Goal: Task Accomplishment & Management: Complete application form

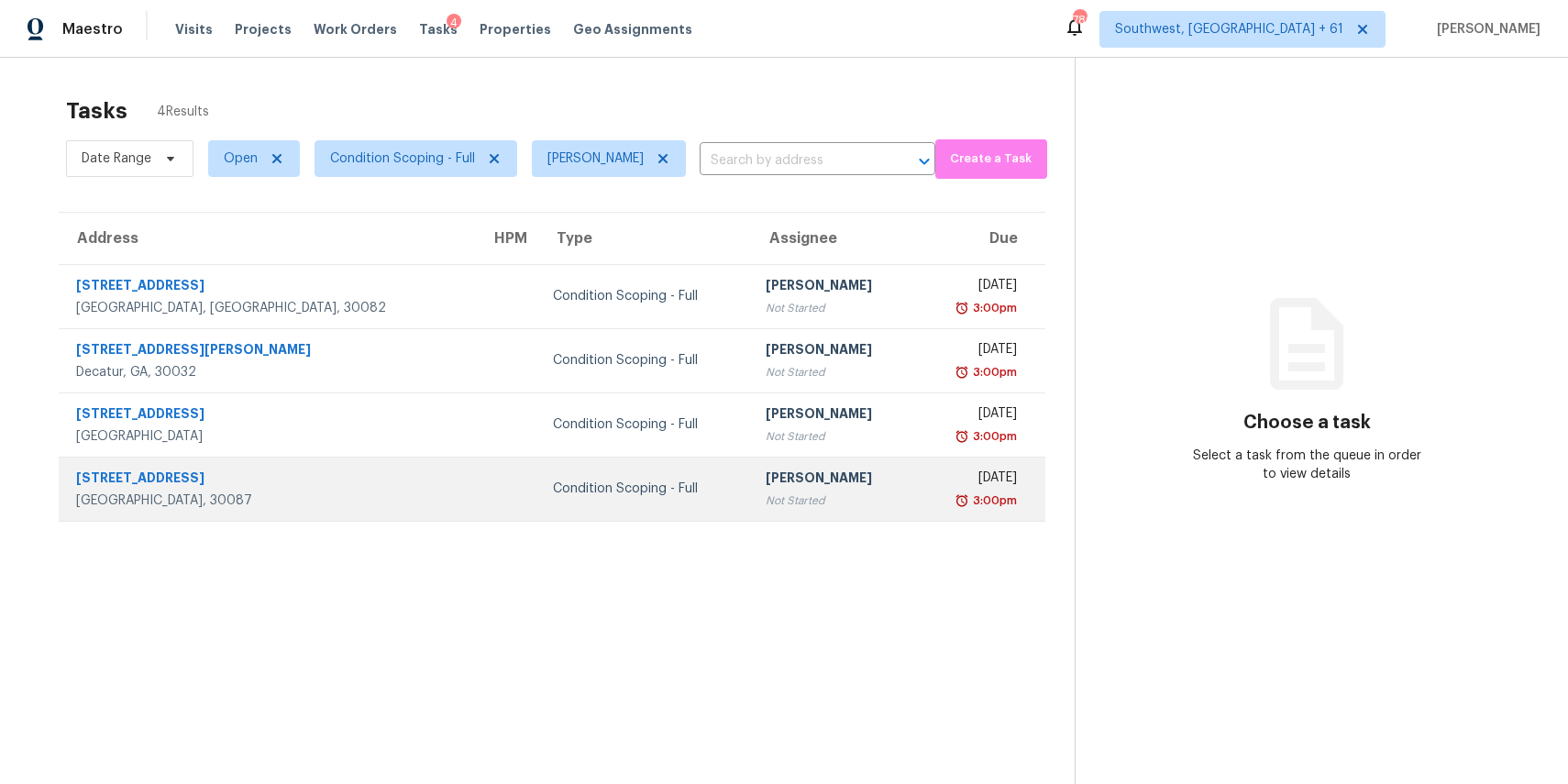
click at [538, 502] on td "Condition Scoping - Full" at bounding box center [645, 488] width 213 height 64
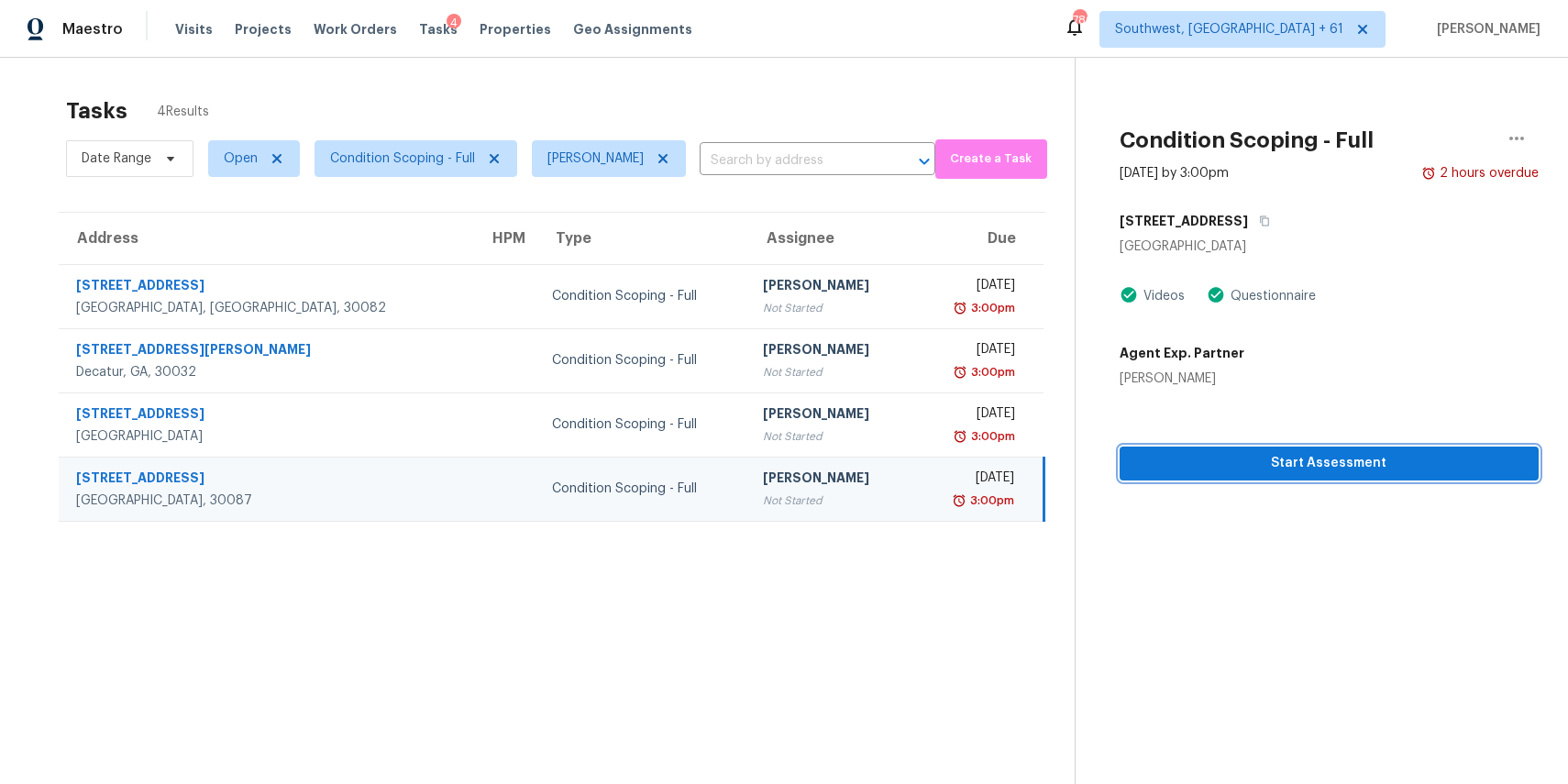
click at [1268, 467] on span "Start Assessment" at bounding box center [1329, 463] width 390 height 23
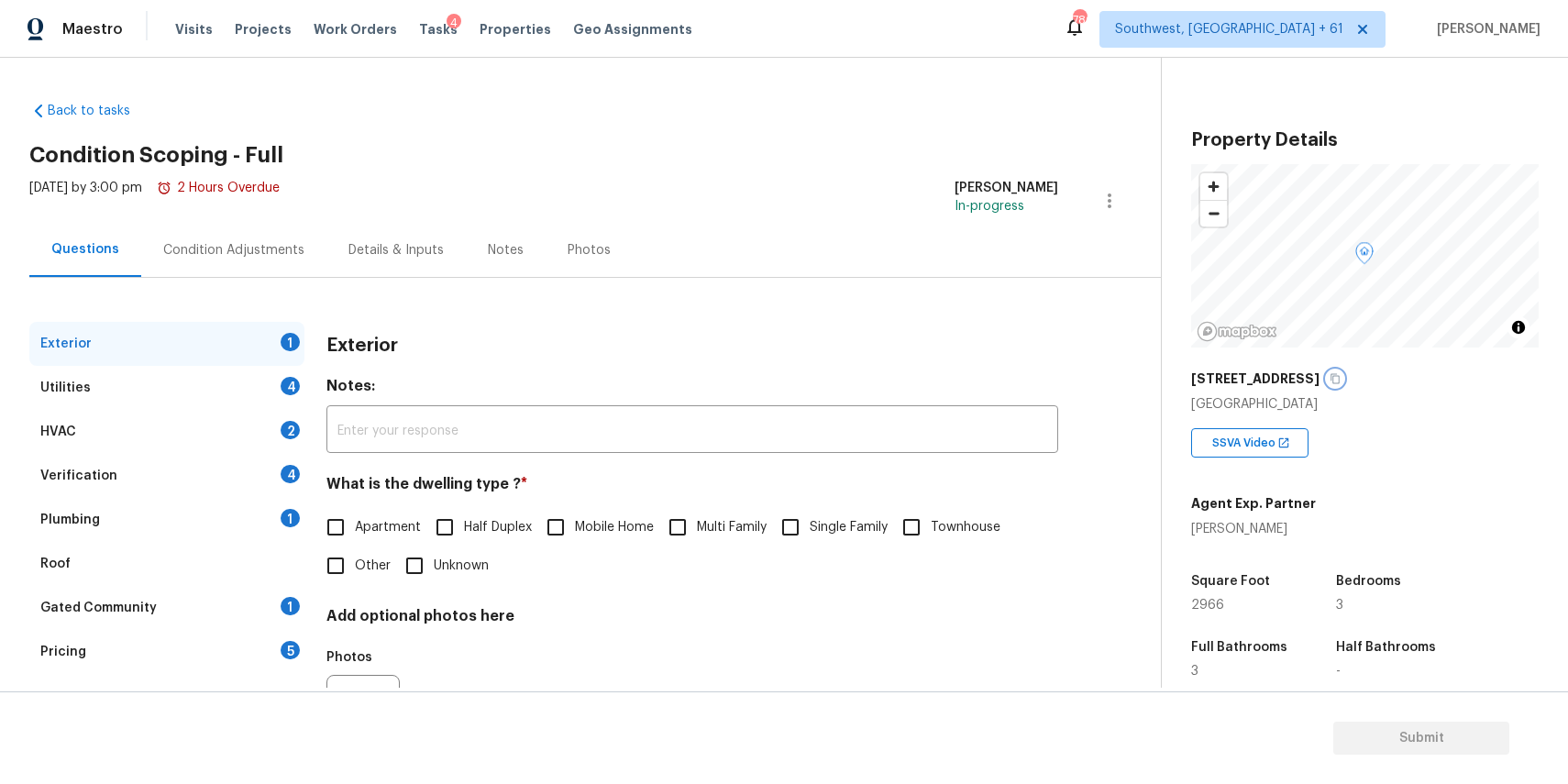
click at [1330, 379] on icon "button" at bounding box center [1336, 378] width 11 height 11
click at [274, 263] on div "Condition Adjustments" at bounding box center [233, 250] width 186 height 54
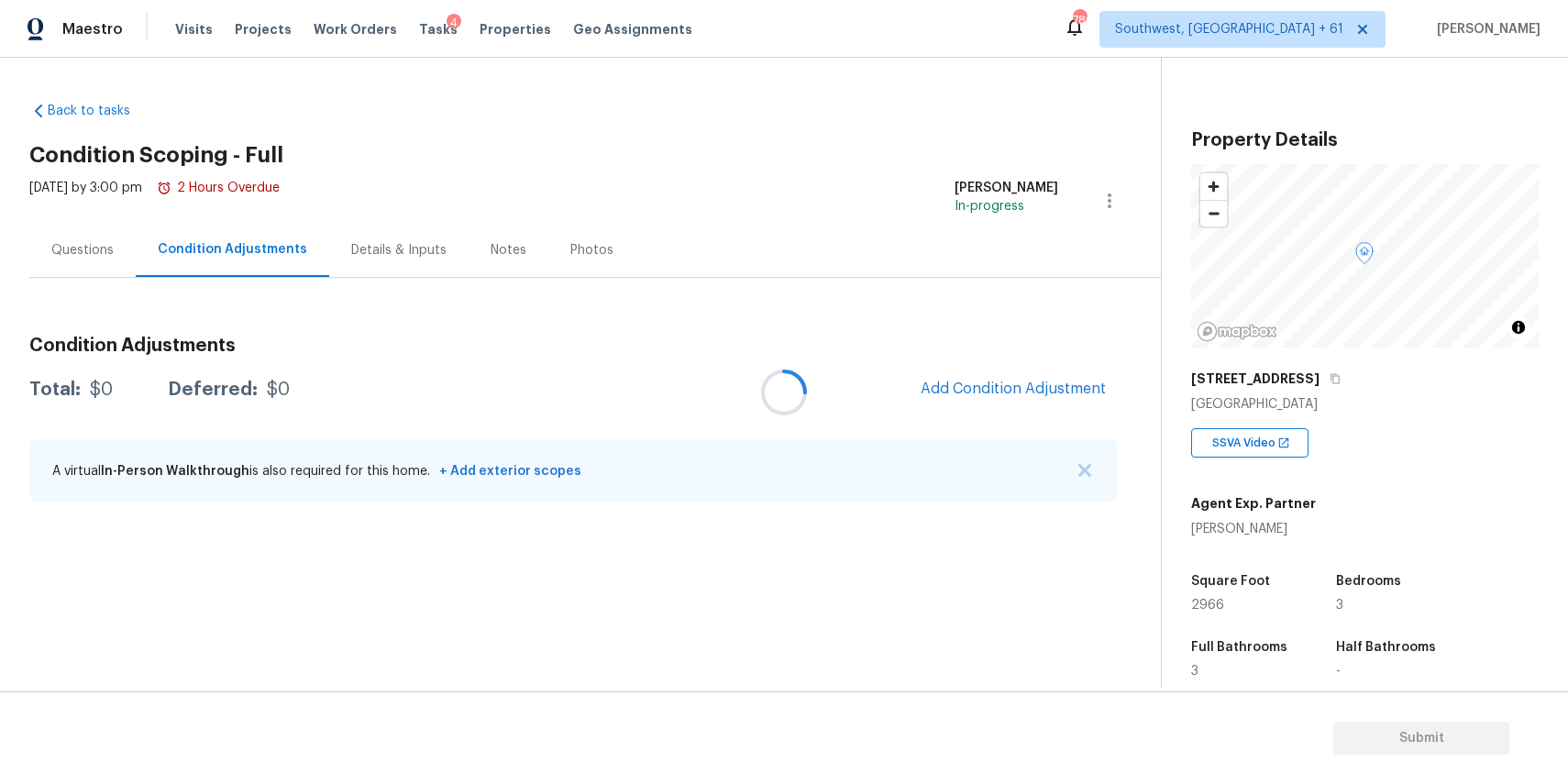
click at [981, 395] on div at bounding box center [784, 392] width 1568 height 784
click at [1039, 390] on div at bounding box center [784, 392] width 1568 height 784
click at [992, 381] on div at bounding box center [784, 392] width 1568 height 784
click at [992, 381] on span "Add Condition Adjustment" at bounding box center [1013, 389] width 186 height 17
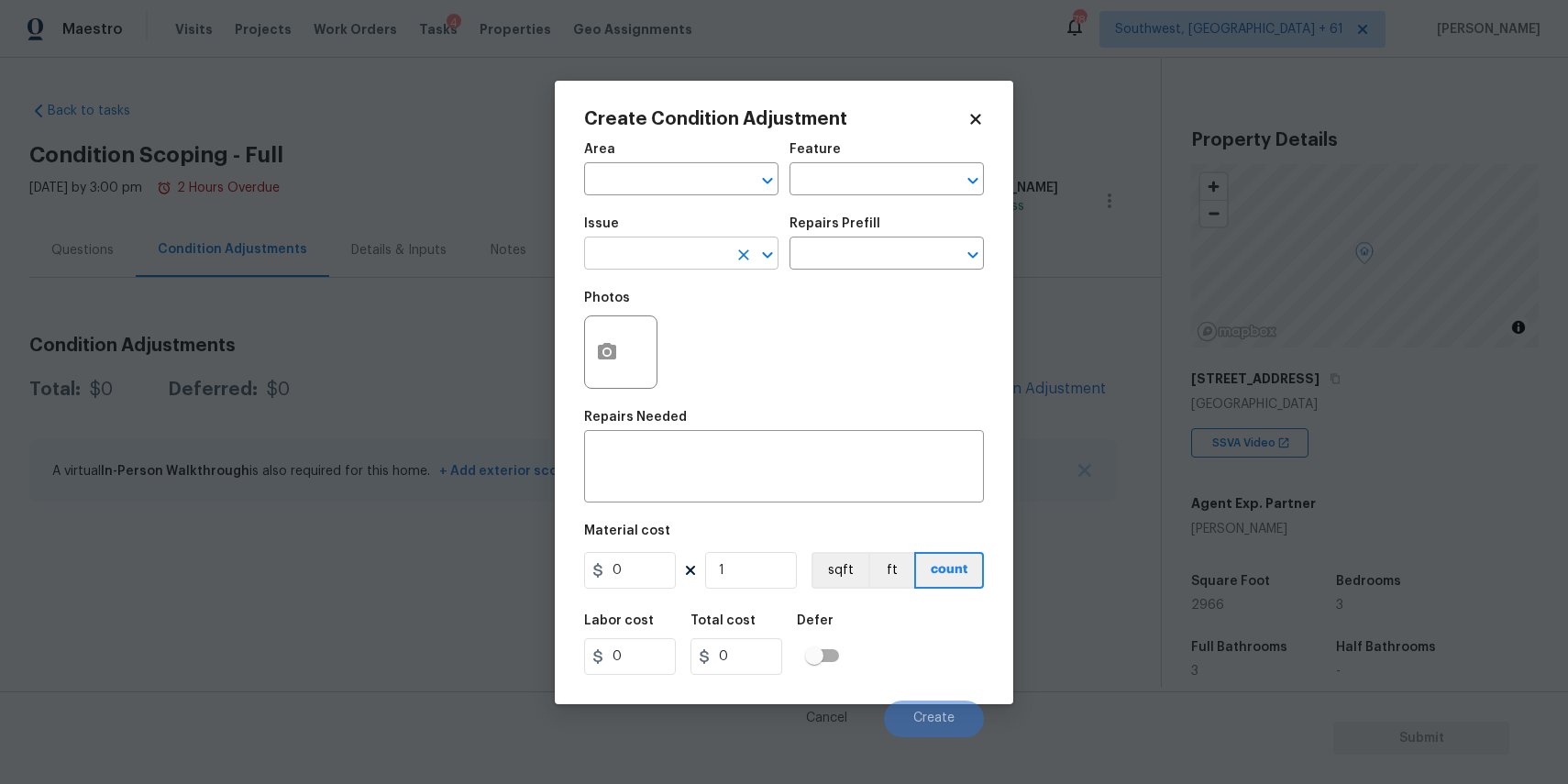
click at [631, 246] on input "text" at bounding box center [655, 255] width 143 height 28
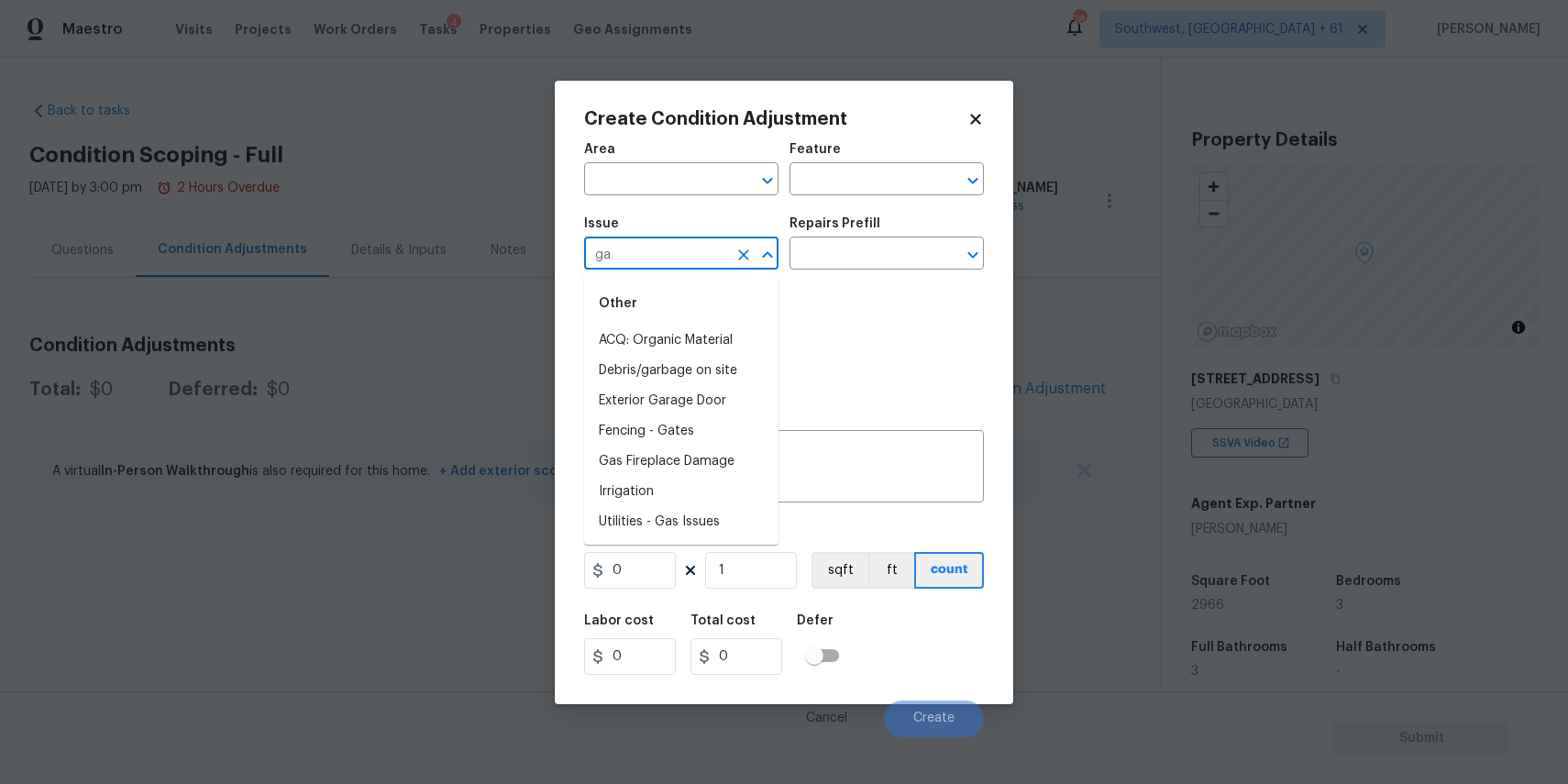
type input "g"
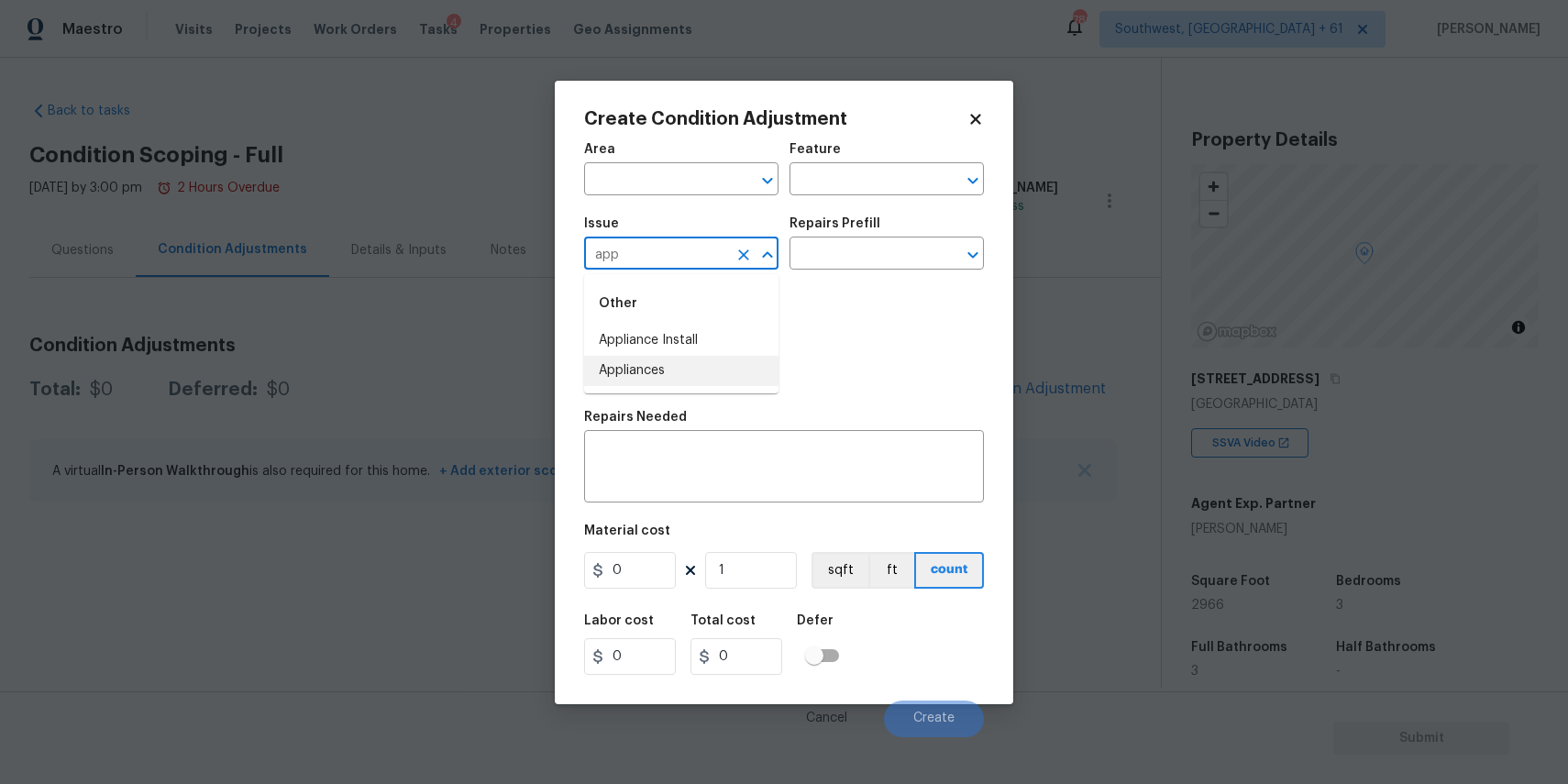
click at [657, 355] on li "Appliances" at bounding box center [681, 370] width 194 height 30
type input "Appliances"
click at [673, 500] on div "x ​" at bounding box center [784, 468] width 400 height 68
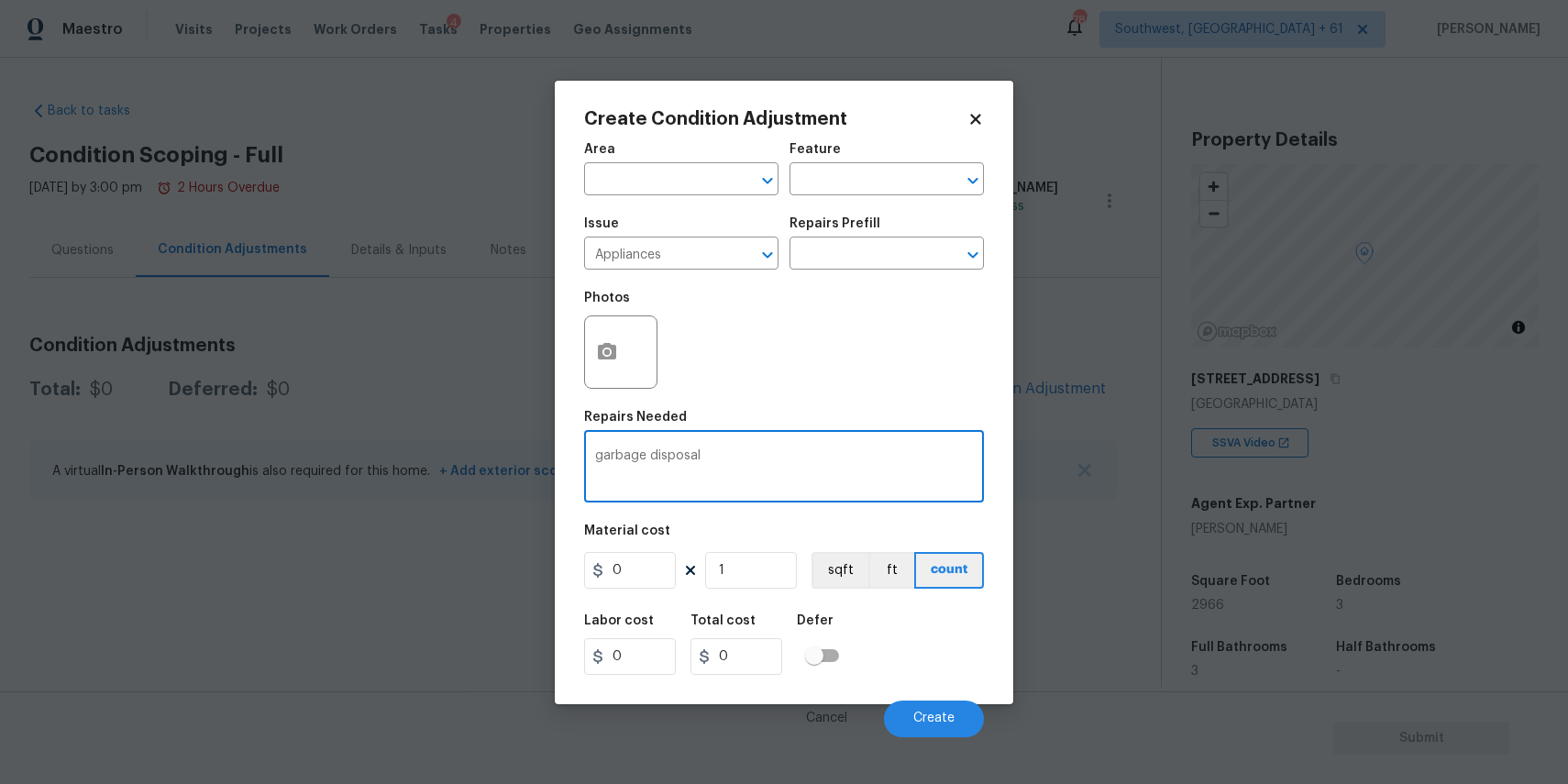
type textarea "garbage disposal"
click at [635, 570] on input "0" at bounding box center [630, 570] width 91 height 36
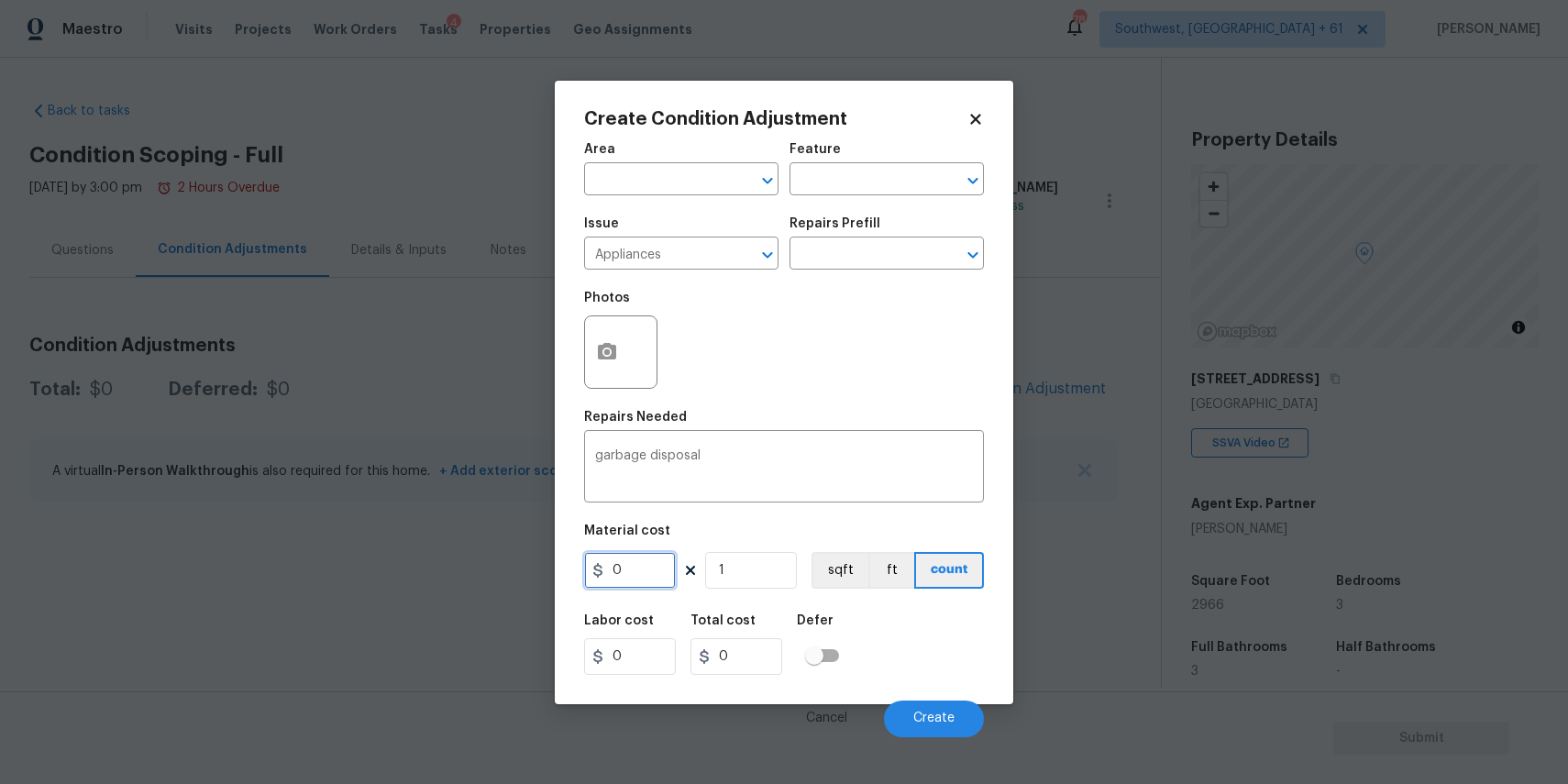
click at [635, 570] on input "0" at bounding box center [630, 570] width 91 height 36
type input "250"
click at [914, 722] on span "Create" at bounding box center [934, 718] width 41 height 14
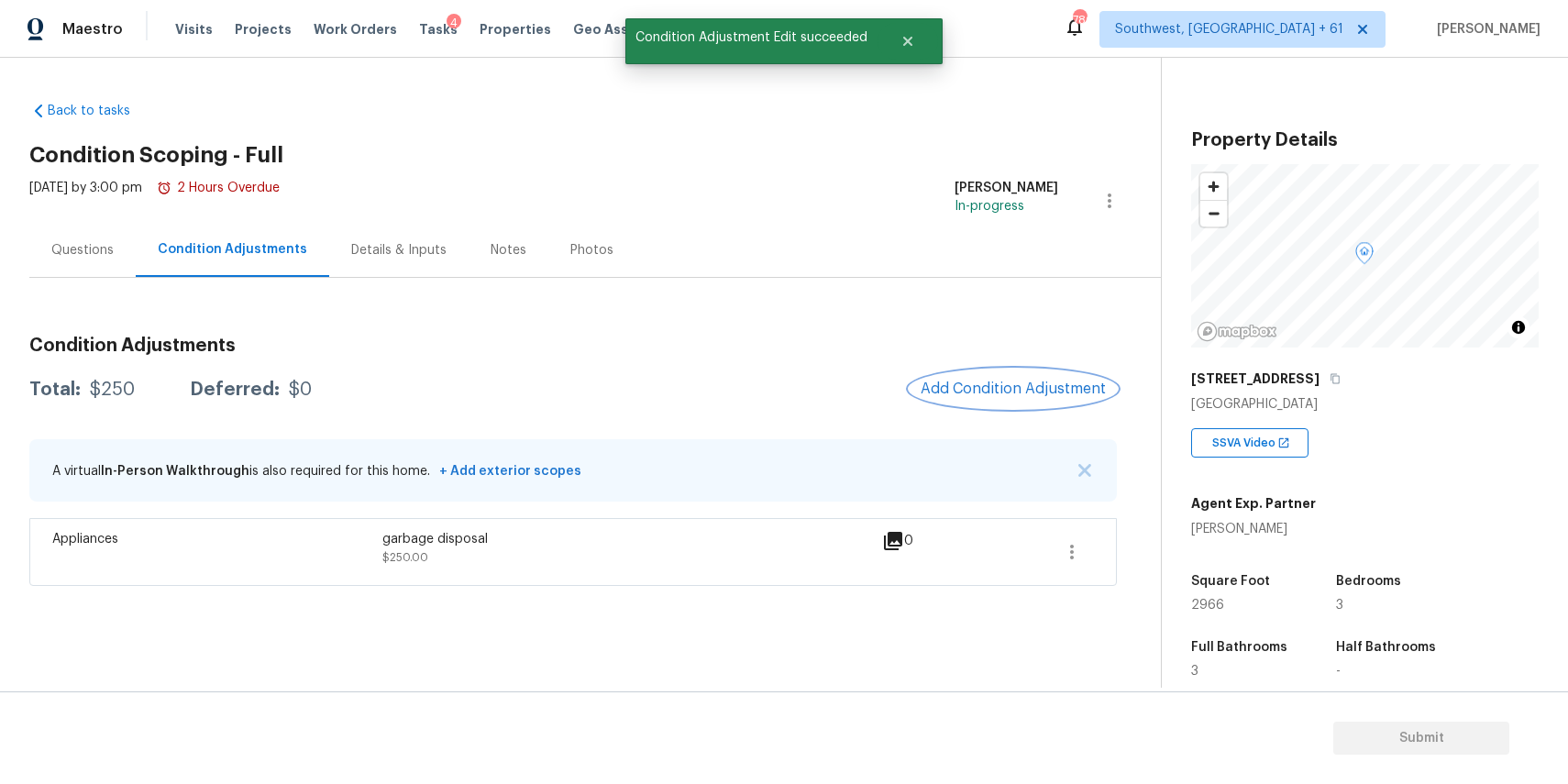
click at [1006, 385] on span "Add Condition Adjustment" at bounding box center [1013, 389] width 186 height 17
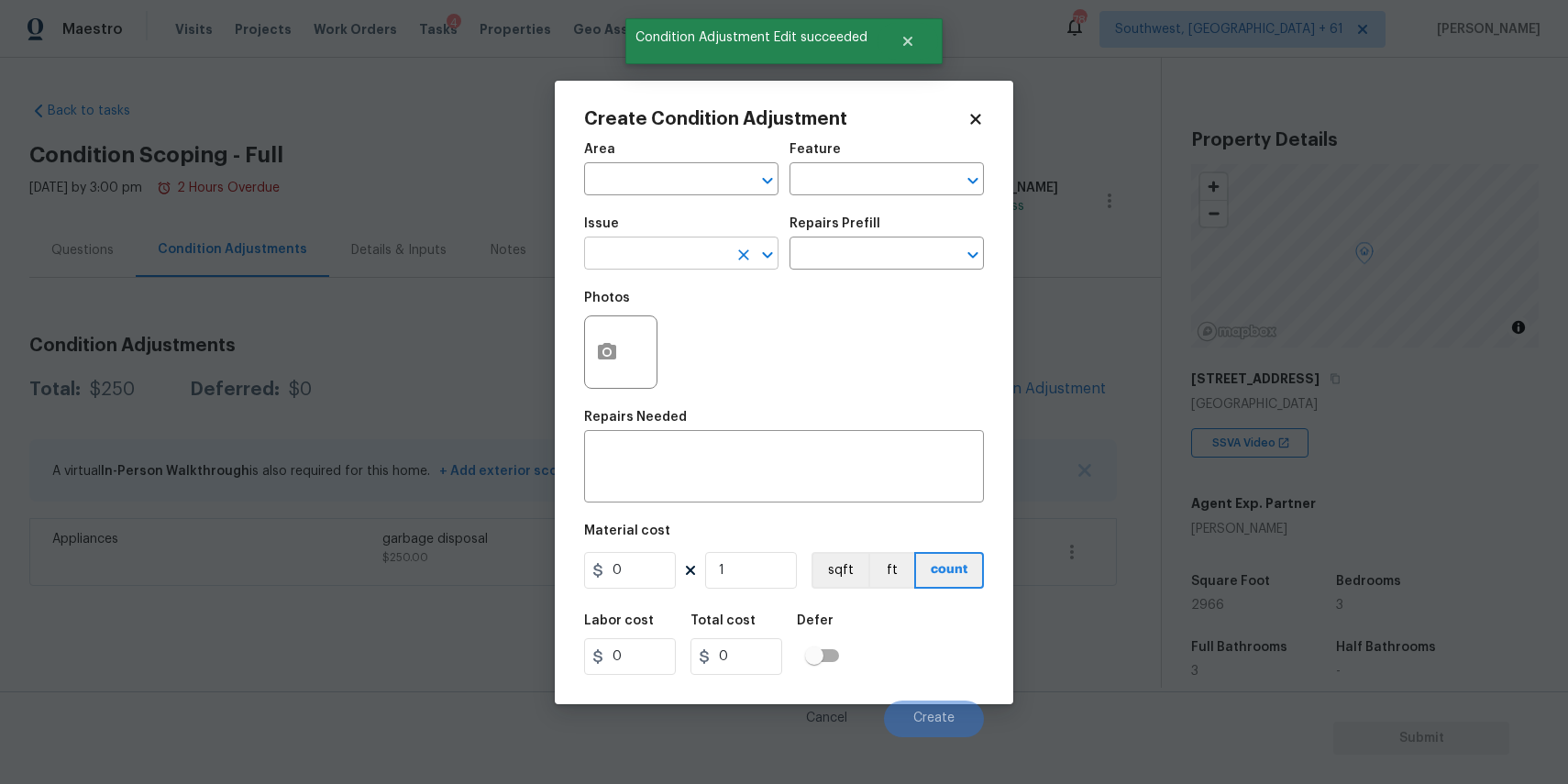
click at [666, 241] on input "text" at bounding box center [655, 255] width 143 height 28
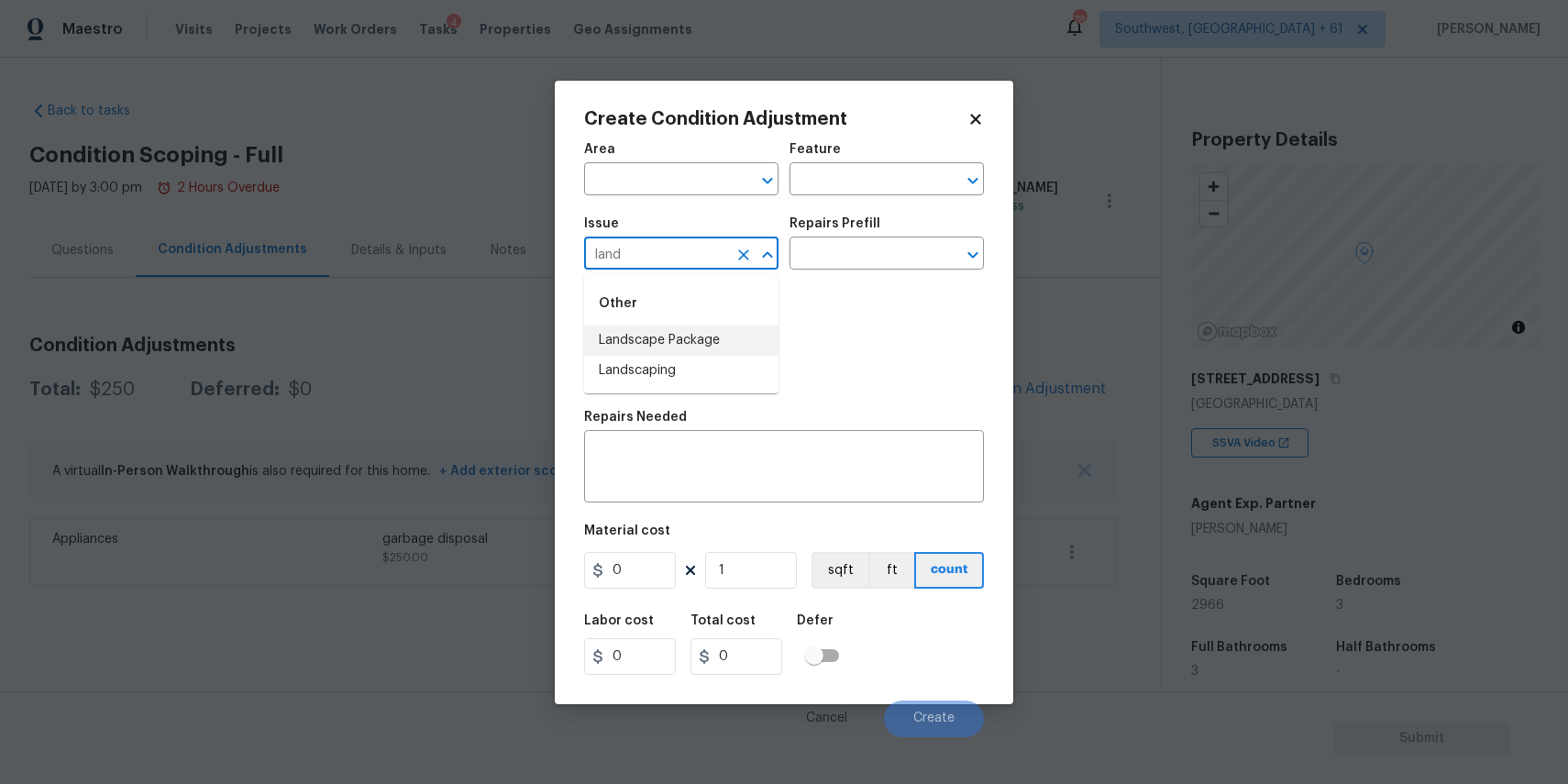
click at [710, 327] on li "Landscape Package" at bounding box center [681, 340] width 194 height 30
type input "Landscape Package"
click at [841, 254] on input "text" at bounding box center [860, 255] width 143 height 28
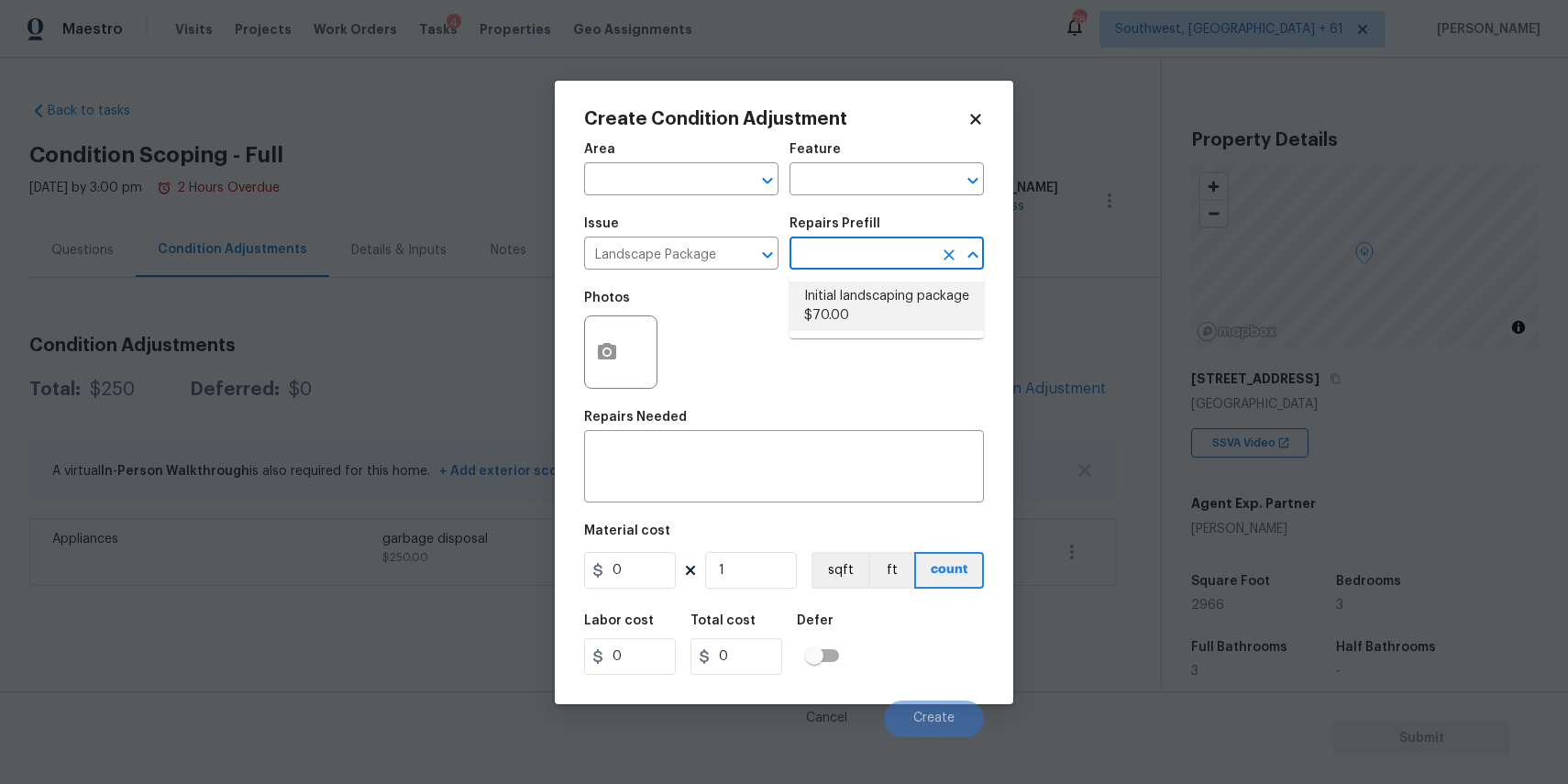
click at [885, 299] on li "Initial landscaping package $70.00" at bounding box center [886, 306] width 194 height 49
type input "Home Readiness Packages"
type textarea "Mowing of grass up to 6" in height. Mow, edge along driveways & sidewalks, trim…"
type input "70"
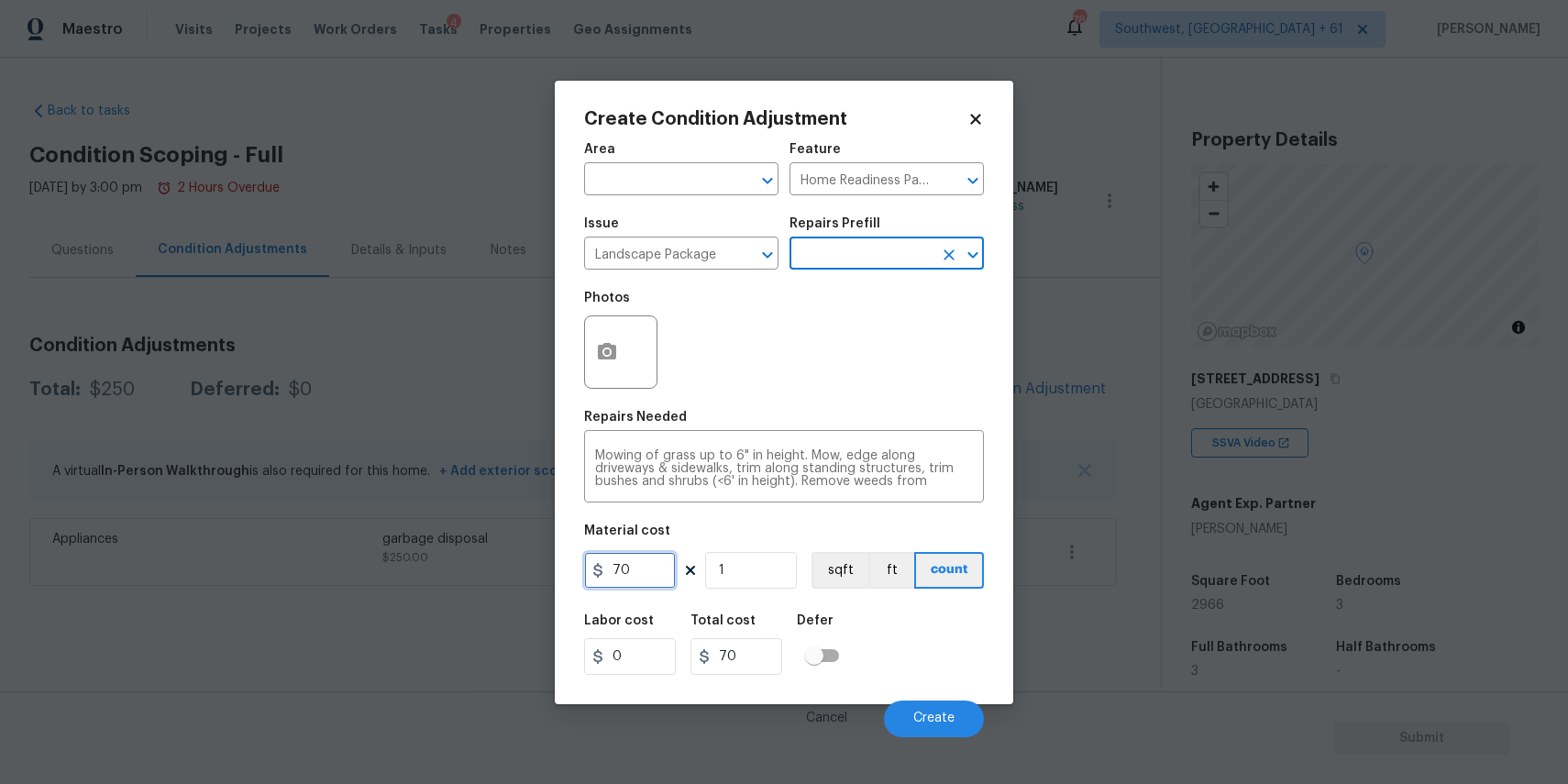
click at [617, 563] on input "70" at bounding box center [630, 570] width 91 height 36
type input "300"
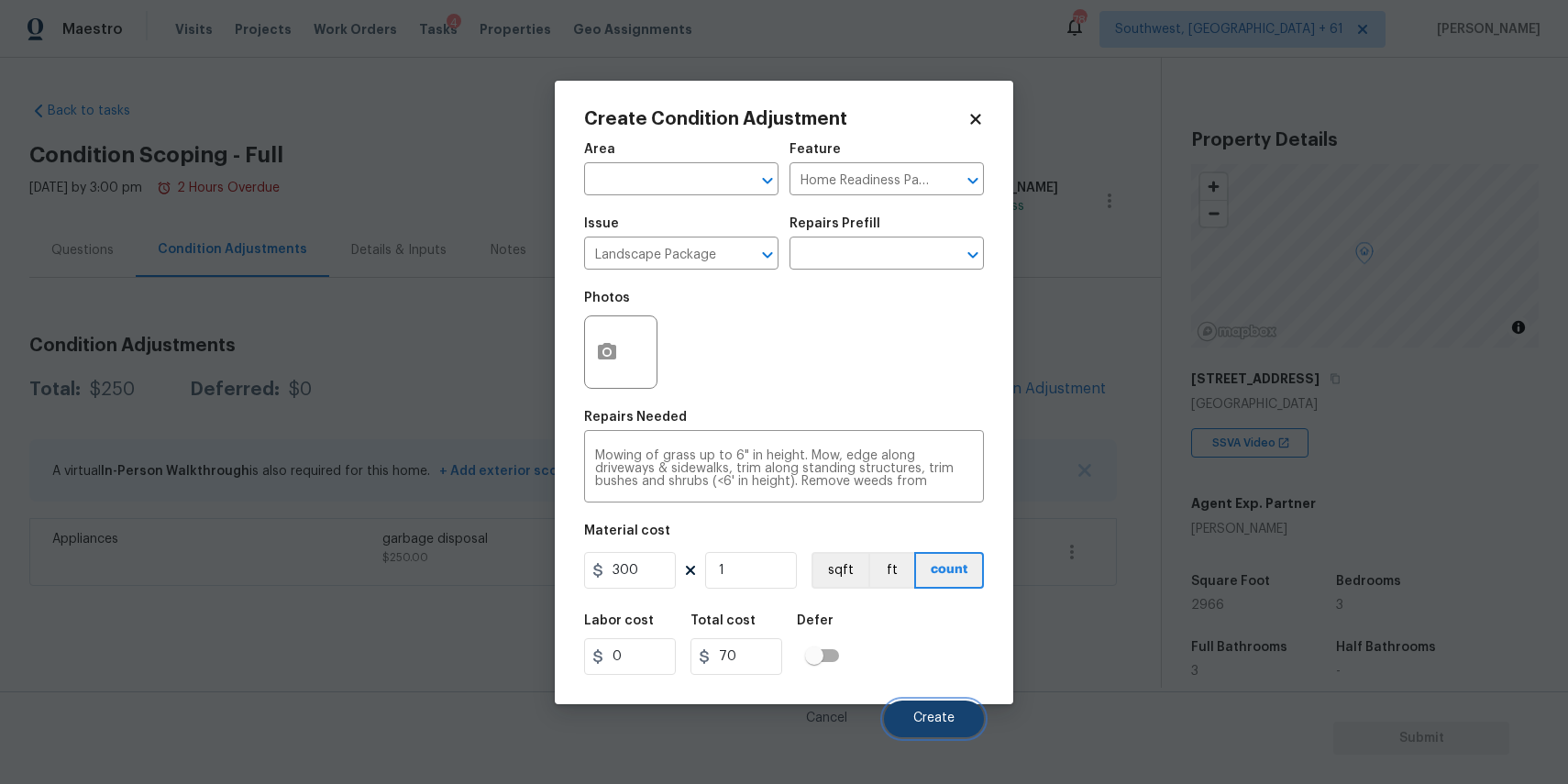
click at [955, 711] on button "Create" at bounding box center [934, 718] width 100 height 36
type input "300"
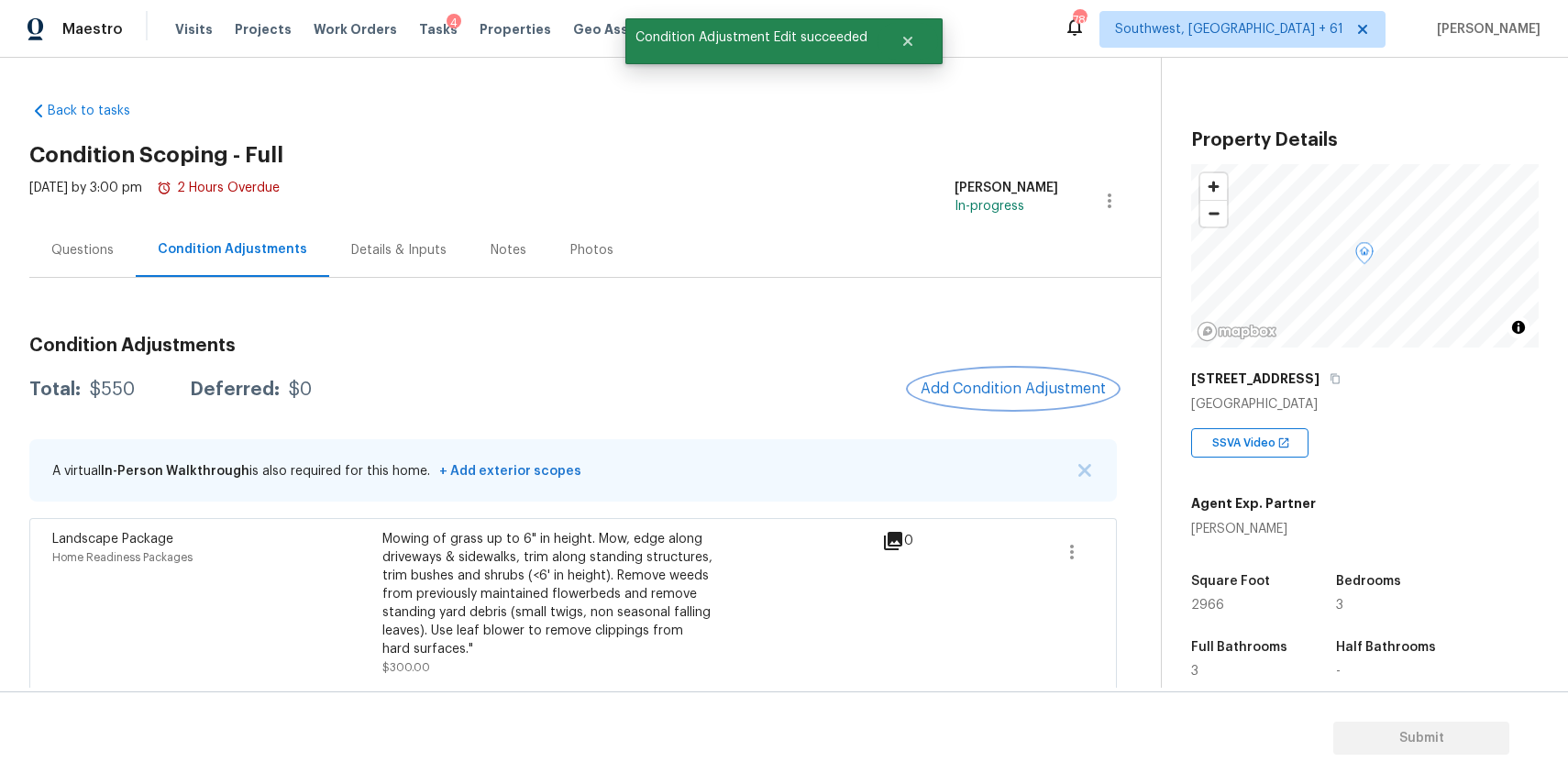
click at [1041, 377] on button "Add Condition Adjustment" at bounding box center [1013, 388] width 207 height 38
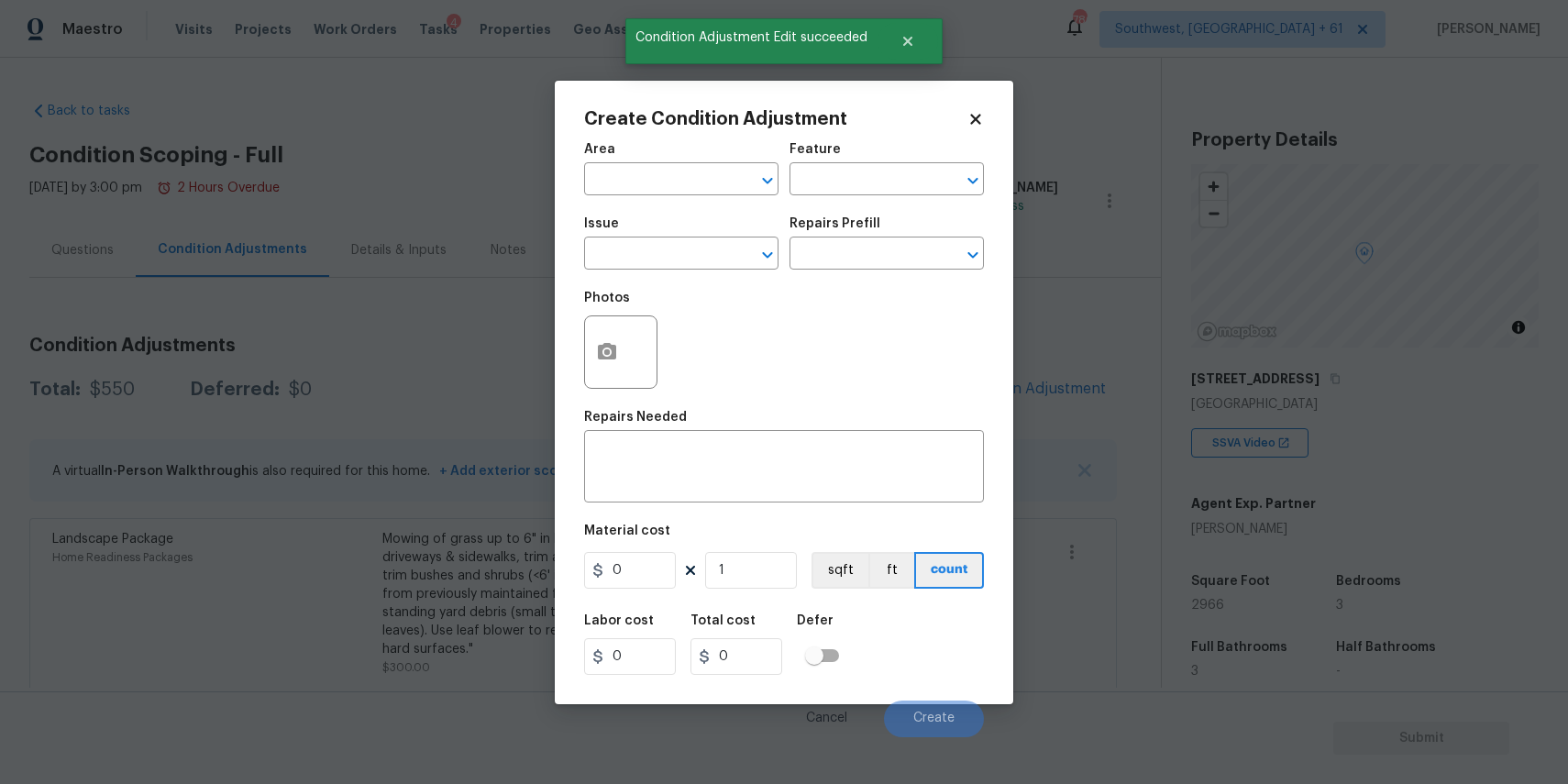
click at [686, 240] on div "Issue" at bounding box center [681, 229] width 194 height 24
click at [722, 254] on input "text" at bounding box center [655, 255] width 143 height 28
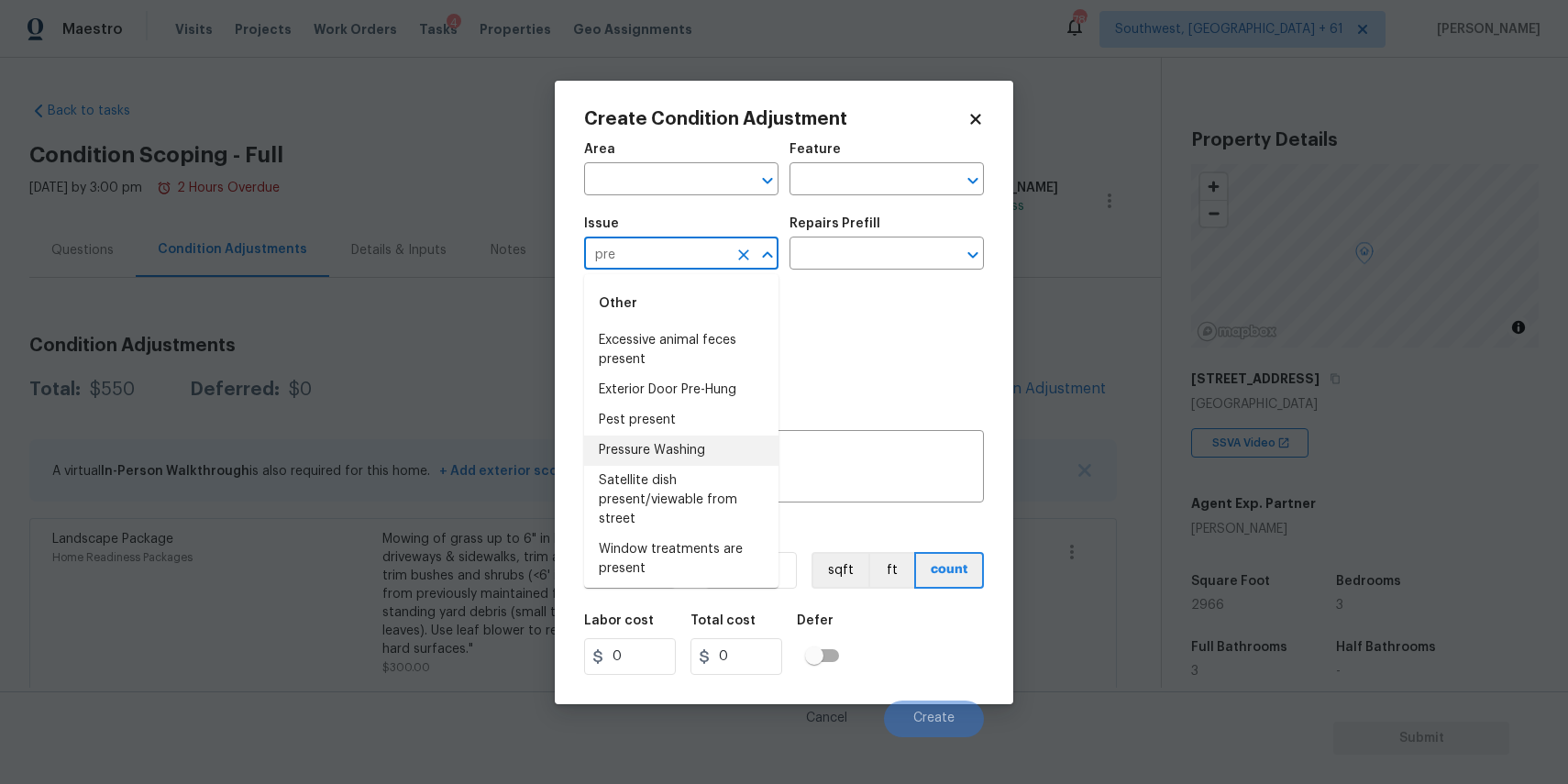
click at [694, 444] on li "Pressure Washing" at bounding box center [681, 450] width 194 height 30
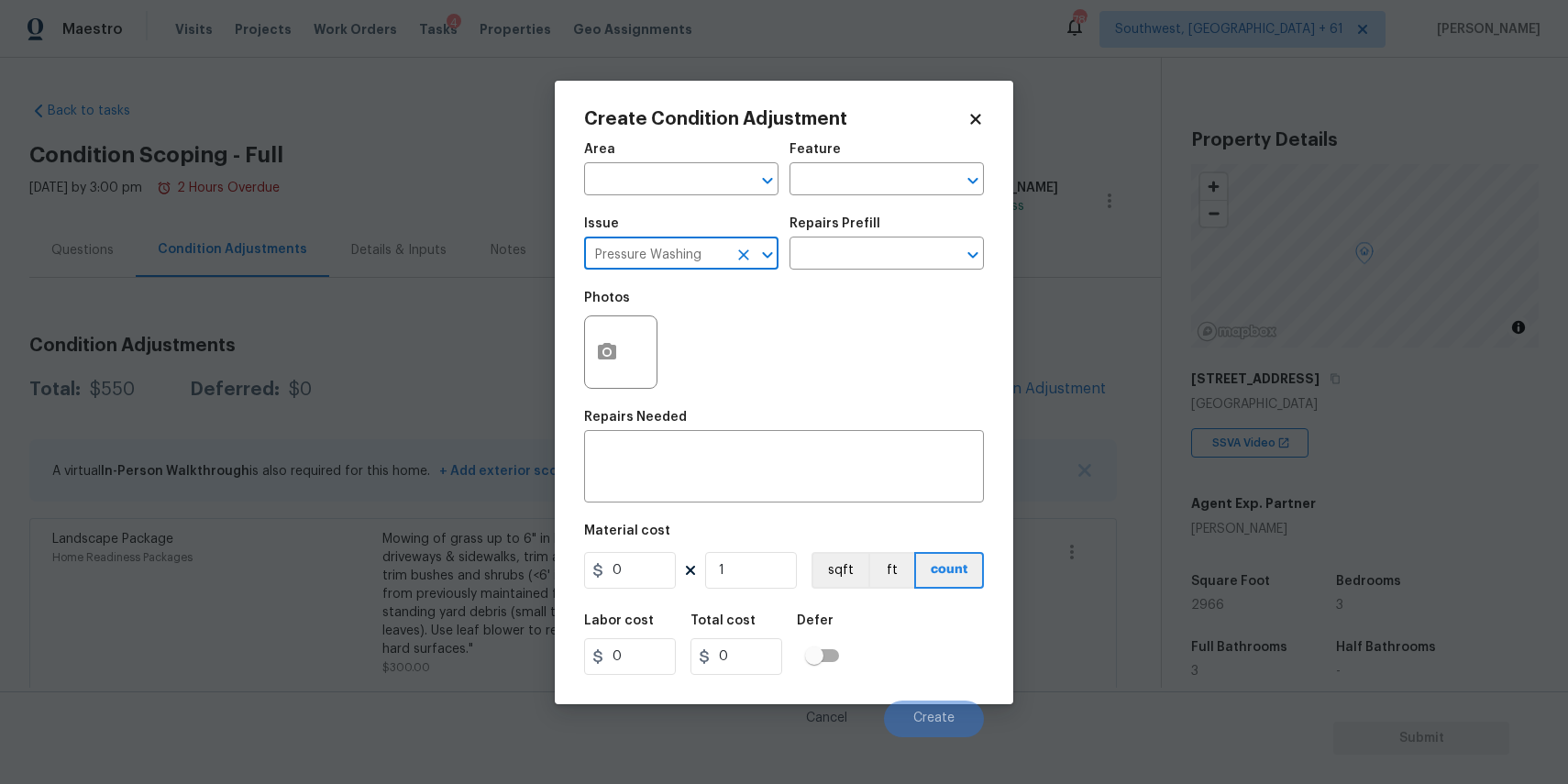
type input "Pressure Washing"
click at [788, 383] on div "Photos" at bounding box center [784, 340] width 400 height 119
click at [774, 444] on div "x ​" at bounding box center [784, 468] width 400 height 68
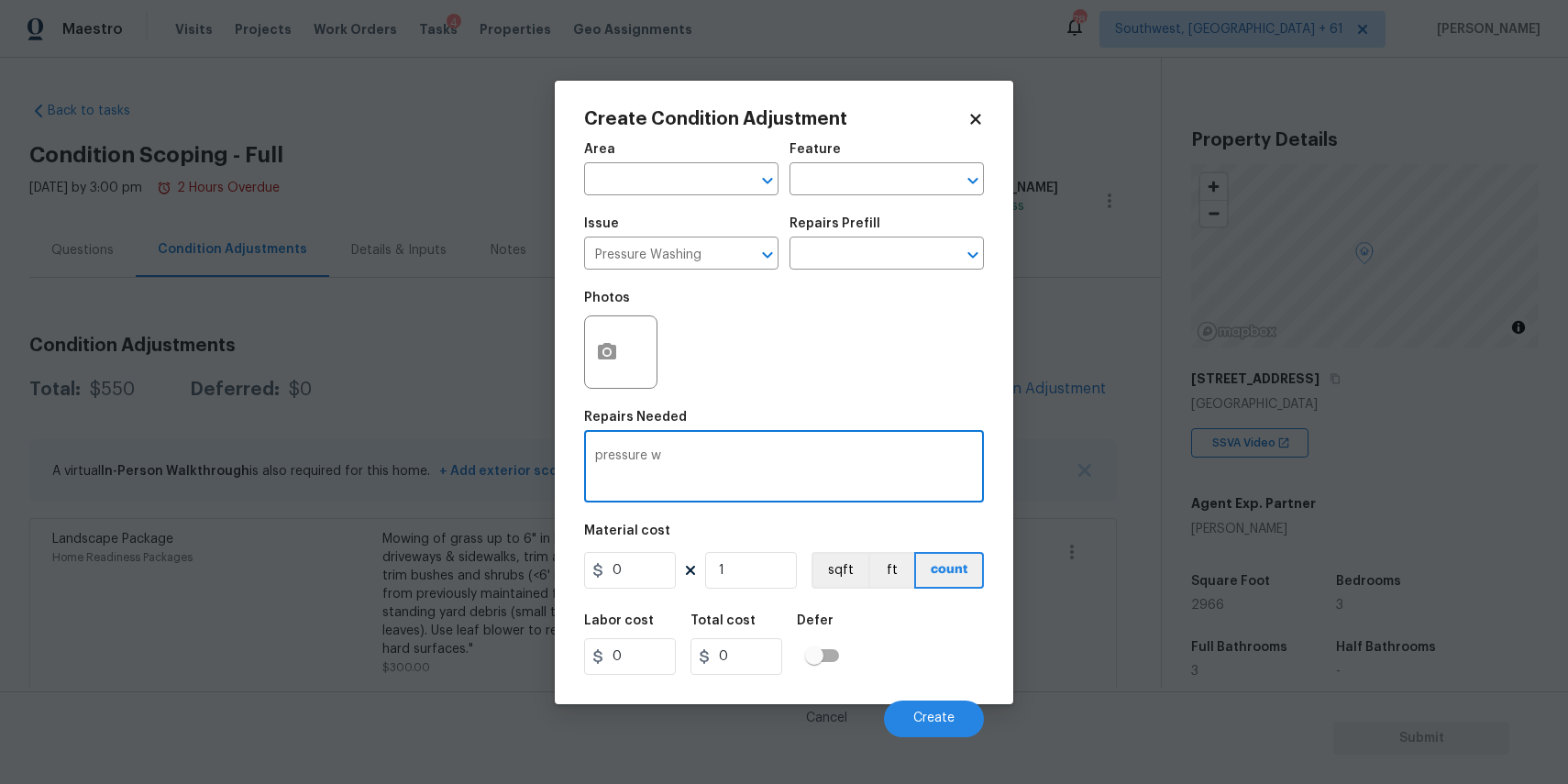
type textarea "pressure wa"
click at [1055, 412] on body "Maestro Visits Projects Work Orders Tasks 4 Properties Geo Assignments 780 Sout…" at bounding box center [784, 392] width 1568 height 784
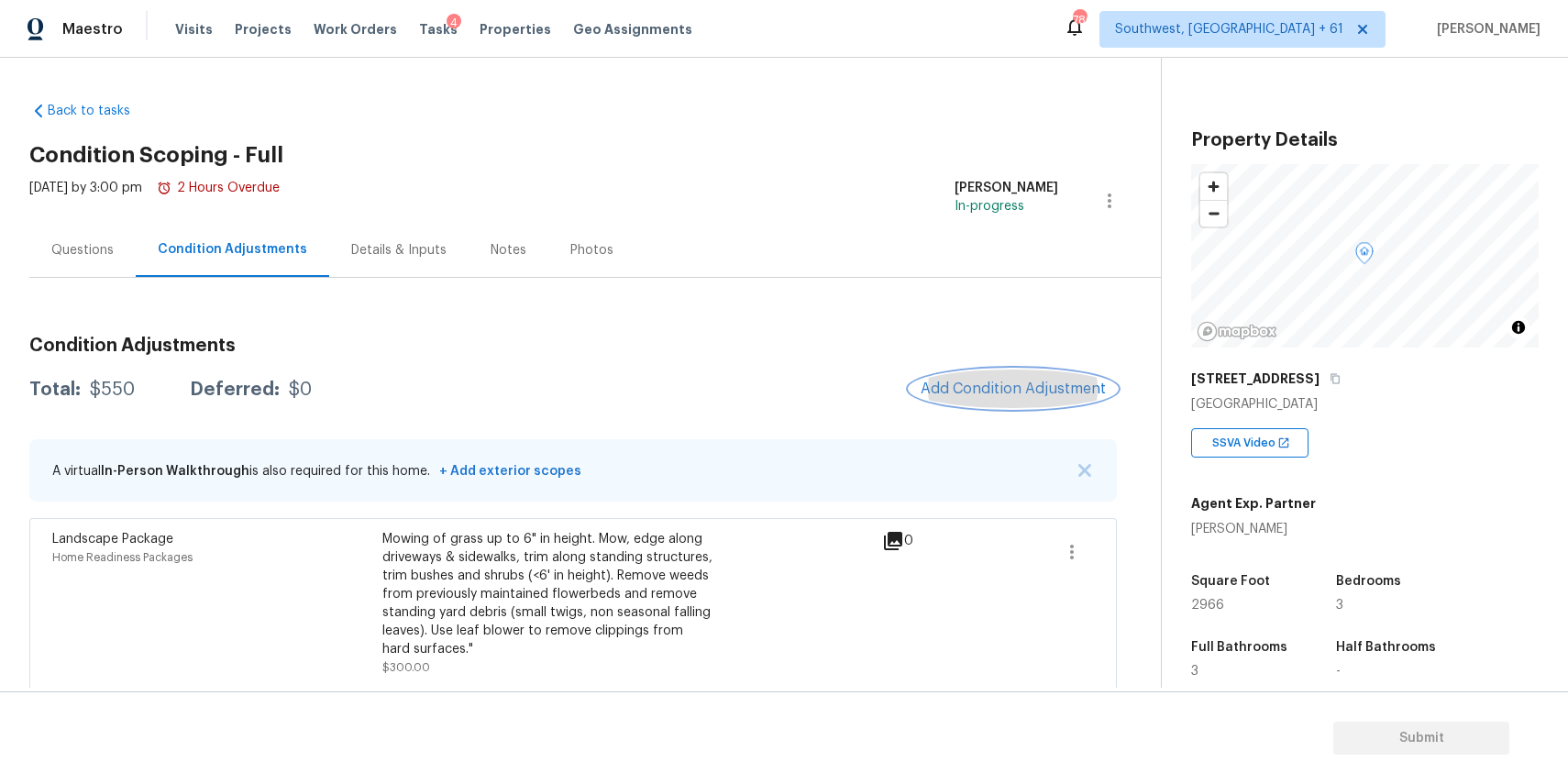
click at [1022, 381] on span "Add Condition Adjustment" at bounding box center [1013, 389] width 186 height 17
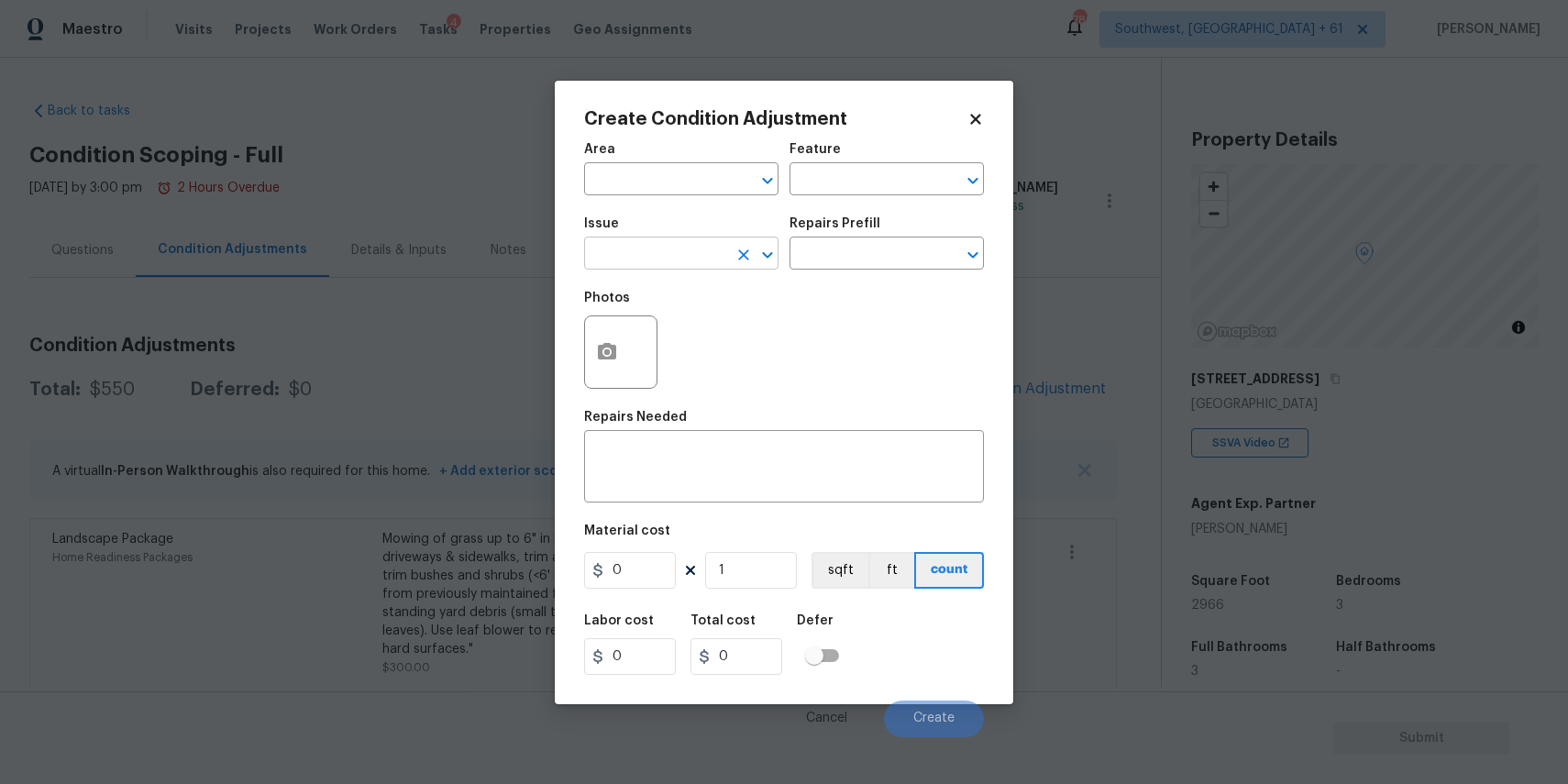
click at [696, 247] on input "text" at bounding box center [655, 255] width 143 height 28
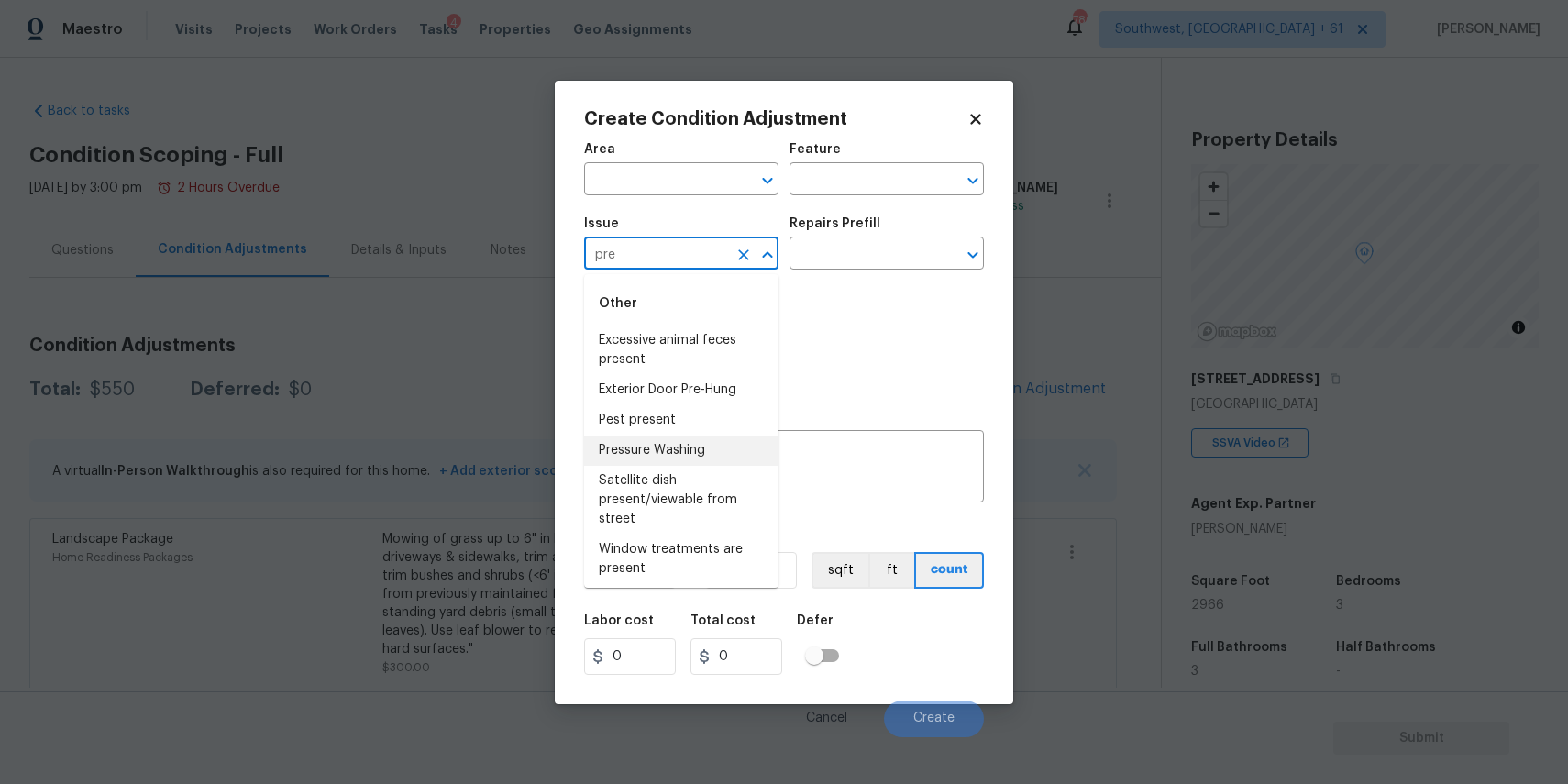
click at [684, 451] on li "Pressure Washing" at bounding box center [681, 450] width 194 height 30
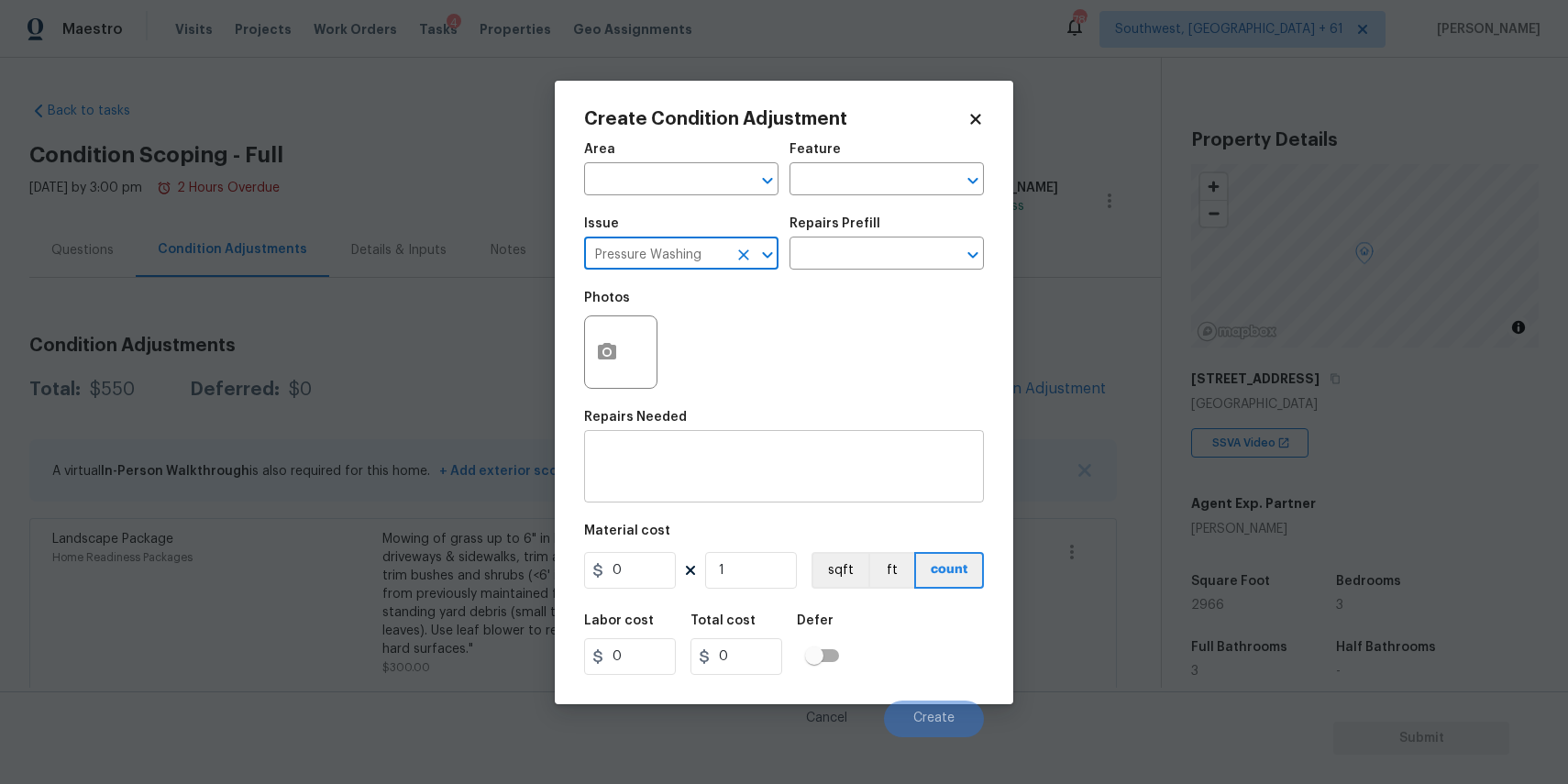
type input "Pressure Washing"
click at [684, 493] on div "x ​" at bounding box center [784, 468] width 400 height 68
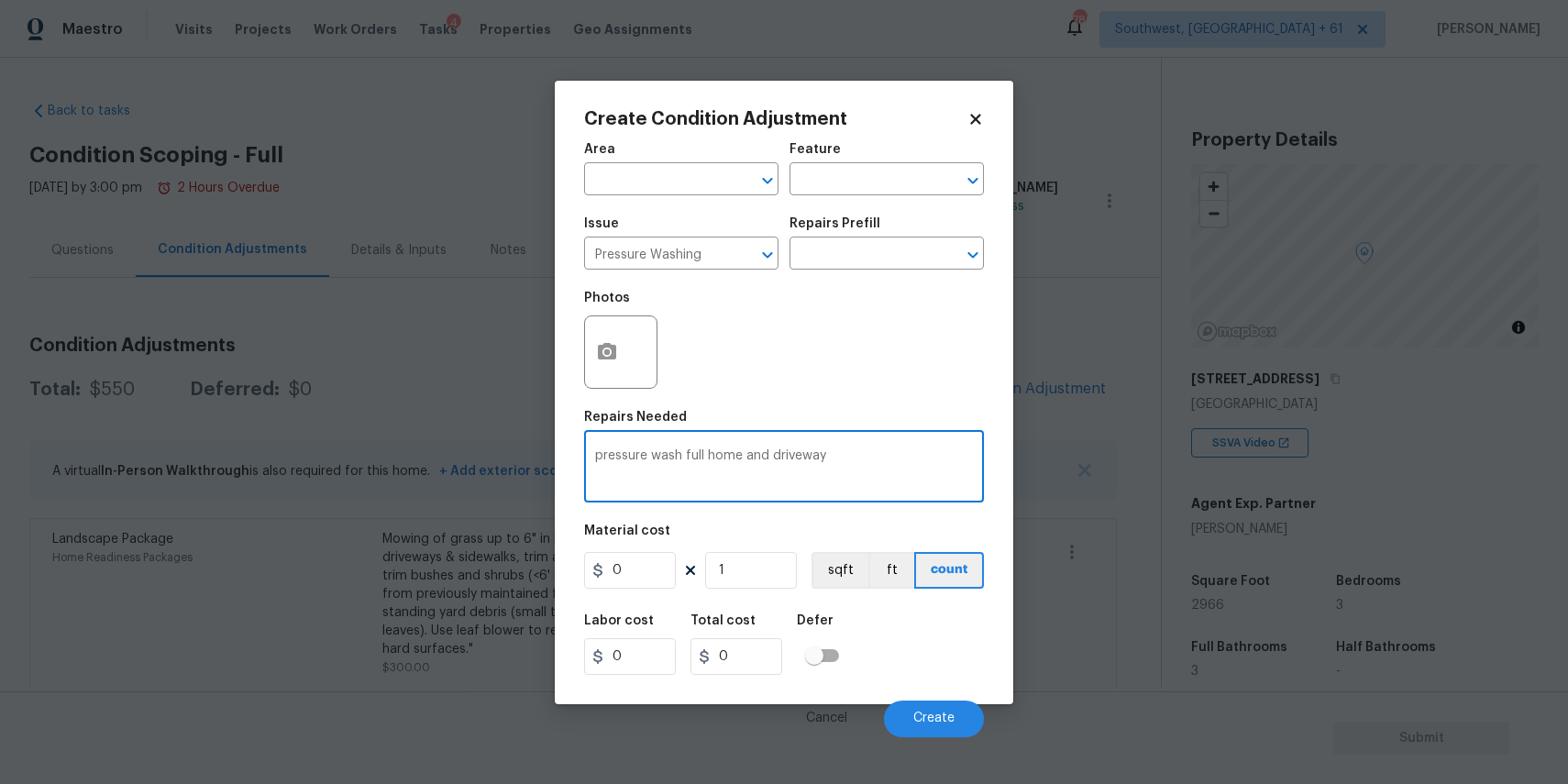
type textarea "pressure wash full home and driveway"
click at [653, 571] on input "0" at bounding box center [630, 570] width 91 height 36
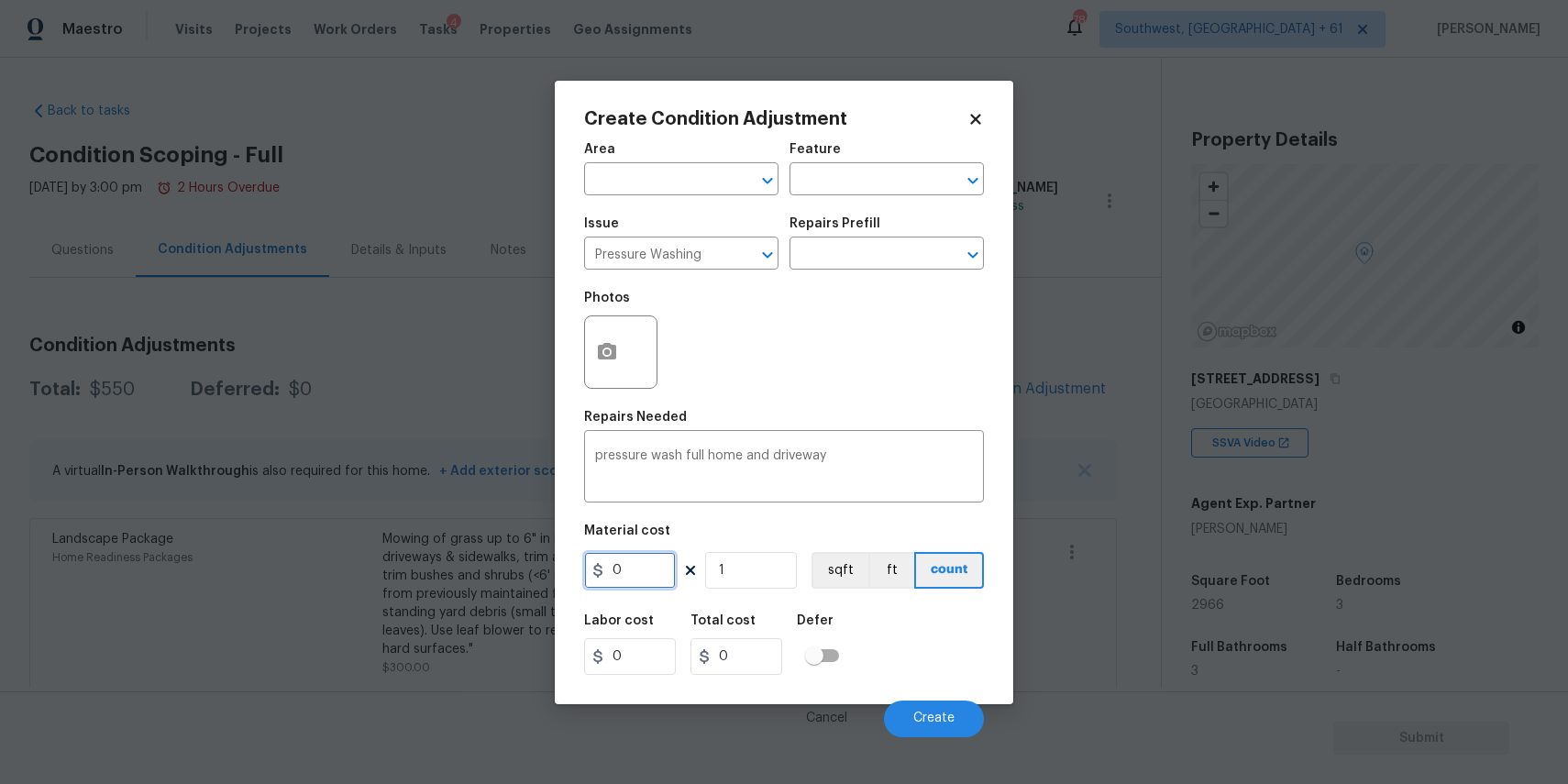
click at [653, 571] on input "0" at bounding box center [630, 570] width 91 height 36
type input "300"
click at [930, 707] on button "Create" at bounding box center [934, 718] width 100 height 36
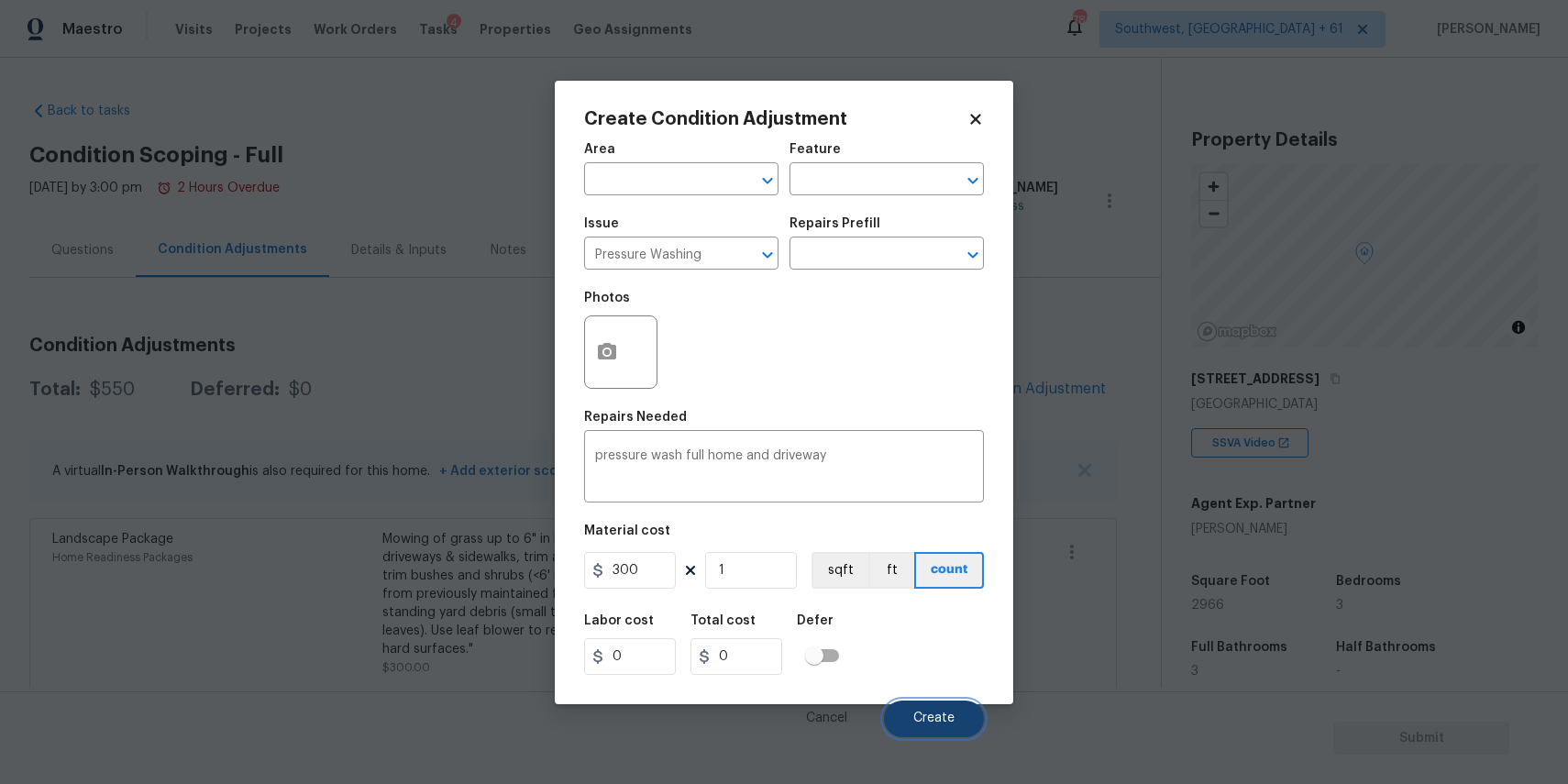
type input "300"
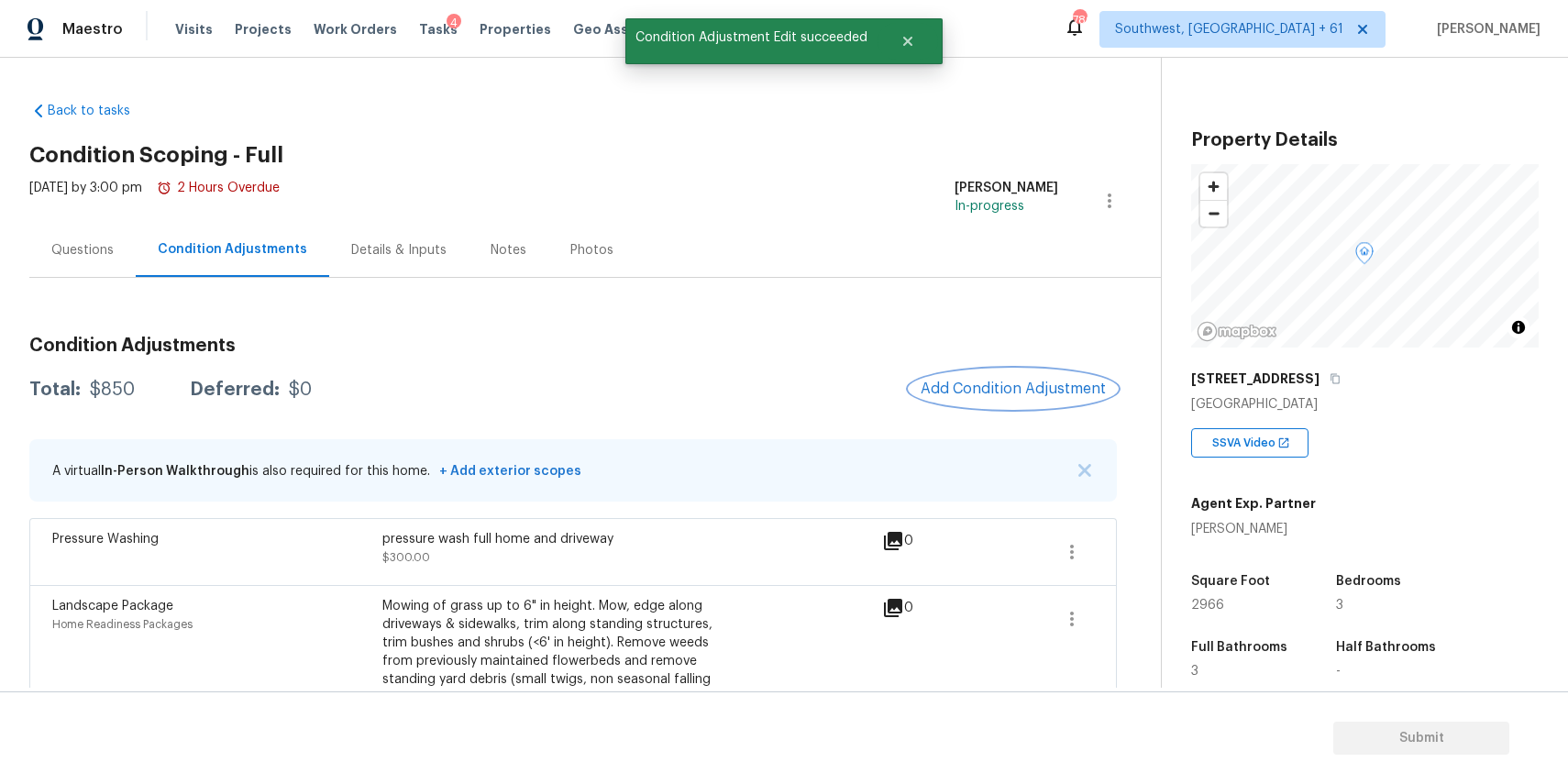
click at [1018, 369] on button "Add Condition Adjustment" at bounding box center [1013, 388] width 207 height 38
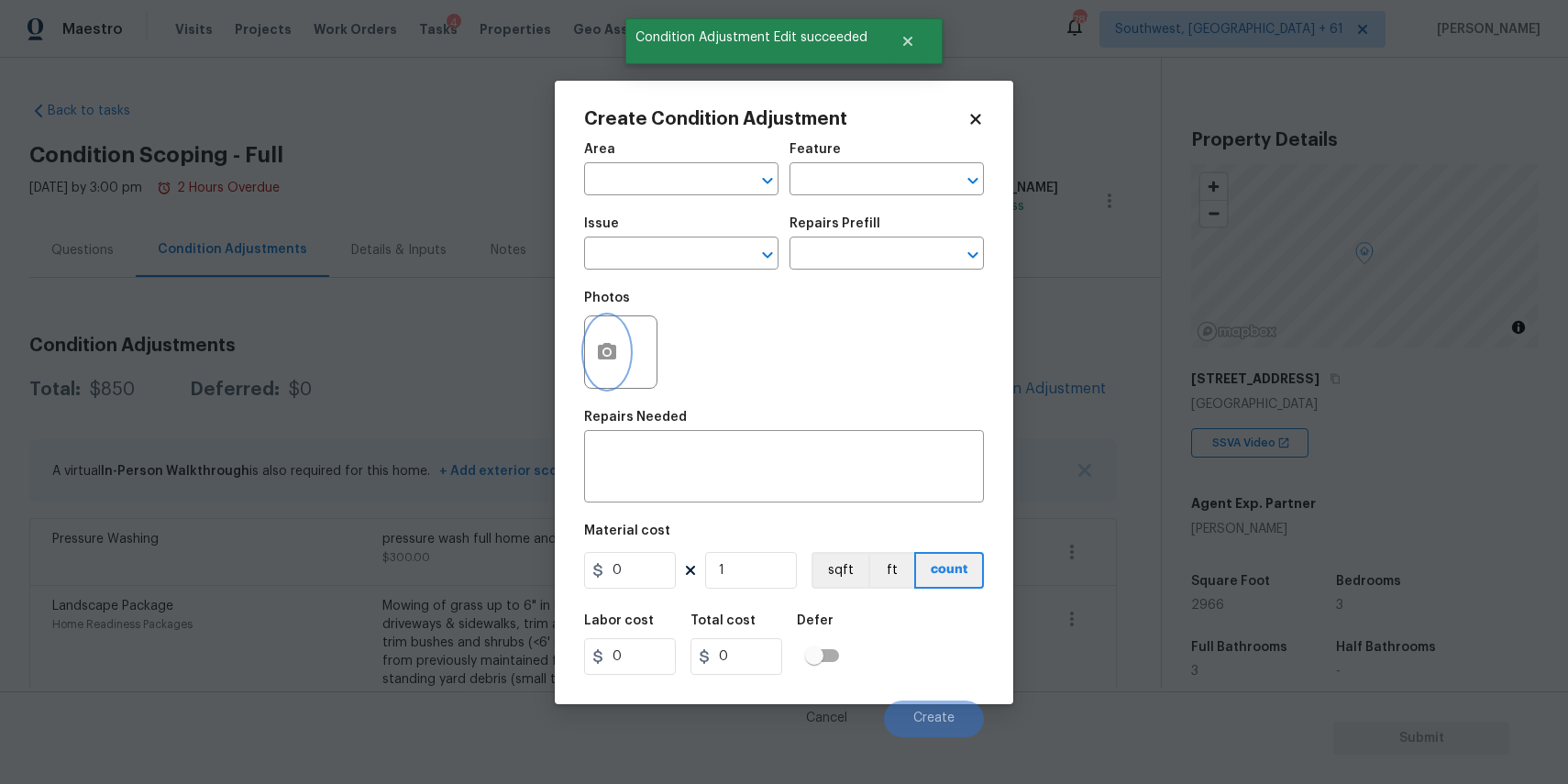
click at [615, 351] on icon "button" at bounding box center [607, 351] width 19 height 17
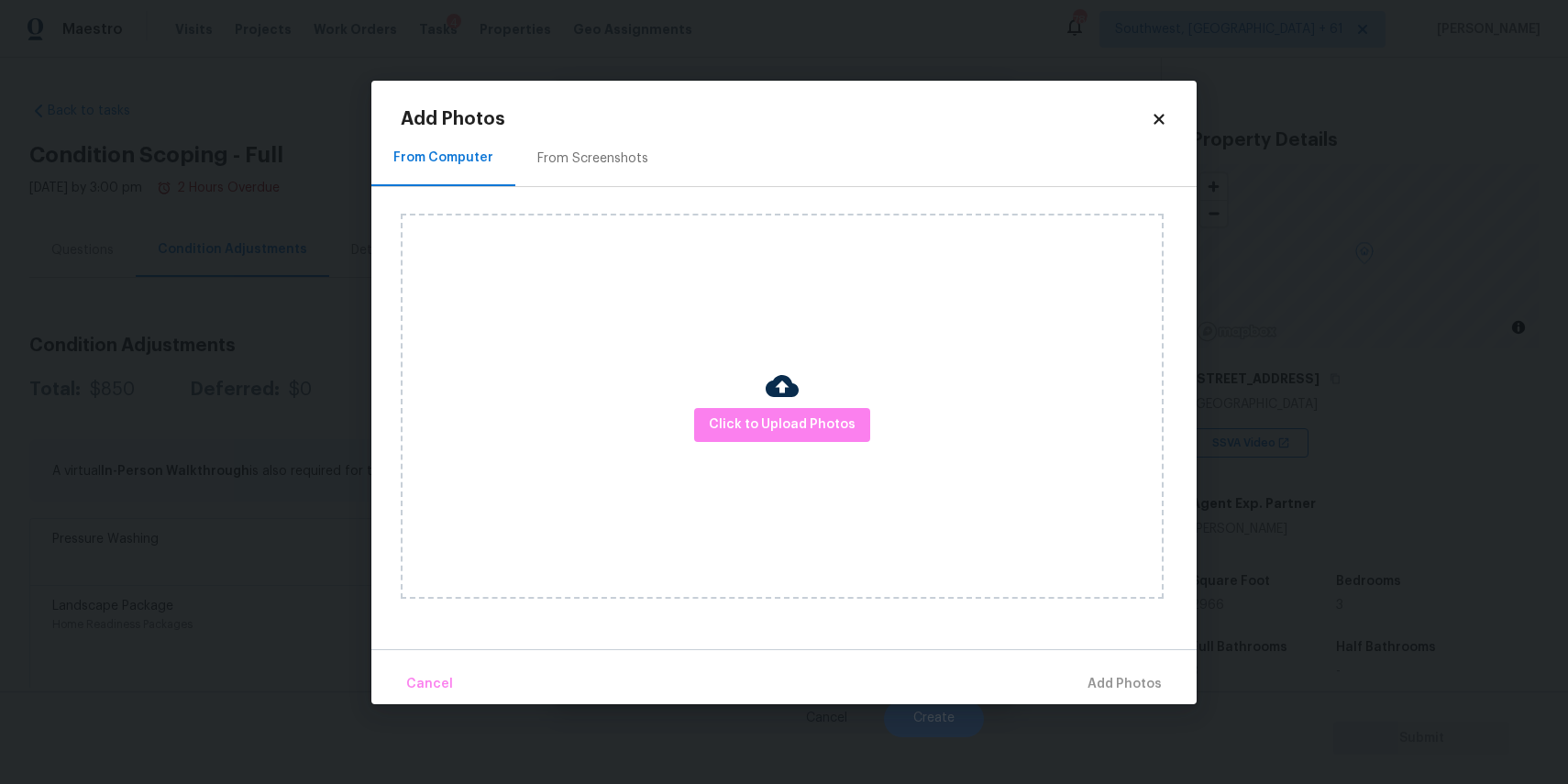
click at [825, 453] on div "Click to Upload Photos" at bounding box center [783, 406] width 763 height 385
click at [804, 426] on span "Click to Upload Photos" at bounding box center [782, 424] width 146 height 23
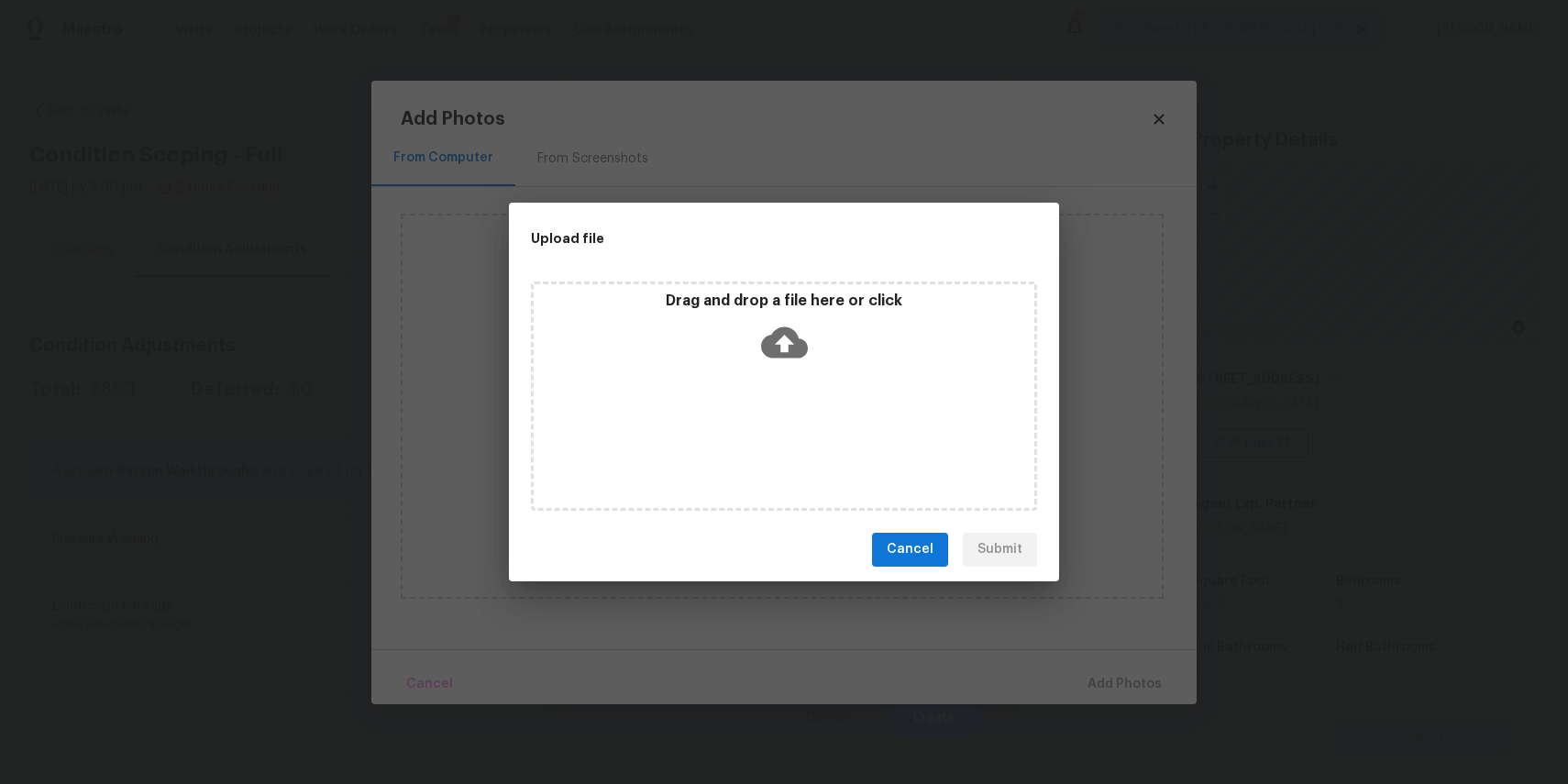
click at [932, 545] on span "Cancel" at bounding box center [910, 549] width 47 height 23
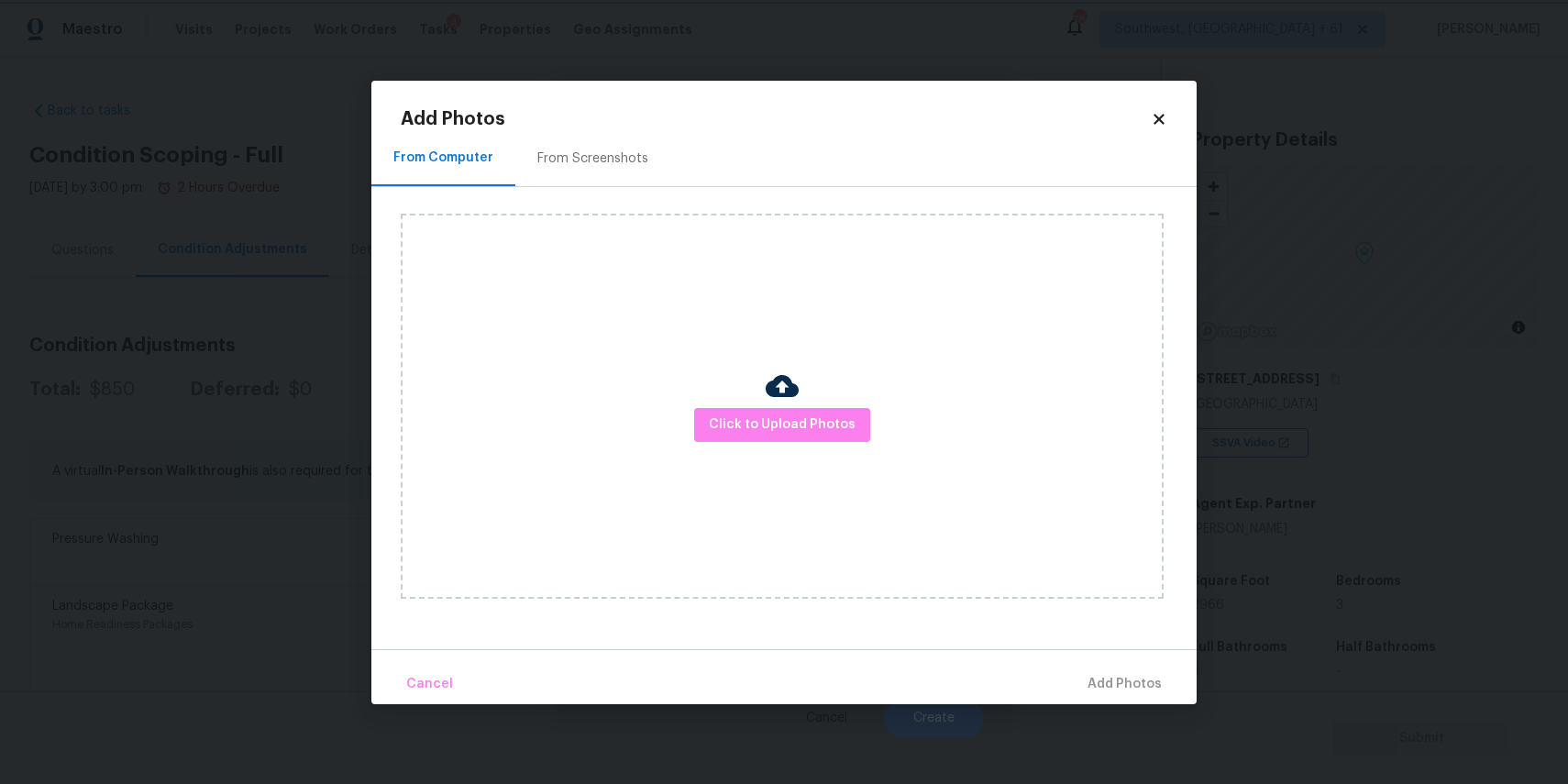
click at [1218, 571] on body "Maestro Visits Projects Work Orders Tasks 4 Properties Geo Assignments 780 Sout…" at bounding box center [784, 392] width 1568 height 784
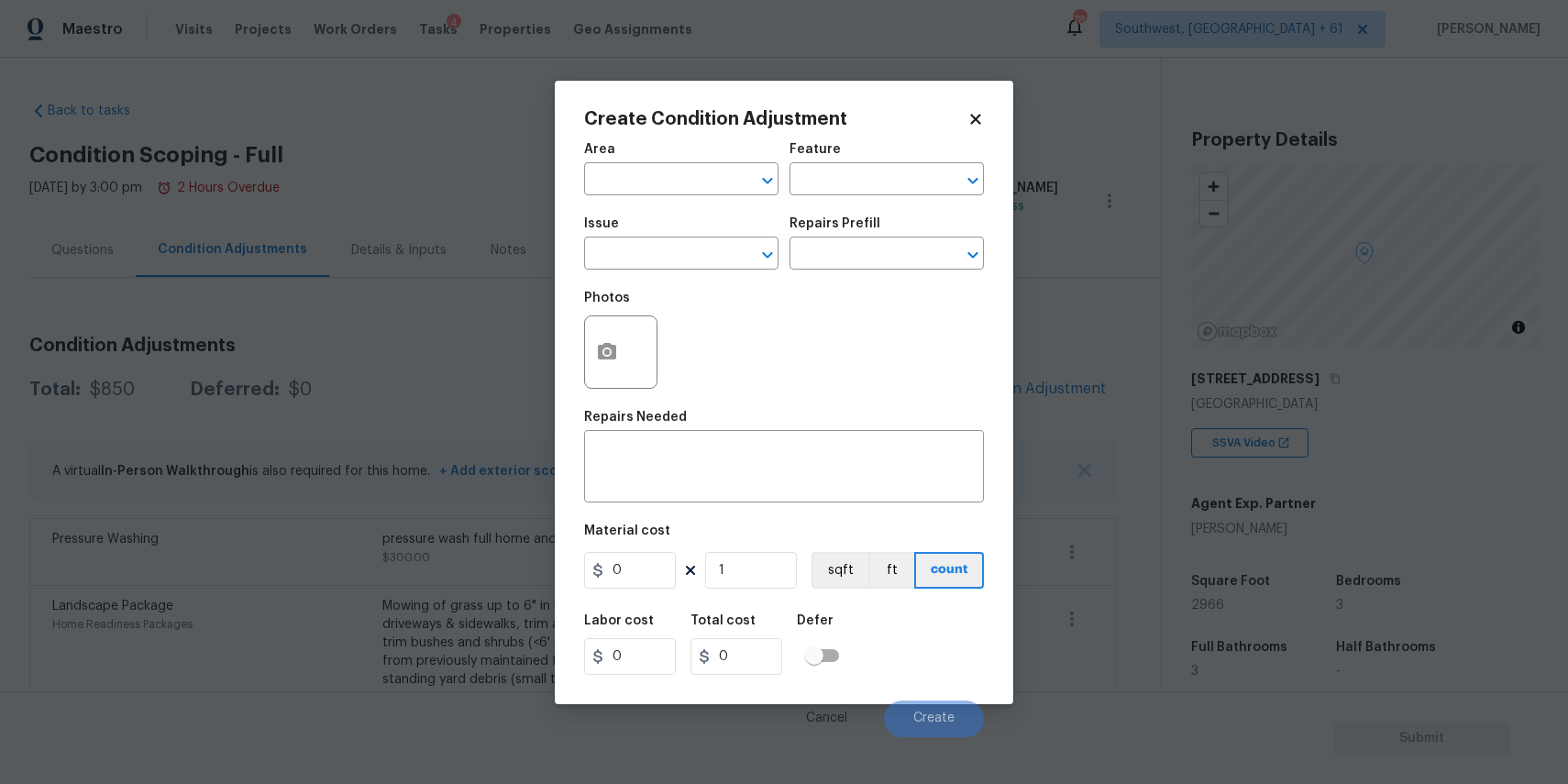
click at [1218, 571] on body "Maestro Visits Projects Work Orders Tasks 4 Properties Geo Assignments 780 Sout…" at bounding box center [784, 392] width 1568 height 784
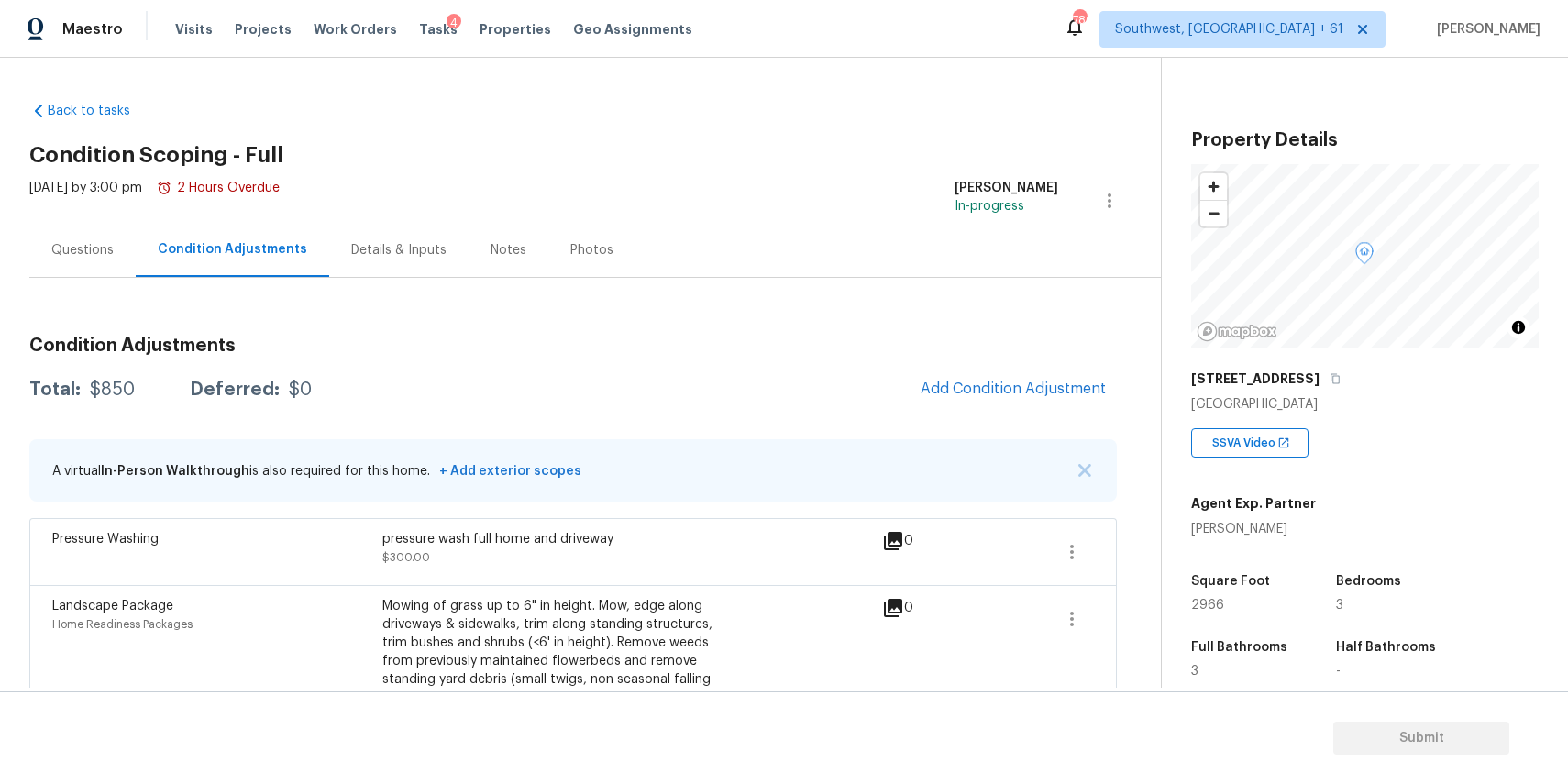
click at [1218, 571] on div "Square Foot 2966" at bounding box center [1260, 593] width 138 height 66
click at [1330, 378] on icon "button" at bounding box center [1336, 378] width 11 height 11
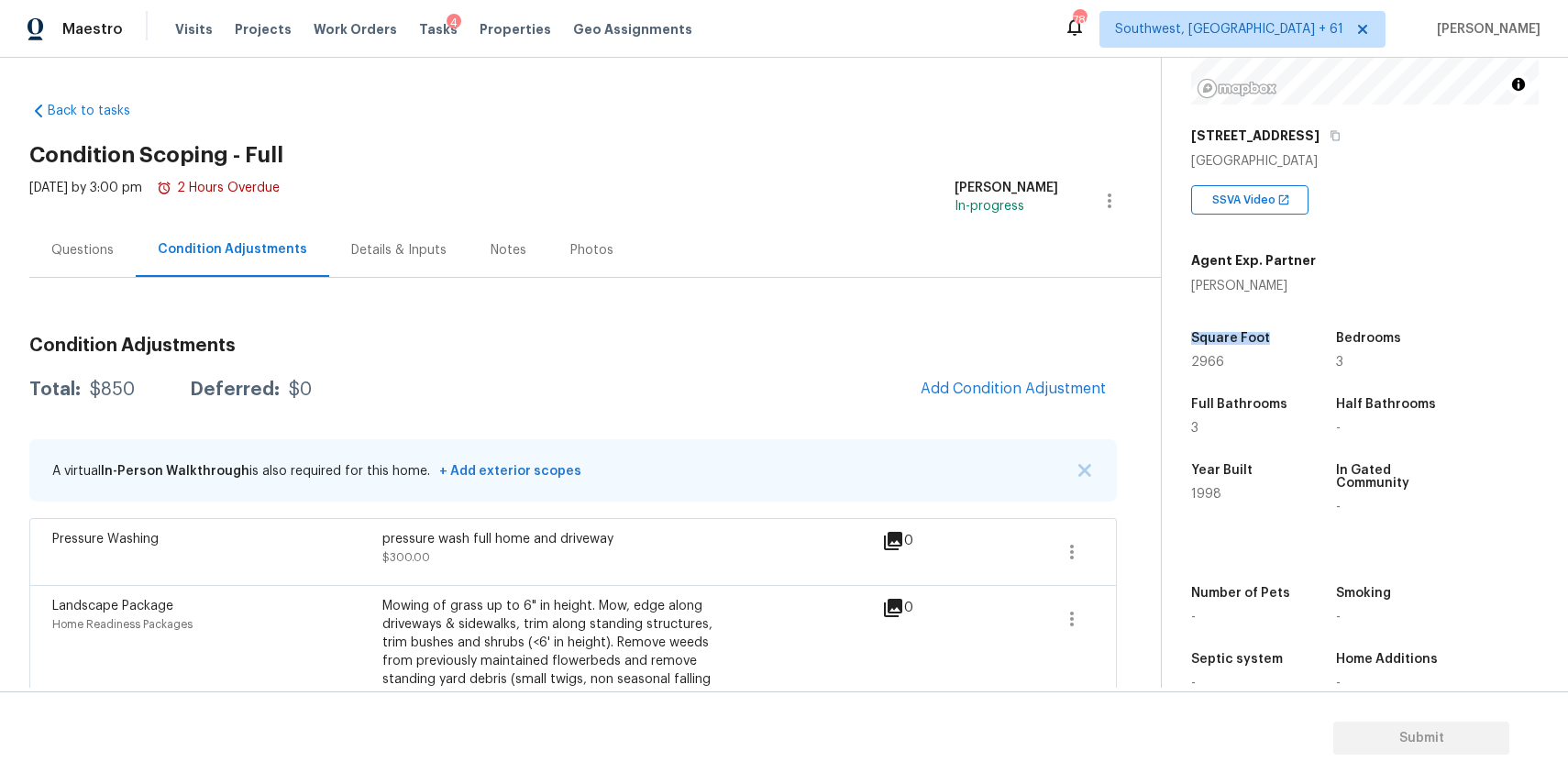
click at [1076, 420] on div "Condition Adjustments Total: $850 Deferred: $0 Add Condition Adjustment A virtu…" at bounding box center [573, 571] width 1088 height 501
click at [1029, 392] on span "Add Condition Adjustment" at bounding box center [1013, 389] width 186 height 17
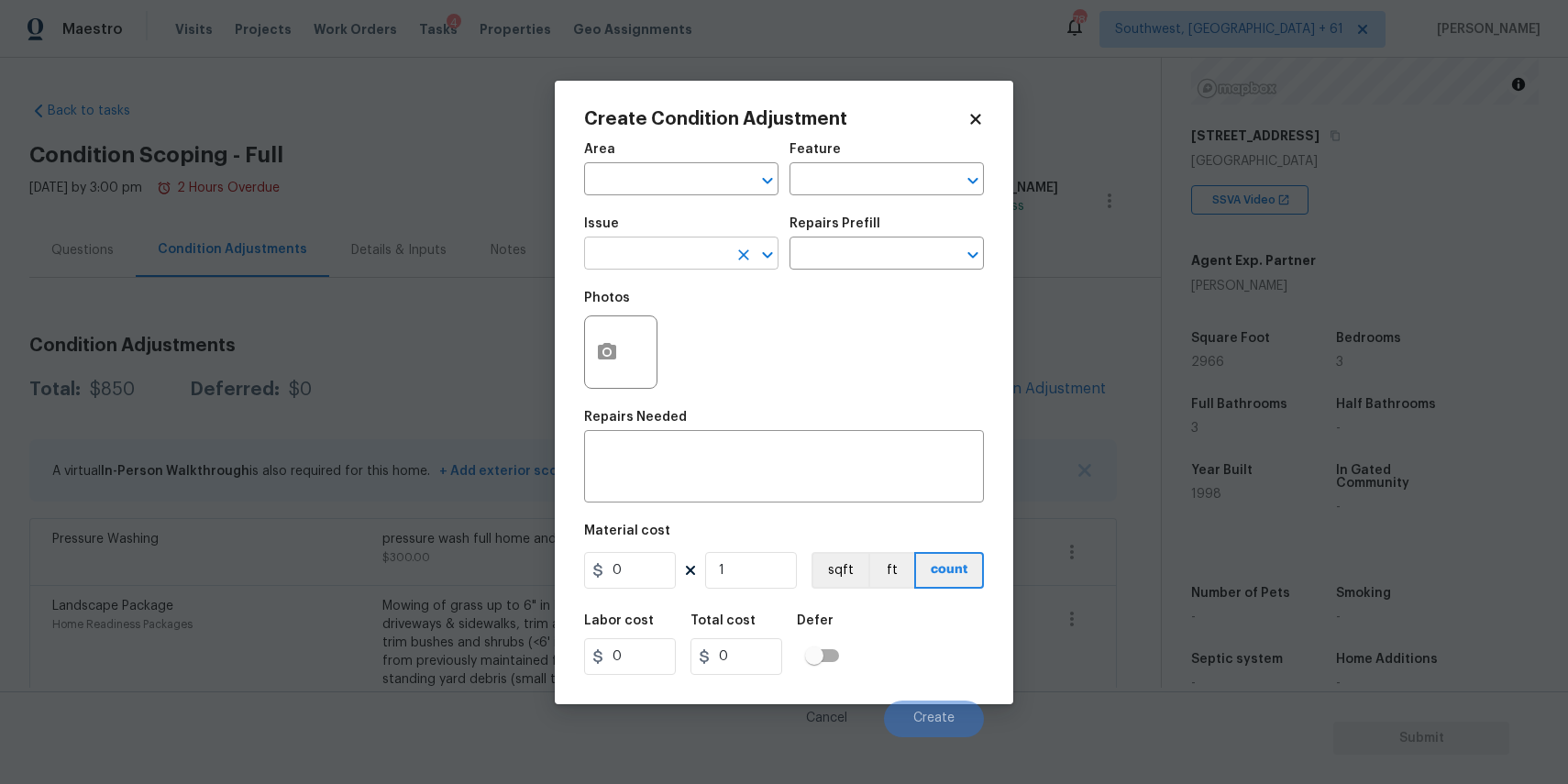
click at [694, 267] on input "text" at bounding box center [655, 255] width 143 height 28
click at [660, 344] on li "ACQ: HVAC" at bounding box center [681, 340] width 194 height 30
type input "ACQ: HVAC"
click at [898, 263] on input "text" at bounding box center [860, 255] width 143 height 28
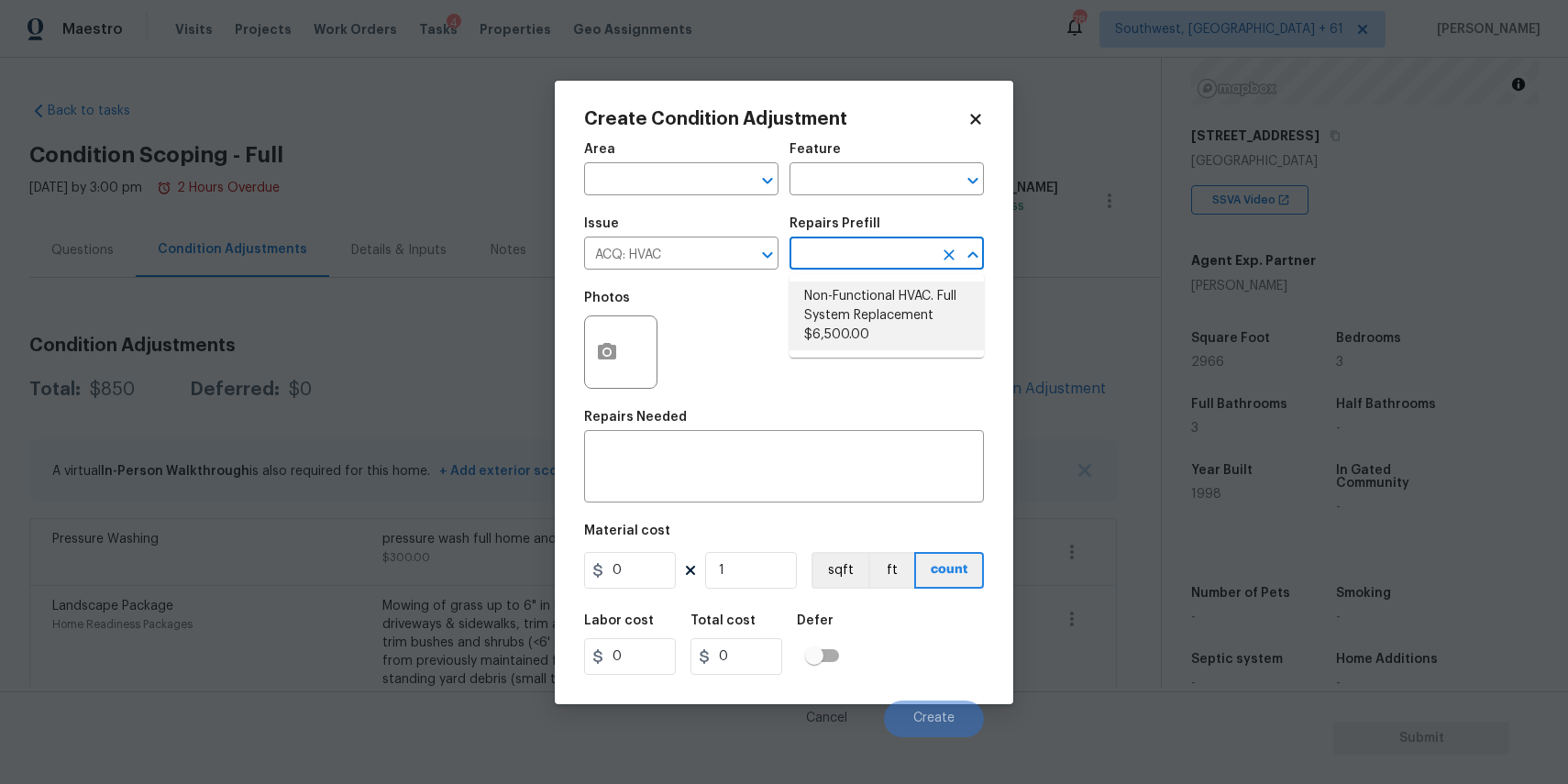
click at [882, 315] on li "Non-Functional HVAC. Full System Replacement $6,500.00" at bounding box center [886, 316] width 194 height 69
type input "Acquisition"
type textarea "Acquisition Scope: Full System Replacement"
type input "6500"
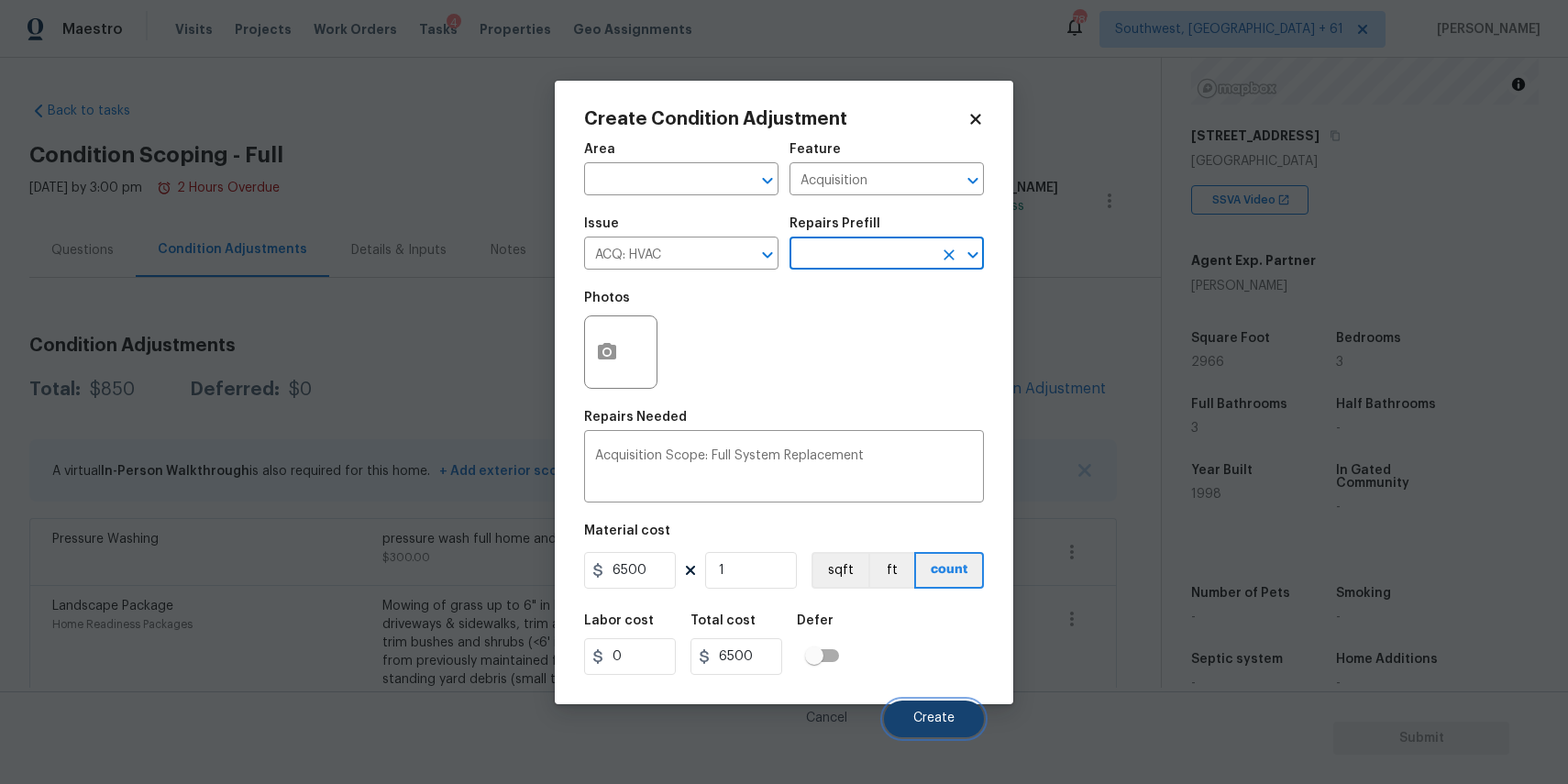
click at [948, 703] on button "Create" at bounding box center [934, 718] width 100 height 36
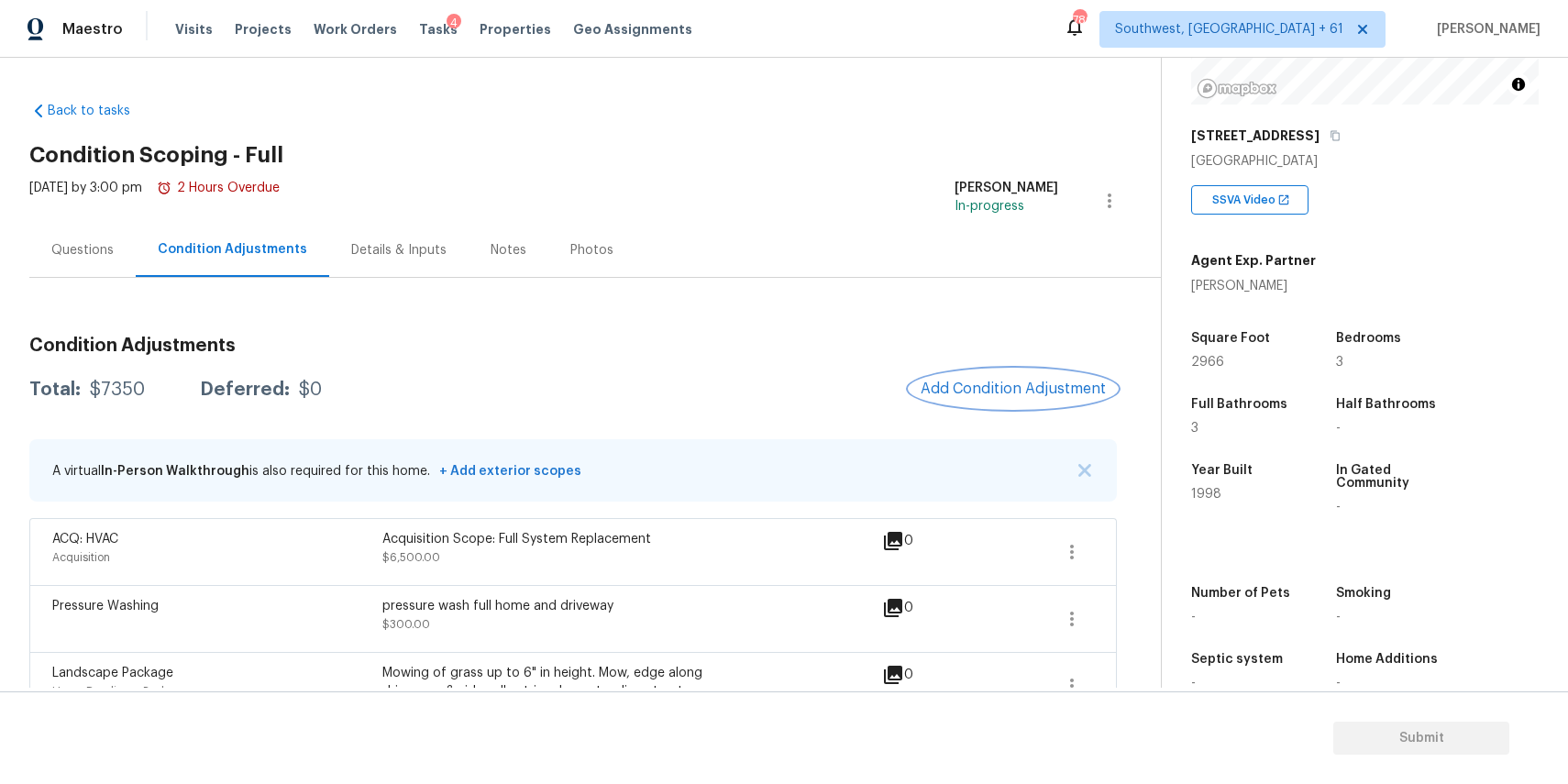
click at [976, 402] on button "Add Condition Adjustment" at bounding box center [1013, 388] width 207 height 38
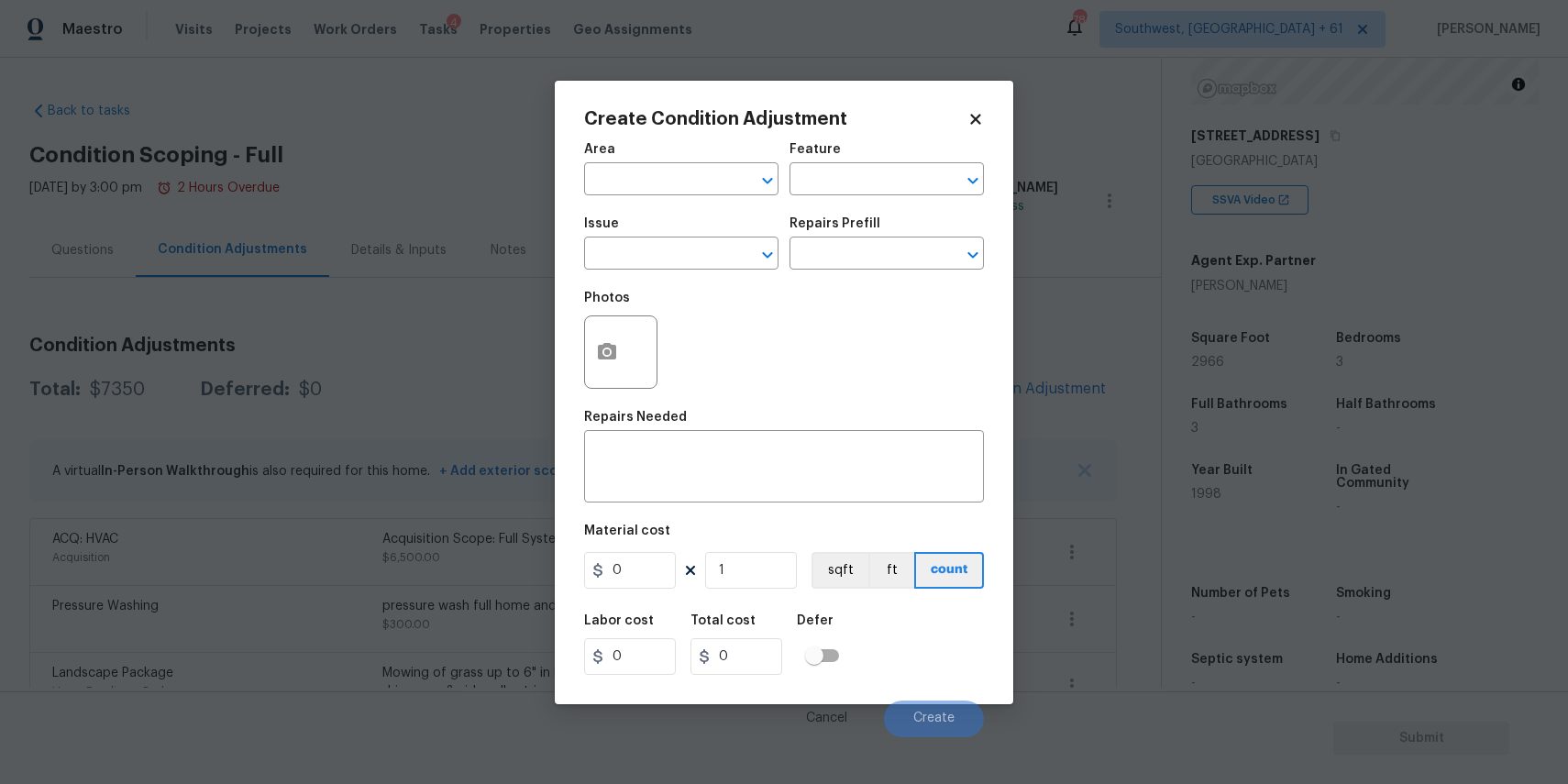
click at [625, 280] on span "Issue ​" at bounding box center [681, 243] width 194 height 75
click at [1056, 364] on body "Maestro Visits Projects Work Orders Tasks 4 Properties Geo Assignments 780 Sout…" at bounding box center [784, 392] width 1568 height 784
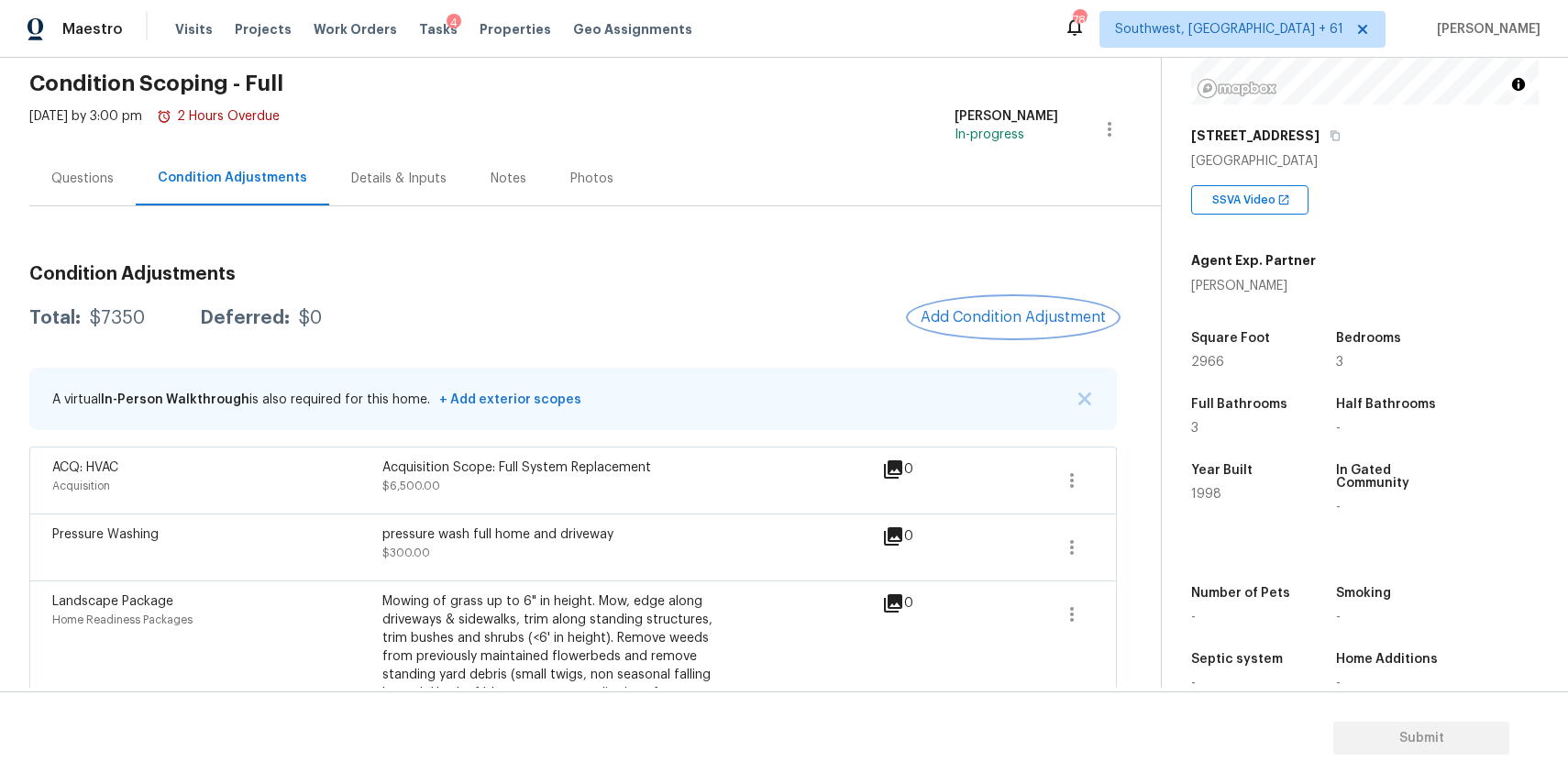
scroll to position [127, 0]
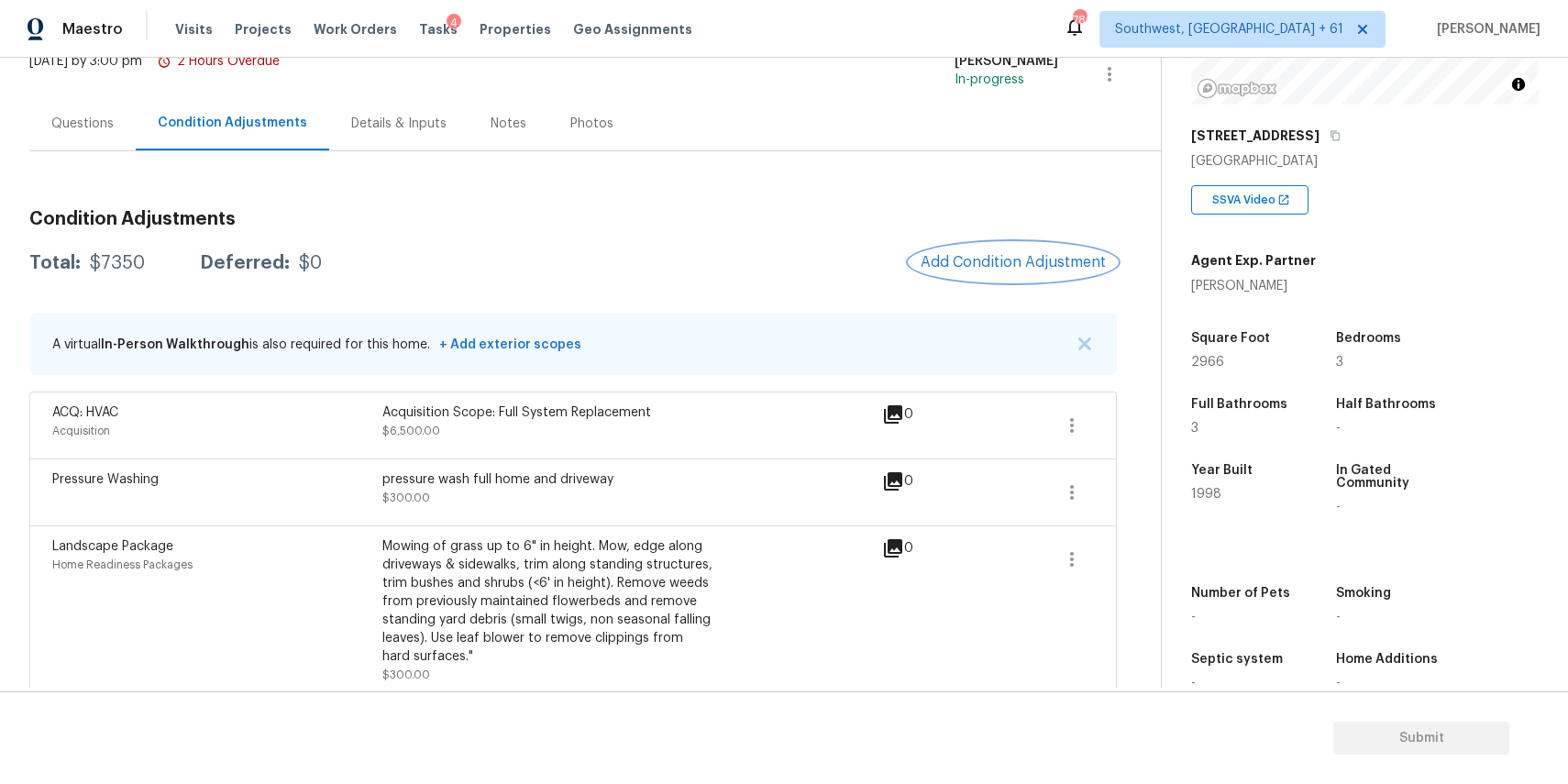
click at [1043, 254] on span "Add Condition Adjustment" at bounding box center [1013, 262] width 186 height 17
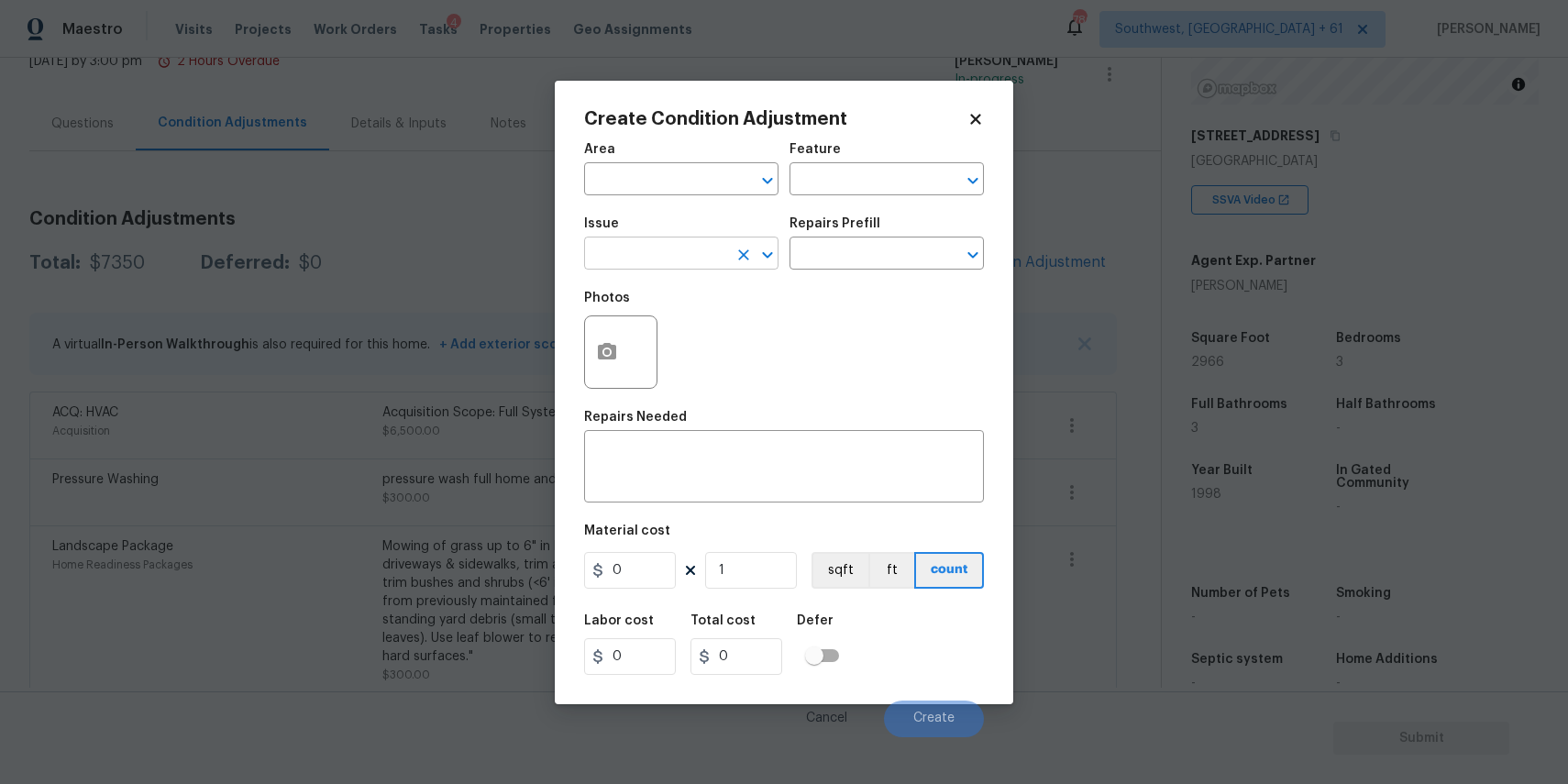
click at [663, 245] on input "text" at bounding box center [655, 255] width 143 height 28
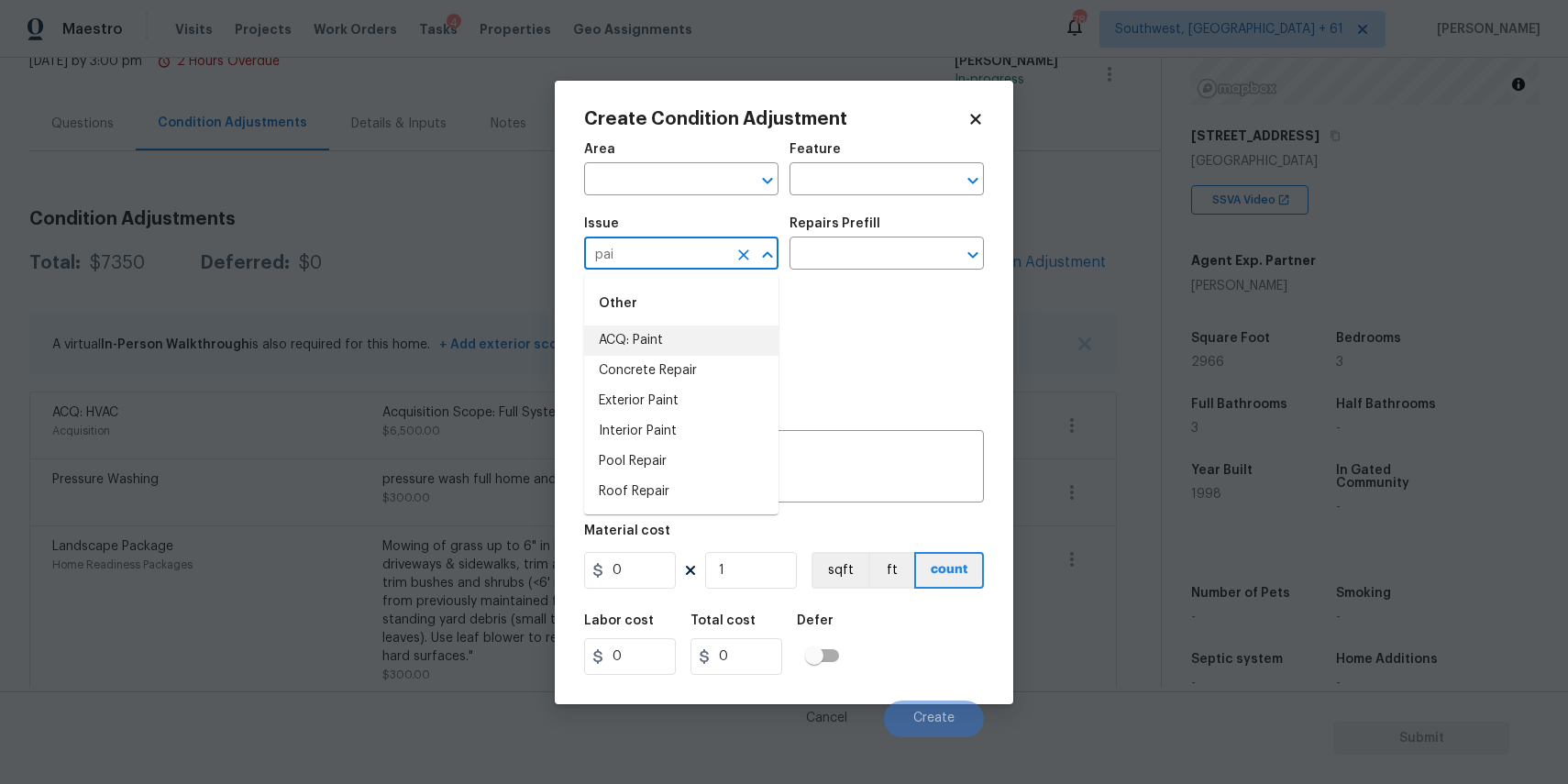
click at [716, 329] on li "ACQ: Paint" at bounding box center [681, 340] width 194 height 30
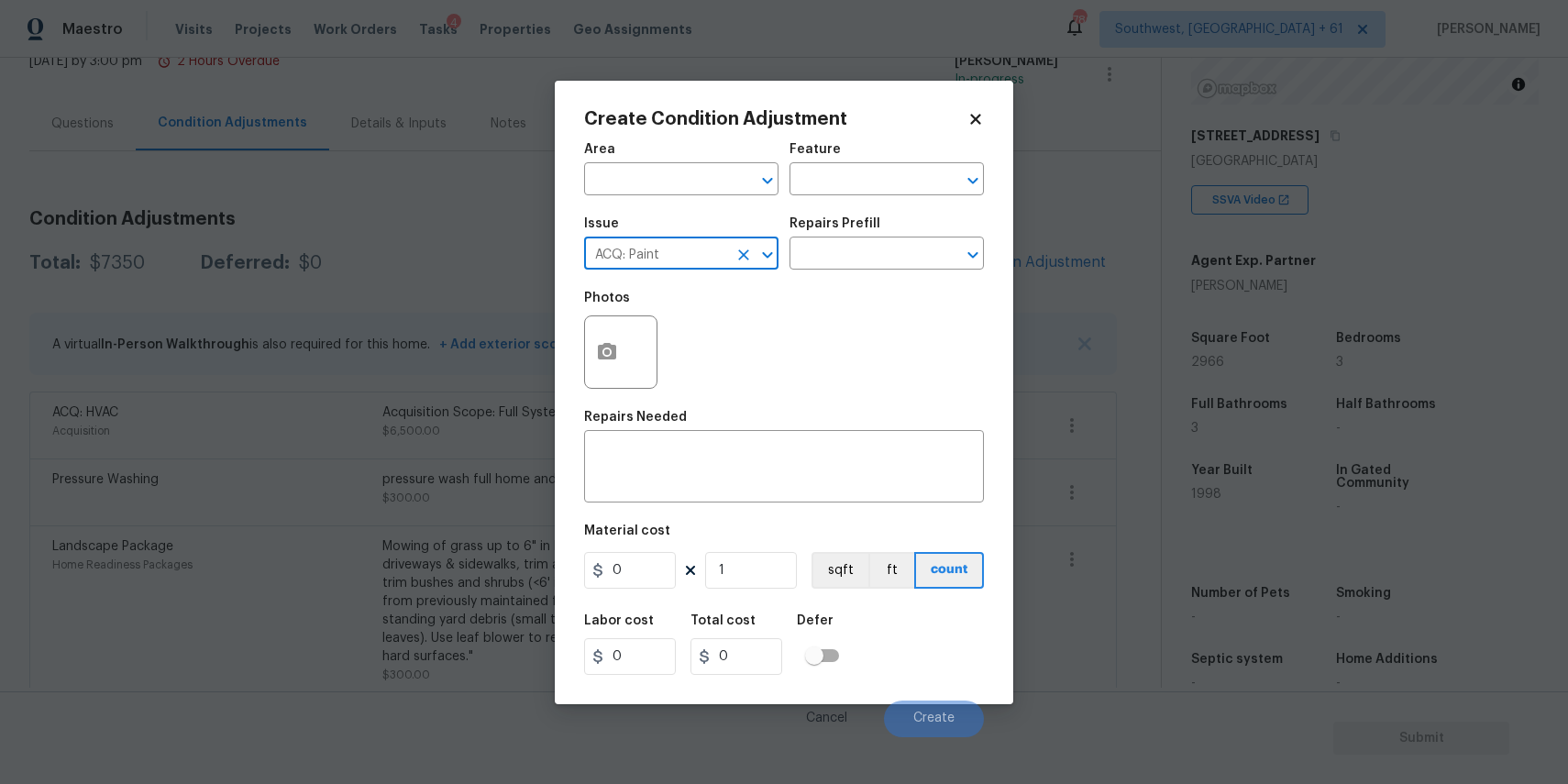
type input "ACQ: Paint"
click at [846, 238] on div "Repairs Prefill" at bounding box center [886, 229] width 194 height 24
click at [858, 244] on input "text" at bounding box center [860, 255] width 143 height 28
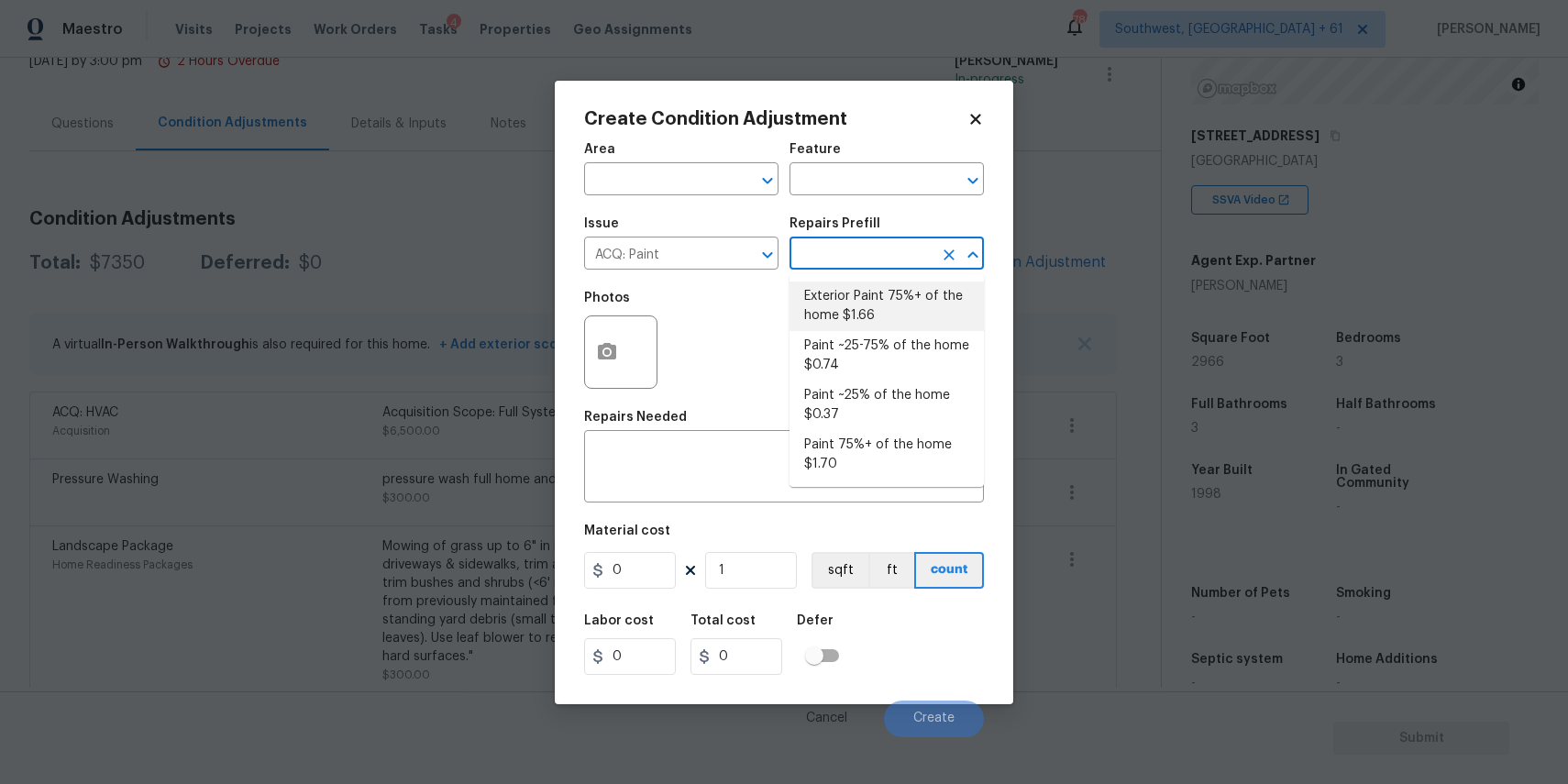
click at [832, 296] on li "Exterior Paint 75%+ of the home $1.66" at bounding box center [886, 306] width 194 height 49
type input "Acquisition"
type textarea "Acquisition Scope: 75%+ of the home exterior will likely require paint"
type input "1.66"
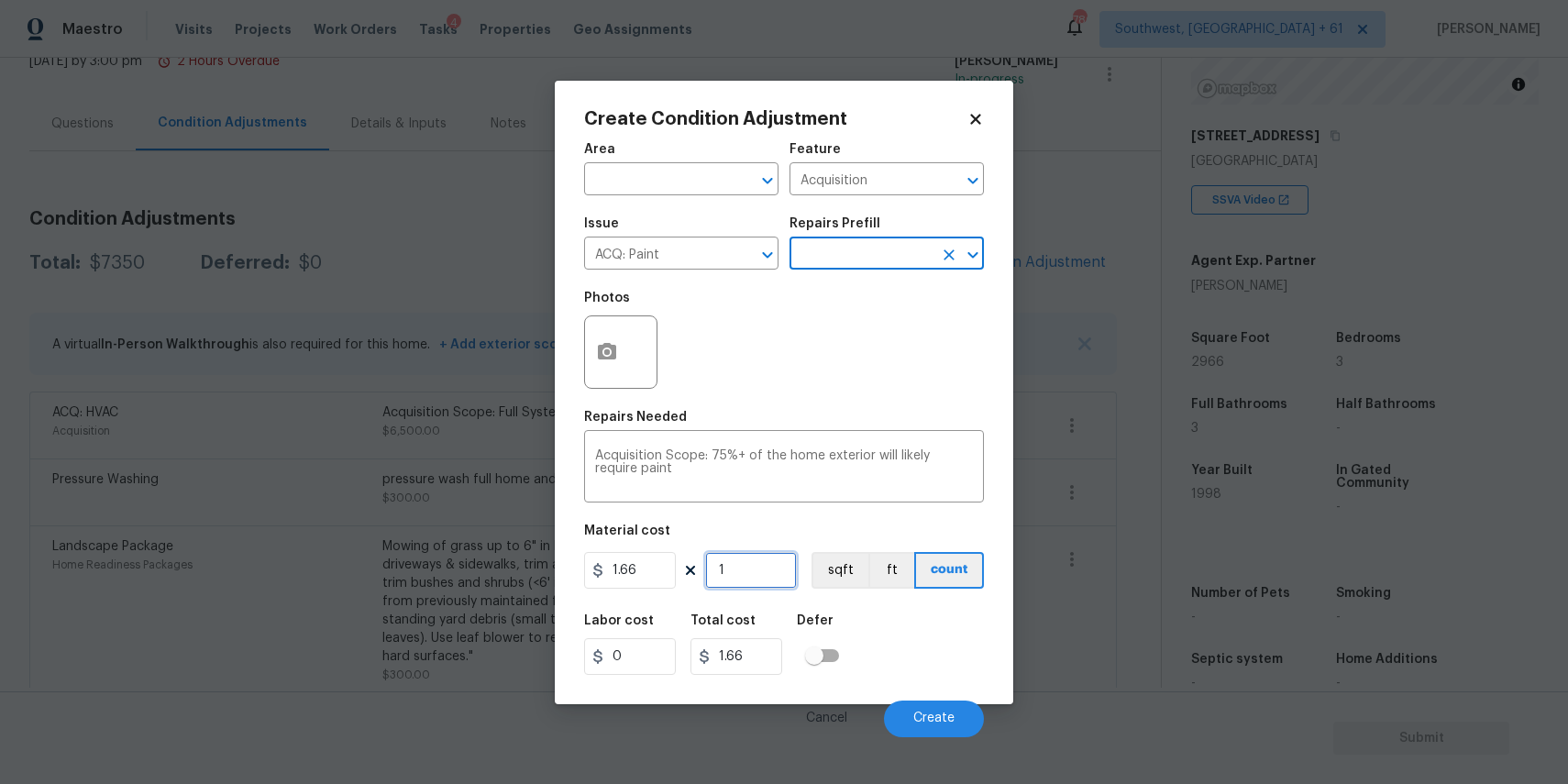
click at [765, 570] on input "1" at bounding box center [751, 570] width 91 height 36
type input "0"
type input "2"
type input "3.32"
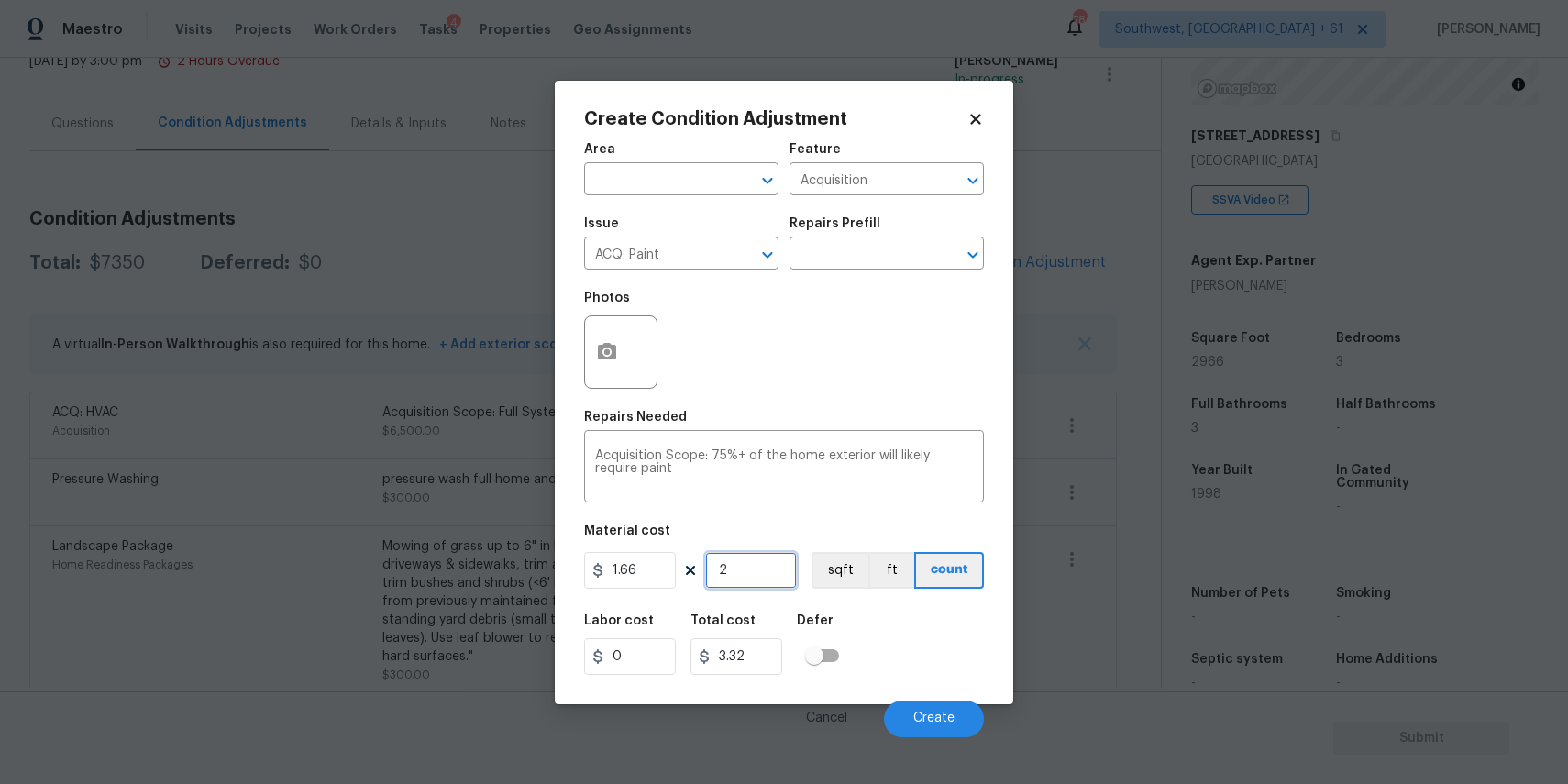
type input "29"
type input "48.14"
type input "296"
type input "491.36"
type input "2966"
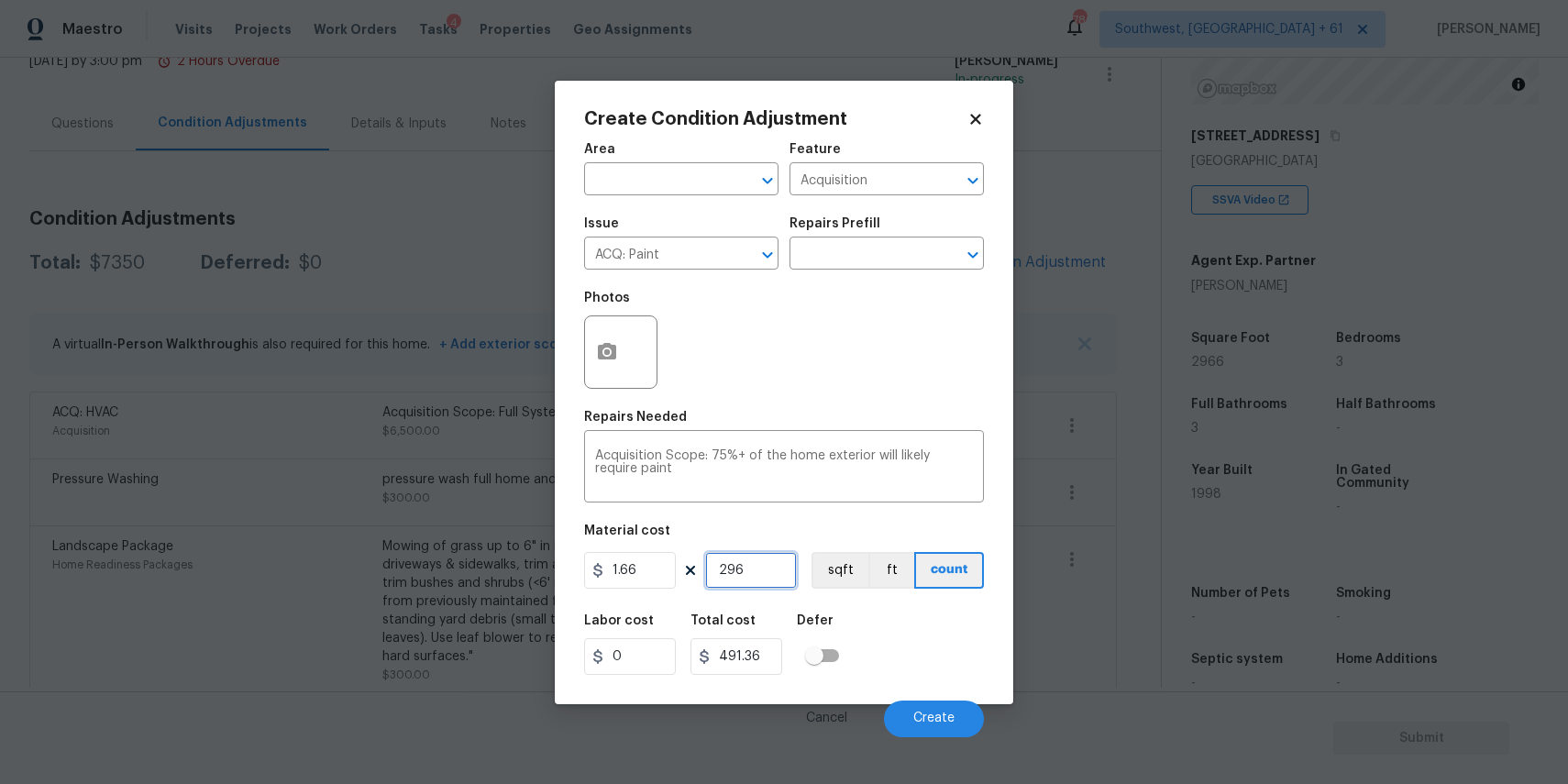
type input "4923.56"
type input "2966"
click at [622, 337] on button "button" at bounding box center [606, 351] width 44 height 72
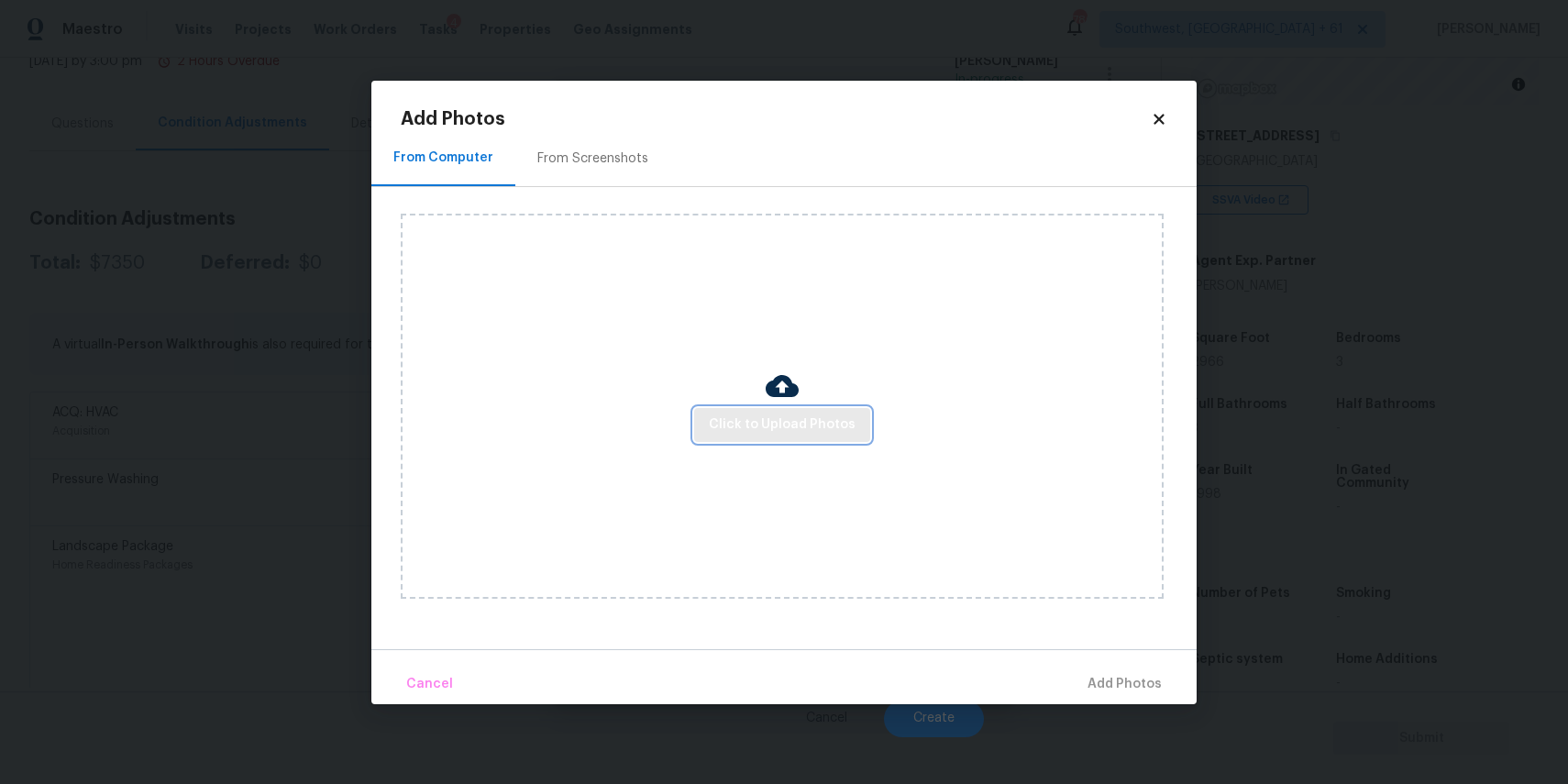
click at [809, 410] on button "Click to Upload Photos" at bounding box center [782, 424] width 176 height 34
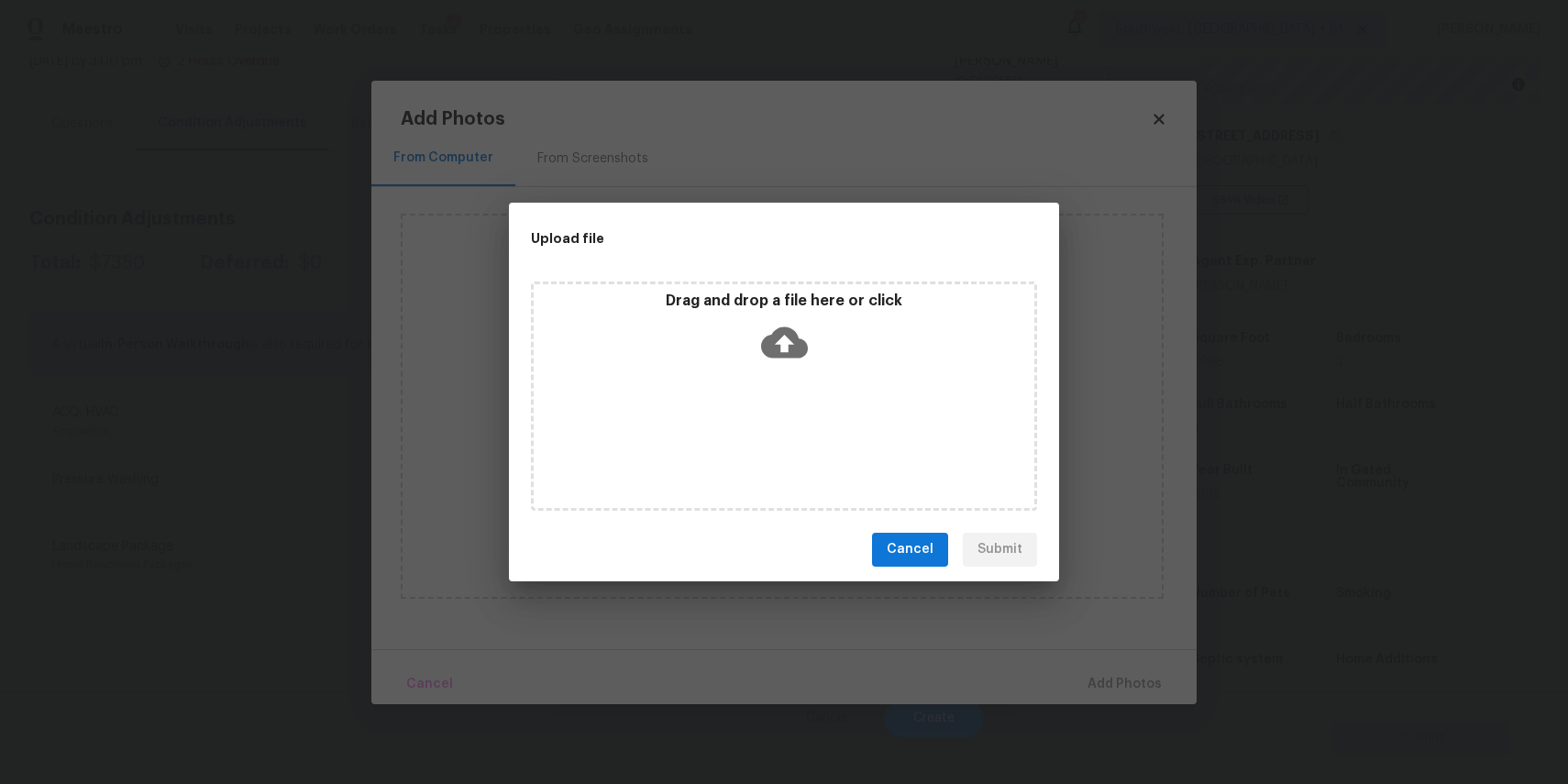
click at [809, 410] on div "Drag and drop a file here or click" at bounding box center [784, 396] width 506 height 229
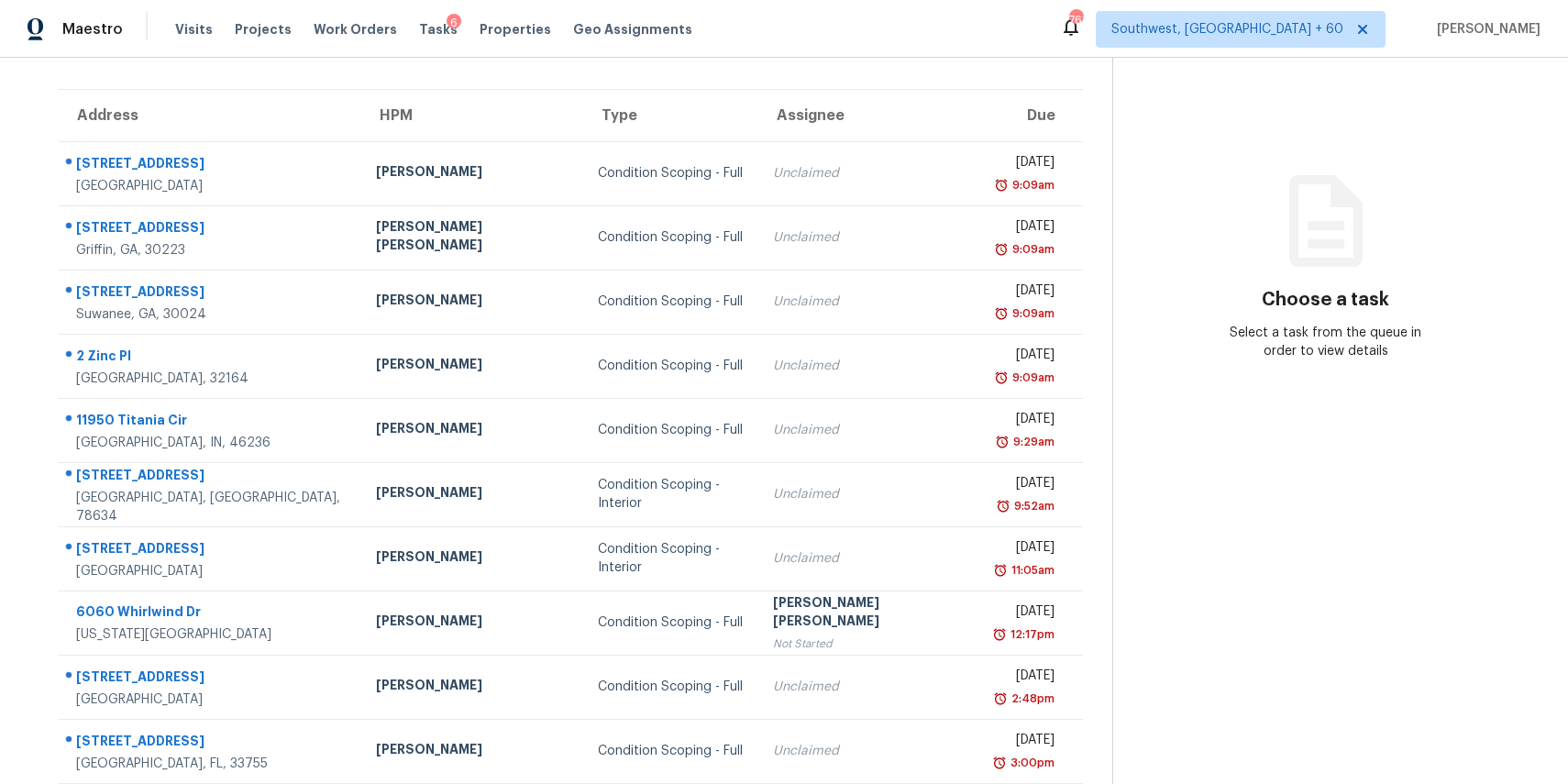
scroll to position [171, 0]
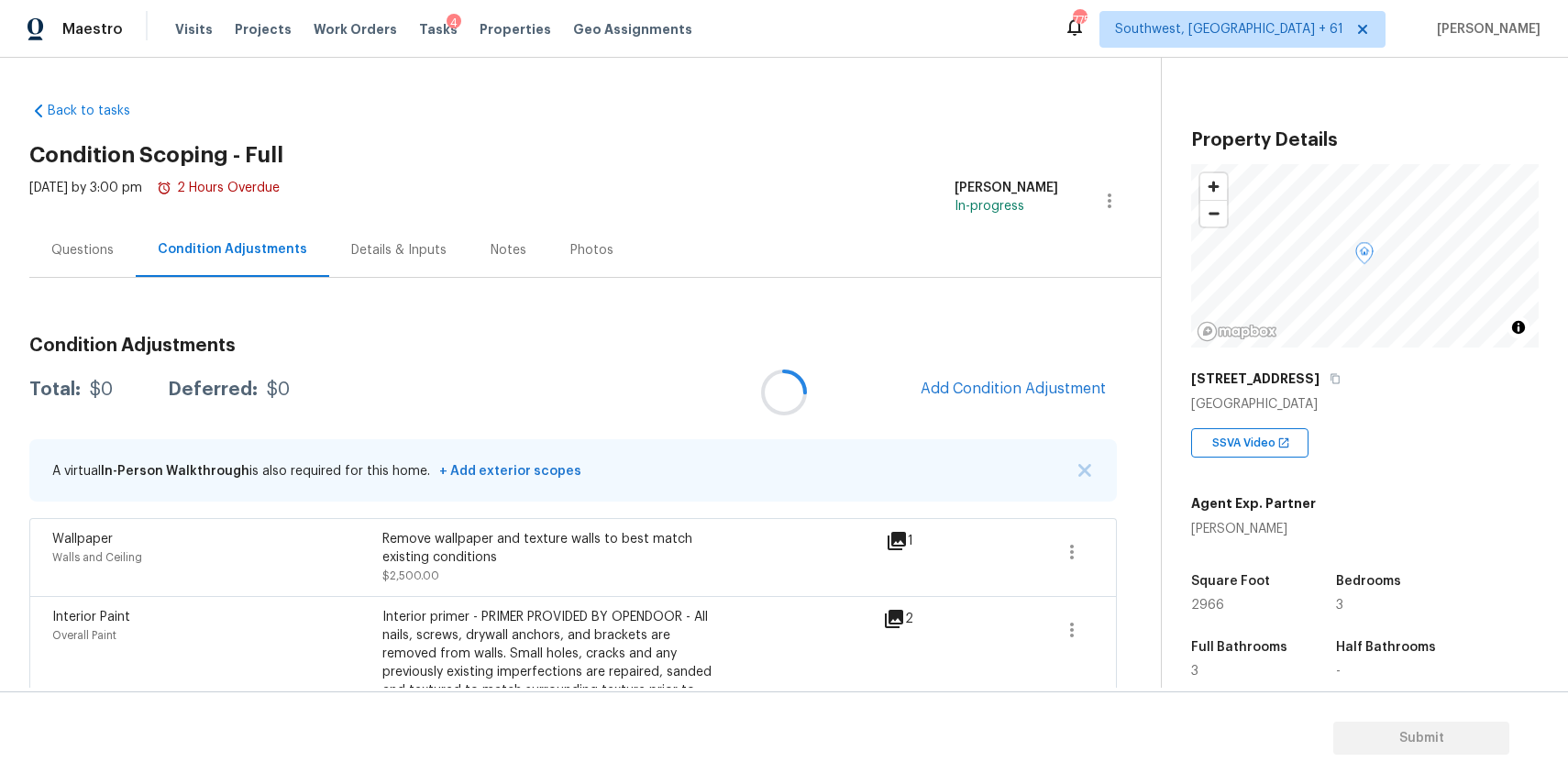
click at [1071, 549] on div at bounding box center [784, 392] width 1568 height 784
click at [1061, 544] on icon "button" at bounding box center [1072, 552] width 22 height 22
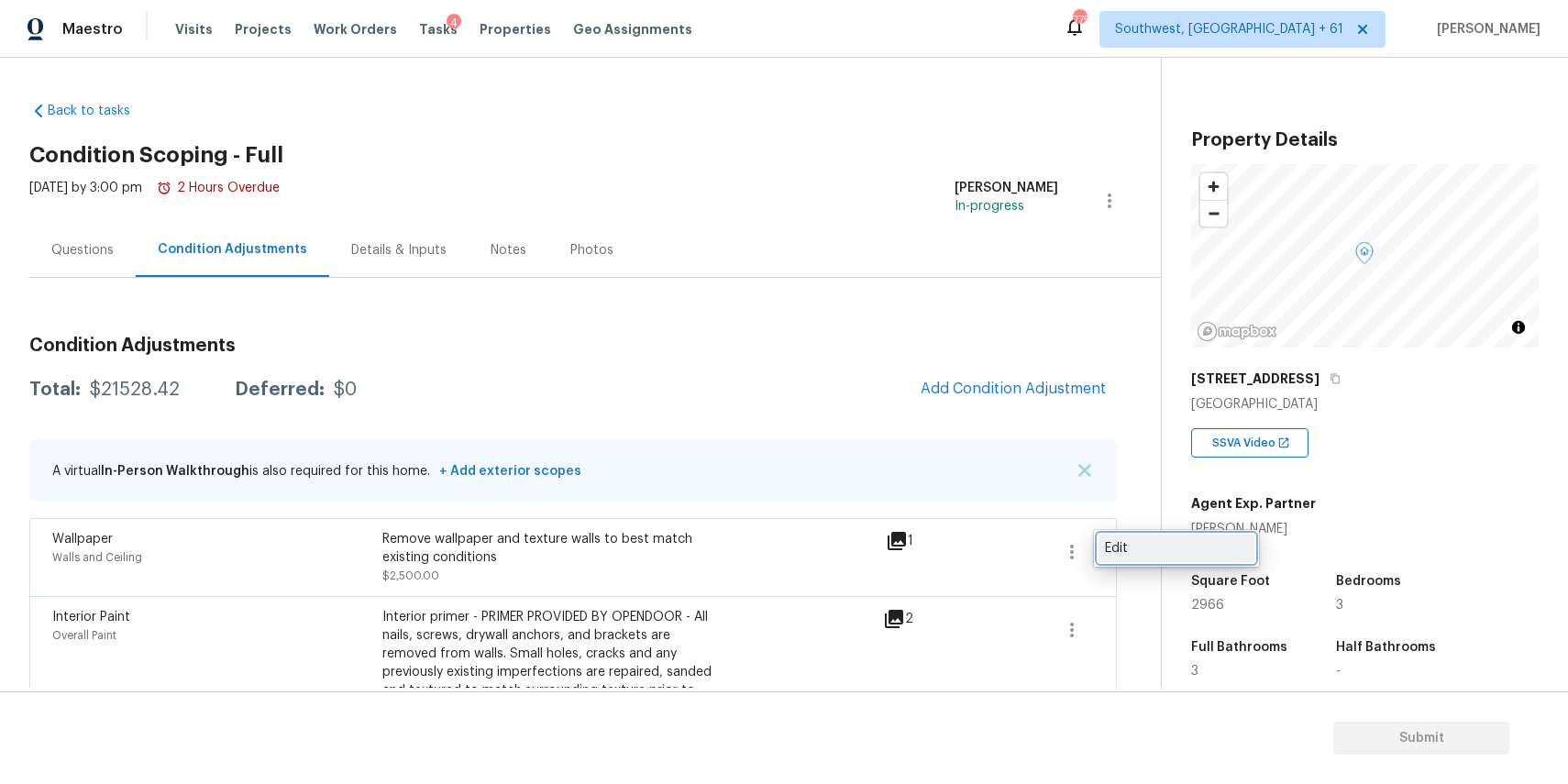
click at [1154, 535] on link "Edit" at bounding box center [1176, 547] width 156 height 27
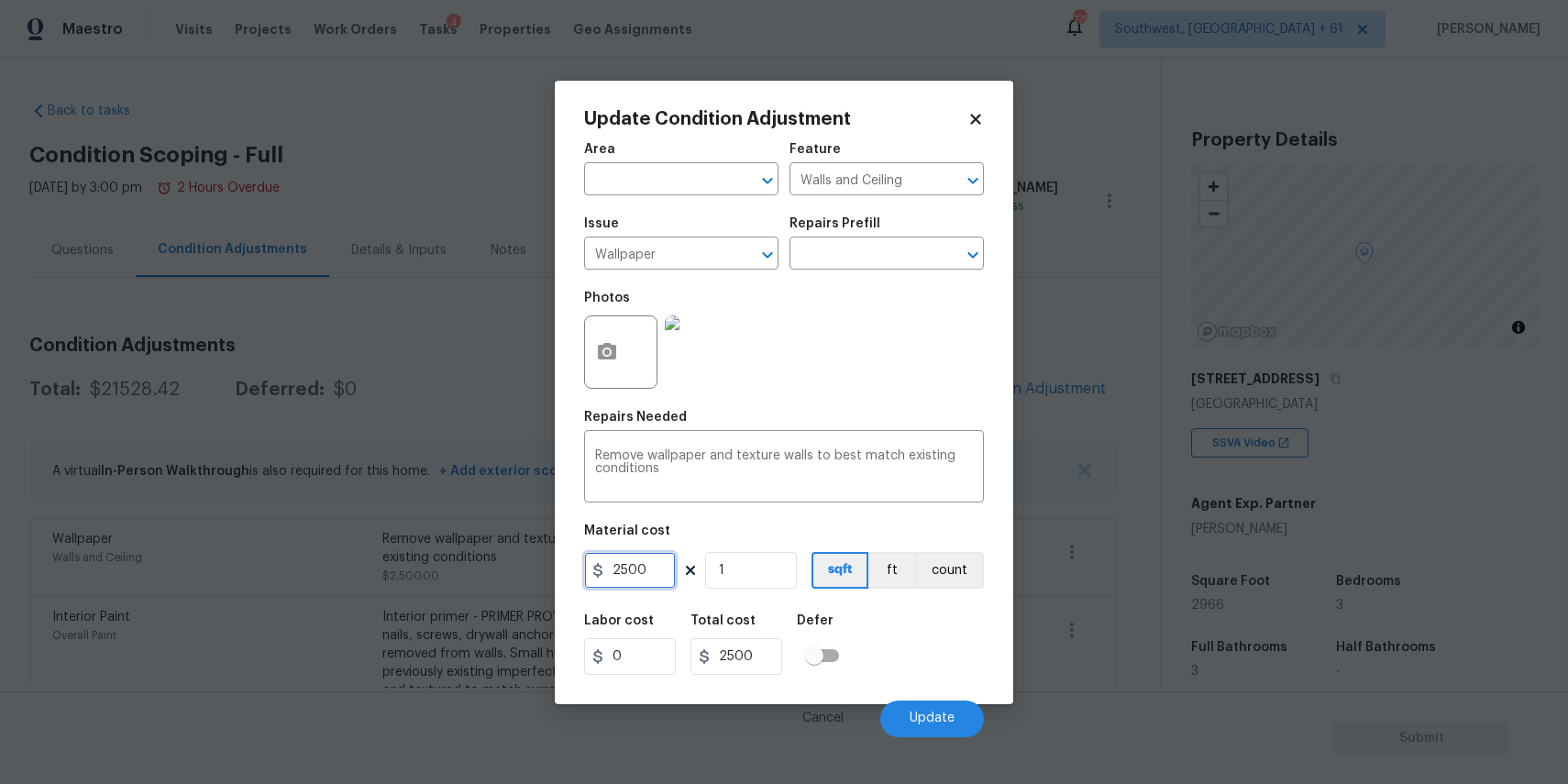
click at [670, 571] on input "2500" at bounding box center [630, 570] width 91 height 36
type input "300"
click at [932, 711] on button "Update" at bounding box center [932, 718] width 104 height 36
type input "300"
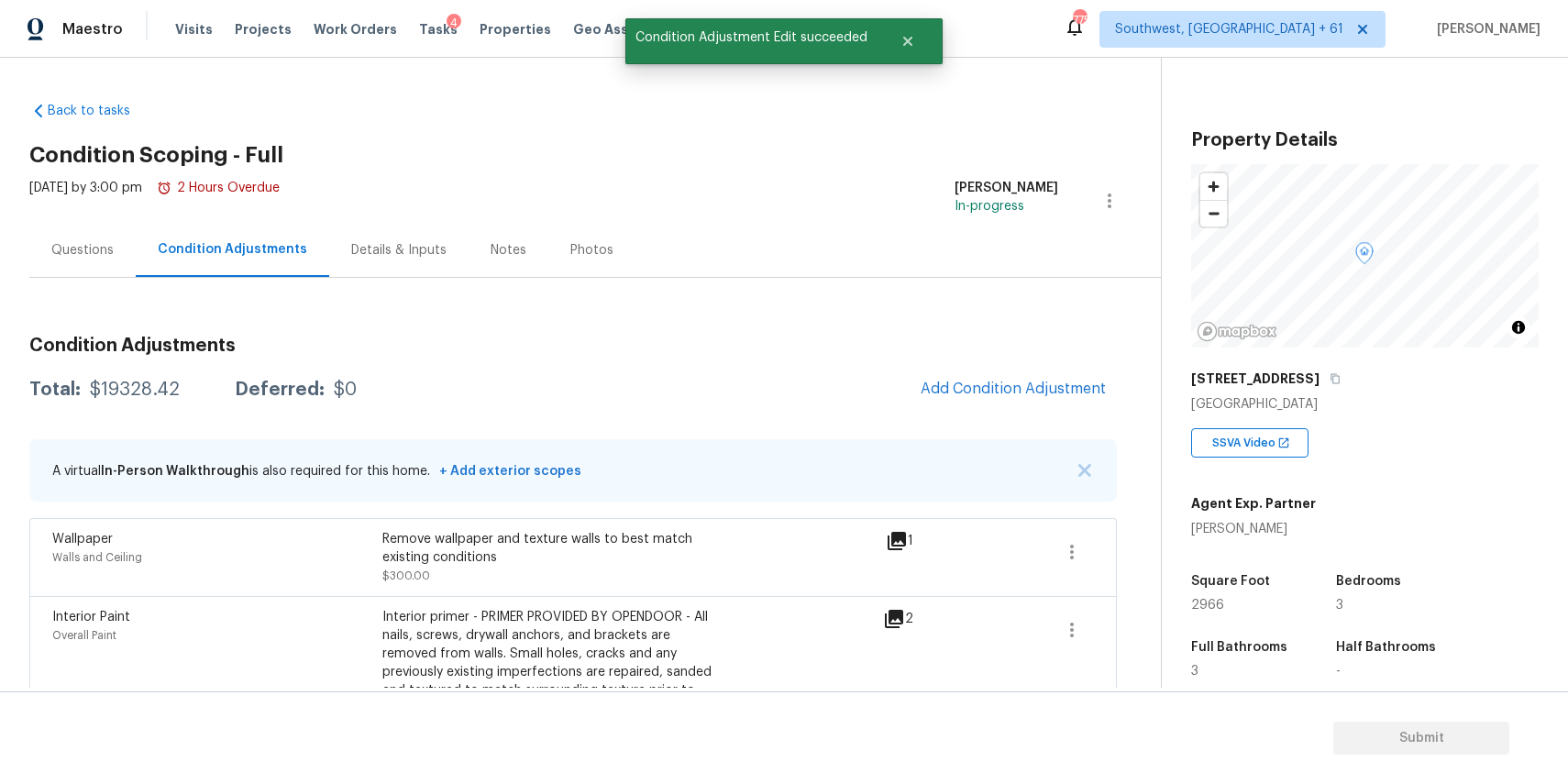
click at [102, 406] on div "Total: $19328.42 Deferred: $0 Add Condition Adjustment" at bounding box center [573, 389] width 1088 height 40
copy div "$19328.42"
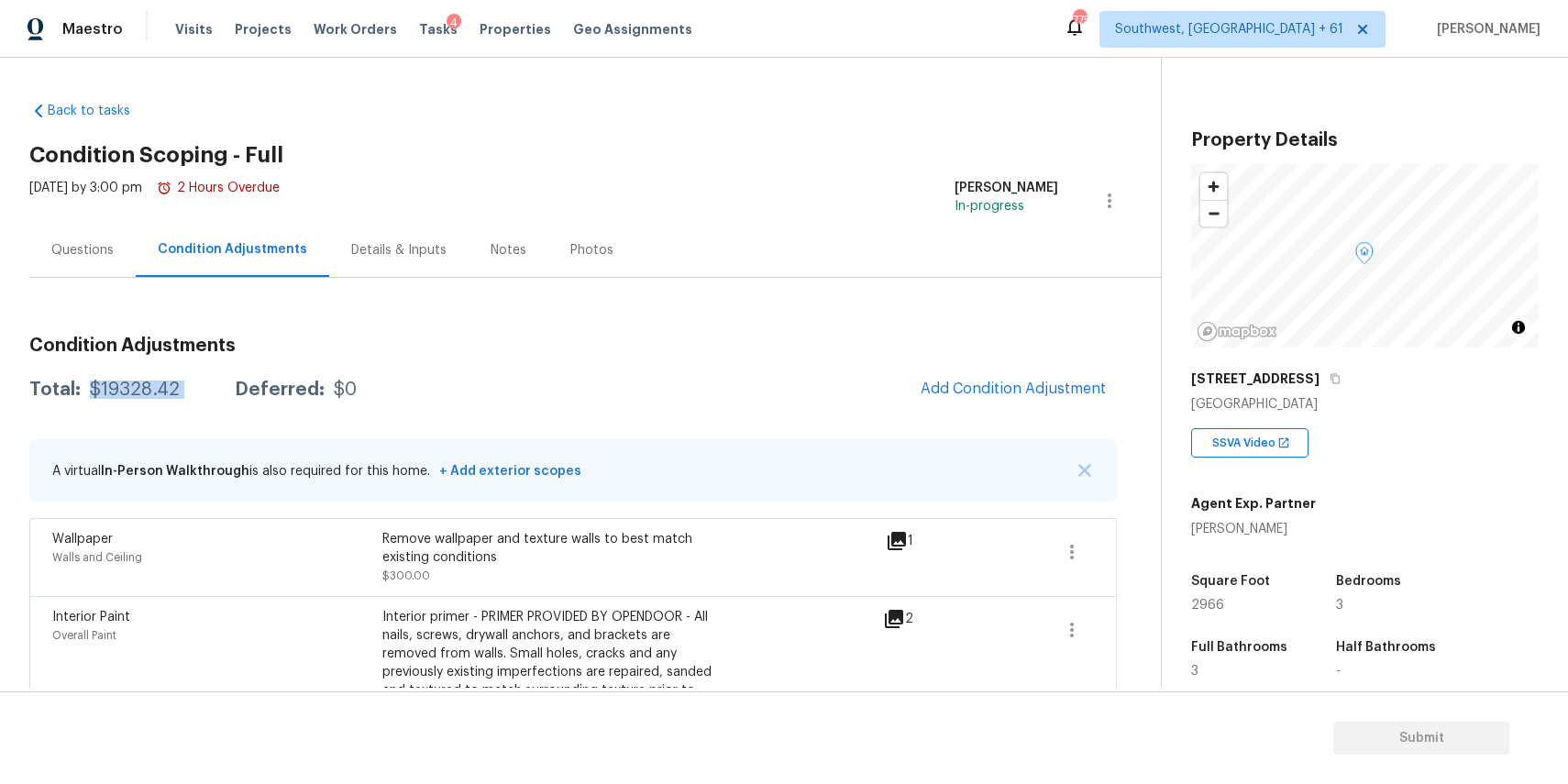
click at [91, 236] on div "Questions" at bounding box center [82, 250] width 106 height 54
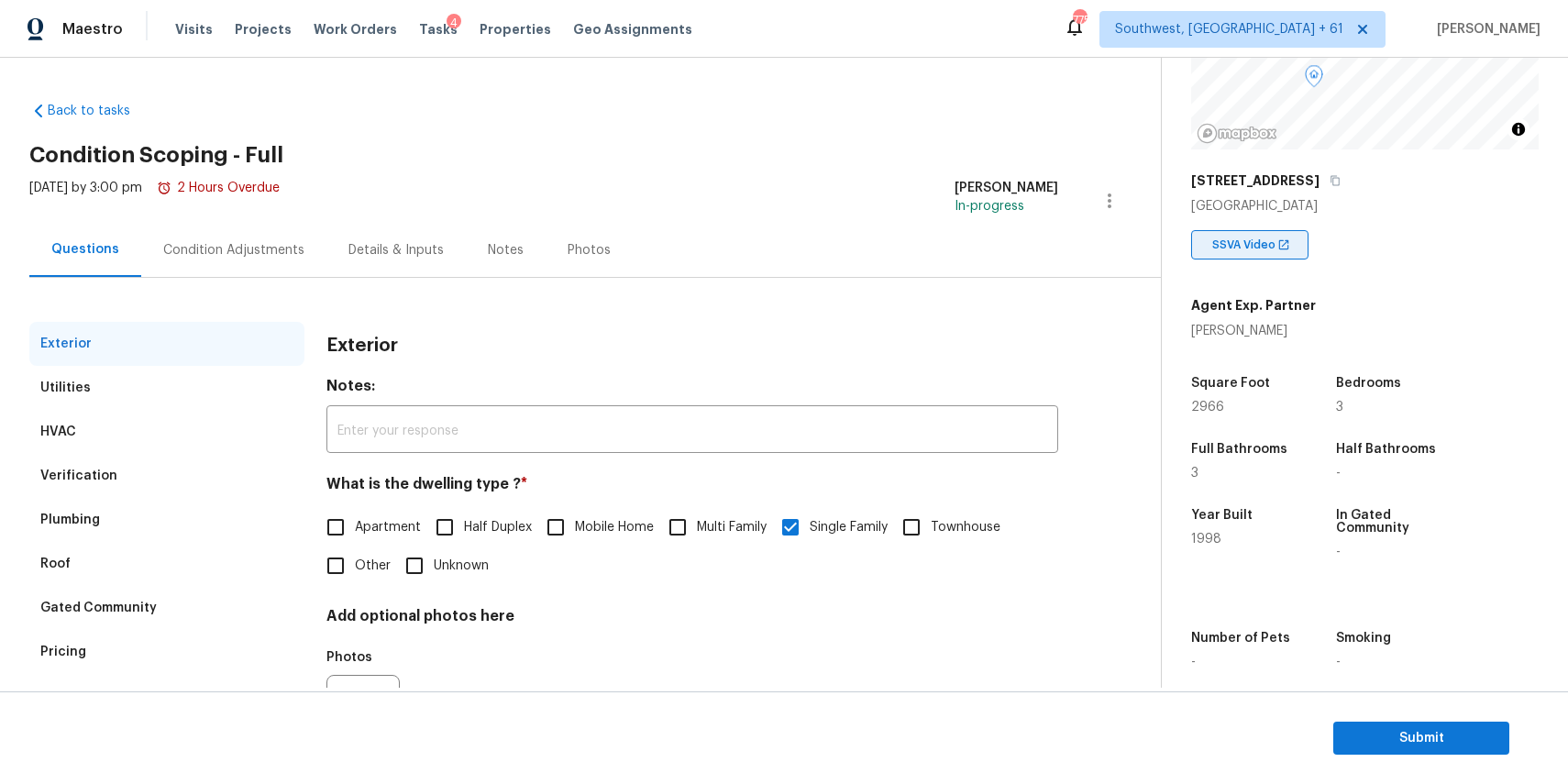
scroll to position [197, 0]
click at [246, 221] on div "Mon, Sep 08 2025 by 3:00 pm 2 Hours Overdue" at bounding box center [154, 200] width 250 height 44
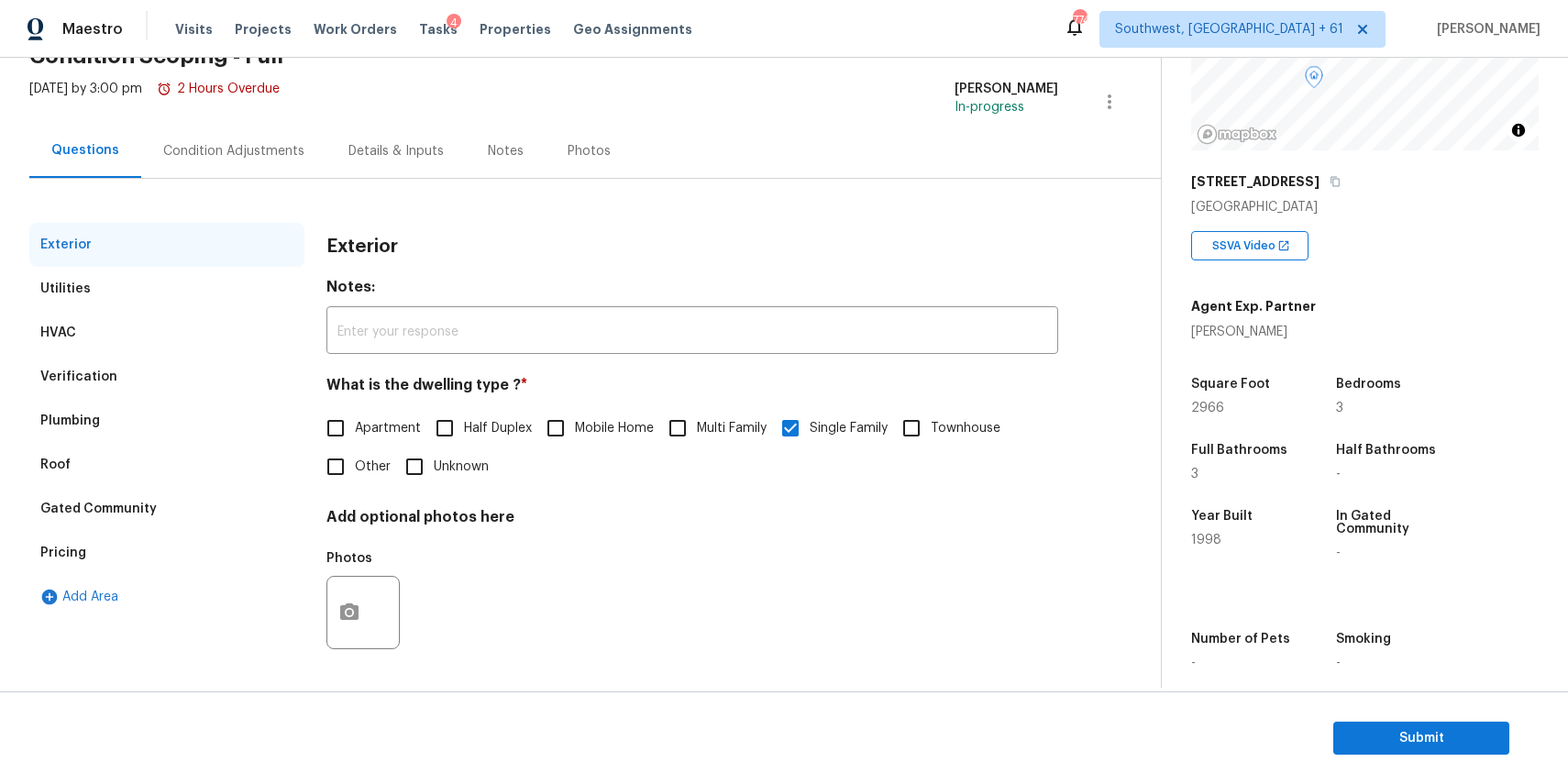
scroll to position [0, 0]
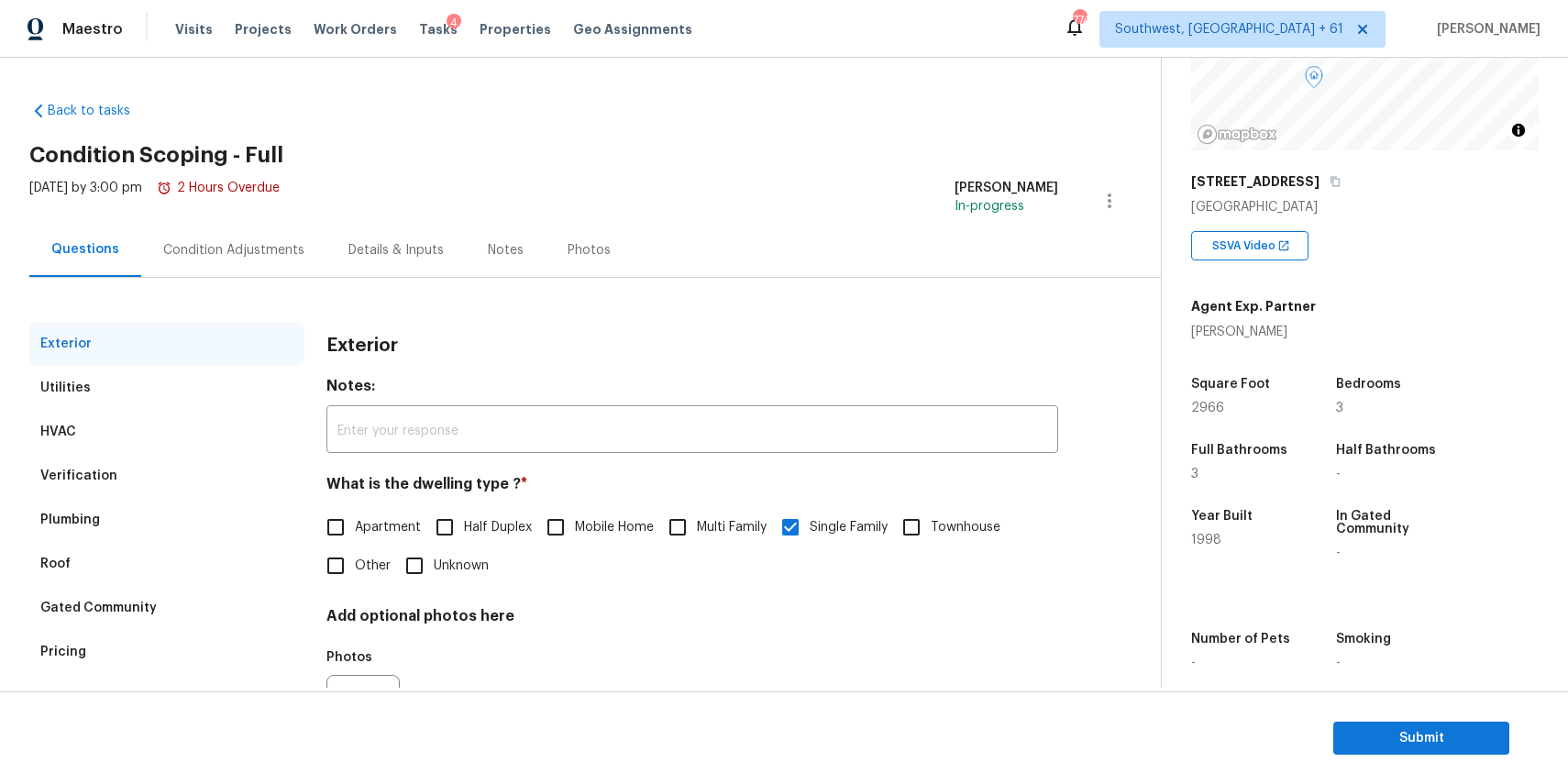
click at [261, 241] on div "Condition Adjustments" at bounding box center [233, 251] width 141 height 19
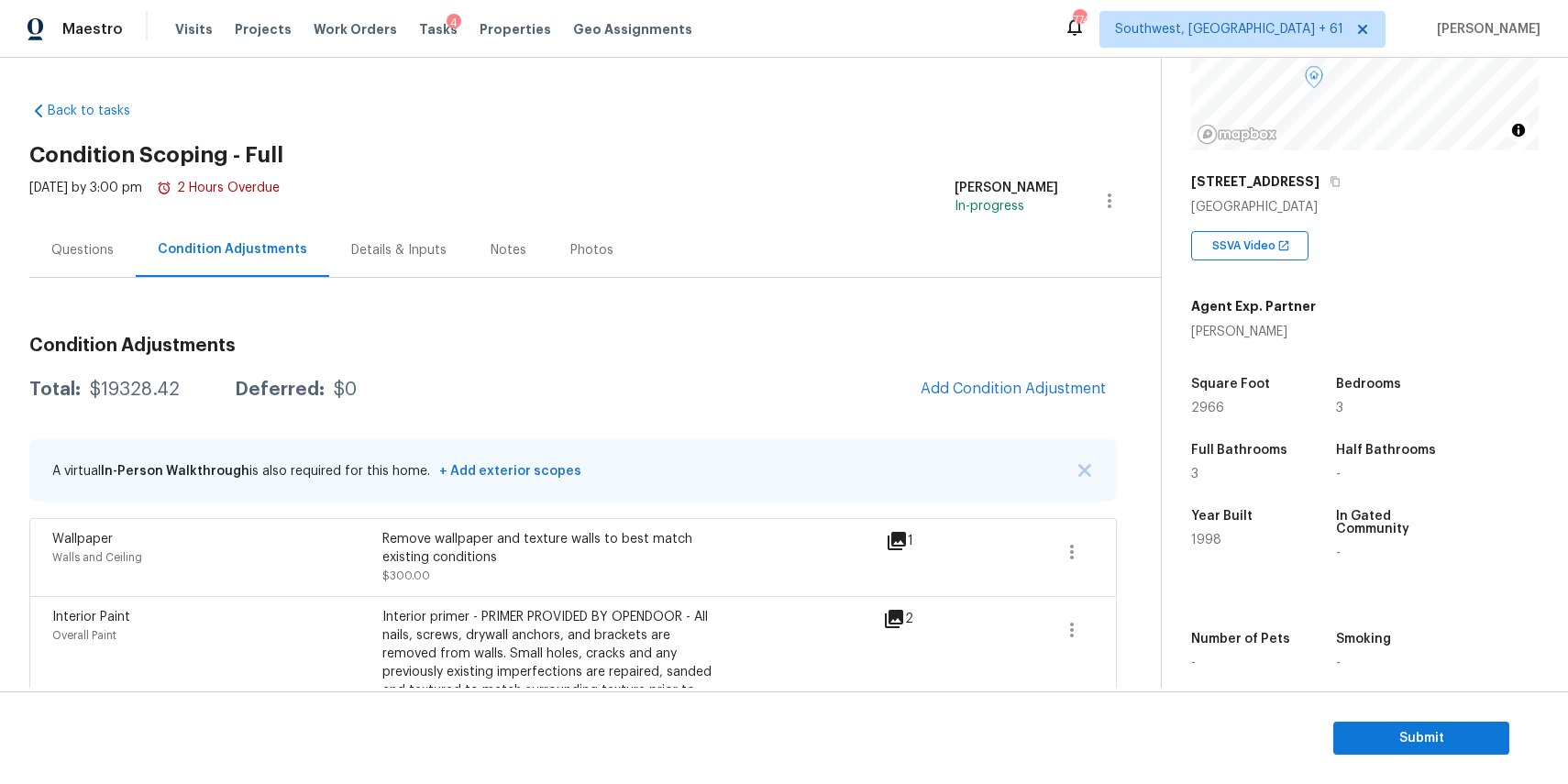
click at [118, 254] on div "Questions" at bounding box center [82, 250] width 106 height 54
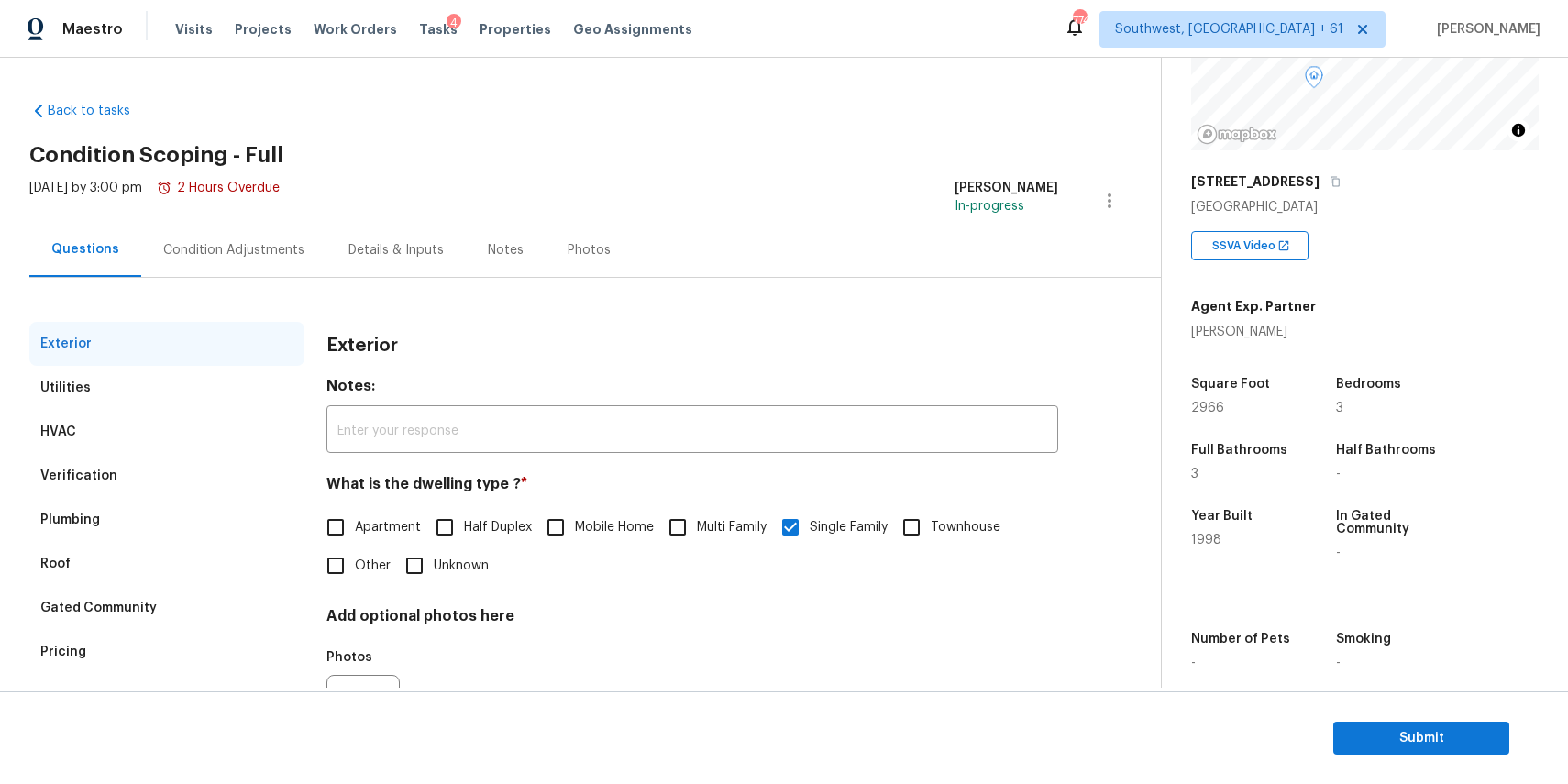
scroll to position [99, 0]
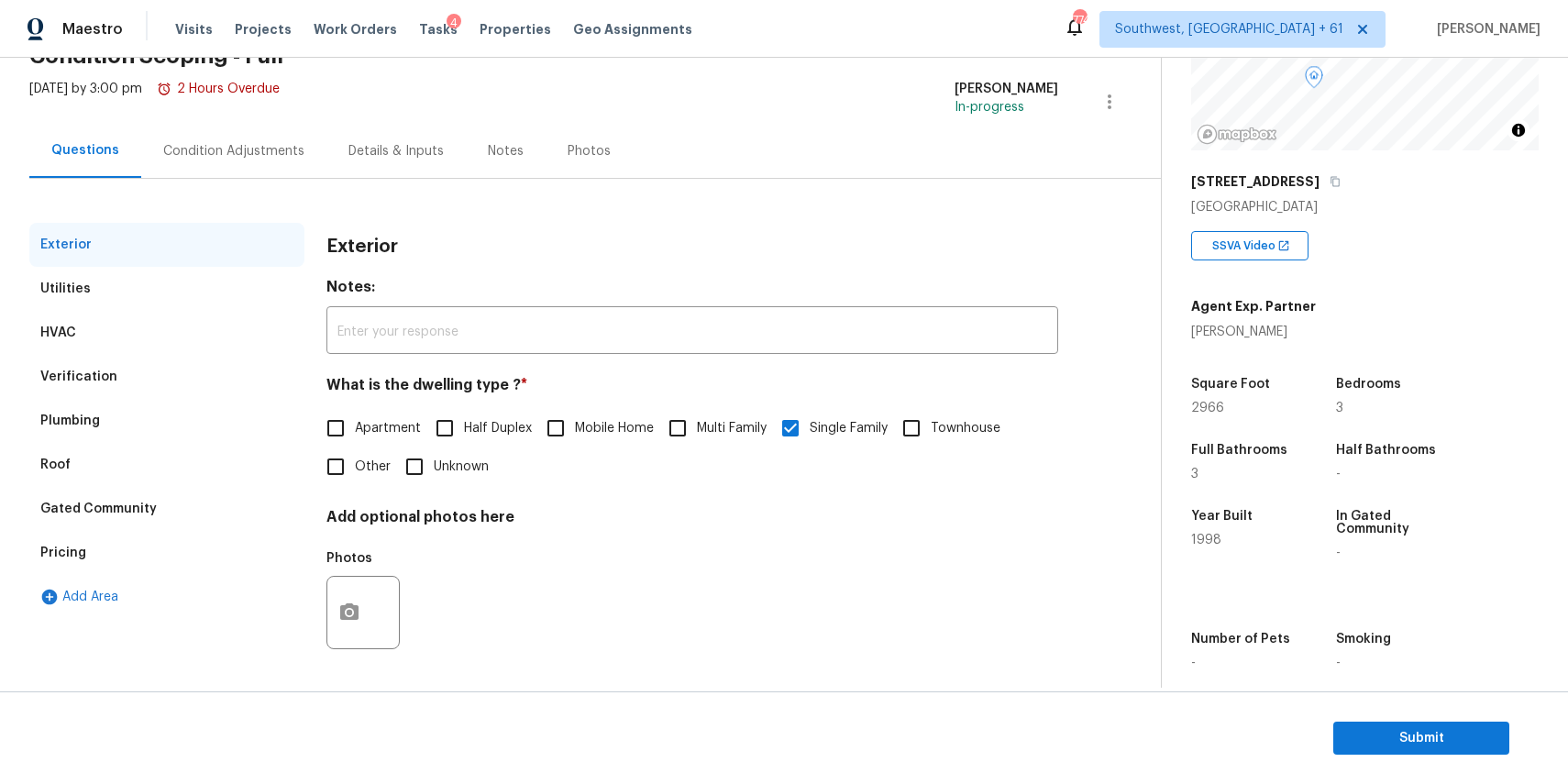
click at [619, 496] on div "Exterior Notes: ​ What is the dwelling type ? * Apartment Half Duplex Mobile Ho…" at bounding box center [692, 452] width 732 height 460
click at [132, 546] on div "Pricing" at bounding box center [166, 552] width 275 height 44
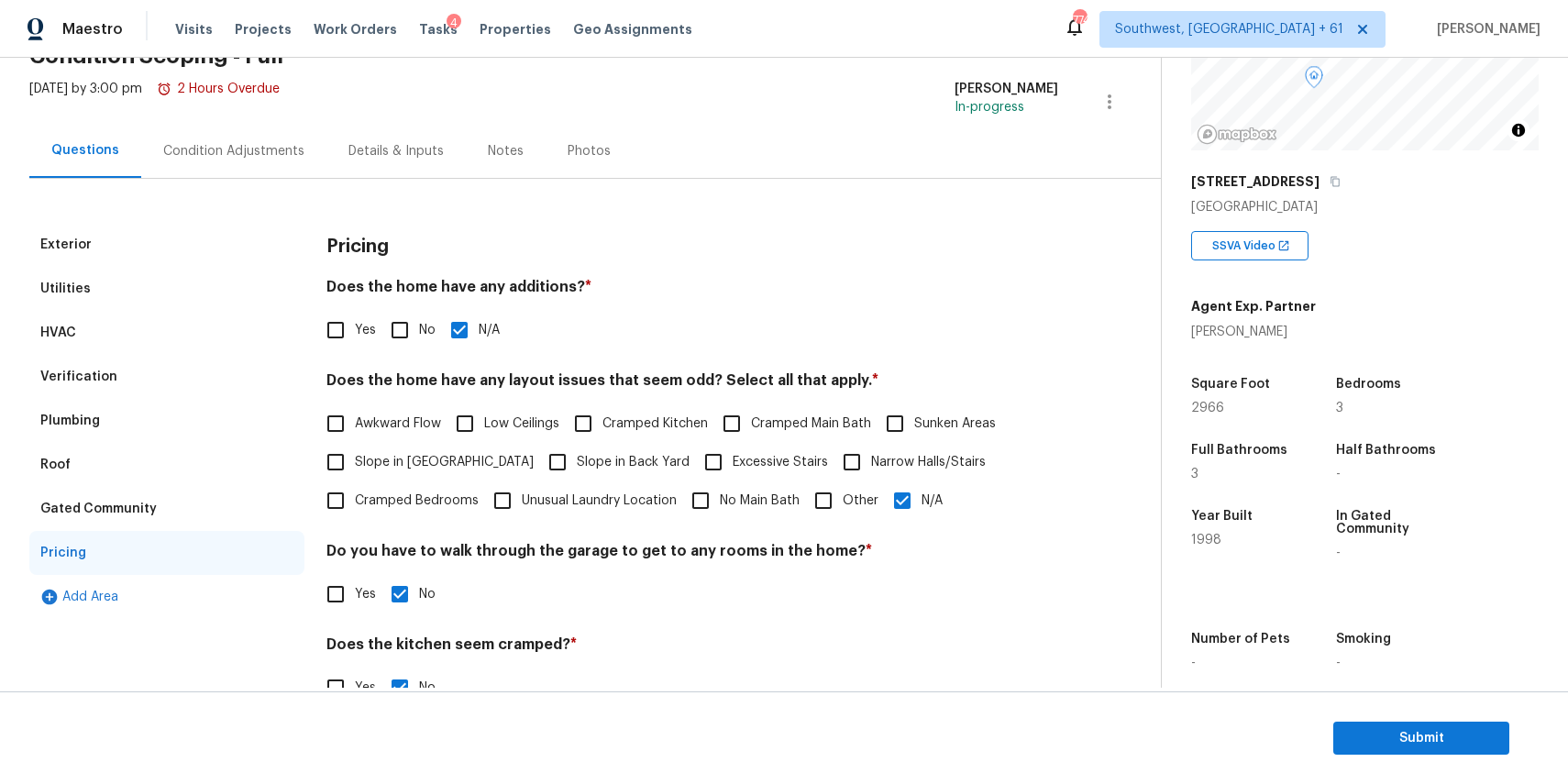
click at [605, 472] on label "Slope in Back Yard" at bounding box center [614, 461] width 151 height 38
click at [576, 472] on input "Slope in Back Yard" at bounding box center [557, 461] width 38 height 38
checkbox input "true"
click at [909, 505] on input "N/A" at bounding box center [902, 500] width 38 height 38
checkbox input "false"
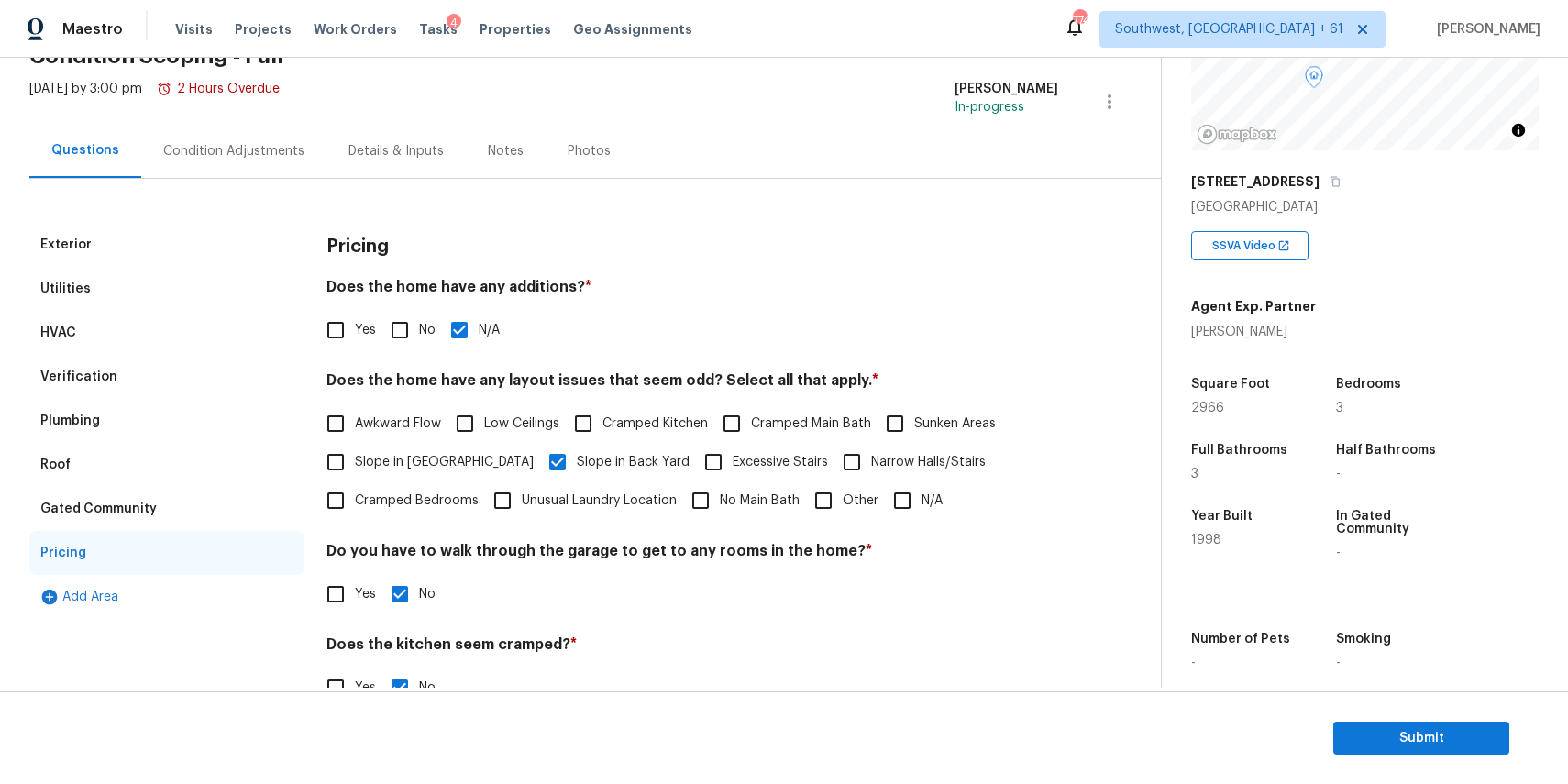
scroll to position [0, 0]
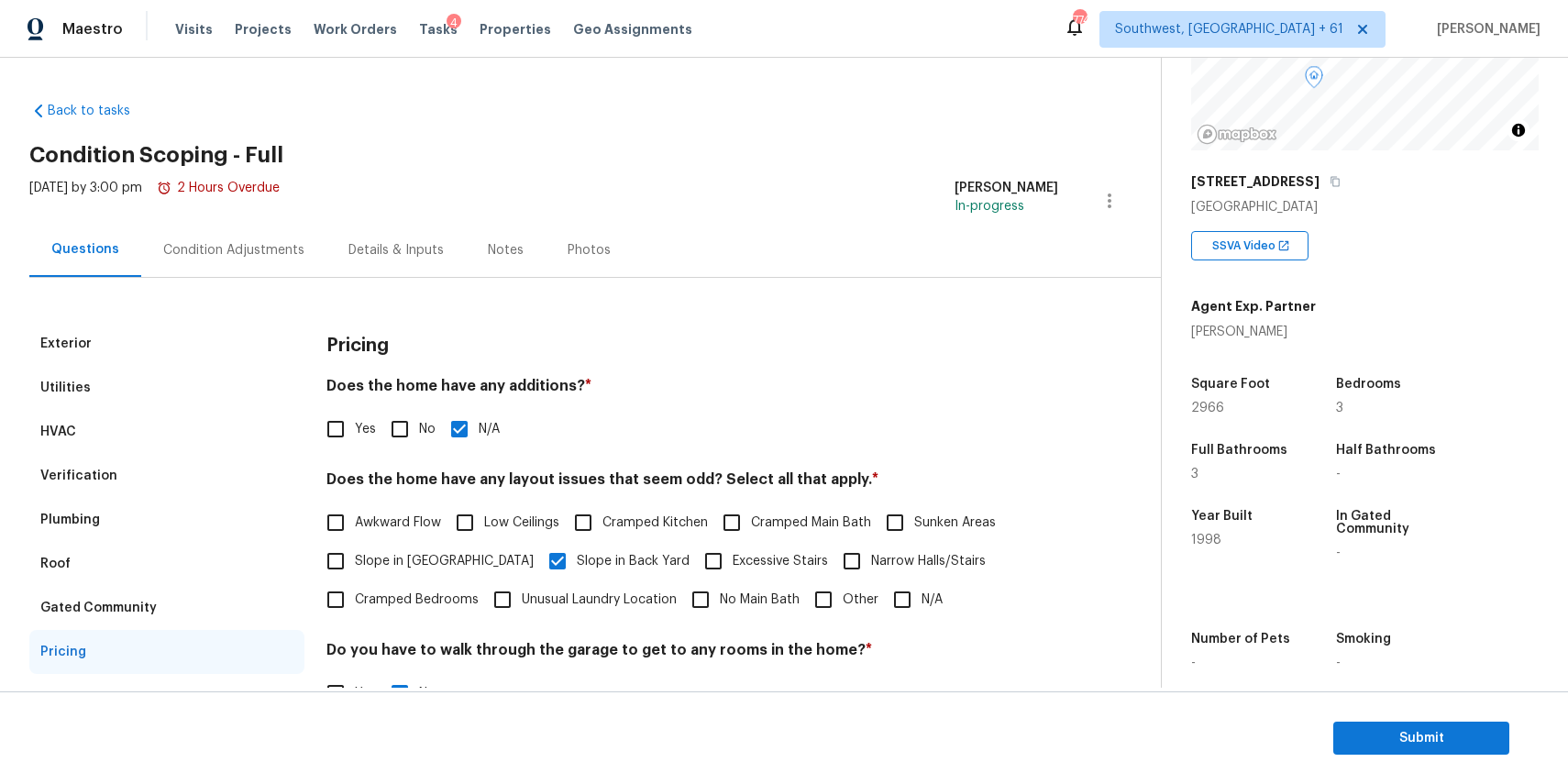
click at [255, 254] on div "Condition Adjustments" at bounding box center [233, 251] width 141 height 19
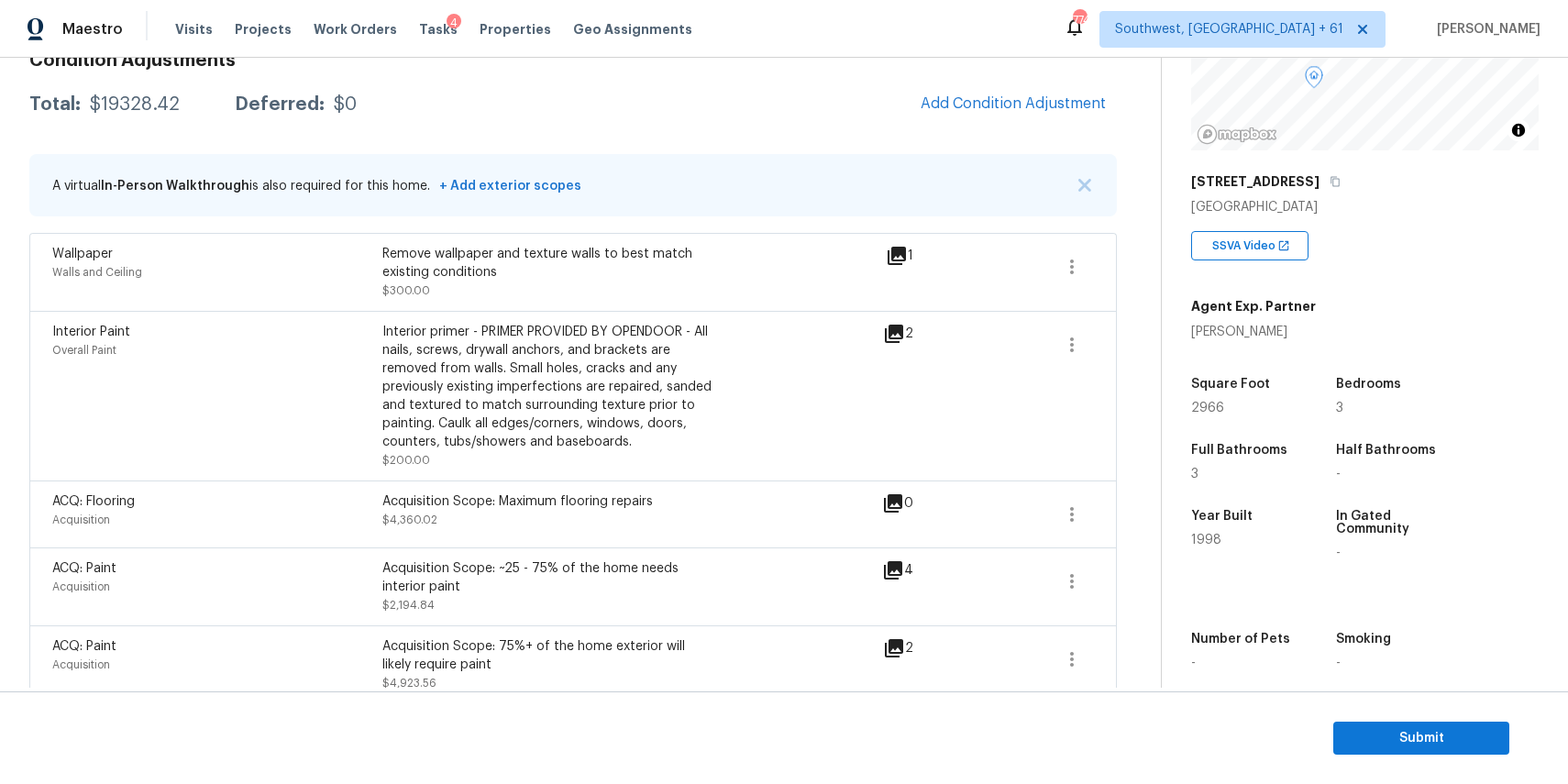
scroll to position [297, 0]
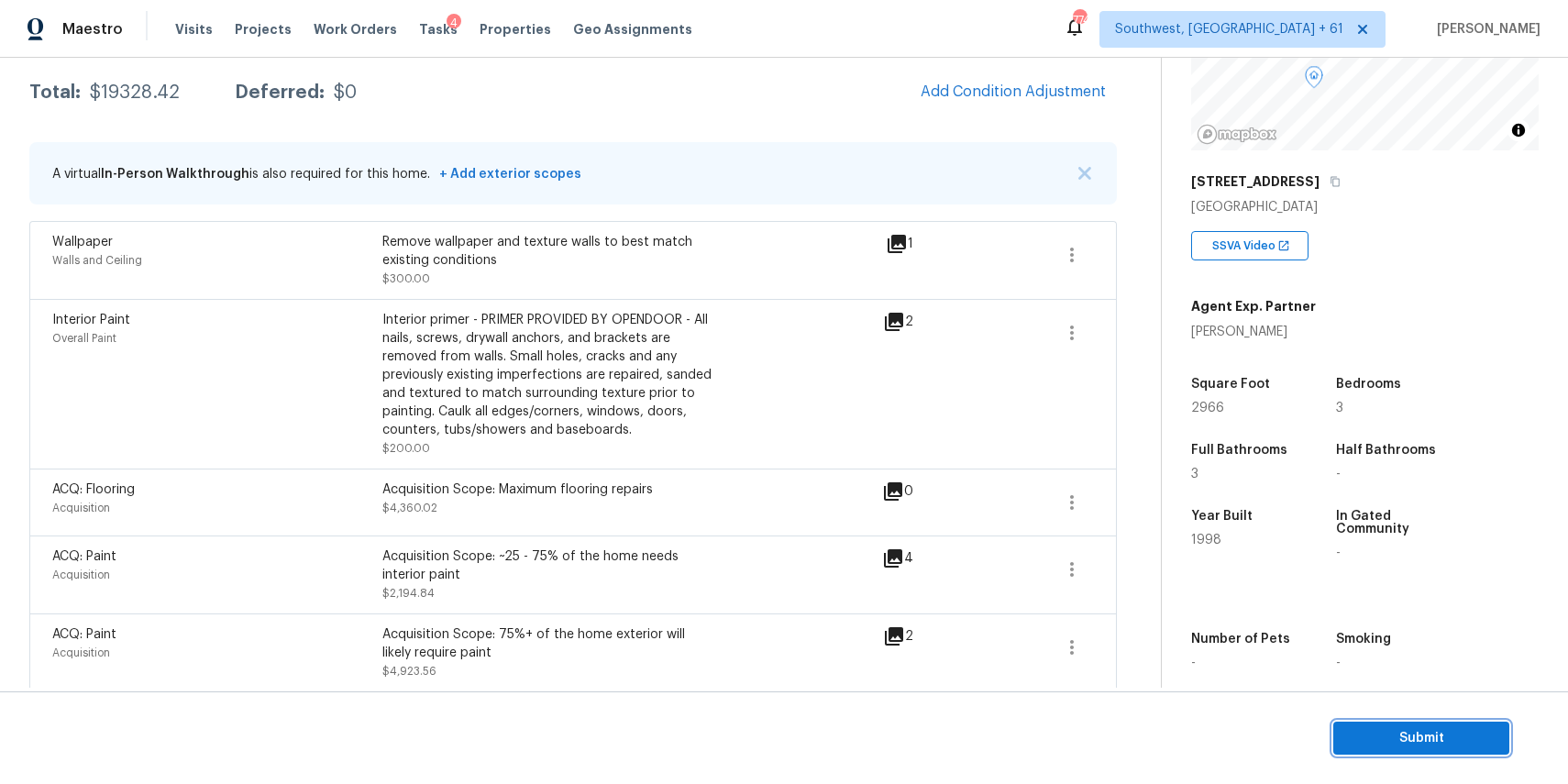
click at [1442, 744] on span "Submit" at bounding box center [1421, 738] width 146 height 23
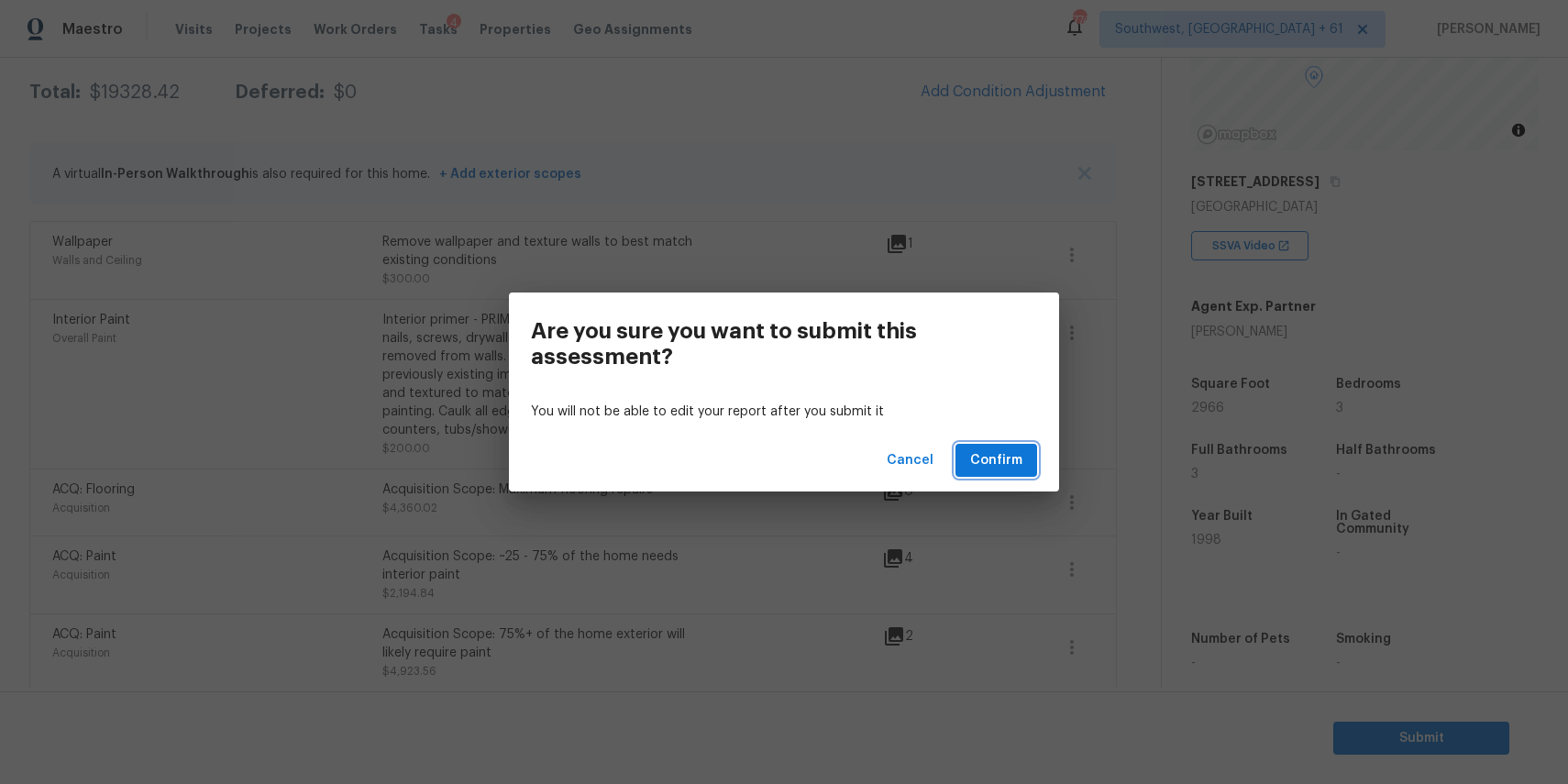
click at [1031, 467] on button "Confirm" at bounding box center [995, 461] width 81 height 34
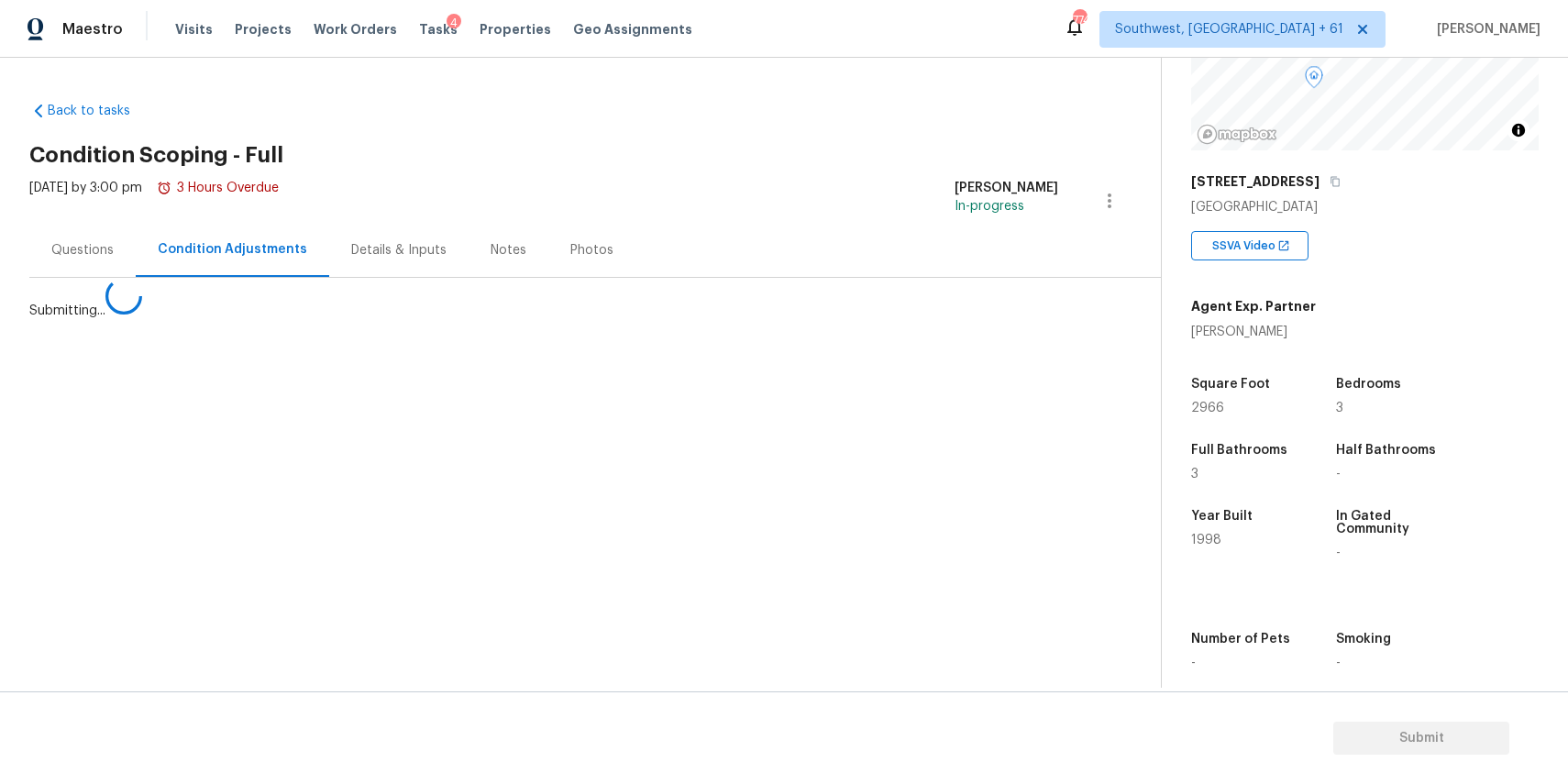
scroll to position [0, 0]
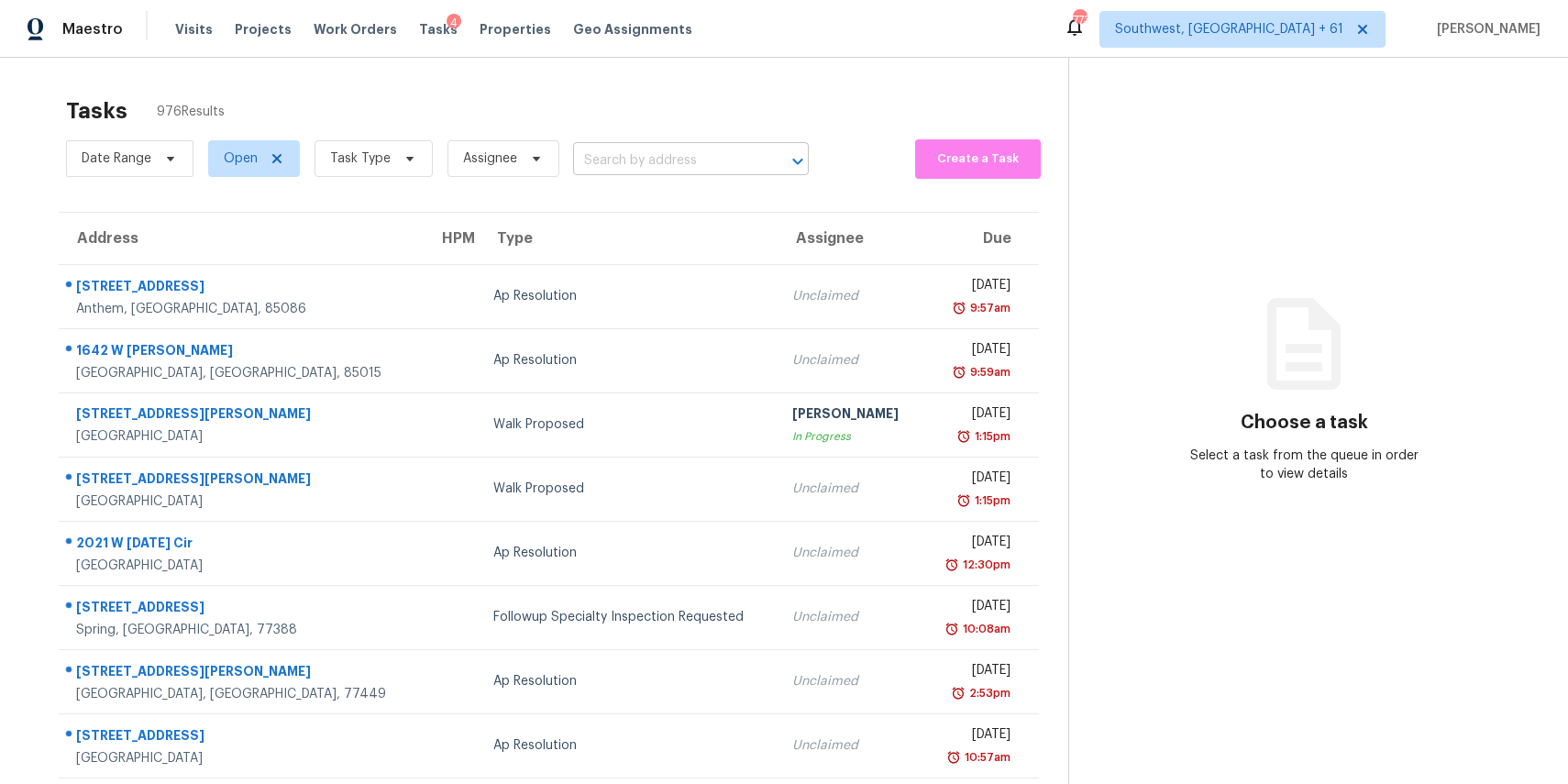
click at [644, 164] on input "text" at bounding box center [665, 160] width 185 height 28
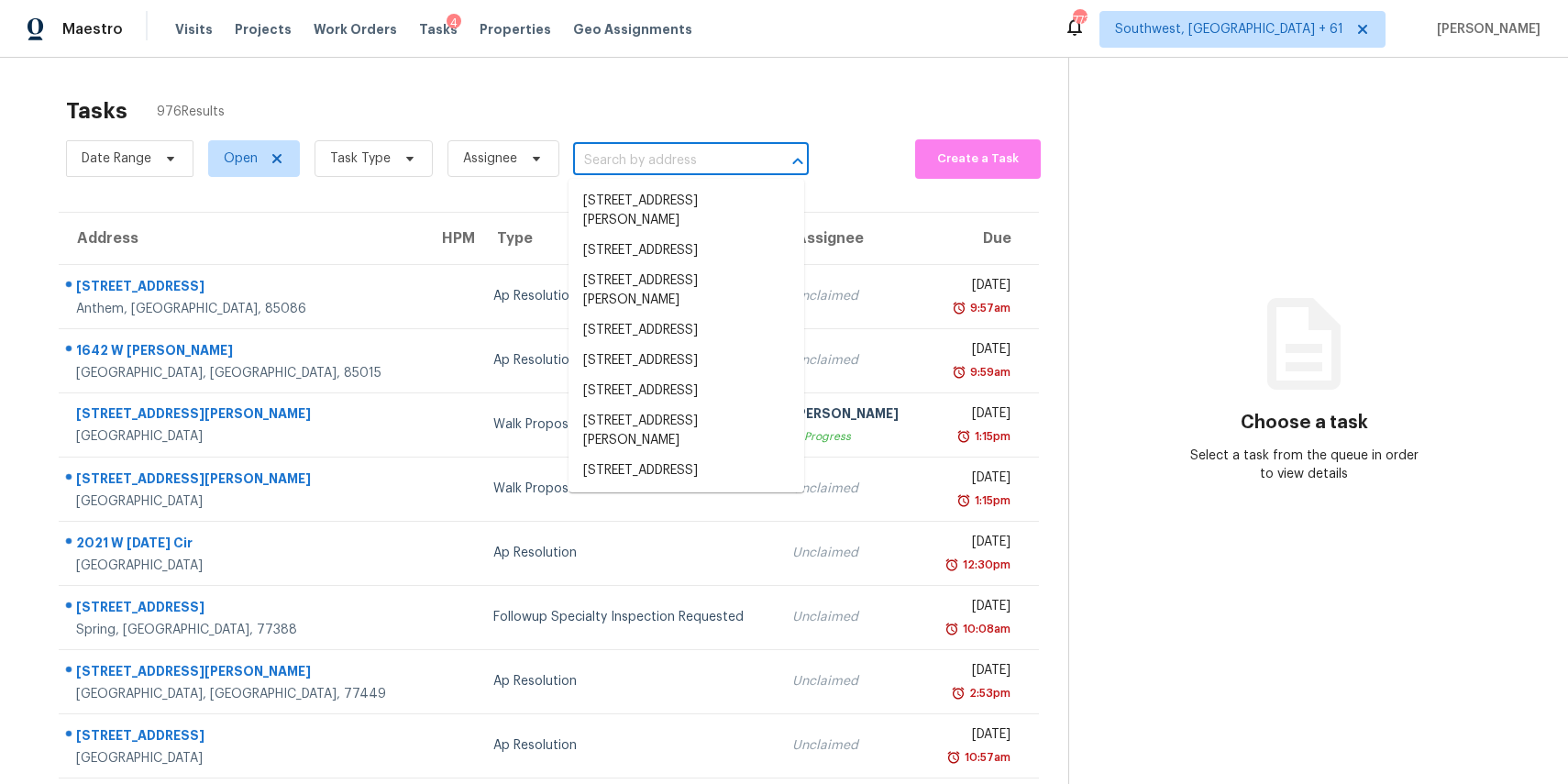
paste input "5036 Laurel Springs Way SE Smyrna GA 30082"
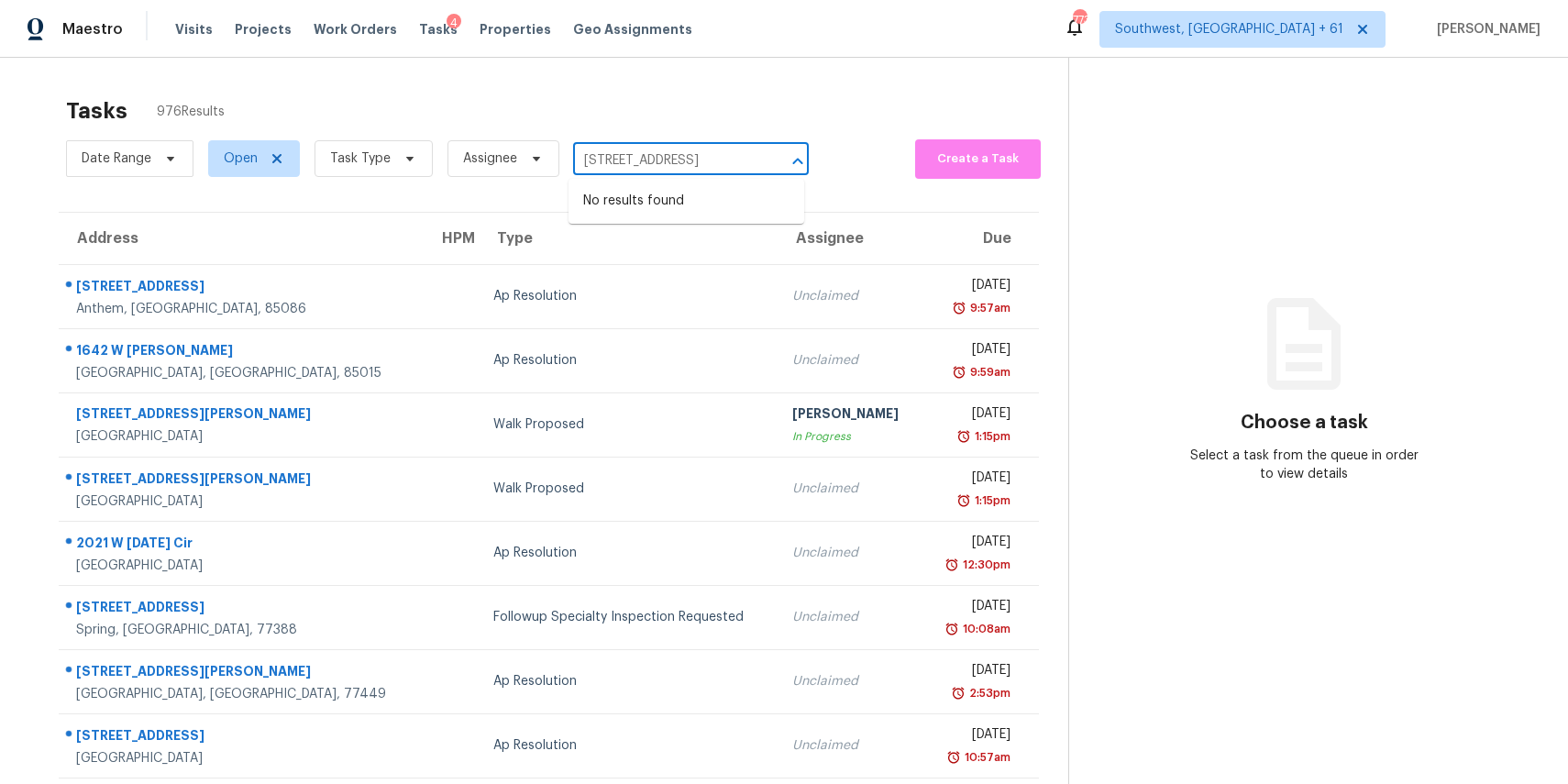
type input "5036 Laurel Springs Way SE Smyrna GA 30082"
click at [397, 160] on span at bounding box center [408, 158] width 21 height 15
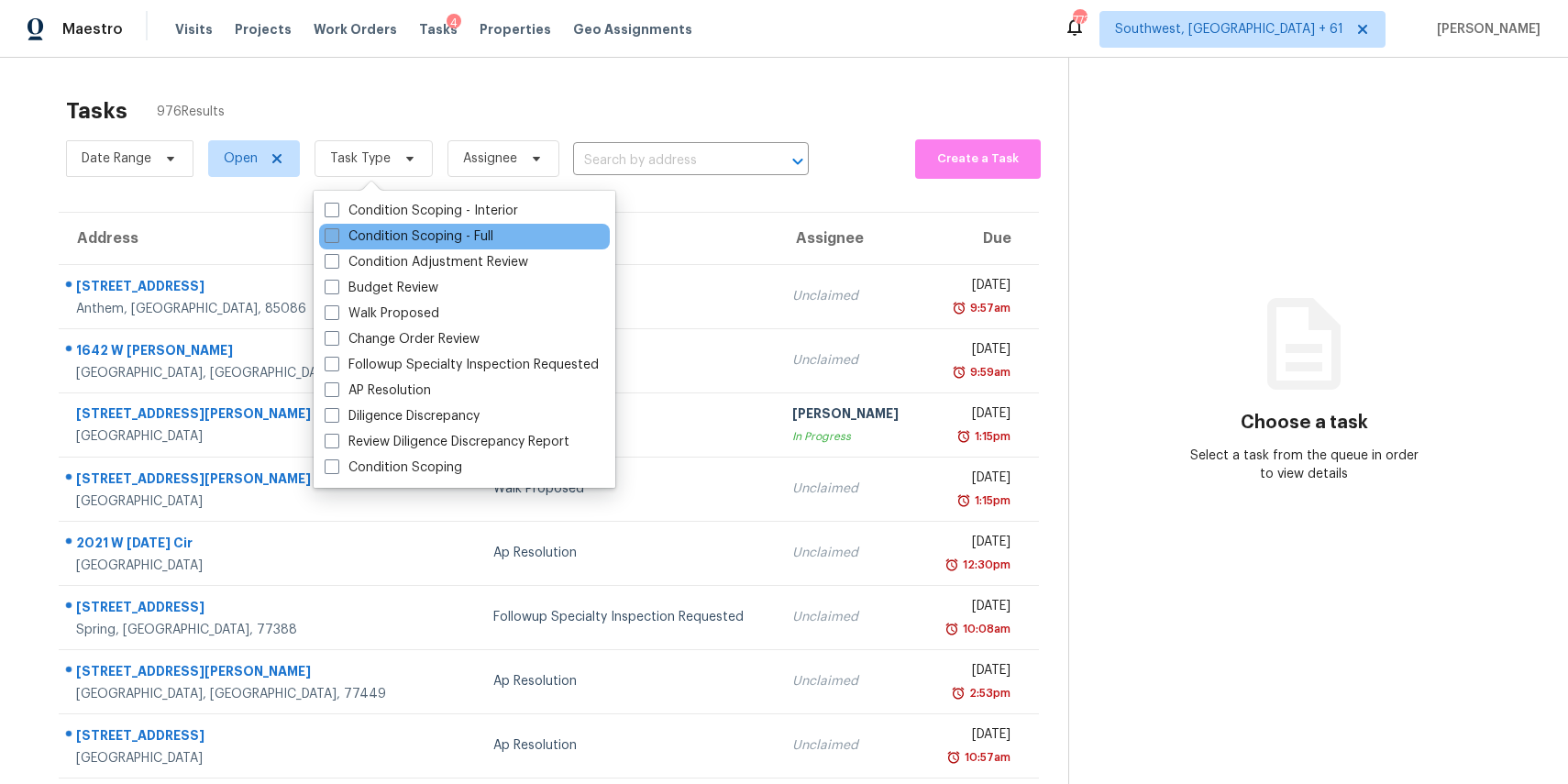
click at [469, 233] on label "Condition Scoping - Full" at bounding box center [409, 237] width 169 height 19
click at [337, 233] on input "Condition Scoping - Full" at bounding box center [330, 233] width 12 height 12
checkbox input "true"
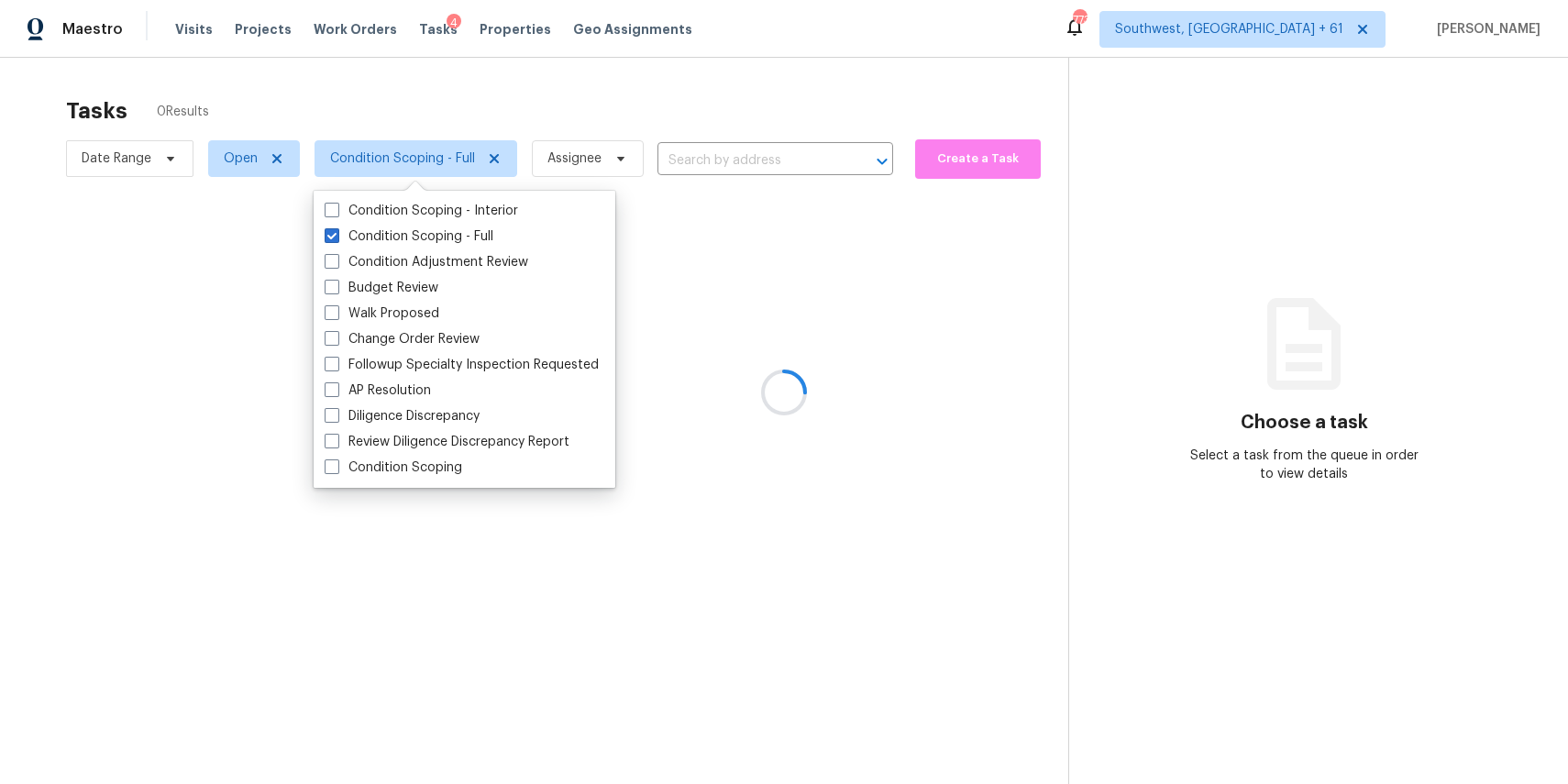
click at [548, 95] on div at bounding box center [784, 392] width 1568 height 784
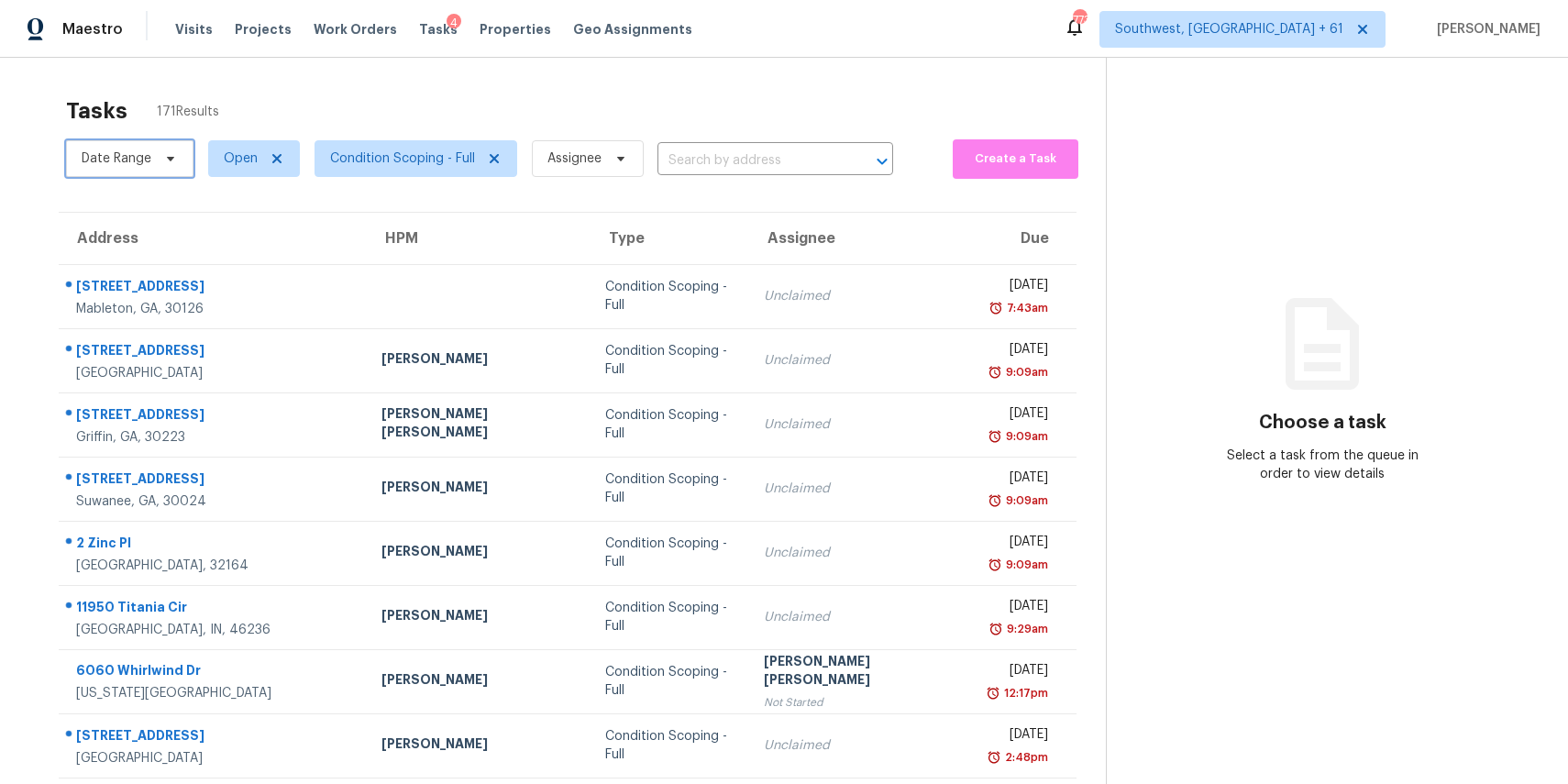
click at [167, 156] on icon at bounding box center [171, 158] width 15 height 15
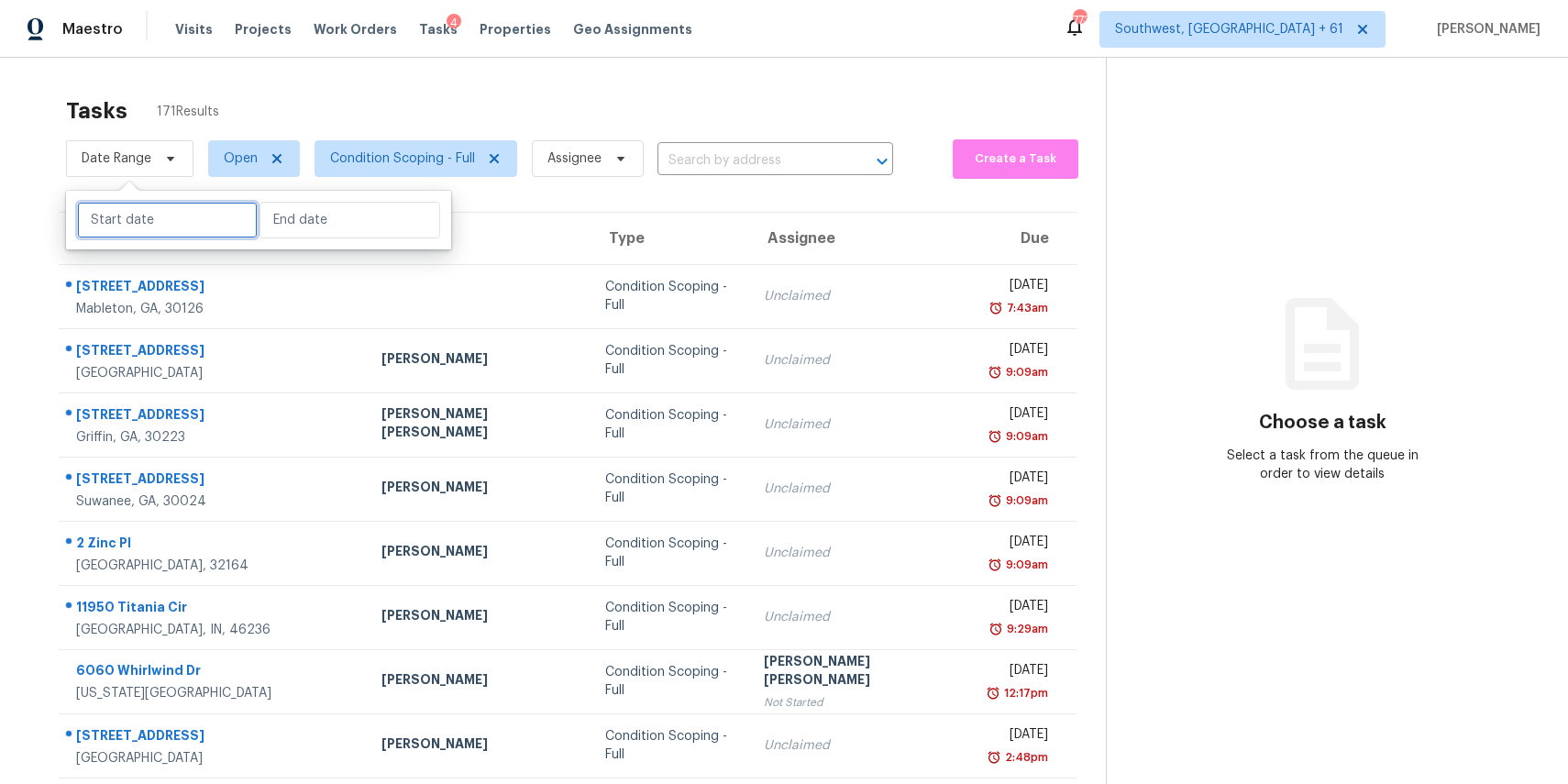
click at [167, 232] on input "text" at bounding box center [168, 219] width 181 height 36
select select "8"
select select "2025"
select select "9"
select select "2025"
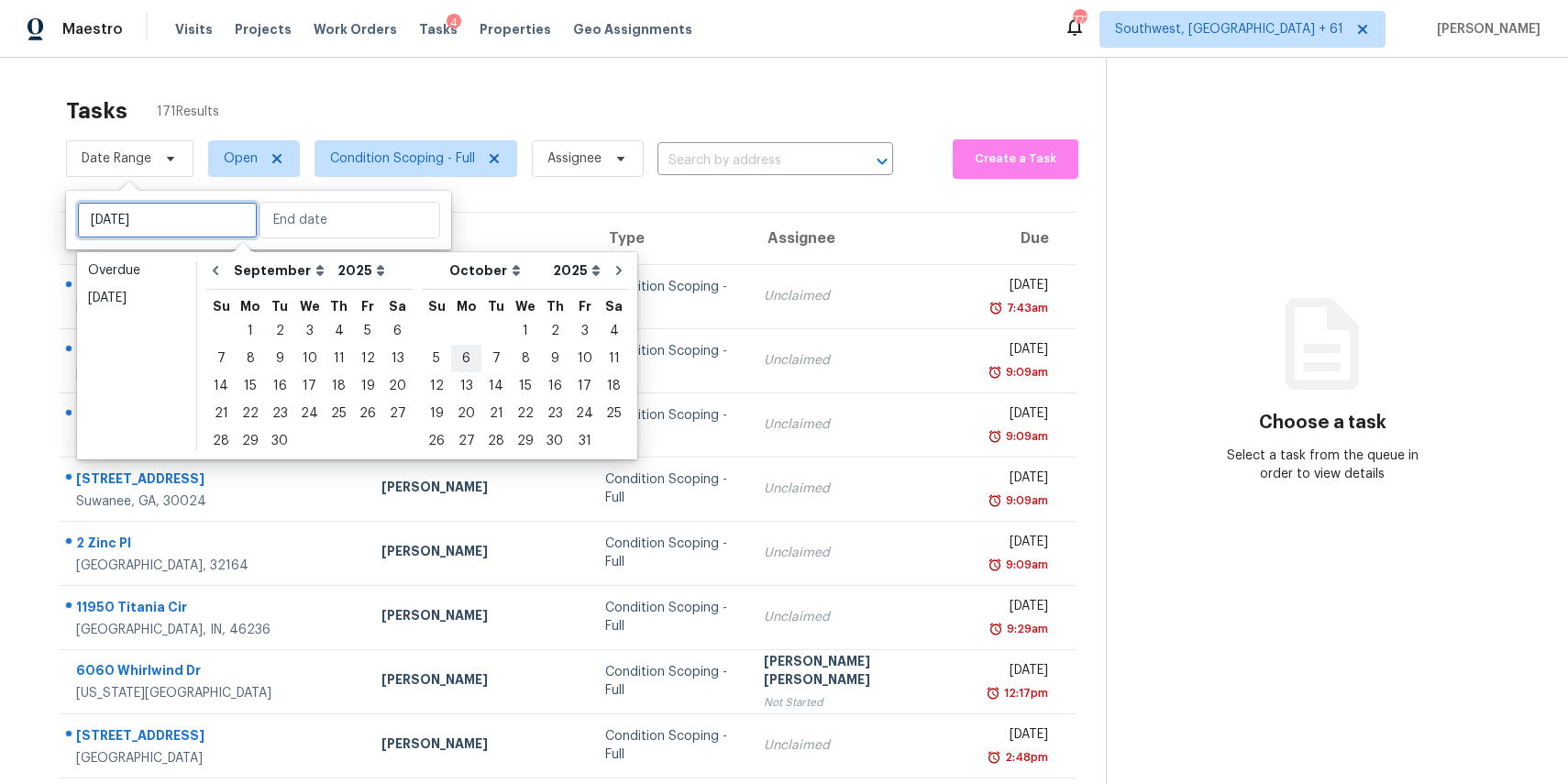
type input "Wed, Oct 01"
click at [233, 357] on div "7" at bounding box center [220, 359] width 29 height 26
type input "Sun, Sep 07"
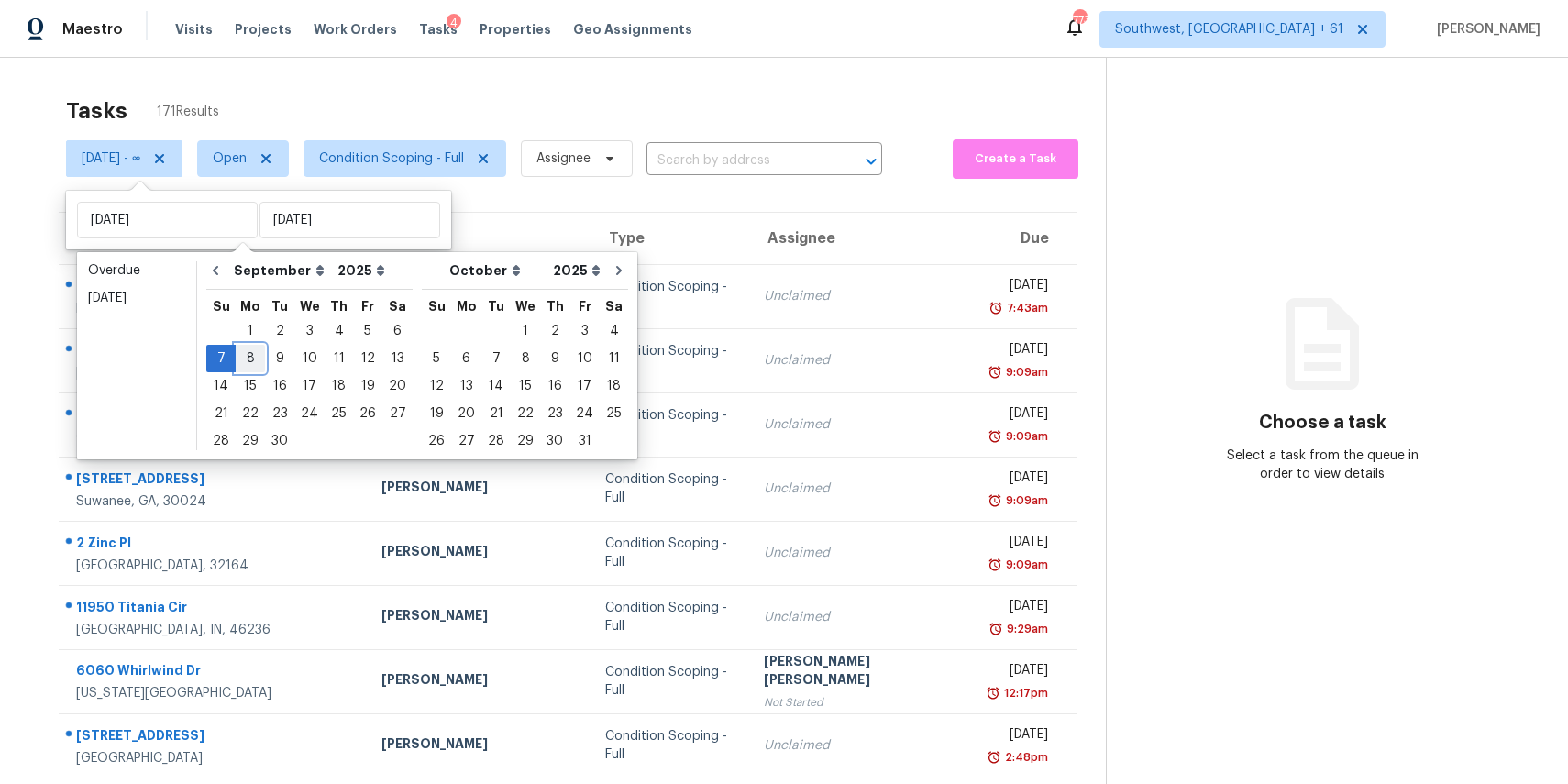
click at [257, 348] on div "8" at bounding box center [250, 359] width 29 height 26
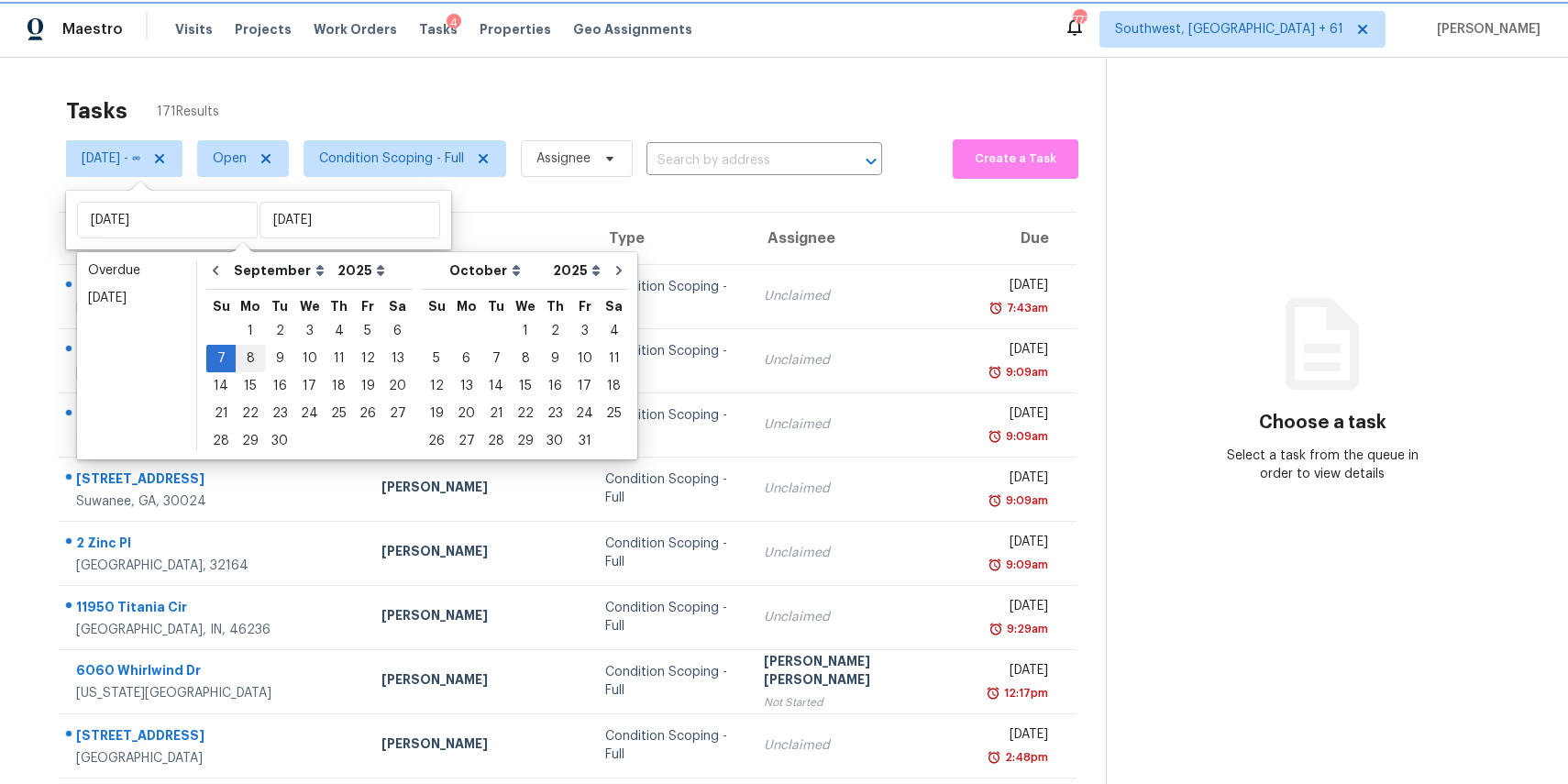
type input "Mon, Sep 08"
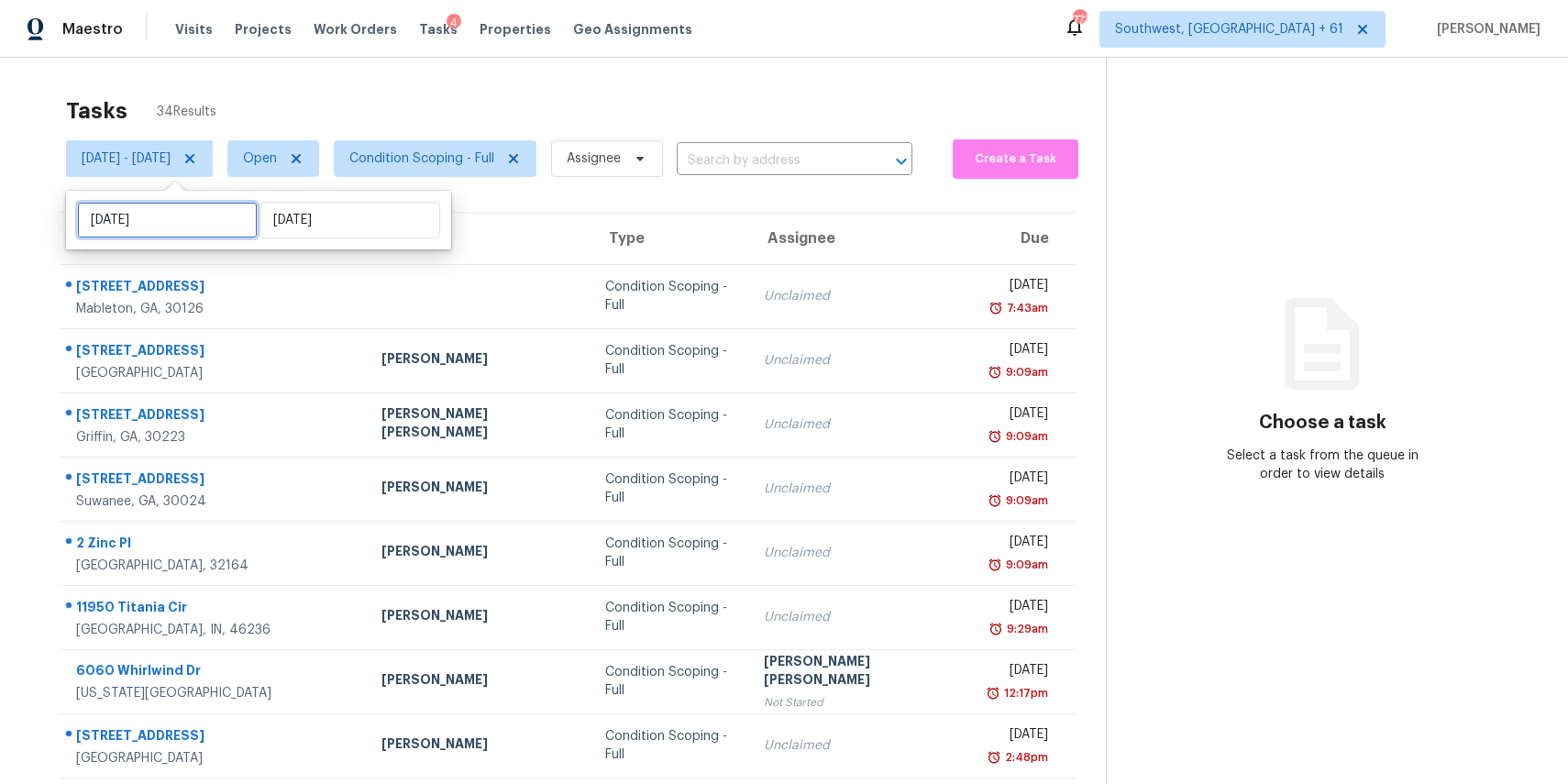
click at [188, 209] on input "Sun, Sep 07" at bounding box center [168, 219] width 181 height 36
select select "8"
select select "2025"
select select "9"
select select "2025"
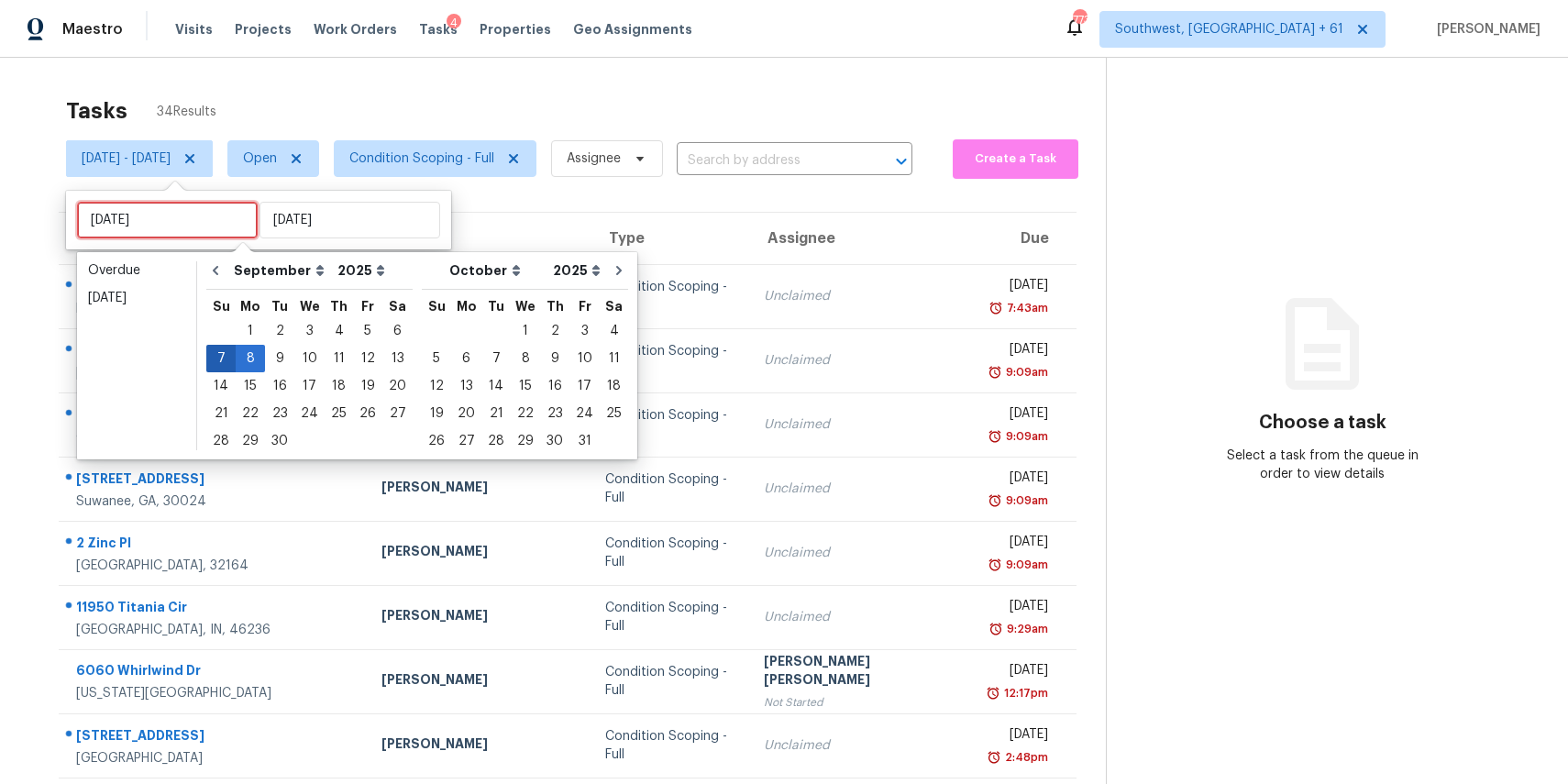
type input "Tue, Sep 09"
type input "Mon, Sep 08"
click at [250, 348] on div "8" at bounding box center [250, 359] width 29 height 26
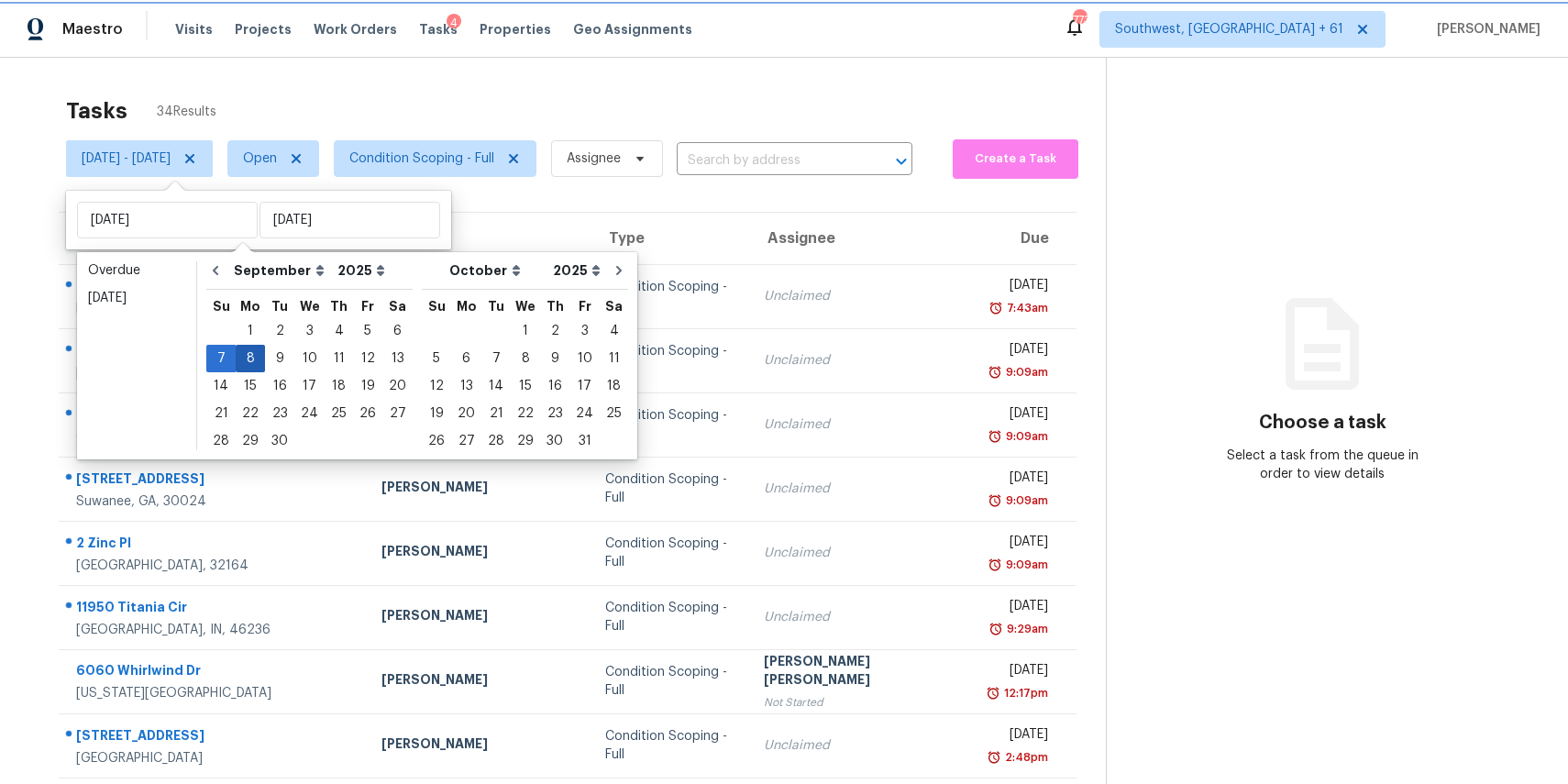
type input "Mon, Sep 08"
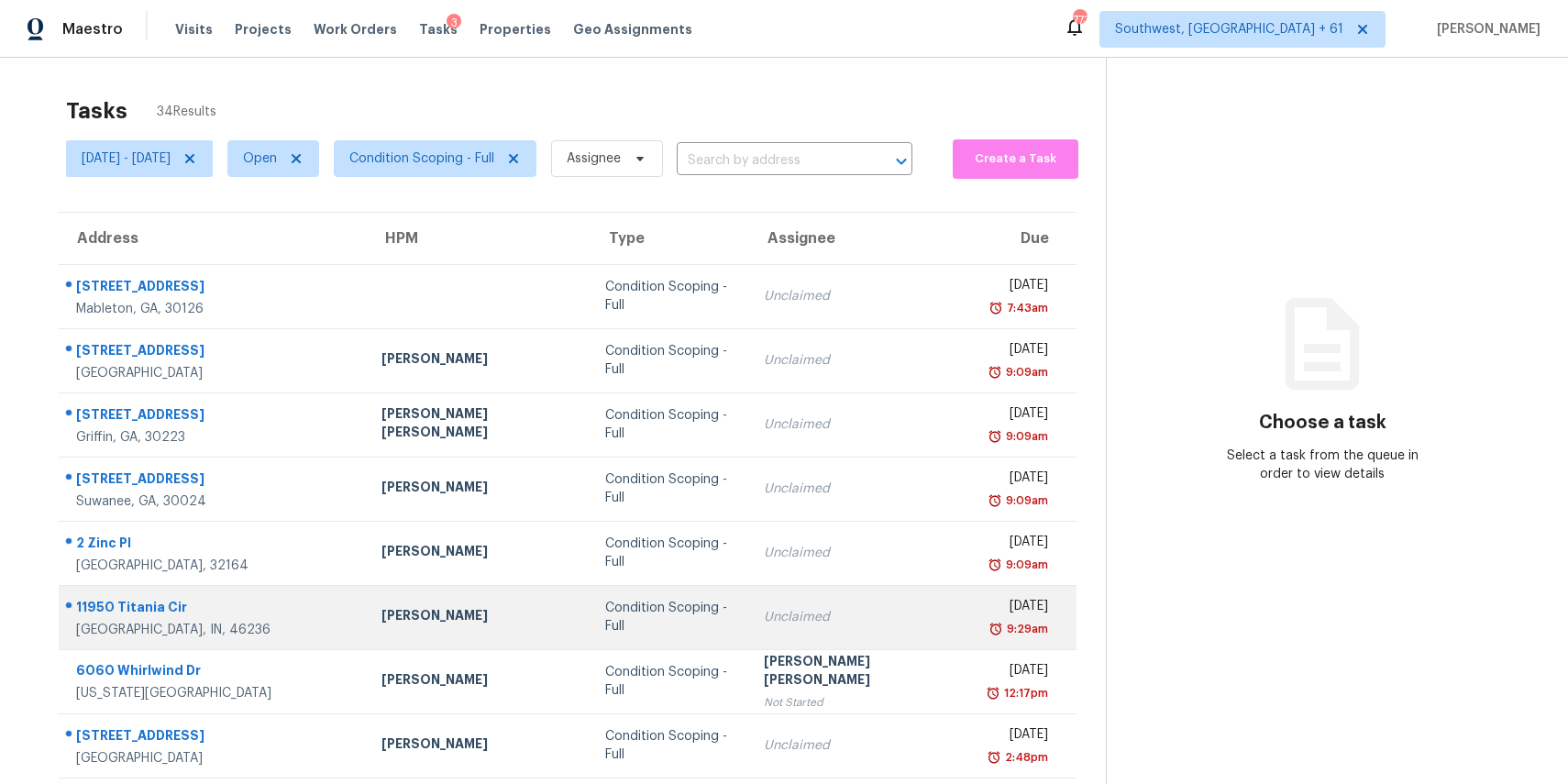
scroll to position [171, 0]
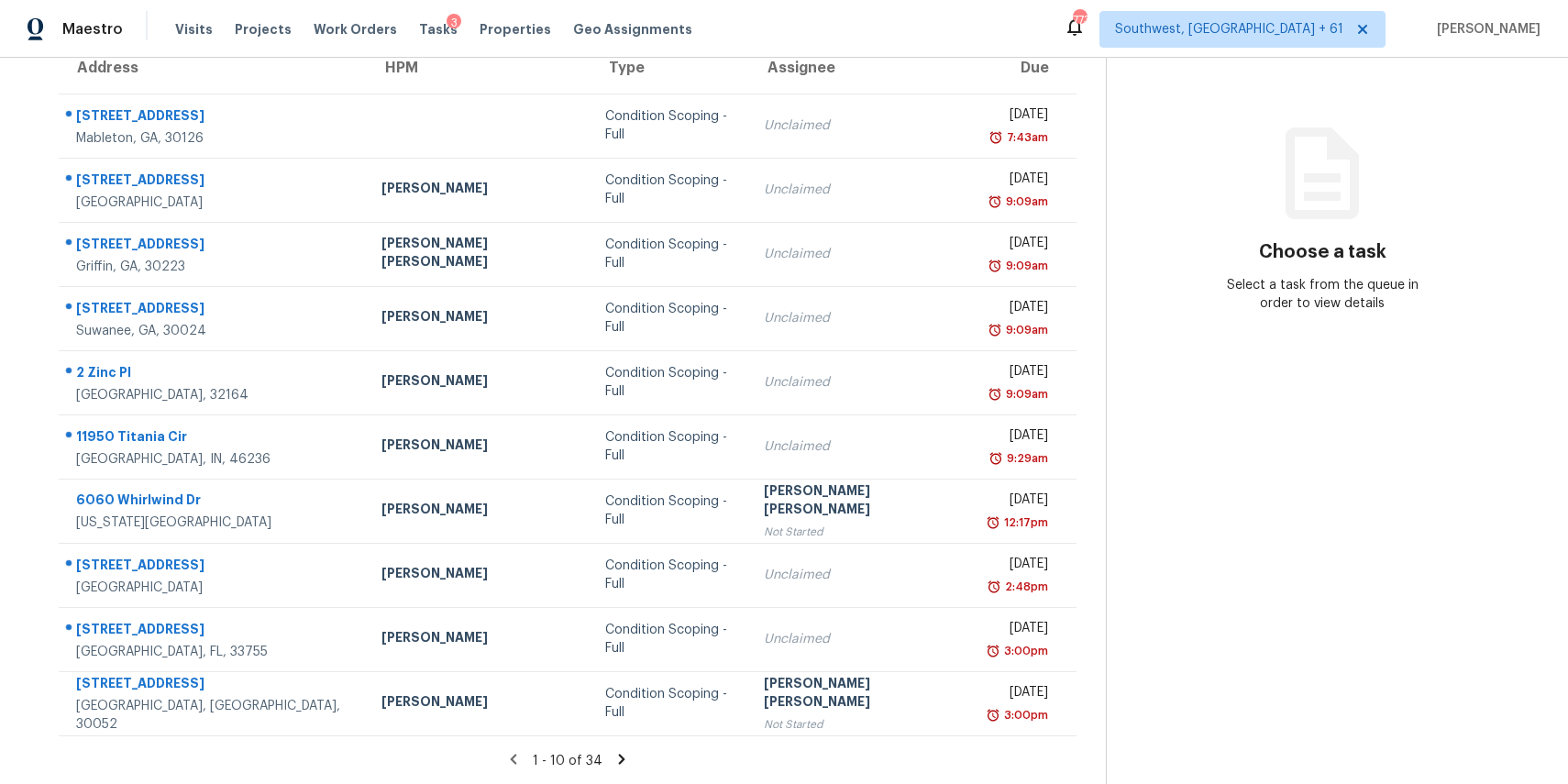
click at [614, 754] on icon at bounding box center [622, 759] width 17 height 17
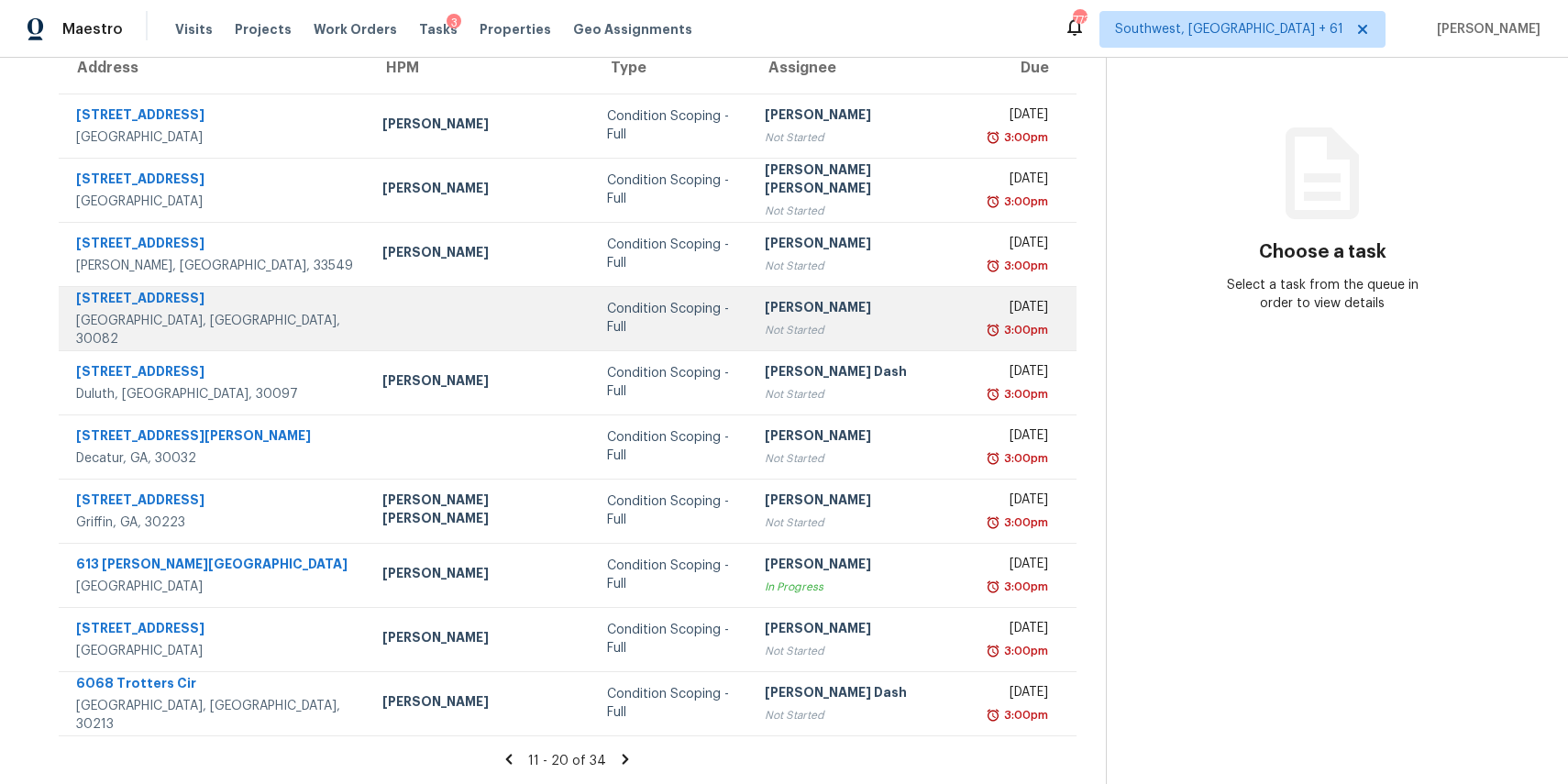
click at [794, 307] on div "[PERSON_NAME]" at bounding box center [862, 309] width 194 height 23
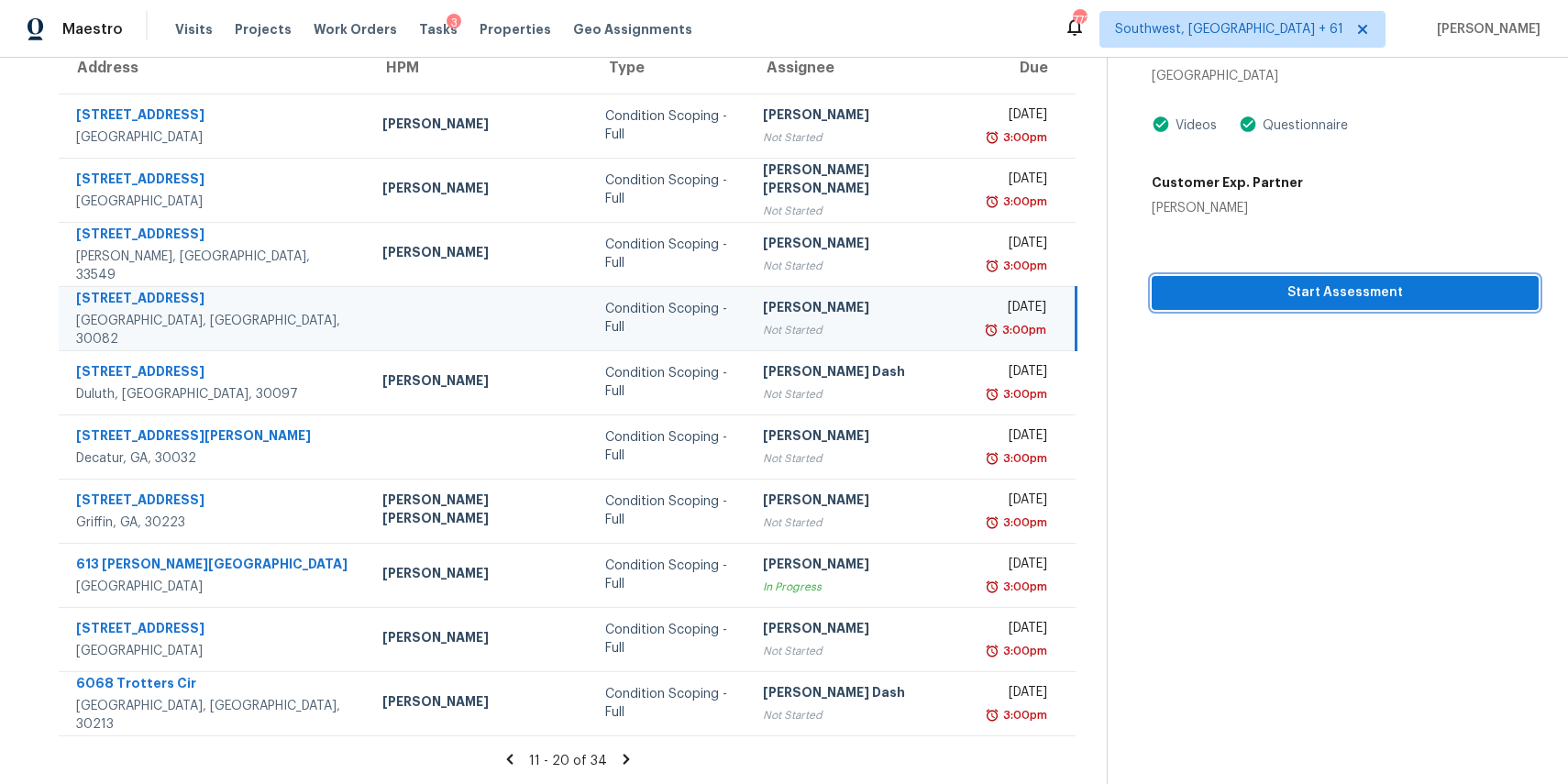
click at [1315, 282] on span "Start Assessment" at bounding box center [1345, 293] width 357 height 23
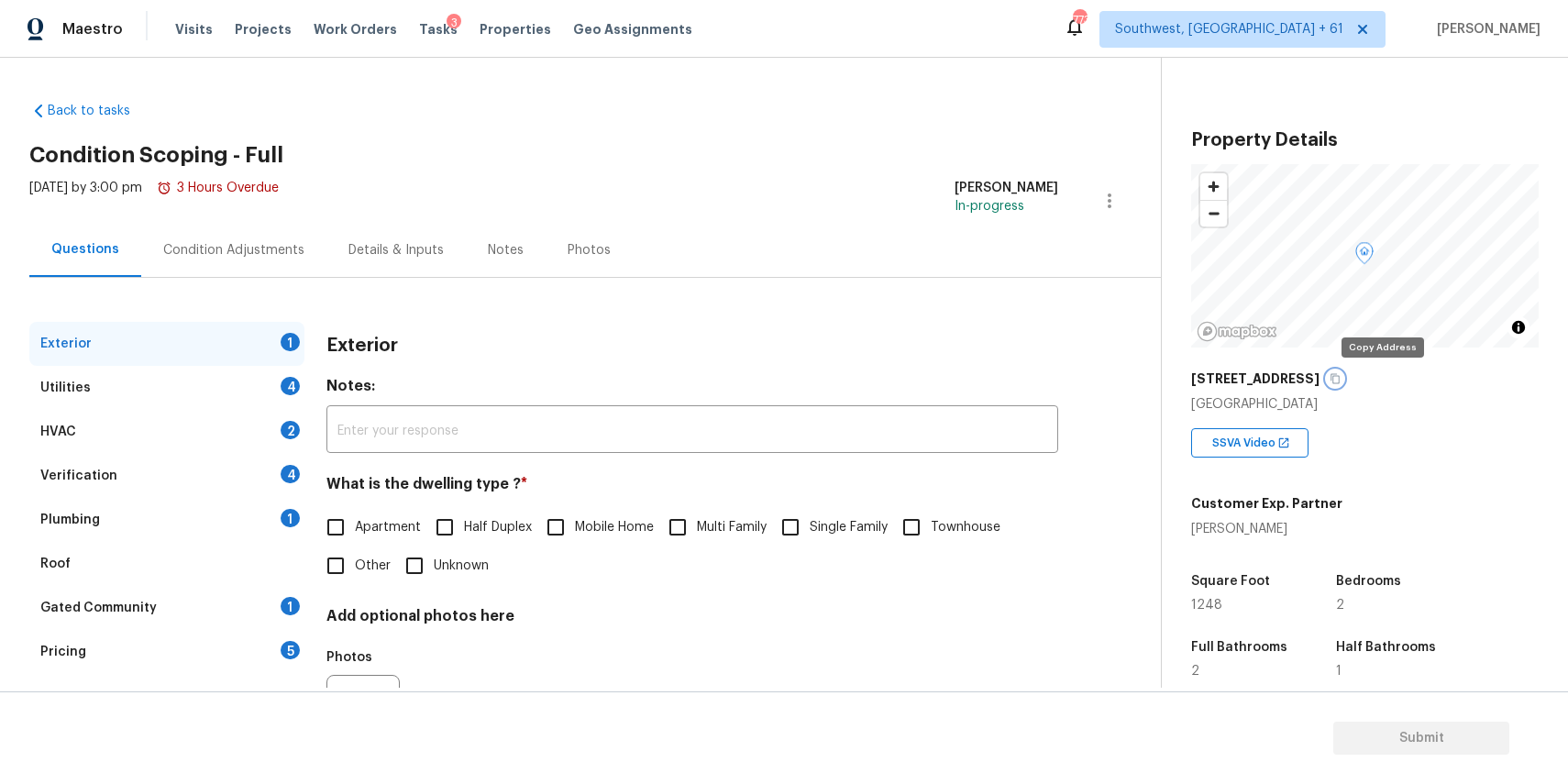
click at [1340, 378] on icon "button" at bounding box center [1336, 378] width 9 height 10
click at [283, 228] on div "Condition Adjustments" at bounding box center [233, 250] width 186 height 54
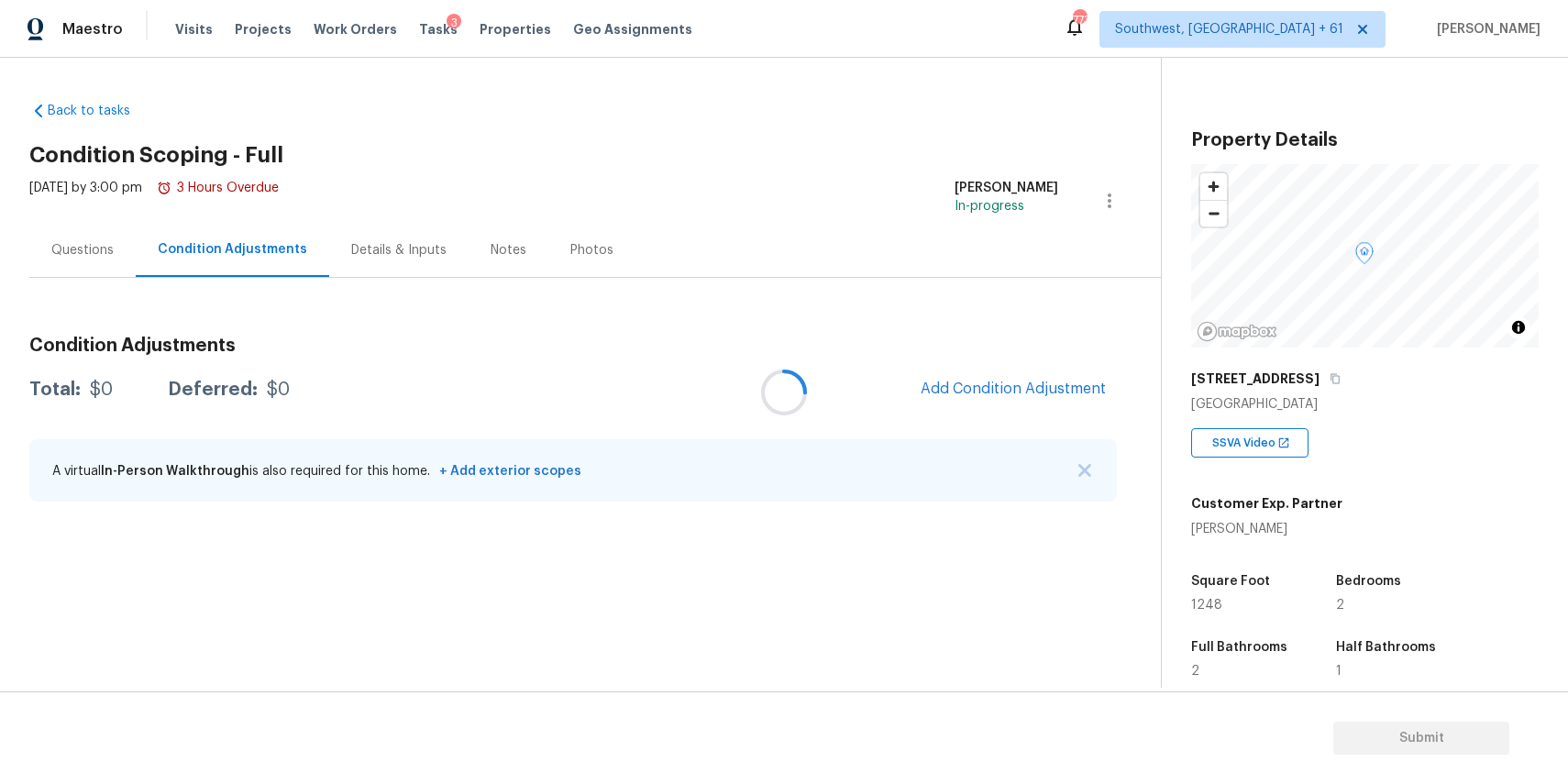
click at [1071, 395] on div at bounding box center [784, 392] width 1568 height 784
click at [1034, 387] on span "Add Condition Adjustment" at bounding box center [1013, 389] width 186 height 17
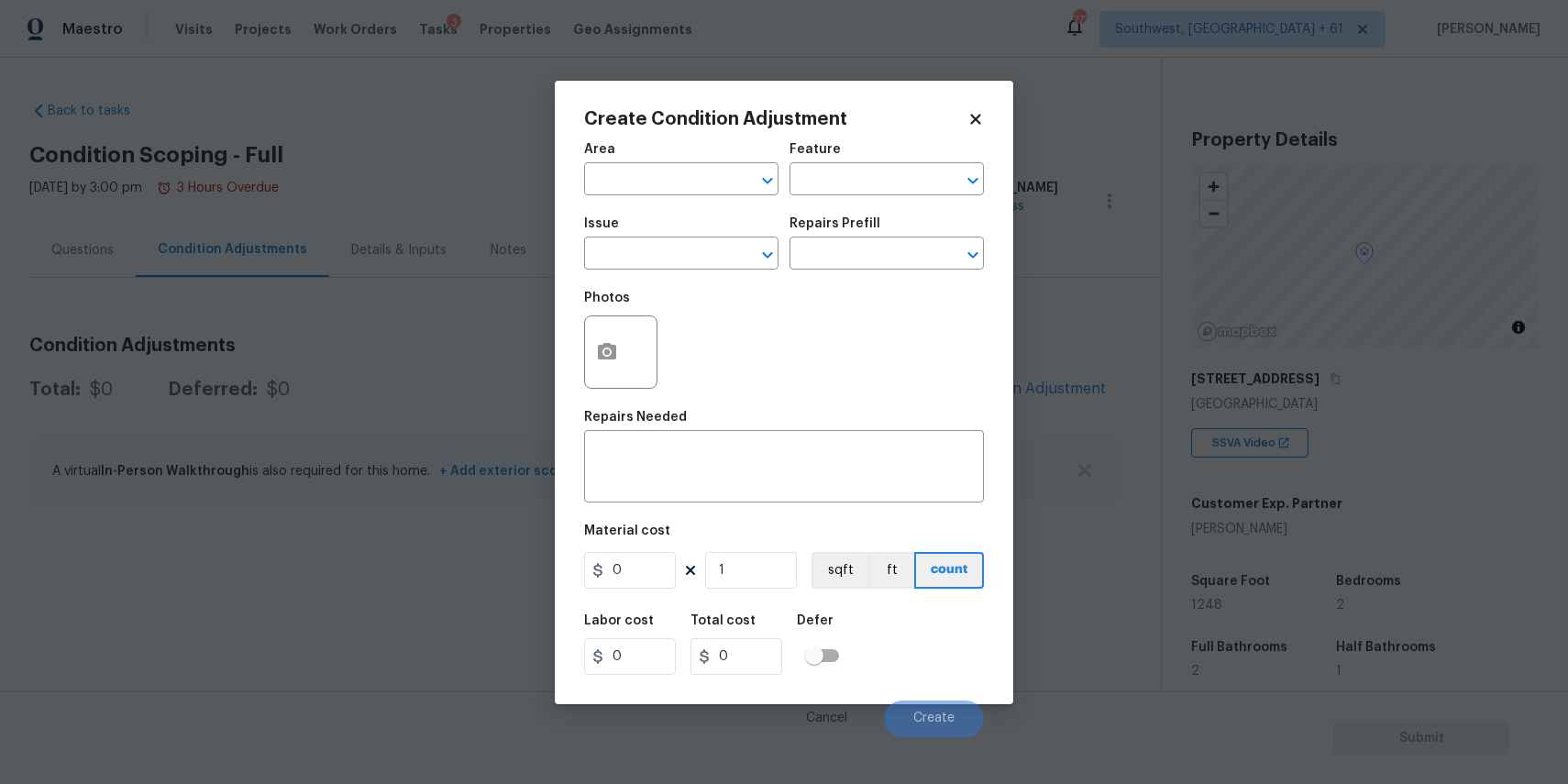
click at [683, 239] on div "Issue" at bounding box center [681, 229] width 194 height 24
click at [694, 256] on input "text" at bounding box center [655, 255] width 143 height 28
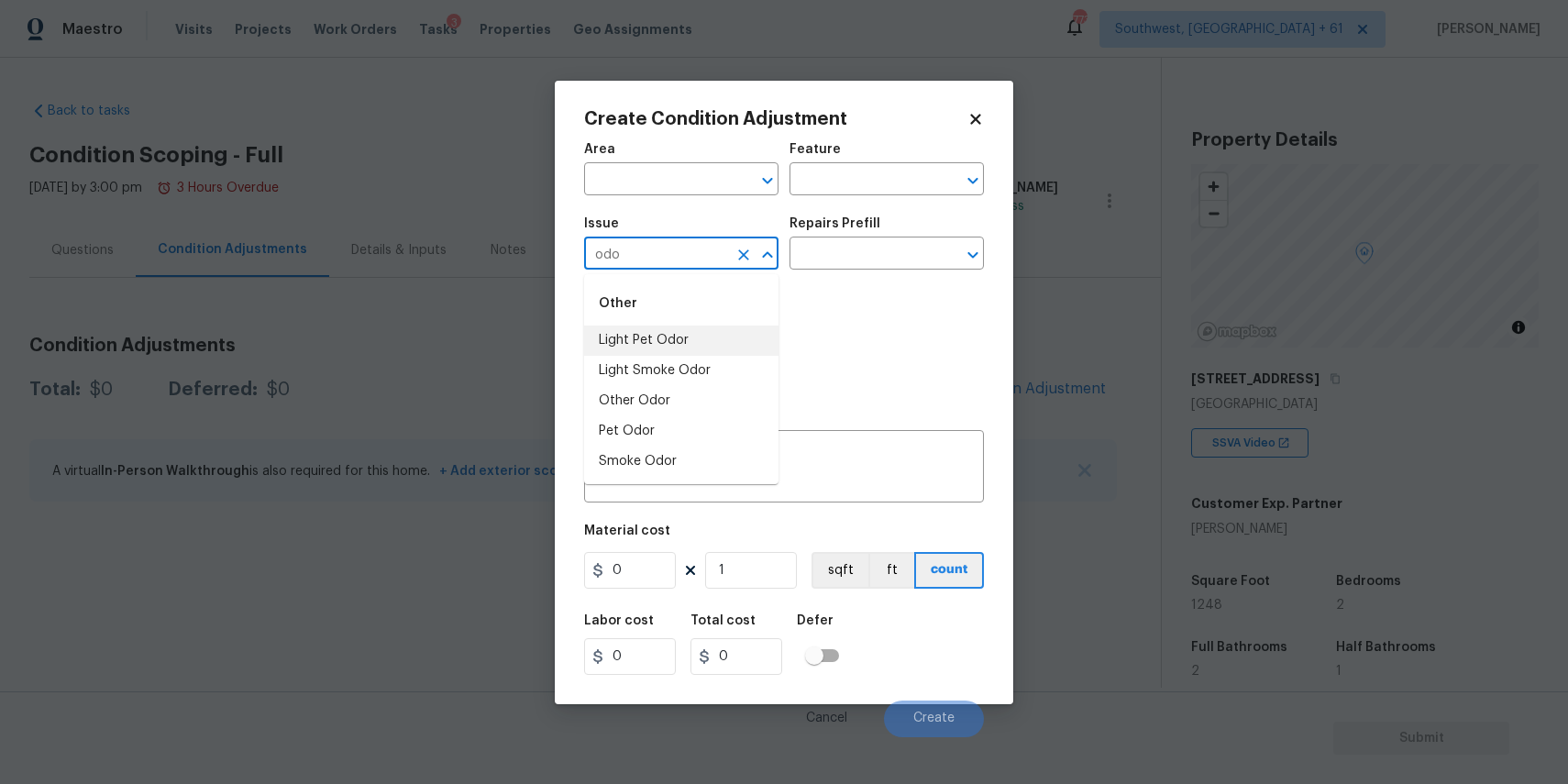
click at [694, 348] on li "Light Pet Odor" at bounding box center [681, 340] width 194 height 30
type input "Light Pet Odor"
click at [843, 256] on input "text" at bounding box center [860, 255] width 143 height 28
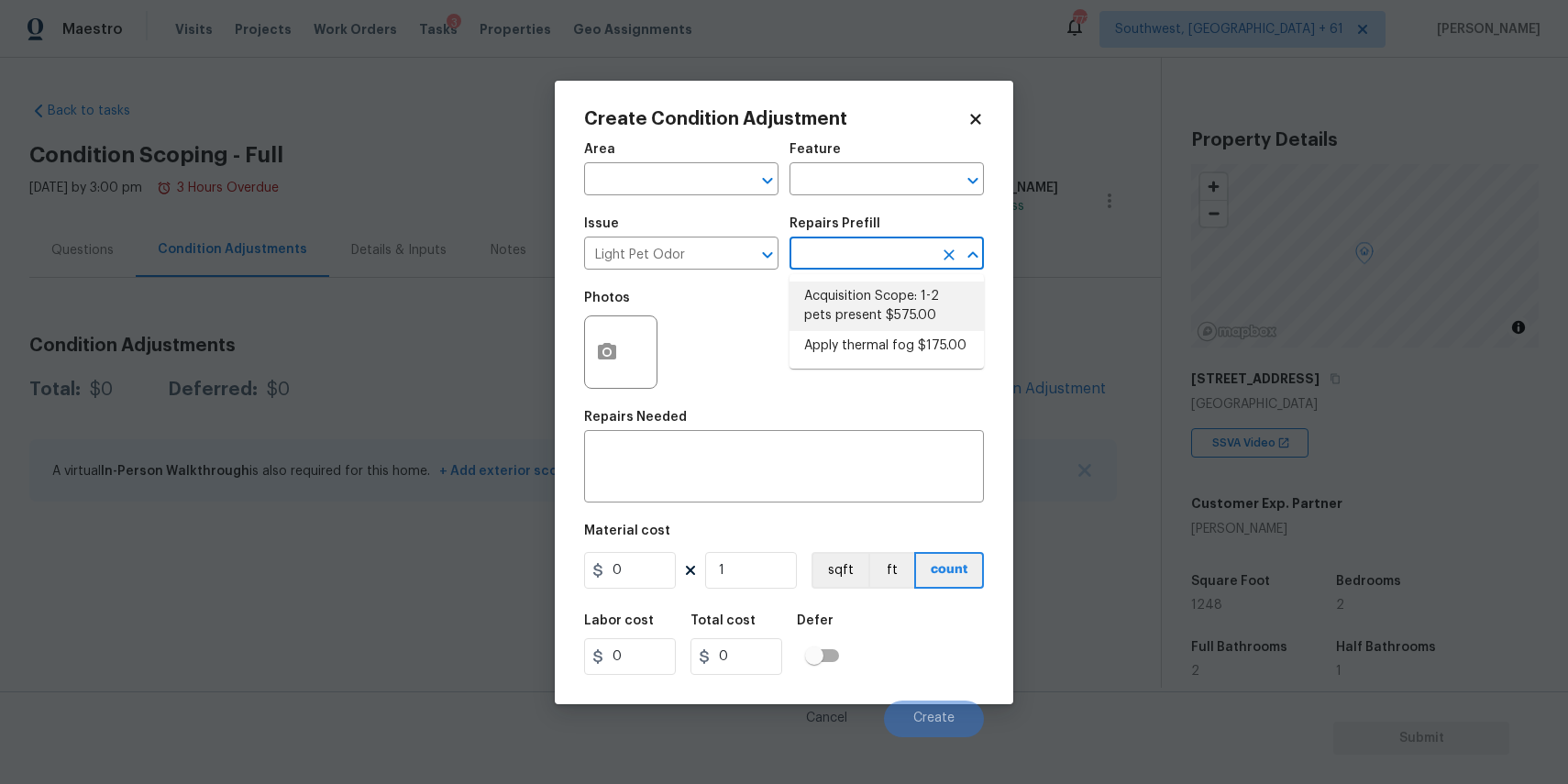
click at [879, 297] on li "Acquisition Scope: 1-2 pets present $575.00" at bounding box center [886, 306] width 194 height 49
type textarea "Acquisition Scope: 1-2 pets present"
type input "575"
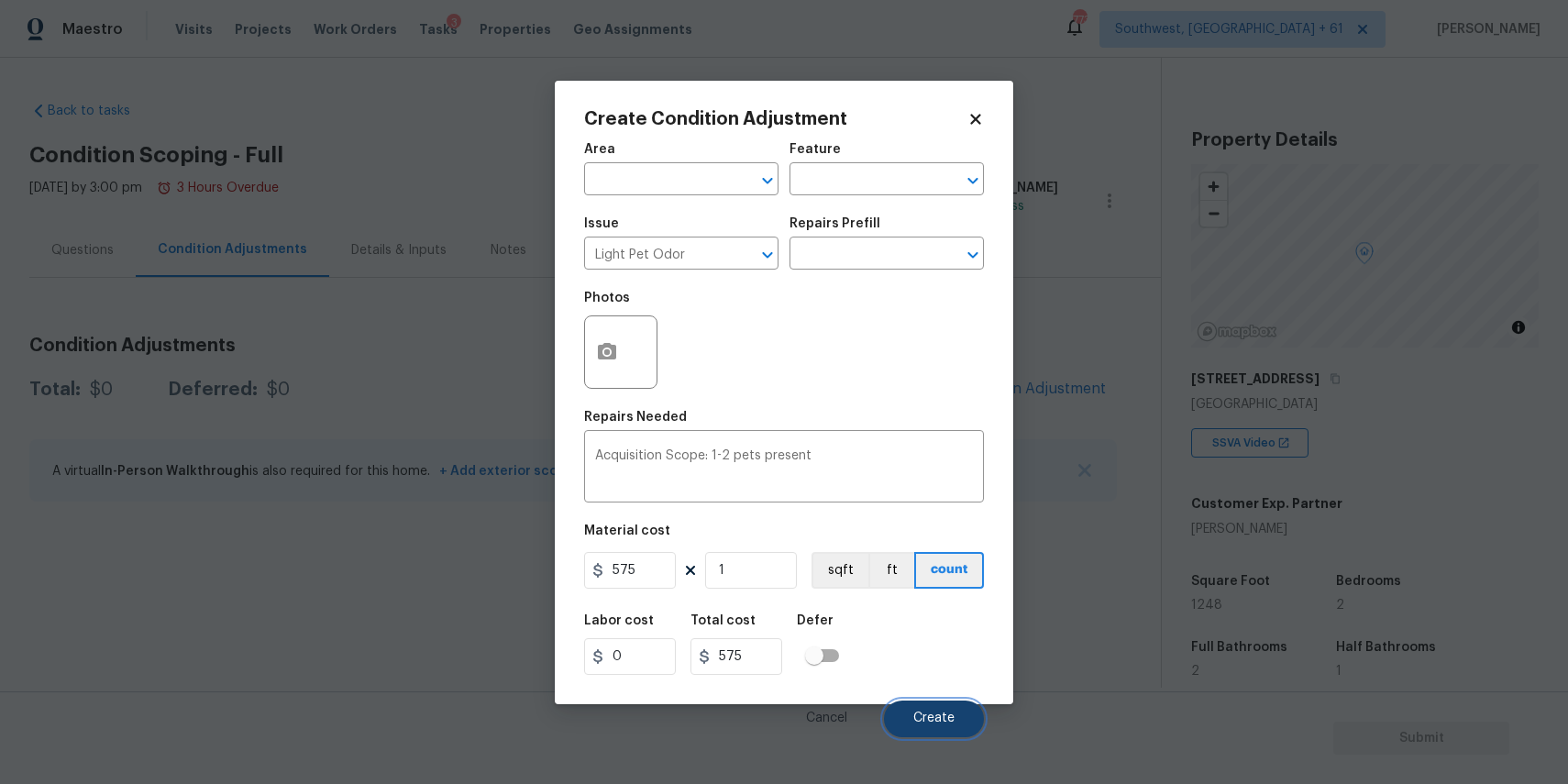
click at [916, 715] on span "Create" at bounding box center [934, 718] width 41 height 14
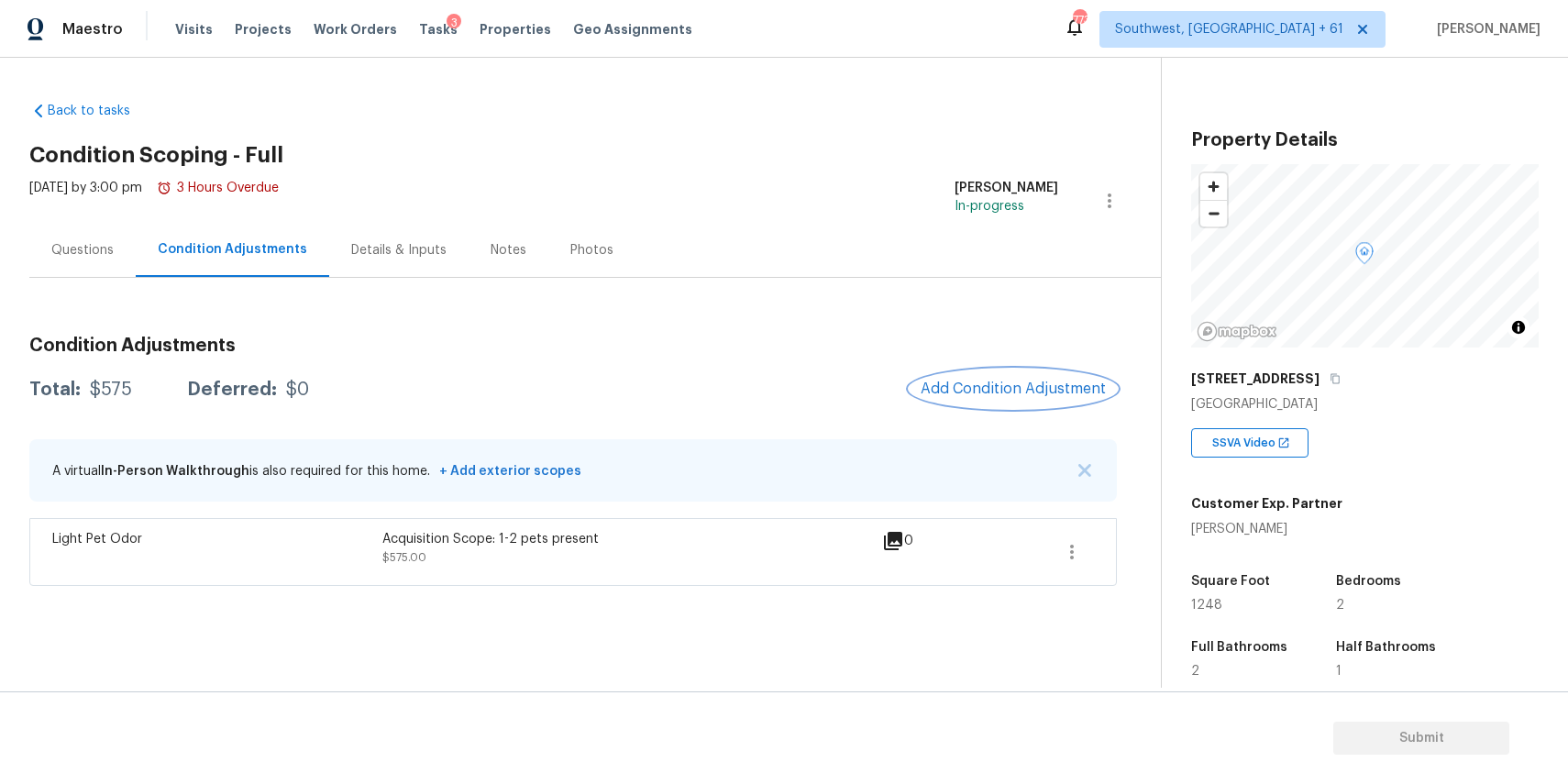
click at [1007, 387] on span "Add Condition Adjustment" at bounding box center [1013, 389] width 186 height 17
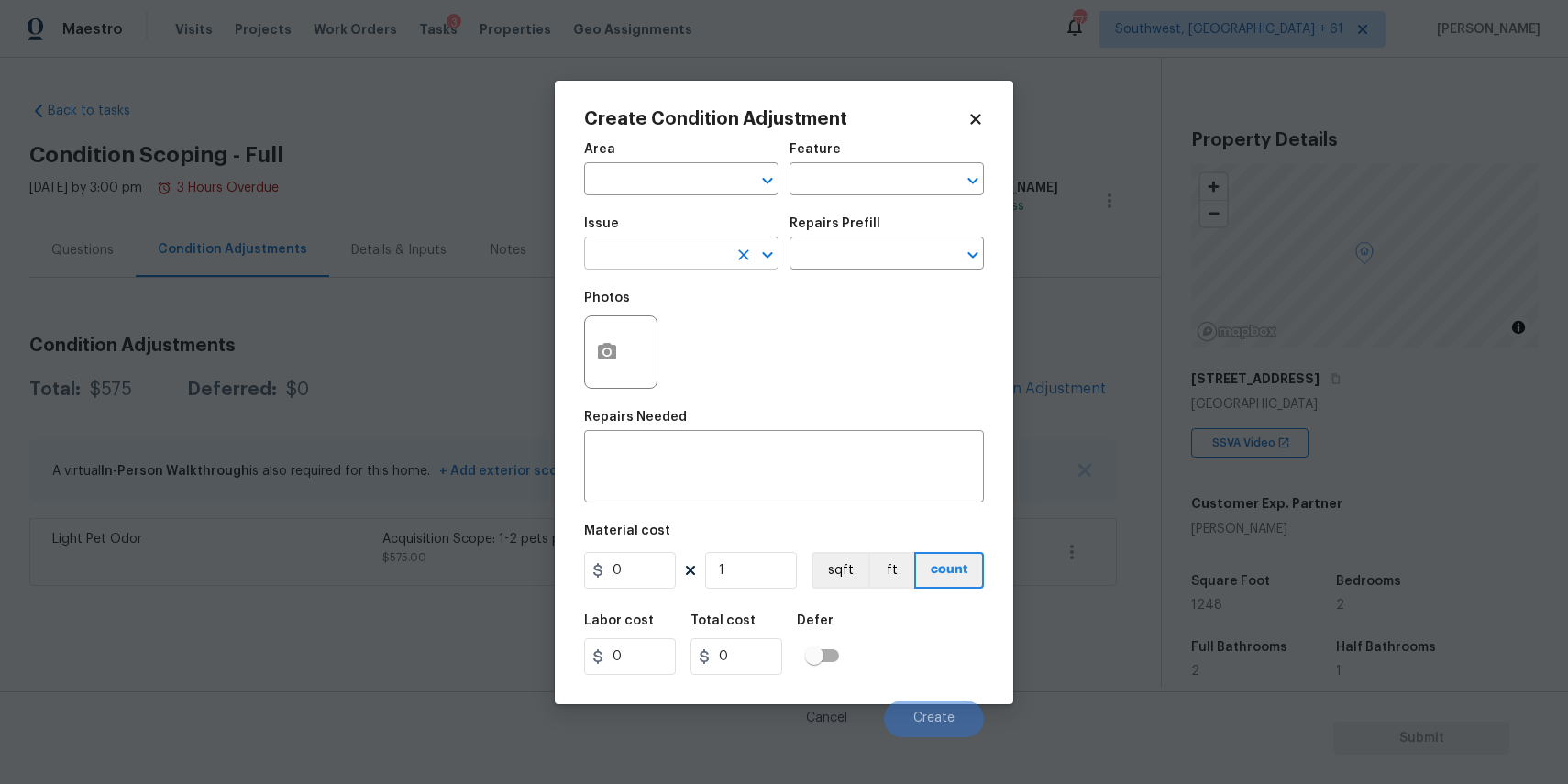
click at [689, 256] on input "text" at bounding box center [655, 255] width 143 height 28
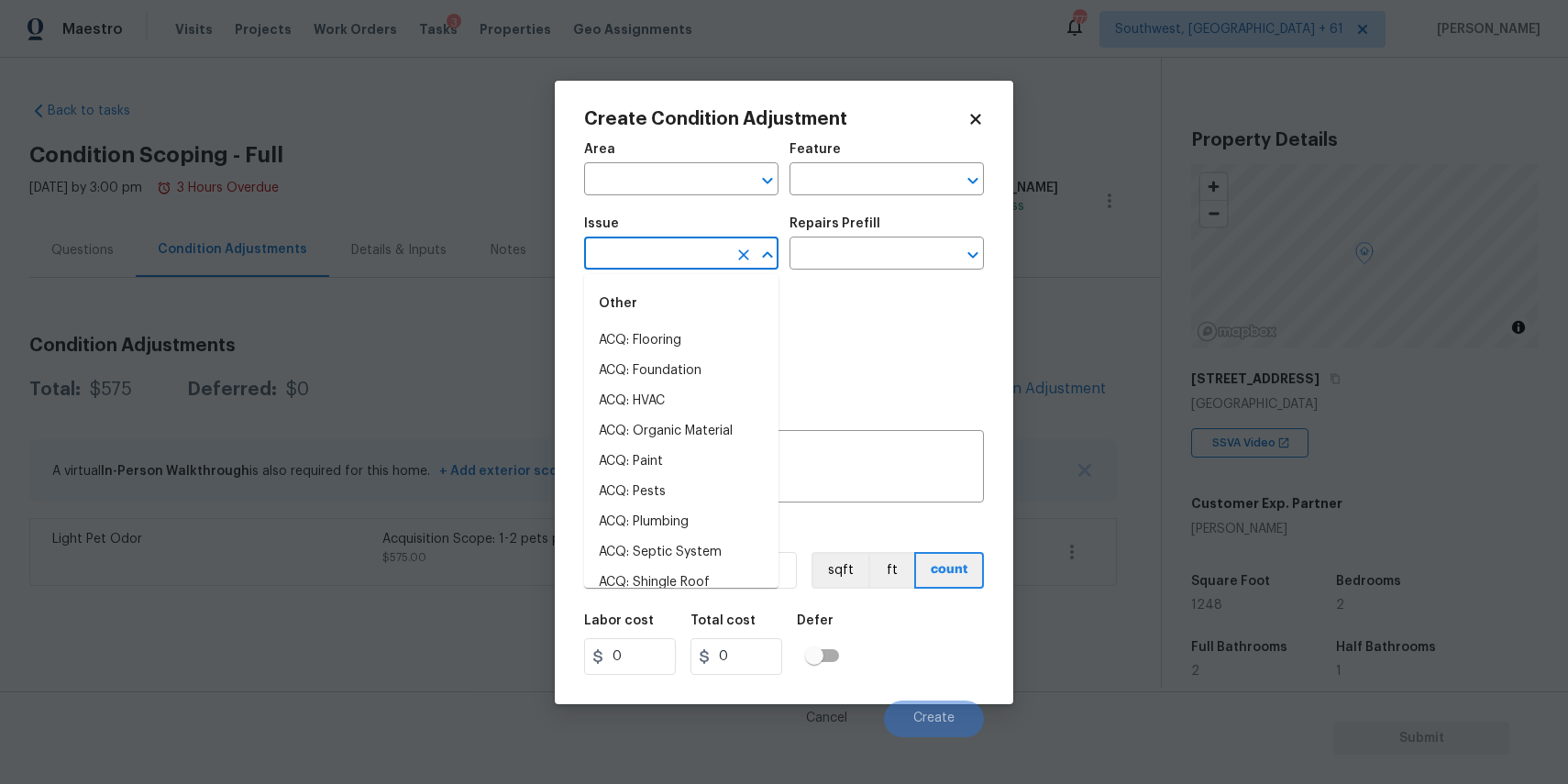
click at [689, 256] on input "text" at bounding box center [655, 255] width 143 height 28
type input "a"
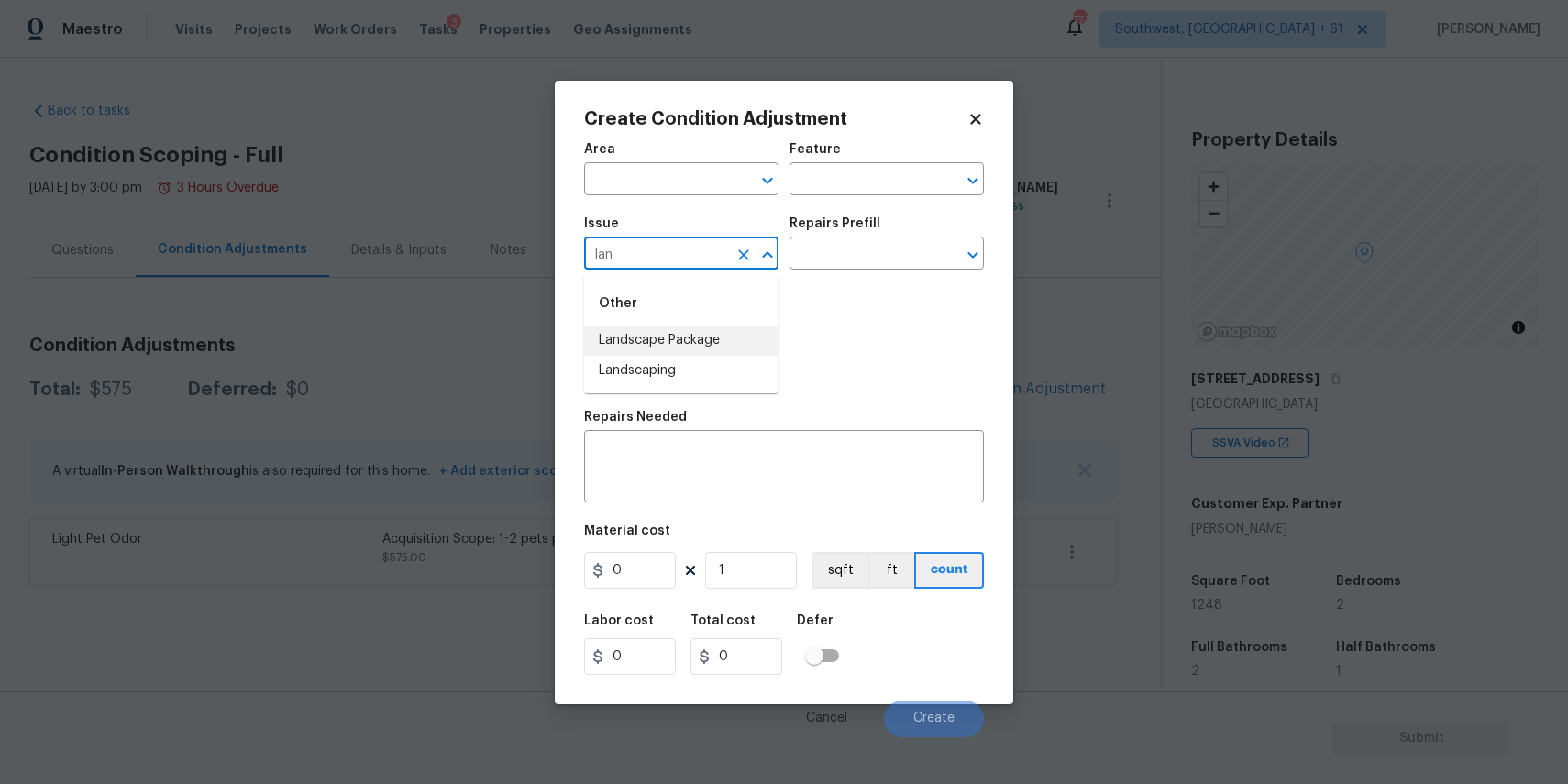
click at [712, 341] on li "Landscape Package" at bounding box center [681, 340] width 194 height 30
type input "Landscape Package"
click at [840, 245] on input "text" at bounding box center [860, 255] width 143 height 28
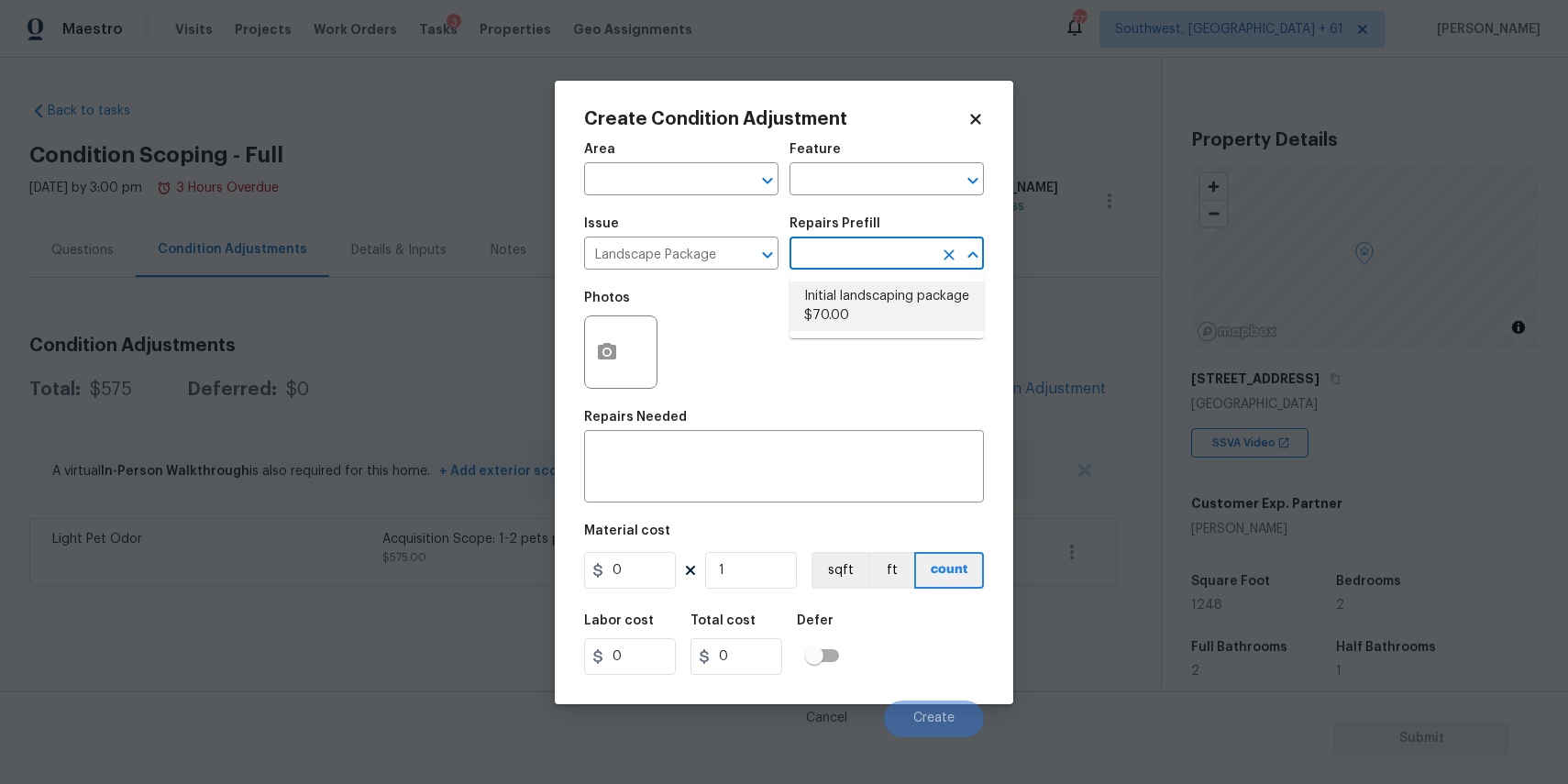
click at [858, 317] on li "Initial landscaping package $70.00" at bounding box center [886, 306] width 194 height 49
type input "Home Readiness Packages"
type textarea "Mowing of grass up to 6" in height. Mow, edge along driveways & sidewalks, trim…"
type input "70"
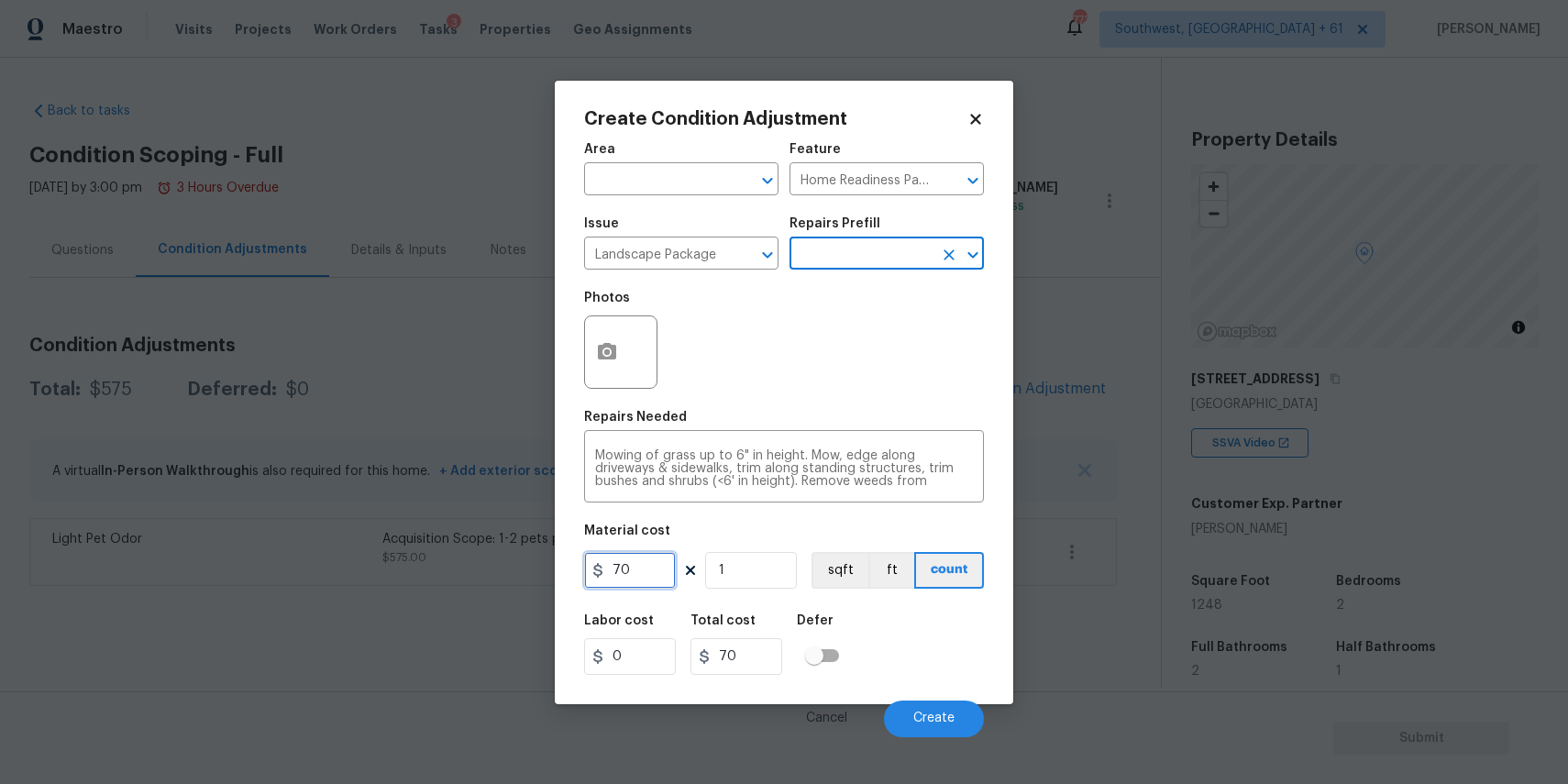
click at [634, 579] on input "70" at bounding box center [630, 570] width 91 height 36
type input "750"
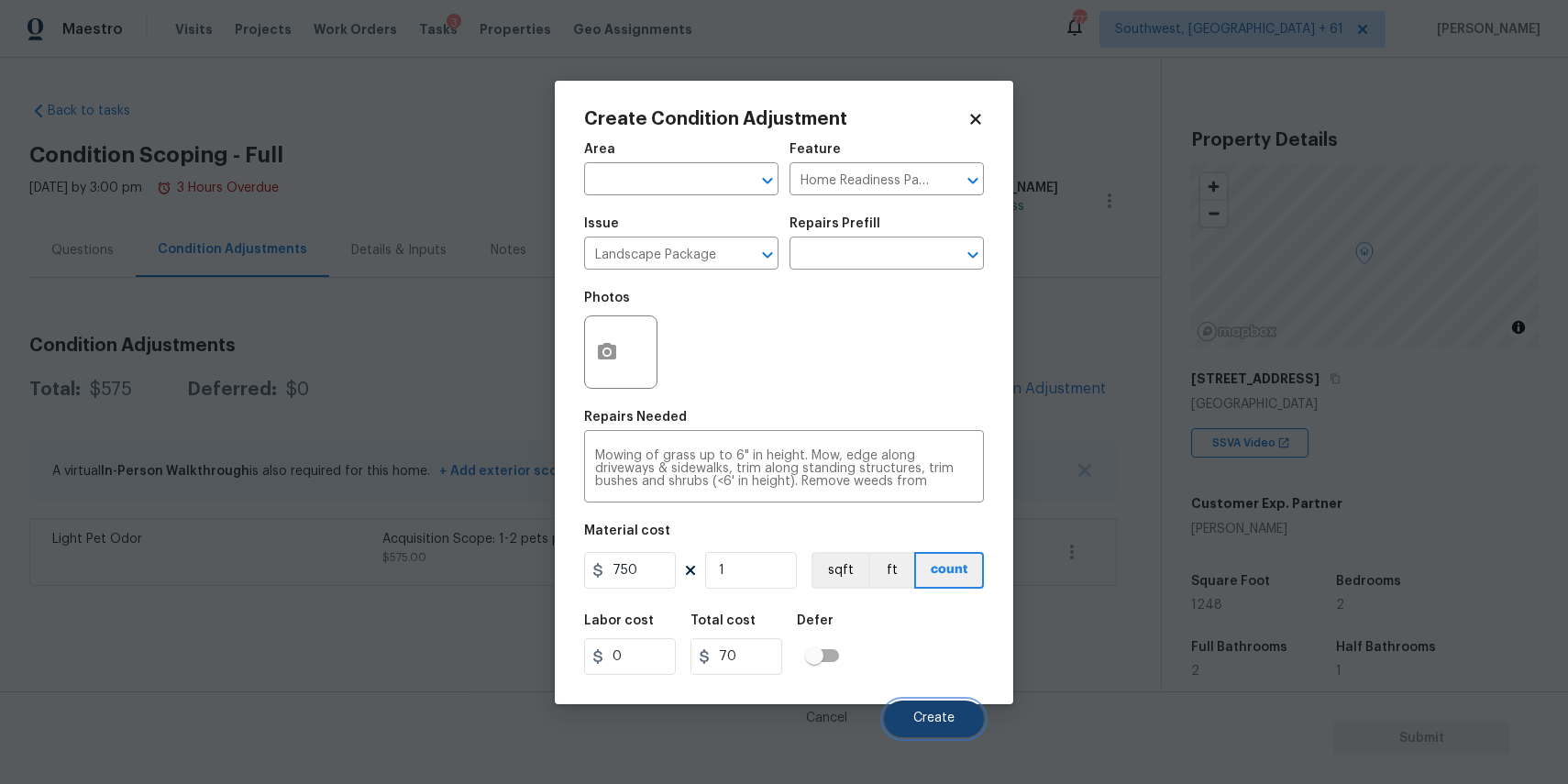
type input "750"
click at [949, 710] on button "Create" at bounding box center [934, 718] width 100 height 36
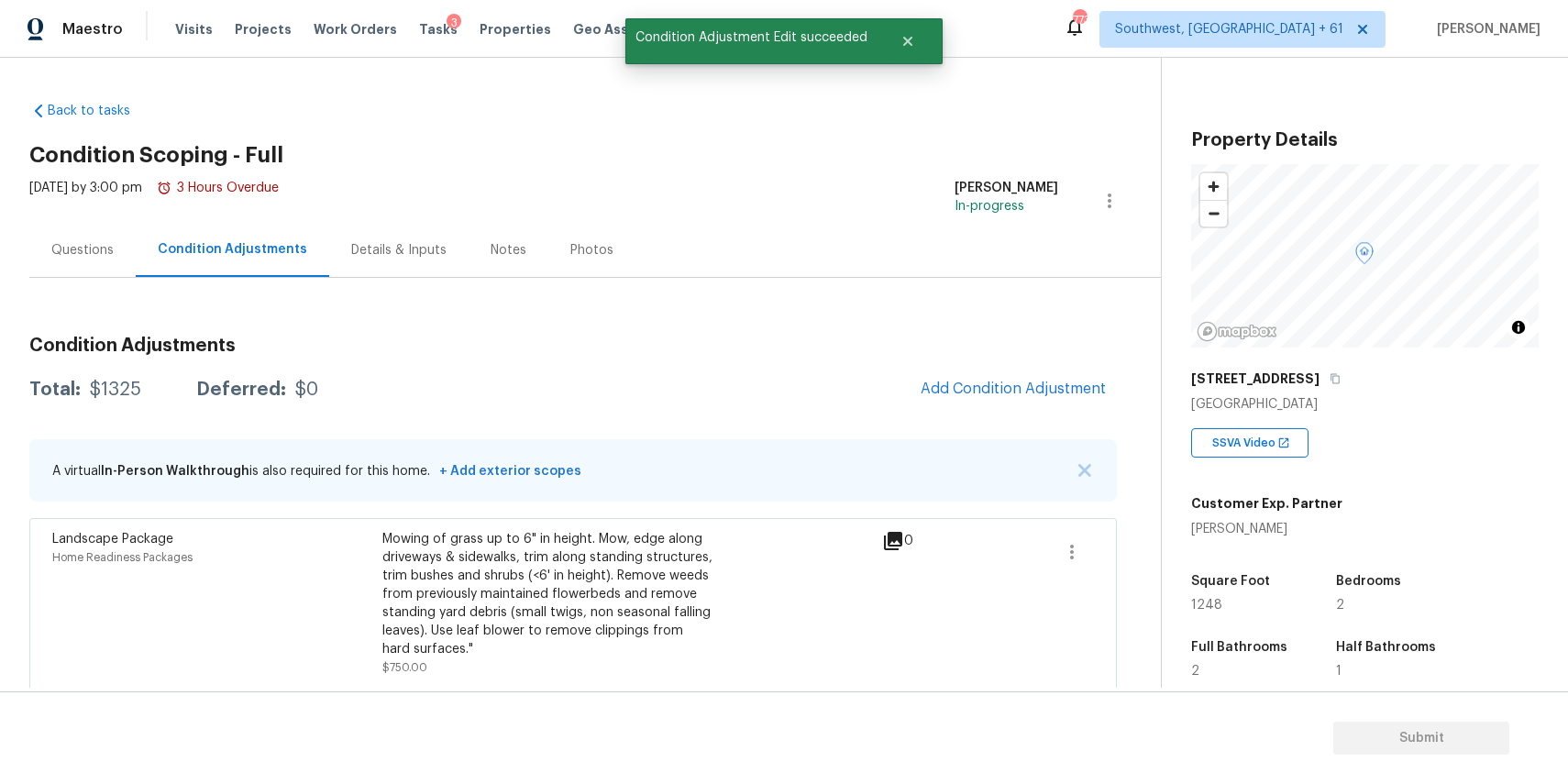
click at [121, 239] on div "Questions" at bounding box center [82, 250] width 106 height 54
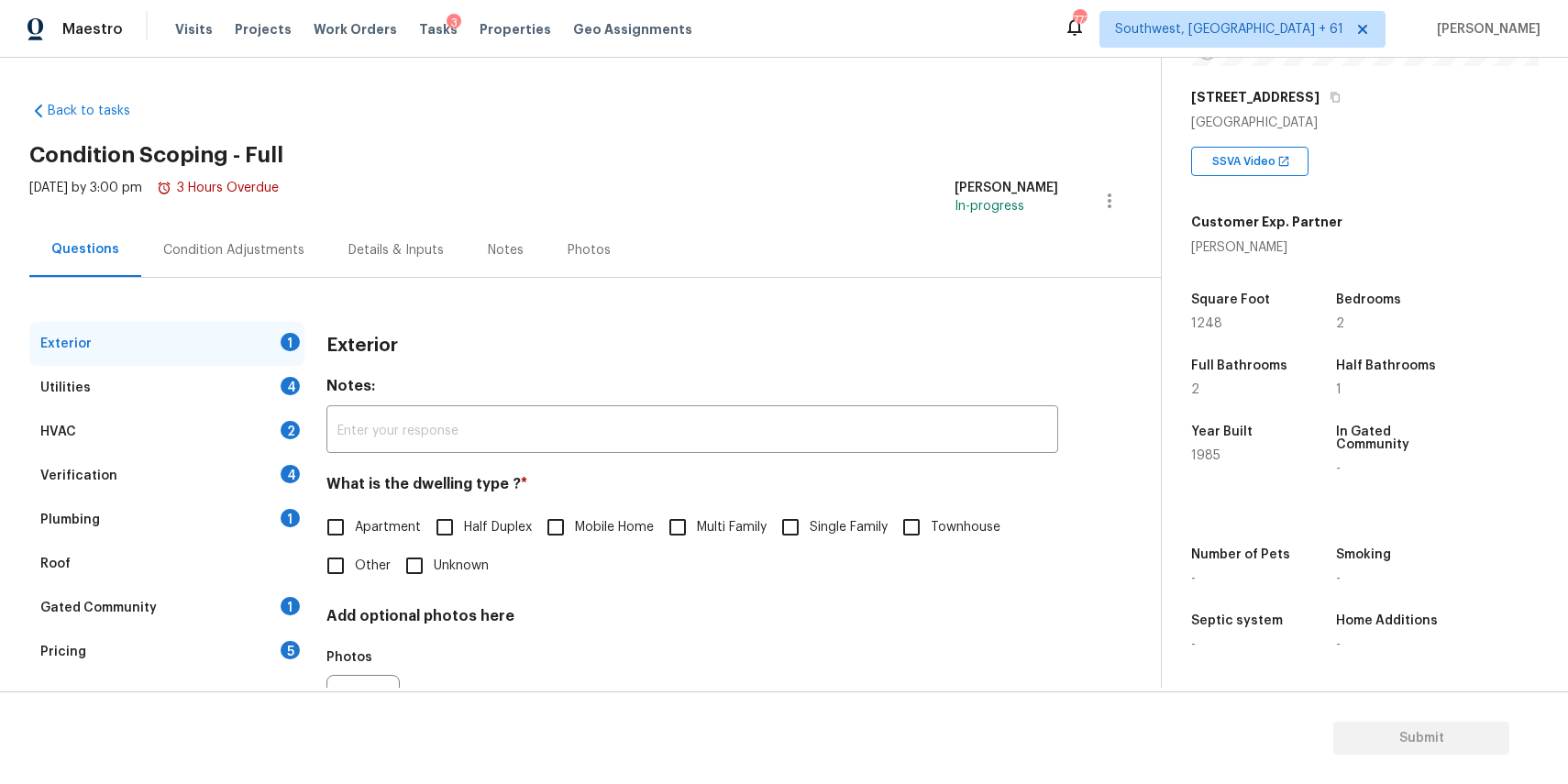
click at [837, 528] on span "Single Family" at bounding box center [849, 527] width 78 height 20
click at [810, 528] on input "Single Family" at bounding box center [790, 527] width 38 height 38
checkbox input "true"
click at [229, 383] on div "Utilities 4" at bounding box center [166, 387] width 275 height 44
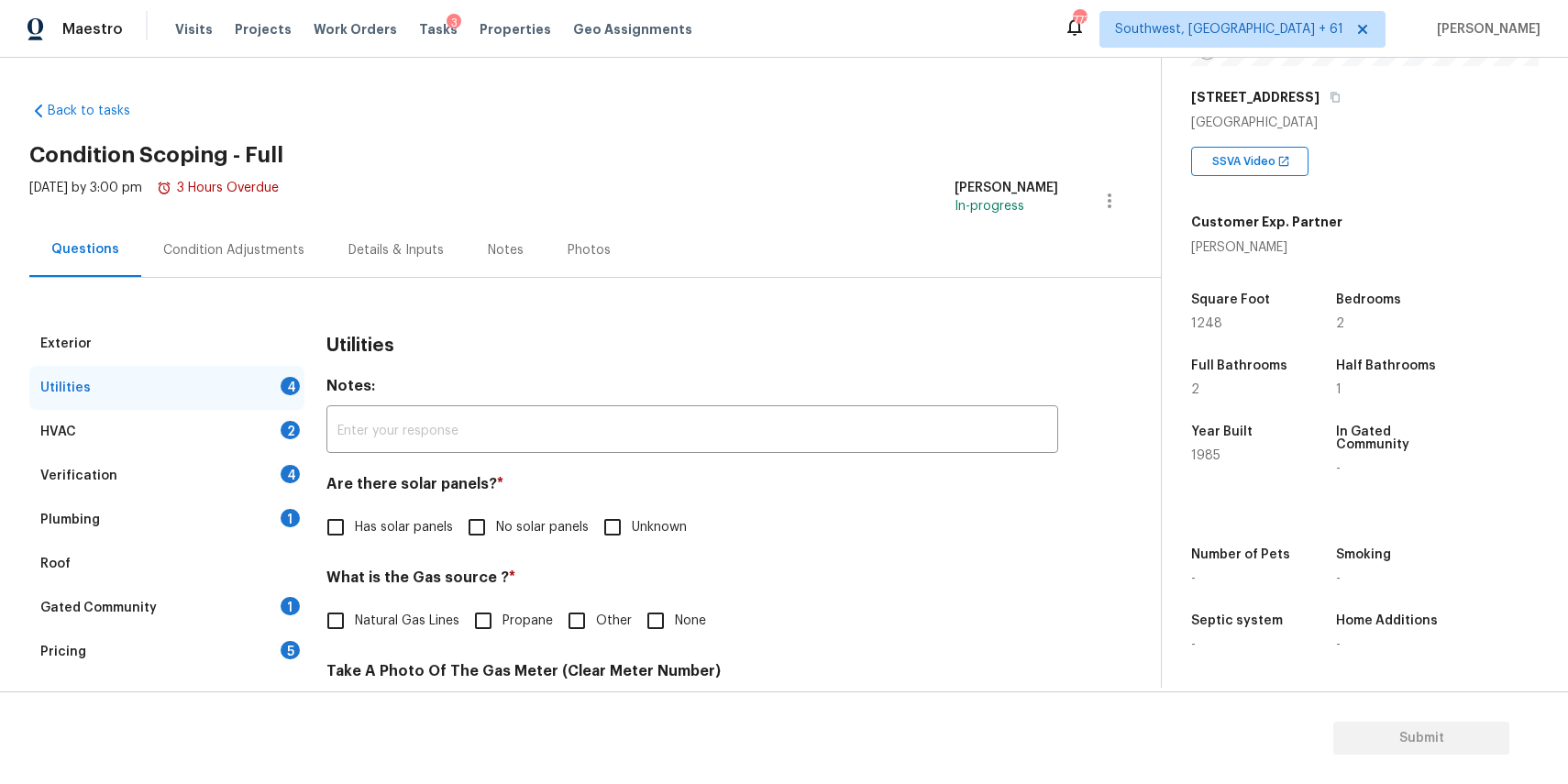
scroll to position [41, 0]
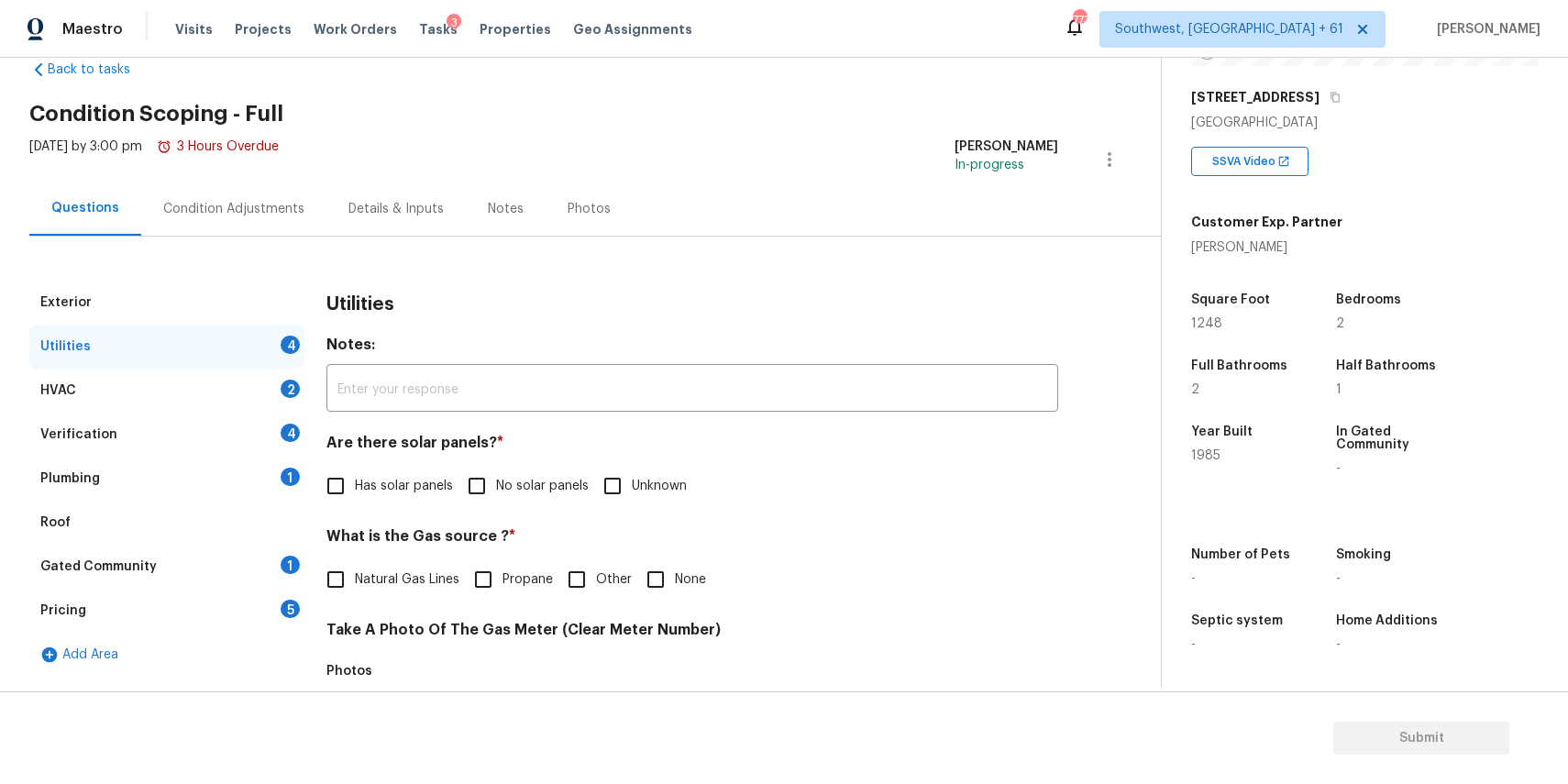
click at [493, 472] on input "No solar panels" at bounding box center [477, 485] width 38 height 38
checkbox input "true"
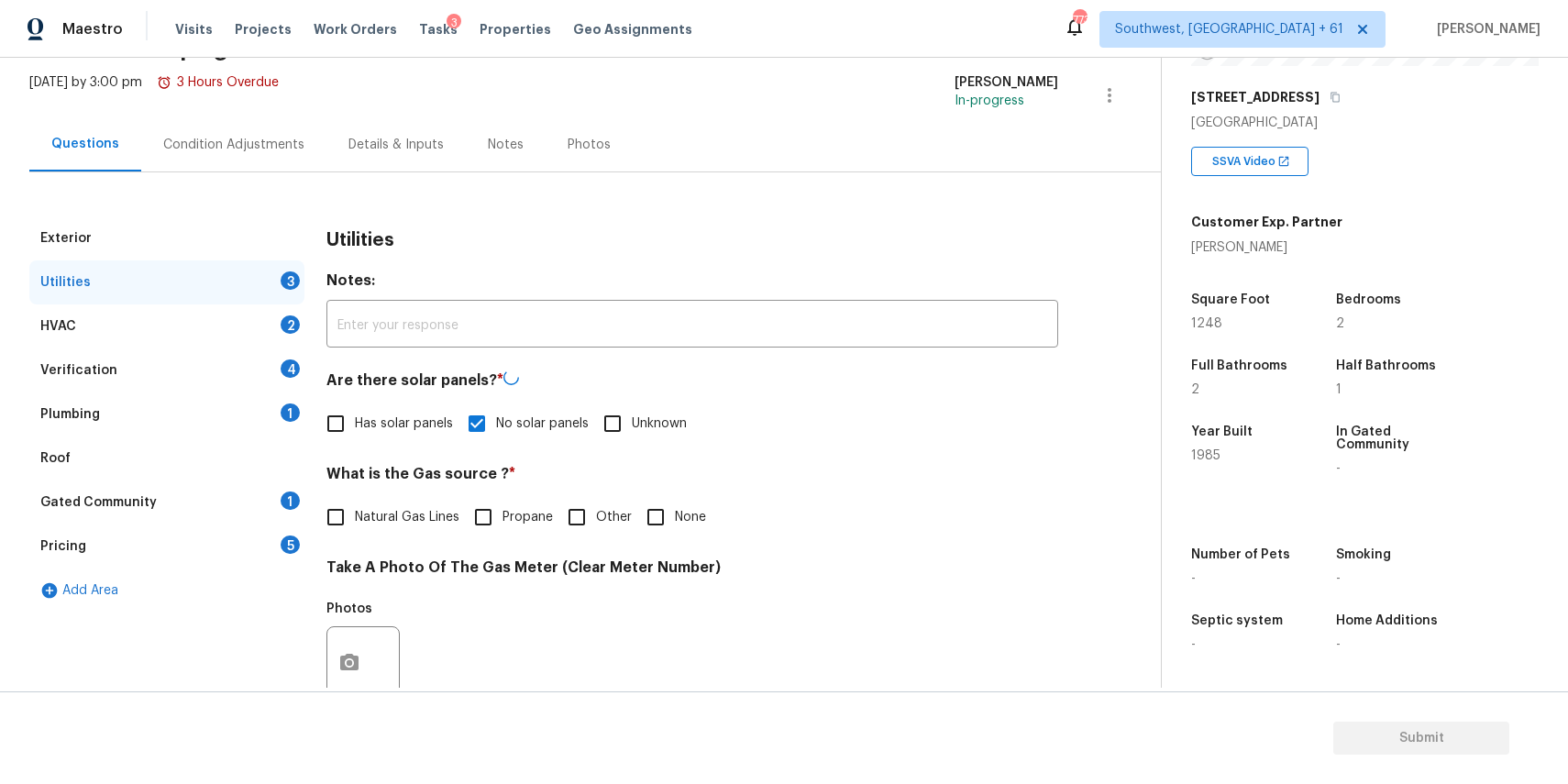
scroll to position [319, 0]
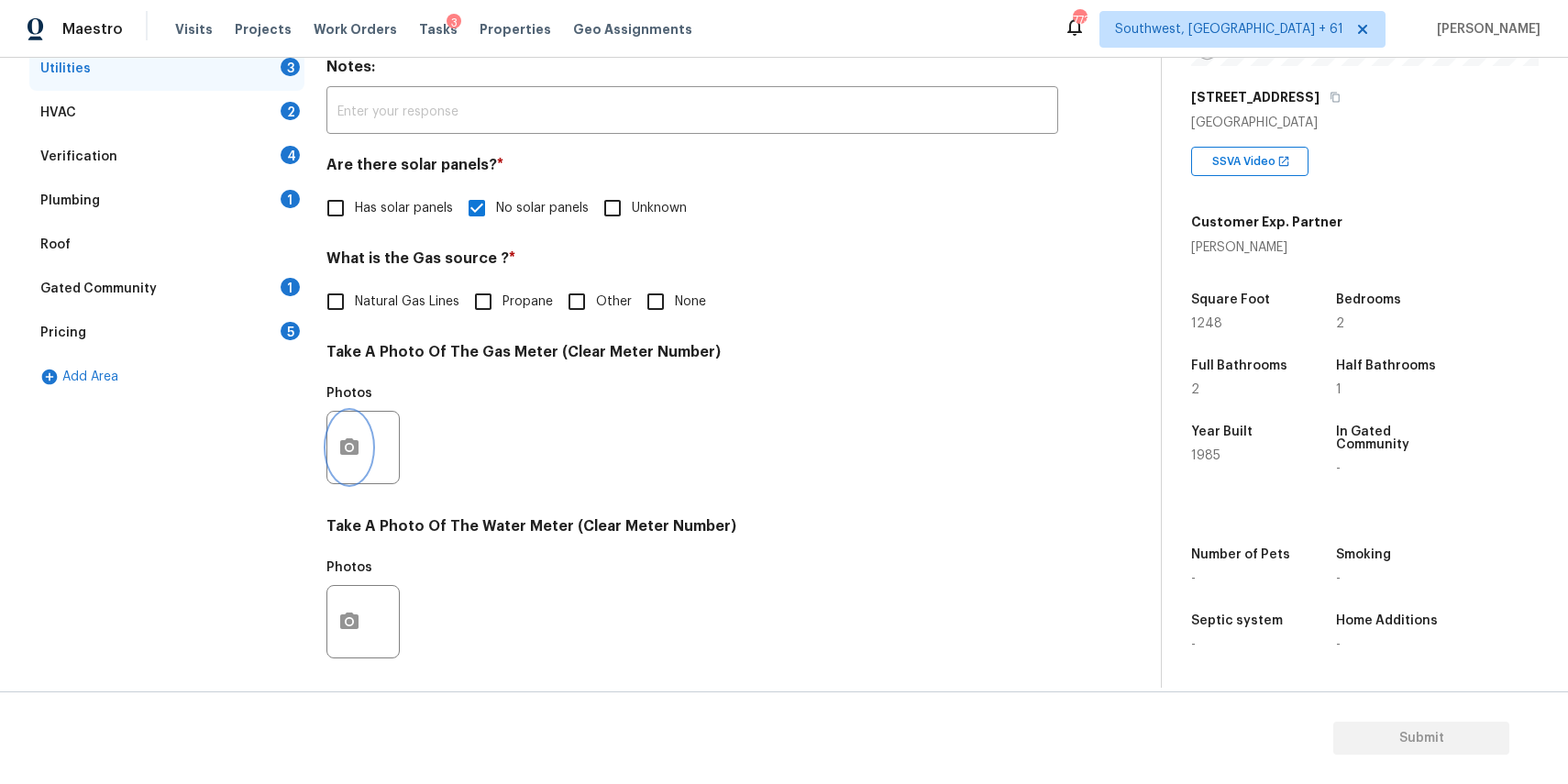
click at [361, 442] on button "button" at bounding box center [349, 447] width 44 height 72
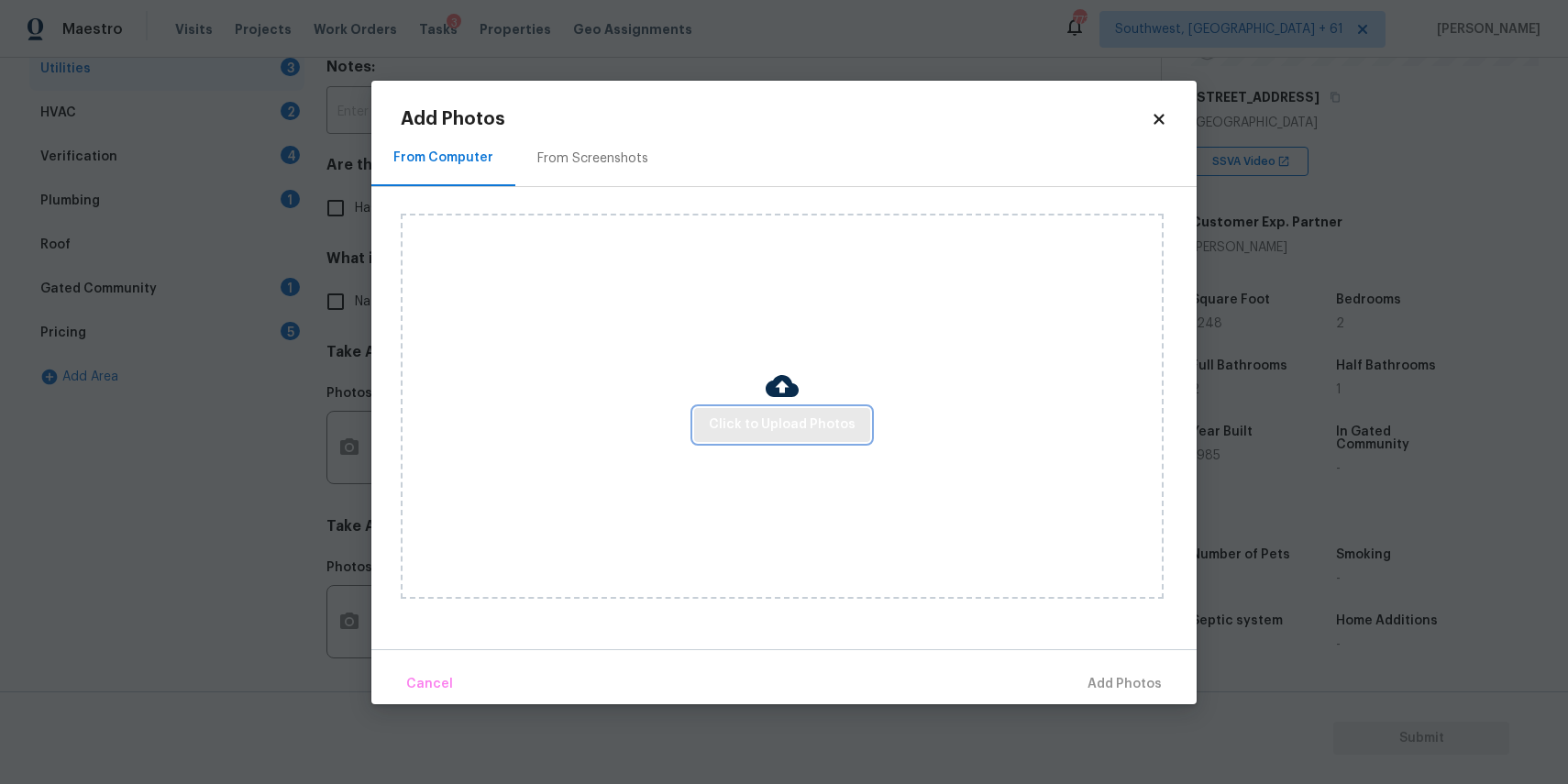
click at [765, 420] on span "Click to Upload Photos" at bounding box center [782, 424] width 146 height 23
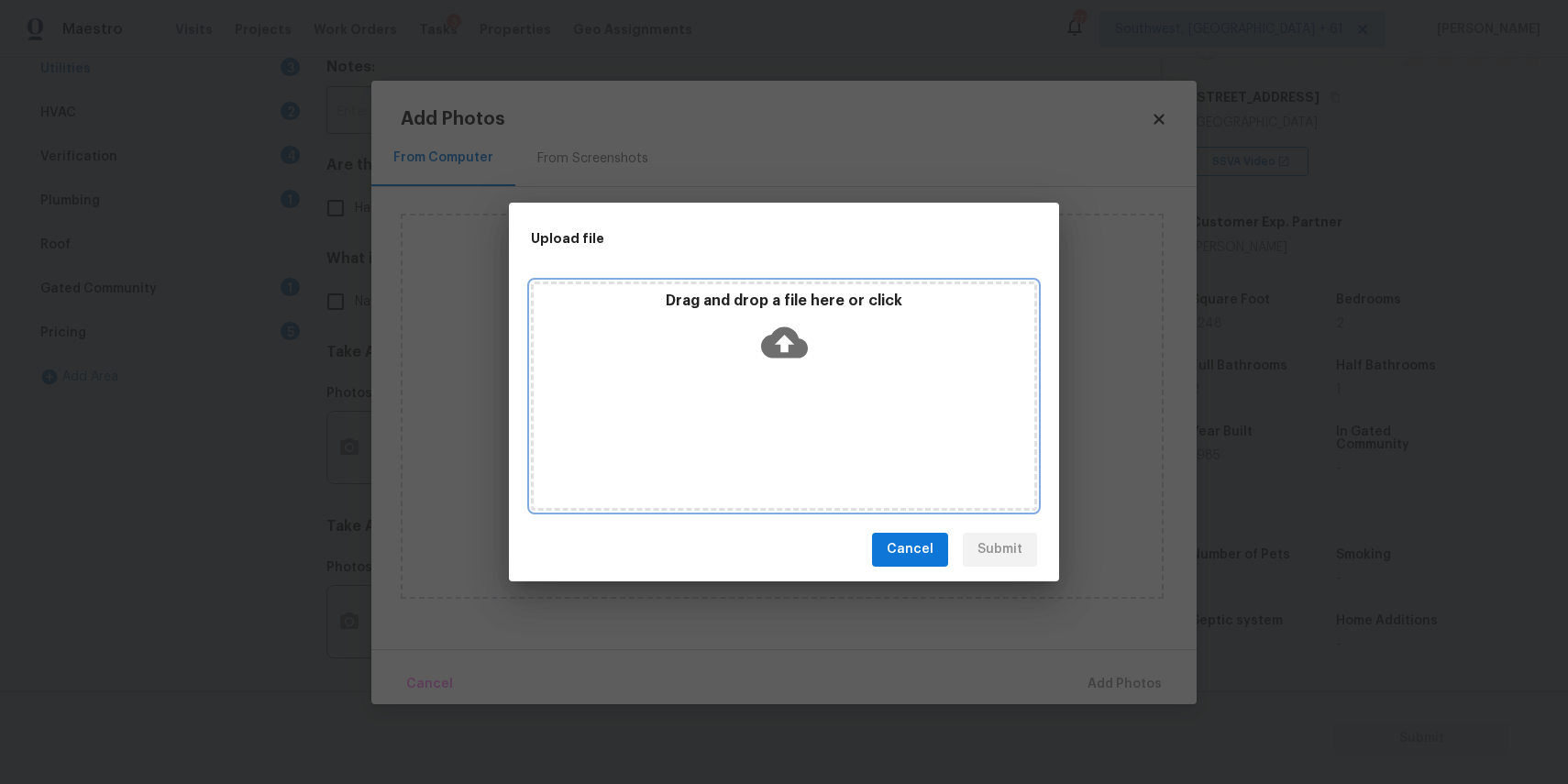
click at [755, 353] on div "Drag and drop a file here or click" at bounding box center [784, 331] width 501 height 79
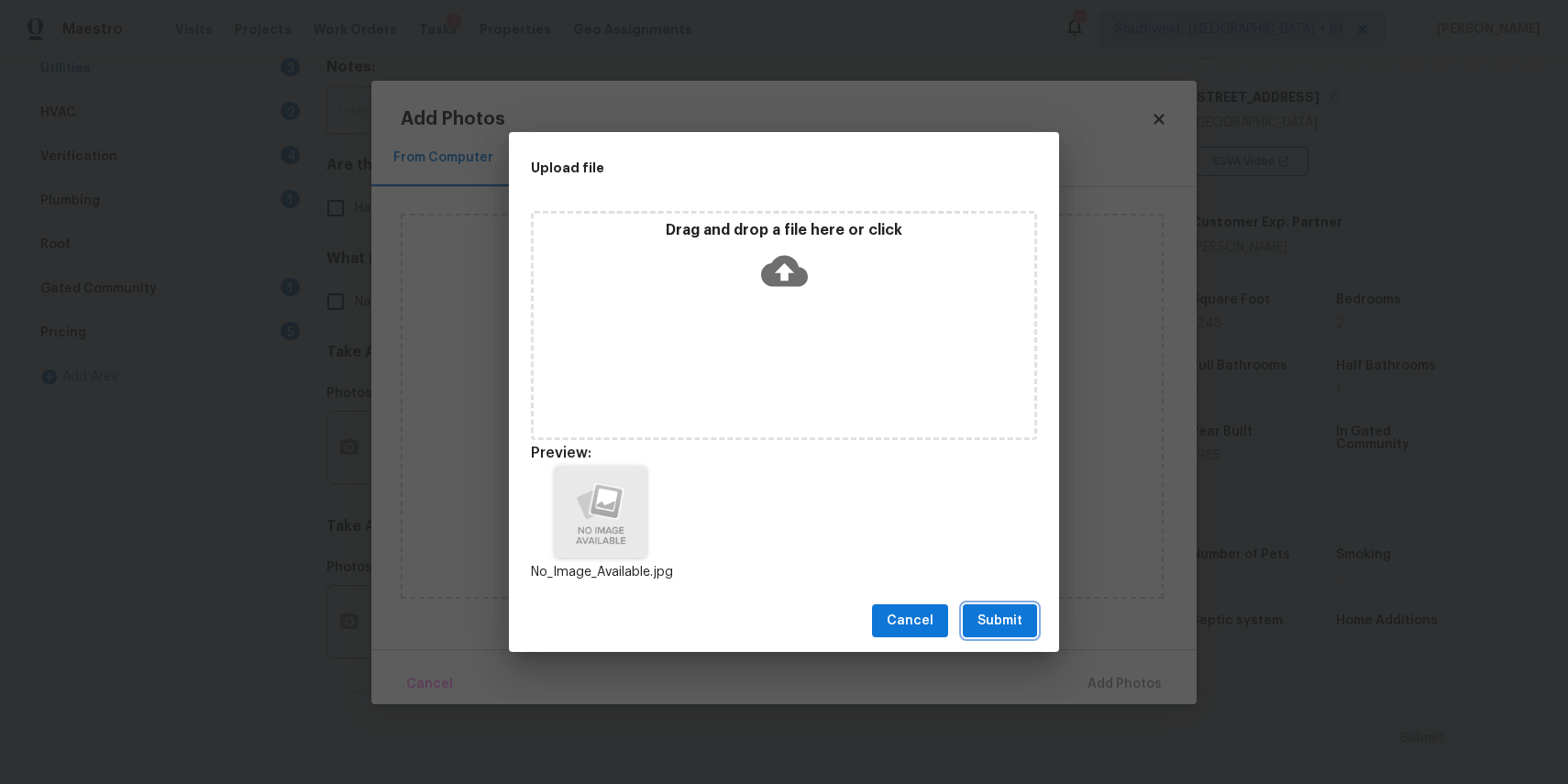
click at [1020, 613] on span "Submit" at bounding box center [1000, 621] width 45 height 23
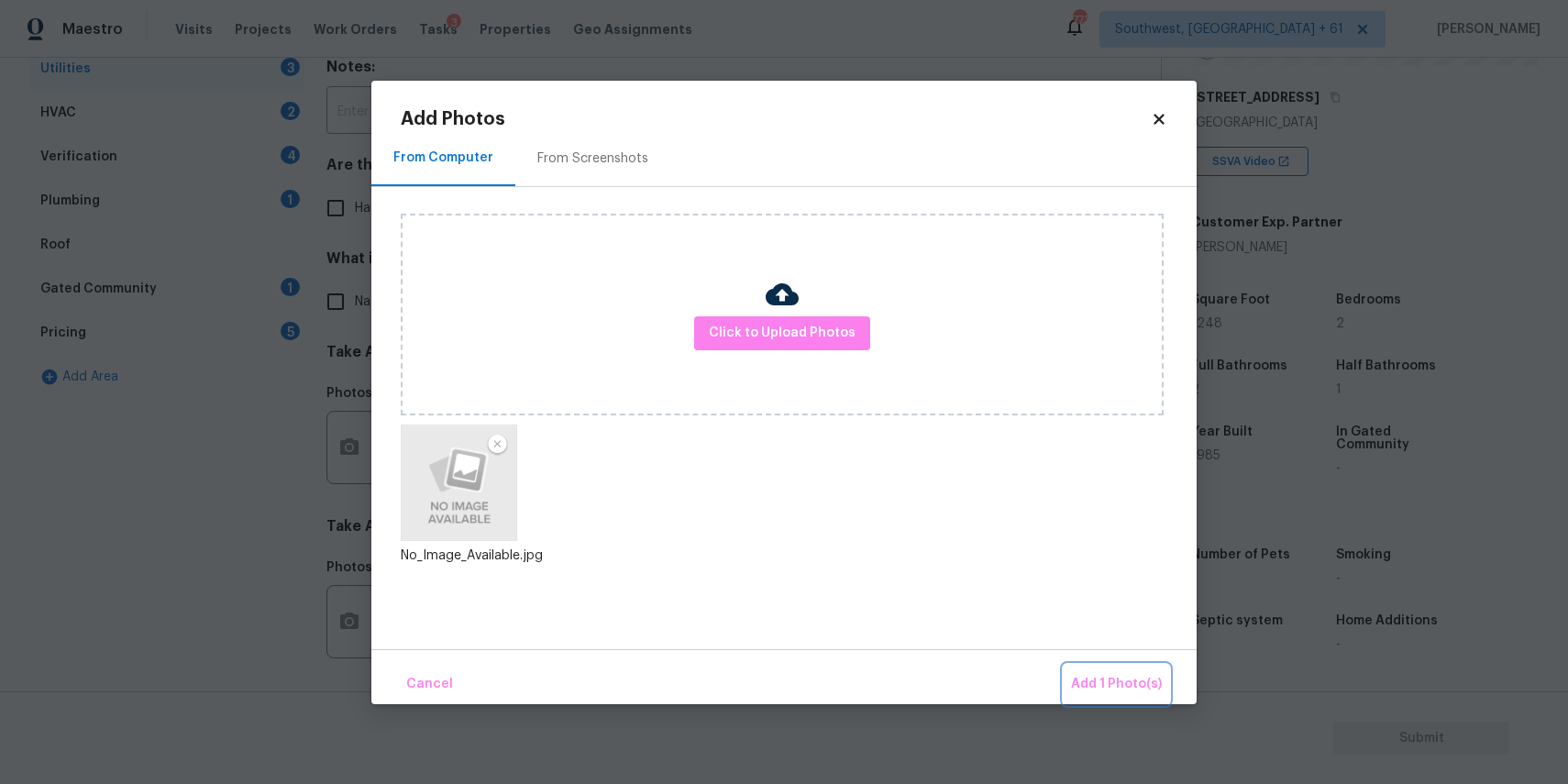
click at [1114, 677] on span "Add 1 Photo(s)" at bounding box center [1116, 684] width 90 height 23
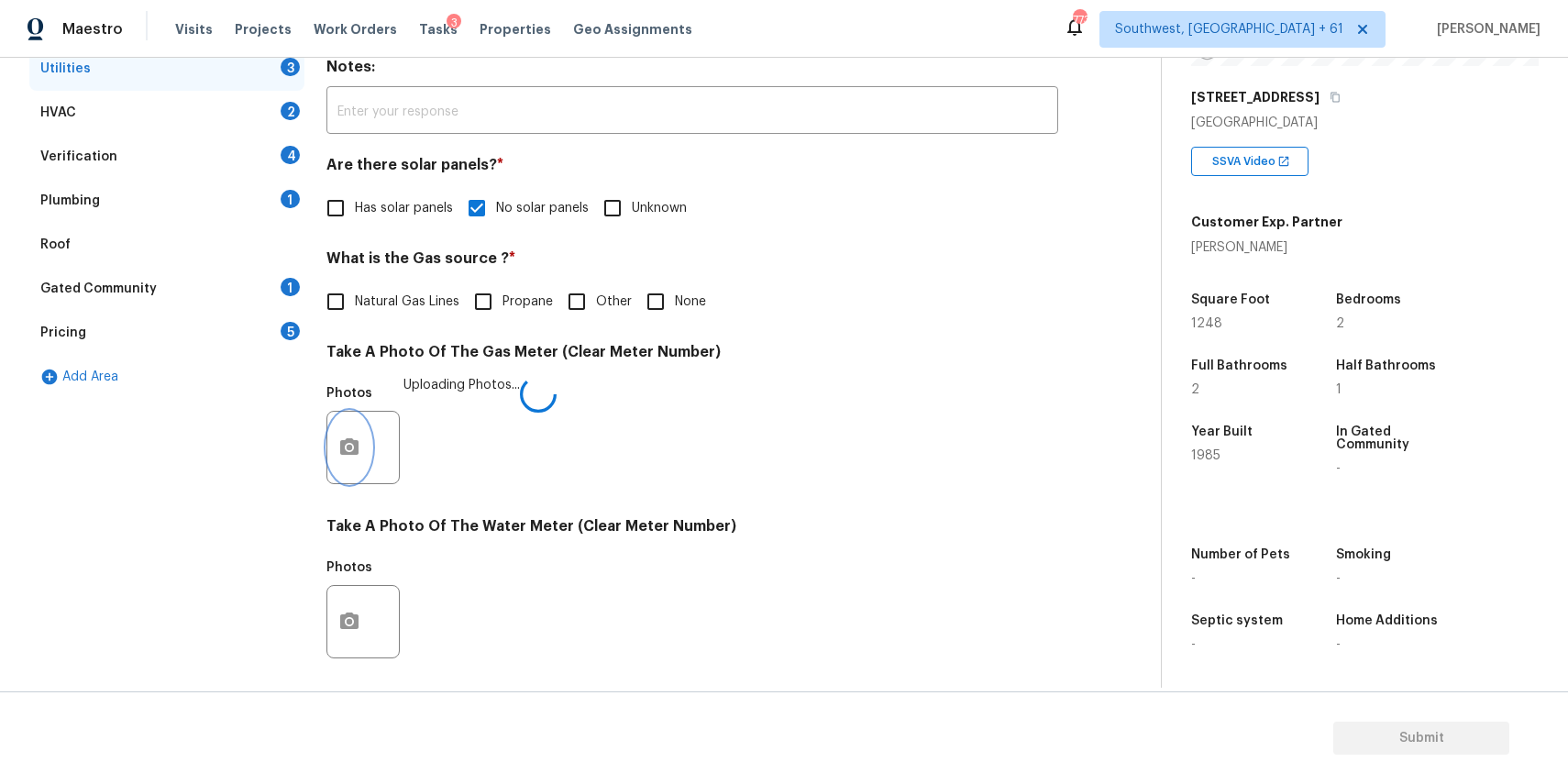
scroll to position [492, 0]
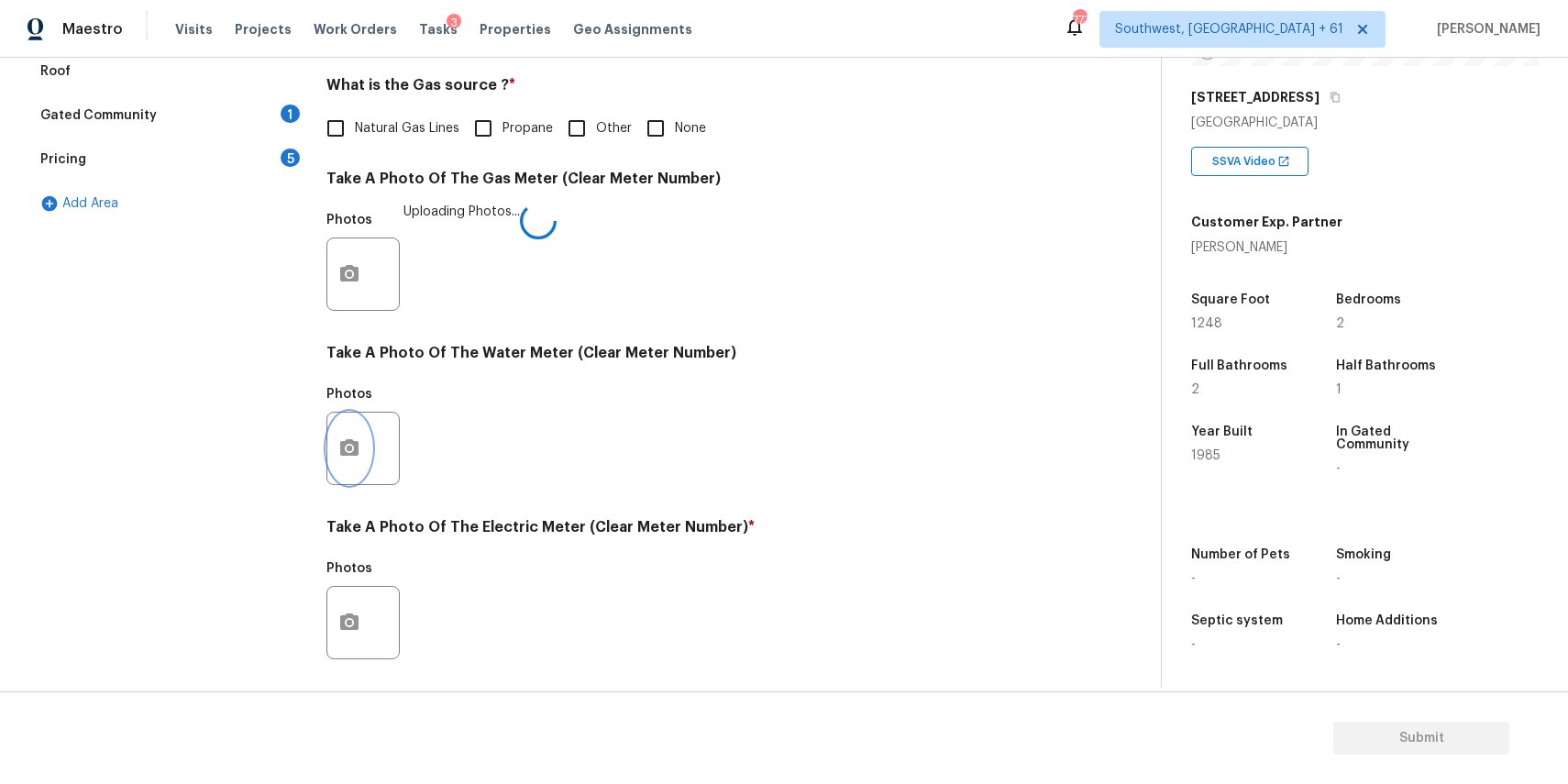
click at [357, 442] on icon "button" at bounding box center [350, 448] width 22 height 22
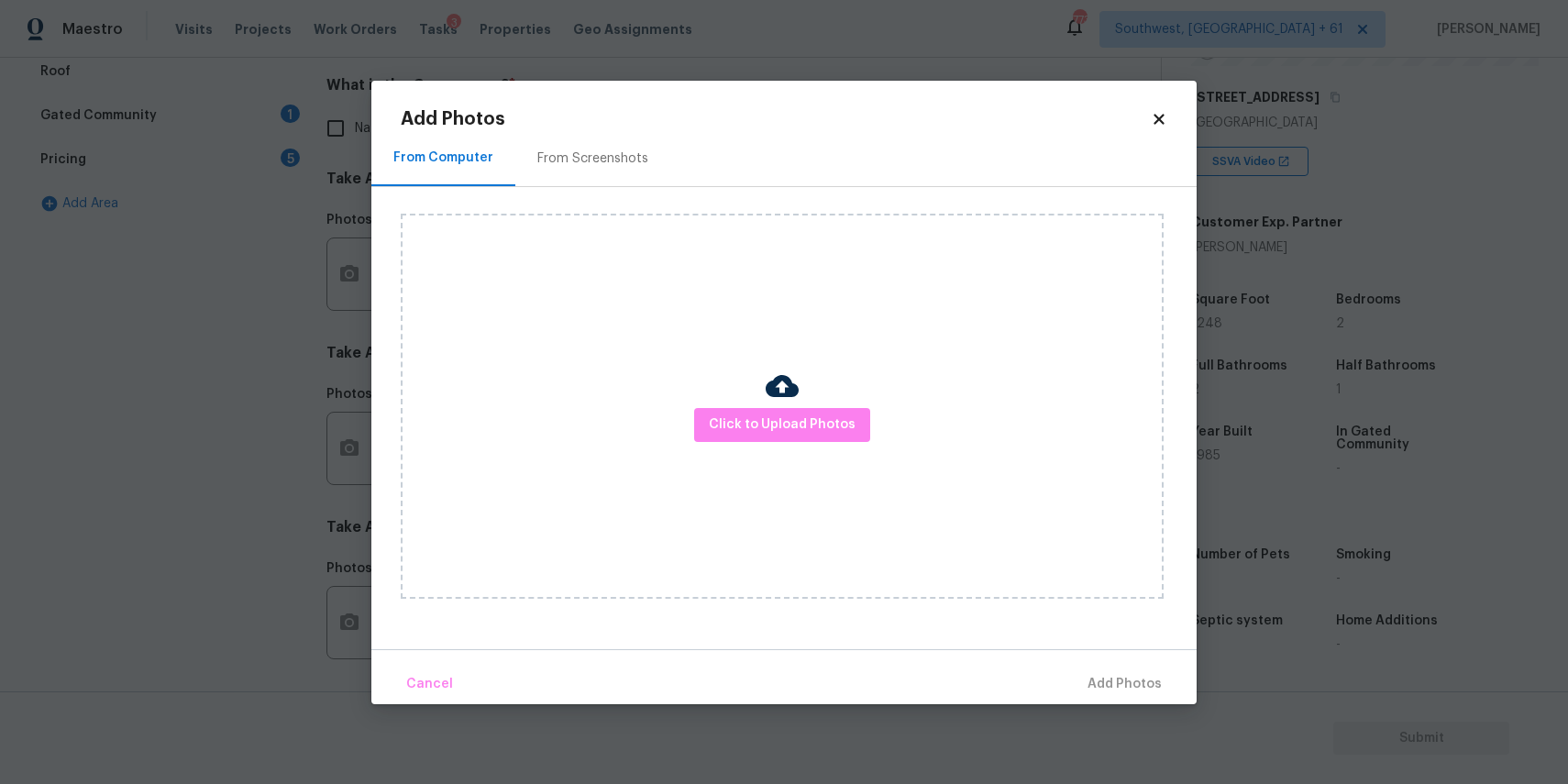
click at [742, 390] on div "Click to Upload Photos" at bounding box center [783, 406] width 763 height 385
click at [763, 430] on span "Click to Upload Photos" at bounding box center [782, 424] width 146 height 23
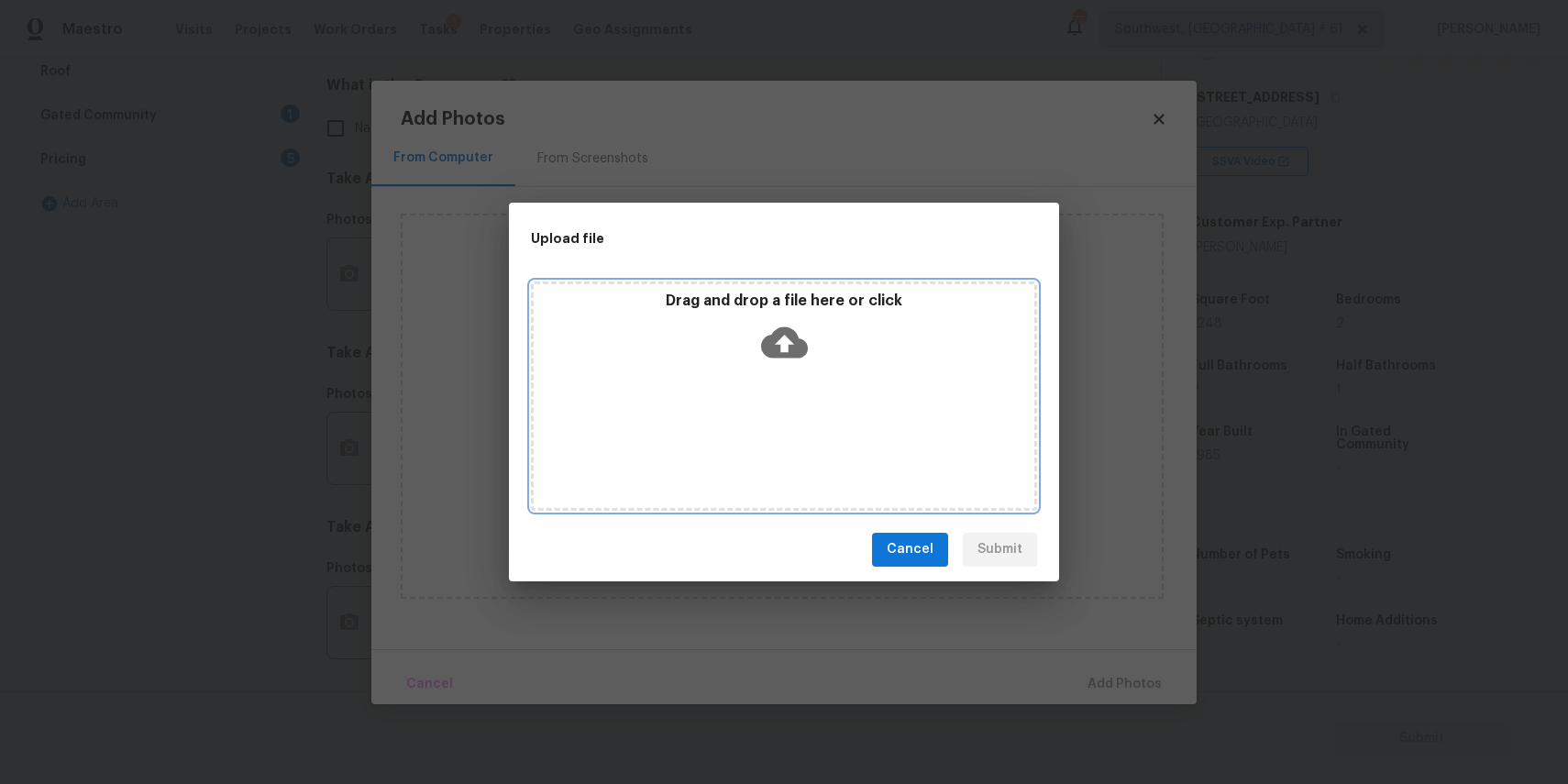
click at [766, 378] on div "Drag and drop a file here or click" at bounding box center [784, 396] width 506 height 229
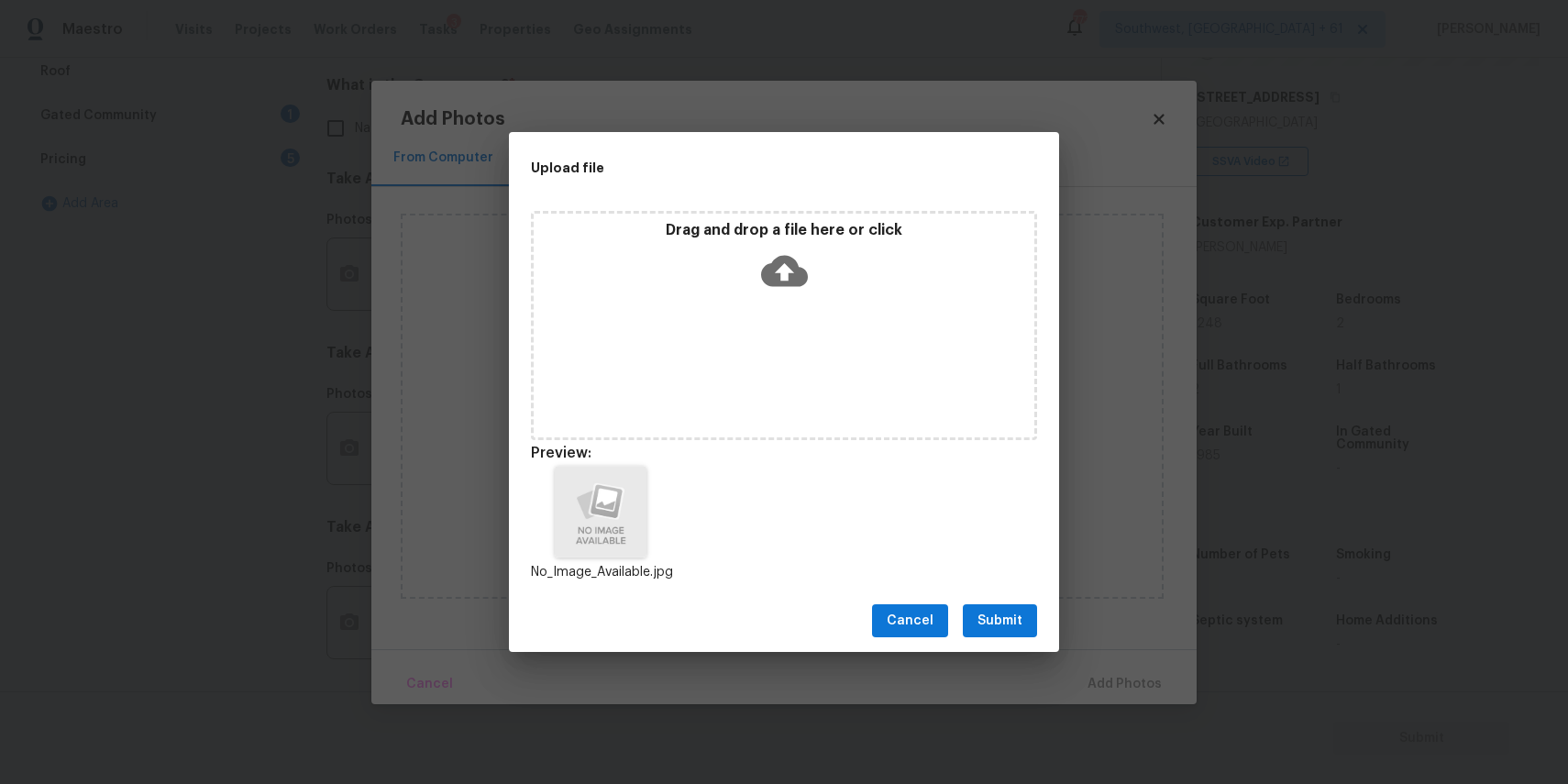
click at [1025, 609] on button "Submit" at bounding box center [1000, 621] width 75 height 34
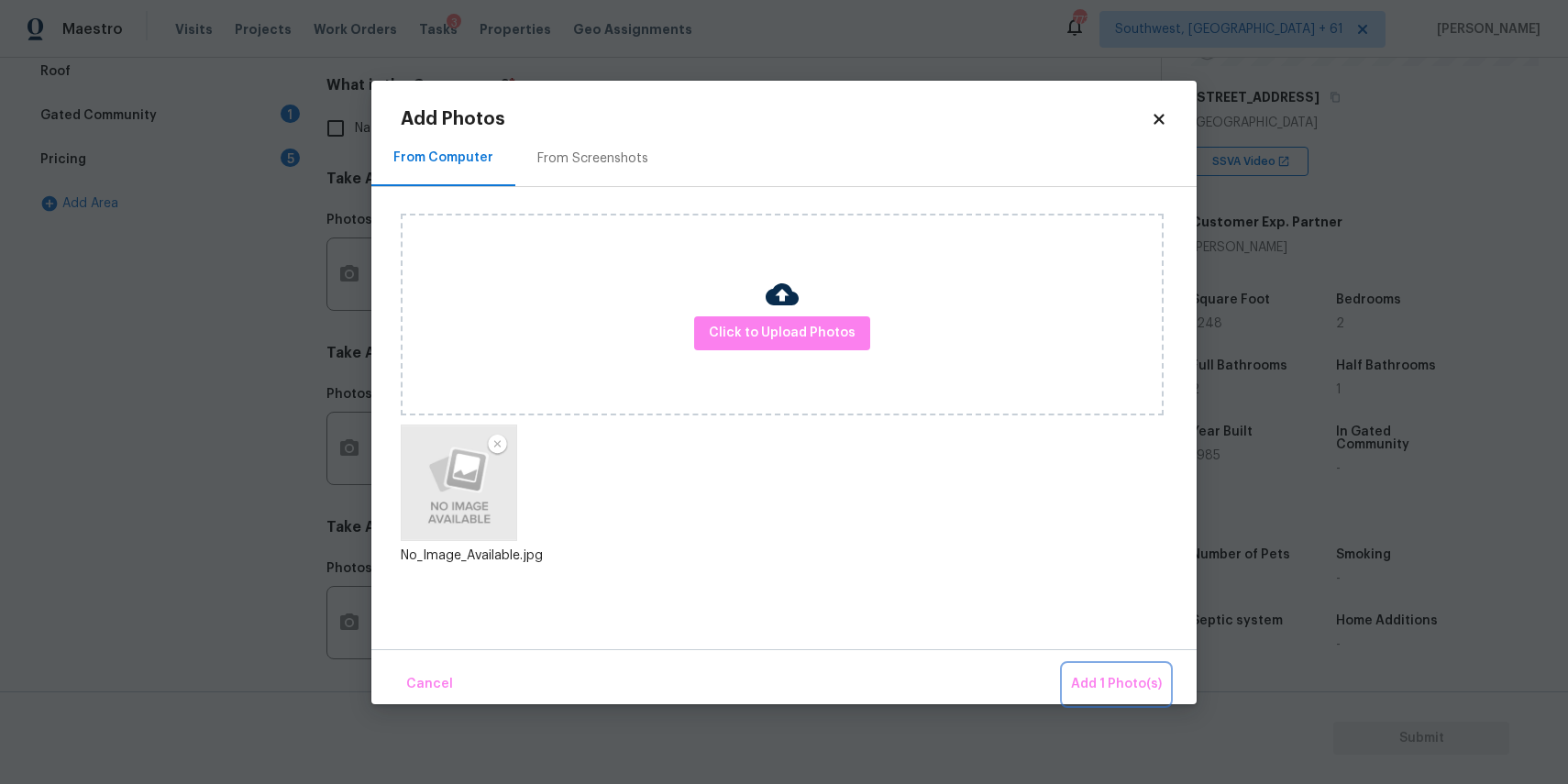
click at [1133, 679] on span "Add 1 Photo(s)" at bounding box center [1116, 684] width 90 height 23
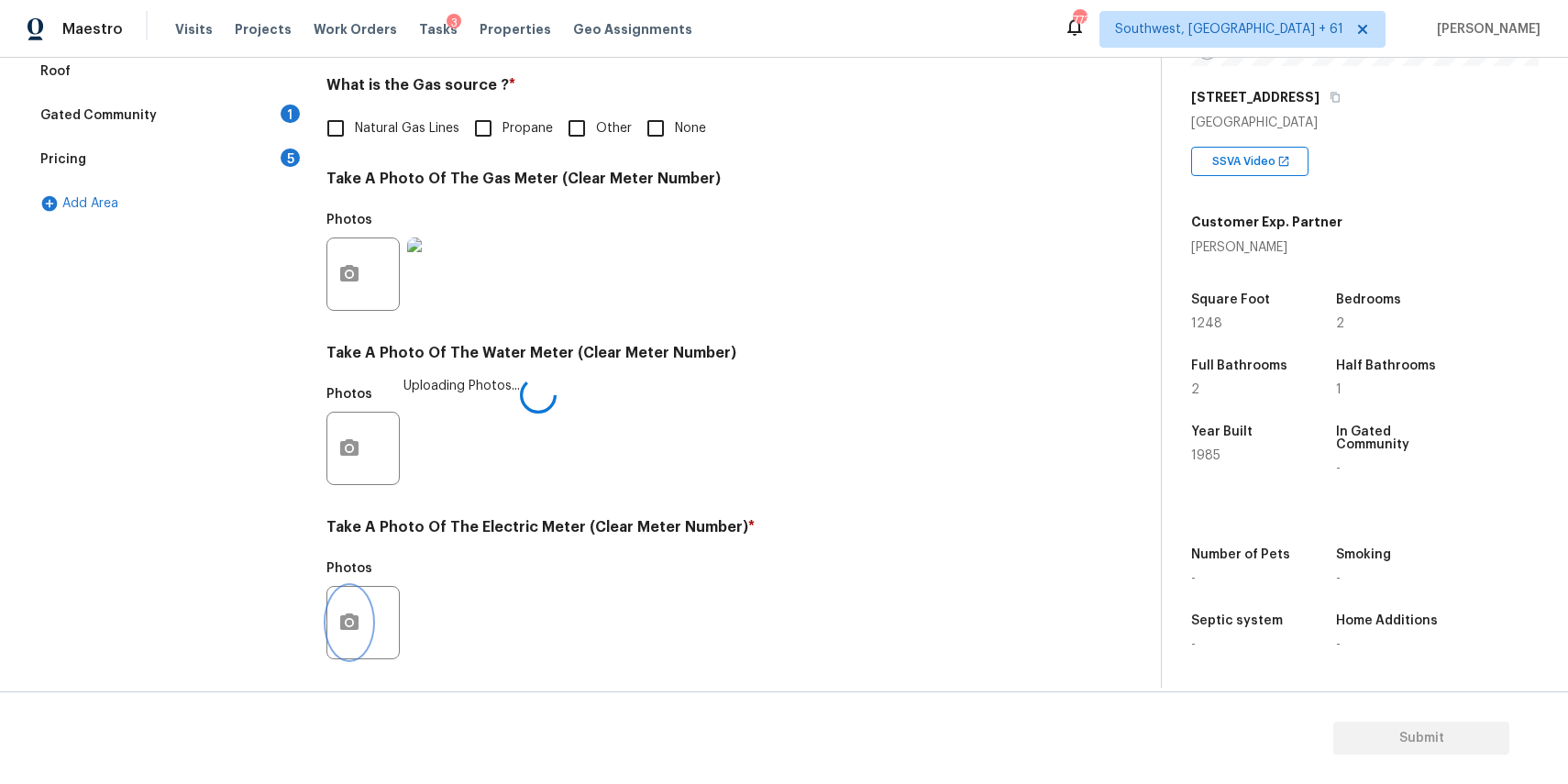
click at [356, 631] on icon "button" at bounding box center [350, 623] width 22 height 22
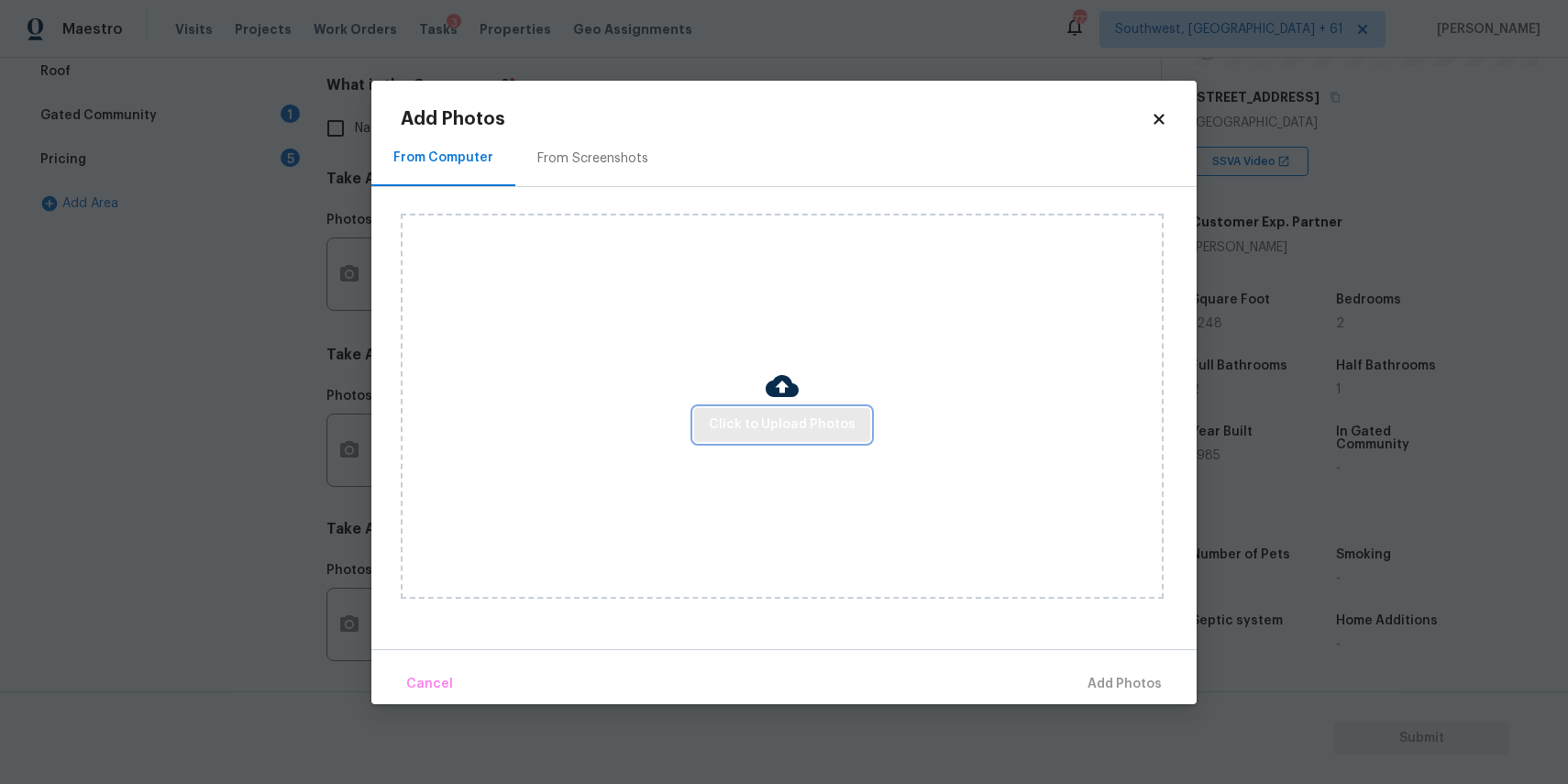
click at [749, 433] on span "Click to Upload Photos" at bounding box center [782, 424] width 146 height 23
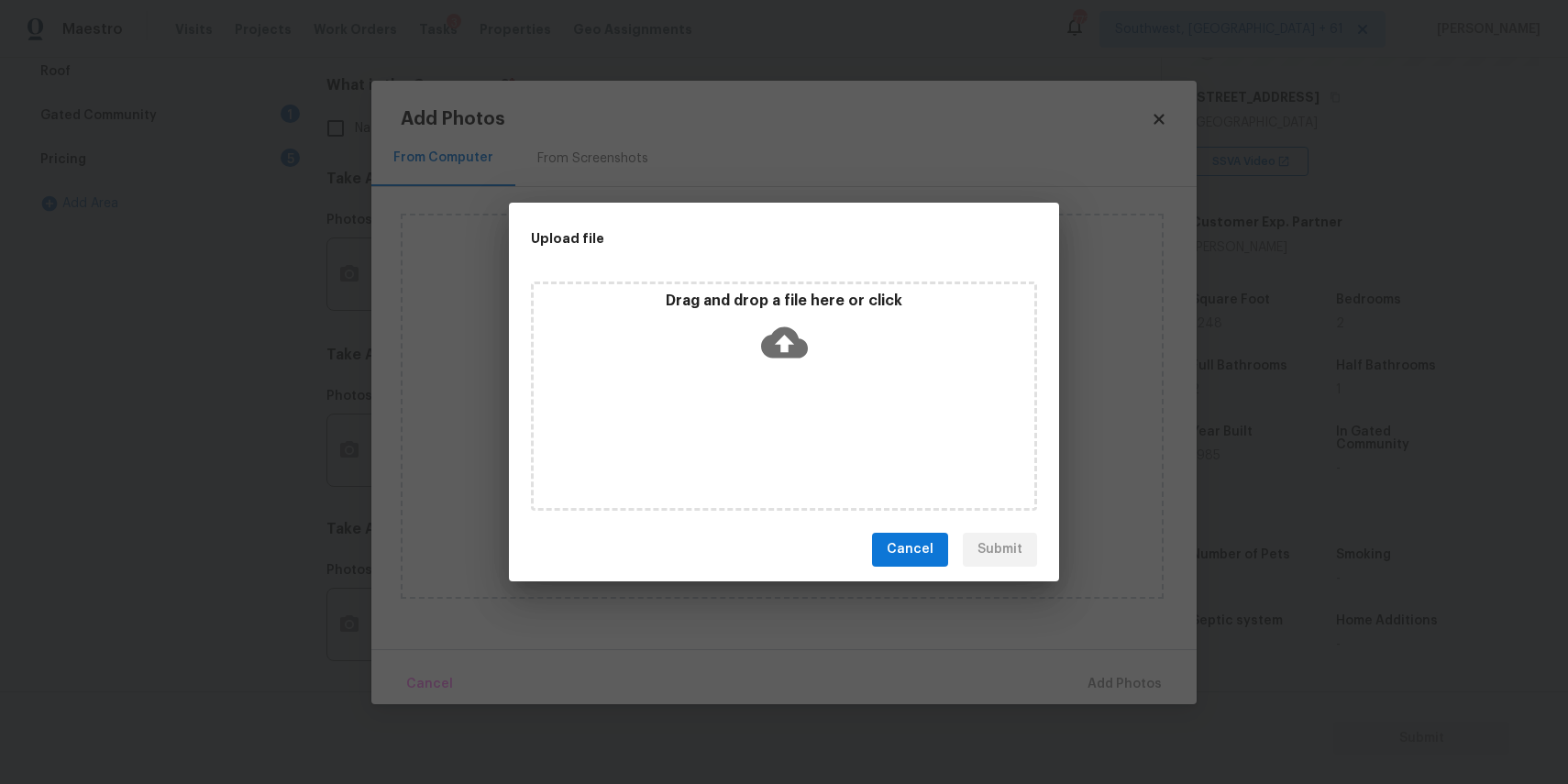
click at [749, 433] on div "Drag and drop a file here or click" at bounding box center [784, 396] width 506 height 229
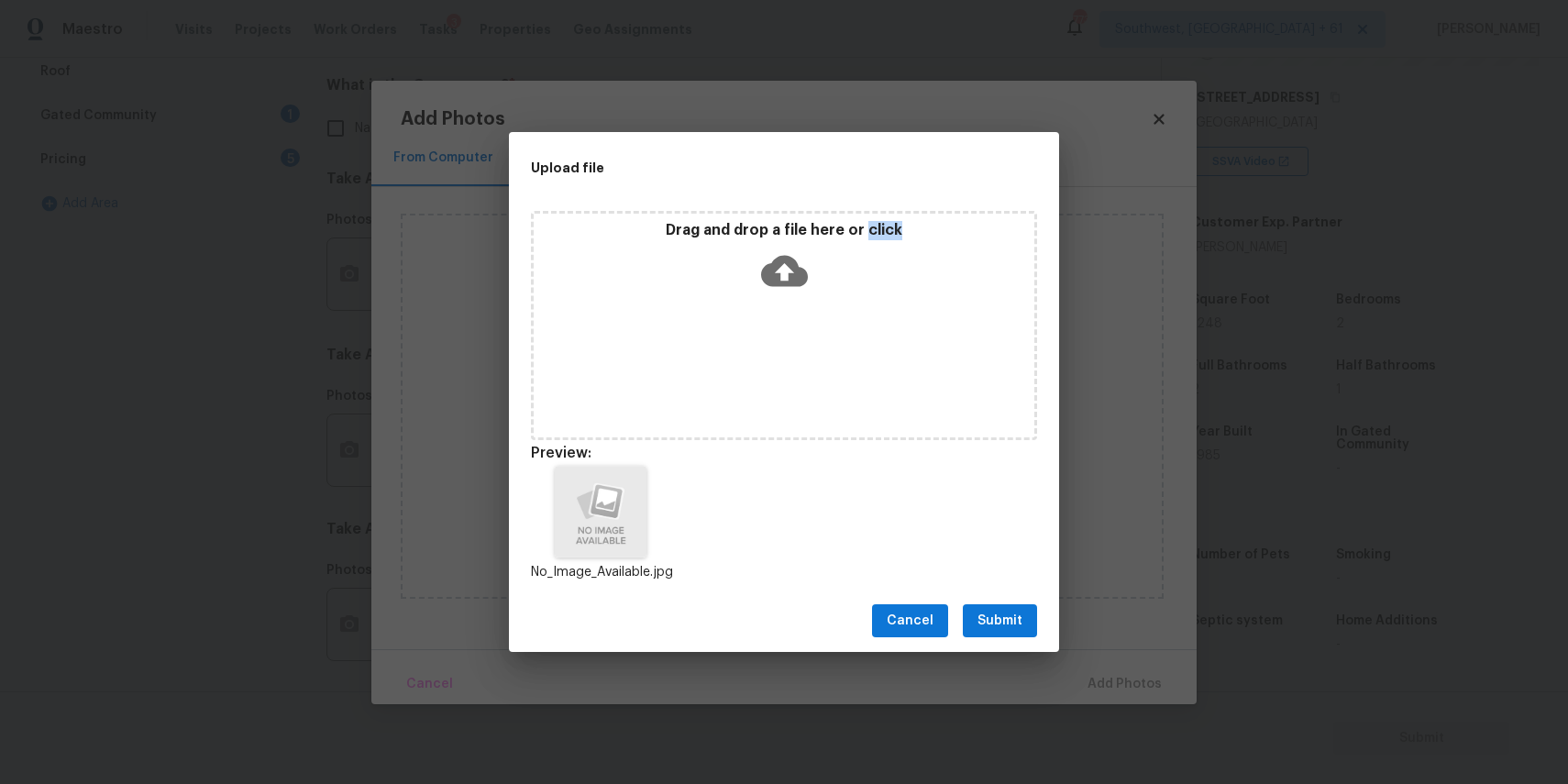
click at [1009, 608] on button "Submit" at bounding box center [1000, 621] width 75 height 34
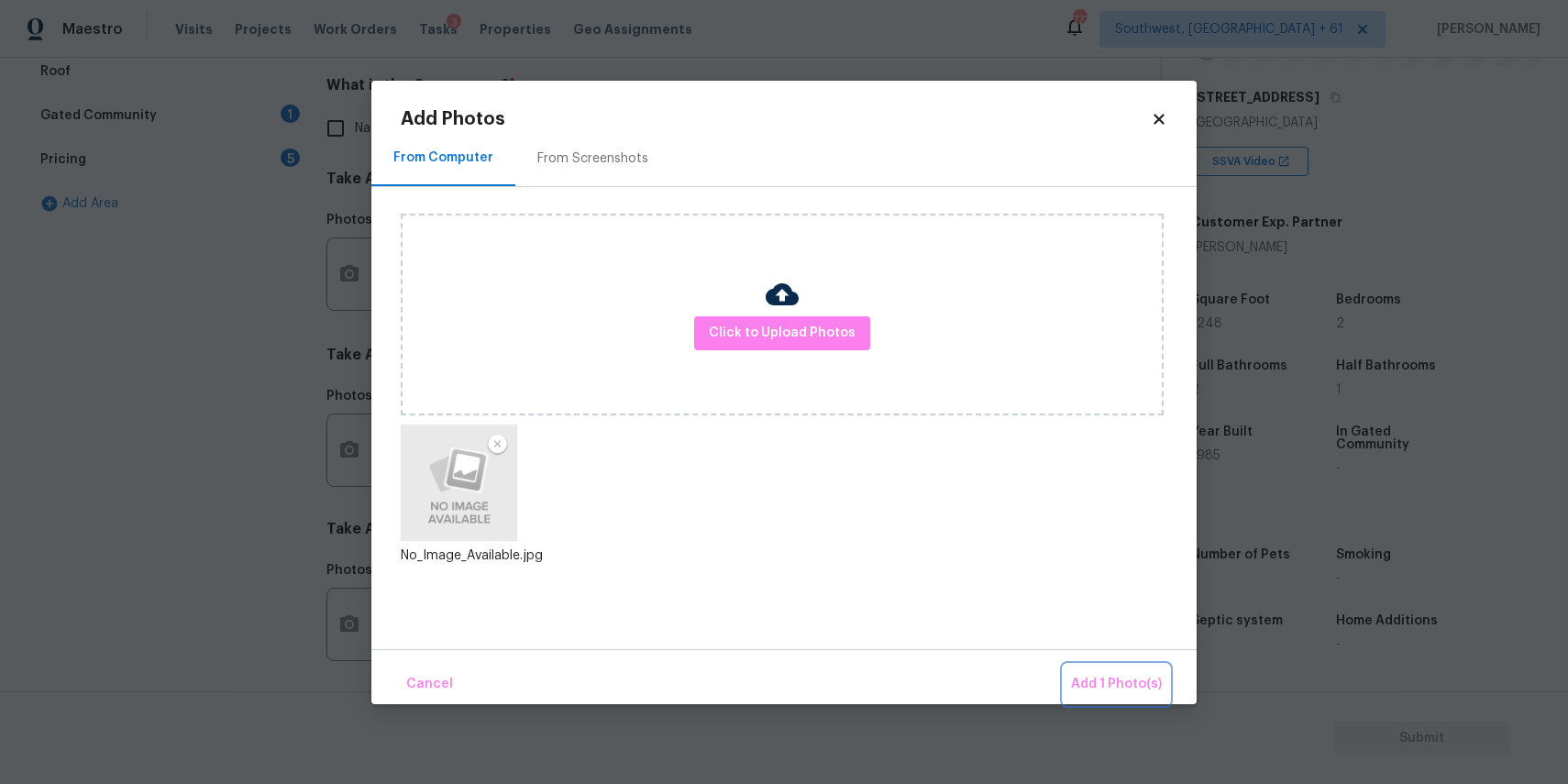
click at [1116, 667] on button "Add 1 Photo(s)" at bounding box center [1116, 684] width 105 height 39
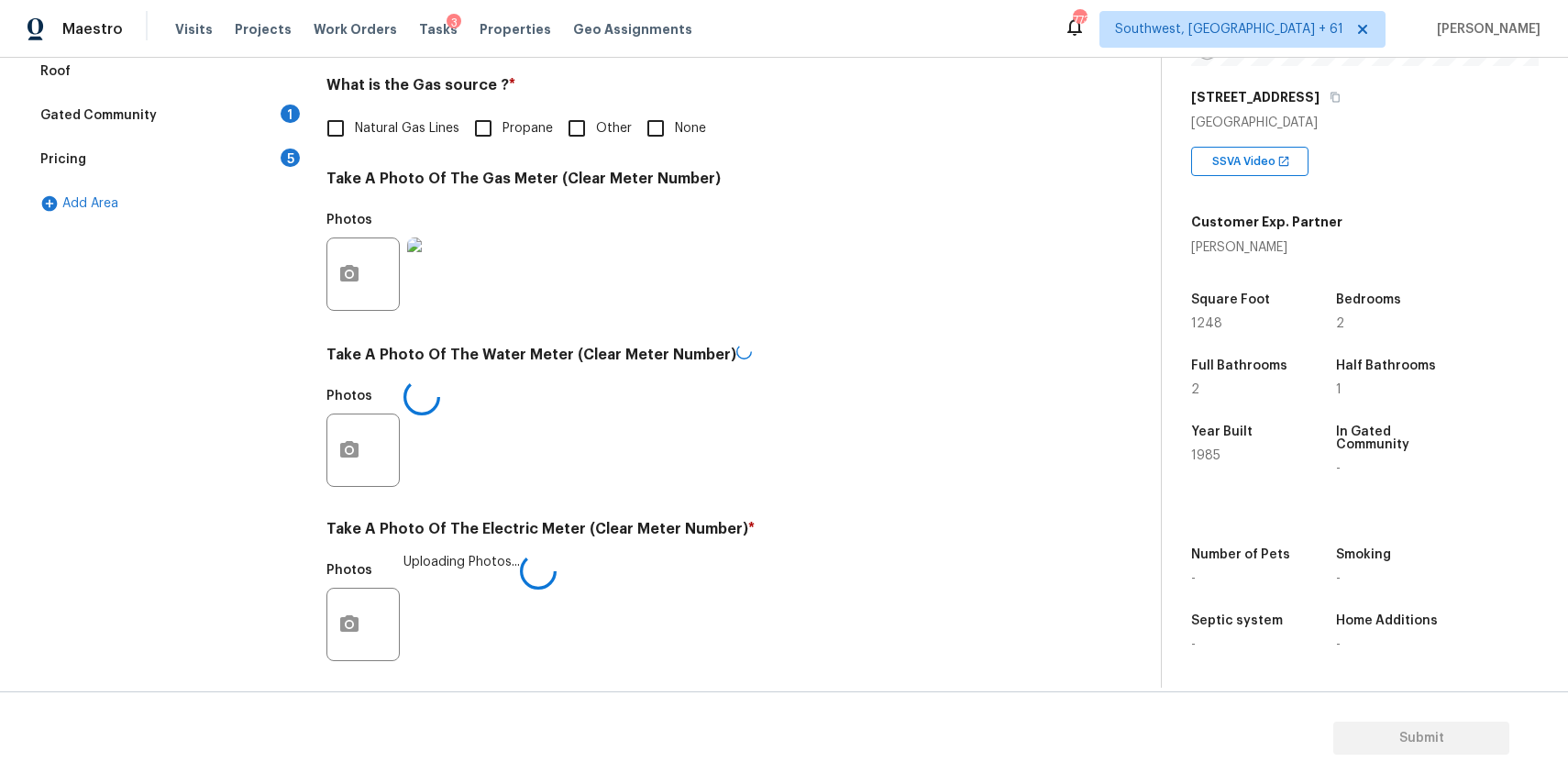
click at [948, 242] on div "Photos" at bounding box center [692, 262] width 732 height 119
click at [963, 158] on div "Utilities Notes: ​ Are there solar panels? * Has solar panels No solar panels U…" at bounding box center [692, 307] width 732 height 956
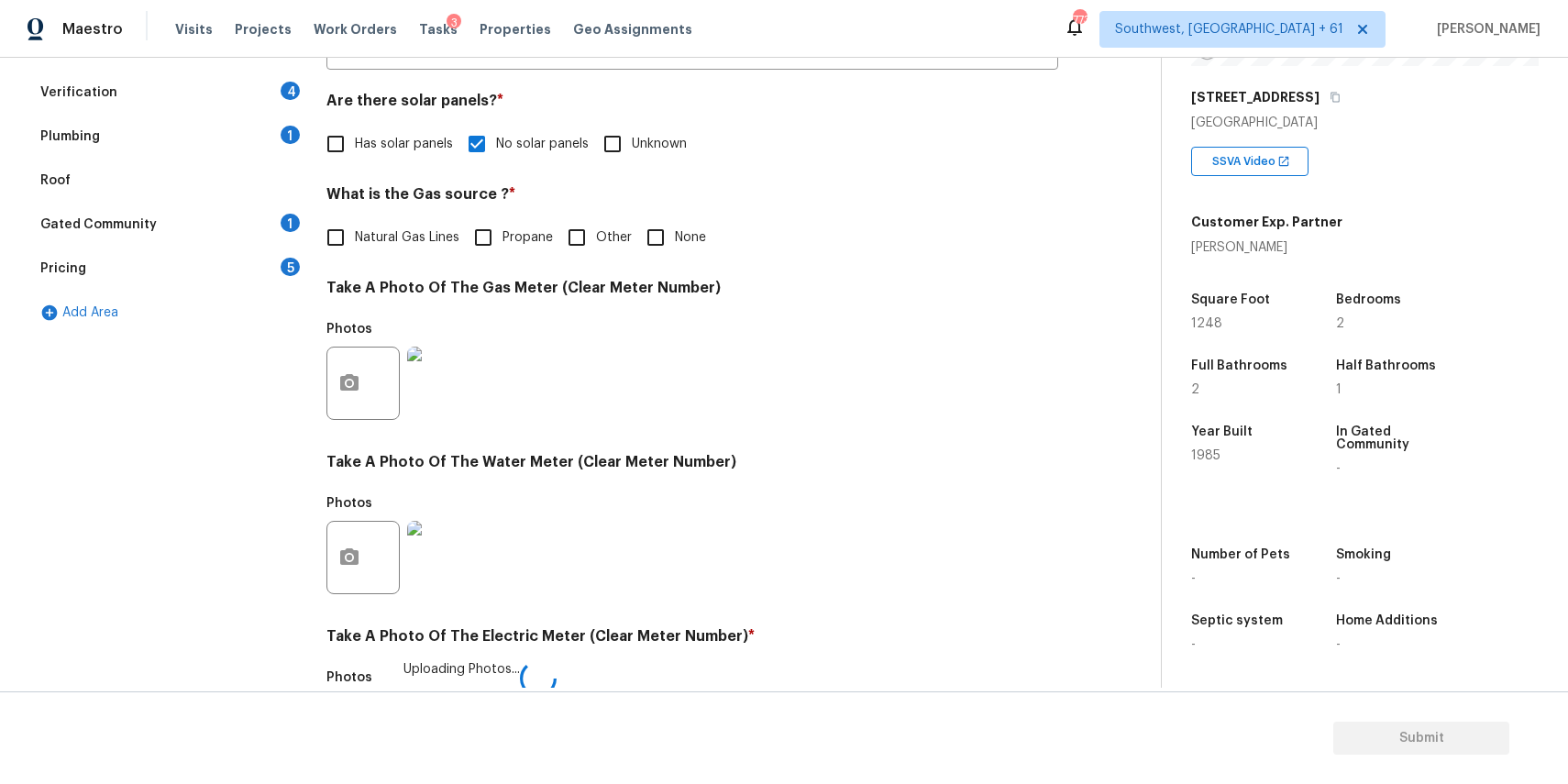
scroll to position [596, 0]
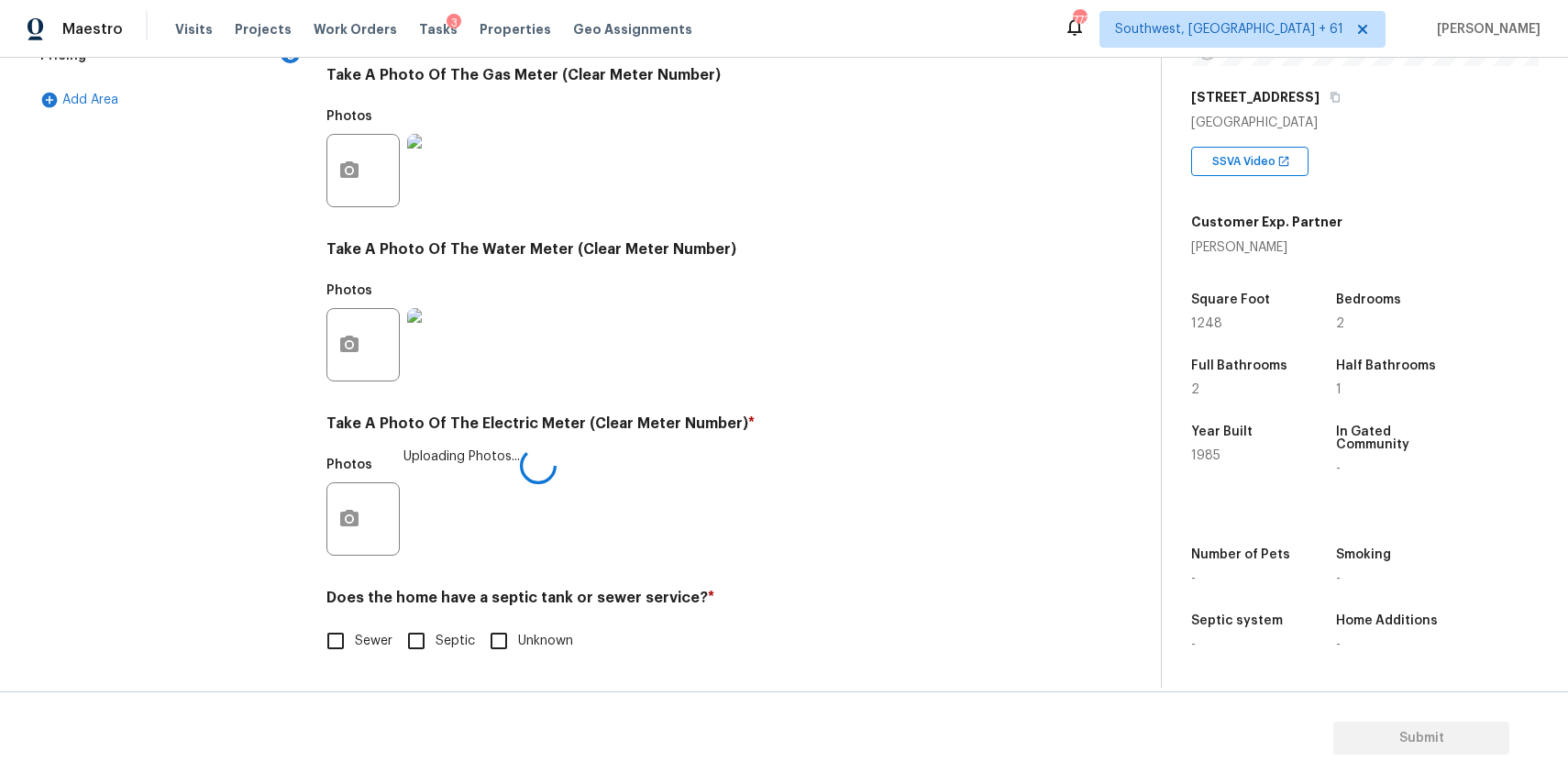
click at [368, 628] on label "Sewer" at bounding box center [354, 640] width 76 height 38
click at [354, 628] on input "Sewer" at bounding box center [335, 640] width 38 height 38
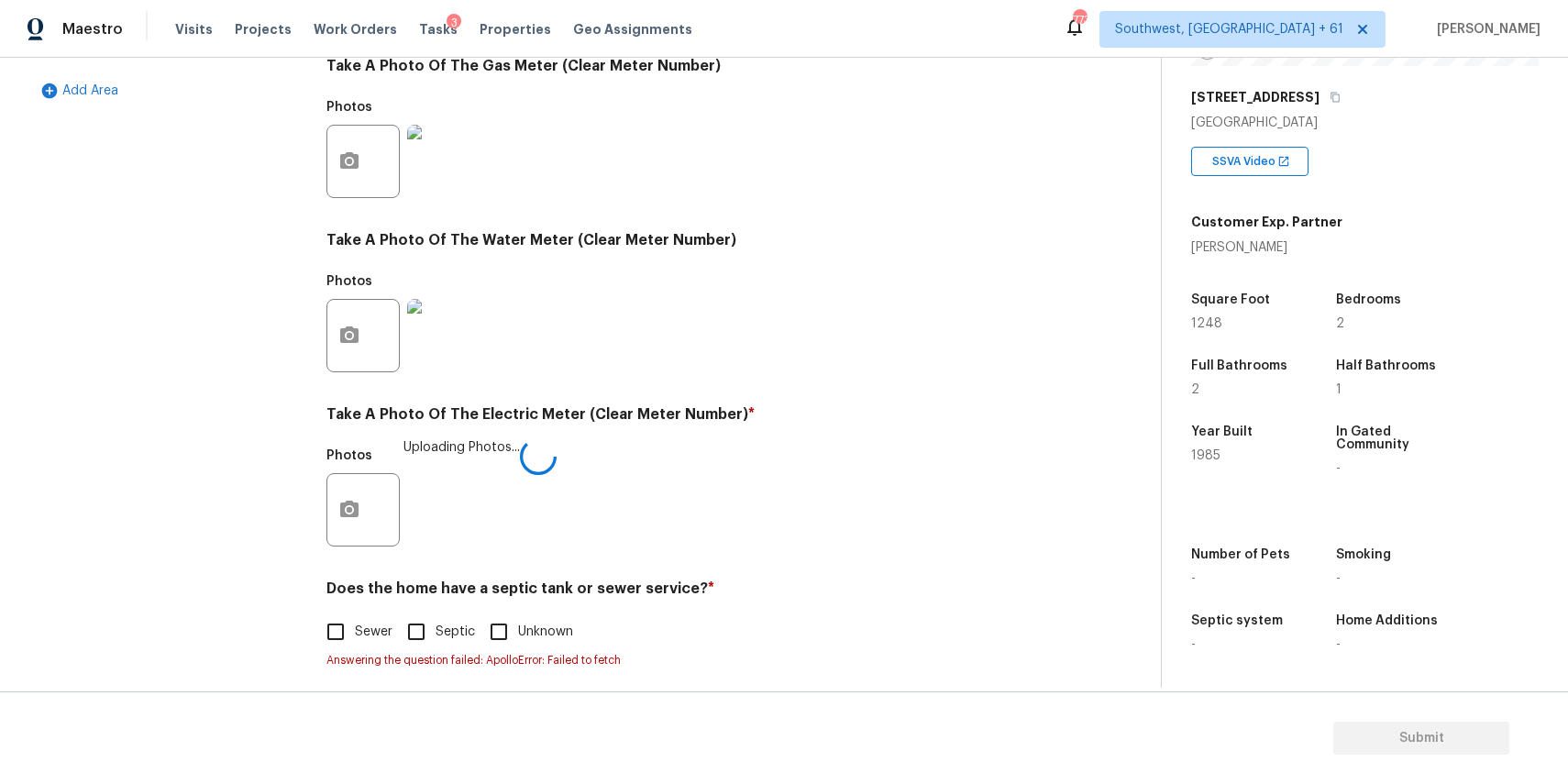
scroll to position [614, 0]
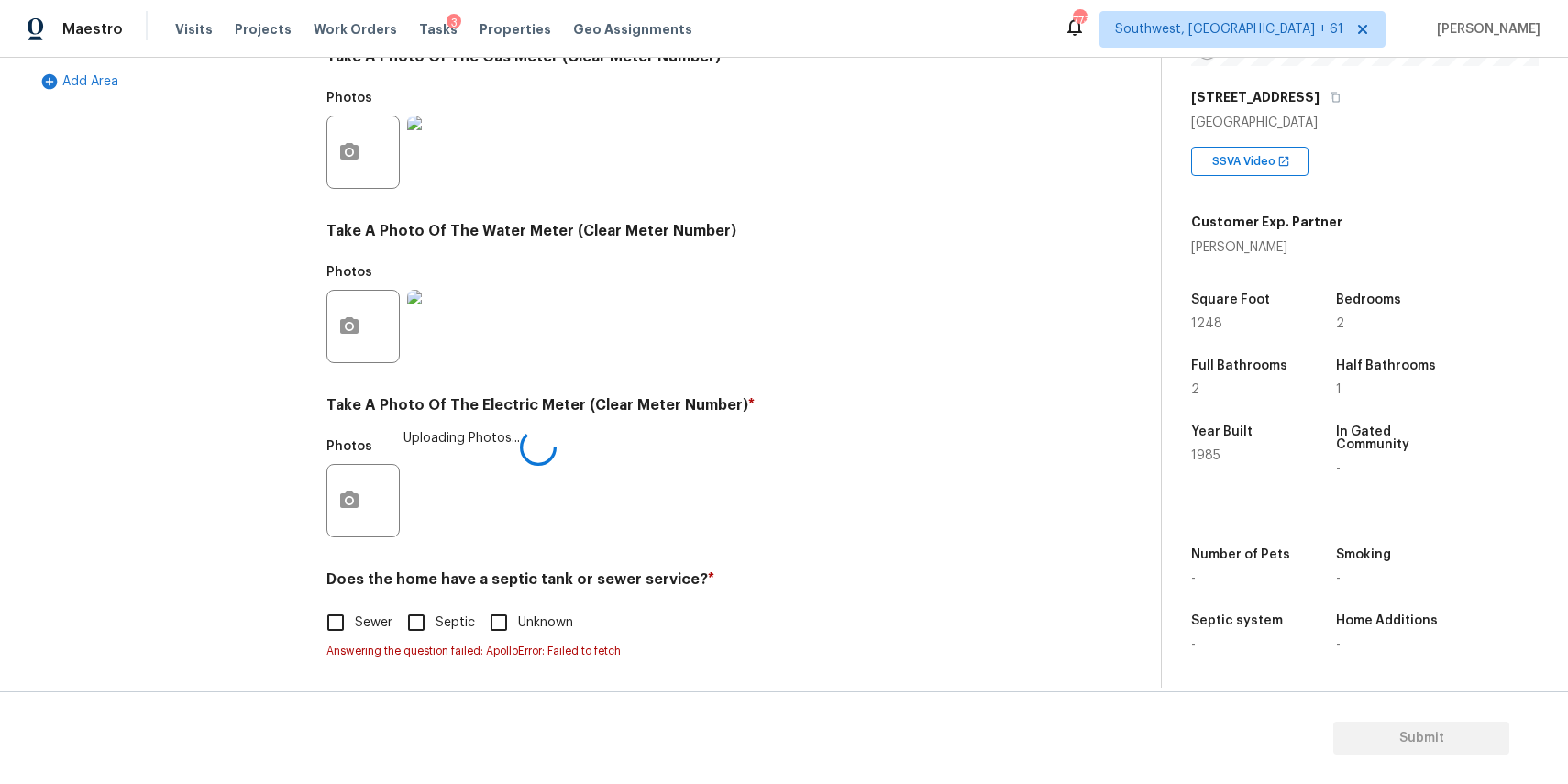
click at [356, 615] on span "Sewer" at bounding box center [373, 623] width 37 height 20
click at [354, 615] on input "Sewer" at bounding box center [335, 622] width 38 height 38
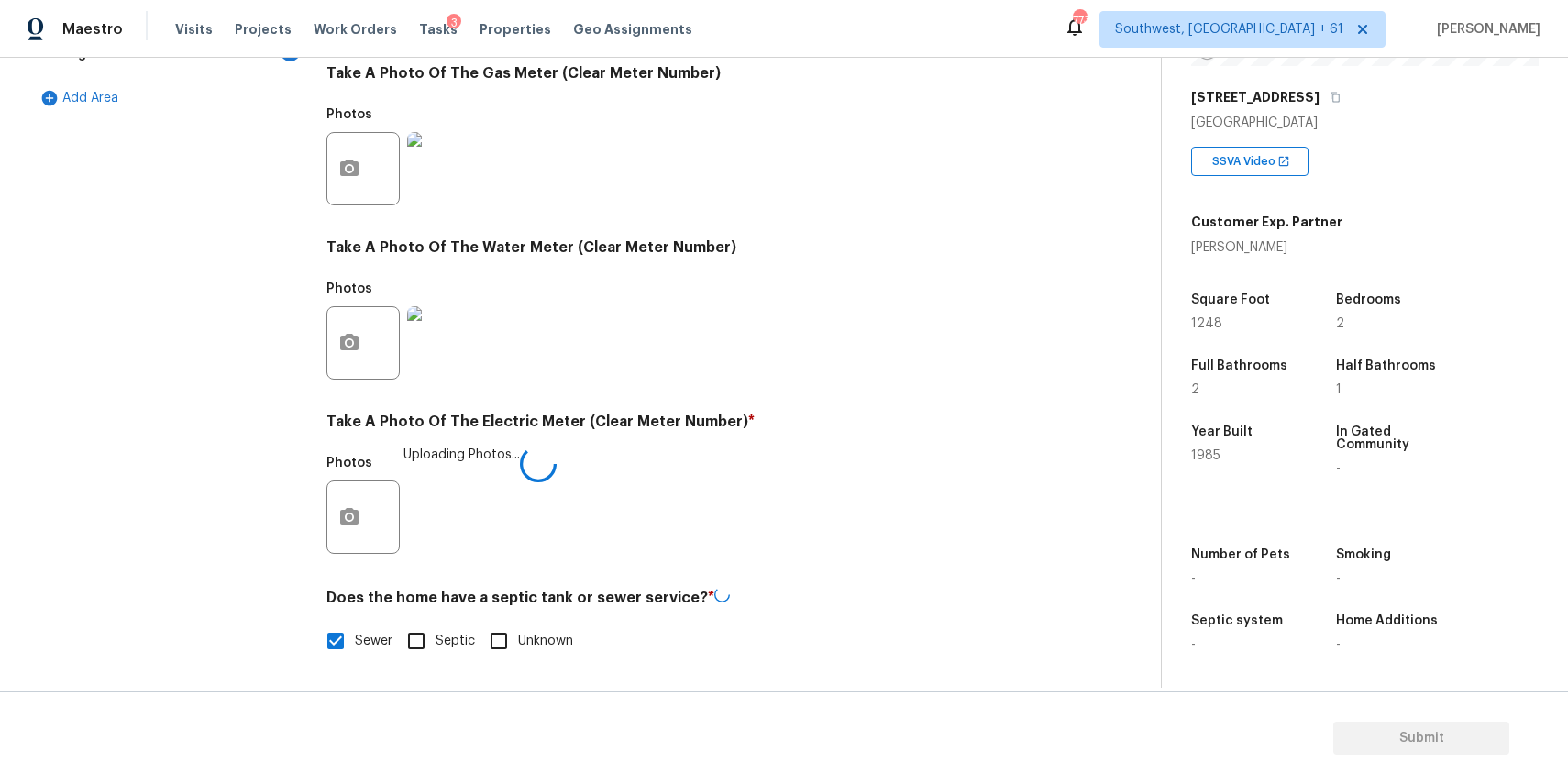
scroll to position [598, 0]
checkbox input "false"
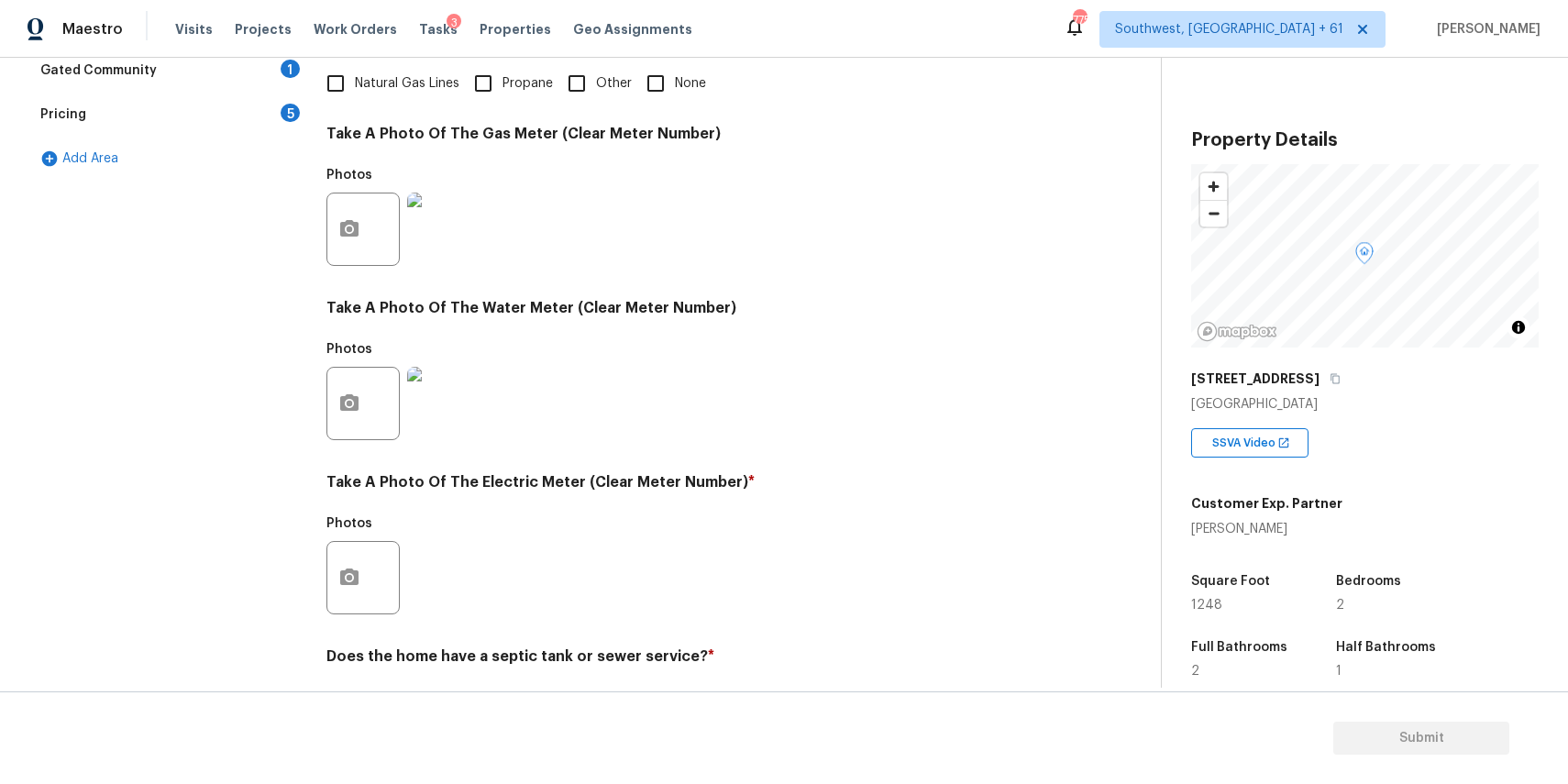
scroll to position [596, 0]
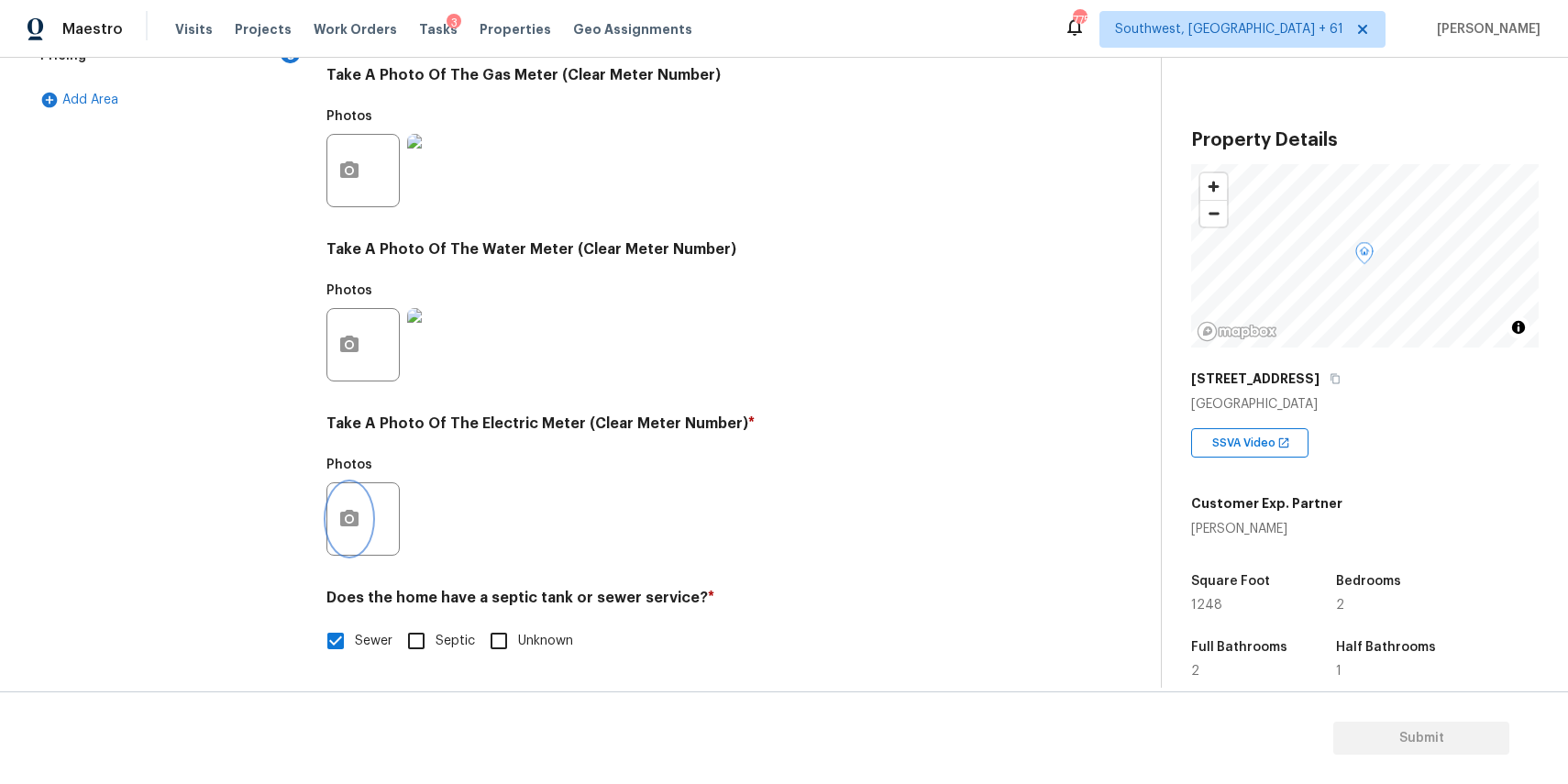
click at [356, 515] on icon "button" at bounding box center [350, 518] width 19 height 17
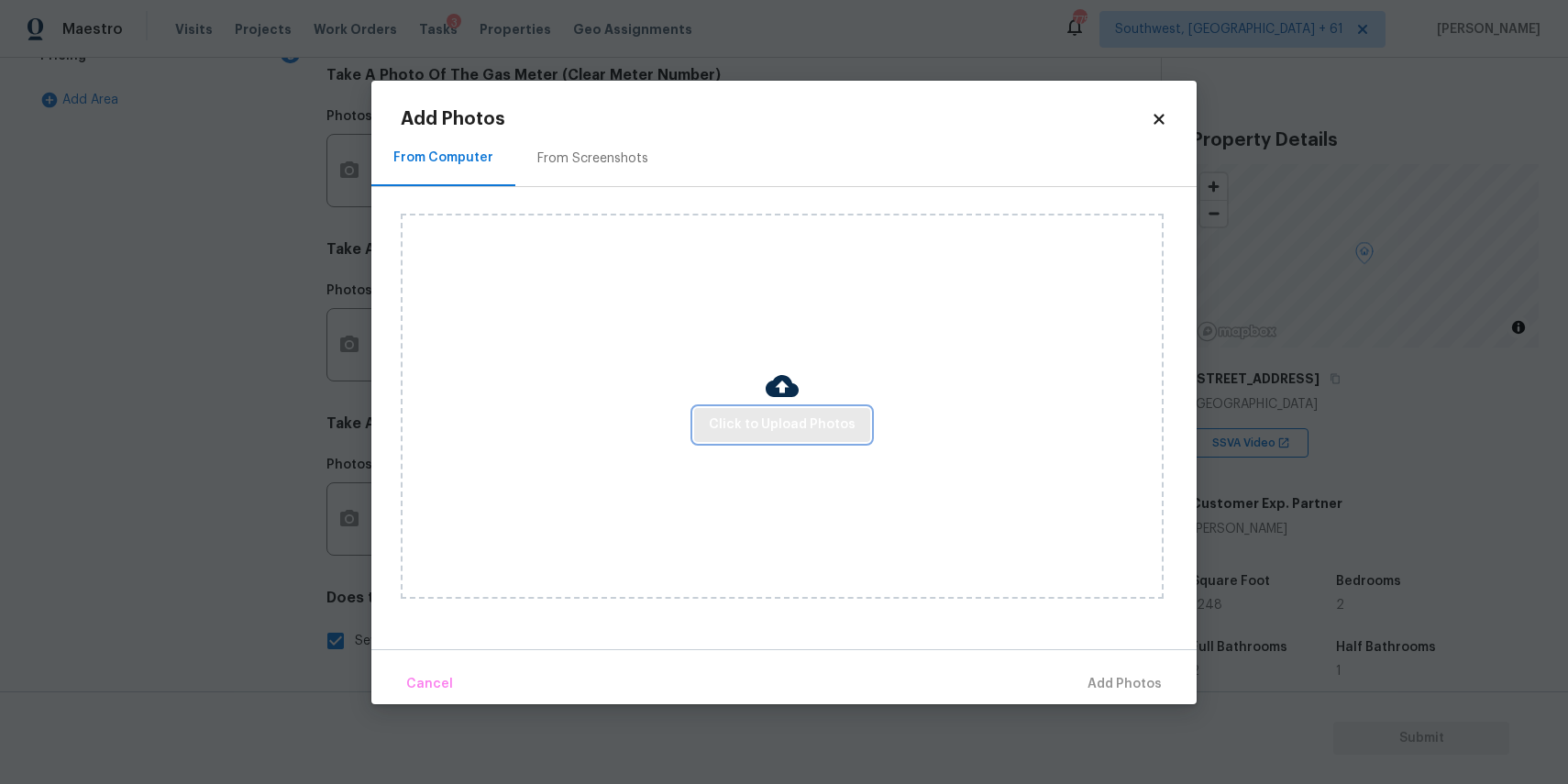
click at [824, 428] on span "Click to Upload Photos" at bounding box center [782, 424] width 146 height 23
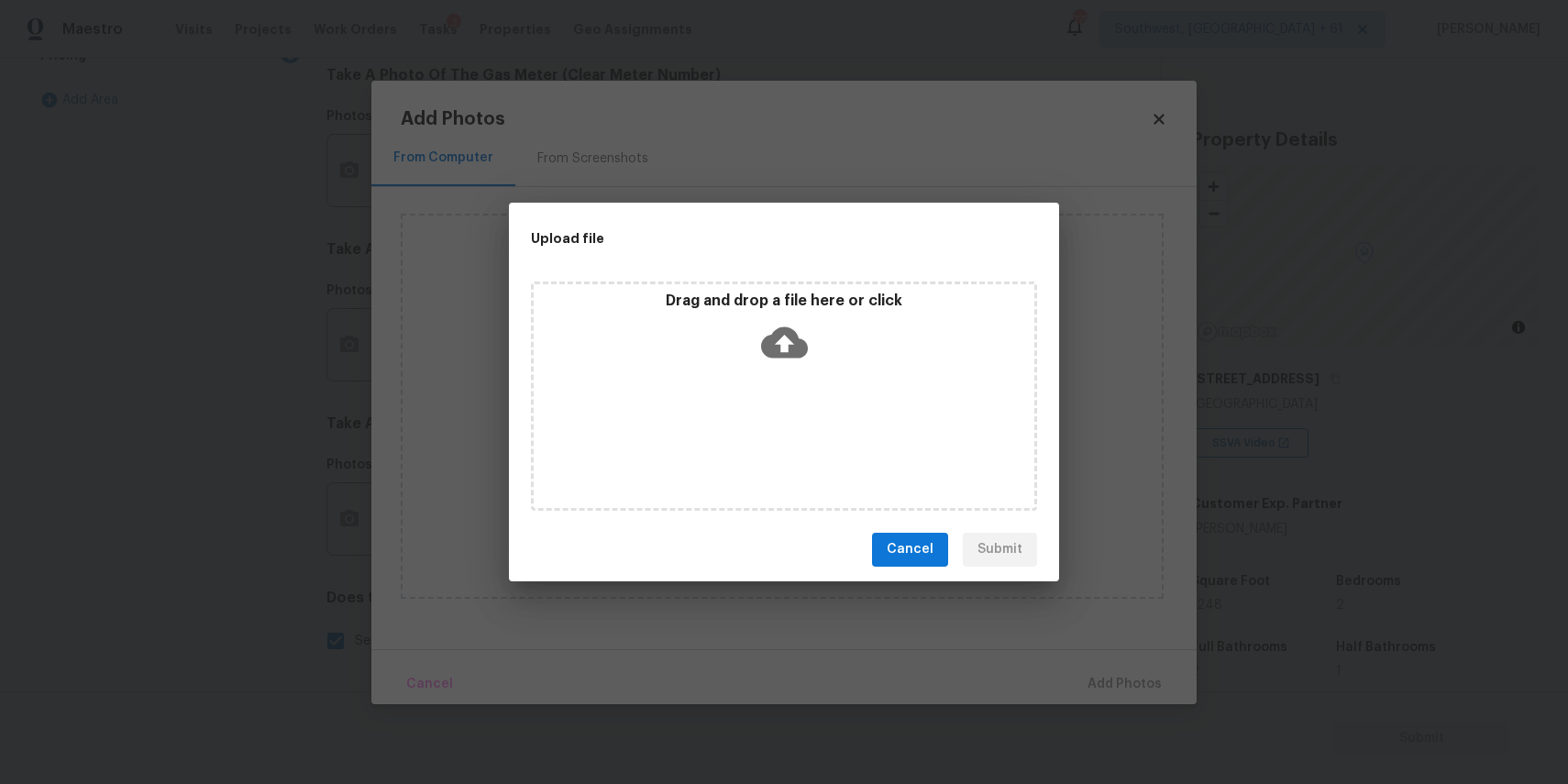
click at [824, 428] on div "Drag and drop a file here or click" at bounding box center [784, 396] width 506 height 229
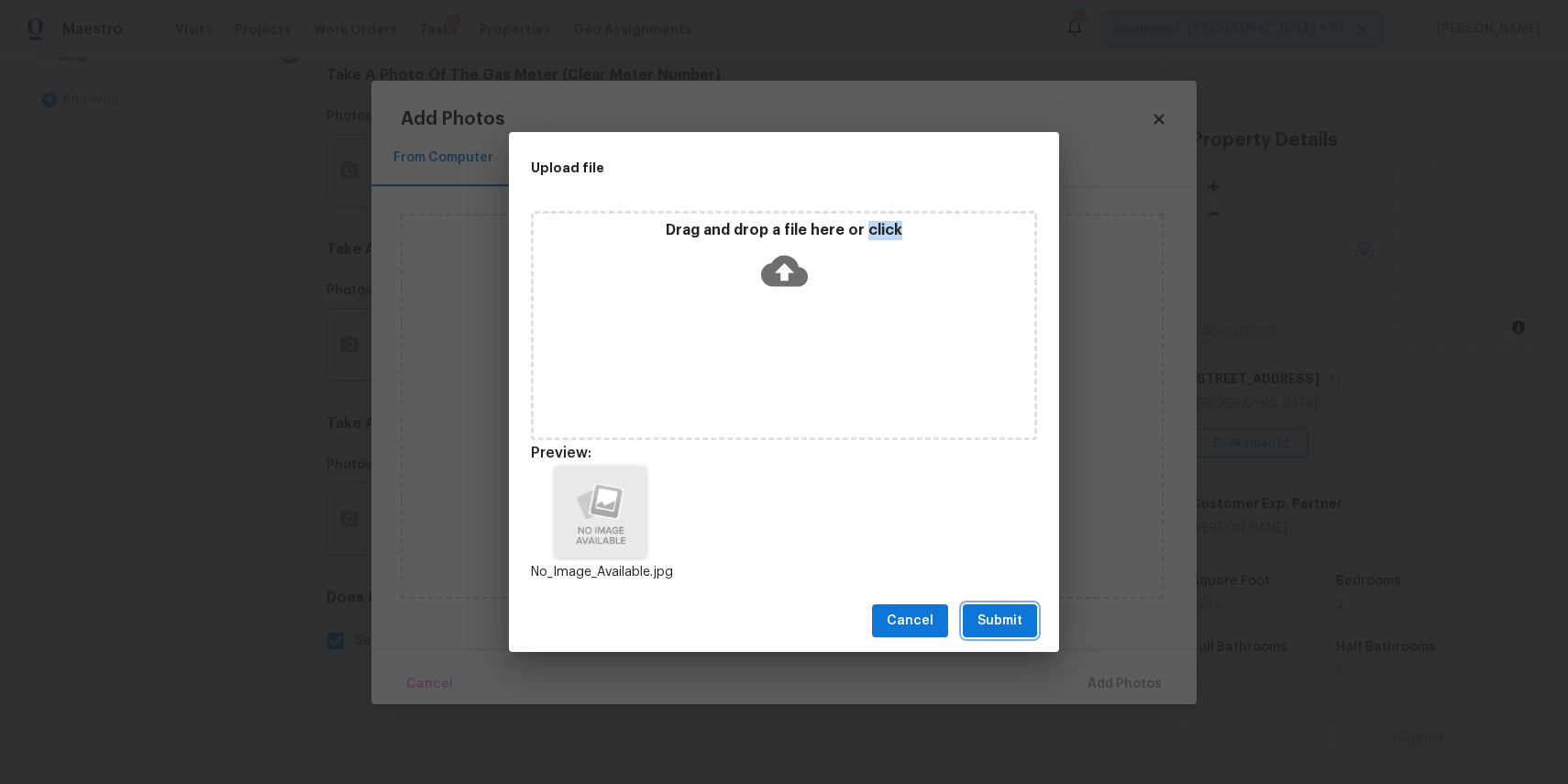
click at [1013, 610] on span "Submit" at bounding box center [1000, 621] width 45 height 23
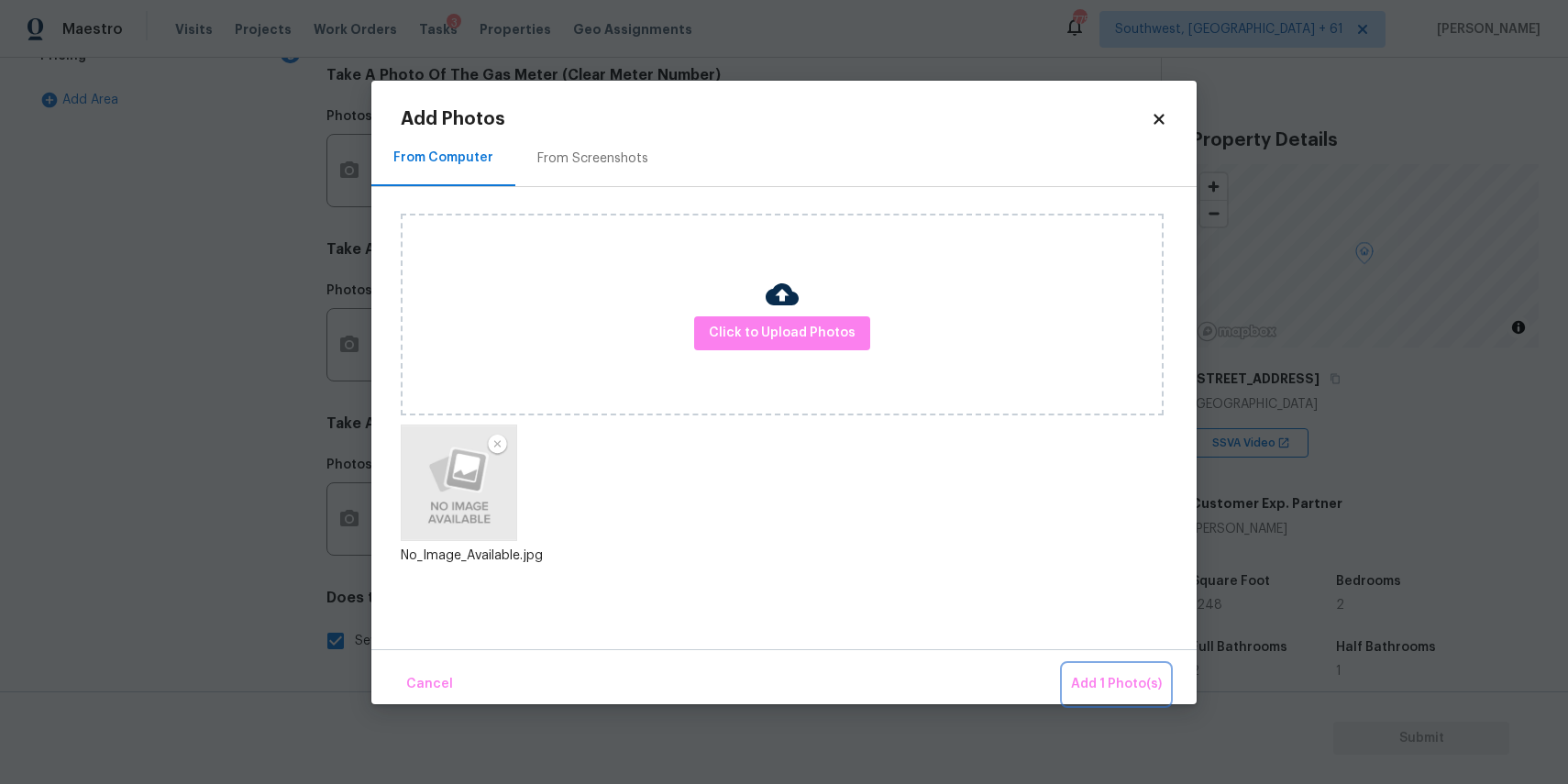
click at [1100, 668] on button "Add 1 Photo(s)" at bounding box center [1116, 684] width 105 height 39
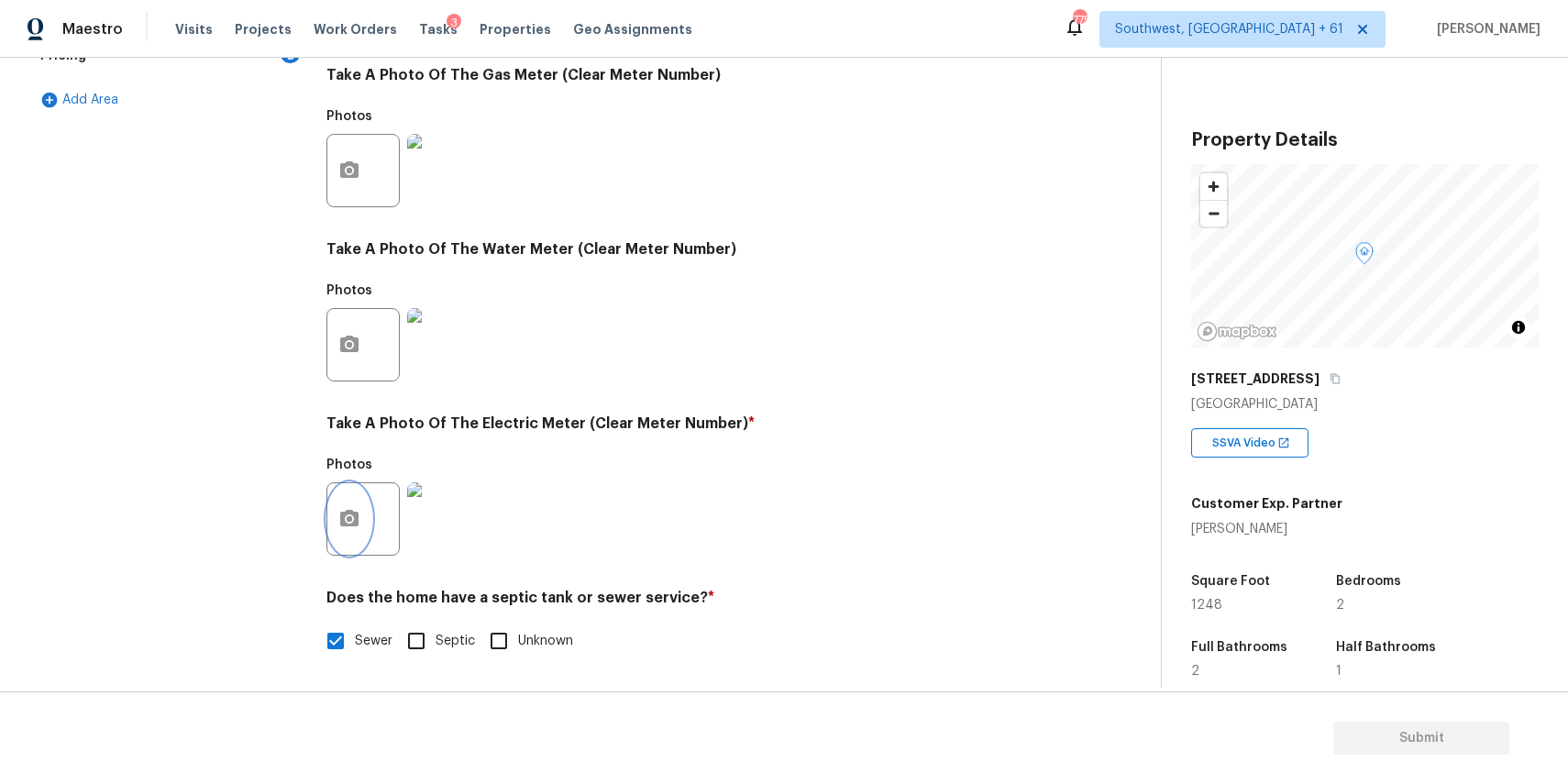
scroll to position [0, 0]
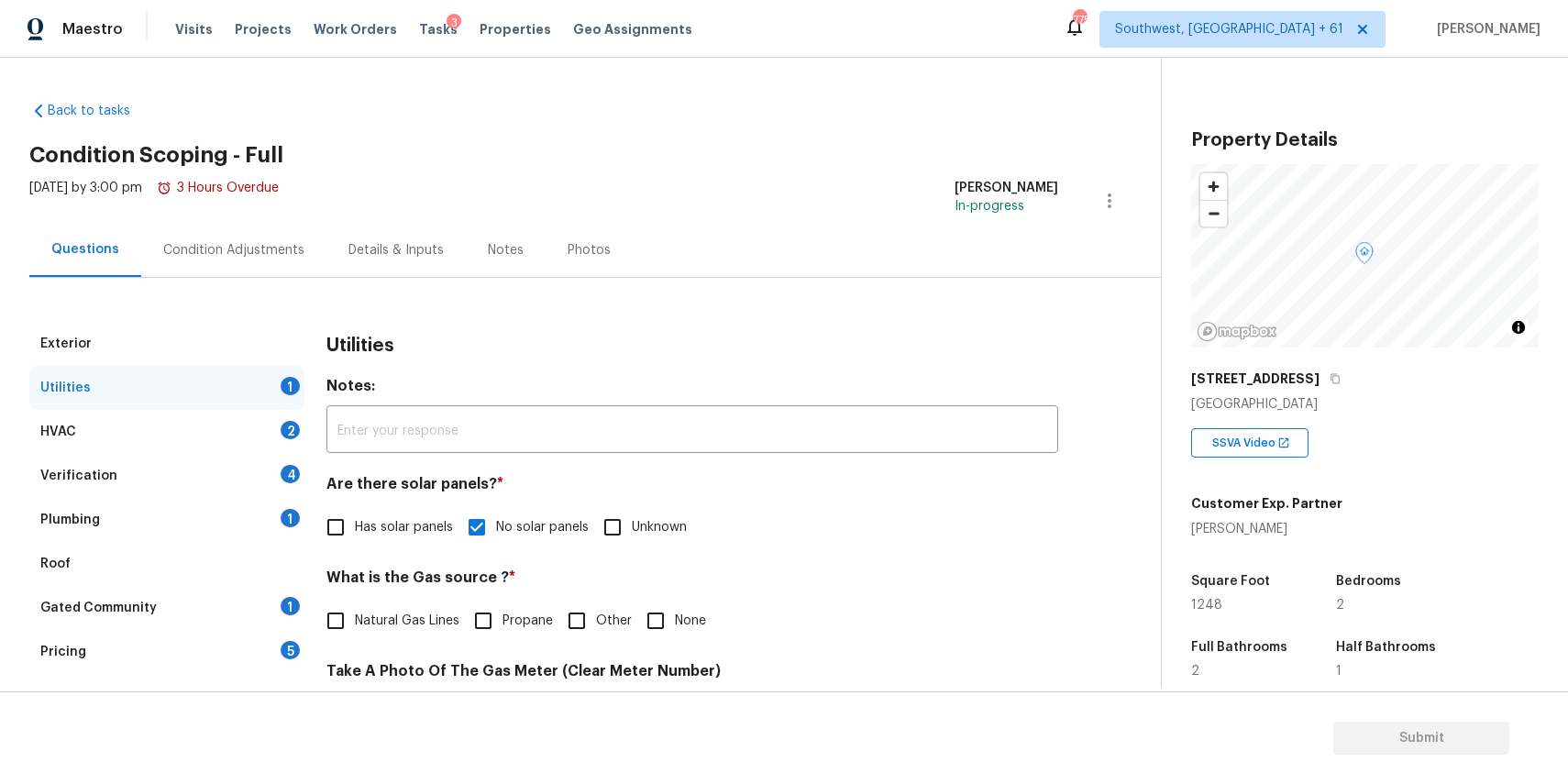
click at [236, 413] on div "HVAC 2" at bounding box center [166, 431] width 275 height 44
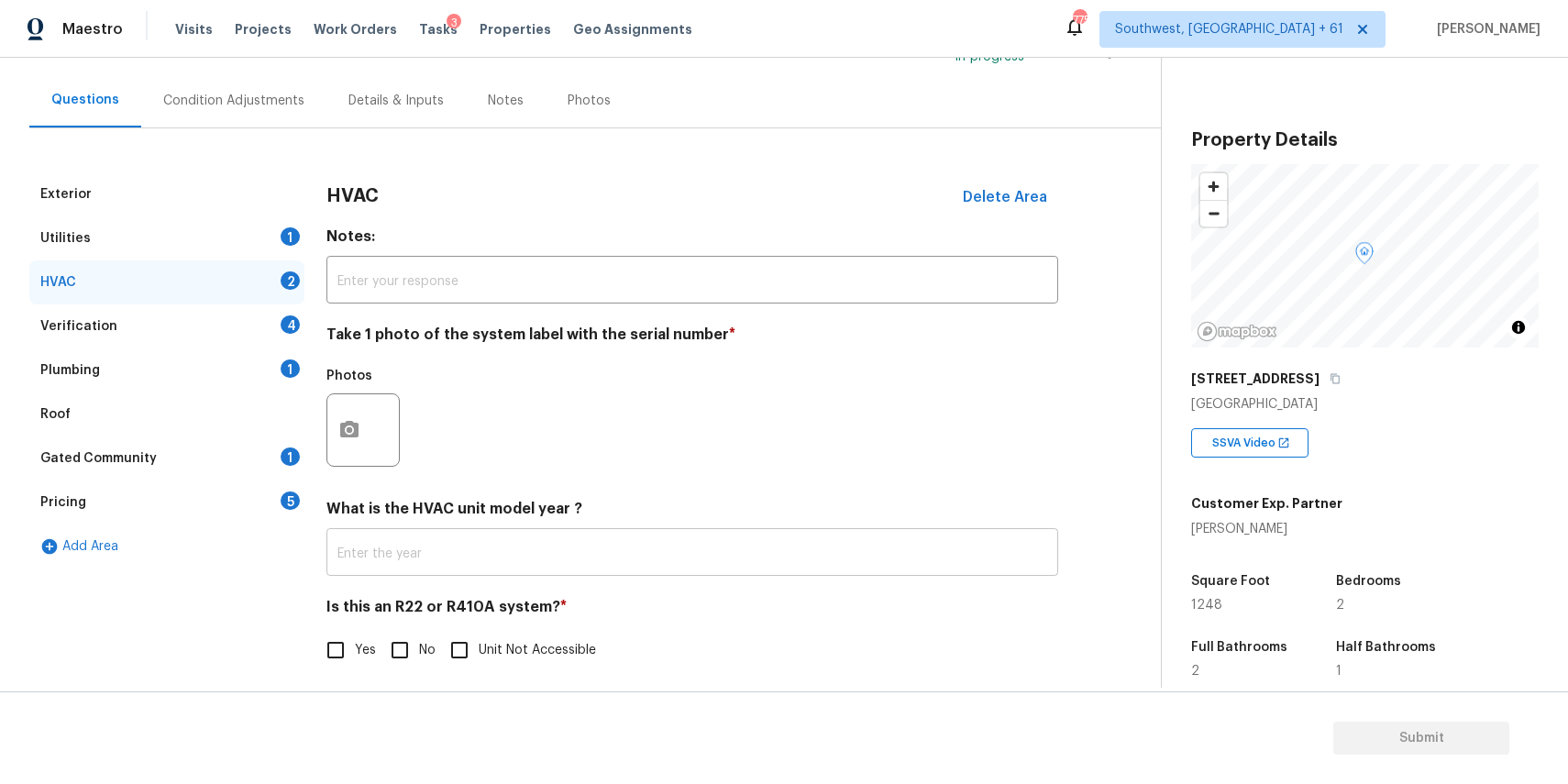
scroll to position [159, 0]
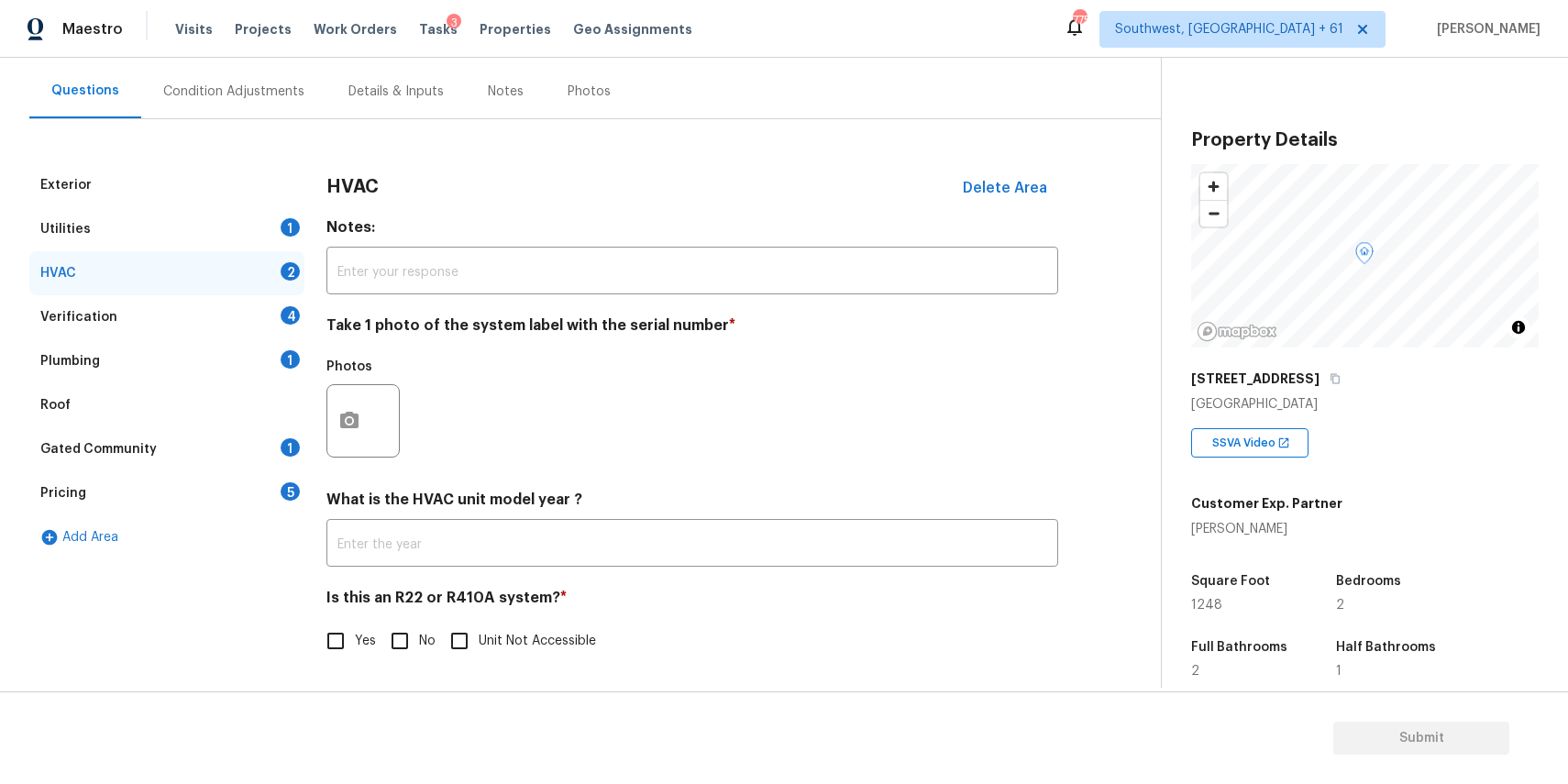
click at [354, 458] on div "Photos" at bounding box center [365, 409] width 77 height 119
click at [356, 426] on icon "button" at bounding box center [350, 420] width 19 height 17
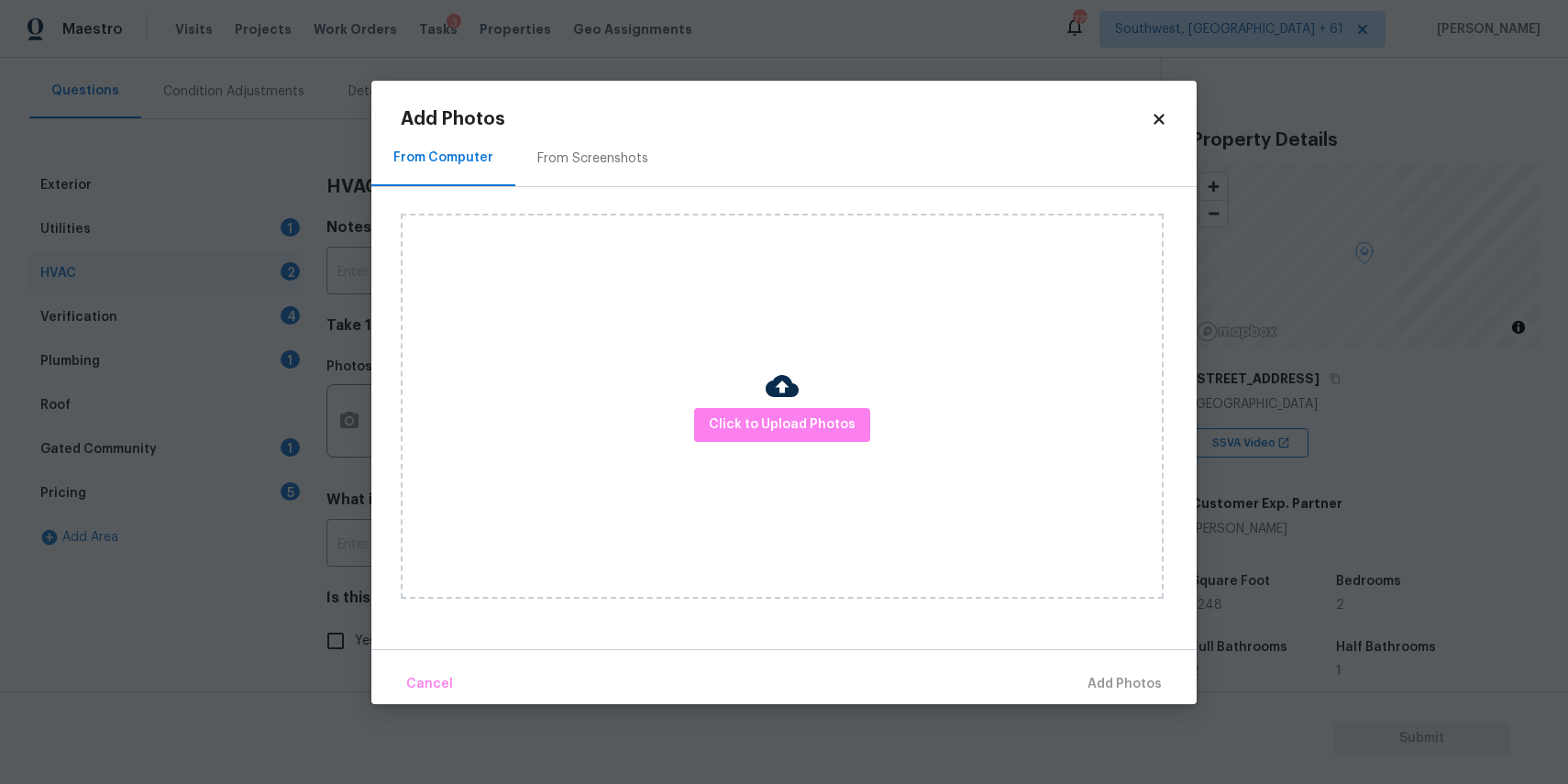
click at [735, 444] on div "Click to Upload Photos" at bounding box center [783, 406] width 763 height 385
click at [773, 413] on span "Click to Upload Photos" at bounding box center [782, 424] width 146 height 23
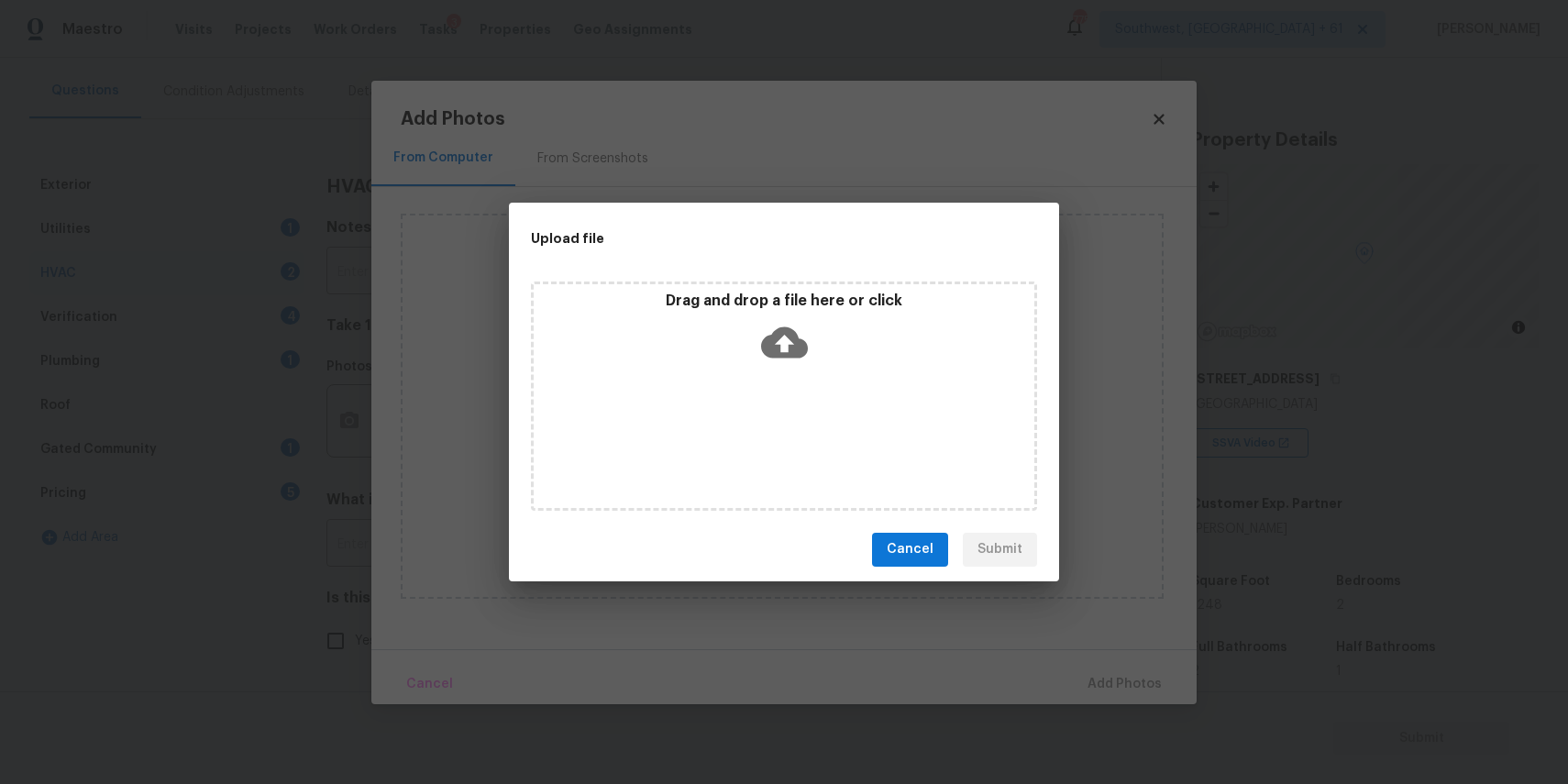
click at [775, 426] on div "Drag and drop a file here or click" at bounding box center [784, 396] width 506 height 229
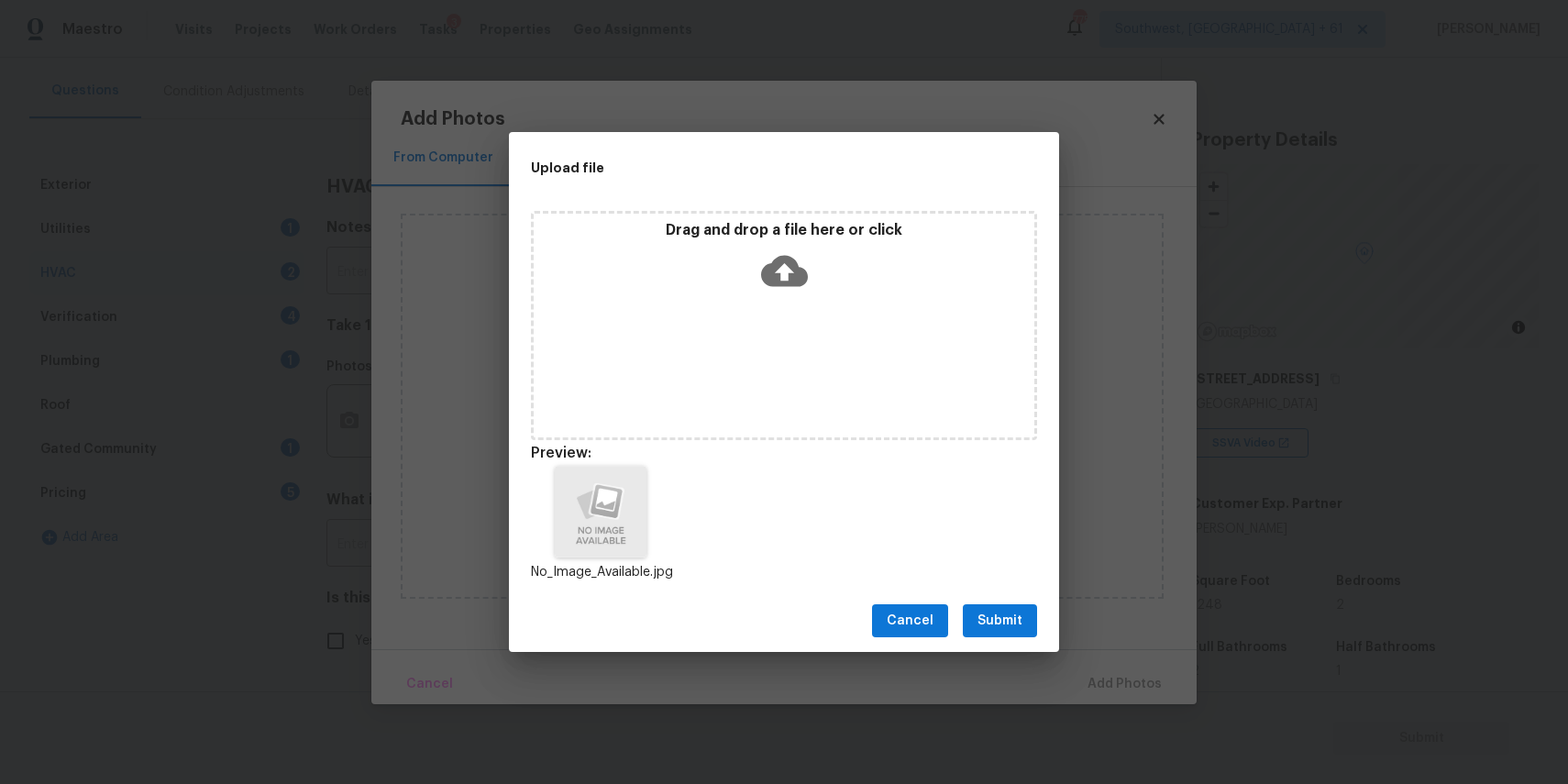
click at [1025, 618] on button "Submit" at bounding box center [1000, 621] width 75 height 34
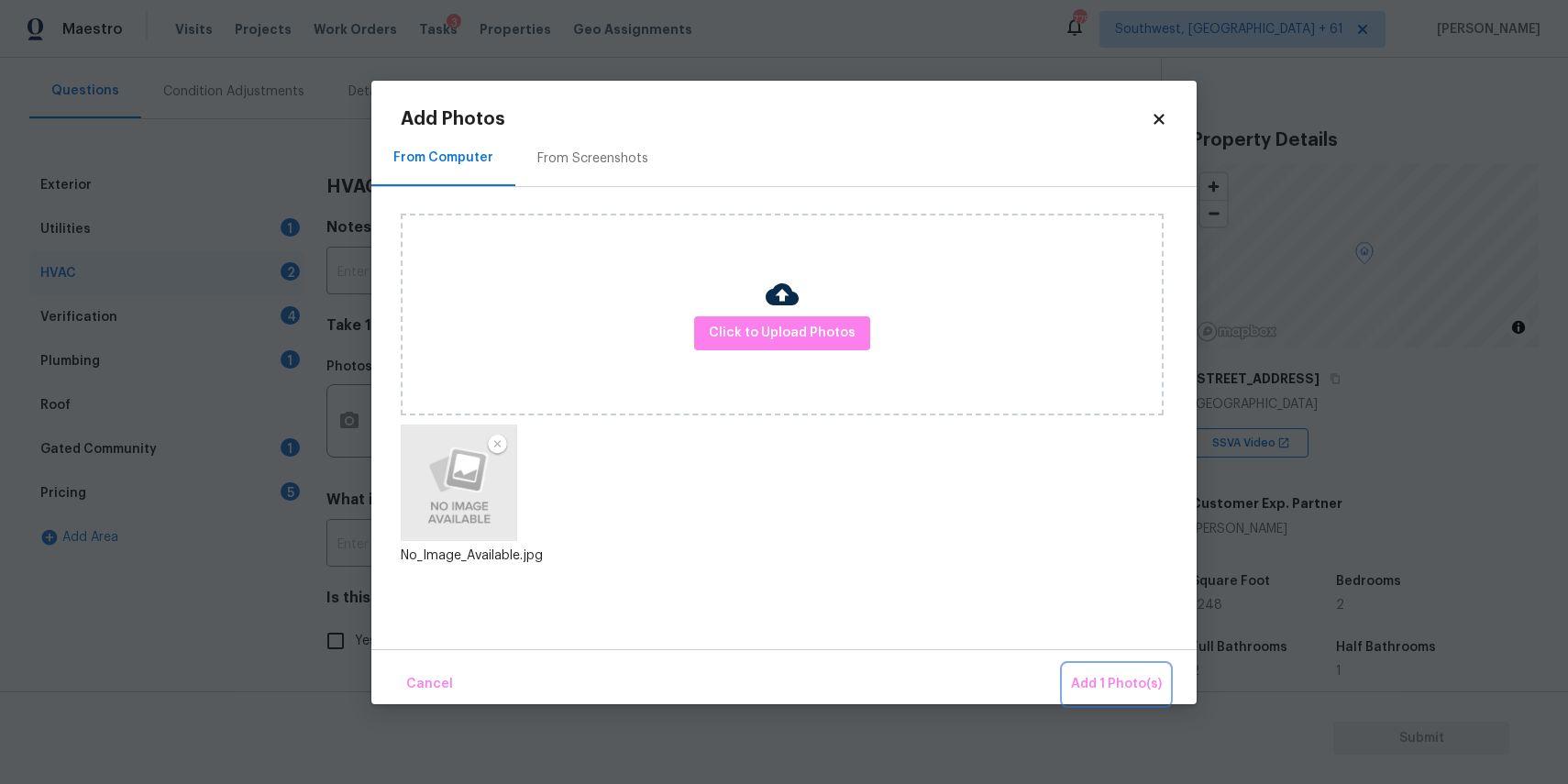
click at [1130, 680] on span "Add 1 Photo(s)" at bounding box center [1116, 684] width 90 height 23
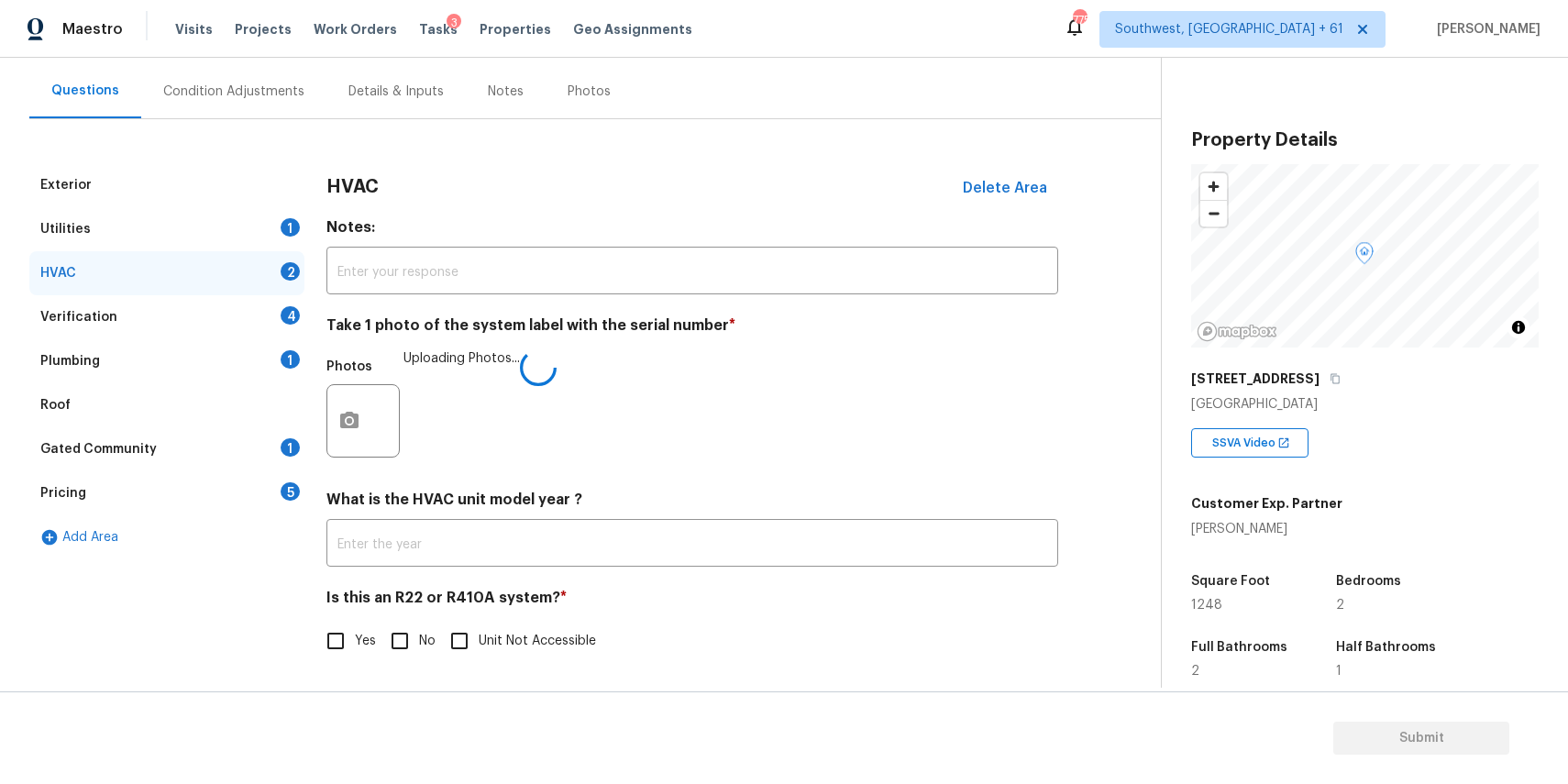
click at [390, 632] on input "No" at bounding box center [399, 640] width 38 height 38
checkbox input "true"
click at [250, 254] on div "HVAC" at bounding box center [166, 272] width 275 height 44
click at [277, 318] on div "Verification 4" at bounding box center [166, 317] width 275 height 44
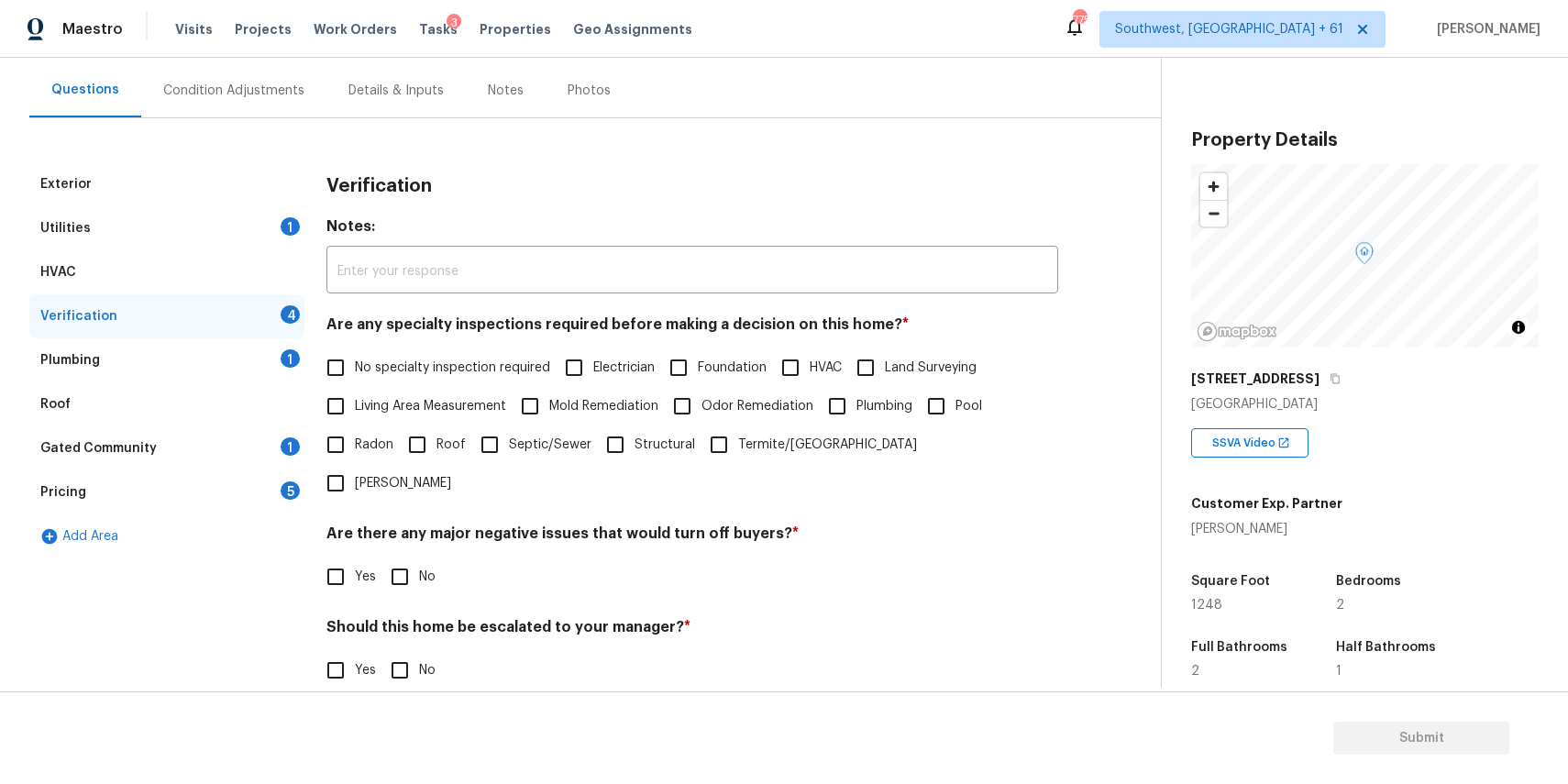
click at [479, 358] on span "No specialty inspection required" at bounding box center [451, 367] width 195 height 20
click at [354, 357] on input "No specialty inspection required" at bounding box center [335, 367] width 38 height 38
checkbox input "true"
click at [408, 557] on input "No" at bounding box center [399, 576] width 38 height 38
checkbox input "true"
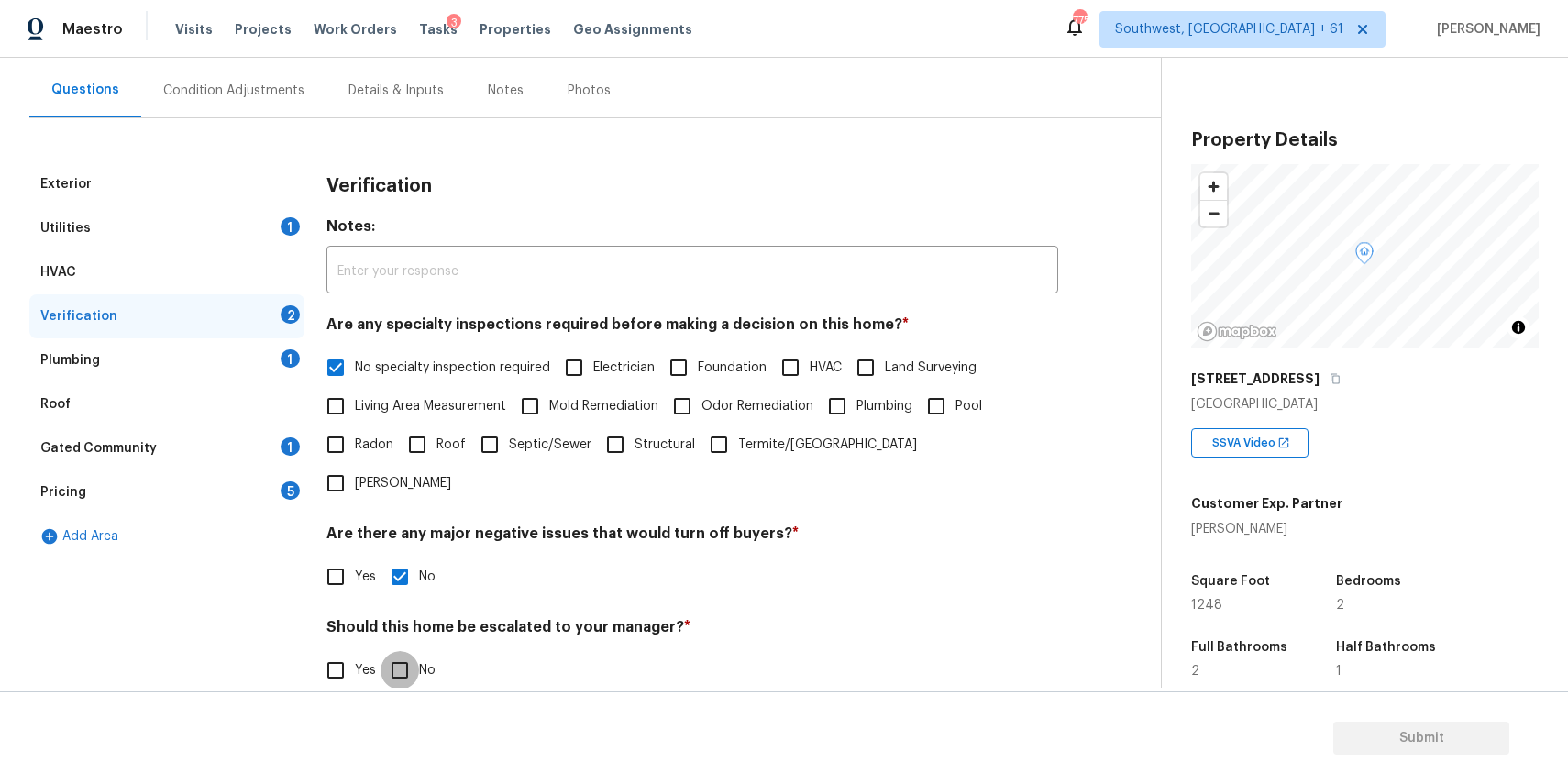
click at [409, 651] on input "No" at bounding box center [399, 669] width 38 height 38
checkbox input "true"
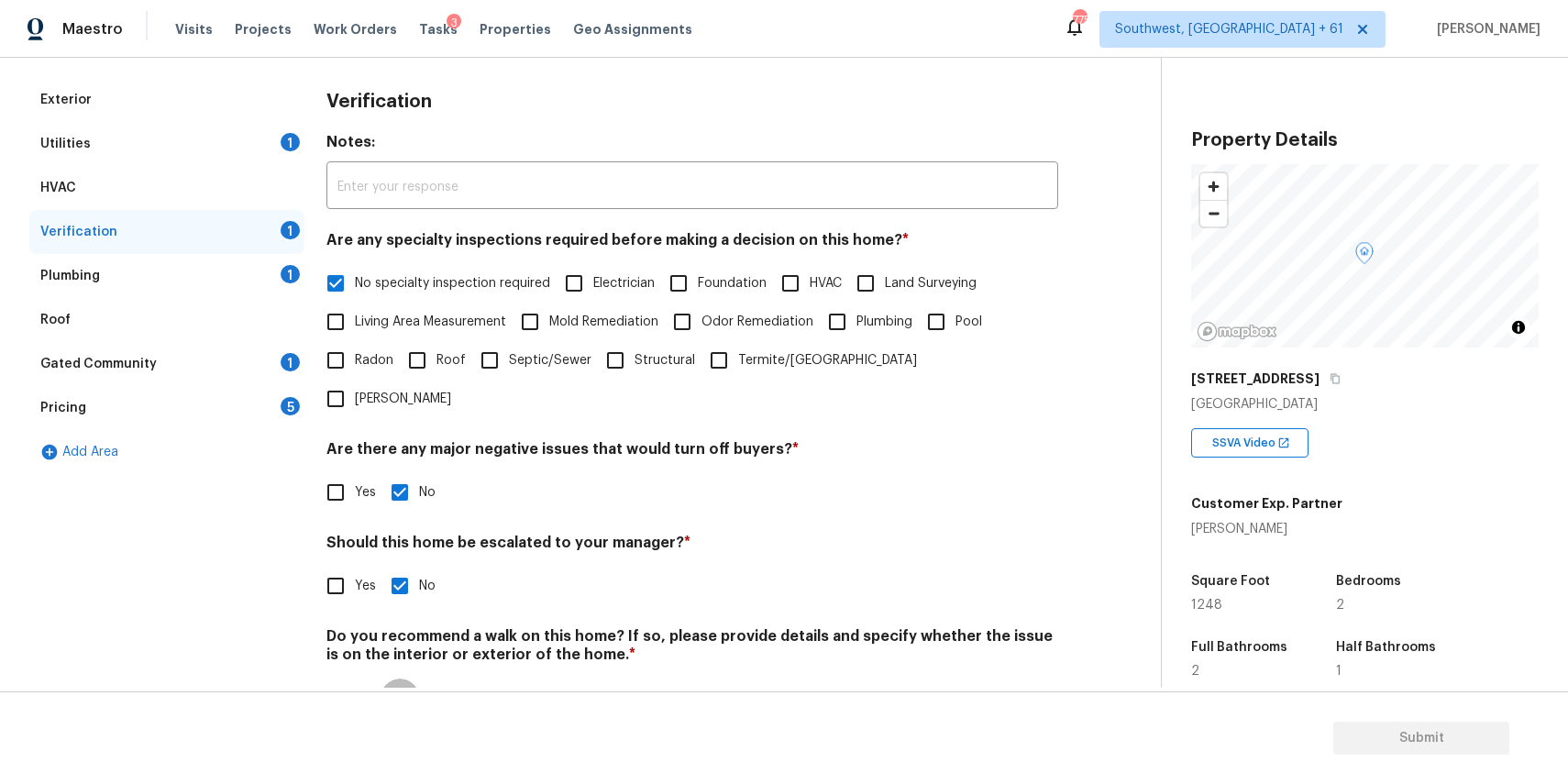
click at [404, 679] on input "No" at bounding box center [399, 697] width 38 height 38
checkbox input "true"
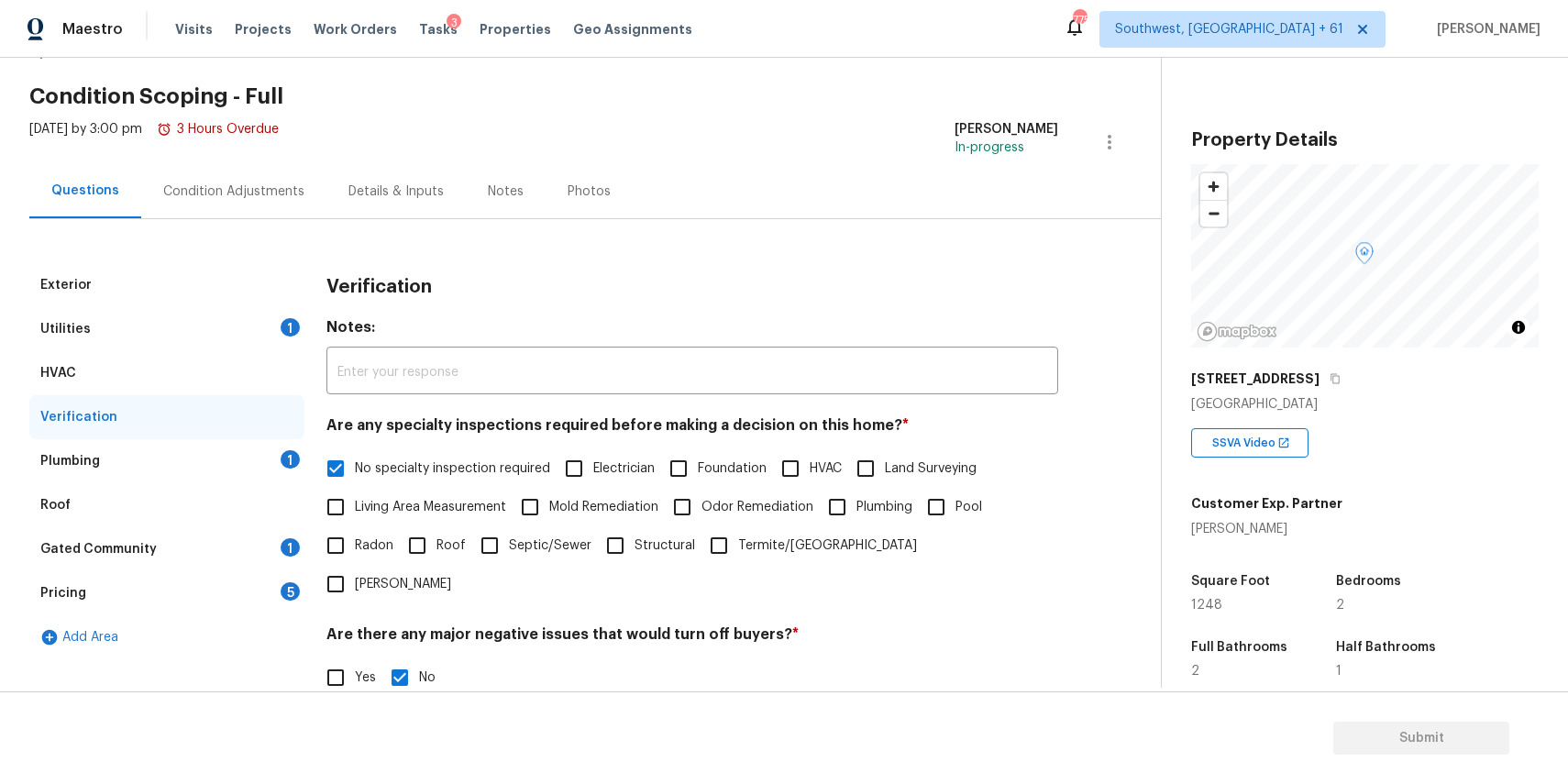
click at [274, 468] on div "Plumbing 1" at bounding box center [166, 461] width 275 height 44
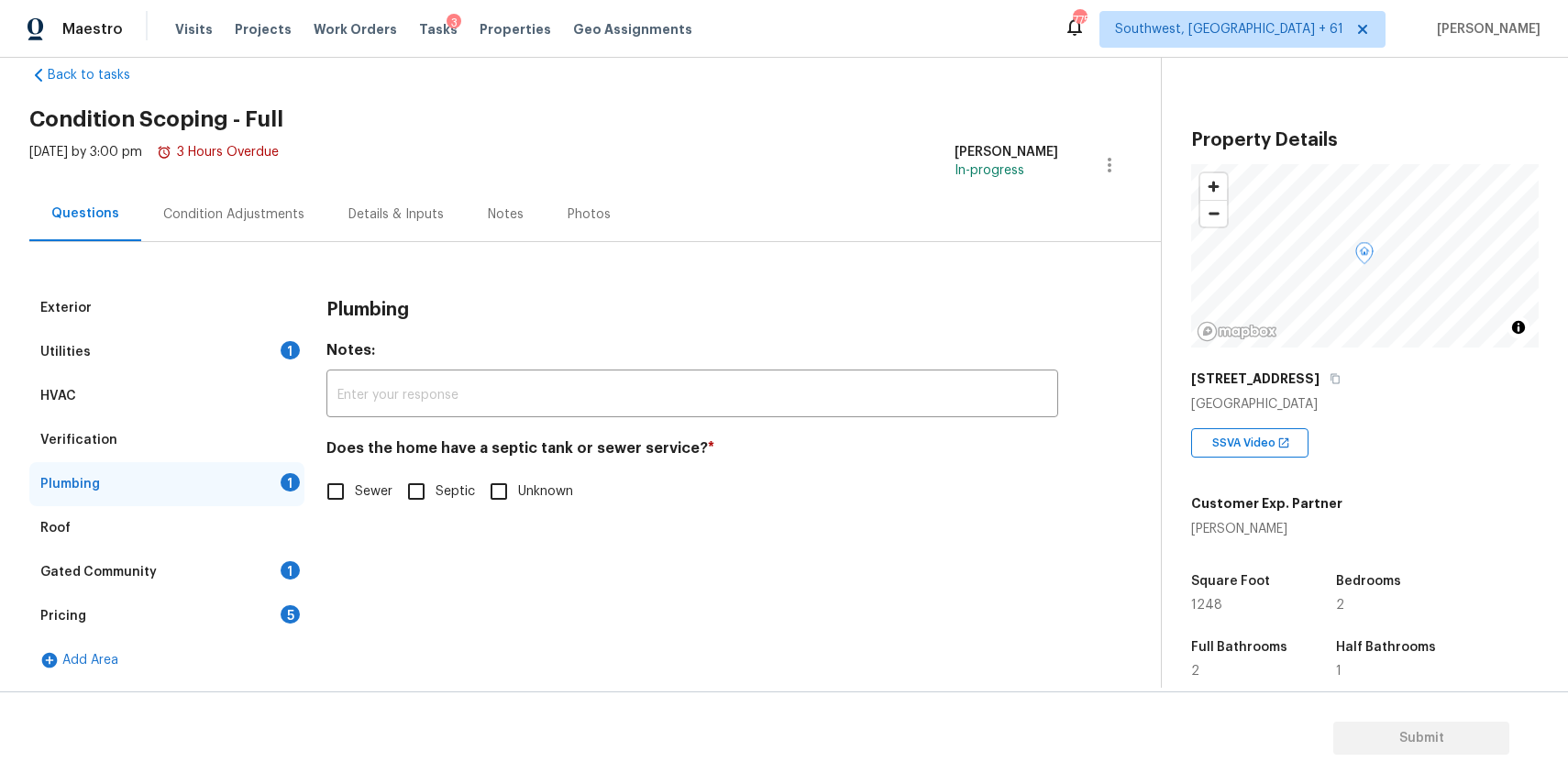
click at [390, 494] on span "Sewer" at bounding box center [373, 491] width 37 height 20
click at [354, 494] on input "Sewer" at bounding box center [335, 490] width 38 height 38
checkbox input "true"
click at [232, 575] on div "Gated Community 1" at bounding box center [166, 571] width 275 height 44
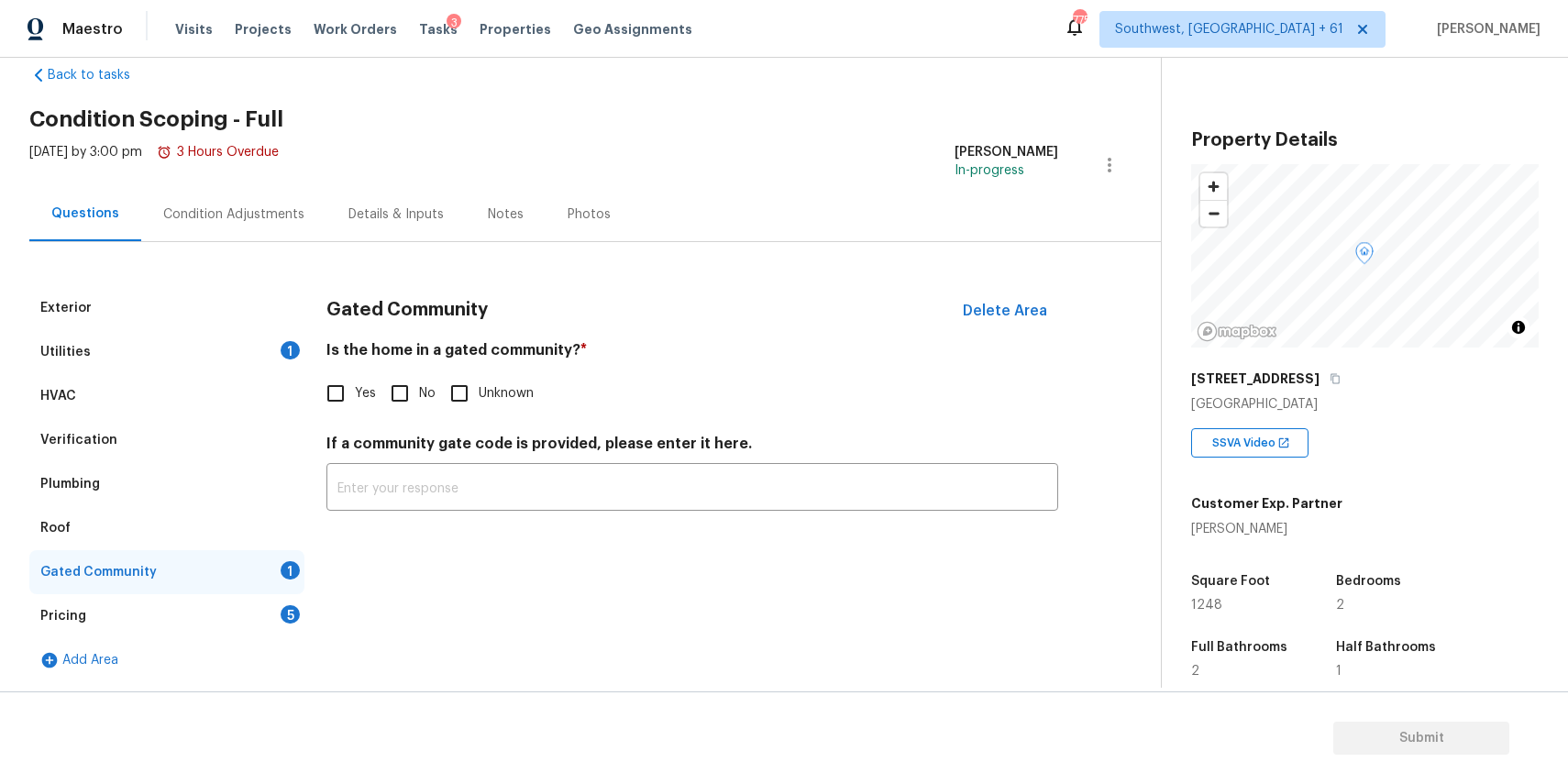
click at [381, 407] on input "No" at bounding box center [399, 392] width 38 height 38
checkbox input "true"
click at [258, 590] on div "Gated Community" at bounding box center [166, 571] width 275 height 44
click at [320, 607] on div "Exterior Utilities 1 HVAC Verification Plumbing Roof Gated Community Pricing 5 …" at bounding box center [573, 484] width 1088 height 396
click at [279, 624] on div "Pricing 5" at bounding box center [166, 615] width 275 height 44
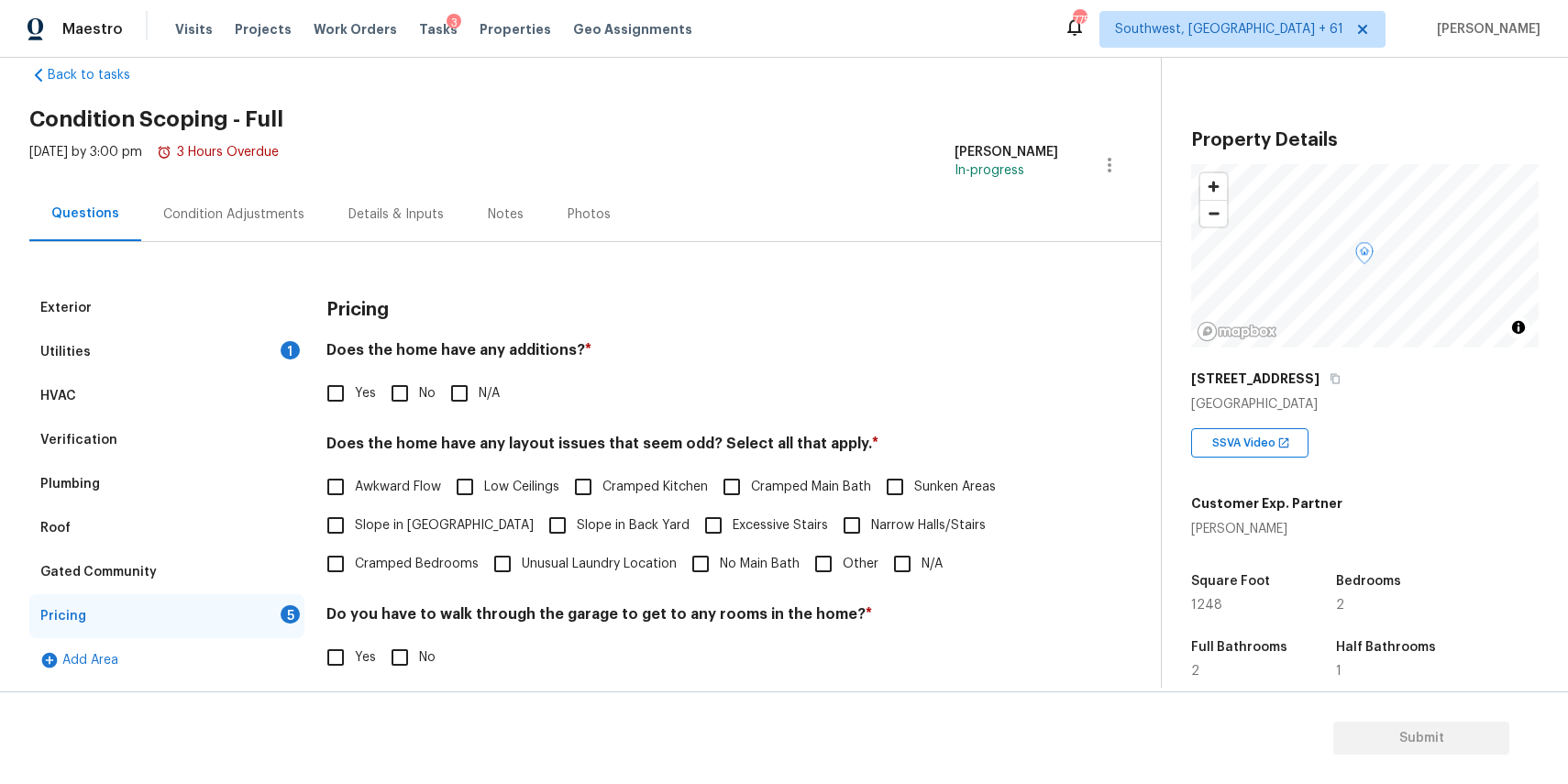
click at [461, 401] on input "N/A" at bounding box center [459, 392] width 38 height 38
checkbox input "true"
click at [905, 575] on input "N/A" at bounding box center [902, 563] width 38 height 38
checkbox input "true"
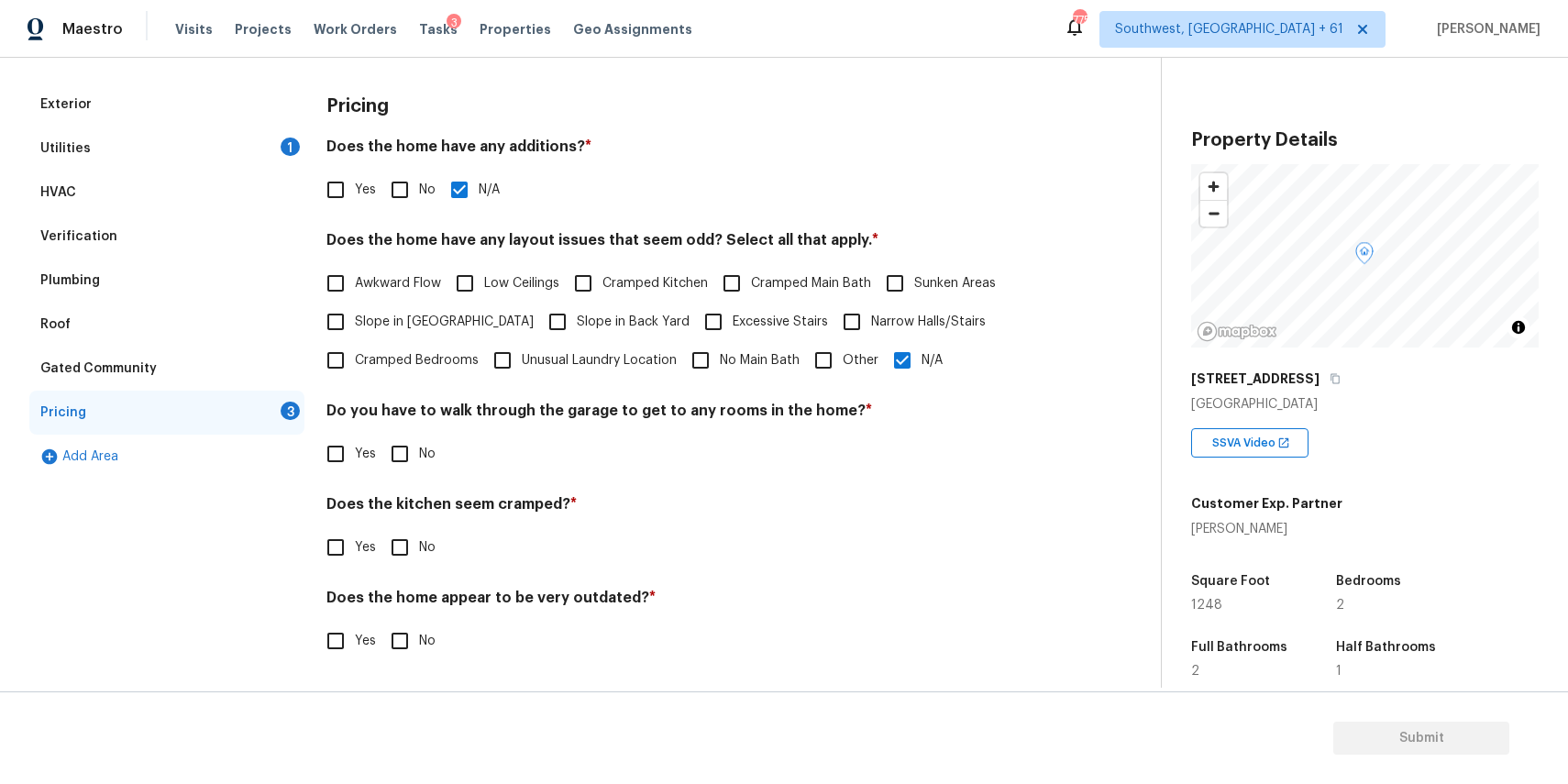
click at [381, 457] on input "No" at bounding box center [399, 453] width 38 height 38
checkbox input "true"
click at [391, 544] on input "No" at bounding box center [399, 548] width 38 height 38
checkbox input "true"
click at [407, 637] on input "No" at bounding box center [399, 640] width 38 height 38
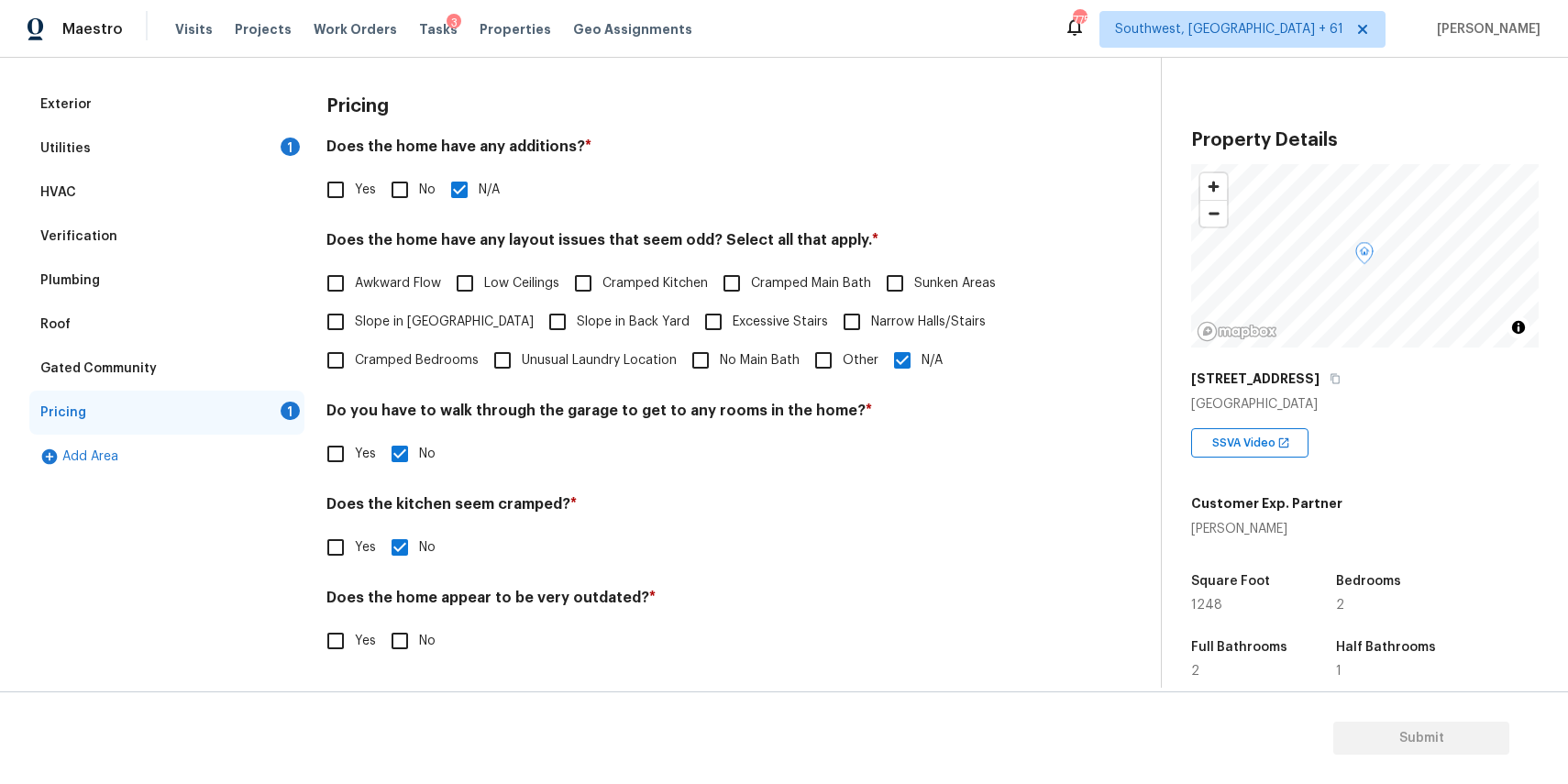
checkbox input "true"
click at [213, 147] on div "Utilities 1" at bounding box center [166, 148] width 275 height 44
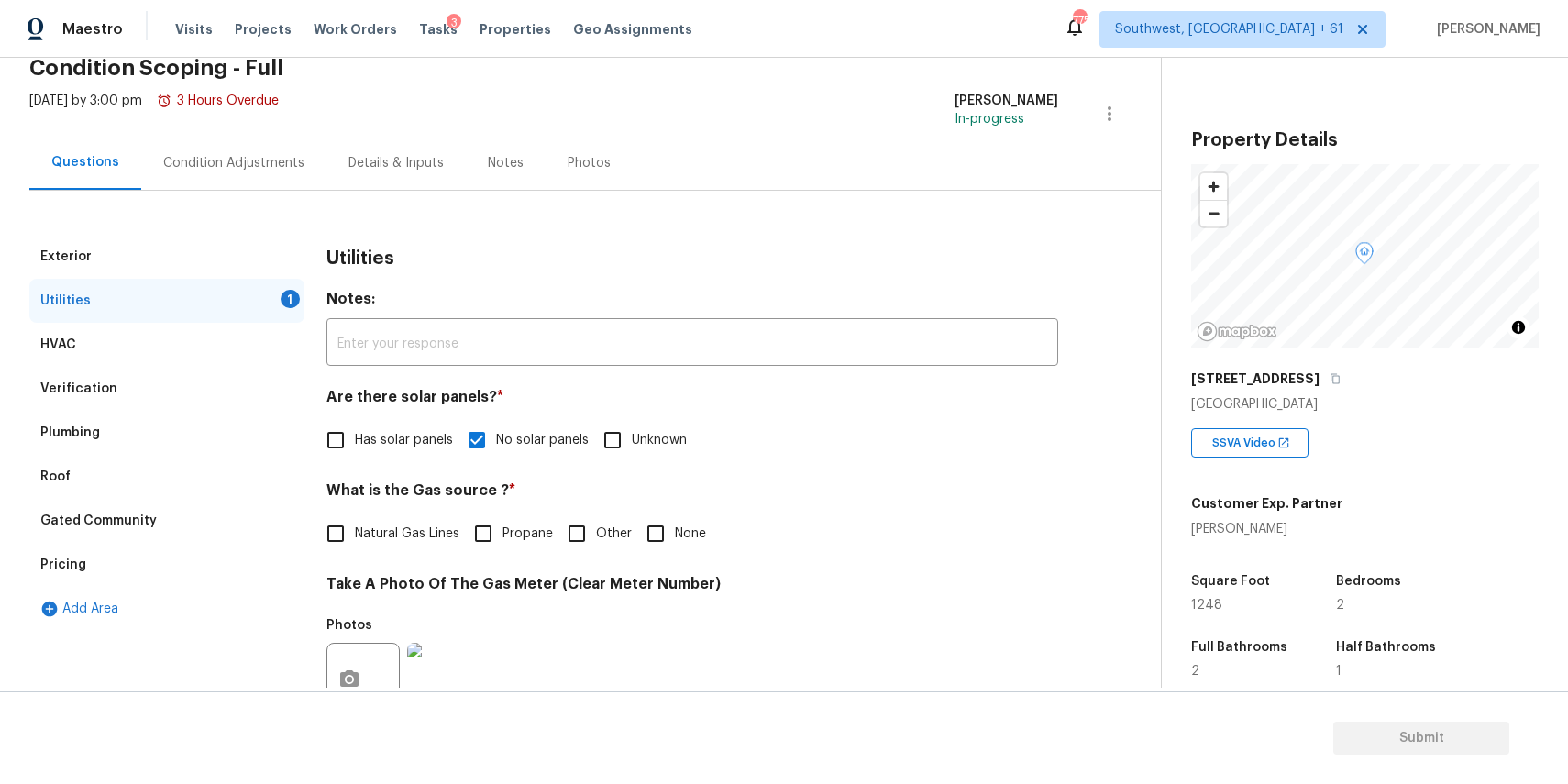
scroll to position [0, 0]
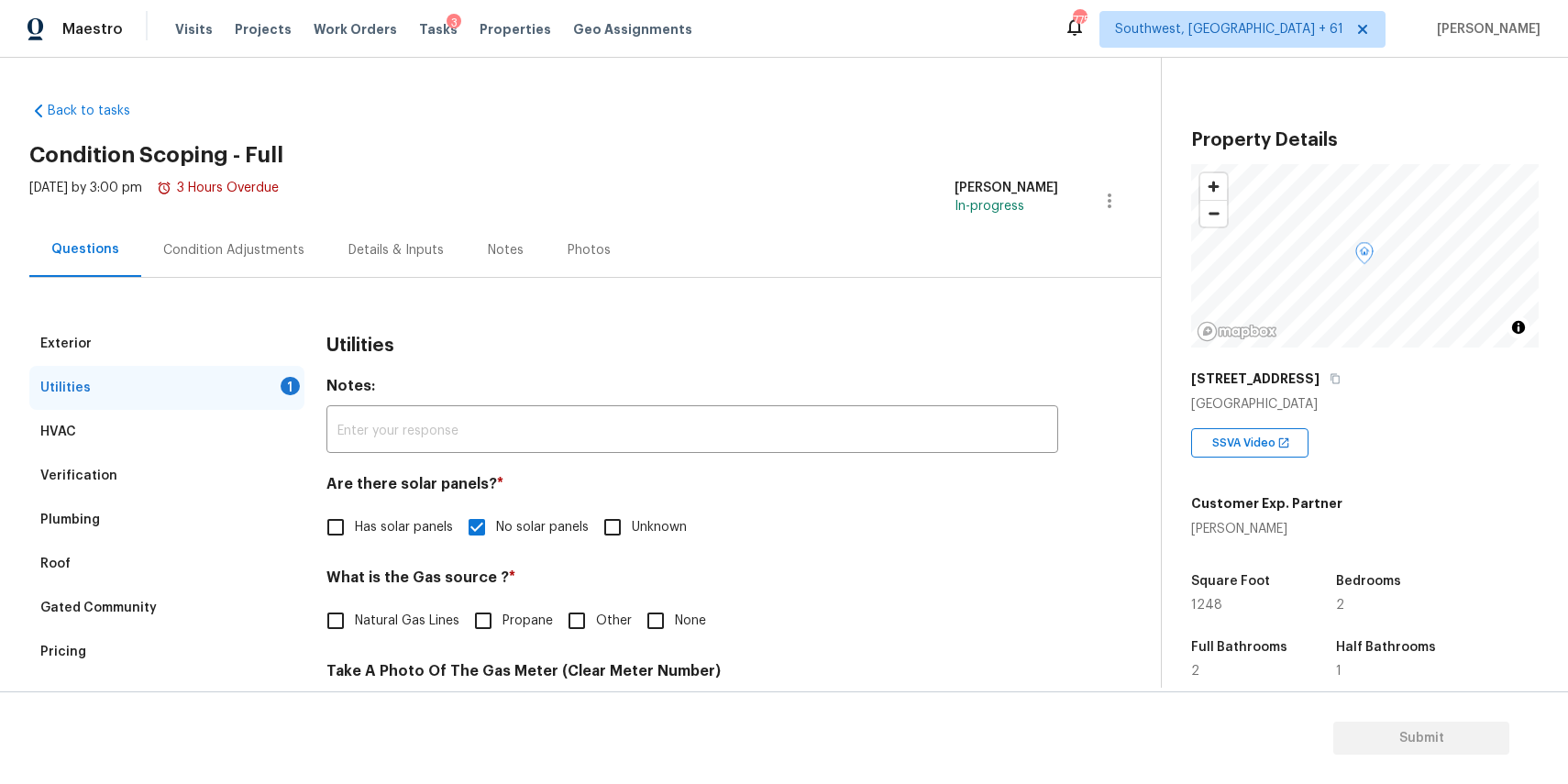
click at [246, 242] on div "Condition Adjustments" at bounding box center [233, 251] width 141 height 19
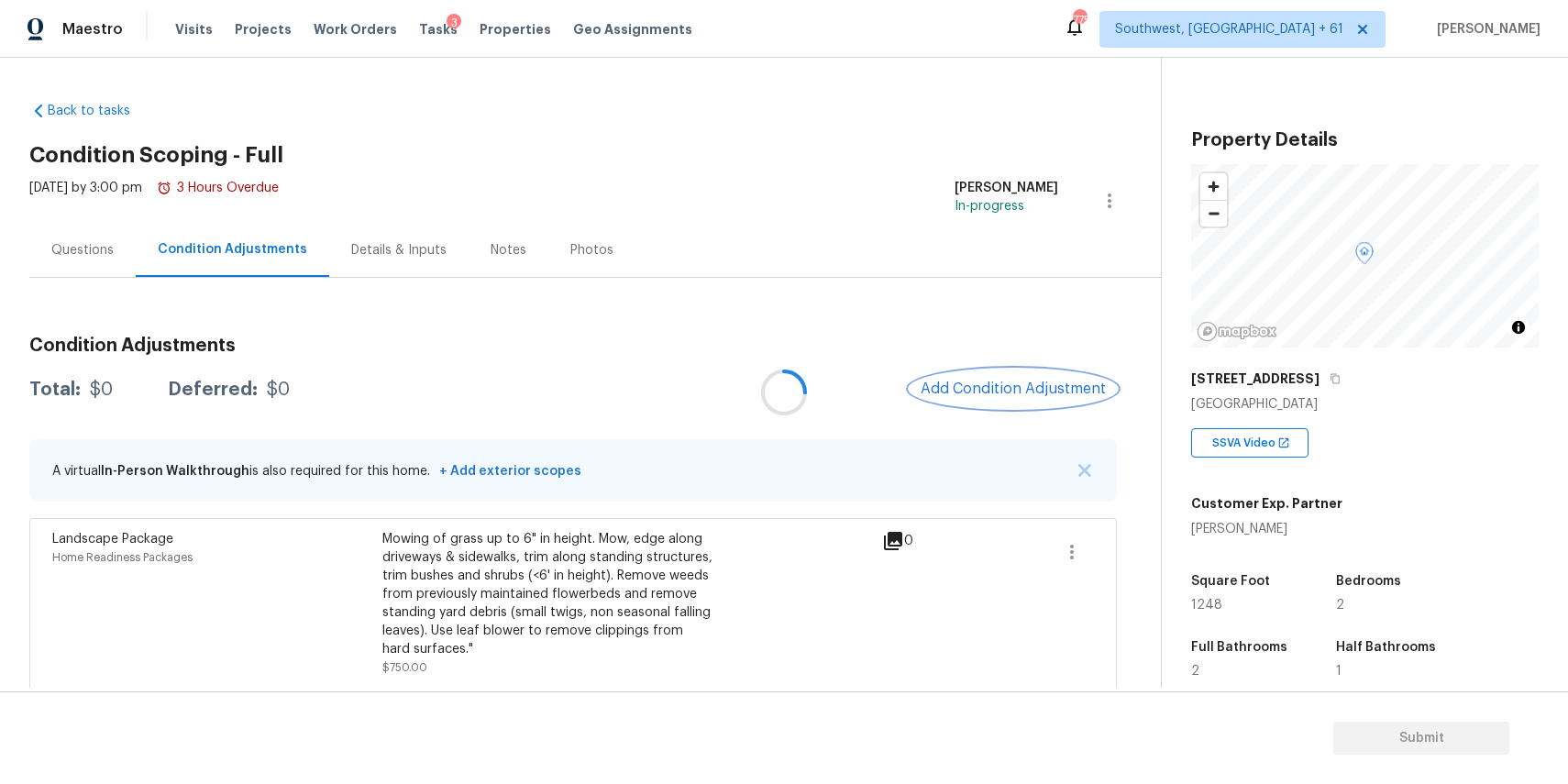
click at [976, 387] on span "Add Condition Adjustment" at bounding box center [1013, 389] width 186 height 17
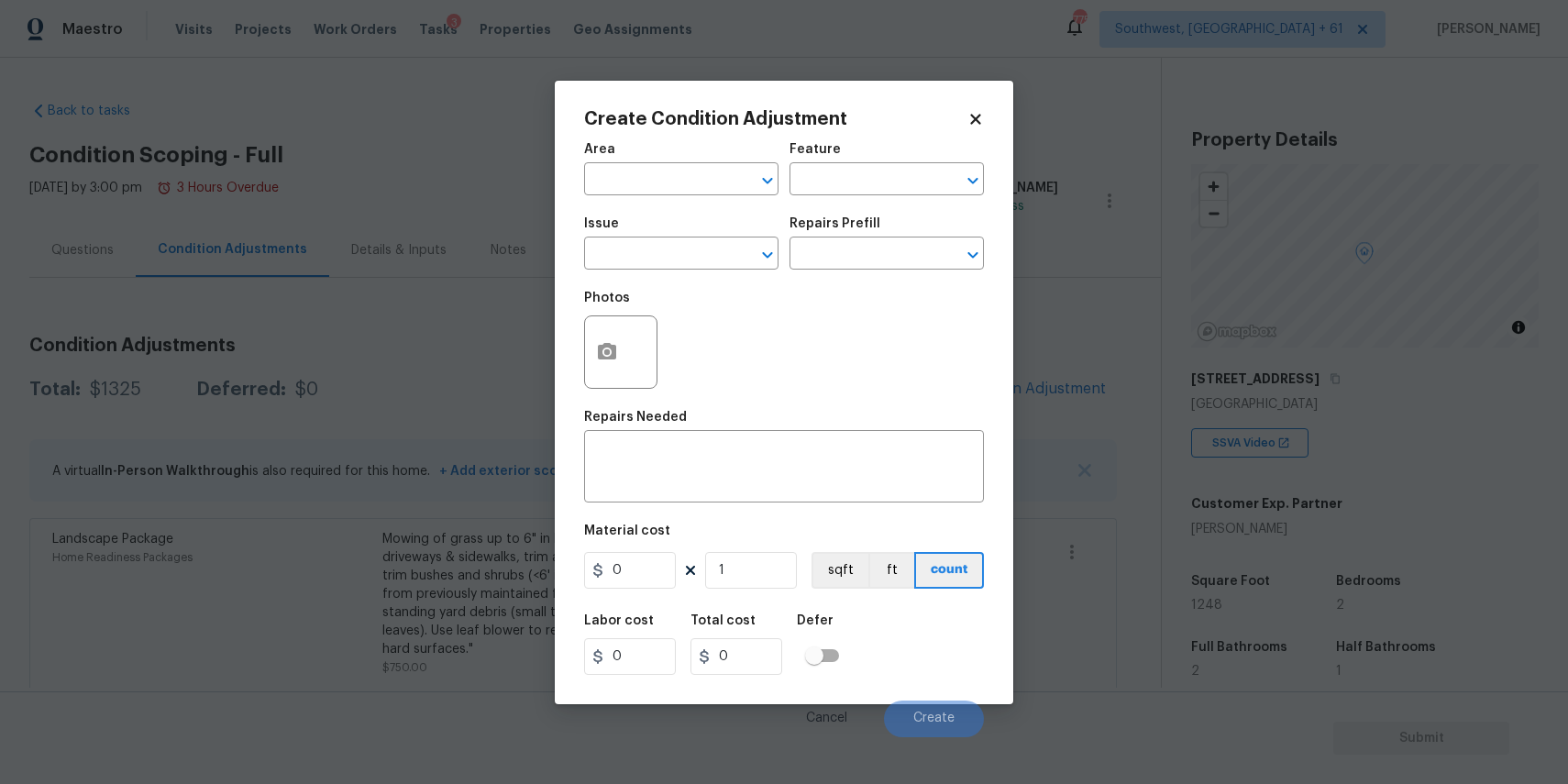
click at [976, 387] on div "Photos" at bounding box center [784, 340] width 400 height 119
click at [631, 262] on input "text" at bounding box center [655, 255] width 143 height 28
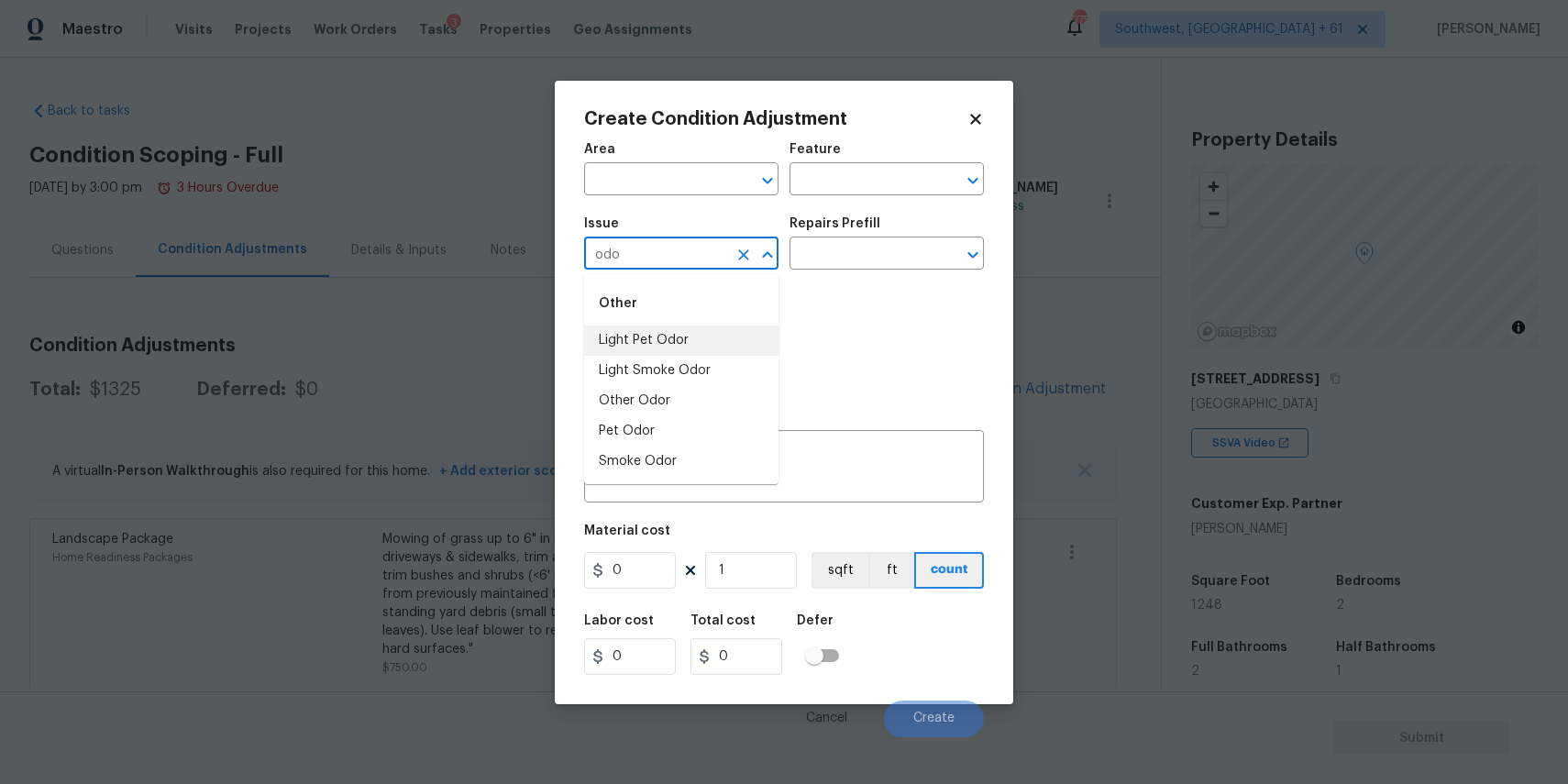
click at [687, 347] on li "Light Pet Odor" at bounding box center [681, 340] width 194 height 30
type input "Light Pet Odor"
click at [871, 263] on input "text" at bounding box center [860, 255] width 143 height 28
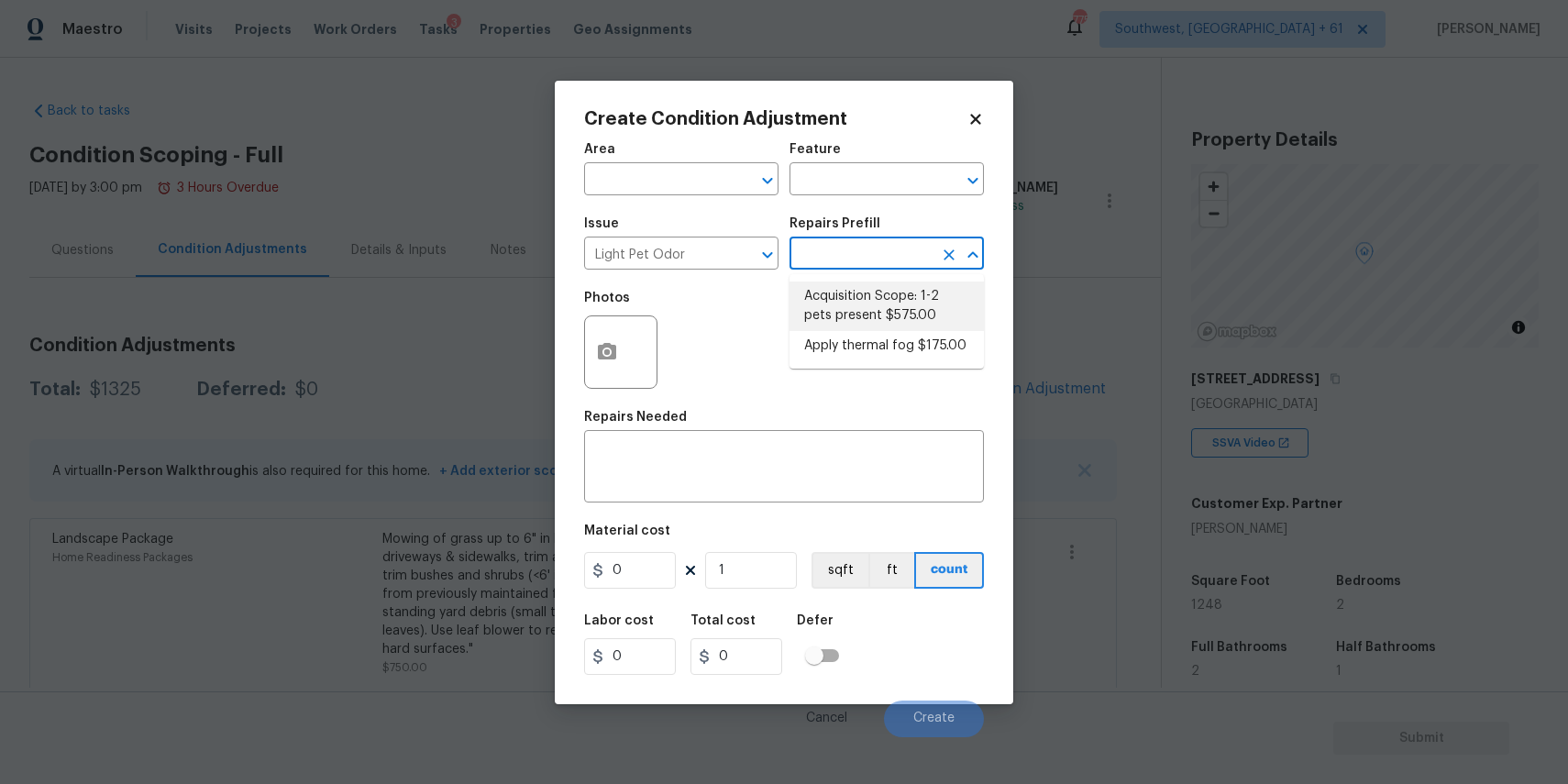
click at [892, 316] on li "Acquisition Scope: 1-2 pets present $575.00" at bounding box center [886, 306] width 194 height 49
type textarea "Acquisition Scope: 1-2 pets present"
type input "575"
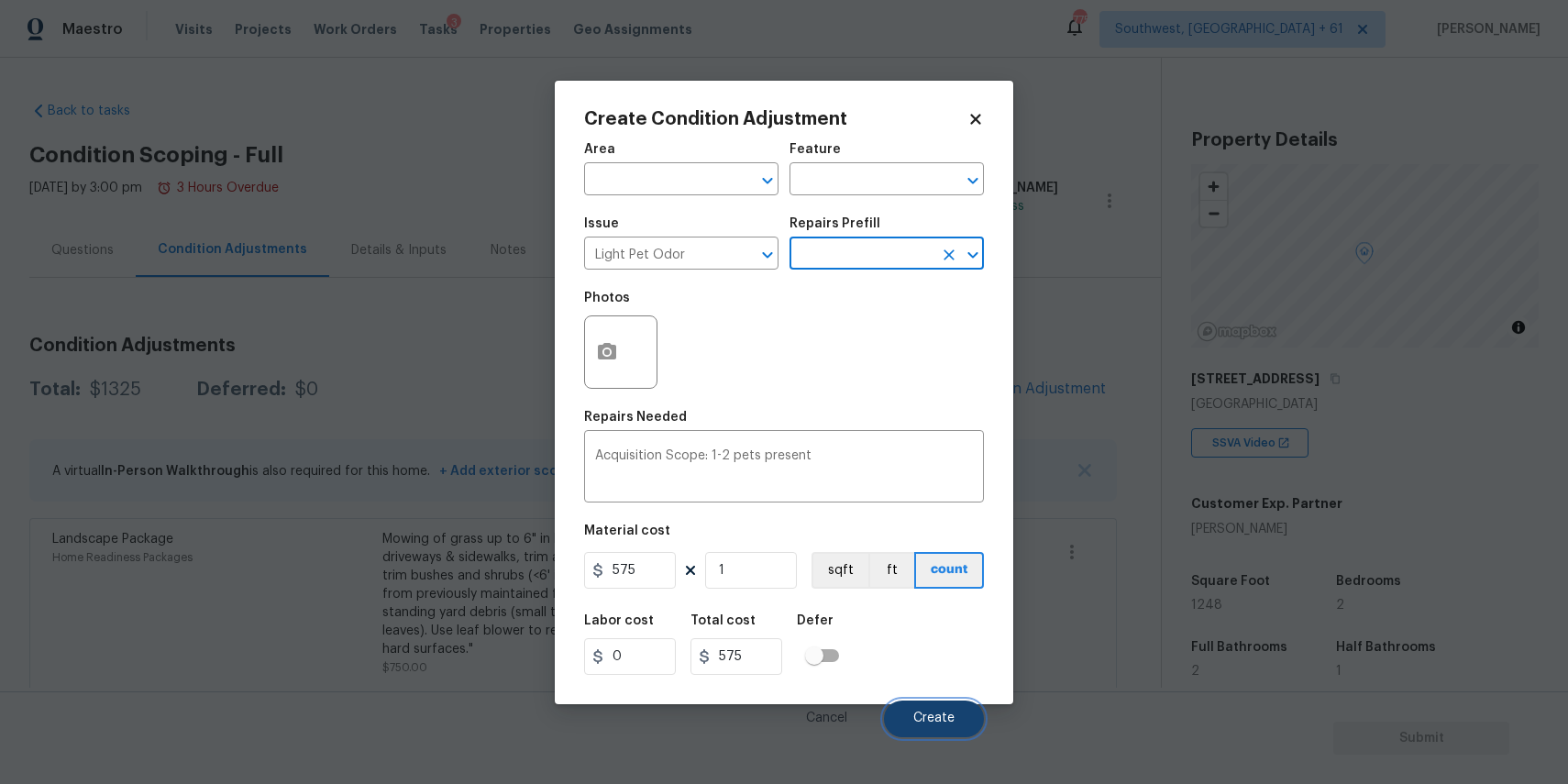
click at [938, 724] on span "Create" at bounding box center [934, 718] width 41 height 14
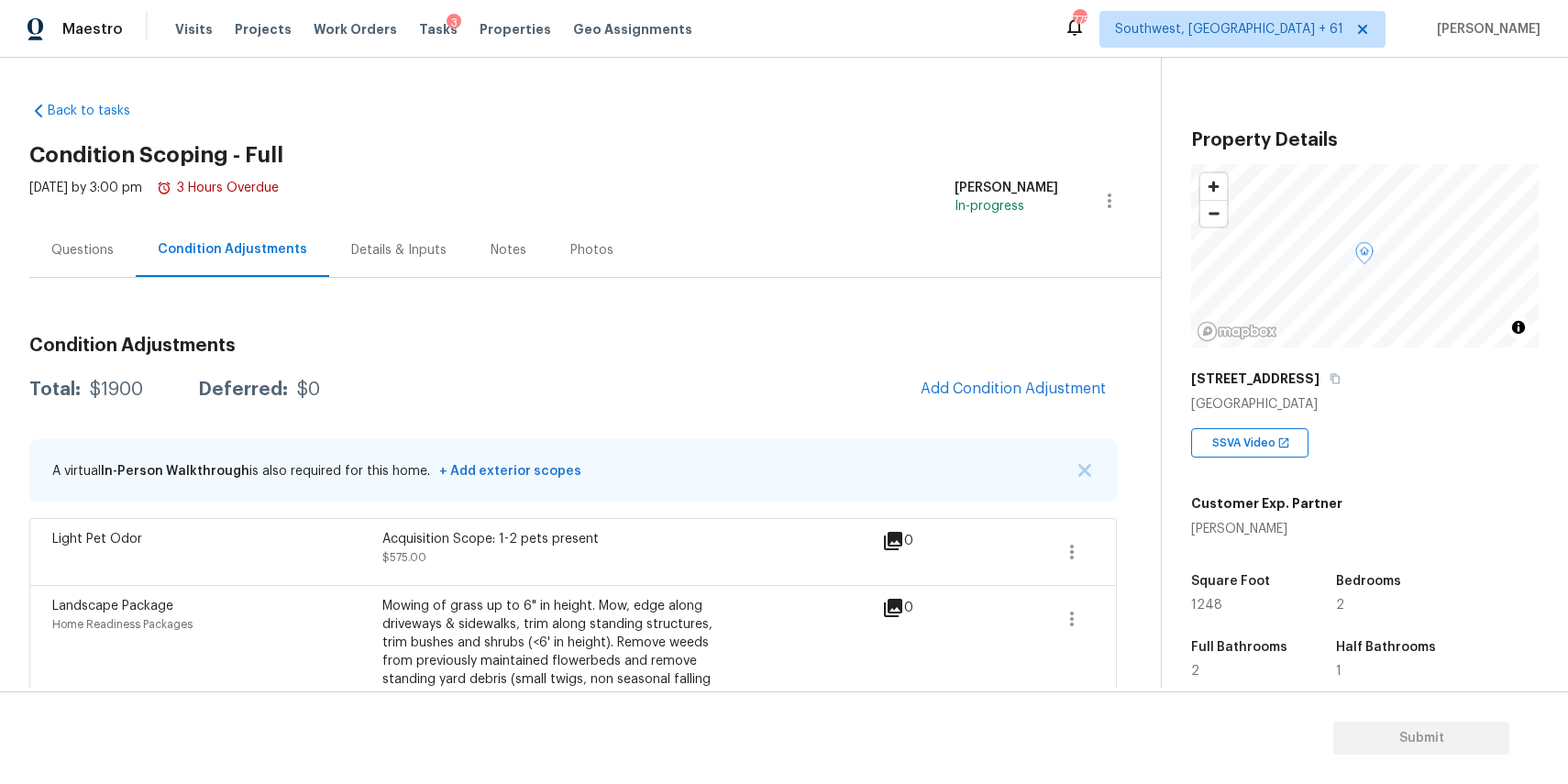
click at [816, 355] on div "Condition Adjustments Total: $1900 Deferred: $0 Add Condition Adjustment A virt…" at bounding box center [573, 571] width 1088 height 501
click at [1061, 383] on span "Add Condition Adjustment" at bounding box center [1013, 389] width 186 height 17
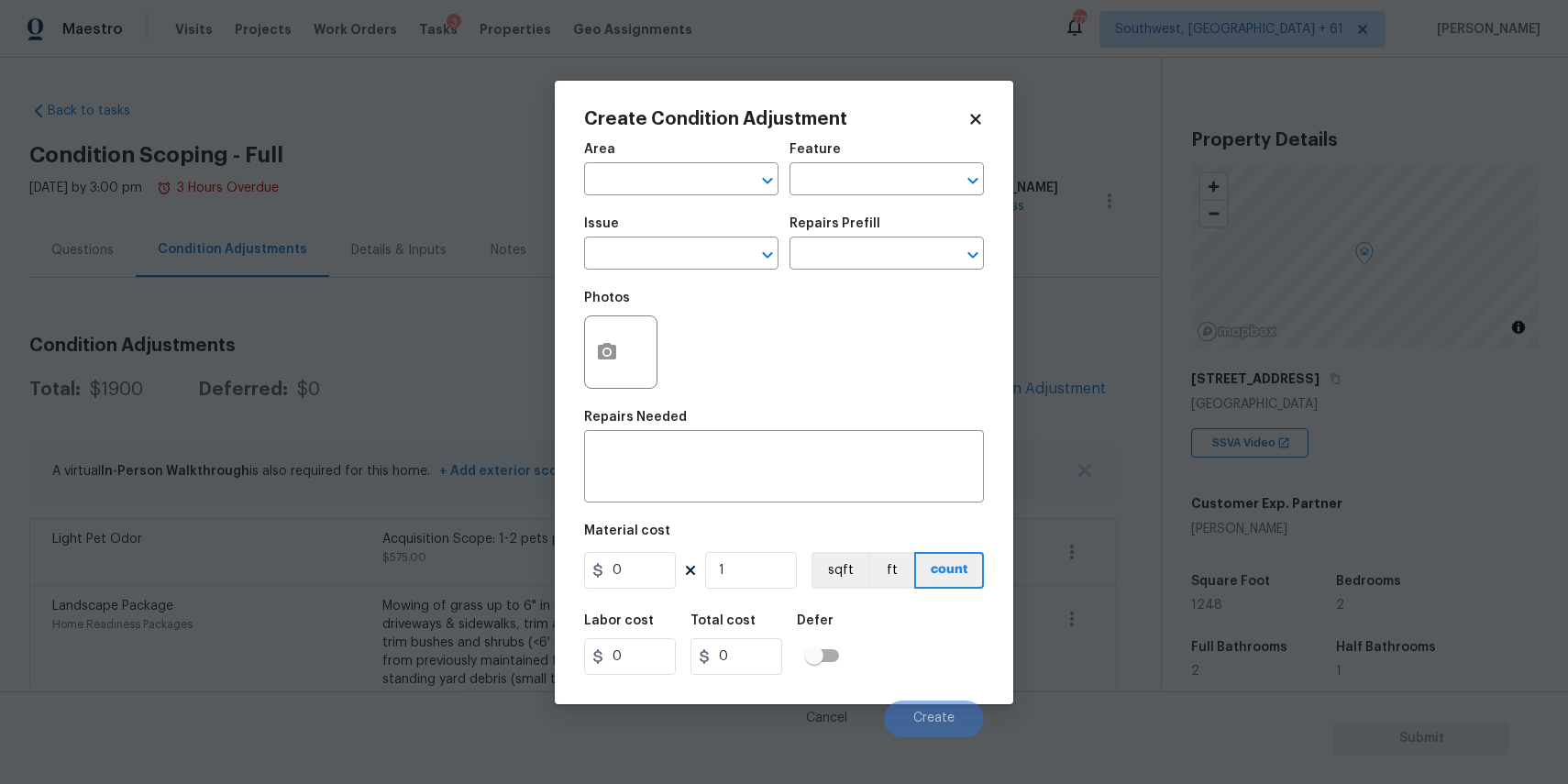
click at [460, 286] on body "Maestro Visits Projects Work Orders Tasks 3 Properties Geo Assignments 775 Sout…" at bounding box center [784, 392] width 1568 height 784
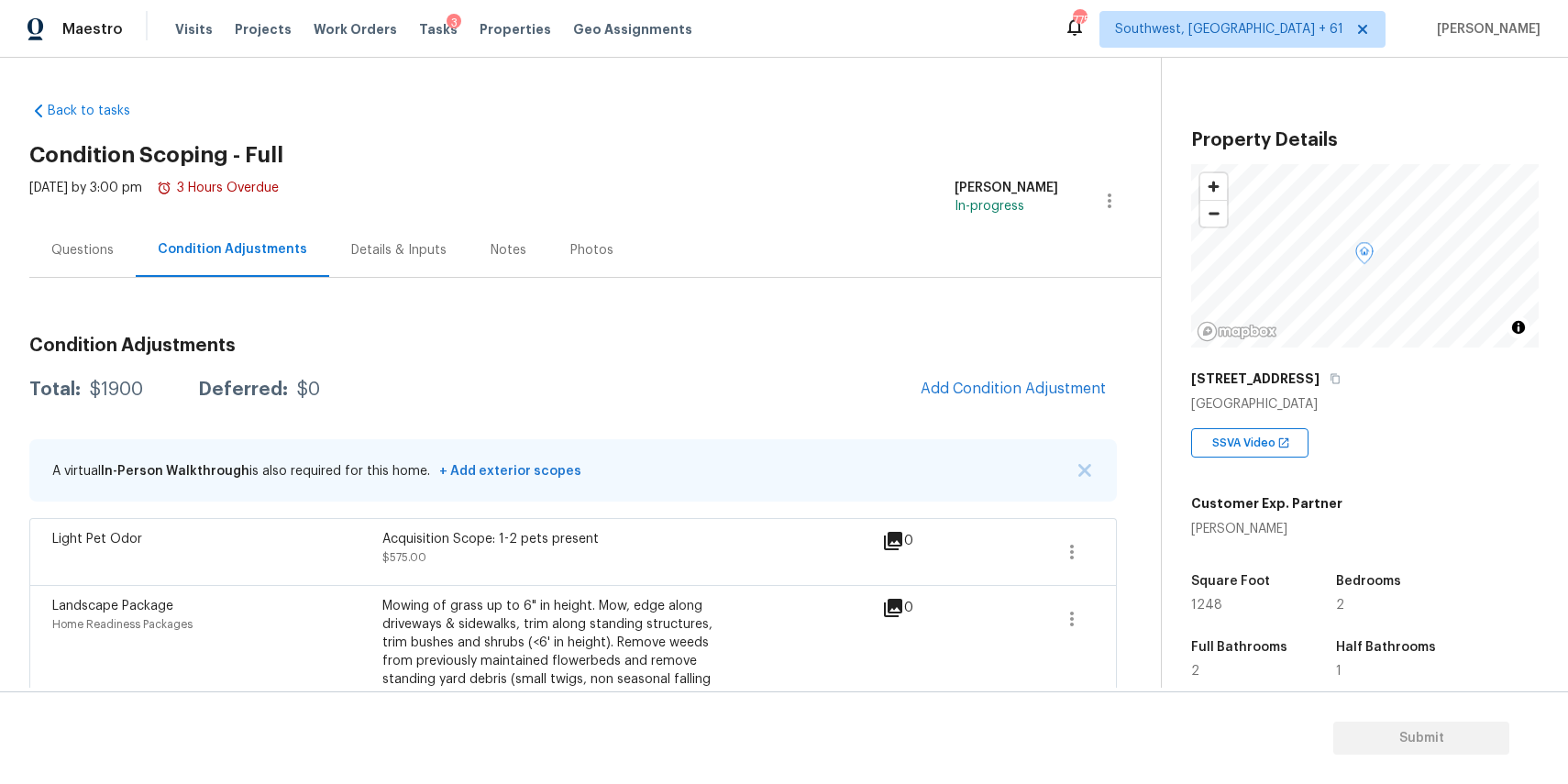
click at [56, 249] on div "Questions" at bounding box center [82, 251] width 62 height 19
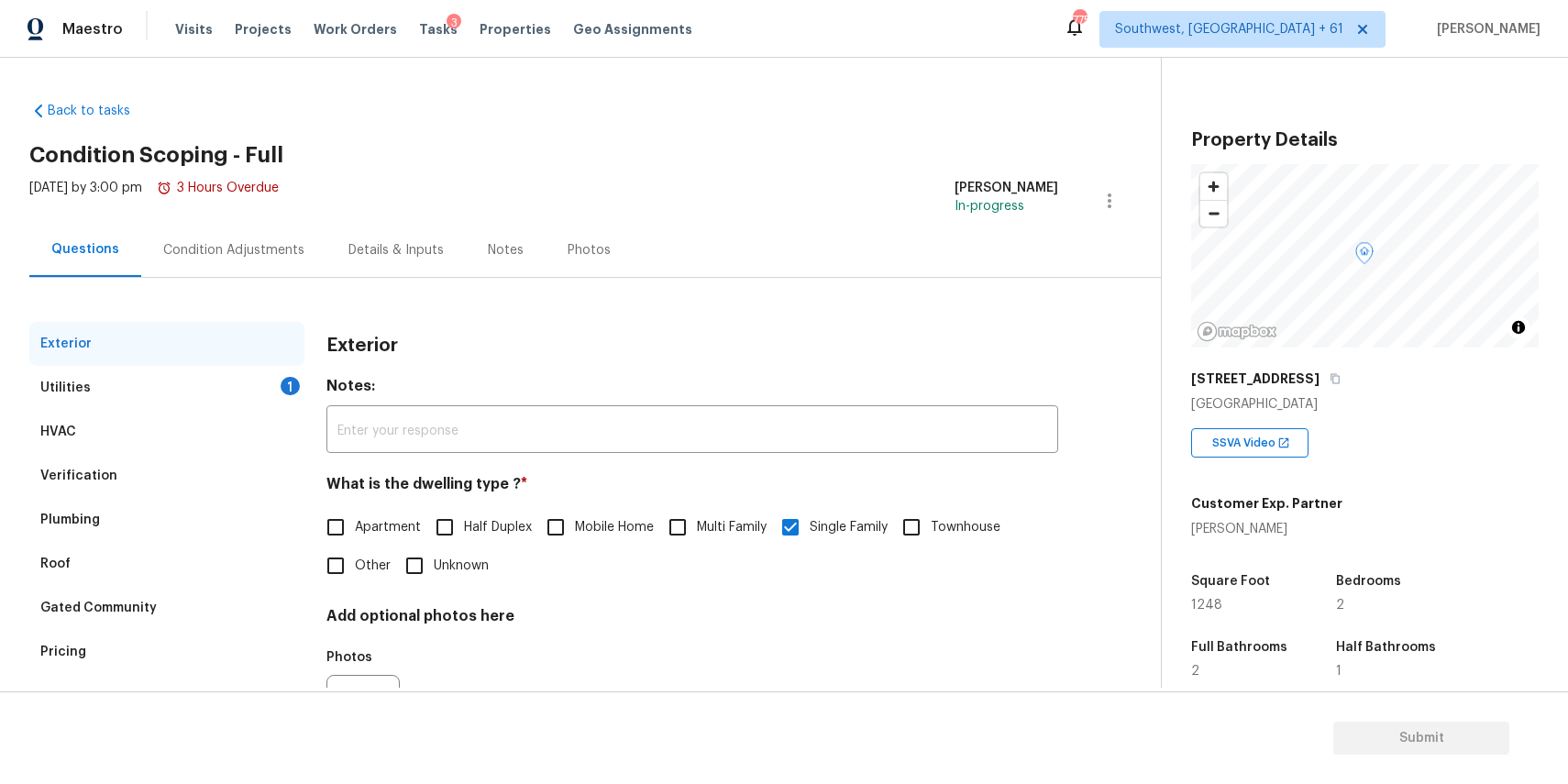
click at [146, 623] on div "Gated Community" at bounding box center [166, 607] width 275 height 44
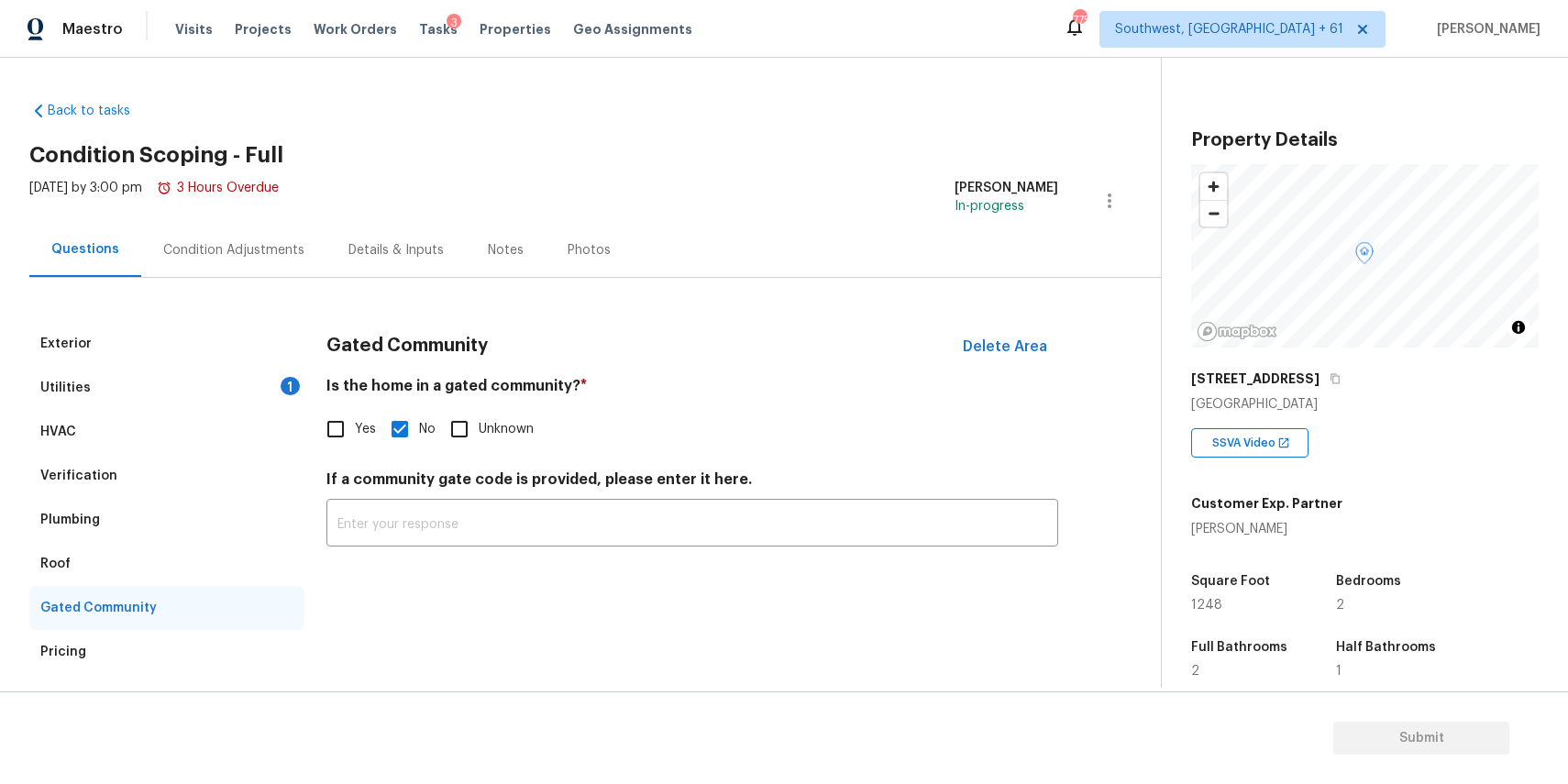
click at [148, 640] on div "Pricing" at bounding box center [166, 651] width 275 height 44
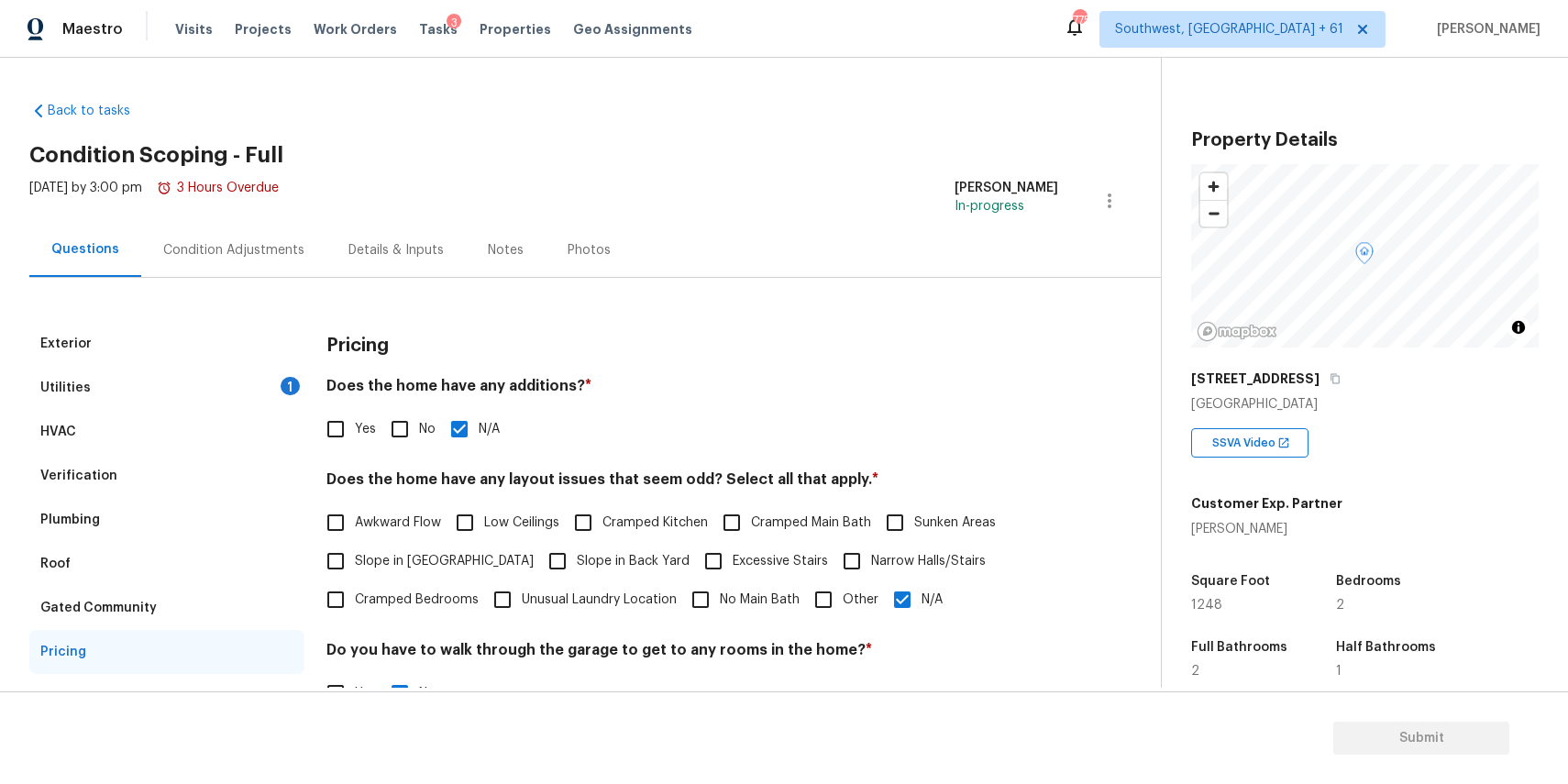
click at [538, 552] on input "Slope in Back Yard" at bounding box center [557, 560] width 38 height 38
checkbox input "true"
click at [902, 600] on input "N/A" at bounding box center [902, 598] width 38 height 38
checkbox input "false"
click at [220, 396] on div "Utilities 1" at bounding box center [166, 387] width 275 height 44
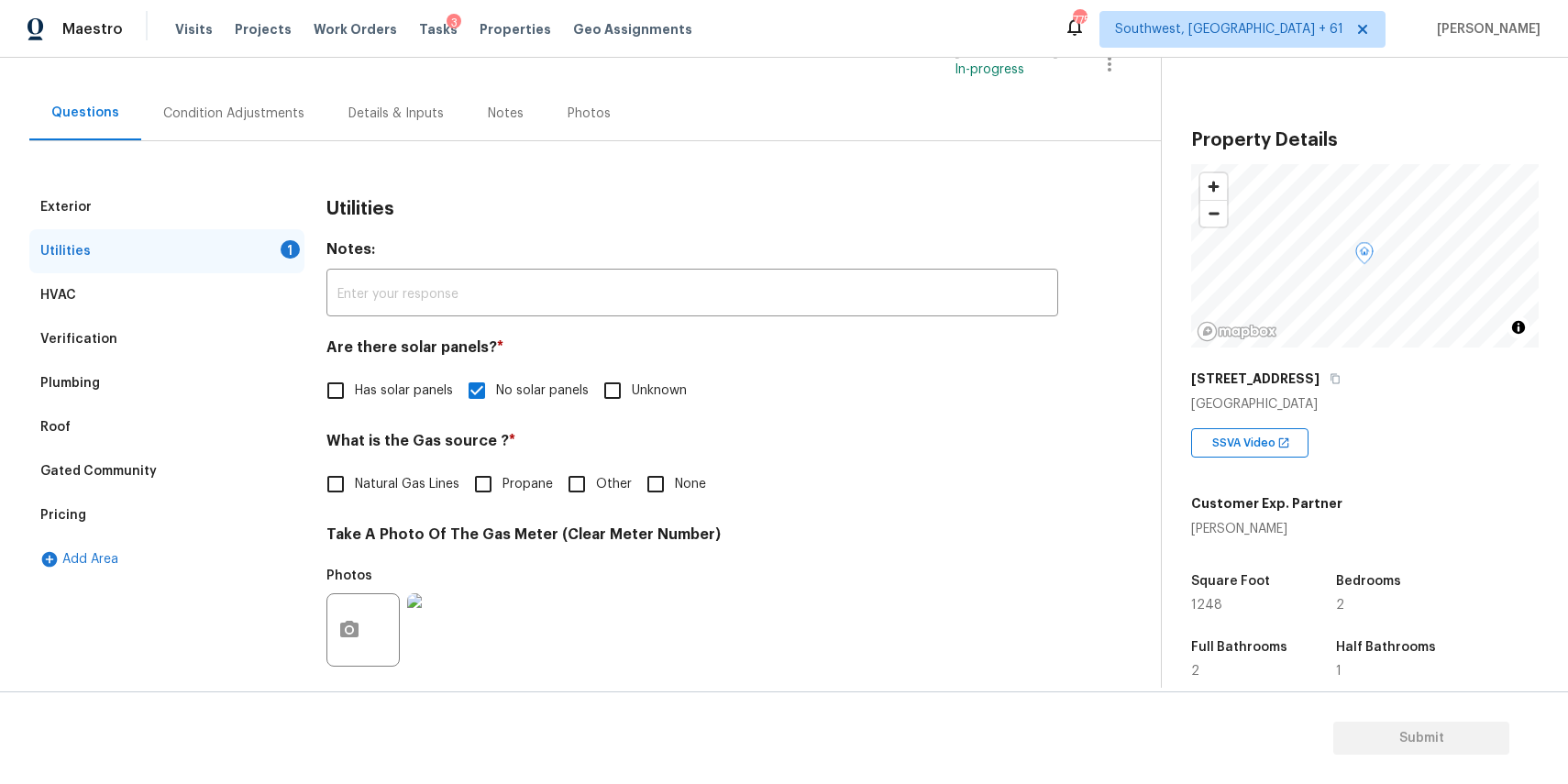
scroll to position [174, 0]
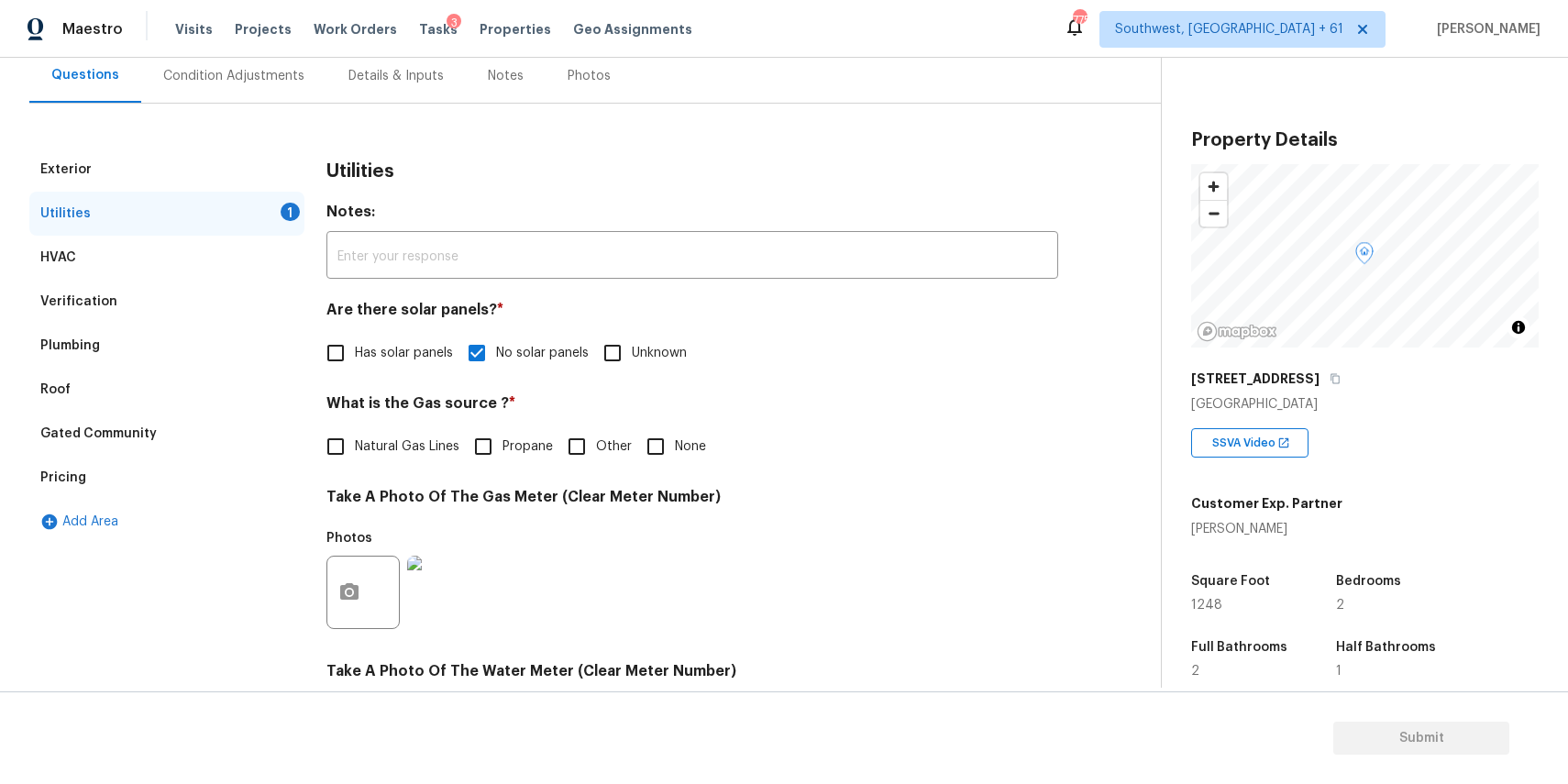
click at [670, 434] on input "None" at bounding box center [655, 446] width 38 height 38
checkbox input "true"
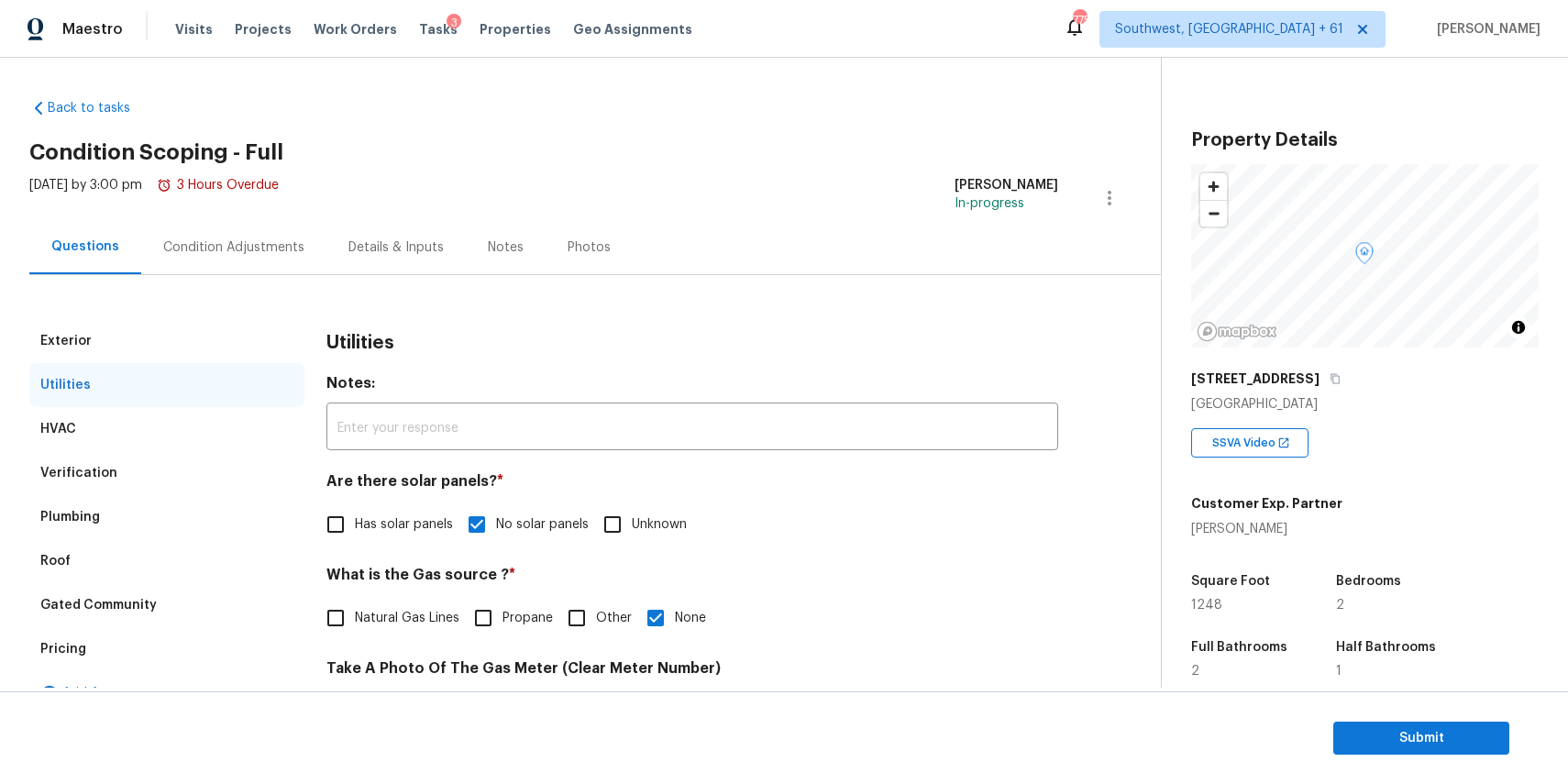
click at [266, 213] on div "[DATE] by 3:00 pm 3 Hours Overdue" at bounding box center [153, 198] width 249 height 44
click at [292, 234] on div "Condition Adjustments" at bounding box center [233, 247] width 186 height 54
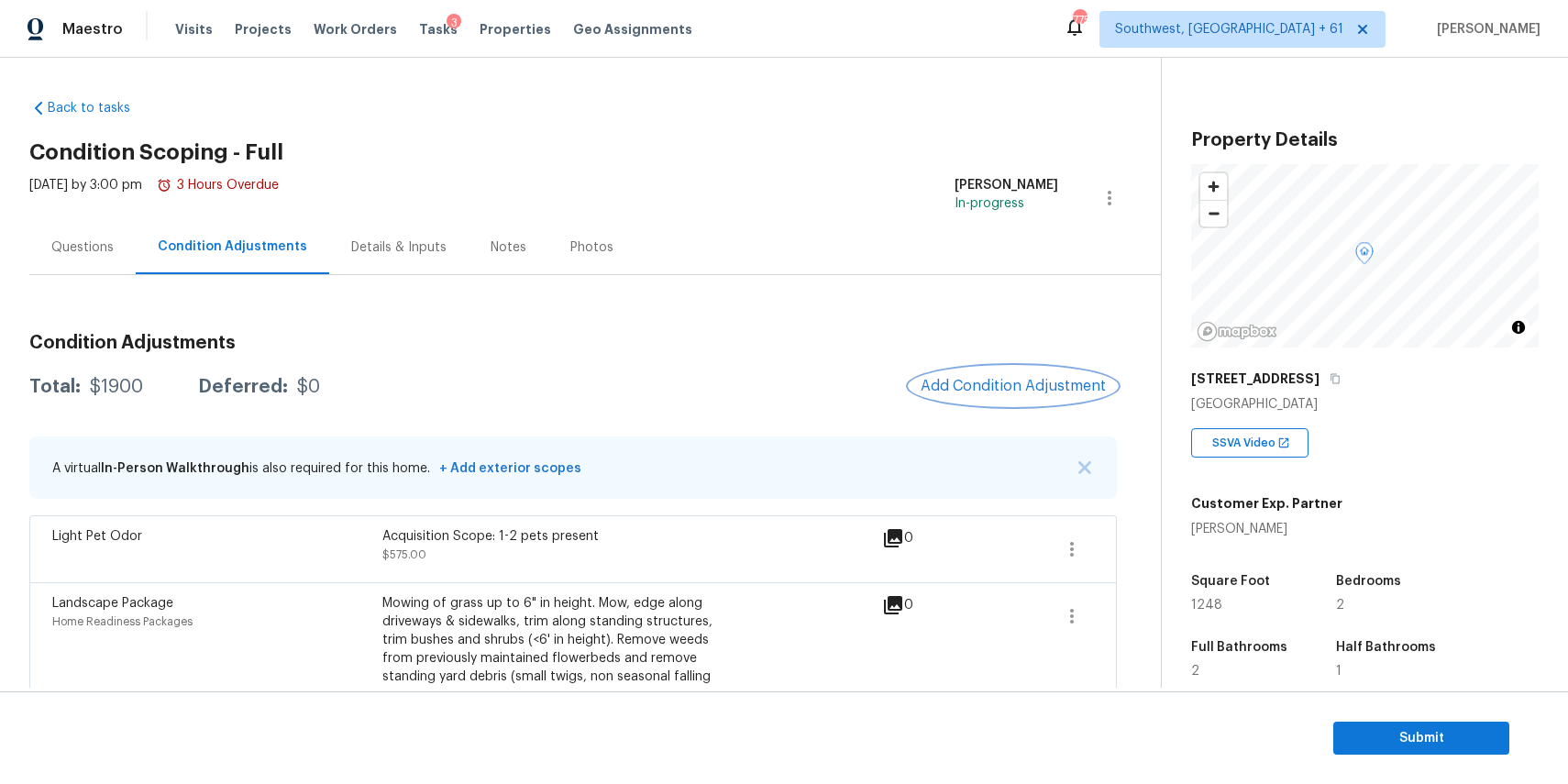
click at [978, 368] on button "Add Condition Adjustment" at bounding box center [1013, 385] width 207 height 38
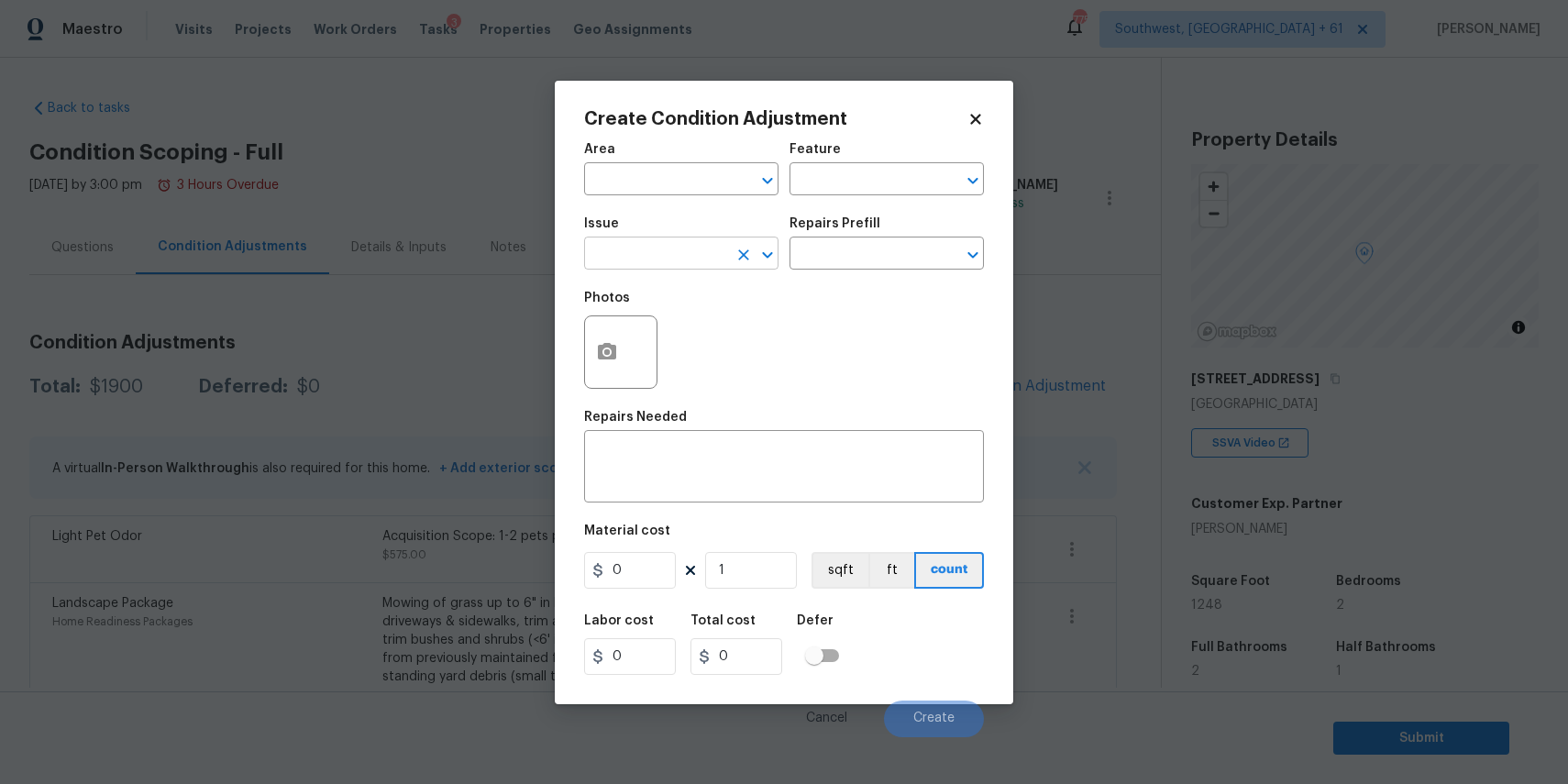
click at [634, 269] on input "text" at bounding box center [655, 255] width 143 height 28
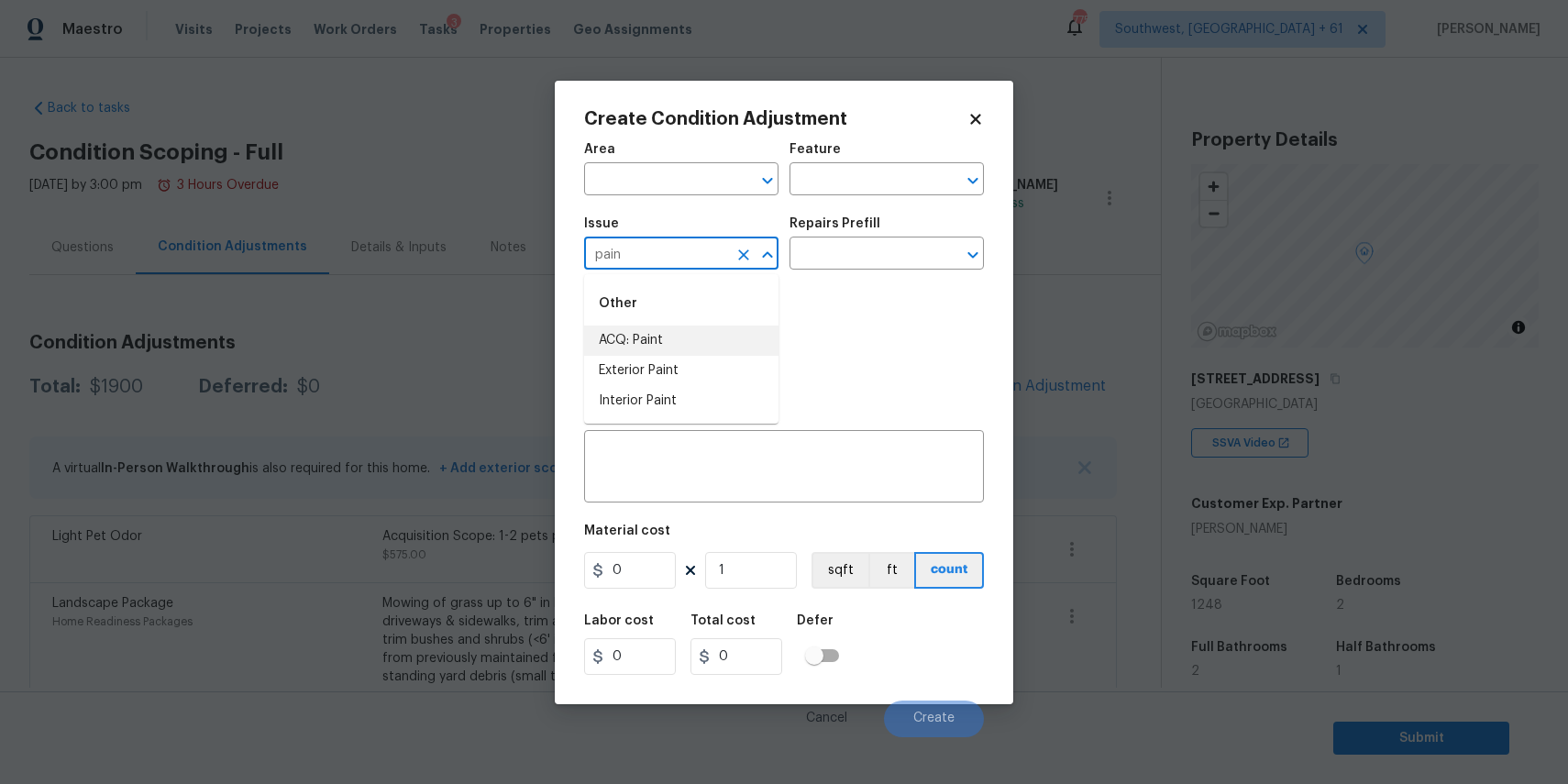
click at [668, 344] on li "ACQ: Paint" at bounding box center [681, 340] width 194 height 30
type input "ACQ: Paint"
click at [880, 268] on input "text" at bounding box center [860, 255] width 143 height 28
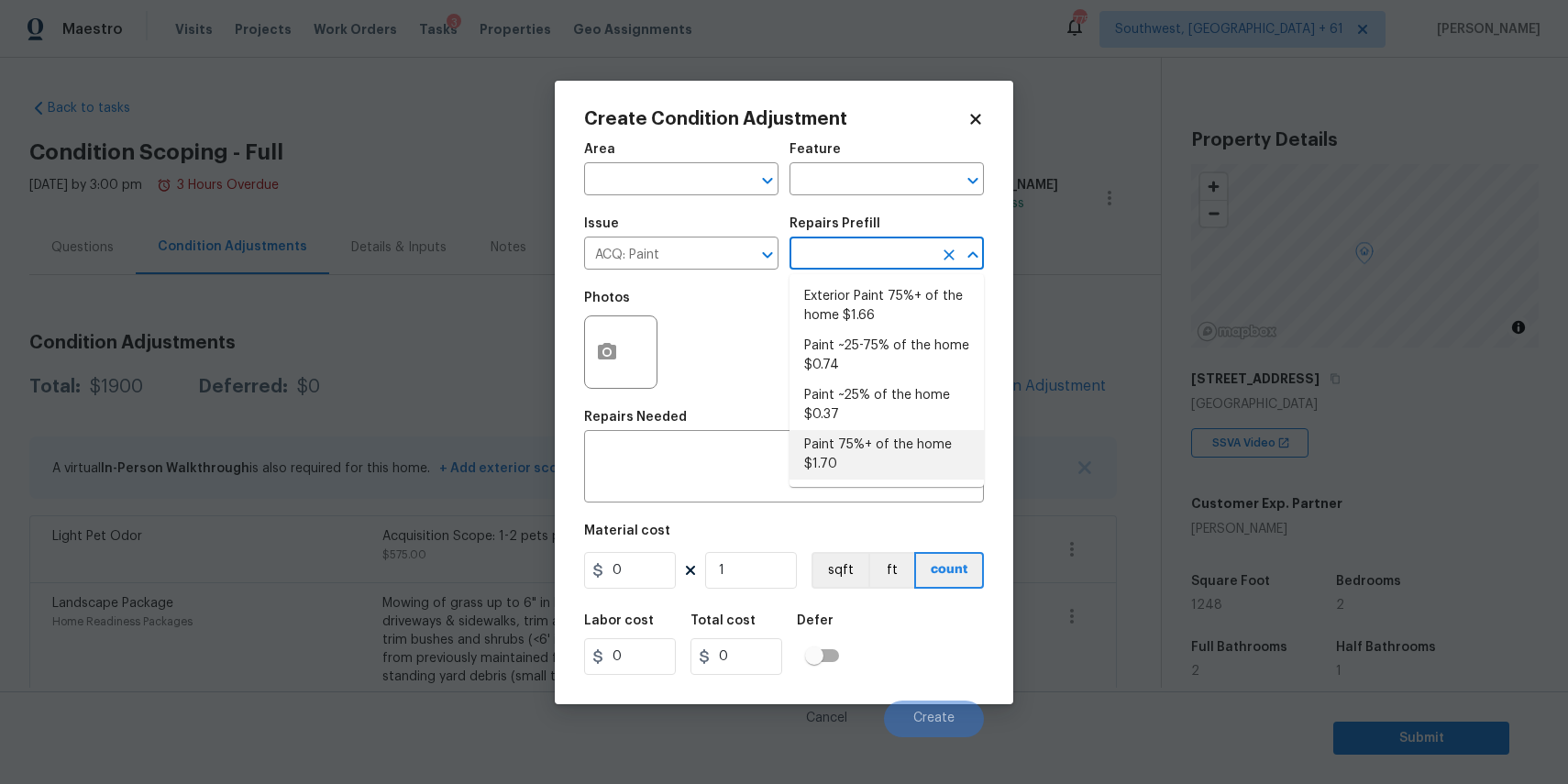
click at [884, 452] on li "Paint 75%+ of the home $1.70" at bounding box center [886, 454] width 194 height 49
type input "Acquisition"
type textarea "Acquisition Scope: 75%+ of the home will likely require interior paint"
type input "1.7"
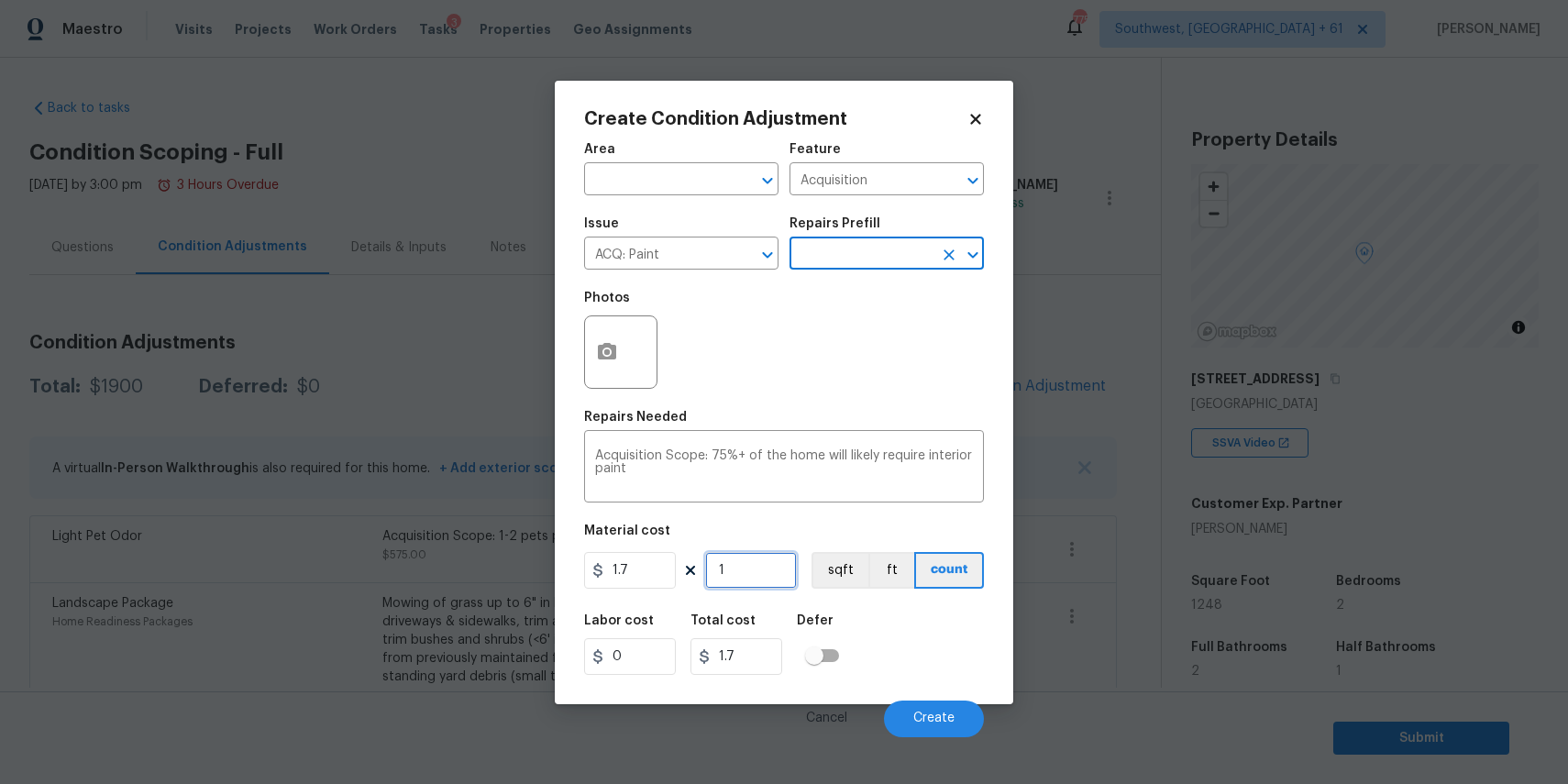
click at [775, 565] on input "1" at bounding box center [751, 570] width 91 height 36
type input "0"
type input "1"
type input "1.7"
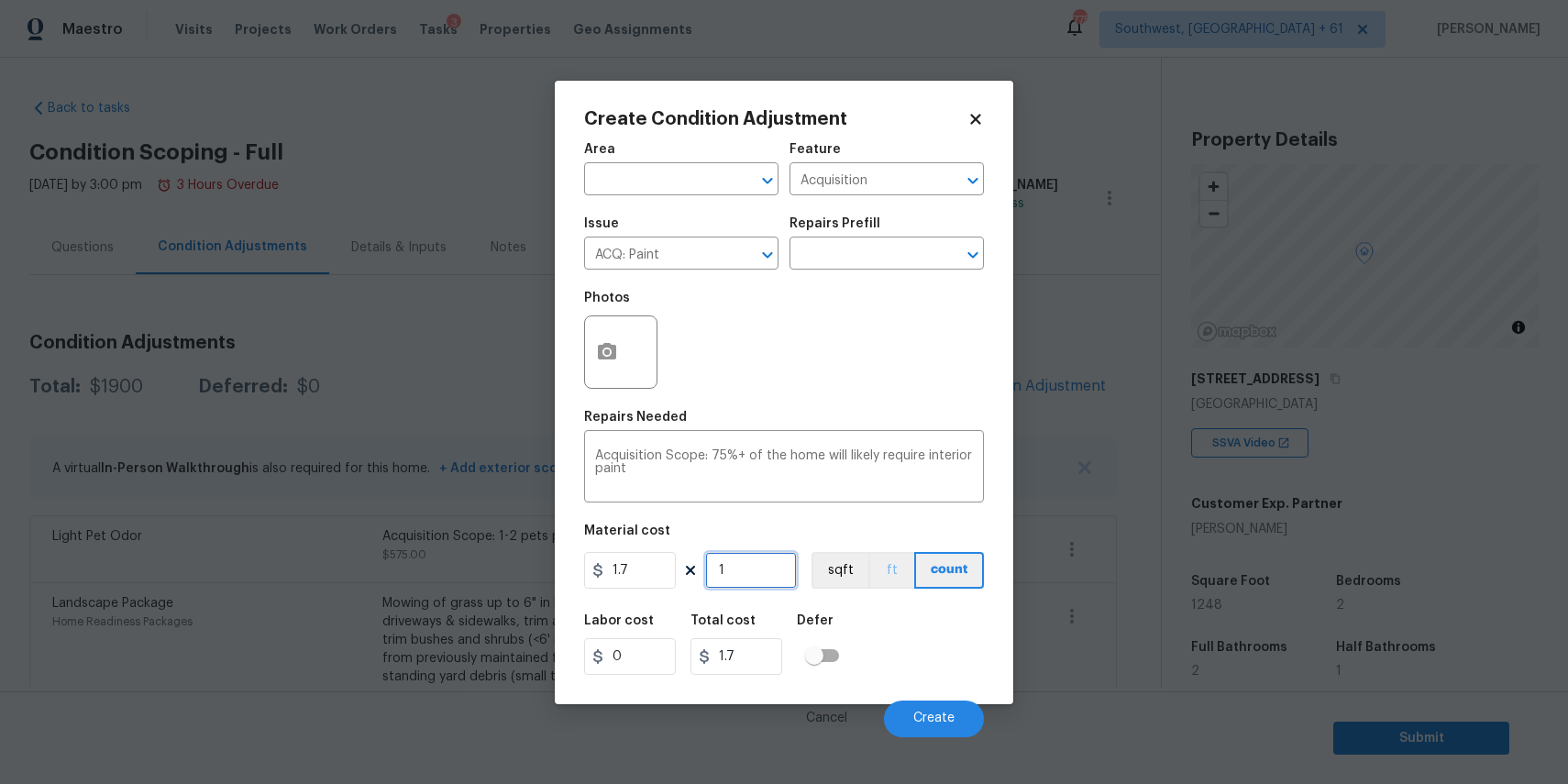
type input "12"
type input "20.4"
type input "124"
type input "210.8"
type input "1248"
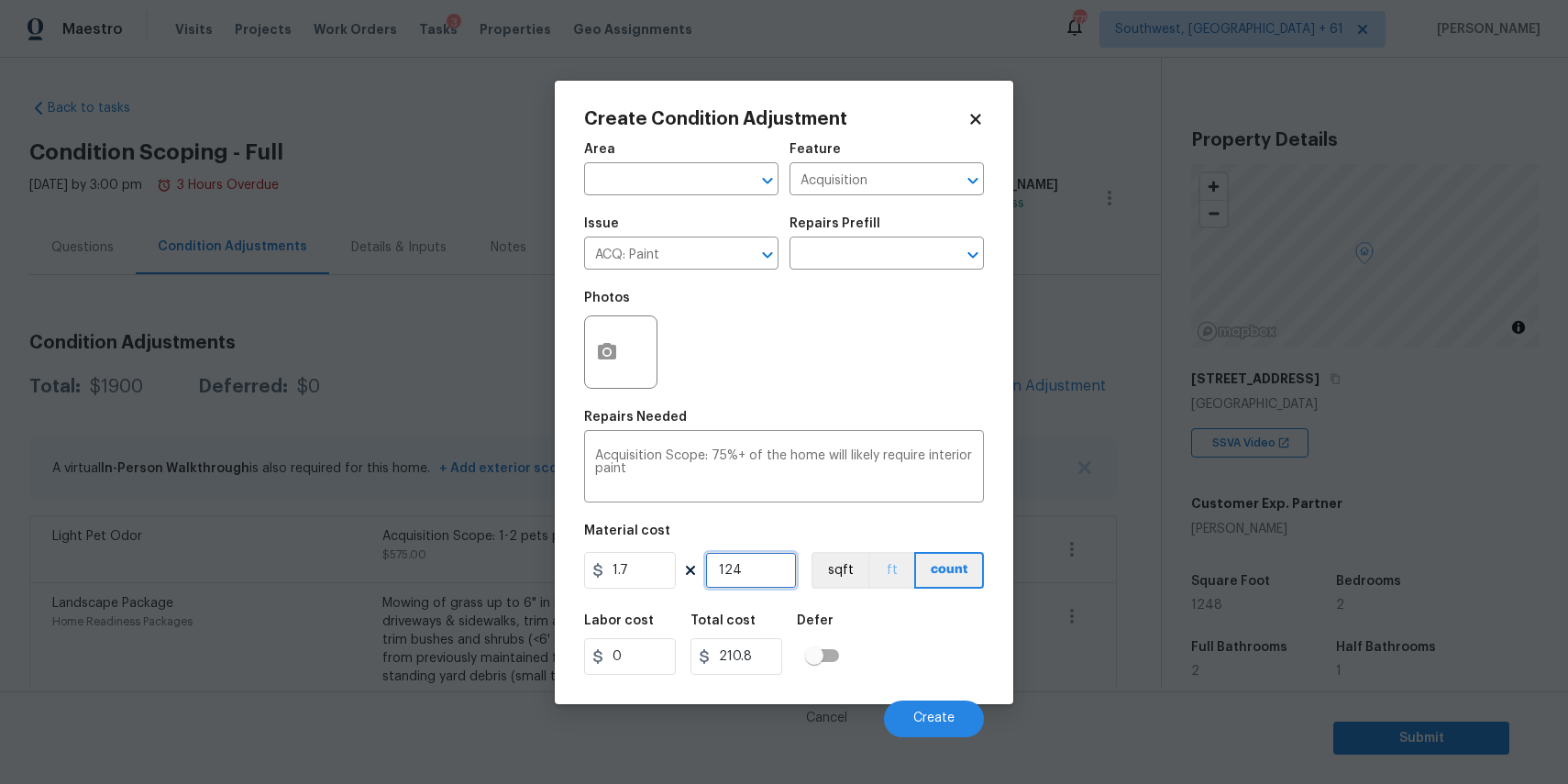
type input "2121.6"
type input "1248"
click at [636, 389] on div at bounding box center [620, 351] width 74 height 74
click at [623, 335] on button "button" at bounding box center [606, 351] width 44 height 72
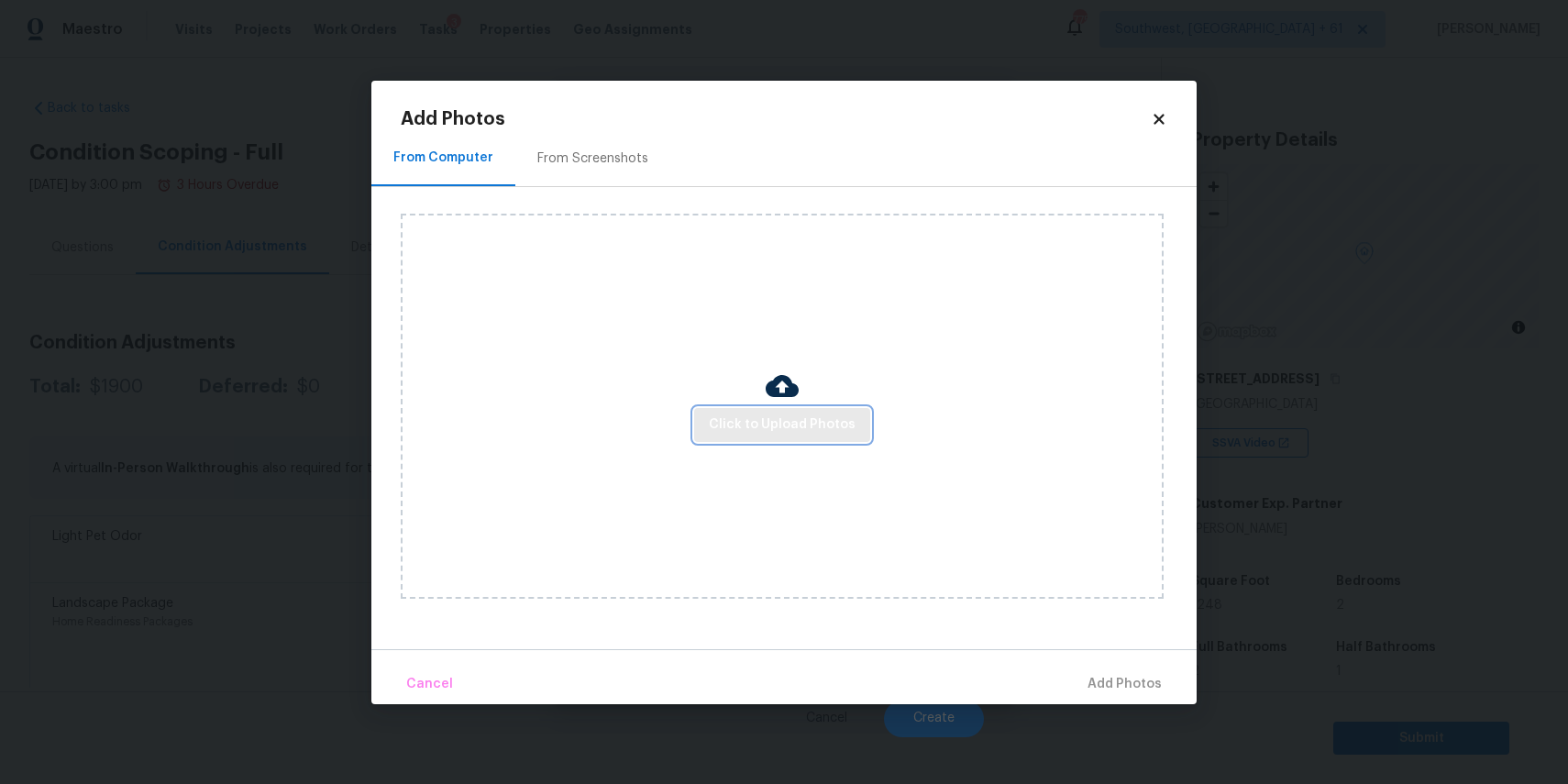
click at [814, 436] on button "Click to Upload Photos" at bounding box center [782, 424] width 176 height 34
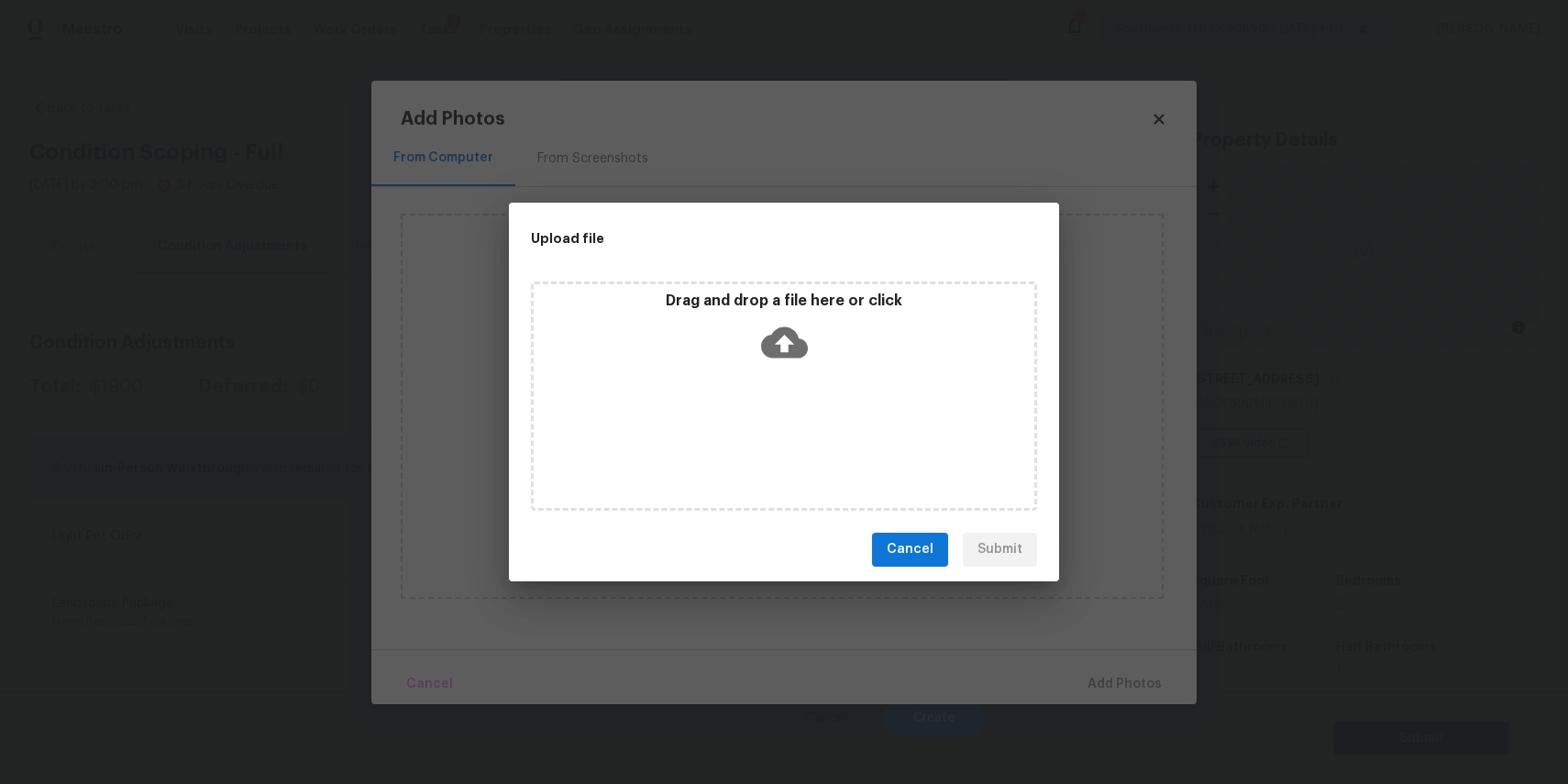
click at [814, 436] on div "Drag and drop a file here or click" at bounding box center [784, 396] width 506 height 229
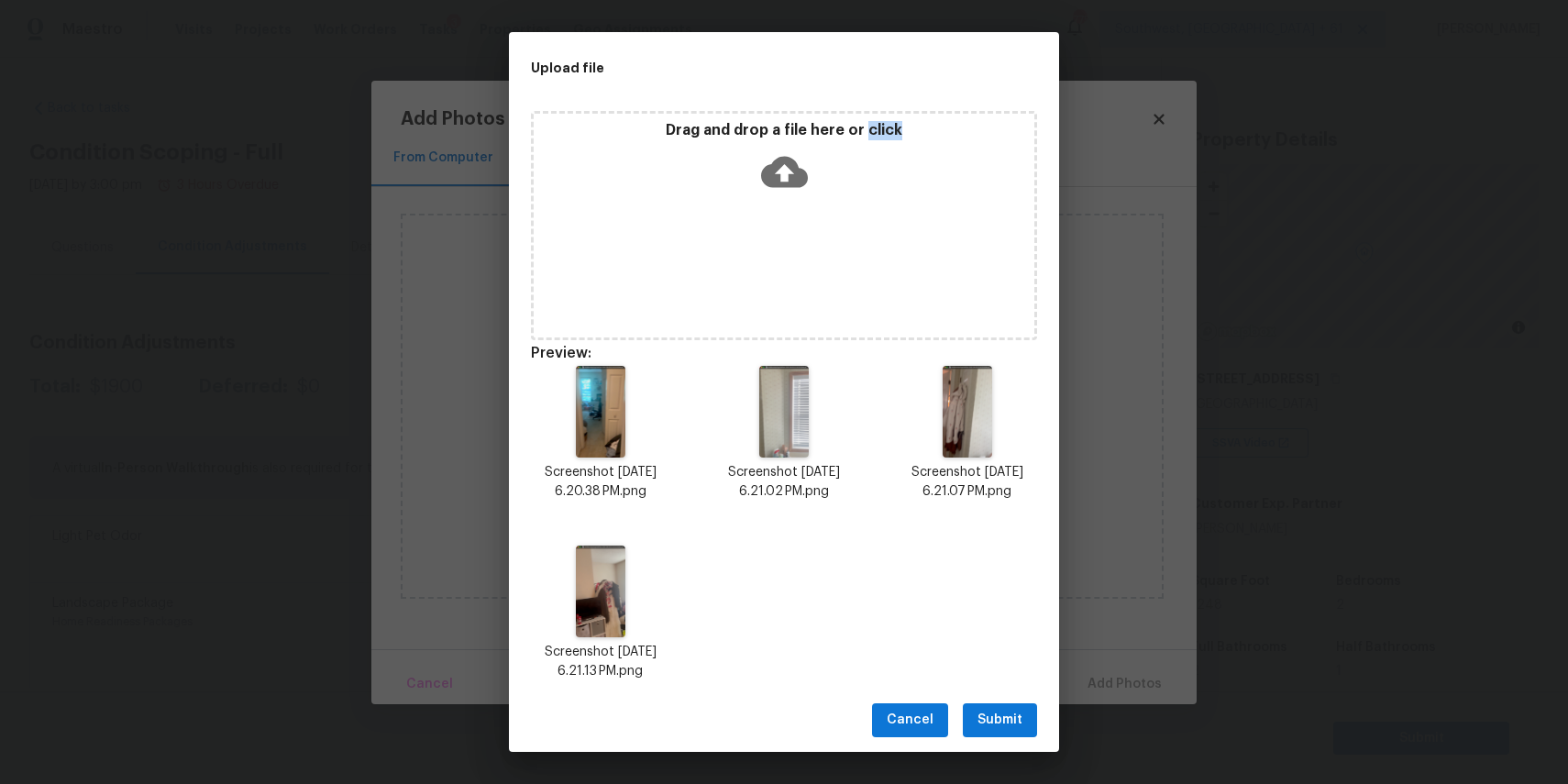
click at [1017, 712] on span "Submit" at bounding box center [1000, 720] width 45 height 23
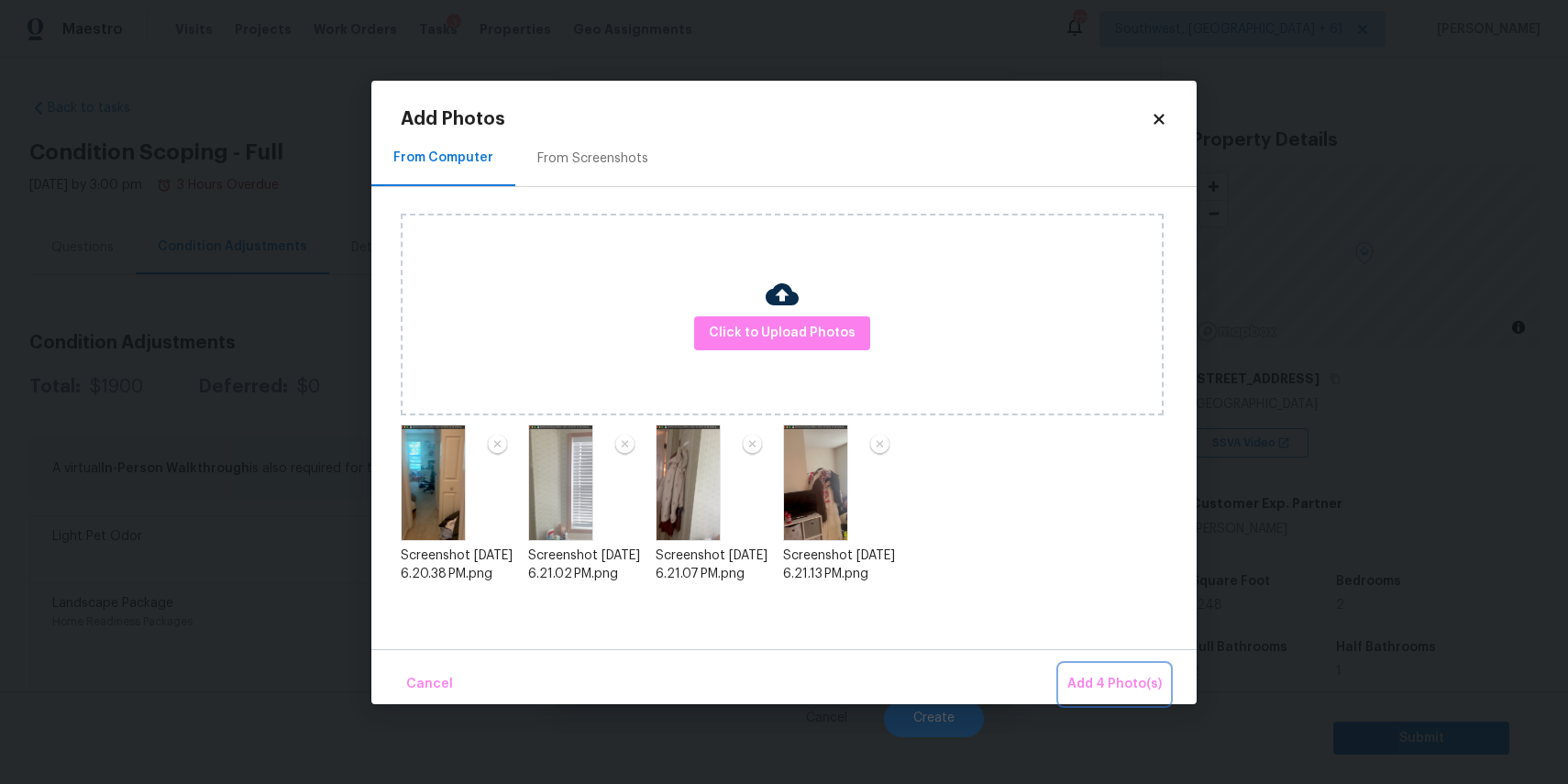
click at [1122, 676] on span "Add 4 Photo(s)" at bounding box center [1114, 684] width 94 height 23
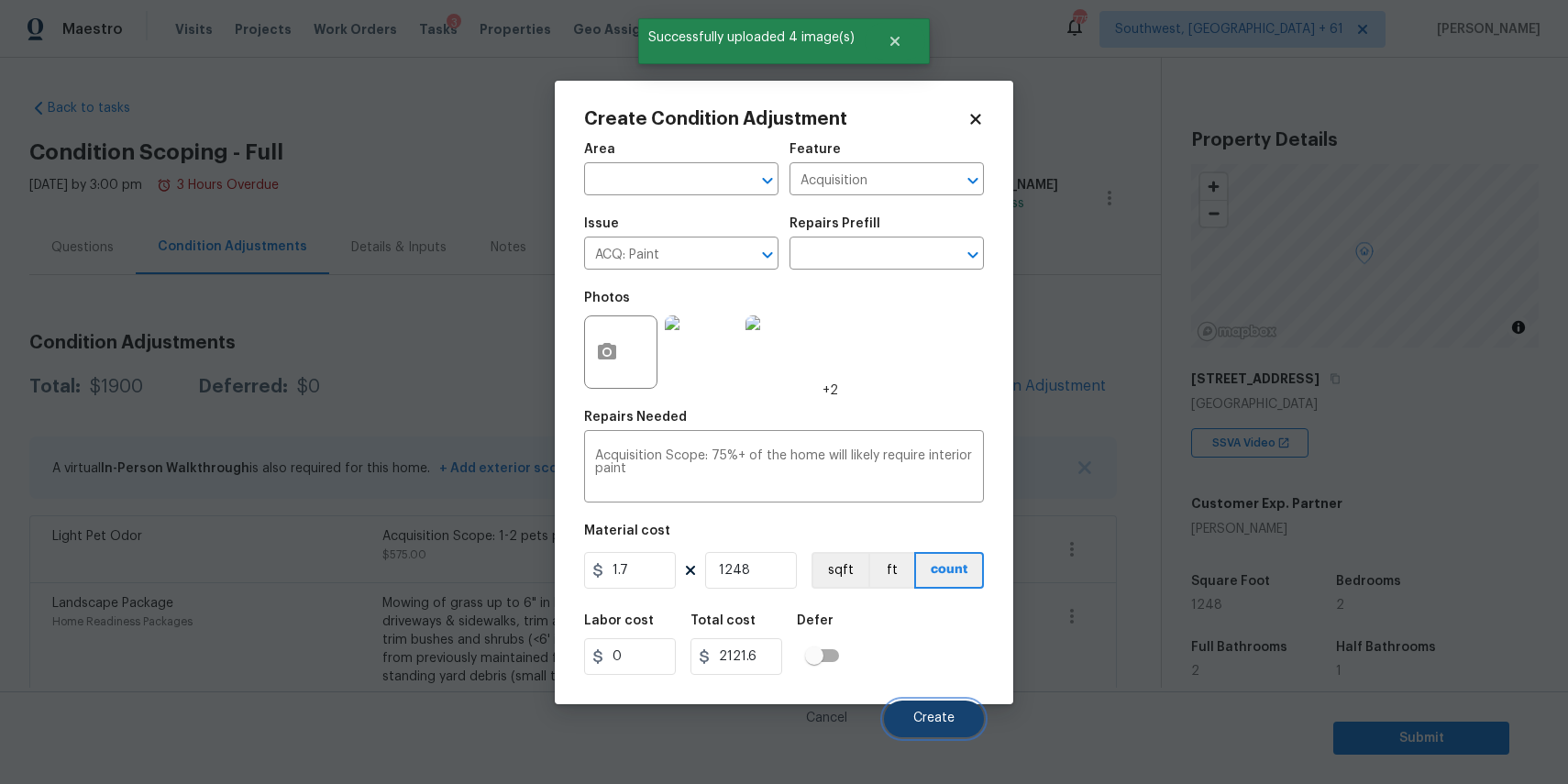
click at [934, 708] on button "Create" at bounding box center [934, 718] width 100 height 36
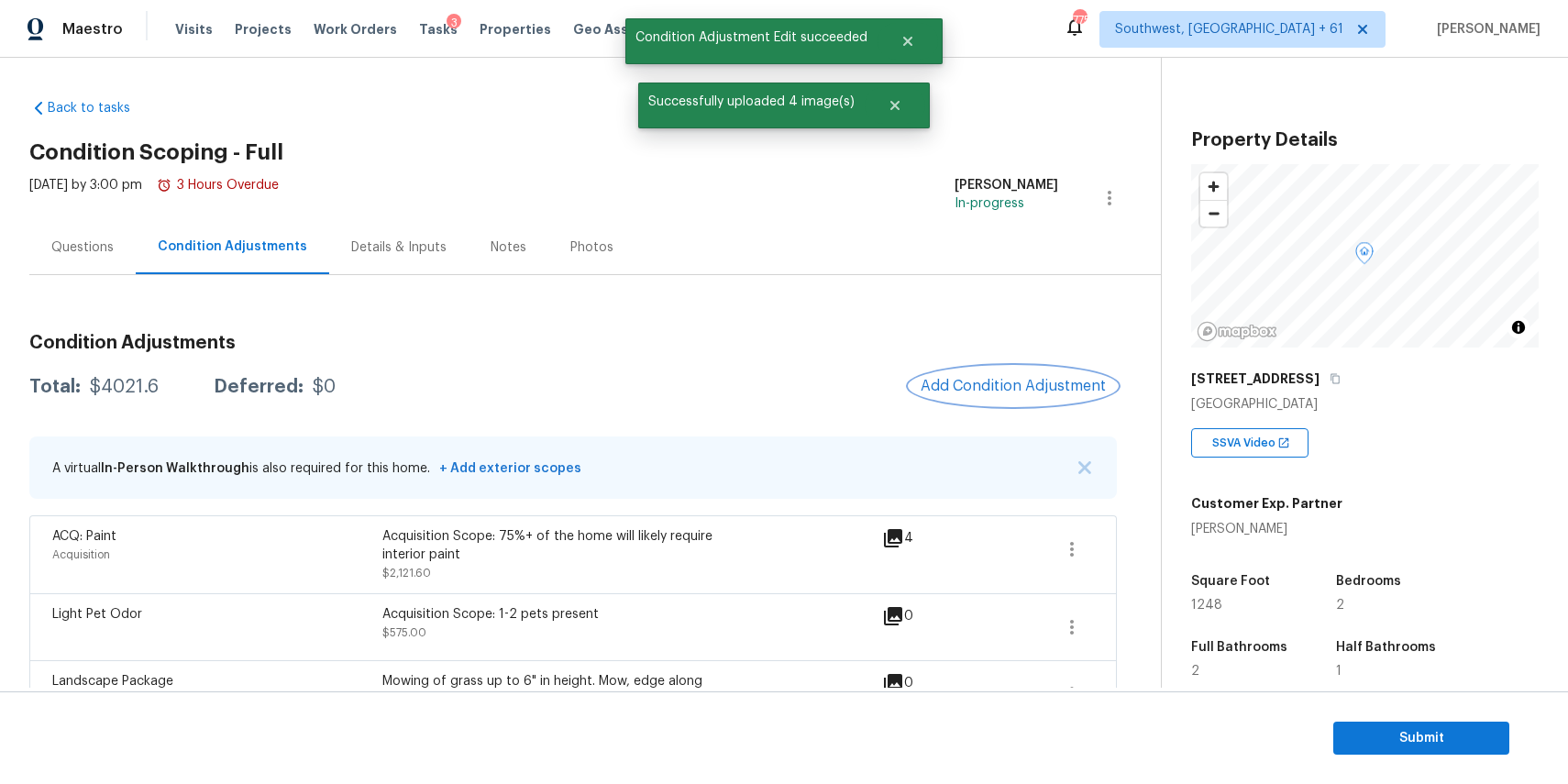
click at [1025, 386] on span "Add Condition Adjustment" at bounding box center [1013, 386] width 186 height 17
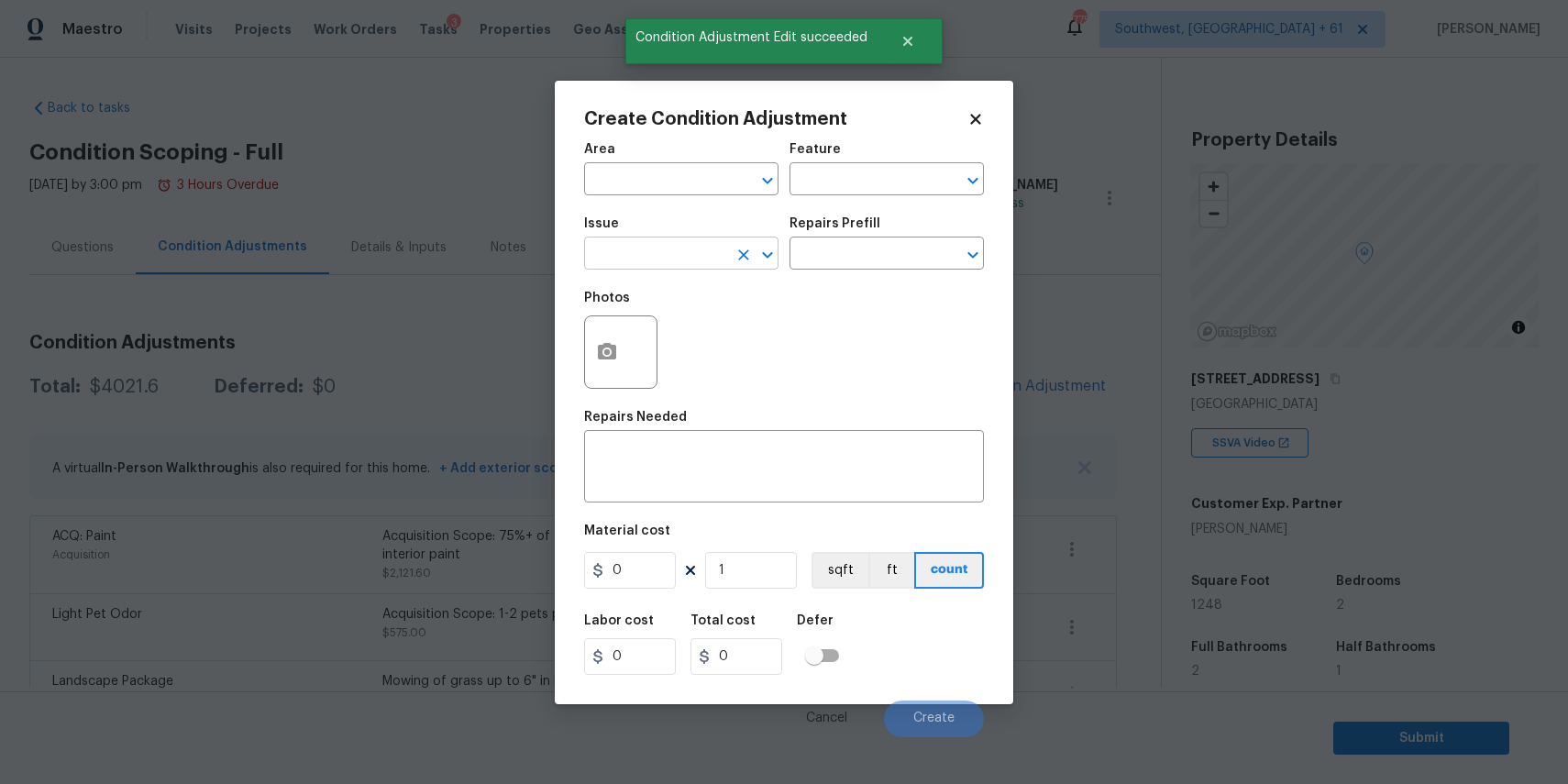
click at [651, 255] on input "text" at bounding box center [655, 255] width 143 height 28
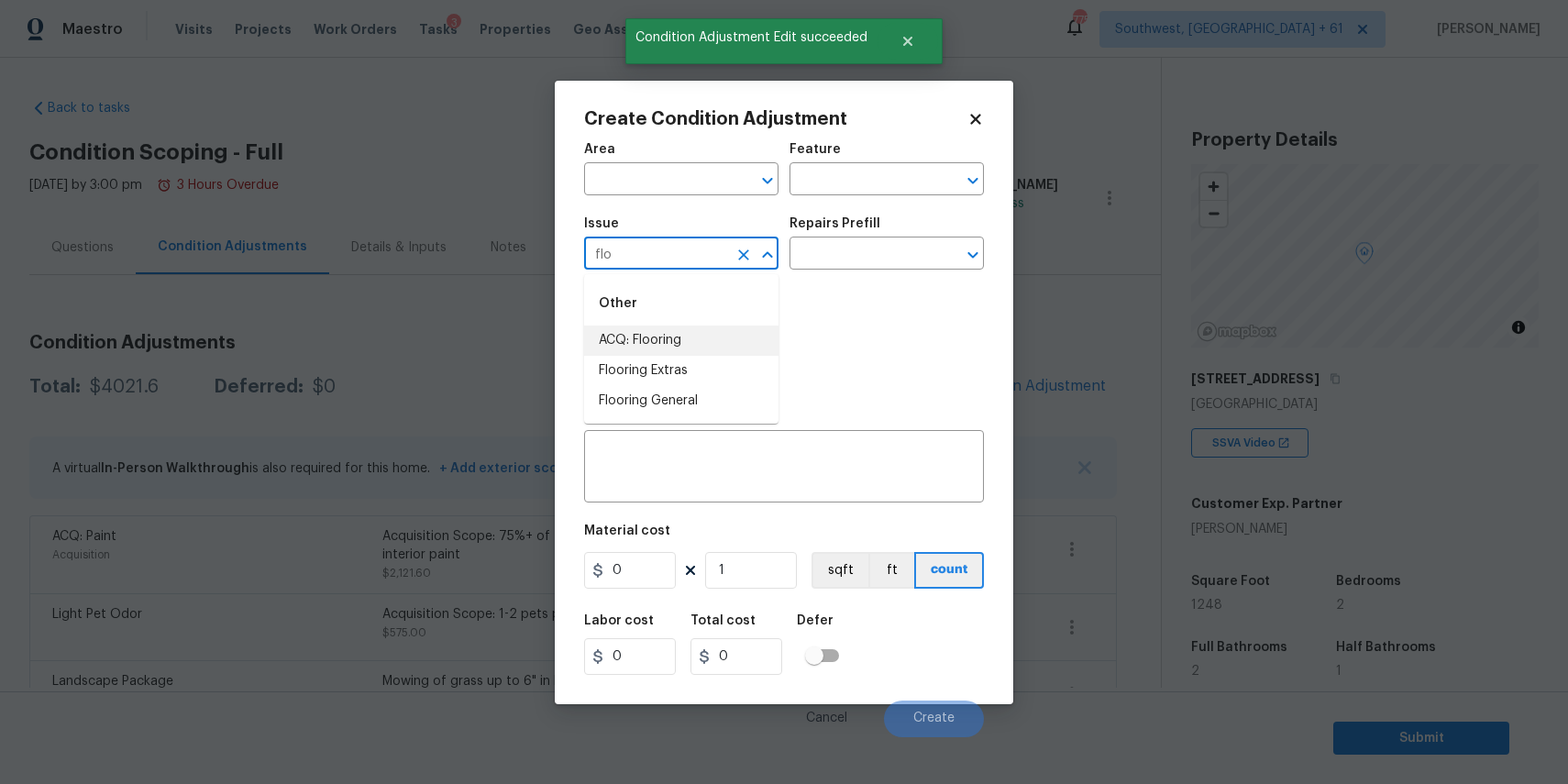
click at [688, 344] on li "ACQ: Flooring" at bounding box center [681, 340] width 194 height 30
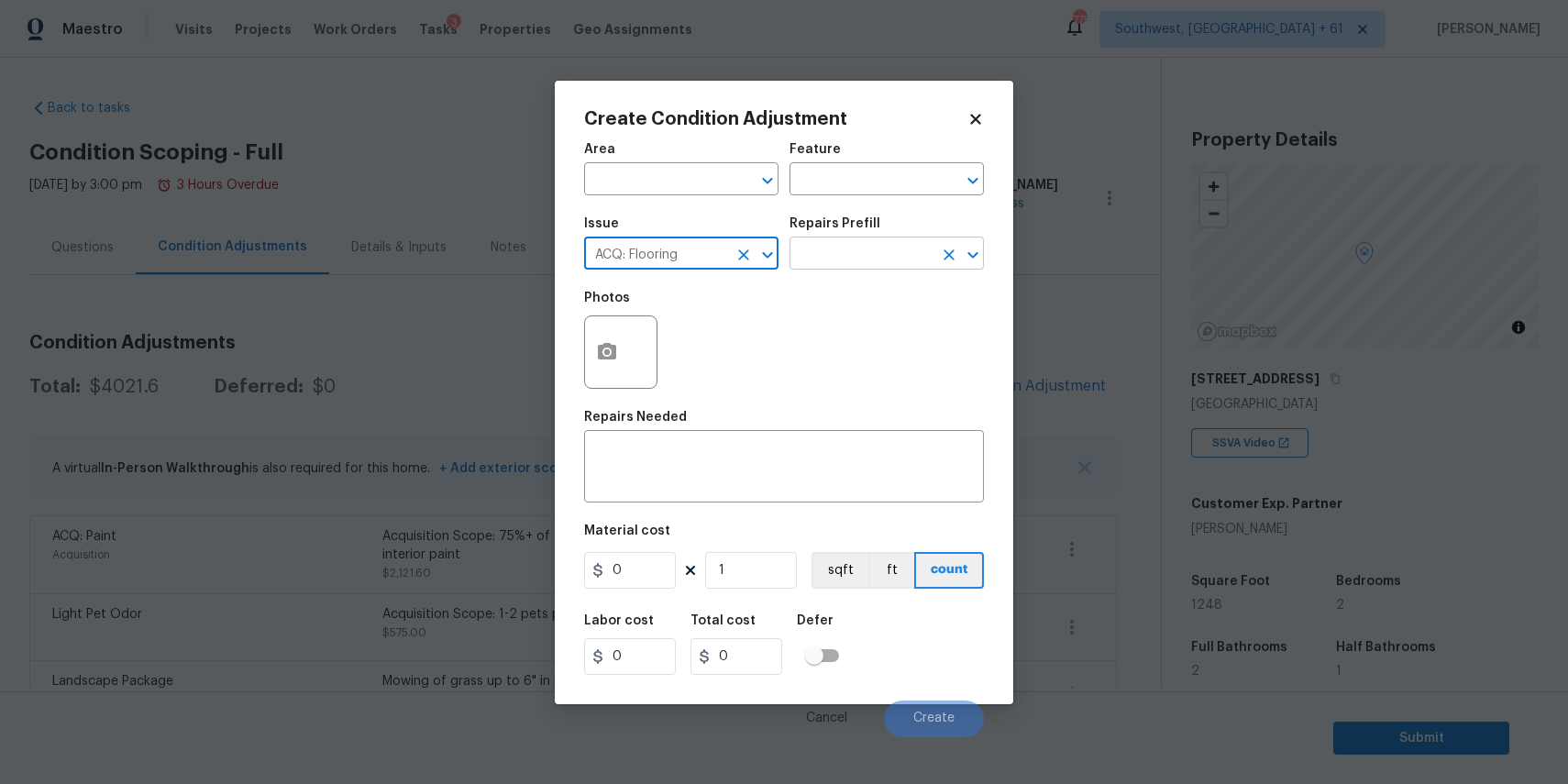
type input "ACQ: Flooring"
click at [904, 253] on input "text" at bounding box center [860, 255] width 143 height 28
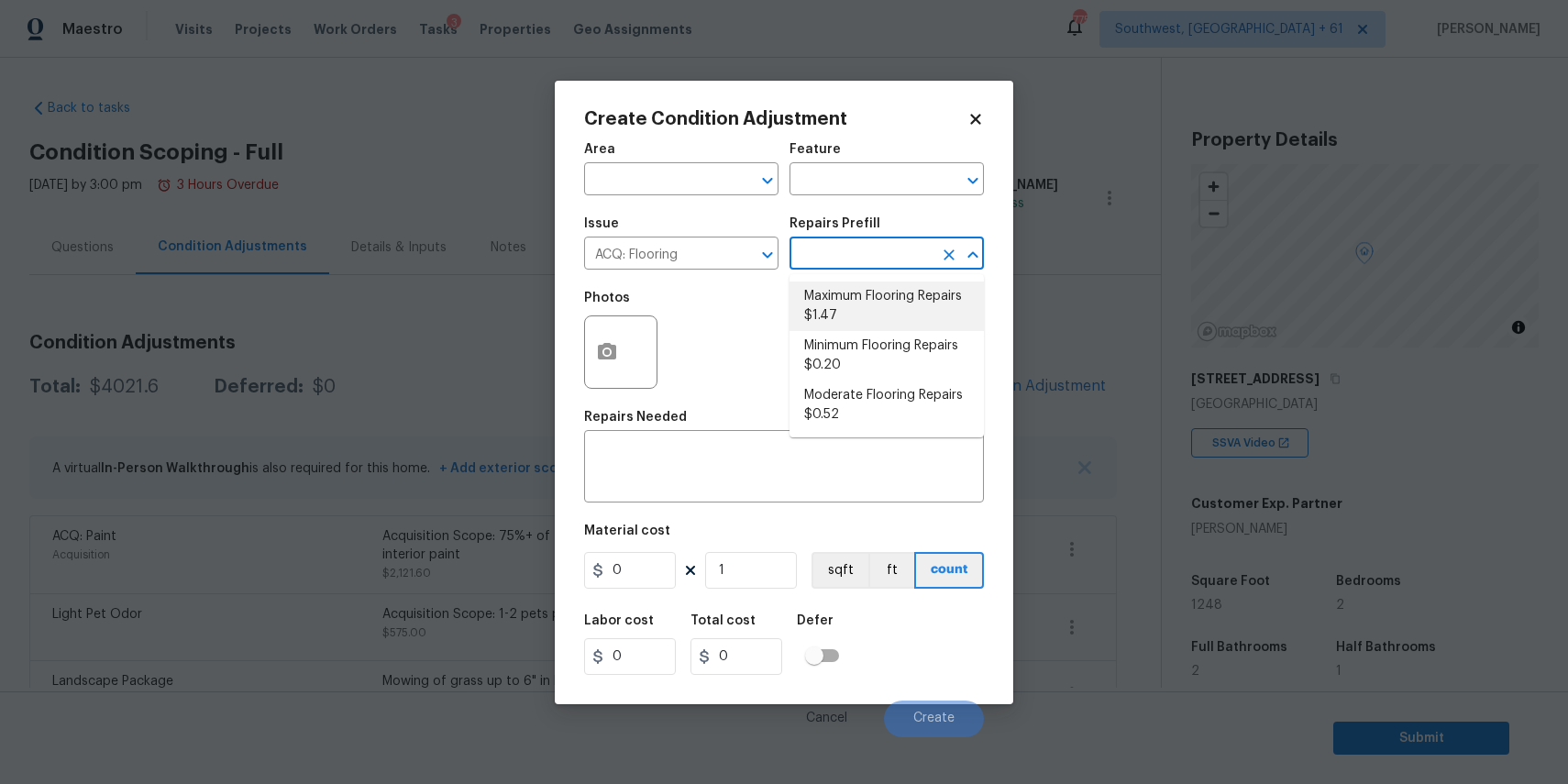
click at [906, 305] on li "Maximum Flooring Repairs $1.47" at bounding box center [886, 306] width 194 height 49
type input "Acquisition"
type textarea "Acquisition Scope: Maximum flooring repairs"
type input "1.47"
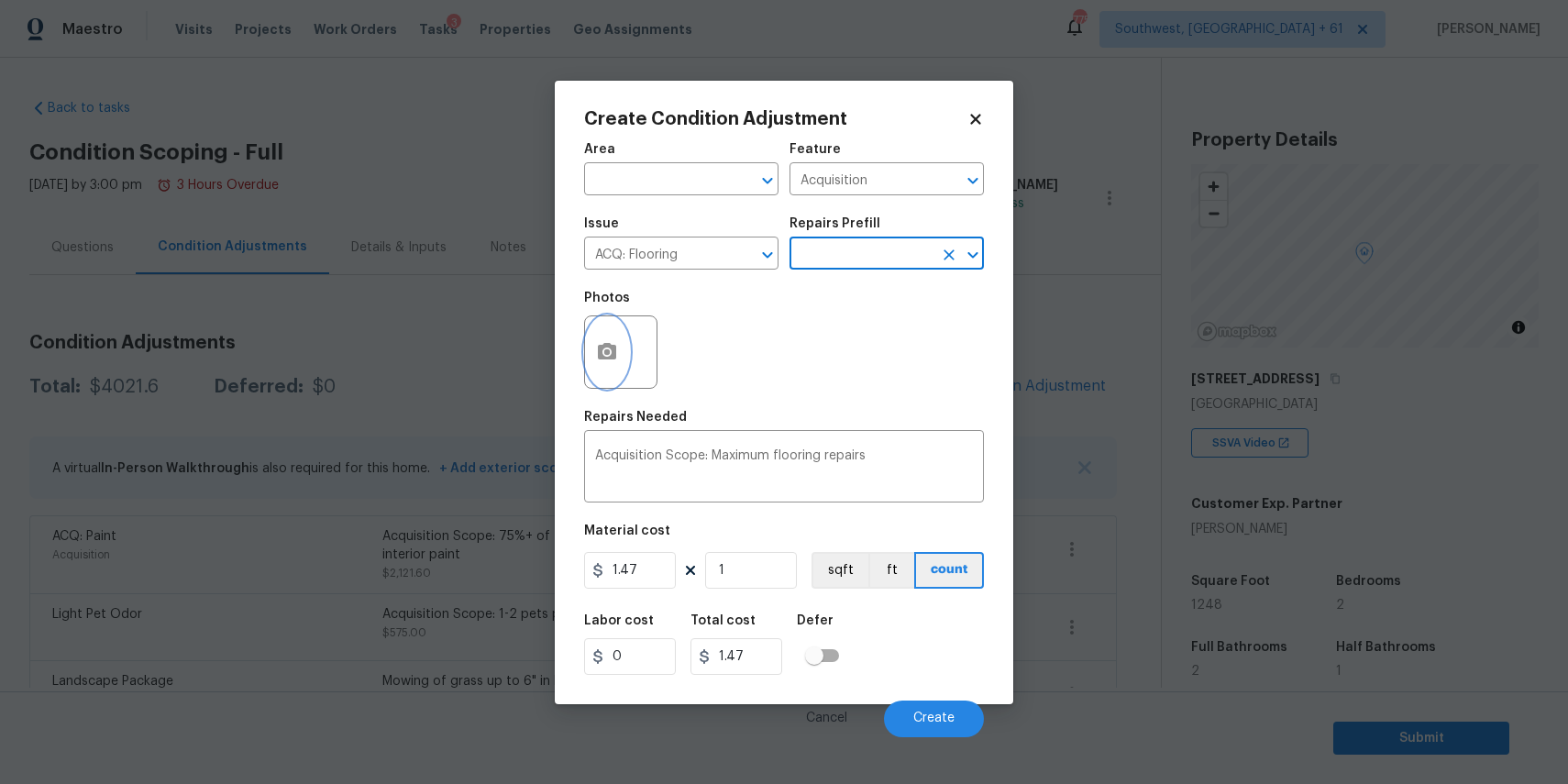
click at [604, 353] on circle "button" at bounding box center [607, 351] width 6 height 6
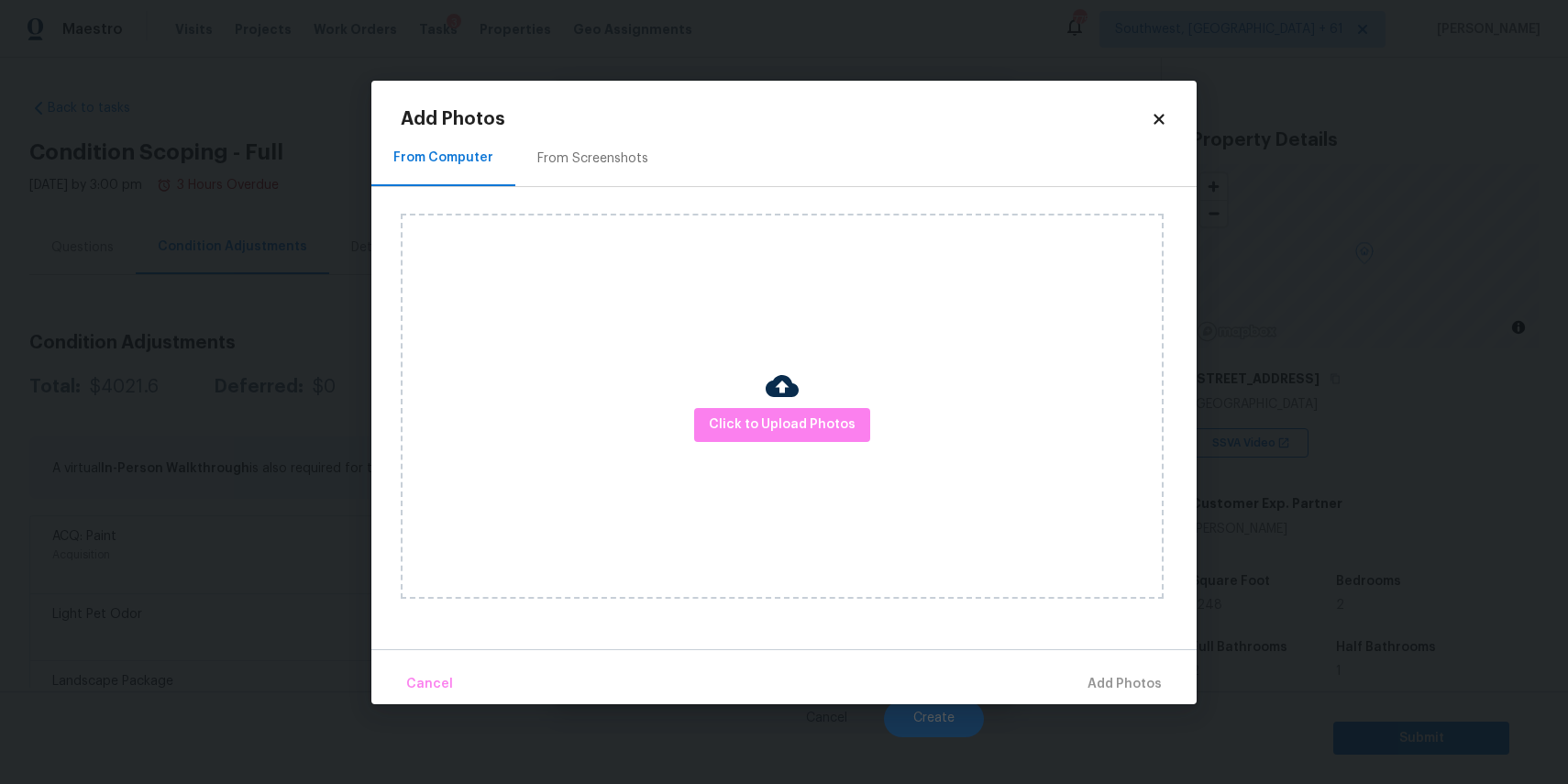
click at [769, 389] on img at bounding box center [782, 385] width 33 height 33
click at [786, 413] on span "Click to Upload Photos" at bounding box center [782, 424] width 146 height 23
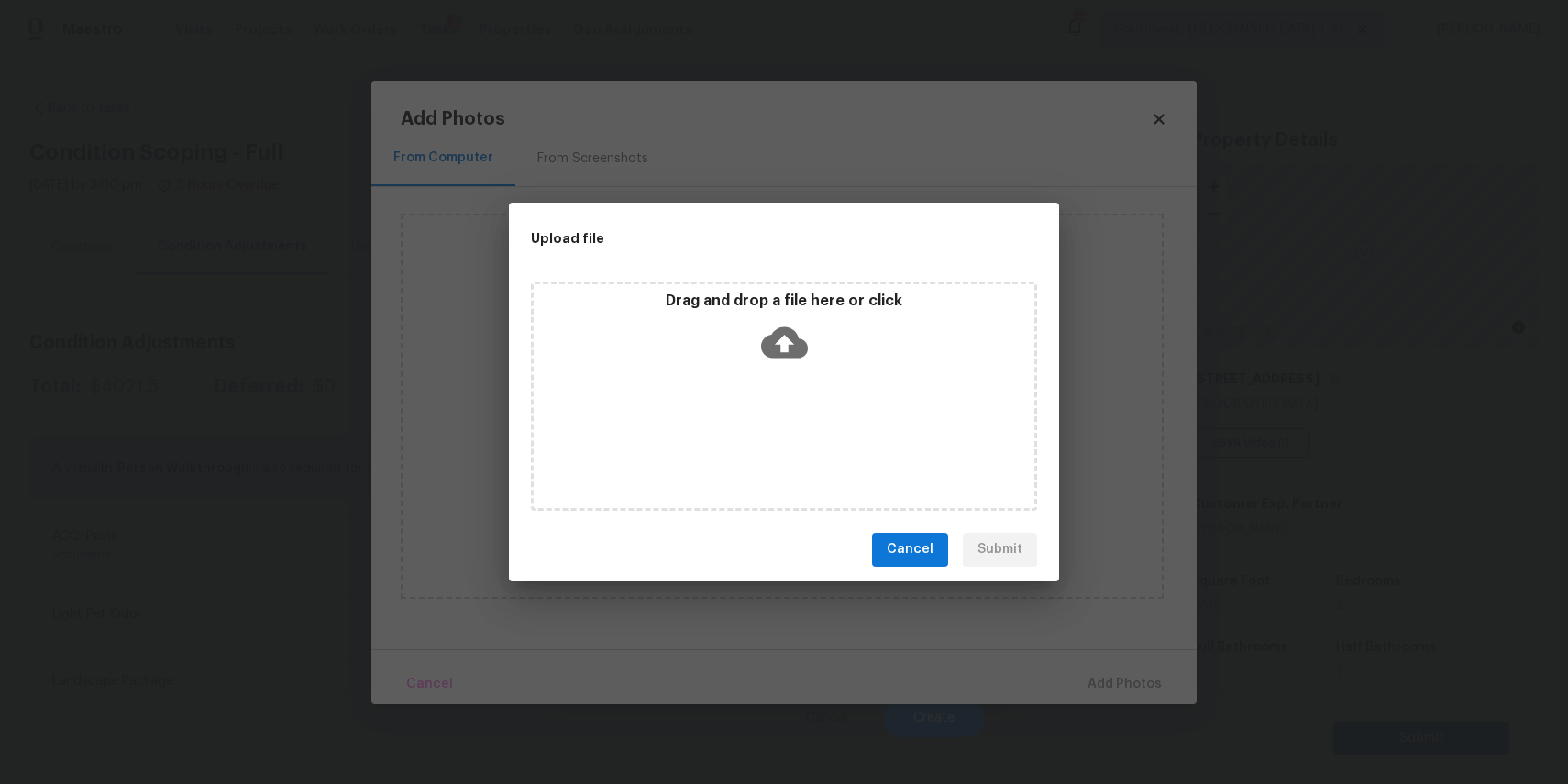
click at [786, 412] on div "Drag and drop a file here or click" at bounding box center [784, 396] width 506 height 229
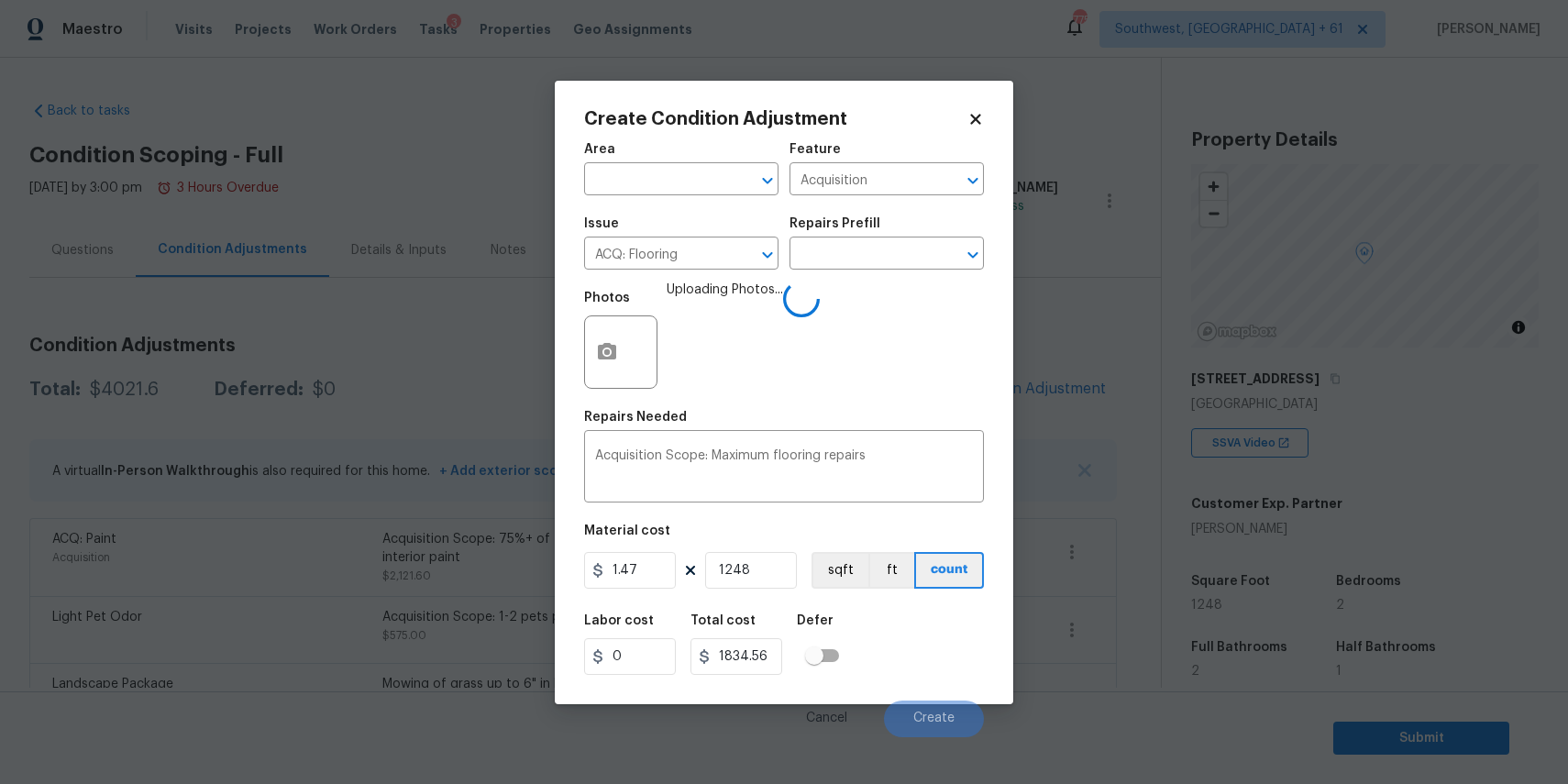
scroll to position [3, 0]
type input "1248"
click at [916, 712] on span "Create" at bounding box center [934, 718] width 41 height 14
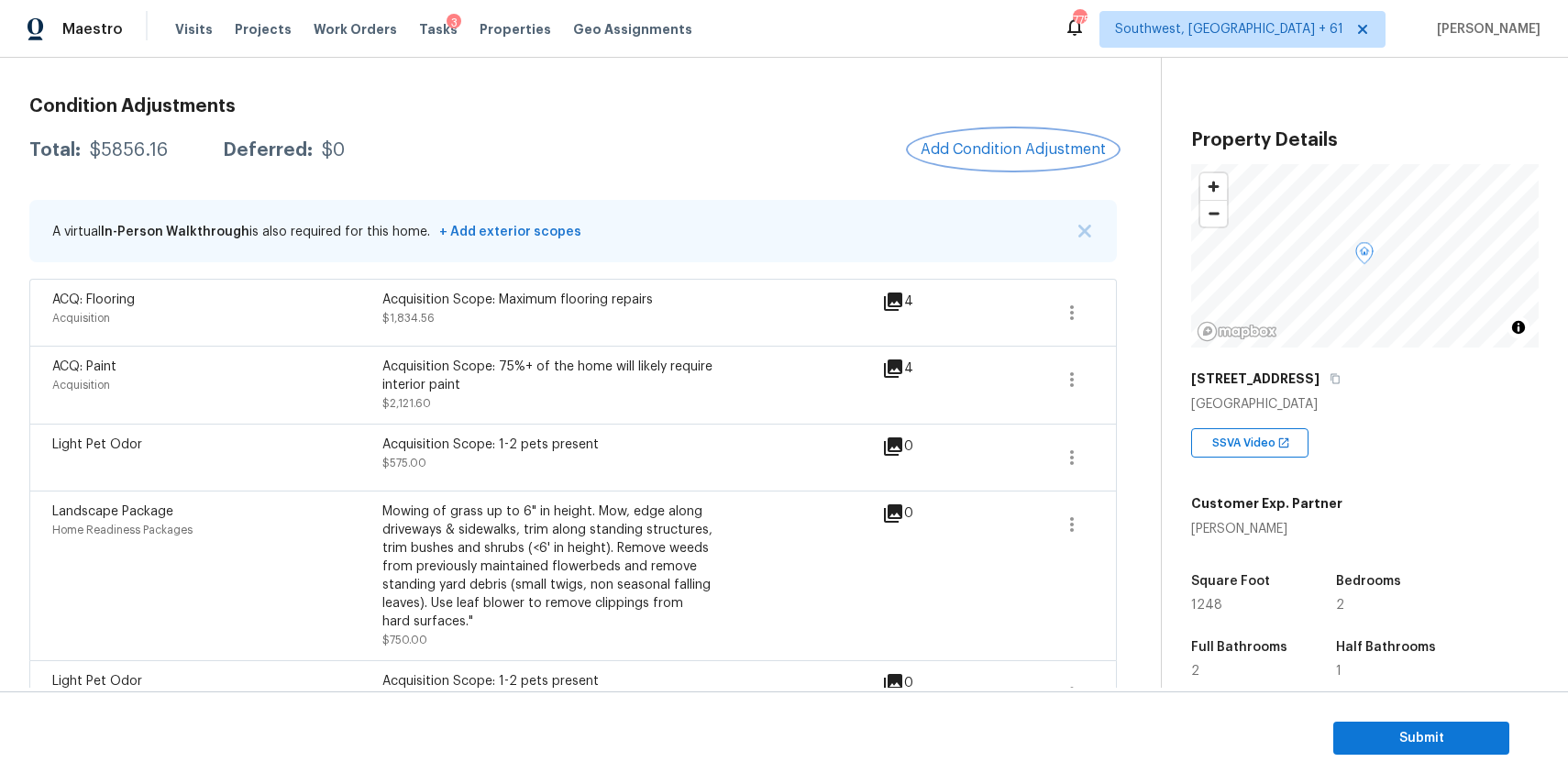
scroll to position [286, 0]
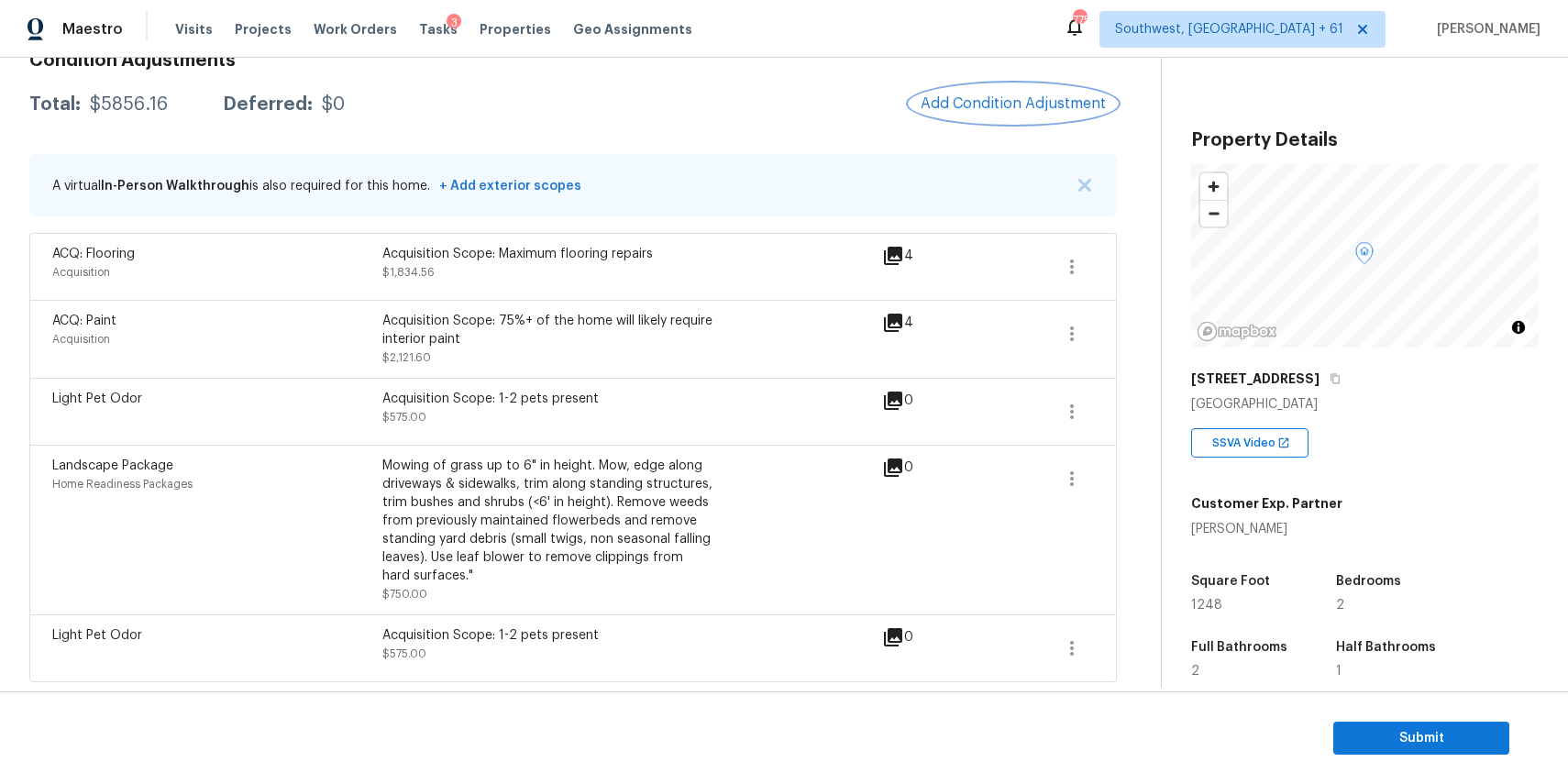
click at [1005, 91] on button "Add Condition Adjustment" at bounding box center [1013, 103] width 207 height 38
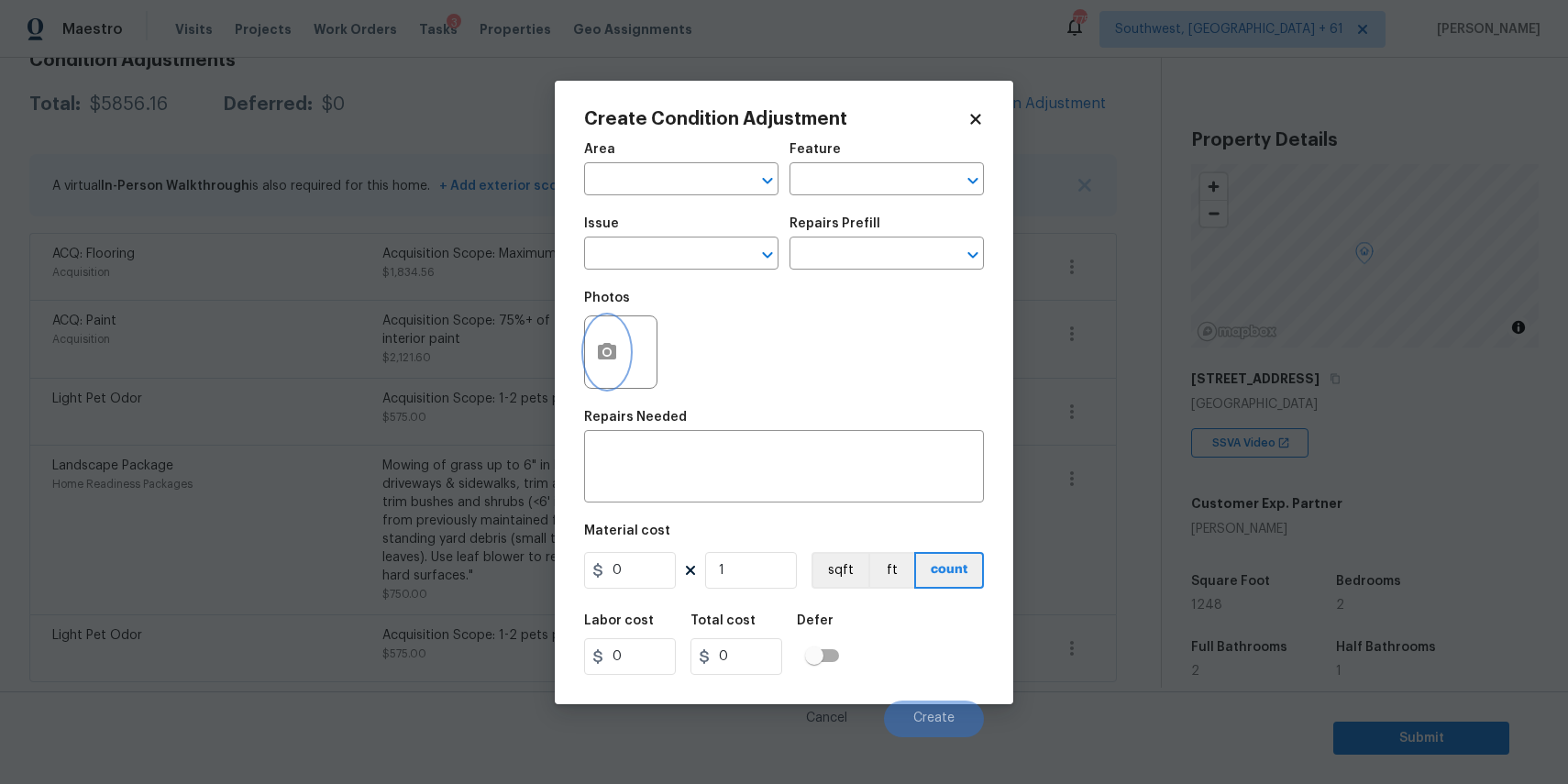
click at [598, 353] on icon "button" at bounding box center [607, 351] width 19 height 17
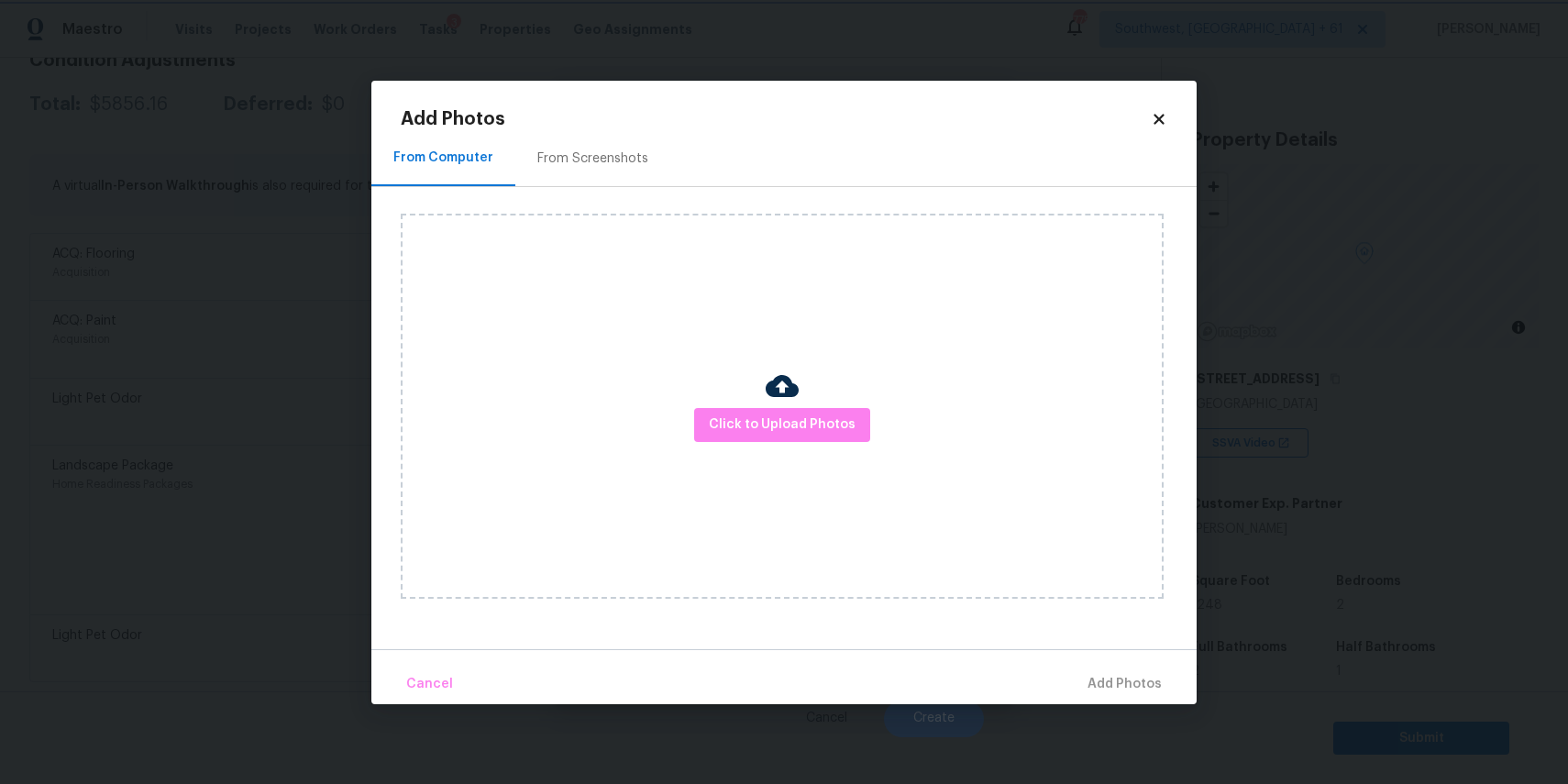
click at [270, 432] on body "Maestro Visits Projects Work Orders Tasks 3 Properties Geo Assignments [GEOGRAP…" at bounding box center [784, 392] width 1568 height 784
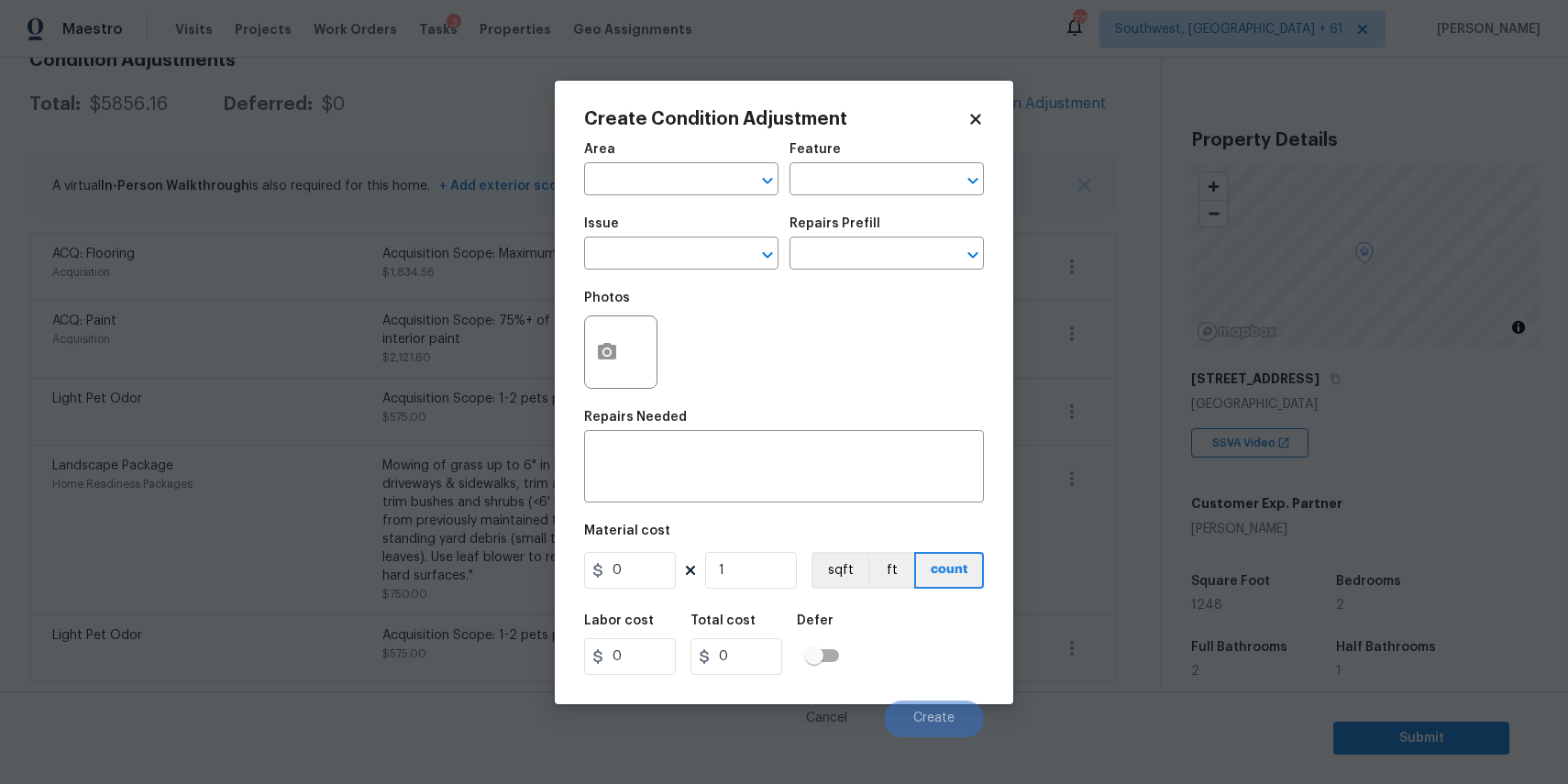
click at [1180, 214] on body "Maestro Visits Projects Work Orders Tasks 3 Properties Geo Assignments [GEOGRAP…" at bounding box center [784, 392] width 1568 height 784
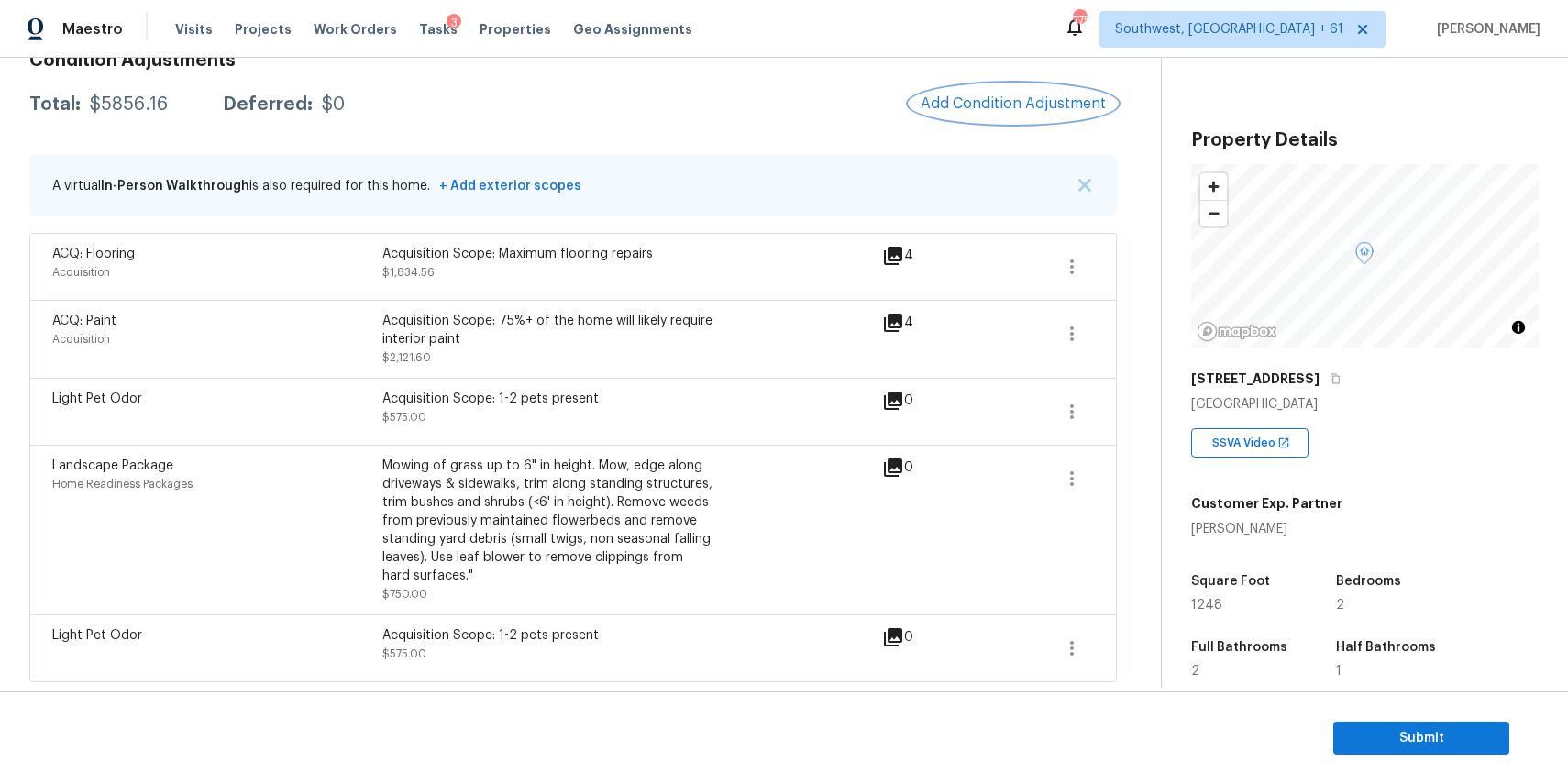
click at [1053, 100] on span "Add Condition Adjustment" at bounding box center [1013, 103] width 186 height 17
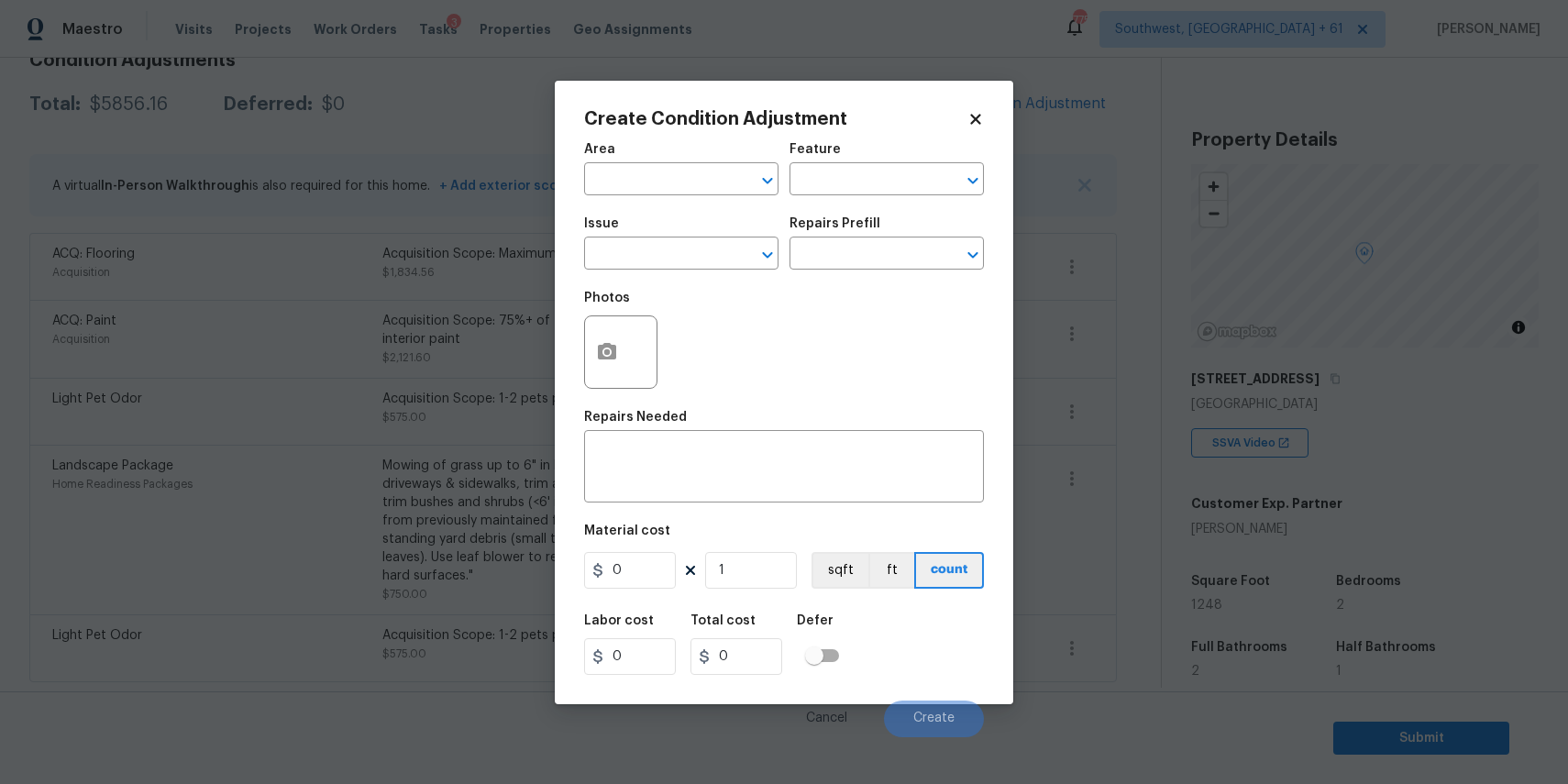
click at [679, 276] on span "Issue ​" at bounding box center [681, 243] width 194 height 75
click at [691, 265] on input "text" at bounding box center [655, 255] width 143 height 28
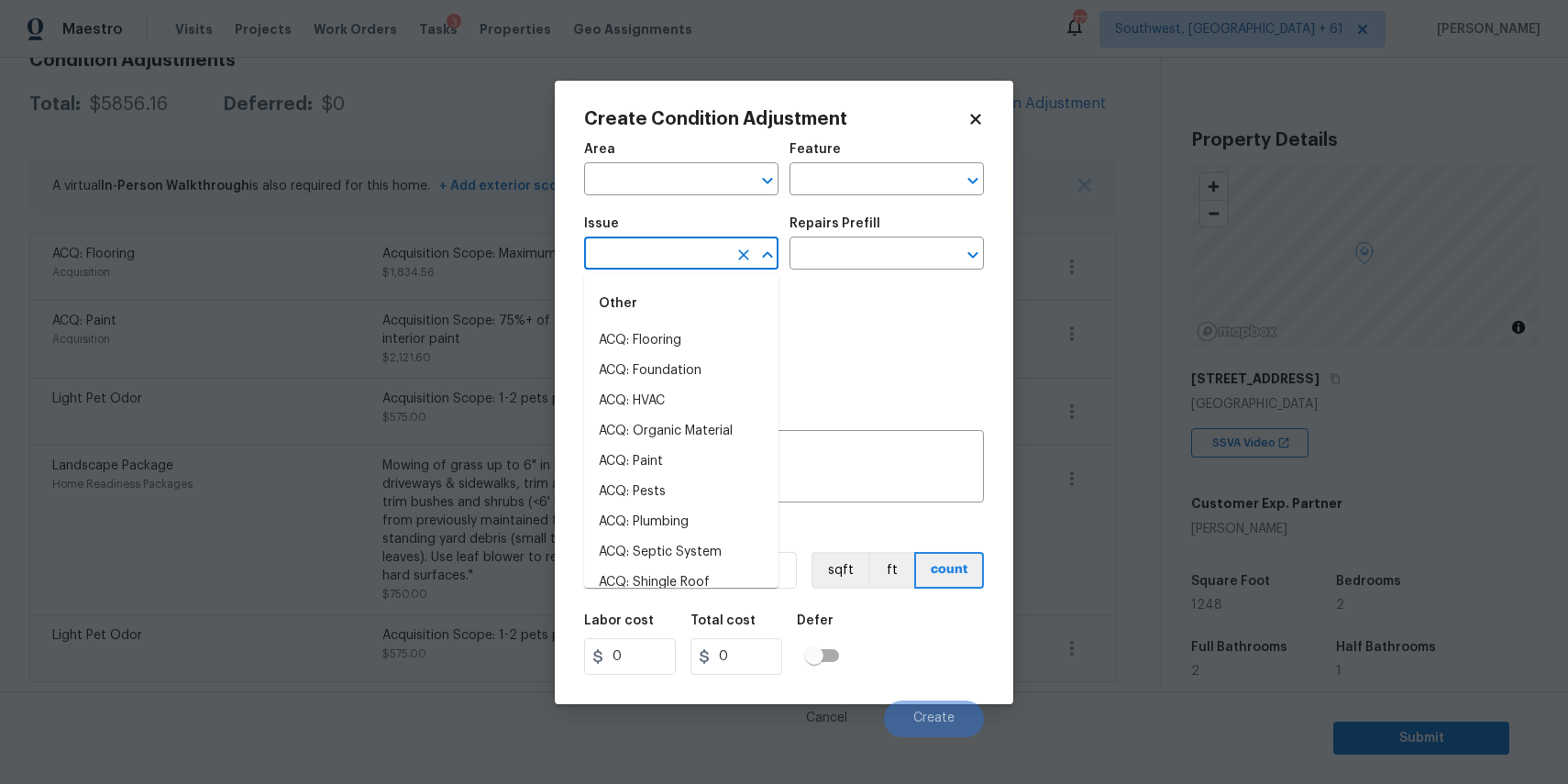
click at [691, 265] on input "text" at bounding box center [655, 255] width 143 height 28
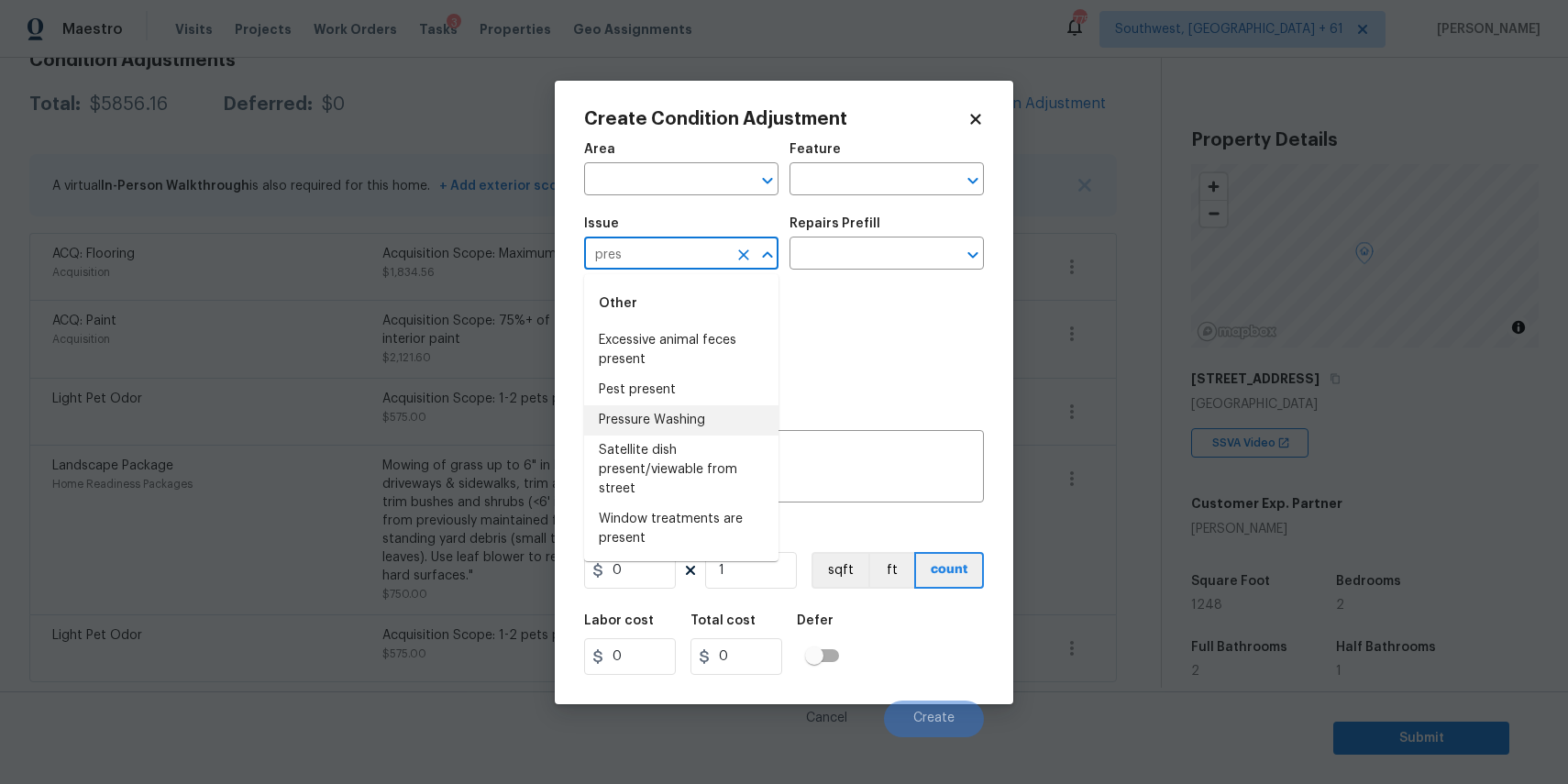
click at [706, 414] on li "Pressure Washing" at bounding box center [681, 420] width 194 height 30
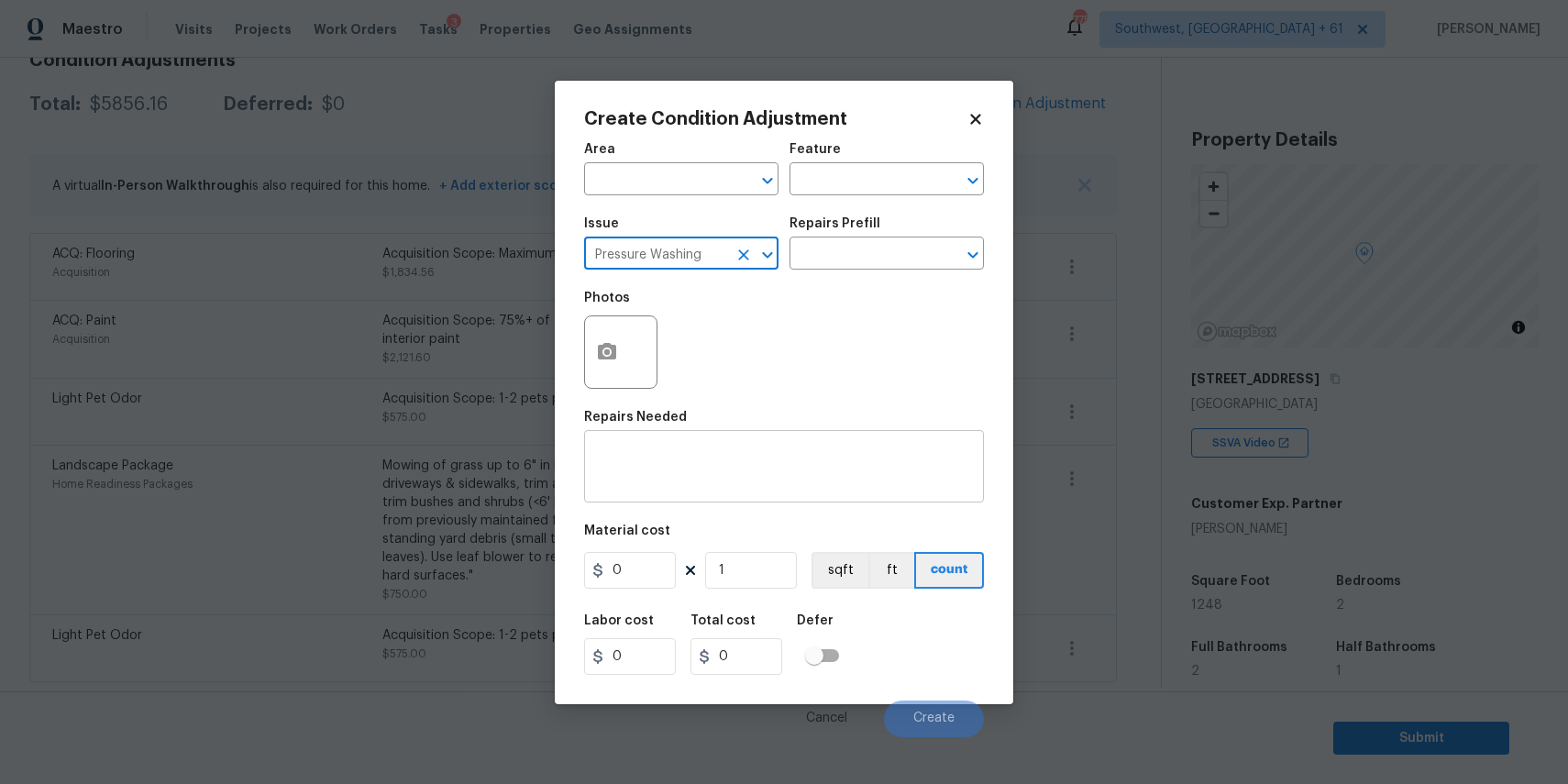
type input "Pressure Washing"
click at [711, 465] on textarea at bounding box center [784, 468] width 378 height 38
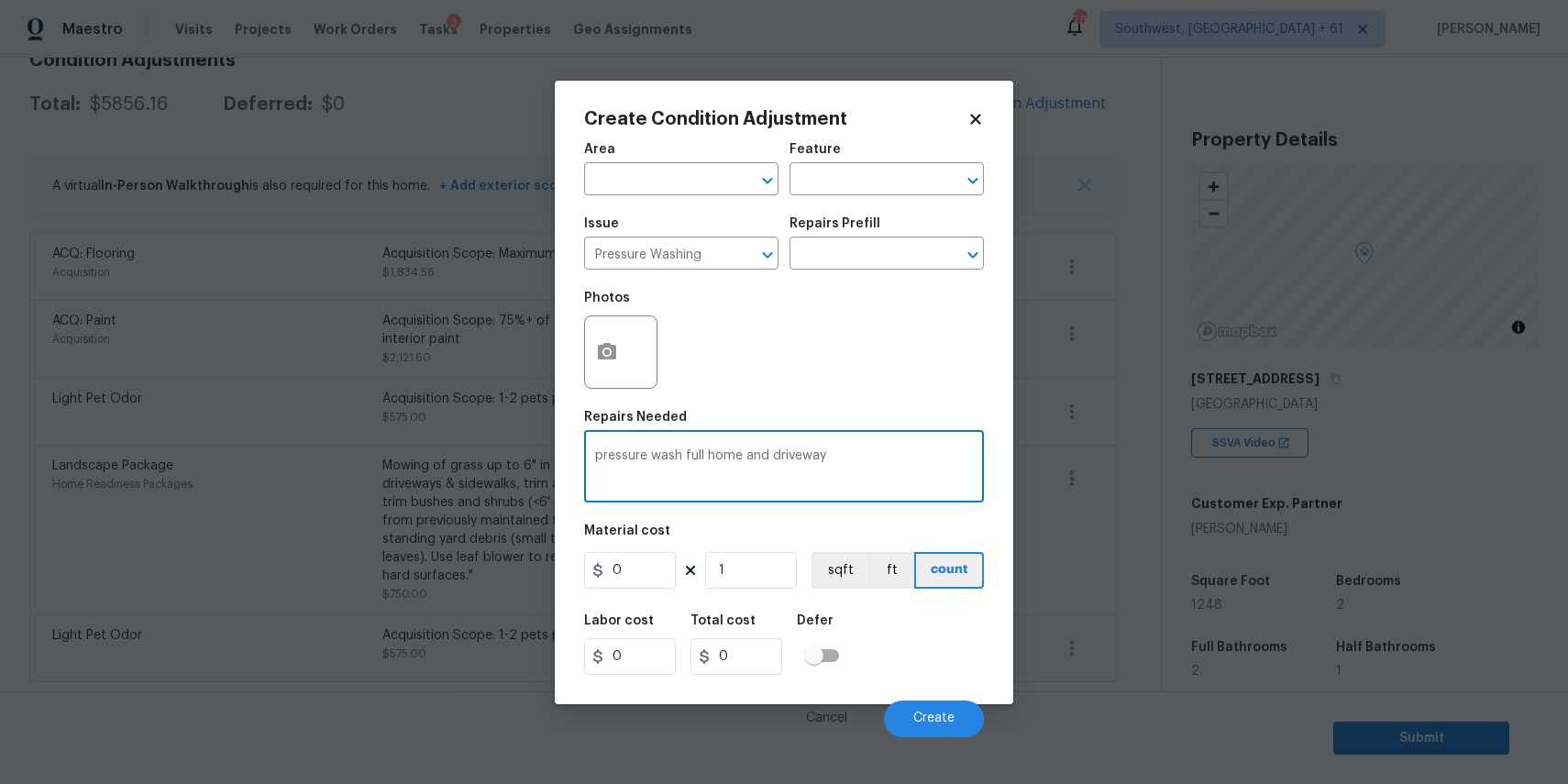
type textarea "pressure wash full home and driveway"
click at [631, 560] on input "0" at bounding box center [630, 570] width 91 height 36
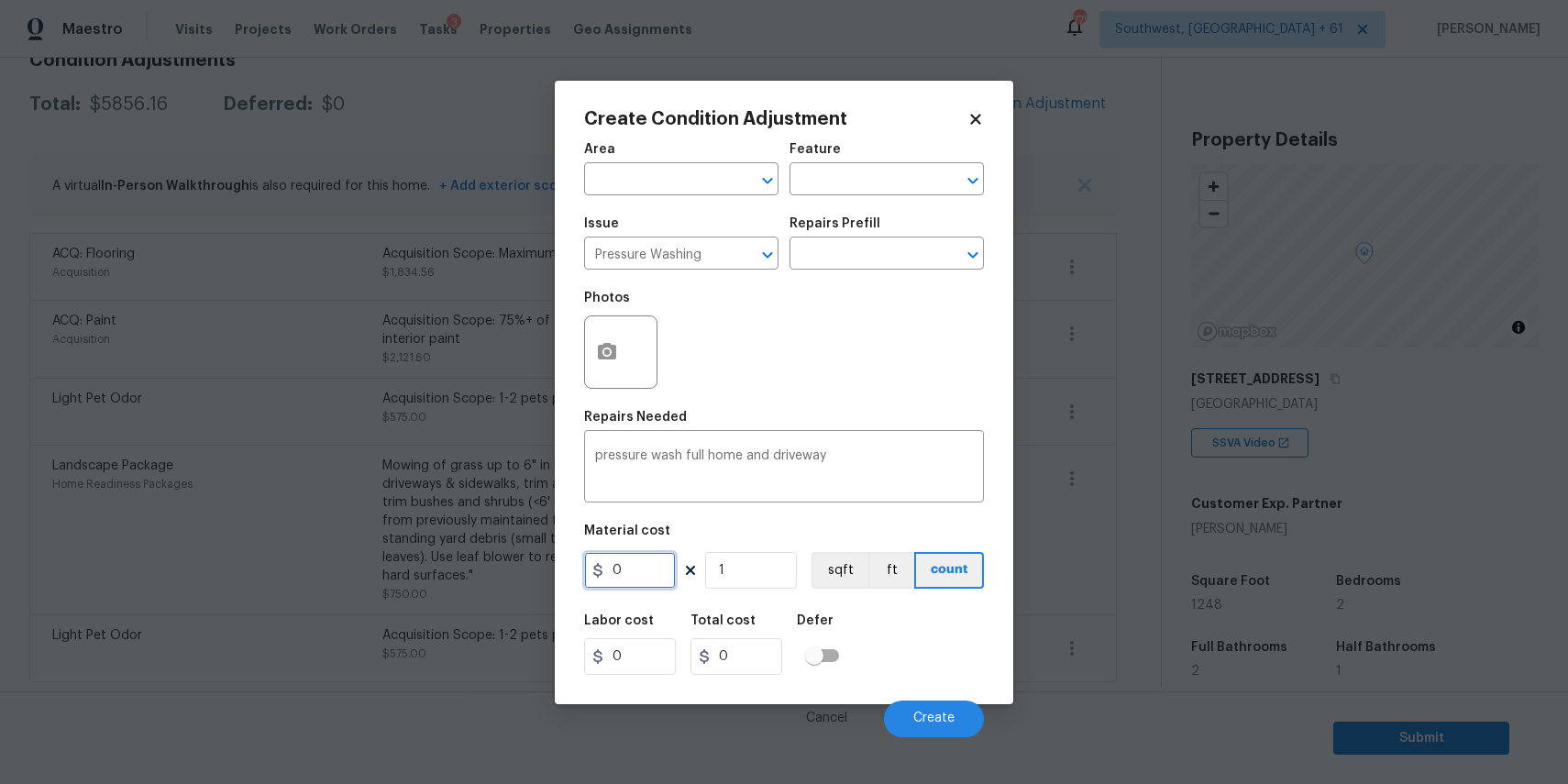
click at [631, 560] on input "0" at bounding box center [630, 570] width 91 height 36
type input "300"
click at [954, 713] on button "Create" at bounding box center [934, 718] width 100 height 36
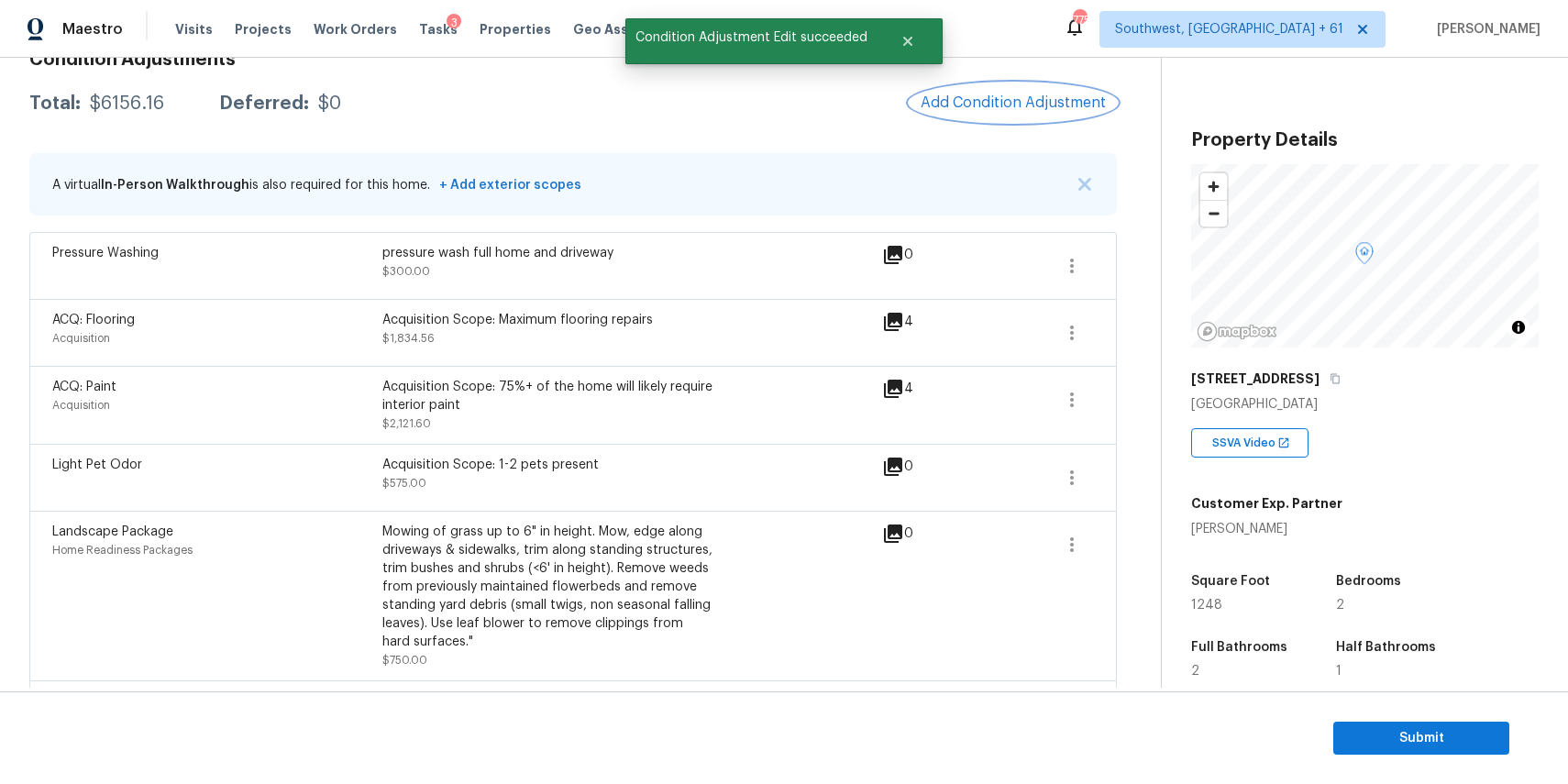
click at [1013, 103] on span "Add Condition Adjustment" at bounding box center [1013, 103] width 186 height 17
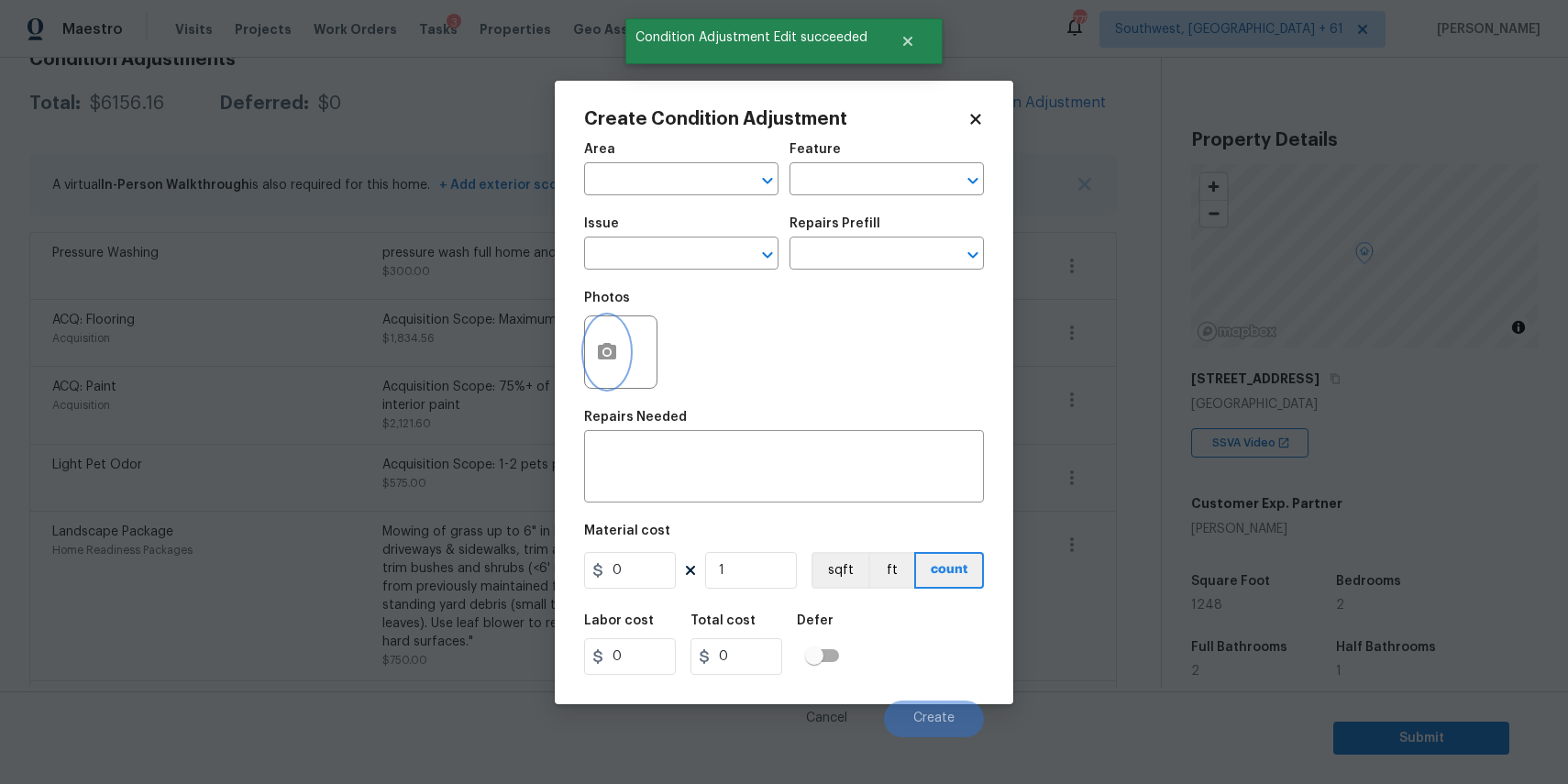
click at [598, 345] on icon "button" at bounding box center [607, 351] width 19 height 17
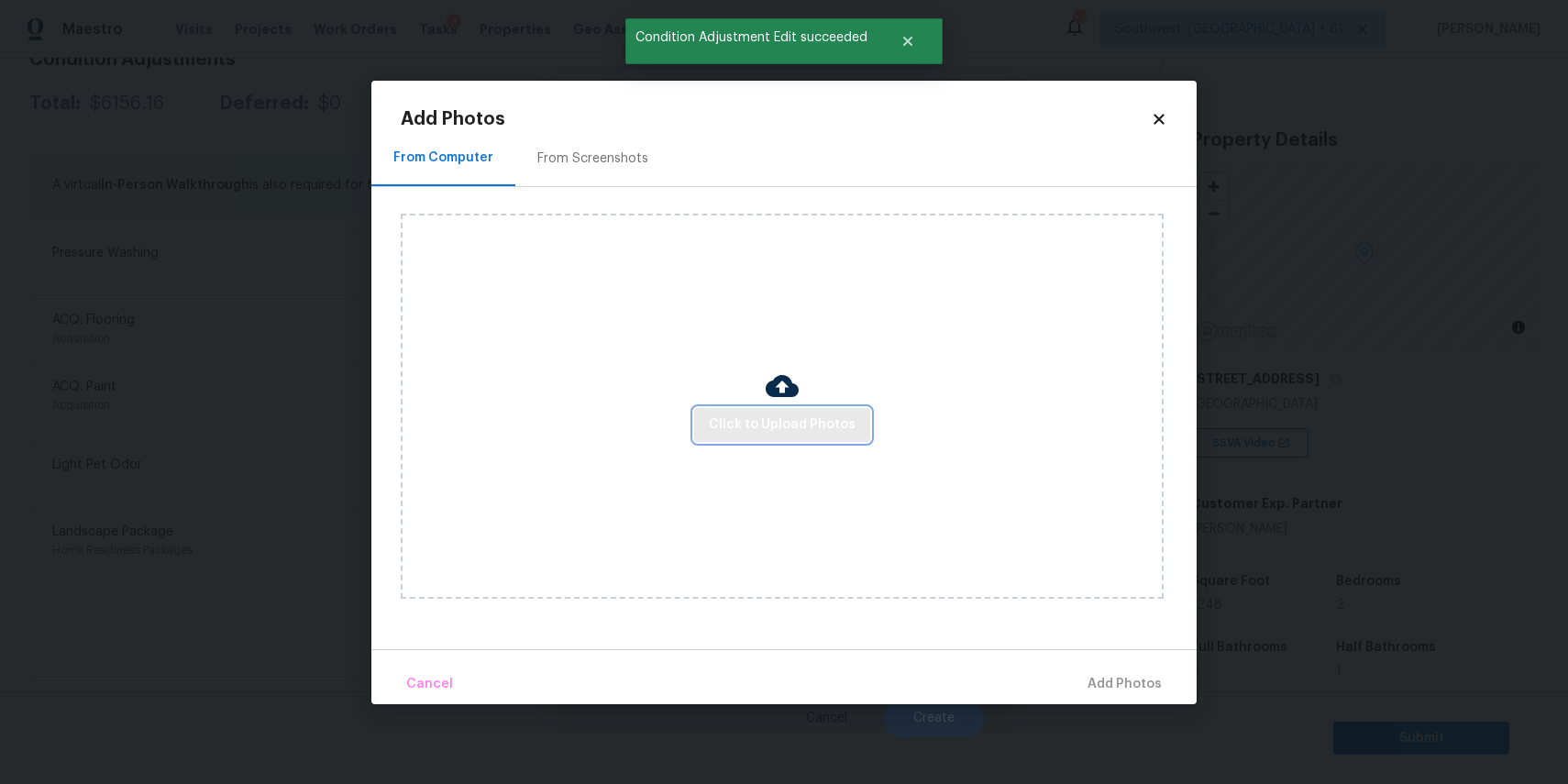
click at [782, 420] on span "Click to Upload Photos" at bounding box center [782, 424] width 146 height 23
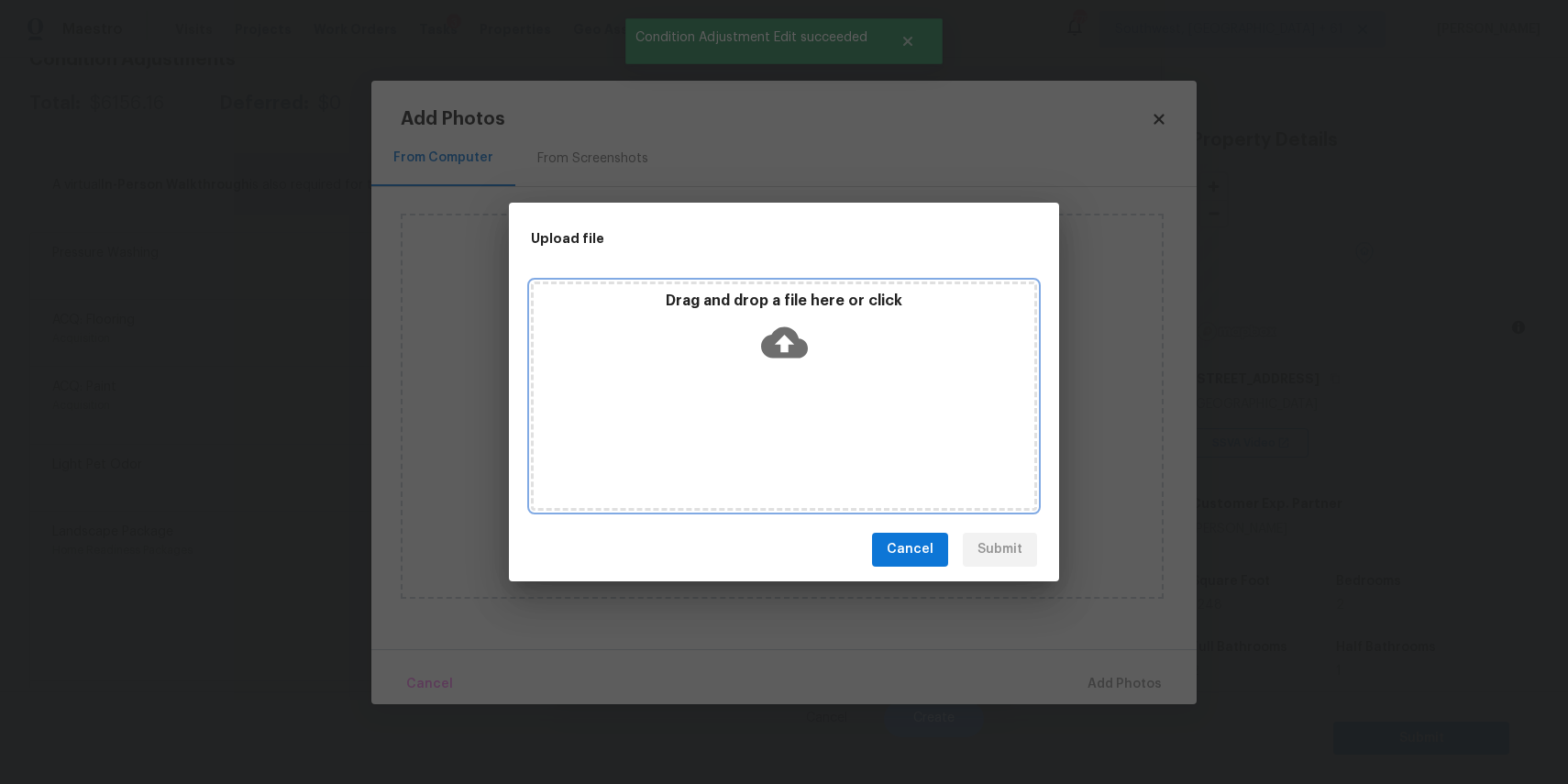
click at [778, 379] on div "Drag and drop a file here or click" at bounding box center [784, 396] width 506 height 229
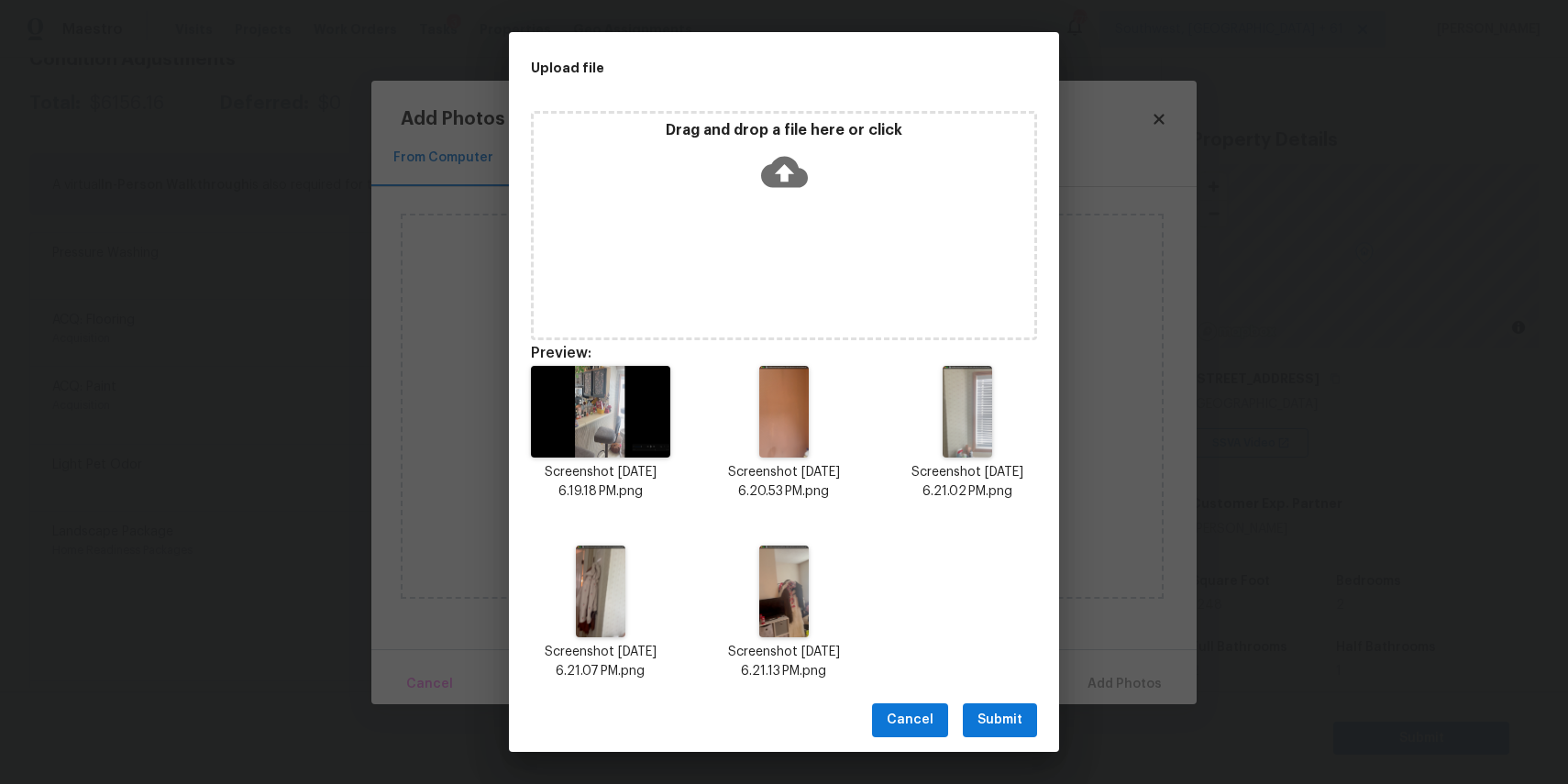
click at [999, 729] on span "Submit" at bounding box center [1000, 720] width 45 height 23
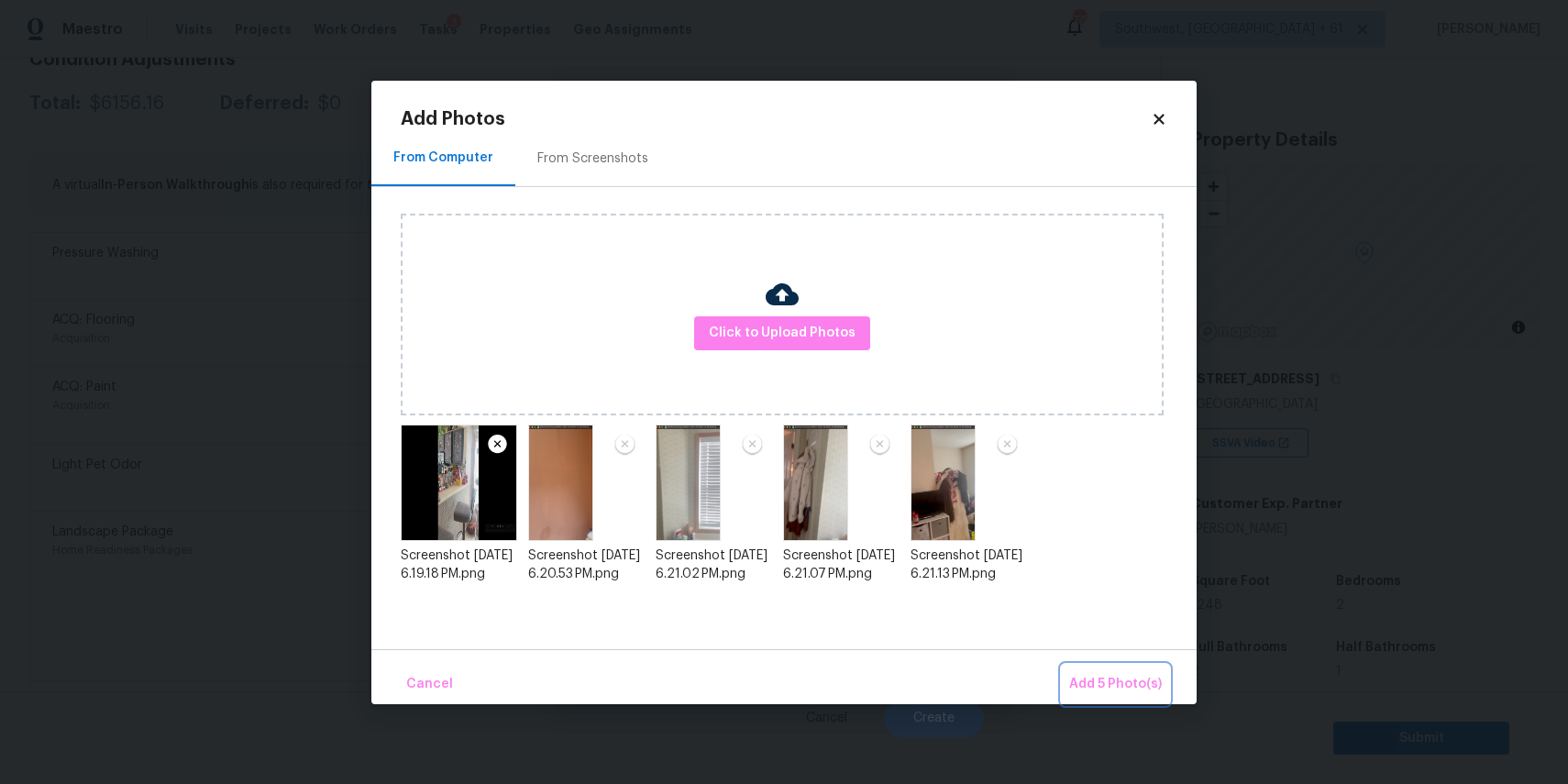
click at [1102, 683] on span "Add 5 Photo(s)" at bounding box center [1115, 684] width 92 height 23
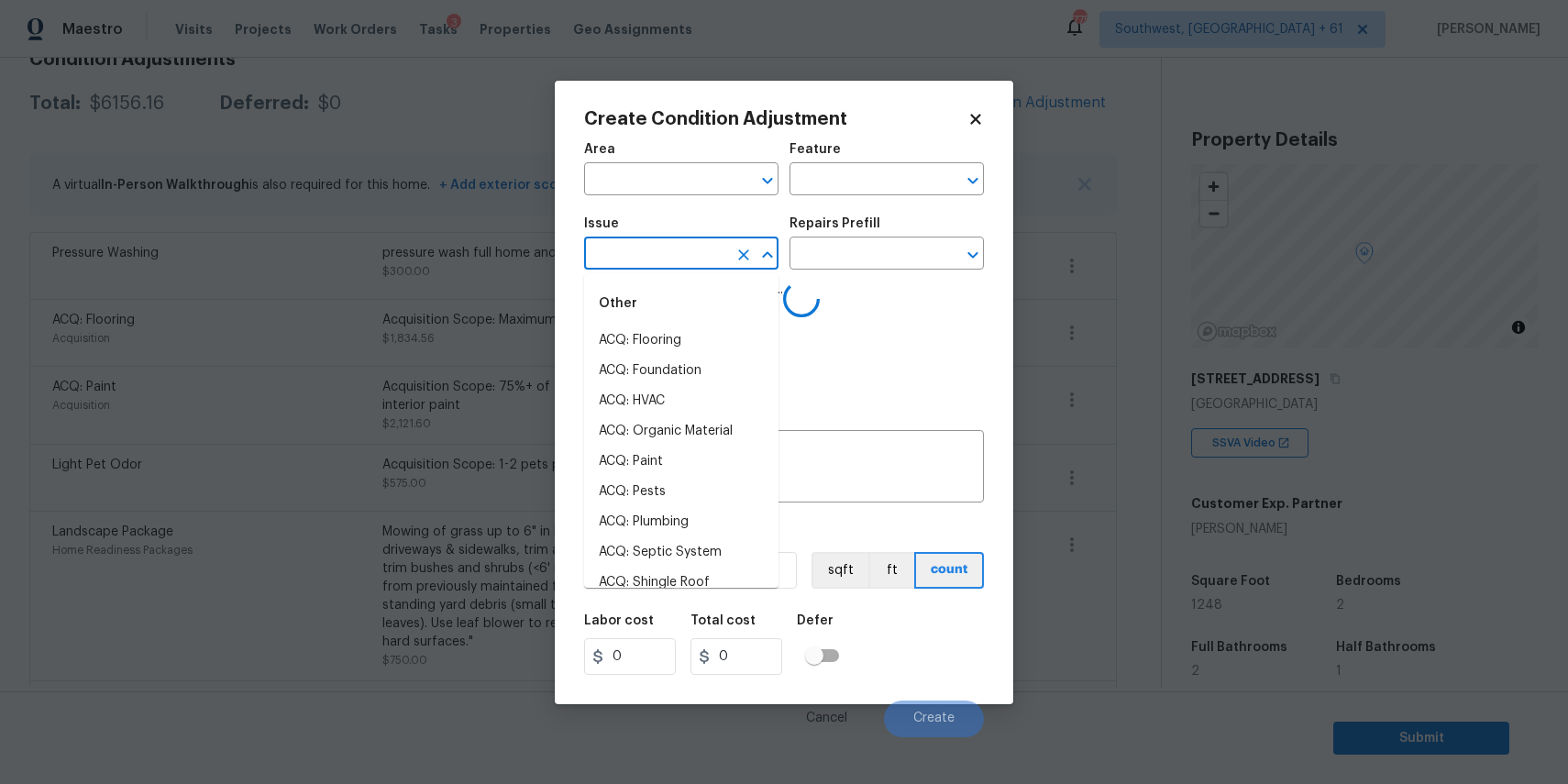
click at [688, 260] on input "text" at bounding box center [655, 255] width 143 height 28
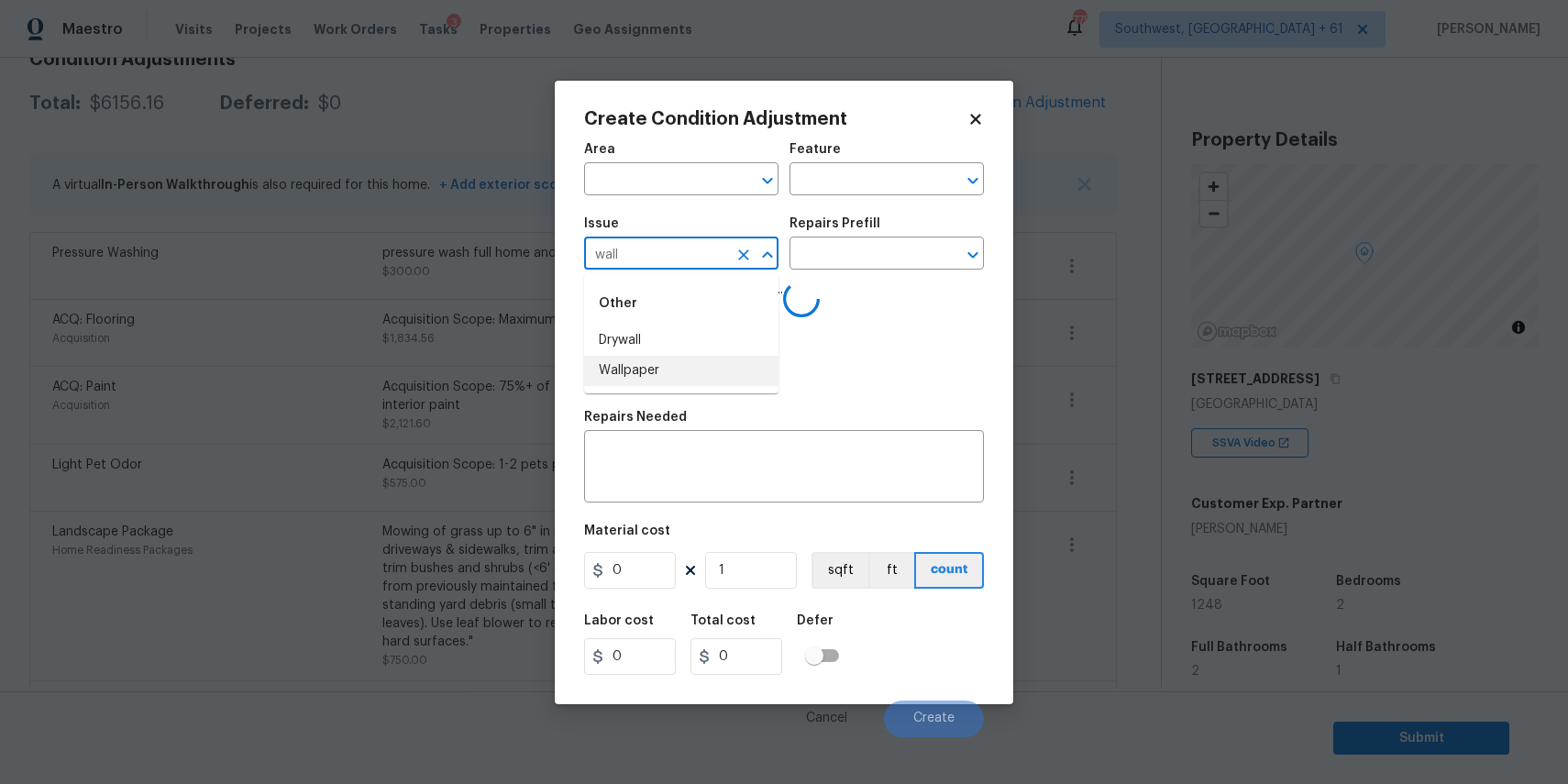
click at [699, 378] on li "Wallpaper" at bounding box center [681, 370] width 194 height 30
type input "Wallpaper"
click at [839, 244] on input "text" at bounding box center [860, 255] width 143 height 28
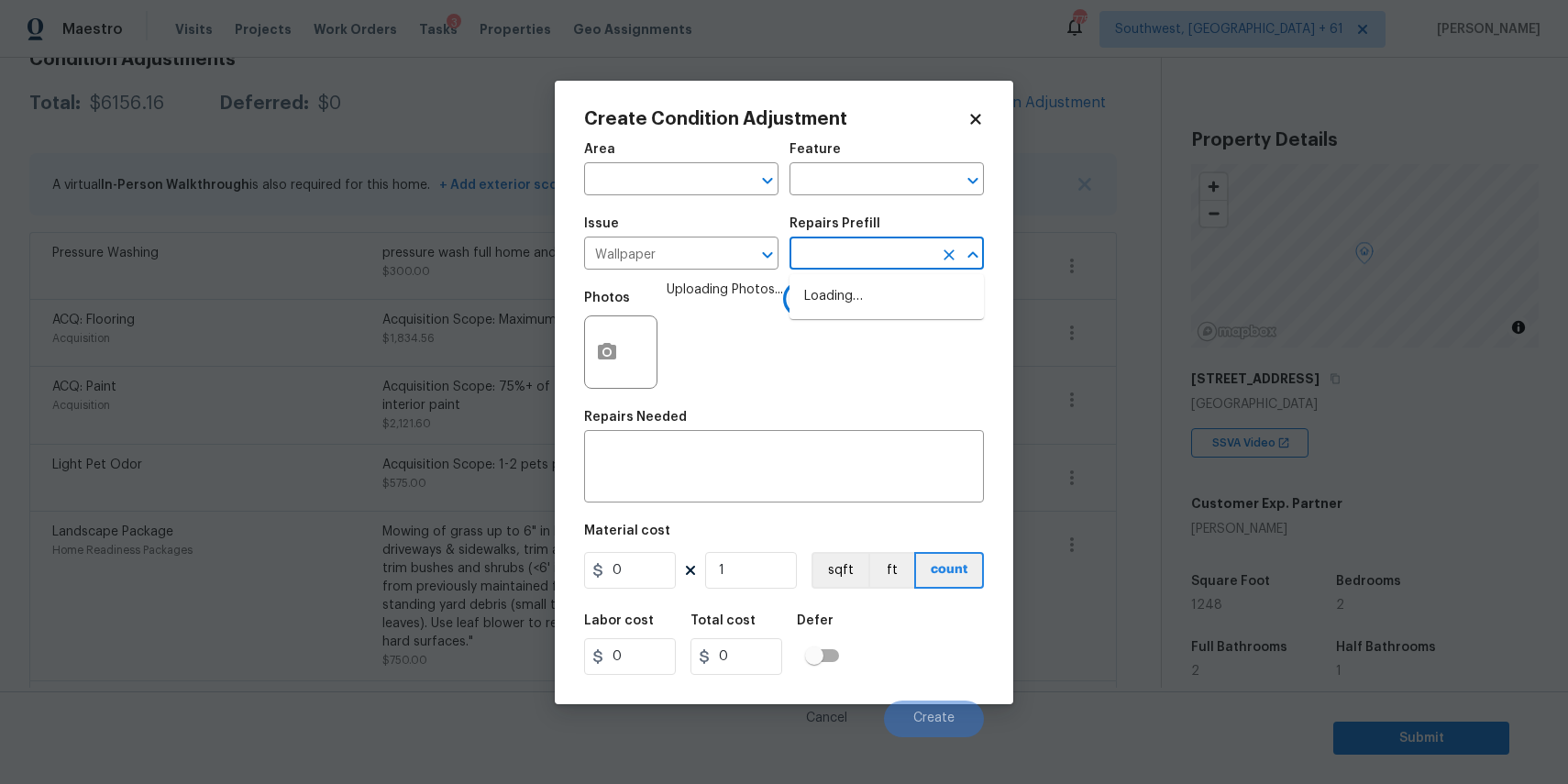
click at [884, 256] on input "text" at bounding box center [860, 255] width 143 height 28
click at [858, 261] on input "text" at bounding box center [860, 255] width 143 height 28
click at [954, 331] on li "Remove Wallpaper $2.50" at bounding box center [886, 326] width 194 height 30
type input "Walls and Ceiling"
type textarea "Remove wallpaper and texture walls to best match existing conditions"
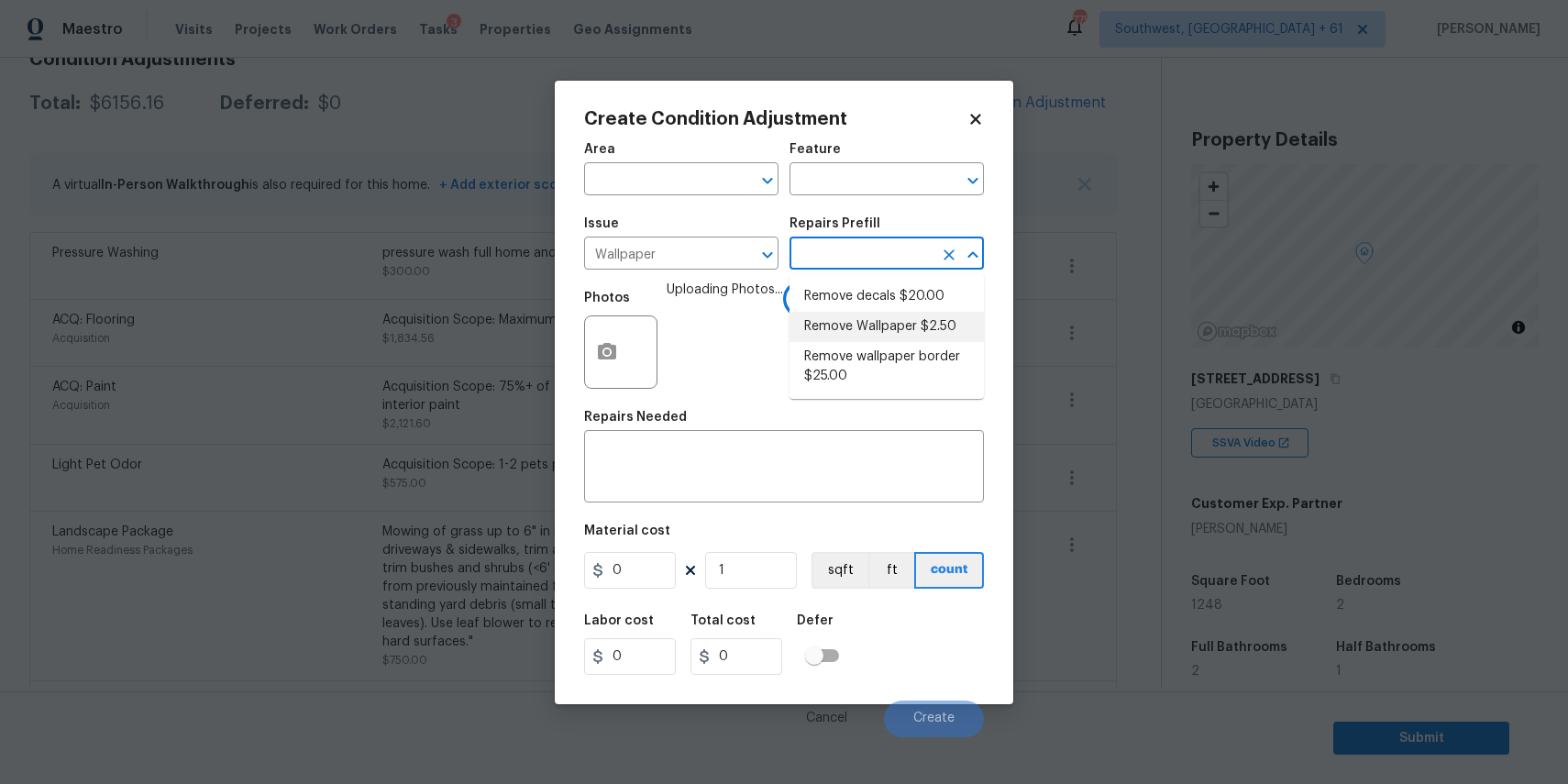
type input "2.5"
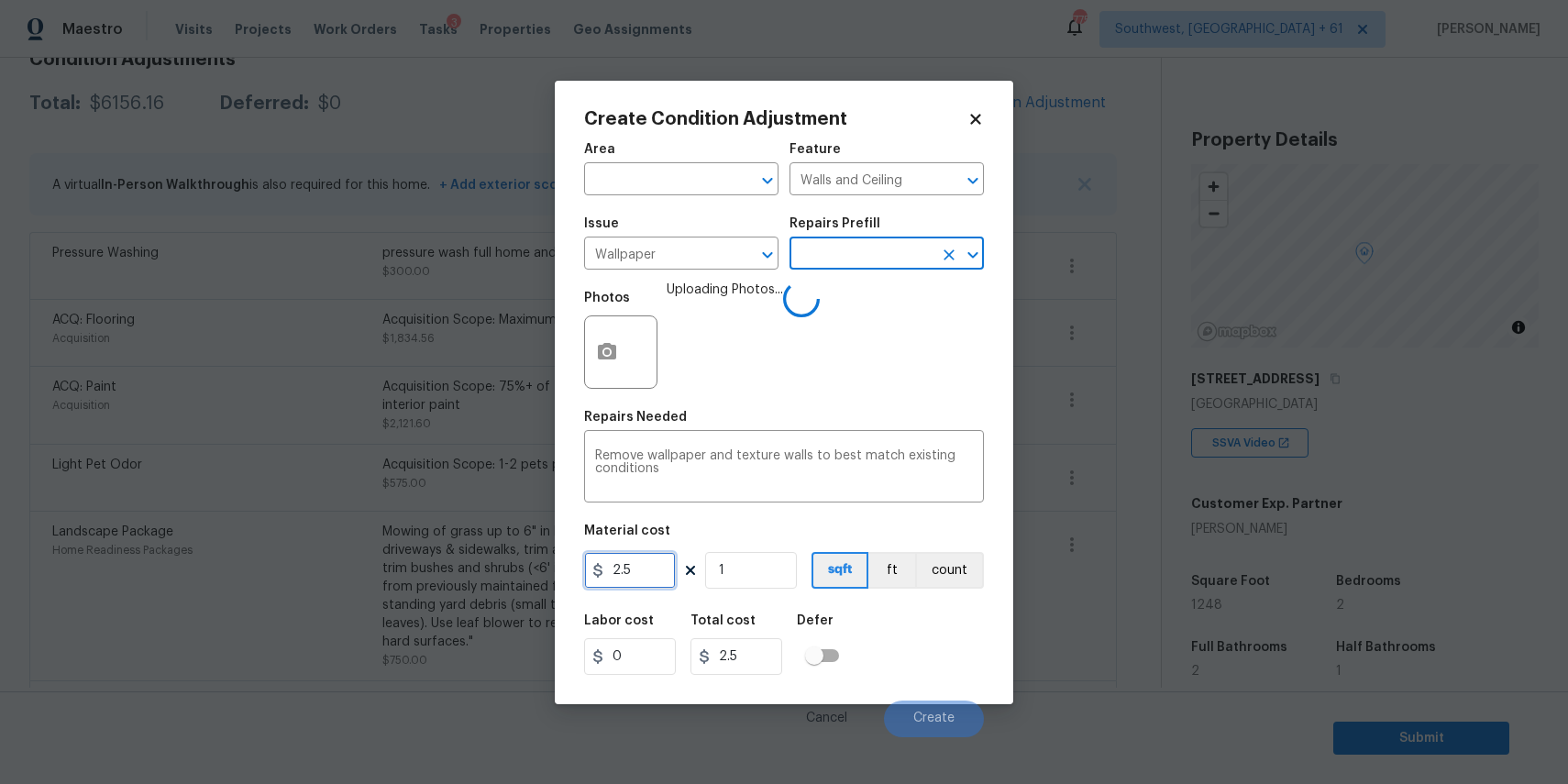
click at [668, 579] on input "2.5" at bounding box center [630, 570] width 91 height 36
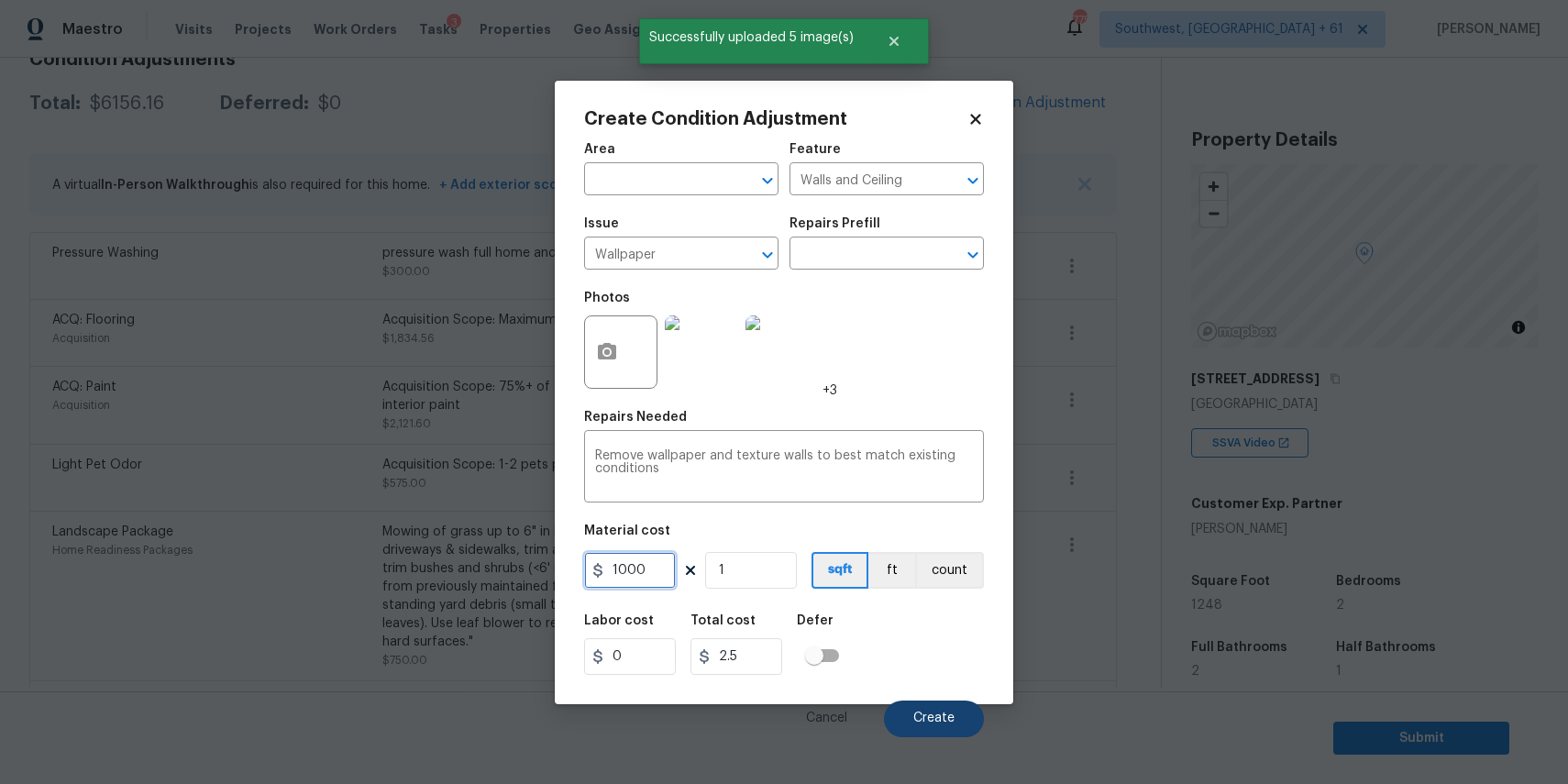
type input "1000"
click at [909, 711] on button "Create" at bounding box center [934, 718] width 100 height 36
type input "1000"
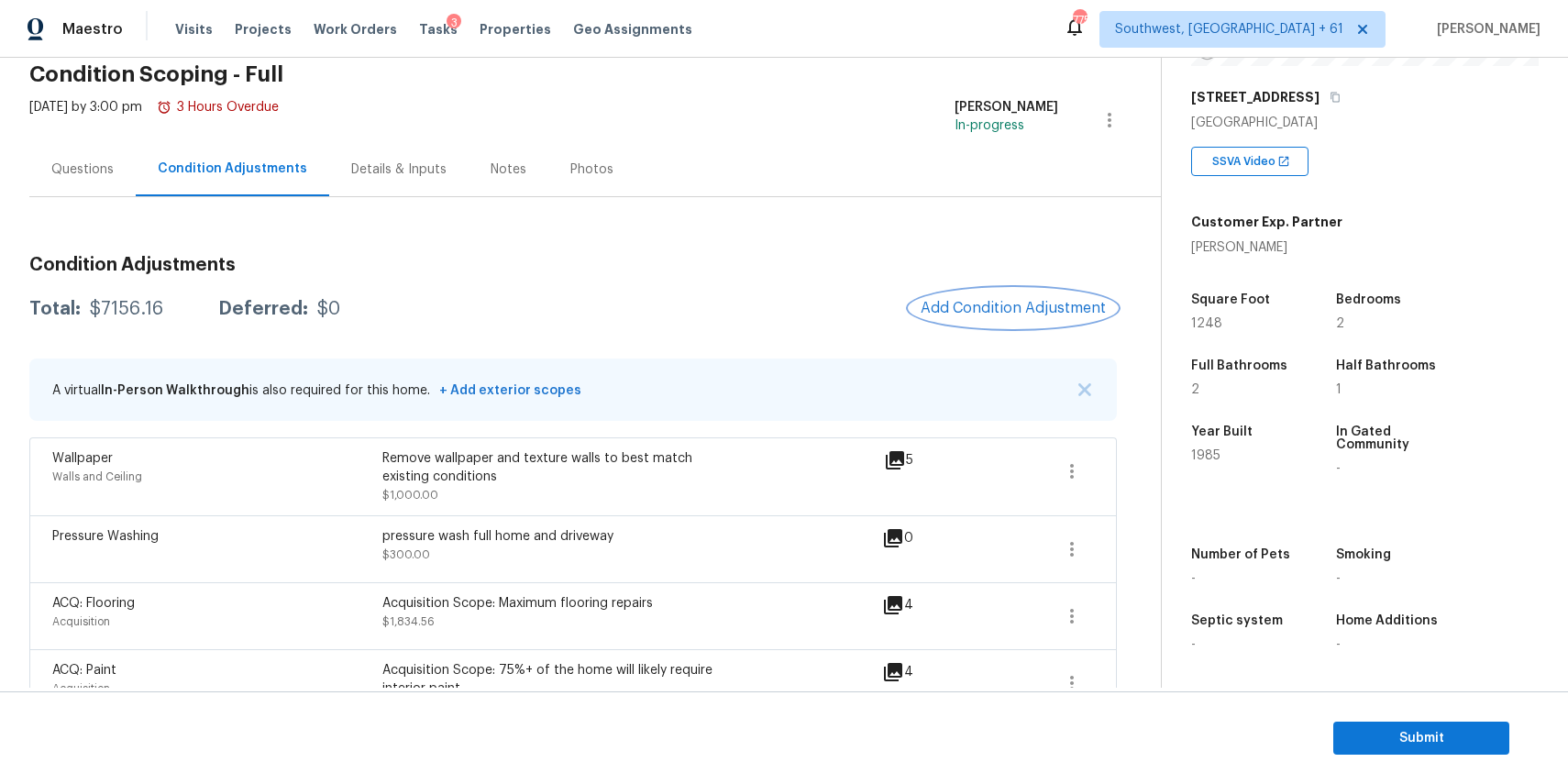
scroll to position [0, 0]
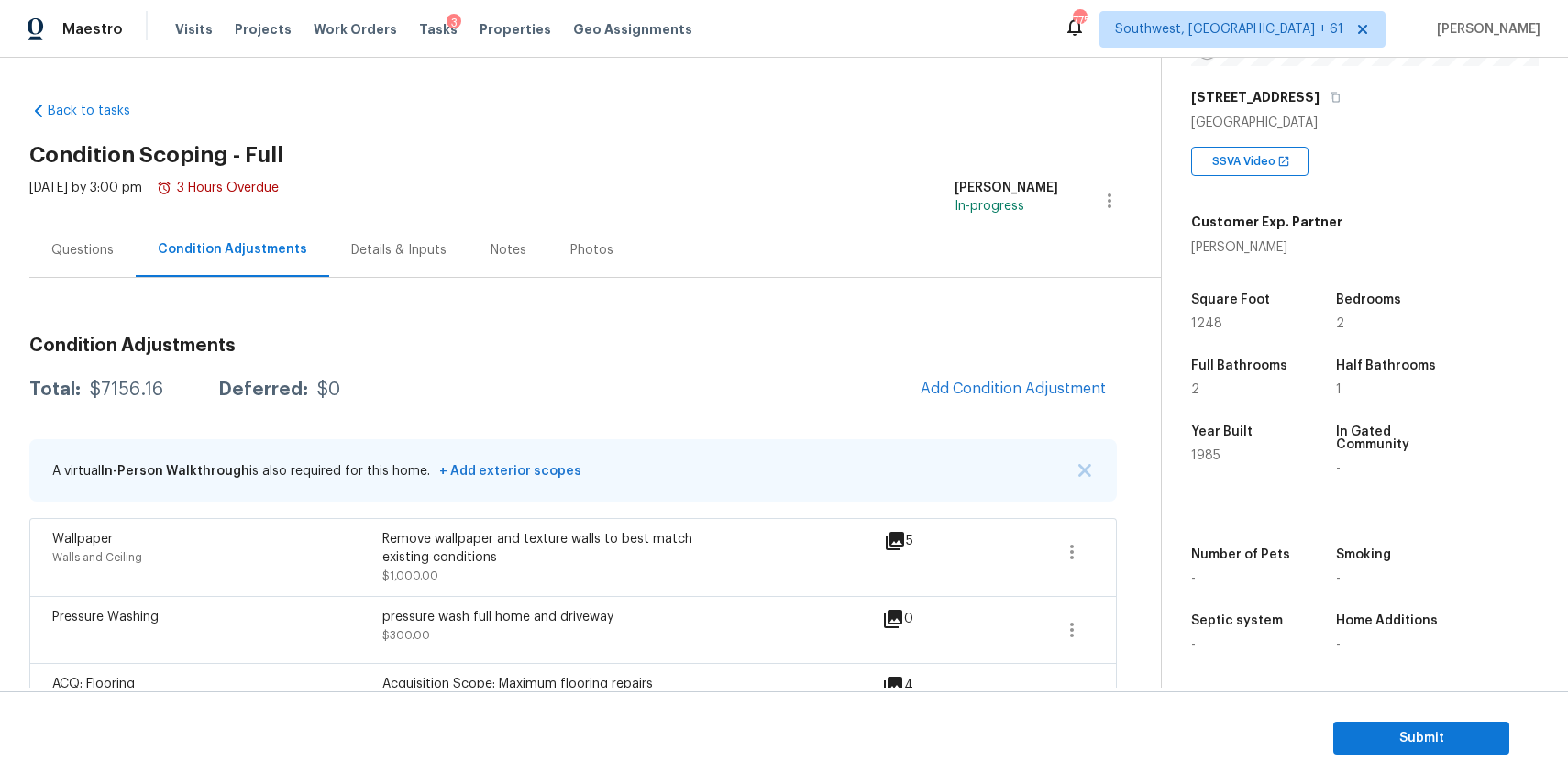
click at [104, 247] on div "Questions" at bounding box center [82, 251] width 62 height 19
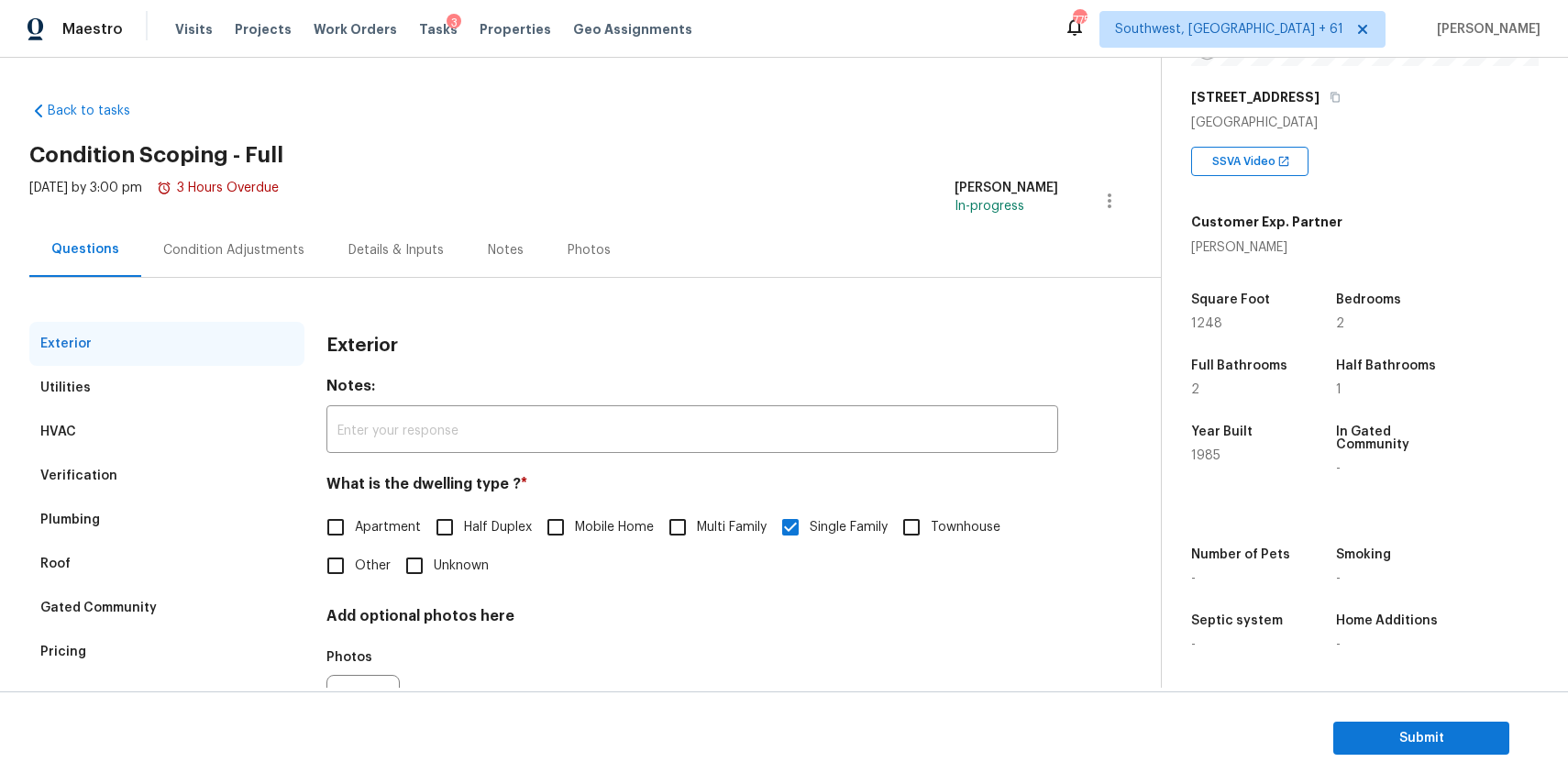
click at [269, 239] on div "Condition Adjustments" at bounding box center [233, 250] width 186 height 54
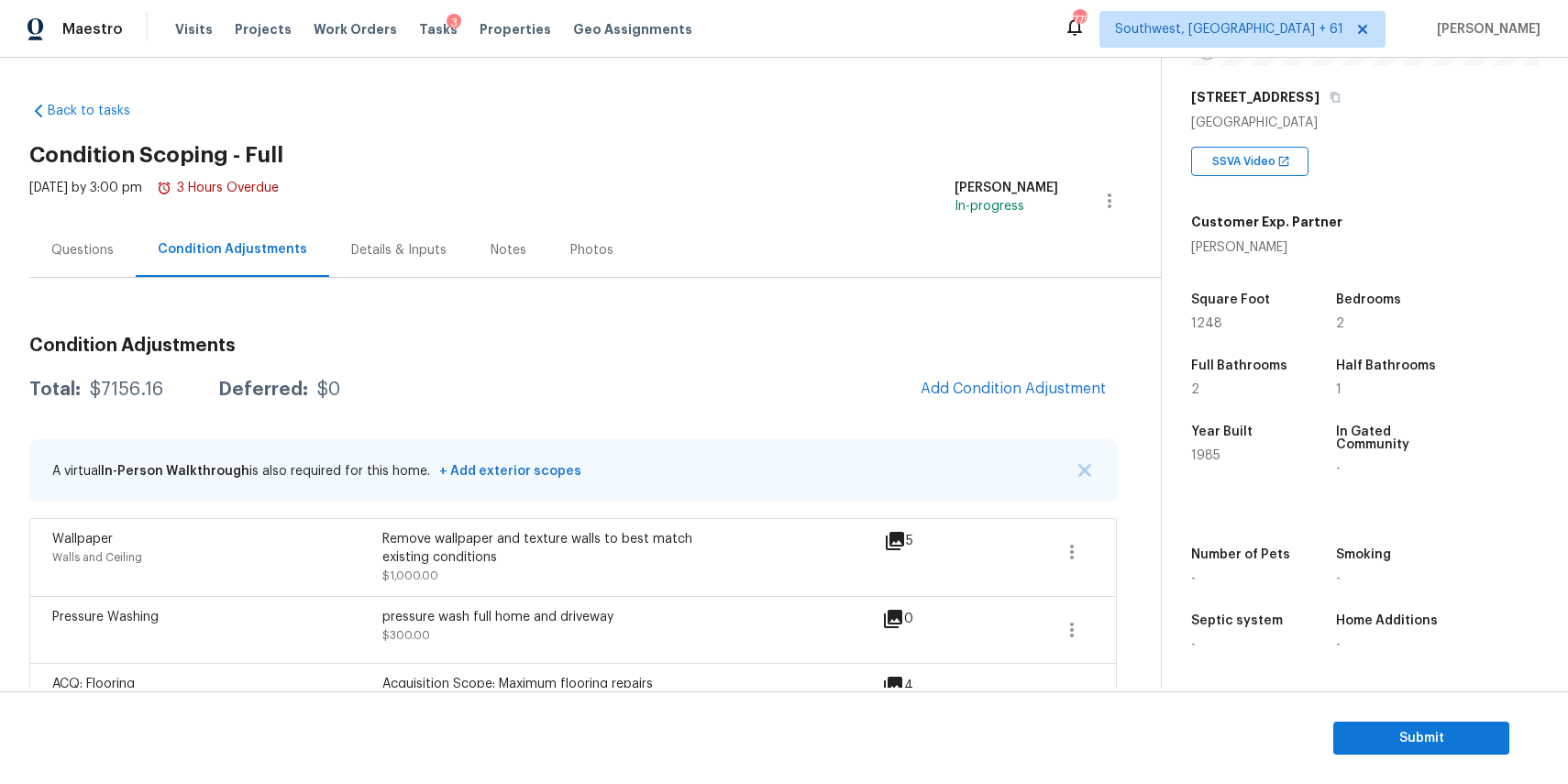
click at [115, 385] on div "$7156.16" at bounding box center [126, 390] width 74 height 19
copy div "$7156.16"
click at [90, 244] on div "Questions" at bounding box center [82, 251] width 62 height 19
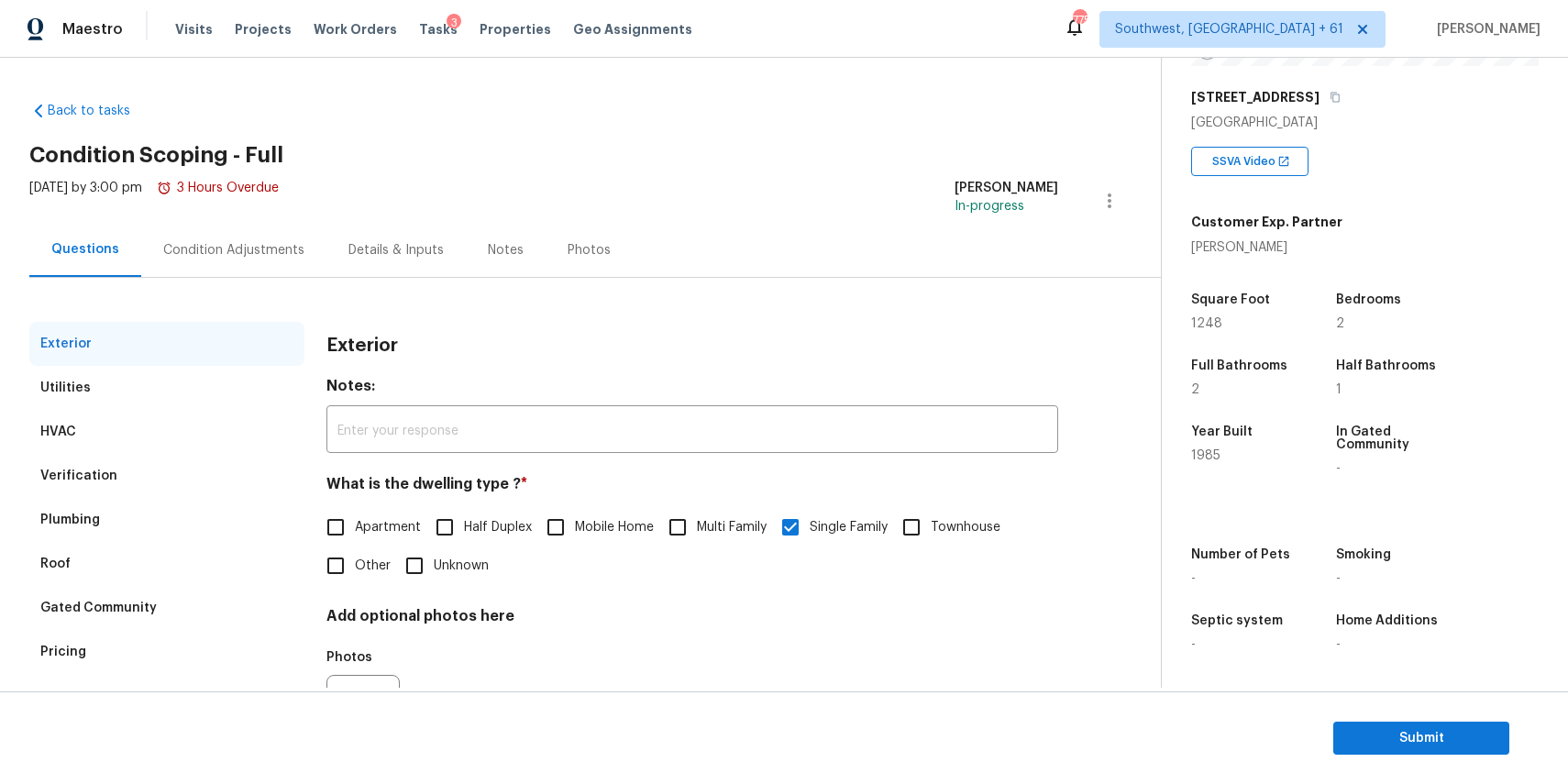
scroll to position [99, 0]
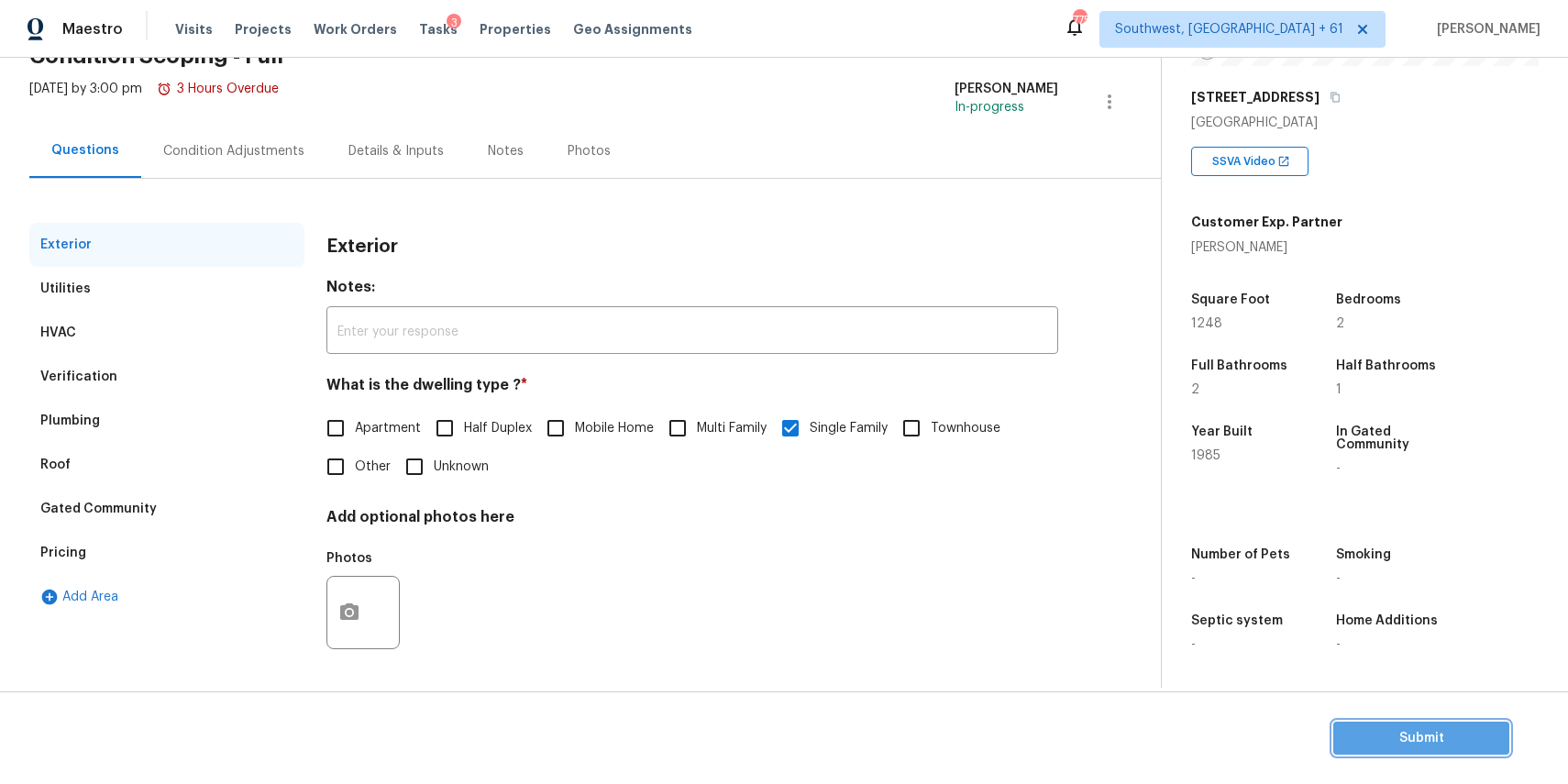
click at [1431, 732] on span "Submit" at bounding box center [1421, 738] width 146 height 23
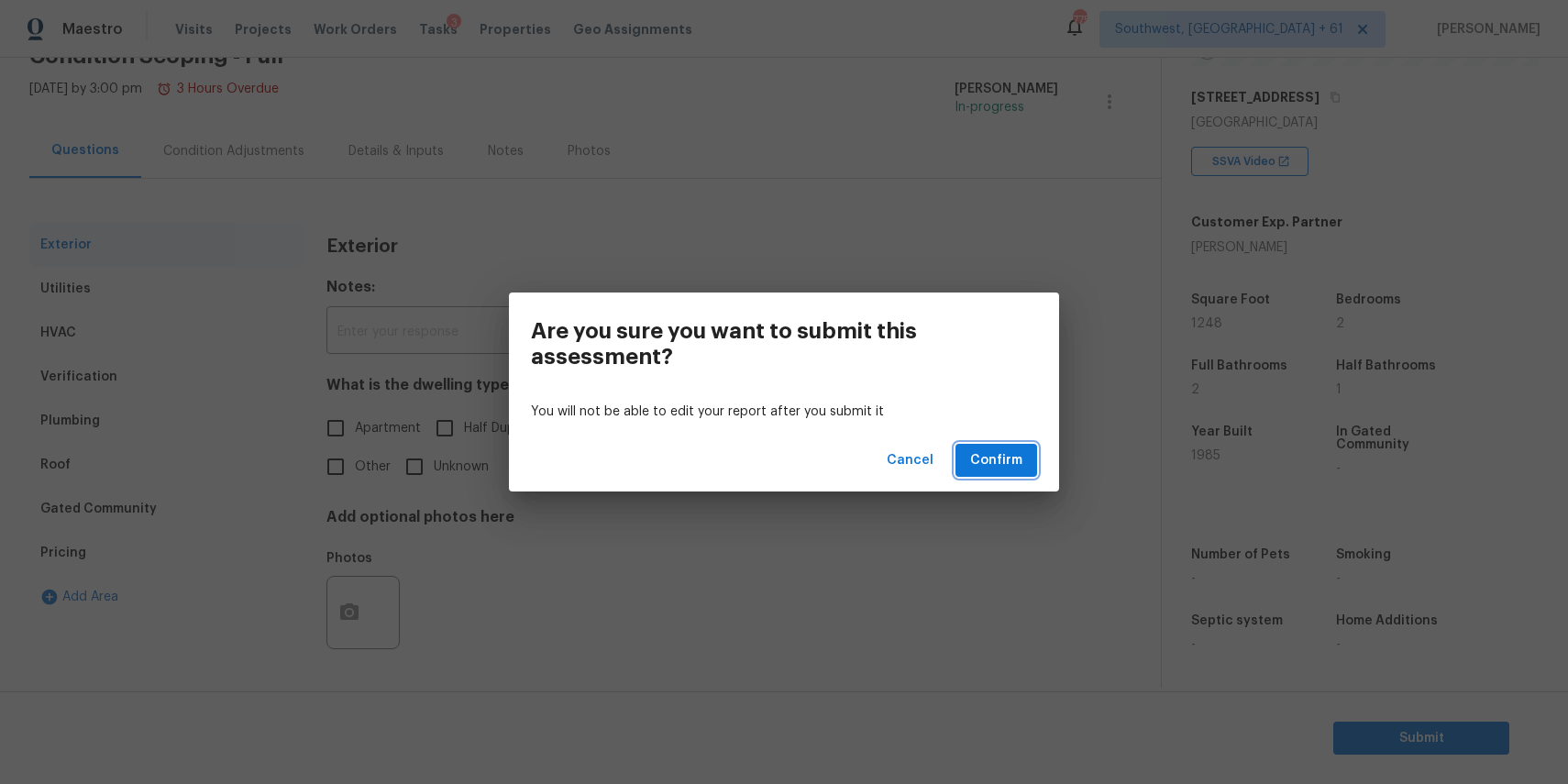
click at [1011, 462] on span "Confirm" at bounding box center [996, 461] width 52 height 23
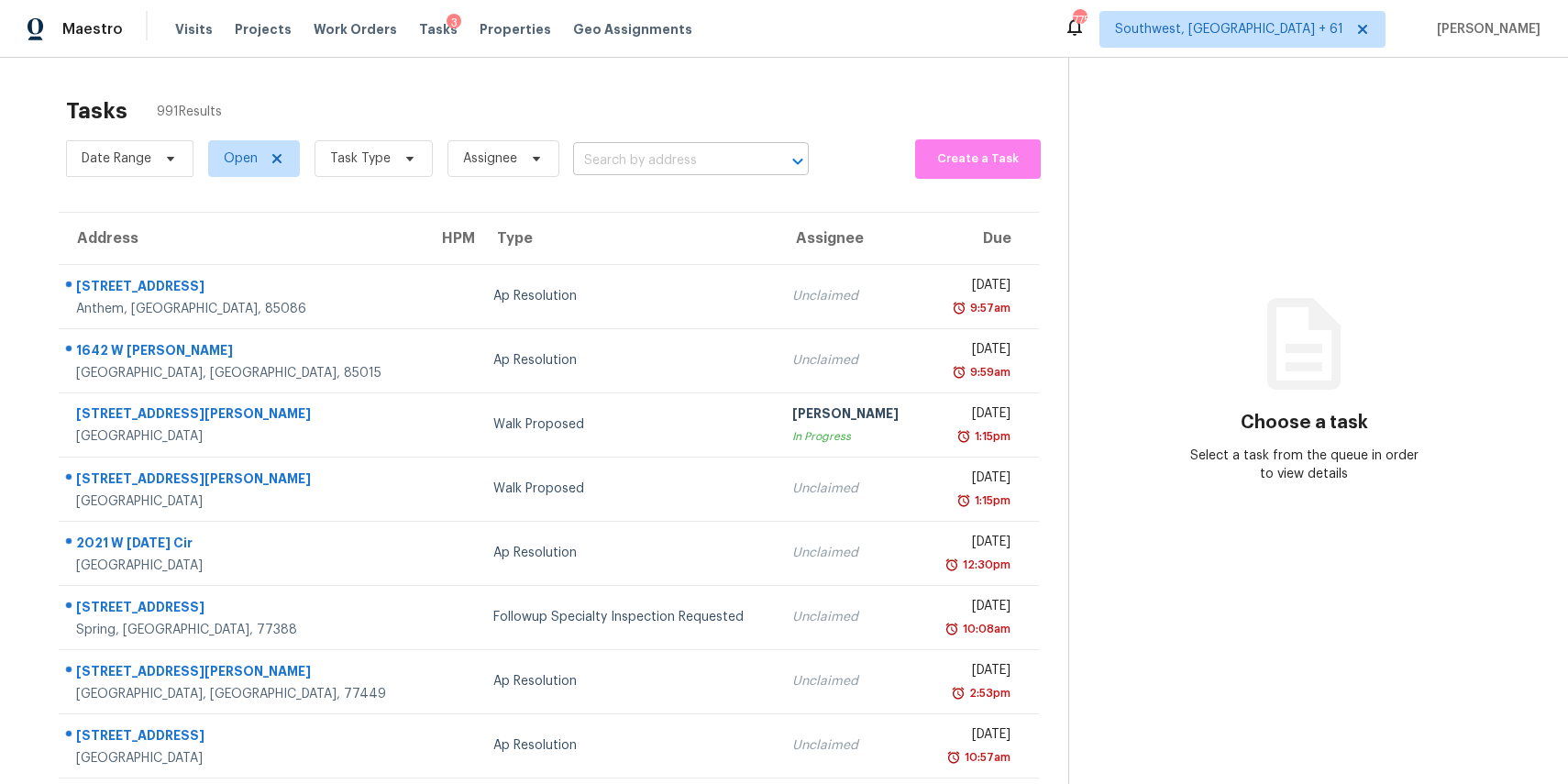
click at [619, 172] on input "text" at bounding box center [665, 160] width 185 height 28
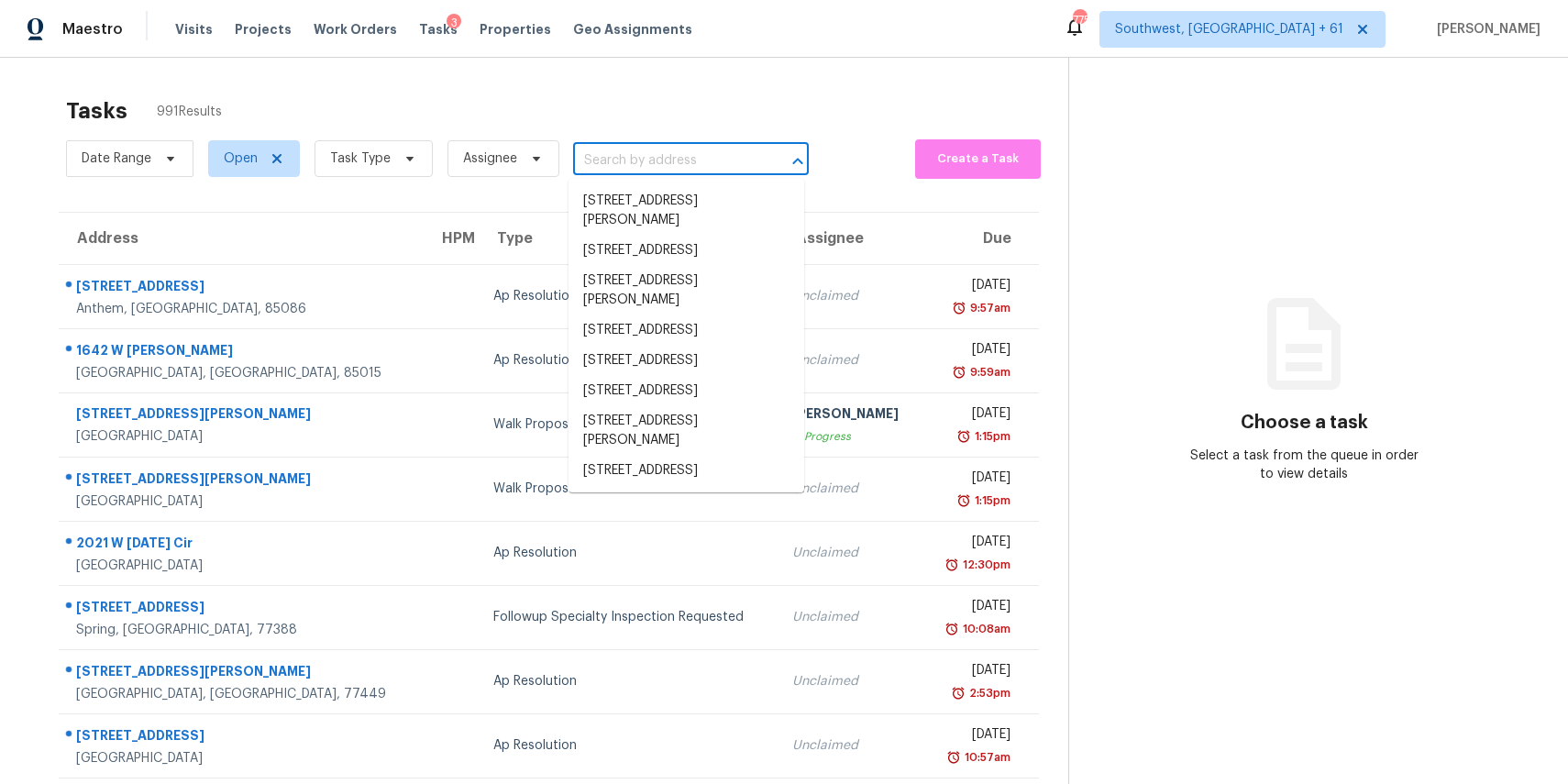
paste input "2378 Green Forrest Dr # 0 Decatur GA 30032"
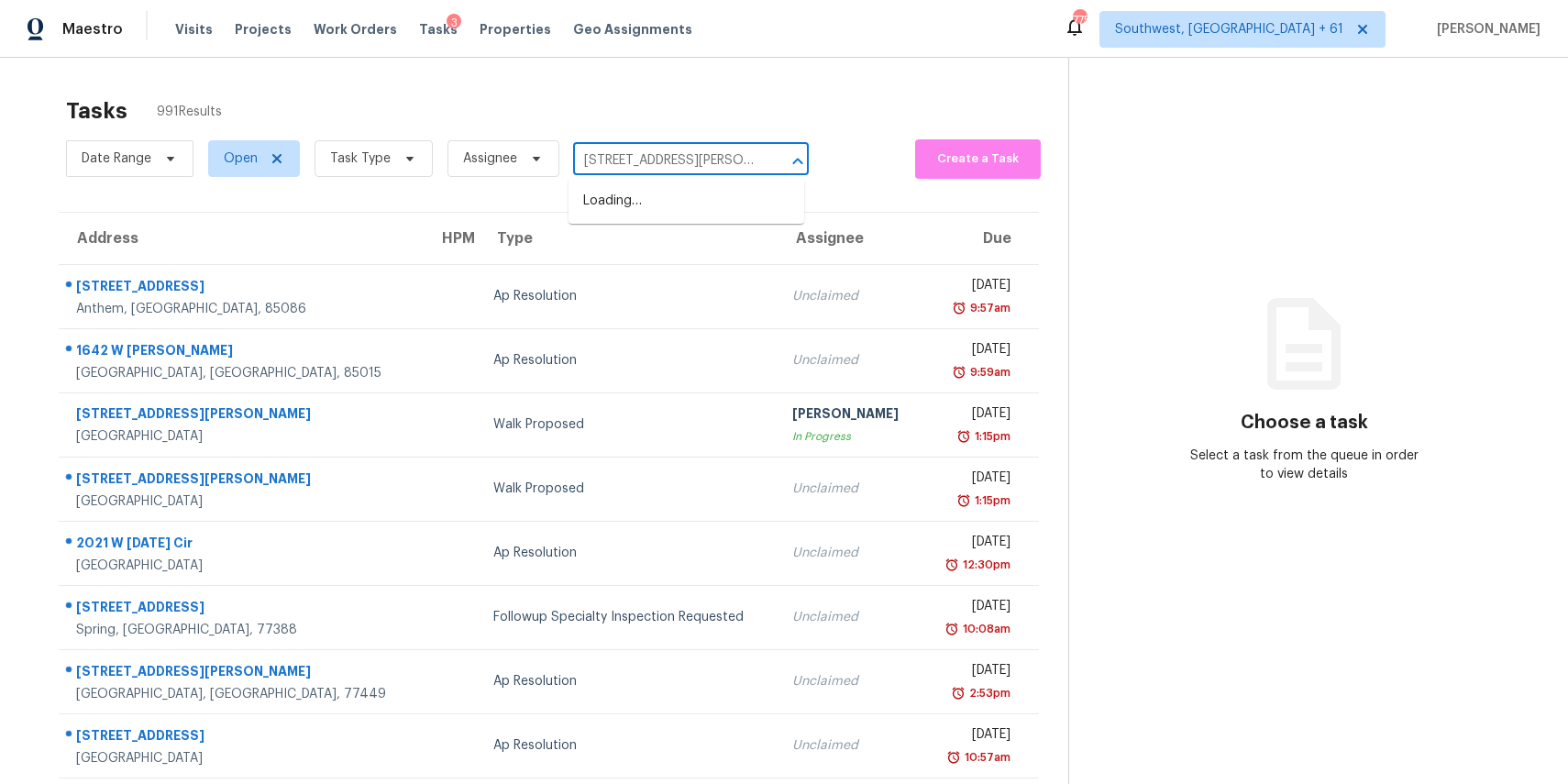
scroll to position [0, 96]
type input "2378 Green Forrest Dr # 0 Decatur GA 30032"
click at [354, 144] on span "Task Type" at bounding box center [373, 158] width 118 height 36
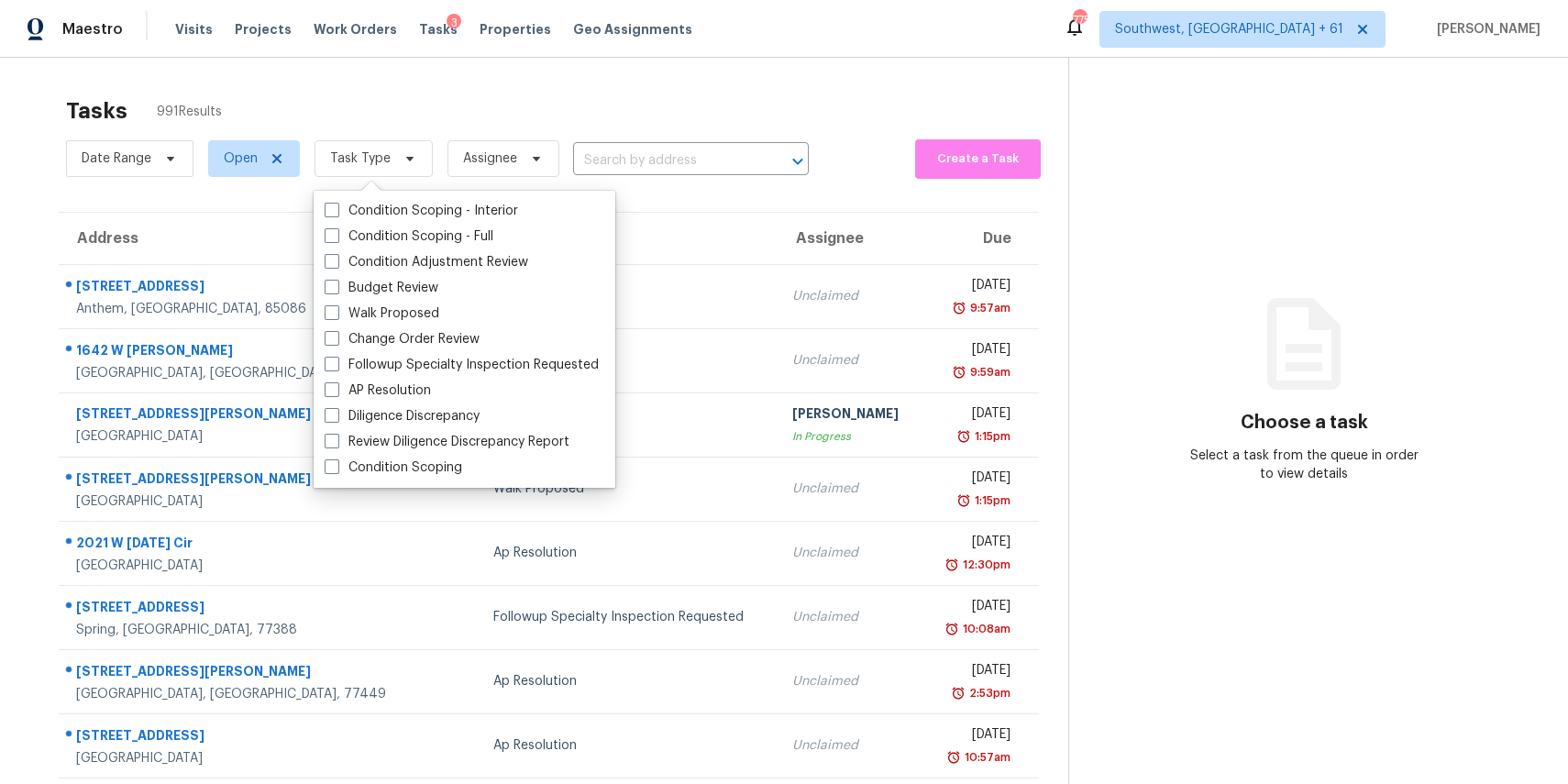
scroll to position [0, 0]
click at [447, 237] on label "Condition Scoping - Full" at bounding box center [409, 237] width 169 height 19
click at [337, 237] on input "Condition Scoping - Full" at bounding box center [330, 233] width 12 height 12
checkbox input "true"
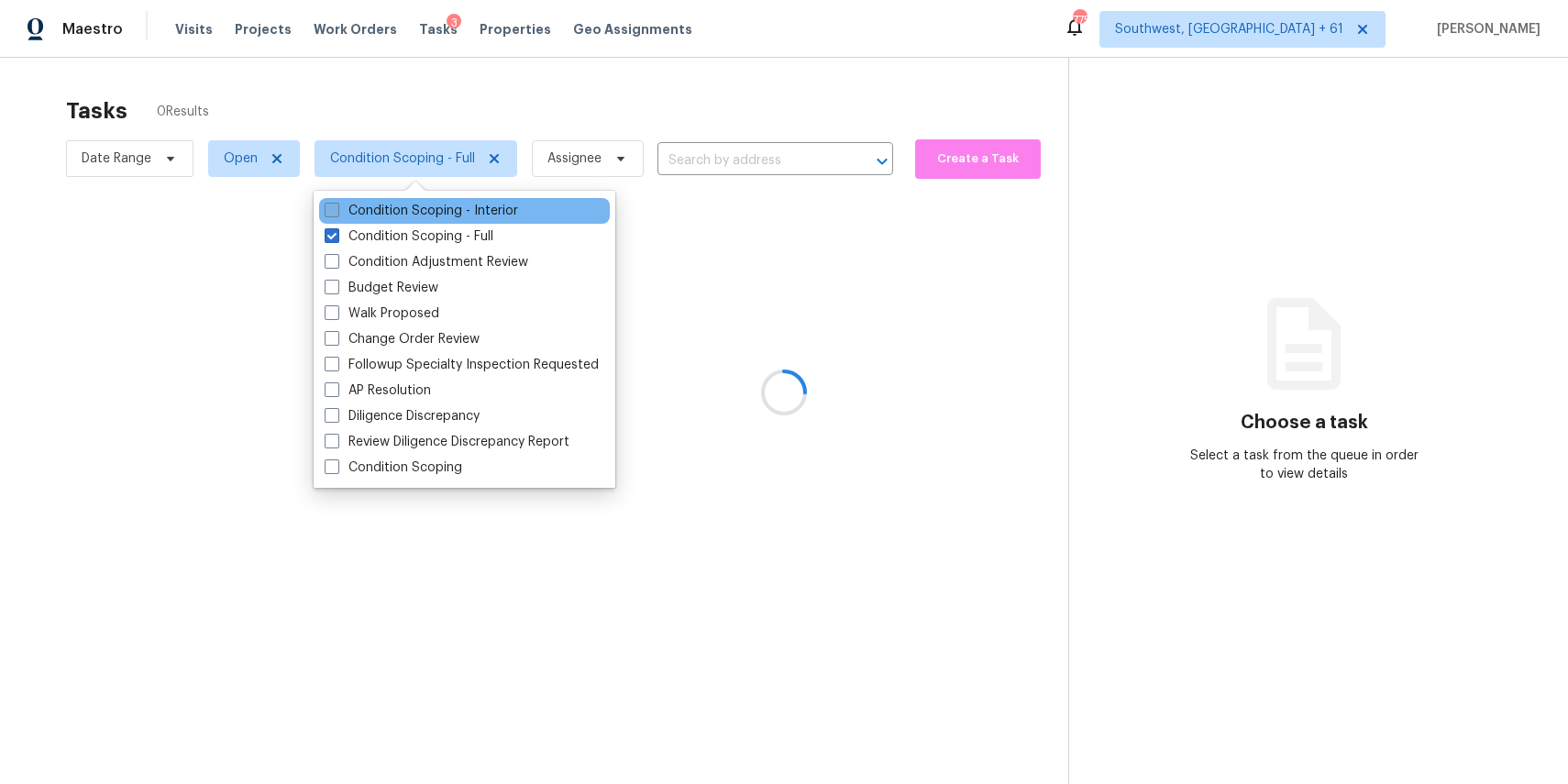
click at [417, 203] on label "Condition Scoping - Interior" at bounding box center [421, 211] width 193 height 19
click at [337, 203] on input "Condition Scoping - Interior" at bounding box center [330, 207] width 12 height 12
checkbox input "true"
click at [145, 162] on div at bounding box center [784, 392] width 1568 height 784
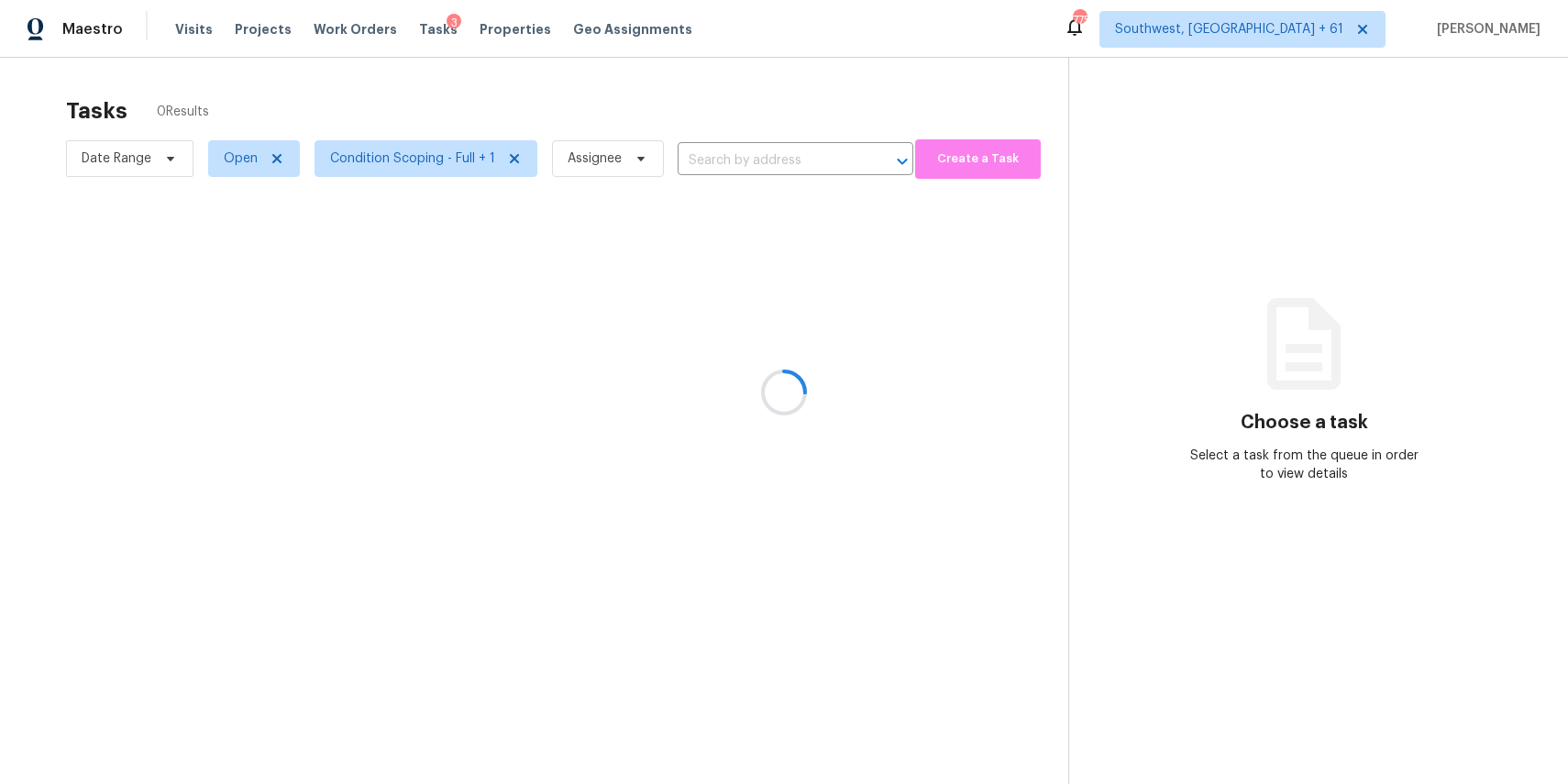
click at [145, 162] on div at bounding box center [784, 392] width 1568 height 784
click at [322, 171] on div at bounding box center [784, 392] width 1568 height 784
click at [399, 160] on div at bounding box center [784, 392] width 1568 height 784
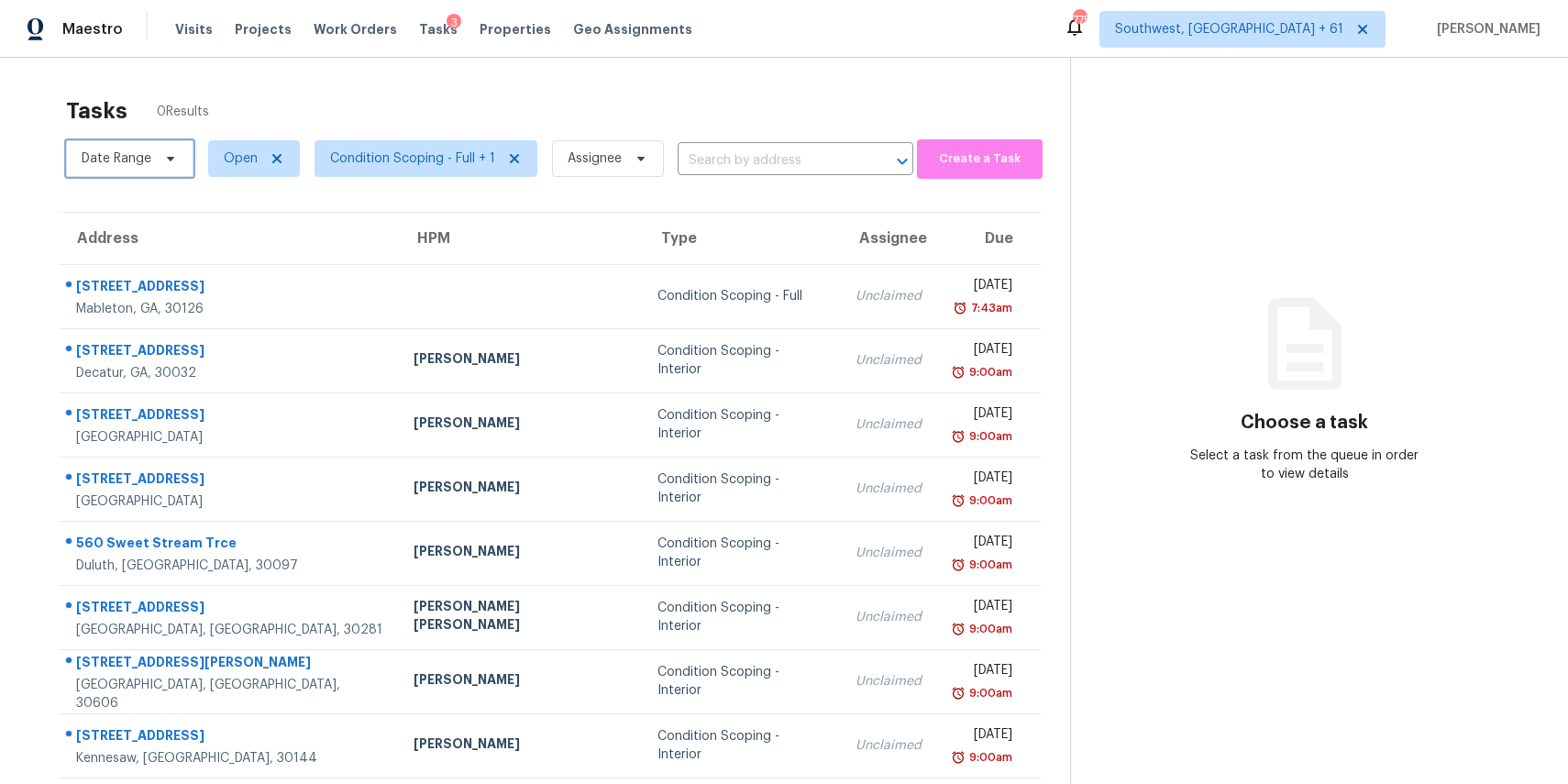
click at [134, 158] on span "Date Range" at bounding box center [116, 158] width 70 height 19
click at [140, 196] on div at bounding box center [258, 219] width 385 height 59
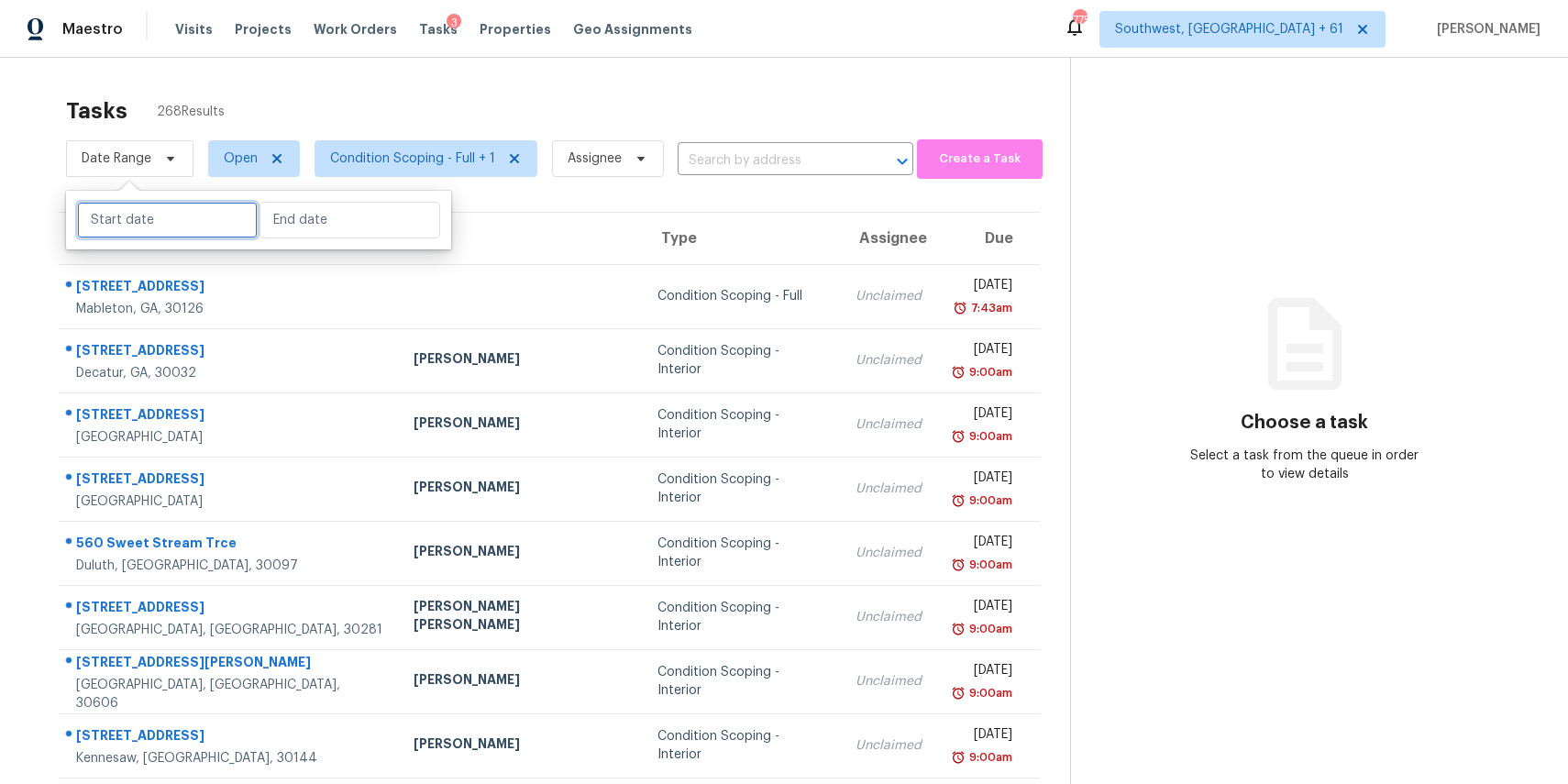
click at [160, 207] on input "text" at bounding box center [168, 219] width 181 height 36
select select "8"
select select "2025"
select select "9"
select select "2025"
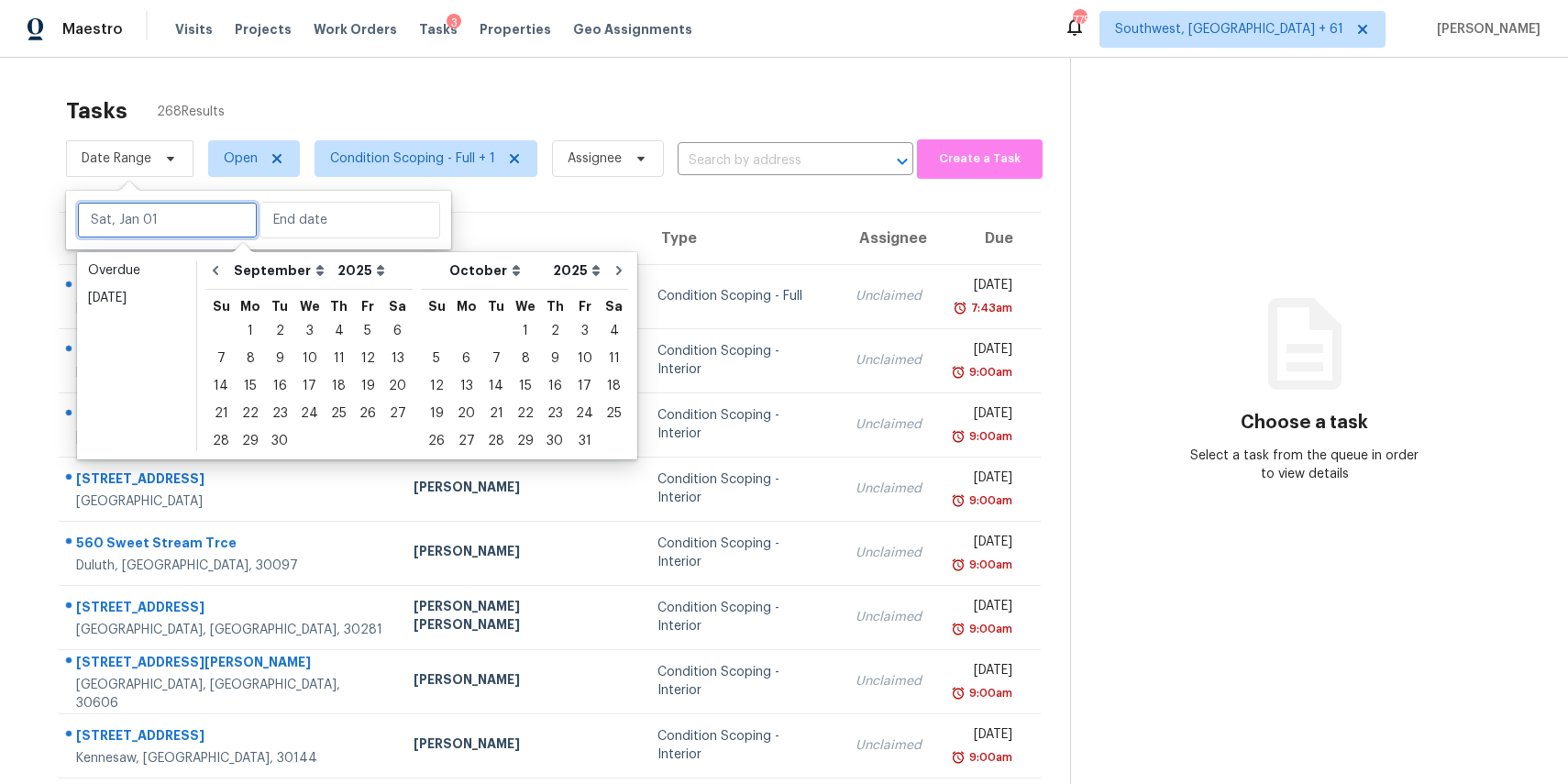
type input "Sun, Sep 07"
click at [255, 359] on div "8" at bounding box center [250, 359] width 29 height 26
type input "Mon, Sep 08"
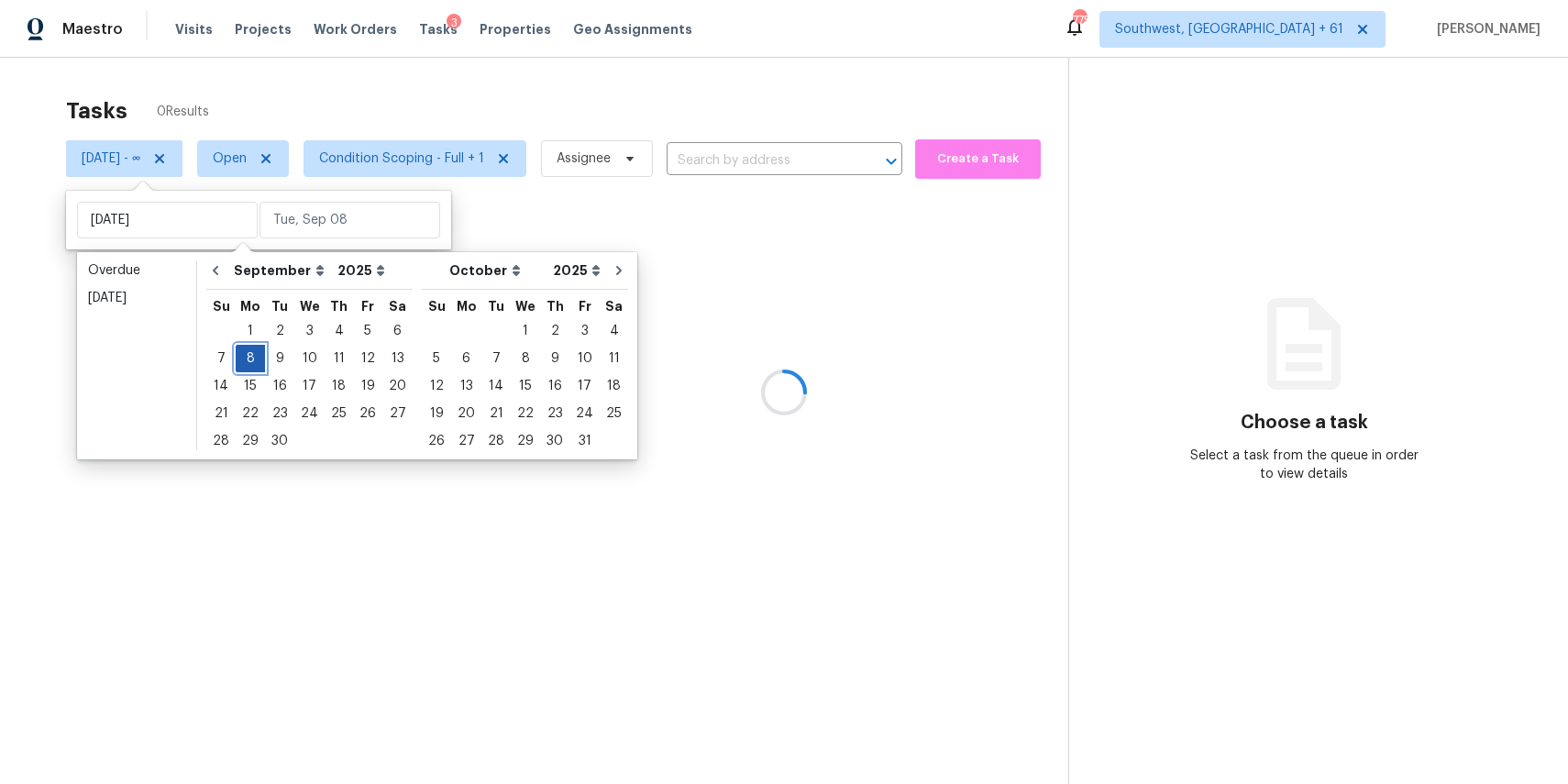
click at [255, 359] on div "8" at bounding box center [250, 359] width 29 height 26
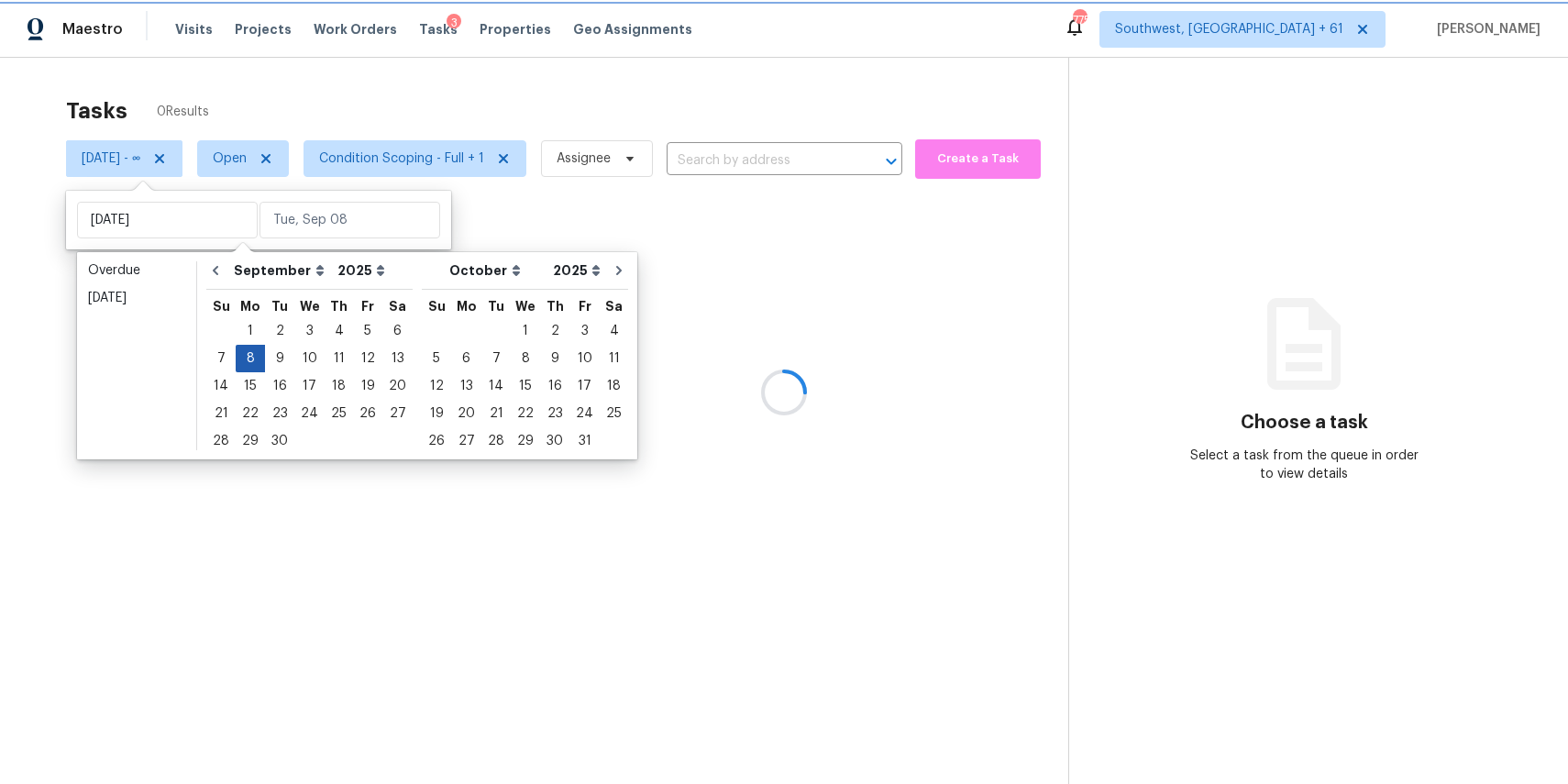
type input "Mon, Sep 08"
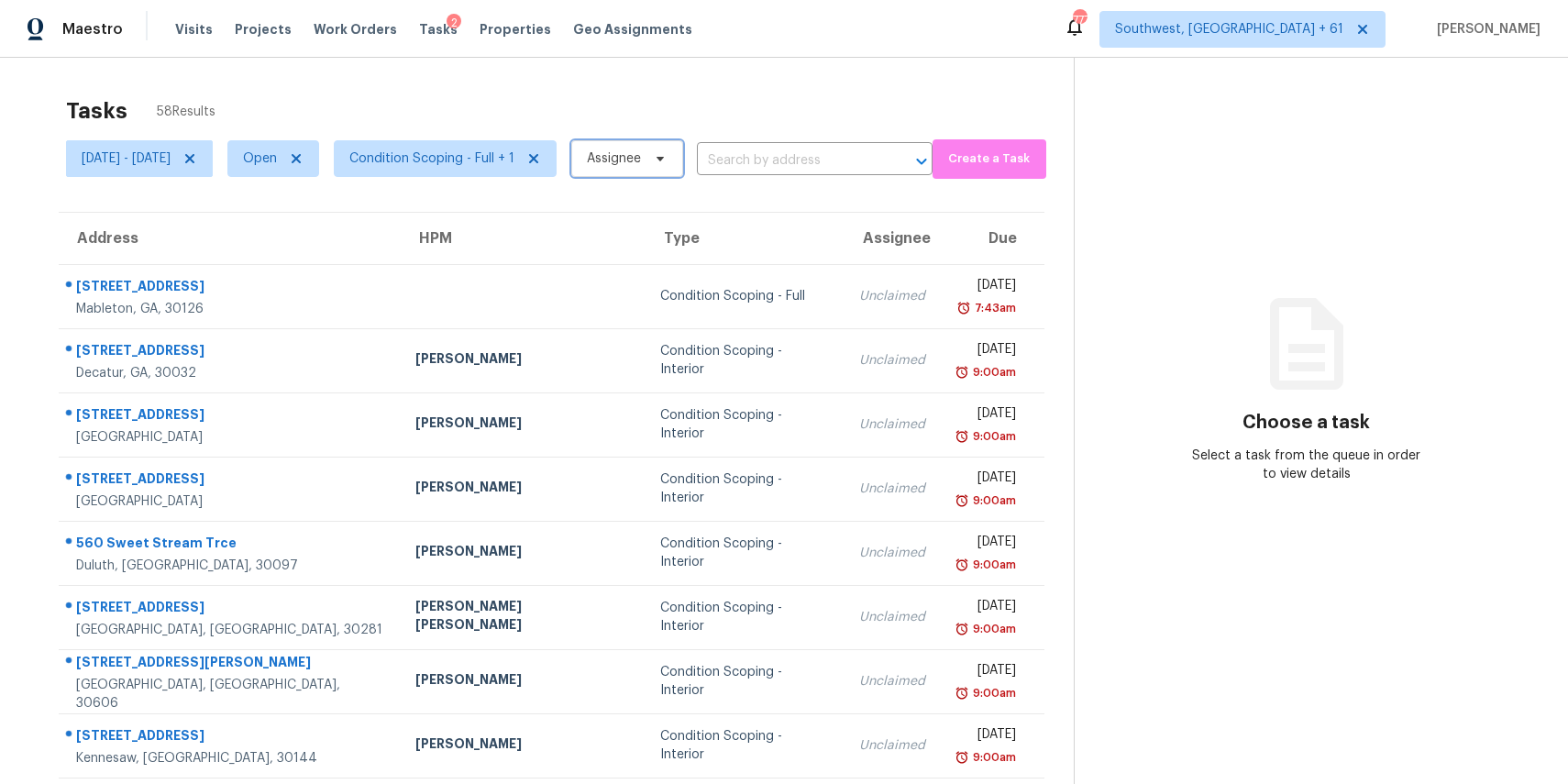
click at [683, 162] on span "Assignee" at bounding box center [627, 158] width 112 height 36
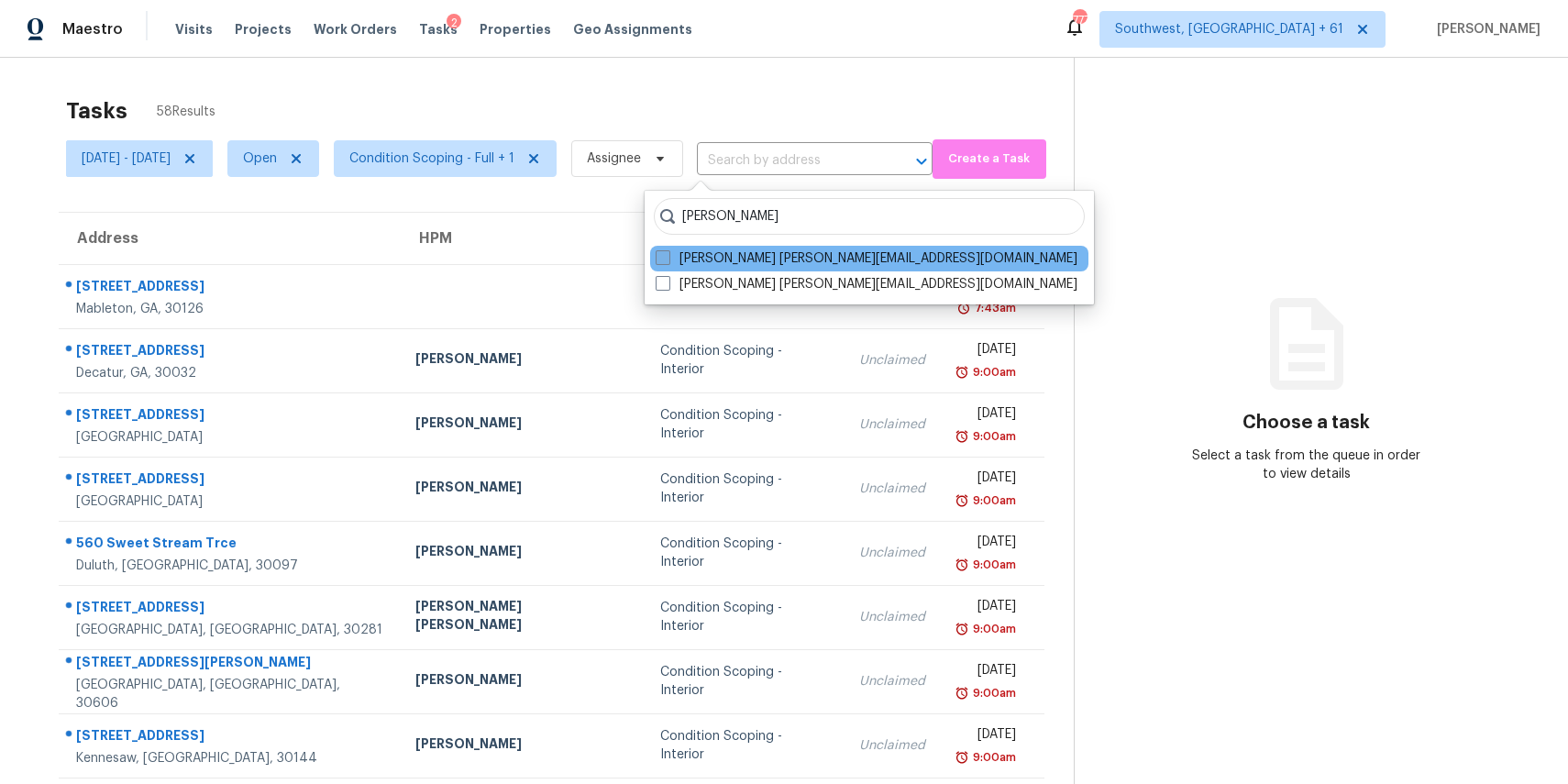
type input "[PERSON_NAME]"
click at [710, 252] on label "[PERSON_NAME] [PERSON_NAME][EMAIL_ADDRESS][DOMAIN_NAME]" at bounding box center [867, 258] width 422 height 19
click at [668, 252] on input "[PERSON_NAME] [PERSON_NAME][EMAIL_ADDRESS][DOMAIN_NAME]" at bounding box center [661, 254] width 12 height 12
checkbox input "true"
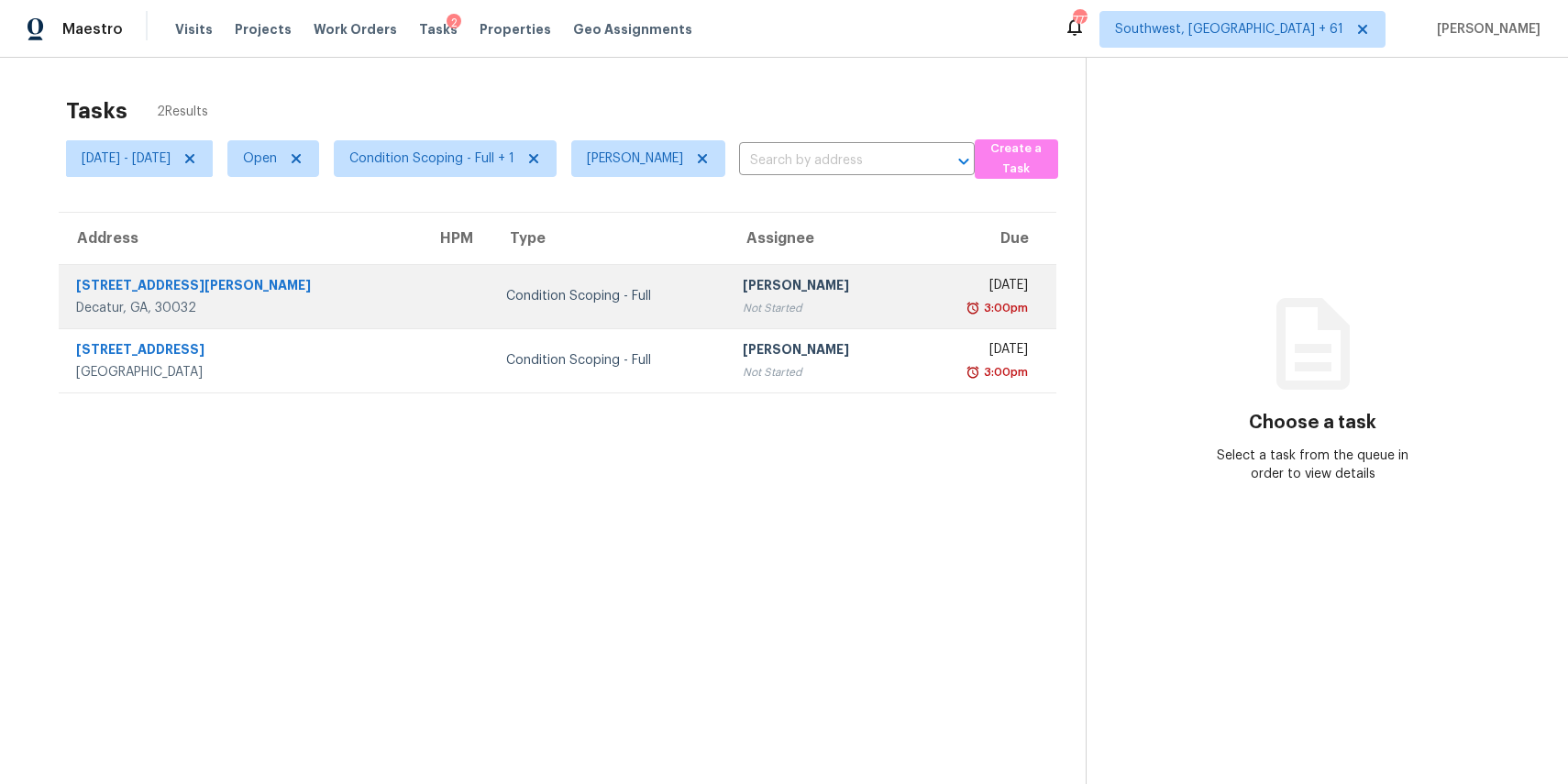
click at [543, 282] on td "Condition Scoping - Full" at bounding box center [610, 296] width 237 height 64
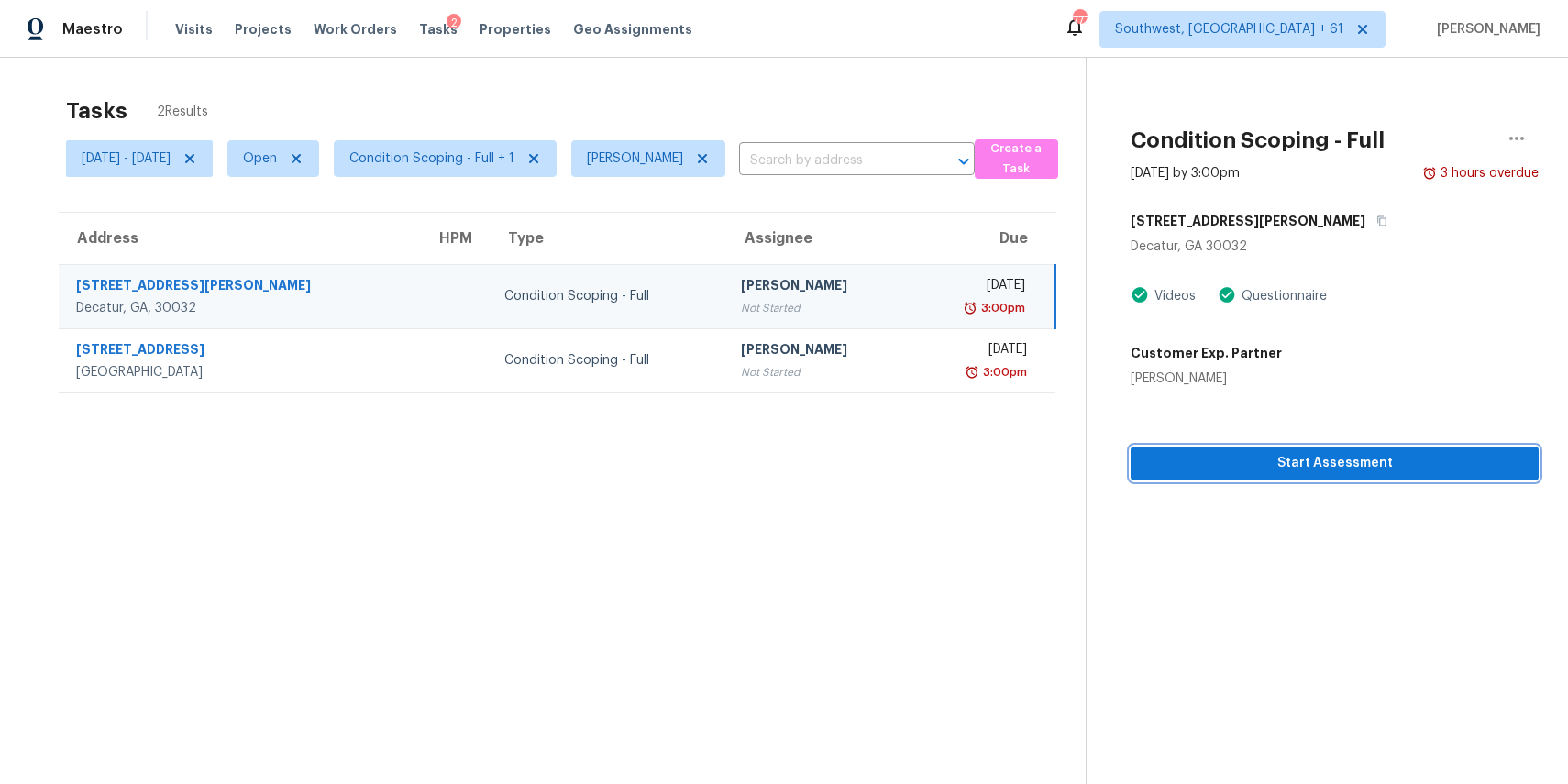
click at [1386, 470] on span "Start Assessment" at bounding box center [1335, 463] width 379 height 23
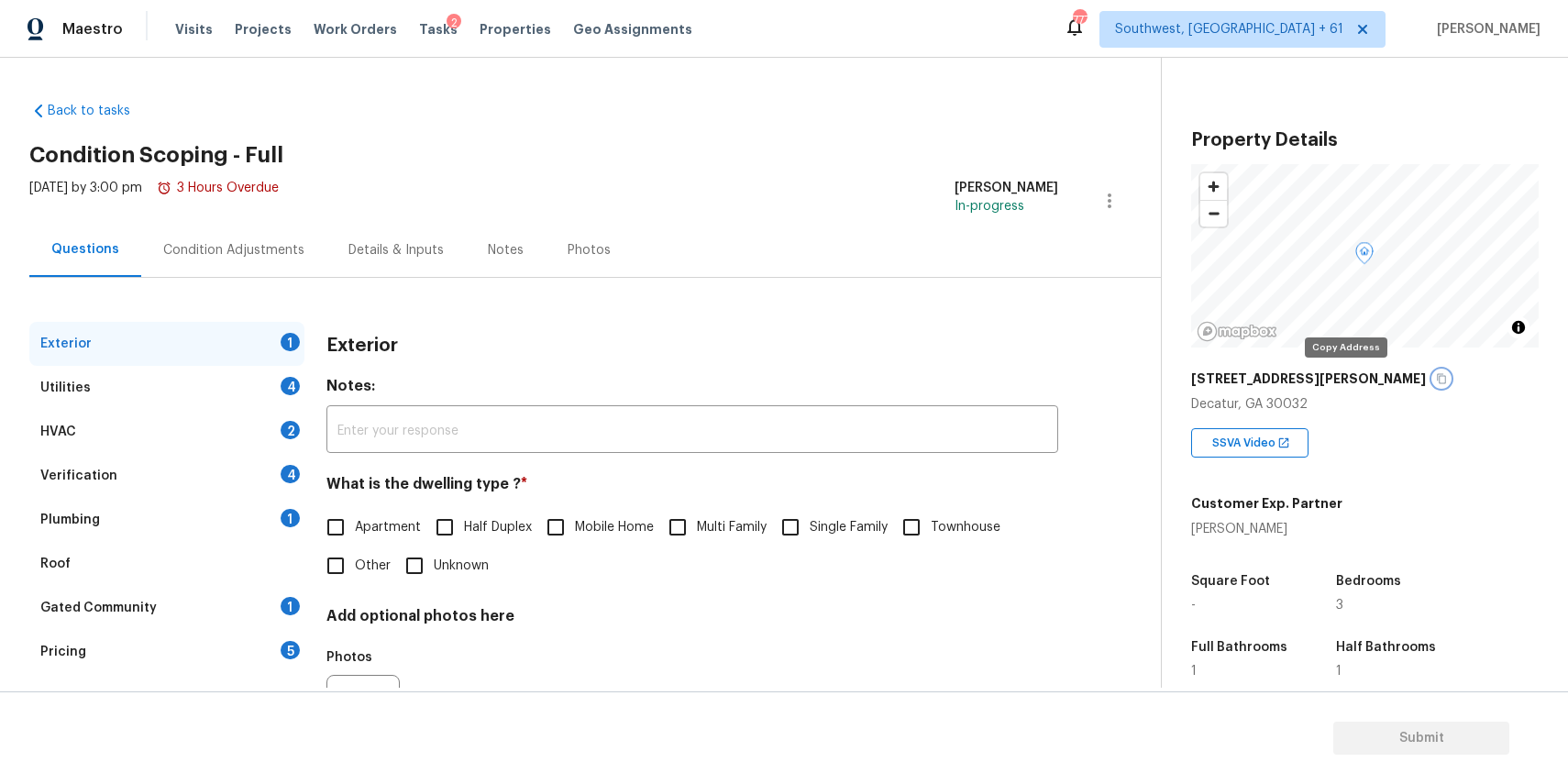
click at [1434, 374] on button "button" at bounding box center [1442, 378] width 17 height 17
click at [810, 519] on input "Single Family" at bounding box center [790, 527] width 38 height 38
checkbox input "true"
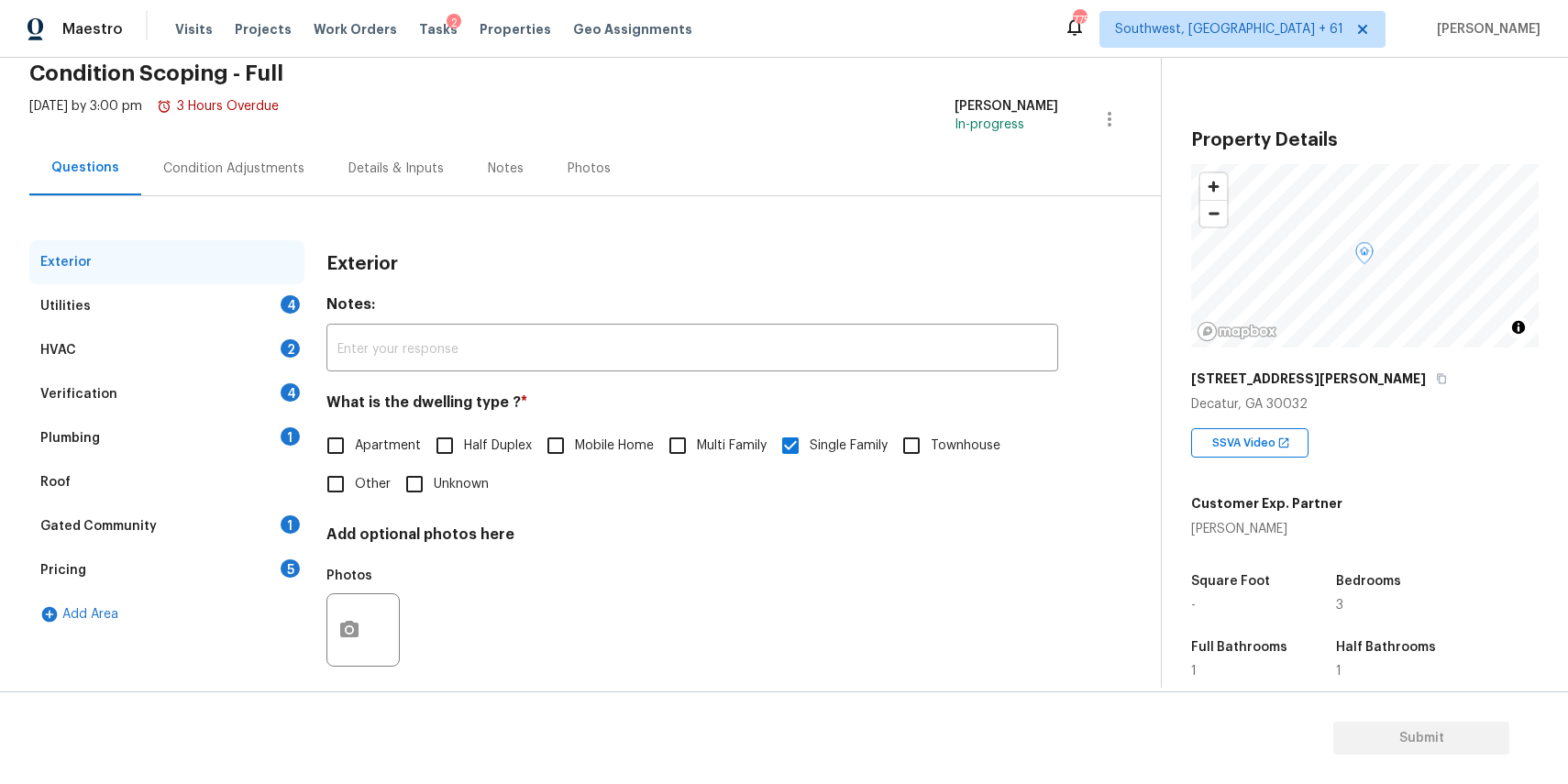
scroll to position [99, 0]
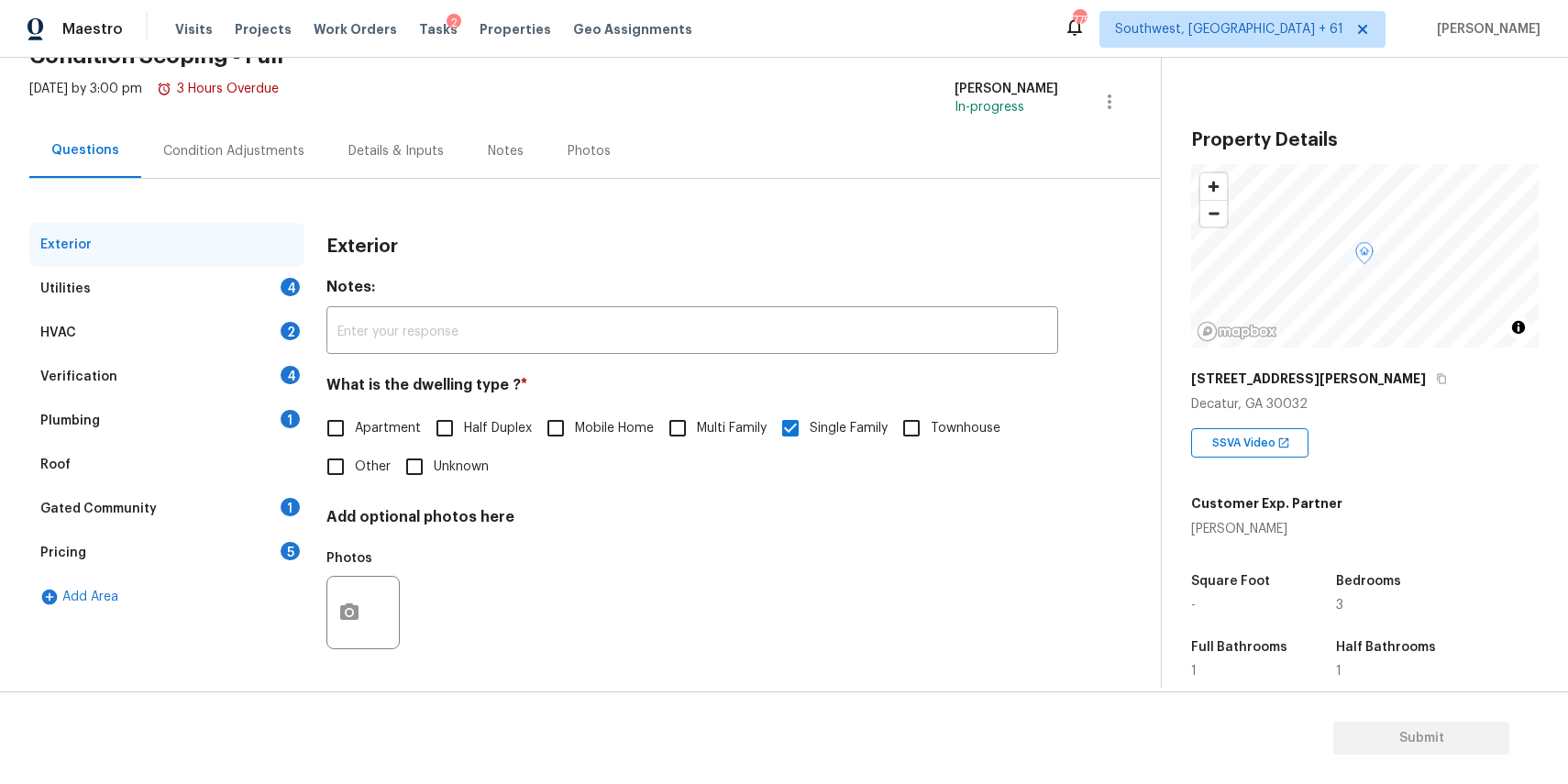
click at [159, 361] on div "Verification 4" at bounding box center [166, 376] width 275 height 44
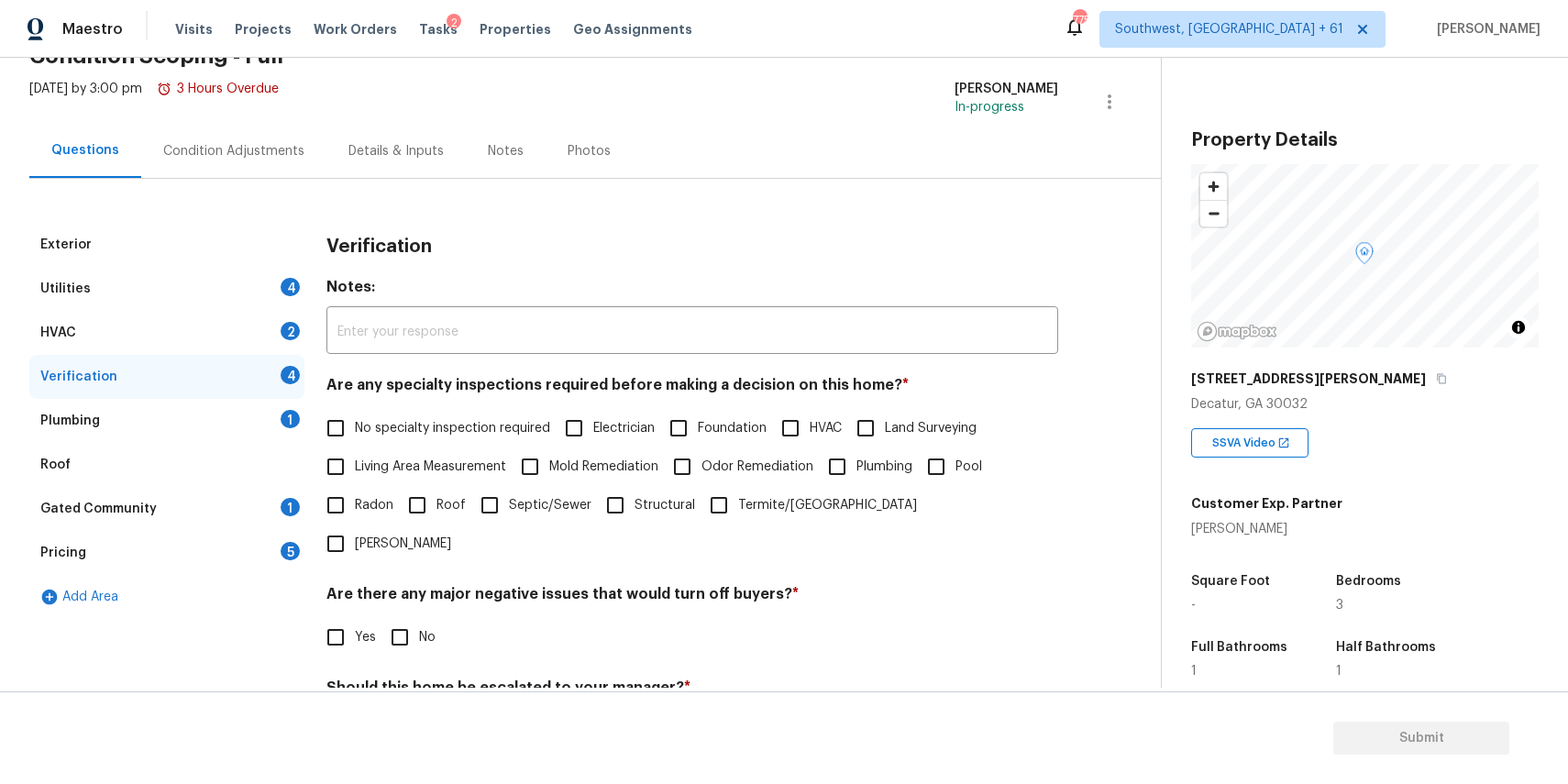
click at [159, 361] on div "Verification 4" at bounding box center [166, 376] width 275 height 44
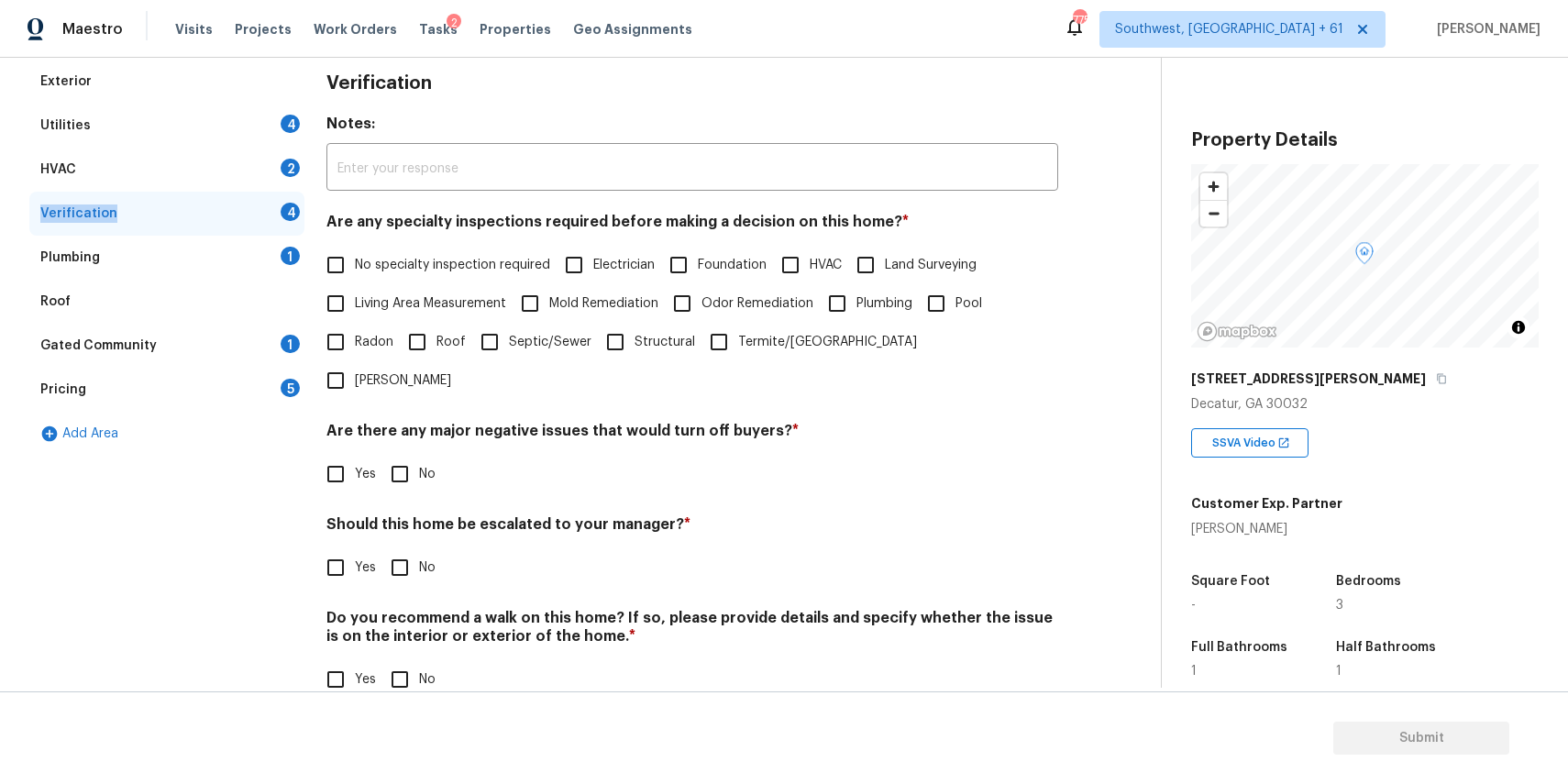
click at [240, 379] on div "Pricing 5" at bounding box center [166, 389] width 275 height 44
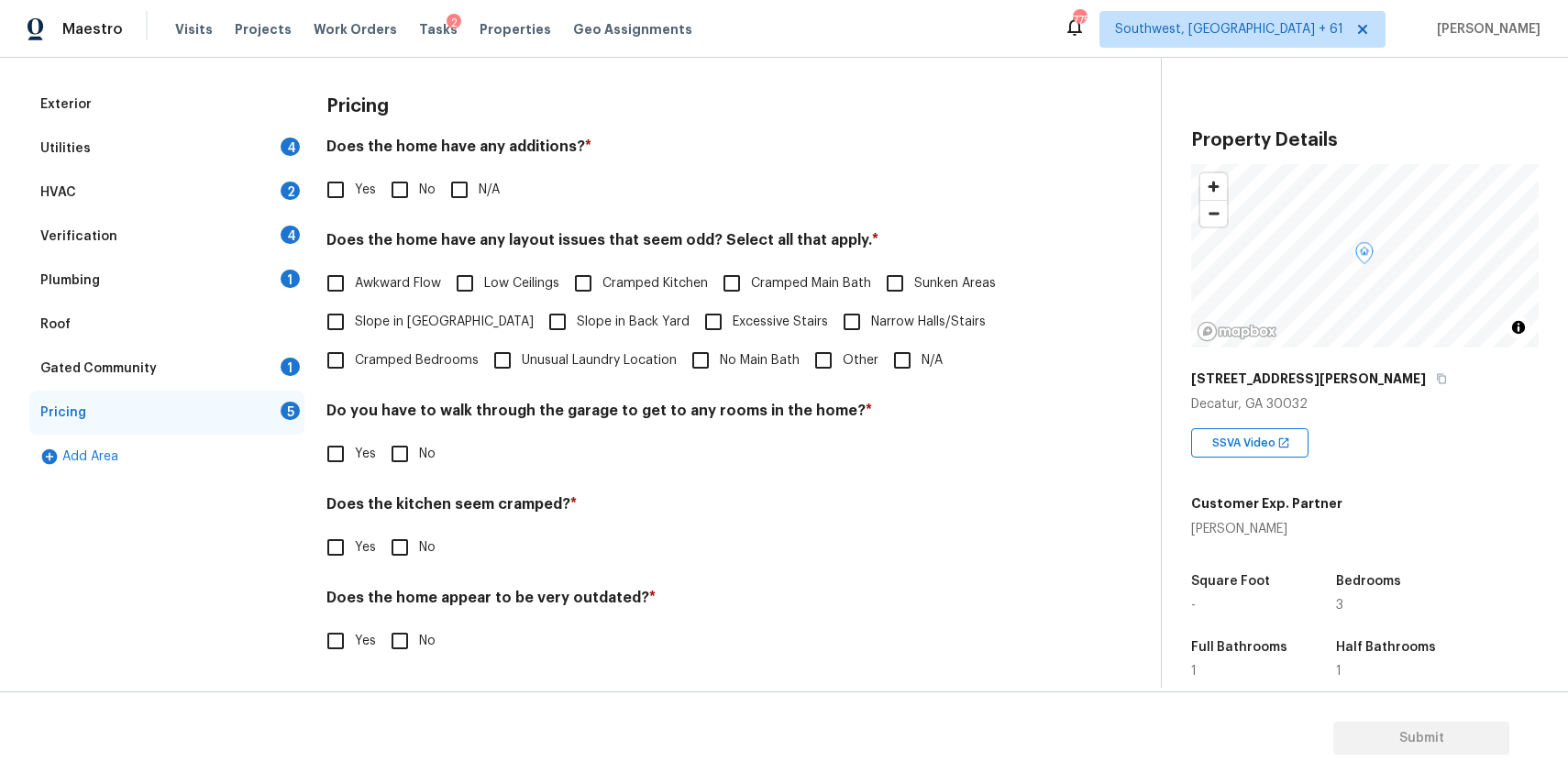
scroll to position [240, 0]
click at [842, 364] on span "Other" at bounding box center [860, 361] width 35 height 20
click at [842, 364] on input "Other" at bounding box center [823, 360] width 38 height 38
checkbox input "true"
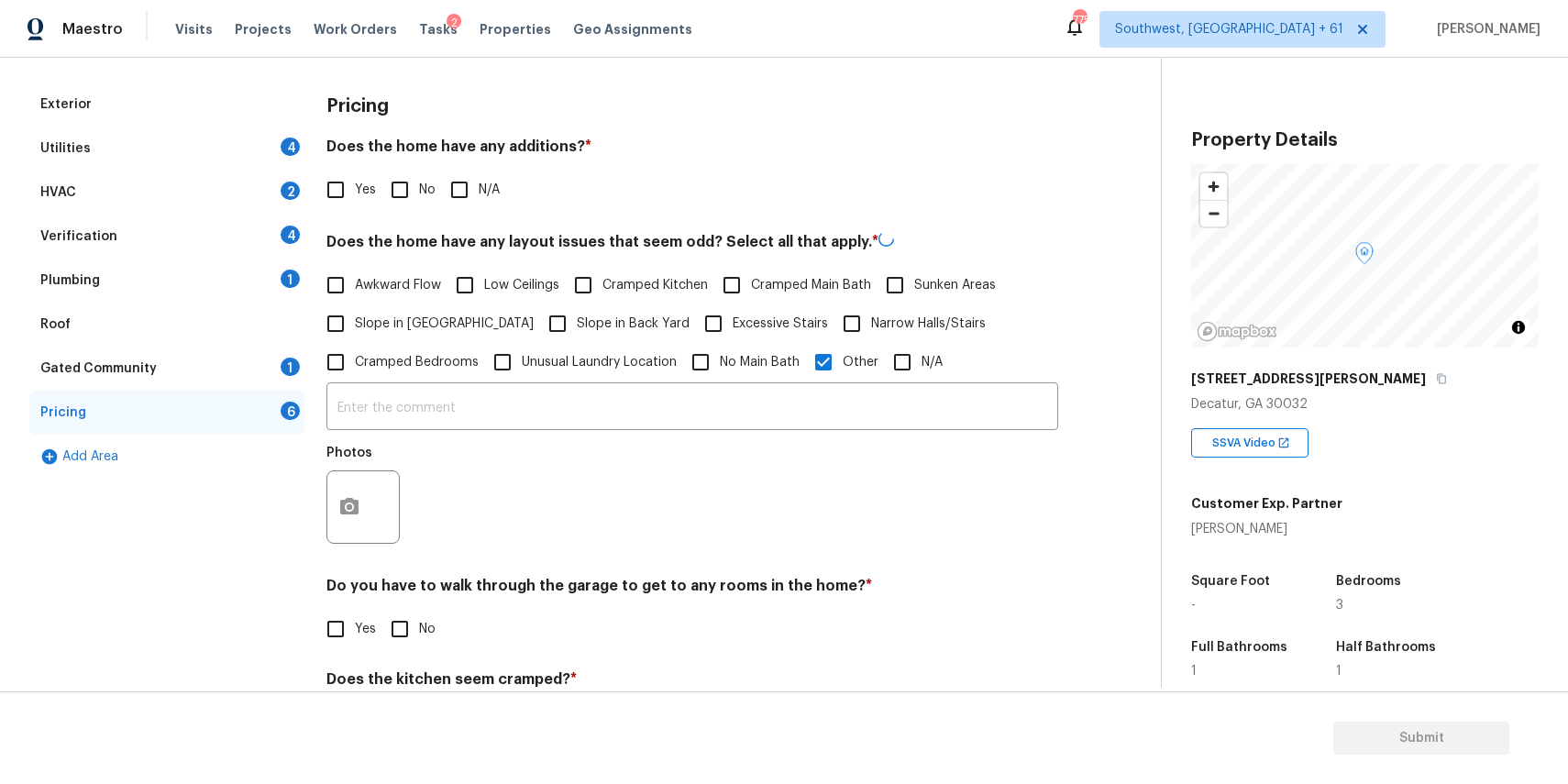
click at [781, 382] on div "​ Photos" at bounding box center [692, 468] width 732 height 173
click at [784, 391] on input "text" at bounding box center [692, 406] width 732 height 43
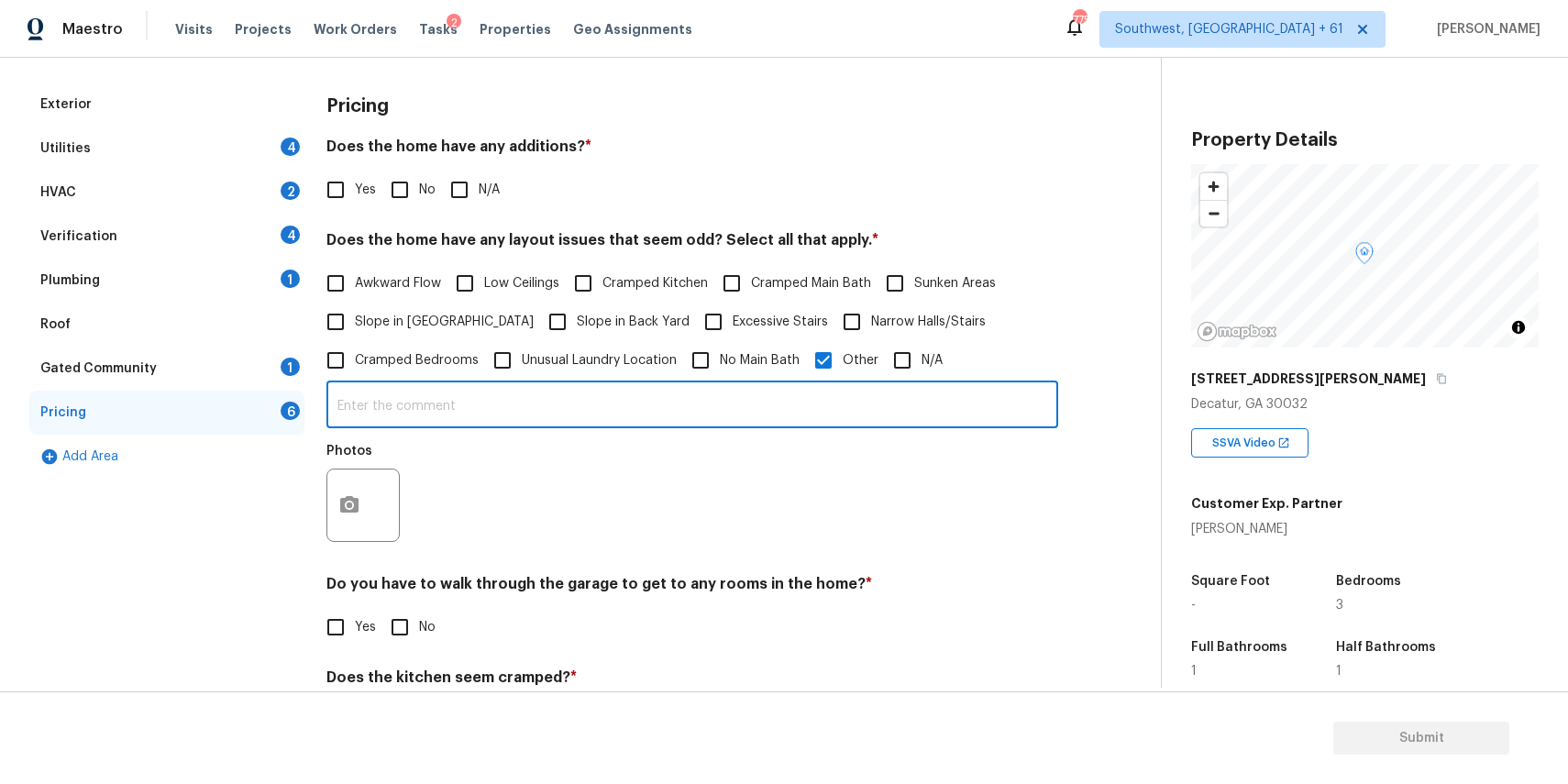
click at [784, 391] on input "text" at bounding box center [692, 406] width 732 height 43
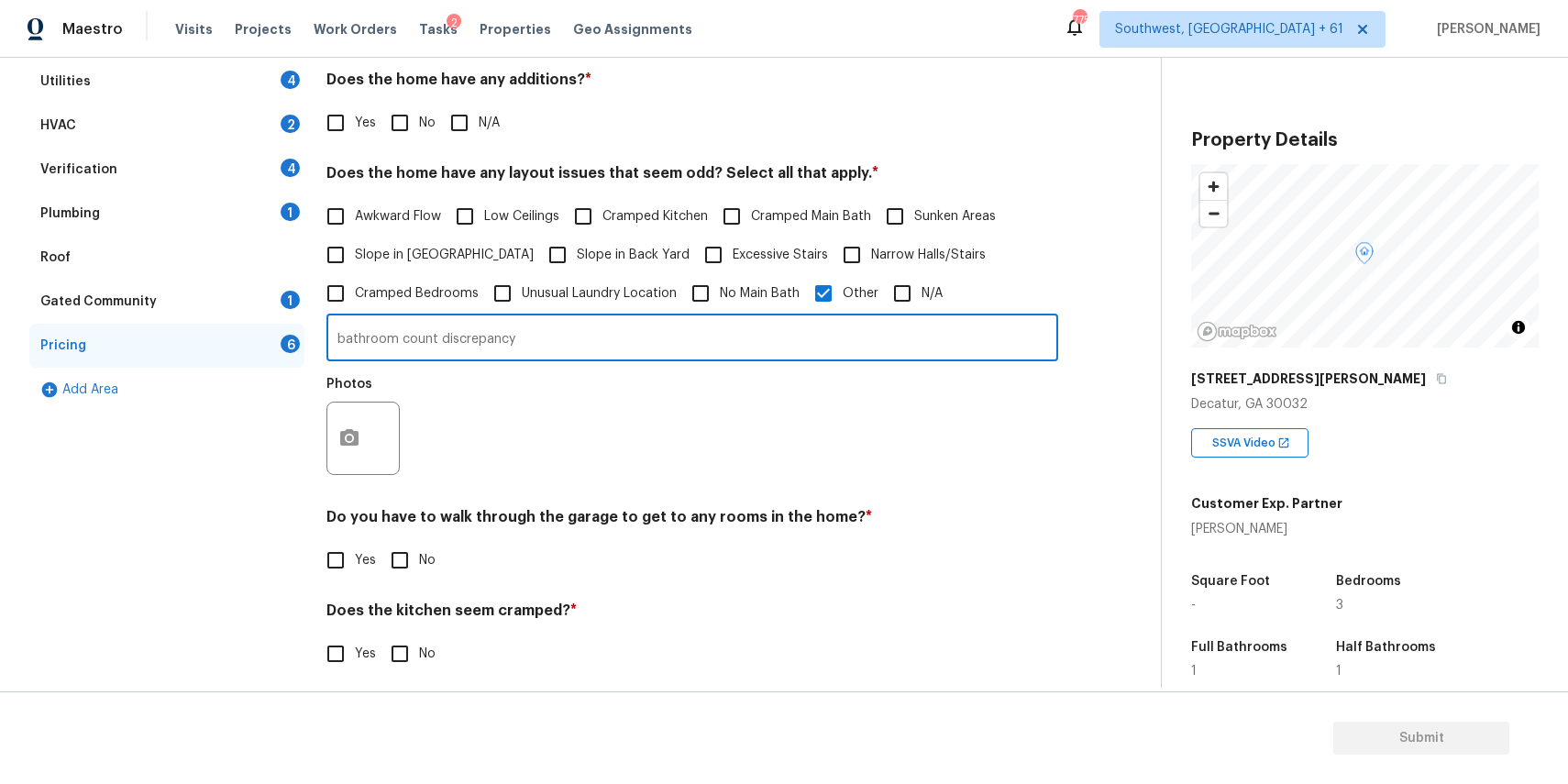
type input "bathroom count discrepancy"
click at [362, 435] on button "button" at bounding box center [349, 438] width 44 height 72
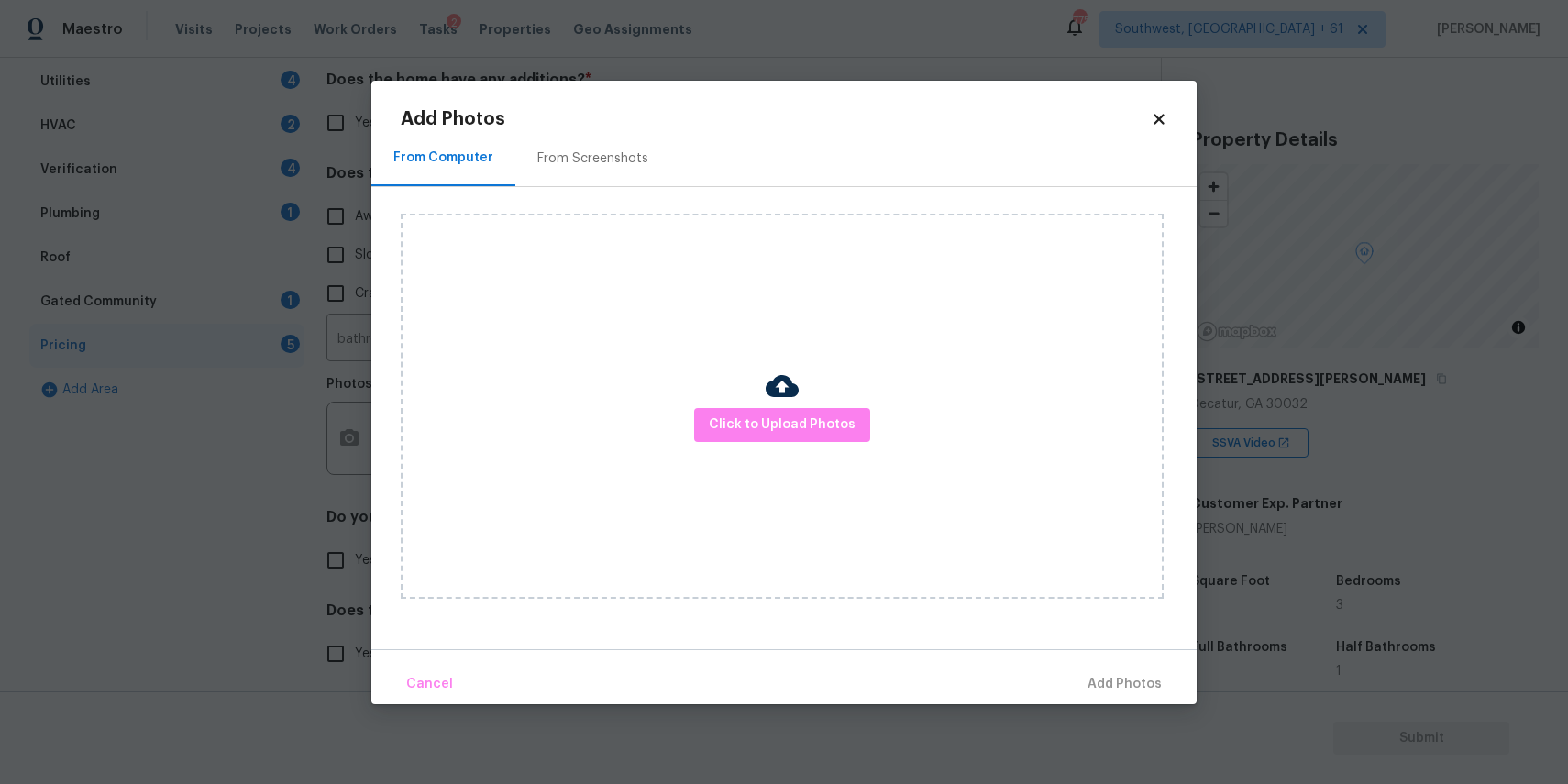
click at [761, 400] on div "Click to Upload Photos" at bounding box center [783, 406] width 763 height 385
click at [765, 425] on span "Click to Upload Photos" at bounding box center [782, 424] width 146 height 23
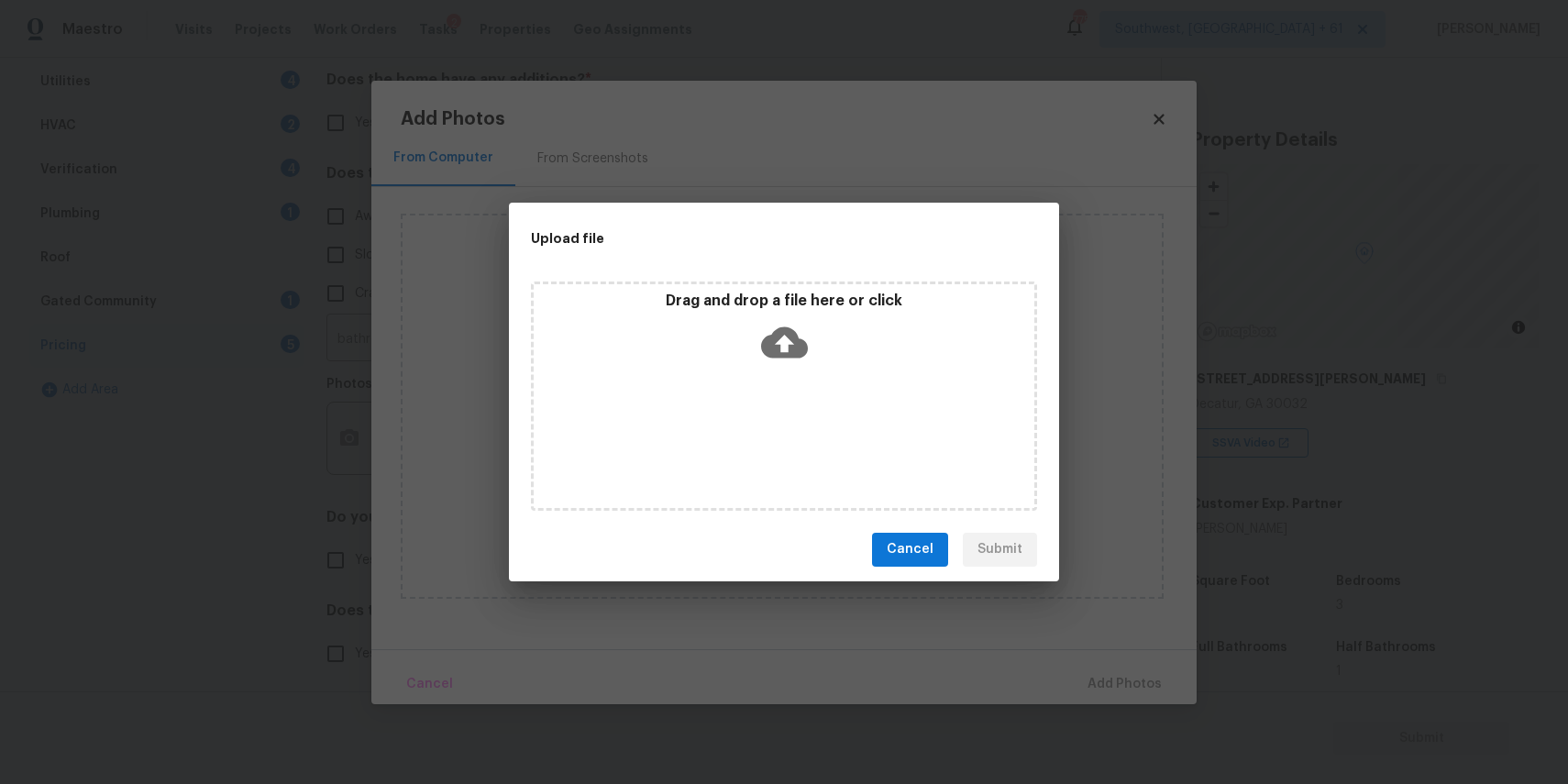
click at [770, 388] on div "Drag and drop a file here or click" at bounding box center [784, 396] width 506 height 229
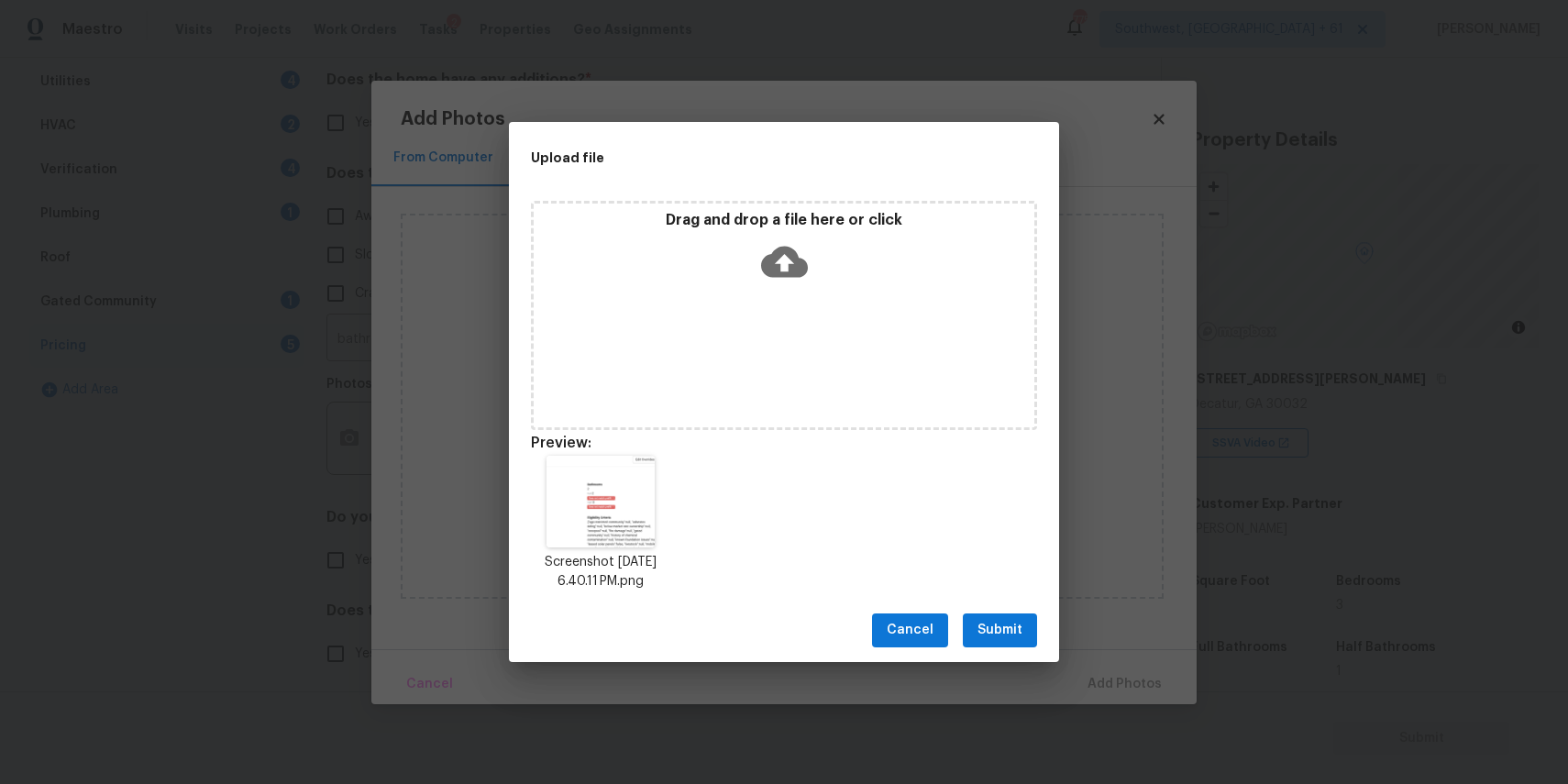
click at [1034, 644] on button "Submit" at bounding box center [1000, 630] width 75 height 34
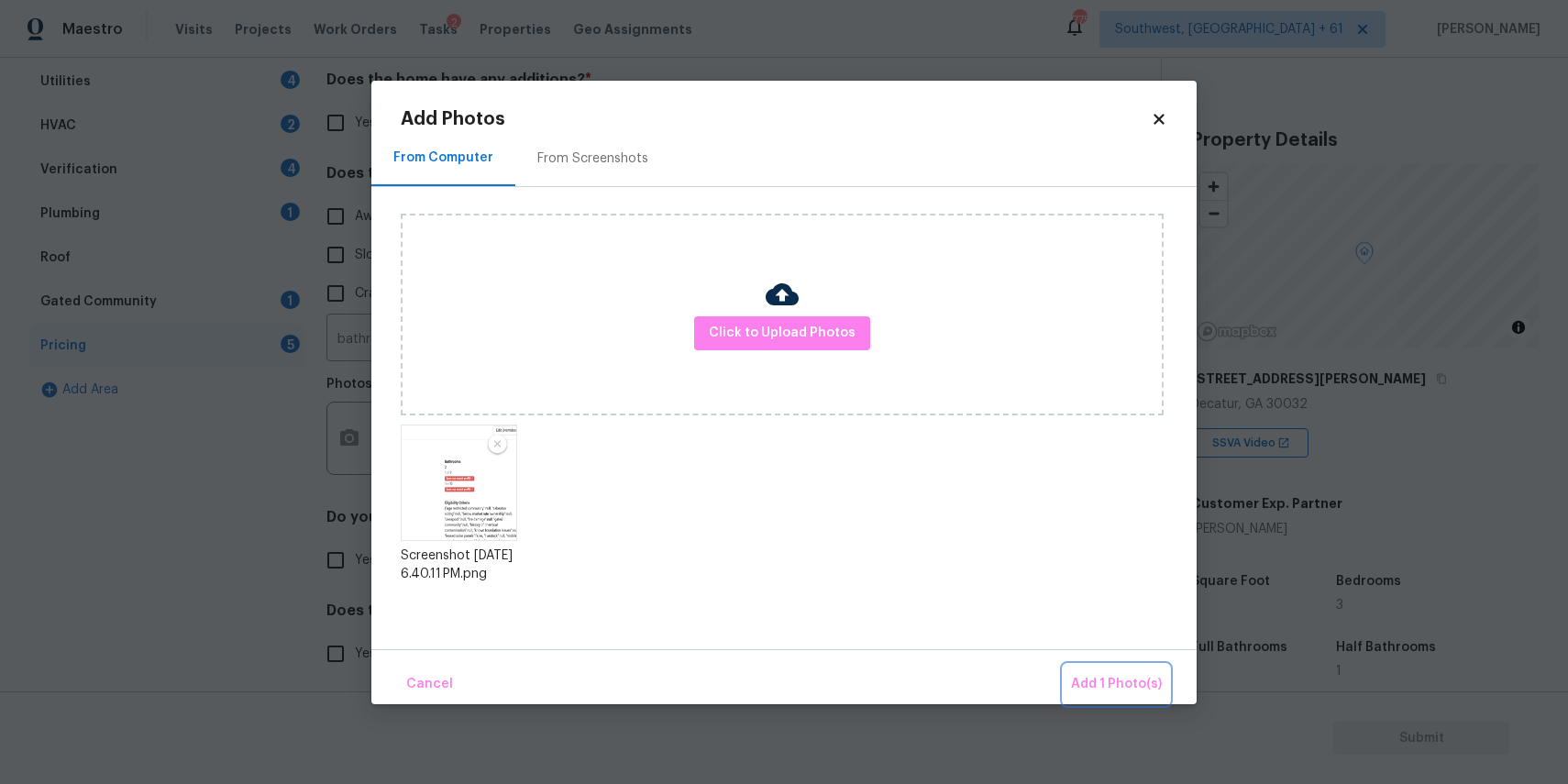
click at [1132, 669] on button "Add 1 Photo(s)" at bounding box center [1116, 684] width 105 height 39
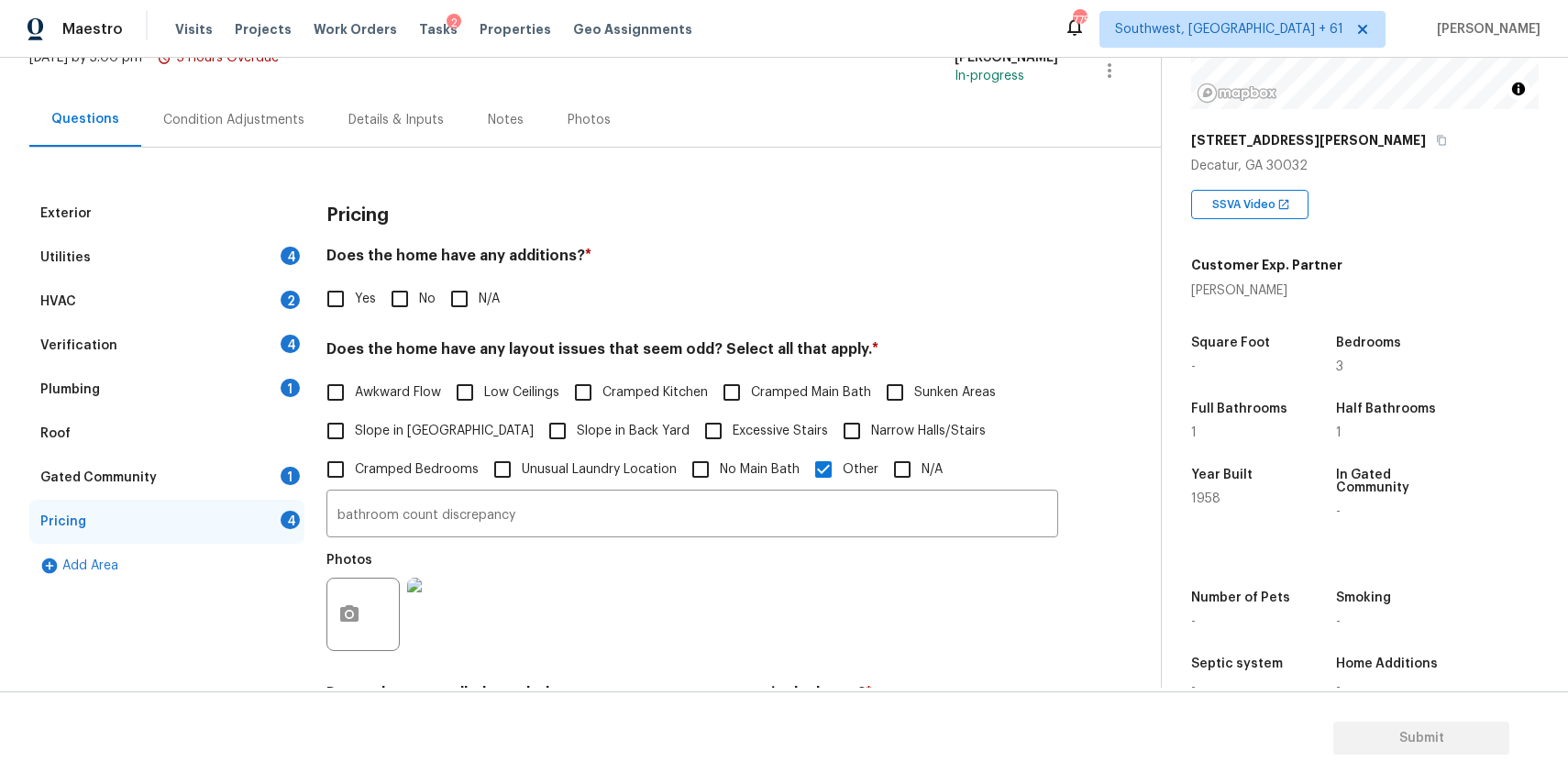
scroll to position [150, 0]
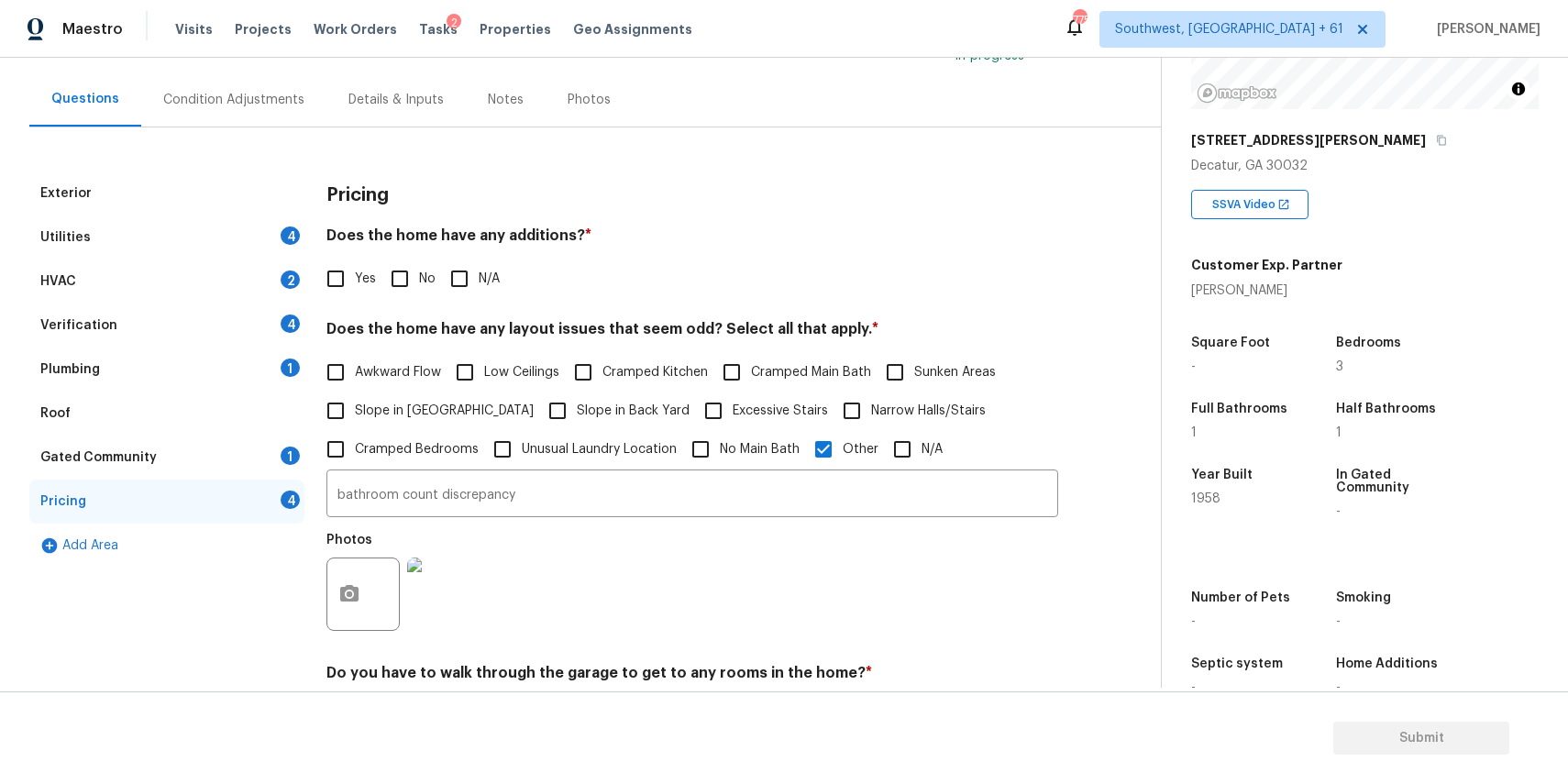
click at [287, 227] on div "4" at bounding box center [290, 236] width 20 height 19
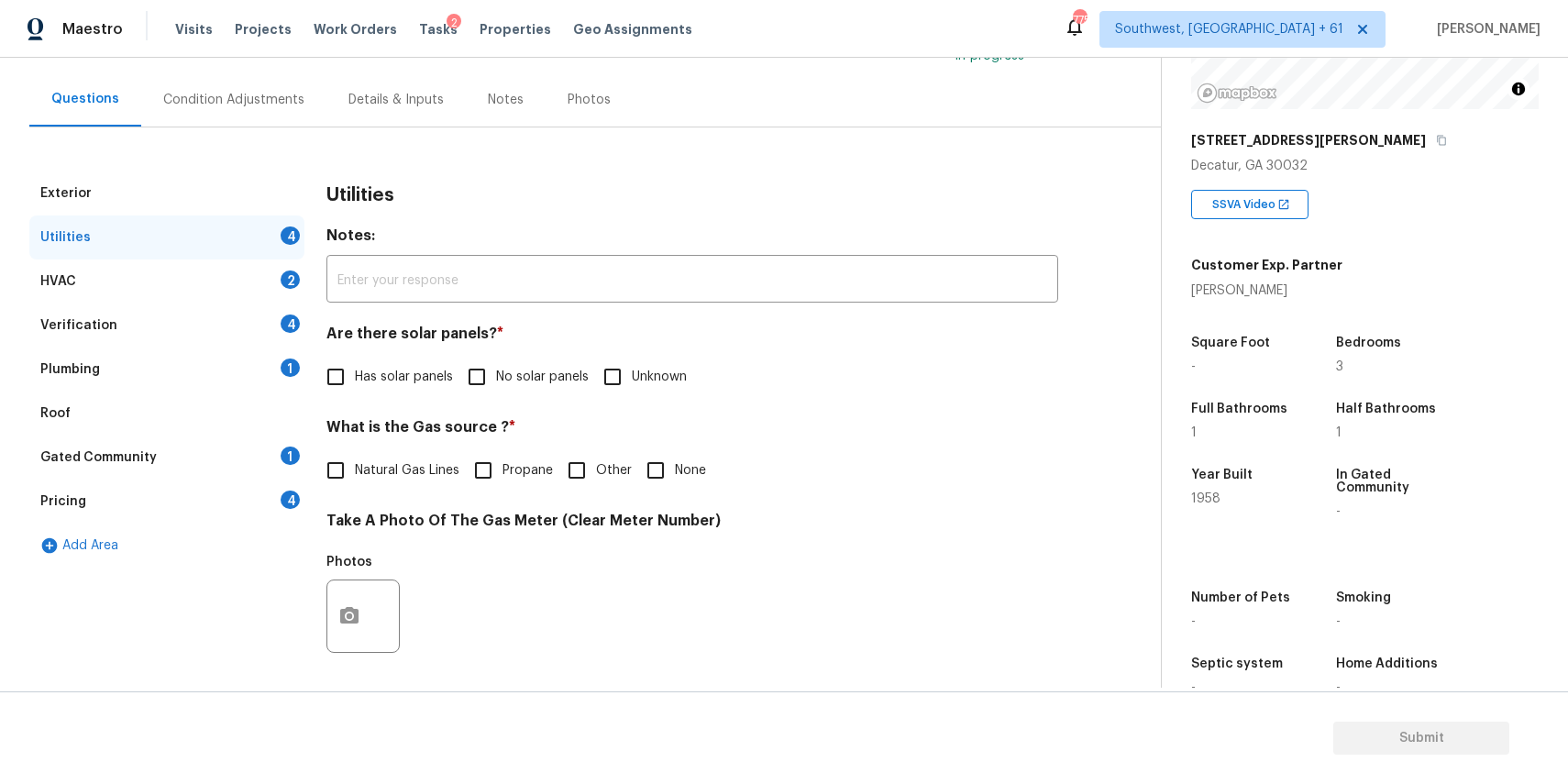
click at [482, 371] on input "No solar panels" at bounding box center [477, 376] width 38 height 38
checkbox input "true"
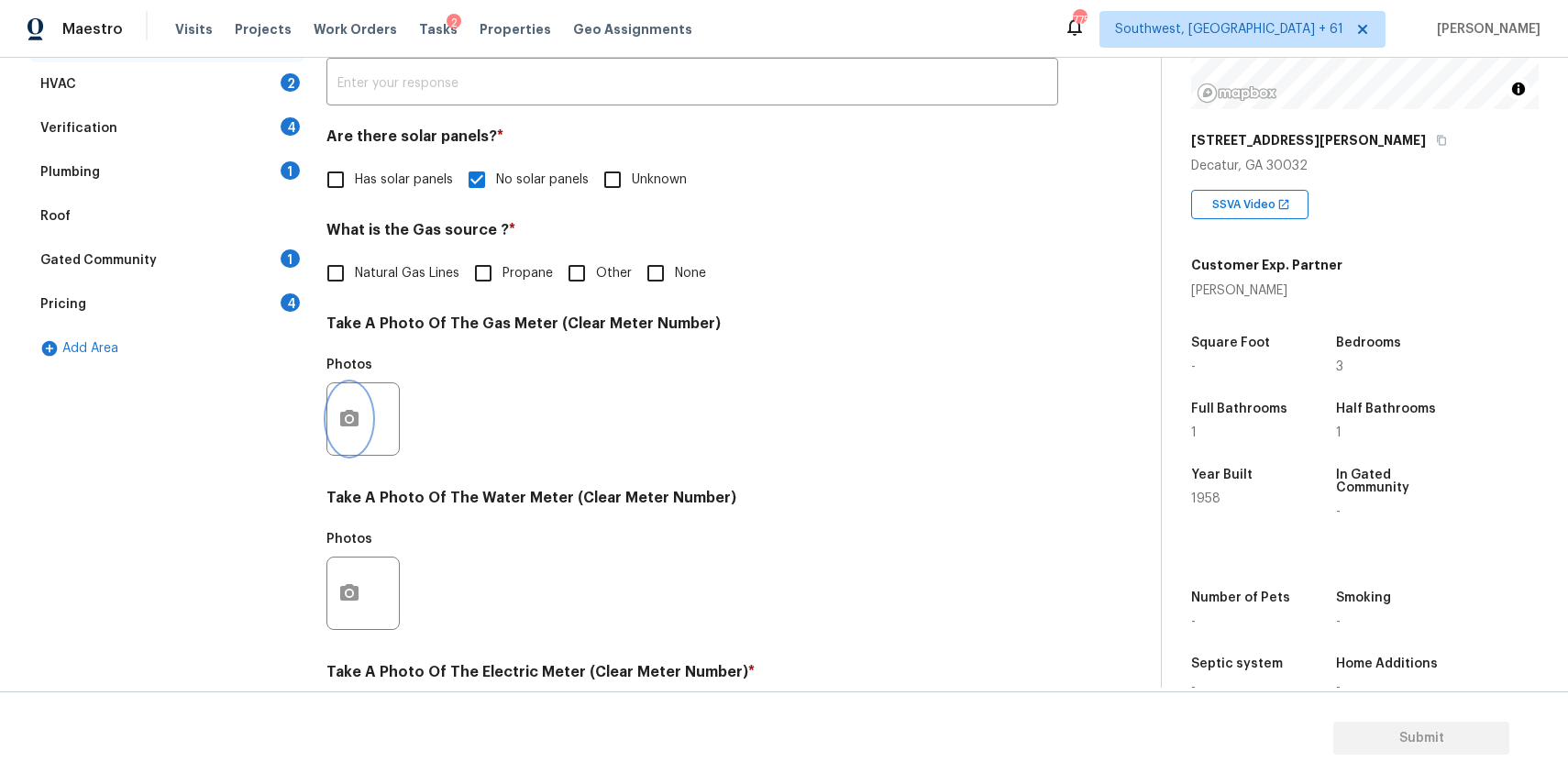
click at [355, 426] on icon "button" at bounding box center [350, 419] width 22 height 22
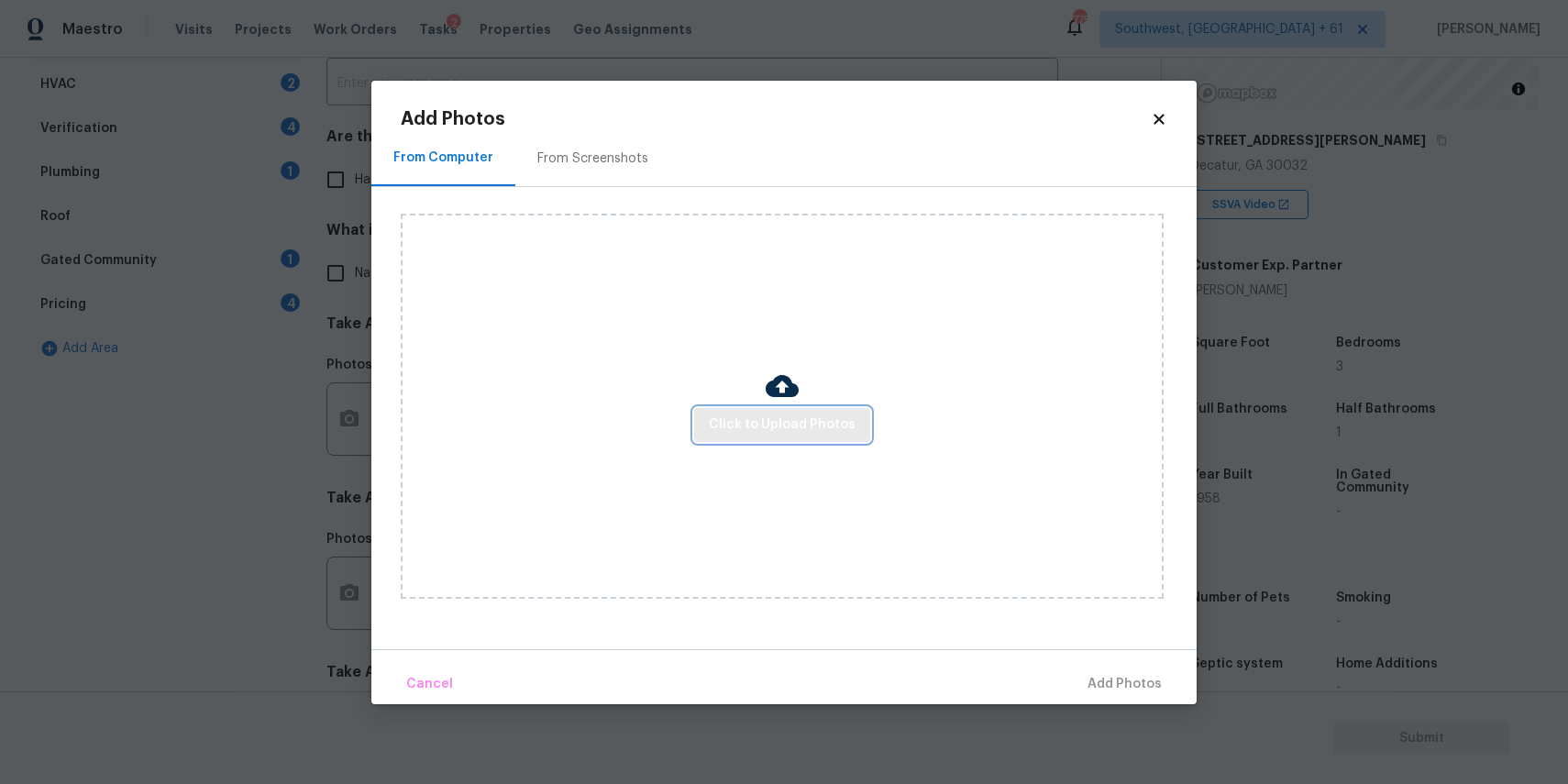
click at [752, 437] on button "Click to Upload Photos" at bounding box center [782, 424] width 176 height 34
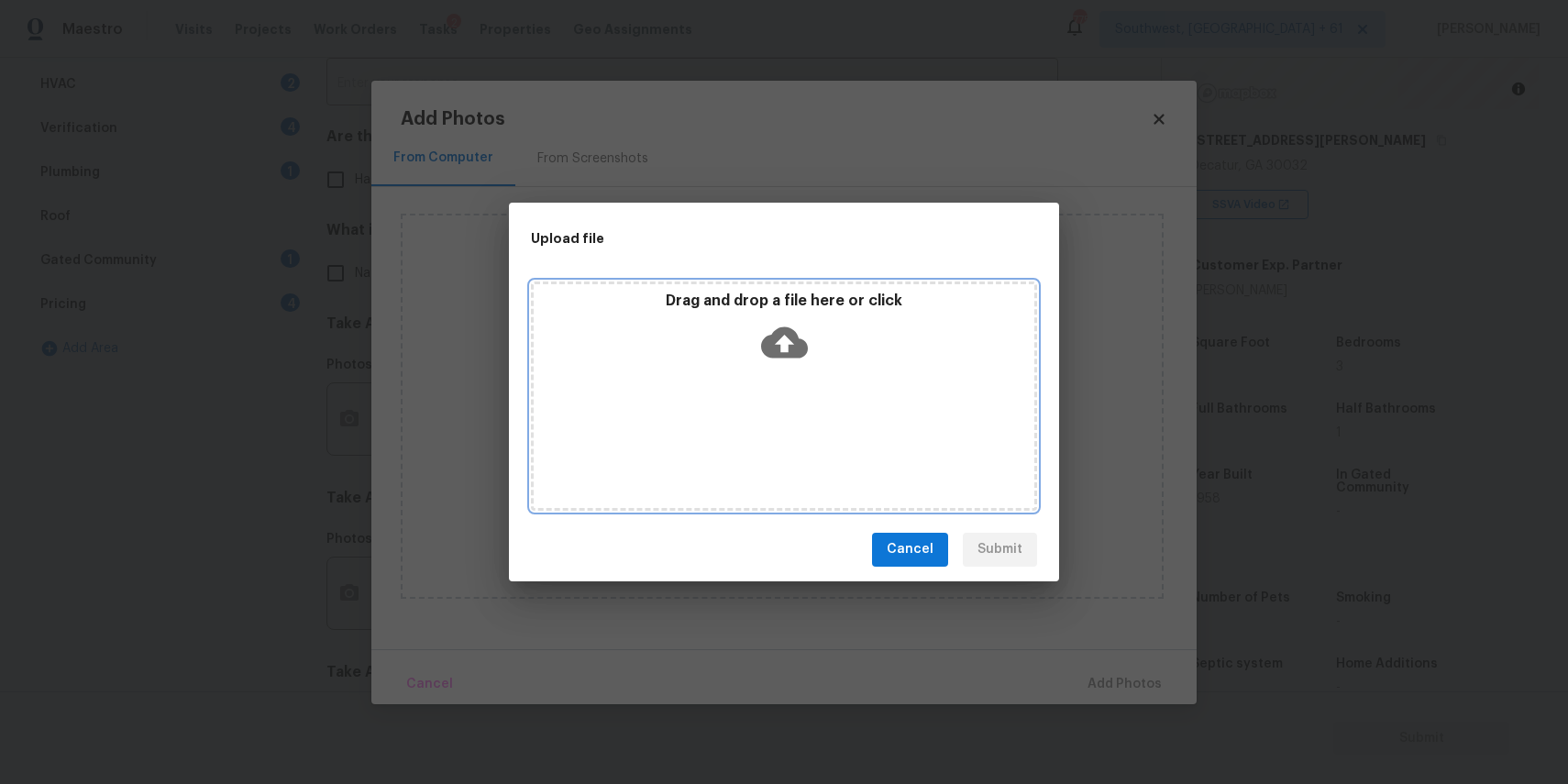
click at [752, 437] on div "Drag and drop a file here or click" at bounding box center [784, 396] width 506 height 229
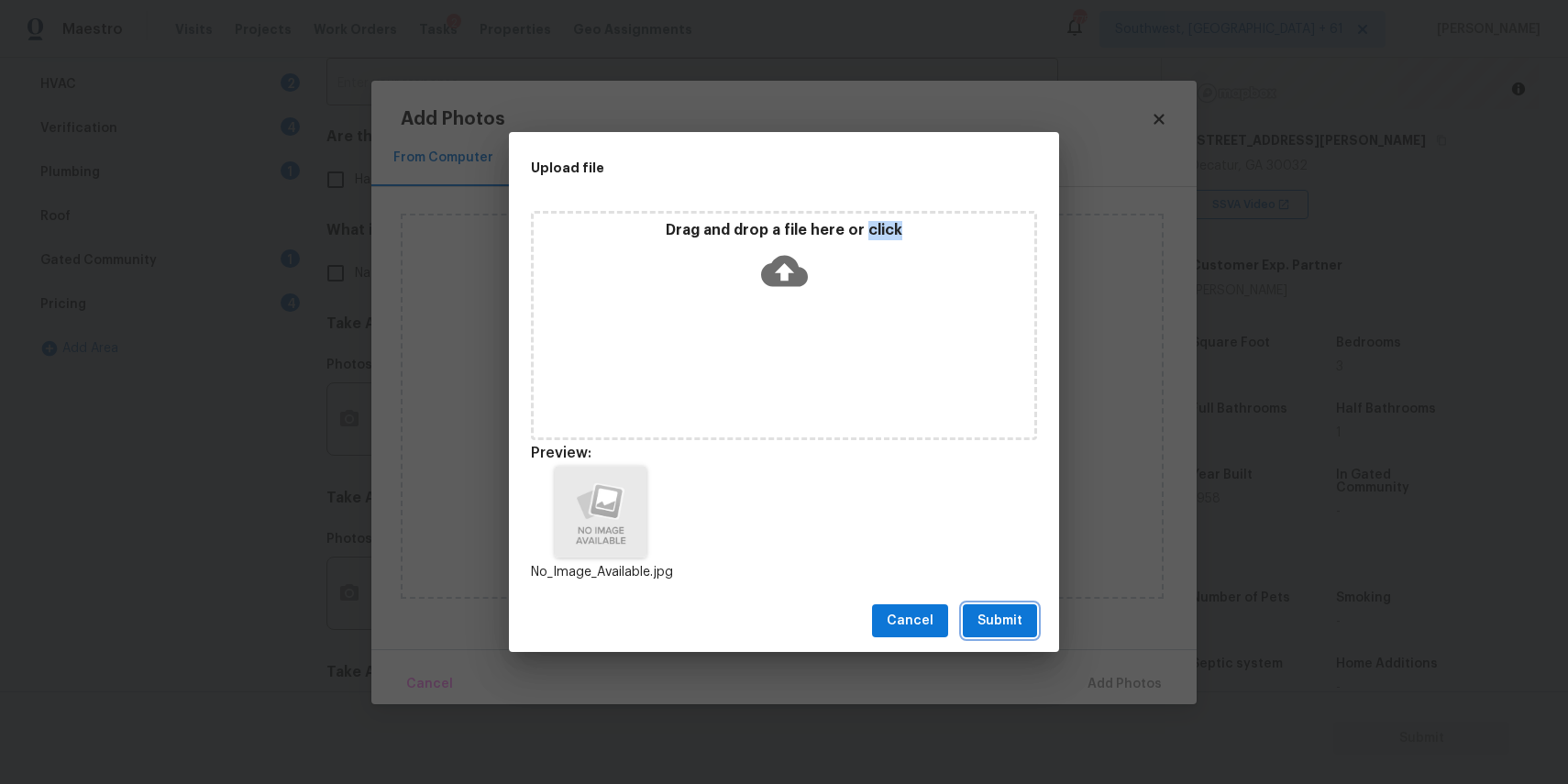
click at [1001, 618] on span "Submit" at bounding box center [1000, 621] width 45 height 23
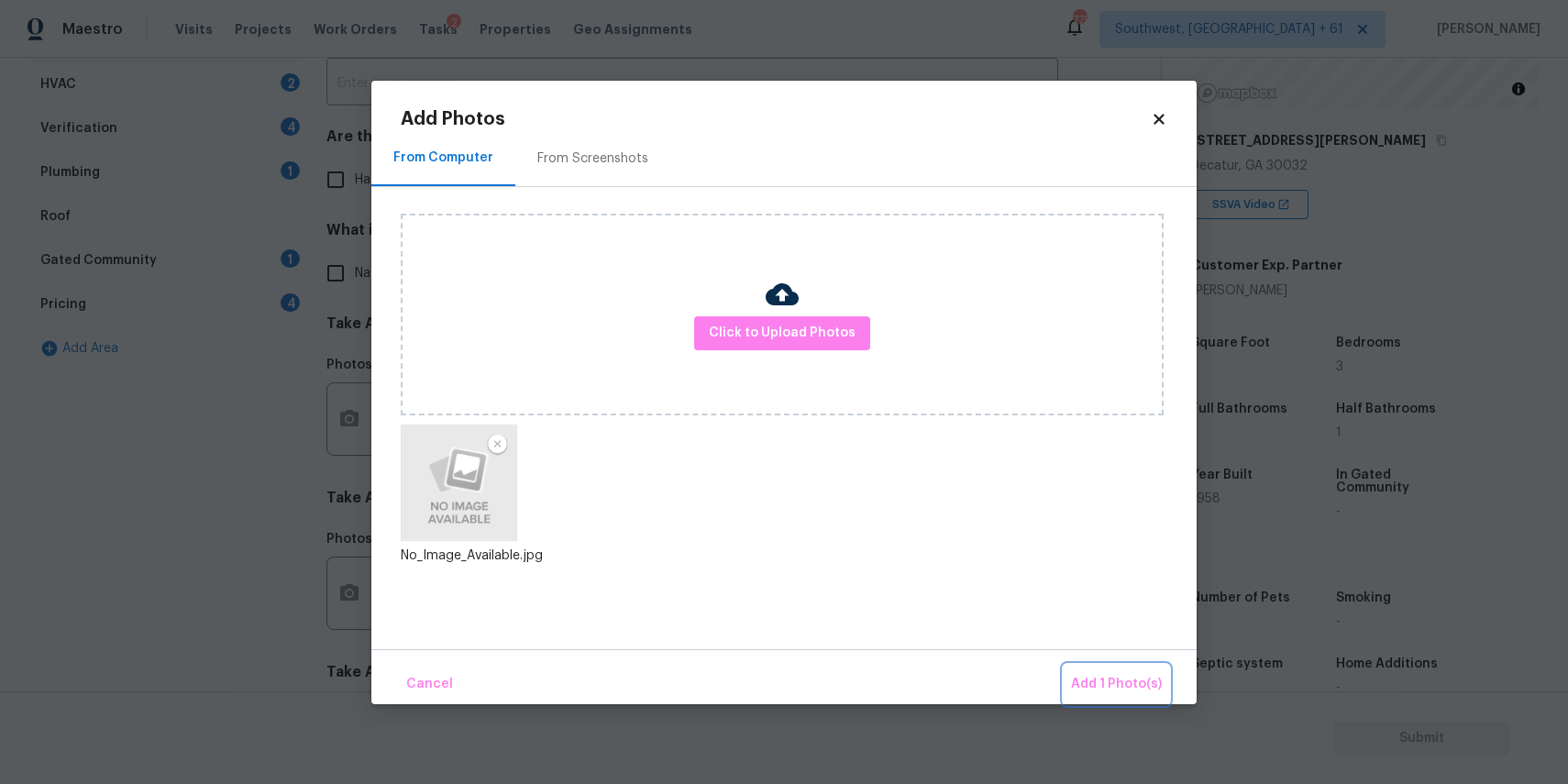
click at [1118, 694] on span "Add 1 Photo(s)" at bounding box center [1116, 684] width 90 height 23
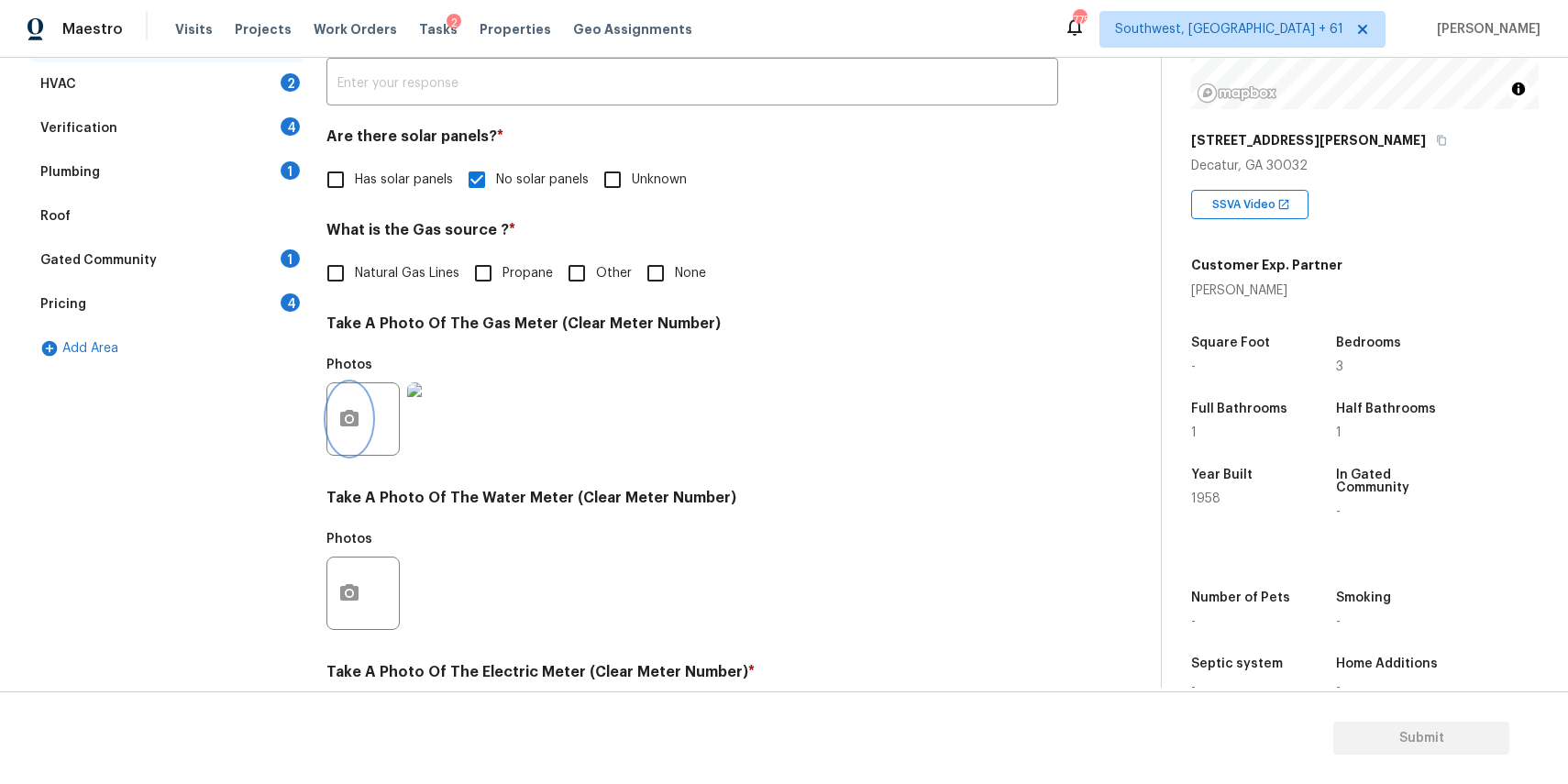
scroll to position [538, 0]
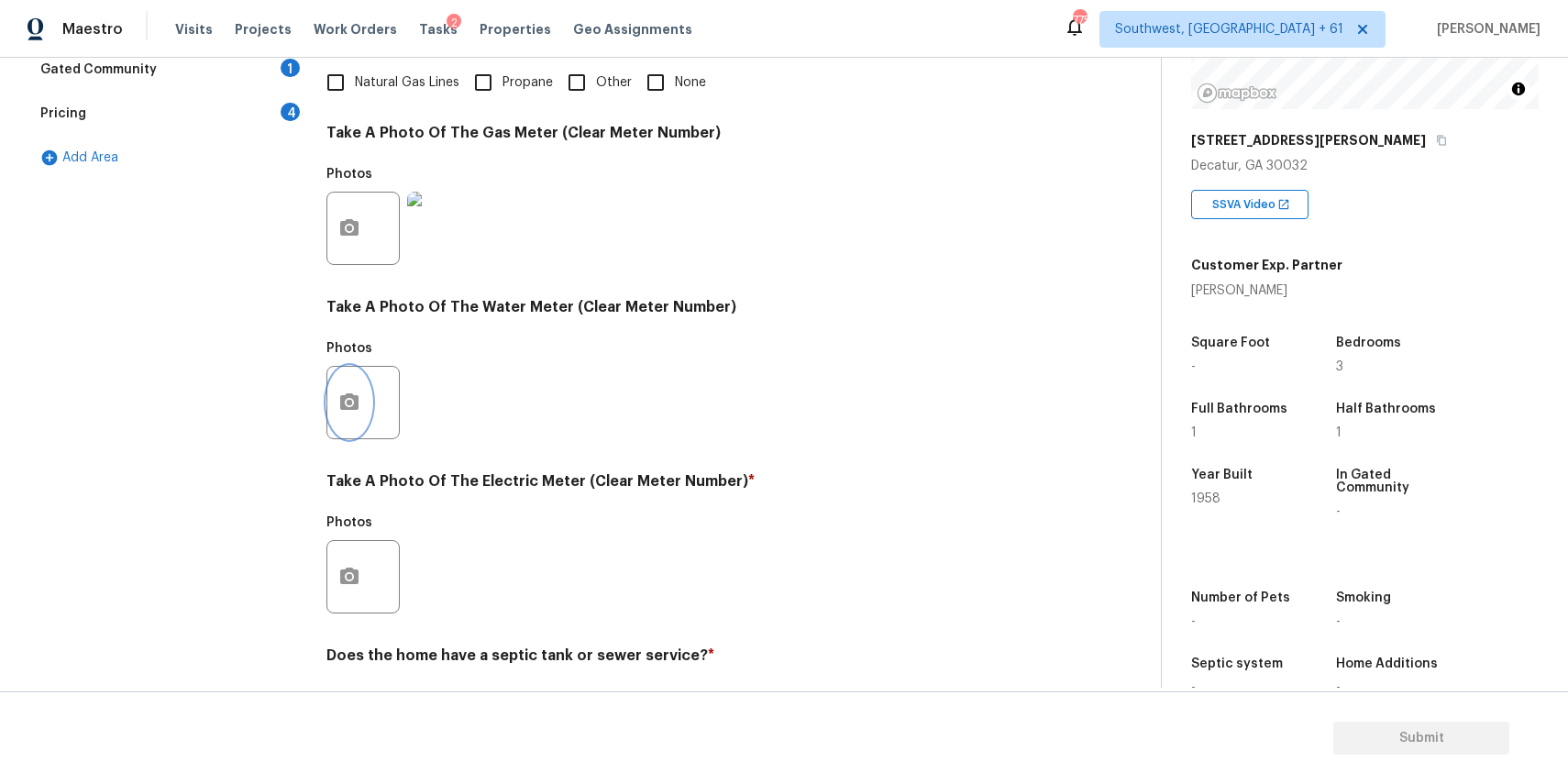
click at [354, 402] on icon "button" at bounding box center [350, 402] width 19 height 17
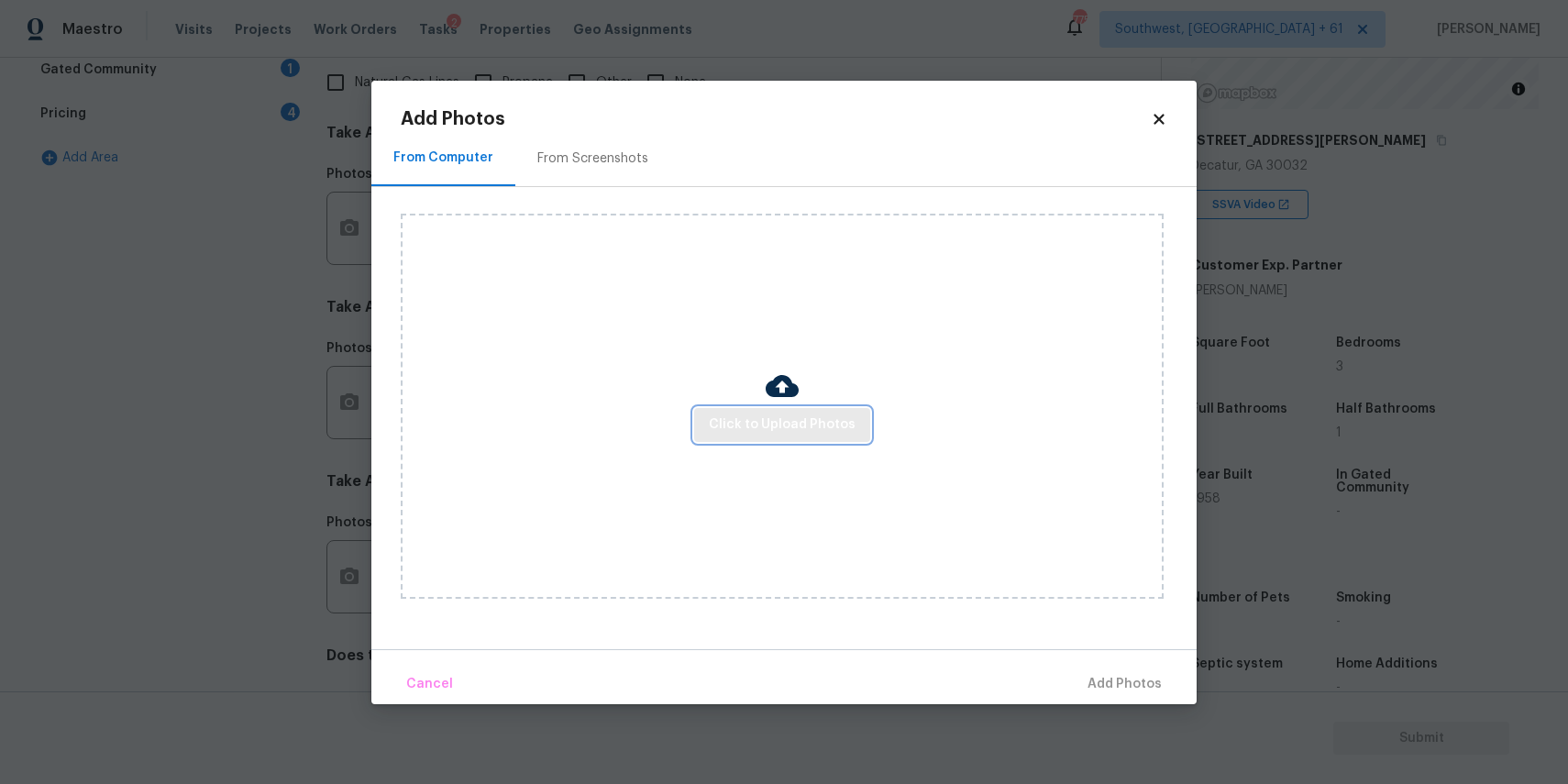
click at [765, 423] on span "Click to Upload Photos" at bounding box center [782, 424] width 146 height 23
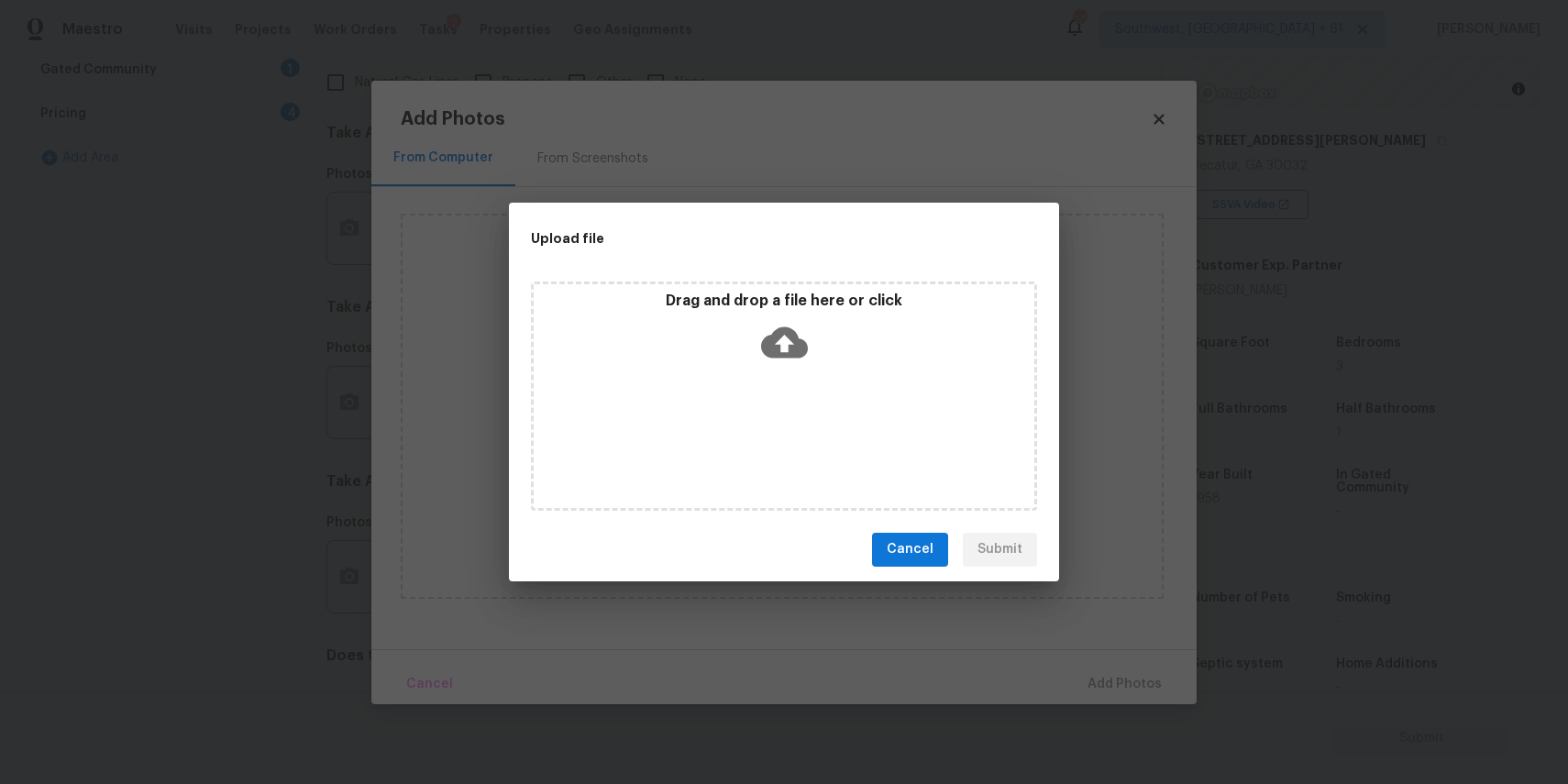
click at [765, 423] on div "Drag and drop a file here or click" at bounding box center [784, 396] width 506 height 229
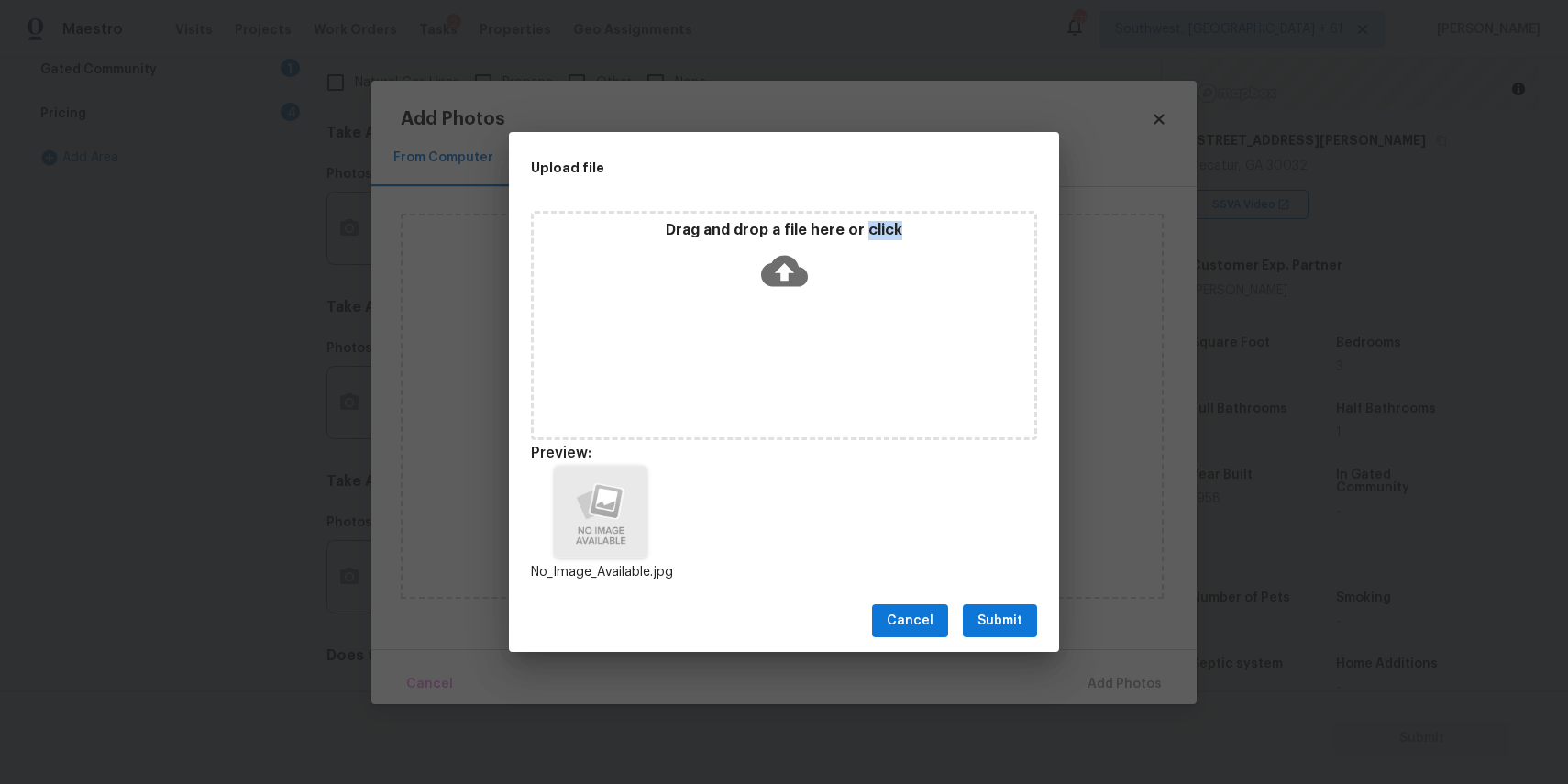
click at [994, 620] on span "Submit" at bounding box center [1000, 621] width 45 height 23
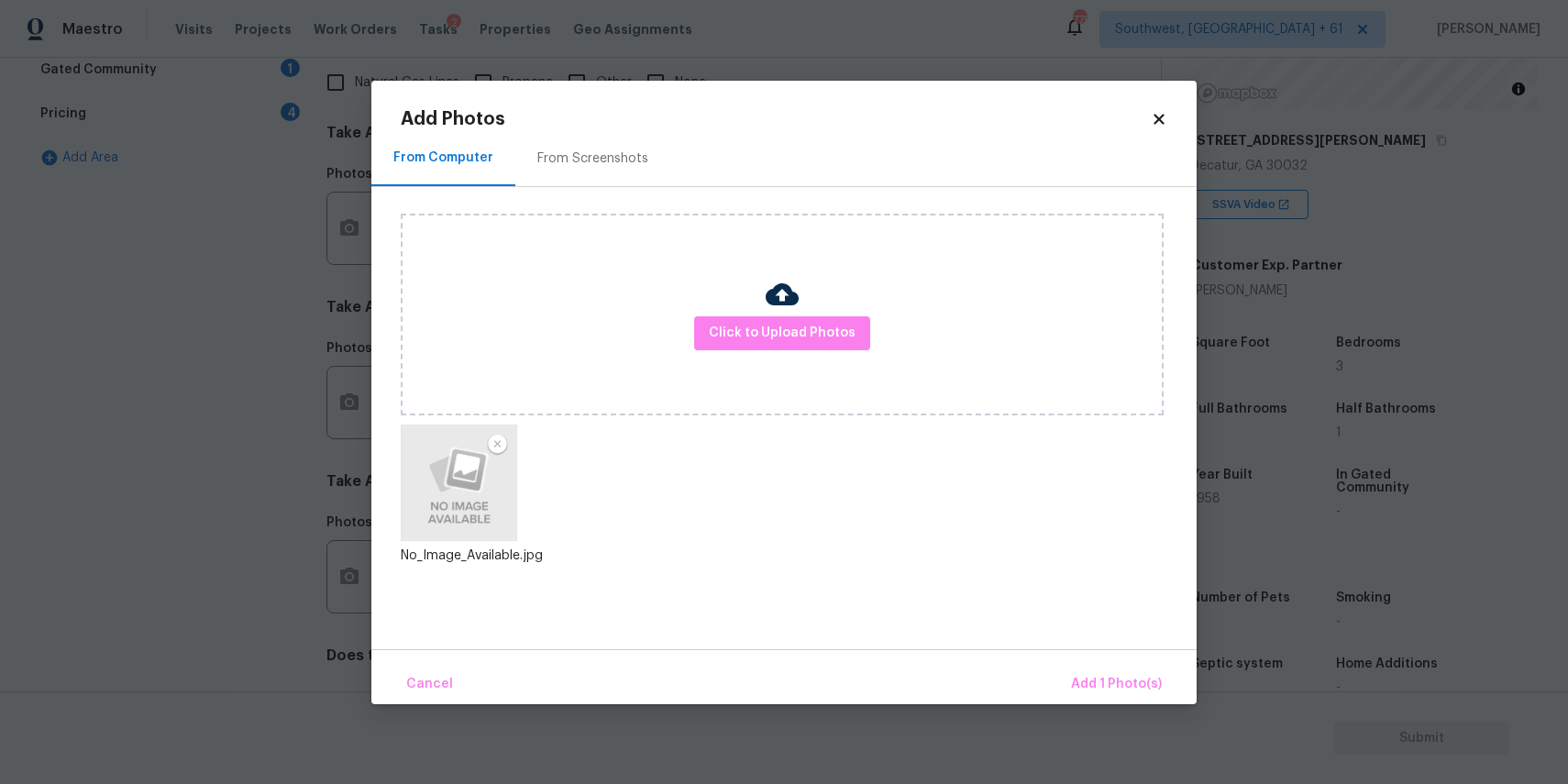
click at [994, 620] on div "Click to Upload Photos No_Image_Available.jpg" at bounding box center [798, 406] width 796 height 438
click at [1085, 660] on div "Cancel Add 1 Photo(s)" at bounding box center [784, 676] width 826 height 55
click at [1094, 677] on span "Add 1 Photo(s)" at bounding box center [1116, 684] width 90 height 23
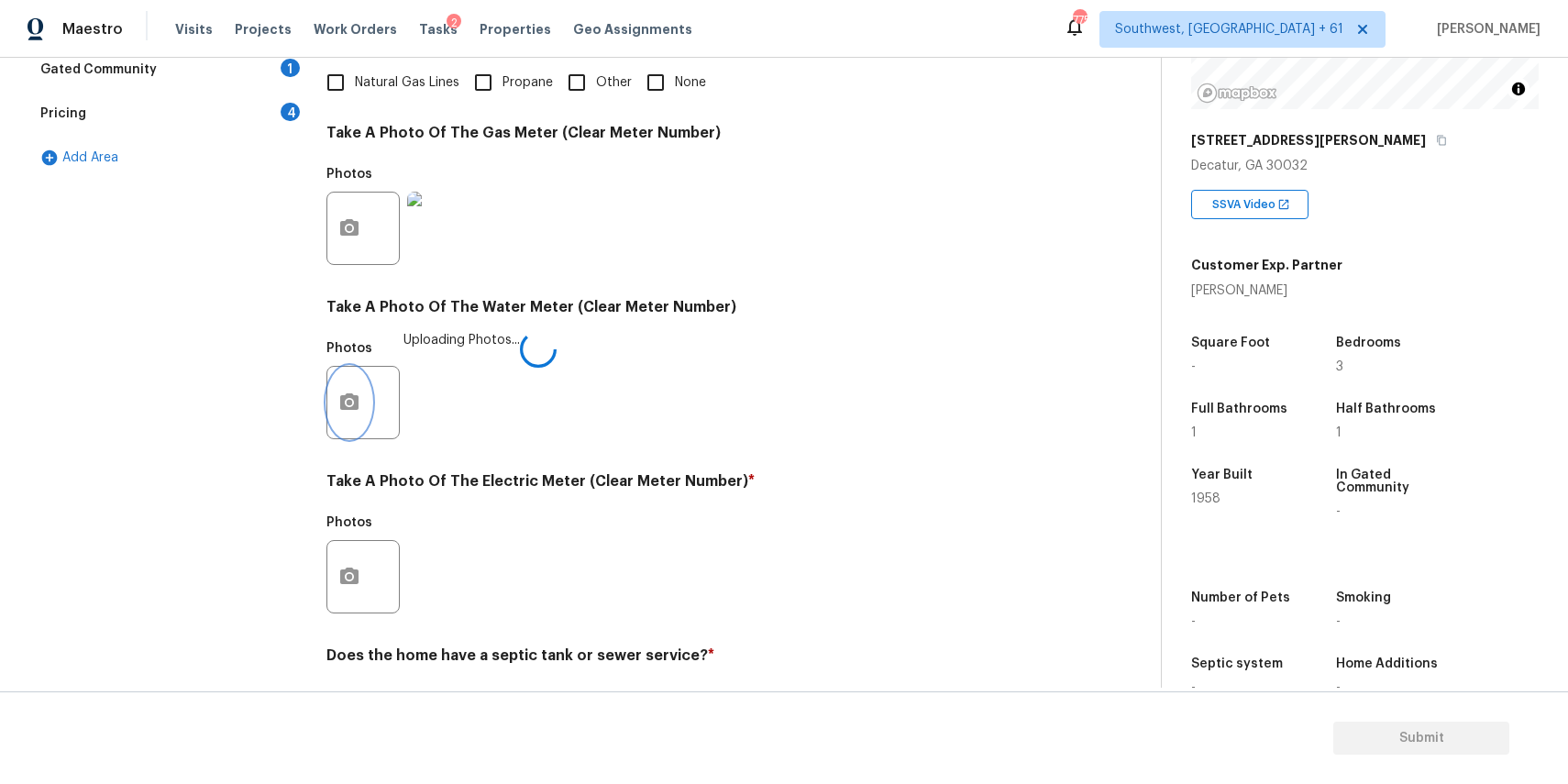
scroll to position [596, 0]
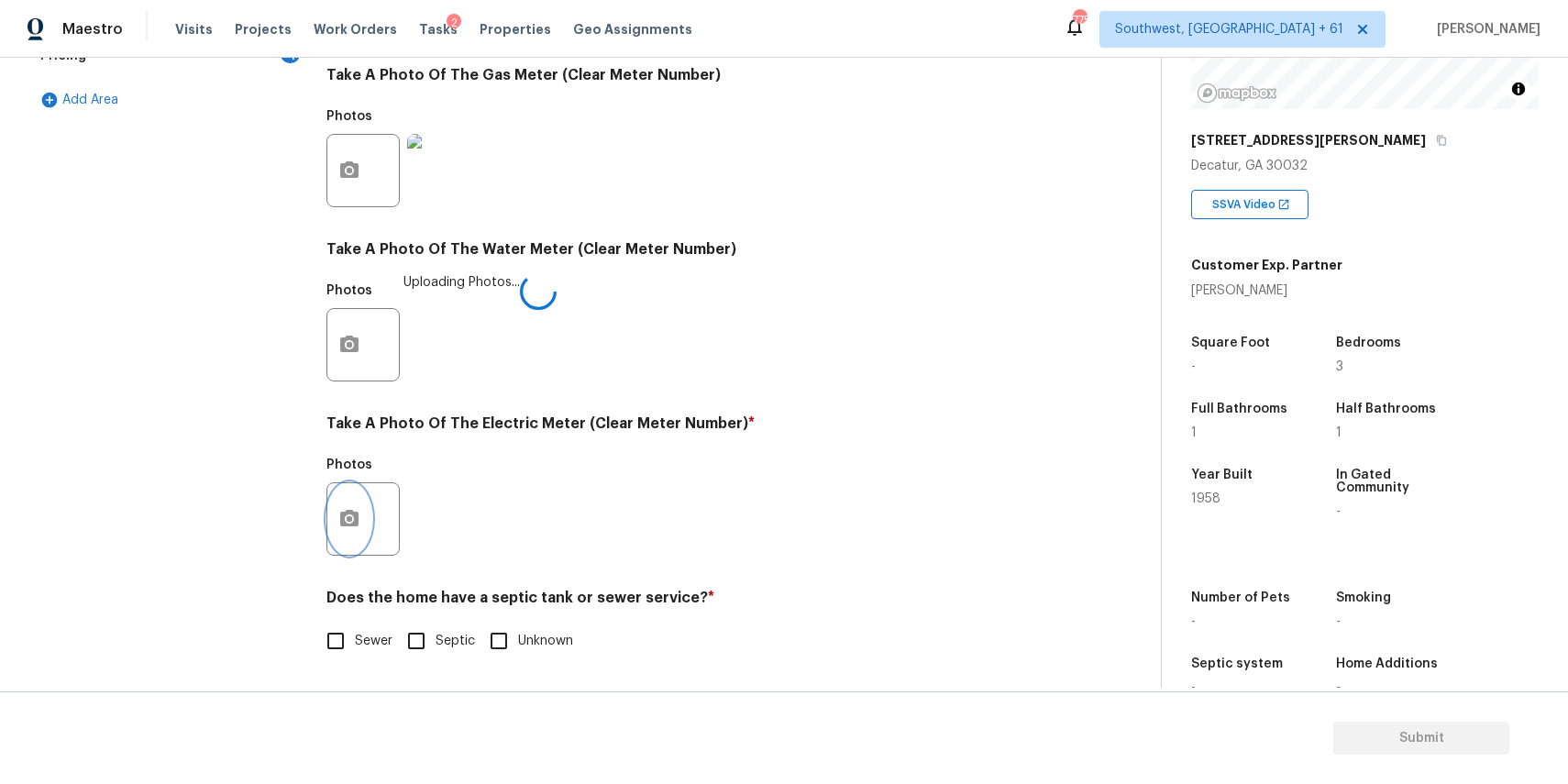
click at [356, 510] on icon "button" at bounding box center [350, 519] width 22 height 22
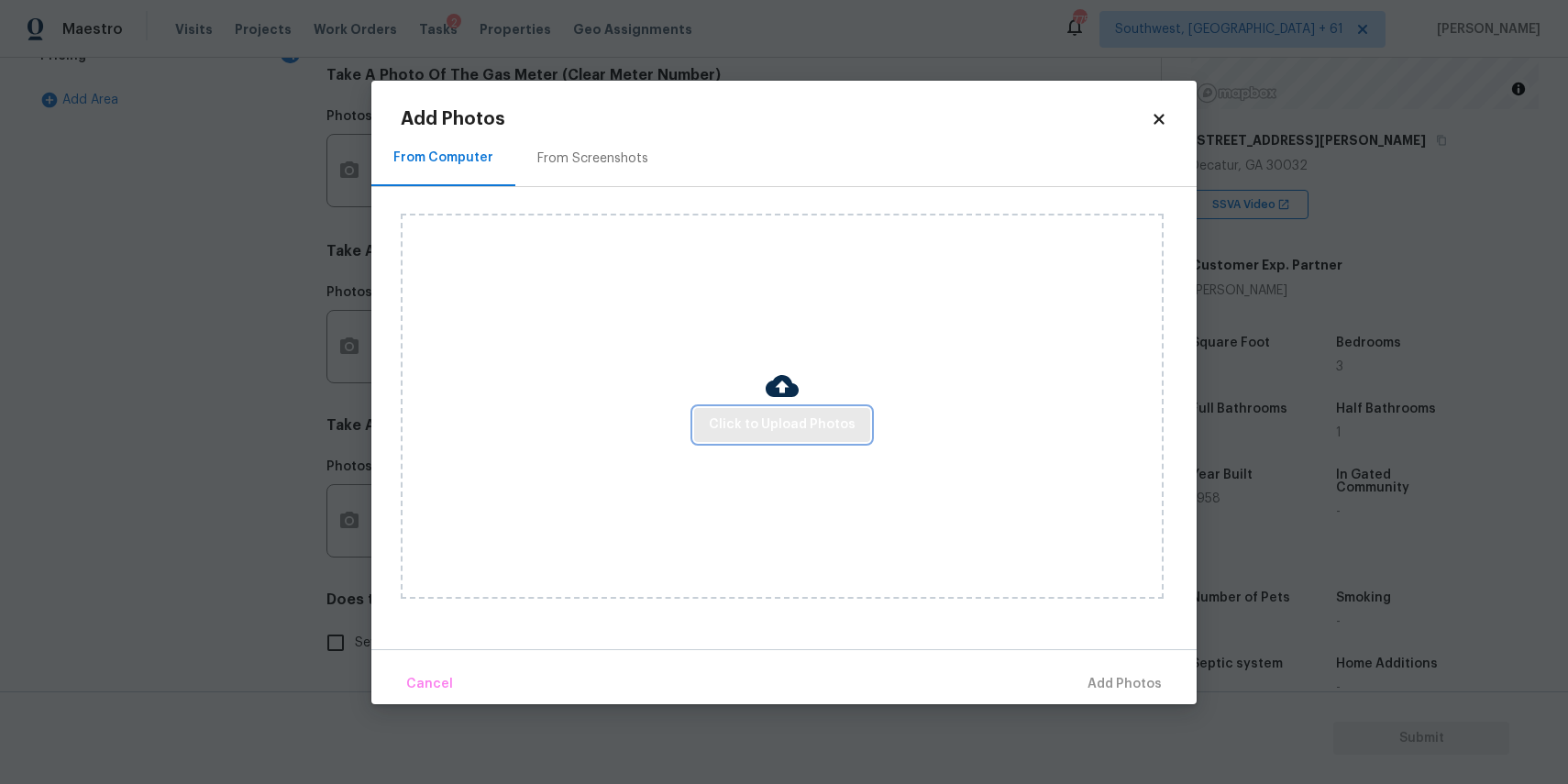
click at [782, 433] on span "Click to Upload Photos" at bounding box center [782, 424] width 146 height 23
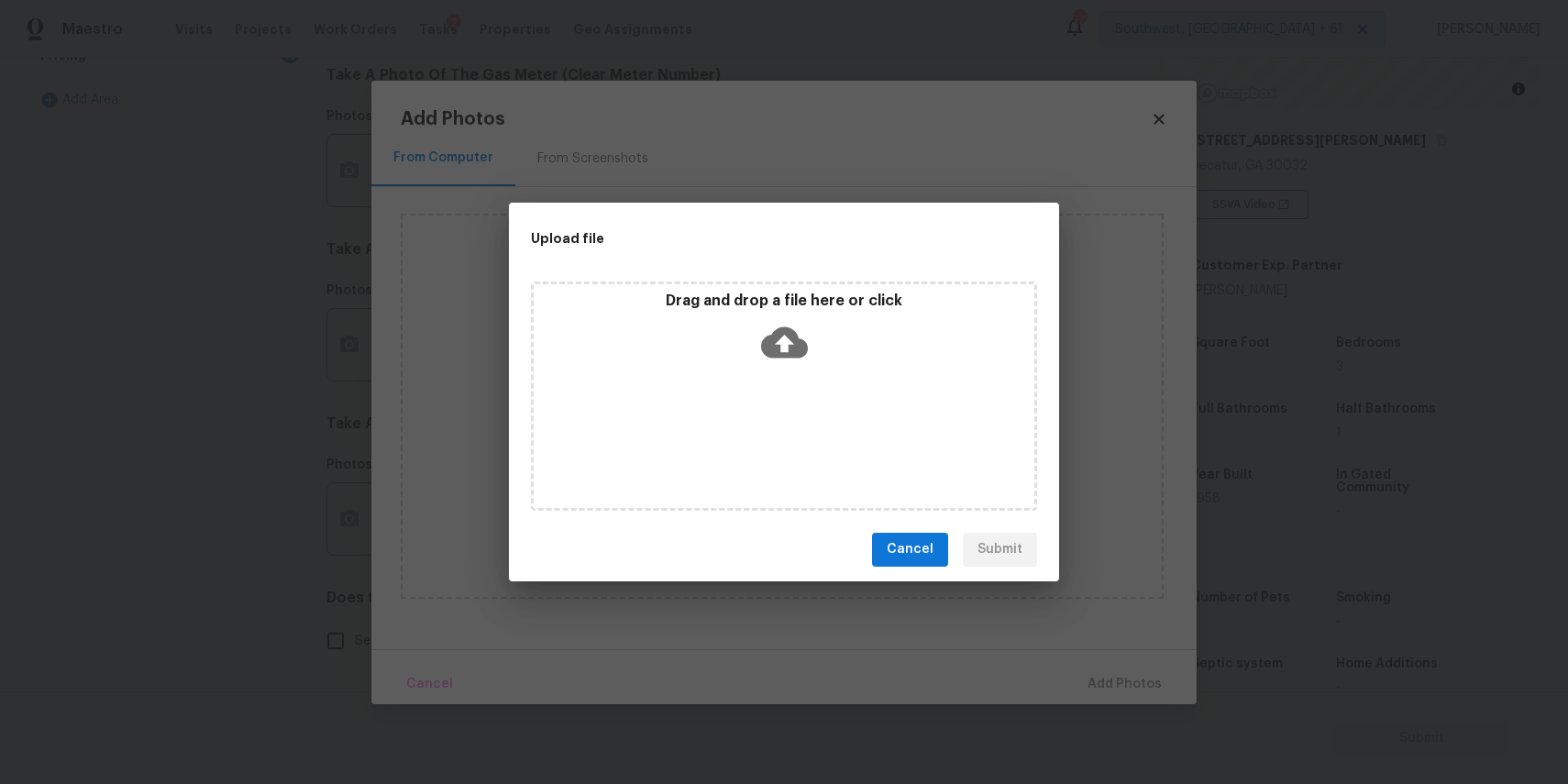
click at [781, 419] on div "Drag and drop a file here or click" at bounding box center [784, 396] width 506 height 229
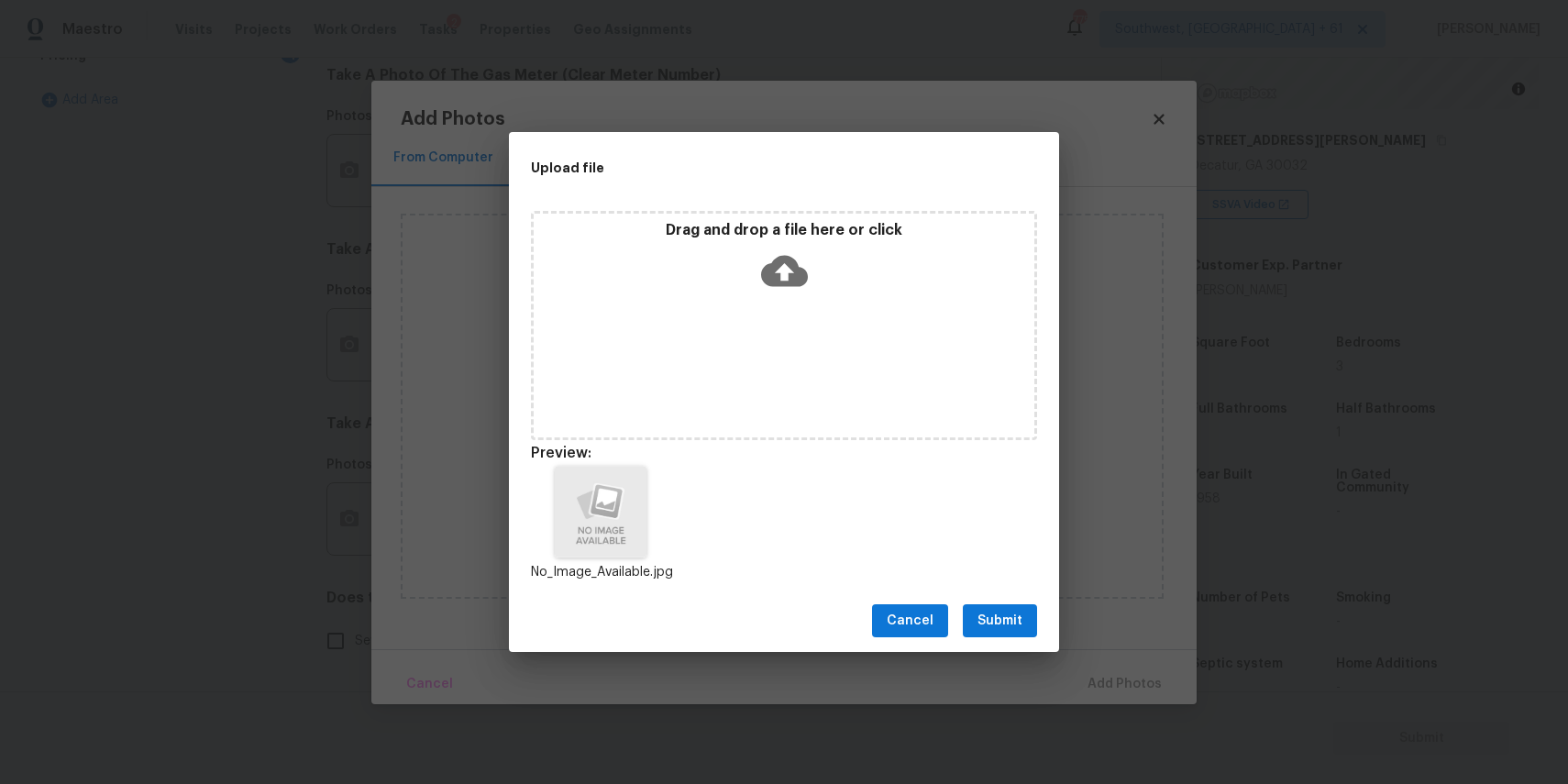
click at [997, 590] on div "Cancel Submit" at bounding box center [784, 621] width 550 height 63
click at [1006, 605] on button "Submit" at bounding box center [1000, 621] width 75 height 34
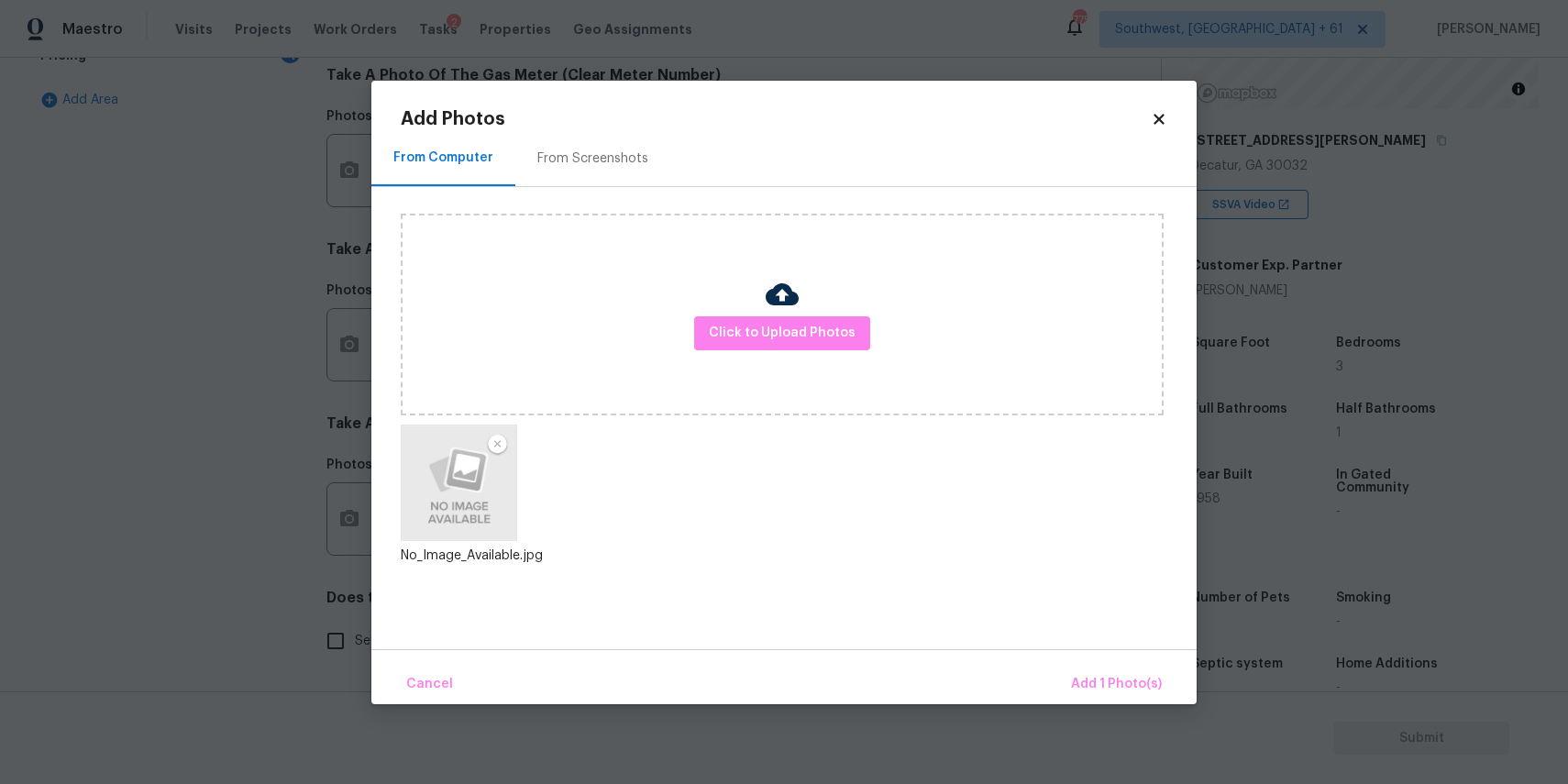
click at [1083, 660] on div "Cancel Add 1 Photo(s)" at bounding box center [784, 676] width 826 height 55
click at [1093, 672] on button "Add 1 Photo(s)" at bounding box center [1116, 684] width 105 height 39
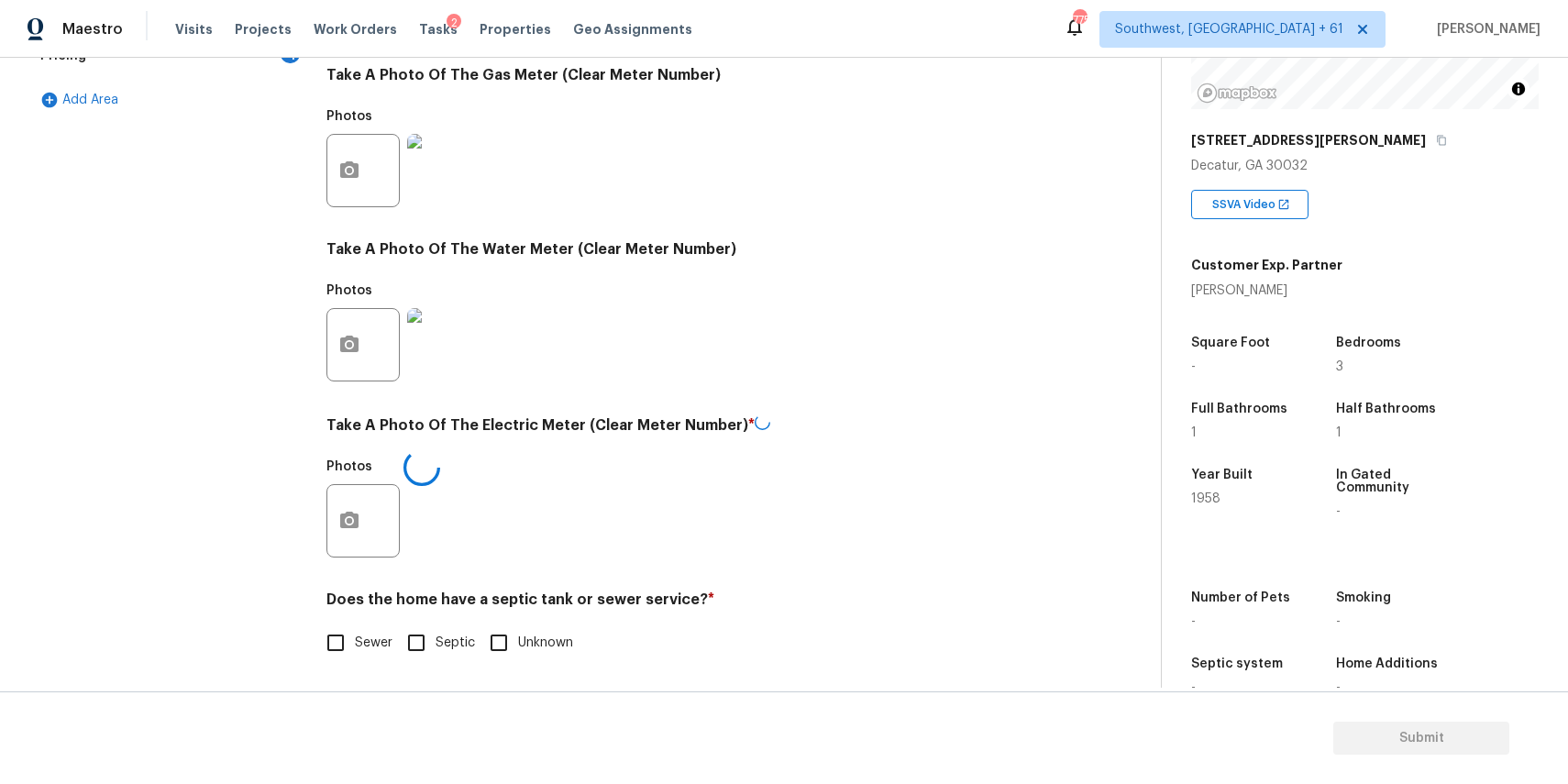
click at [377, 631] on label "Sewer" at bounding box center [354, 642] width 76 height 38
click at [354, 631] on input "Sewer" at bounding box center [335, 642] width 38 height 38
checkbox input "true"
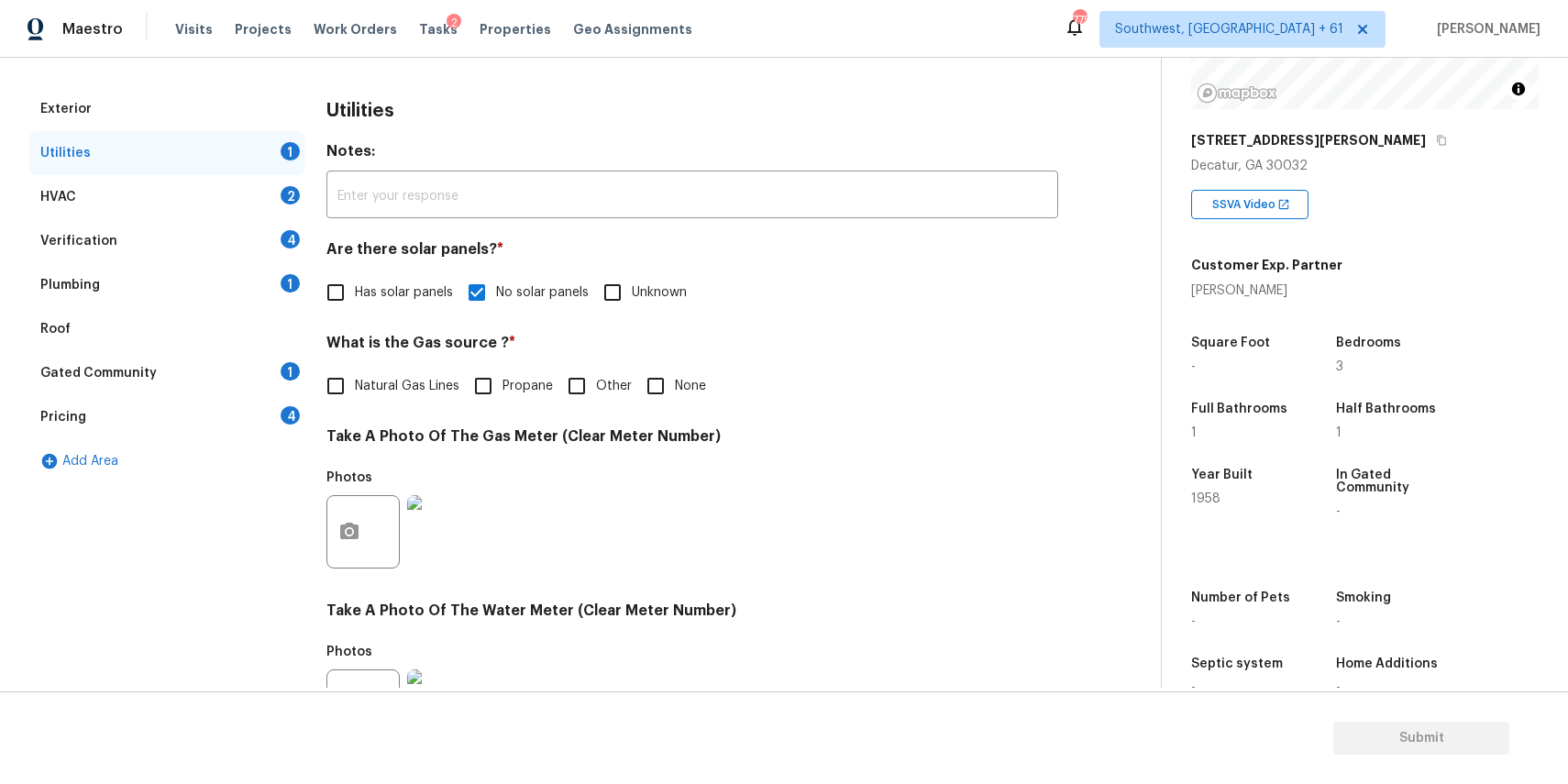
scroll to position [17, 0]
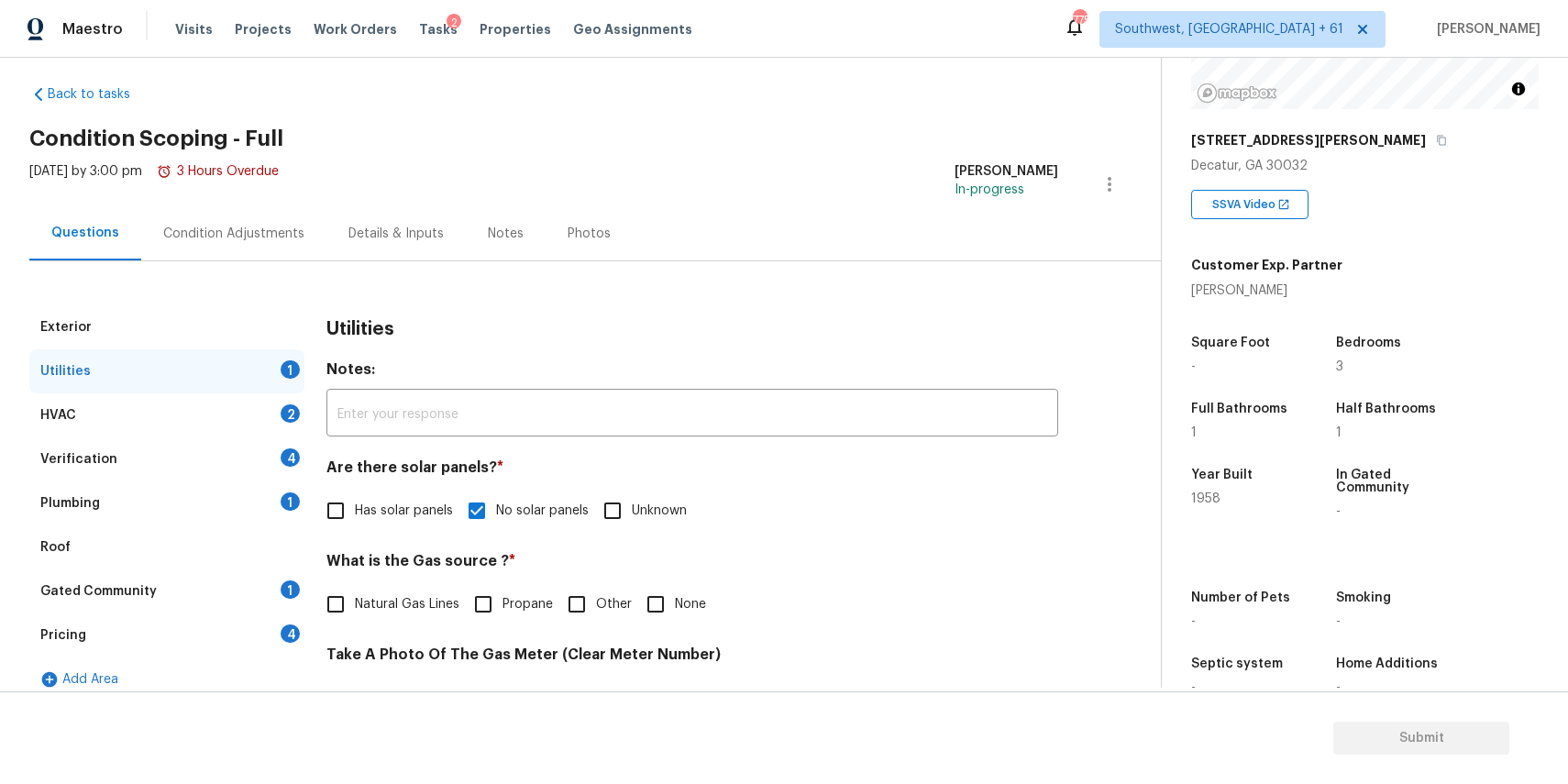
click at [288, 394] on div "HVAC 2" at bounding box center [166, 415] width 275 height 44
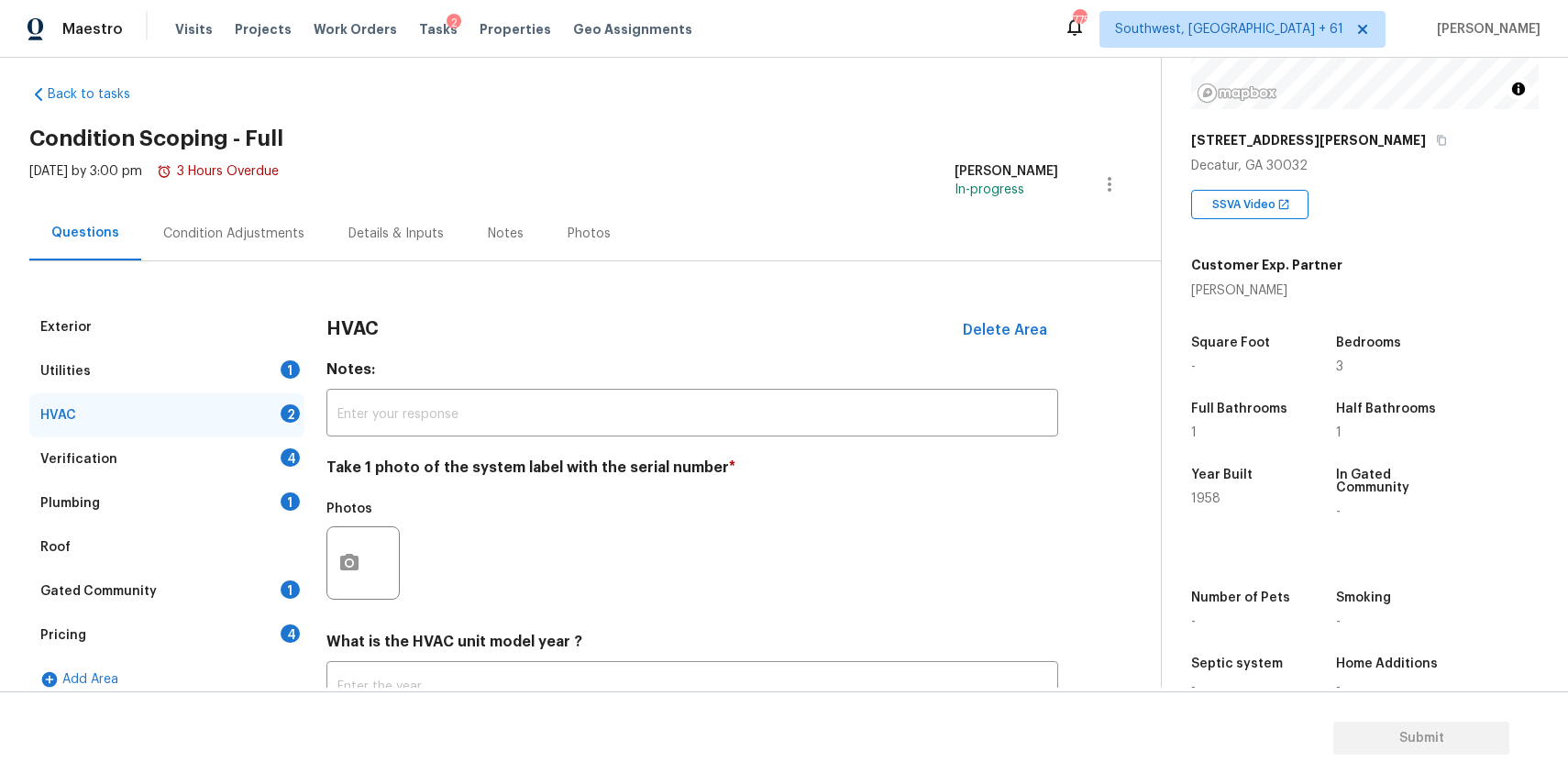
click at [288, 394] on div "HVAC 2" at bounding box center [166, 415] width 275 height 44
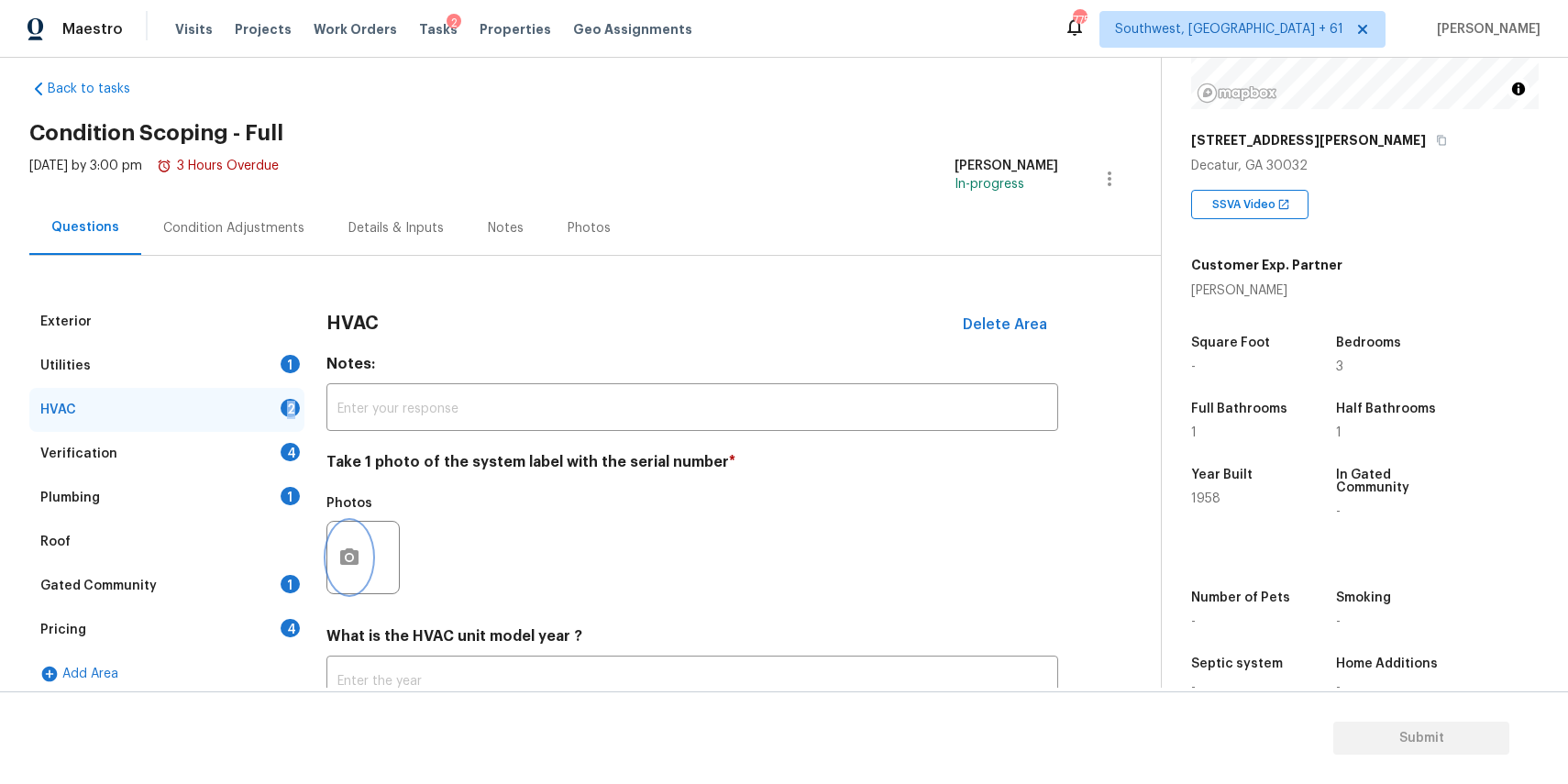
click at [356, 539] on button "button" at bounding box center [349, 557] width 44 height 72
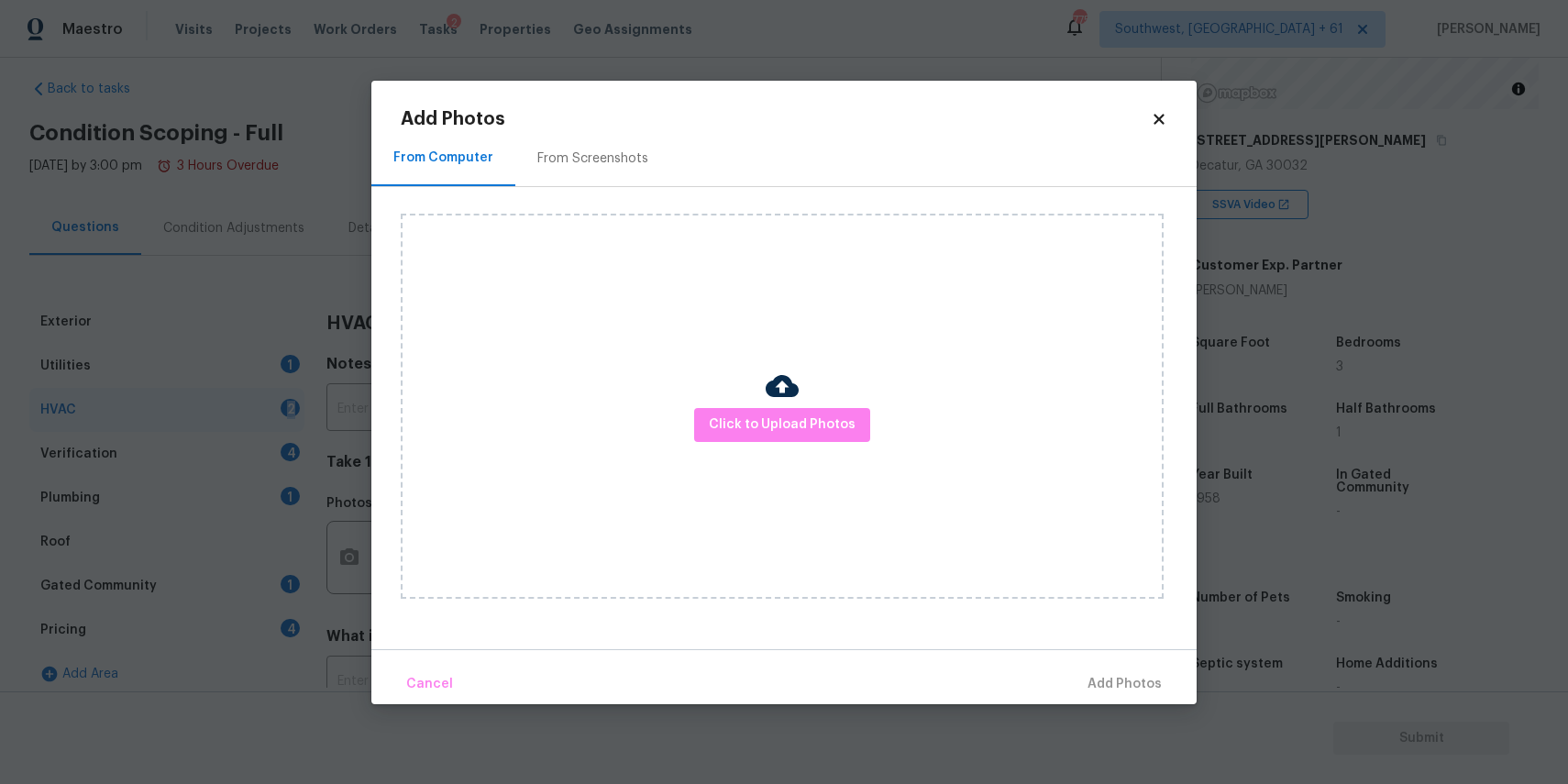
click at [673, 399] on div "Click to Upload Photos" at bounding box center [783, 406] width 763 height 385
click at [699, 405] on div "Click to Upload Photos" at bounding box center [783, 406] width 763 height 385
click at [702, 395] on div "Click to Upload Photos" at bounding box center [783, 406] width 763 height 385
click at [713, 405] on div "Click to Upload Photos" at bounding box center [783, 406] width 763 height 385
click at [770, 411] on button "Click to Upload Photos" at bounding box center [782, 424] width 176 height 34
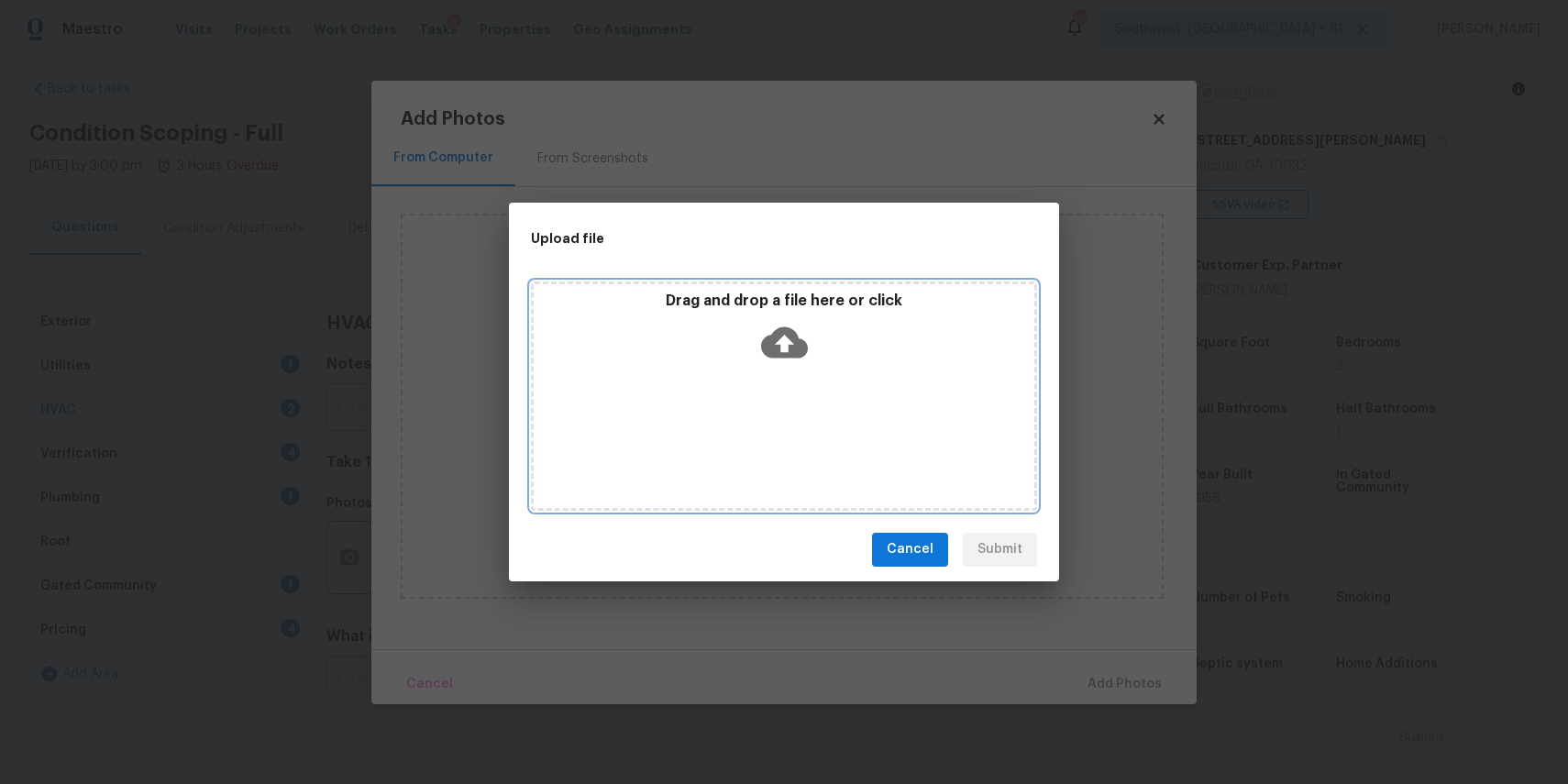
click at [799, 366] on div "Drag and drop a file here or click" at bounding box center [784, 331] width 501 height 79
click at [1183, 600] on div "Upload file Drag and drop a file here or click Cancel Submit" at bounding box center [784, 392] width 1568 height 784
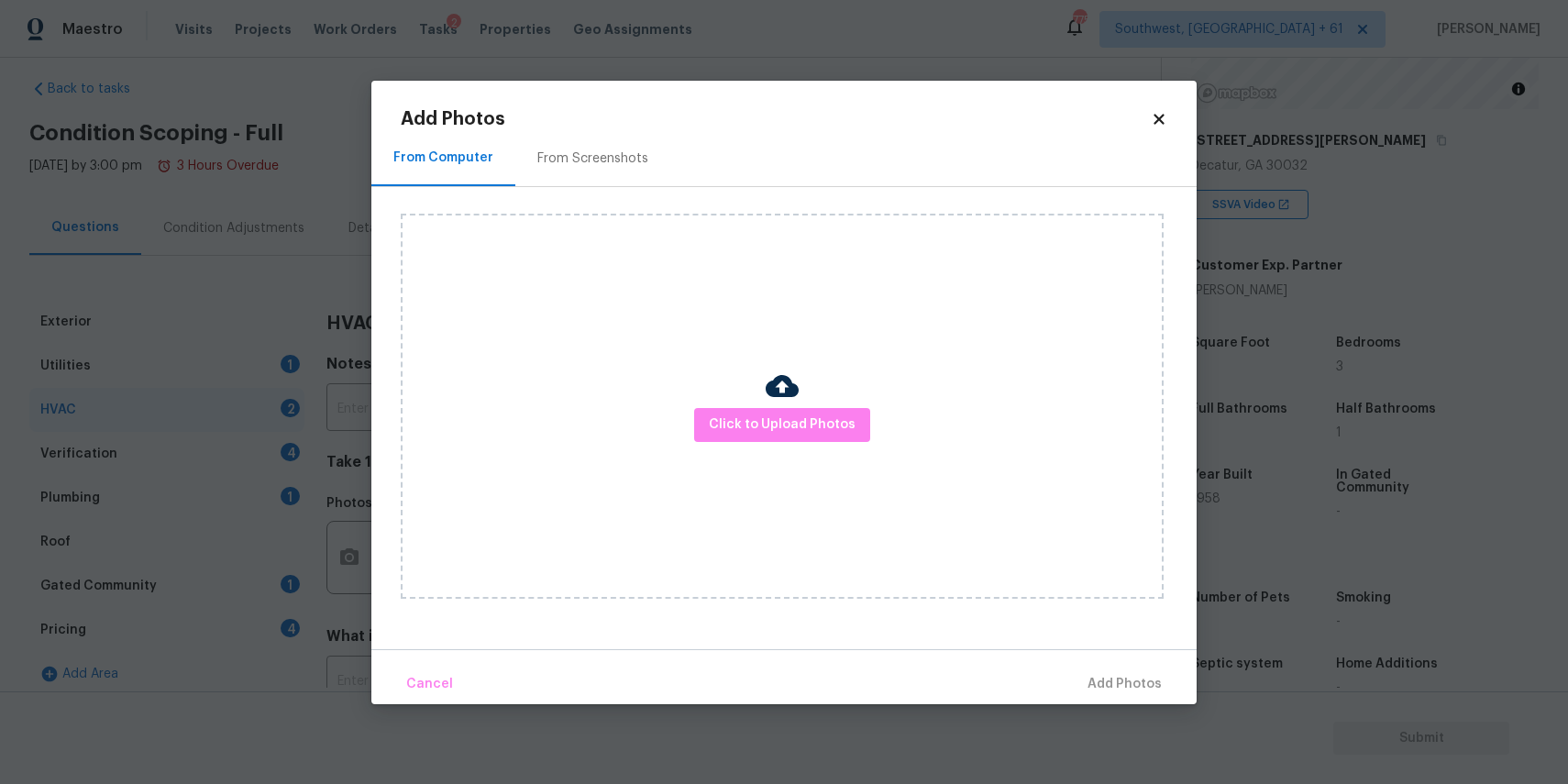
click at [1183, 600] on div "Click to Upload Photos" at bounding box center [798, 406] width 796 height 438
click at [1208, 606] on body "Maestro Visits Projects Work Orders Tasks 2 Properties Geo Assignments 775 Sout…" at bounding box center [784, 392] width 1568 height 784
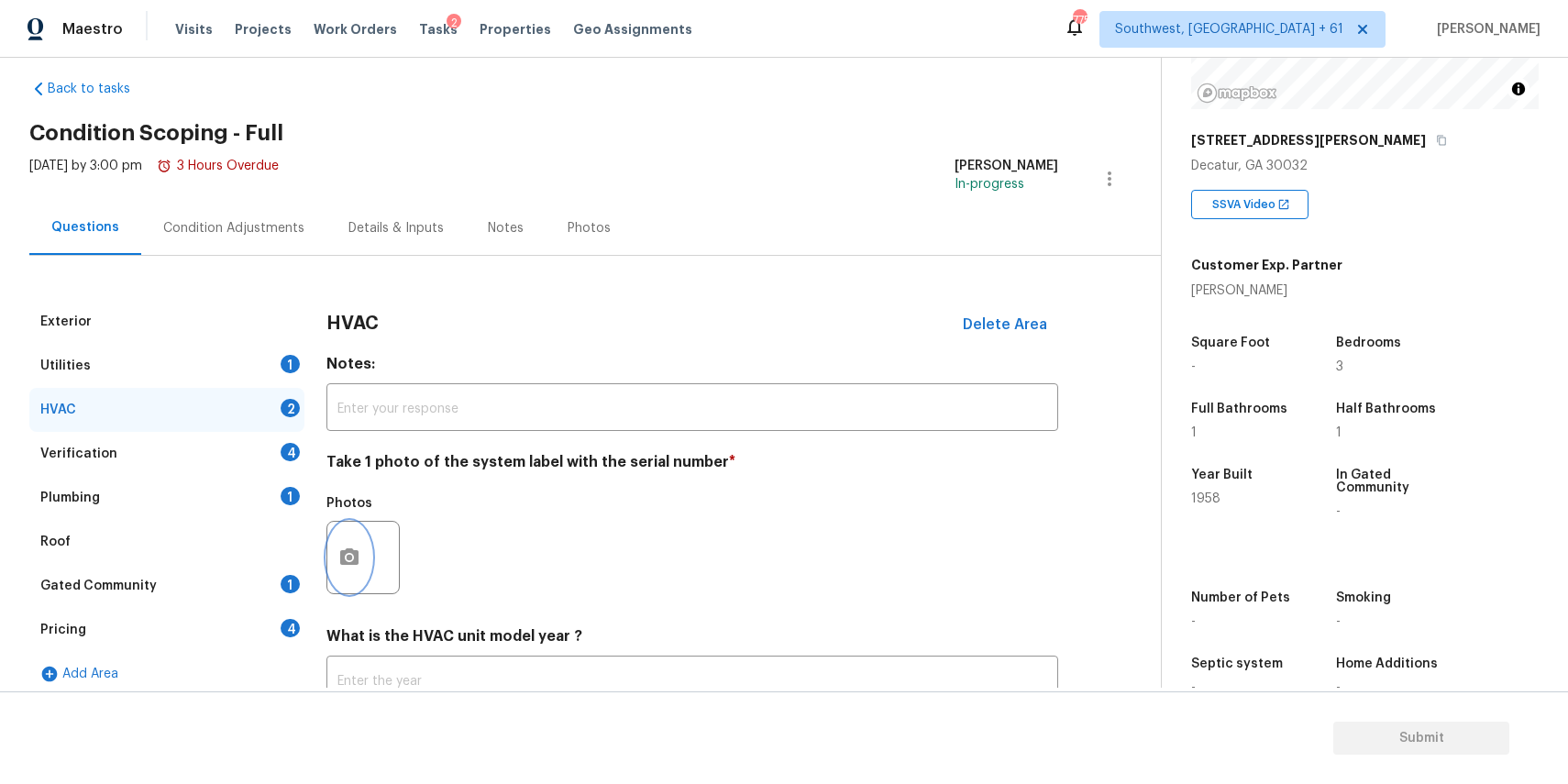
click at [339, 550] on icon "button" at bounding box center [350, 557] width 22 height 22
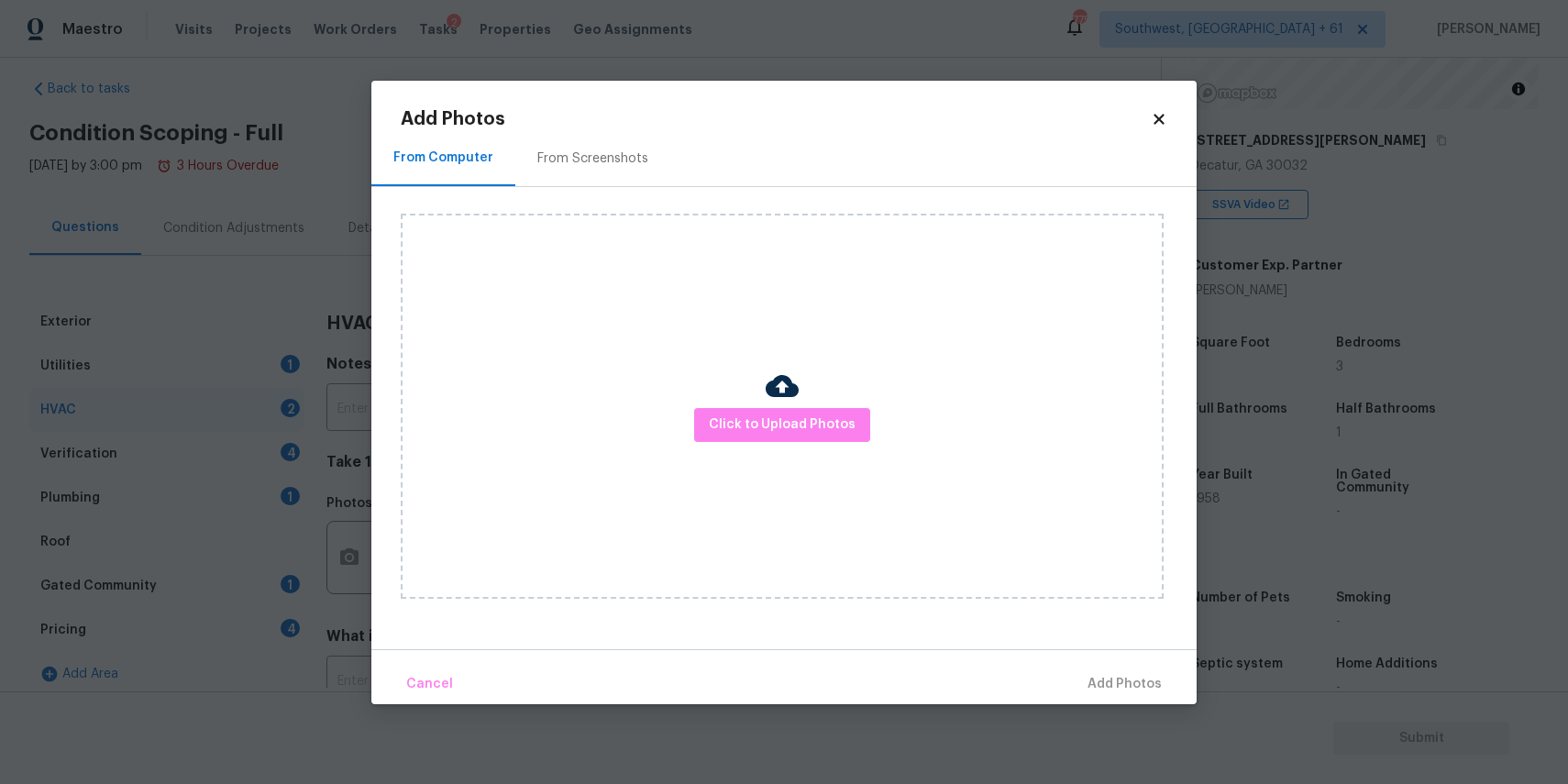
click at [734, 458] on div "Click to Upload Photos" at bounding box center [783, 406] width 763 height 385
click at [766, 427] on span "Click to Upload Photos" at bounding box center [782, 424] width 146 height 23
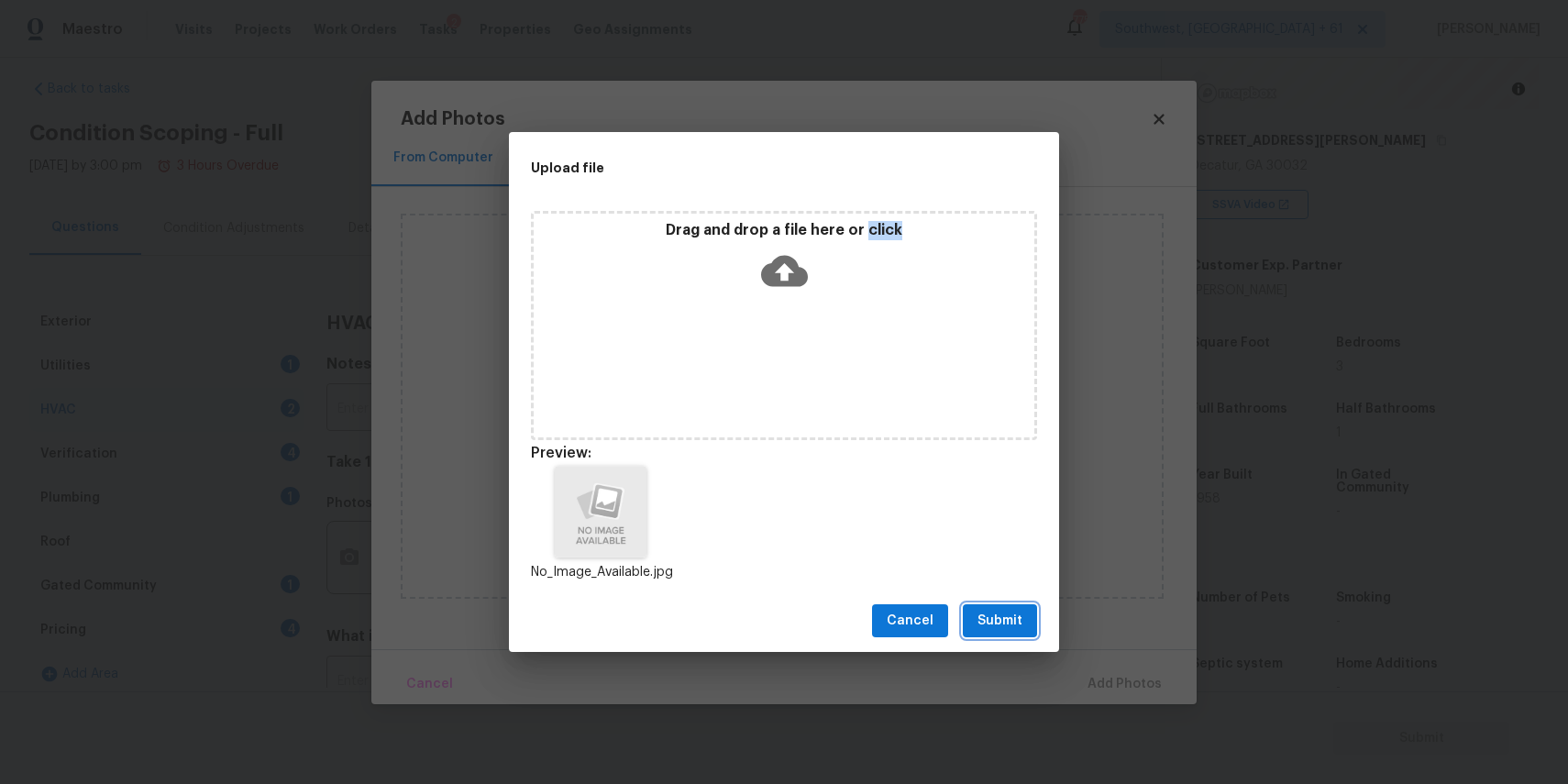
click at [1004, 615] on span "Submit" at bounding box center [1000, 621] width 45 height 23
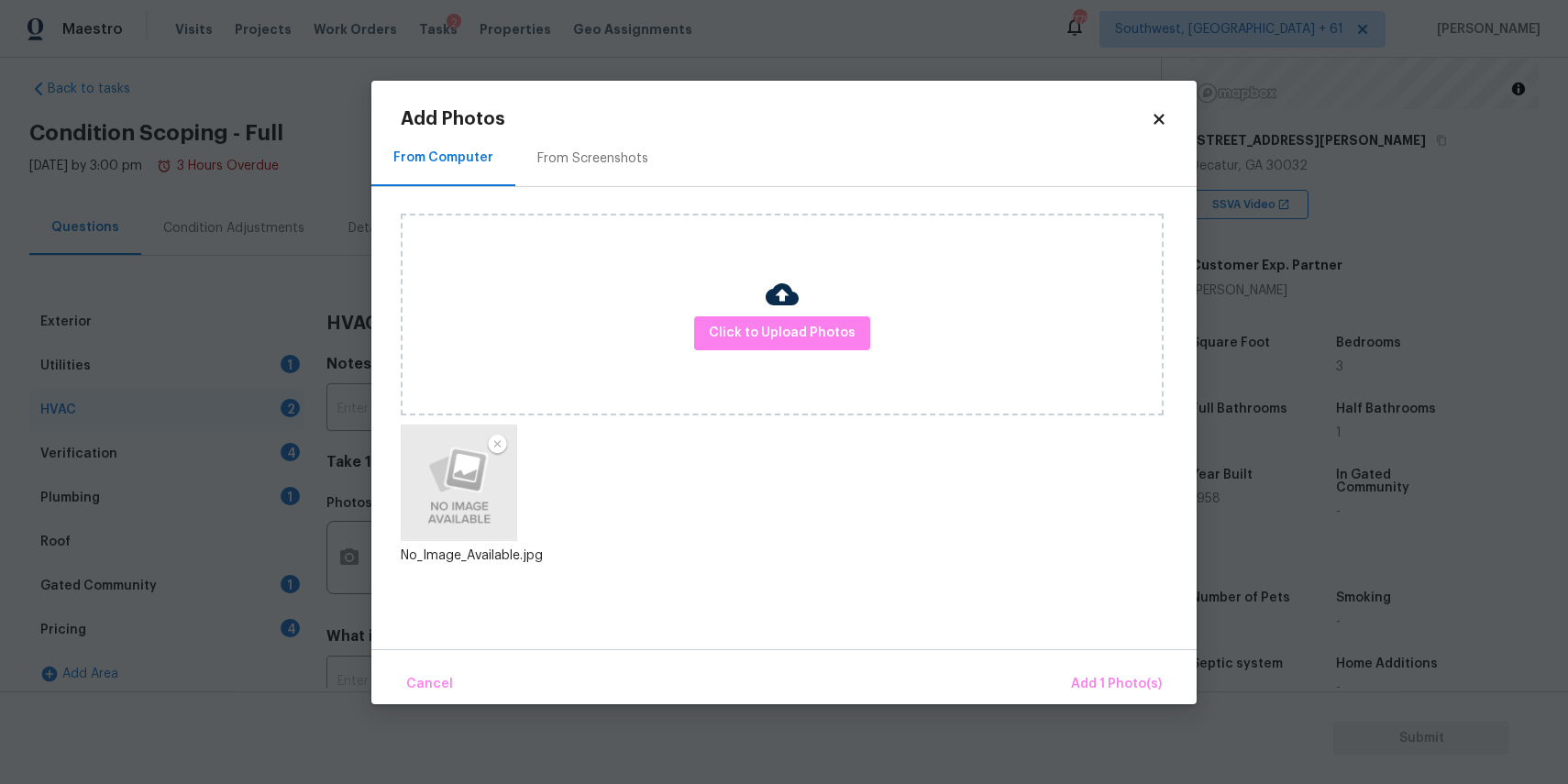
click at [1075, 642] on div "From Computer From Screenshots Click to Upload Photos No_Image_Available.jpg" at bounding box center [784, 391] width 826 height 516
click at [1109, 667] on button "Add 1 Photo(s)" at bounding box center [1116, 684] width 105 height 39
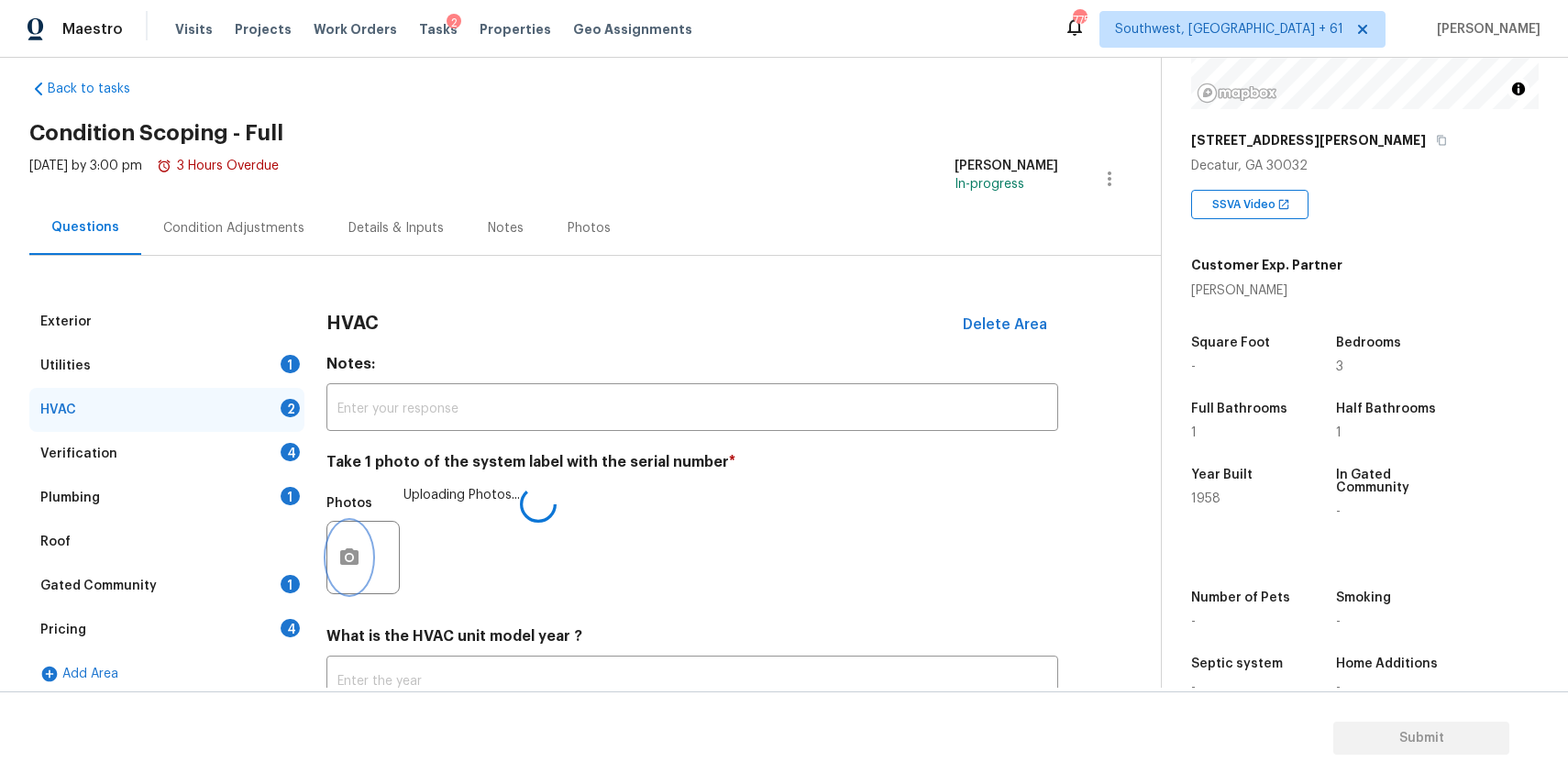
scroll to position [159, 0]
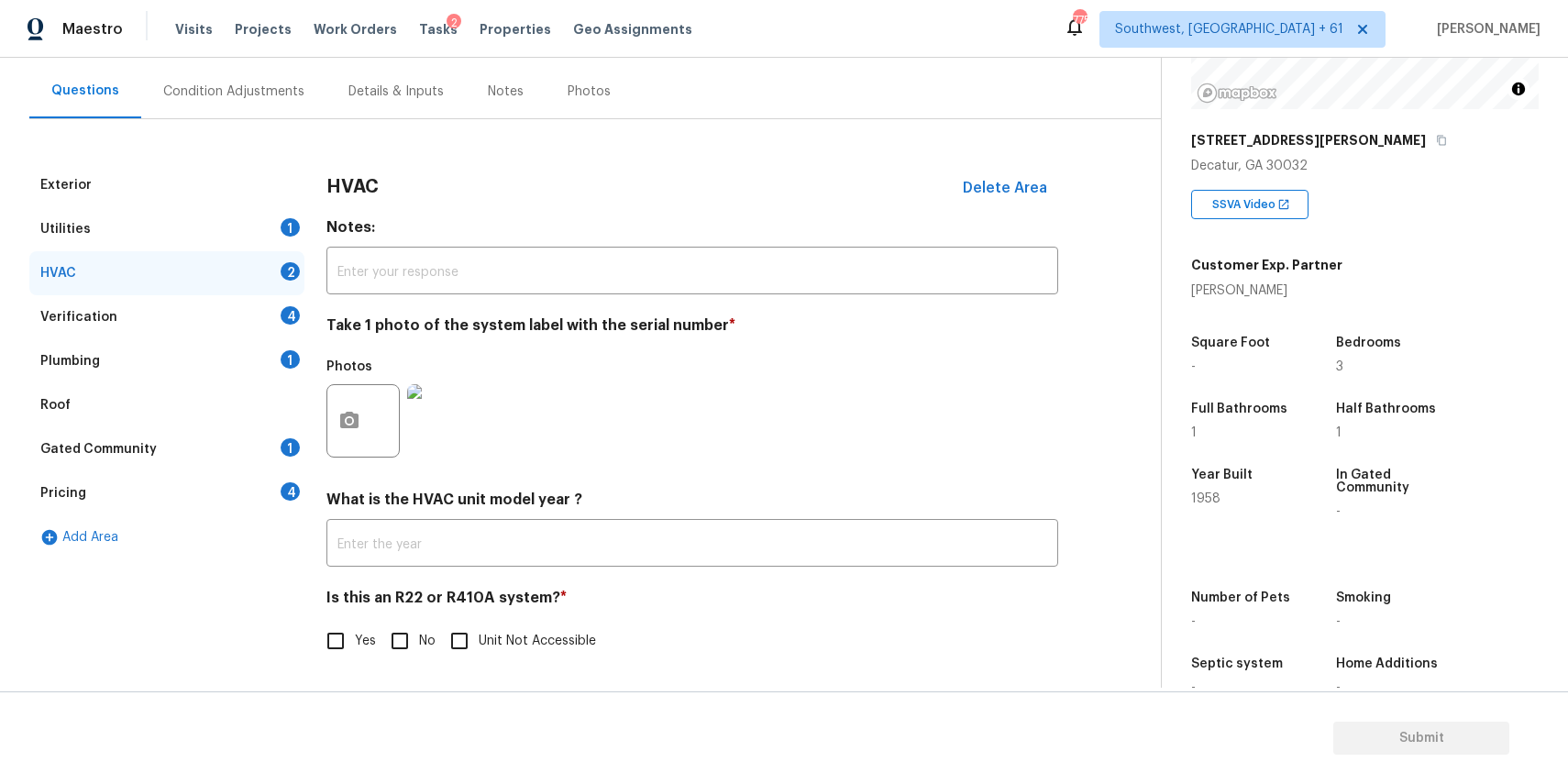
click at [393, 639] on input "No" at bounding box center [399, 640] width 38 height 38
checkbox input "true"
click at [276, 310] on div "Verification 4" at bounding box center [166, 317] width 275 height 44
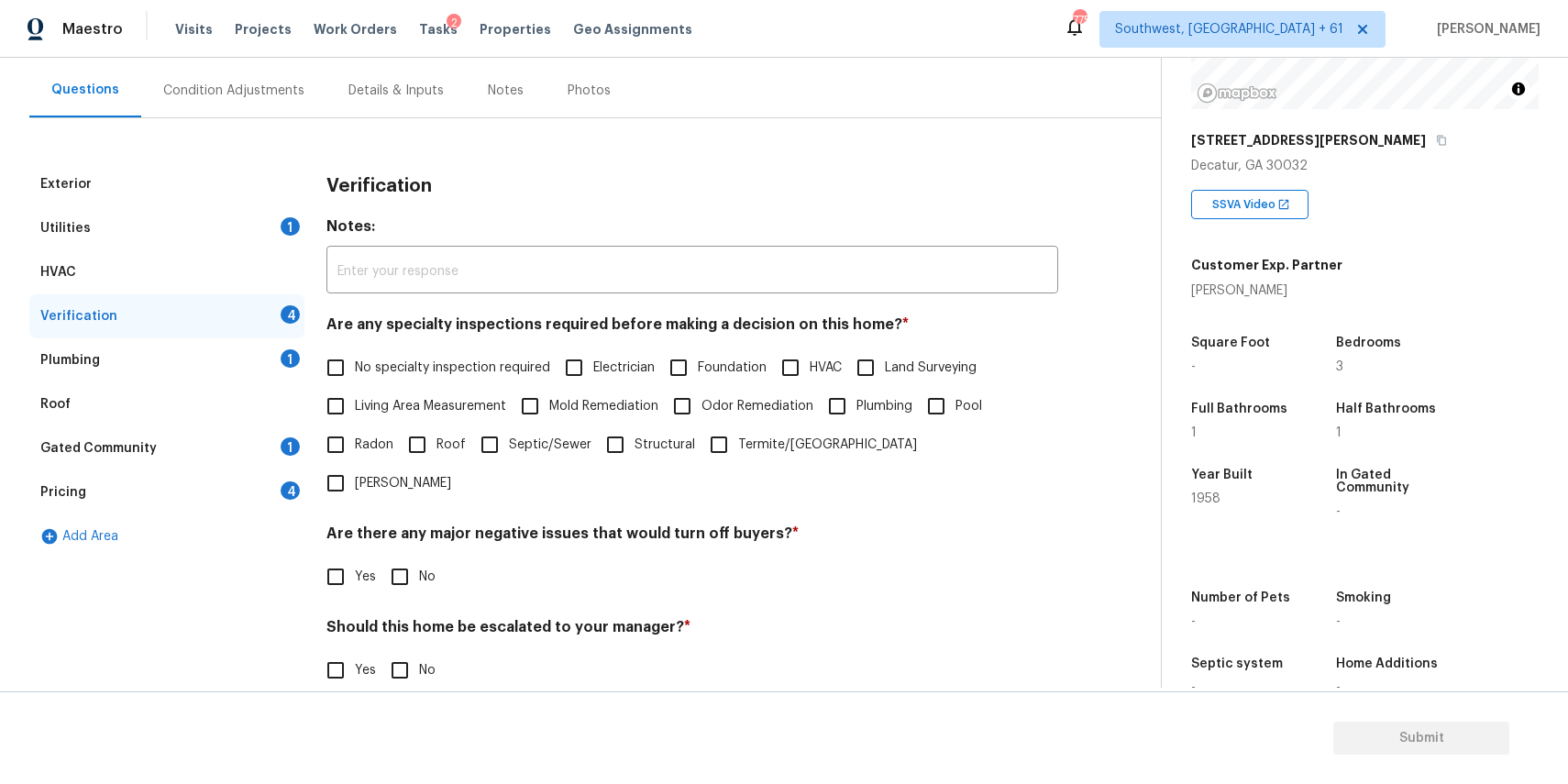
click at [406, 364] on span "No specialty inspection required" at bounding box center [451, 367] width 195 height 20
click at [354, 364] on input "No specialty inspection required" at bounding box center [335, 367] width 38 height 38
checkbox input "true"
click at [401, 557] on input "No" at bounding box center [399, 576] width 38 height 38
checkbox input "true"
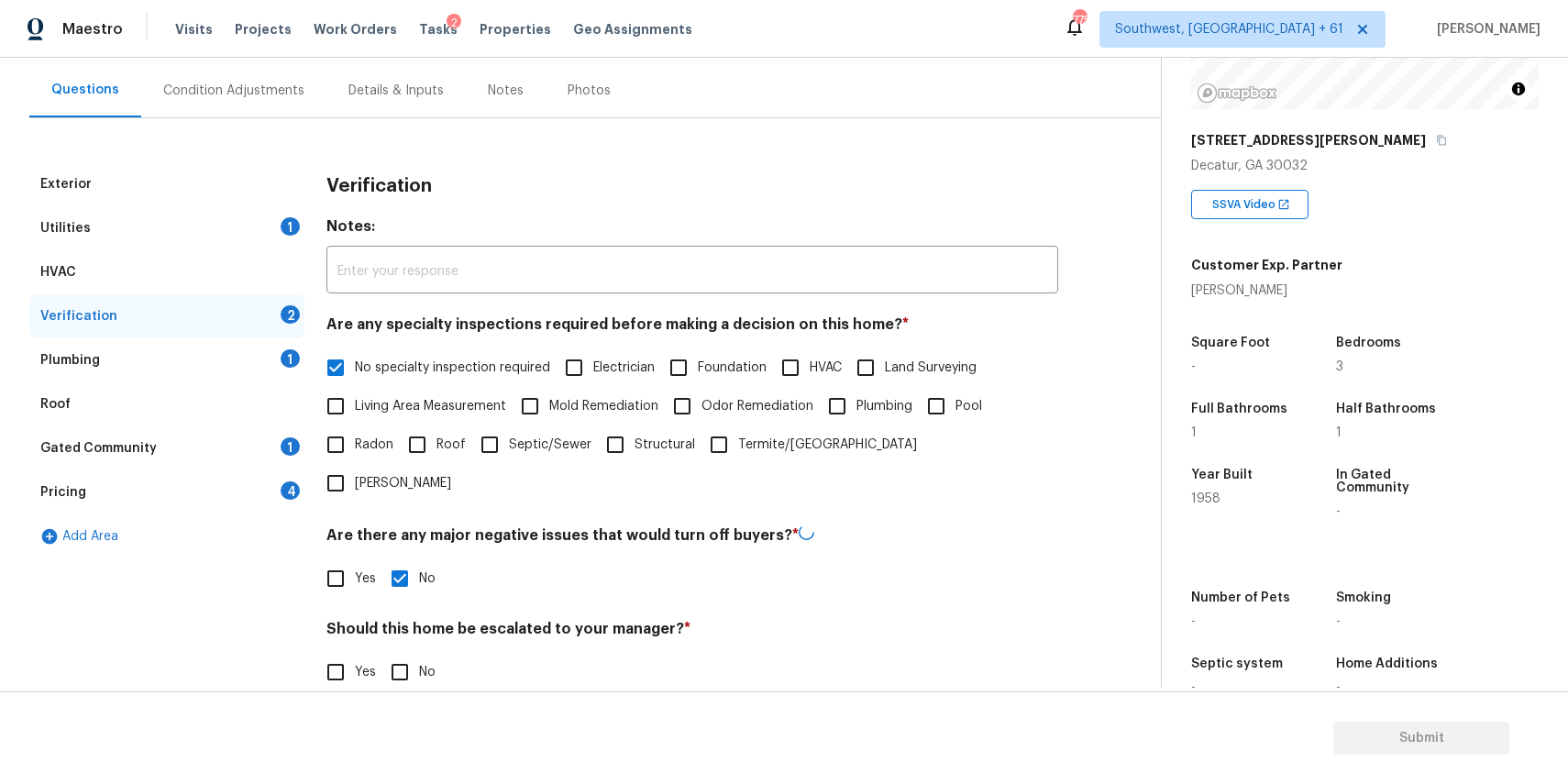
click at [402, 653] on input "No" at bounding box center [399, 671] width 38 height 38
checkbox input "true"
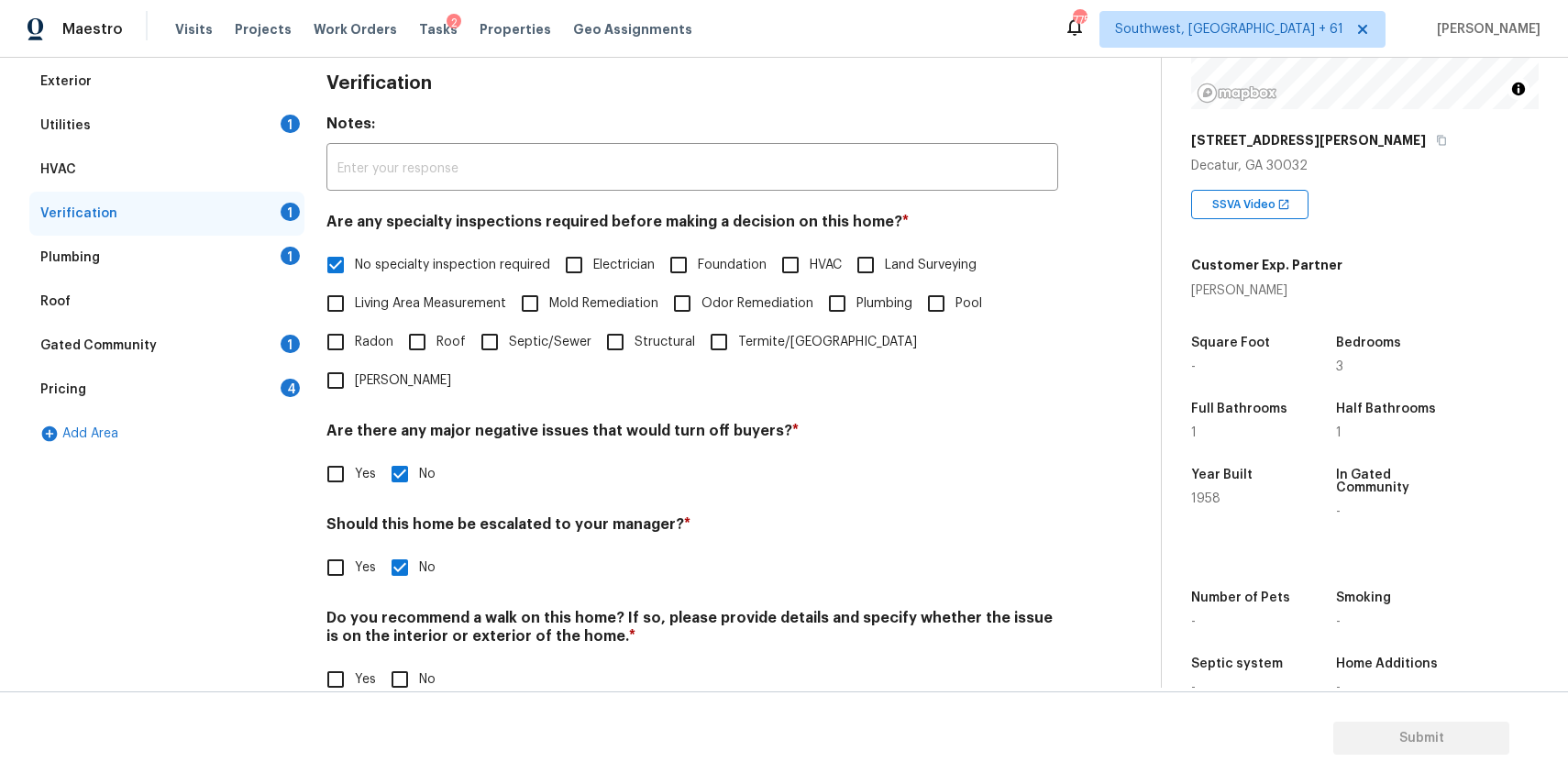
click at [398, 660] on input "No" at bounding box center [399, 679] width 38 height 38
checkbox input "true"
click at [284, 247] on div "1" at bounding box center [290, 255] width 20 height 19
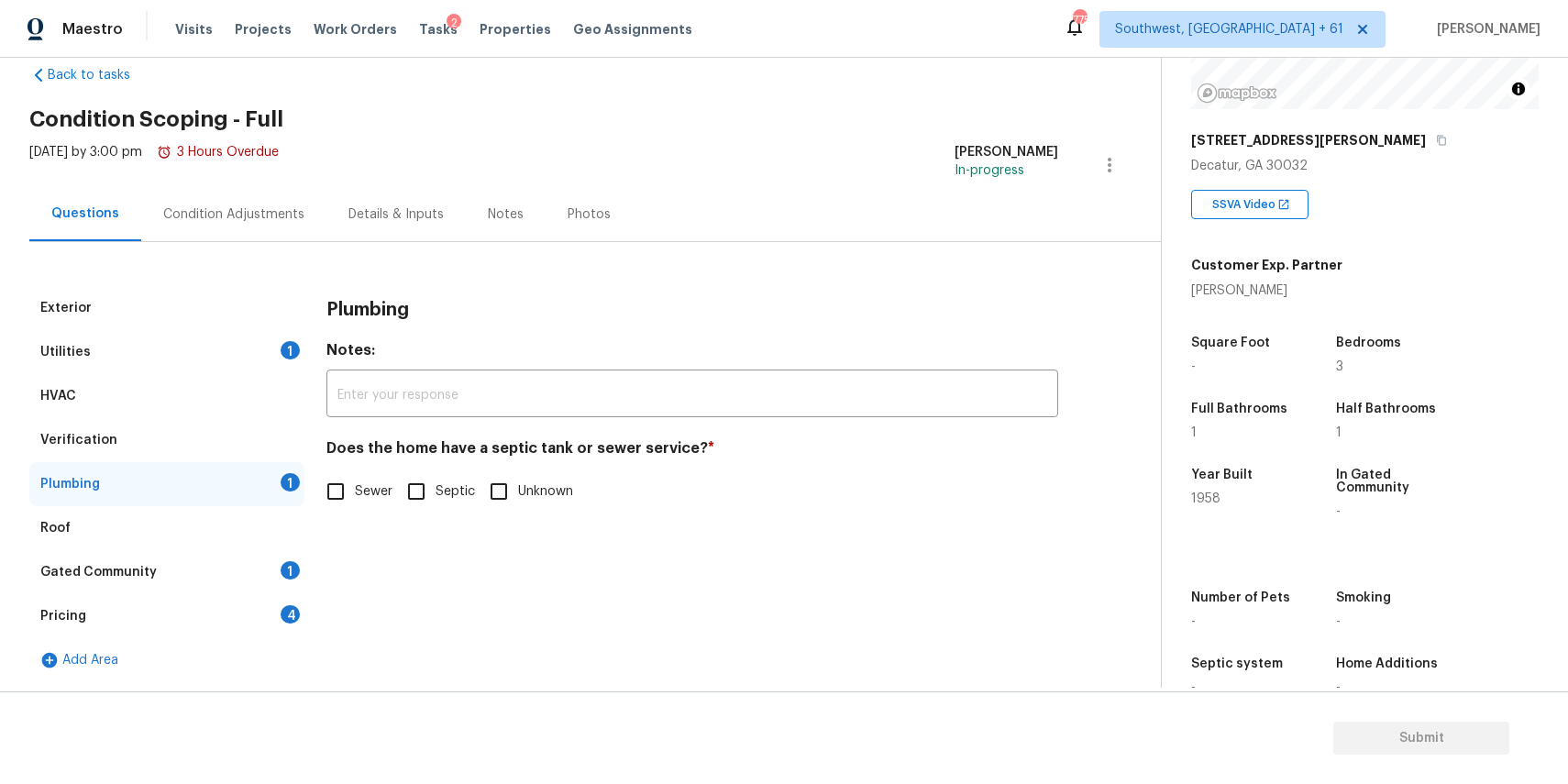
click at [354, 480] on input "Sewer" at bounding box center [335, 490] width 38 height 38
checkbox input "true"
click at [242, 573] on div "Gated Community 1" at bounding box center [166, 571] width 275 height 44
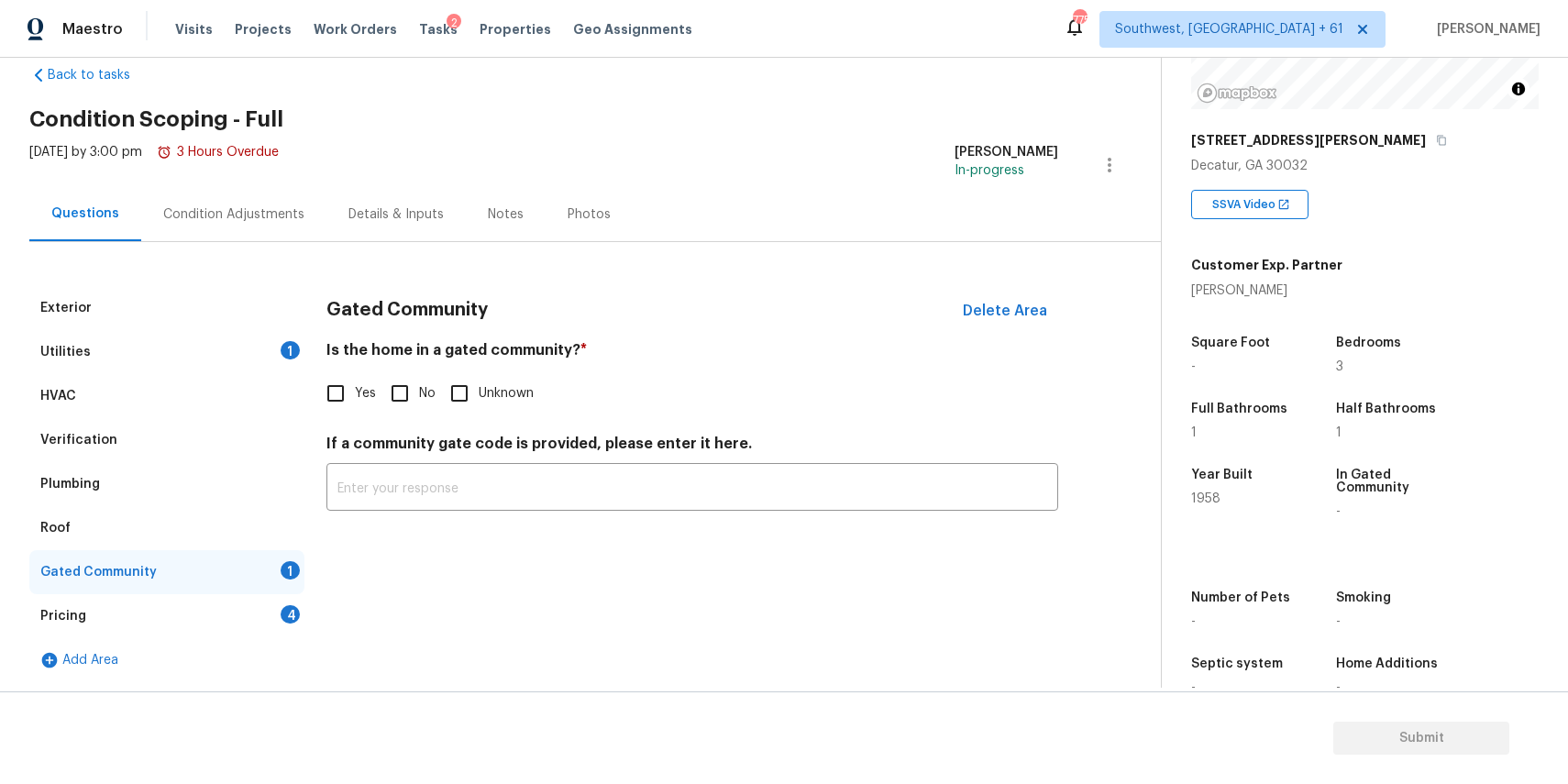
click at [409, 386] on input "No" at bounding box center [399, 392] width 38 height 38
checkbox input "true"
click at [261, 620] on div "Pricing 4" at bounding box center [166, 615] width 275 height 44
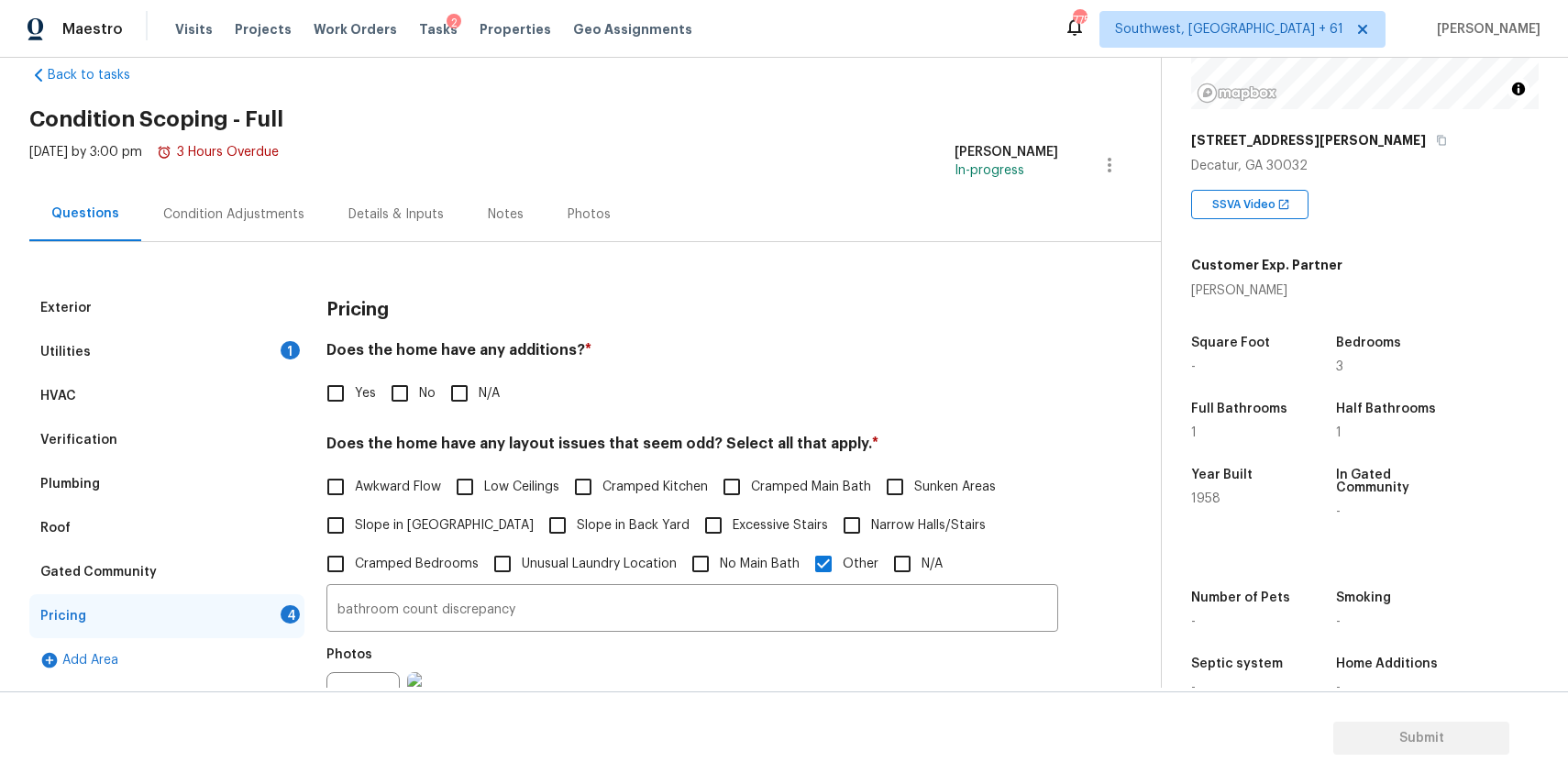
click at [450, 385] on input "N/A" at bounding box center [459, 392] width 38 height 38
checkbox input "true"
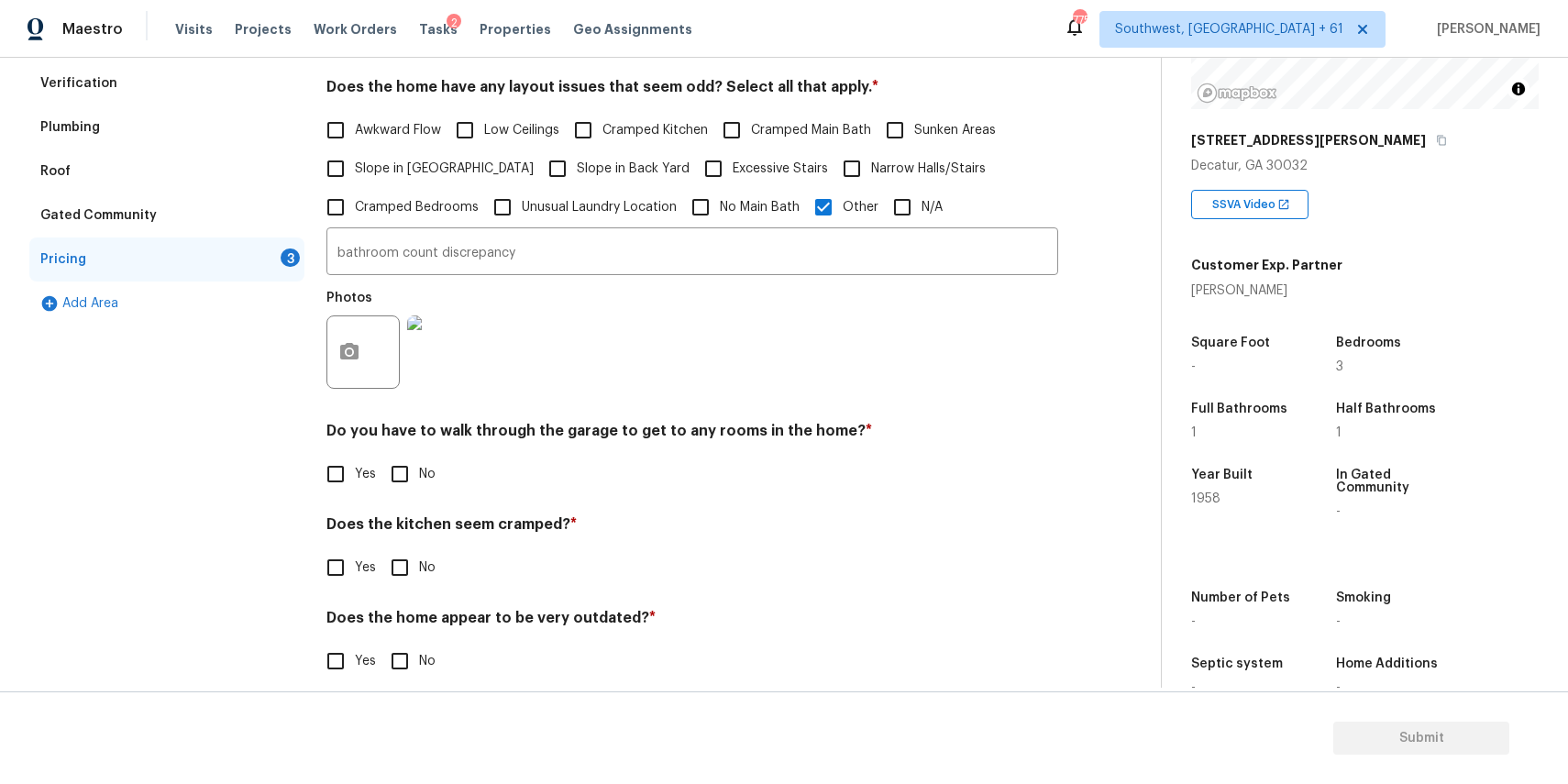
scroll to position [412, 0]
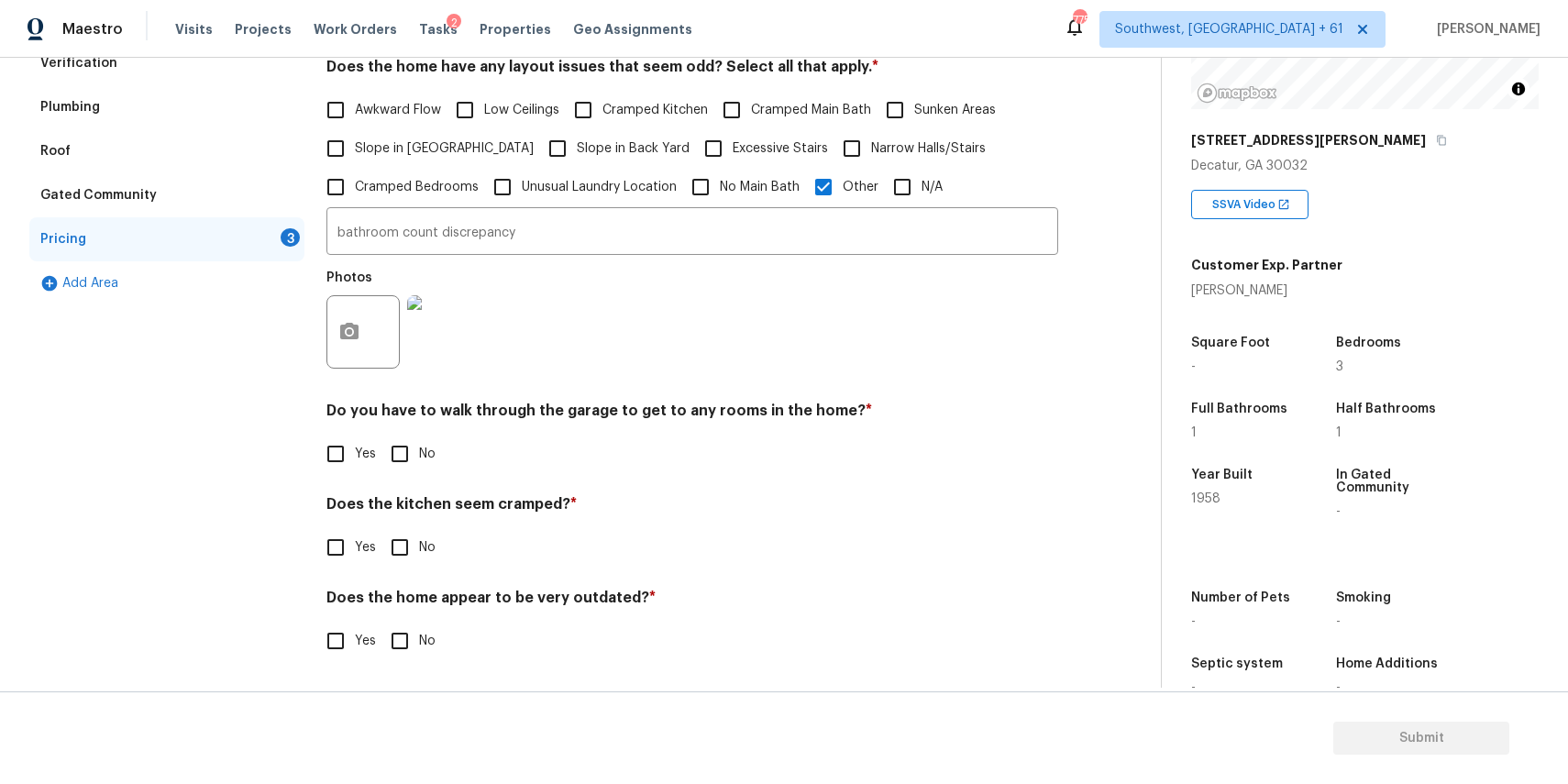
click at [421, 457] on span "No" at bounding box center [427, 454] width 17 height 20
click at [419, 457] on input "No" at bounding box center [399, 453] width 38 height 38
checkbox input "true"
click at [405, 566] on input "No" at bounding box center [399, 546] width 38 height 38
checkbox input "true"
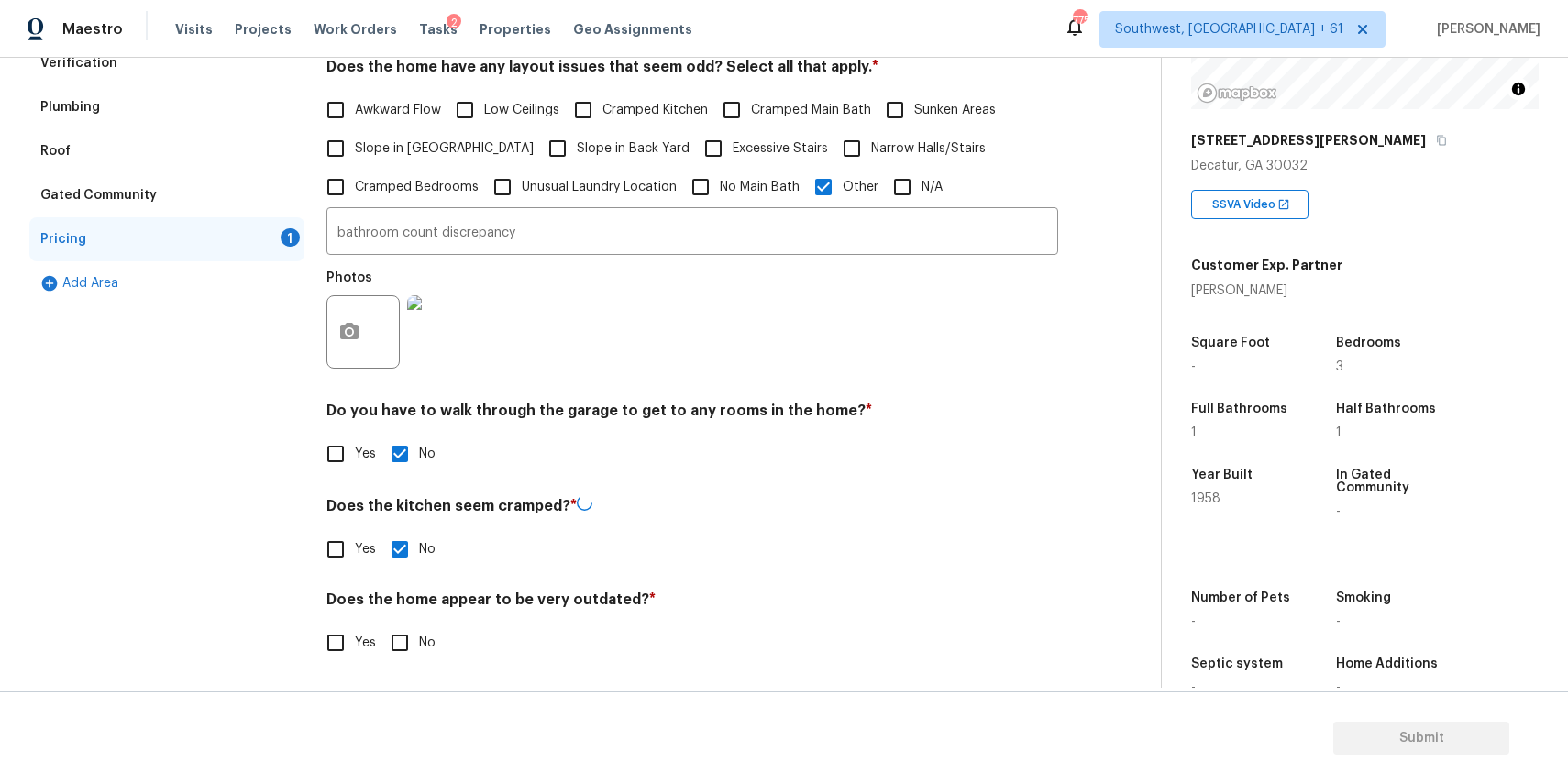
click at [394, 649] on input "No" at bounding box center [399, 642] width 38 height 38
checkbox input "true"
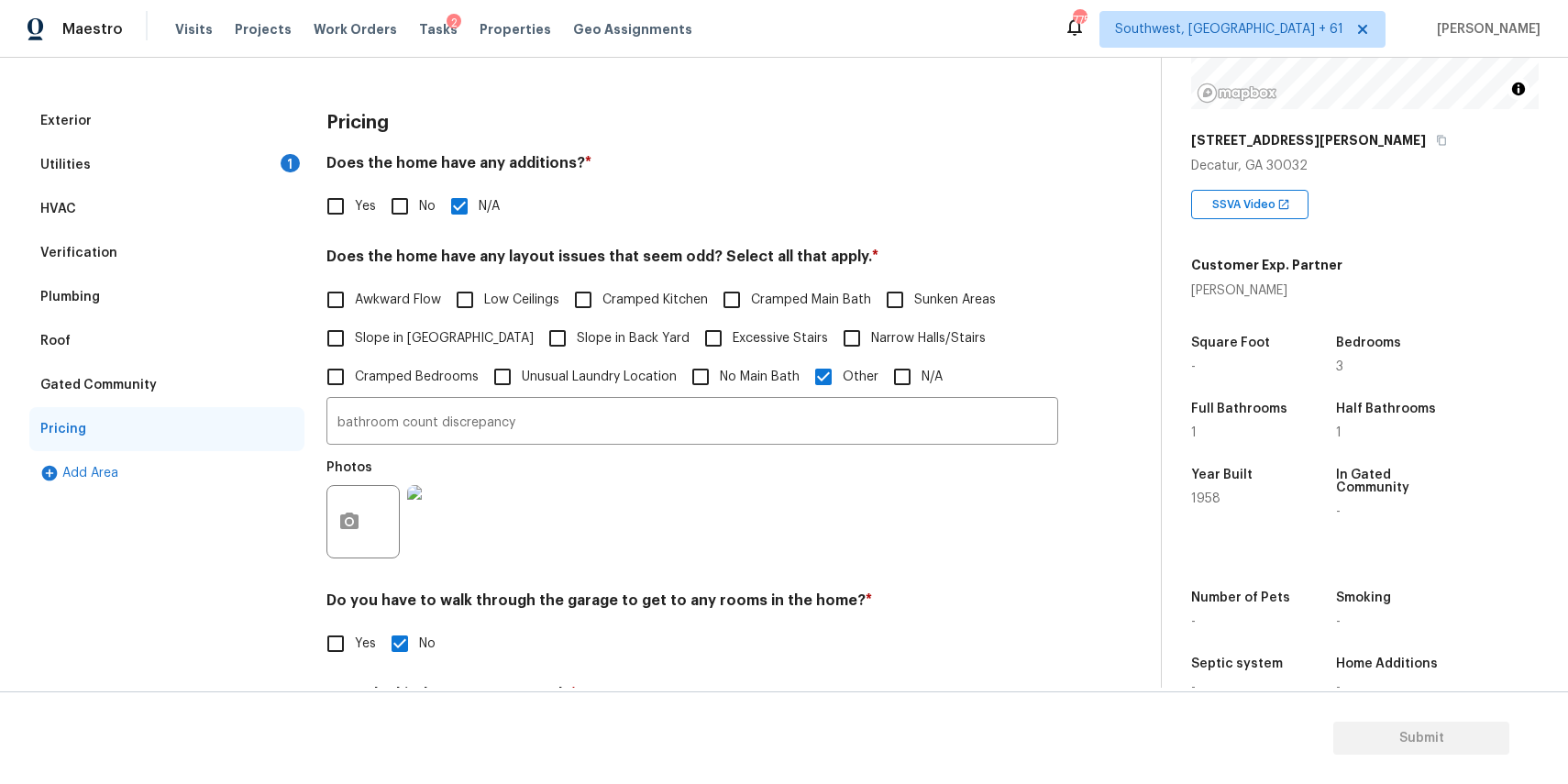
scroll to position [0, 0]
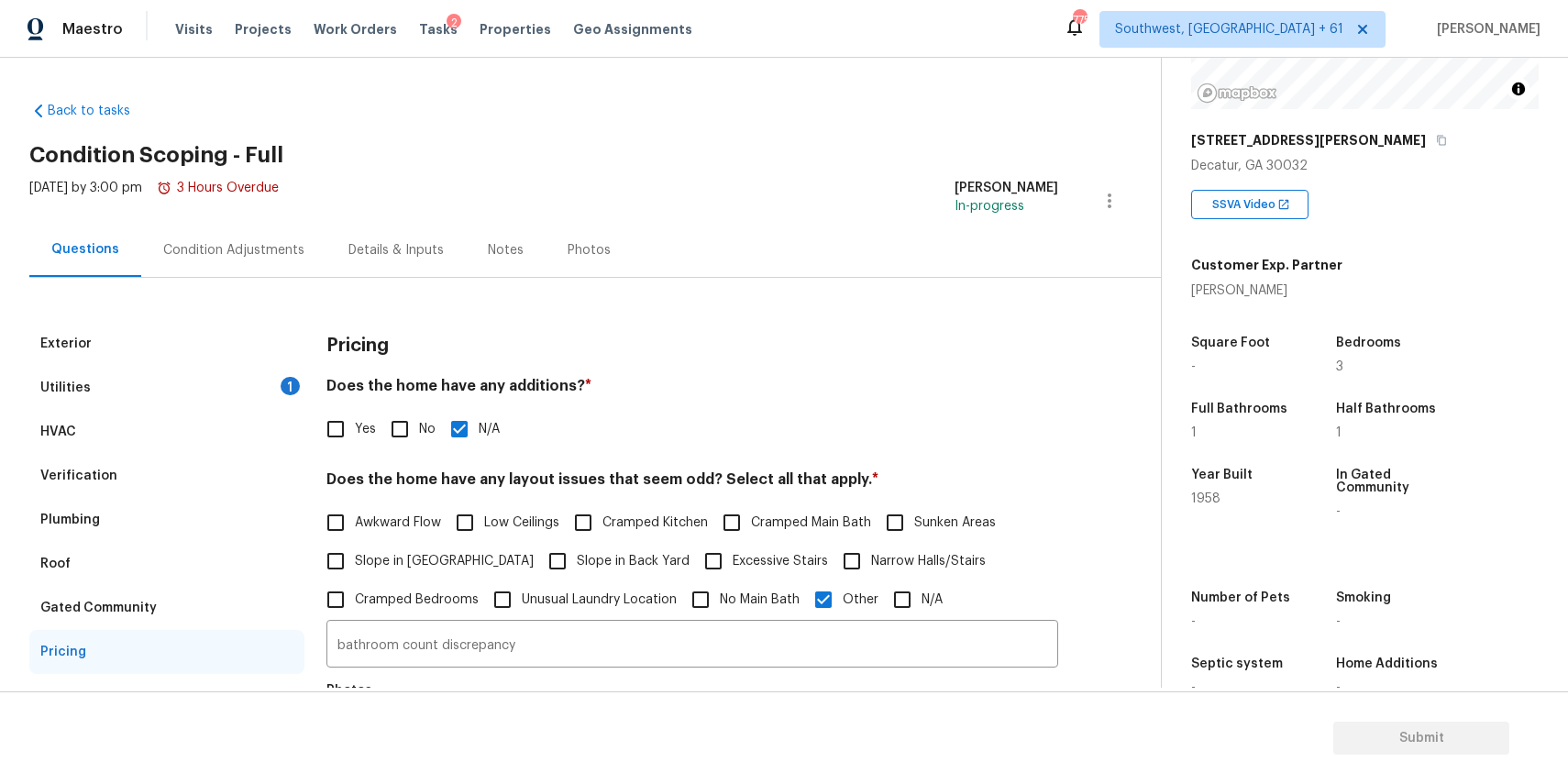
click at [289, 232] on div "Condition Adjustments" at bounding box center [233, 250] width 186 height 54
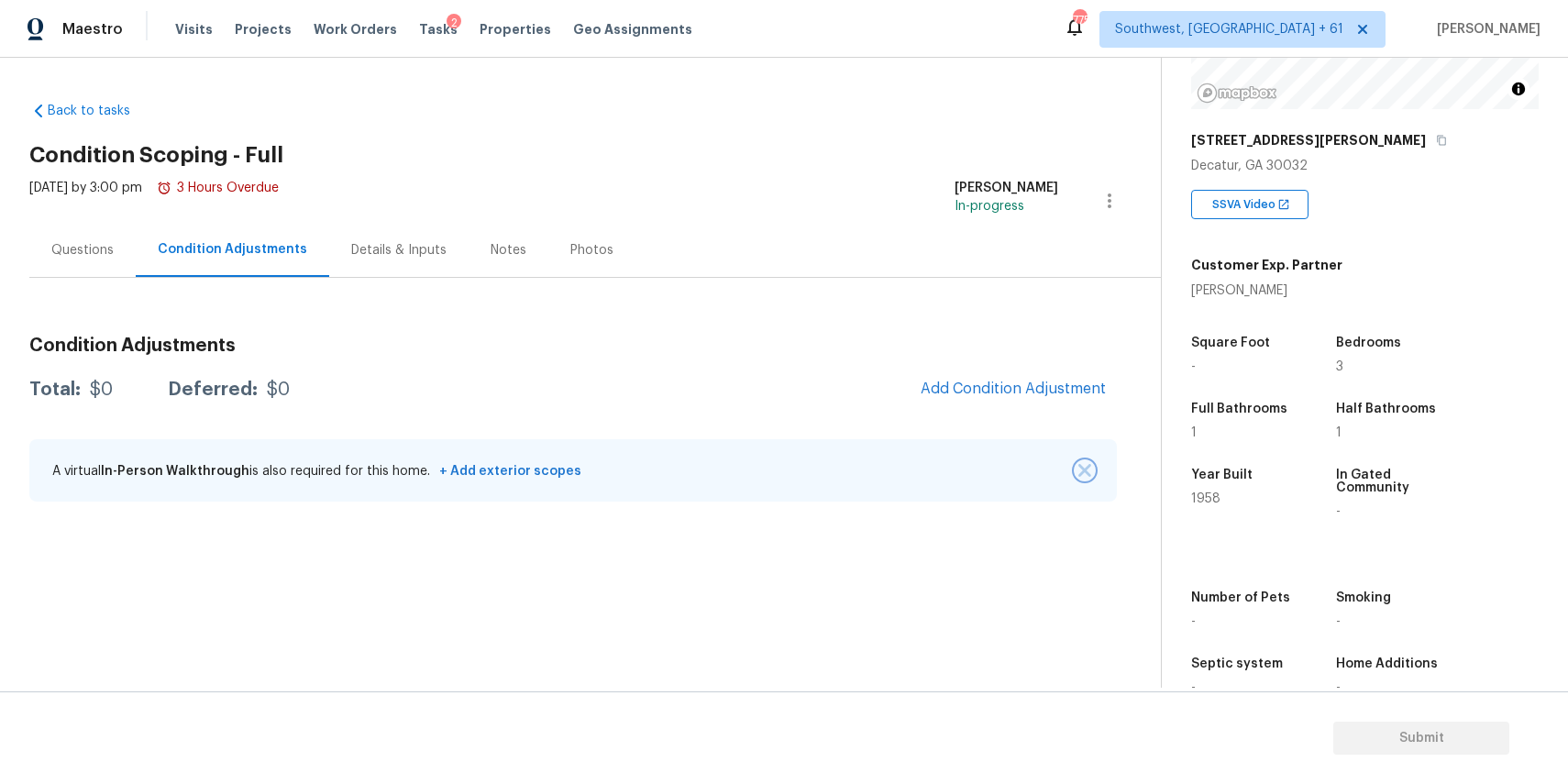
click at [1086, 468] on img "button" at bounding box center [1085, 470] width 13 height 13
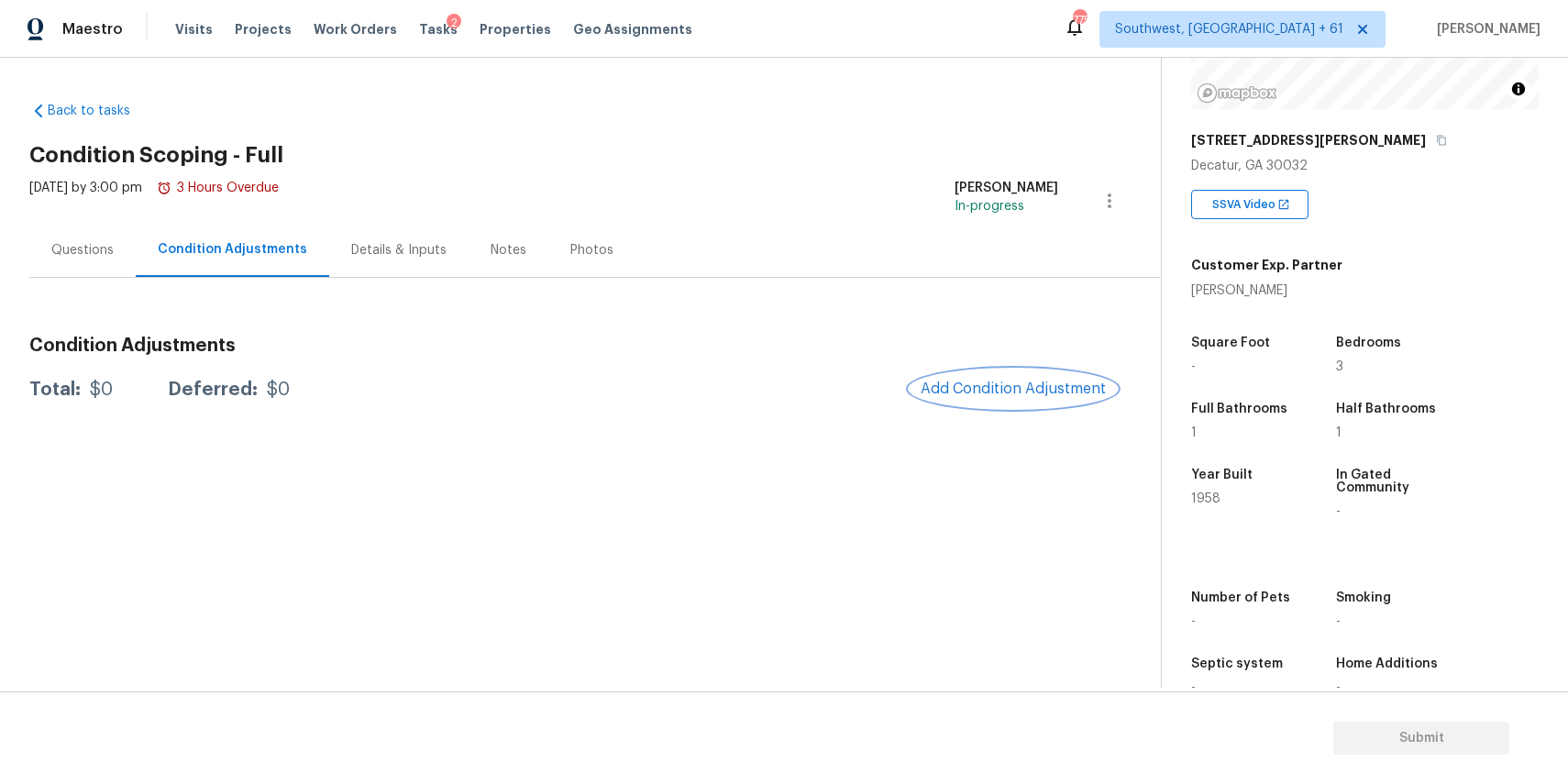
click at [1022, 375] on button "Add Condition Adjustment" at bounding box center [1013, 388] width 207 height 38
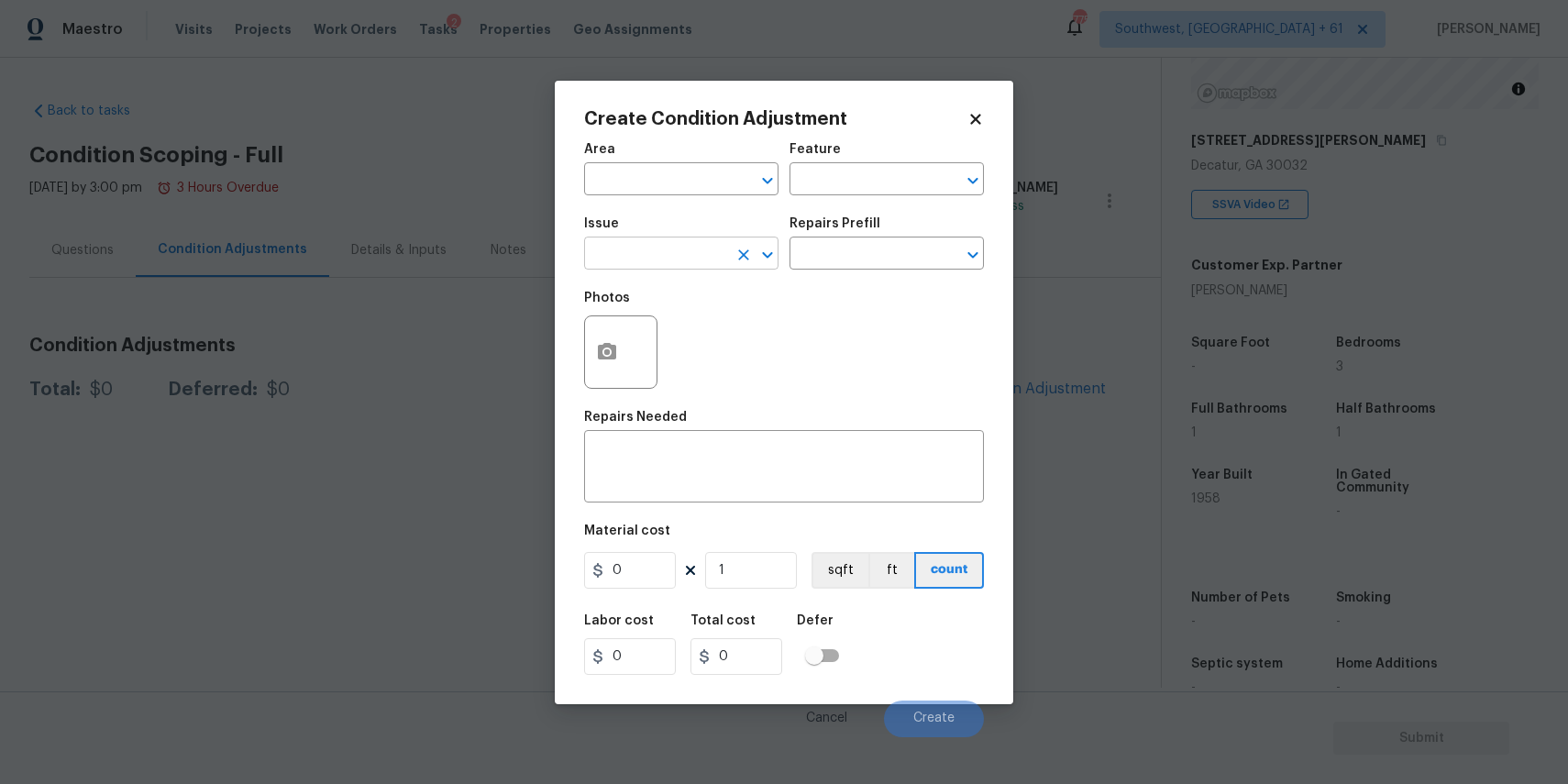
click at [660, 241] on input "text" at bounding box center [655, 255] width 143 height 28
click at [717, 334] on li "Landscape Package" at bounding box center [681, 340] width 194 height 30
type input "Landscape Package"
click at [848, 234] on div "Repairs Prefill" at bounding box center [886, 229] width 194 height 24
click at [873, 240] on div "Repairs Prefill" at bounding box center [886, 229] width 194 height 24
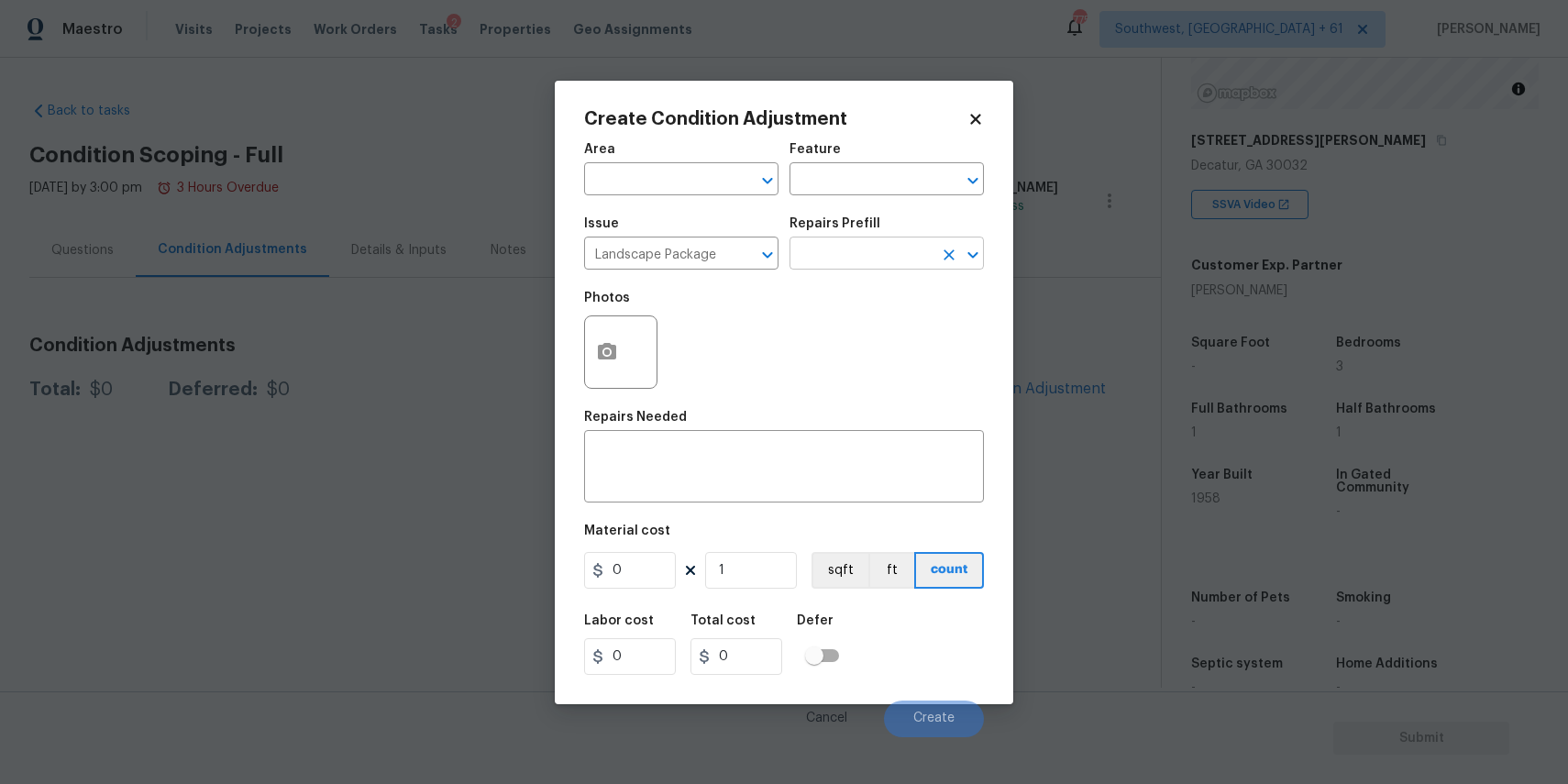
click at [904, 246] on input "text" at bounding box center [860, 255] width 143 height 28
click at [846, 316] on li "Initial landscaping package $70.00" at bounding box center [886, 306] width 194 height 49
type input "Home Readiness Packages"
type textarea "Mowing of grass up to 6" in height. Mow, edge along driveways & sidewalks, trim…"
type input "70"
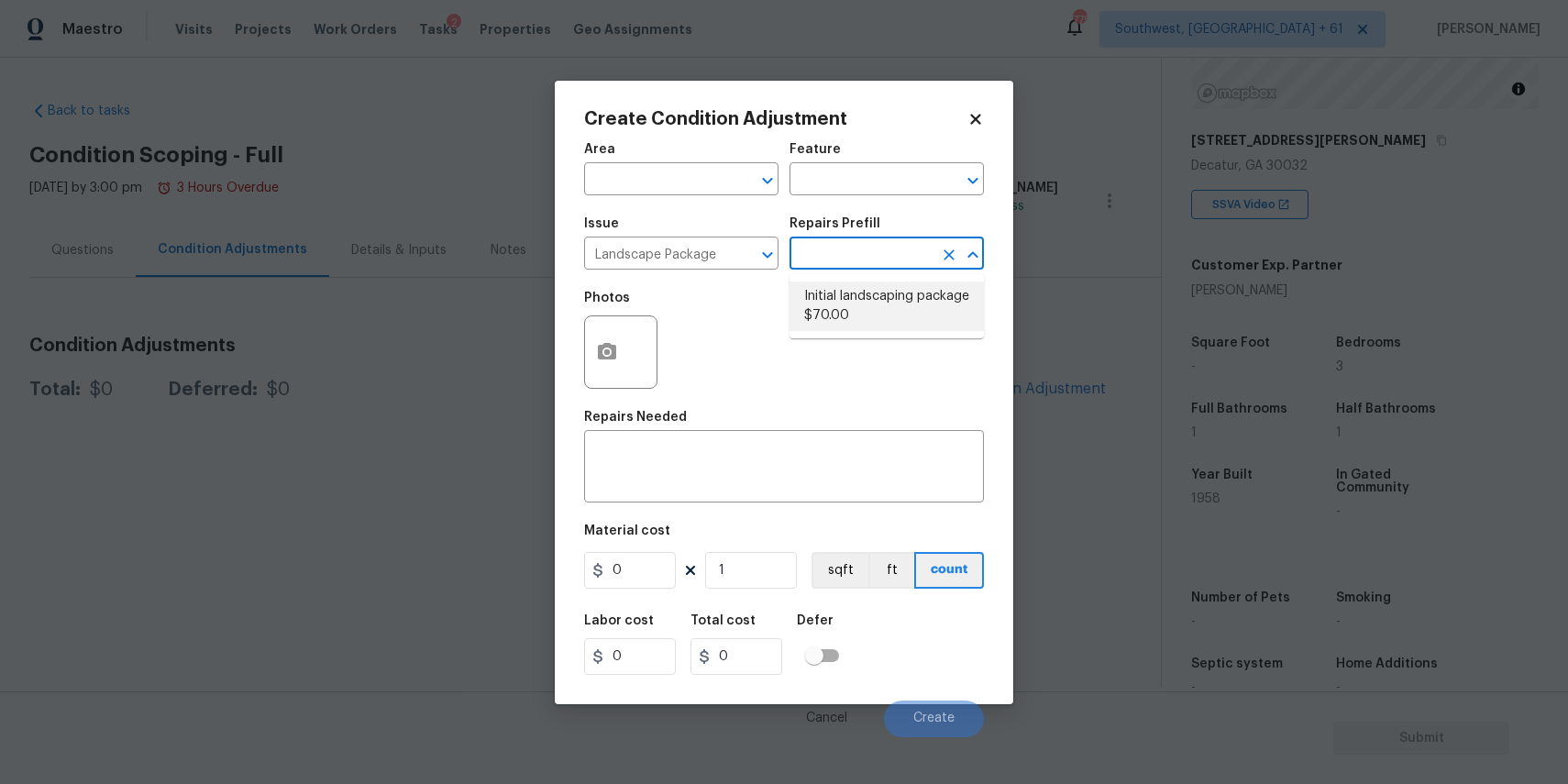
type input "70"
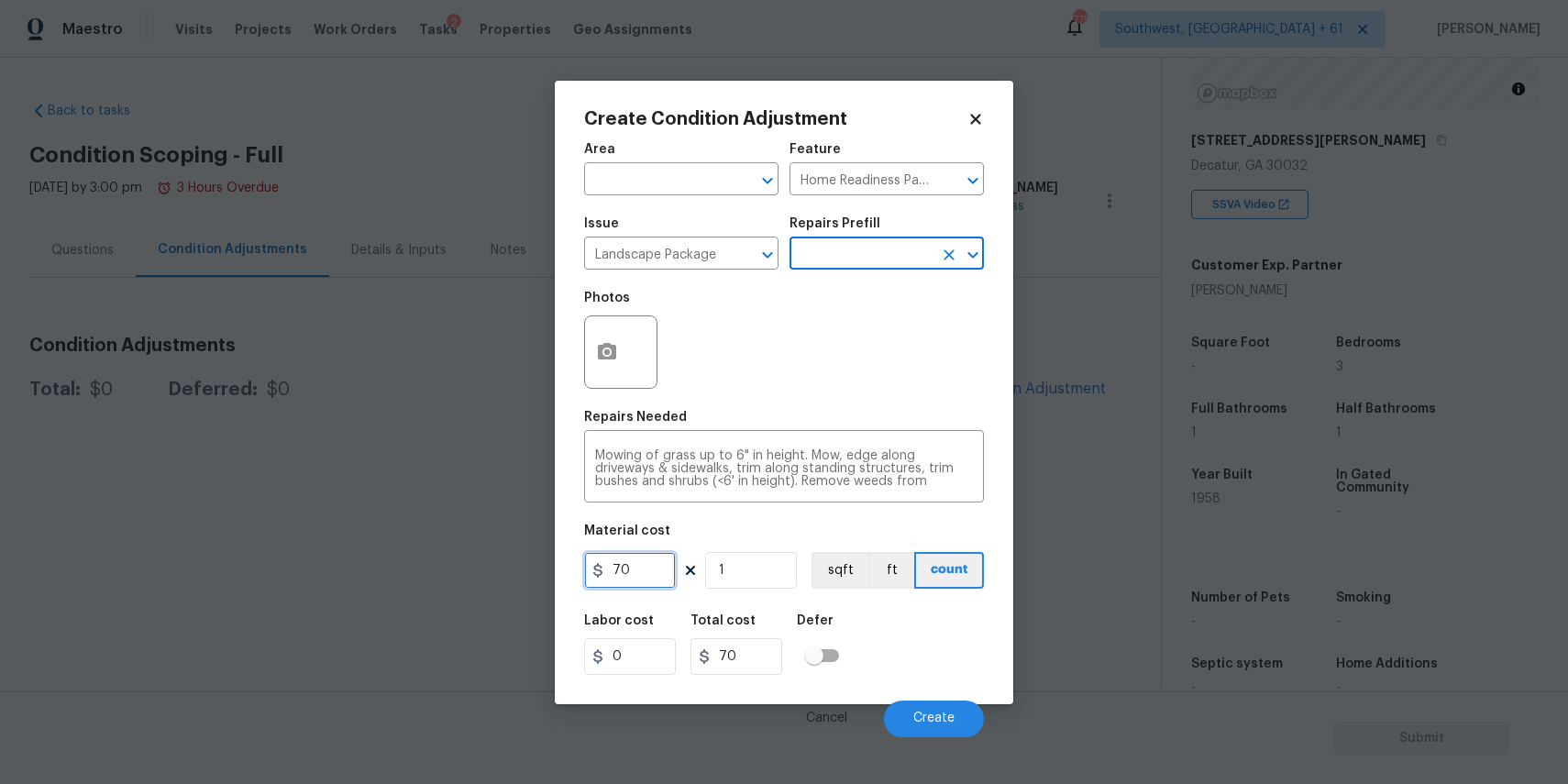
click at [664, 557] on input "70" at bounding box center [630, 570] width 91 height 36
type input "300"
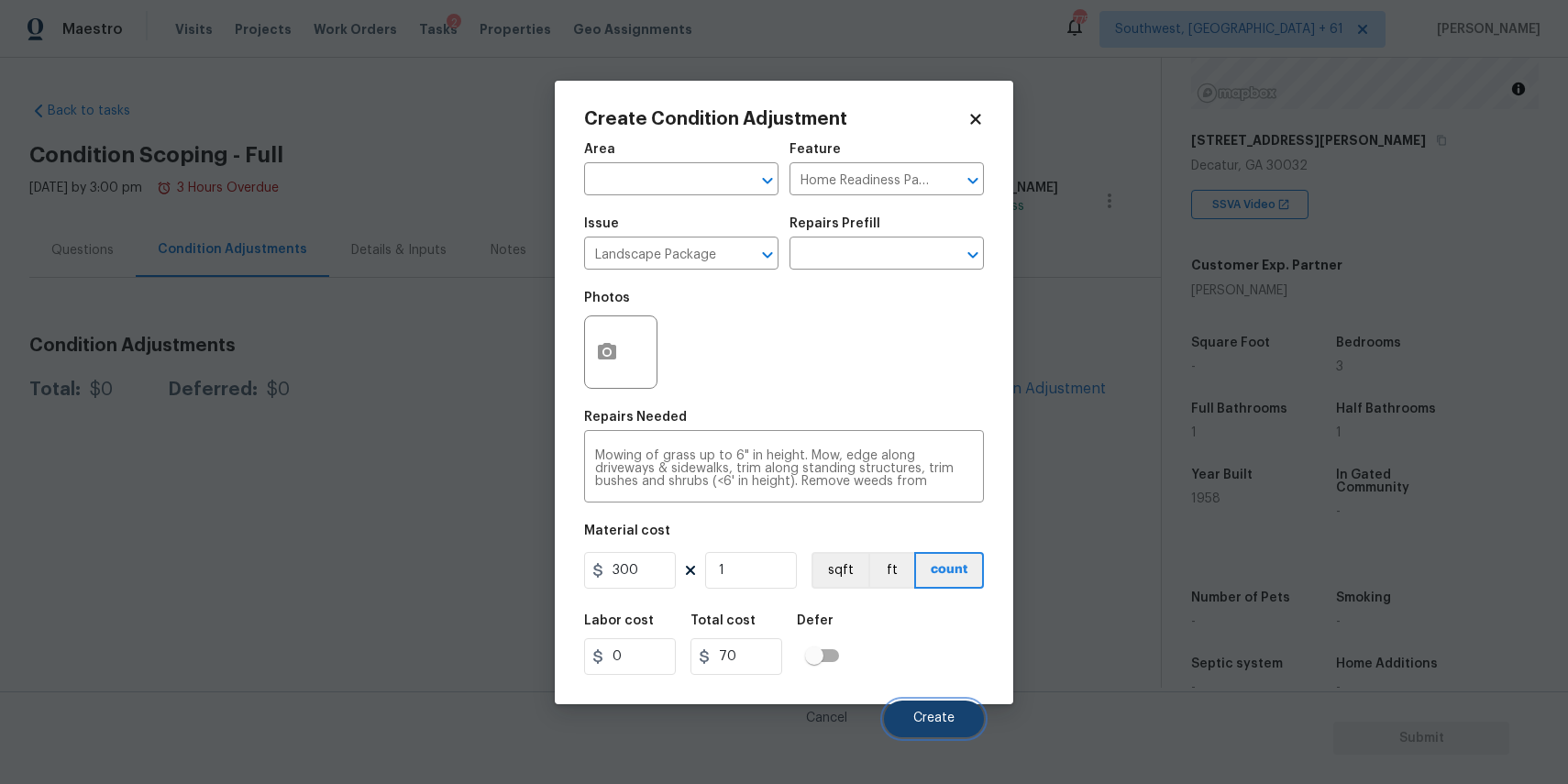
type input "300"
click at [951, 708] on button "Create" at bounding box center [934, 718] width 100 height 36
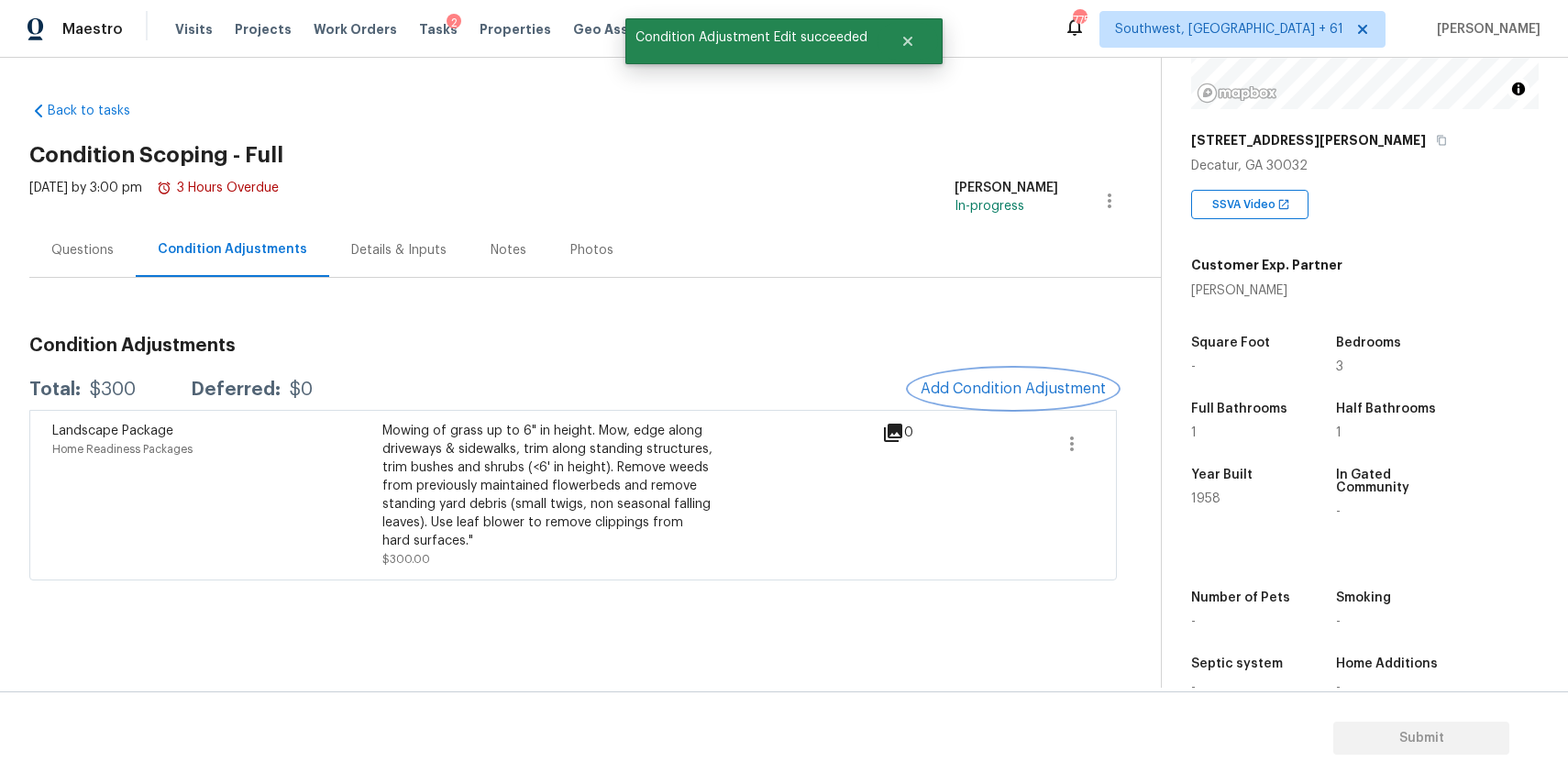
click at [1014, 383] on span "Add Condition Adjustment" at bounding box center [1013, 389] width 186 height 17
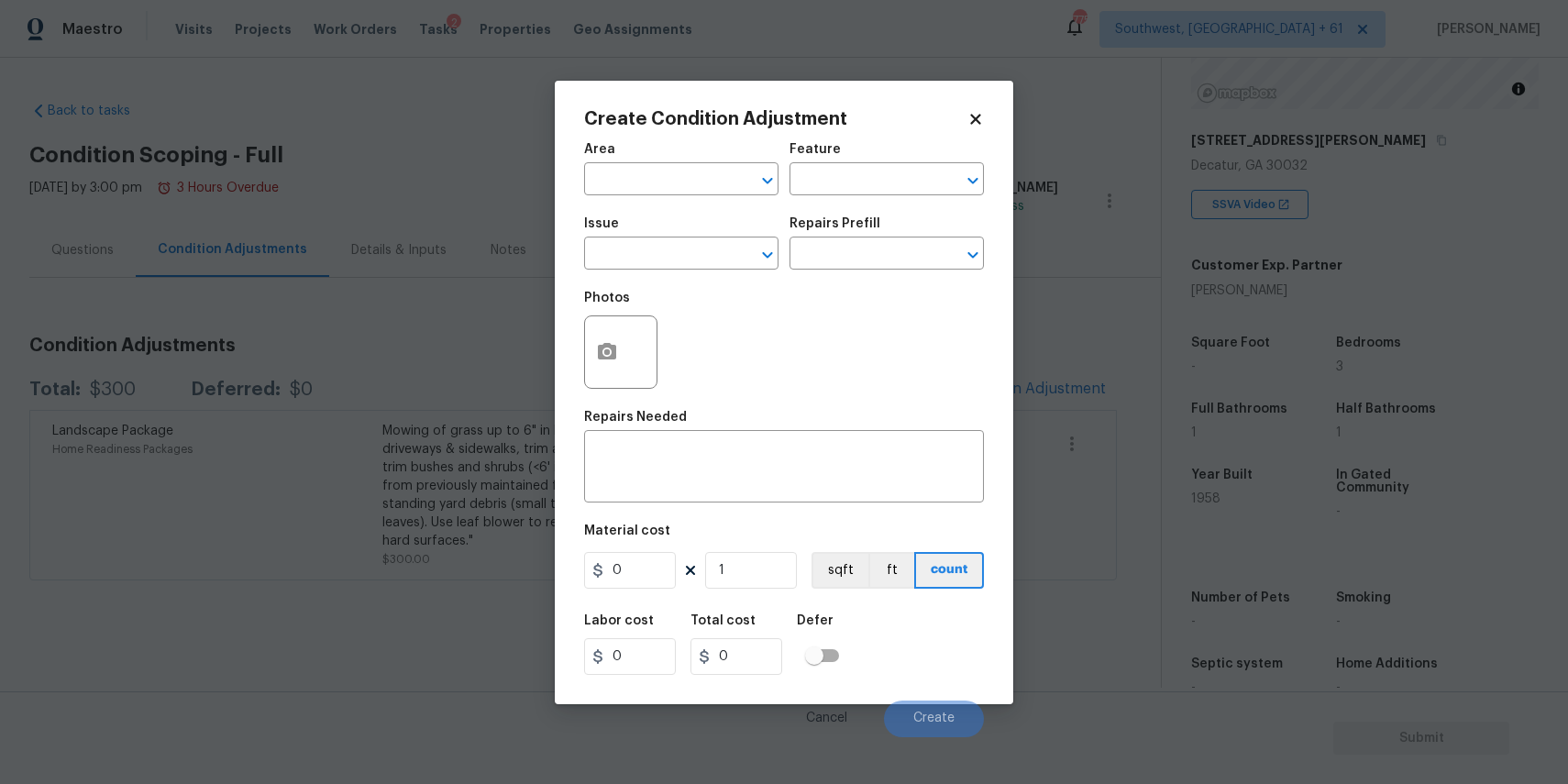
click at [1069, 290] on body "Maestro Visits Projects Work Orders Tasks 2 Properties Geo Assignments 775 Sout…" at bounding box center [784, 392] width 1568 height 784
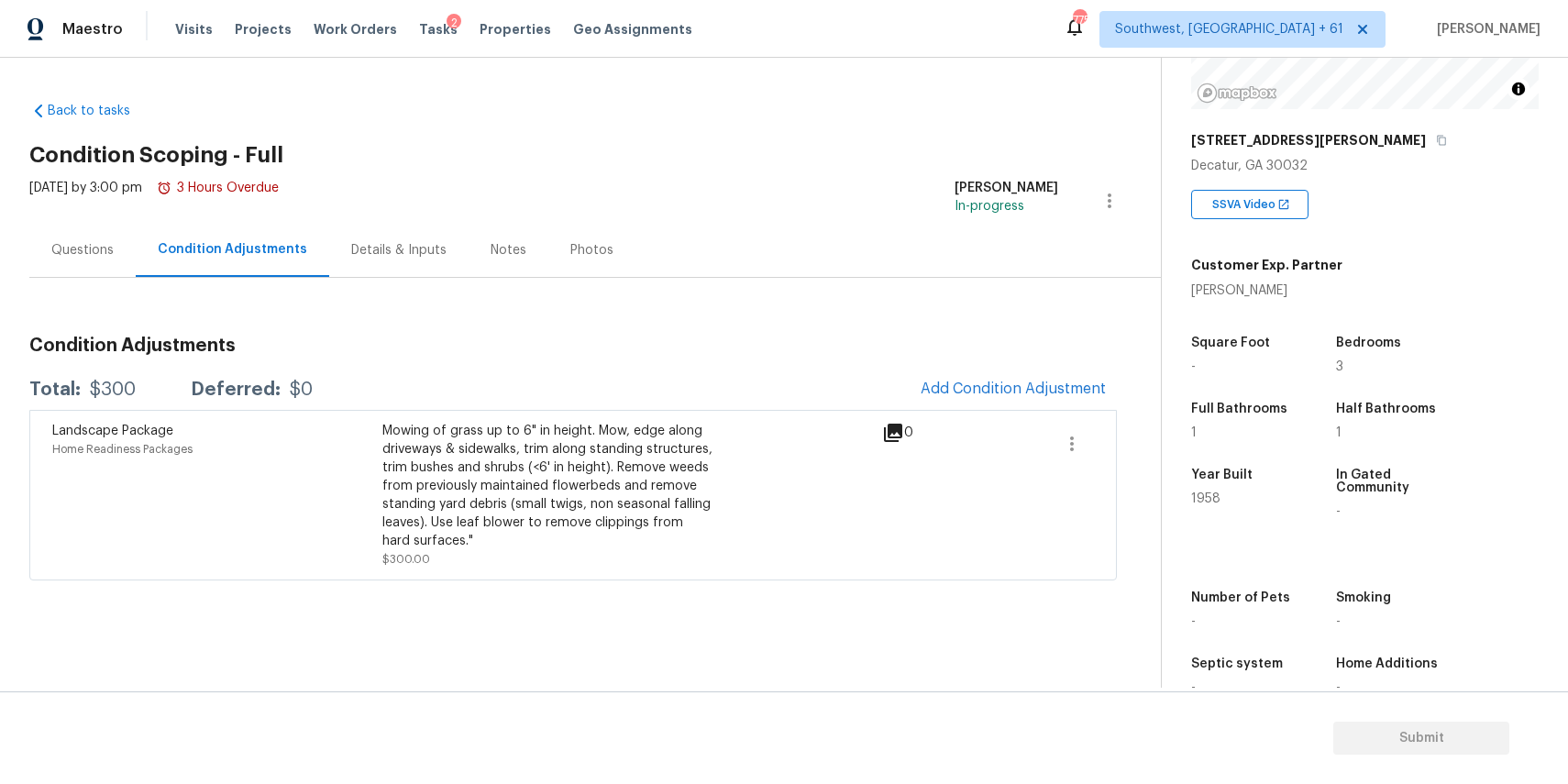
click at [1032, 353] on h3 "Condition Adjustments" at bounding box center [573, 346] width 1088 height 19
click at [1020, 371] on button "Add Condition Adjustment" at bounding box center [1013, 388] width 207 height 38
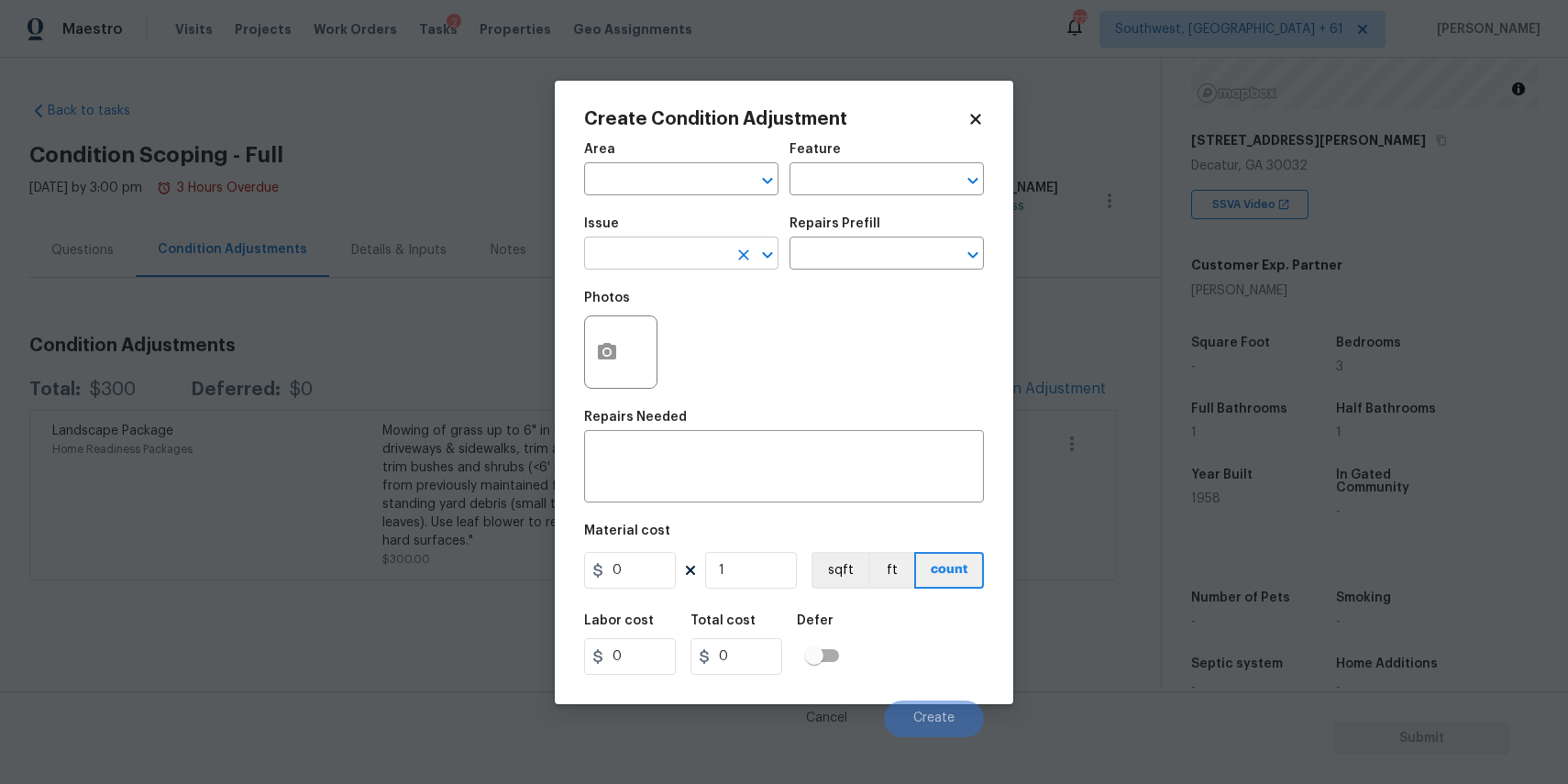
click at [652, 248] on input "text" at bounding box center [655, 255] width 143 height 28
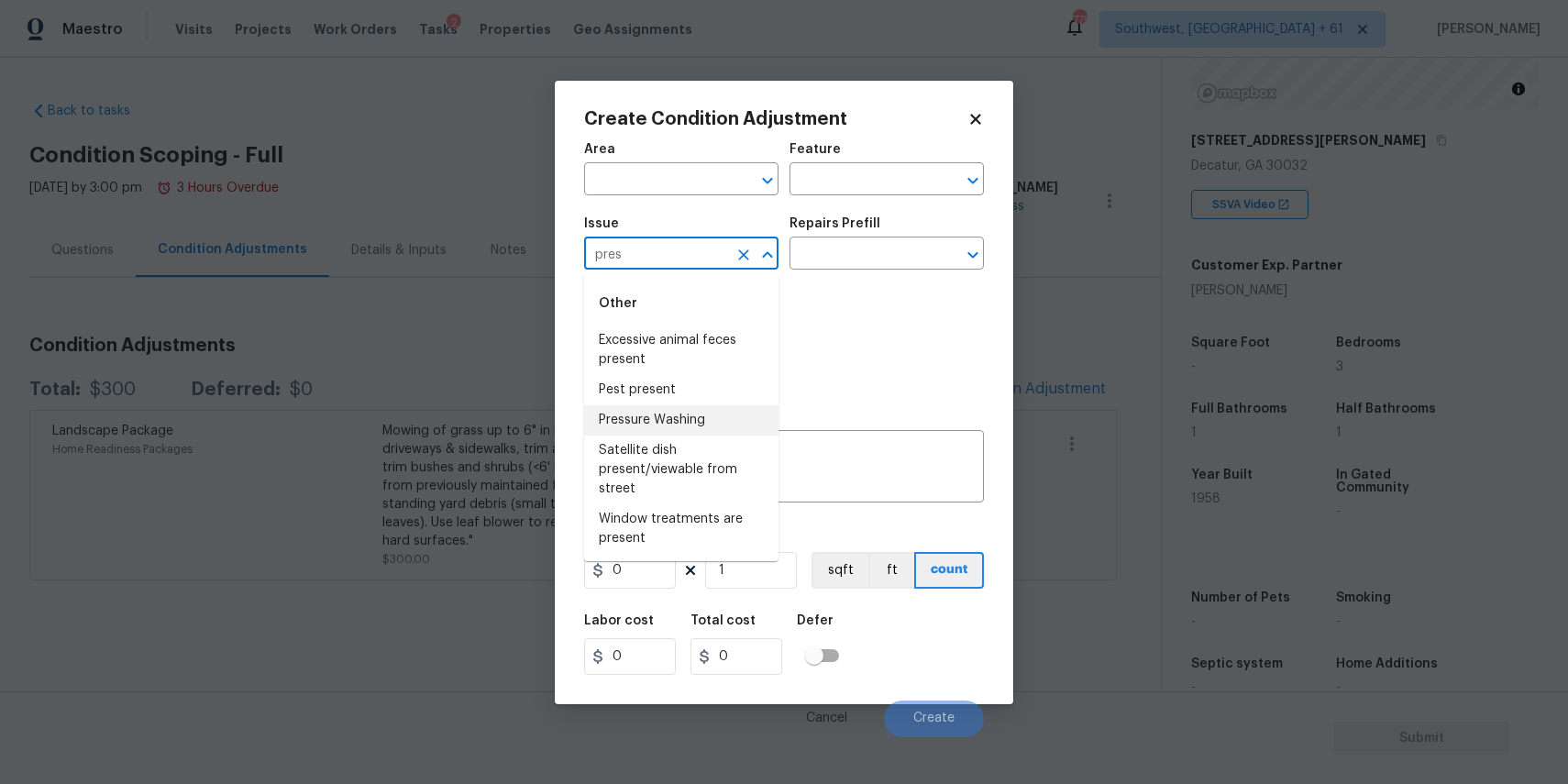
click at [708, 418] on li "Pressure Washing" at bounding box center [681, 420] width 194 height 30
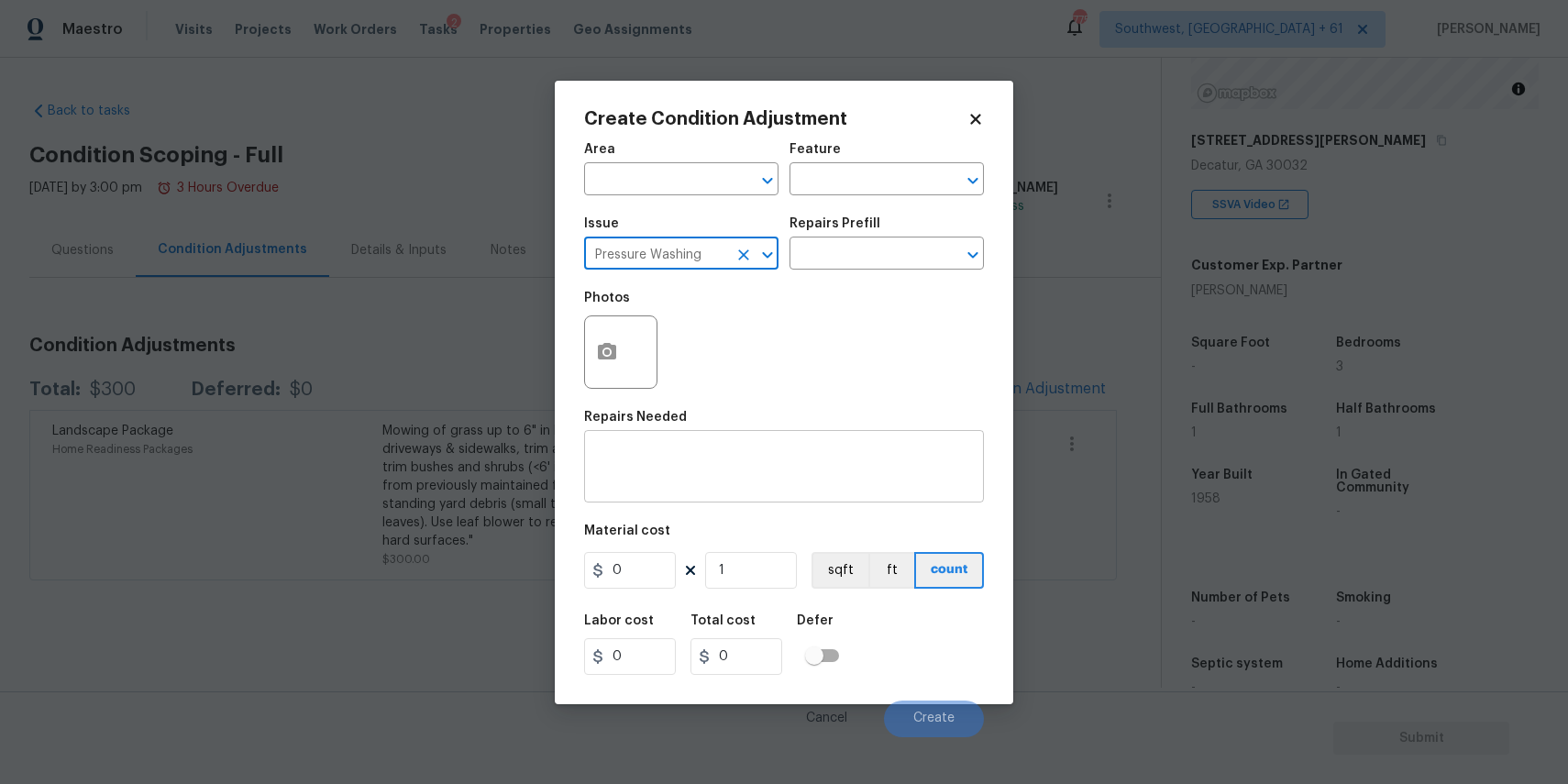
type input "Pressure Washing"
click at [710, 480] on textarea at bounding box center [784, 468] width 378 height 38
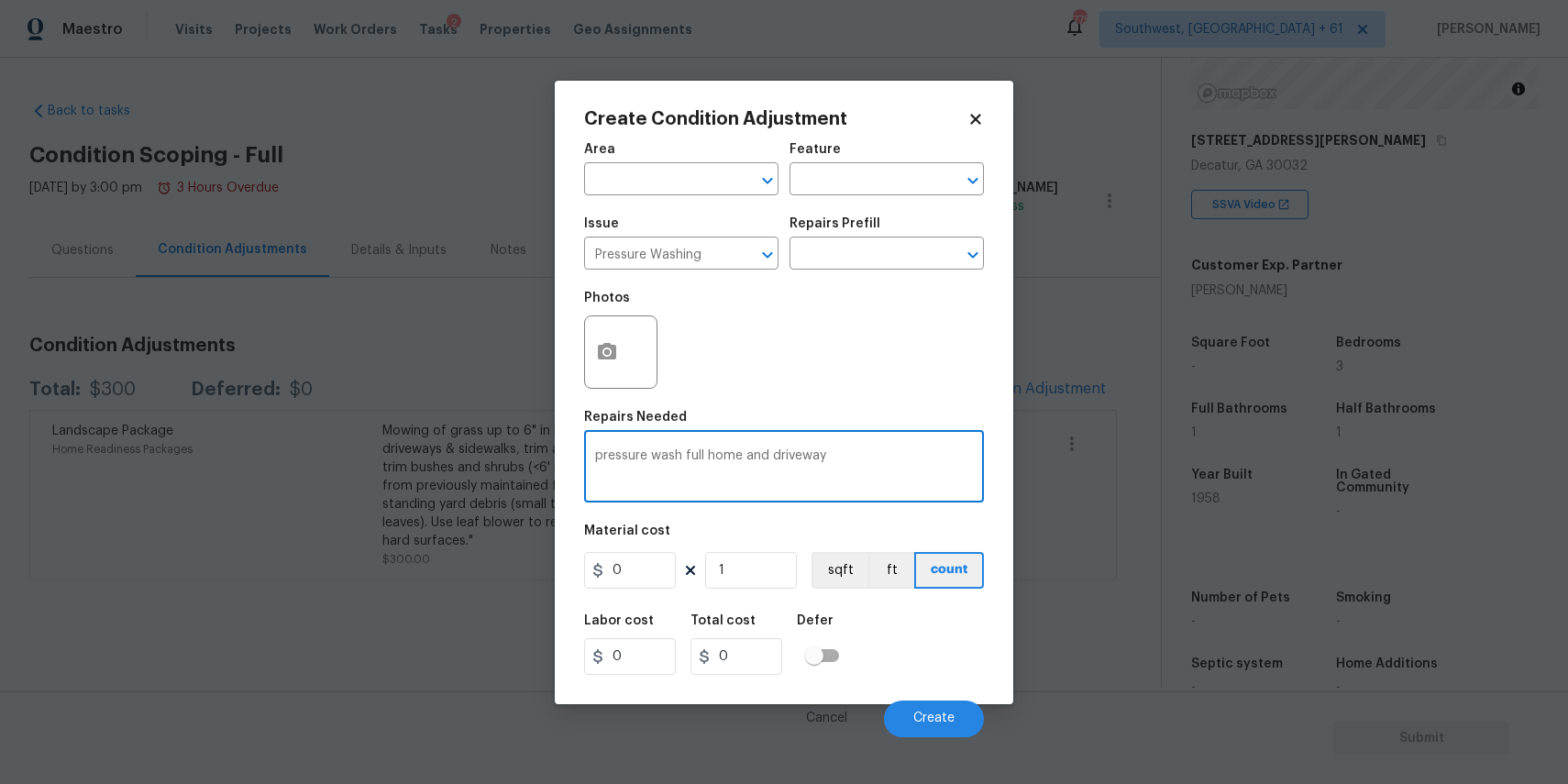
type textarea "pressure wash full home and driveway"
click at [644, 571] on input "0" at bounding box center [630, 570] width 91 height 36
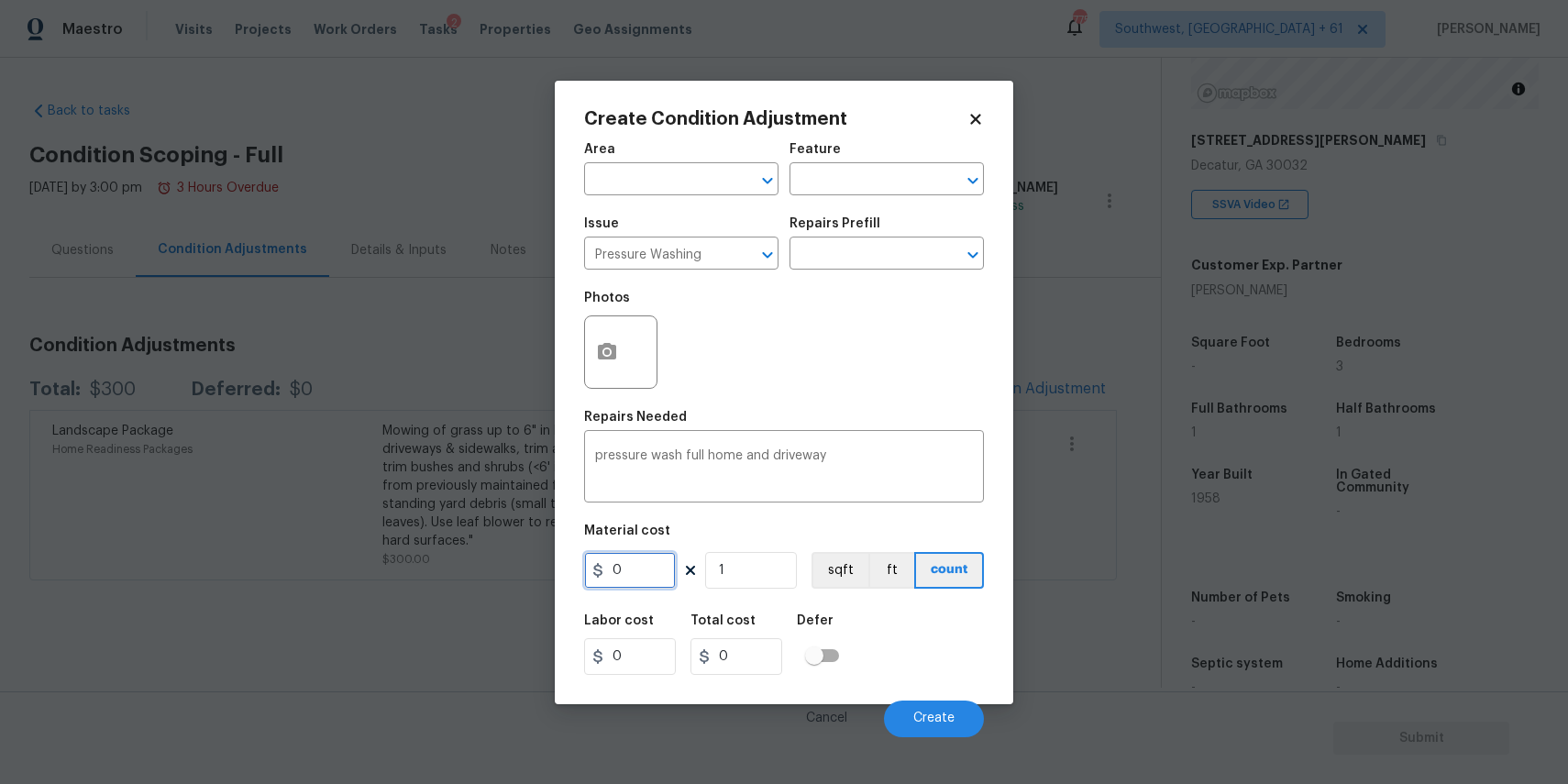
click at [644, 571] on input "0" at bounding box center [630, 570] width 91 height 36
type input "300"
click at [958, 715] on button "Create" at bounding box center [934, 718] width 100 height 36
type input "300"
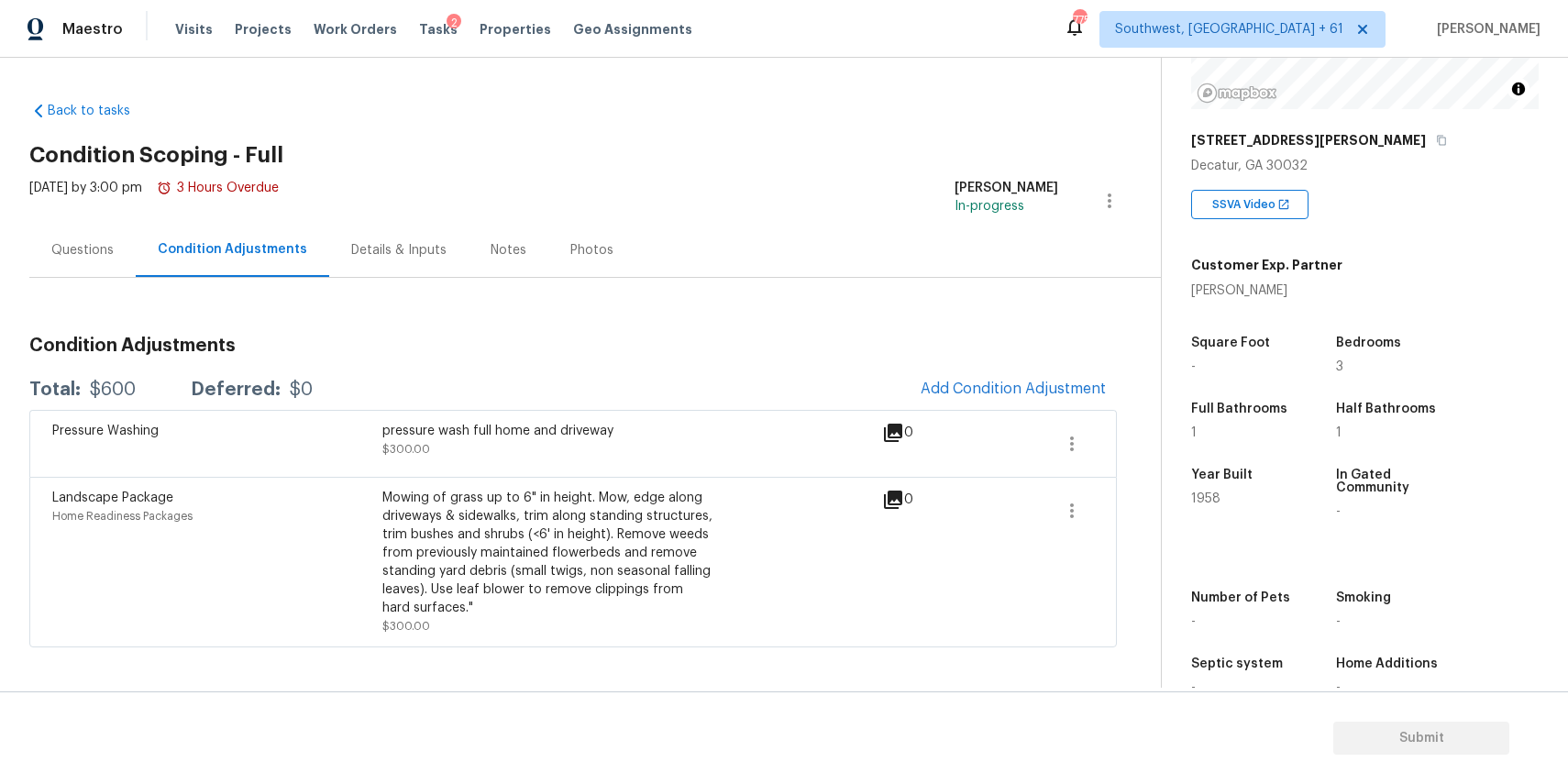
click at [95, 247] on div "Questions" at bounding box center [82, 251] width 62 height 19
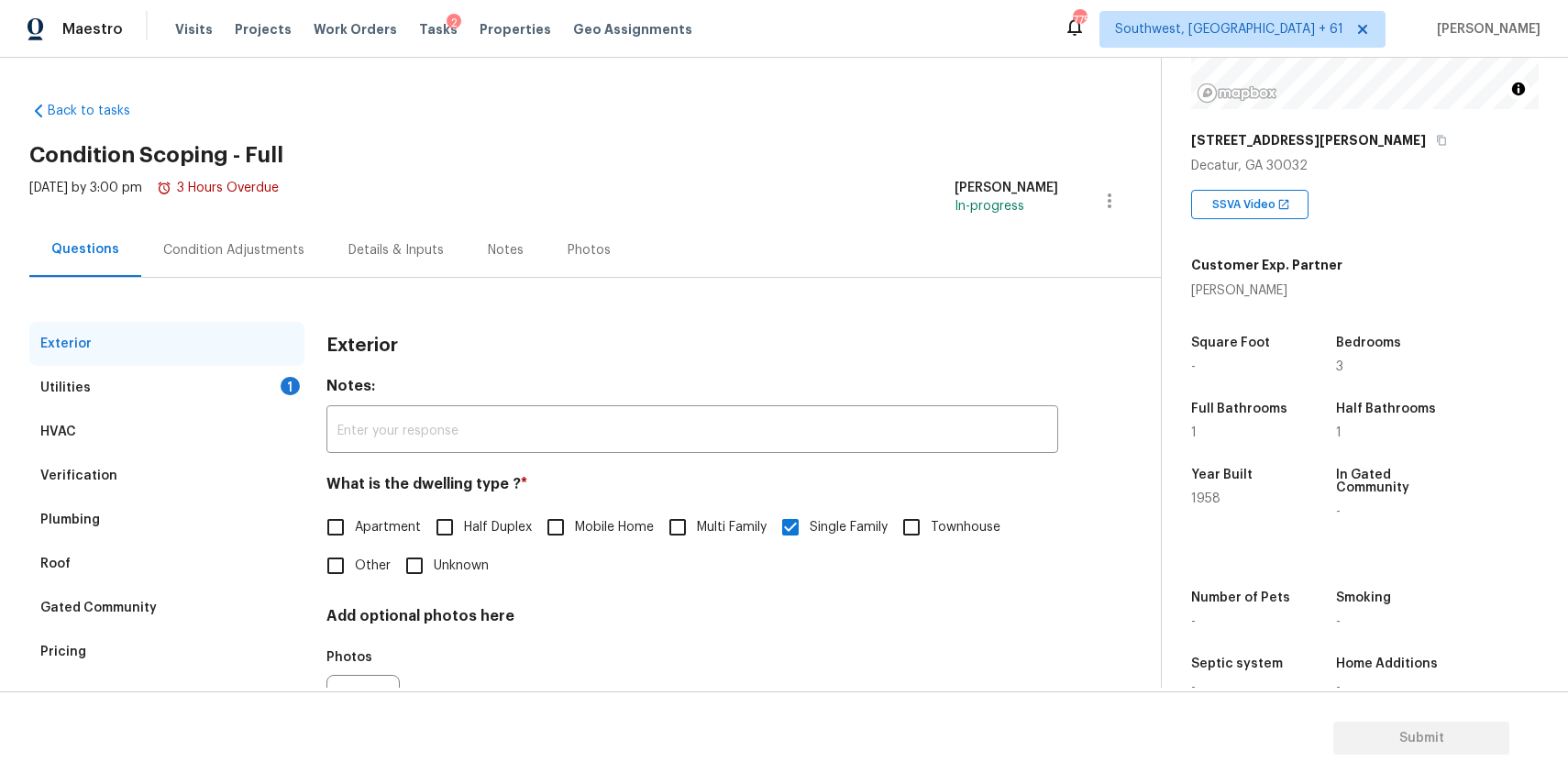
click at [147, 574] on div "Roof" at bounding box center [166, 563] width 275 height 44
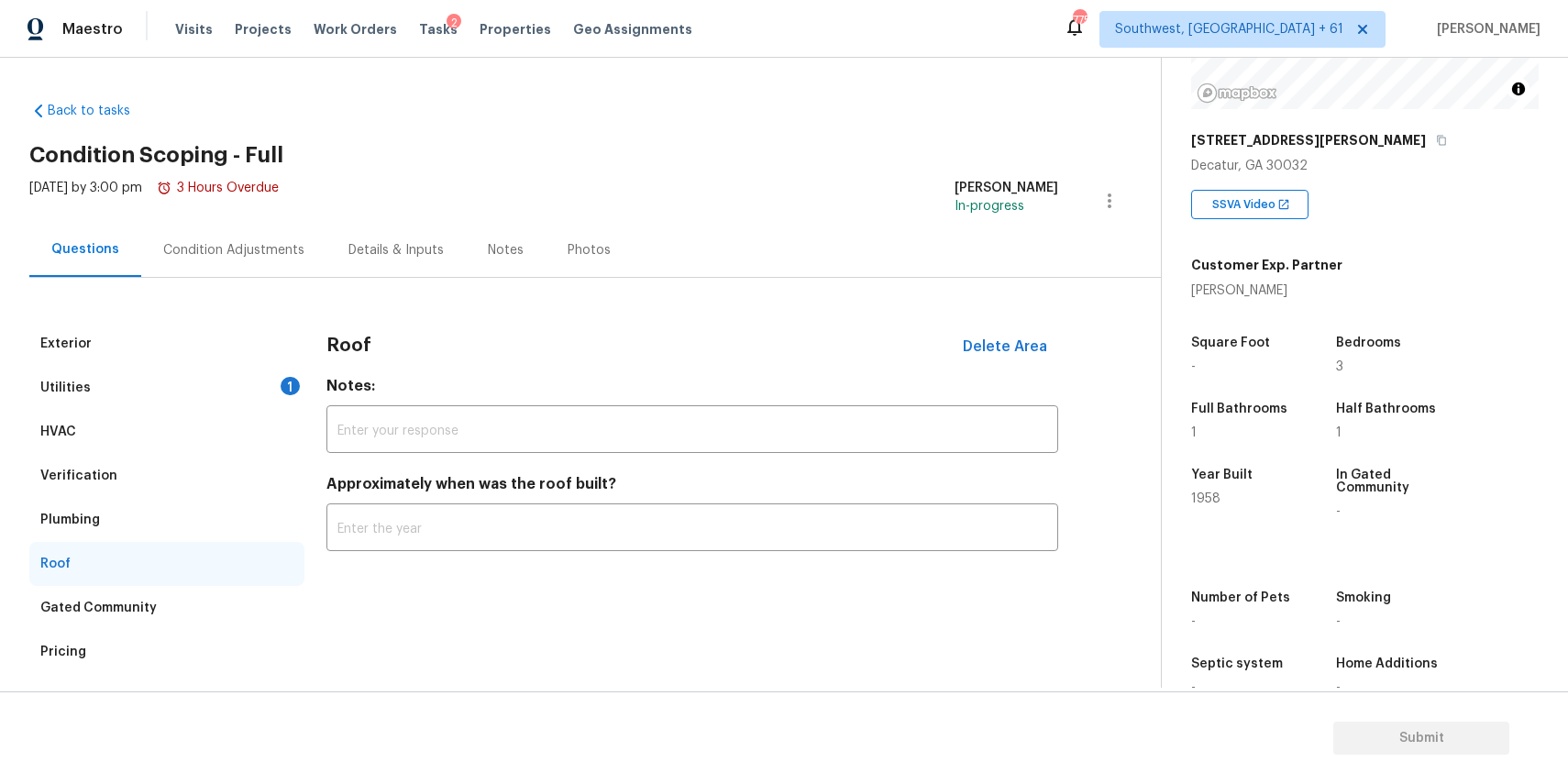
click at [152, 628] on div "Gated Community" at bounding box center [166, 607] width 275 height 44
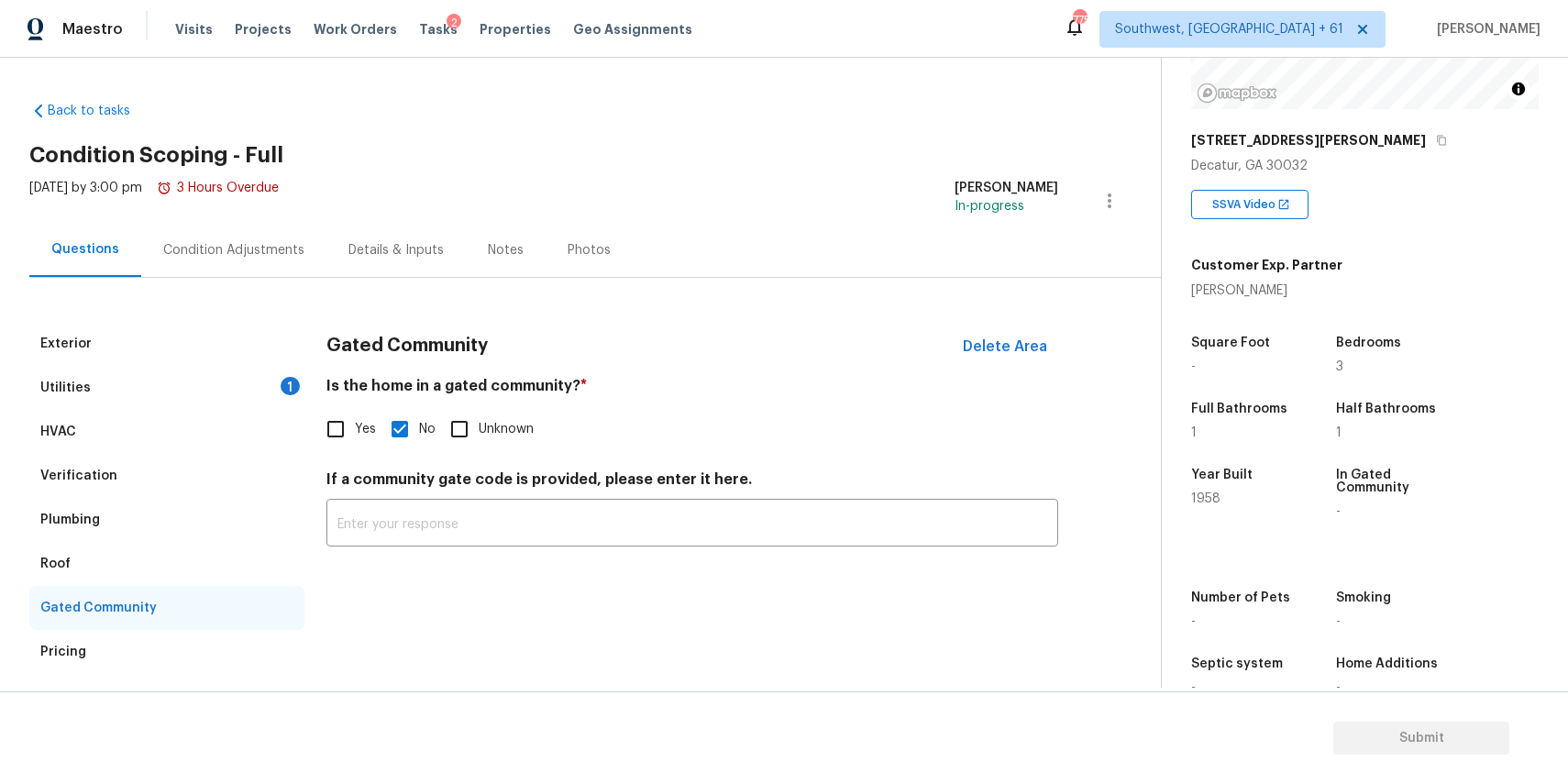
click at [152, 628] on div "Gated Community" at bounding box center [166, 607] width 275 height 44
click at [180, 644] on div "Pricing" at bounding box center [166, 651] width 275 height 44
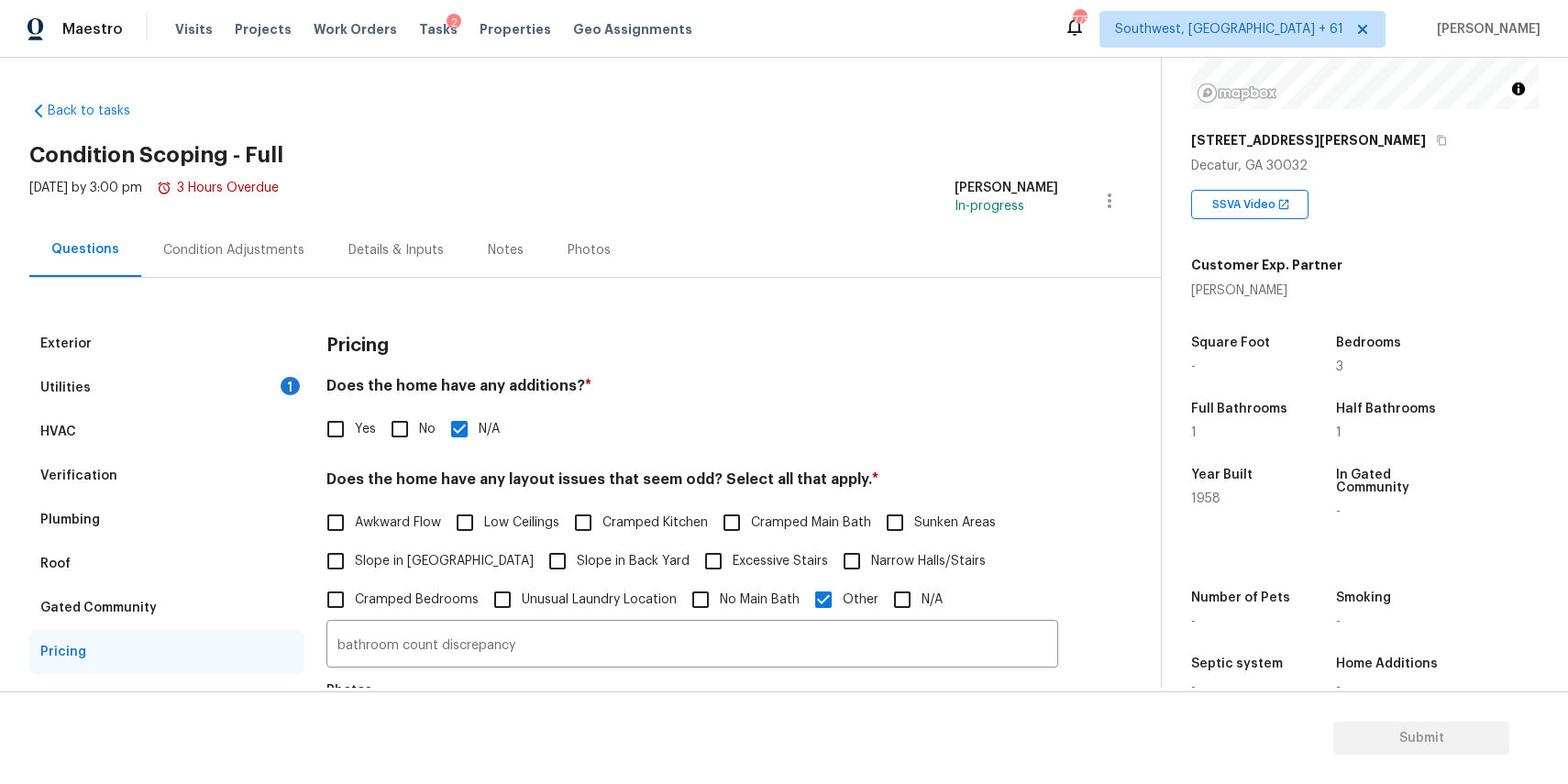
click at [363, 424] on span "Yes" at bounding box center [365, 429] width 21 height 20
click at [354, 424] on input "Yes" at bounding box center [335, 428] width 38 height 38
checkbox input "true"
checkbox input "false"
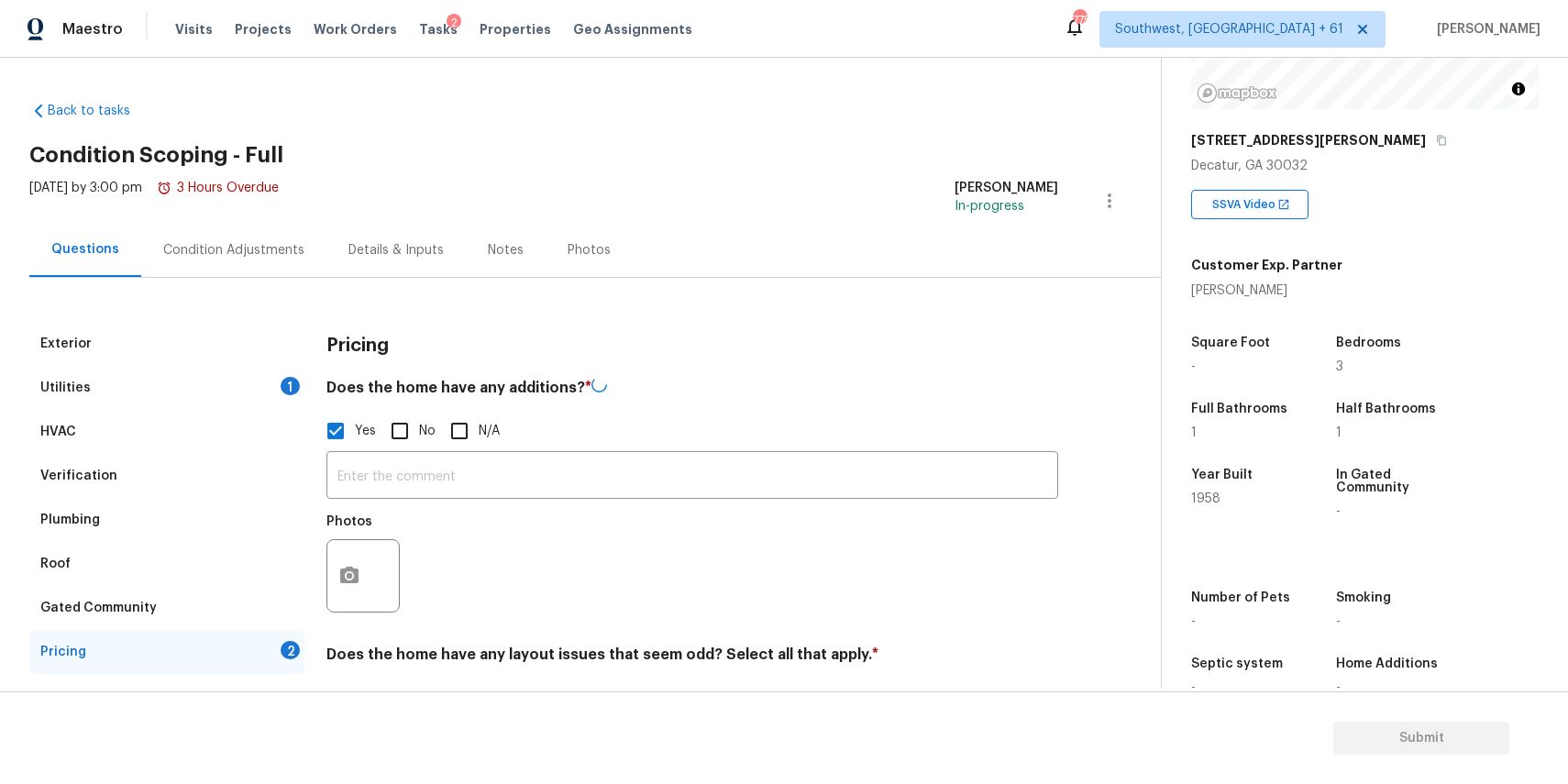
click at [424, 441] on label "No" at bounding box center [408, 430] width 55 height 38
click at [419, 441] on input "No" at bounding box center [399, 430] width 38 height 38
checkbox input "true"
checkbox input "false"
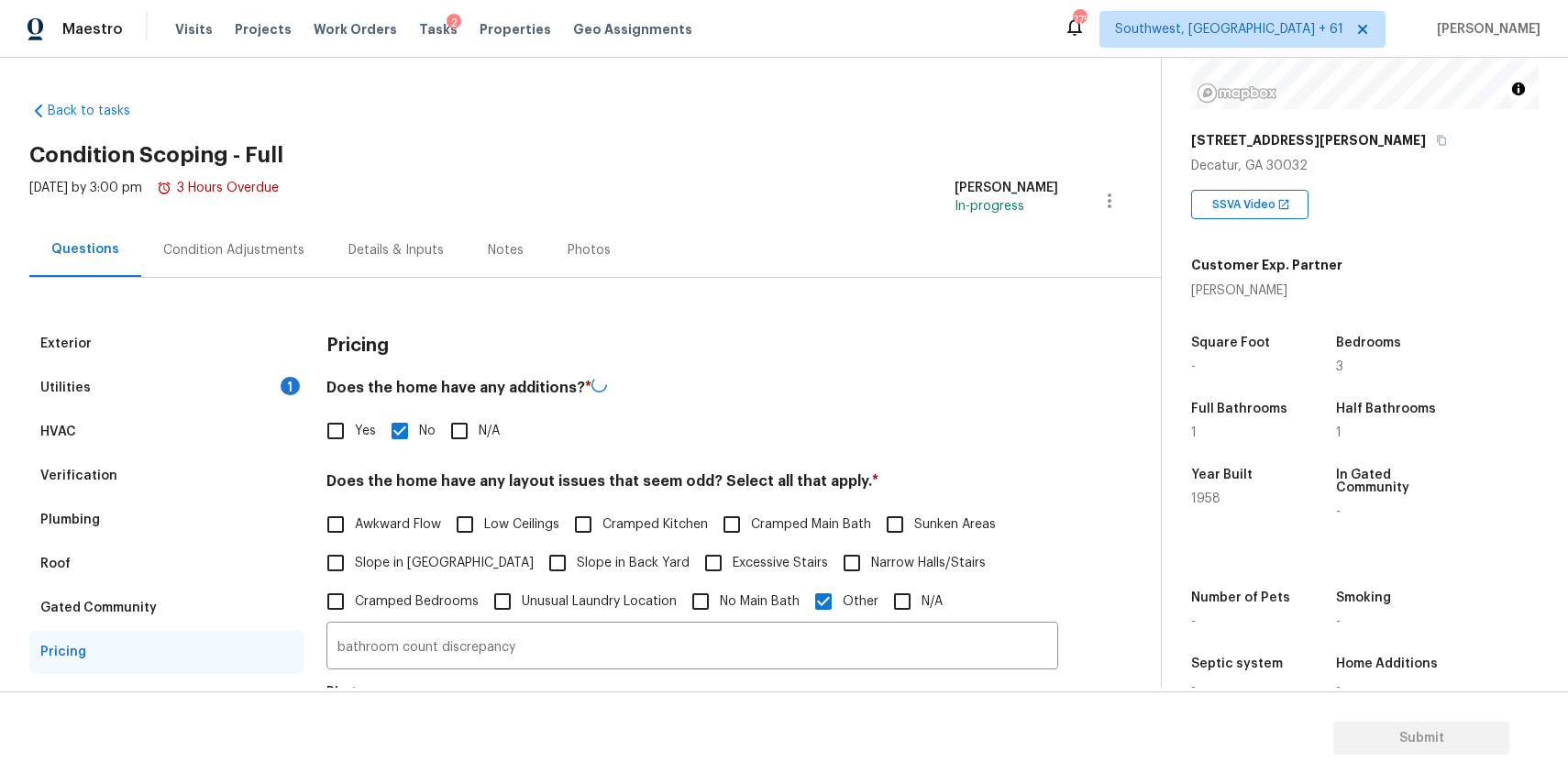
click at [437, 465] on div "Pricing Does the home have any additions? * Yes No N/A Does the home have any l…" at bounding box center [692, 708] width 732 height 775
click at [381, 427] on input "No" at bounding box center [399, 428] width 38 height 38
checkbox input "false"
click at [352, 426] on input "Yes" at bounding box center [335, 428] width 38 height 38
checkbox input "true"
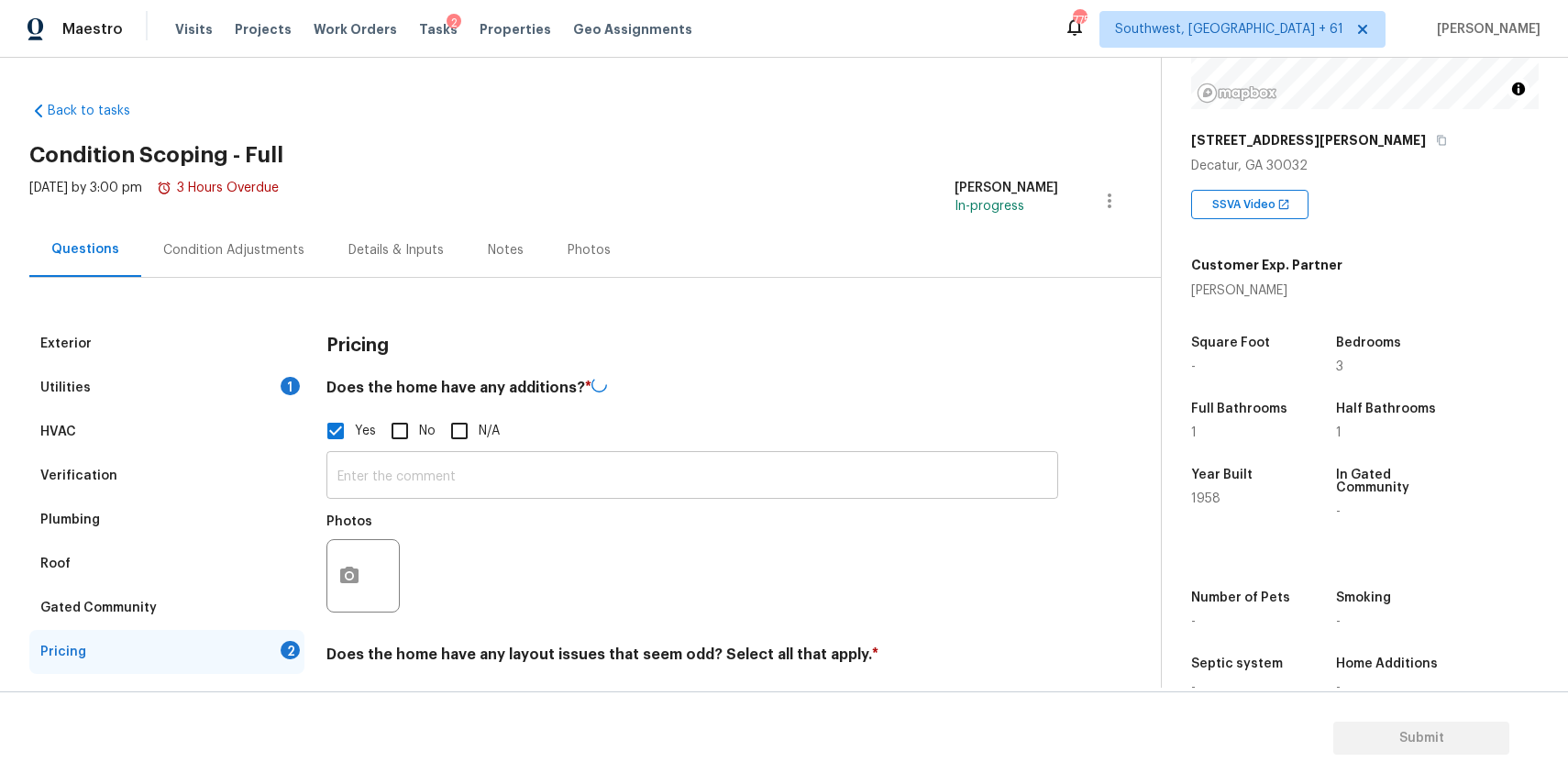
click at [437, 469] on input "text" at bounding box center [692, 477] width 732 height 43
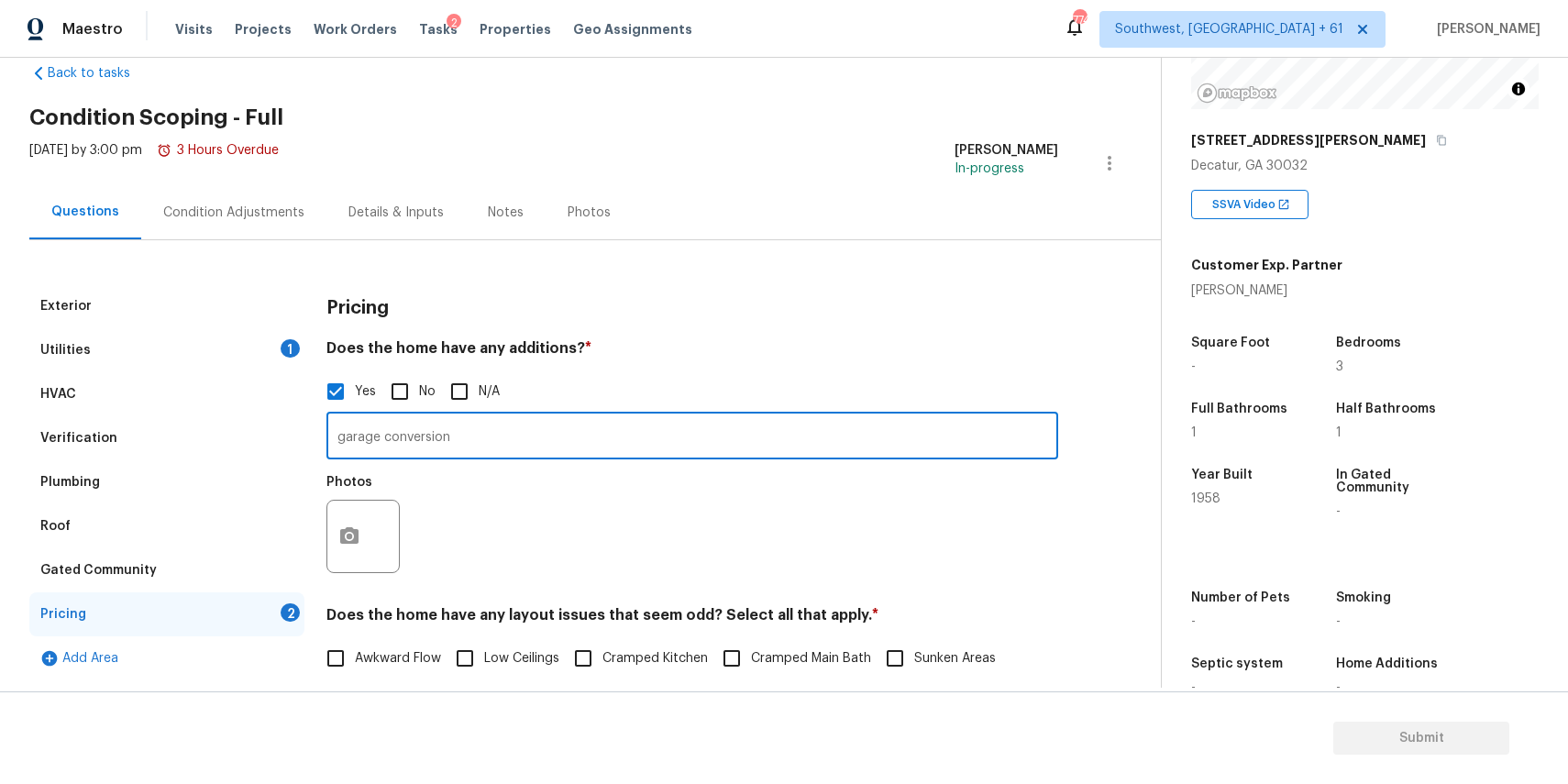
scroll to position [83, 0]
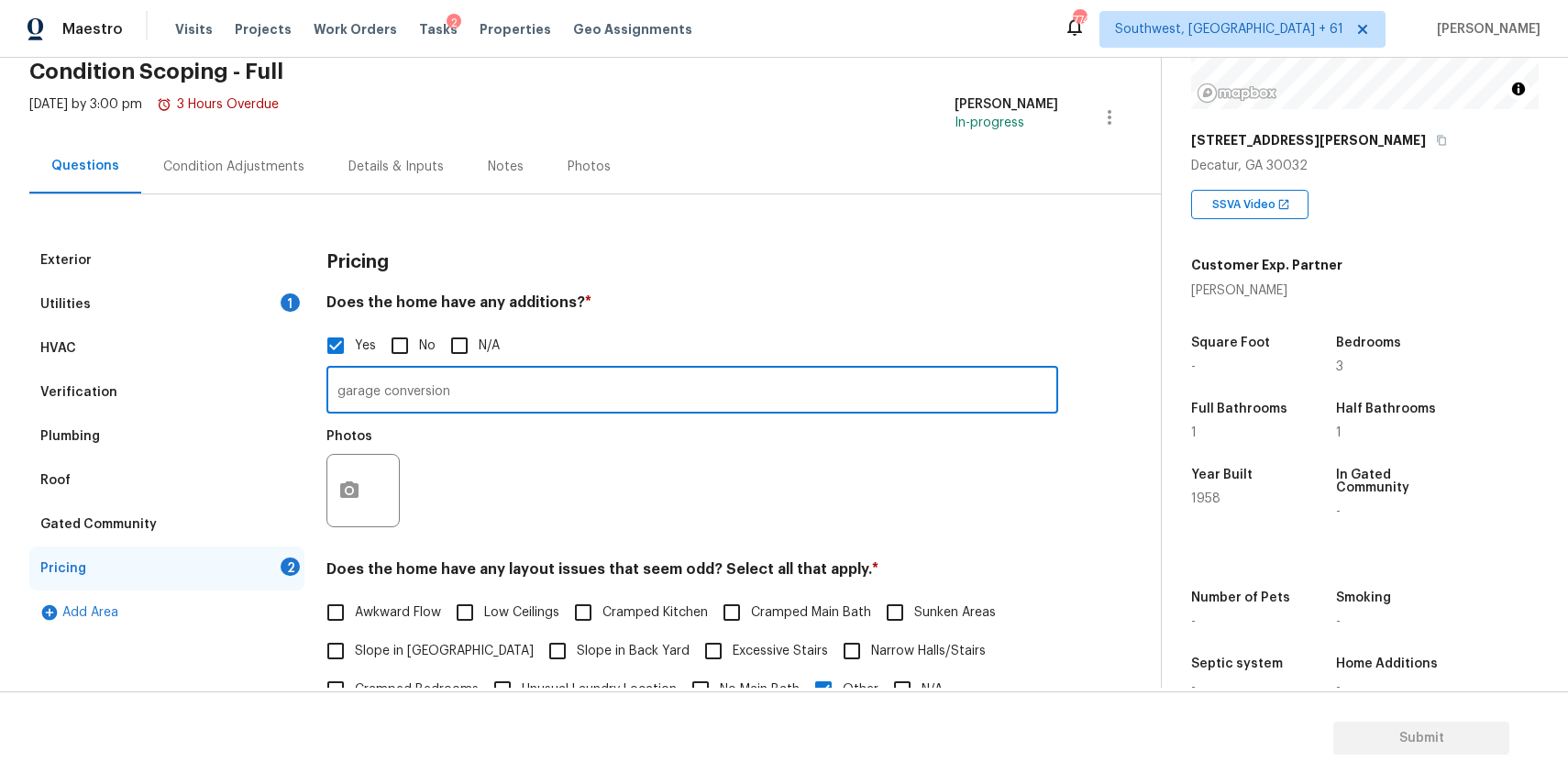
type input "garage conversion"
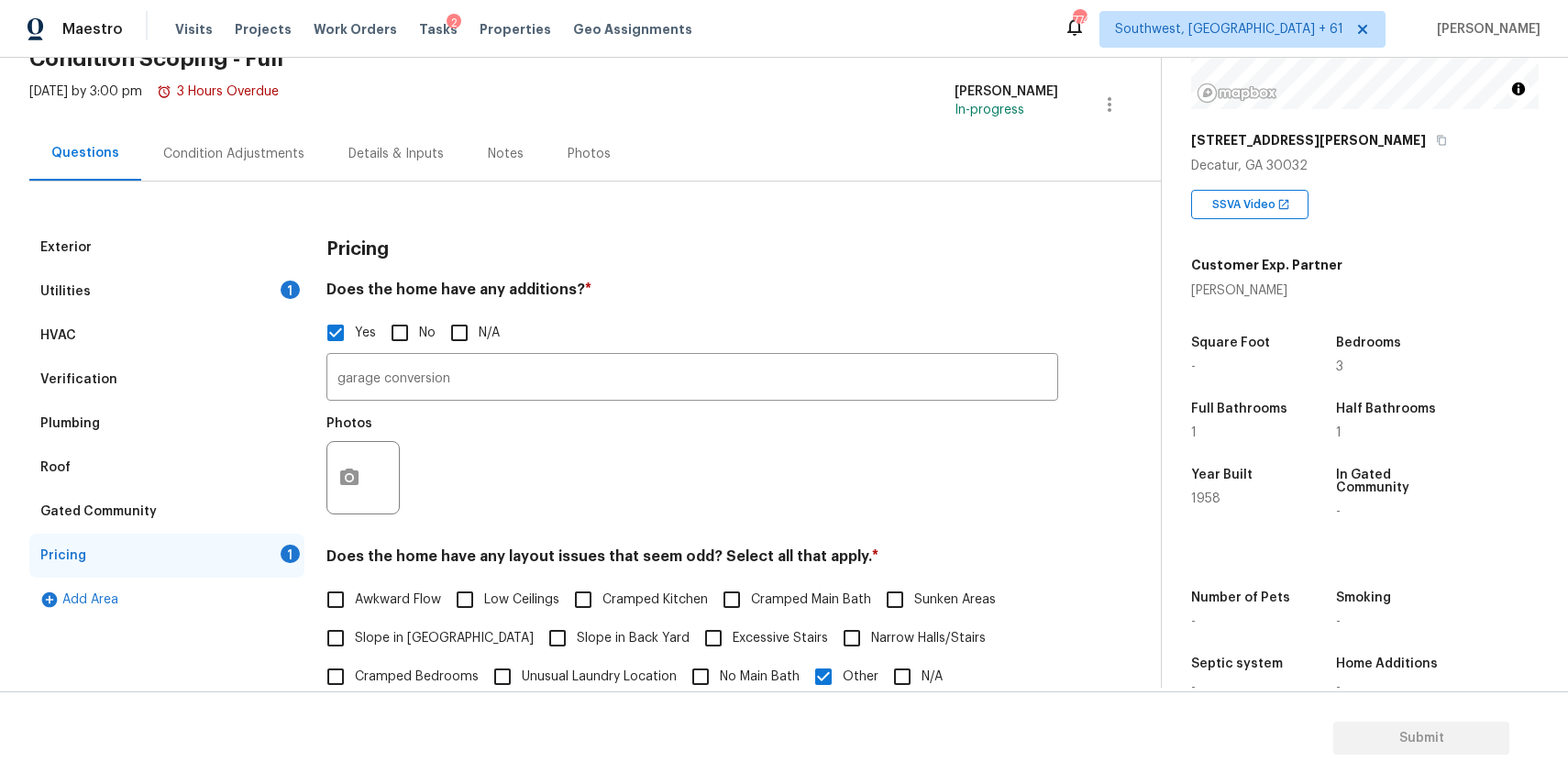
scroll to position [0, 0]
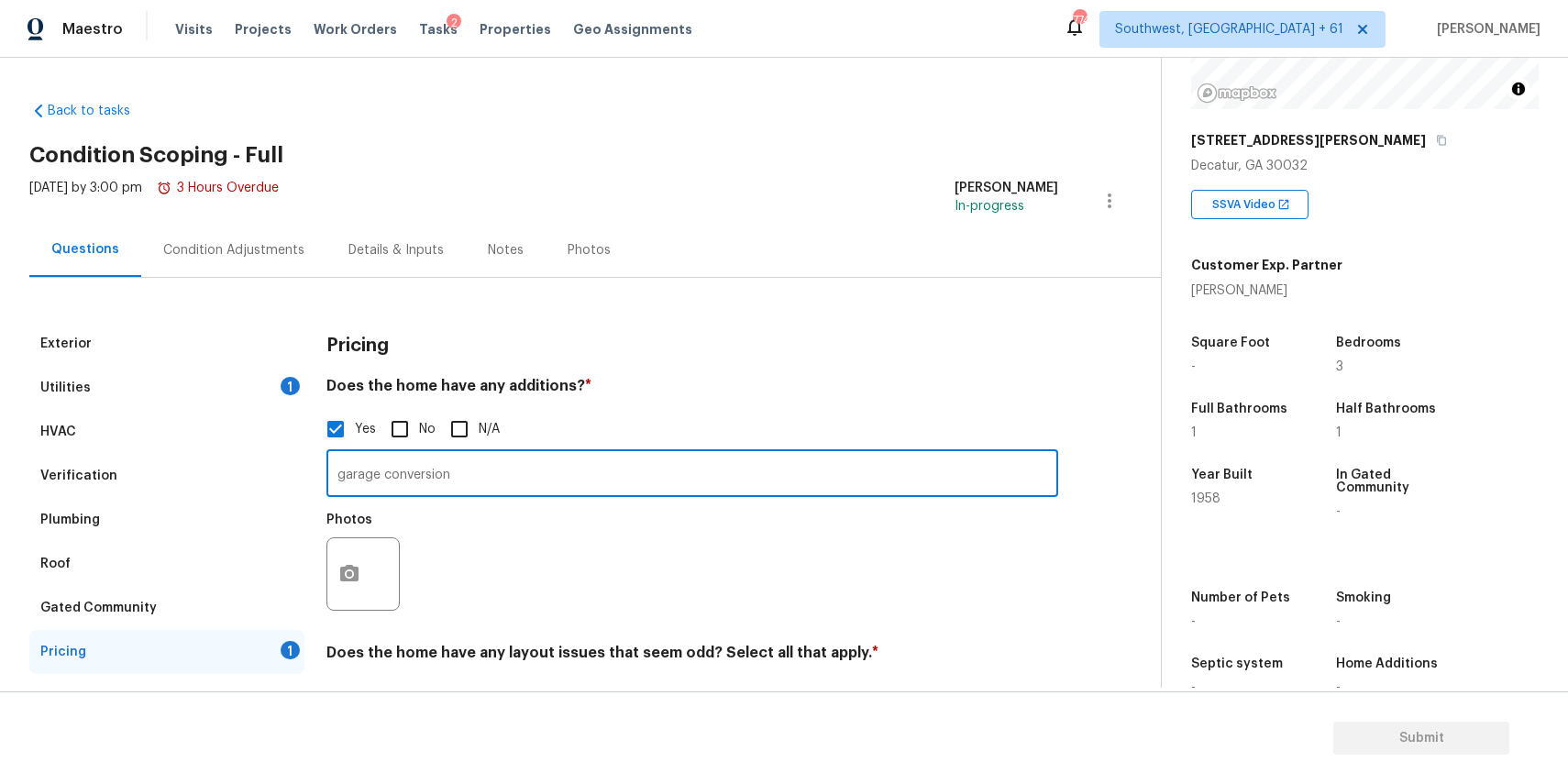
click at [257, 237] on div "Condition Adjustments" at bounding box center [233, 250] width 186 height 54
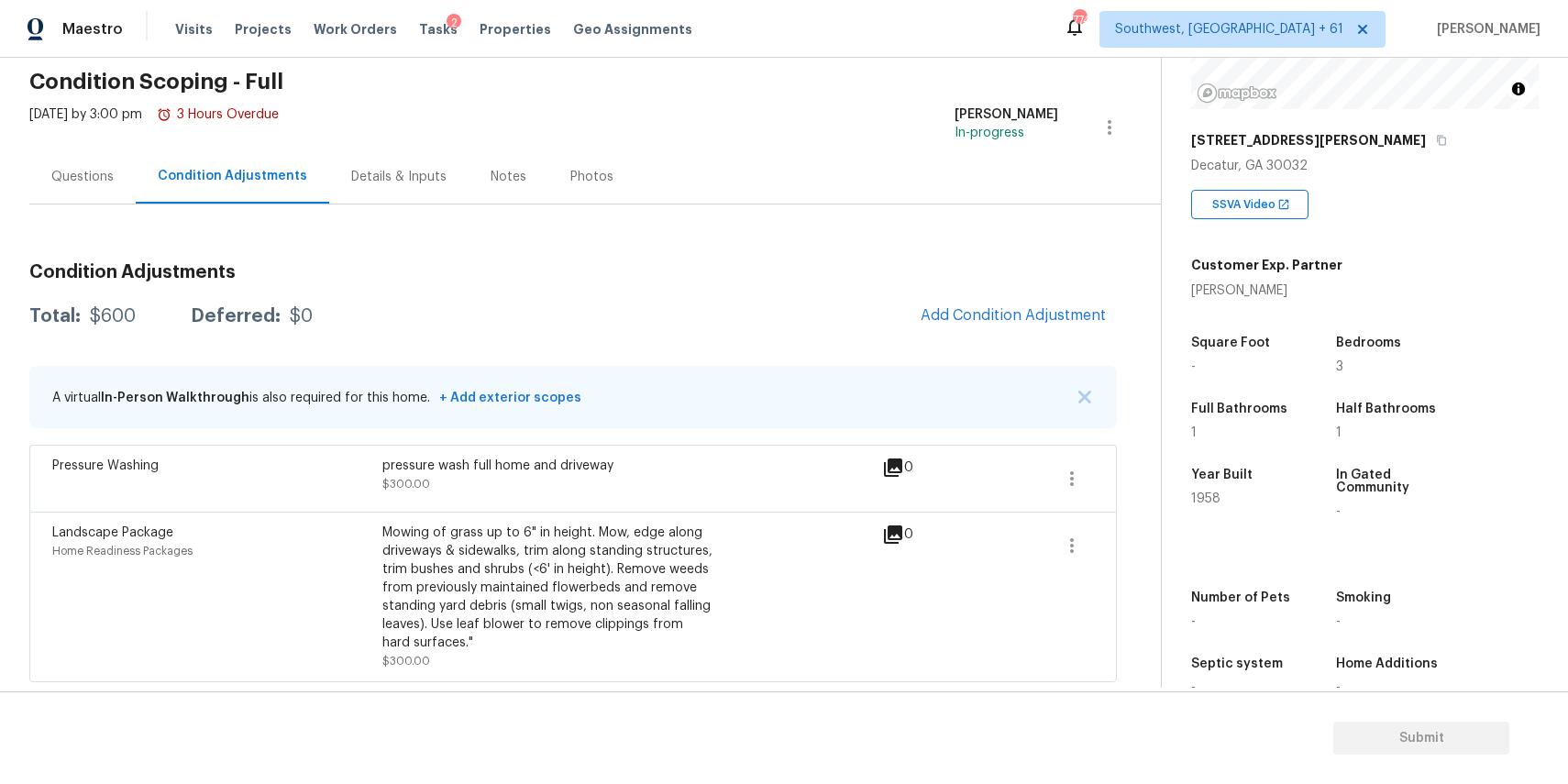
scroll to position [59, 0]
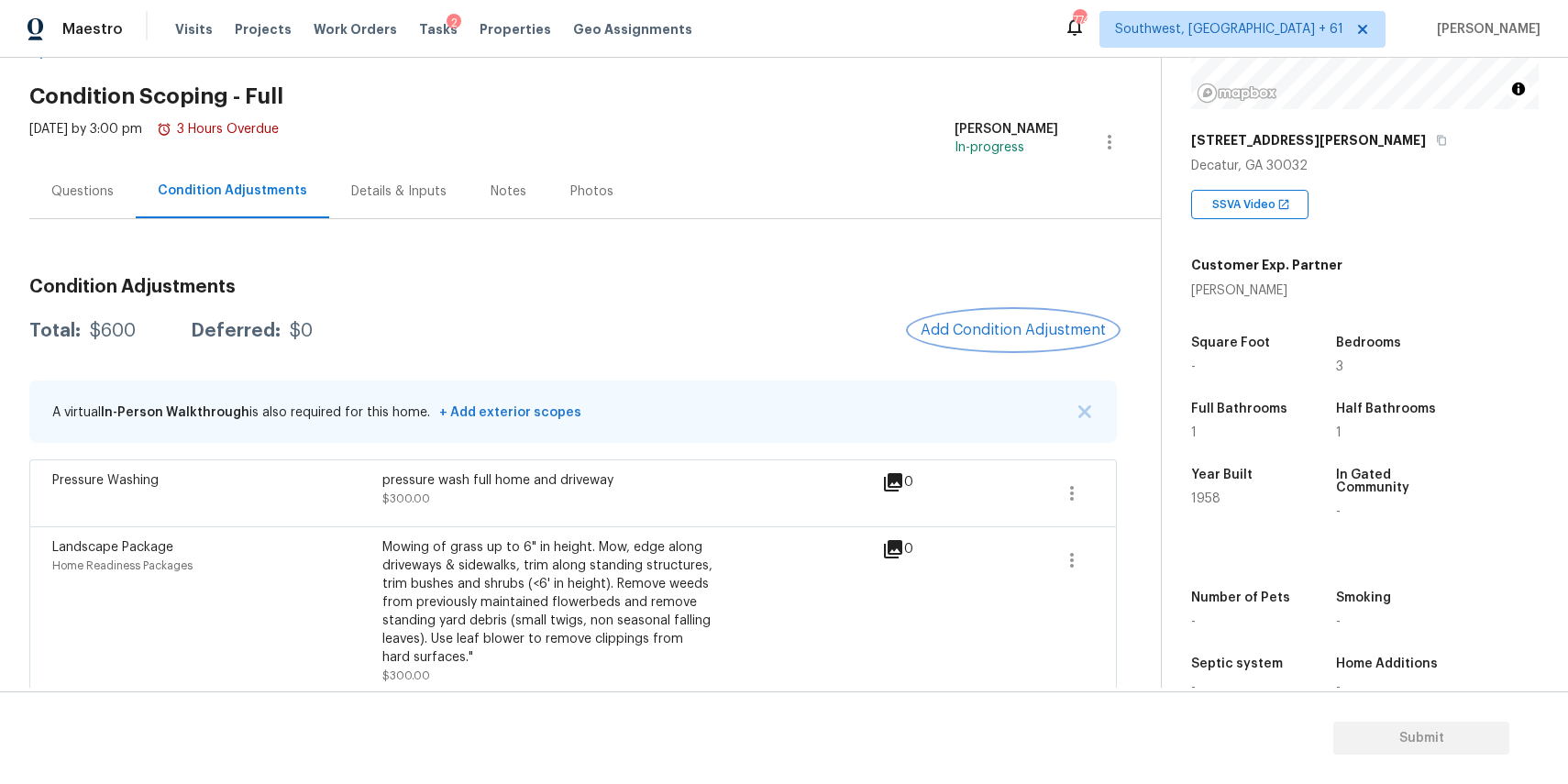
click at [1019, 326] on span "Add Condition Adjustment" at bounding box center [1013, 330] width 186 height 17
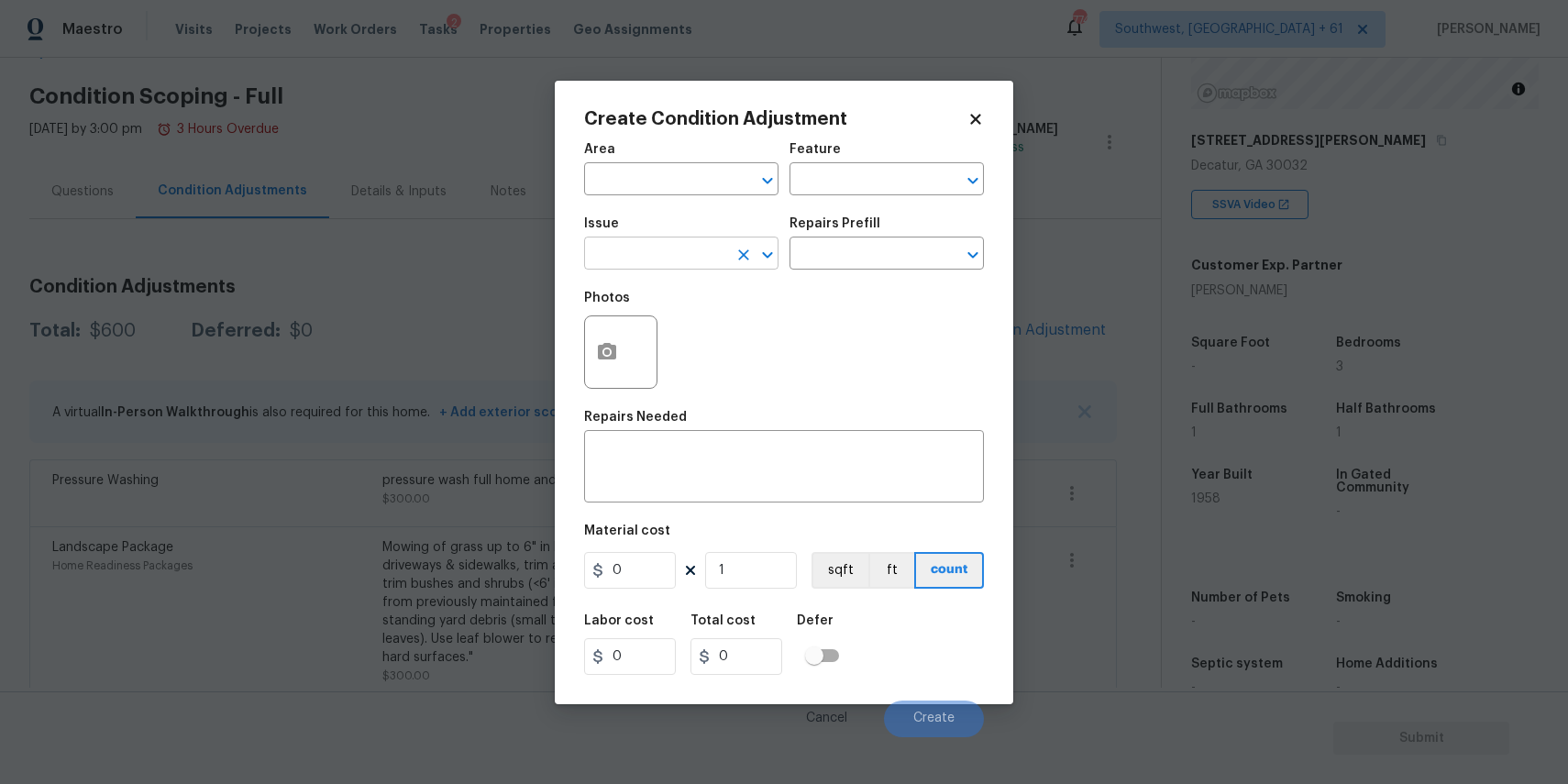
click at [654, 265] on input "text" at bounding box center [655, 255] width 143 height 28
type input "o"
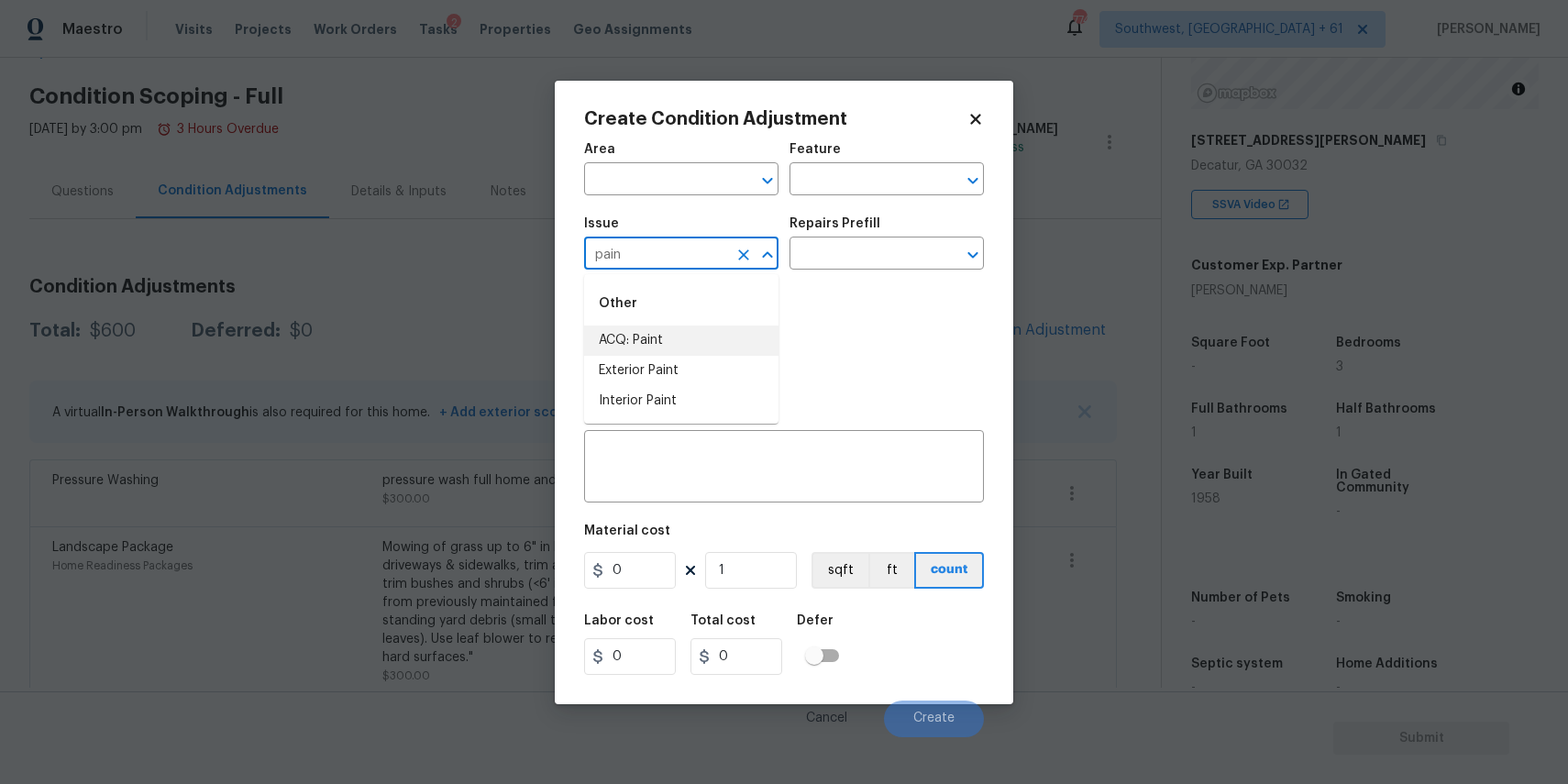
click at [644, 336] on li "ACQ: Paint" at bounding box center [681, 340] width 194 height 30
type input "ACQ: Paint"
click at [814, 292] on div "Photos" at bounding box center [784, 340] width 400 height 119
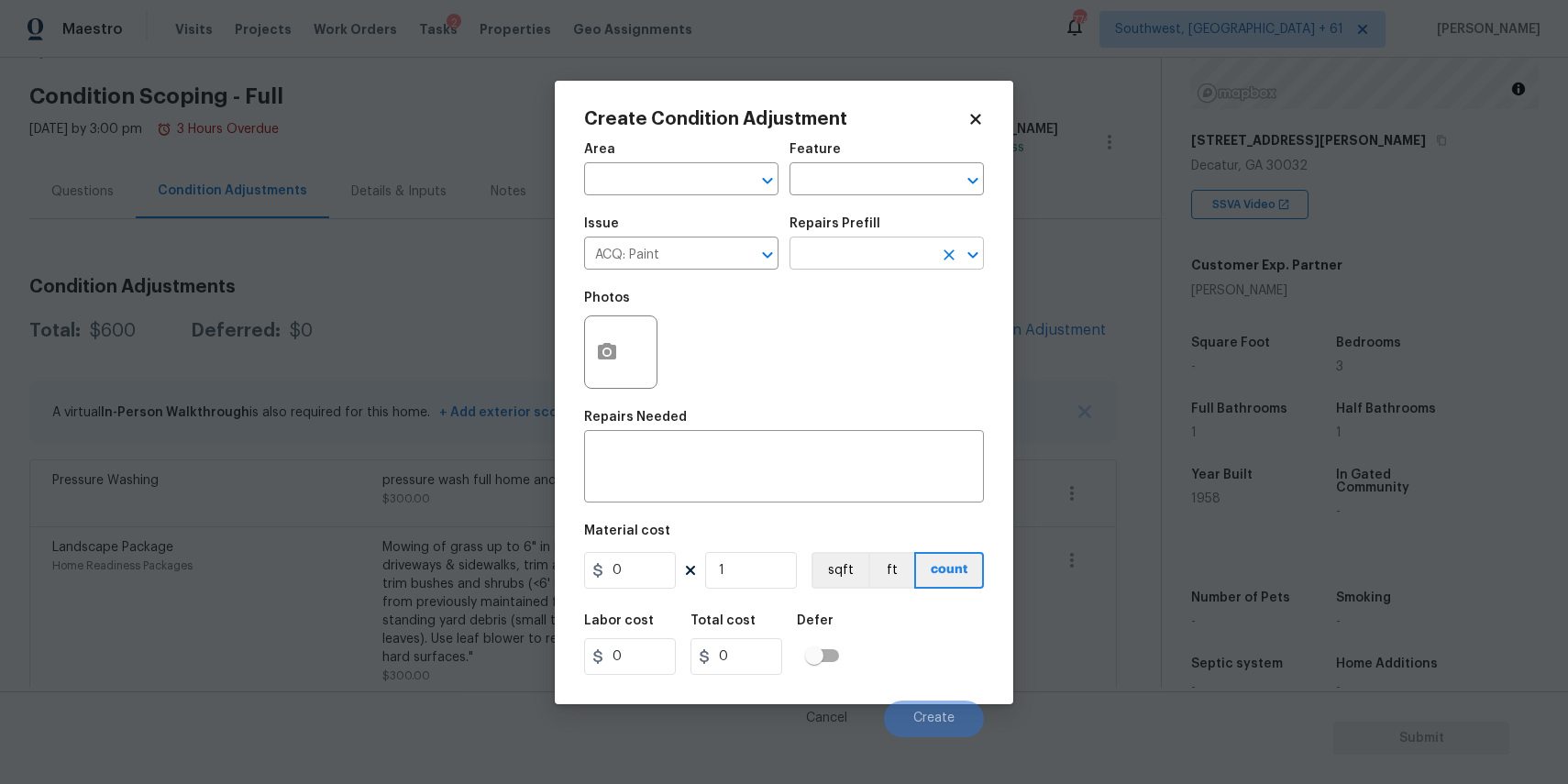
click at [835, 268] on input "text" at bounding box center [860, 255] width 143 height 28
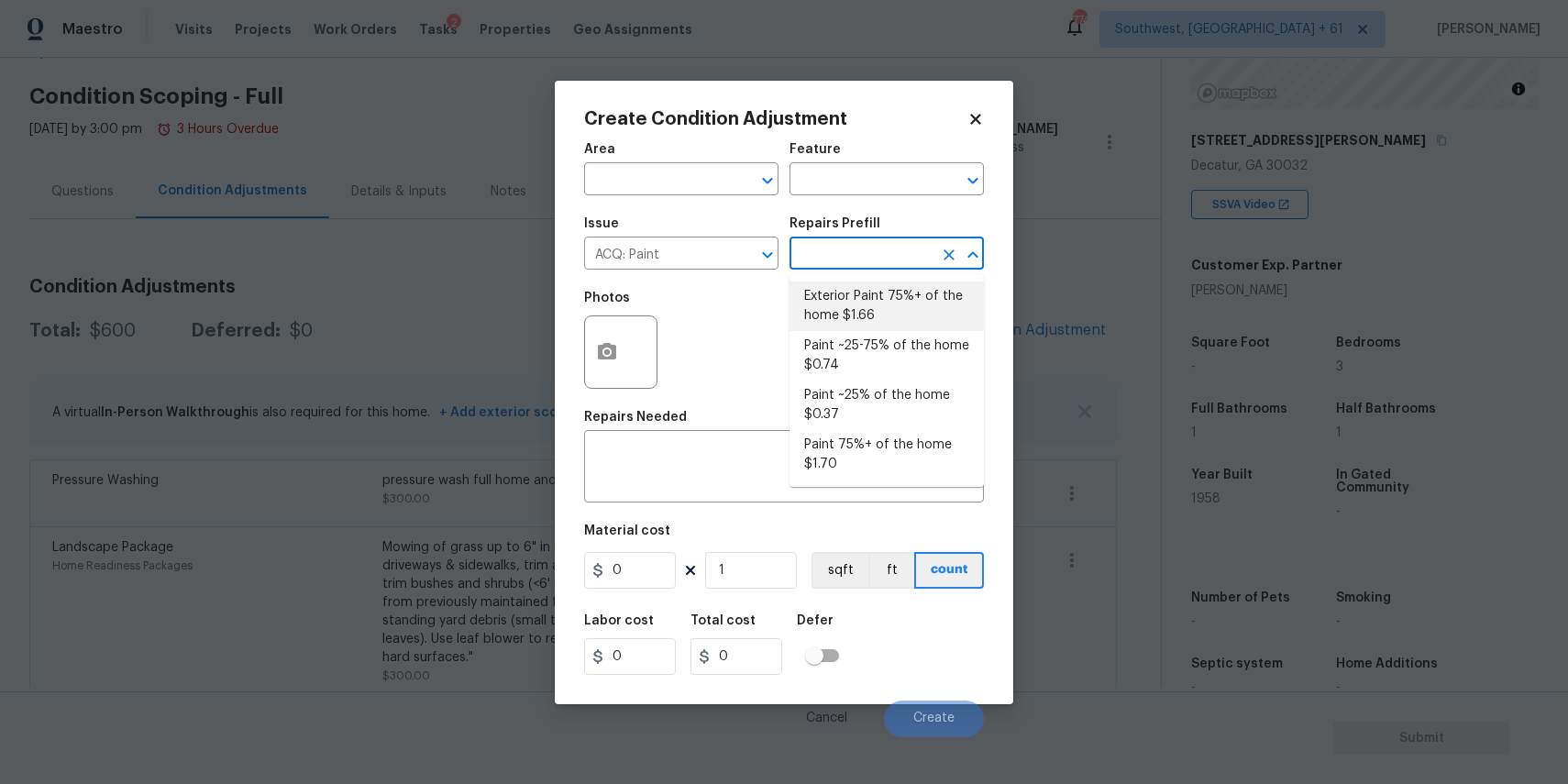
click at [859, 306] on li "Exterior Paint 75%+ of the home $1.66" at bounding box center [886, 306] width 194 height 49
type input "Acquisition"
type textarea "Acquisition Scope: 75%+ of the home exterior will likely require paint"
type input "1.66"
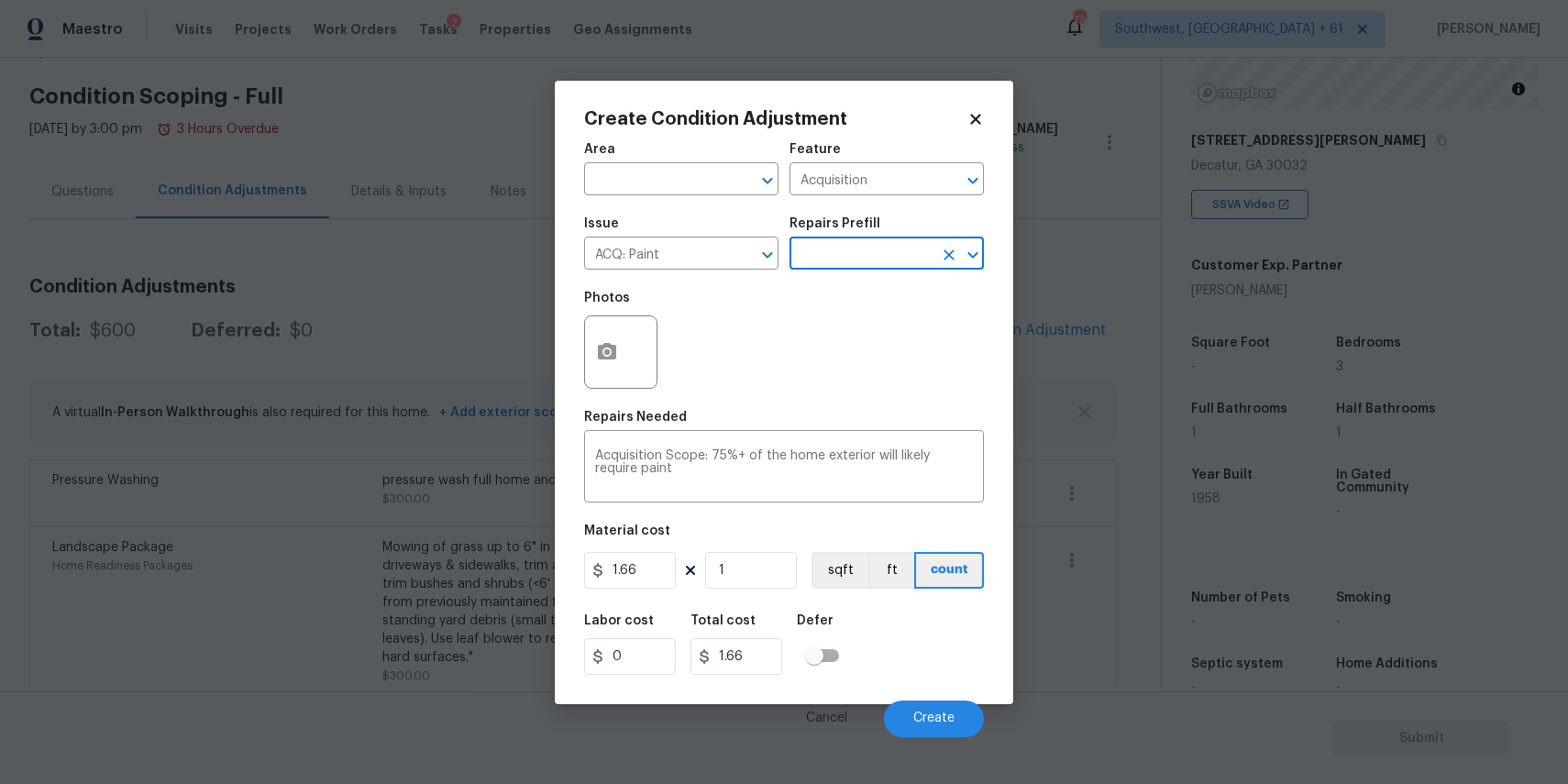
click at [858, 260] on input "text" at bounding box center [860, 255] width 143 height 28
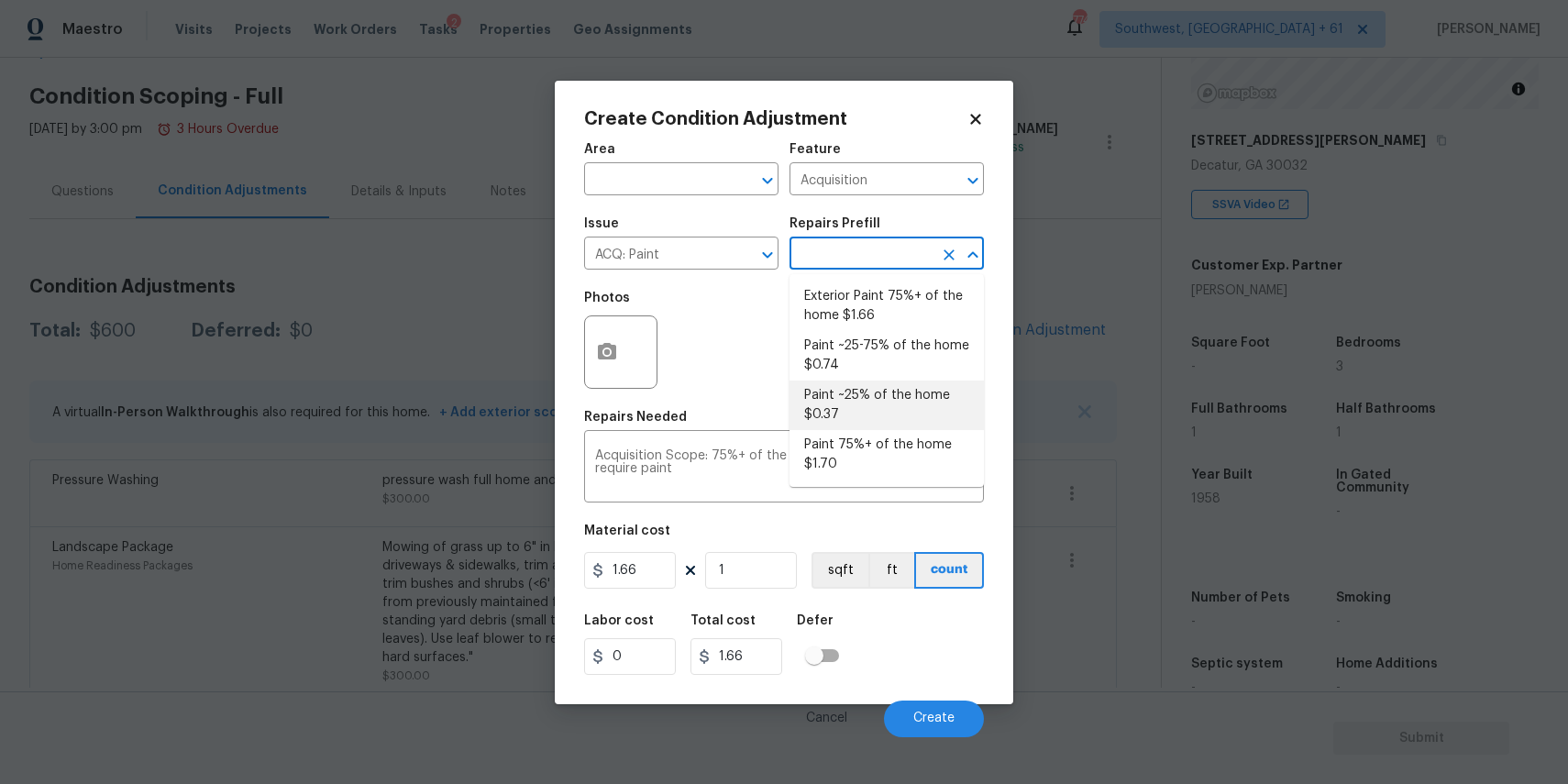
click at [929, 440] on li "Paint 75%+ of the home $1.70" at bounding box center [886, 454] width 194 height 49
type textarea "Acquisition Scope: 75%+ of the home will likely require interior paint"
type input "1.7"
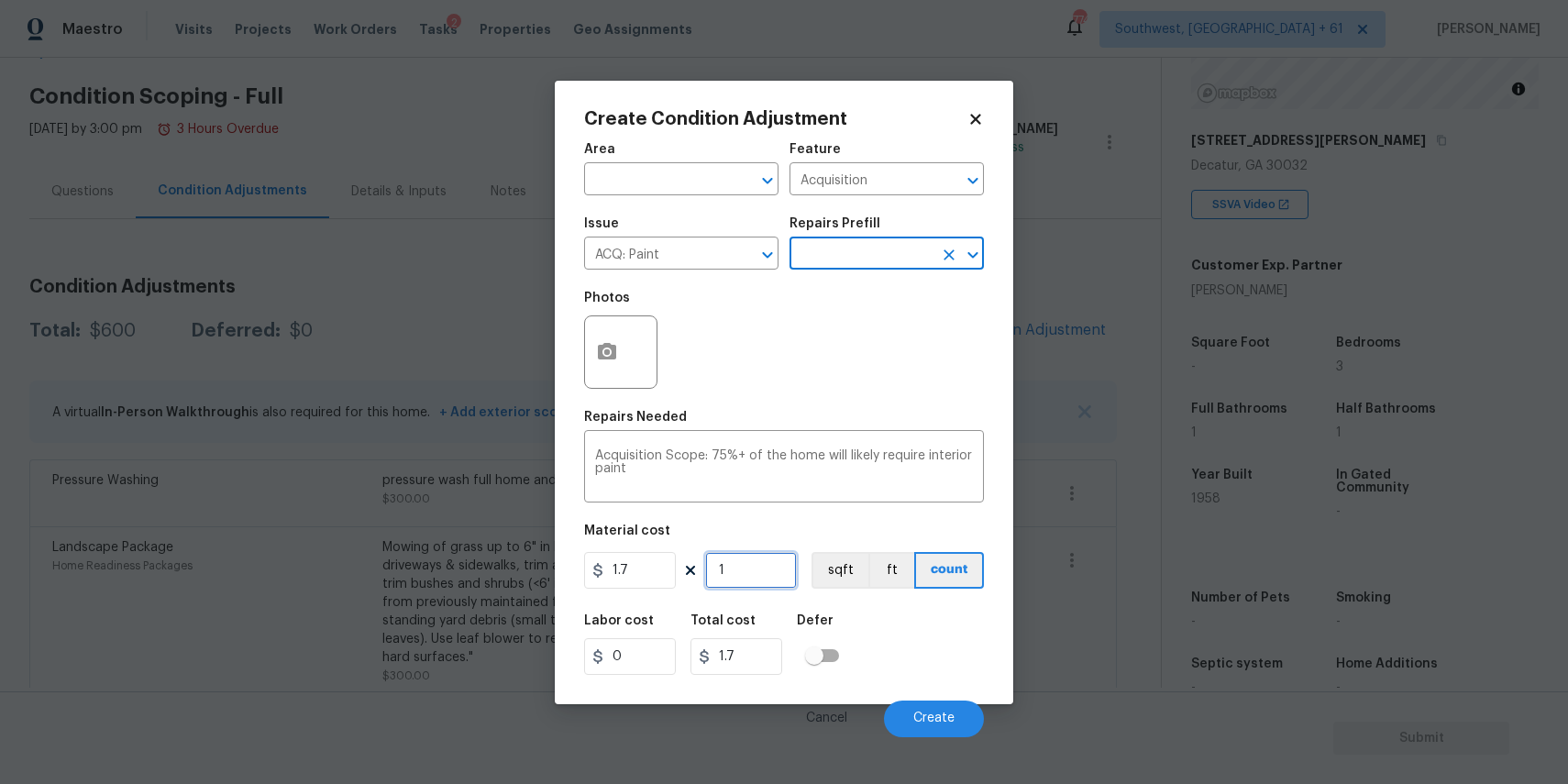
click at [768, 569] on input "1" at bounding box center [751, 570] width 91 height 36
click at [821, 584] on button "sqft" at bounding box center [840, 570] width 57 height 36
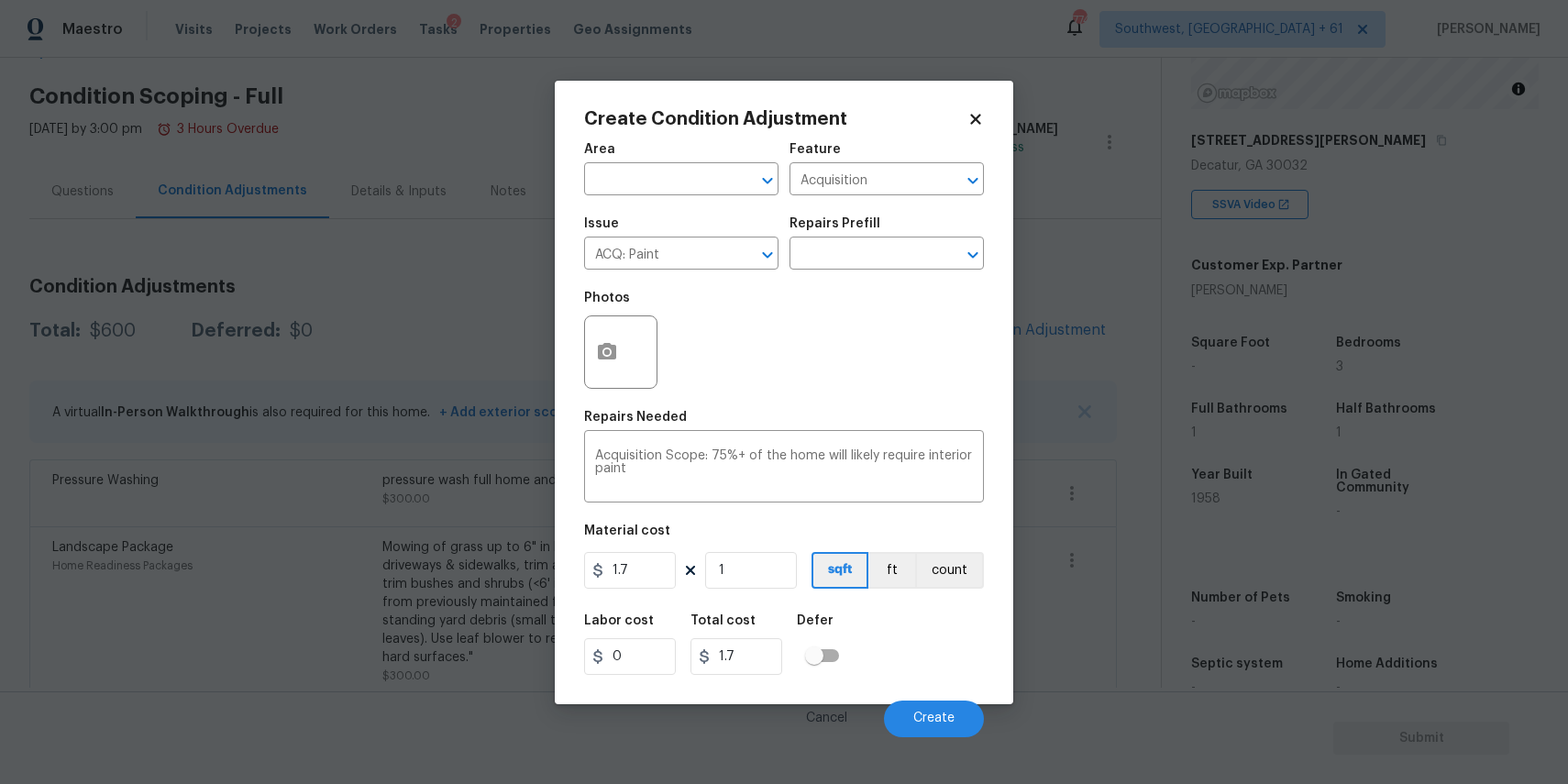
click at [857, 240] on div "Repairs Prefill" at bounding box center [886, 229] width 194 height 24
click at [879, 261] on input "text" at bounding box center [860, 255] width 143 height 28
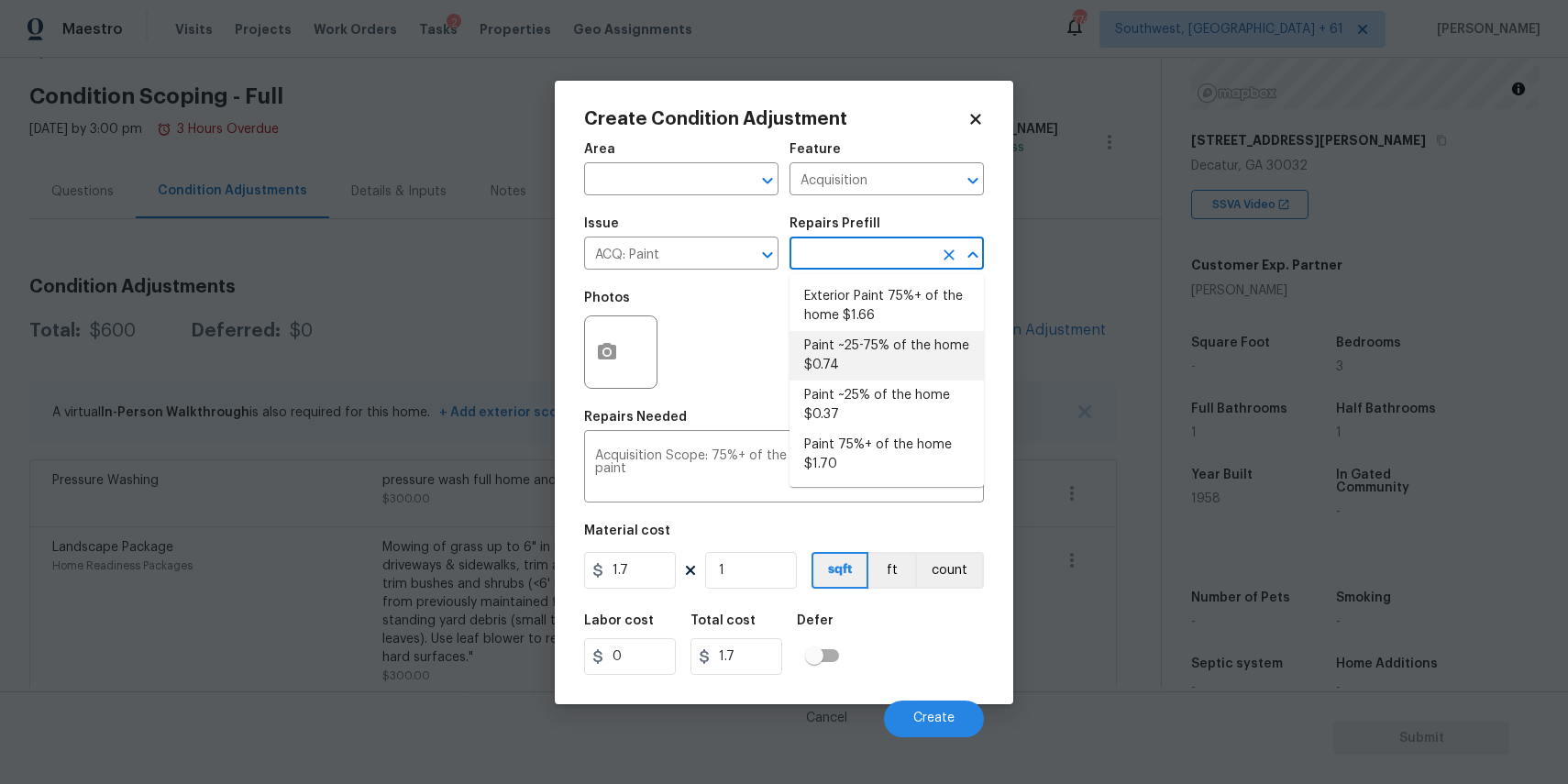
click at [854, 347] on li "Paint ~25-75% of the home $0.74" at bounding box center [886, 355] width 194 height 49
type textarea "Acquisition Scope: ~25 - 75% of the home needs interior paint"
type input "0.74"
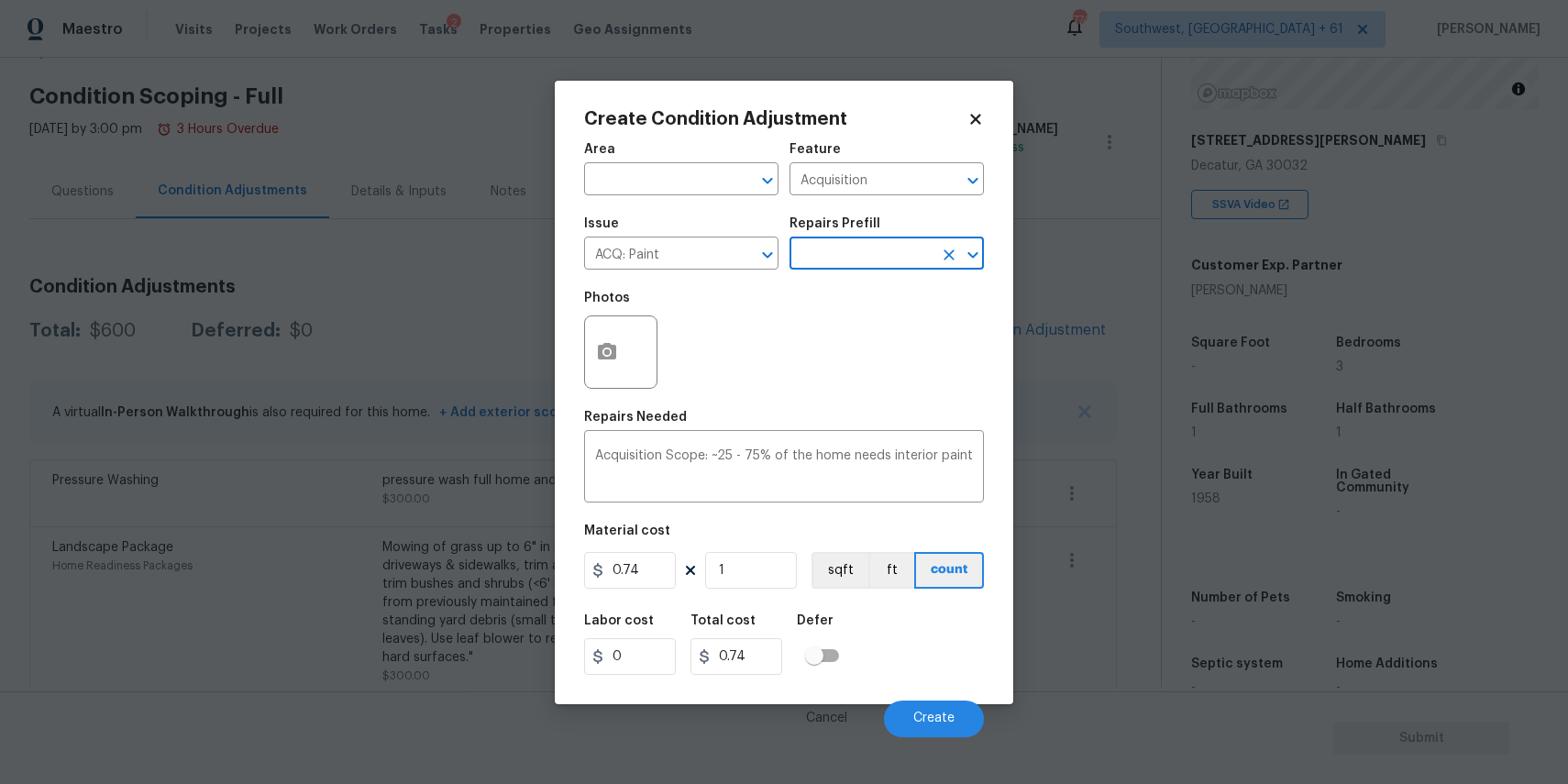
click at [866, 254] on input "text" at bounding box center [860, 255] width 143 height 28
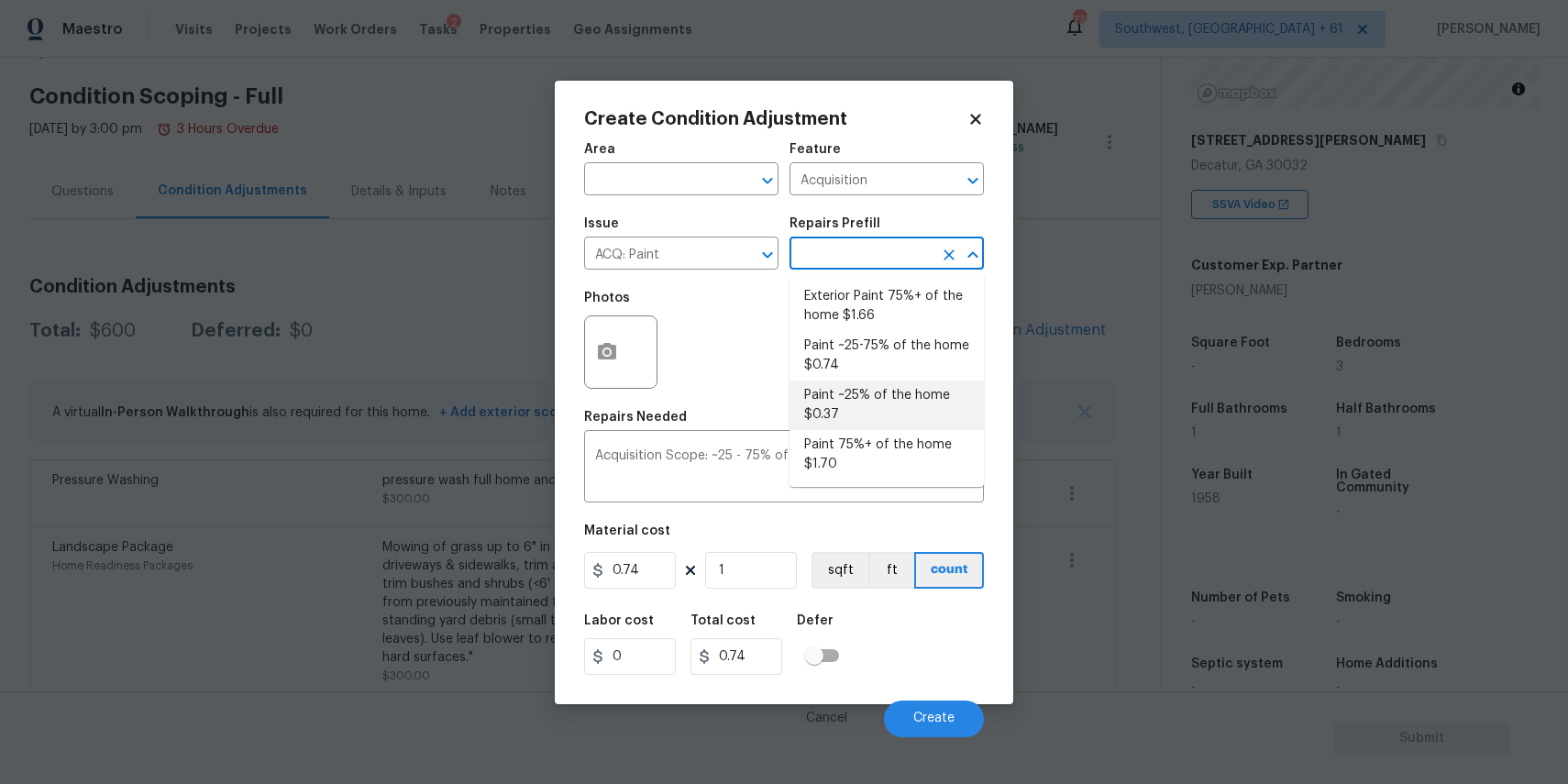
click at [893, 392] on li "Paint ~25% of the home $0.37" at bounding box center [886, 405] width 194 height 49
type textarea "Acquisition Scope: ~25% of the home needs interior paint"
type input "0.37"
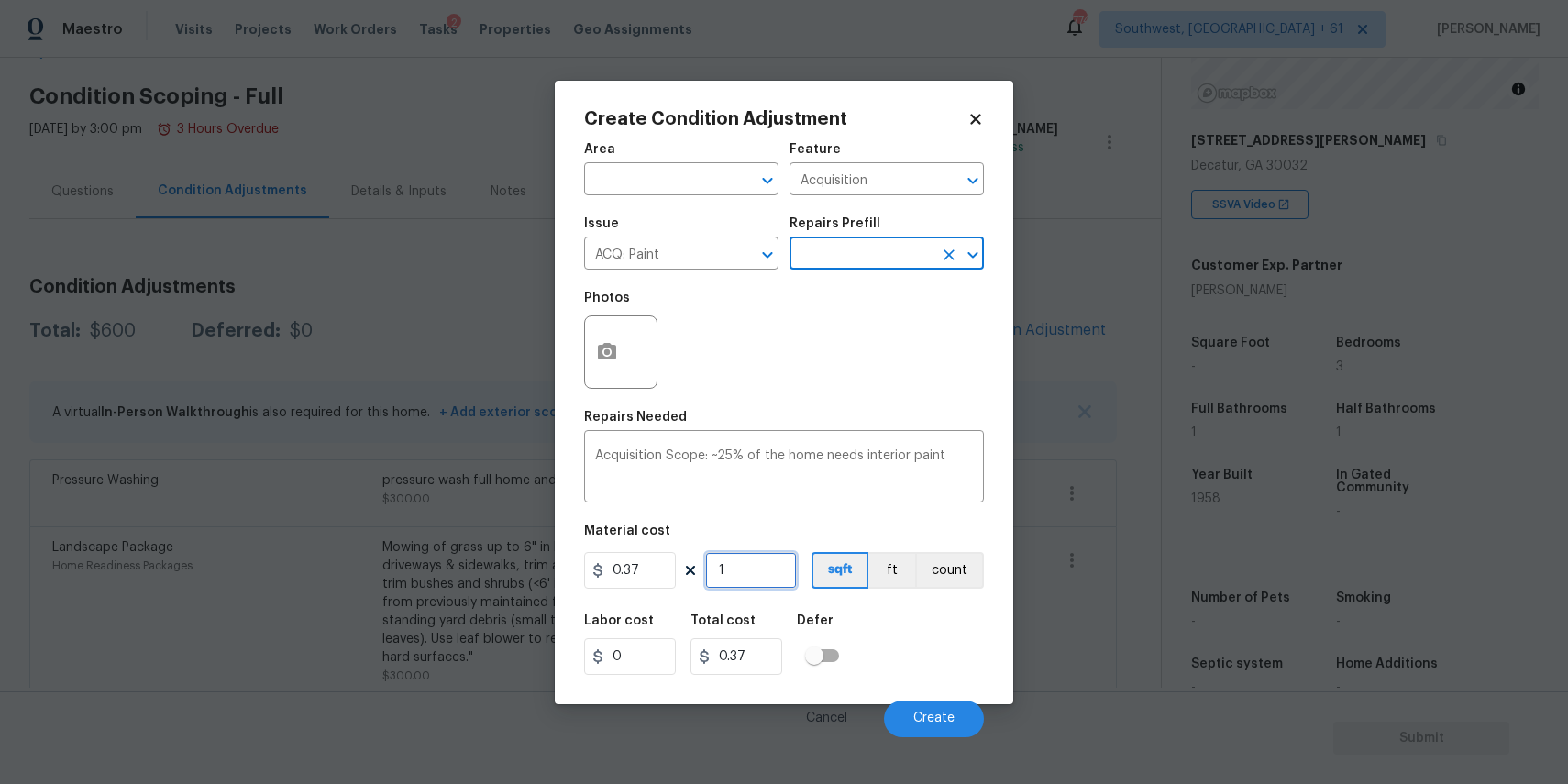
click at [756, 571] on input "1" at bounding box center [751, 570] width 91 height 36
type input "0"
type input "1"
type input "0.37"
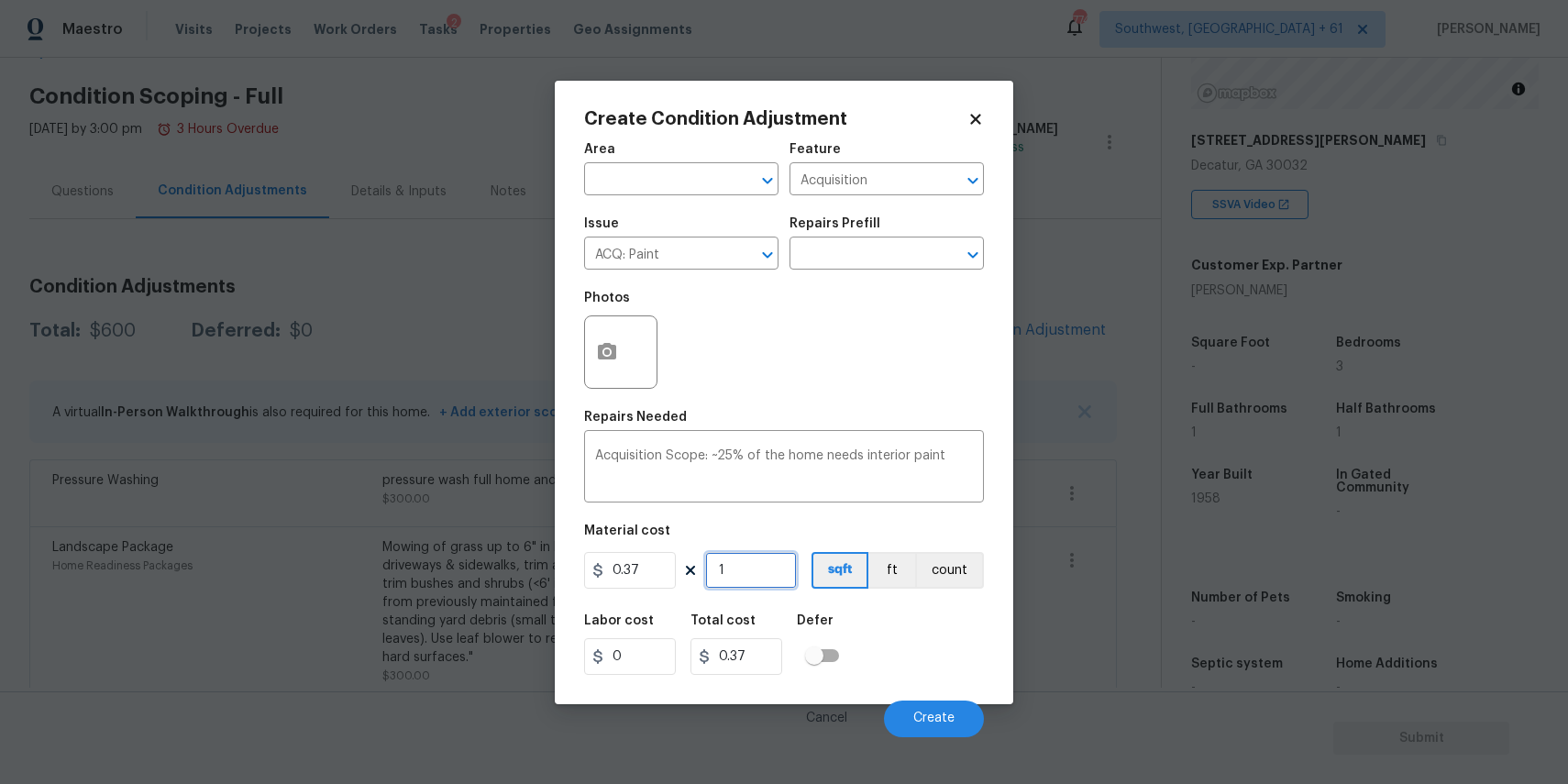
type input "15"
type input "5.55"
type input "154"
type input "56.98"
type input "1544"
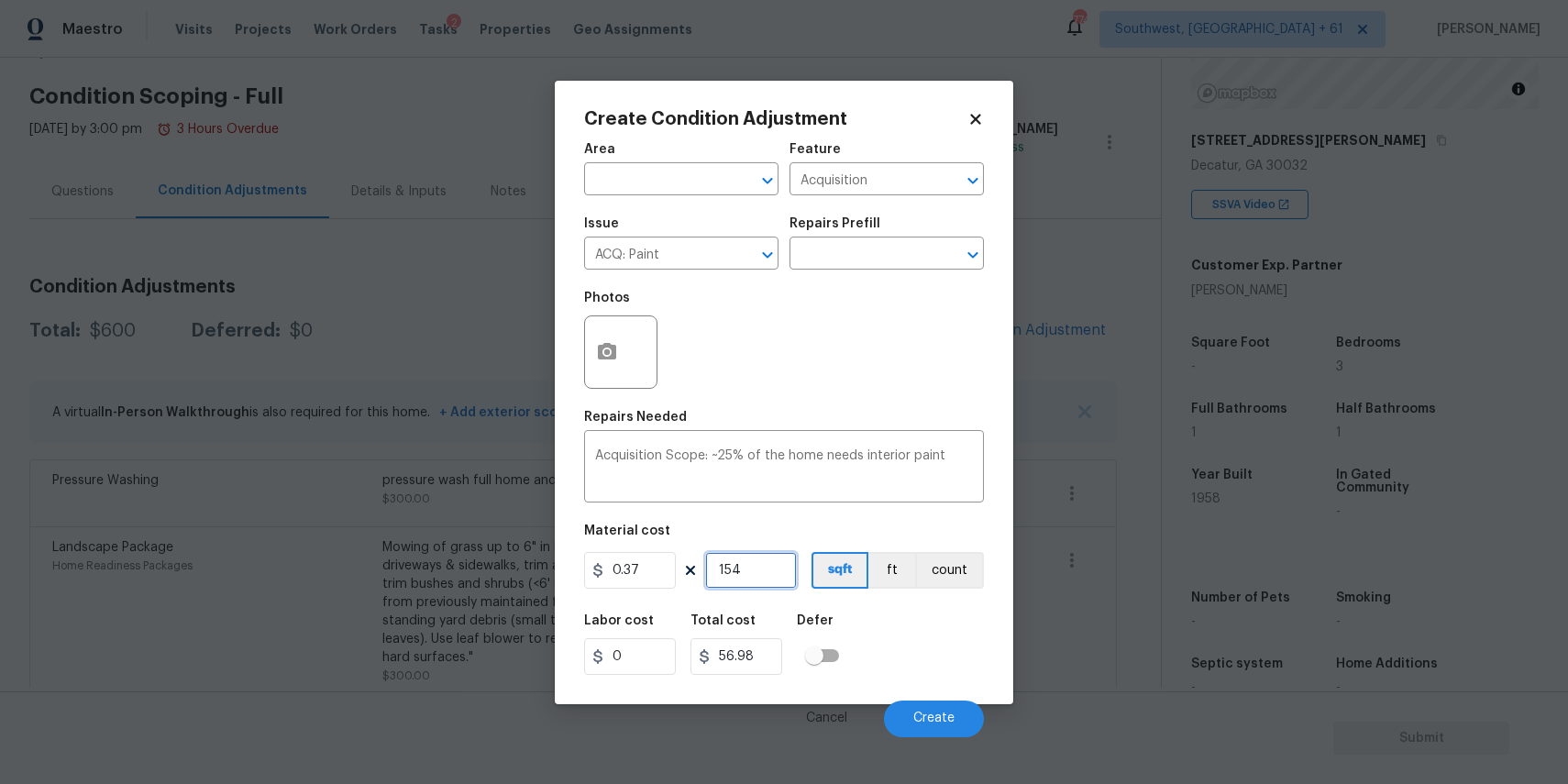
type input "571.28"
type input "1544"
click at [953, 713] on span "Create" at bounding box center [934, 718] width 41 height 14
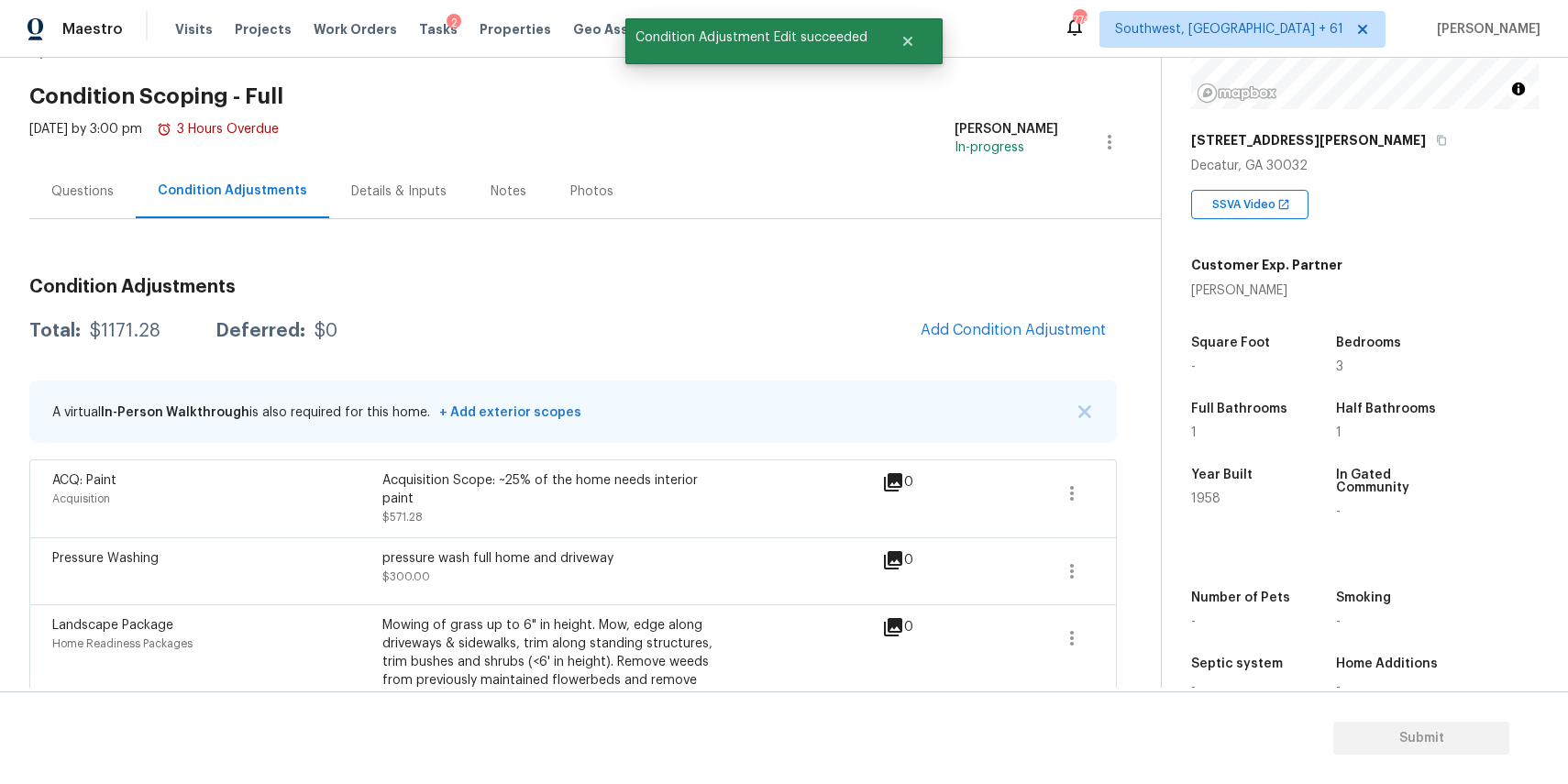
click at [1022, 350] on span "Add Condition Adjustment" at bounding box center [1013, 330] width 207 height 40
click at [1034, 365] on div "Condition Adjustments Total: $1171.28 Deferred: $0 Add Condition Adjustment A v…" at bounding box center [573, 518] width 1088 height 512
click at [1041, 347] on button "Add Condition Adjustment" at bounding box center [1013, 329] width 207 height 38
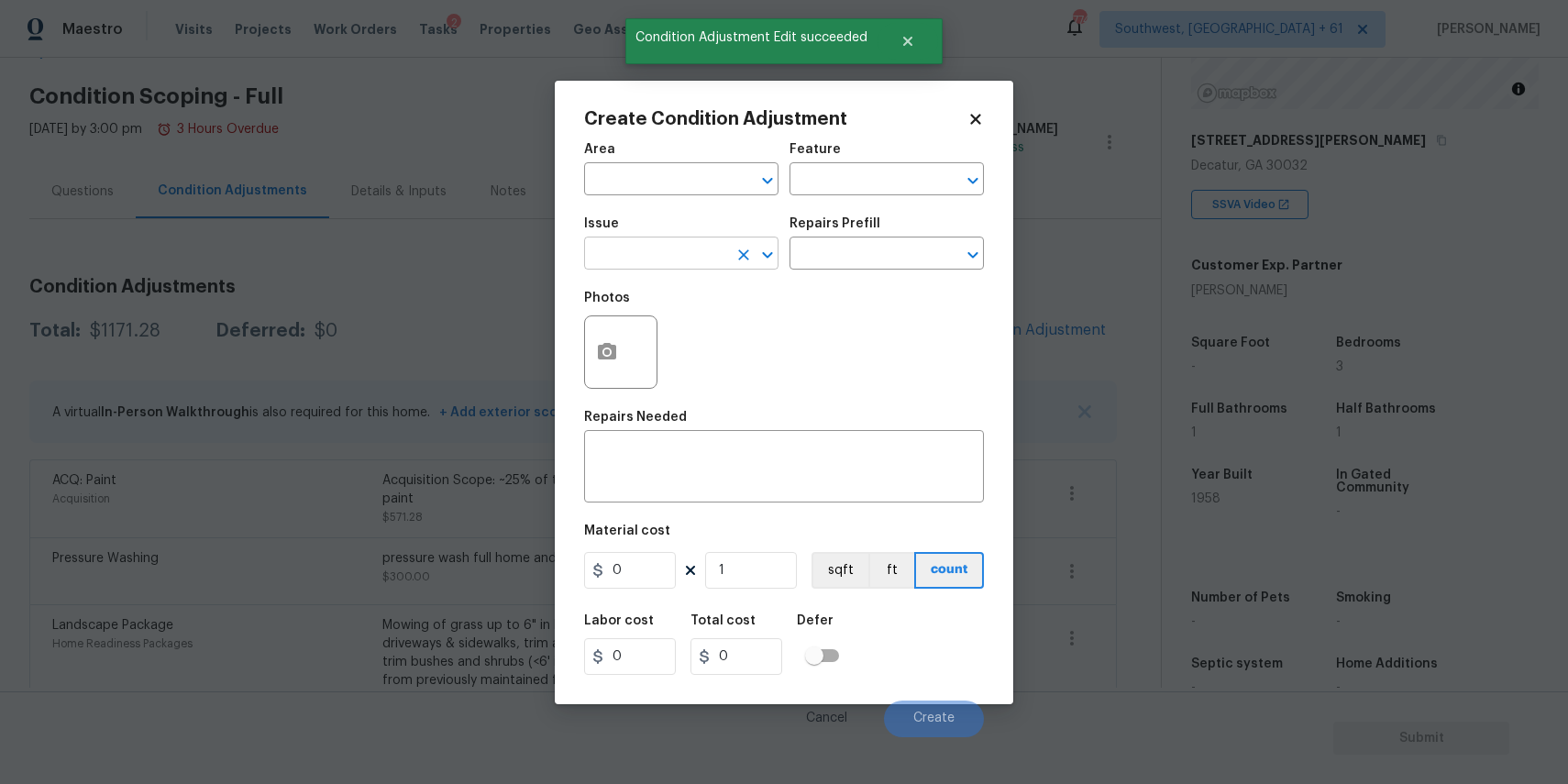
click at [679, 265] on input "text" at bounding box center [655, 255] width 143 height 28
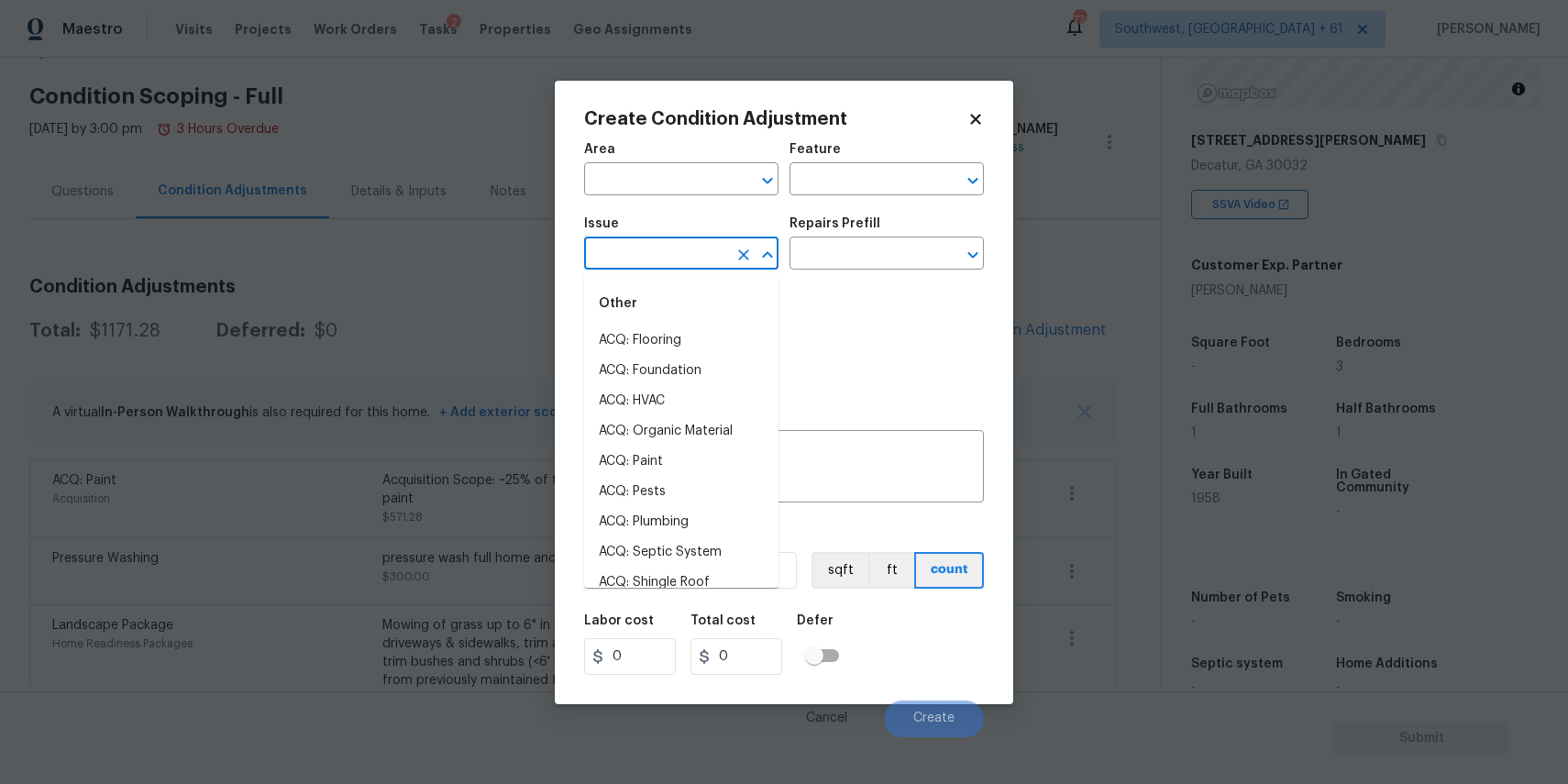
click at [860, 332] on div "Photos" at bounding box center [784, 340] width 400 height 119
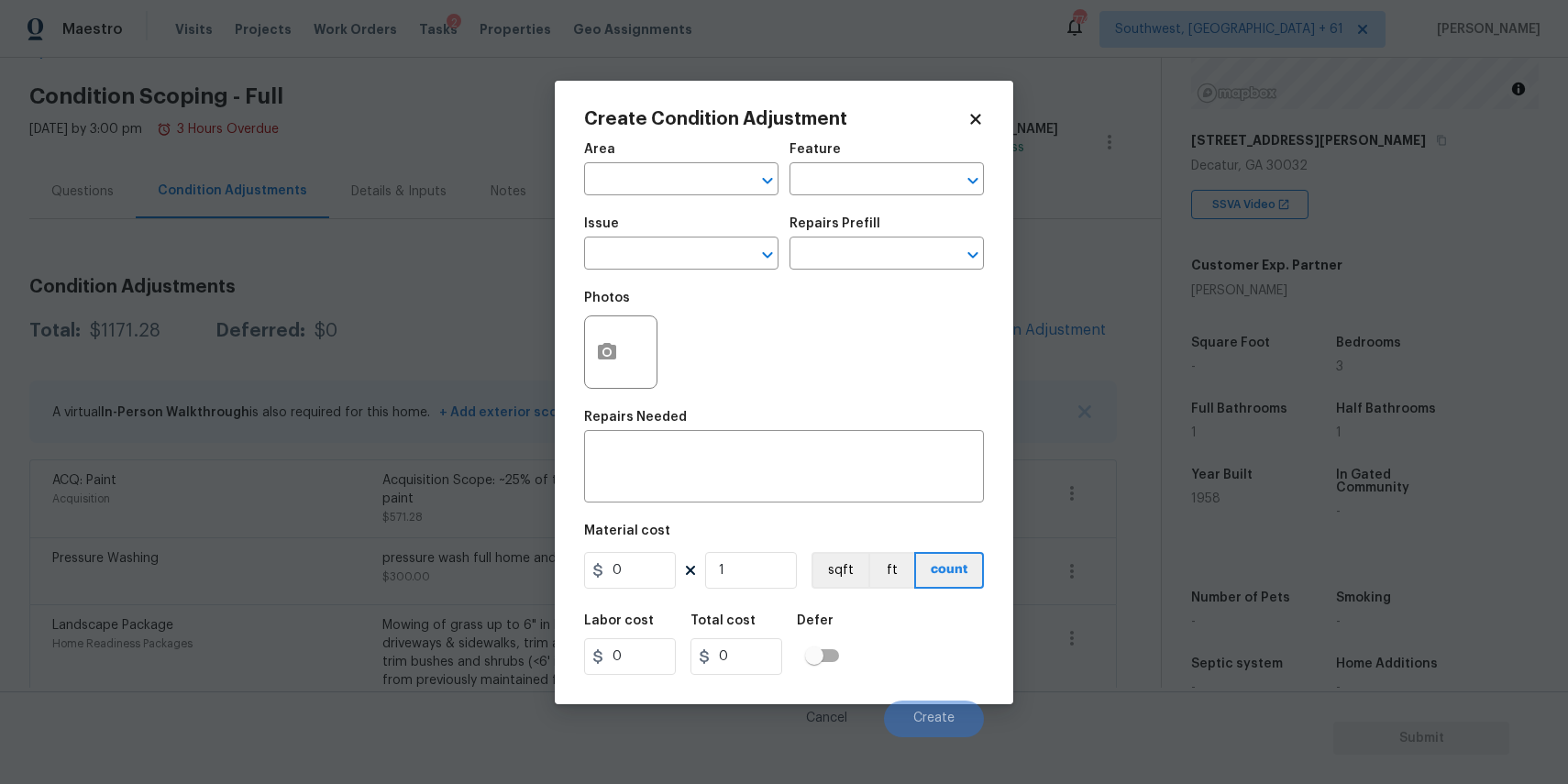
click at [1045, 417] on body "Maestro Visits Projects Work Orders Tasks 2 Properties Geo Assignments 774 Sout…" at bounding box center [784, 392] width 1568 height 784
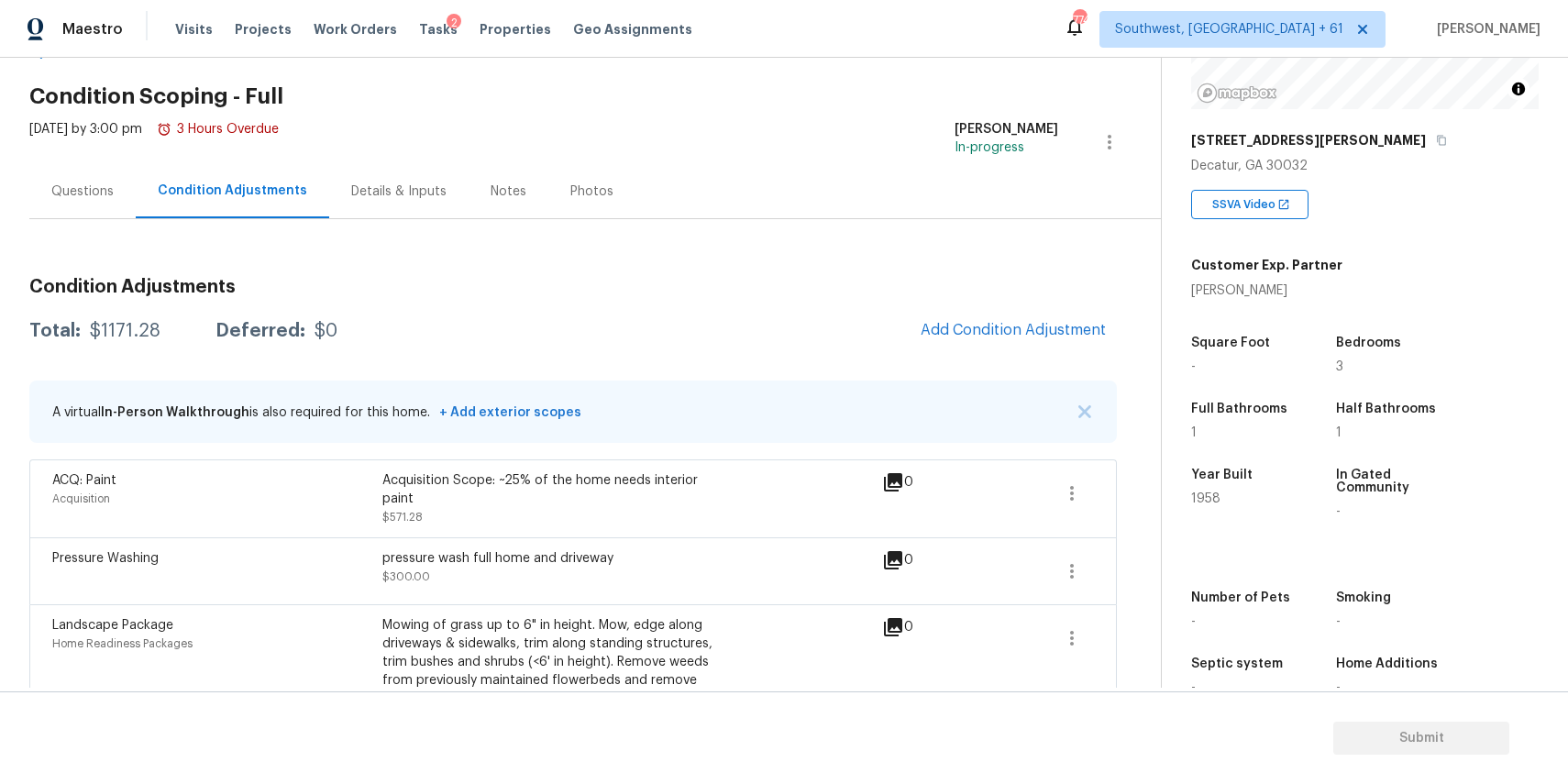
click at [1045, 417] on div "A virtual In-Person Walkthrough is also required for this home. + Add exterior …" at bounding box center [573, 411] width 1088 height 62
click at [1024, 329] on span "Add Condition Adjustment" at bounding box center [1013, 330] width 186 height 17
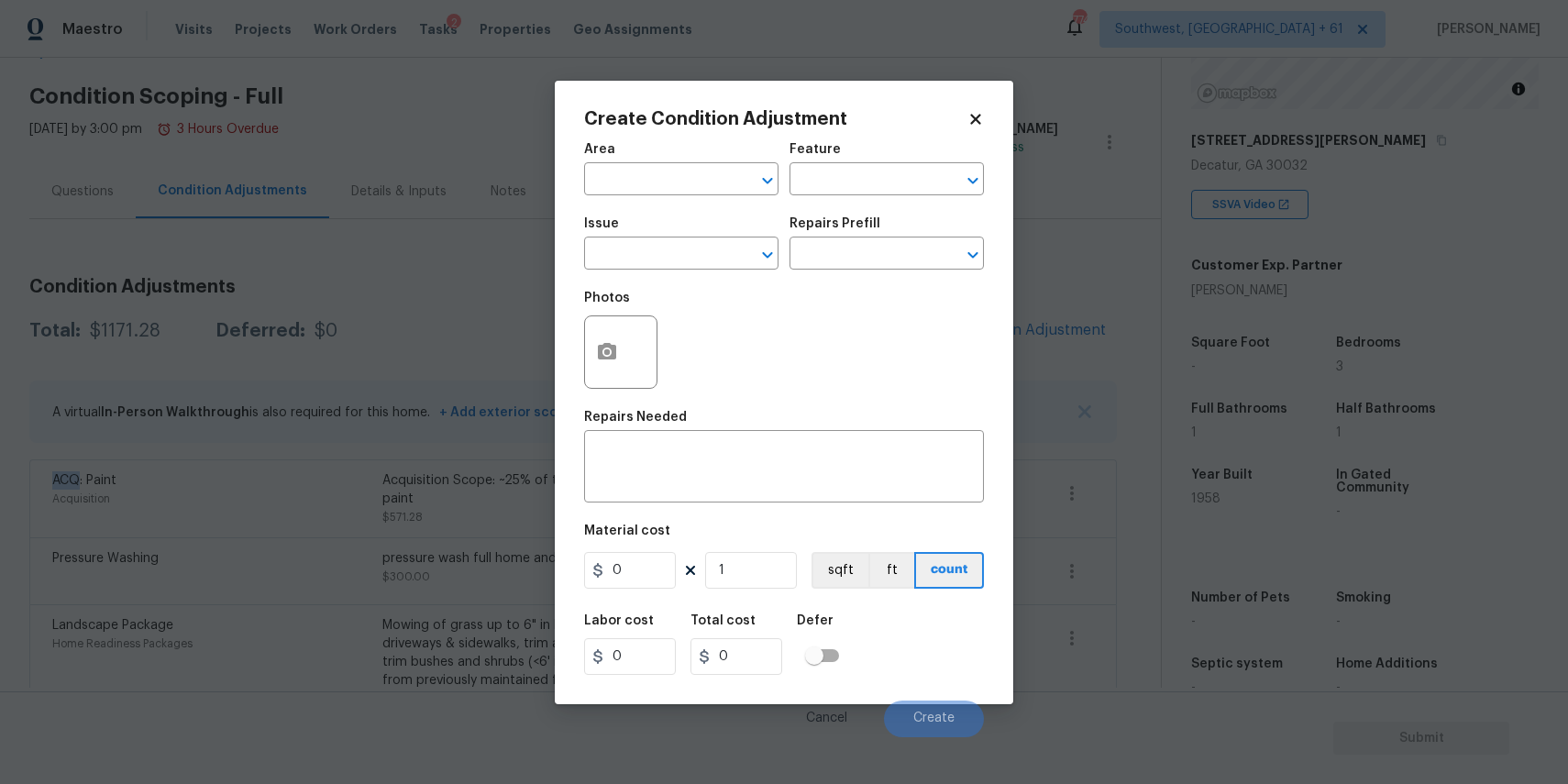
click at [1048, 366] on body "Maestro Visits Projects Work Orders Tasks 2 Properties Geo Assignments 774 Sout…" at bounding box center [784, 392] width 1568 height 784
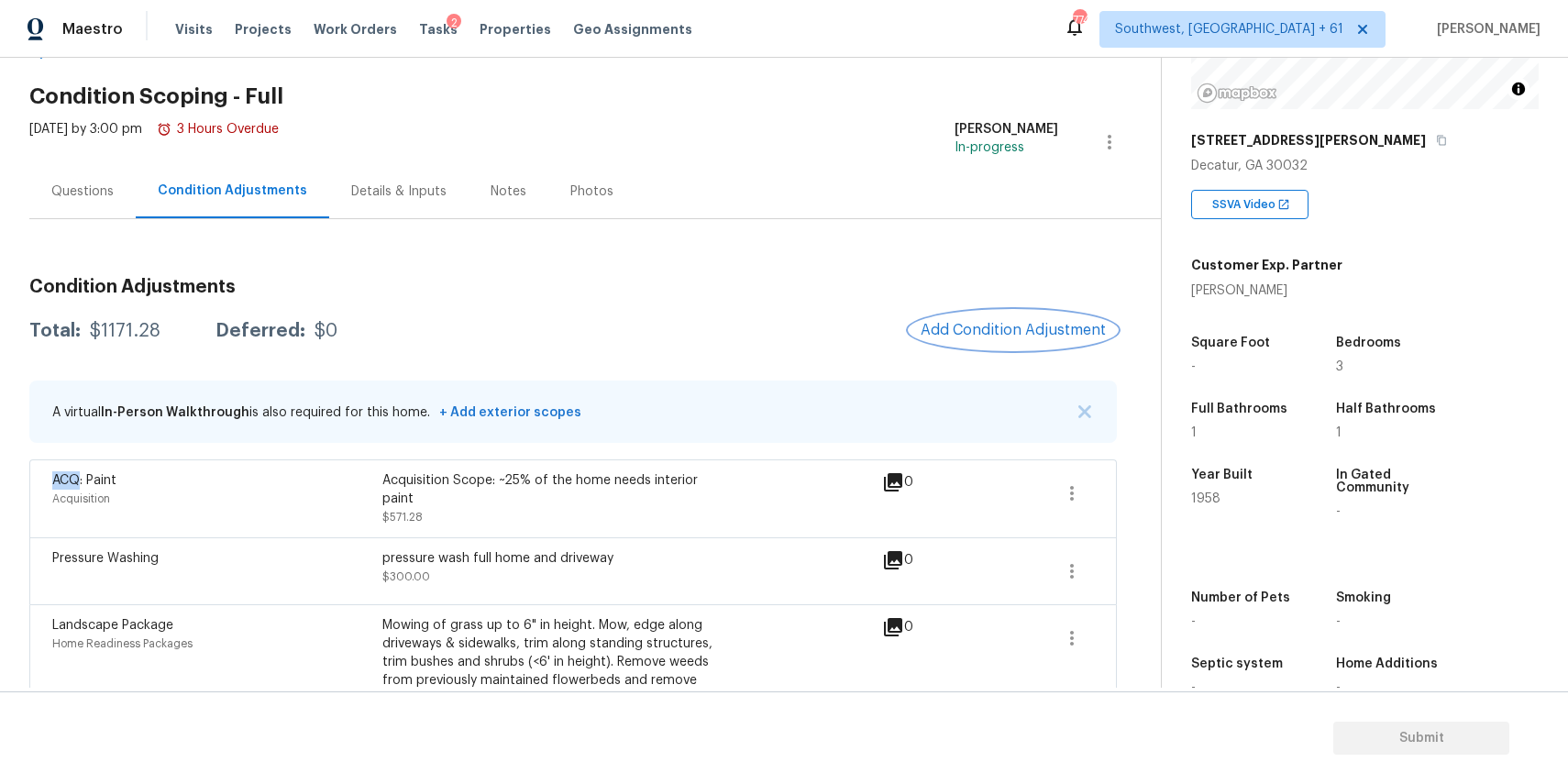
scroll to position [152, 0]
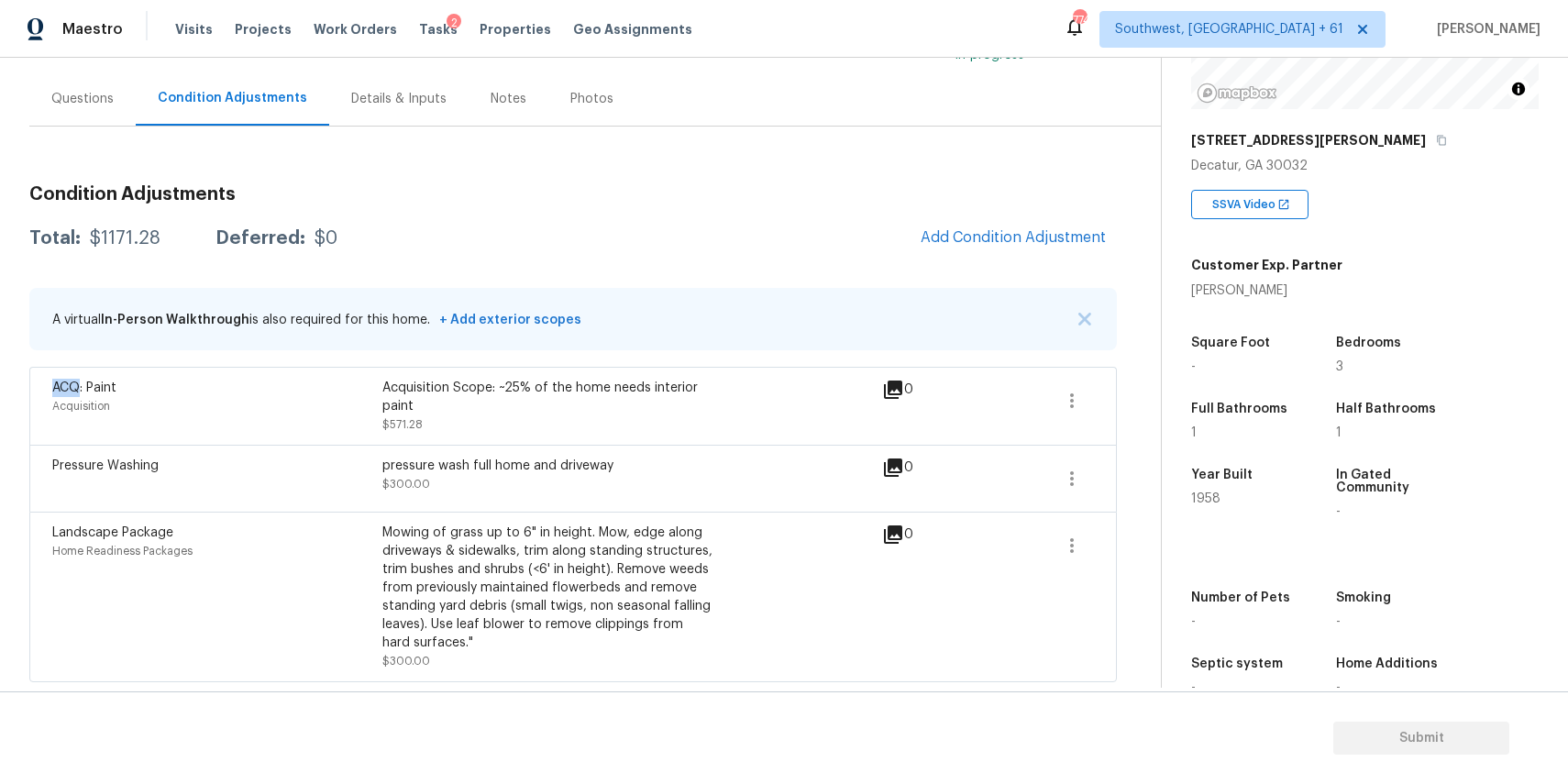
click at [755, 343] on div "A virtual In-Person Walkthrough is also required for this home. + Add exterior …" at bounding box center [573, 319] width 1088 height 62
click at [1049, 235] on span "Add Condition Adjustment" at bounding box center [1013, 238] width 186 height 17
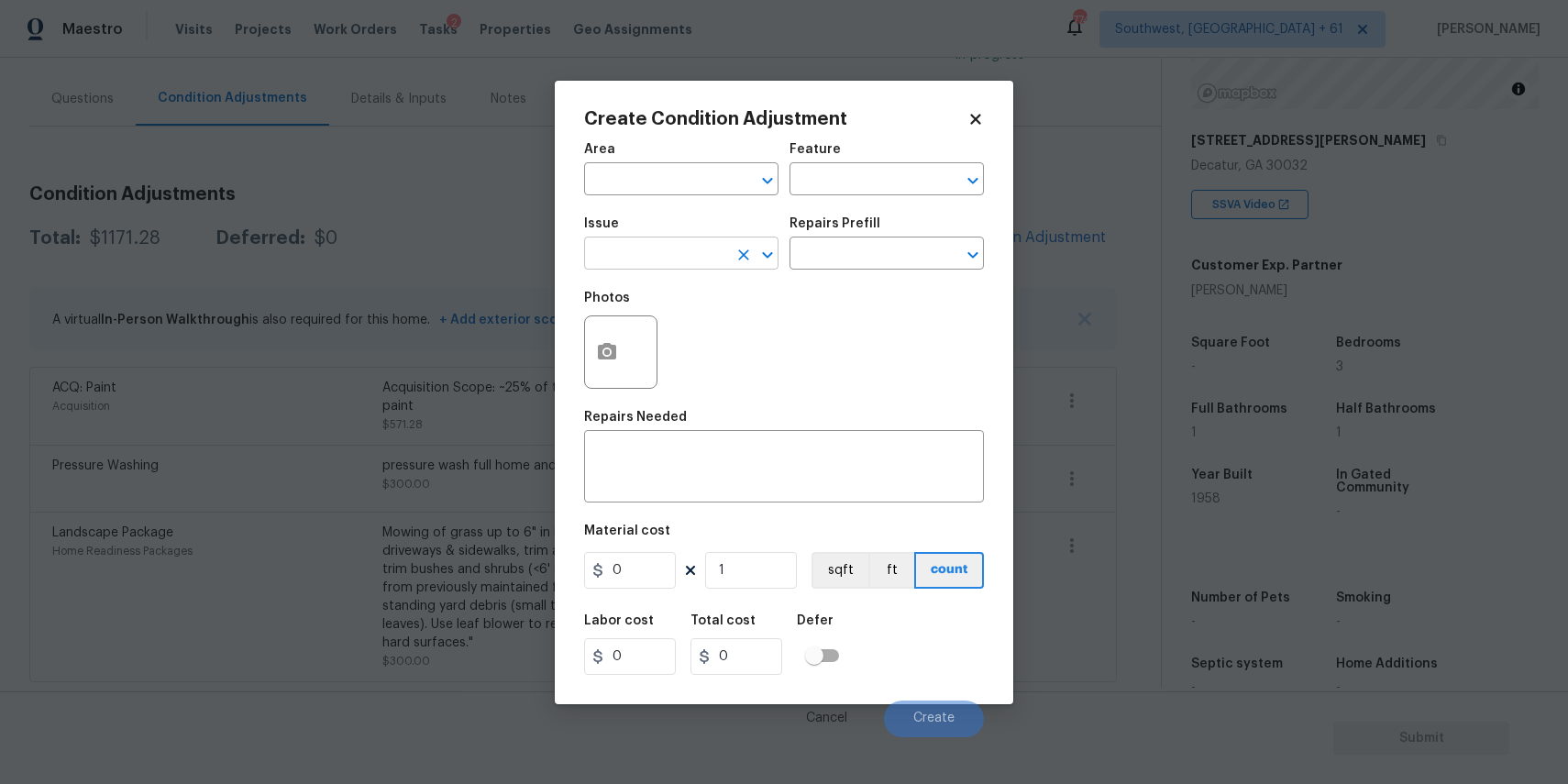
click at [714, 246] on input "text" at bounding box center [655, 255] width 143 height 28
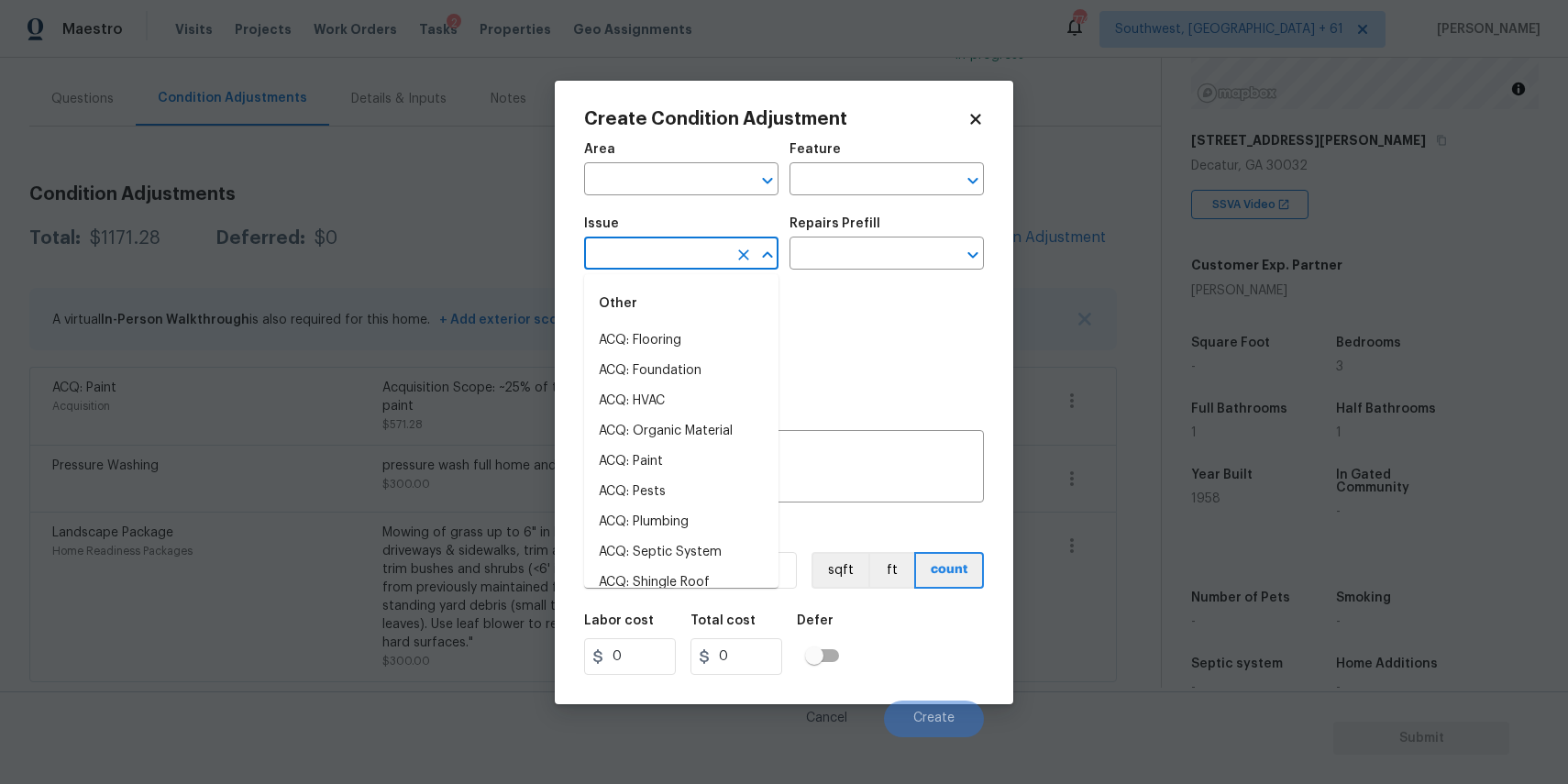
click at [714, 246] on input "text" at bounding box center [655, 255] width 143 height 28
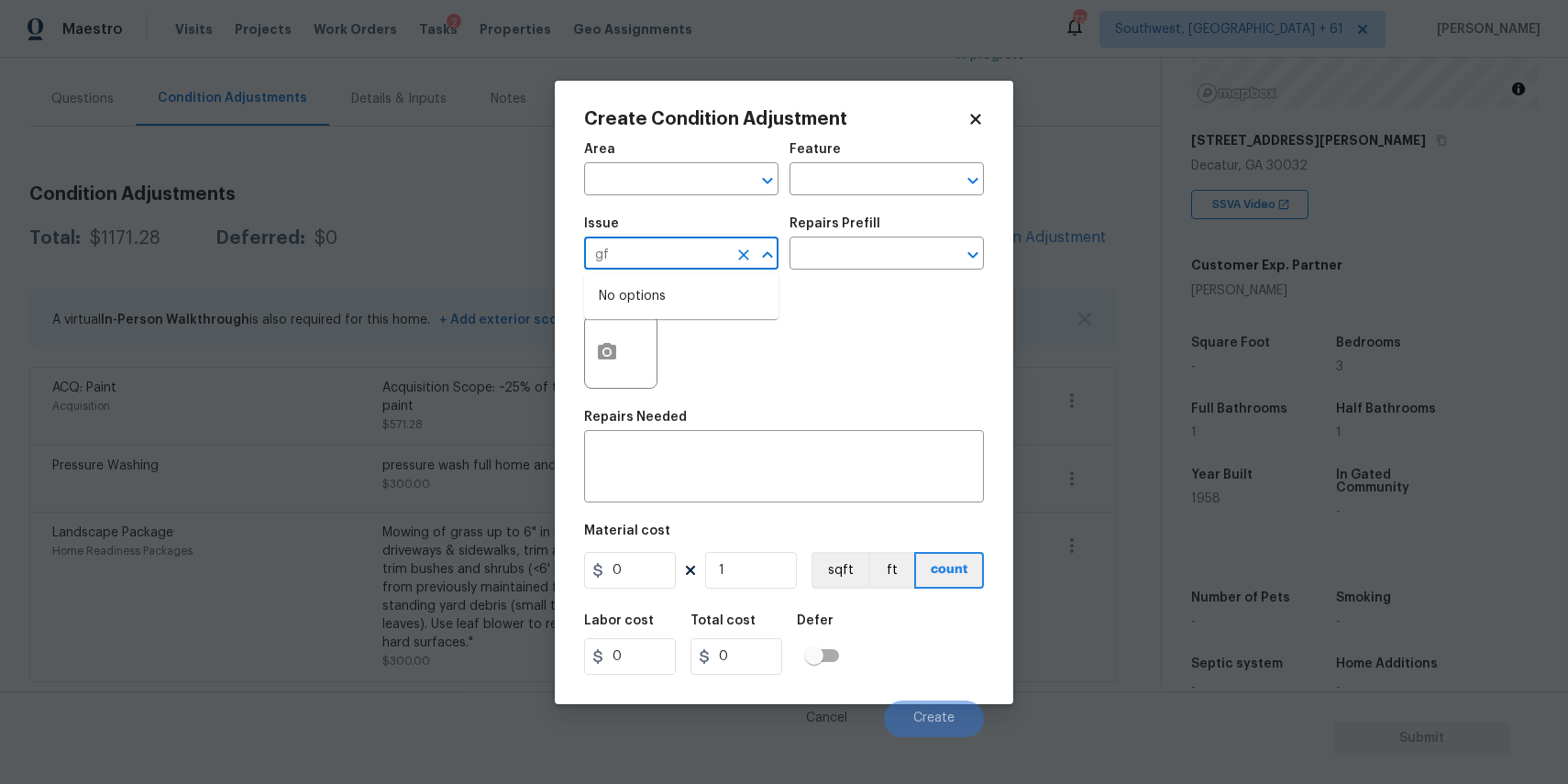
type input "g"
click at [653, 361] on li "Flooring Extras" at bounding box center [681, 370] width 194 height 30
type input "Flooring Extras"
click at [717, 271] on span "Issue Flooring Extras ​" at bounding box center [681, 243] width 194 height 75
click at [840, 246] on input "text" at bounding box center [860, 255] width 143 height 28
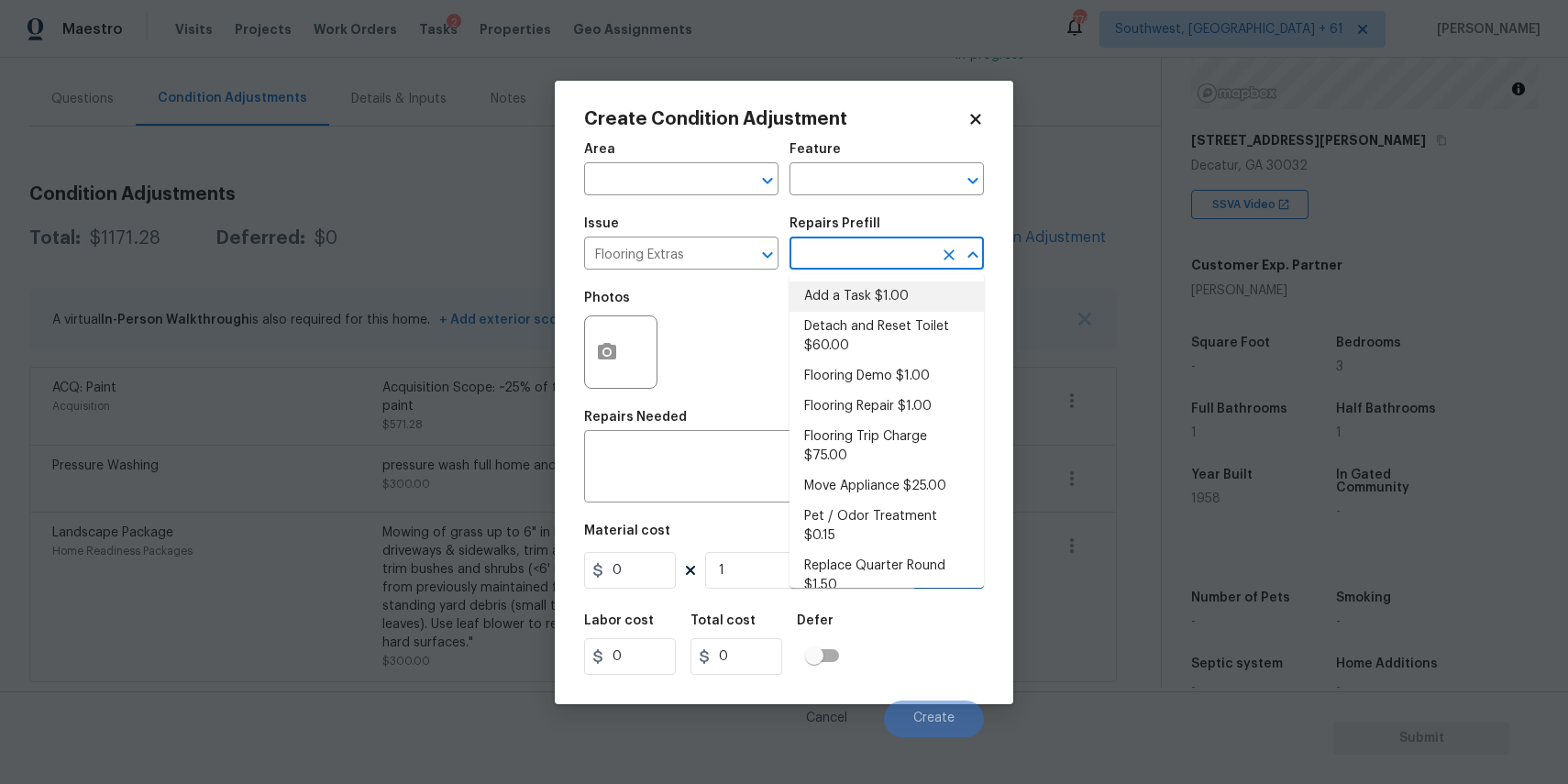
click at [854, 282] on li "Add a Task $1.00" at bounding box center [886, 296] width 194 height 30
type input "Overall Flooring"
type textarea "HPM to detail"
type input "1"
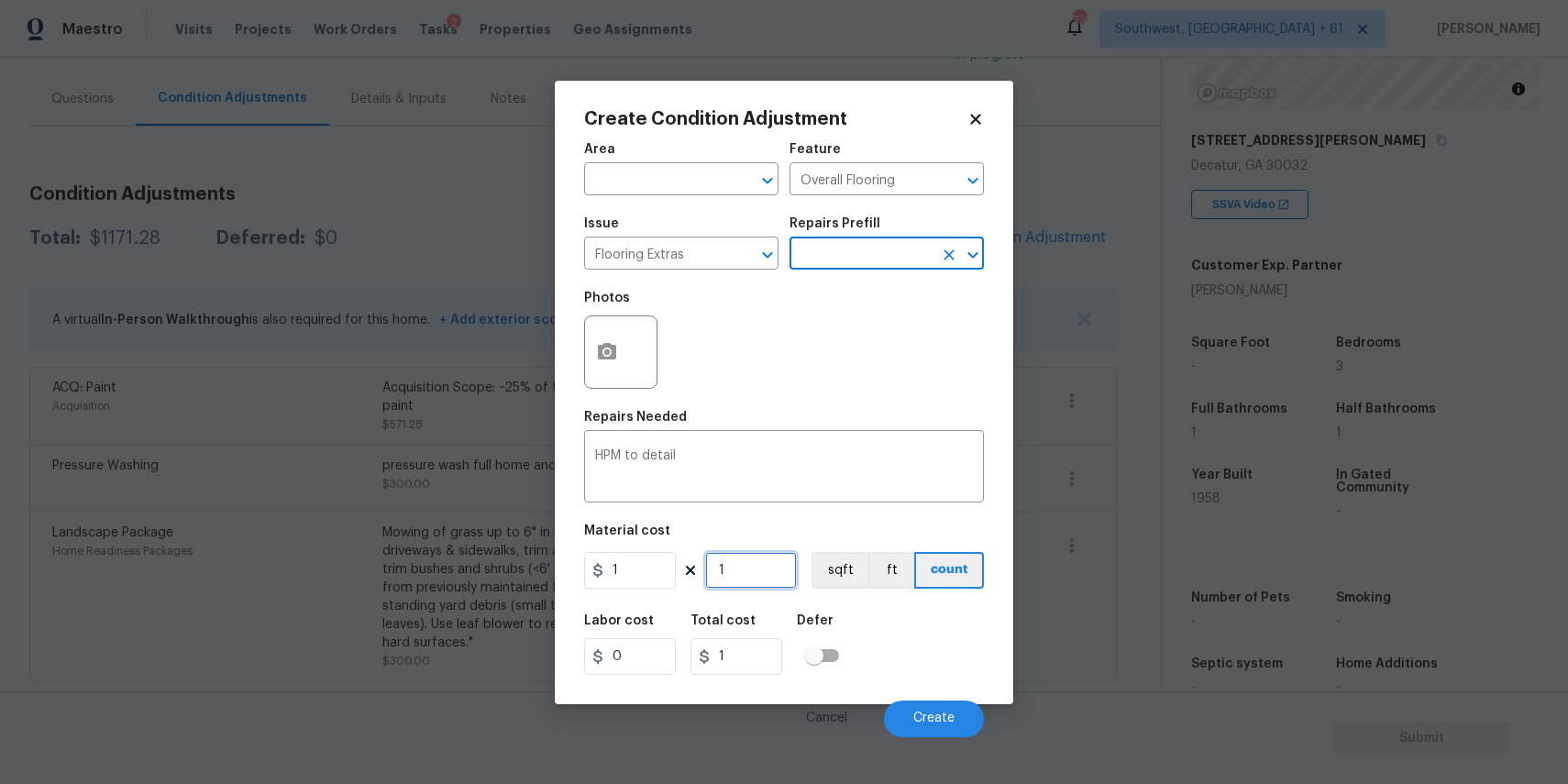
click at [734, 568] on input "1" at bounding box center [751, 570] width 91 height 36
click at [739, 578] on input "1" at bounding box center [751, 570] width 91 height 36
type input "0"
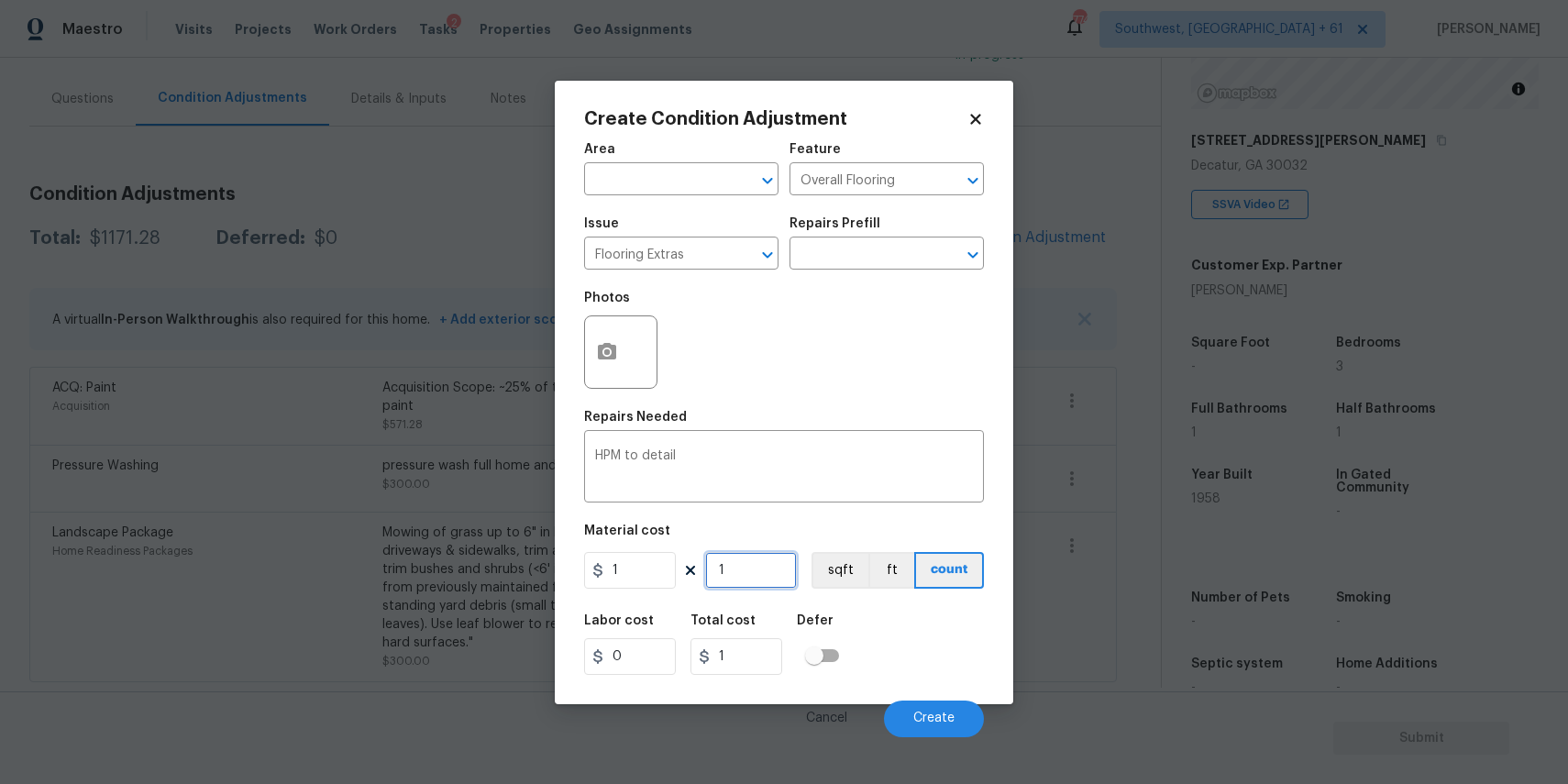
type input "0"
type input "1"
type input "15"
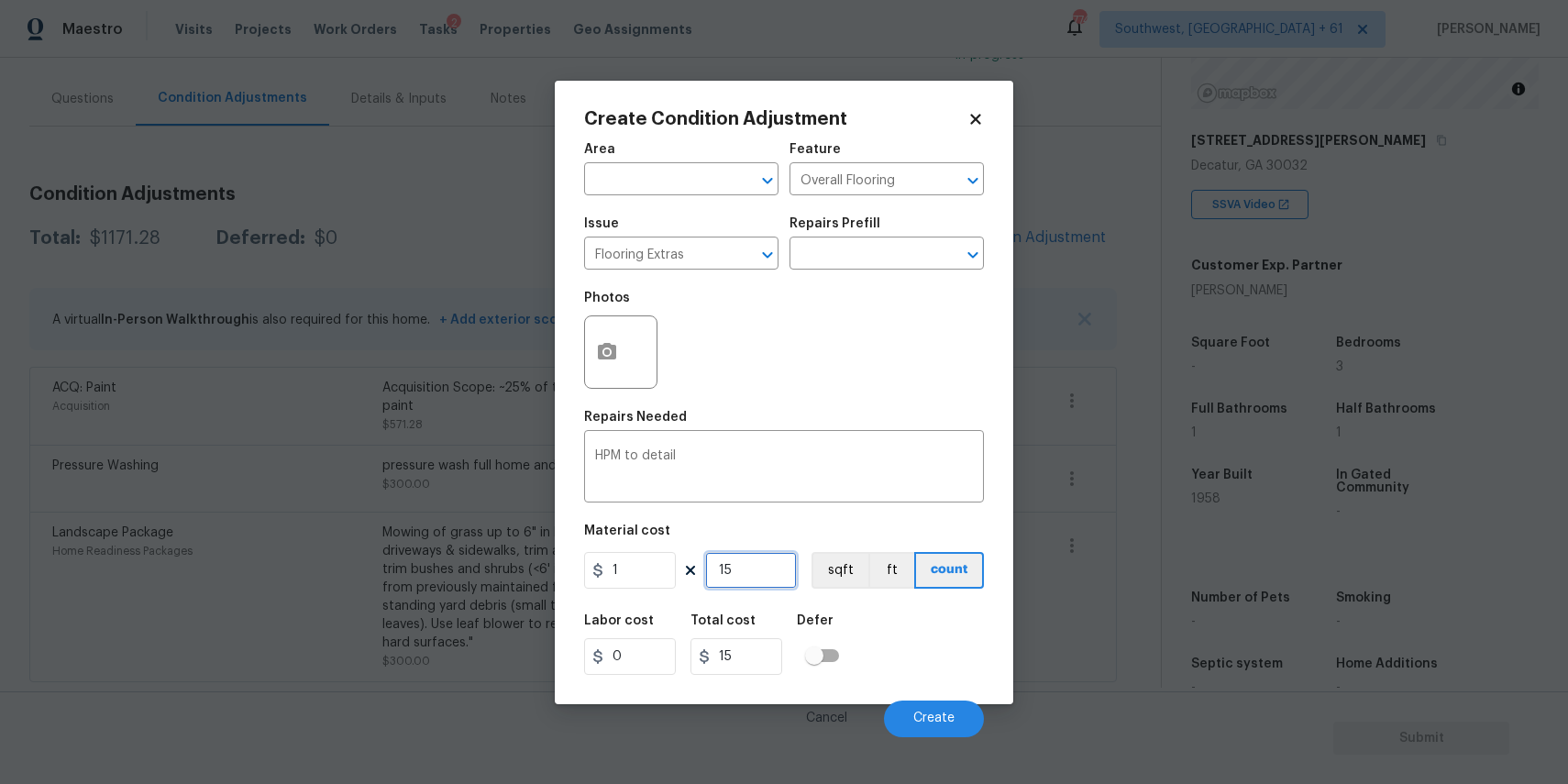
type input "154"
type input "1544"
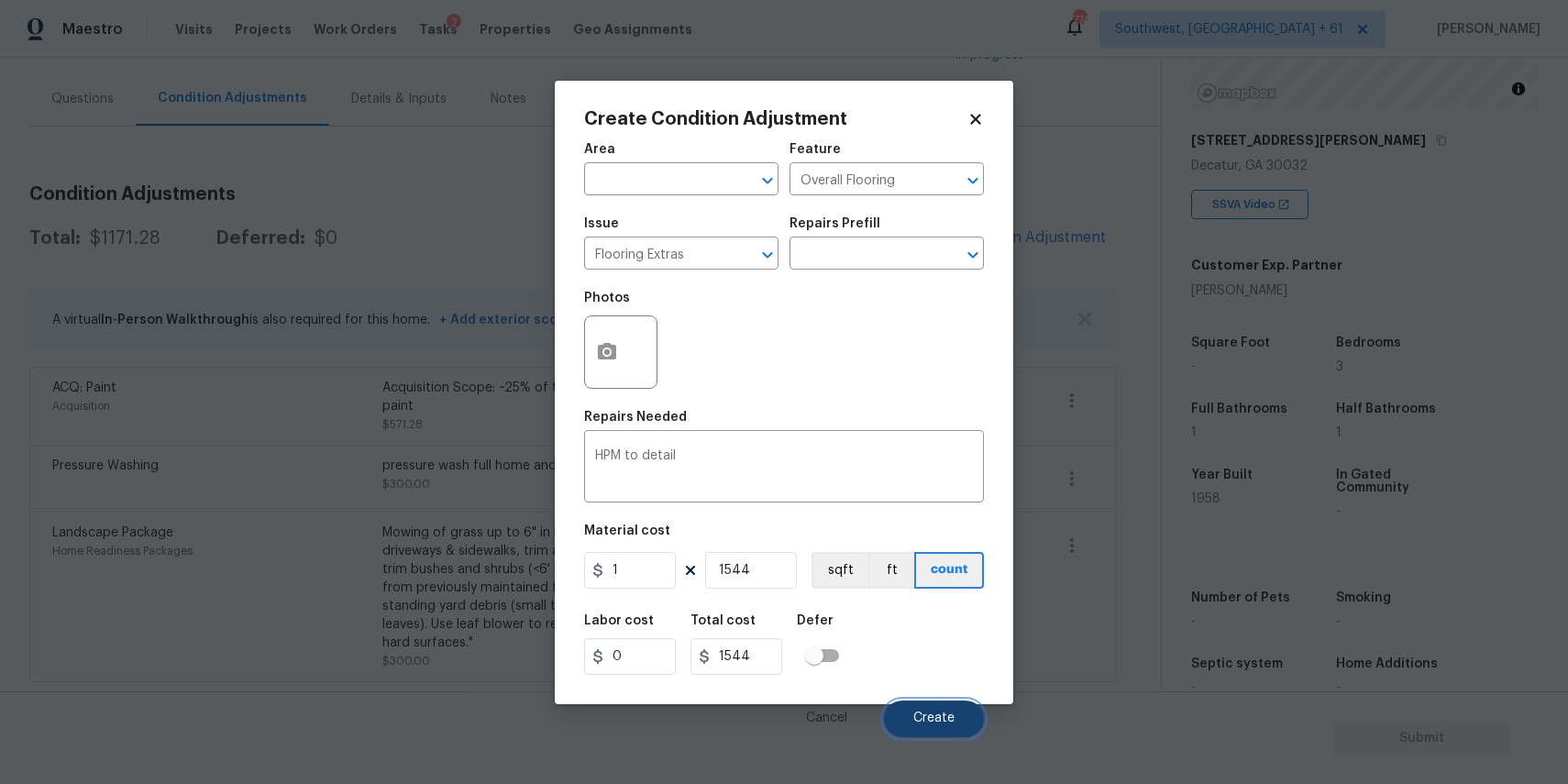
click at [928, 718] on span "Create" at bounding box center [934, 718] width 41 height 14
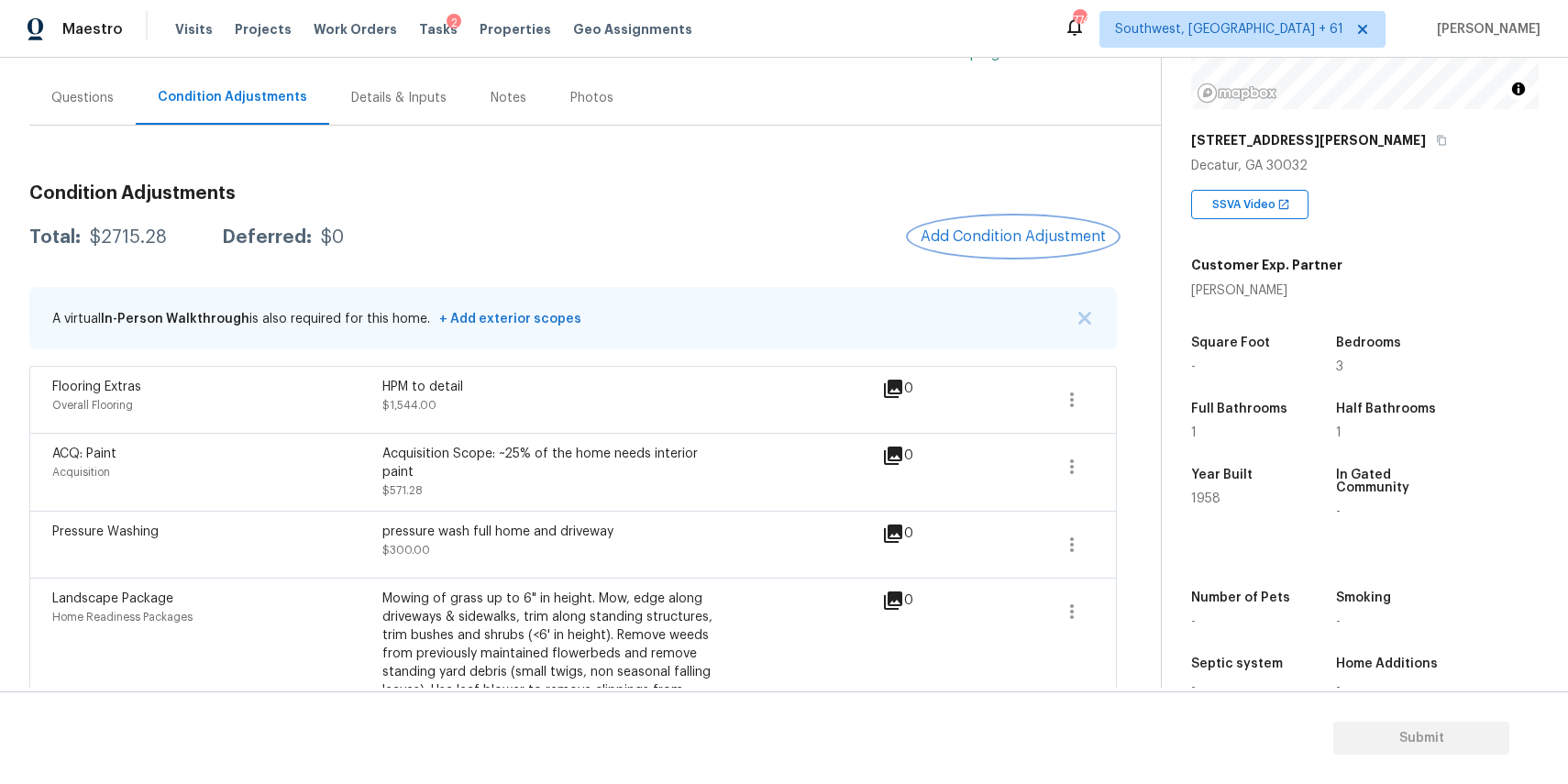
scroll to position [219, 0]
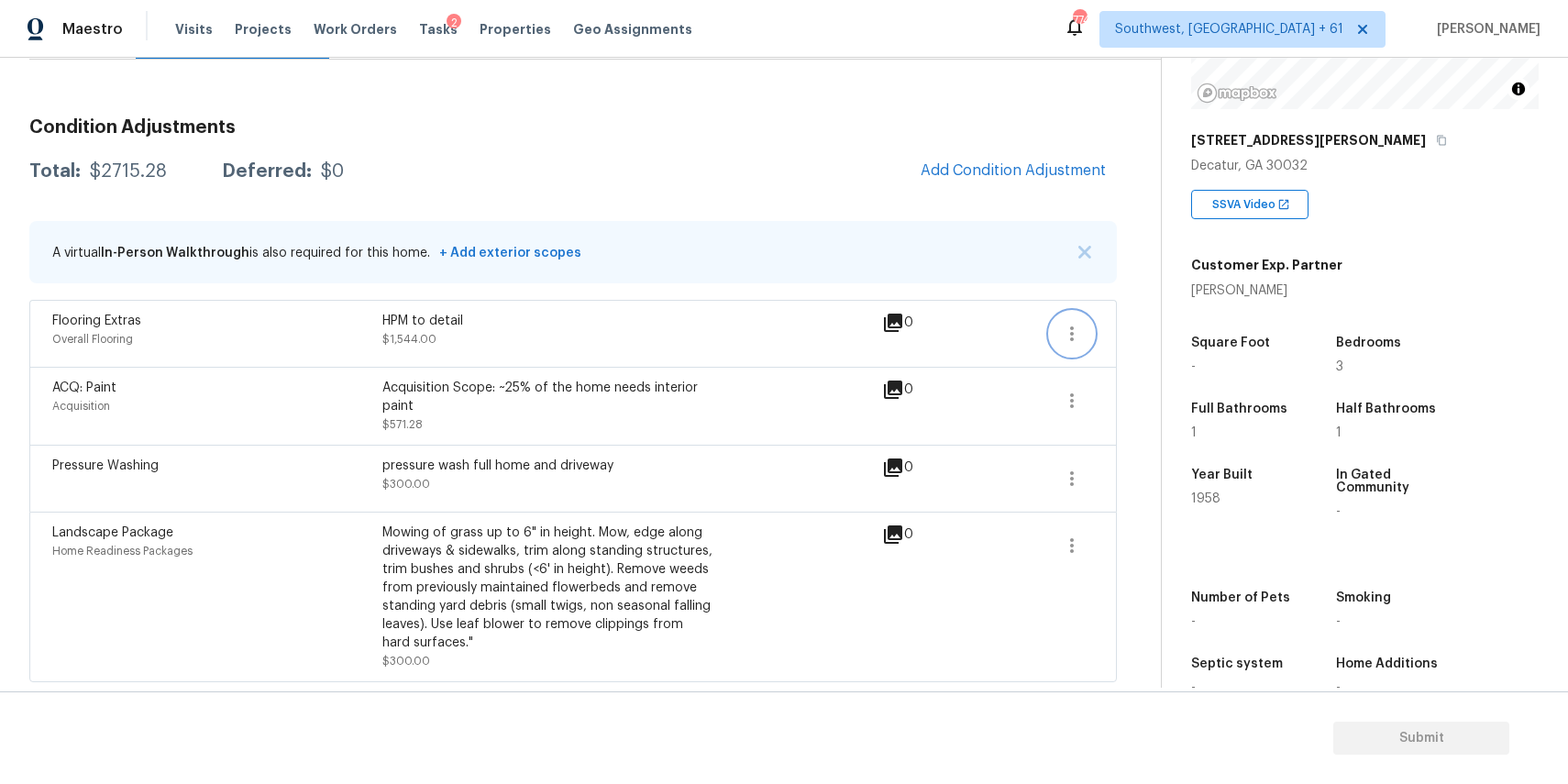
click at [1075, 323] on icon "button" at bounding box center [1072, 334] width 22 height 22
click at [1130, 323] on div "Edit" at bounding box center [1176, 329] width 143 height 19
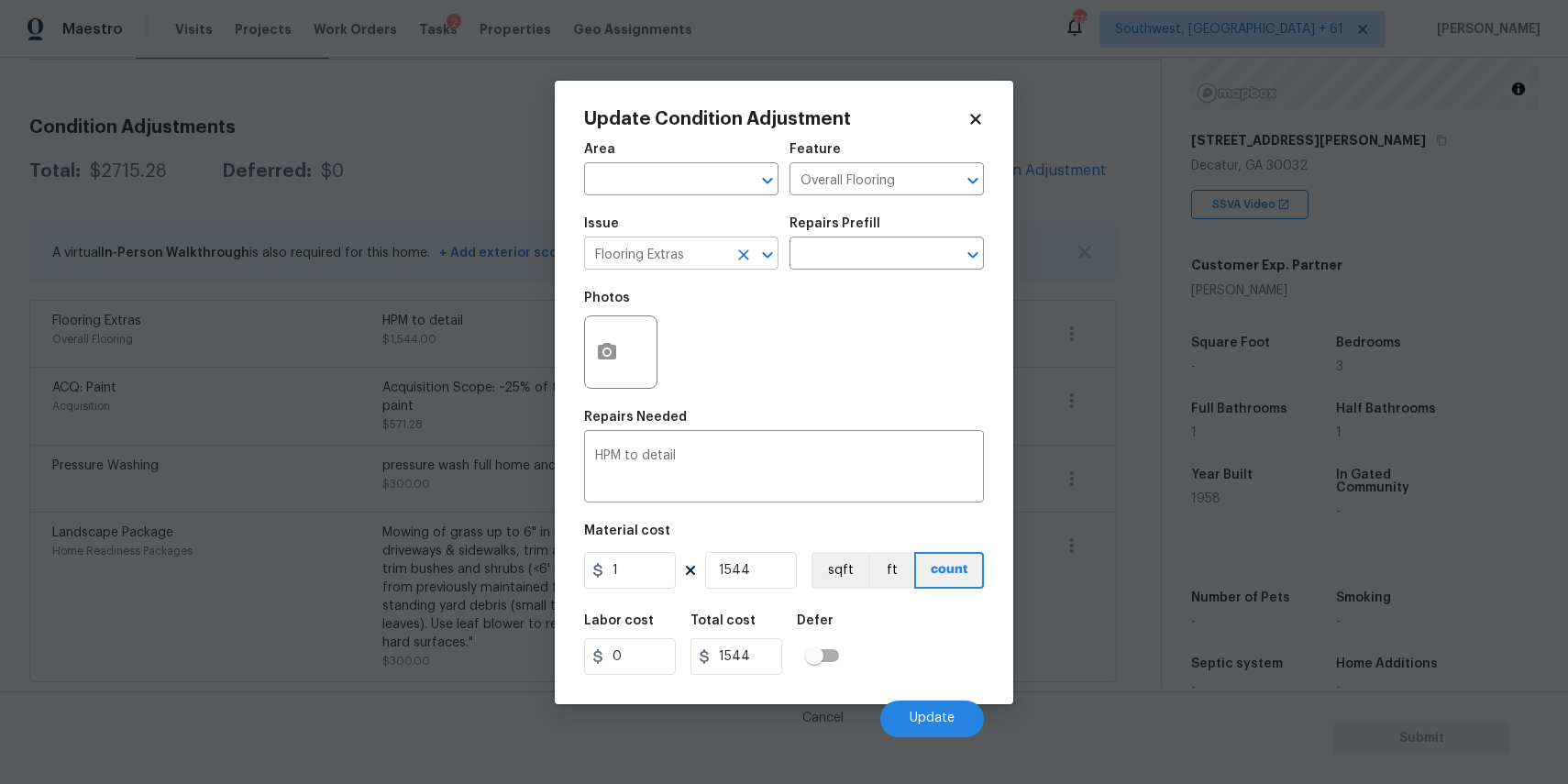
click at [724, 263] on input "Flooring Extras" at bounding box center [655, 255] width 143 height 28
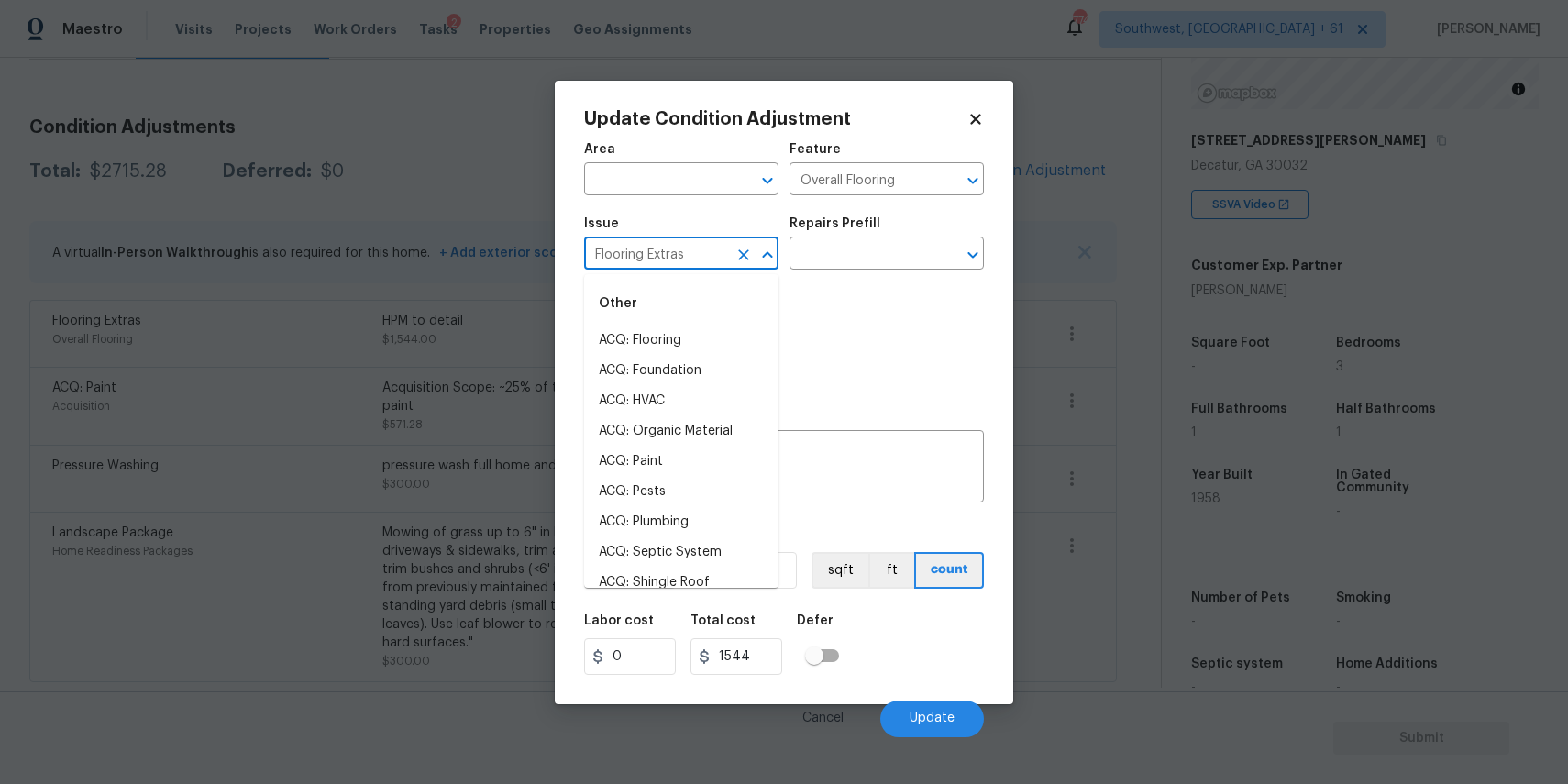
click at [742, 258] on icon "Clear" at bounding box center [743, 254] width 19 height 19
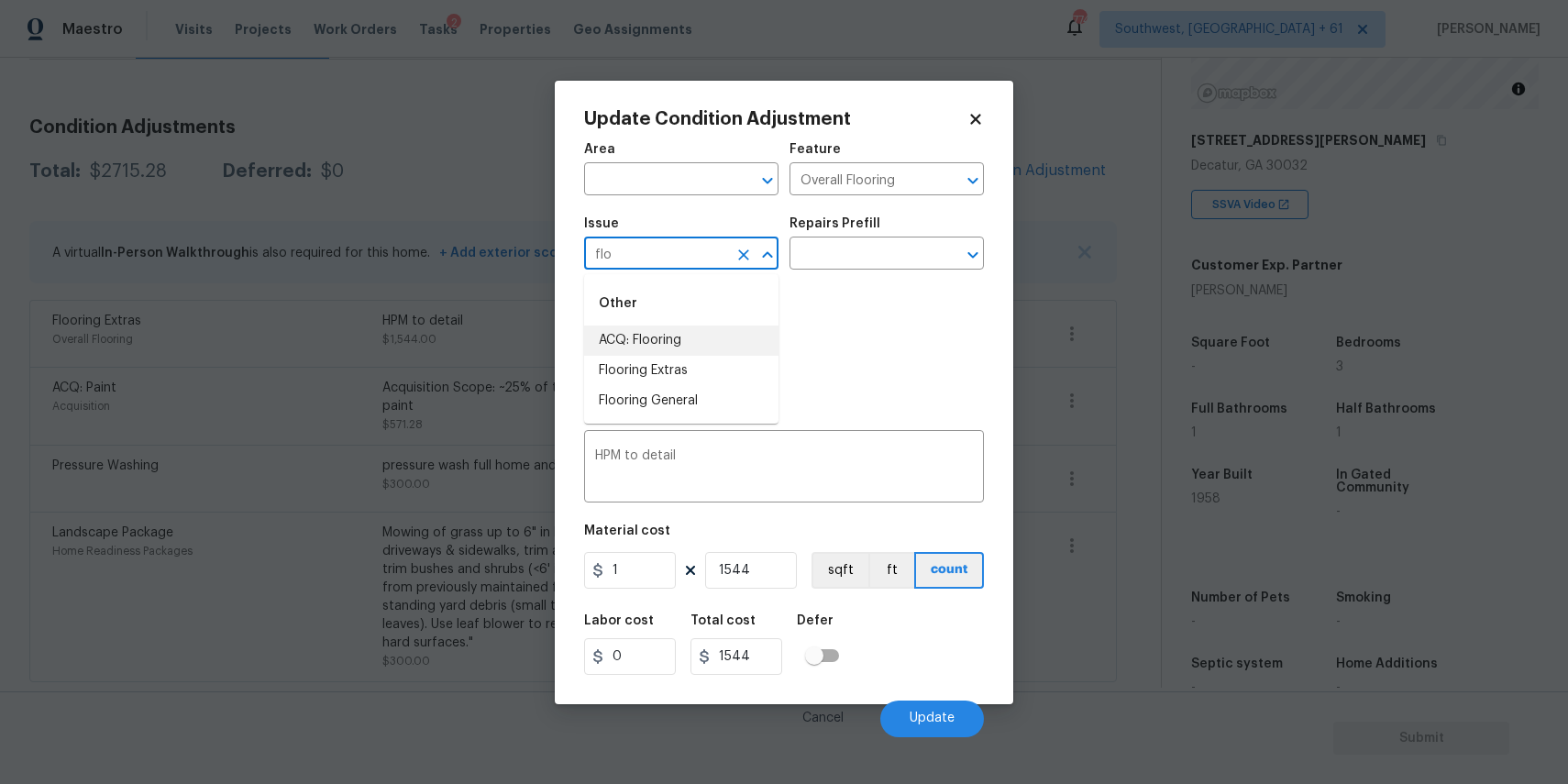
click at [673, 338] on li "ACQ: Flooring" at bounding box center [681, 340] width 194 height 30
type input "ACQ: Flooring"
click at [812, 270] on div "Issue ACQ: Flooring ​ Repairs Prefill ​" at bounding box center [784, 243] width 400 height 75
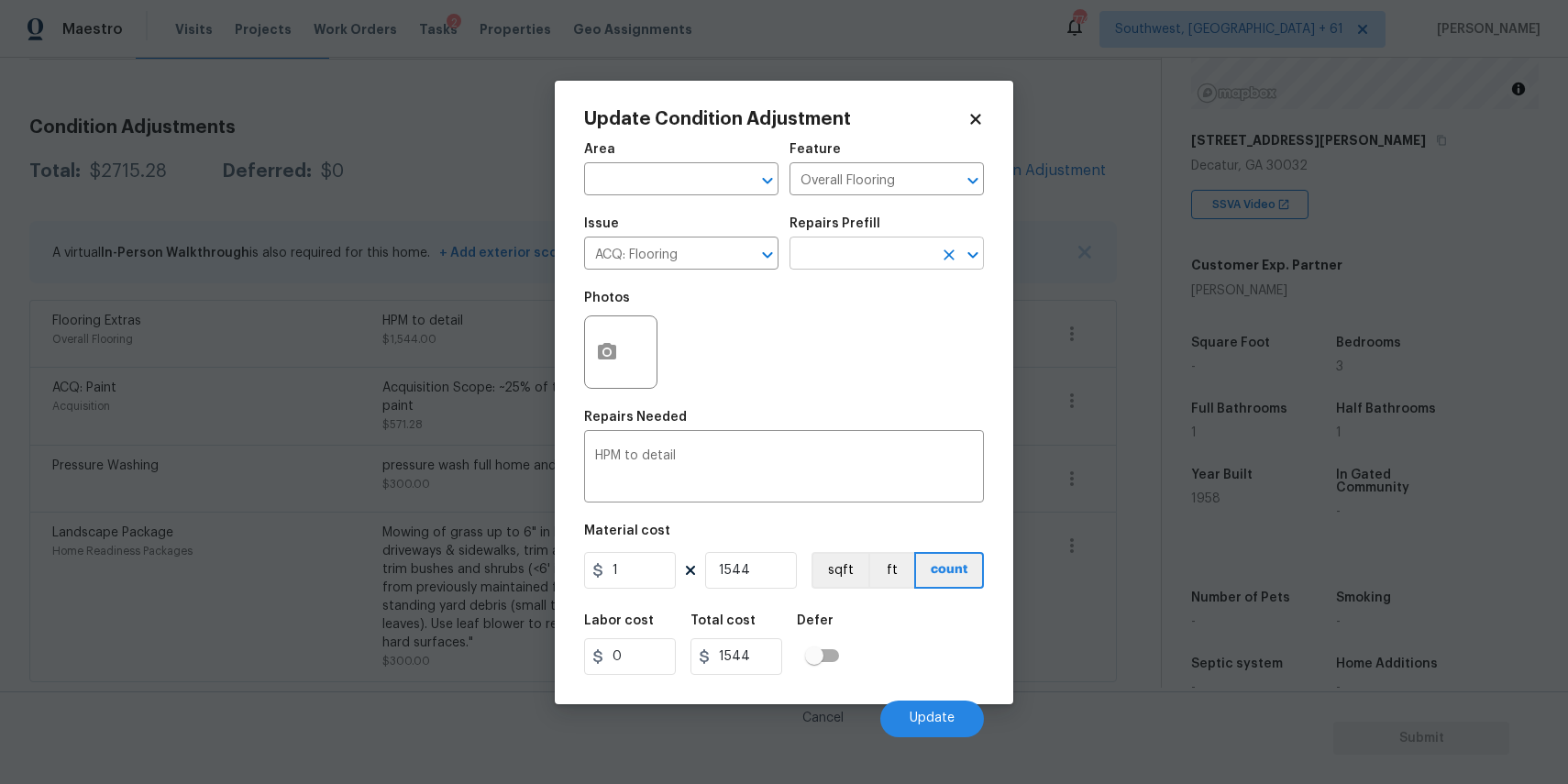
click at [826, 258] on input "text" at bounding box center [860, 255] width 143 height 28
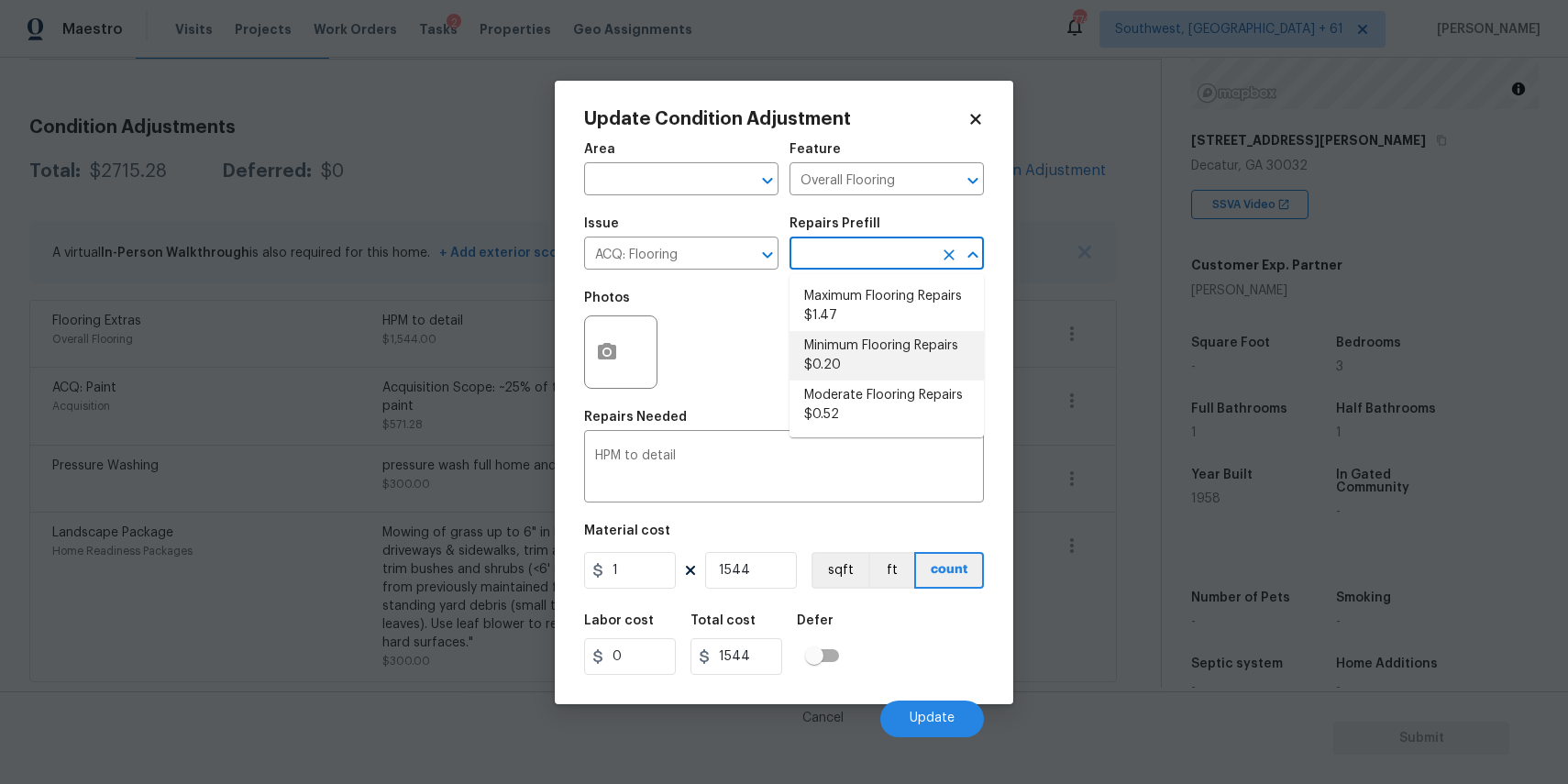
click at [875, 338] on li "Minimum Flooring Repairs $0.20" at bounding box center [886, 355] width 194 height 49
type input "Acquisition"
type textarea "Acquisition Scope: Minimum flooring repairs"
type input "0.2"
type input "308.8"
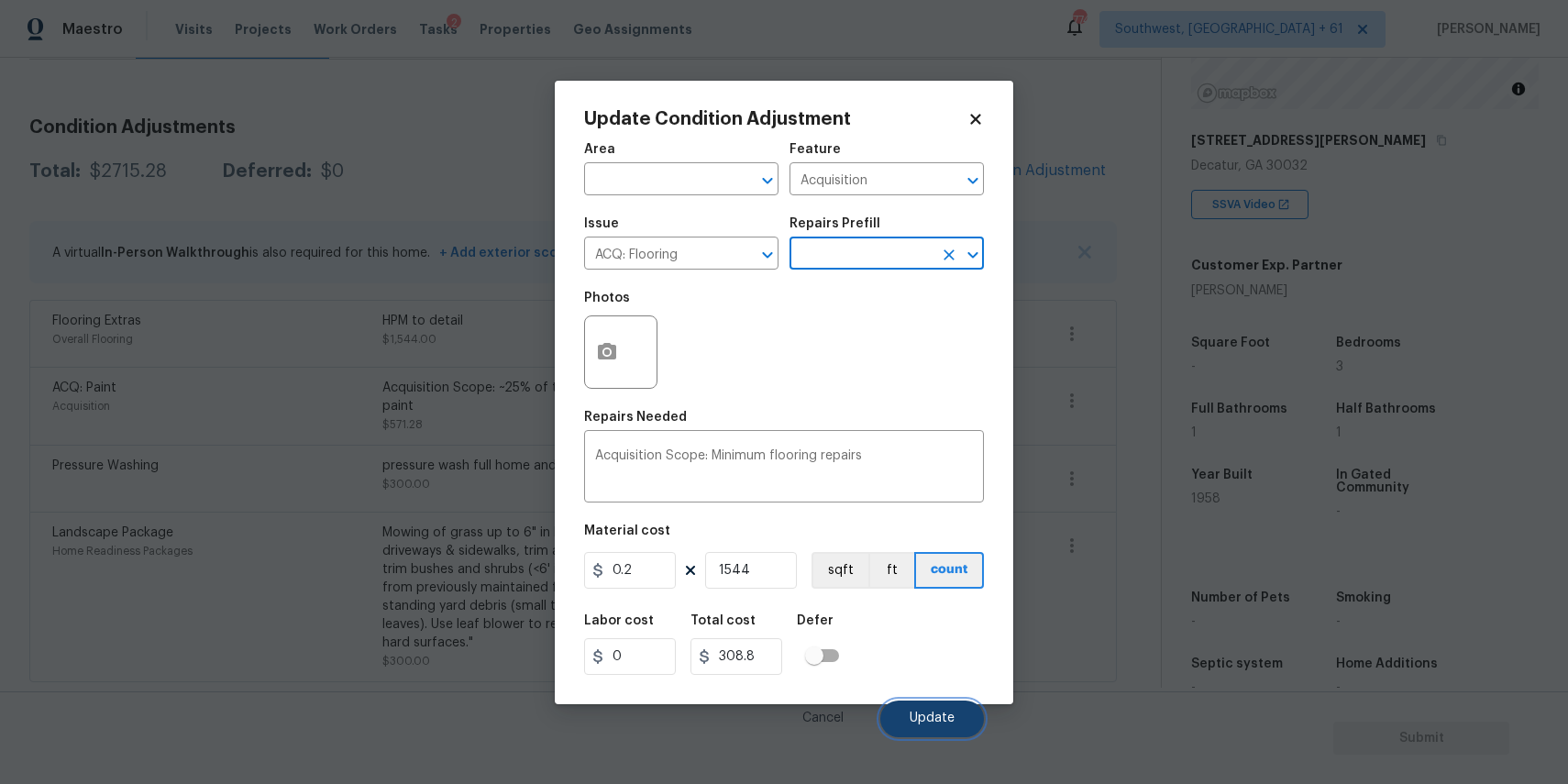
click at [905, 714] on button "Update" at bounding box center [932, 718] width 104 height 36
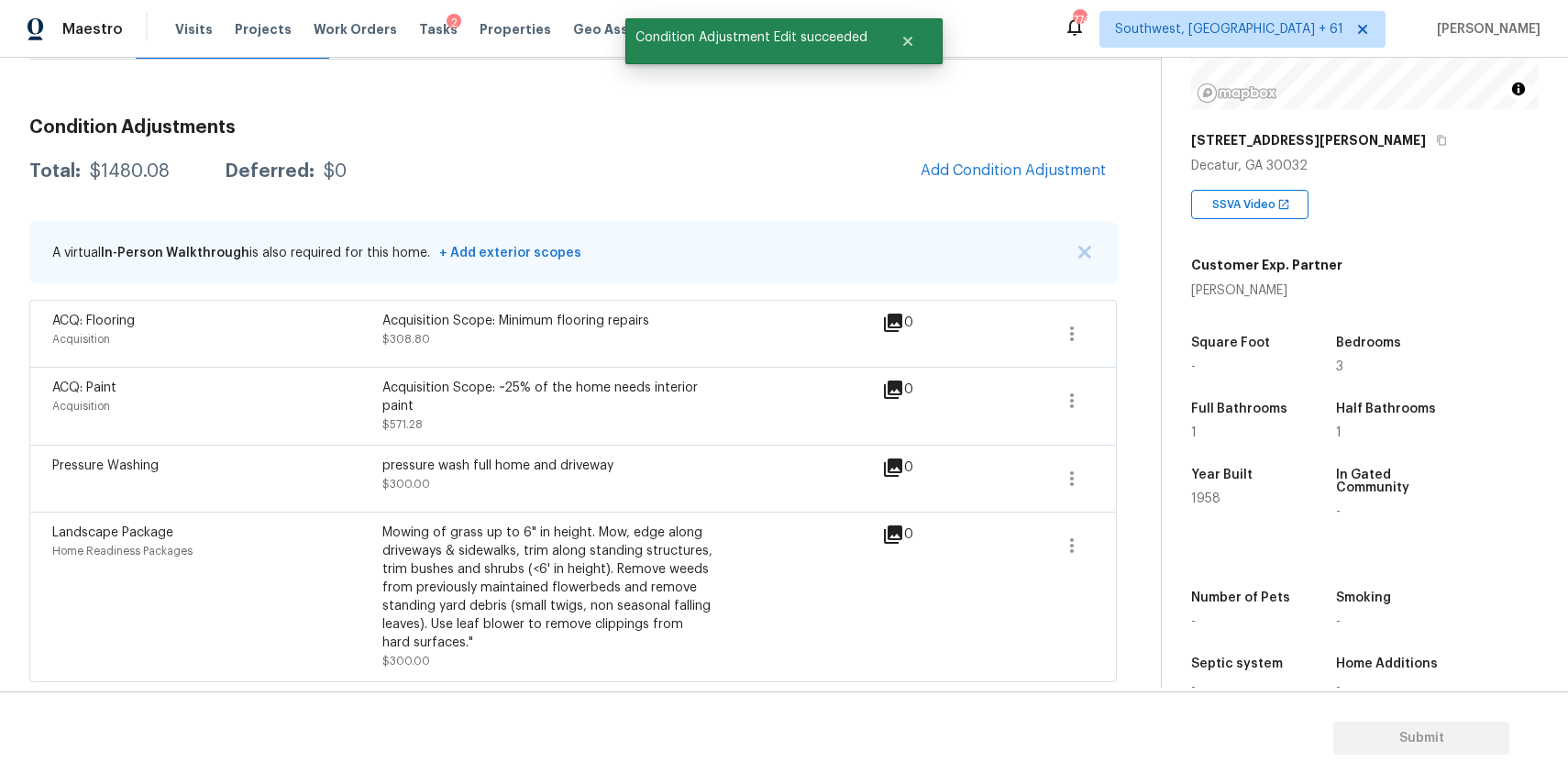
scroll to position [125, 0]
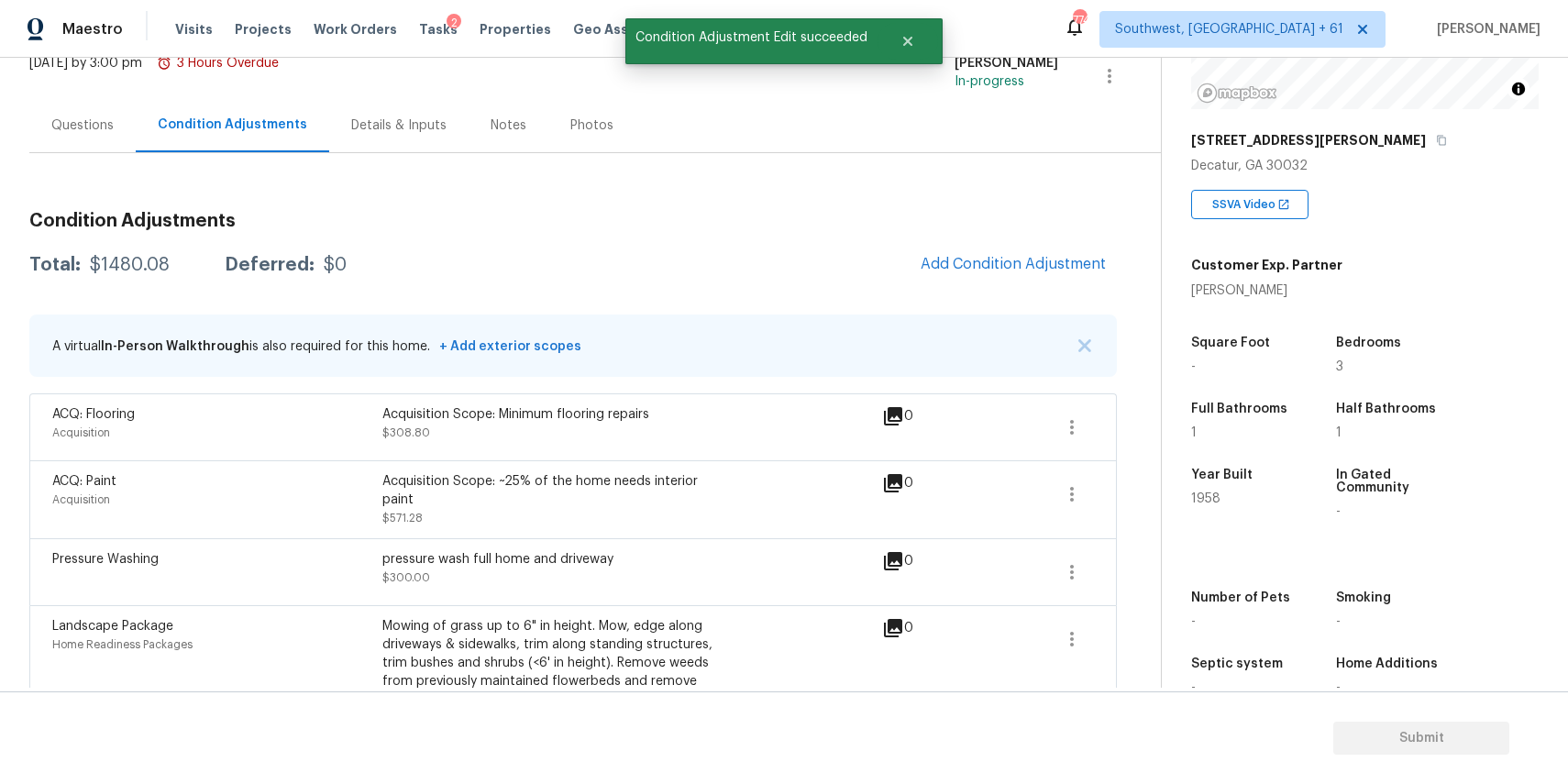
click at [73, 117] on div "Questions" at bounding box center [82, 126] width 62 height 19
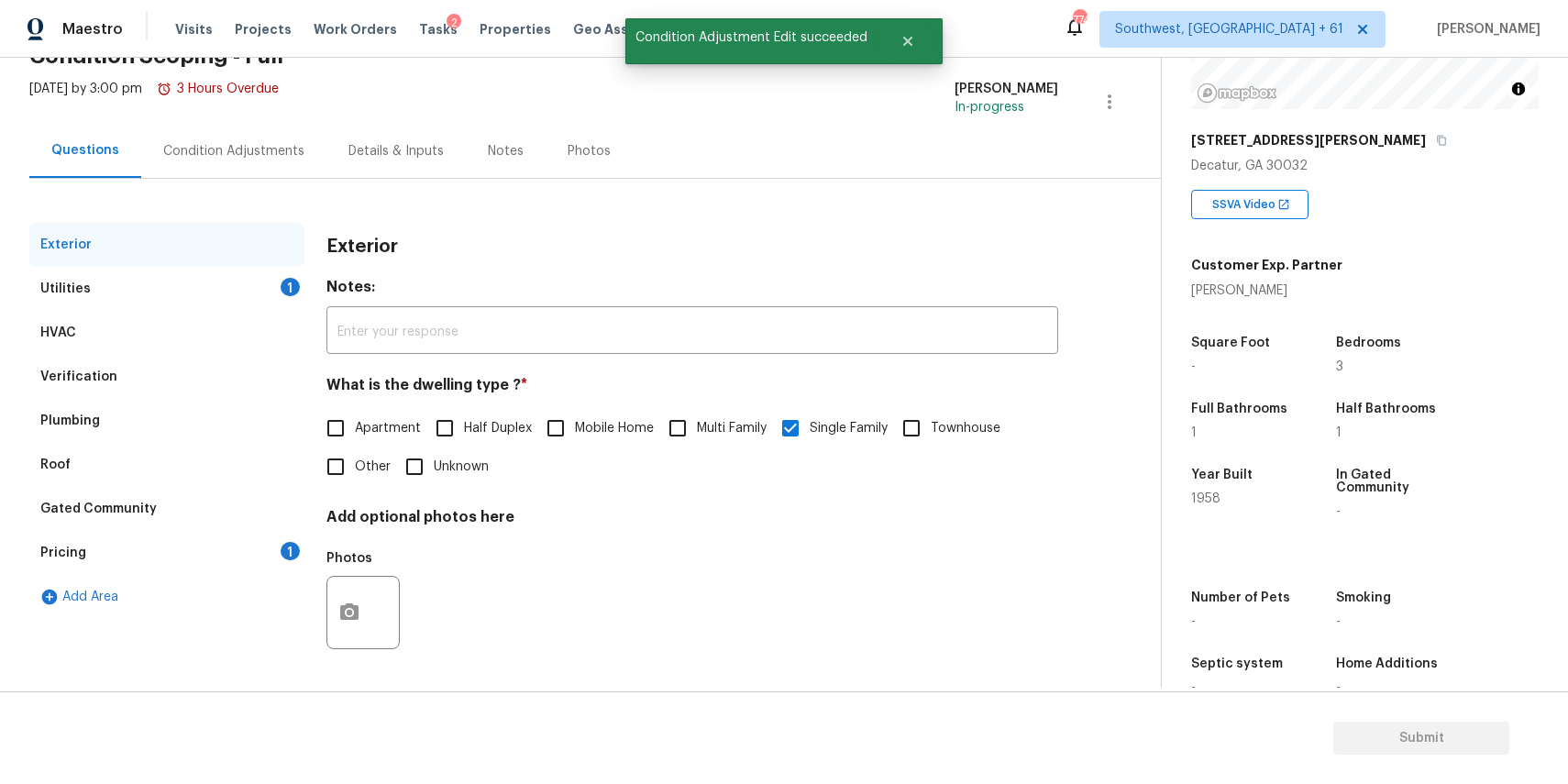
click at [257, 265] on div "Exterior" at bounding box center [166, 244] width 275 height 44
click at [307, 298] on div "Exterior Utilities 1 HVAC Verification Plumbing Roof Gated Community Pricing 1 …" at bounding box center [573, 452] width 1088 height 460
click at [417, 338] on input "text" at bounding box center [692, 332] width 732 height 43
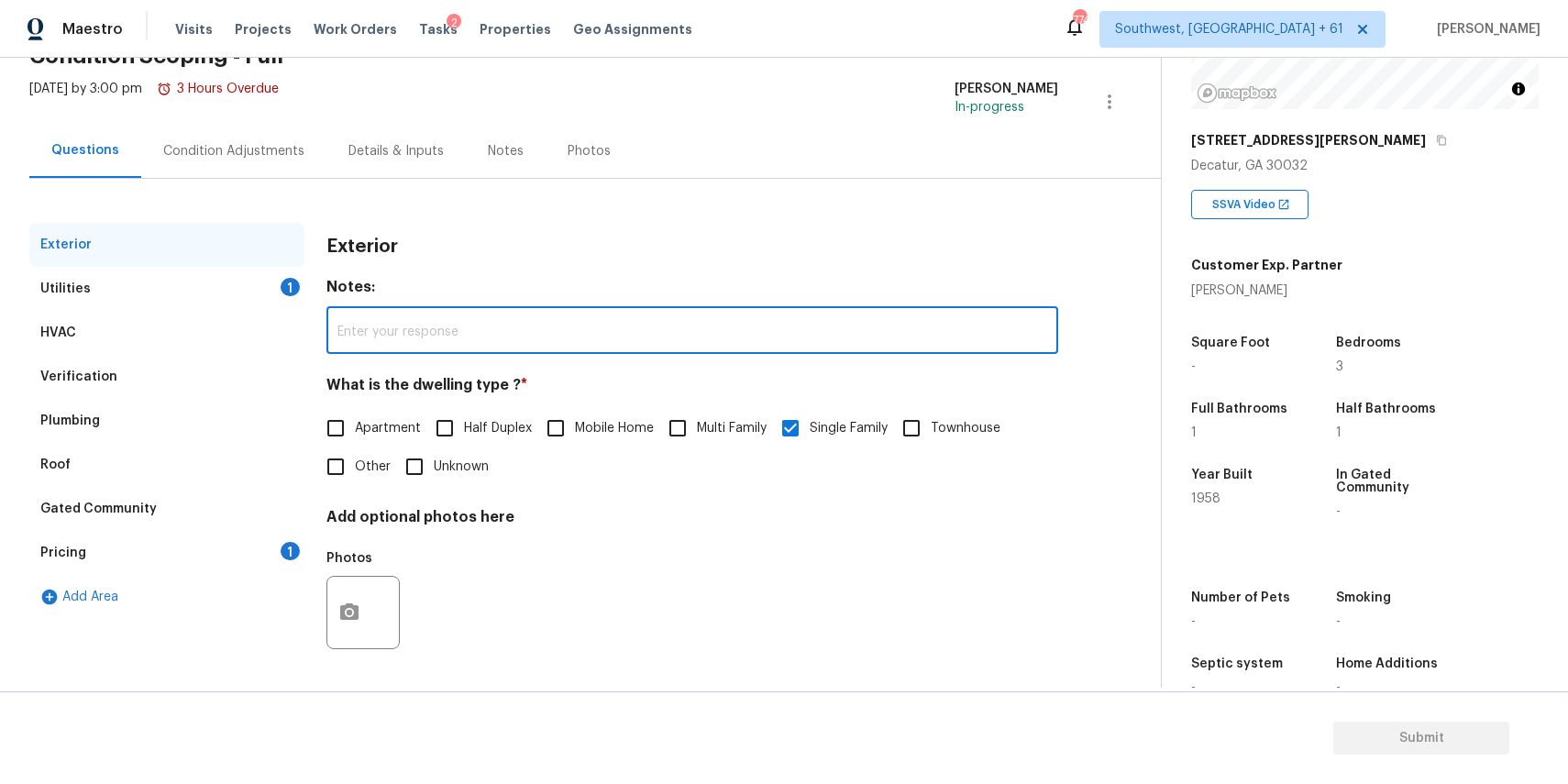
click at [281, 298] on div "Utilities 1" at bounding box center [166, 288] width 275 height 44
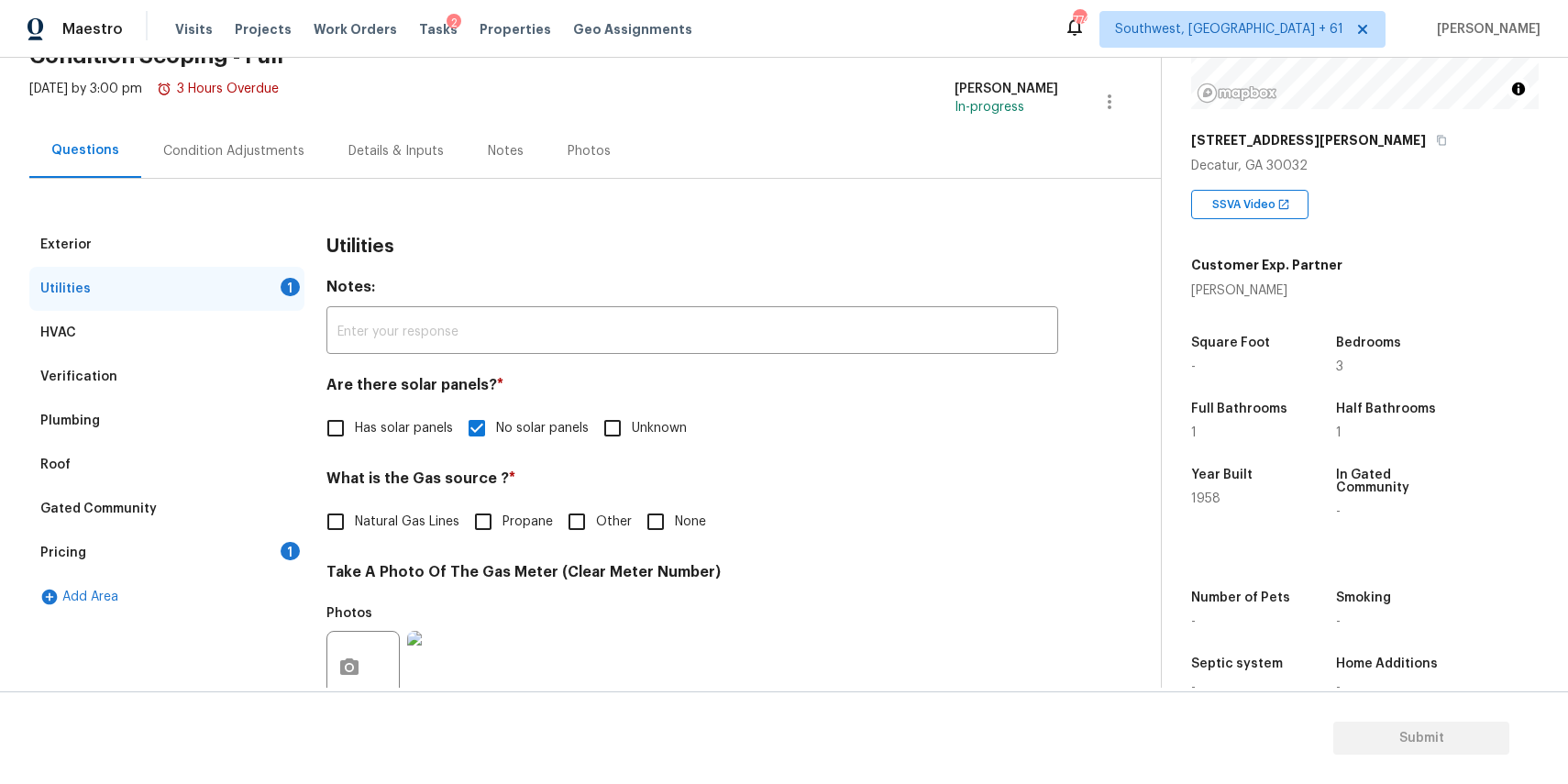
click at [662, 518] on input "None" at bounding box center [655, 521] width 38 height 38
checkbox input "true"
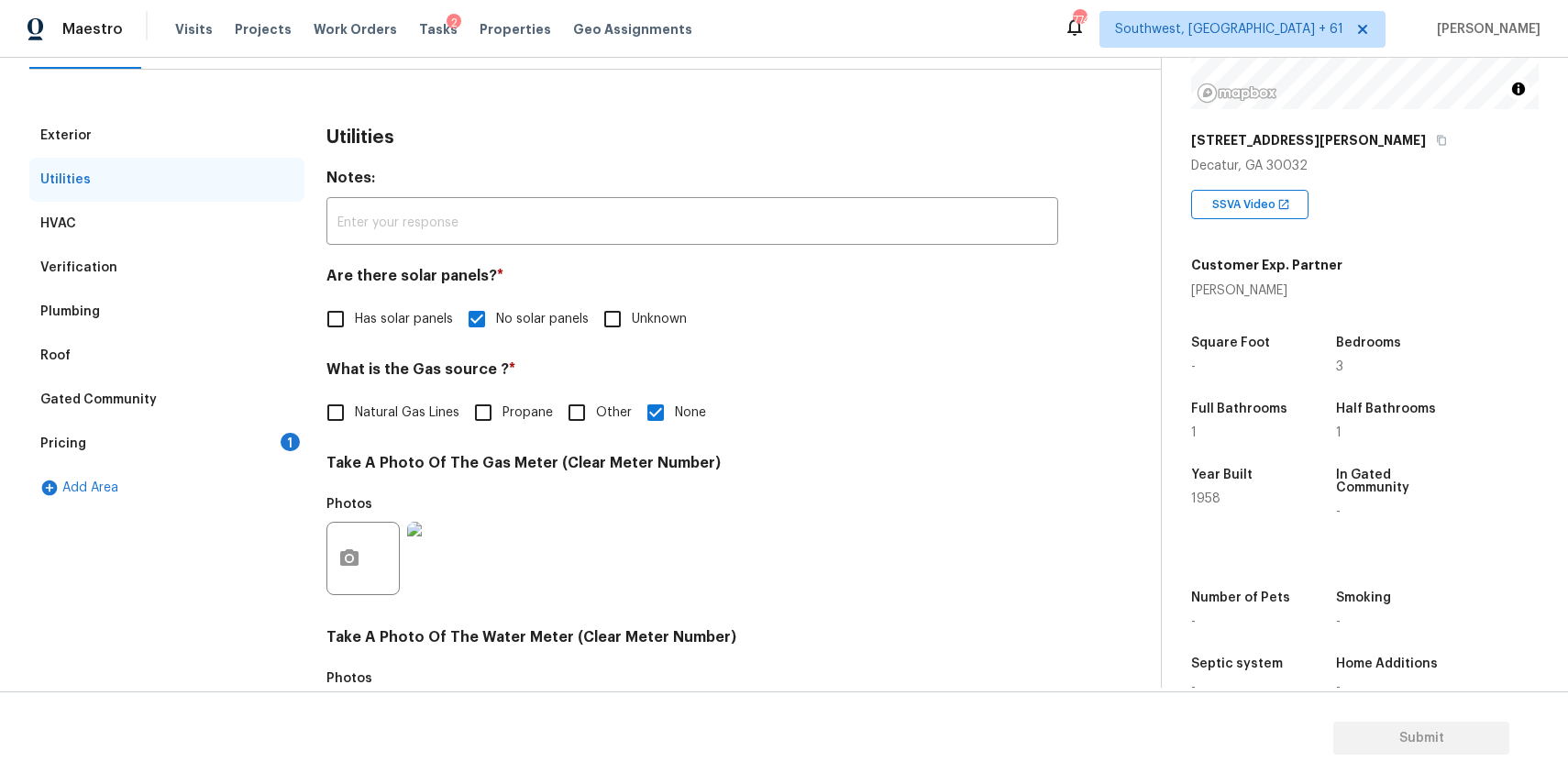
click at [229, 449] on div "Pricing 1" at bounding box center [166, 443] width 275 height 44
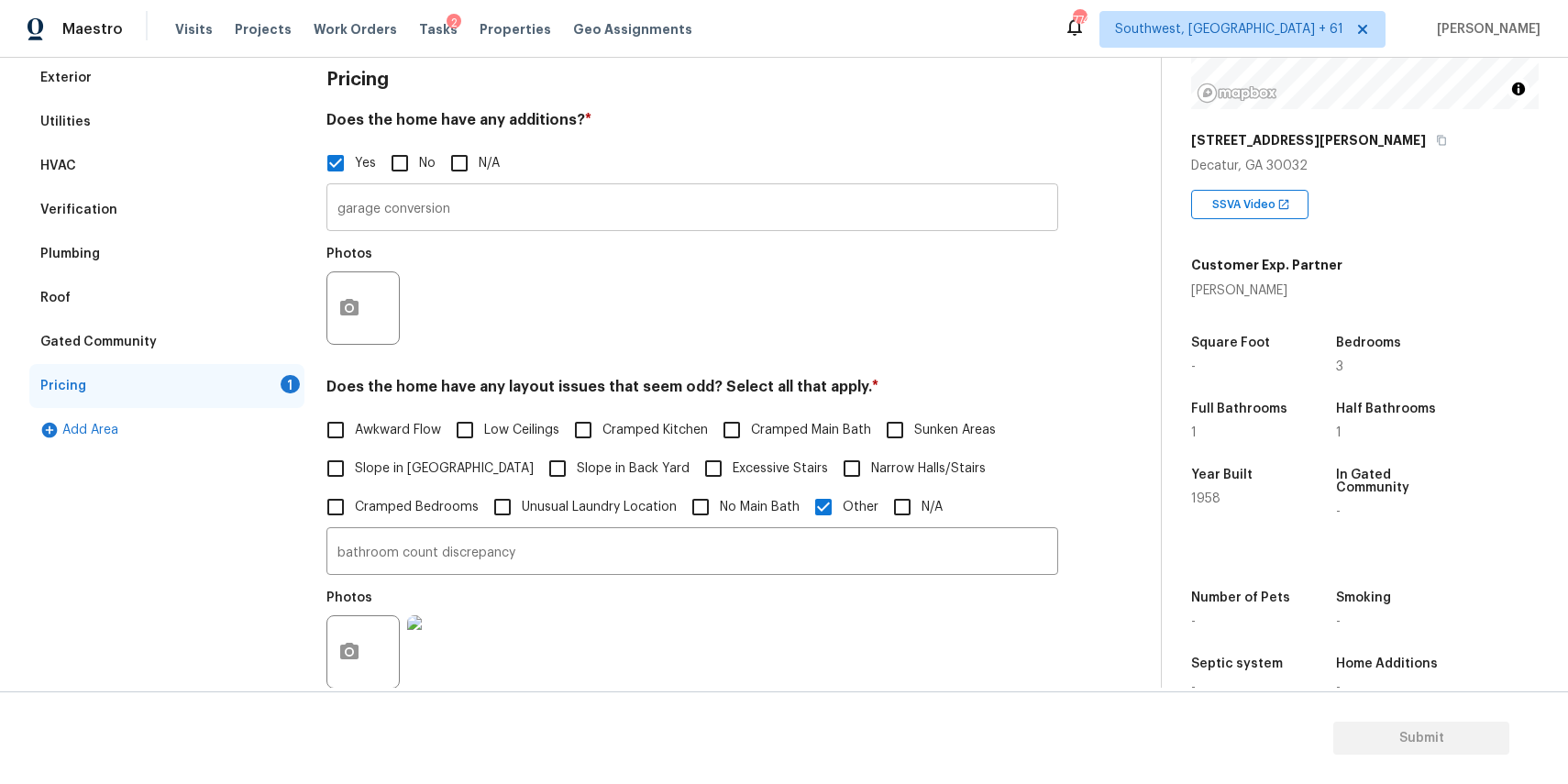
scroll to position [270, 0]
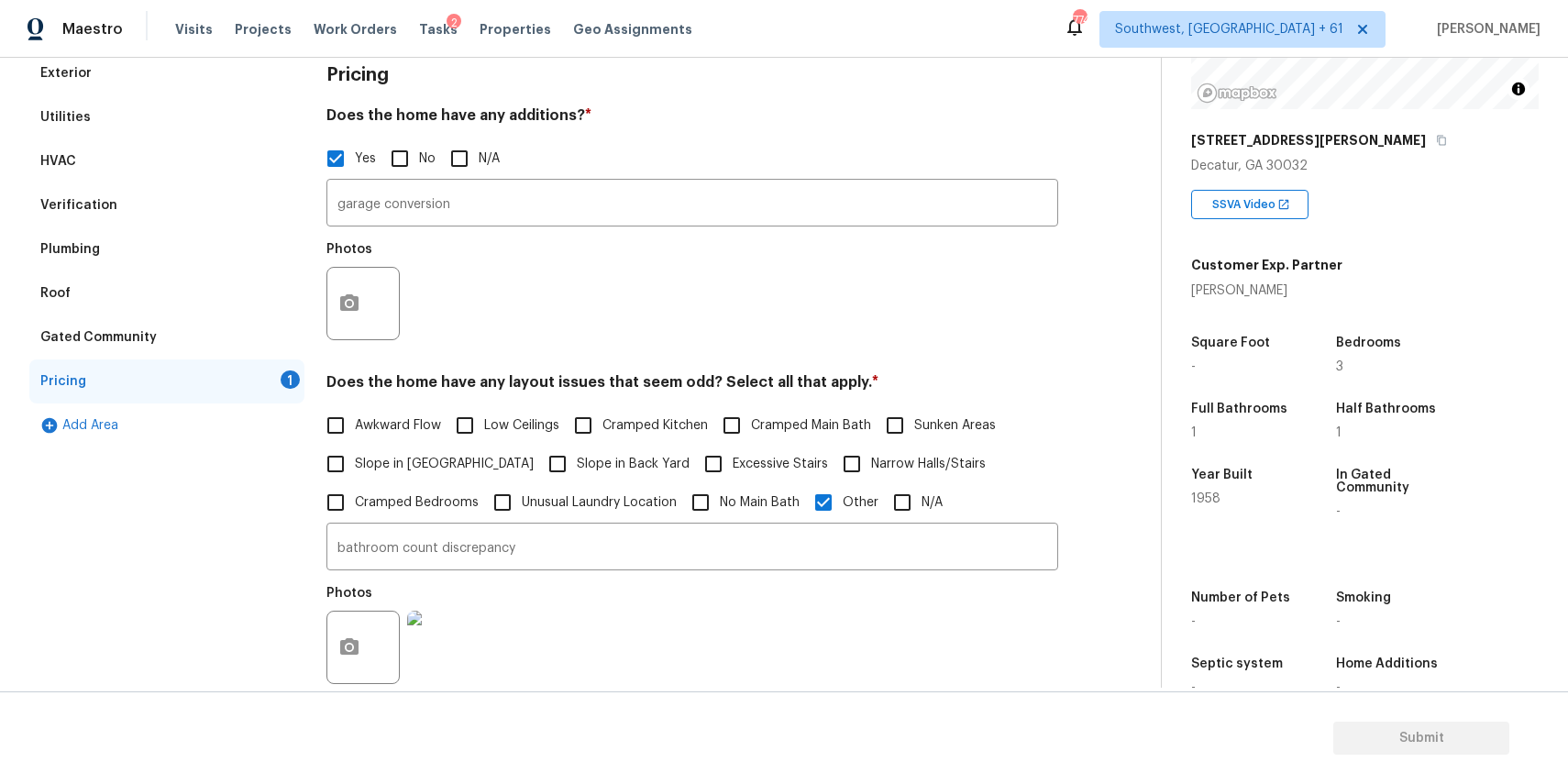
click at [196, 389] on div "Pricing 1" at bounding box center [166, 380] width 275 height 44
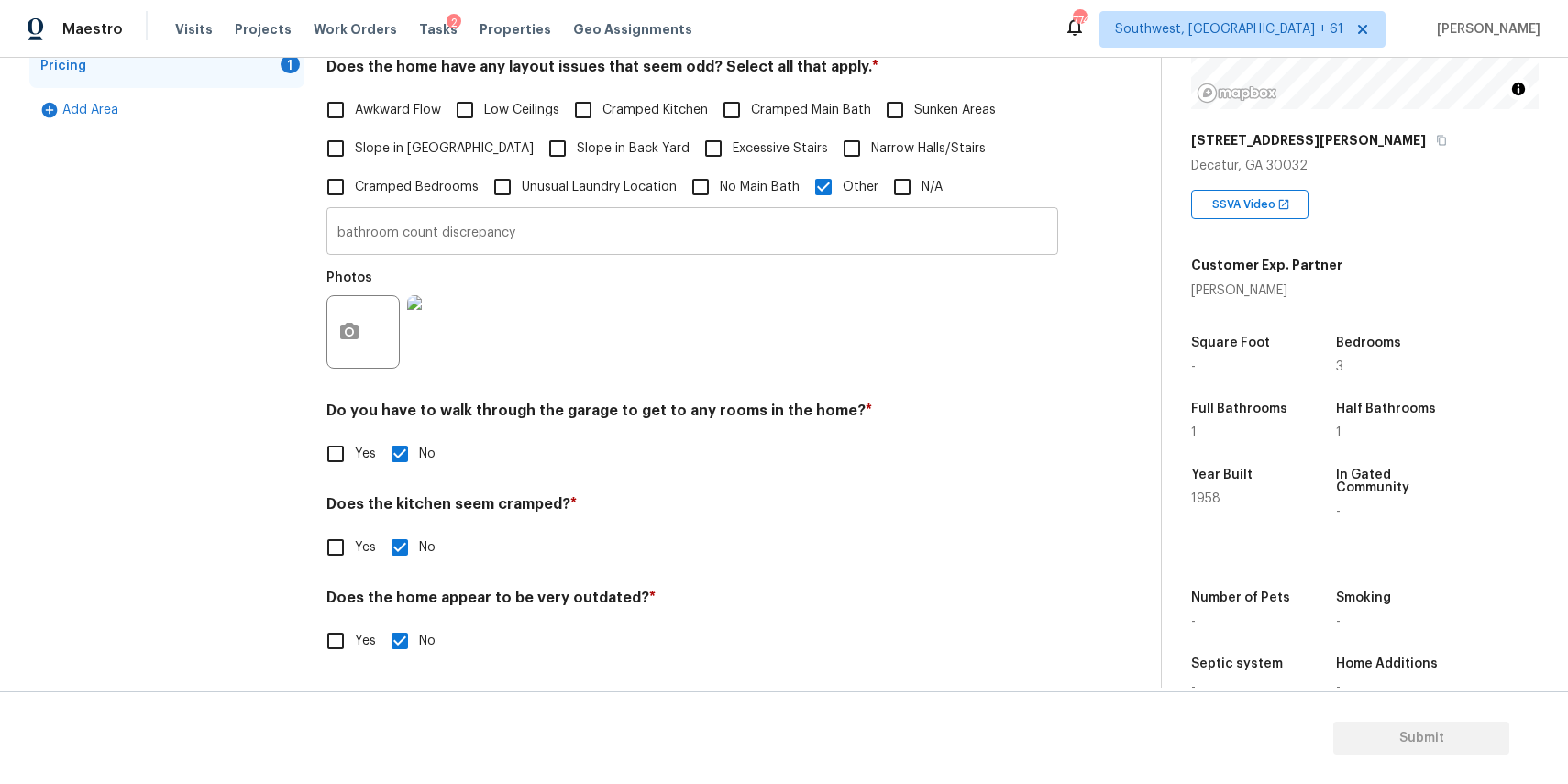
scroll to position [0, 0]
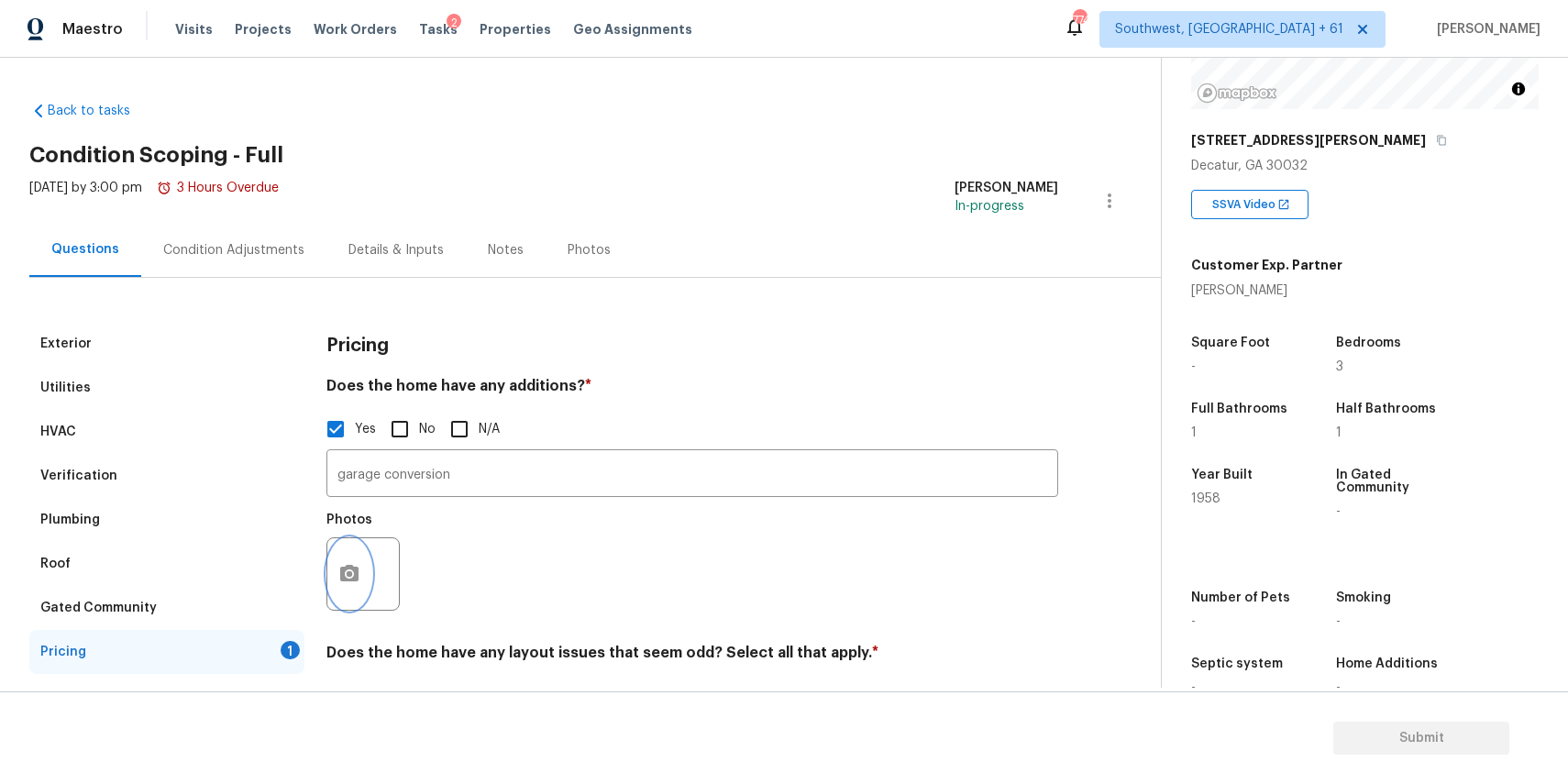
click at [360, 576] on button "button" at bounding box center [349, 573] width 44 height 72
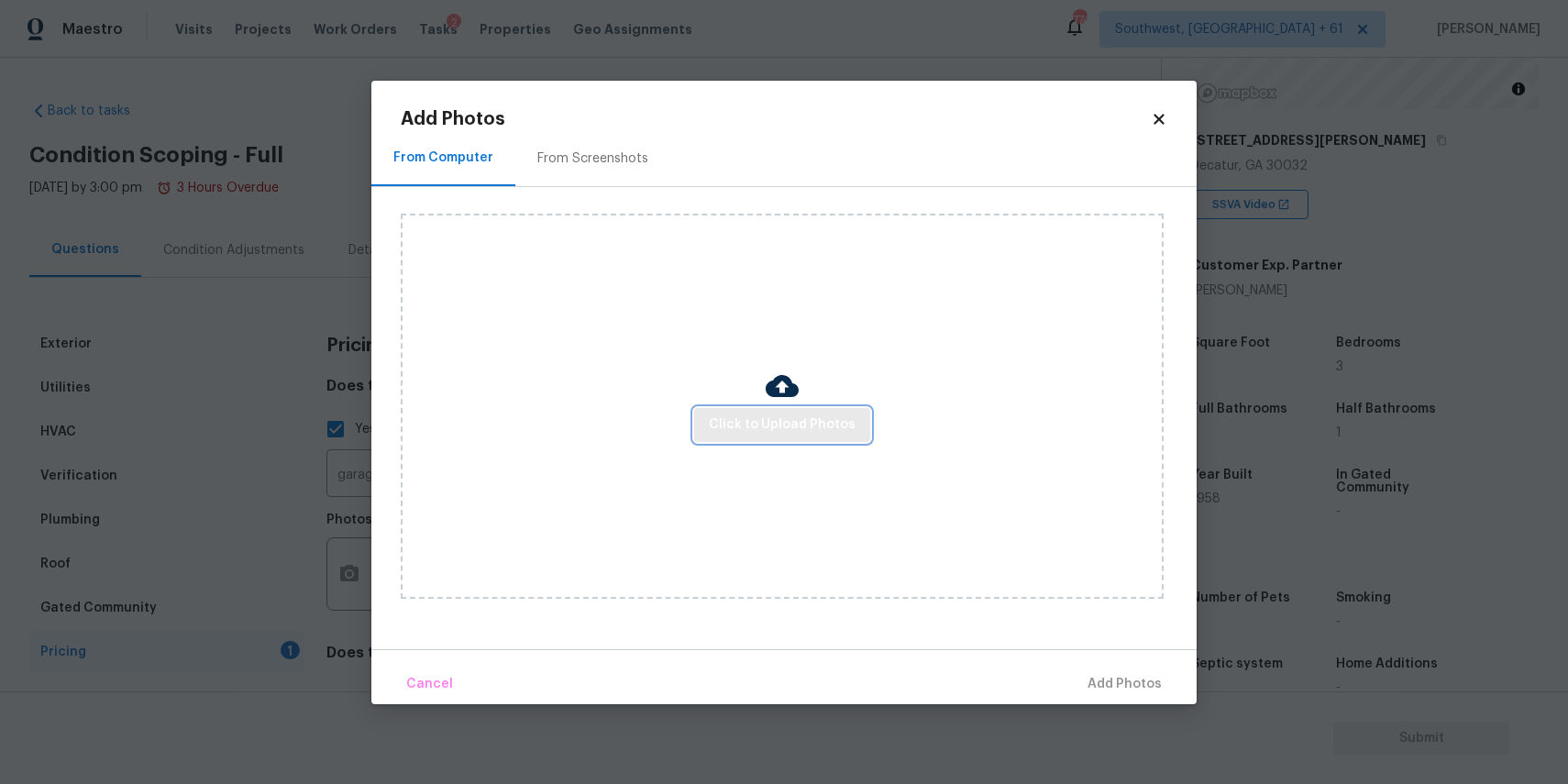
click at [751, 431] on span "Click to Upload Photos" at bounding box center [782, 424] width 146 height 23
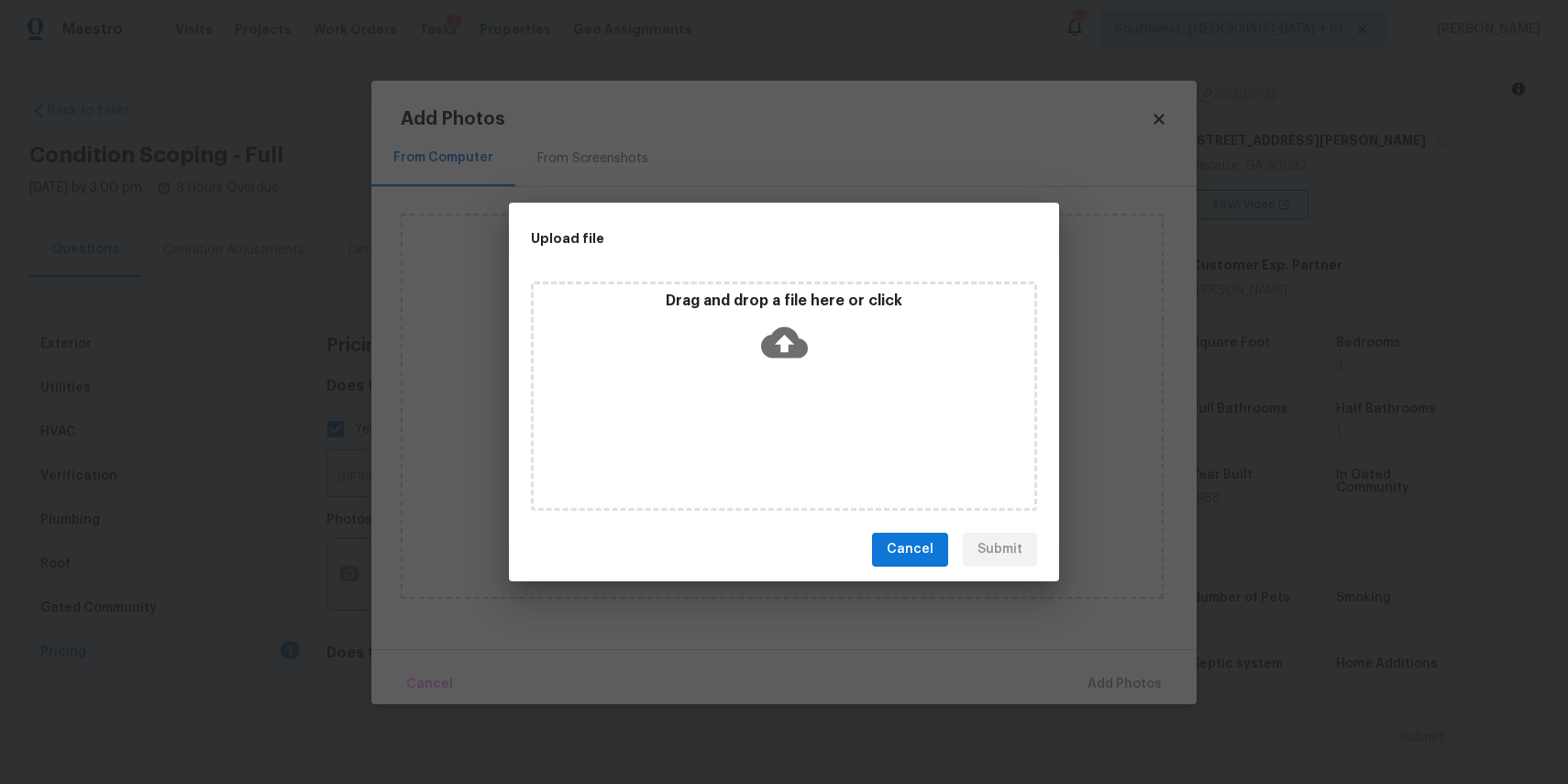
click at [751, 431] on div "Drag and drop a file here or click" at bounding box center [784, 396] width 506 height 229
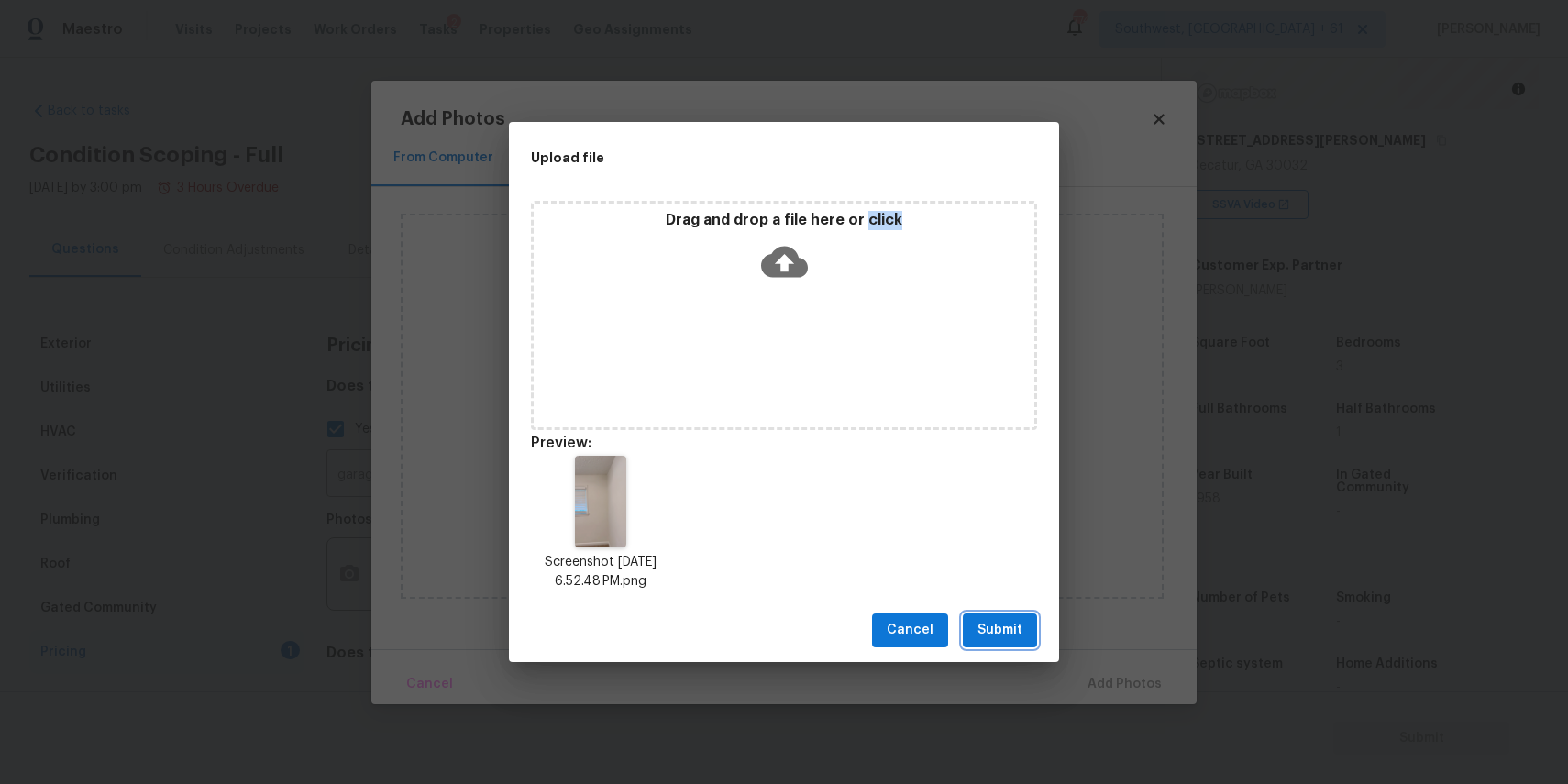
click at [1004, 630] on span "Submit" at bounding box center [1000, 630] width 45 height 23
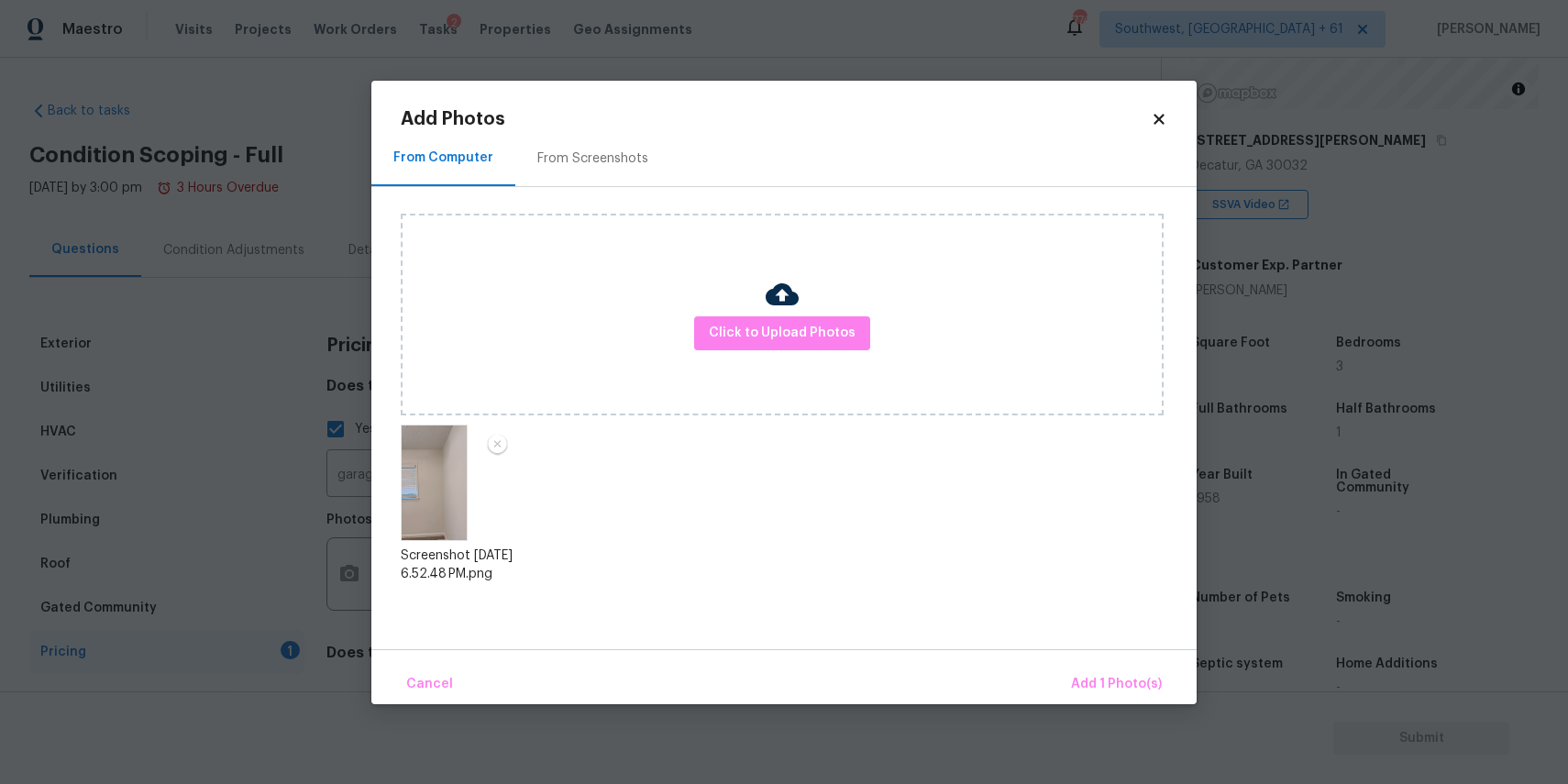
click at [1088, 657] on div "Cancel Add 1 Photo(s)" at bounding box center [784, 676] width 826 height 55
click at [1113, 674] on span "Add 1 Photo(s)" at bounding box center [1116, 684] width 90 height 23
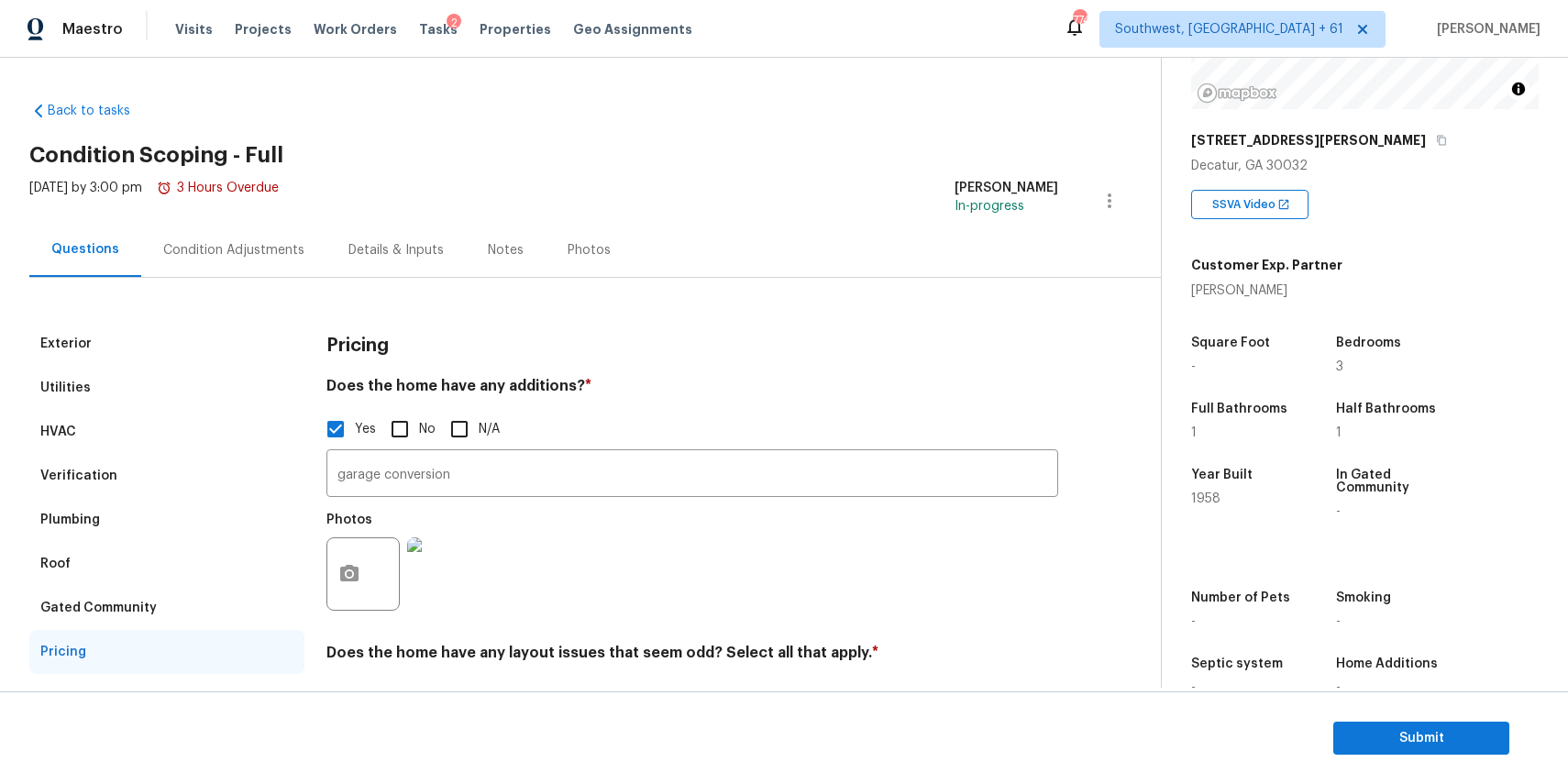
click at [237, 235] on div "Condition Adjustments" at bounding box center [233, 250] width 186 height 54
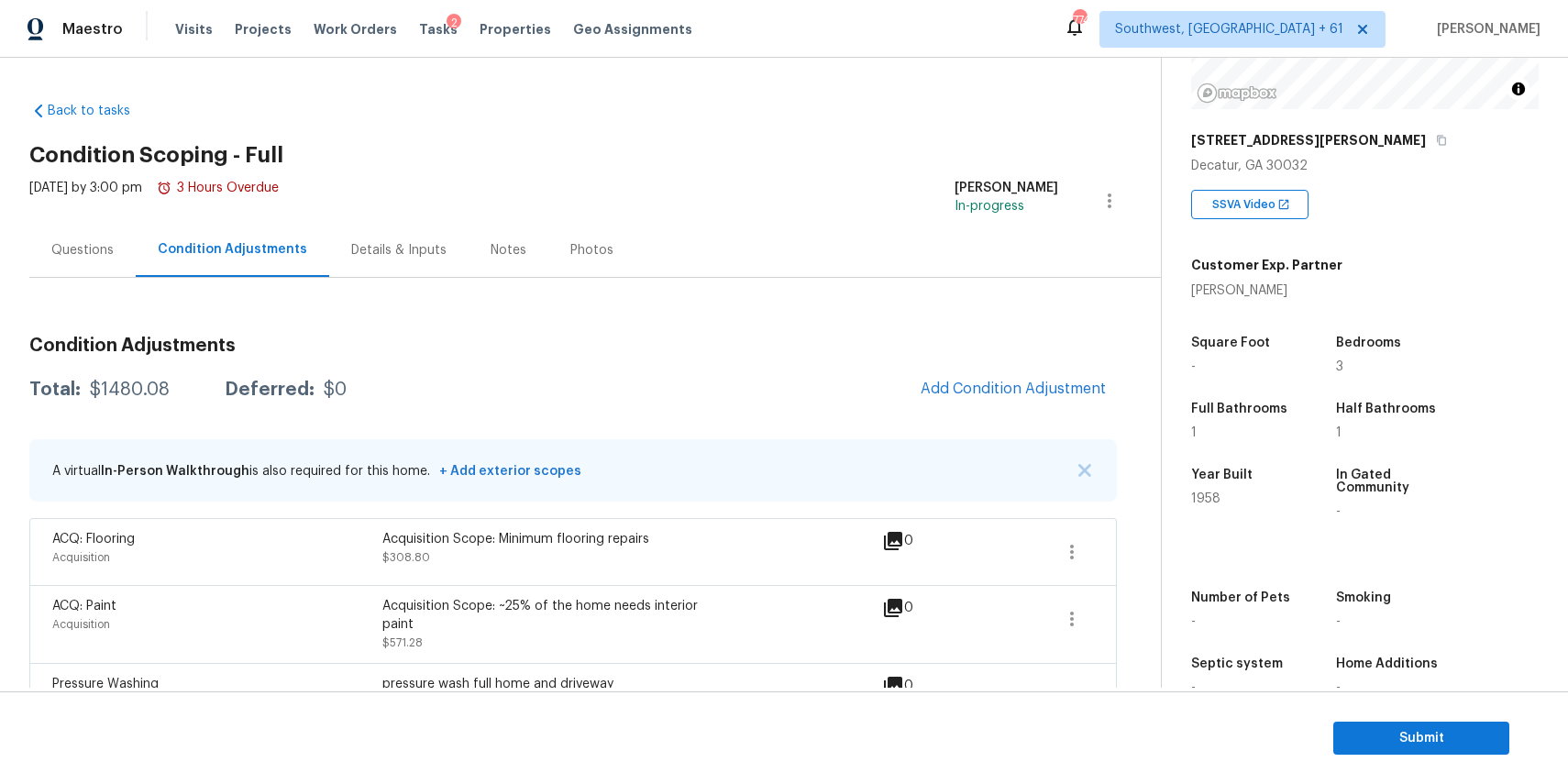
click at [159, 392] on div "$1480.08" at bounding box center [130, 390] width 80 height 19
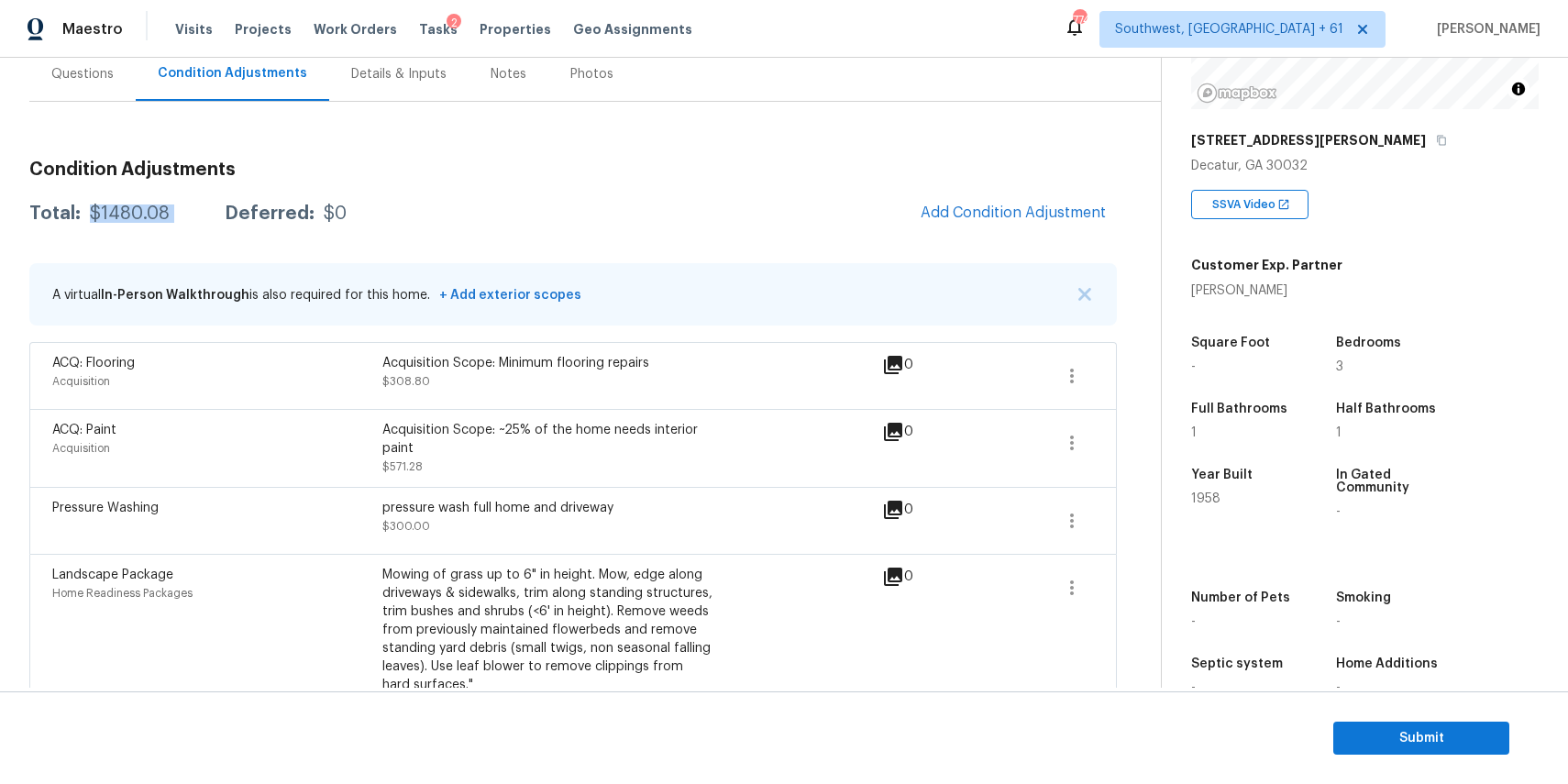
scroll to position [219, 0]
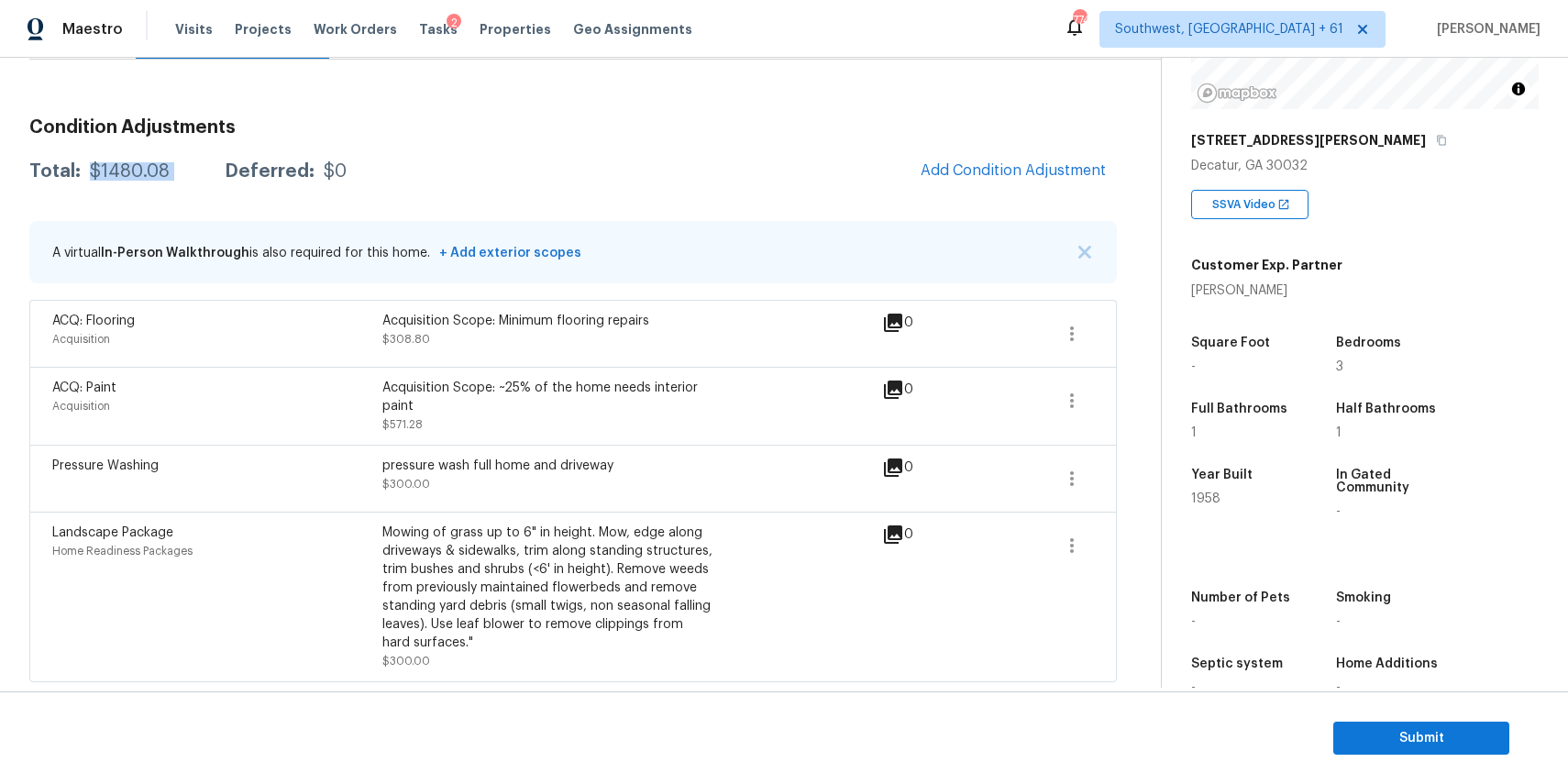
copy div "$1480.08"
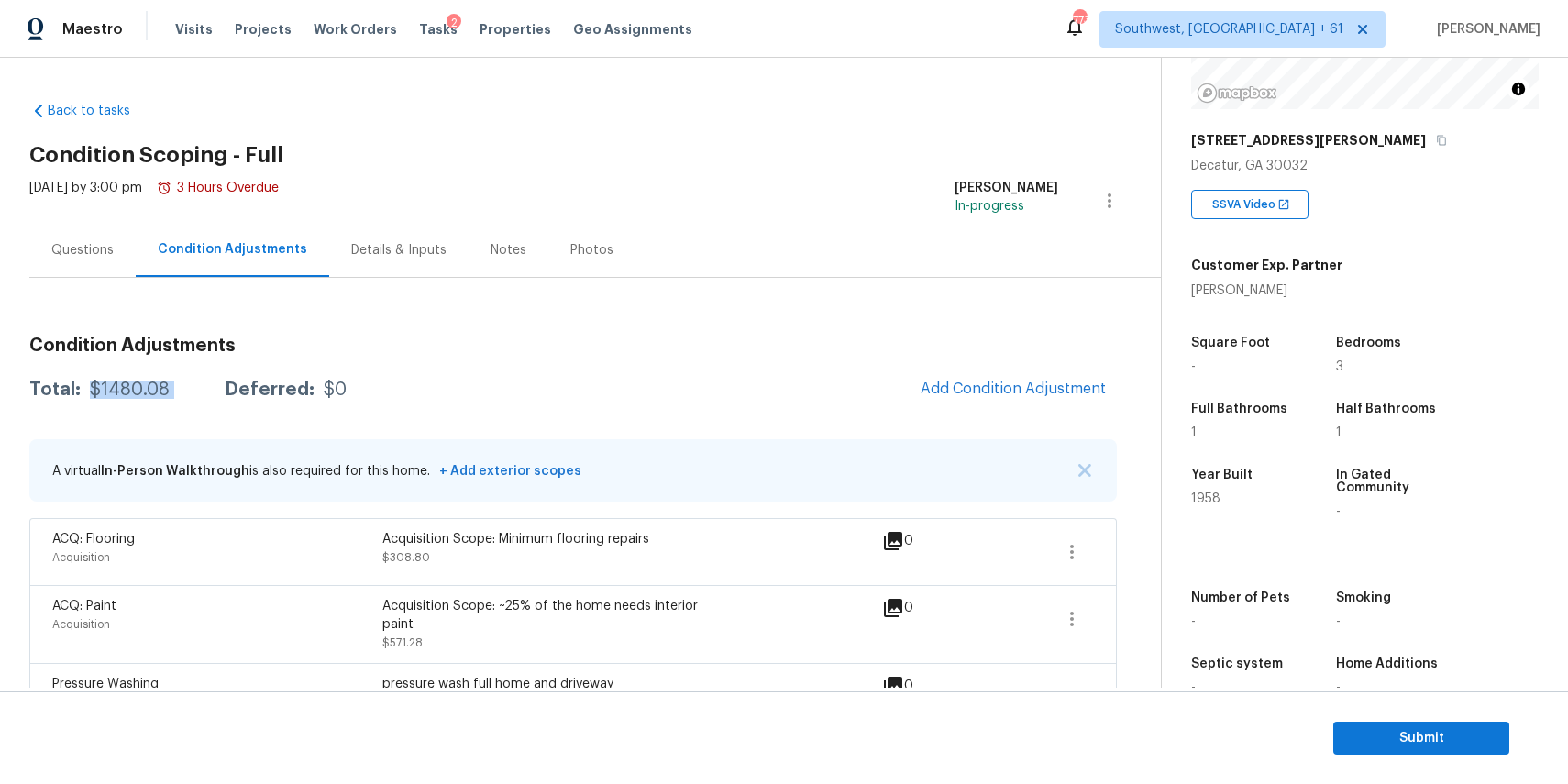
click at [82, 215] on div "Mon, Sep 08 2025 by 3:00 pm 3 Hours Overdue" at bounding box center [153, 200] width 249 height 44
click at [97, 241] on div "Questions" at bounding box center [82, 251] width 62 height 19
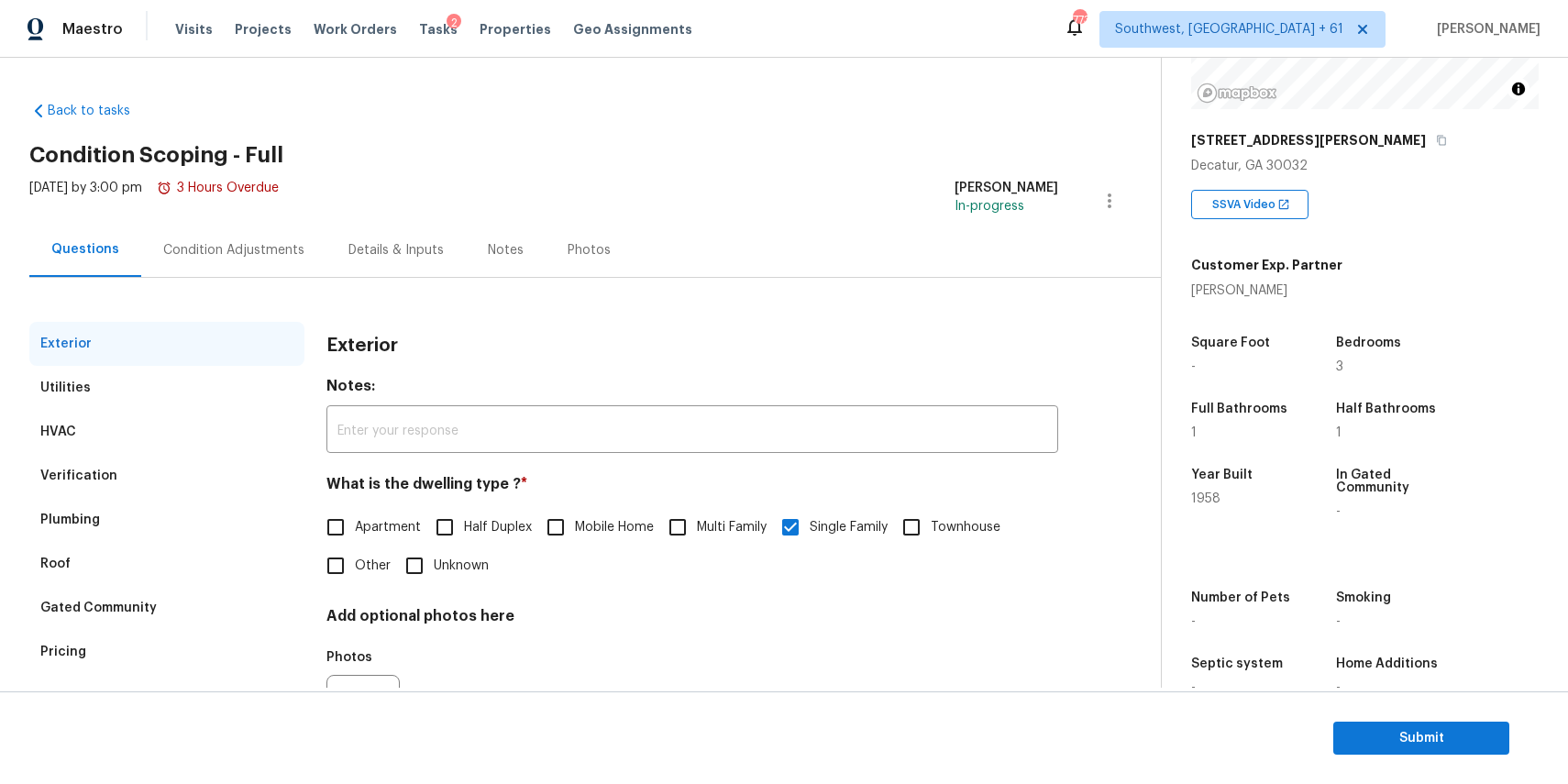
click at [200, 236] on div "Condition Adjustments" at bounding box center [233, 250] width 186 height 54
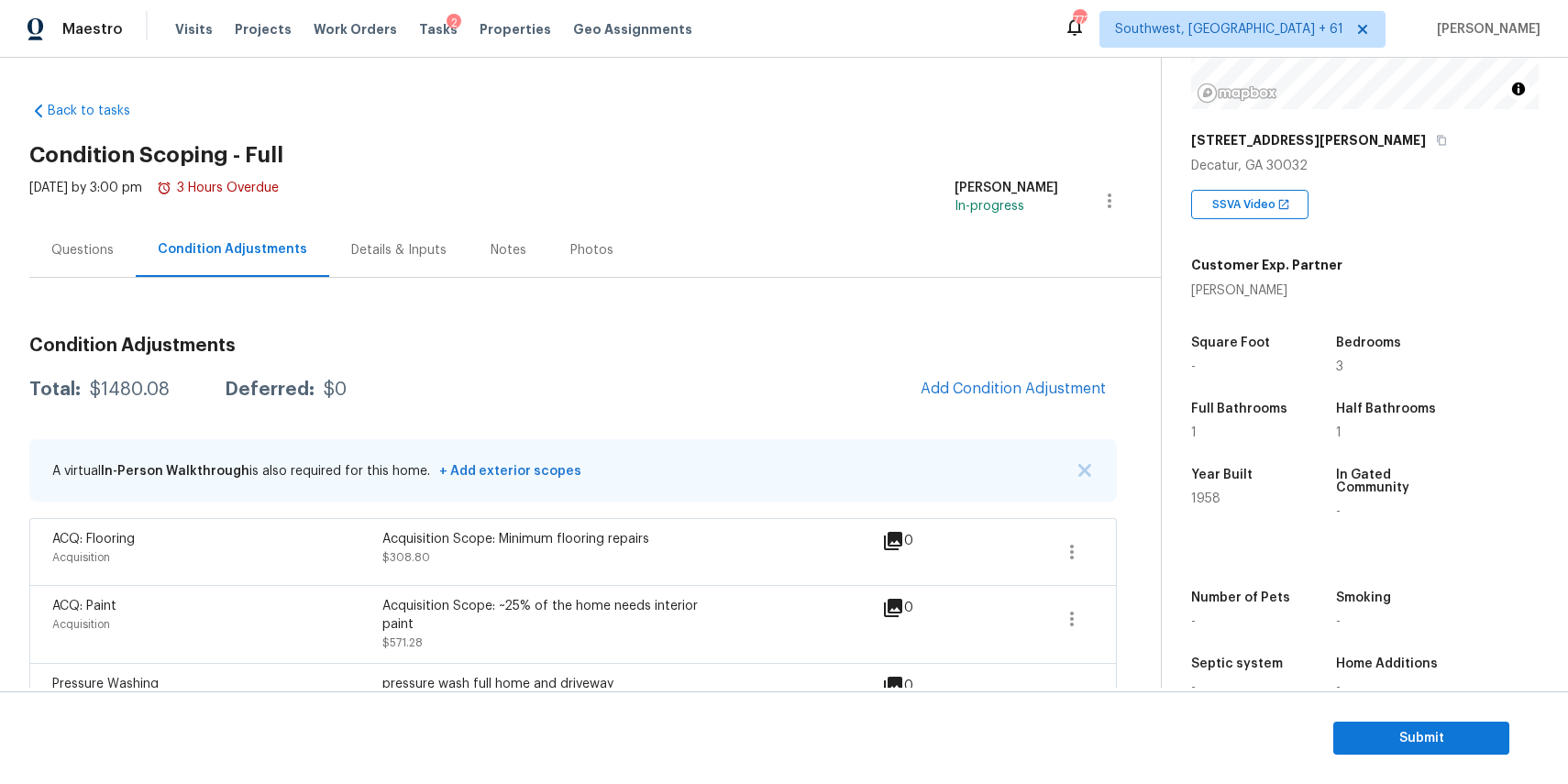
click at [132, 243] on div "Questions" at bounding box center [82, 250] width 106 height 54
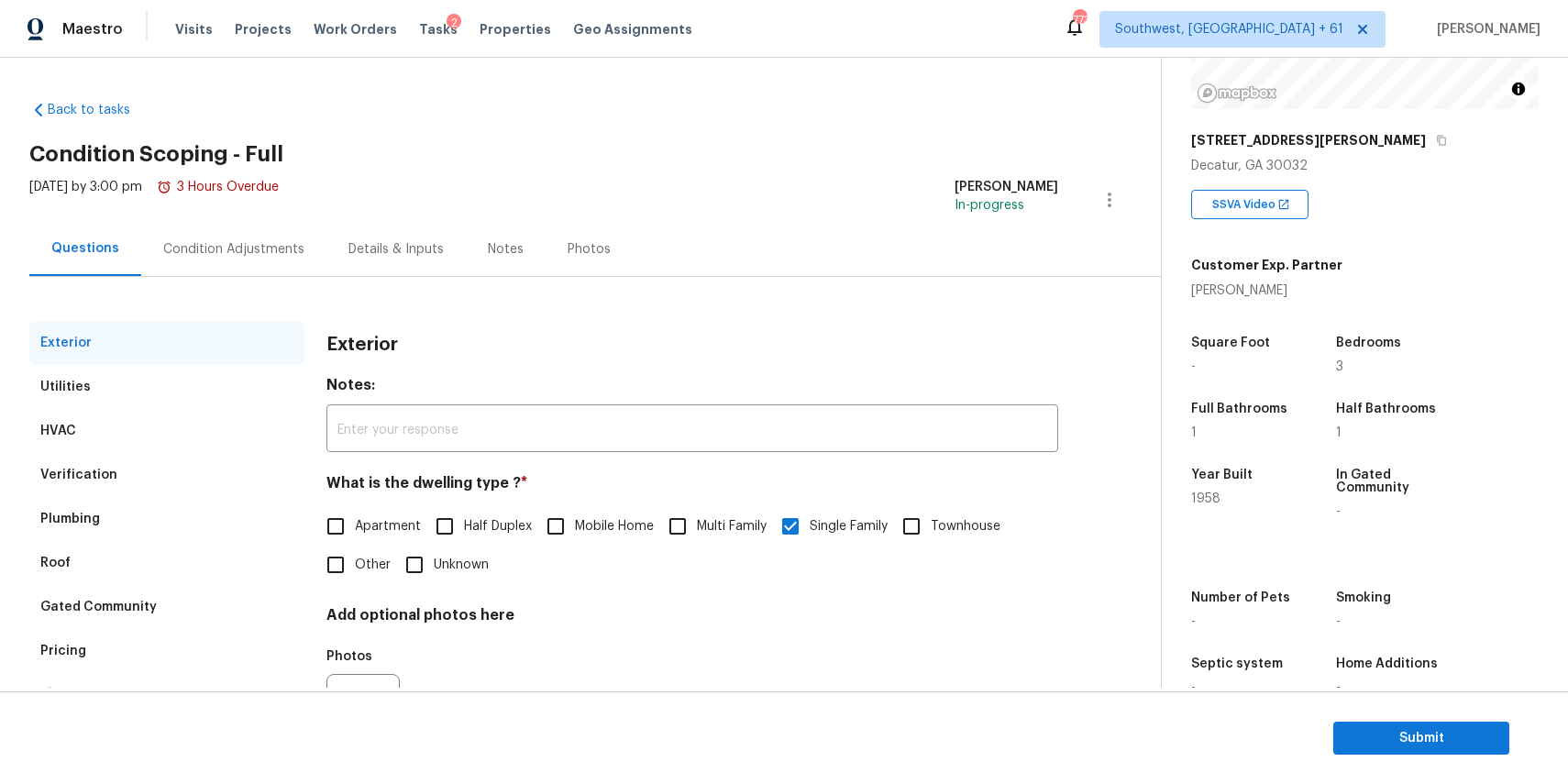
scroll to position [99, 0]
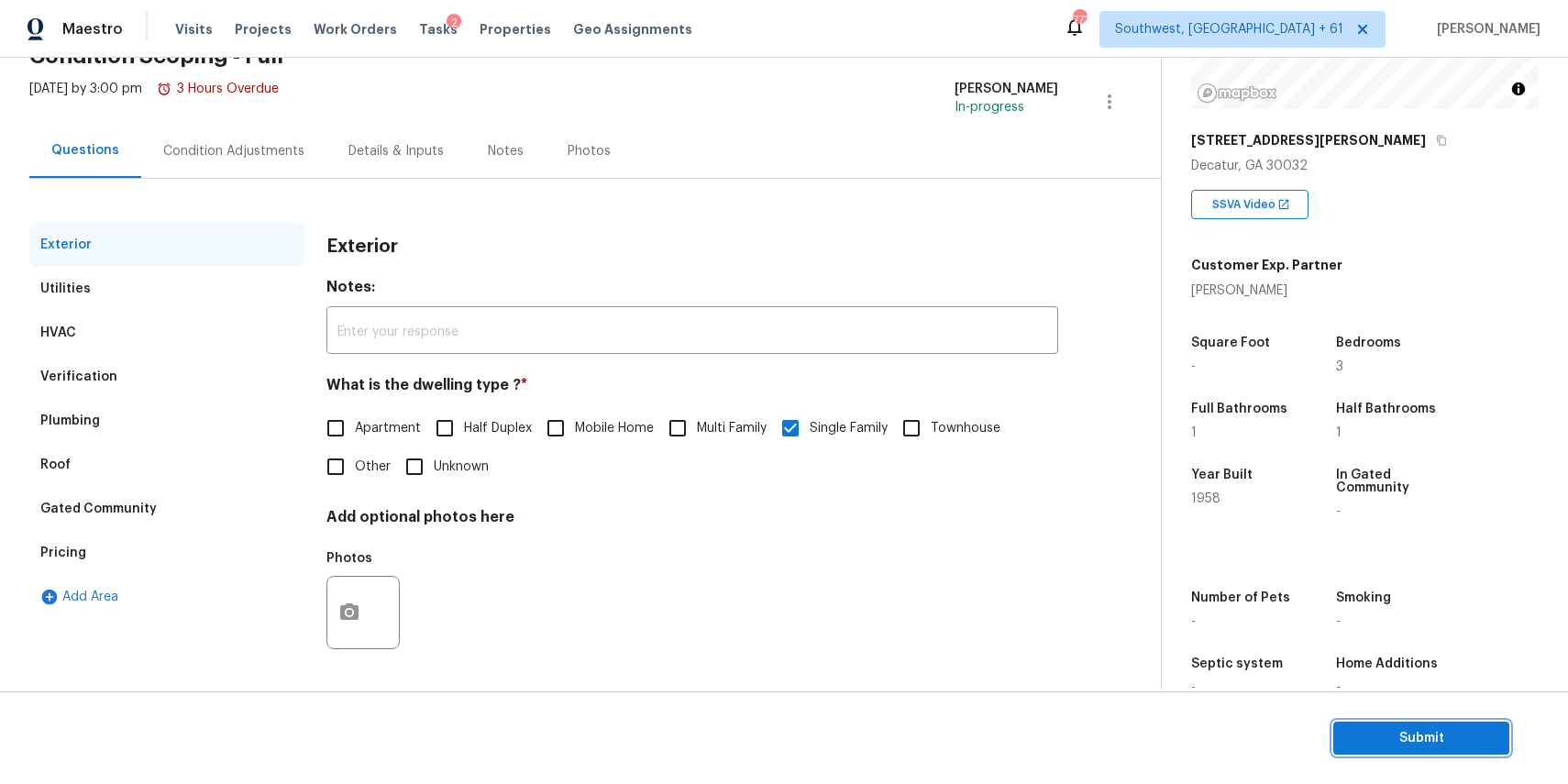
click at [1400, 723] on button "Submit" at bounding box center [1421, 738] width 176 height 34
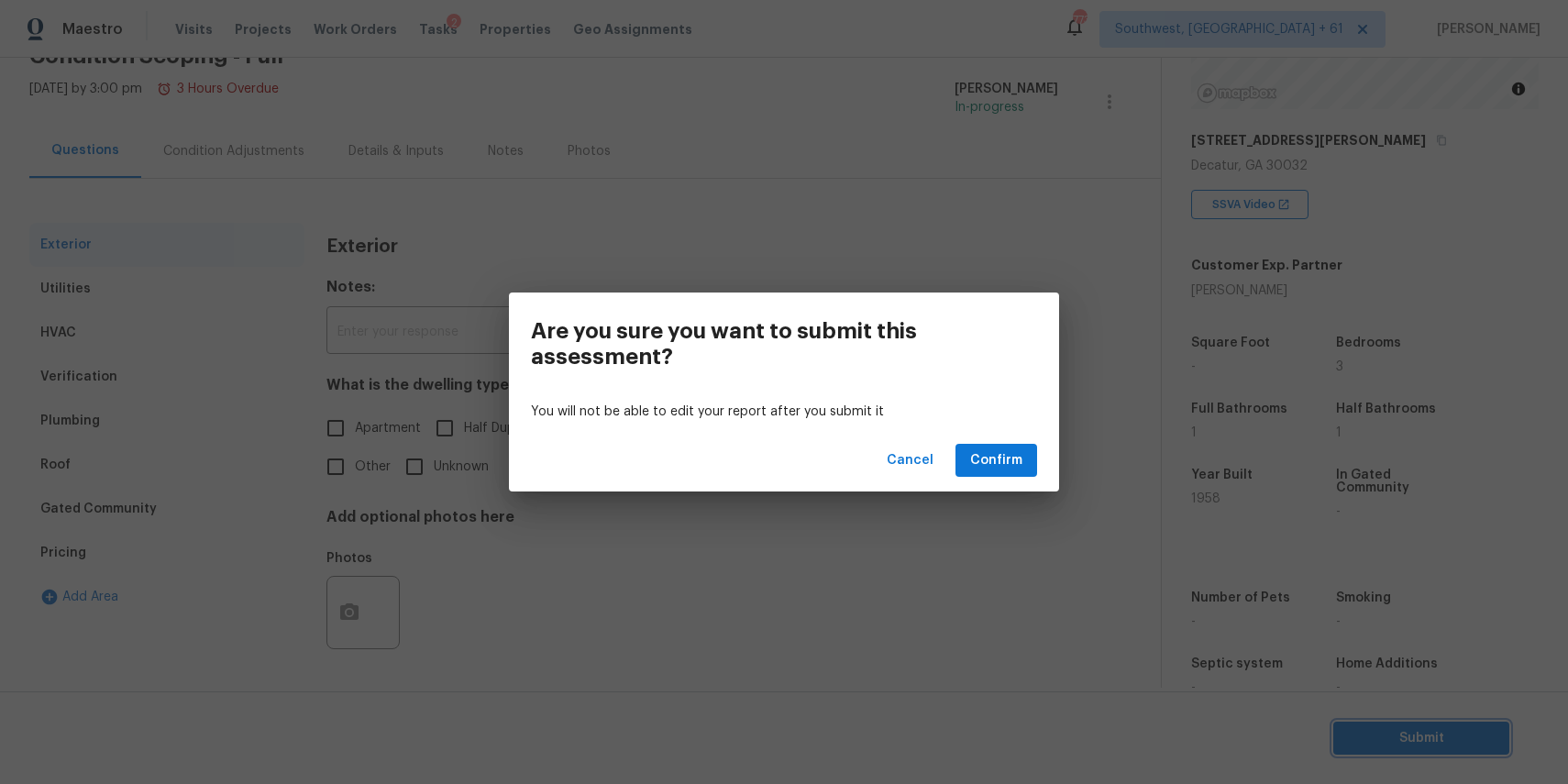
click at [1400, 723] on div "Are you sure you want to submit this assessment? You will not be able to edit y…" at bounding box center [784, 392] width 1568 height 784
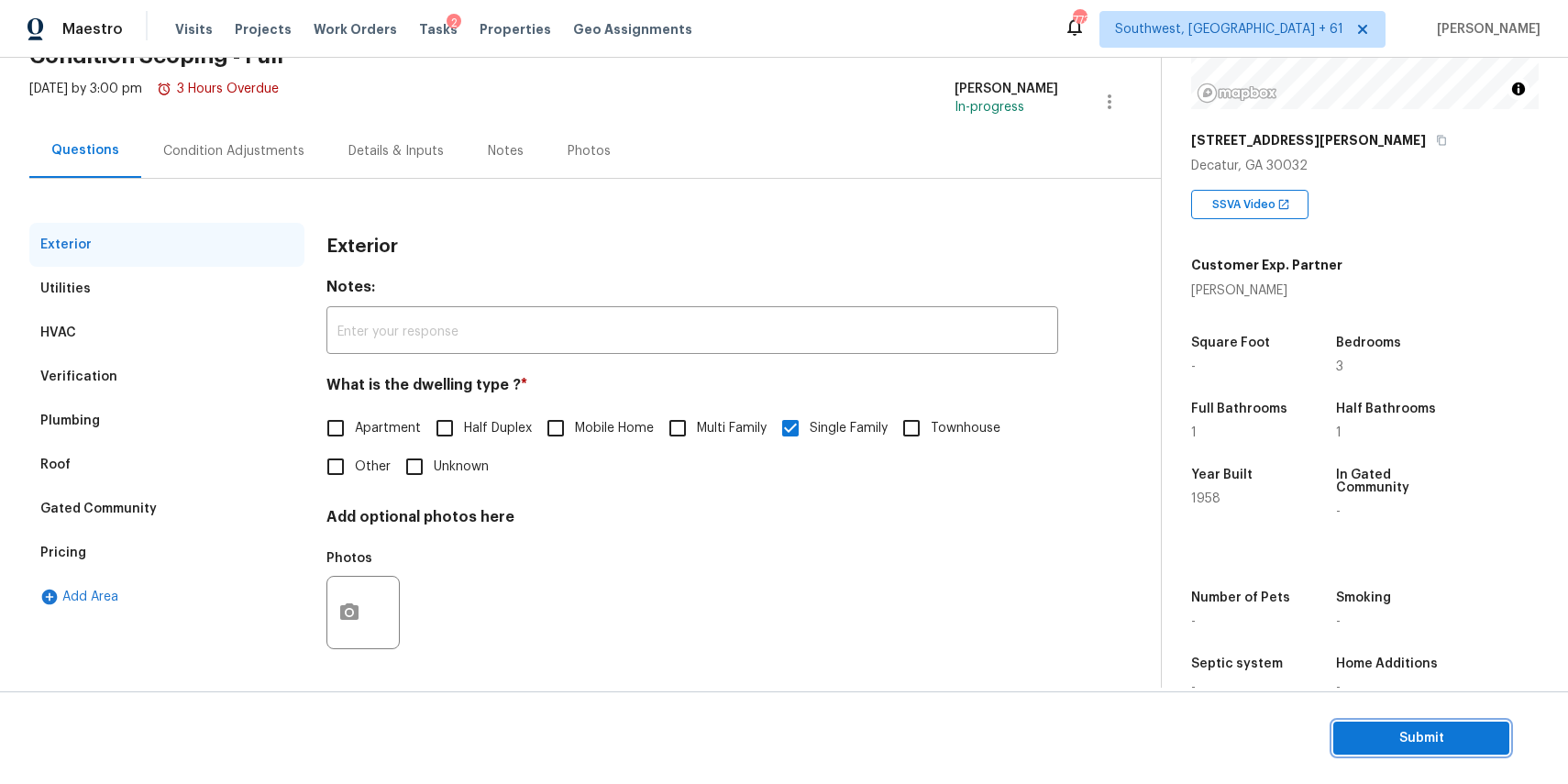
click at [1455, 741] on span "Submit" at bounding box center [1421, 738] width 146 height 23
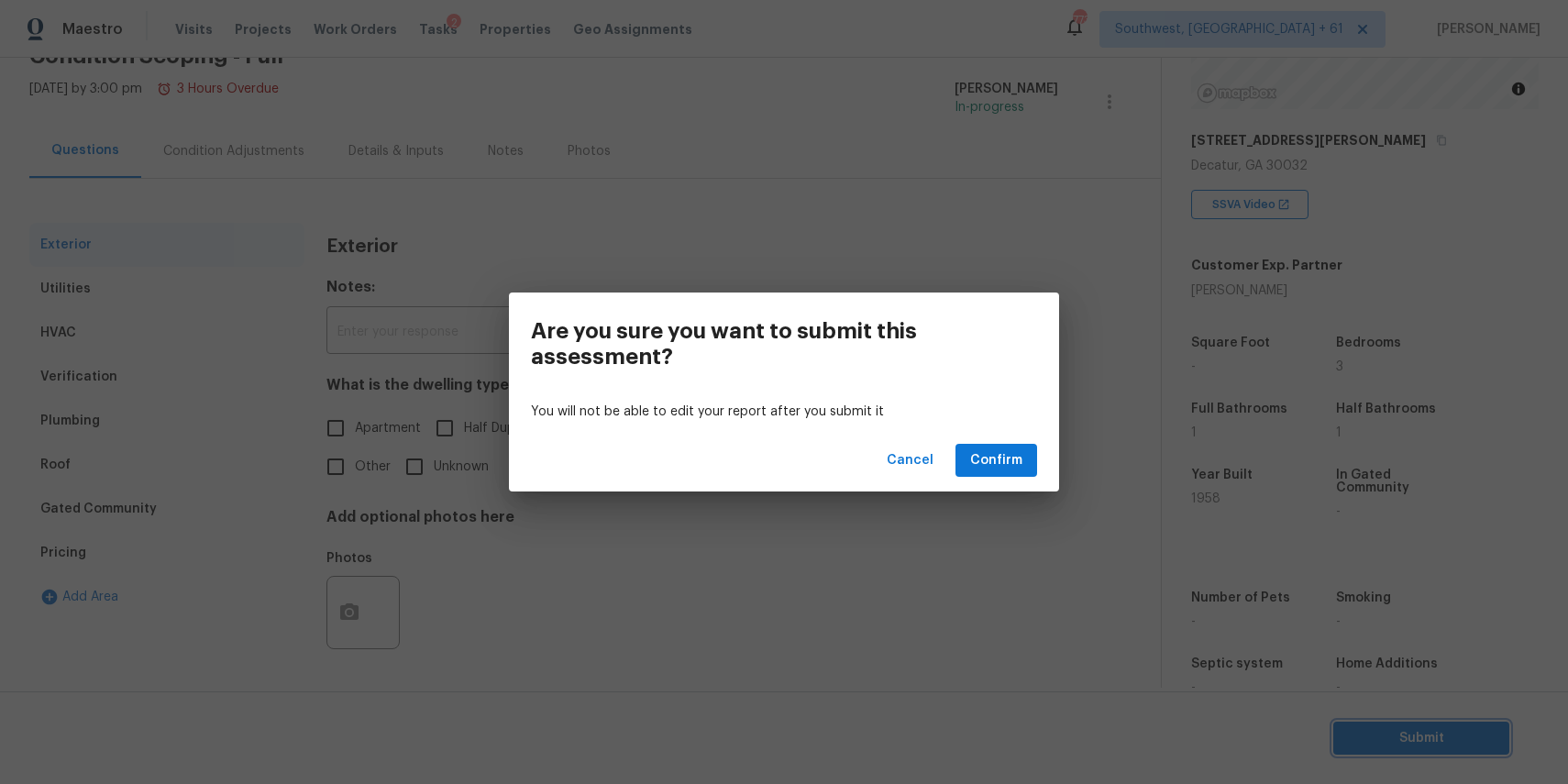
click at [1012, 527] on div "Are you sure you want to submit this assessment? You will not be able to edit y…" at bounding box center [784, 392] width 1568 height 784
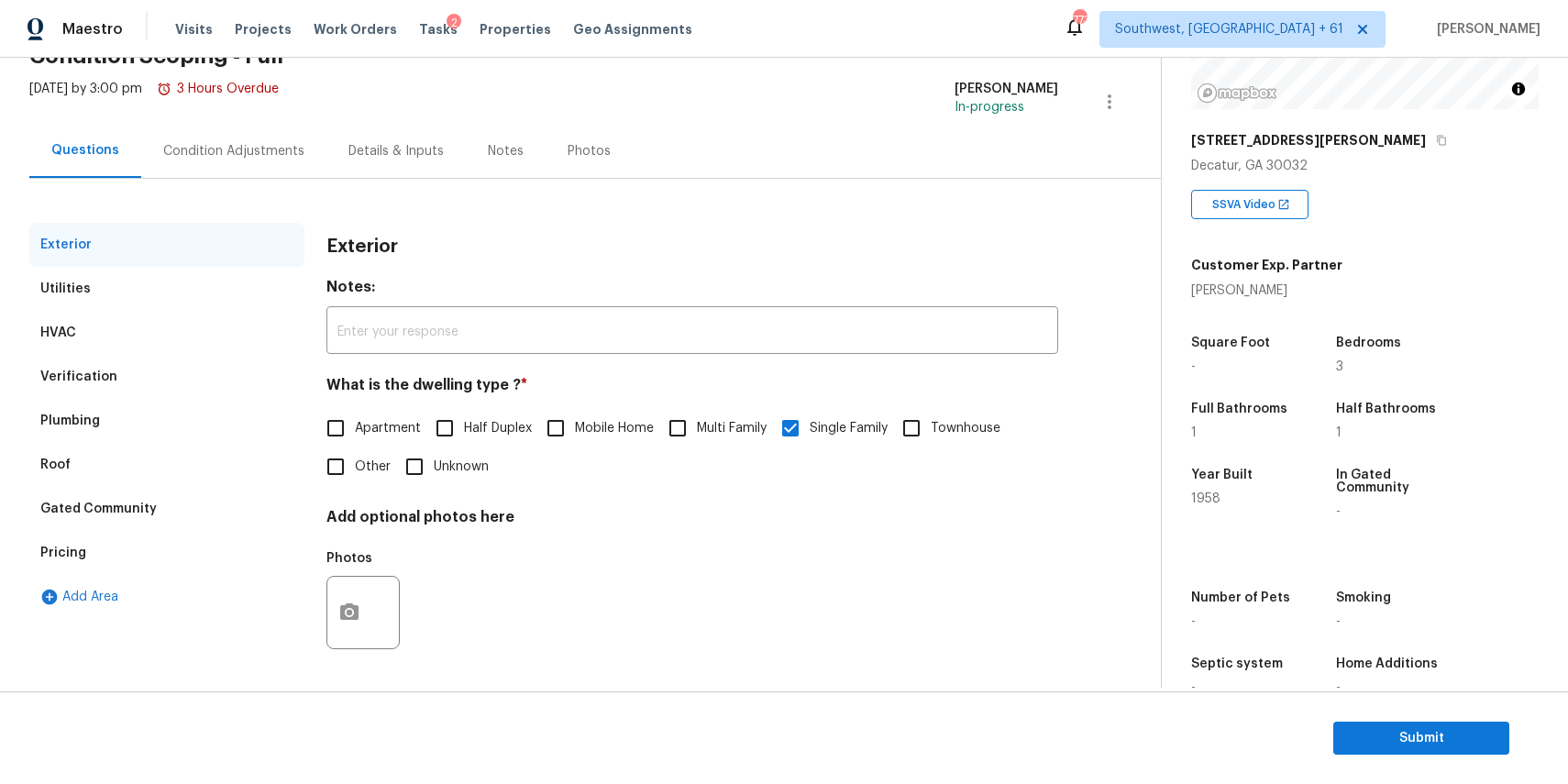
click at [248, 146] on div "Condition Adjustments" at bounding box center [233, 151] width 141 height 19
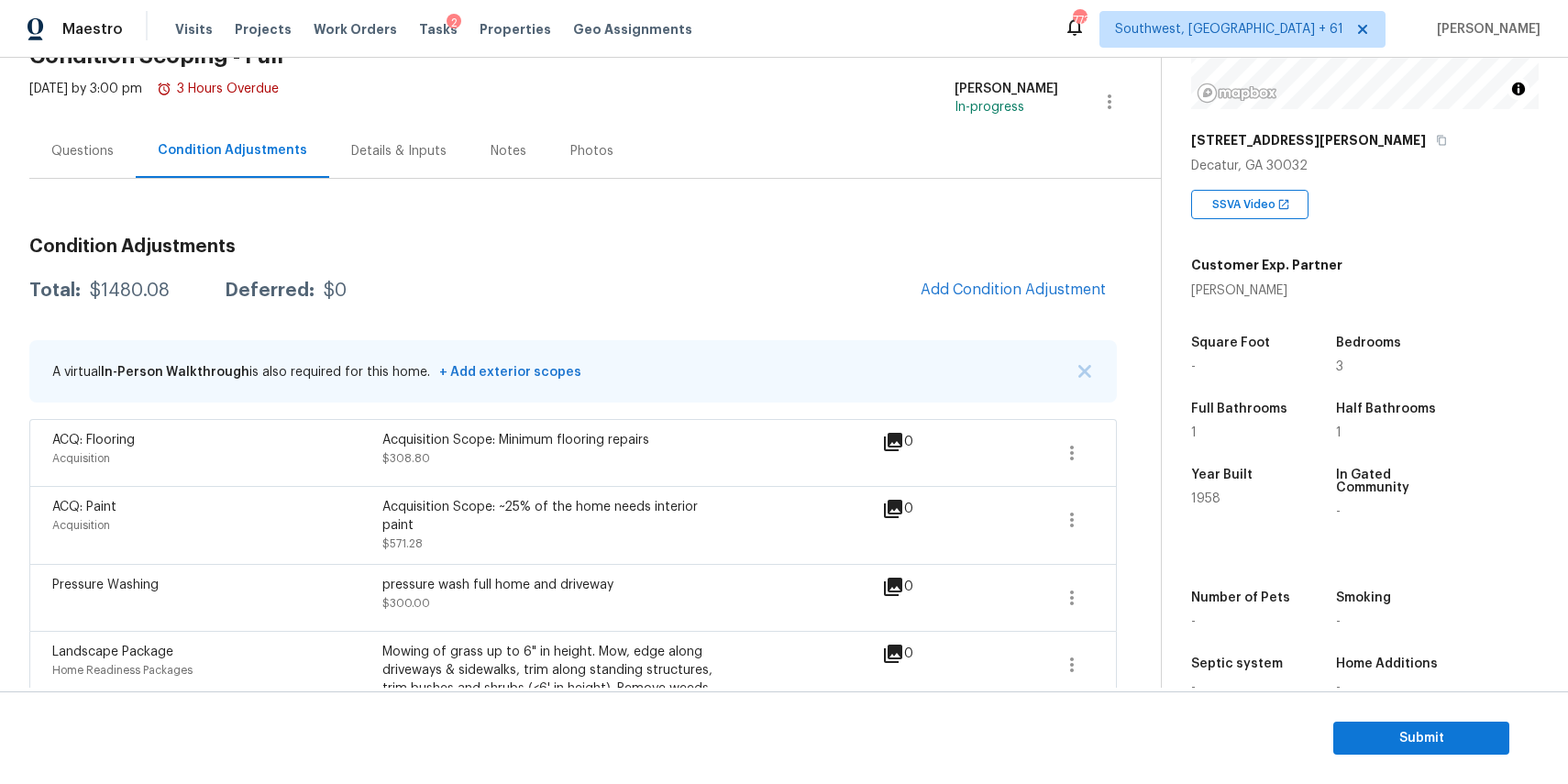
scroll to position [219, 0]
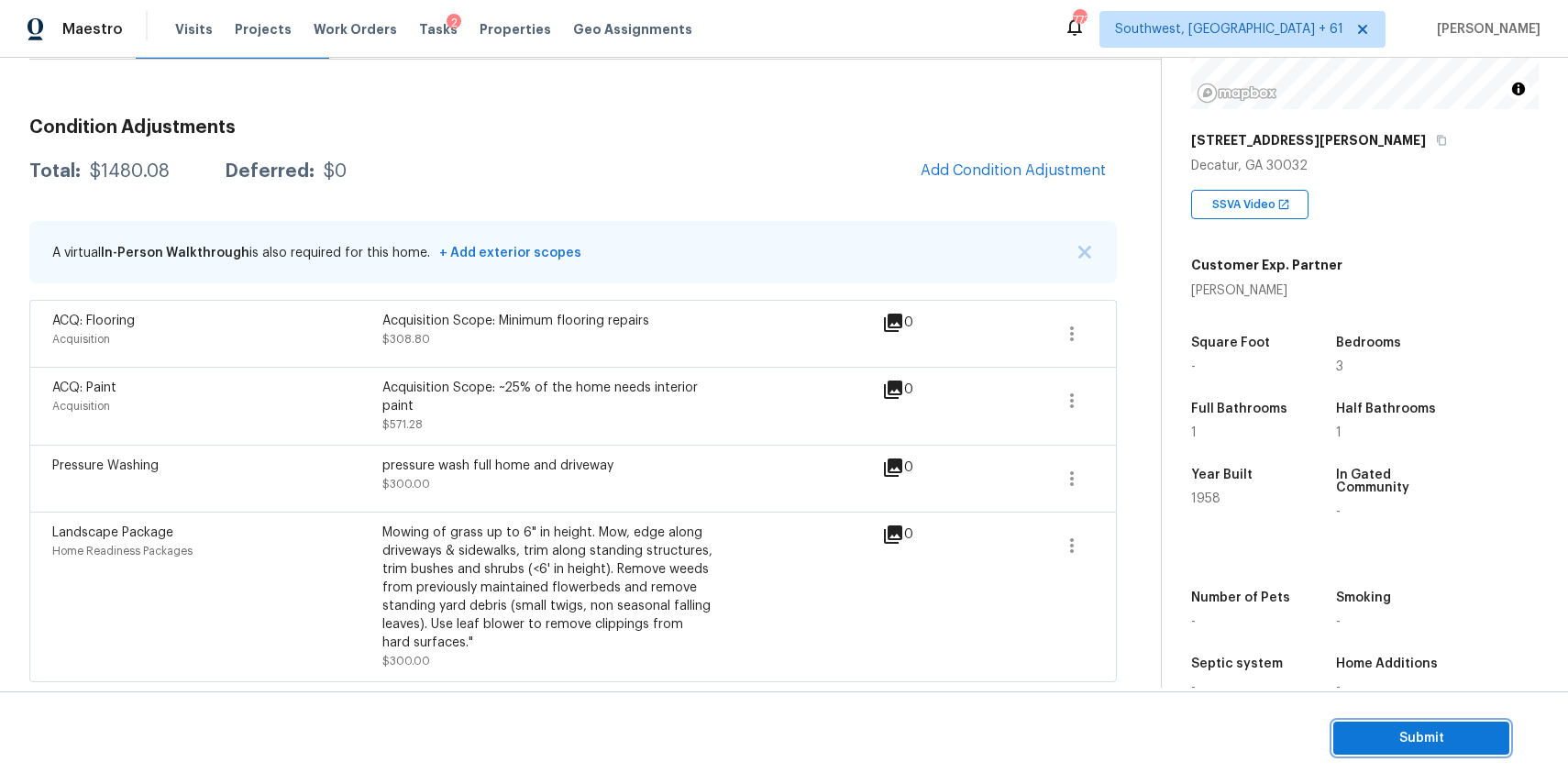
click at [1434, 741] on span "Submit" at bounding box center [1421, 738] width 146 height 23
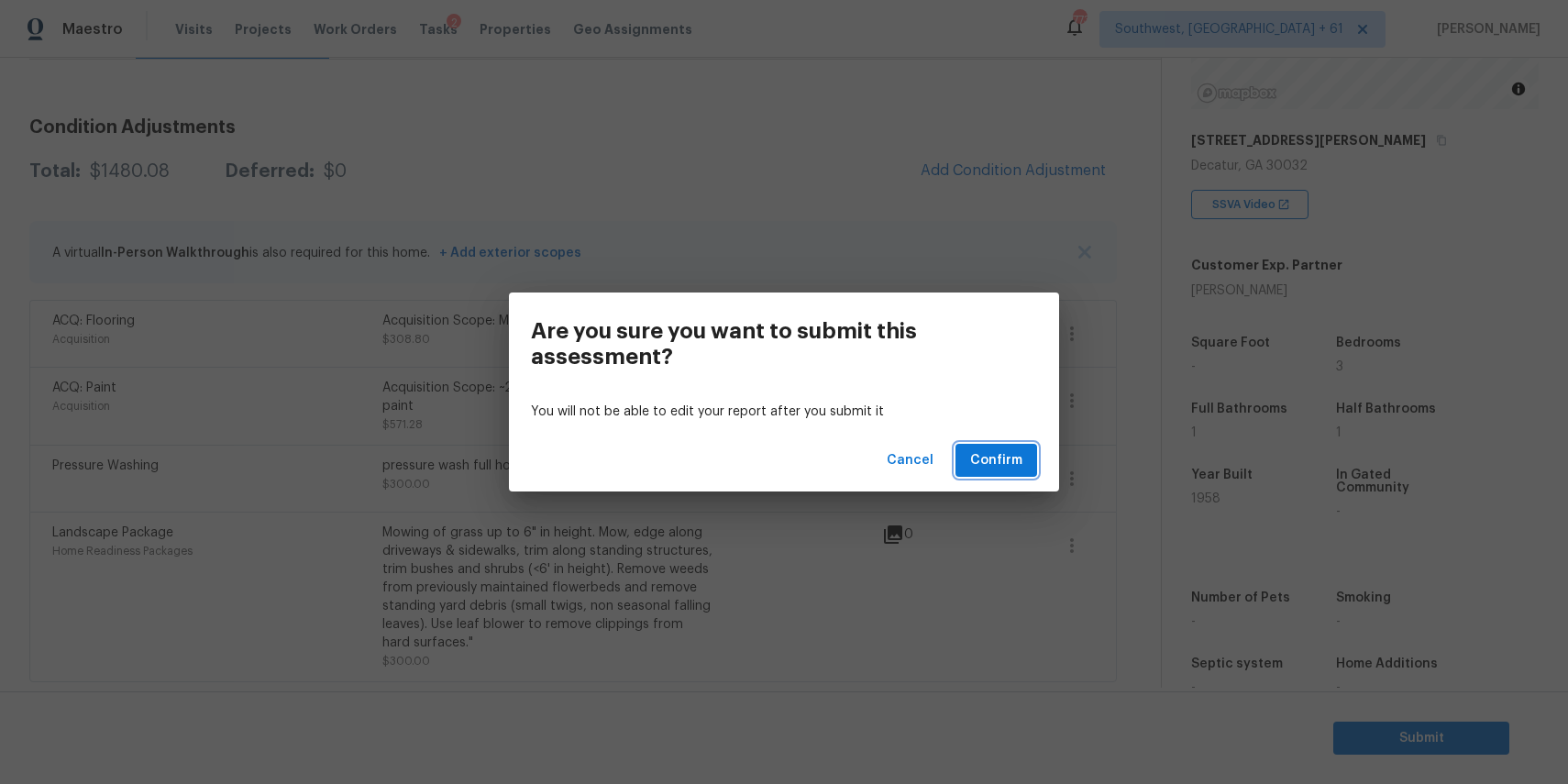
click at [1027, 458] on button "Confirm" at bounding box center [995, 461] width 81 height 34
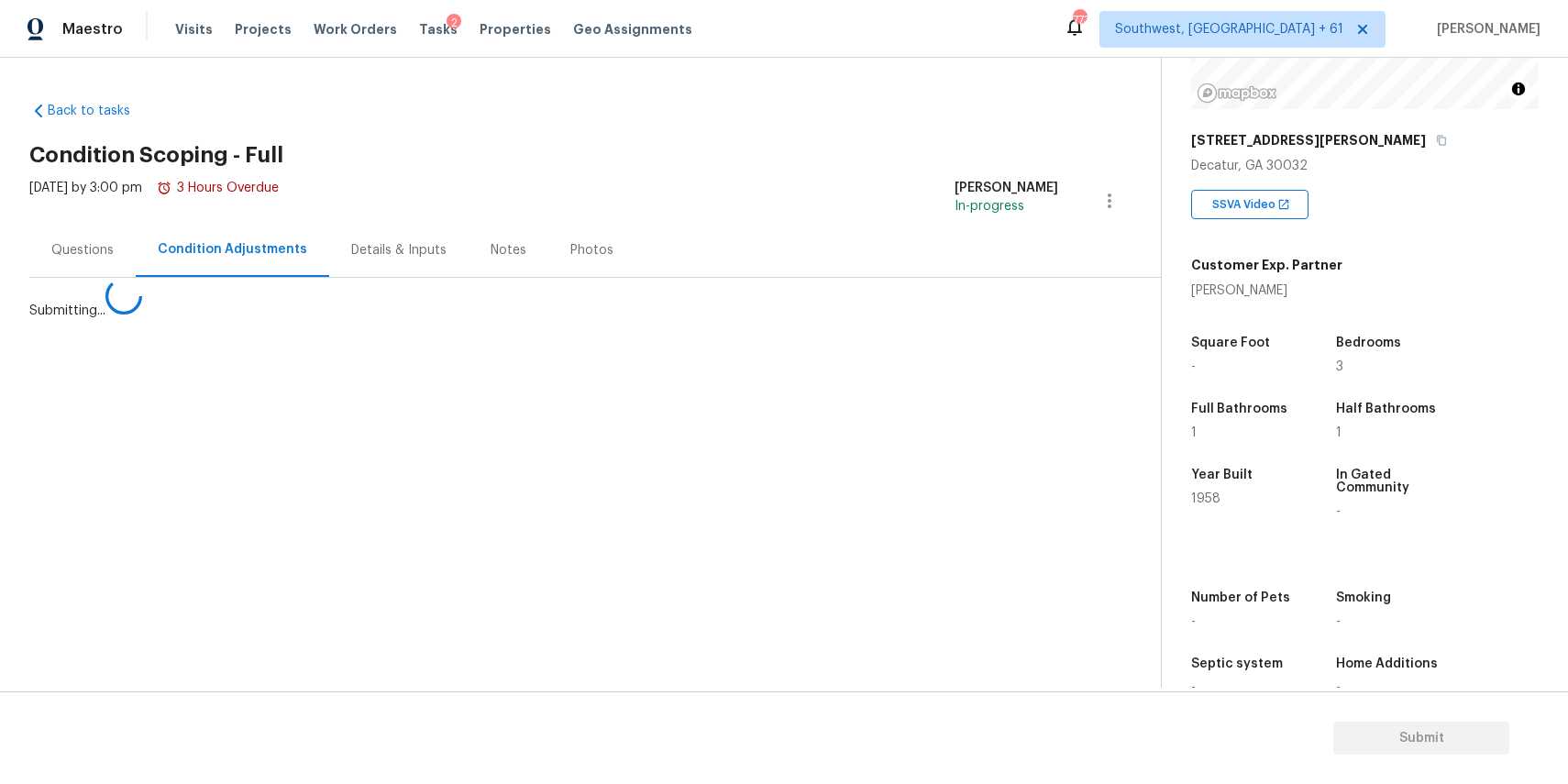
scroll to position [0, 0]
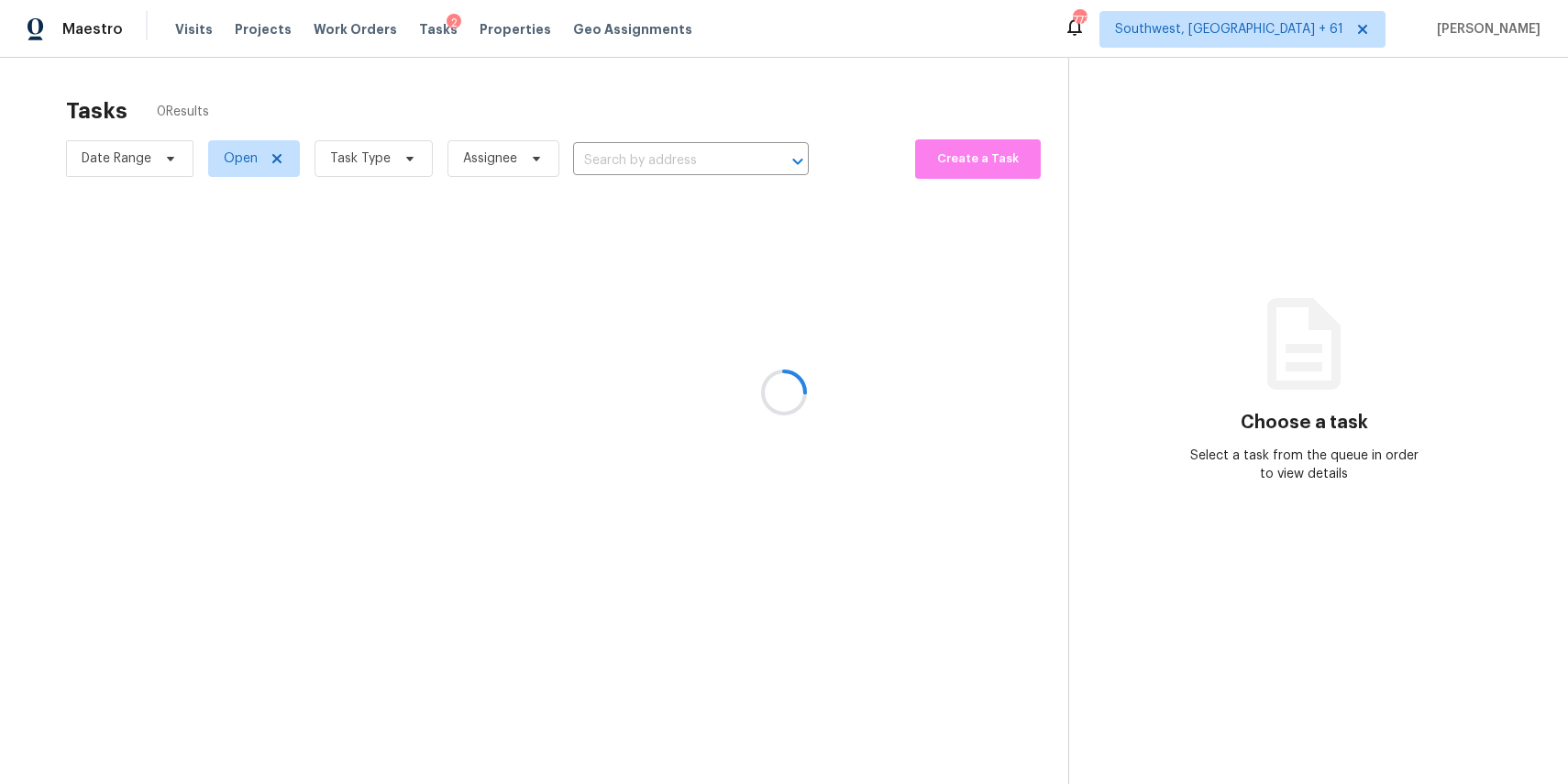
click at [648, 148] on div at bounding box center [784, 392] width 1568 height 784
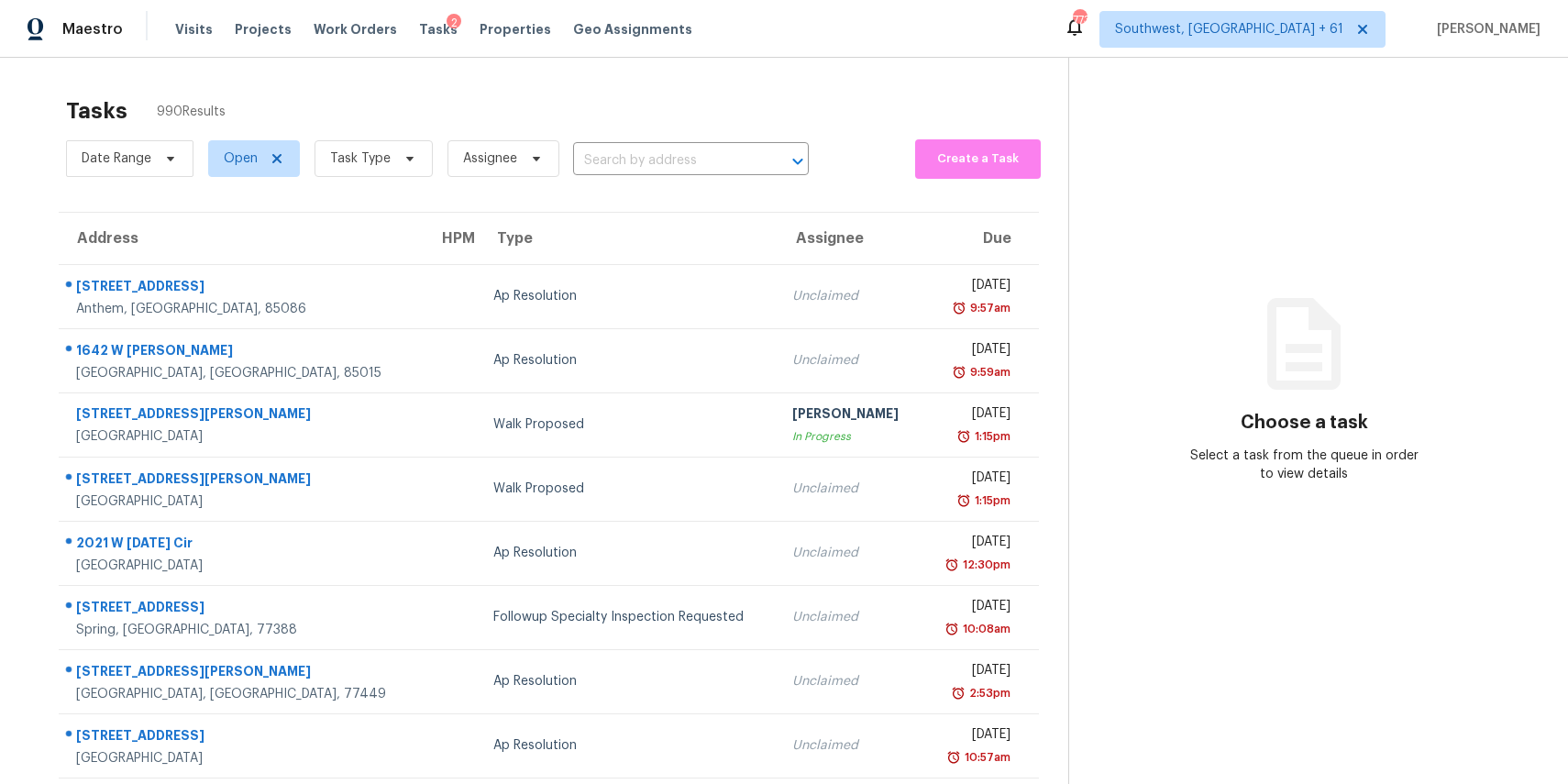
click at [652, 149] on input "text" at bounding box center [665, 160] width 185 height 28
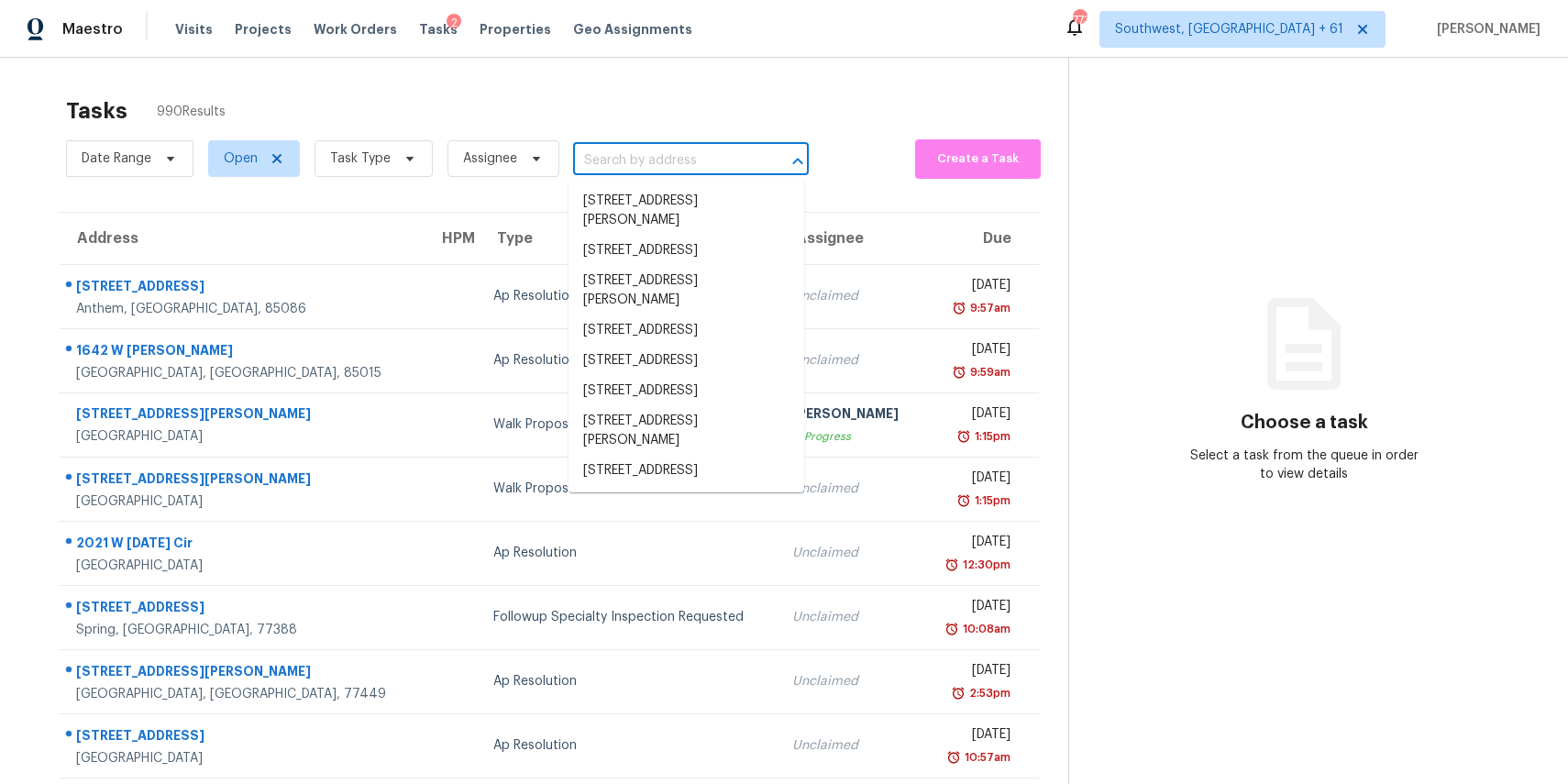
paste input "6273 20th St S, Saint Petersburg, FL 33712"
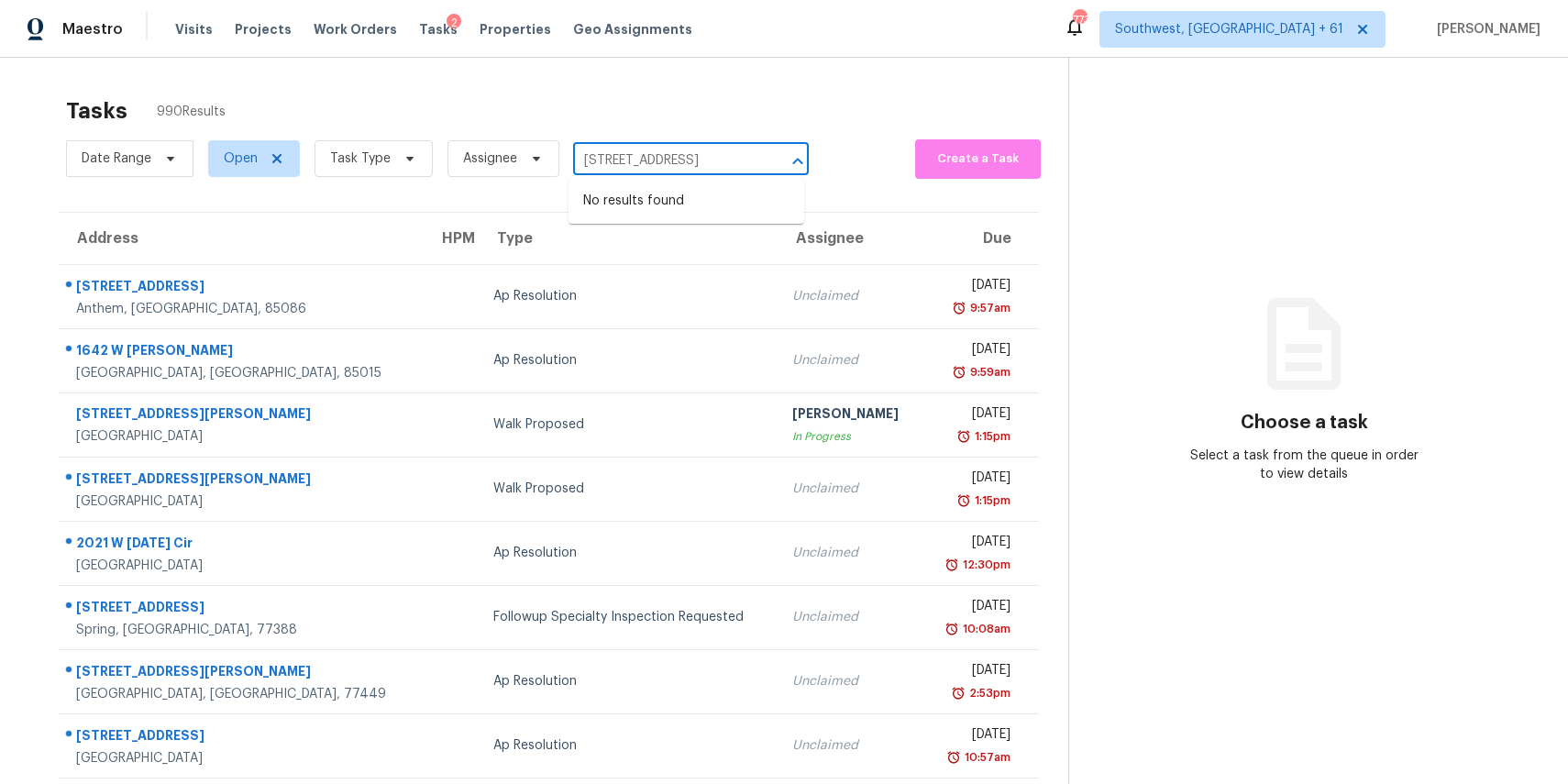
type input "6273 20th St S, Saint Petersburg, FL 33712"
click at [368, 141] on span "Task Type" at bounding box center [373, 158] width 118 height 36
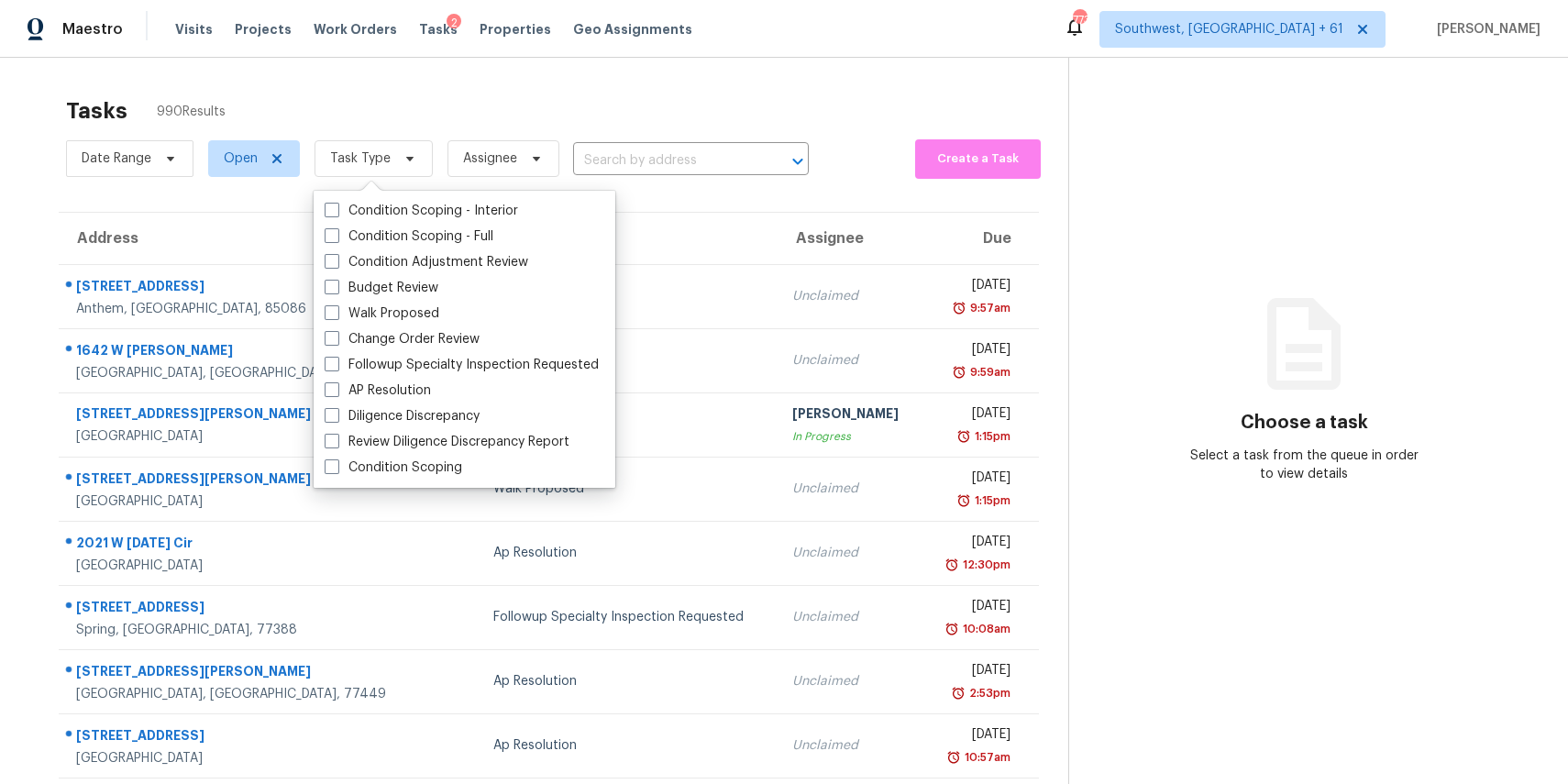
scroll to position [0, 0]
click at [462, 236] on label "Condition Scoping - Full" at bounding box center [409, 237] width 169 height 19
click at [337, 236] on input "Condition Scoping - Full" at bounding box center [330, 233] width 12 height 12
checkbox input "true"
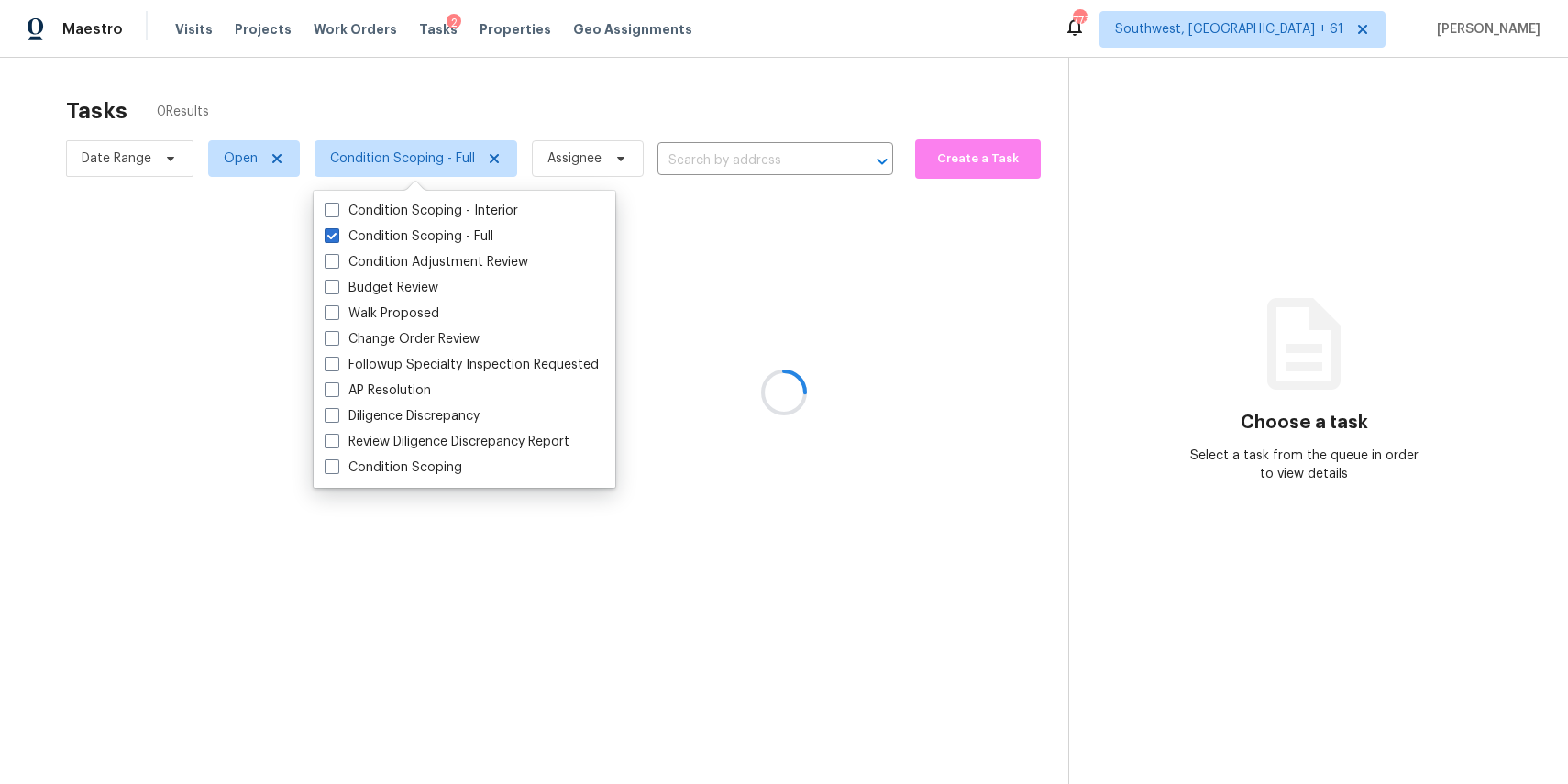
click at [508, 94] on div at bounding box center [784, 392] width 1568 height 784
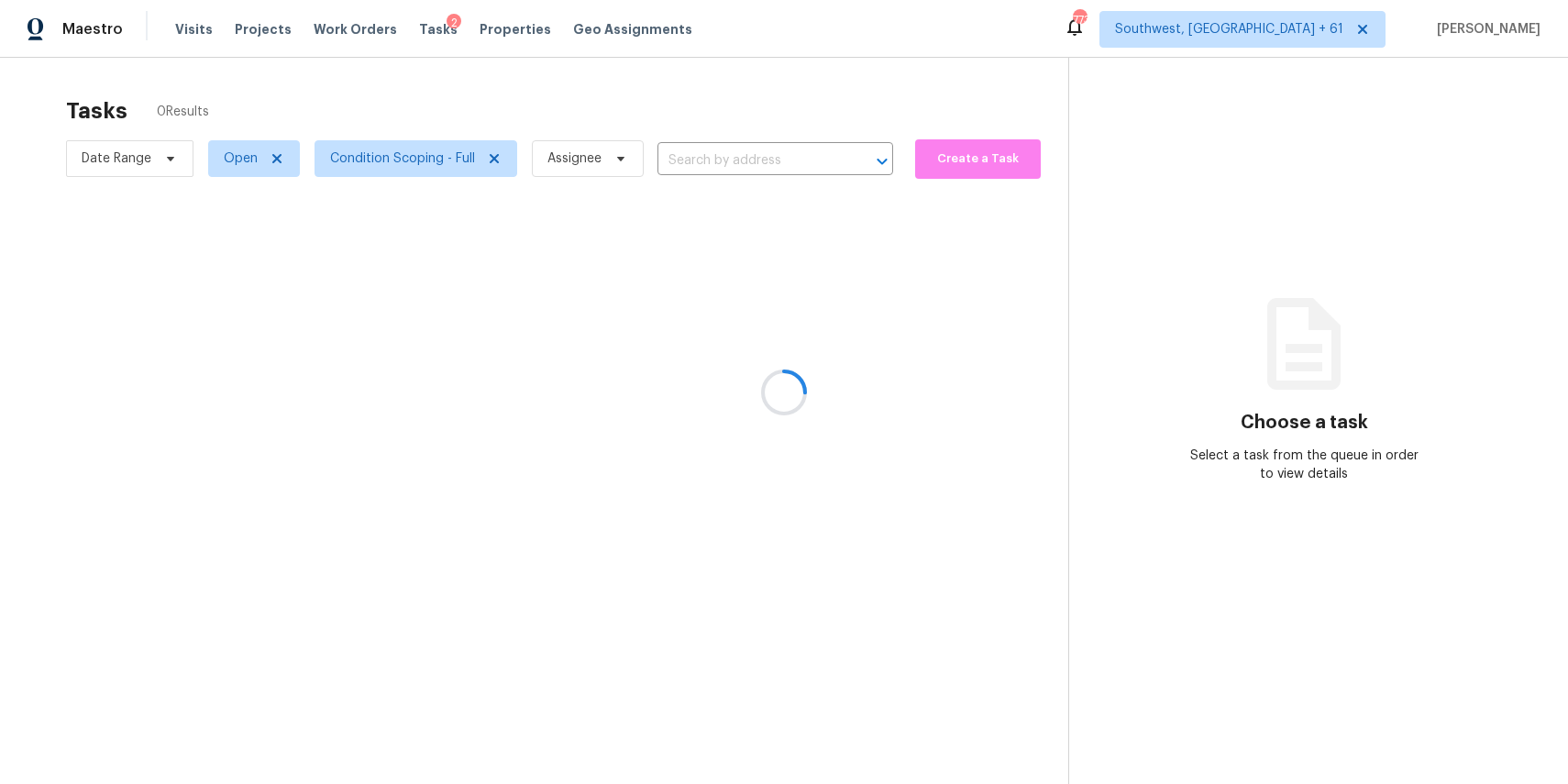
click at [602, 168] on div at bounding box center [784, 392] width 1568 height 784
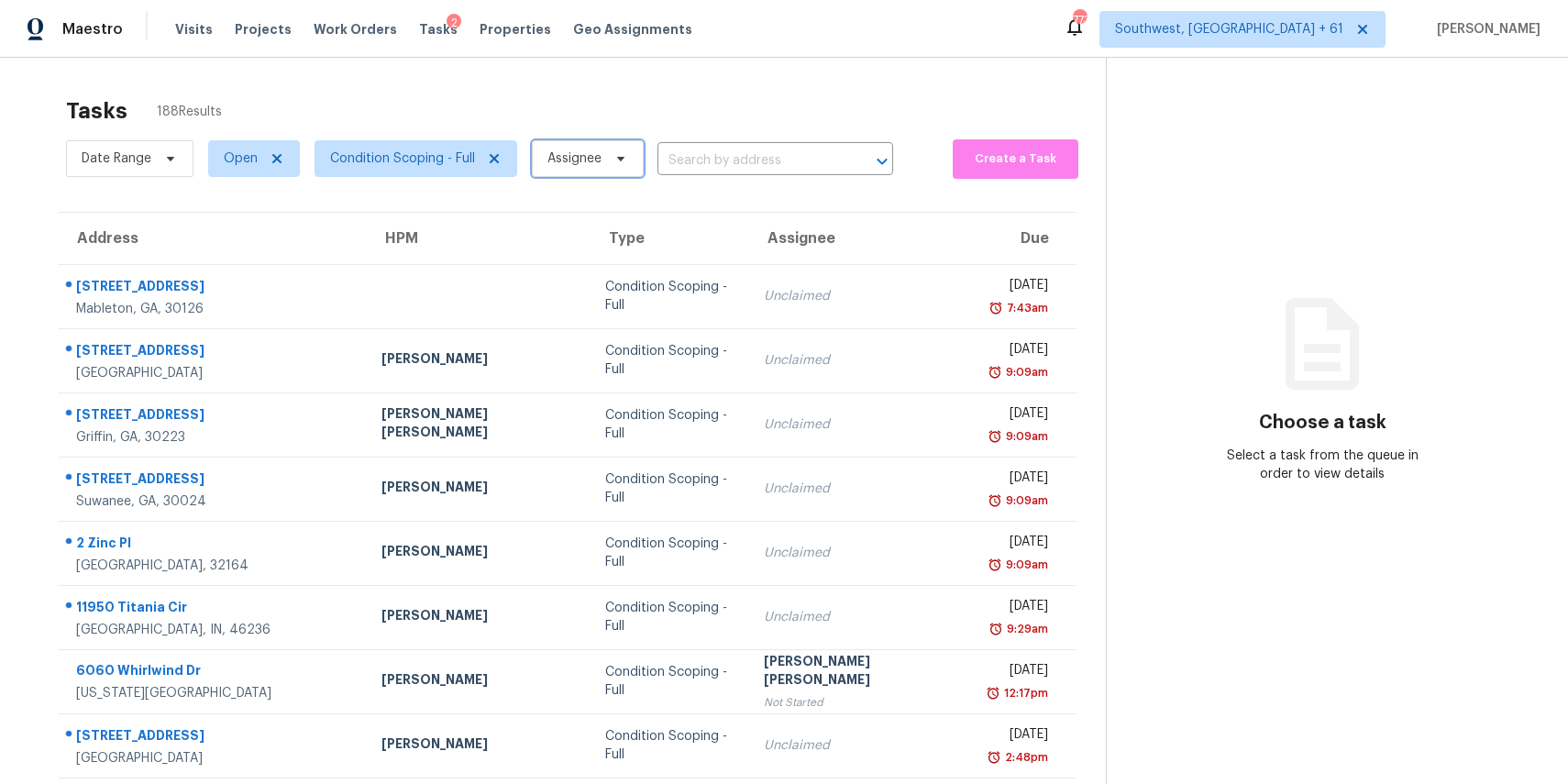
click at [602, 168] on span "Assignee" at bounding box center [588, 158] width 112 height 36
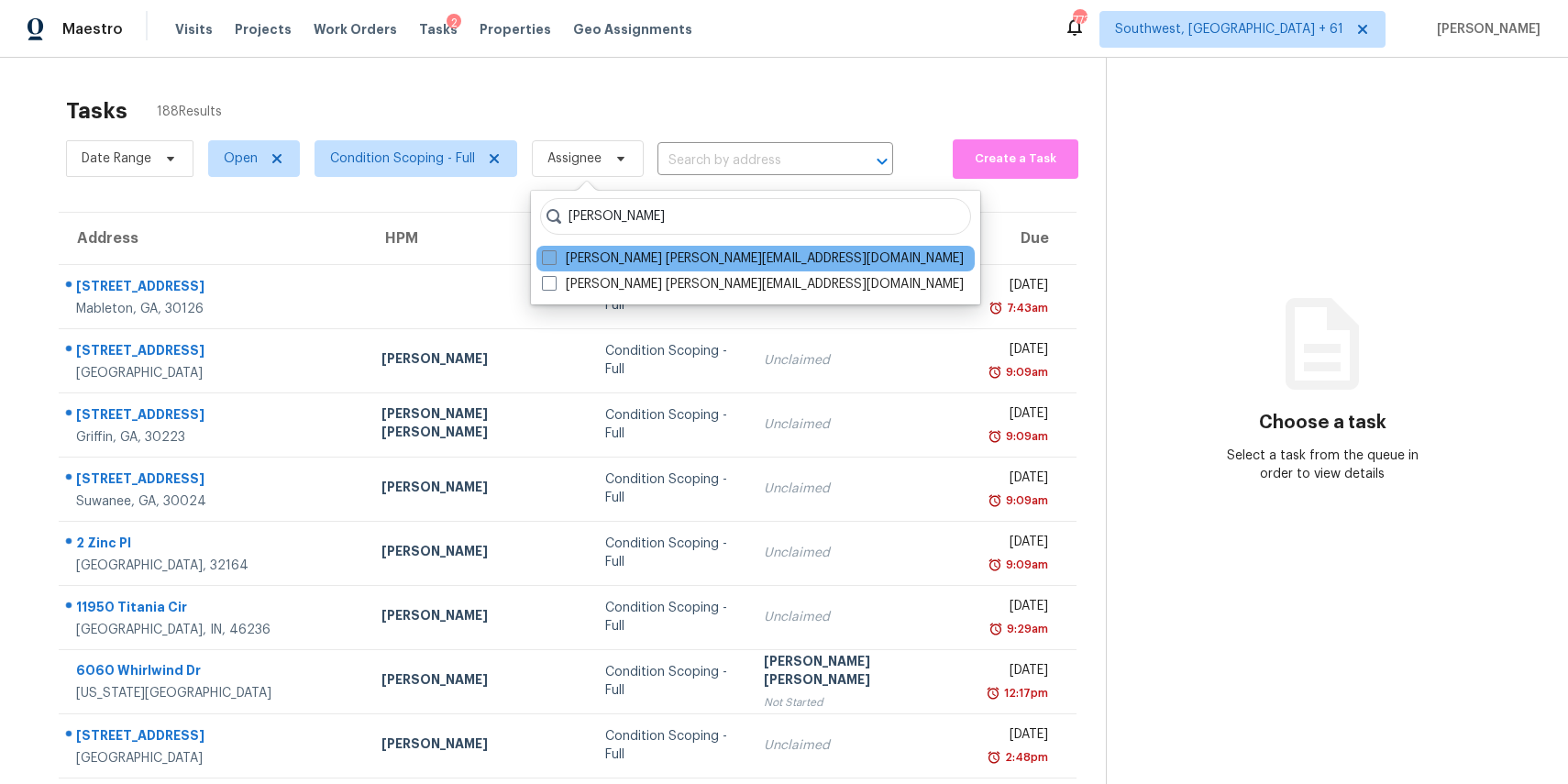
type input "ranjith"
click at [668, 254] on label "Ranjith Kumar P ranjith.kumar@opendoor.com" at bounding box center [753, 258] width 422 height 19
click at [554, 254] on input "Ranjith Kumar P ranjith.kumar@opendoor.com" at bounding box center [548, 254] width 12 height 12
checkbox input "true"
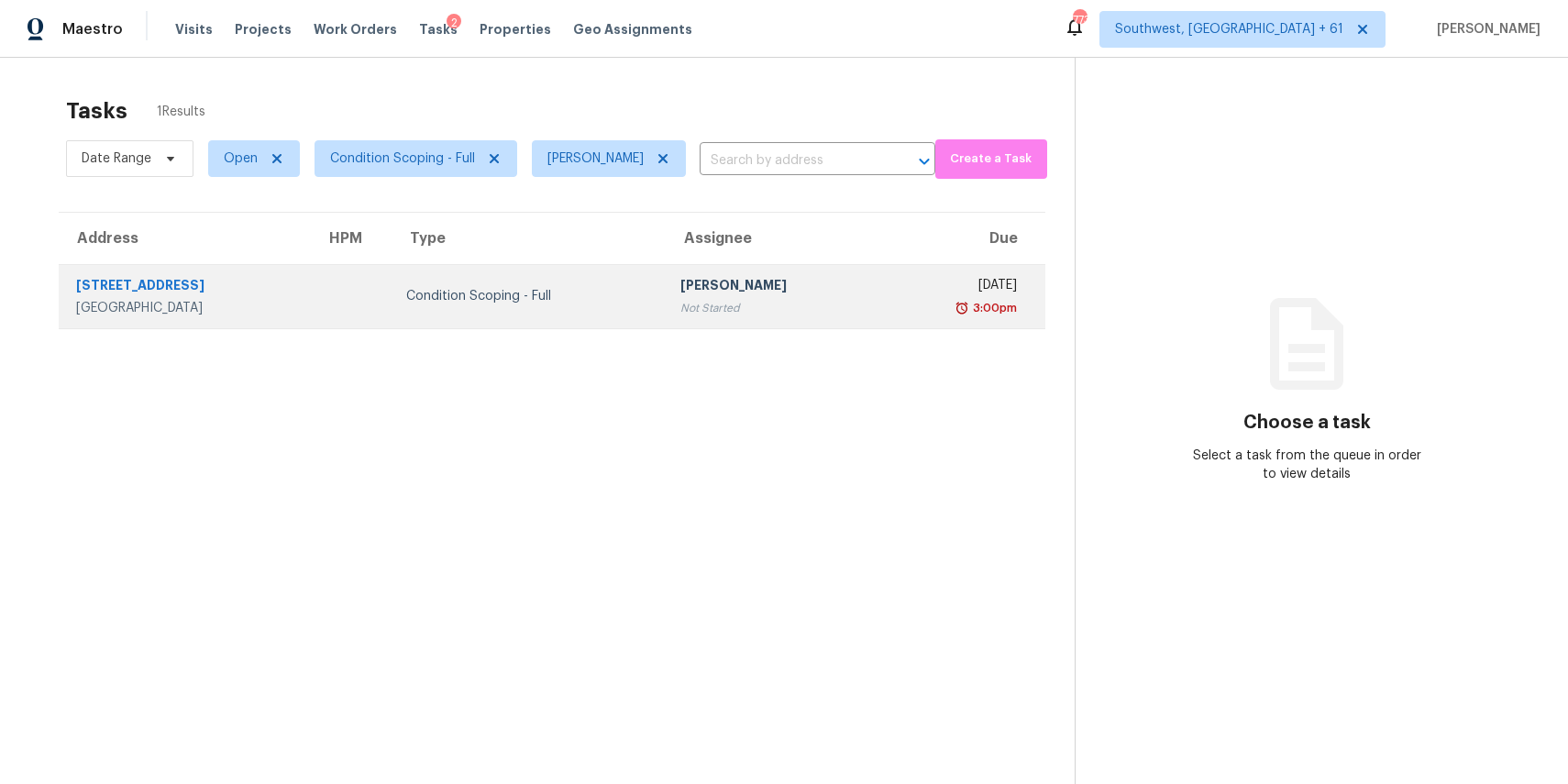
click at [745, 276] on div "[PERSON_NAME]" at bounding box center [772, 287] width 185 height 23
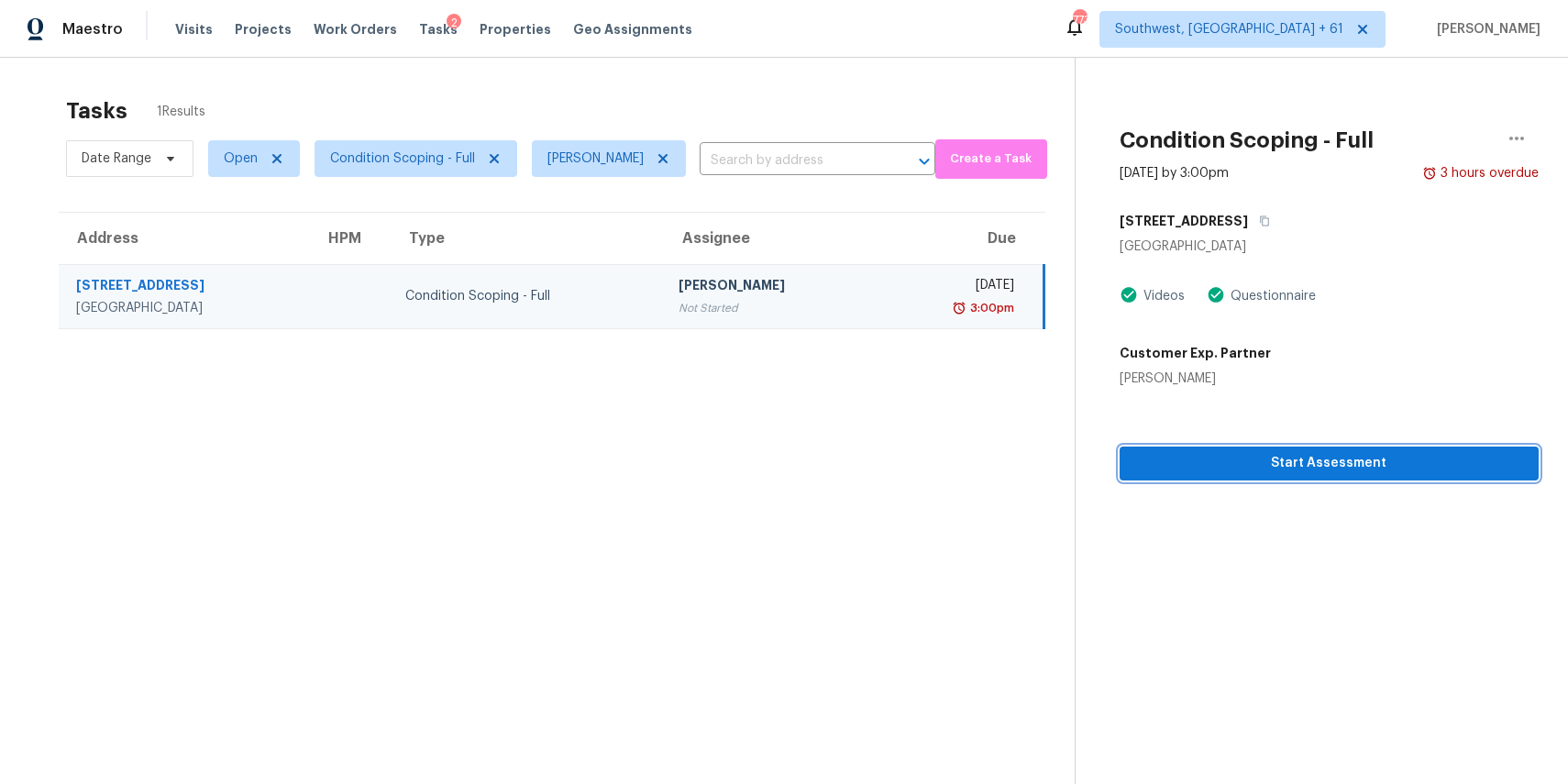
click at [1246, 461] on span "Start Assessment" at bounding box center [1329, 463] width 390 height 23
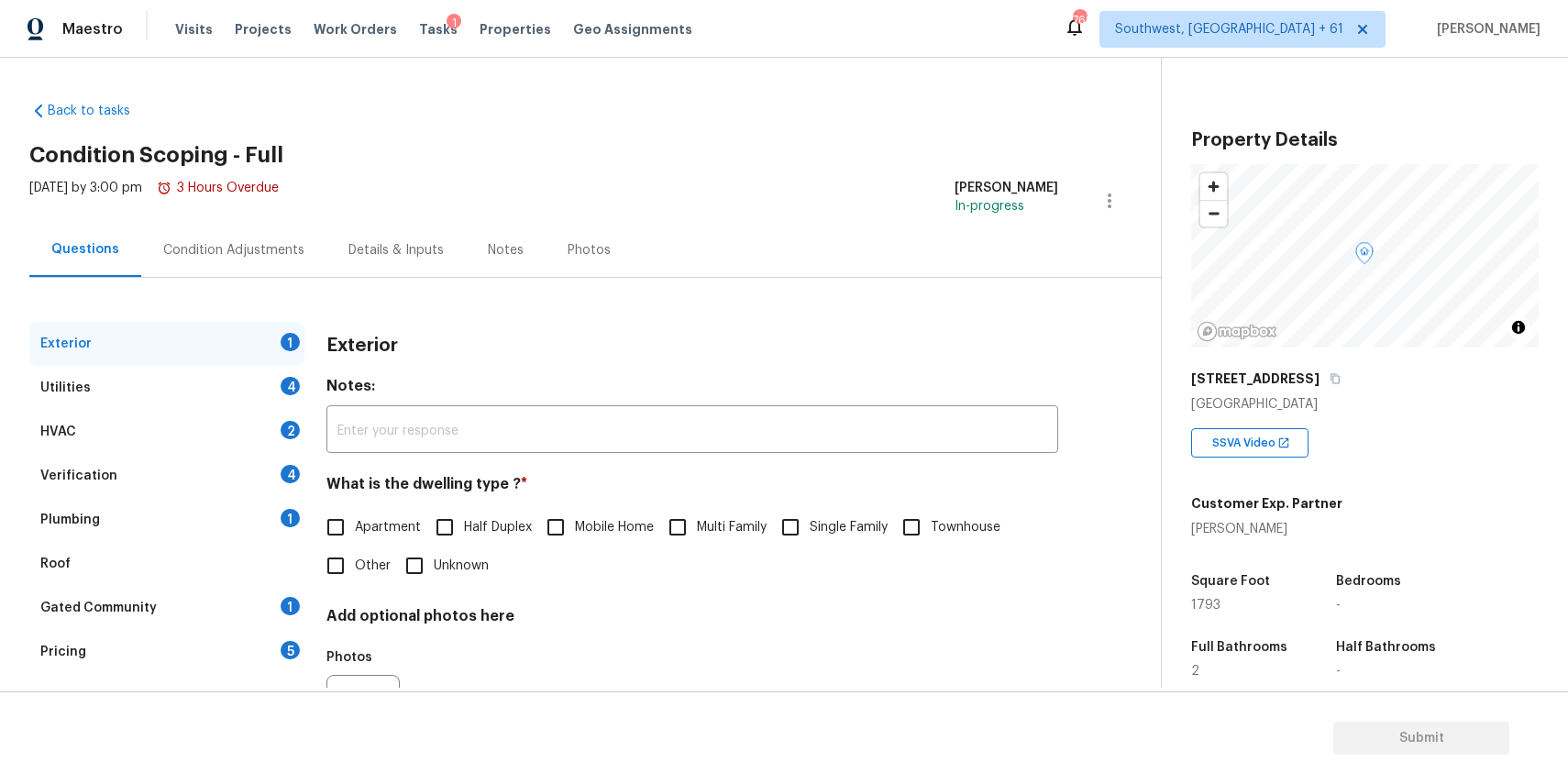
click at [1304, 384] on div "6273 20th St S" at bounding box center [1365, 378] width 348 height 33
click at [1286, 371] on div "6273 20th St S" at bounding box center [1365, 378] width 348 height 33
click at [1330, 373] on icon "button" at bounding box center [1336, 378] width 11 height 11
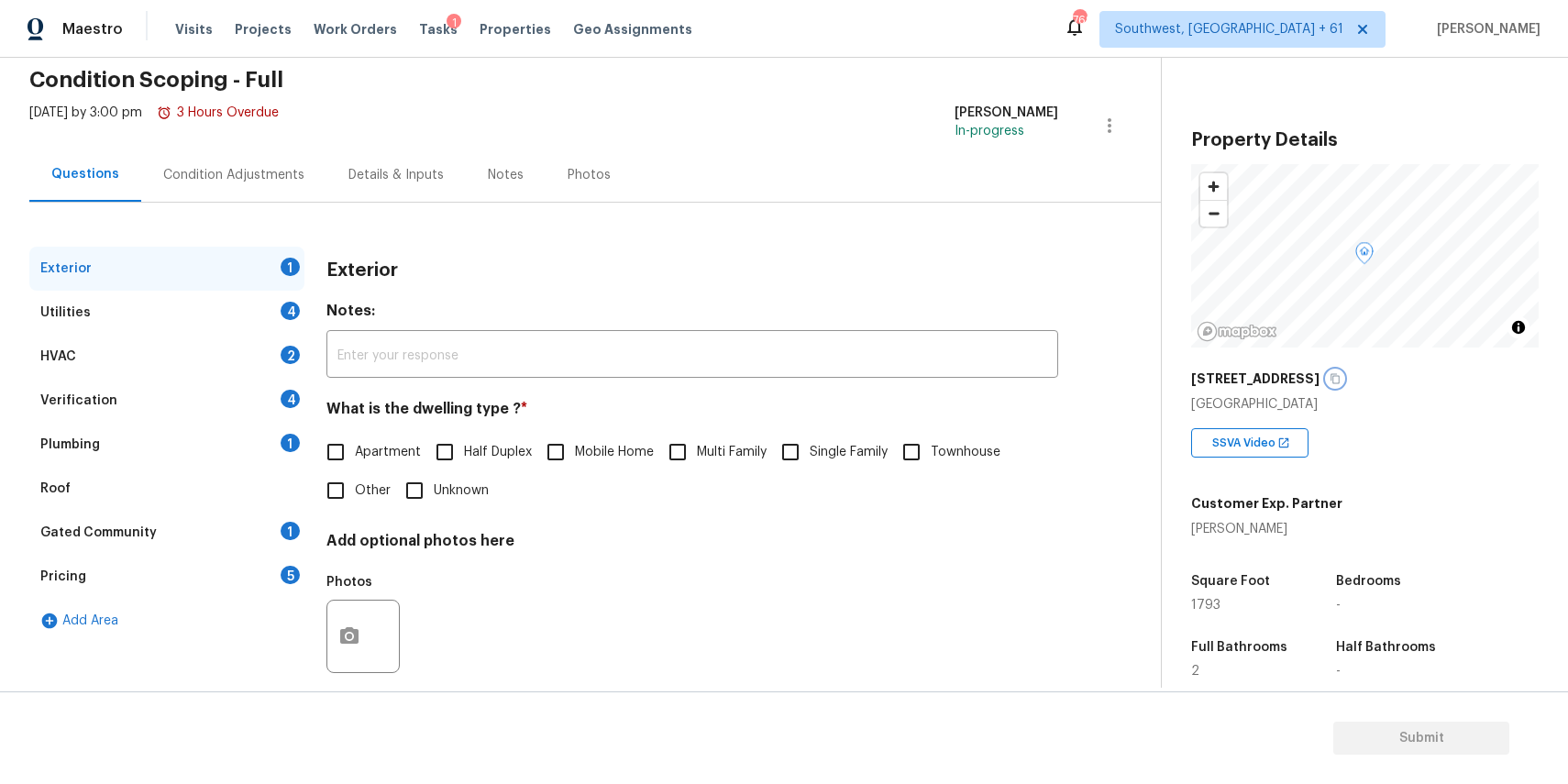
scroll to position [99, 0]
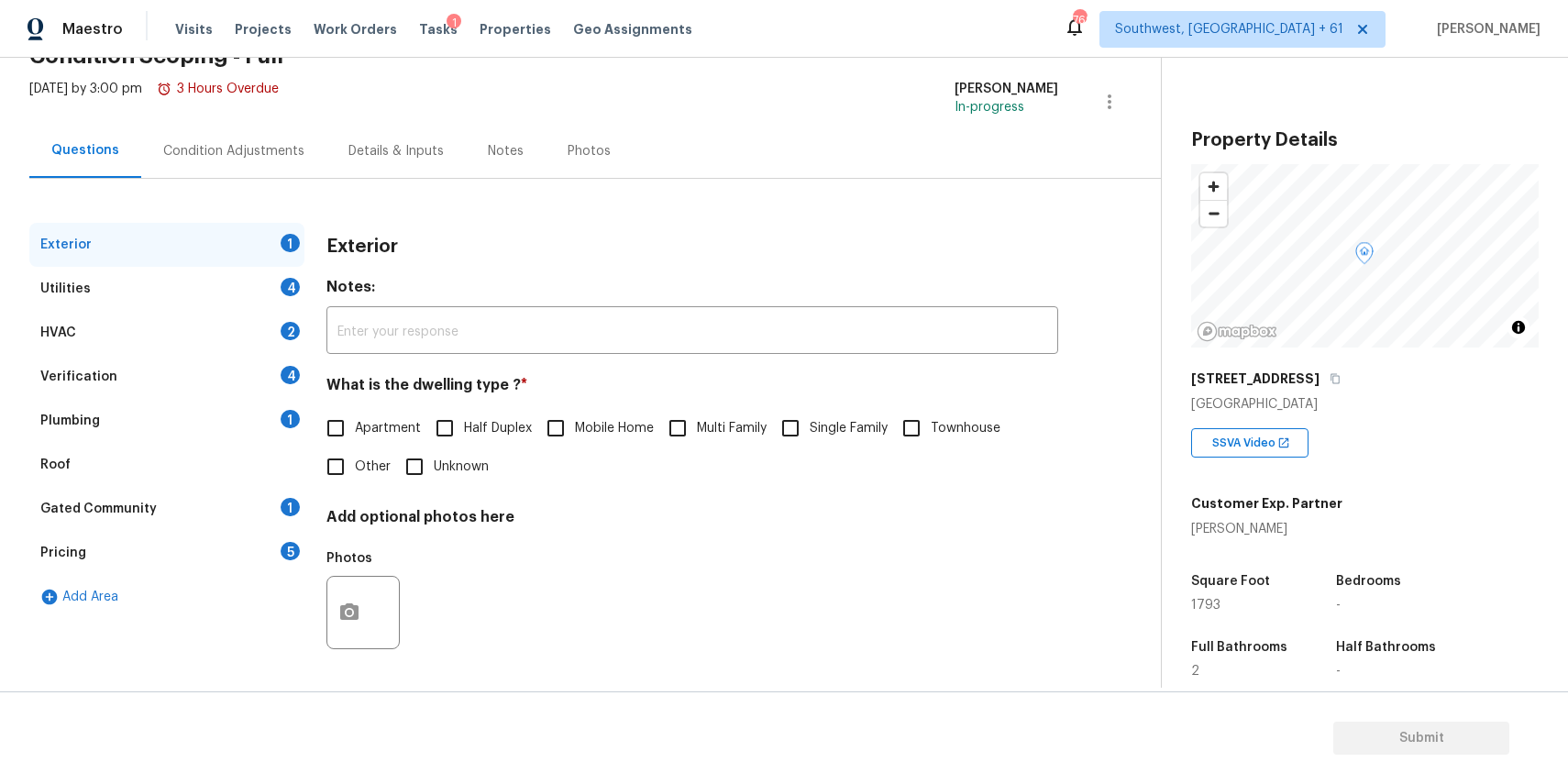
click at [815, 411] on label "Single Family" at bounding box center [829, 427] width 117 height 38
click at [810, 411] on input "Single Family" at bounding box center [790, 427] width 38 height 38
checkbox input "true"
click at [248, 286] on div "Utilities 4" at bounding box center [166, 288] width 275 height 44
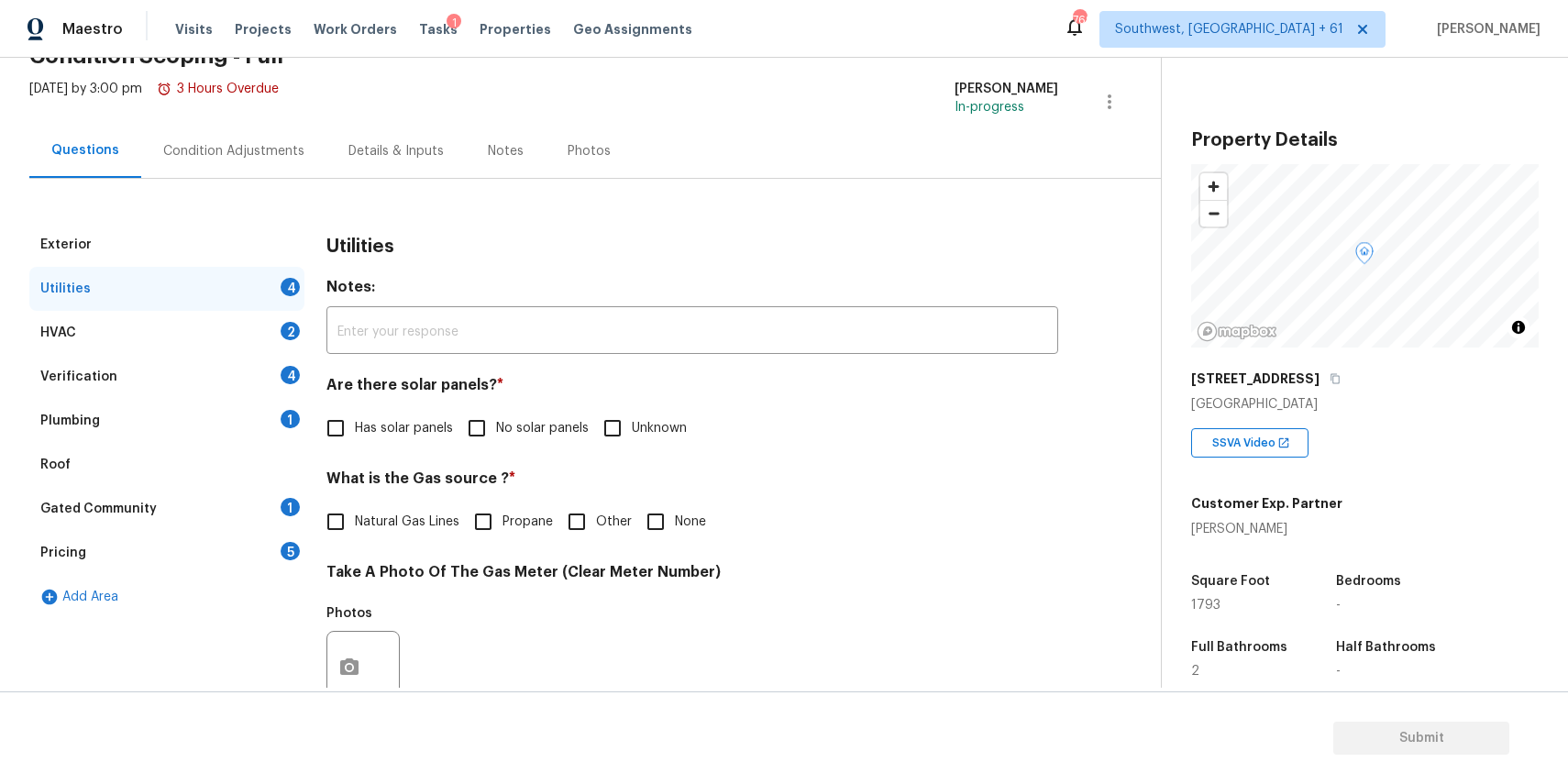
click at [506, 451] on div "Utilities Notes: ​ Are there solar panels? * Has solar panels No solar panels U…" at bounding box center [692, 700] width 732 height 956
click at [534, 422] on span "No solar panels" at bounding box center [542, 428] width 92 height 20
click at [496, 422] on input "No solar panels" at bounding box center [477, 427] width 38 height 38
checkbox input "true"
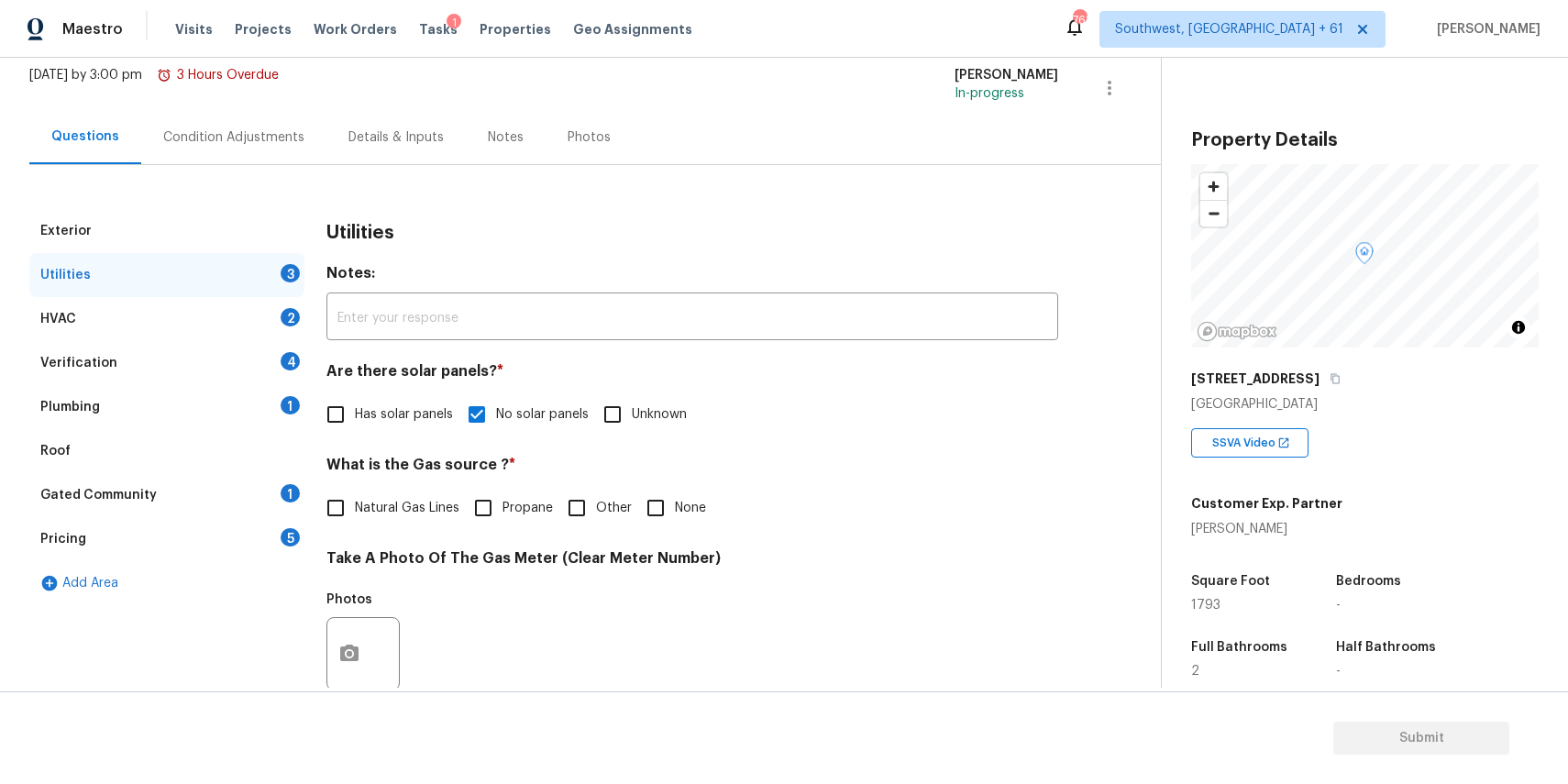
scroll to position [280, 0]
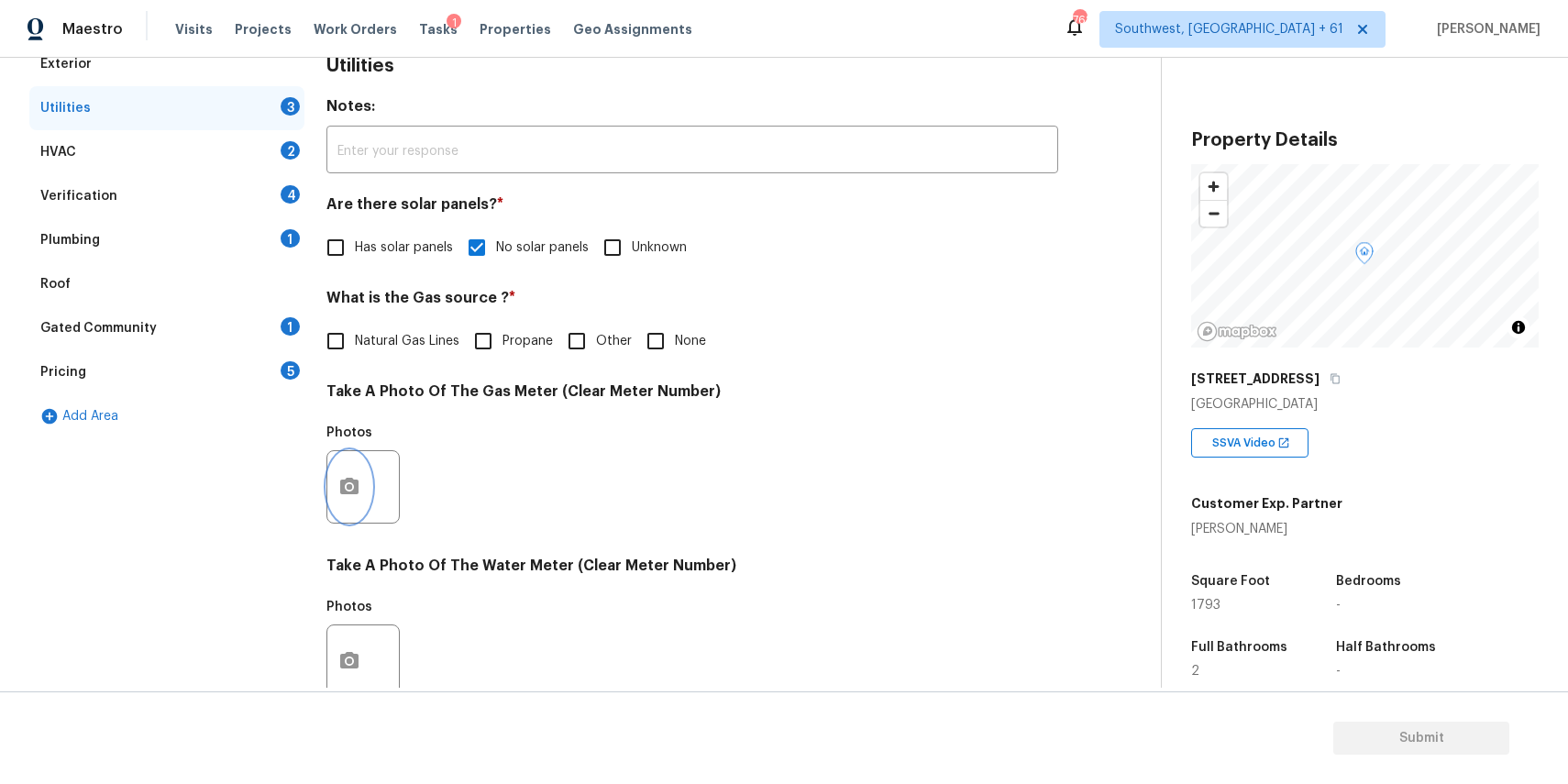
click at [355, 481] on icon "button" at bounding box center [350, 486] width 19 height 17
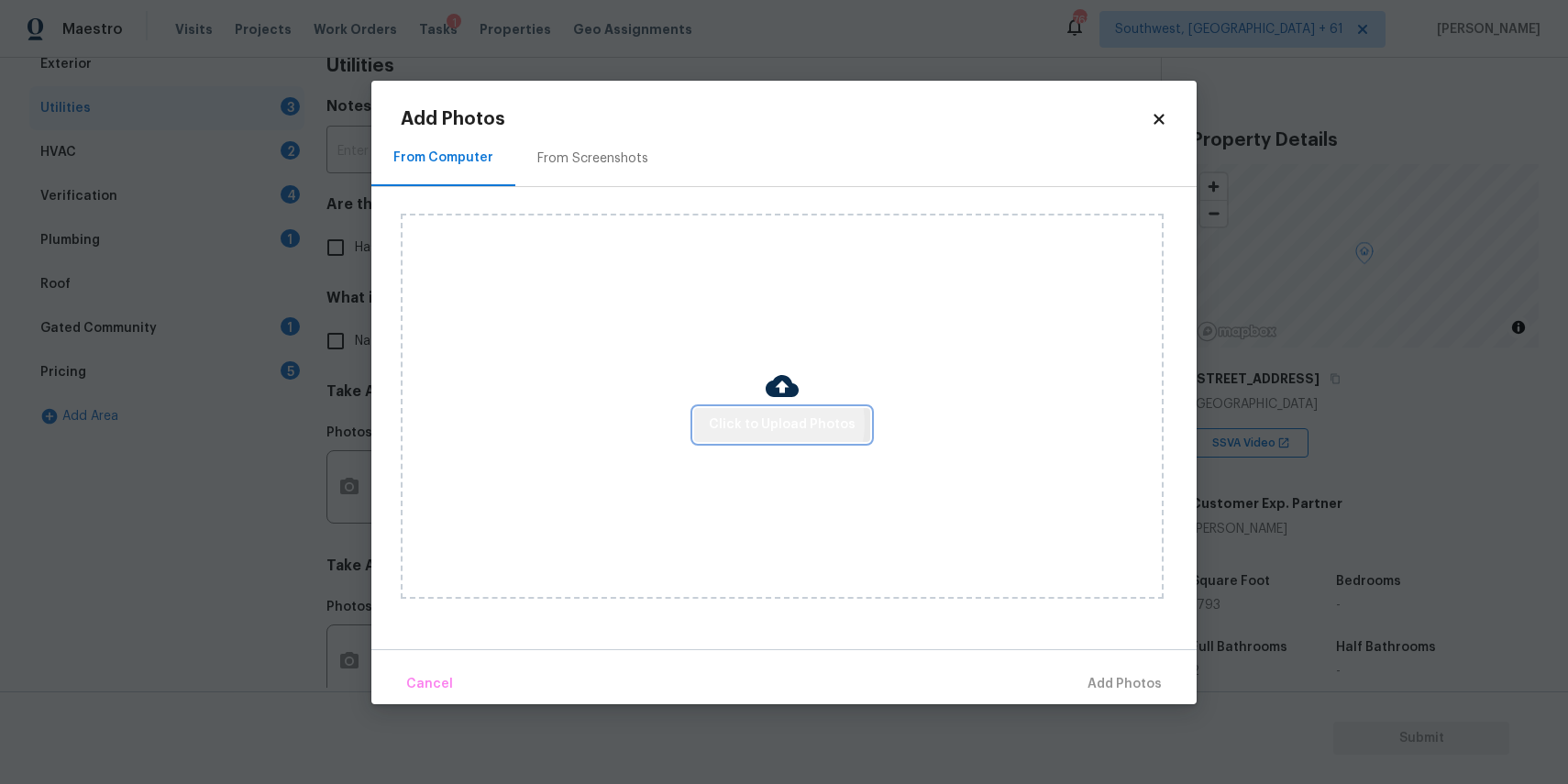
click at [768, 423] on span "Click to Upload Photos" at bounding box center [782, 424] width 146 height 23
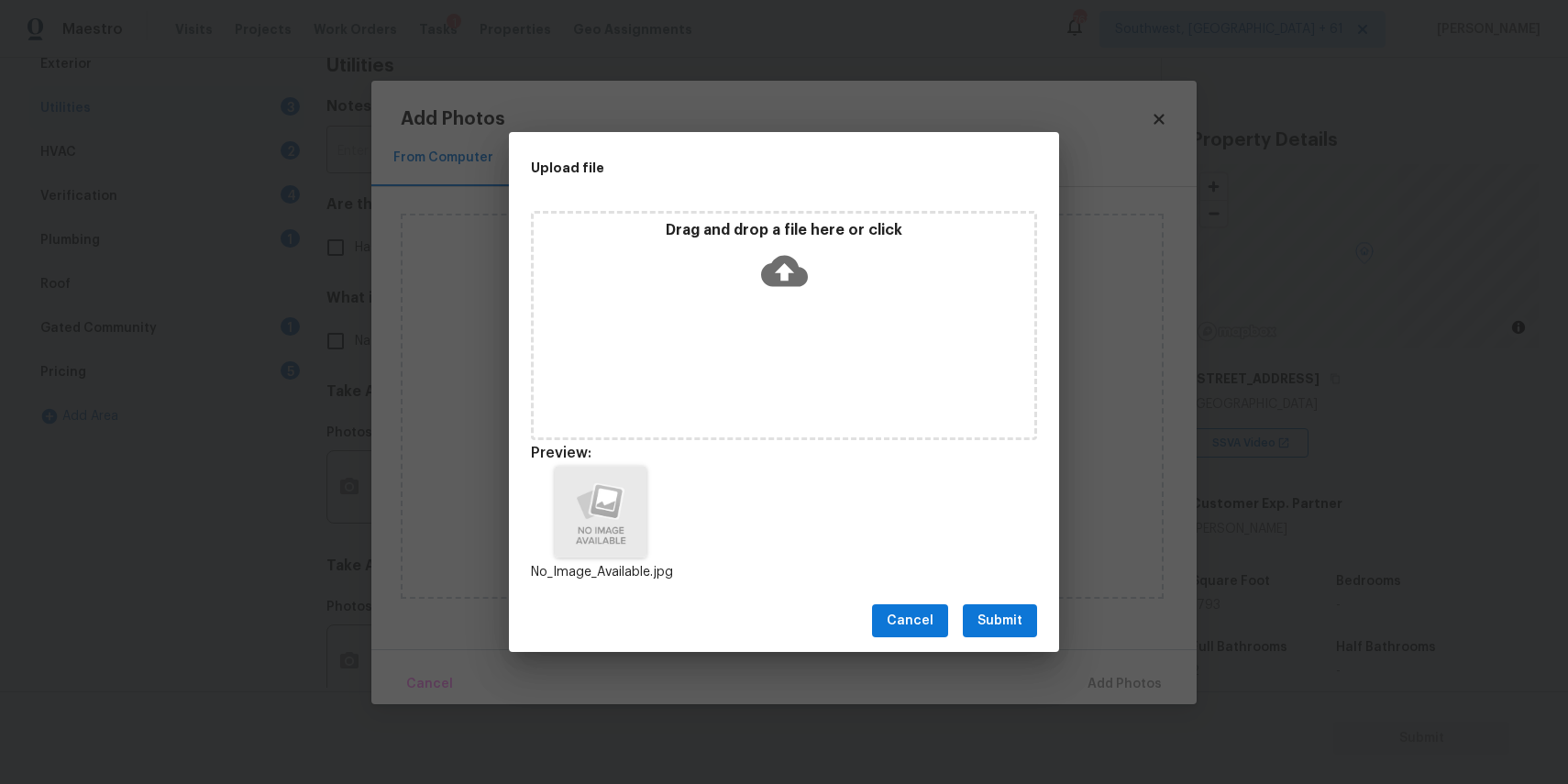
click at [997, 629] on span "Submit" at bounding box center [1000, 621] width 45 height 23
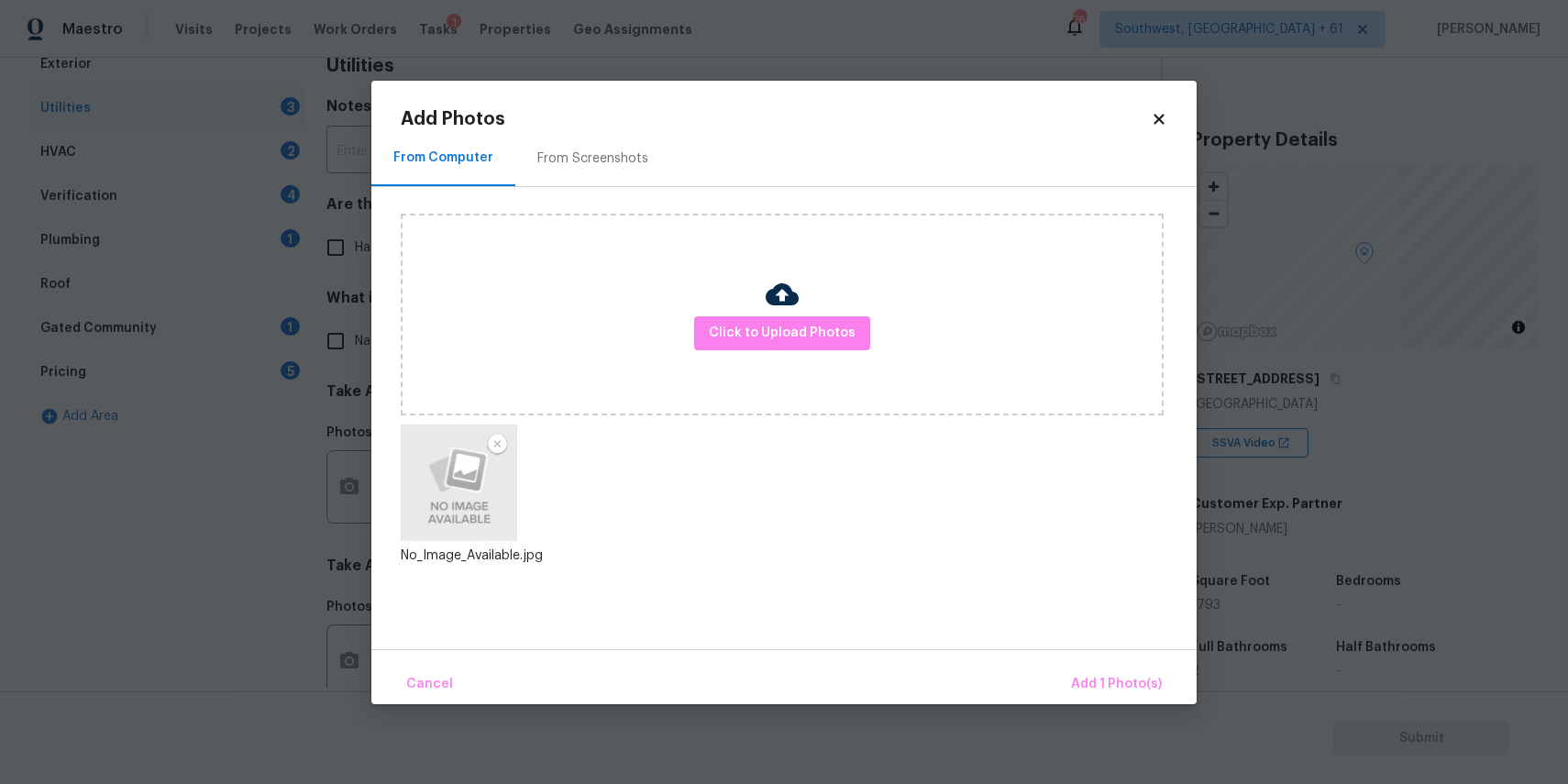
click at [1064, 663] on div "Cancel Add 1 Photo(s)" at bounding box center [784, 676] width 826 height 55
click at [1108, 667] on button "Add 1 Photo(s)" at bounding box center [1116, 684] width 105 height 39
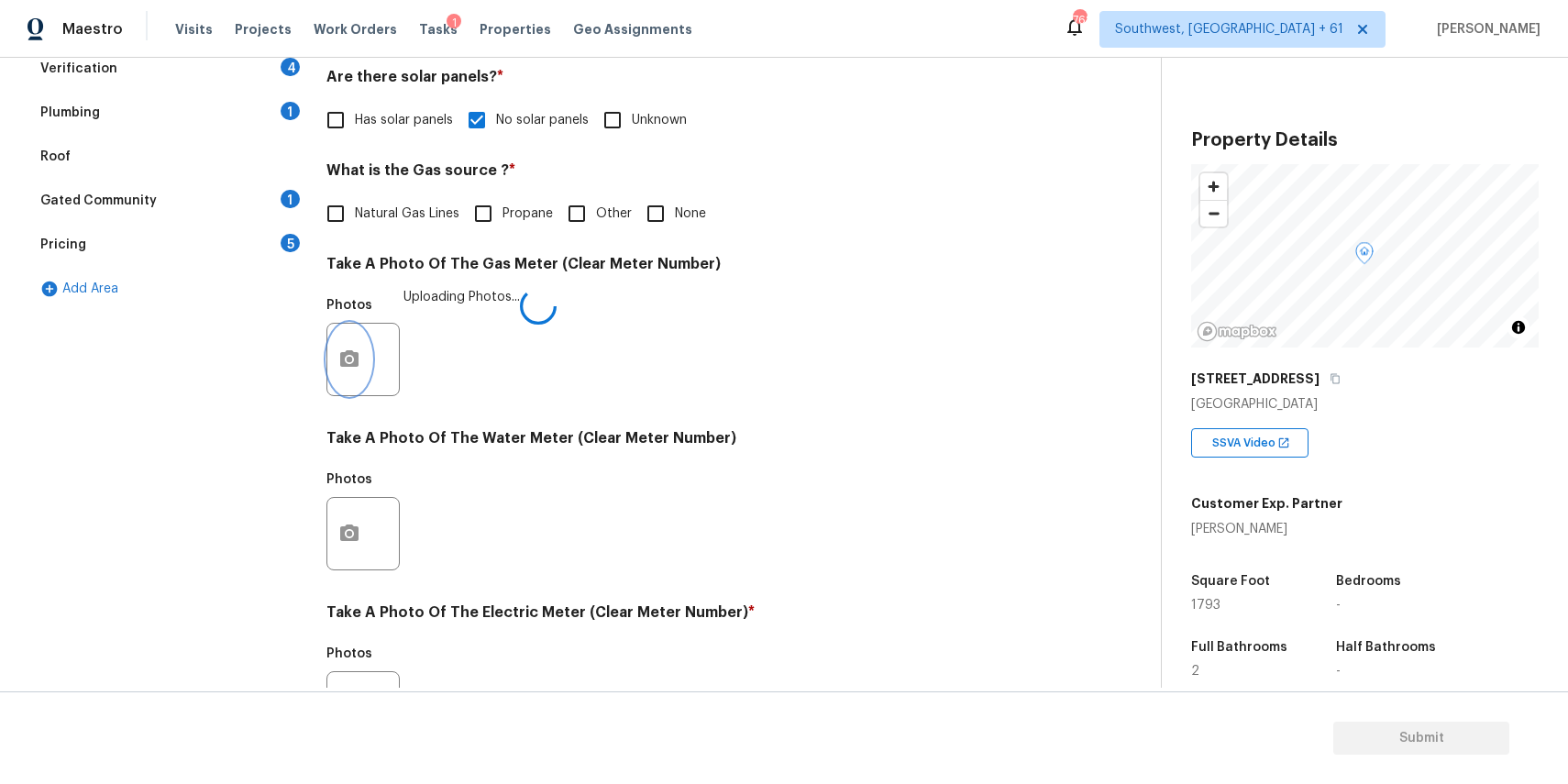
scroll to position [480, 0]
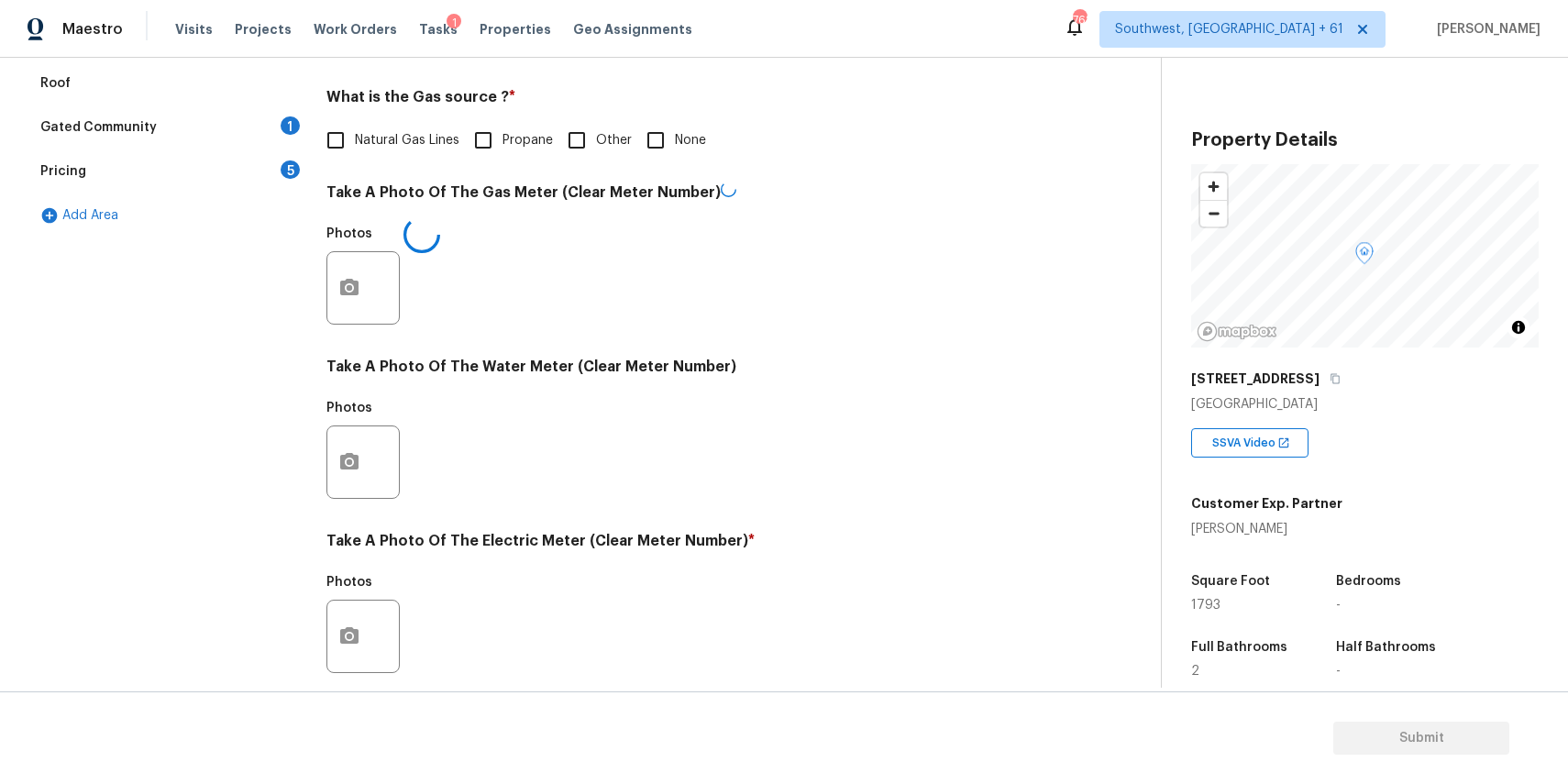
click at [360, 451] on button "button" at bounding box center [349, 461] width 44 height 72
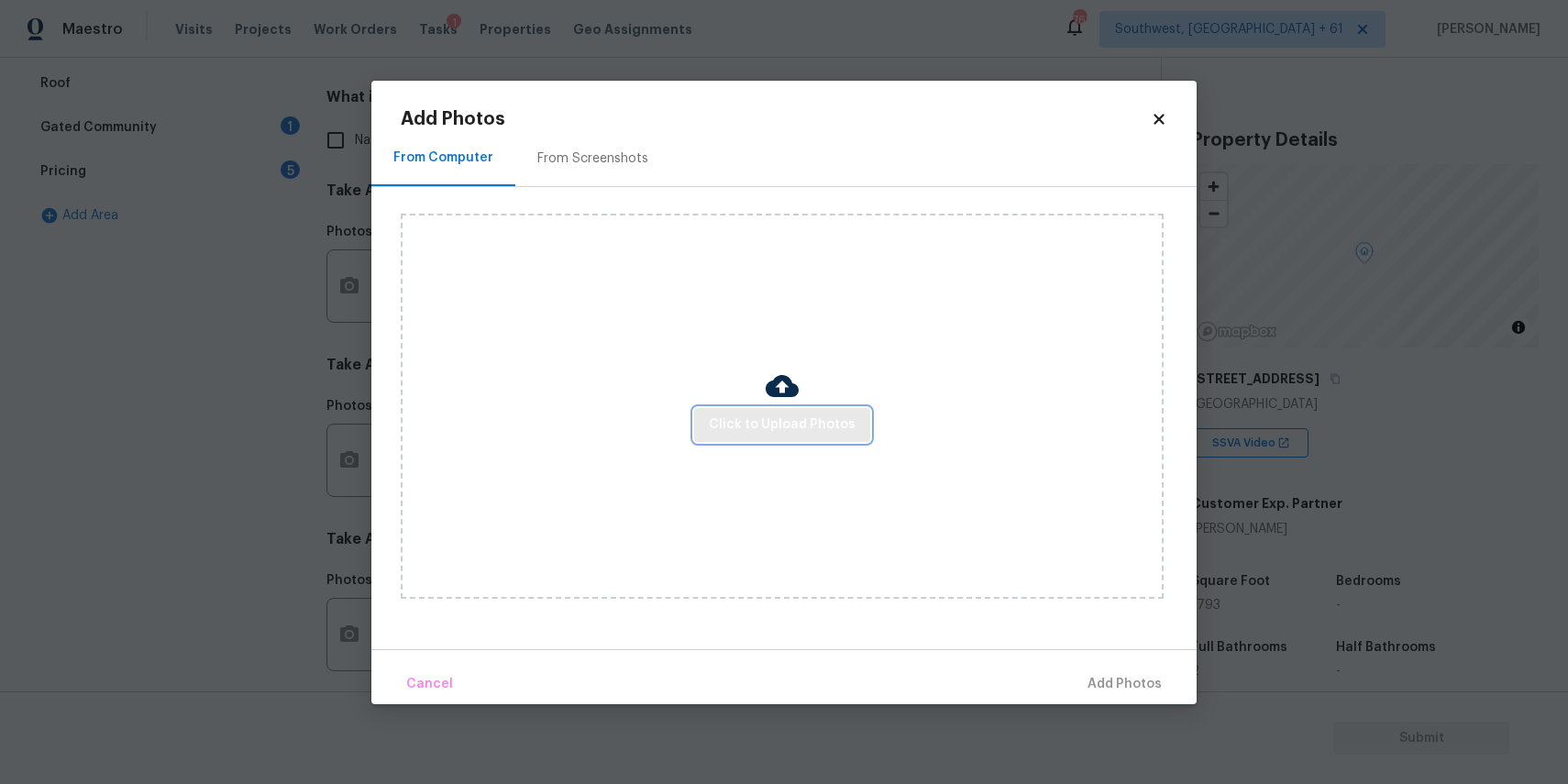
click at [768, 413] on span "Click to Upload Photos" at bounding box center [782, 424] width 146 height 23
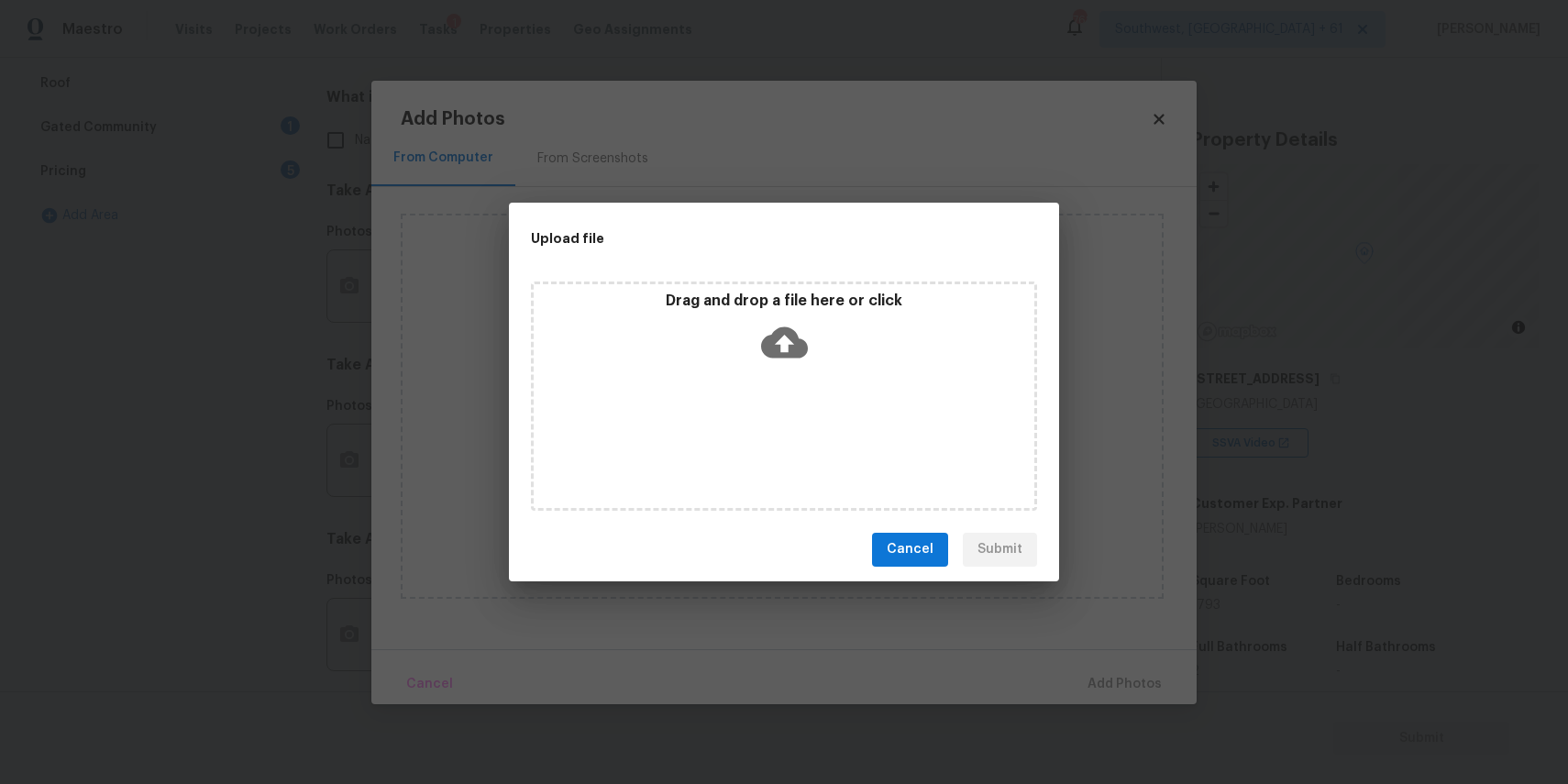
click at [768, 393] on div "Drag and drop a file here or click" at bounding box center [784, 396] width 506 height 229
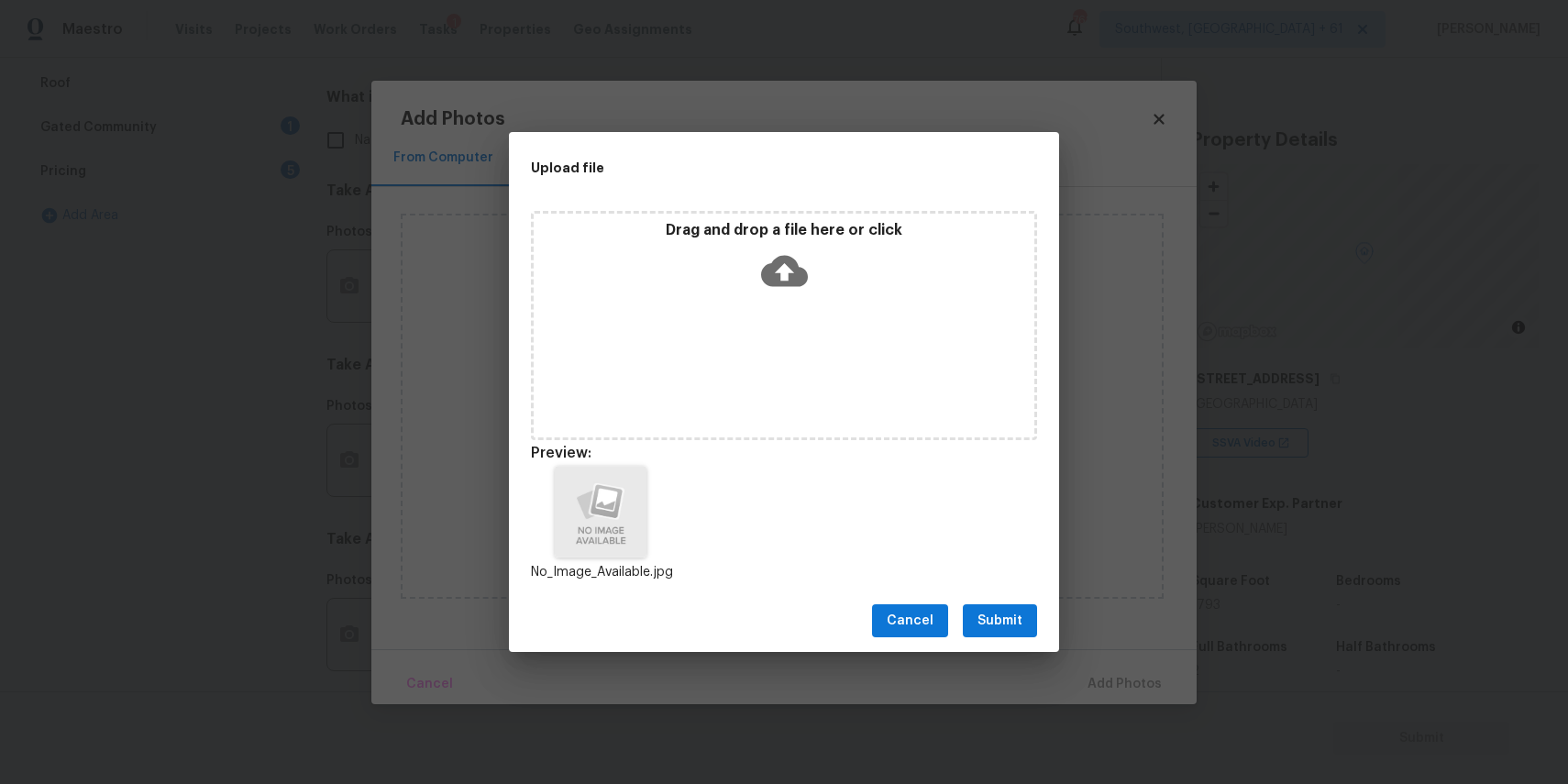
click at [1000, 640] on div "Cancel Submit" at bounding box center [784, 621] width 550 height 63
click at [1018, 618] on span "Submit" at bounding box center [1000, 621] width 45 height 23
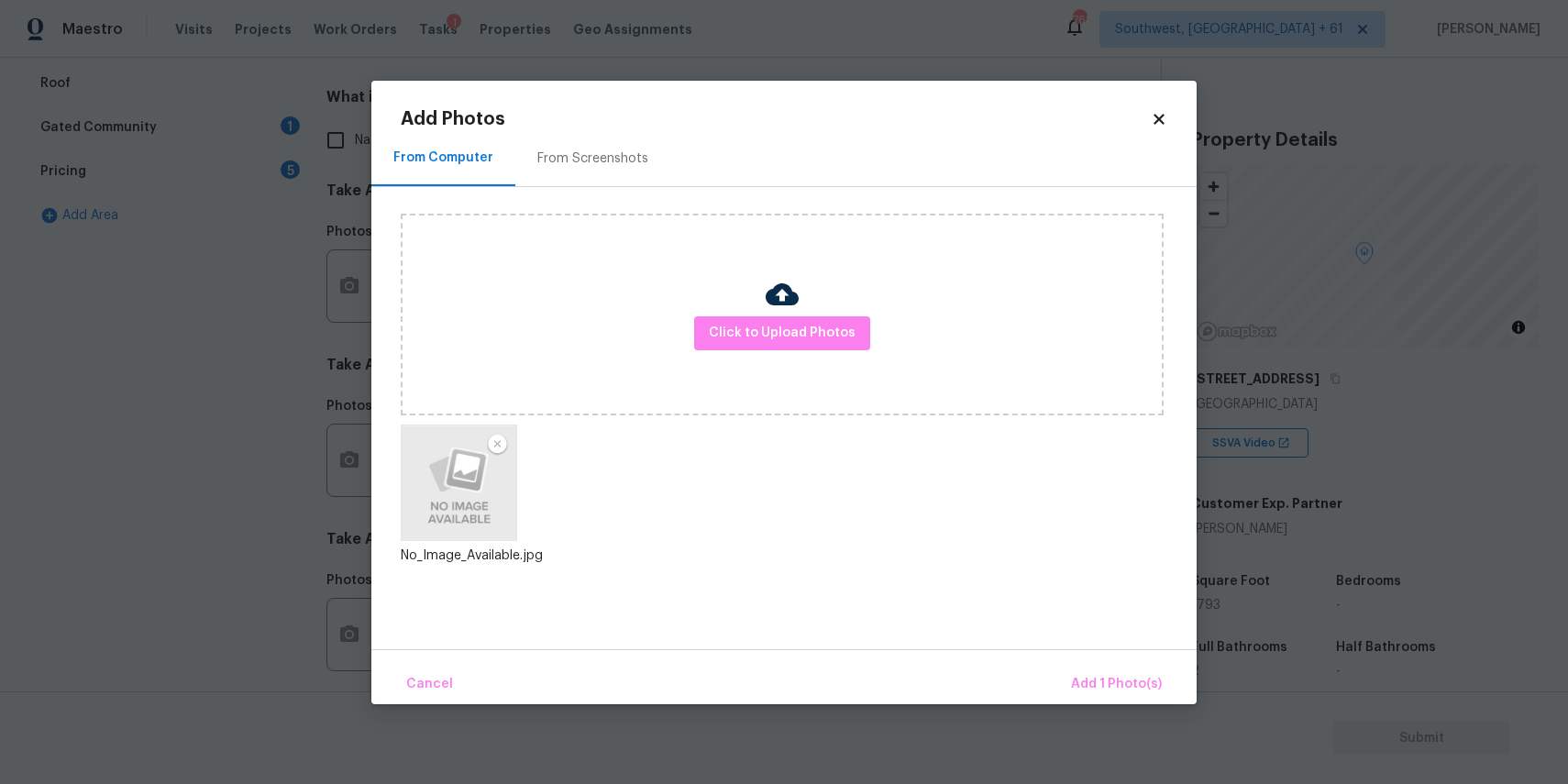
click at [1078, 654] on div "Cancel Add 1 Photo(s)" at bounding box center [784, 676] width 826 height 55
click at [1077, 685] on span "Add 1 Photo(s)" at bounding box center [1116, 684] width 90 height 23
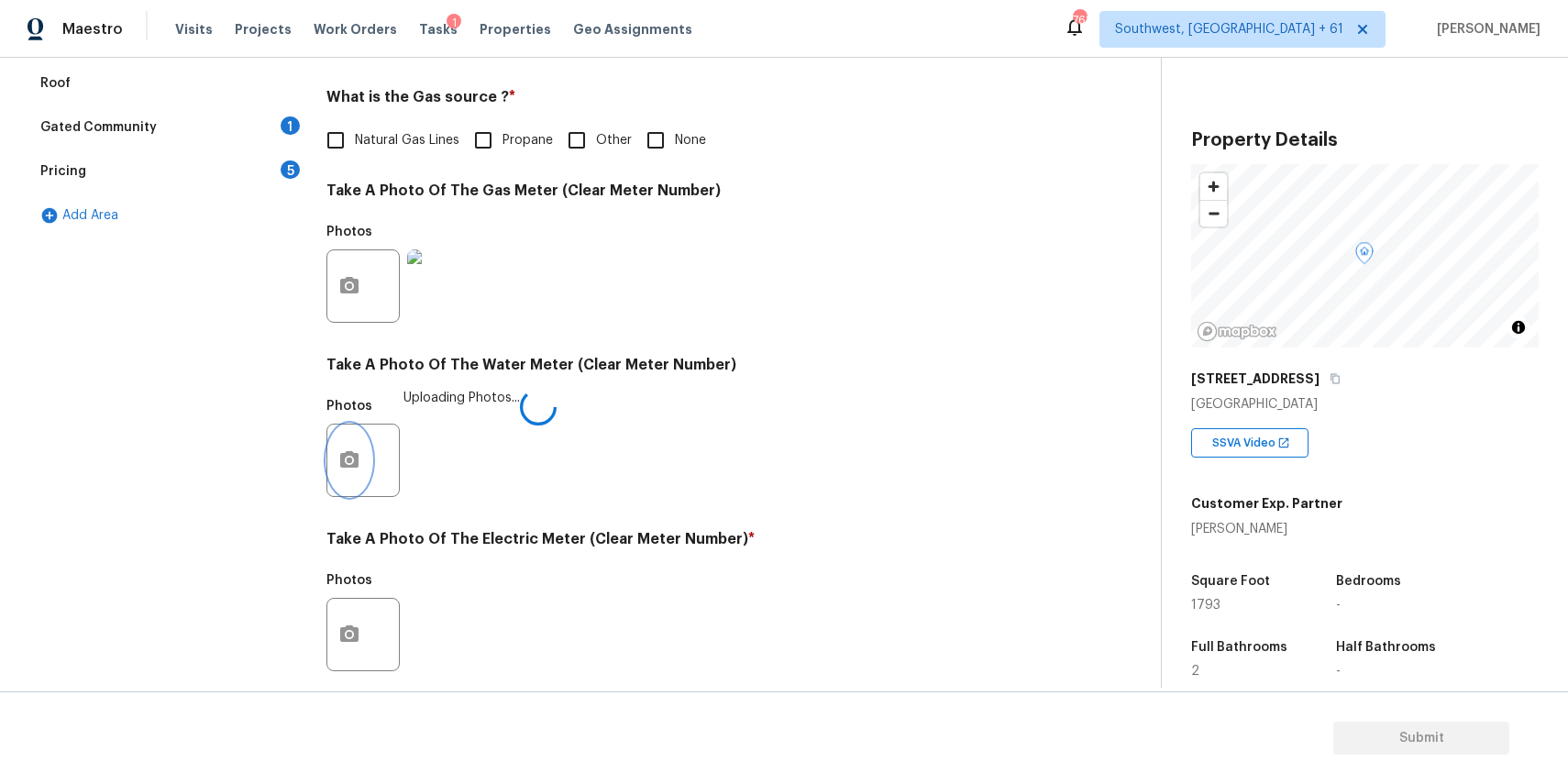
scroll to position [596, 0]
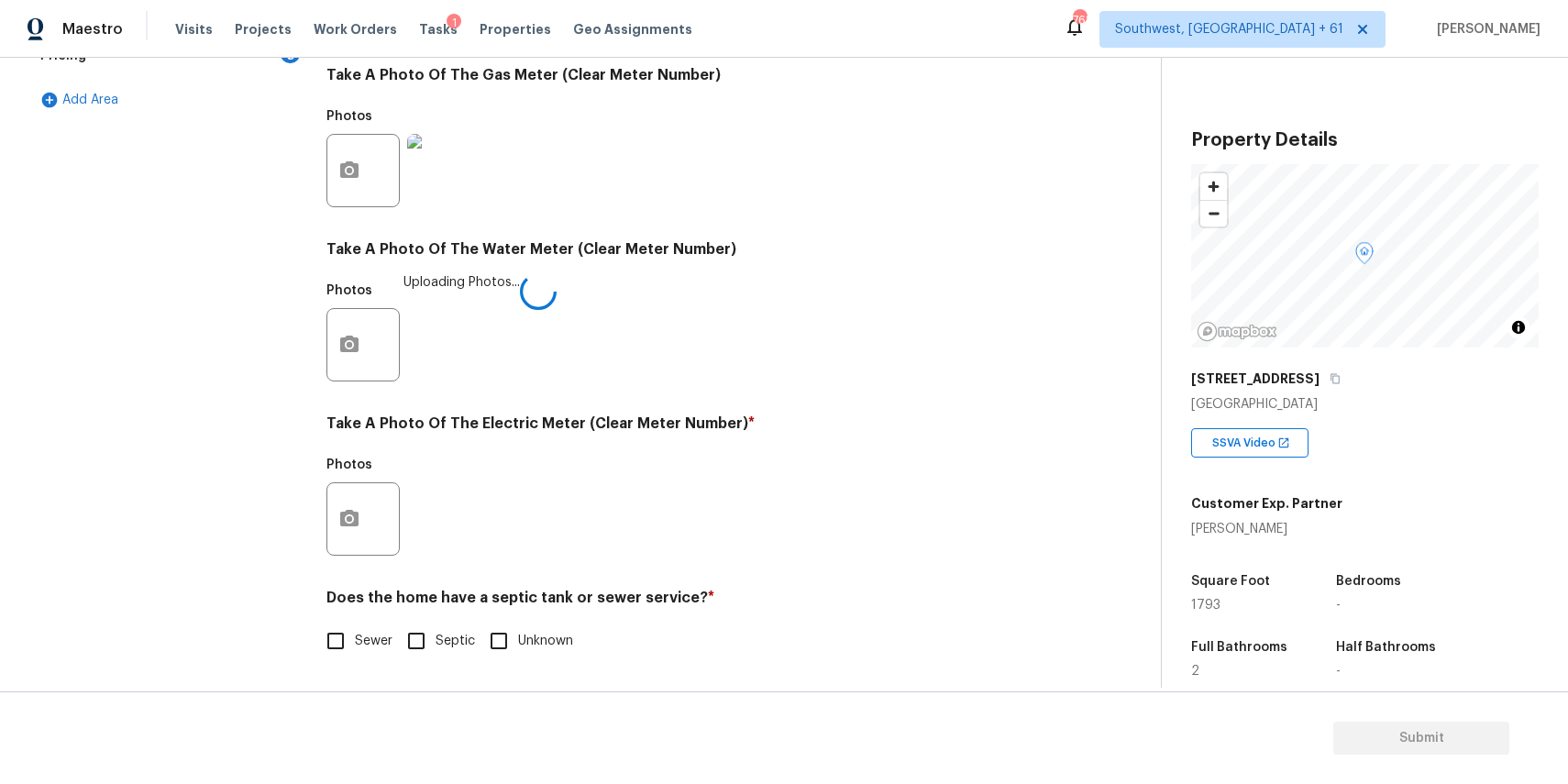
click at [375, 544] on div at bounding box center [363, 518] width 74 height 74
click at [361, 521] on button "button" at bounding box center [349, 520] width 44 height 72
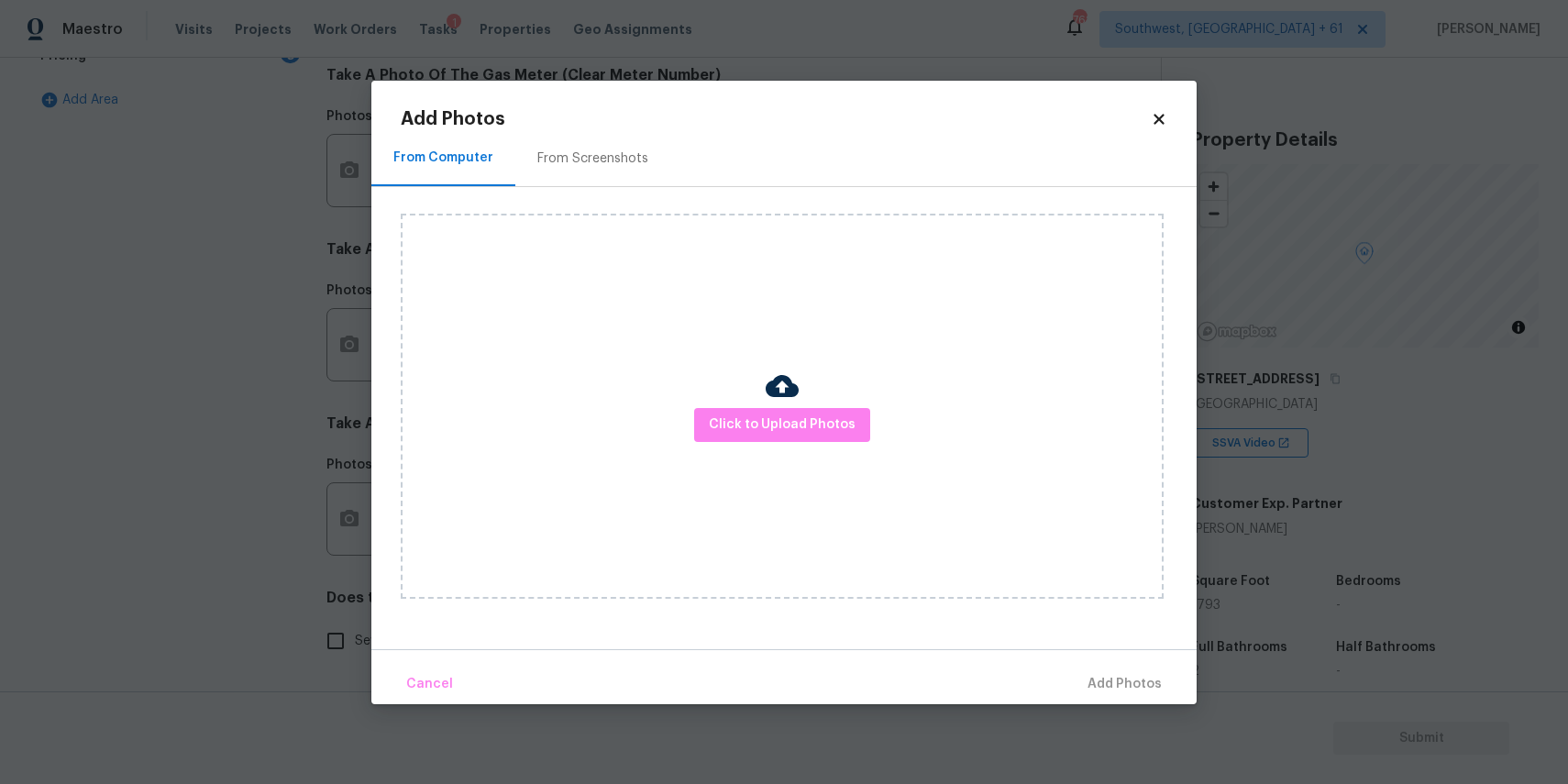
click at [715, 450] on div "Click to Upload Photos" at bounding box center [783, 406] width 763 height 385
click at [753, 420] on span "Click to Upload Photos" at bounding box center [782, 424] width 146 height 23
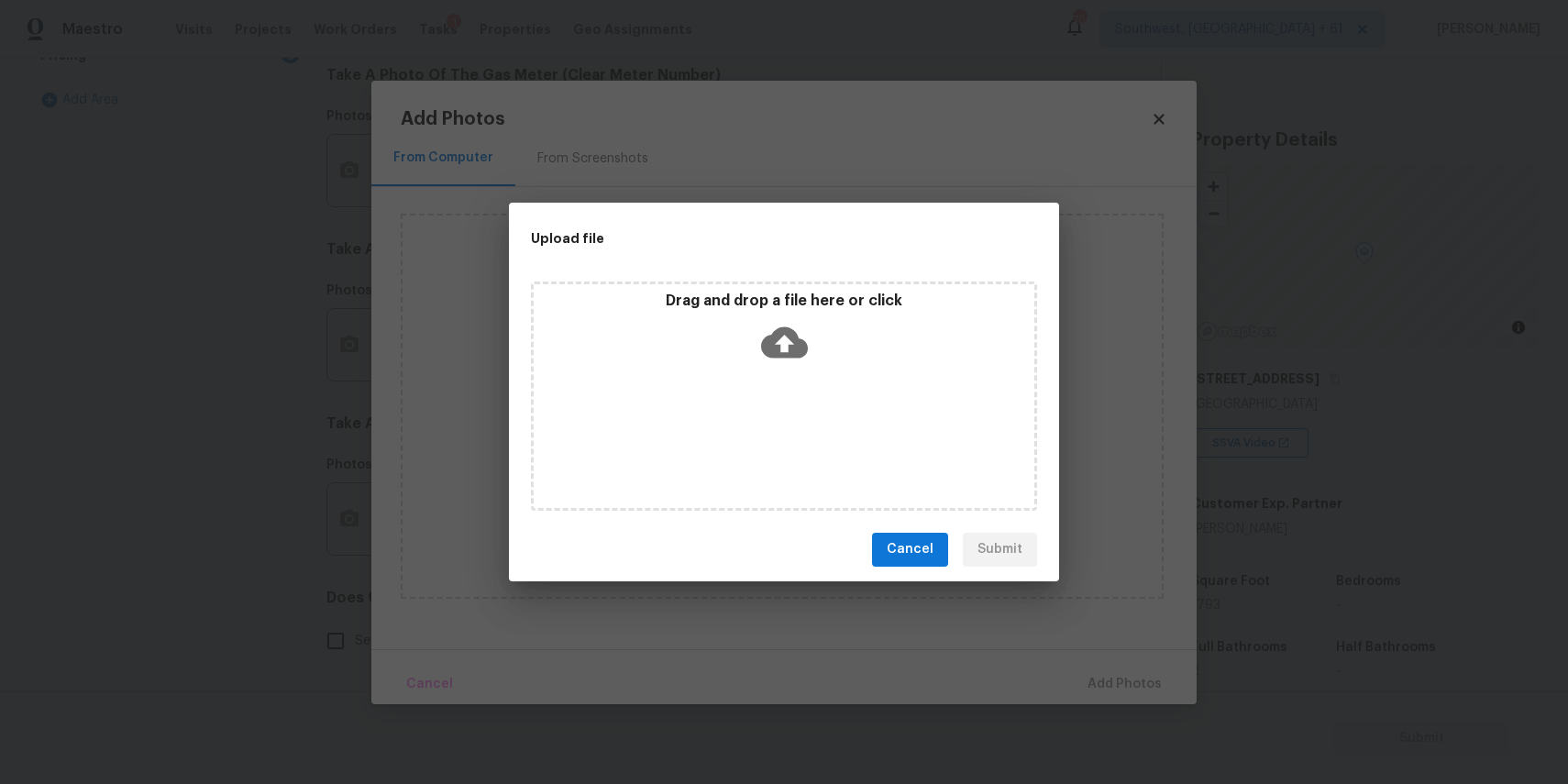
click at [753, 420] on div "Drag and drop a file here or click" at bounding box center [784, 396] width 506 height 229
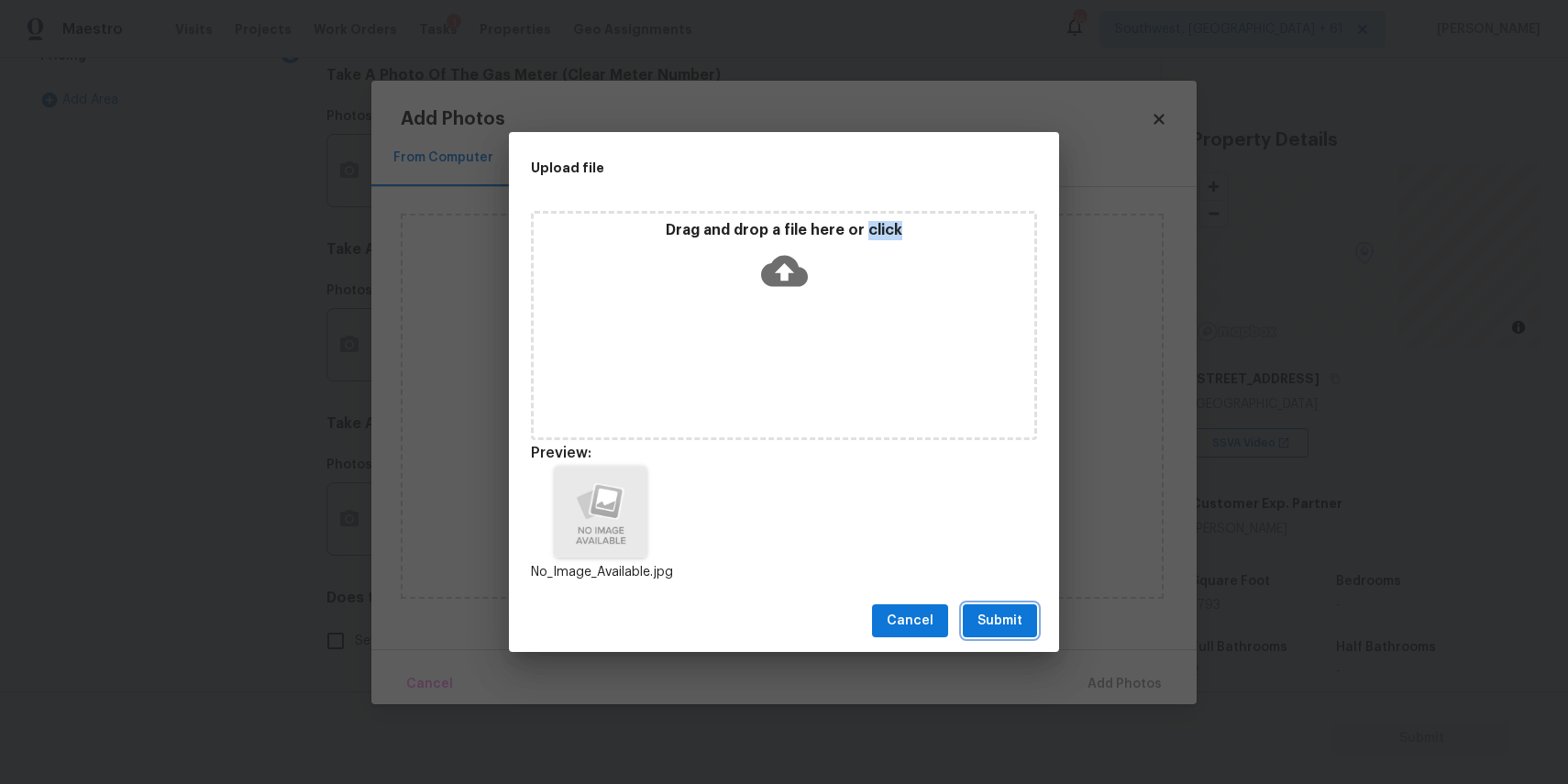
click at [993, 618] on span "Submit" at bounding box center [1000, 621] width 45 height 23
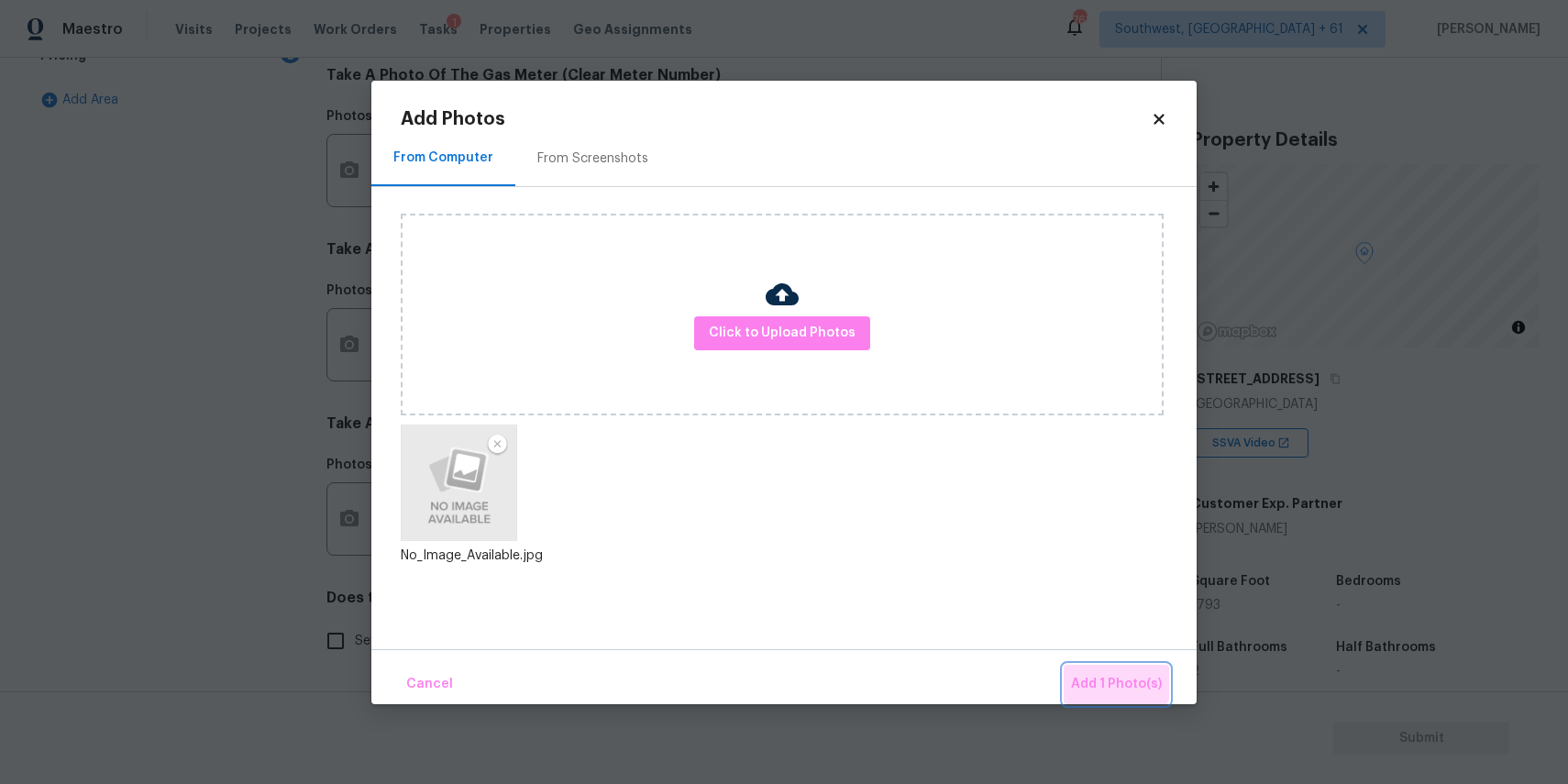
click at [1109, 674] on span "Add 1 Photo(s)" at bounding box center [1116, 684] width 90 height 23
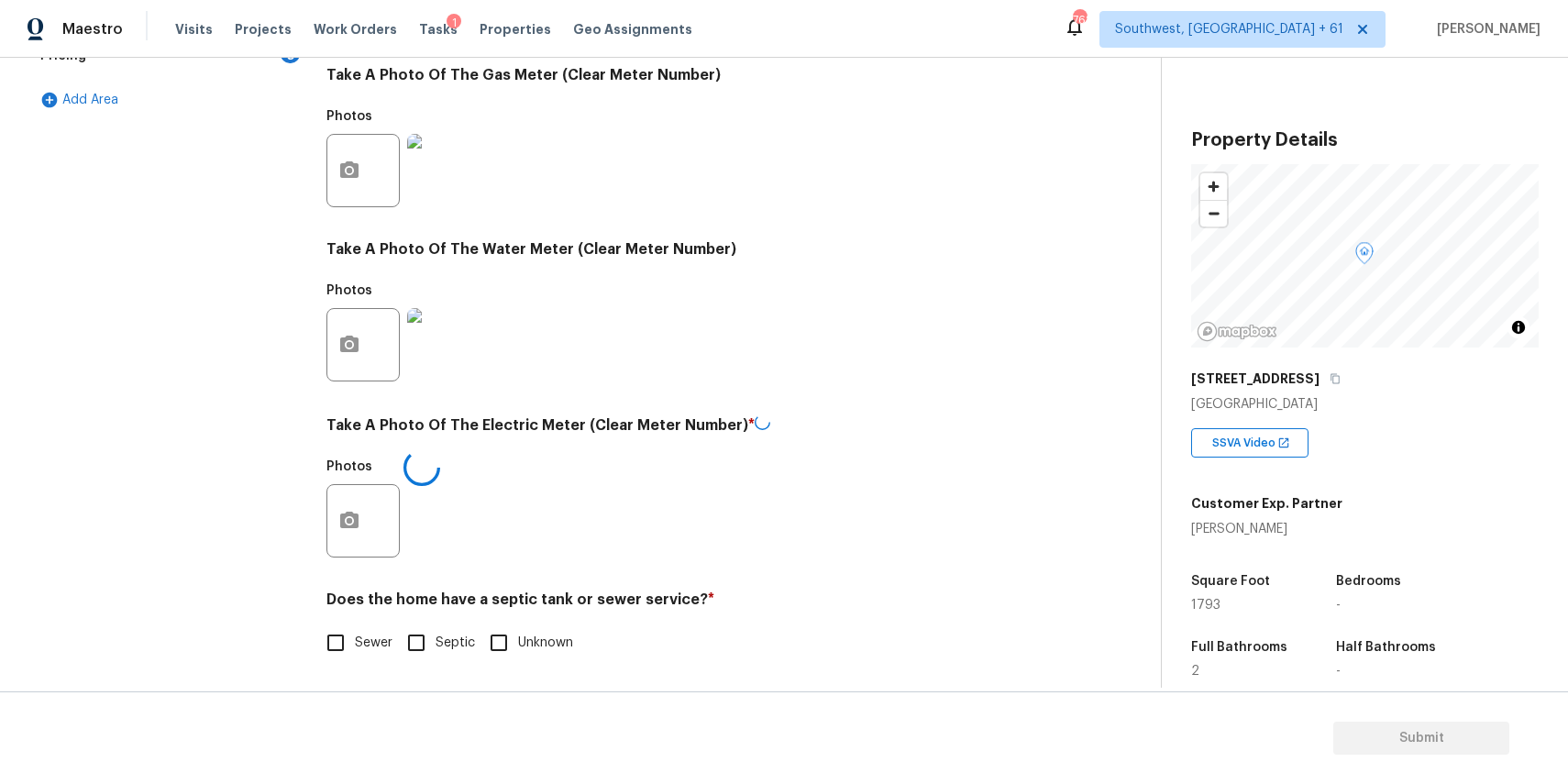
click at [370, 640] on span "Sewer" at bounding box center [373, 642] width 37 height 20
click at [354, 640] on input "Sewer" at bounding box center [335, 642] width 38 height 38
checkbox input "true"
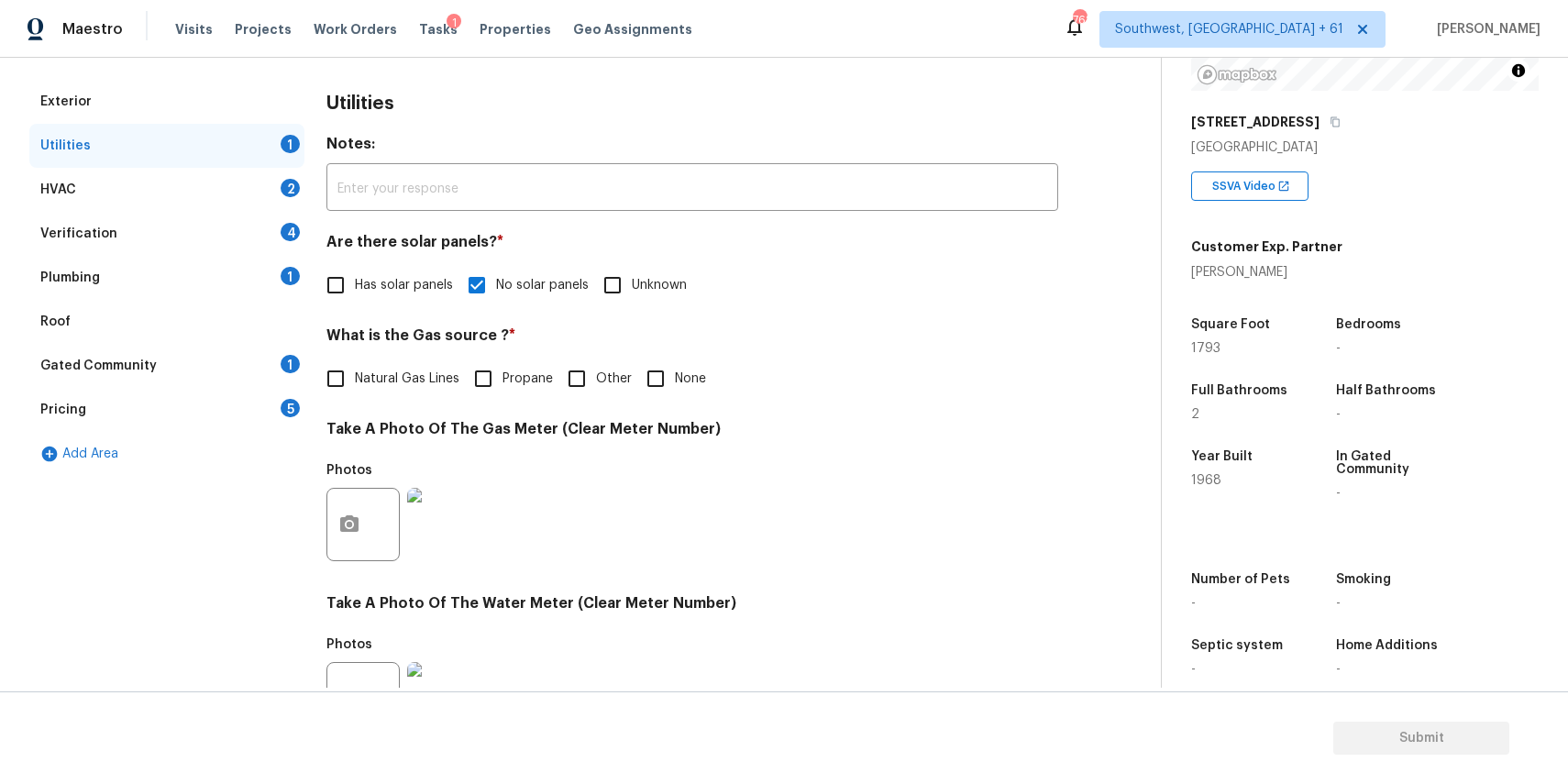
scroll to position [139, 0]
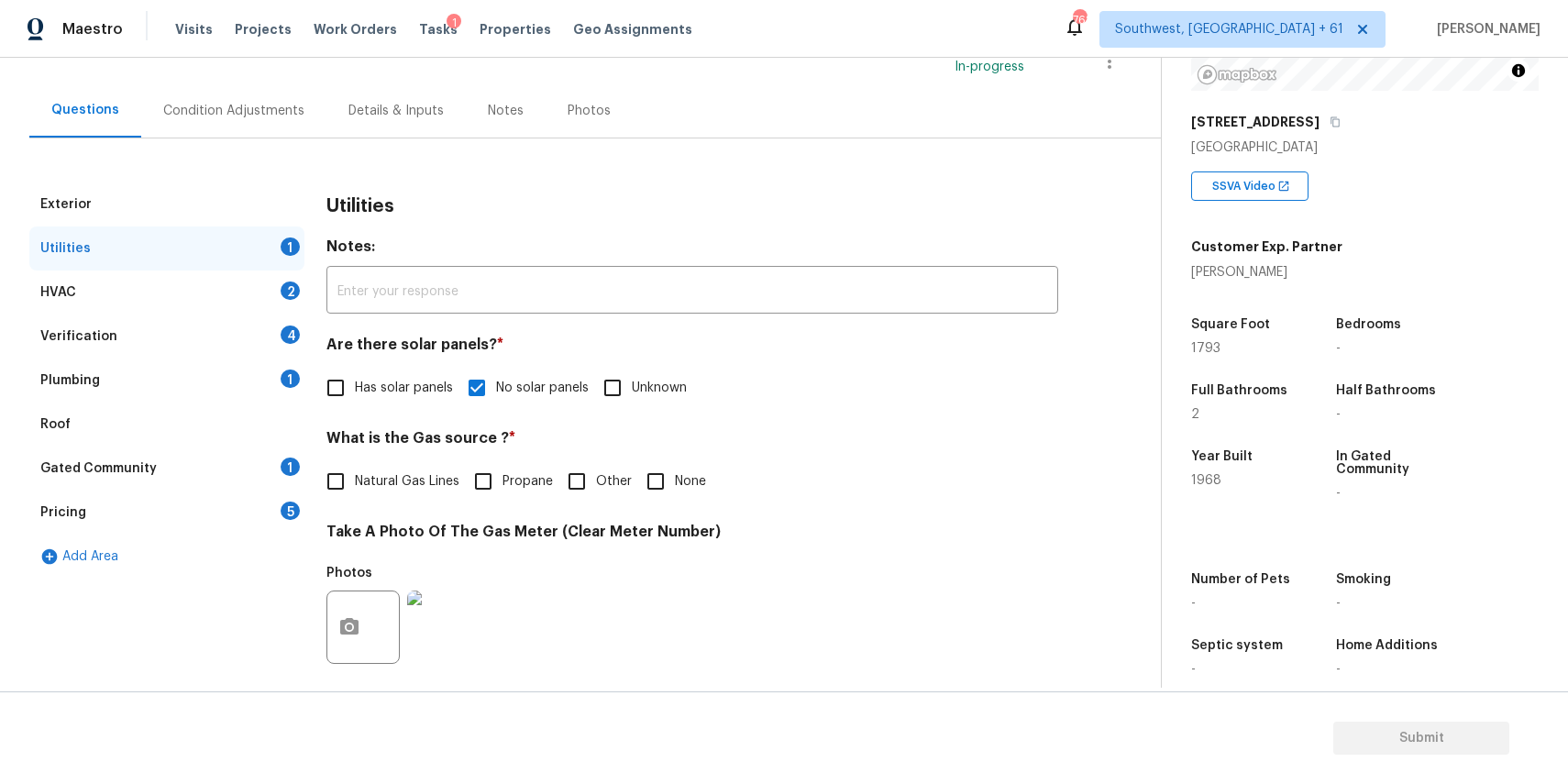
click at [272, 309] on div "HVAC 2" at bounding box center [166, 292] width 275 height 44
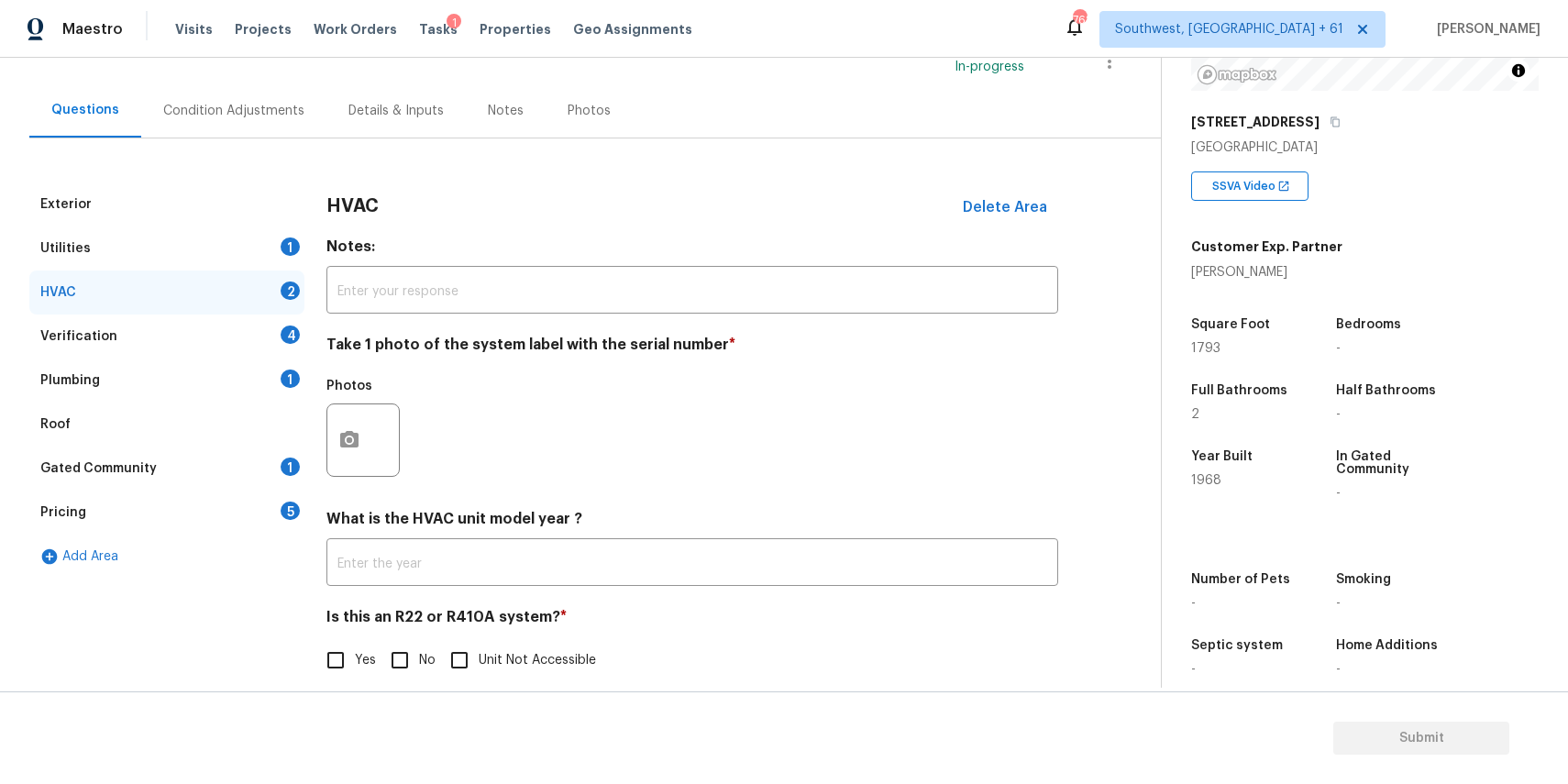
click at [366, 413] on div at bounding box center [363, 440] width 74 height 74
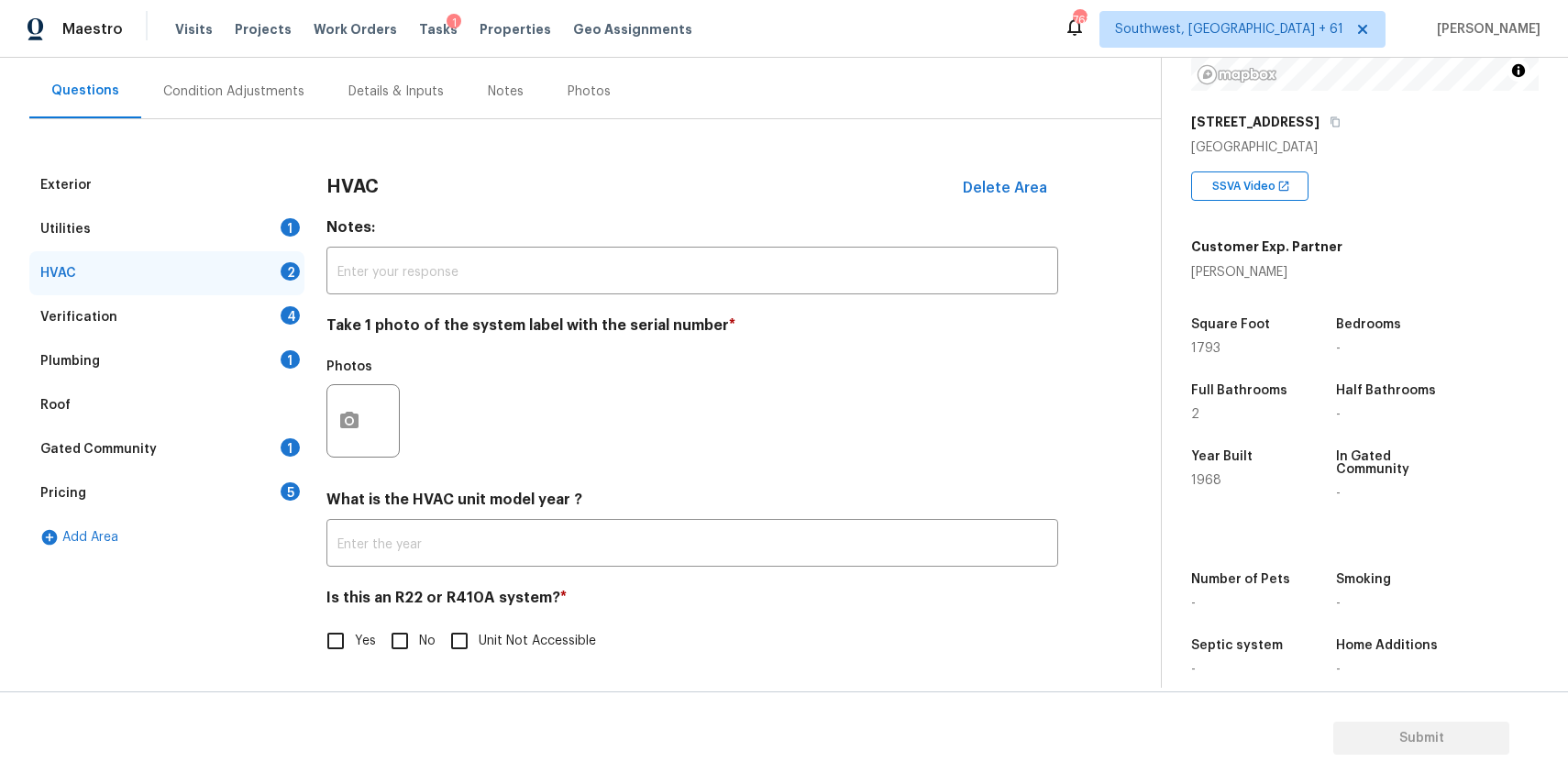
click at [422, 629] on label "No" at bounding box center [408, 640] width 55 height 38
click at [419, 629] on input "No" at bounding box center [399, 640] width 38 height 38
checkbox input "true"
click at [344, 423] on icon "button" at bounding box center [350, 420] width 19 height 17
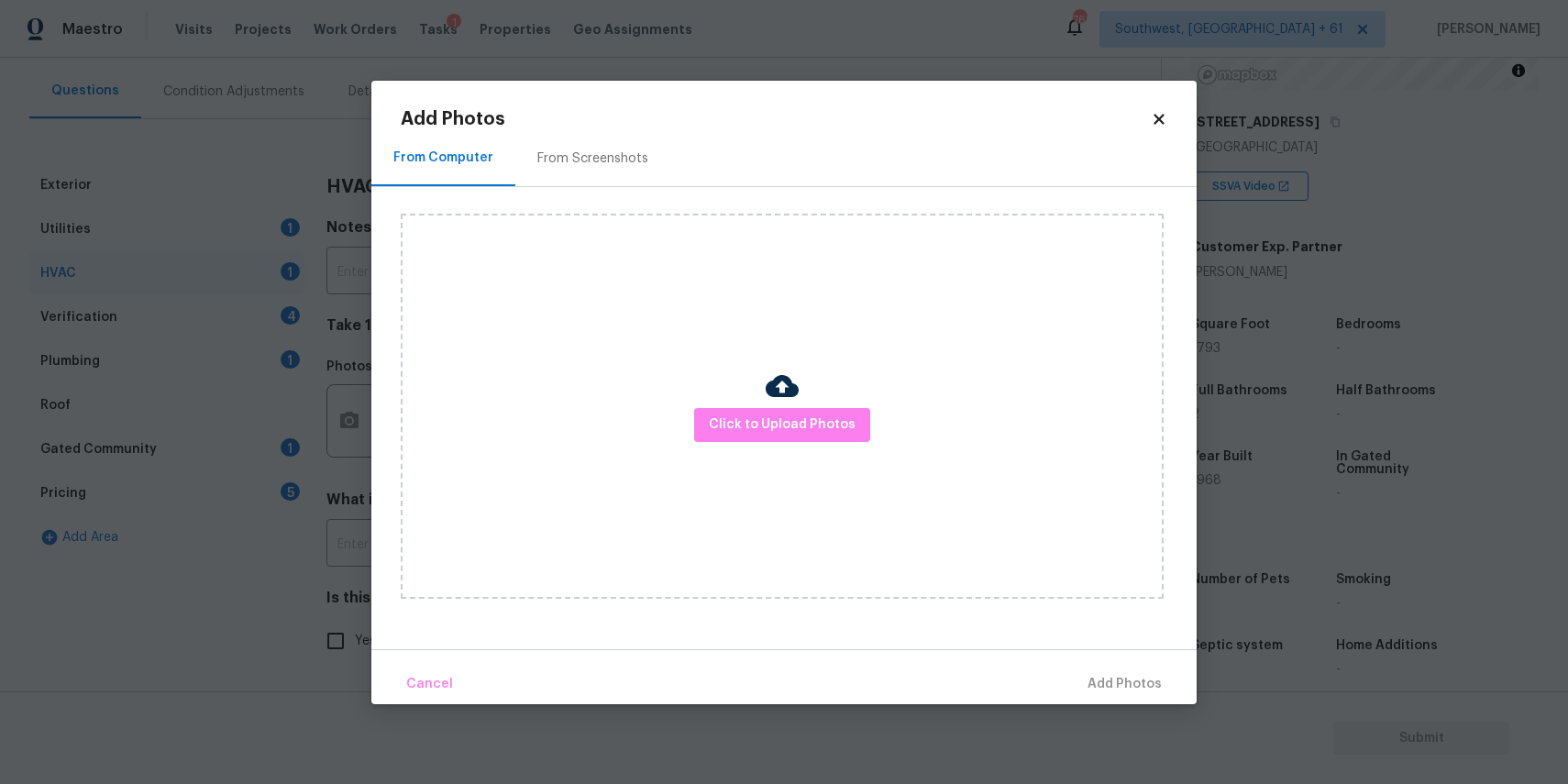
click at [678, 413] on div "Click to Upload Photos" at bounding box center [783, 406] width 763 height 385
click at [750, 428] on span "Click to Upload Photos" at bounding box center [782, 424] width 146 height 23
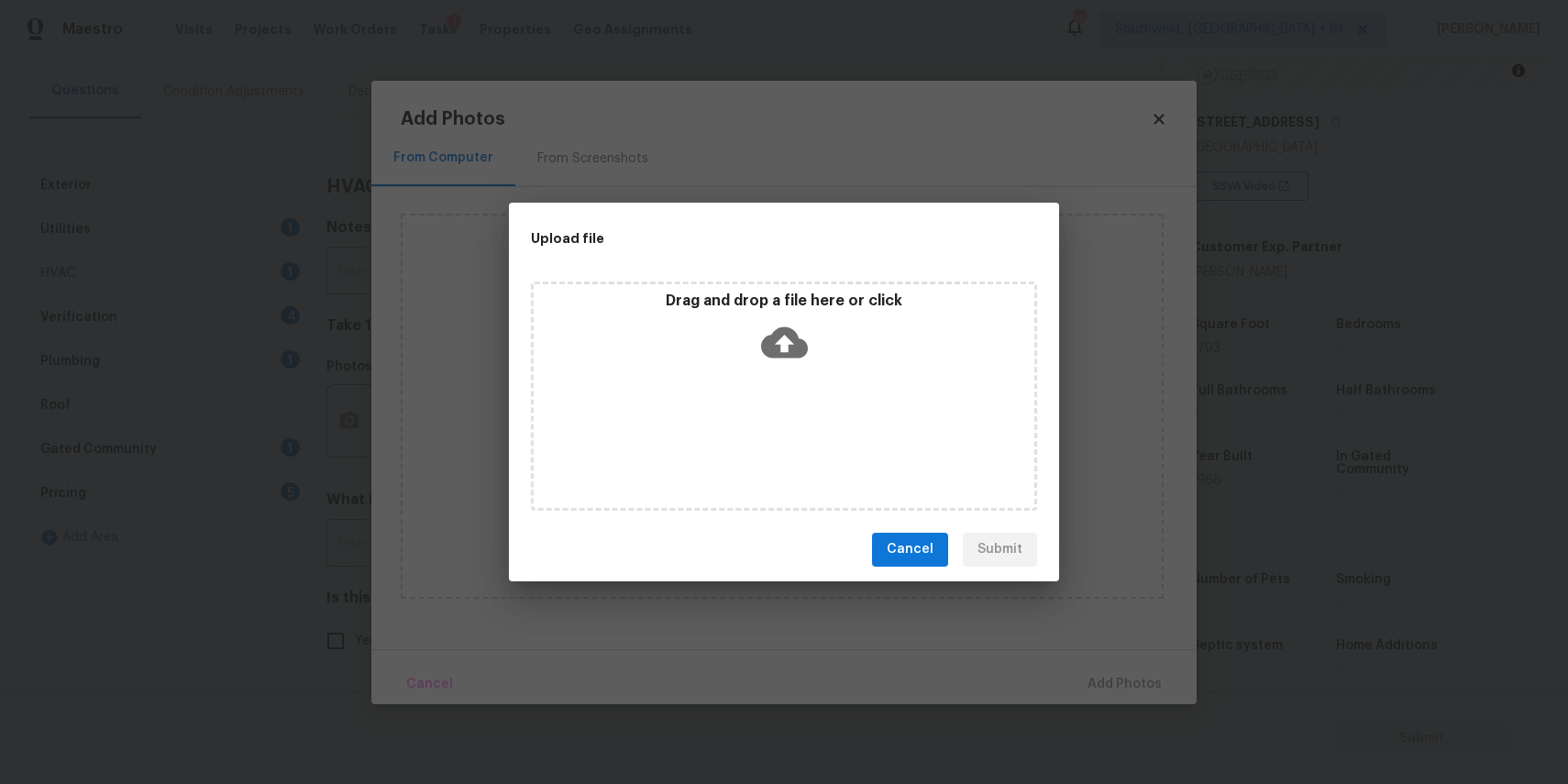
click at [741, 426] on div "Drag and drop a file here or click" at bounding box center [784, 396] width 506 height 229
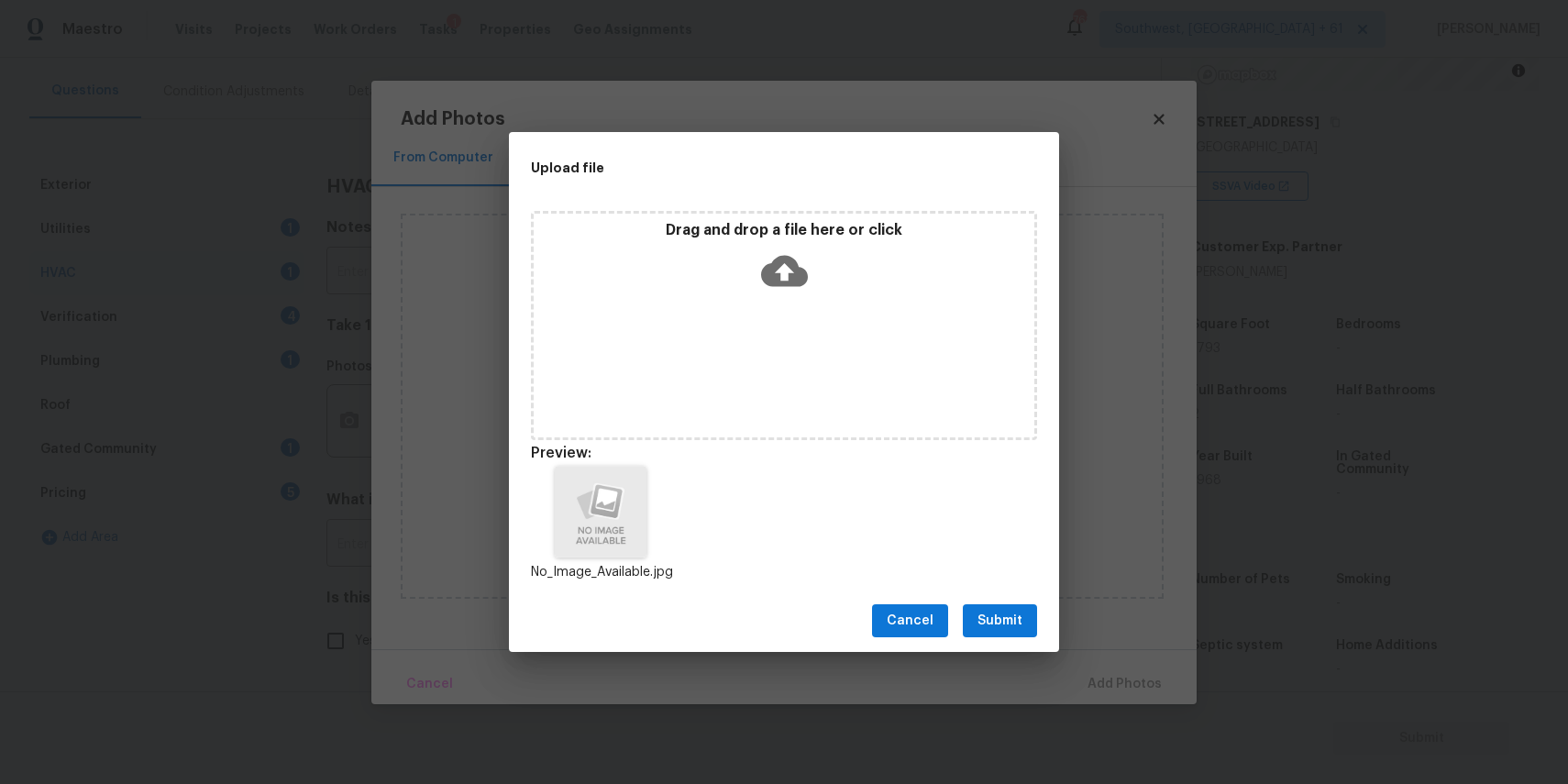
click at [992, 600] on div "Cancel Submit" at bounding box center [784, 621] width 550 height 63
click at [1005, 606] on button "Submit" at bounding box center [1000, 621] width 75 height 34
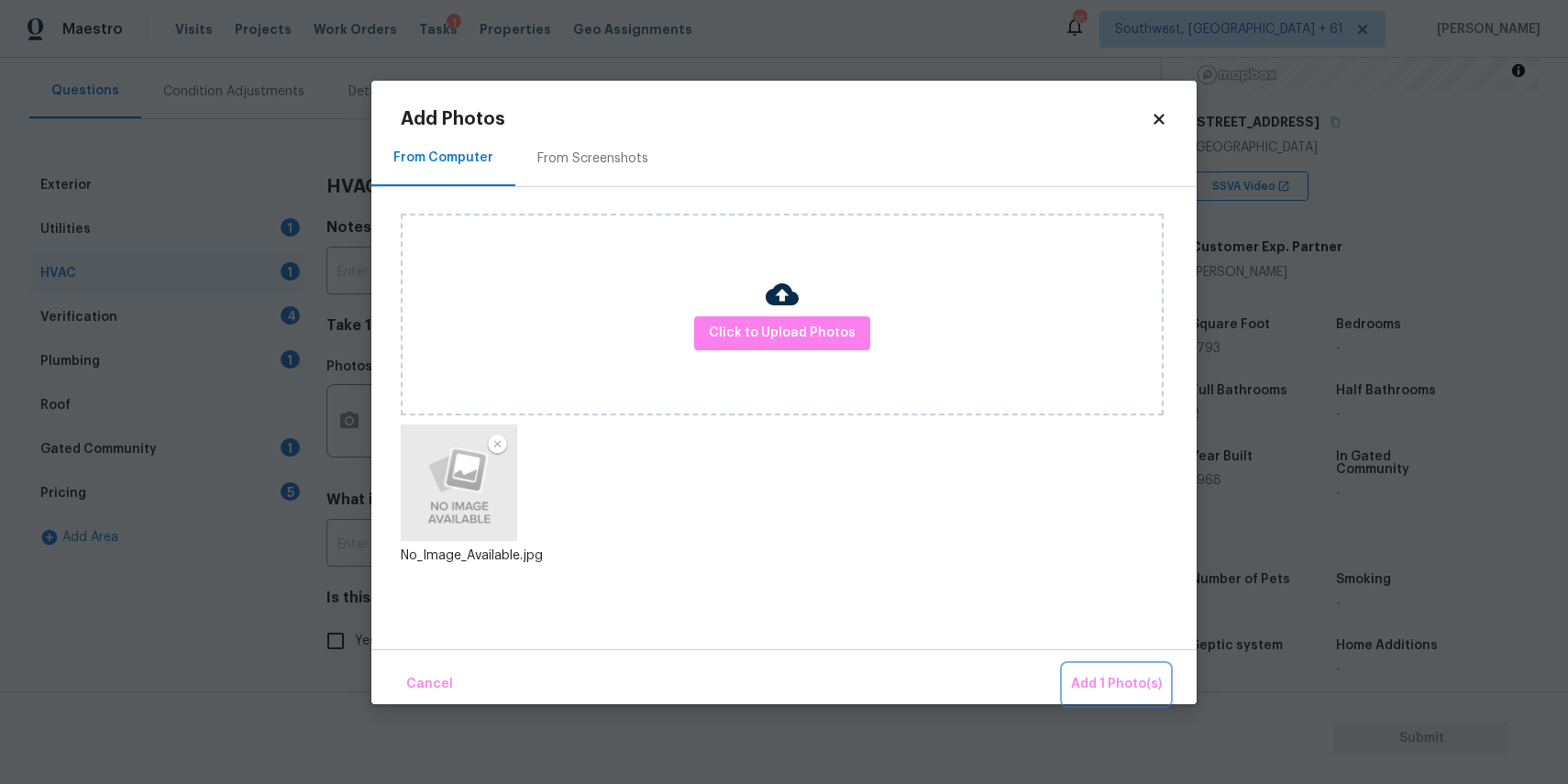
click at [1096, 666] on button "Add 1 Photo(s)" at bounding box center [1116, 684] width 105 height 39
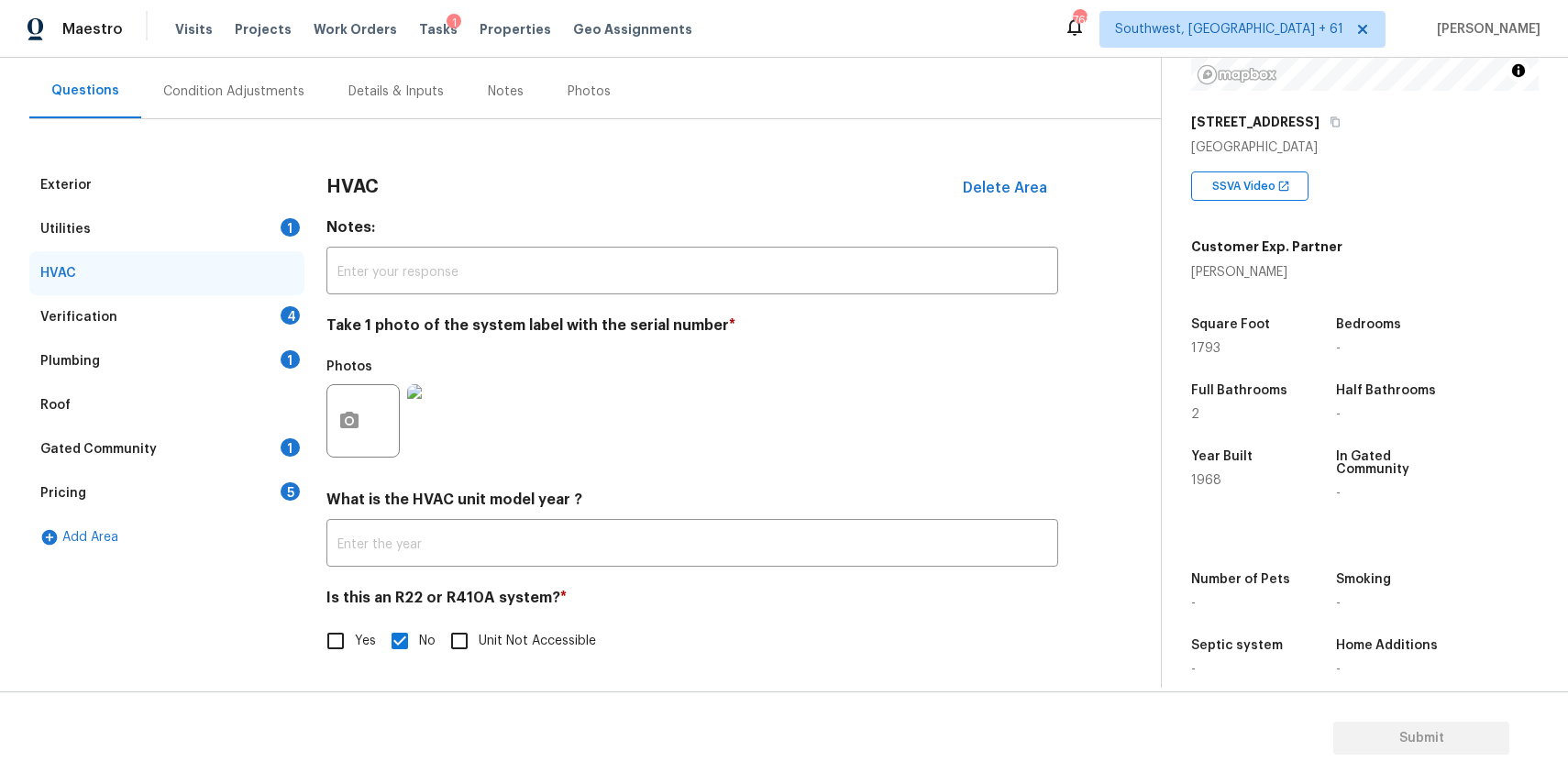
click at [282, 323] on div "Verification 4" at bounding box center [166, 317] width 275 height 44
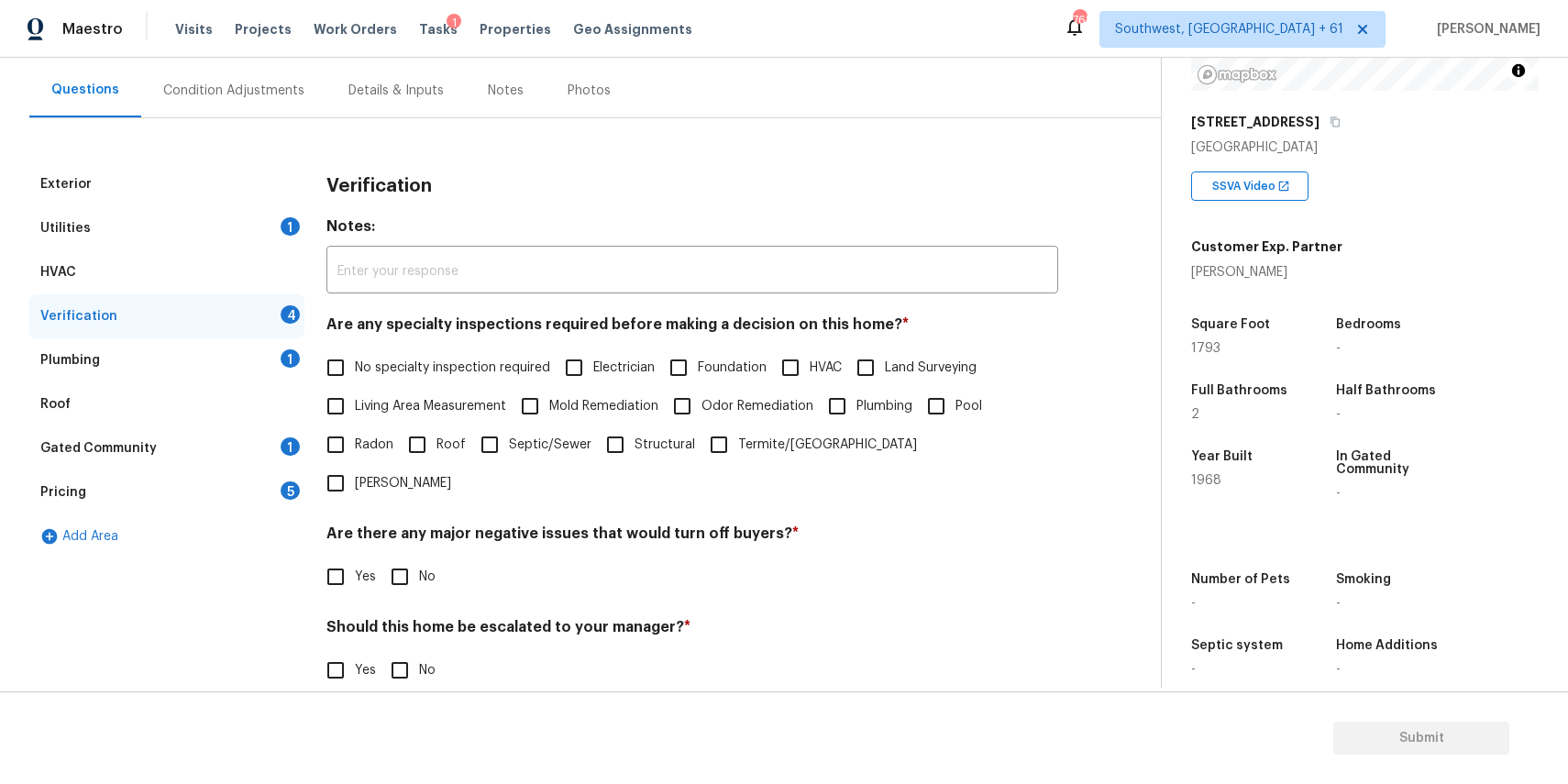
click at [409, 378] on label "No specialty inspection required" at bounding box center [433, 367] width 234 height 38
click at [354, 378] on input "No specialty inspection required" at bounding box center [335, 367] width 38 height 38
checkbox input "true"
click at [392, 557] on input "No" at bounding box center [399, 576] width 38 height 38
checkbox input "true"
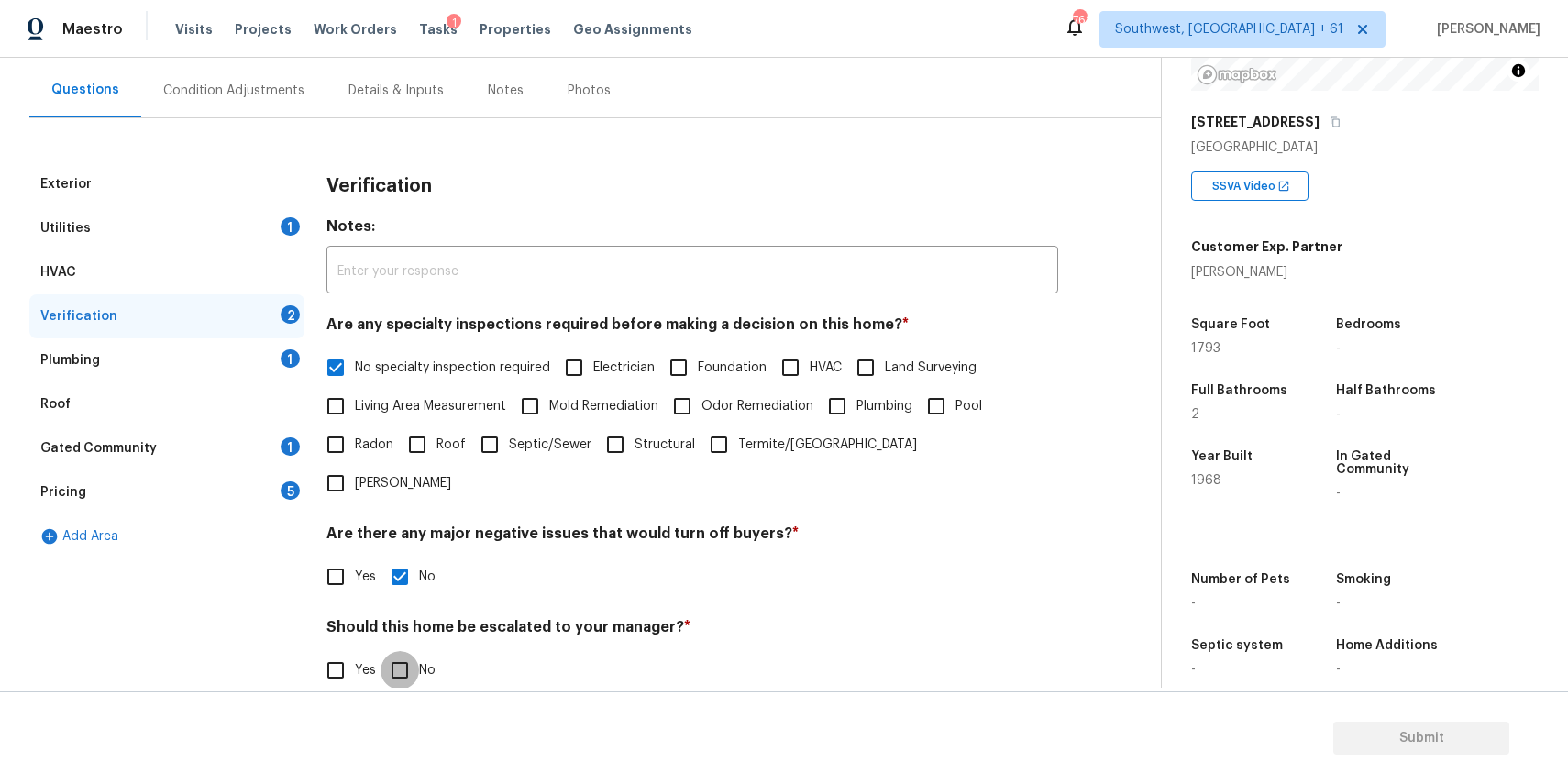
click at [395, 651] on input "No" at bounding box center [399, 669] width 38 height 38
checkbox input "true"
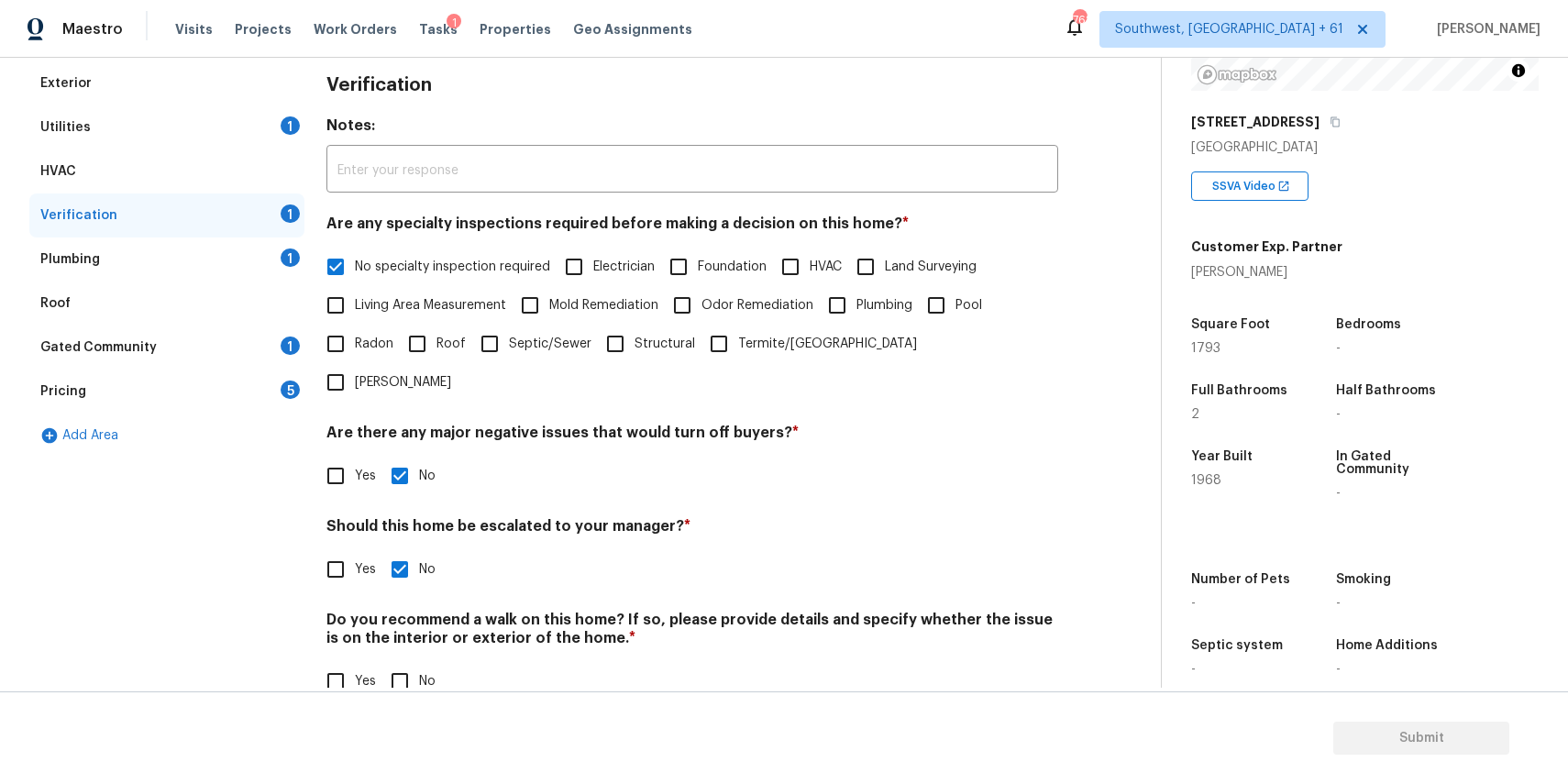
scroll to position [262, 0]
click at [404, 660] on input "No" at bounding box center [399, 679] width 38 height 38
checkbox input "true"
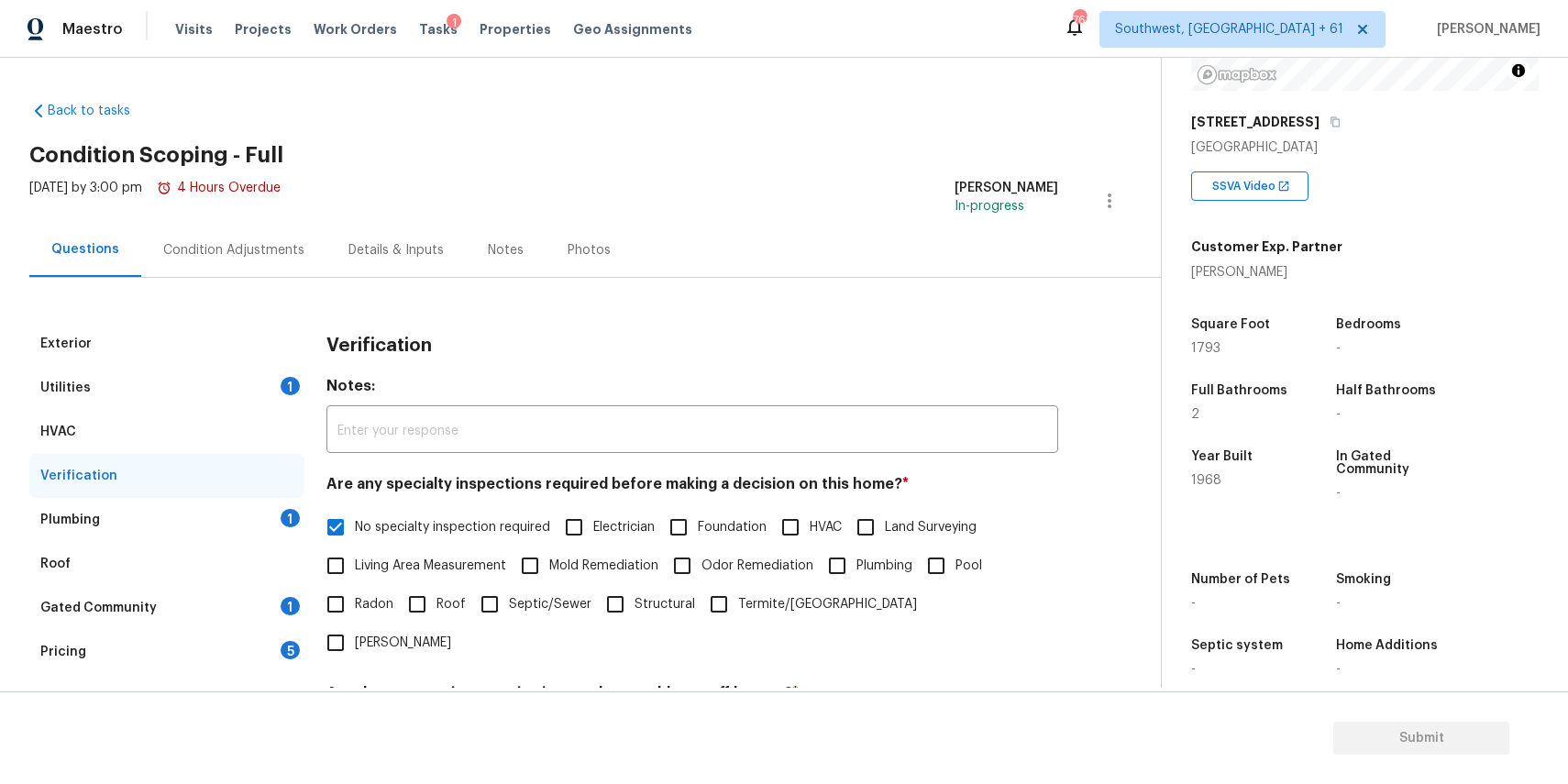
click at [250, 516] on div "Plumbing 1" at bounding box center [166, 519] width 275 height 44
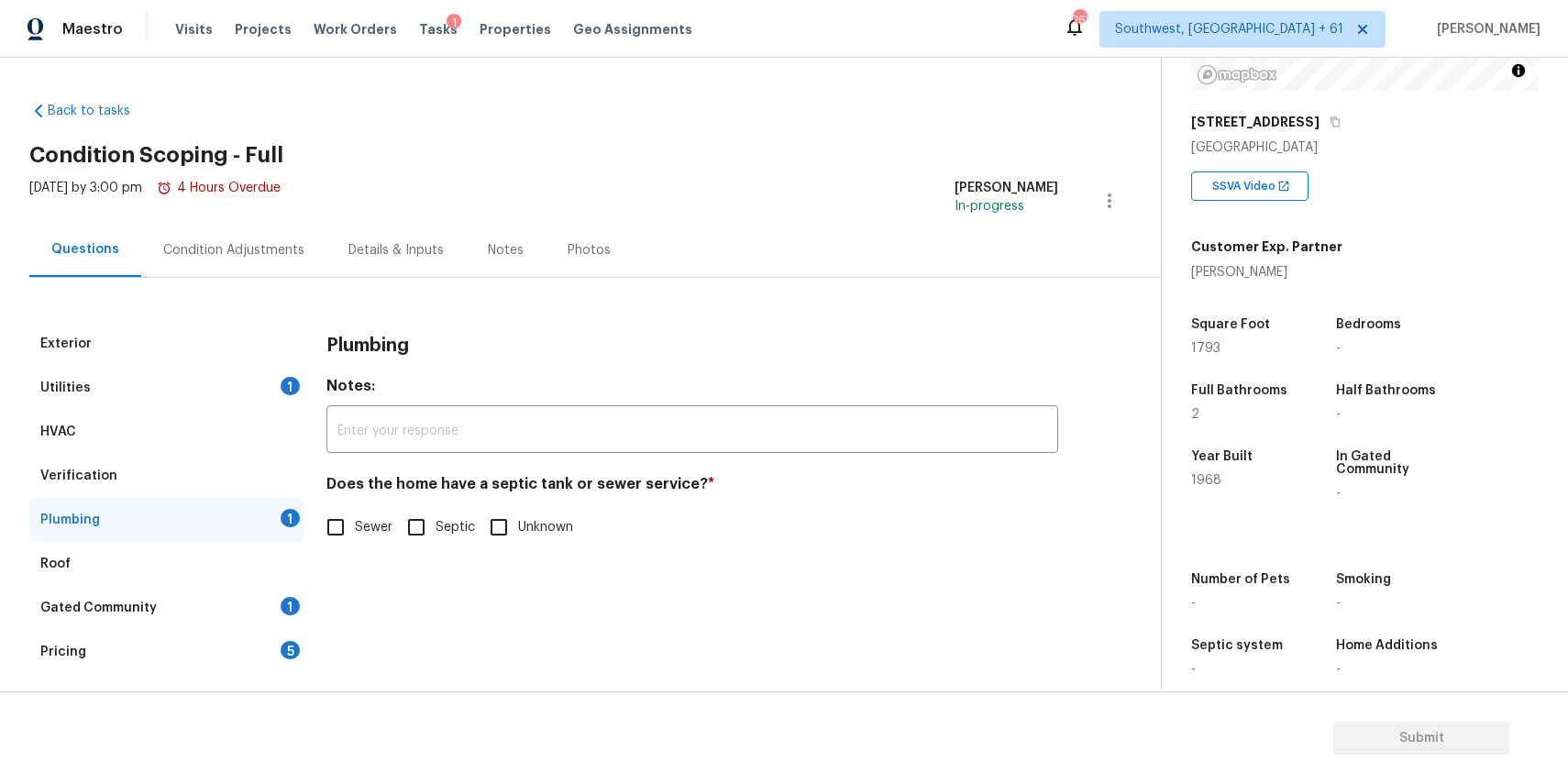
click at [365, 521] on span "Sewer" at bounding box center [373, 527] width 37 height 20
click at [354, 521] on input "Sewer" at bounding box center [335, 527] width 38 height 38
checkbox input "true"
click at [260, 600] on div "Gated Community 1" at bounding box center [166, 607] width 275 height 44
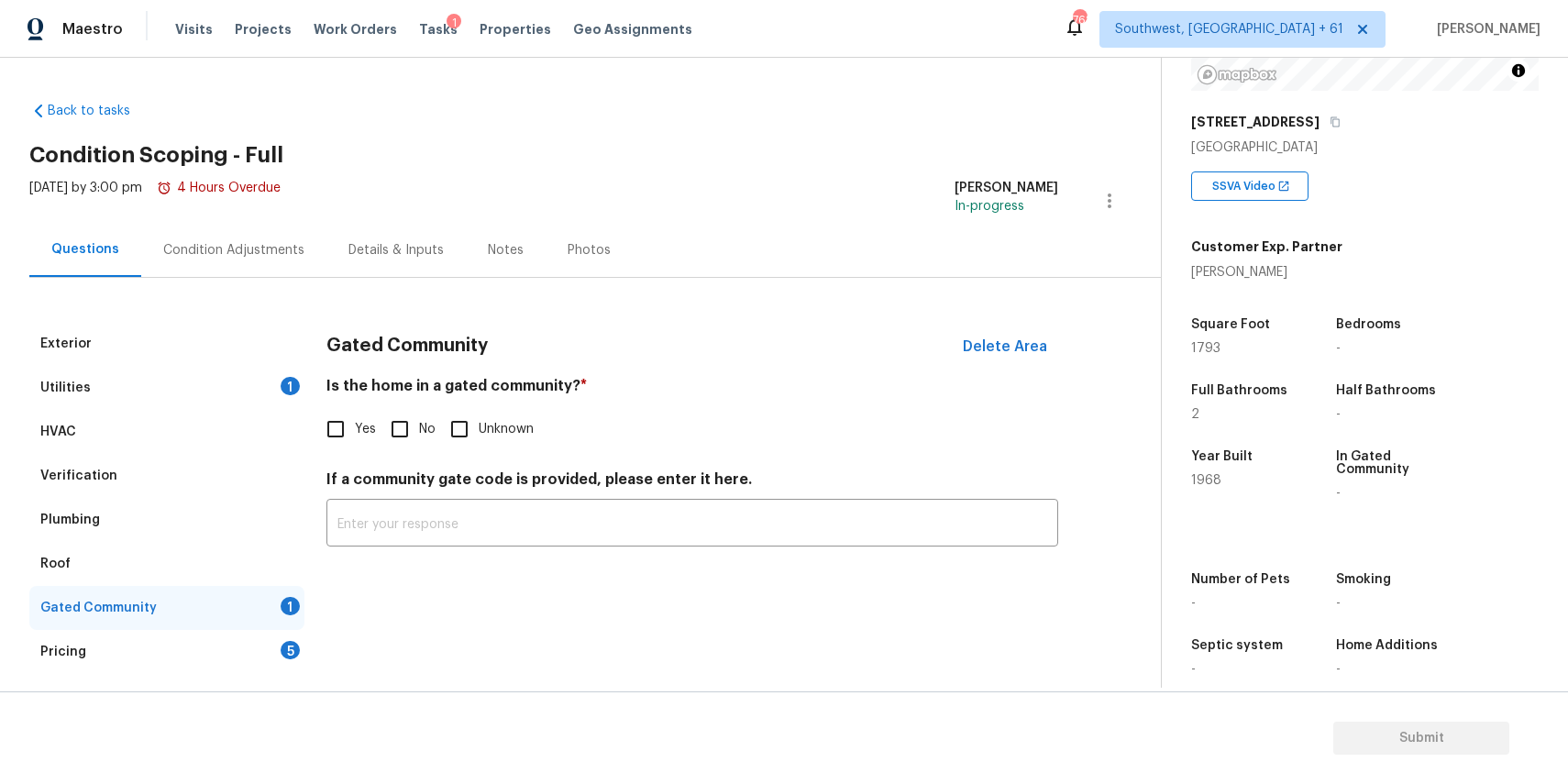
scroll to position [35, 0]
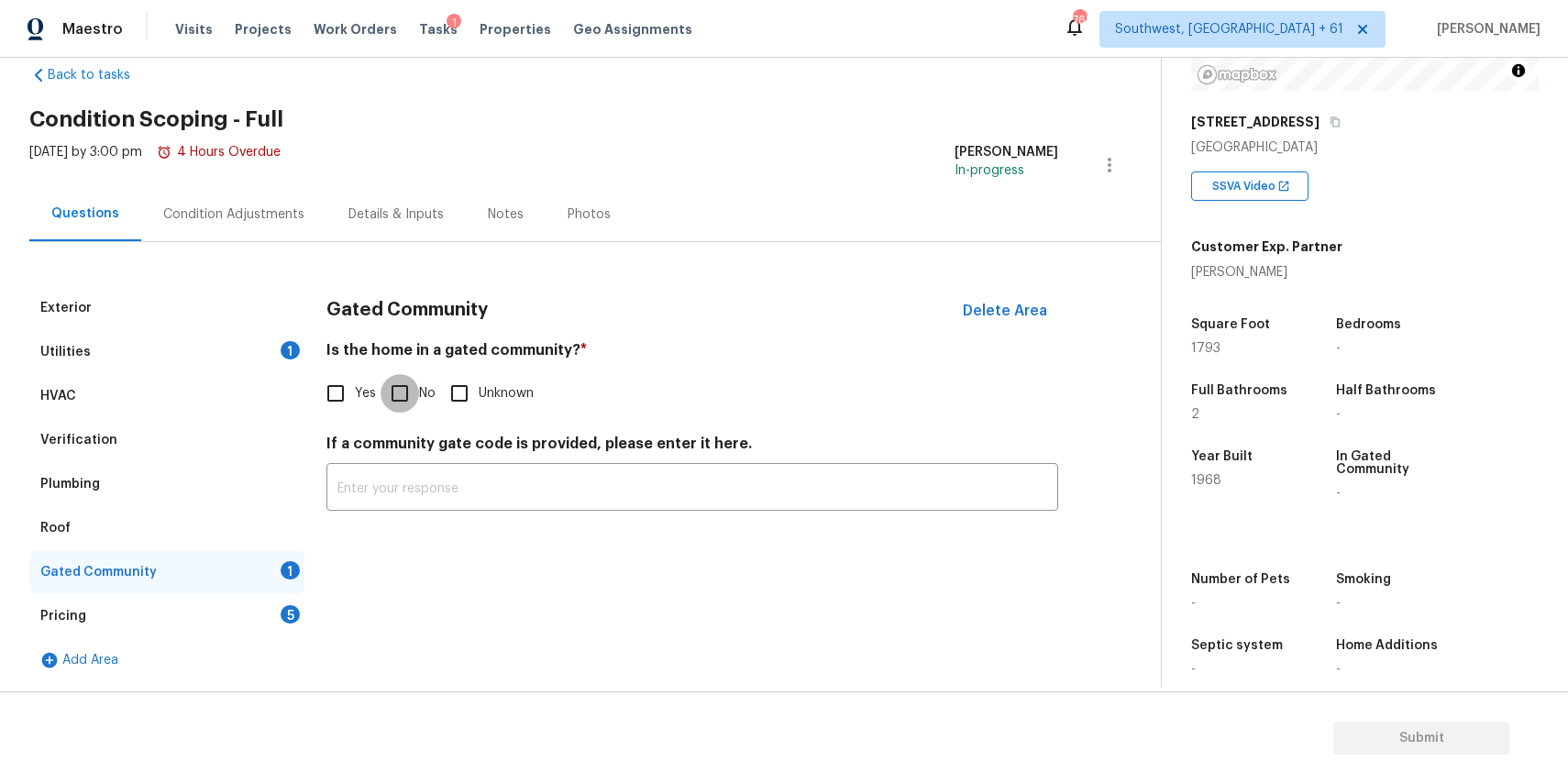
click at [395, 396] on input "No" at bounding box center [399, 392] width 38 height 38
checkbox input "true"
click at [298, 583] on div "Gated Community" at bounding box center [166, 571] width 275 height 44
click at [322, 551] on div "Exterior Utilities 1 HVAC Verification Plumbing Roof Gated Community Pricing 5 …" at bounding box center [573, 484] width 1088 height 396
click at [273, 608] on div "Pricing 5" at bounding box center [166, 615] width 275 height 44
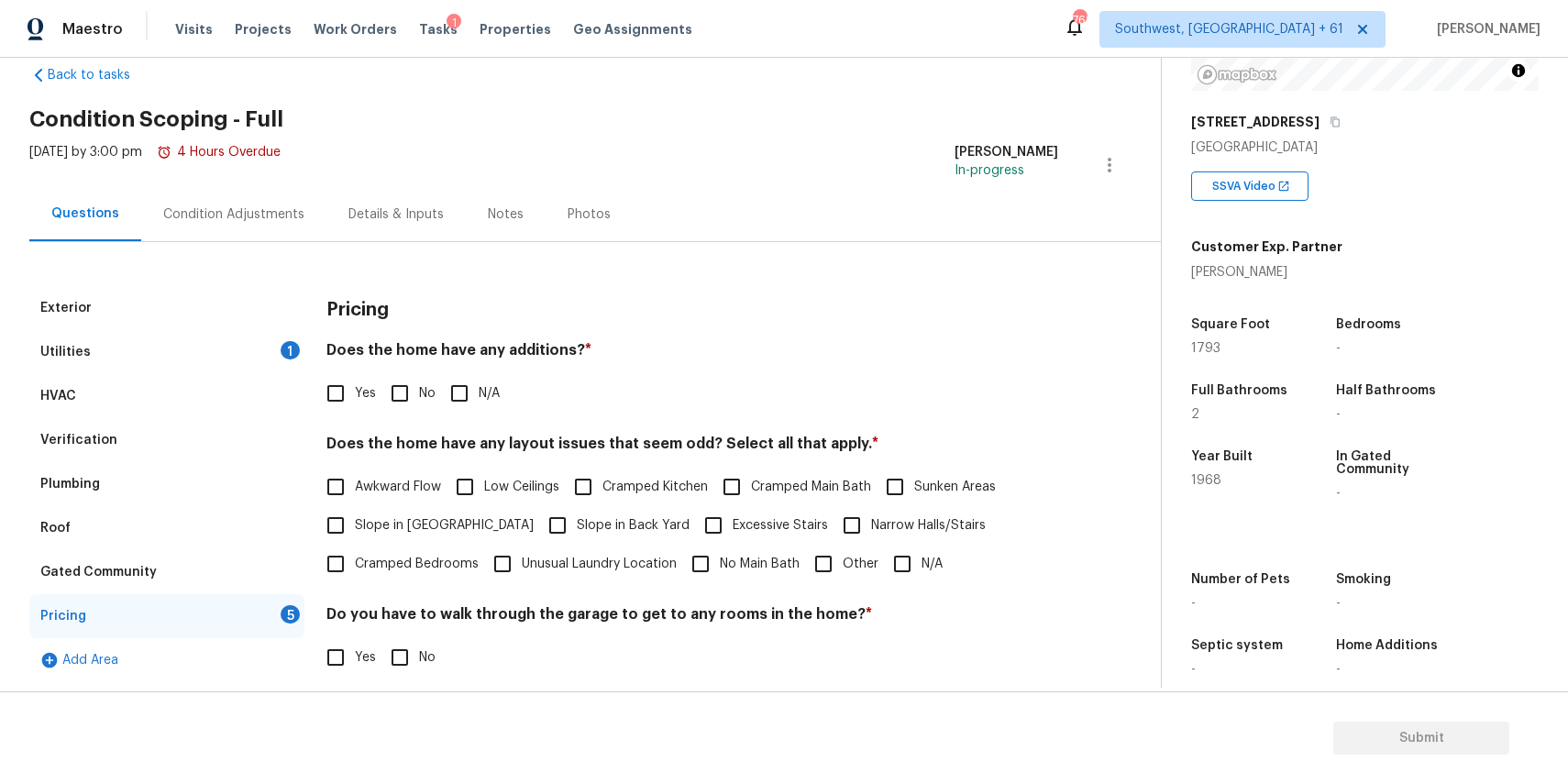
click at [440, 403] on input "N/A" at bounding box center [459, 392] width 38 height 38
checkbox input "true"
click at [888, 558] on input "N/A" at bounding box center [902, 563] width 38 height 38
checkbox input "true"
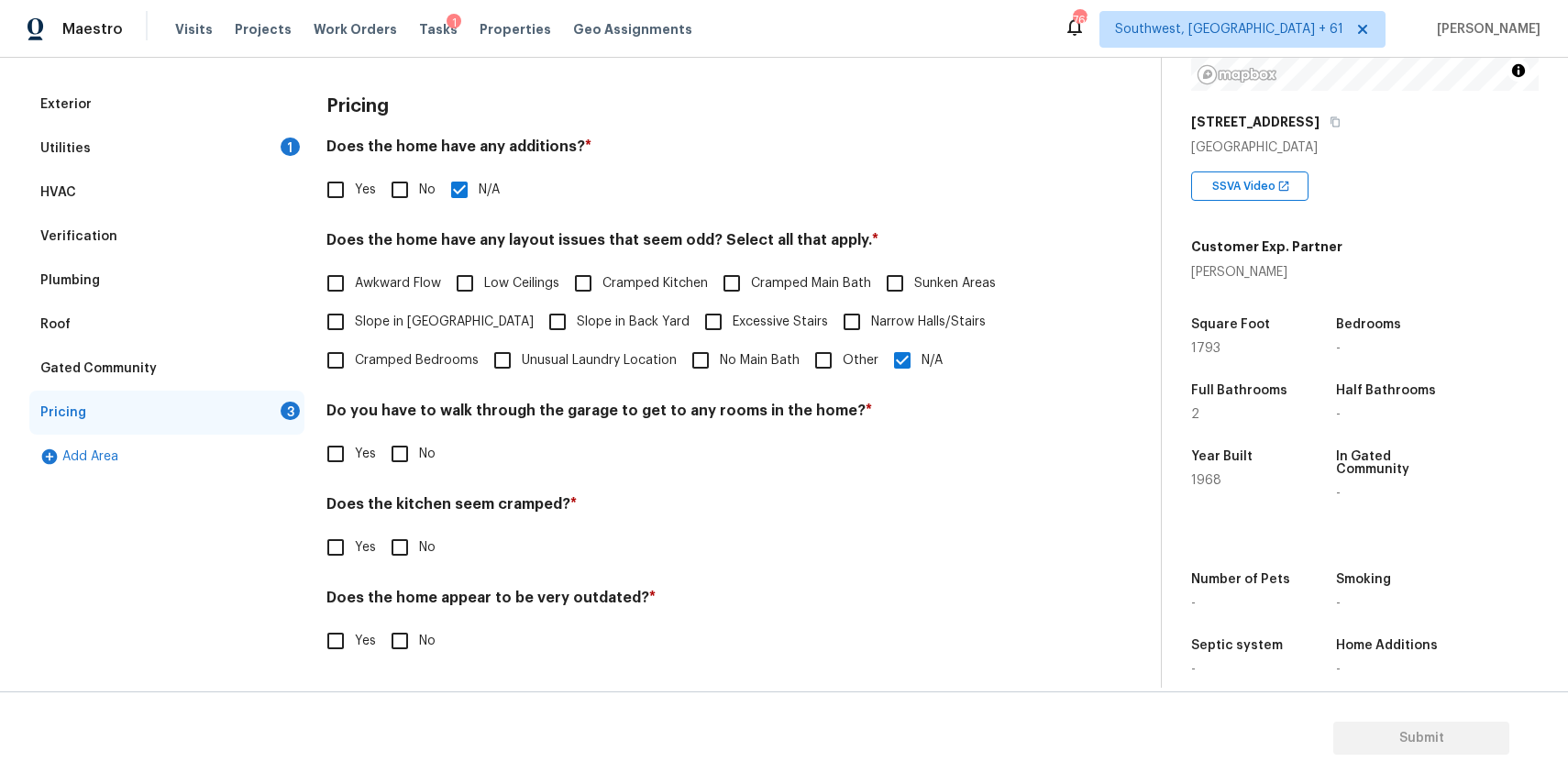
click at [422, 449] on span "No" at bounding box center [427, 454] width 17 height 20
click at [419, 449] on input "No" at bounding box center [399, 453] width 38 height 38
checkbox input "true"
click at [403, 554] on input "No" at bounding box center [399, 546] width 38 height 38
checkbox input "true"
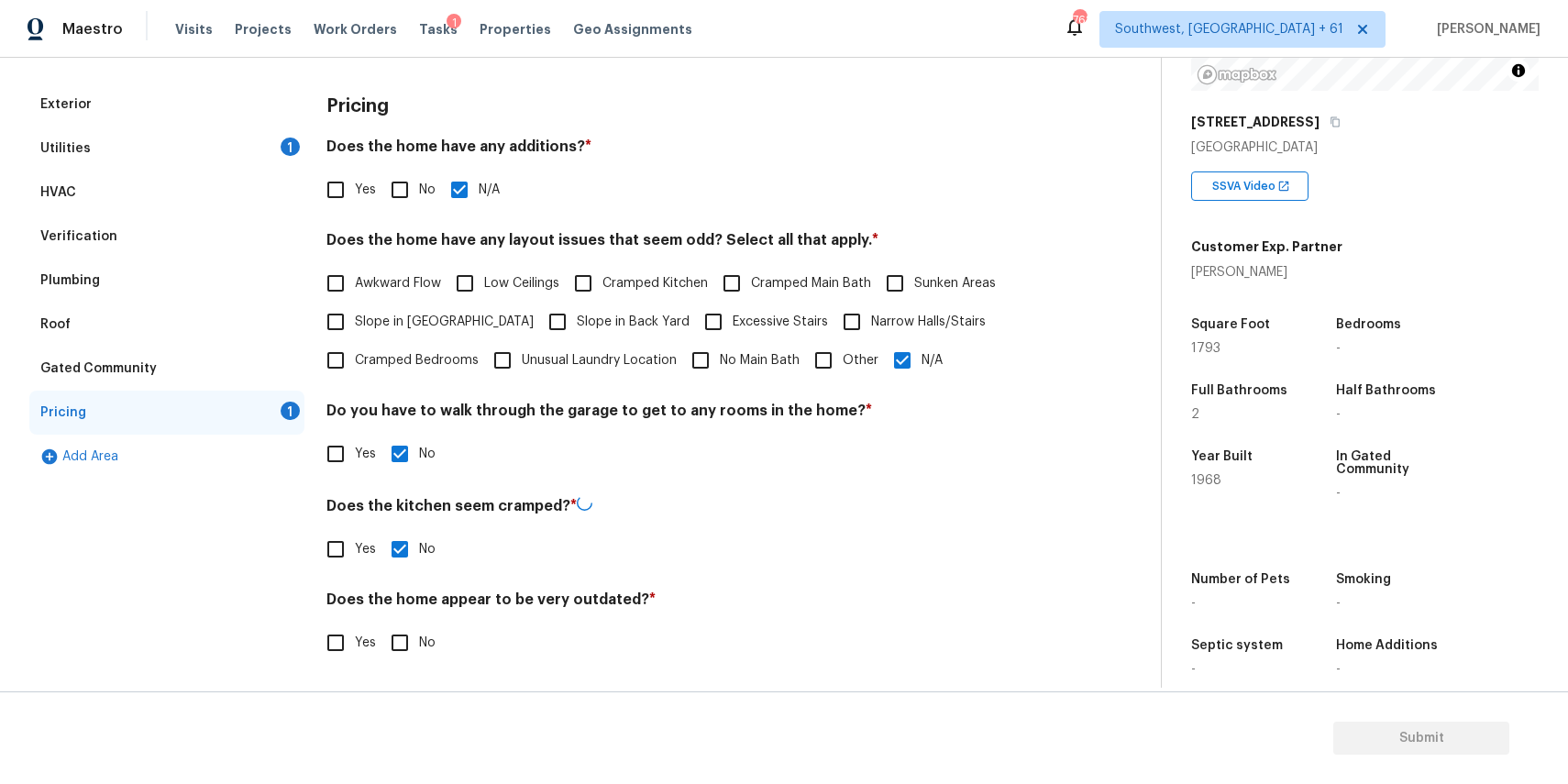
click at [415, 621] on div "Does the home appear to be very outdated? * Yes No" at bounding box center [692, 626] width 732 height 72
click at [413, 633] on input "No" at bounding box center [399, 640] width 38 height 38
checkbox input "true"
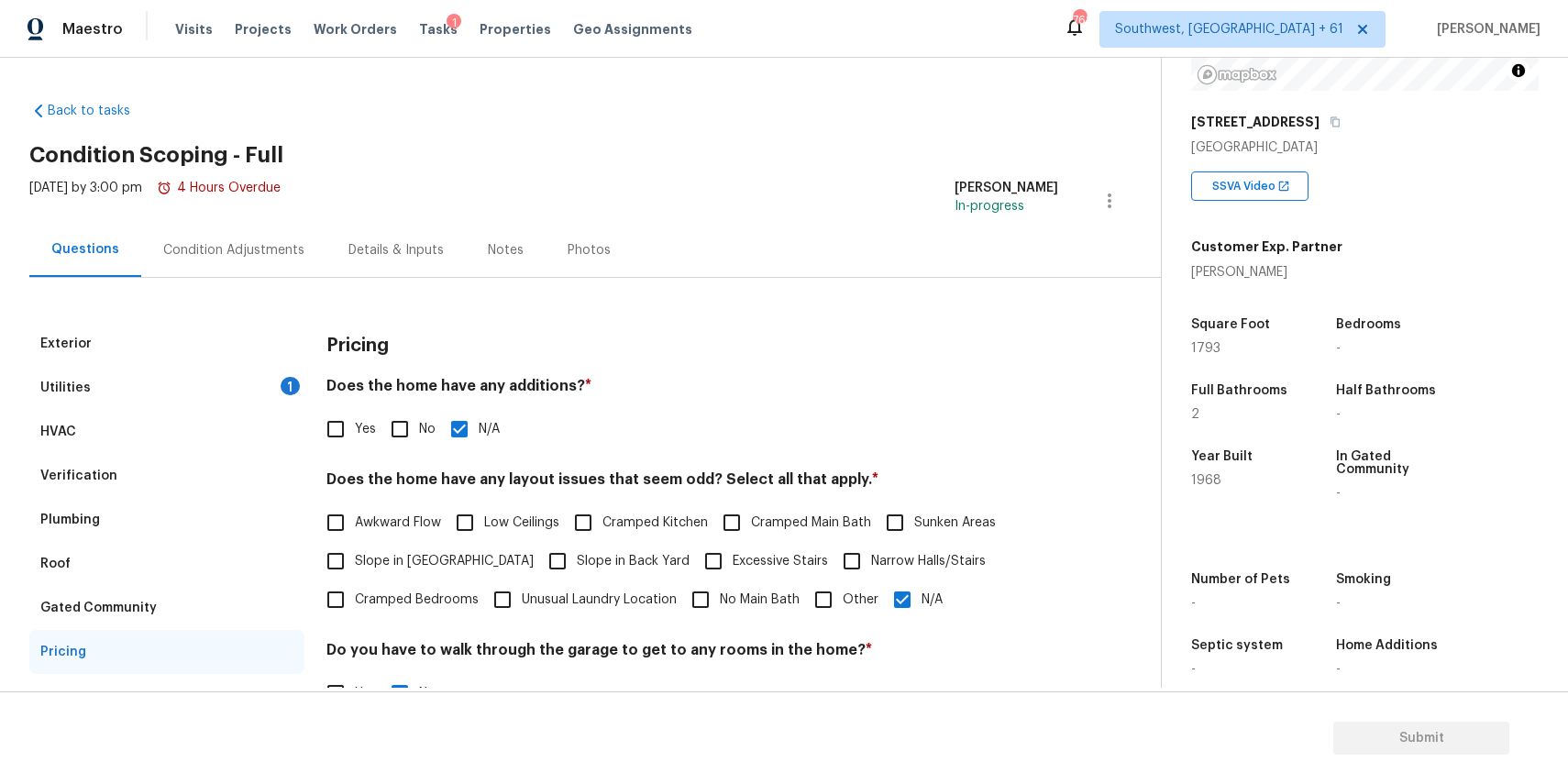
click at [269, 391] on div "Utilities 1" at bounding box center [166, 387] width 275 height 44
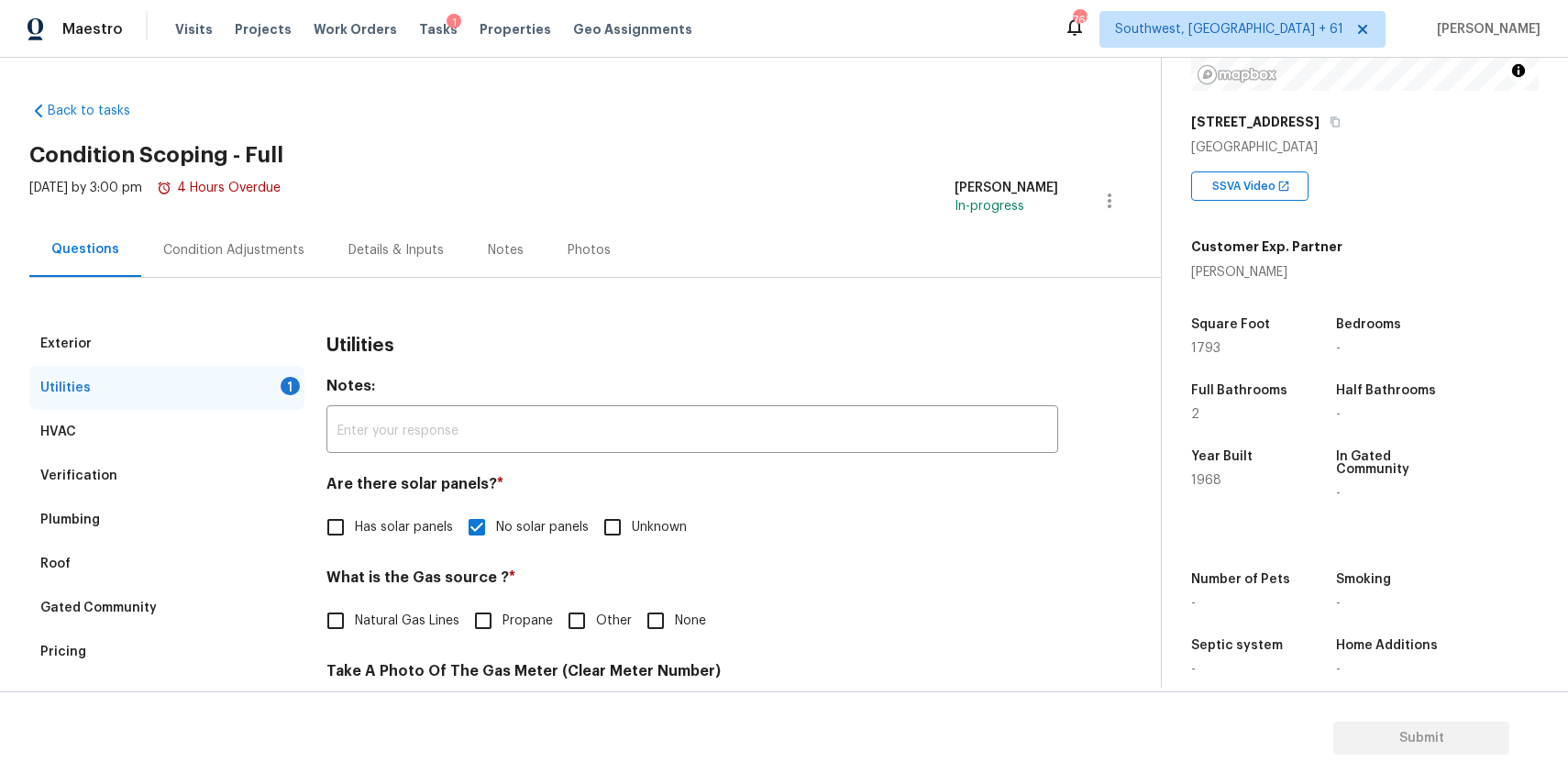
click at [273, 251] on div "Condition Adjustments" at bounding box center [233, 251] width 141 height 19
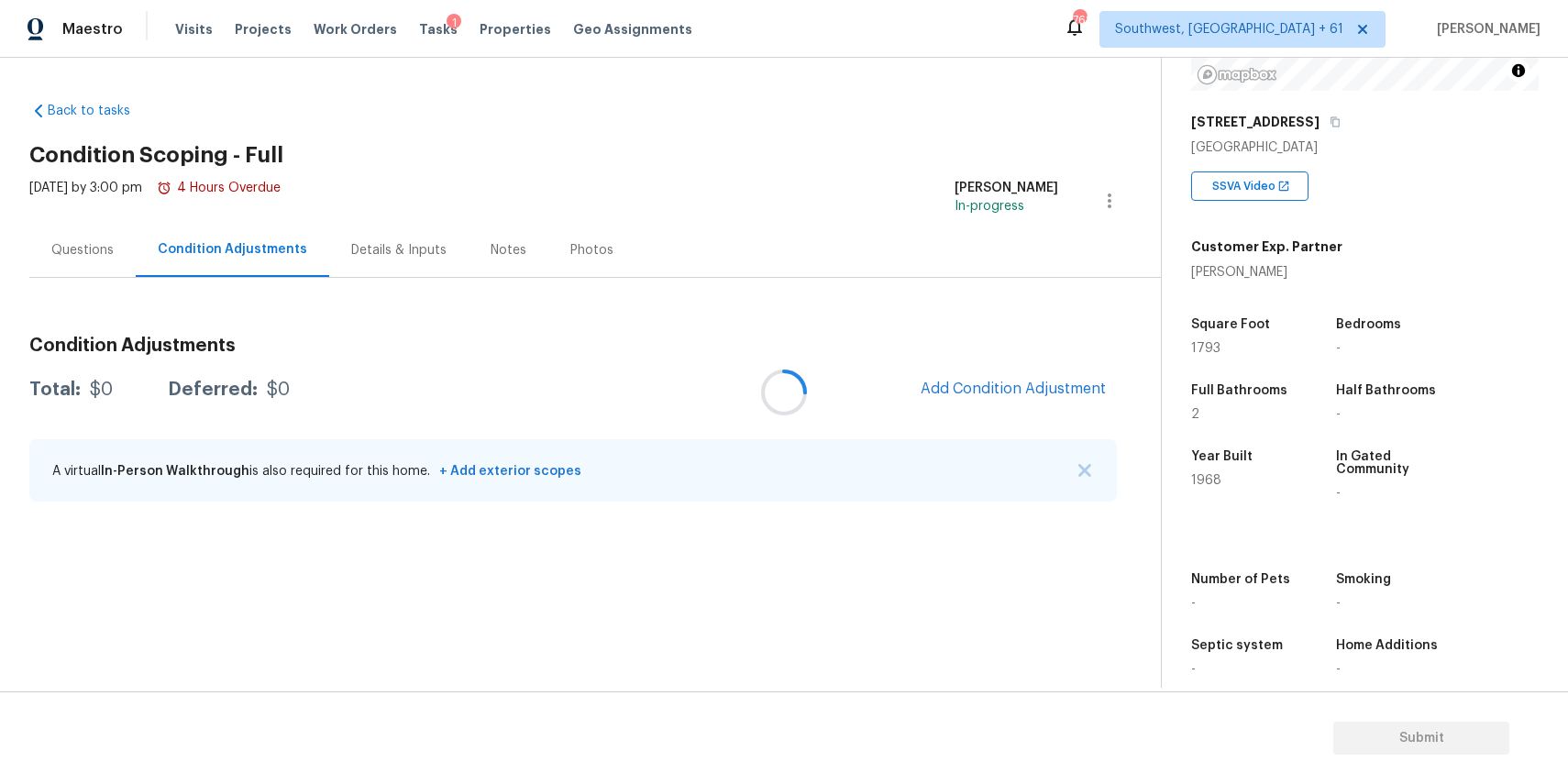
click at [1072, 386] on div at bounding box center [784, 392] width 1568 height 784
click at [1056, 385] on span "Add Condition Adjustment" at bounding box center [1013, 389] width 186 height 17
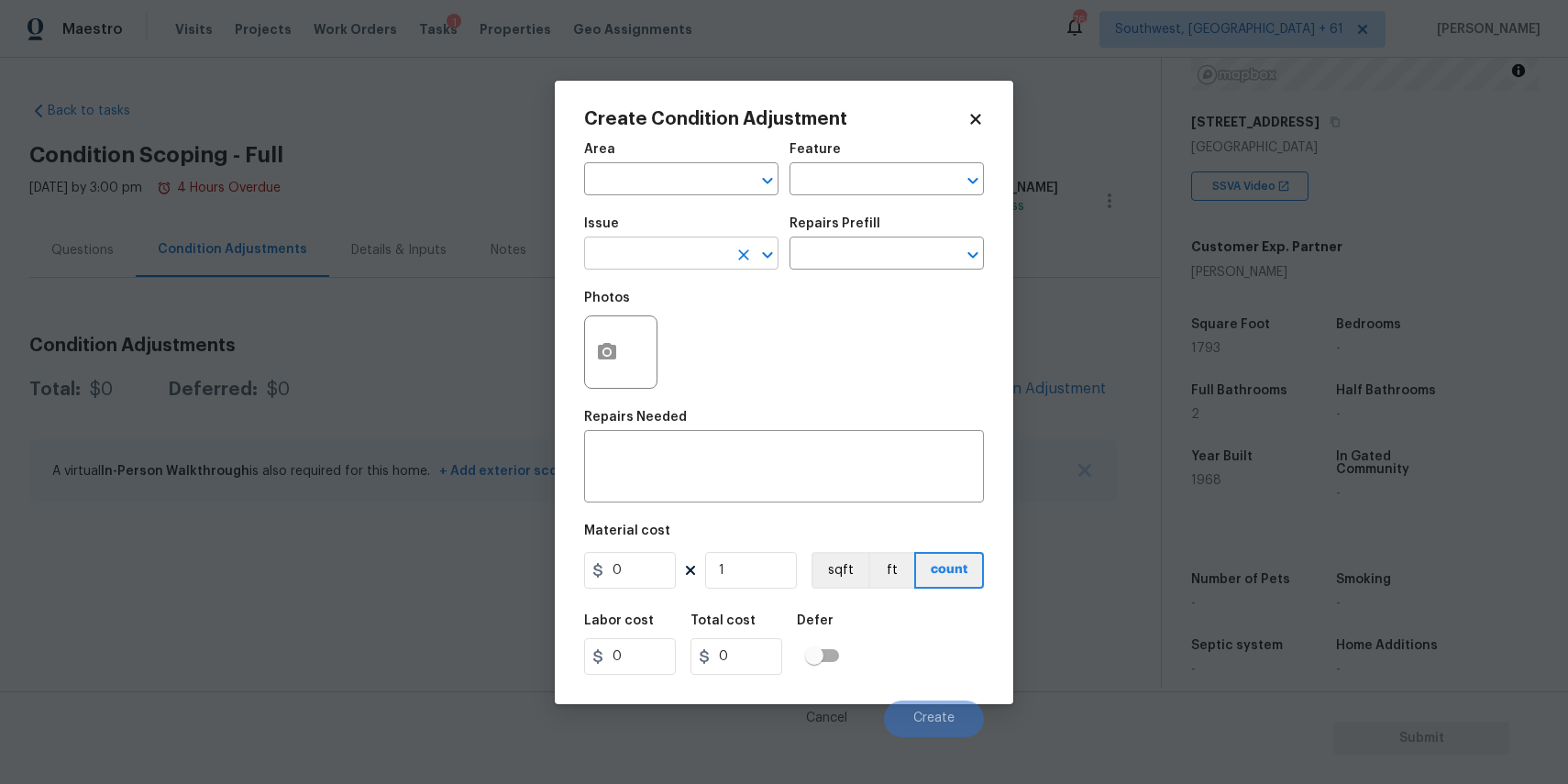
click at [665, 263] on input "text" at bounding box center [655, 255] width 143 height 28
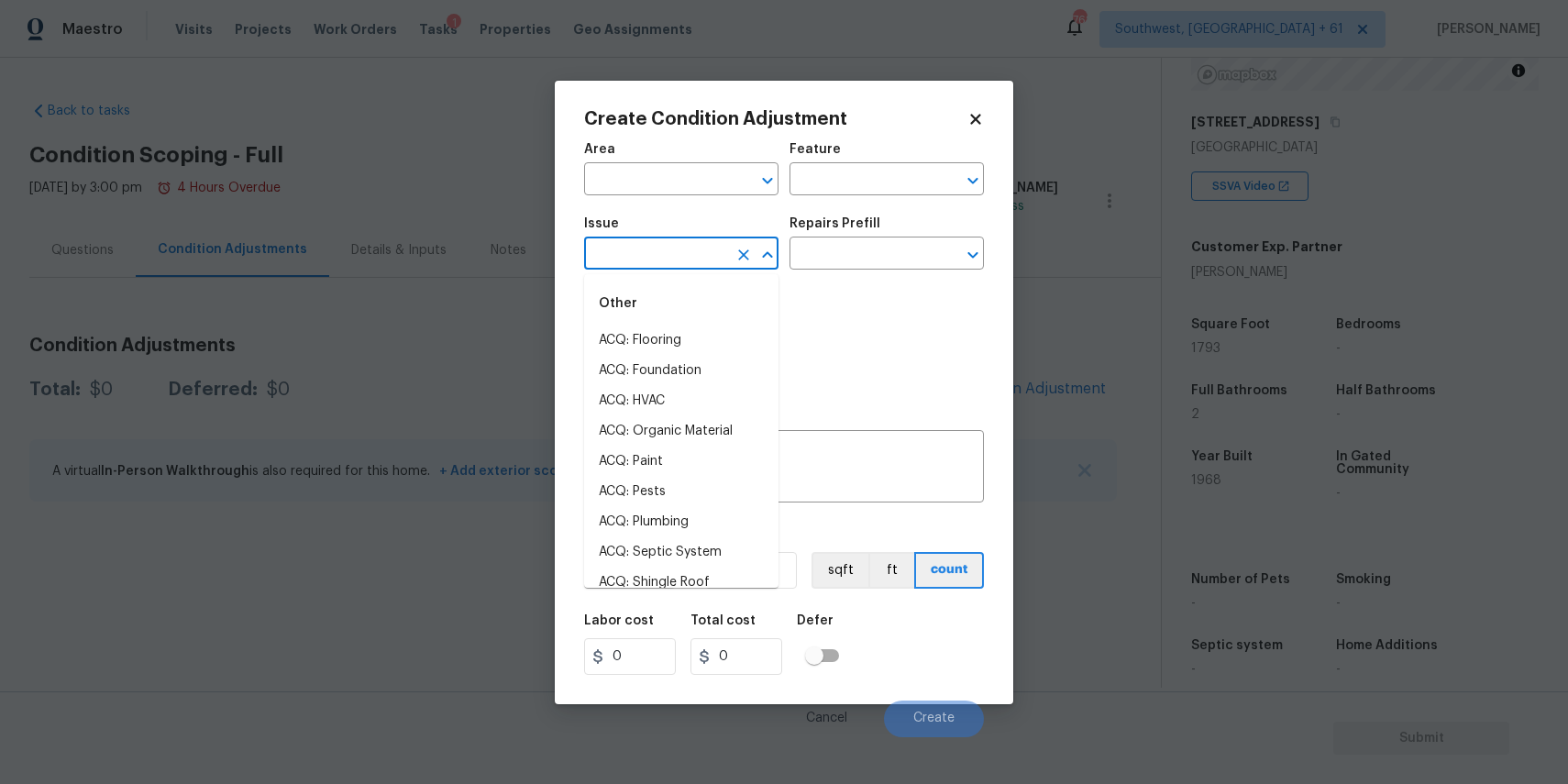
type input "l"
type input "a"
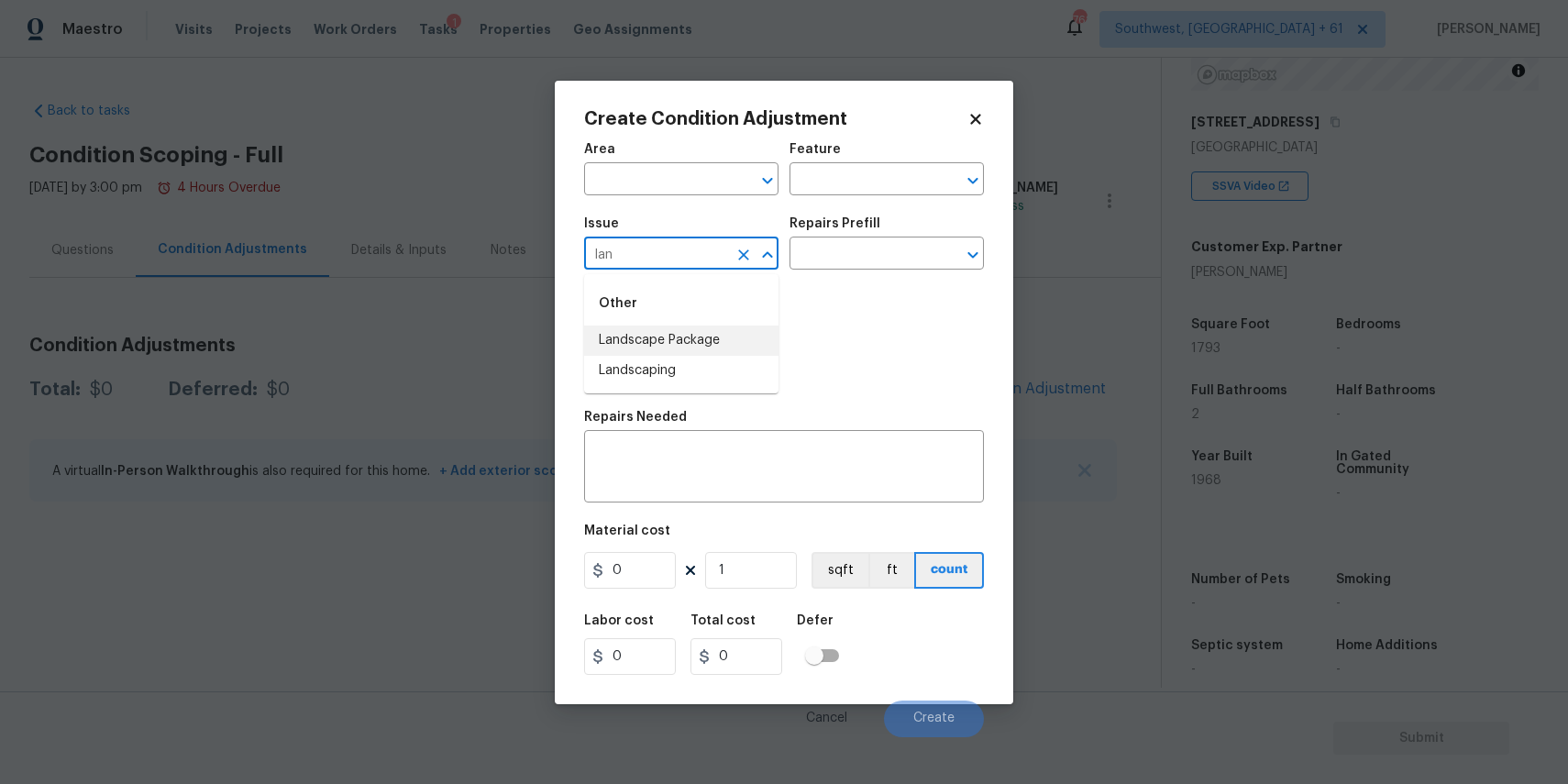
click at [764, 349] on li "Landscape Package" at bounding box center [681, 340] width 194 height 30
type input "Landscape Package"
click at [840, 254] on input "text" at bounding box center [860, 255] width 143 height 28
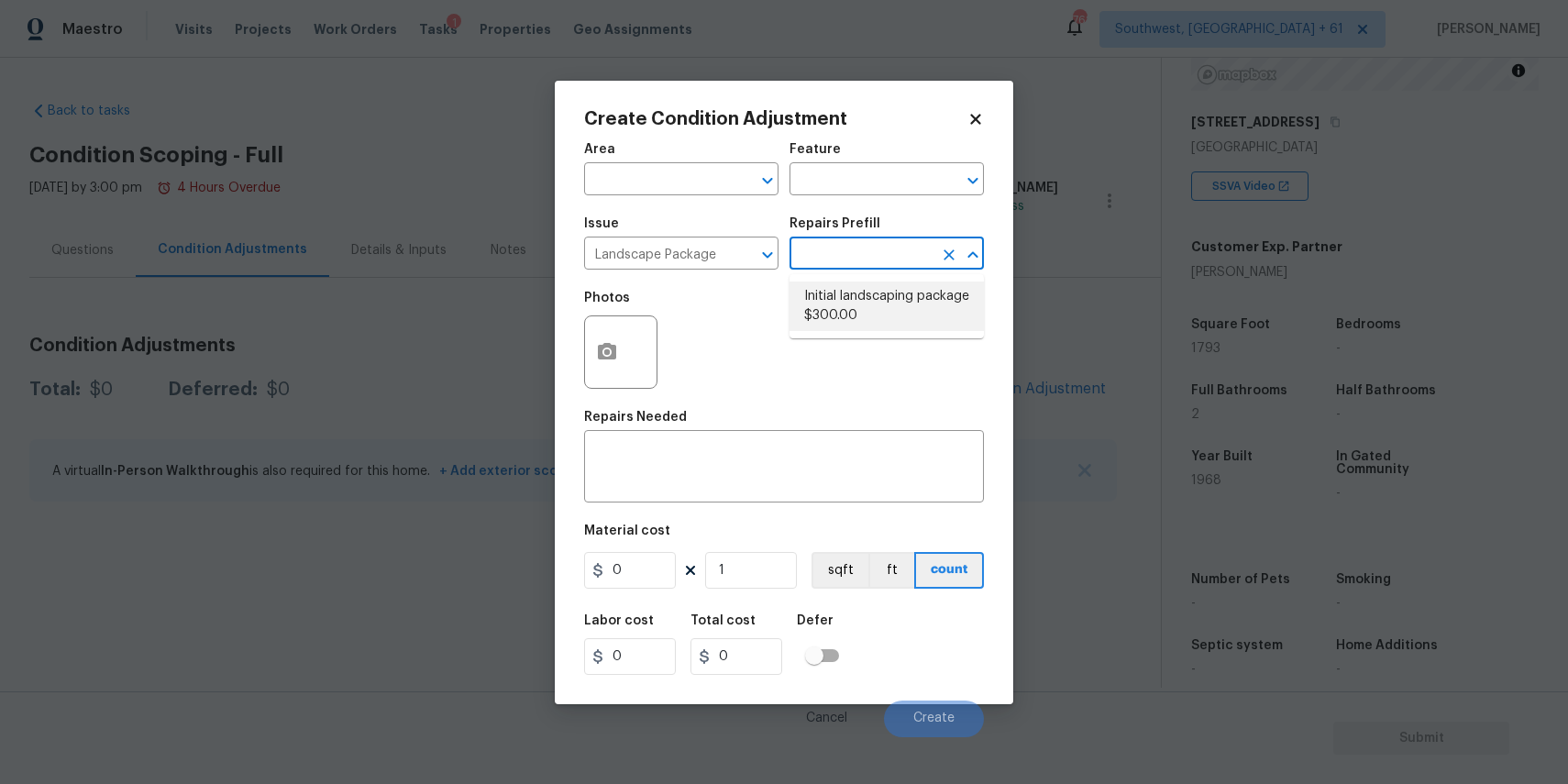
click at [900, 294] on li "Initial landscaping package $300.00" at bounding box center [886, 306] width 194 height 49
type input "Home Readiness Packages"
type textarea "Mowing of grass up to 6" in height. Mow, edge along driveways & sidewalks, trim…"
type input "300"
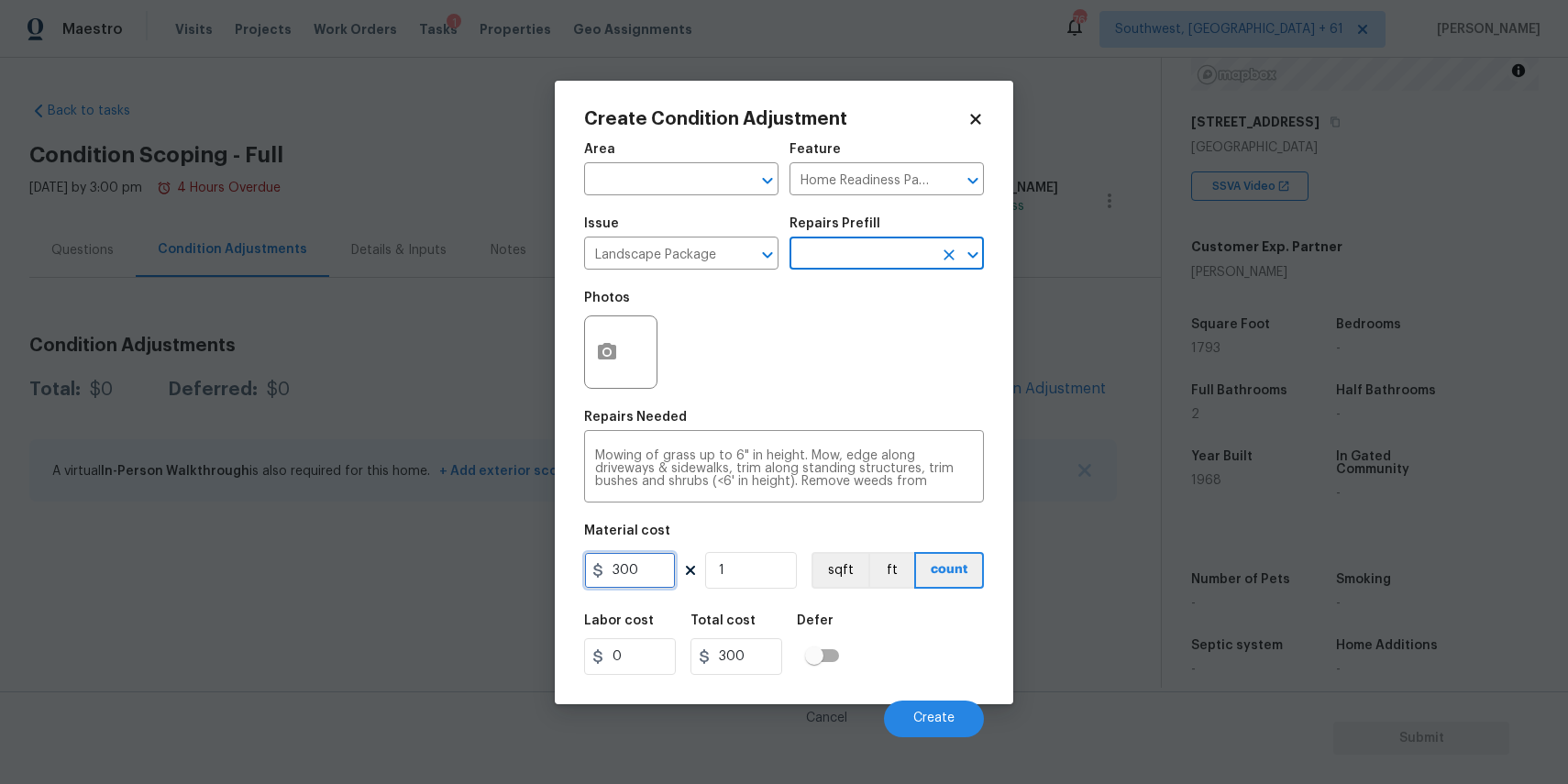
click at [638, 556] on input "300" at bounding box center [630, 570] width 91 height 36
click at [643, 563] on input "300" at bounding box center [630, 570] width 91 height 36
type input "2000"
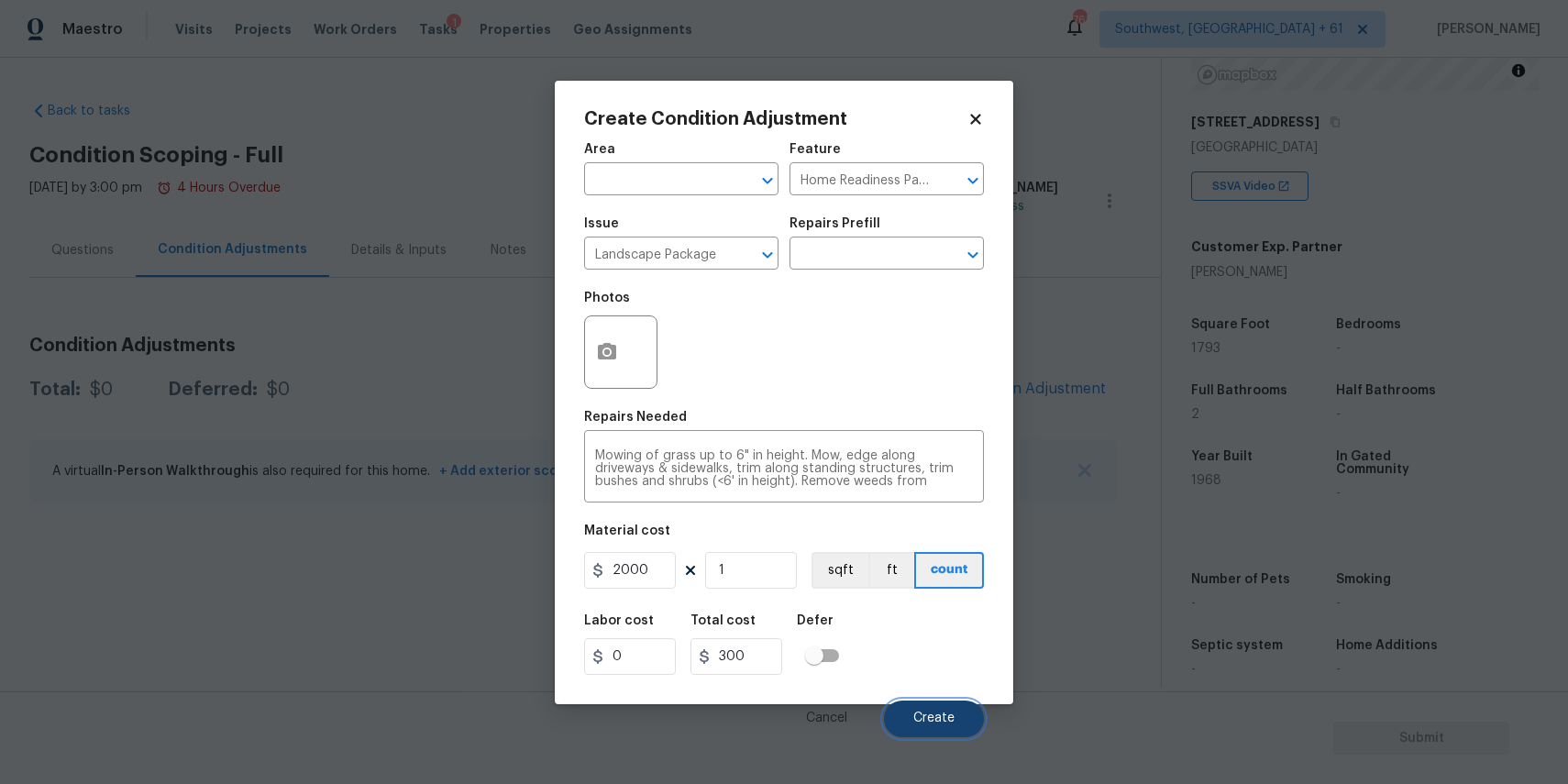
type input "2000"
click at [912, 707] on button "Create" at bounding box center [934, 718] width 100 height 36
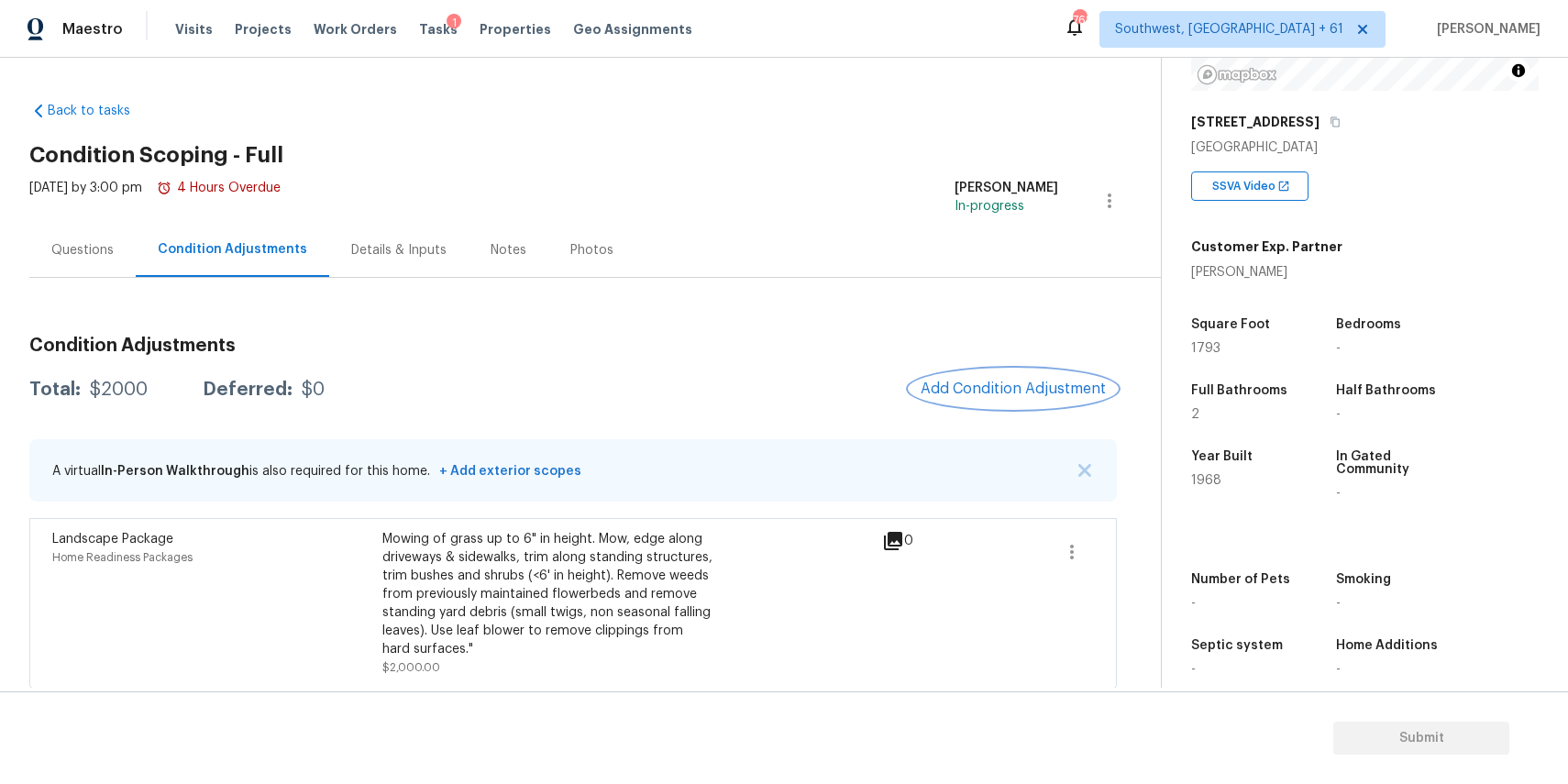
click at [987, 390] on span "Add Condition Adjustment" at bounding box center [1013, 389] width 186 height 17
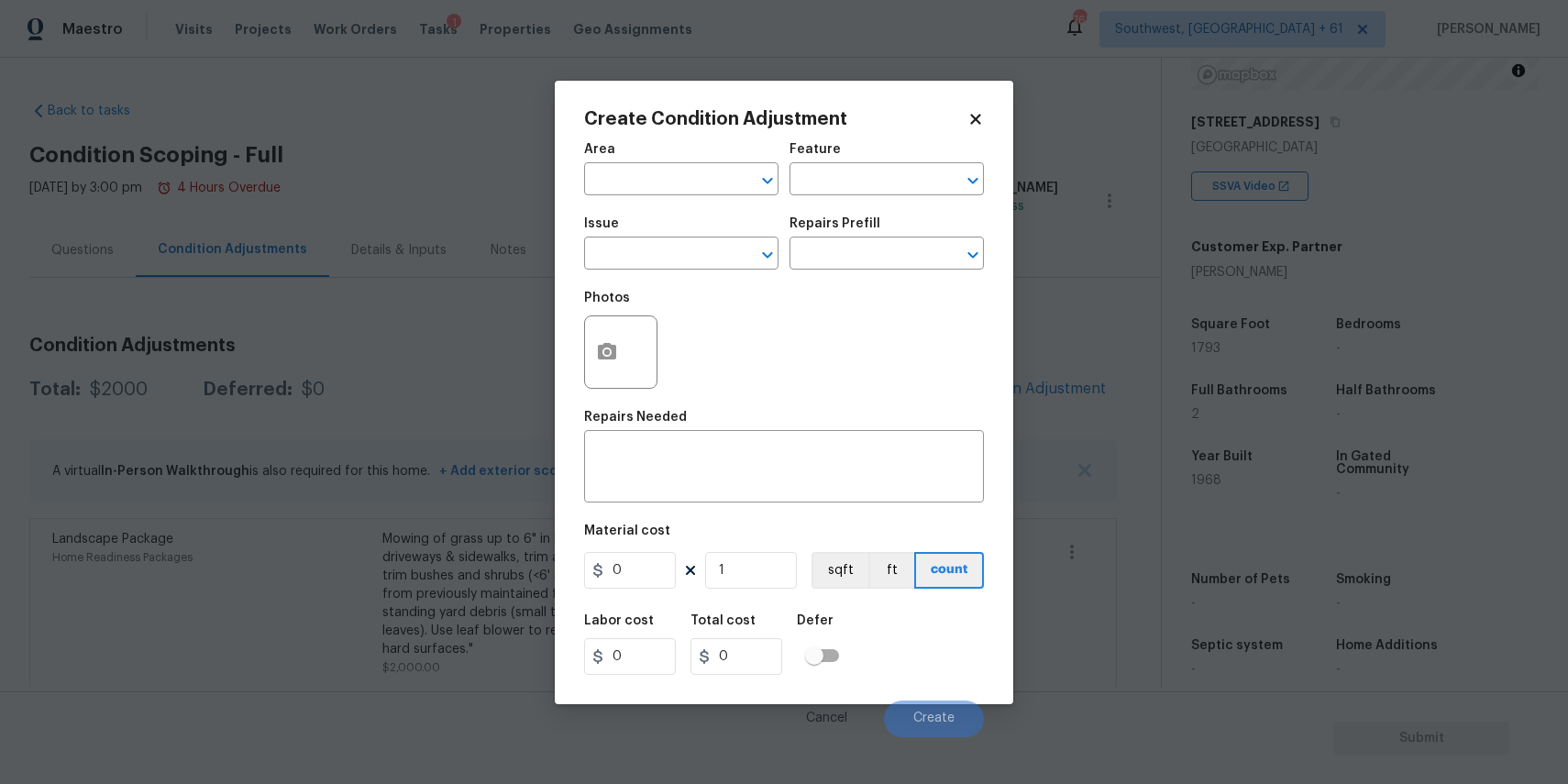
click at [698, 270] on span "Issue ​" at bounding box center [681, 243] width 194 height 75
click at [698, 261] on input "text" at bounding box center [655, 255] width 143 height 28
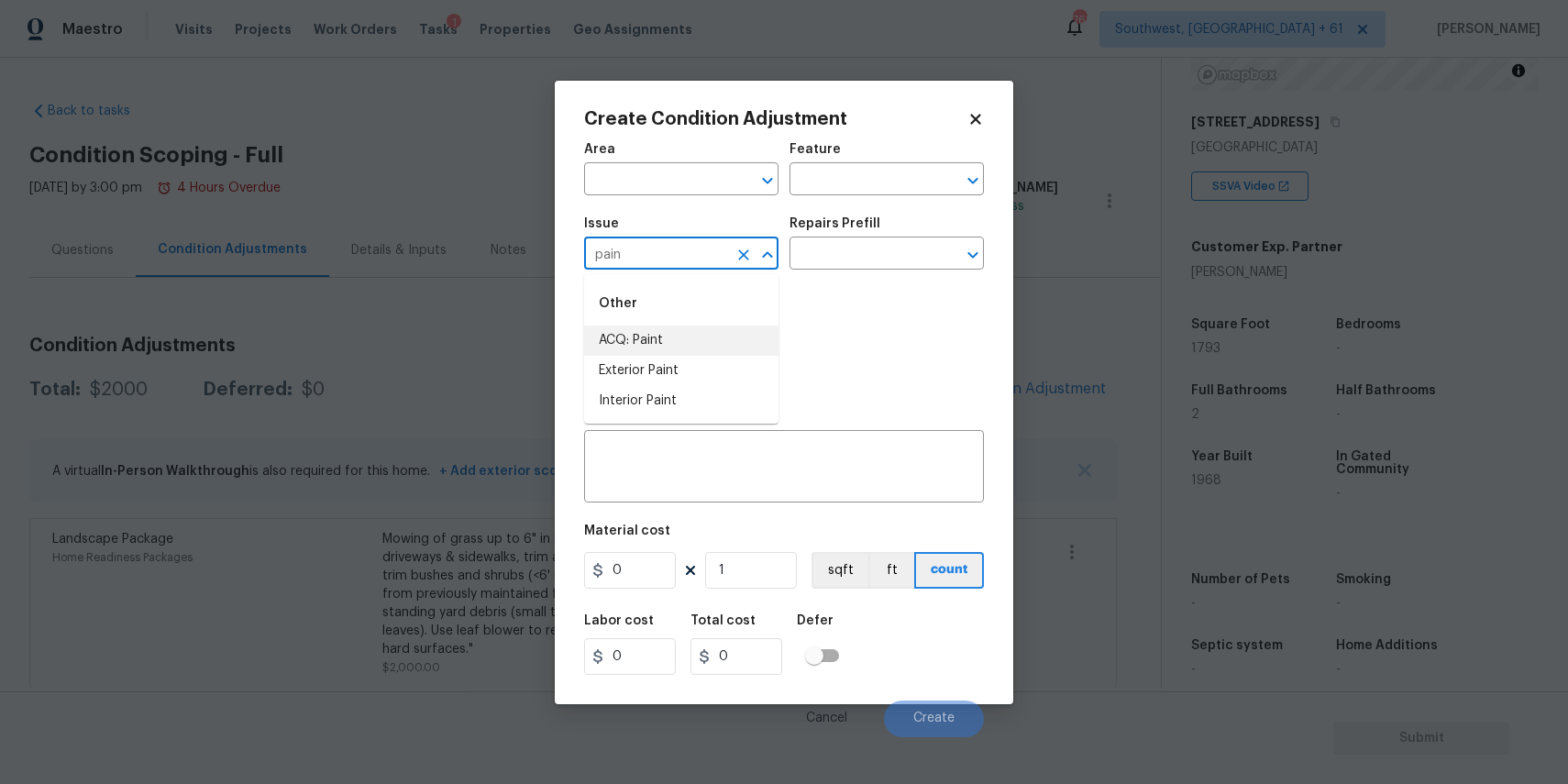
click at [700, 341] on li "ACQ: Paint" at bounding box center [681, 340] width 194 height 30
type input "ACQ: Paint"
click at [845, 261] on input "text" at bounding box center [860, 255] width 143 height 28
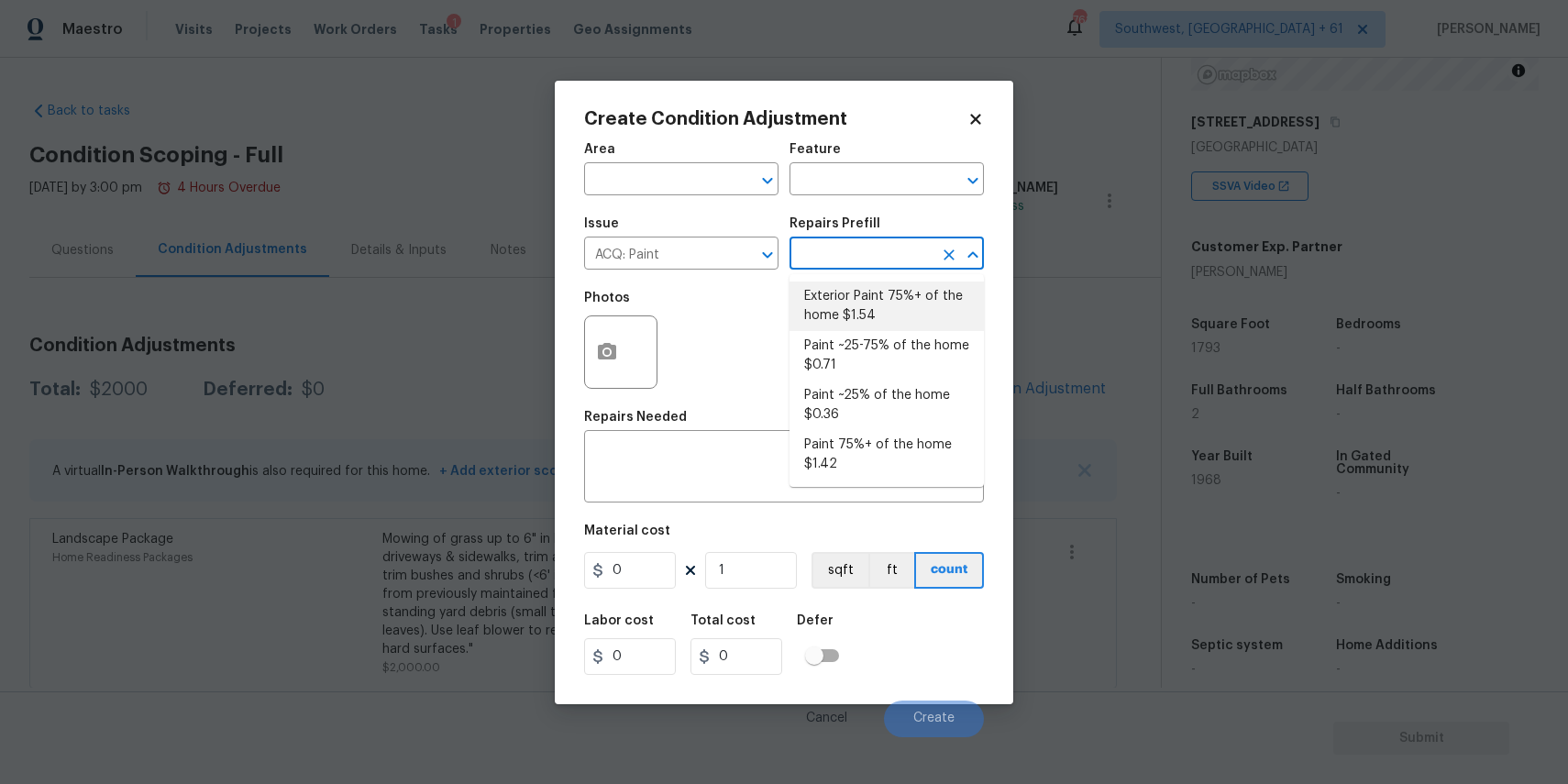
click at [921, 315] on li "Exterior Paint 75%+ of the home $1.54" at bounding box center [886, 306] width 194 height 49
type input "Acquisition"
type textarea "Acquisition Scope: 75%+ of the home exterior will likely require paint"
type input "1.54"
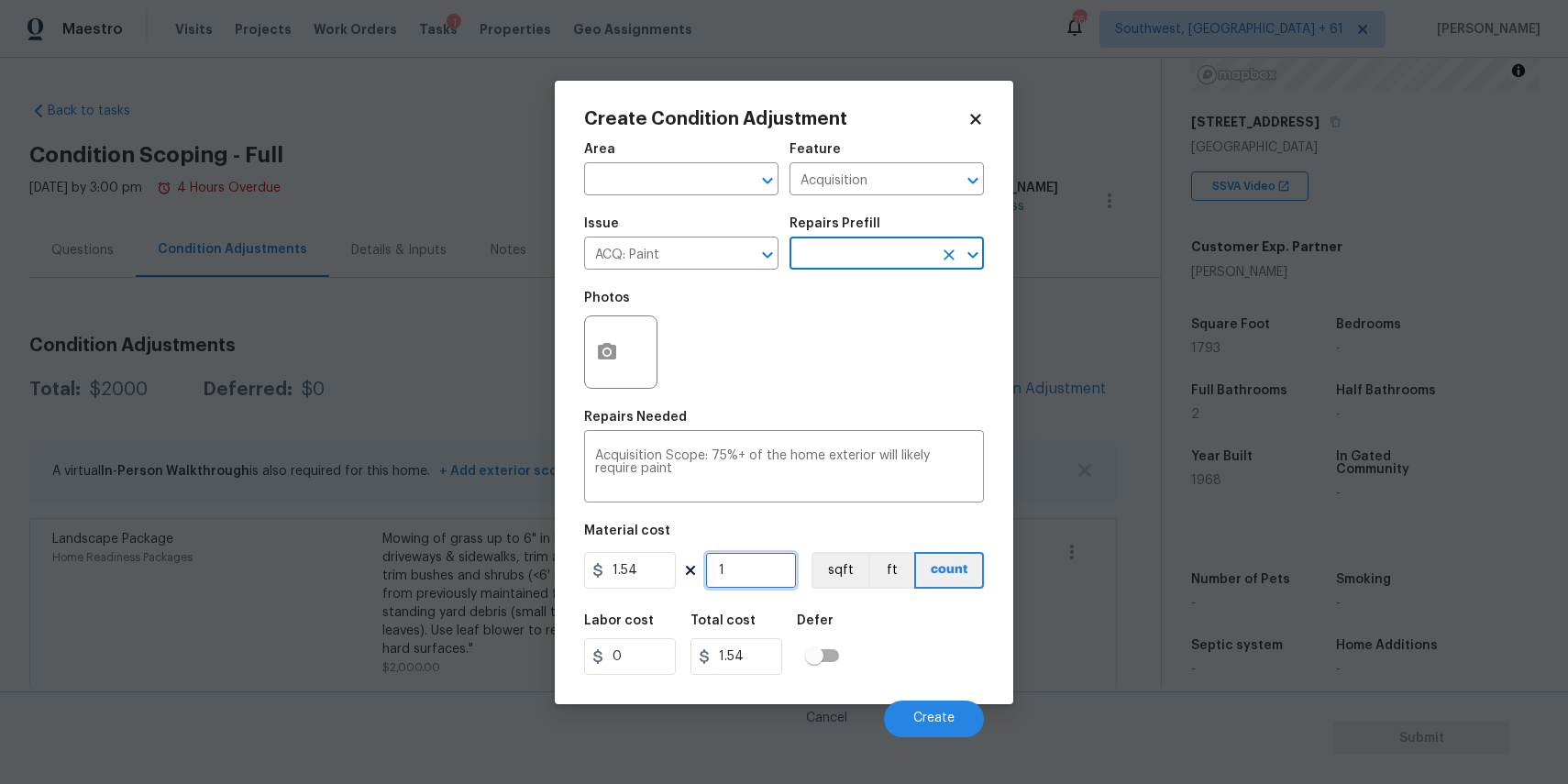
click at [755, 561] on input "1" at bounding box center [751, 570] width 91 height 36
type input "0"
type input "7"
type input "10.78"
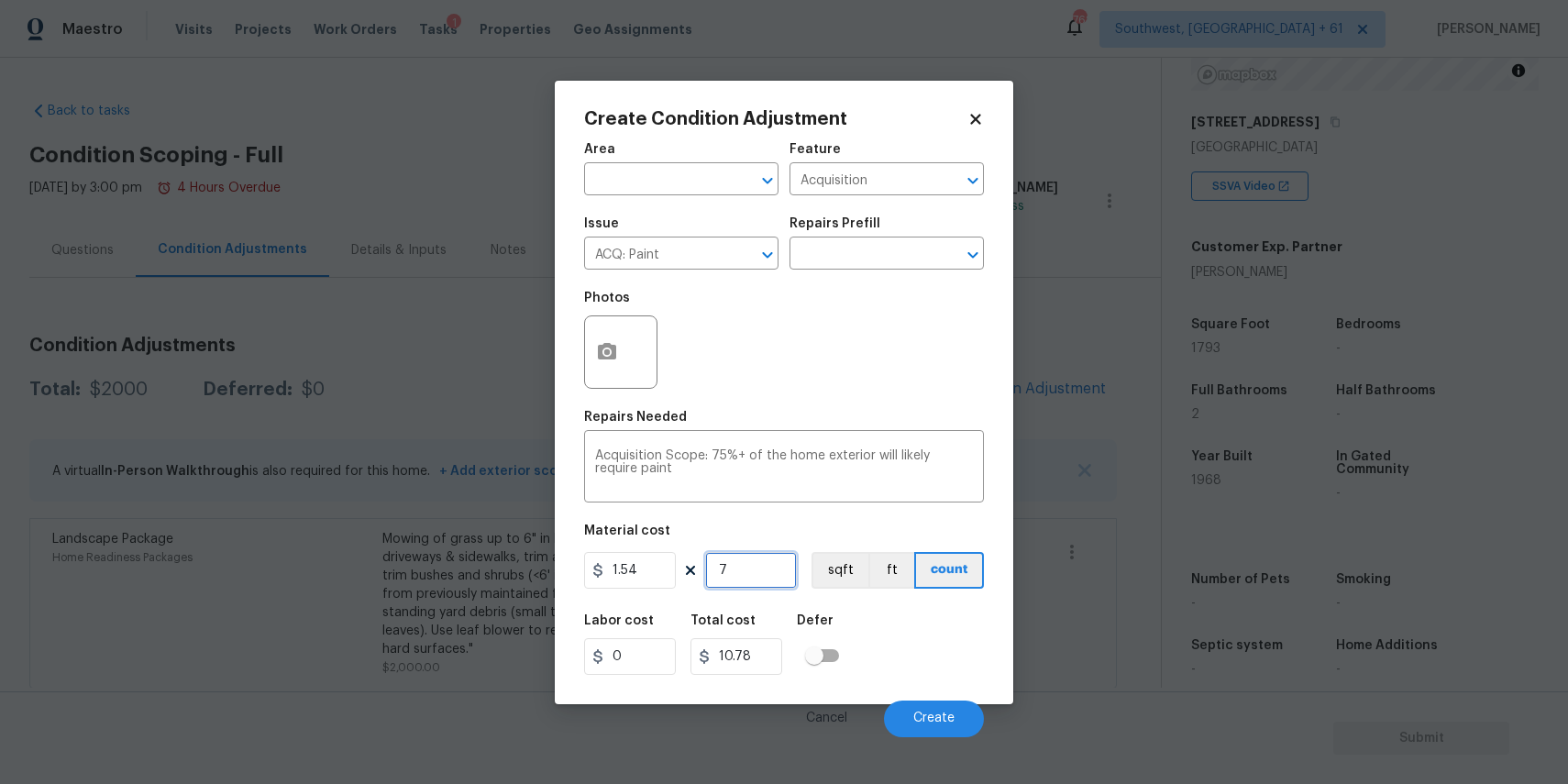
type input "79"
type input "121.66"
type input "7"
type input "10.78"
type input "0"
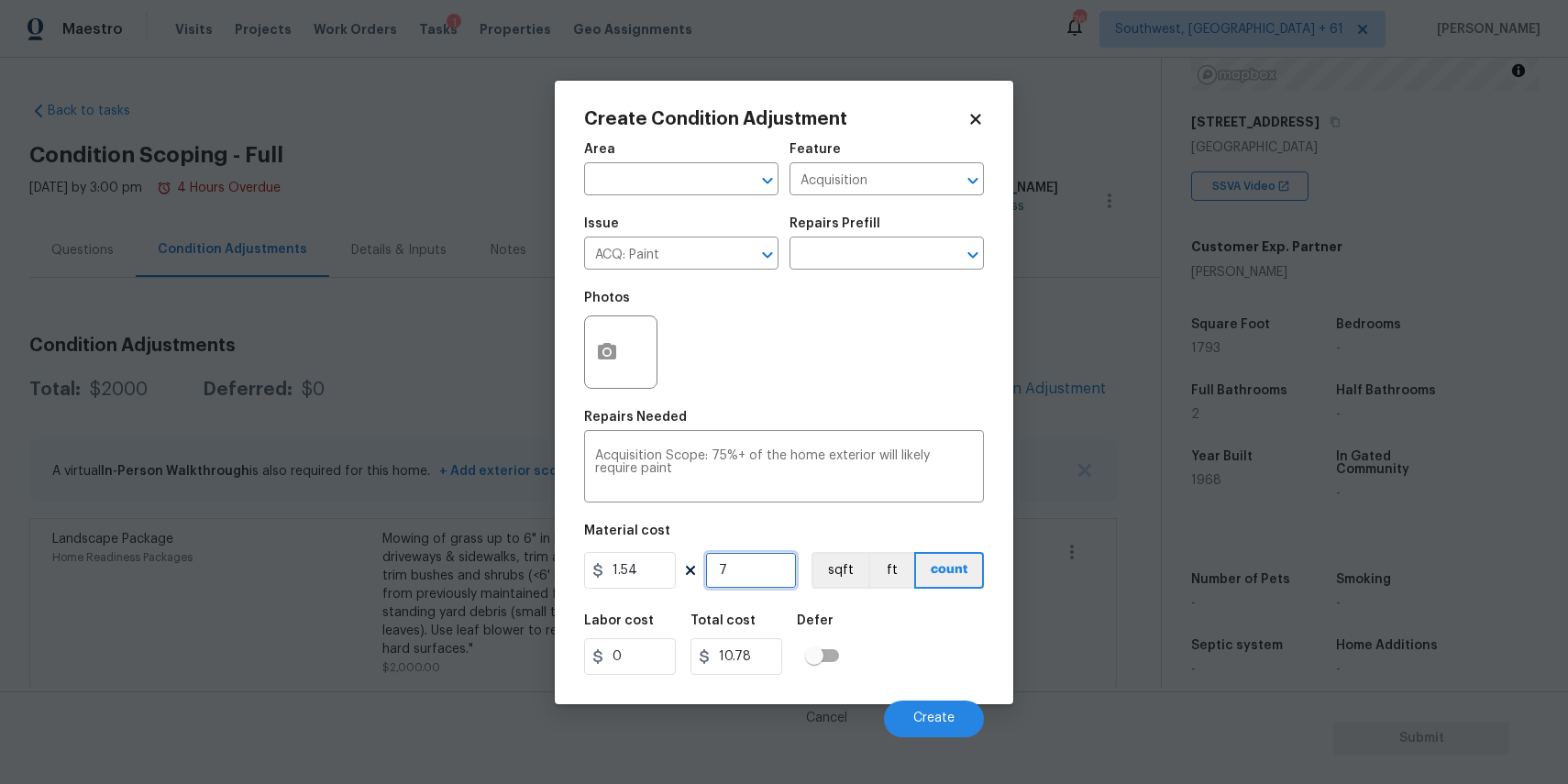
type input "0"
type input "1"
type input "1.54"
type input "17"
type input "26.18"
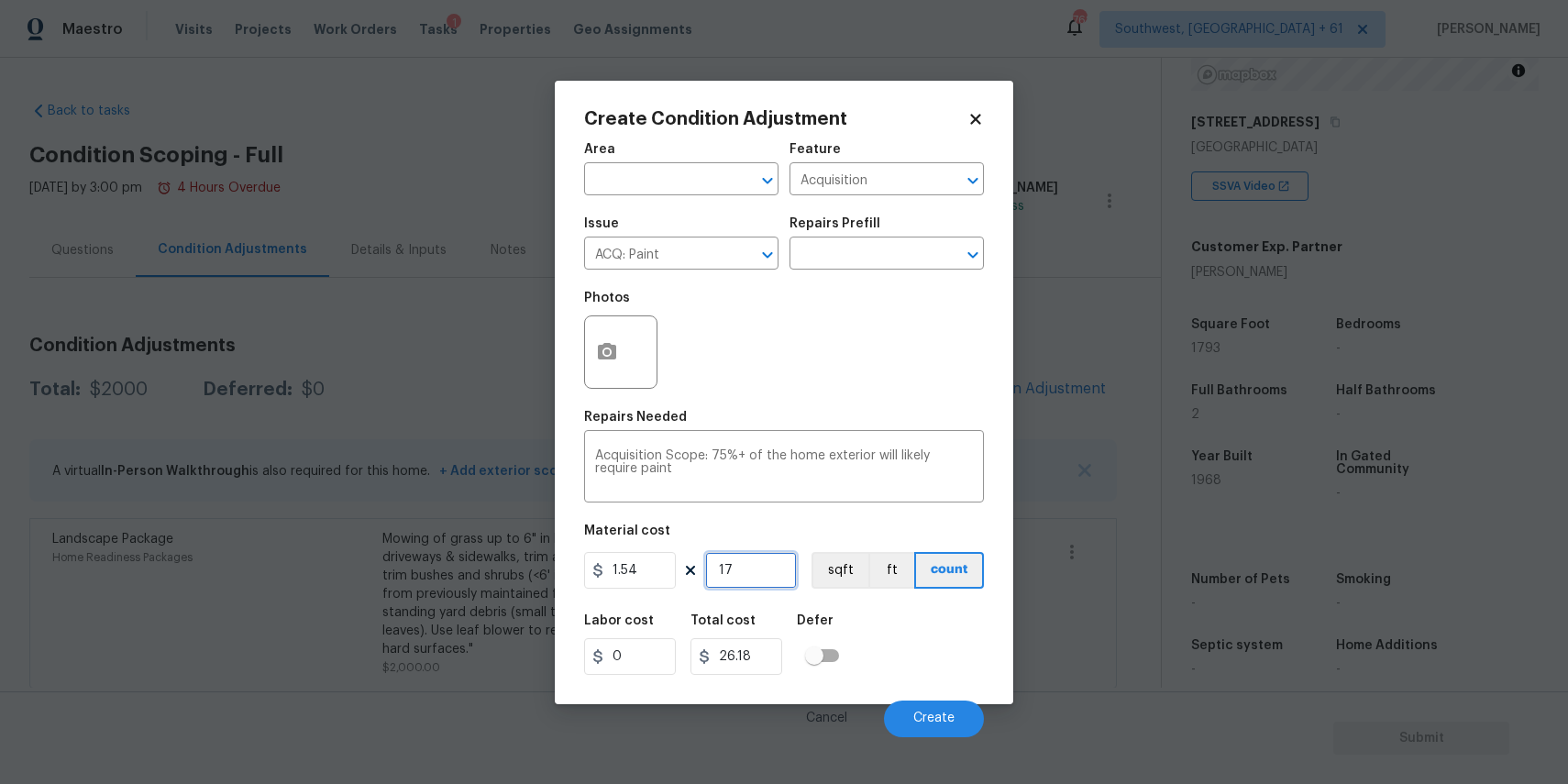
type input "179"
type input "275.66"
type input "1793"
type input "2761.22"
type input "1793"
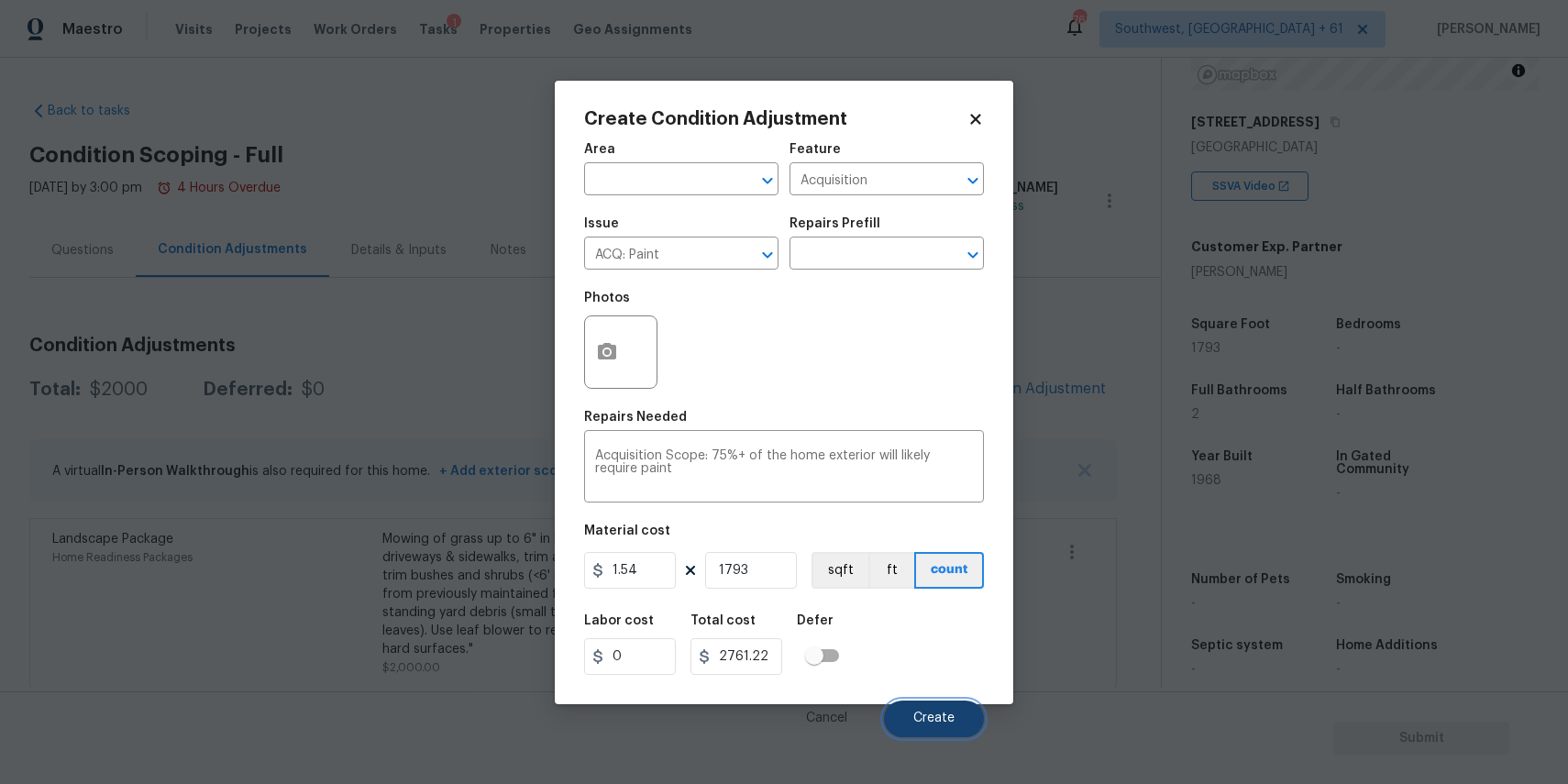
click at [955, 718] on button "Create" at bounding box center [934, 718] width 100 height 36
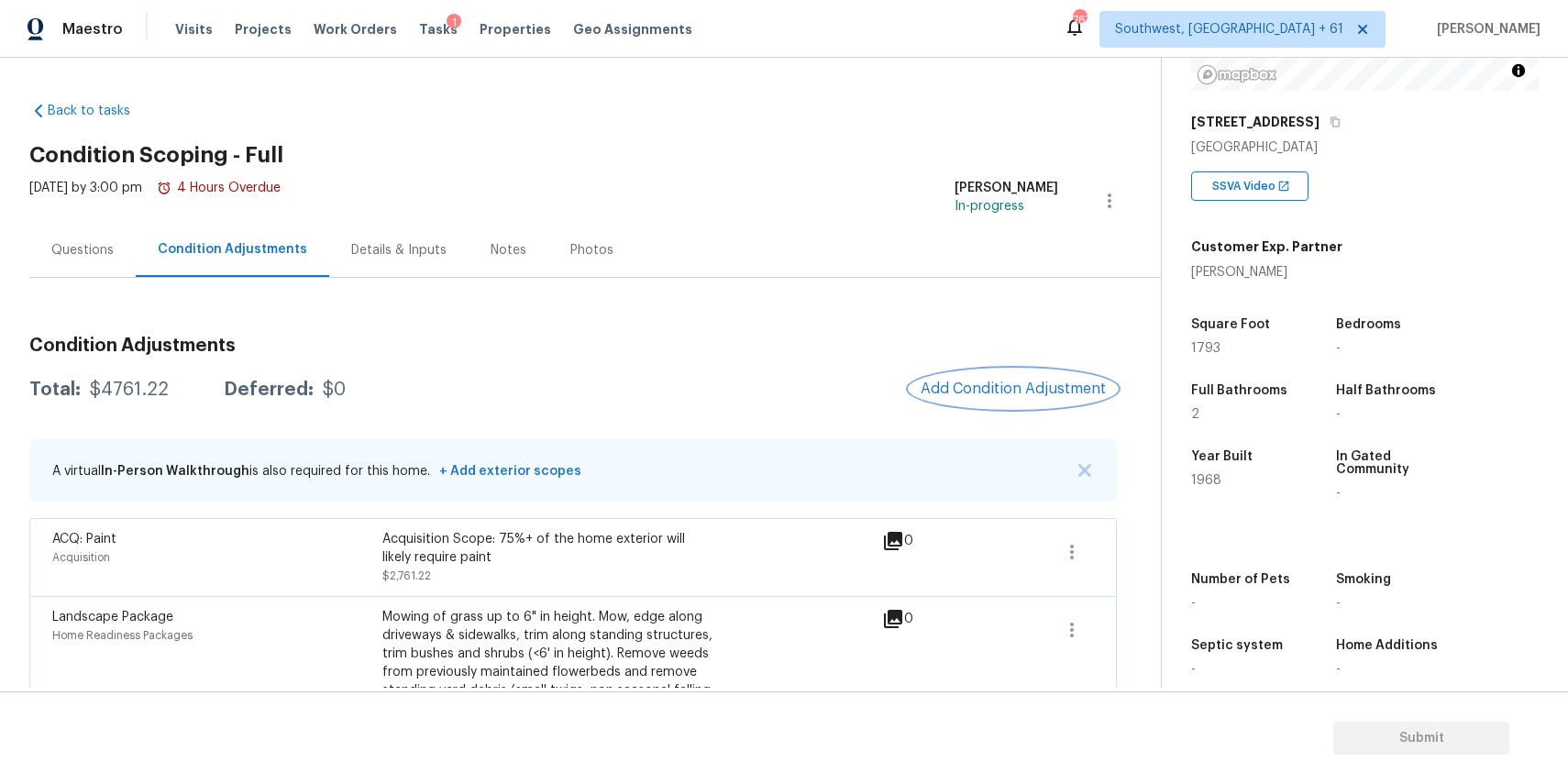
scroll to position [85, 0]
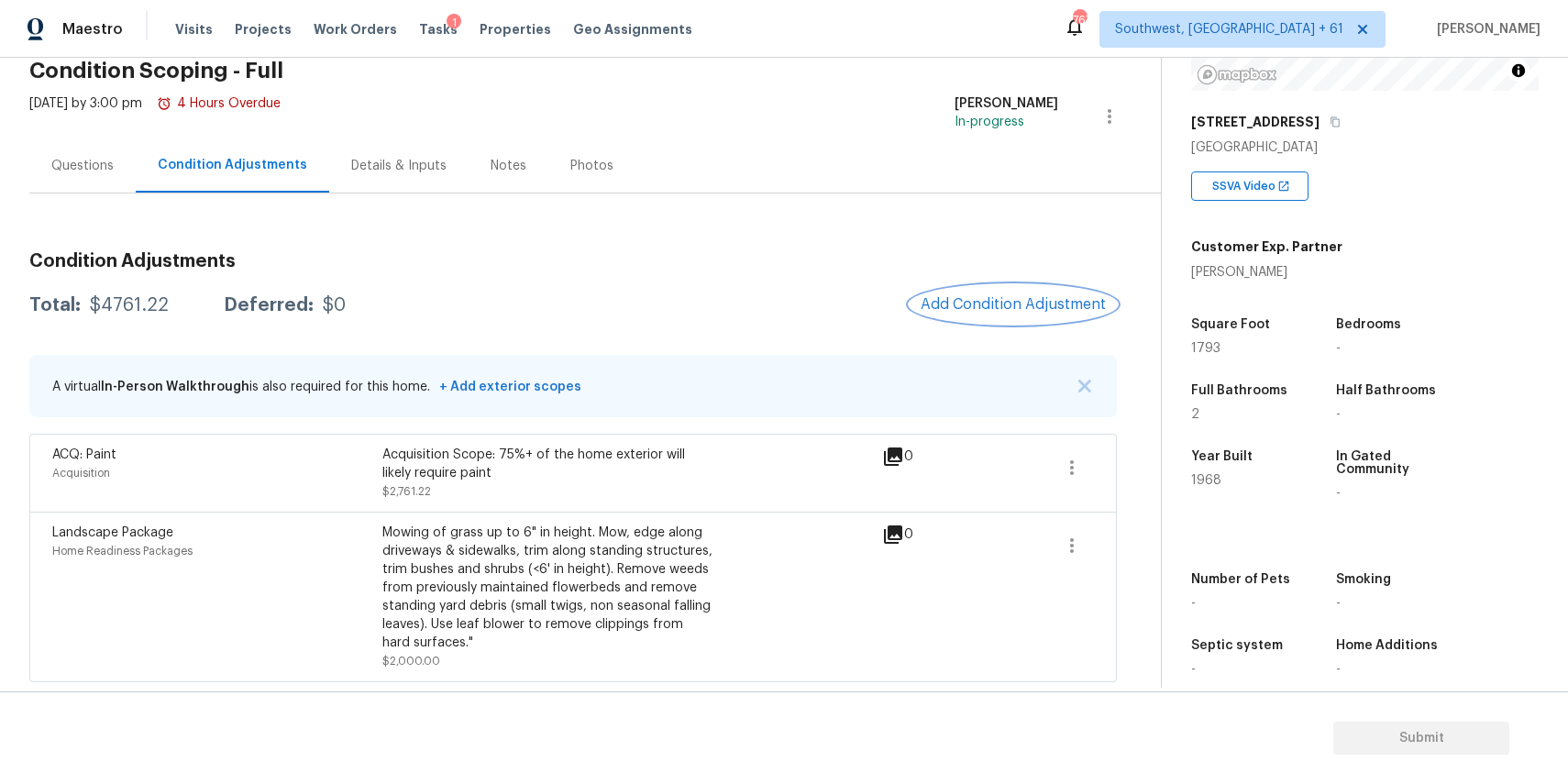
click at [990, 308] on span "Add Condition Adjustment" at bounding box center [1013, 305] width 186 height 17
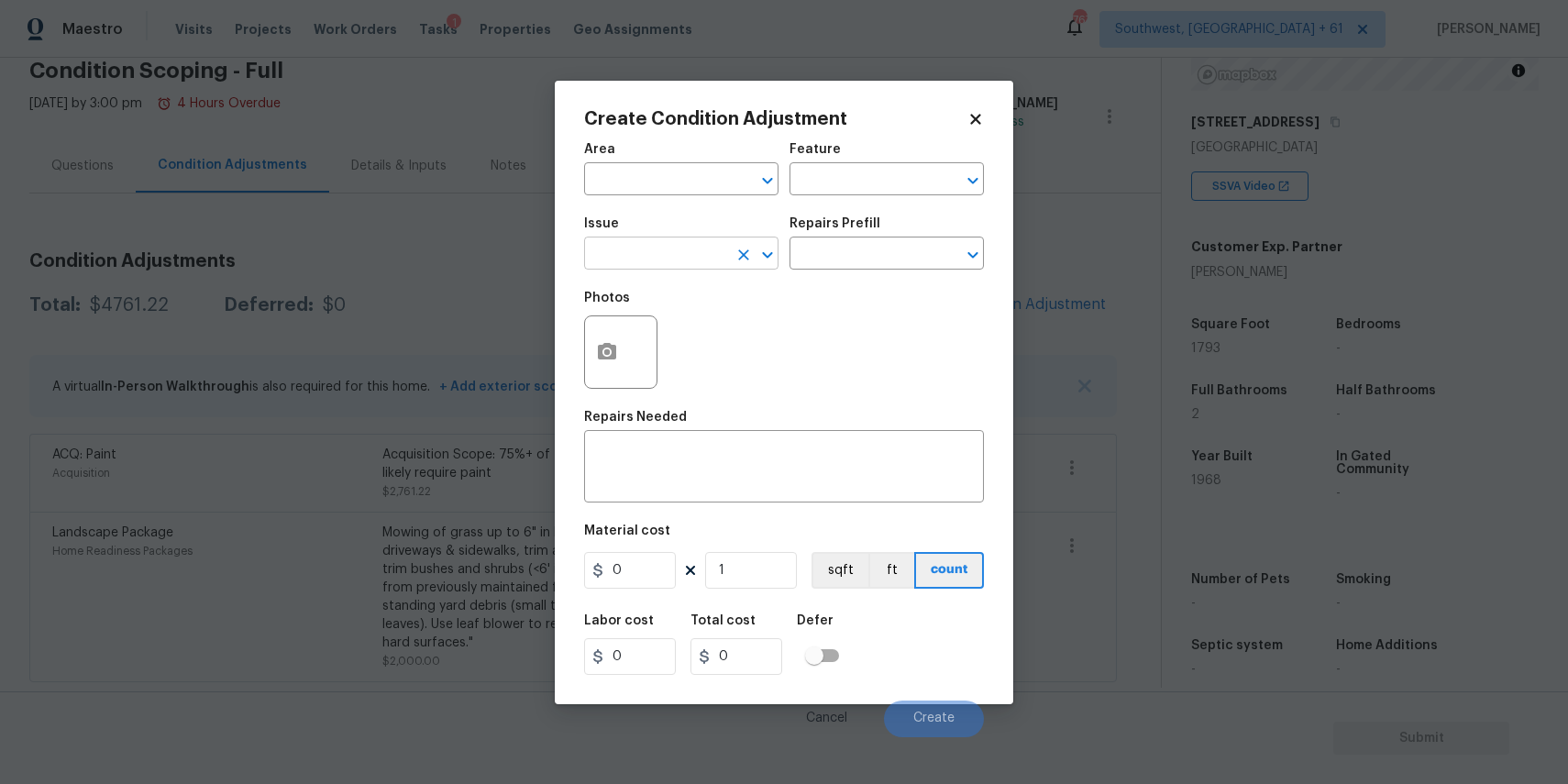
click at [700, 255] on input "text" at bounding box center [655, 255] width 143 height 28
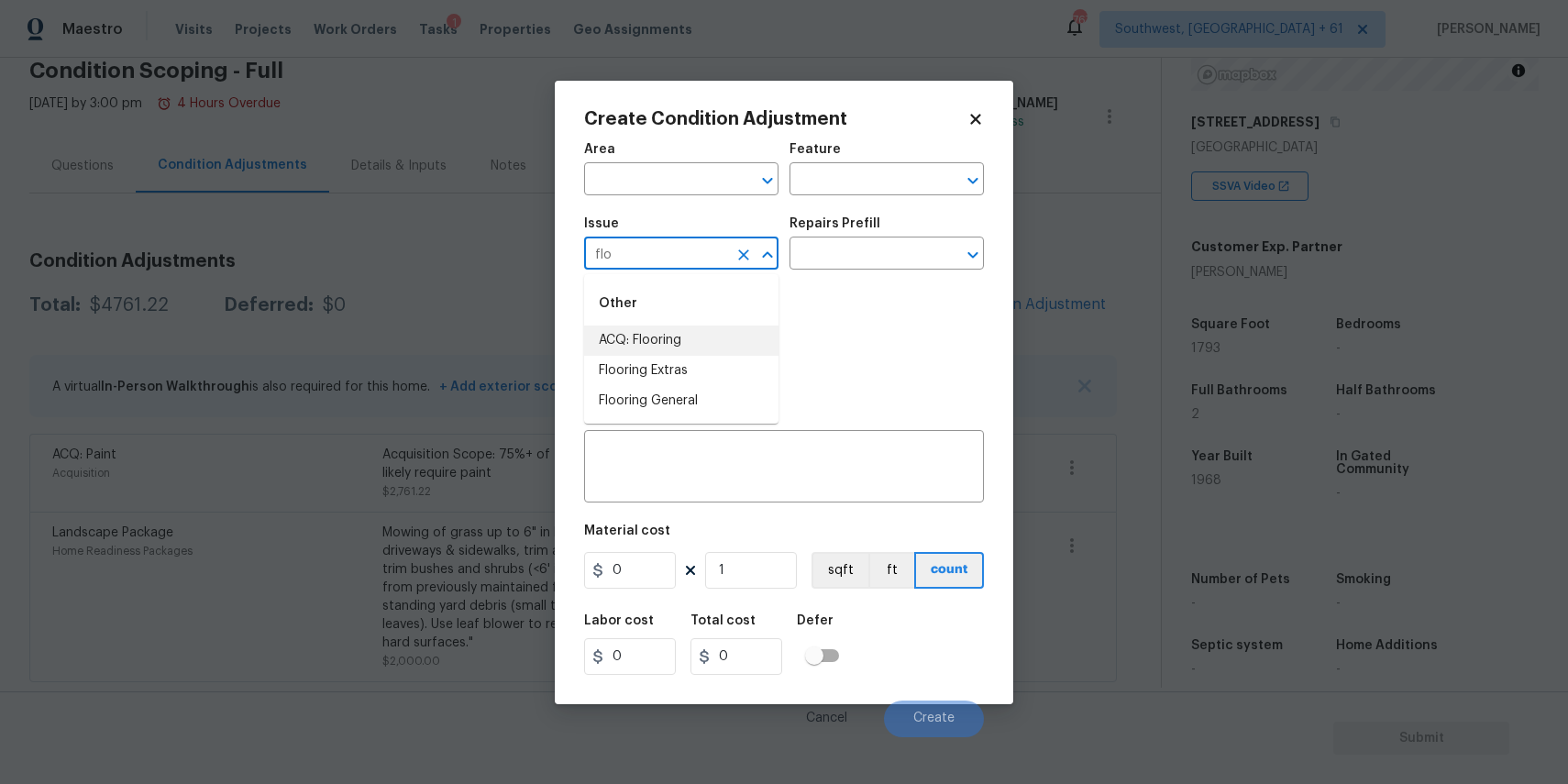
click at [702, 340] on li "ACQ: Flooring" at bounding box center [681, 340] width 194 height 30
type input "ACQ: Flooring"
click at [847, 260] on input "text" at bounding box center [860, 255] width 143 height 28
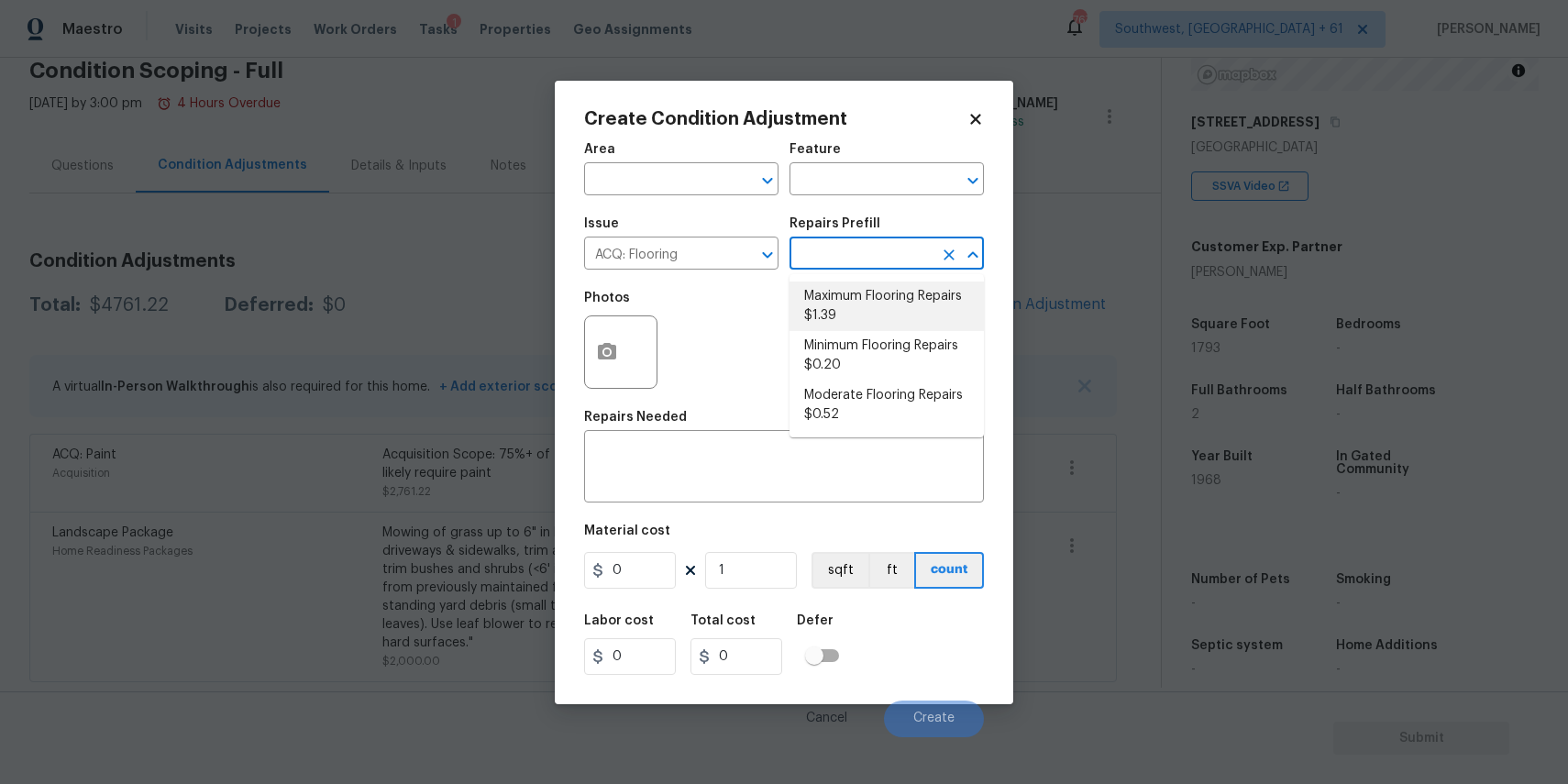
click at [889, 294] on li "Maximum Flooring Repairs $1.39" at bounding box center [886, 306] width 194 height 49
type input "Acquisition"
type textarea "Acquisition Scope: Maximum flooring repairs"
type input "1.39"
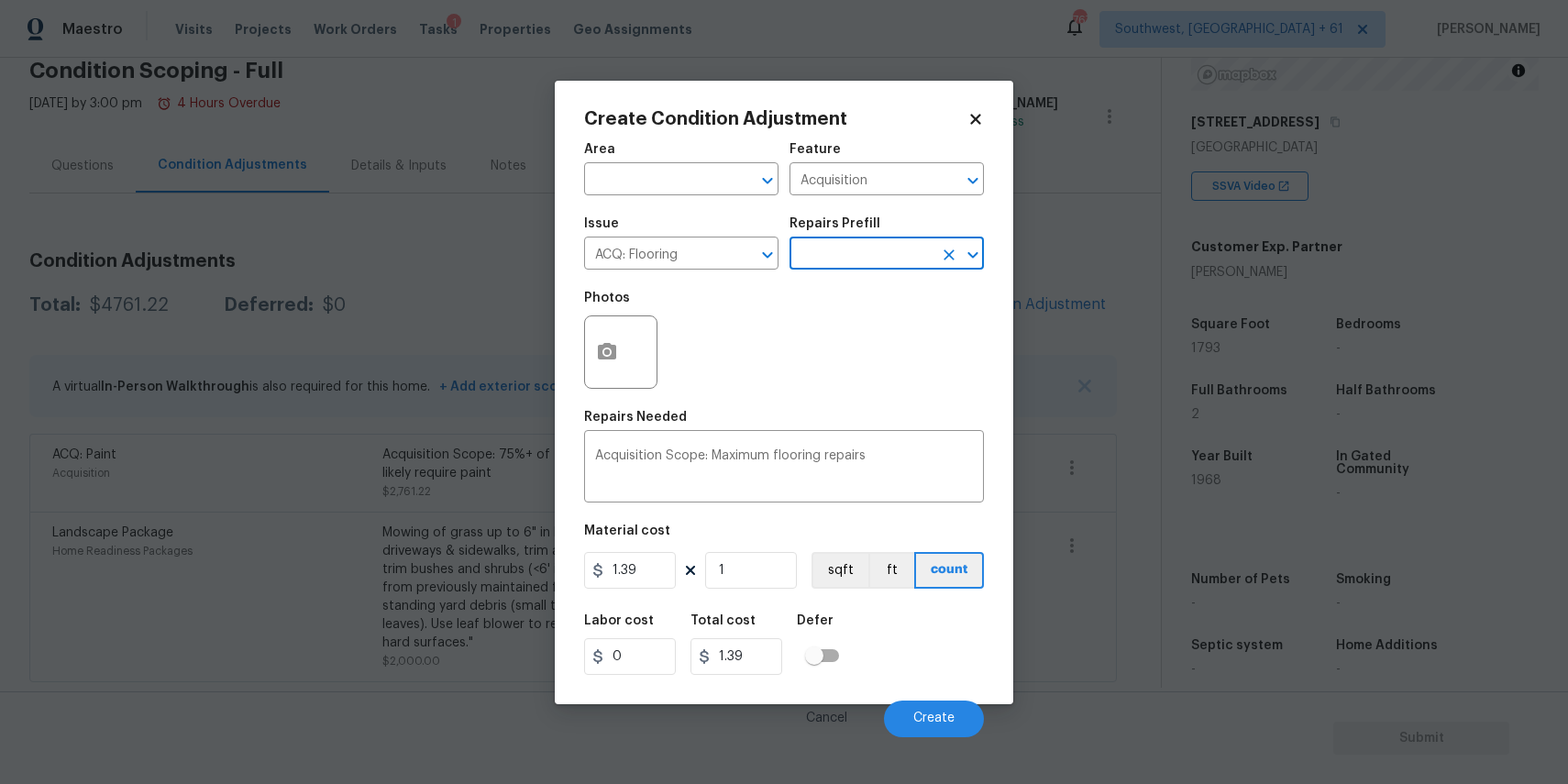
click at [647, 337] on div at bounding box center [620, 351] width 74 height 74
click at [612, 353] on icon "button" at bounding box center [607, 351] width 19 height 17
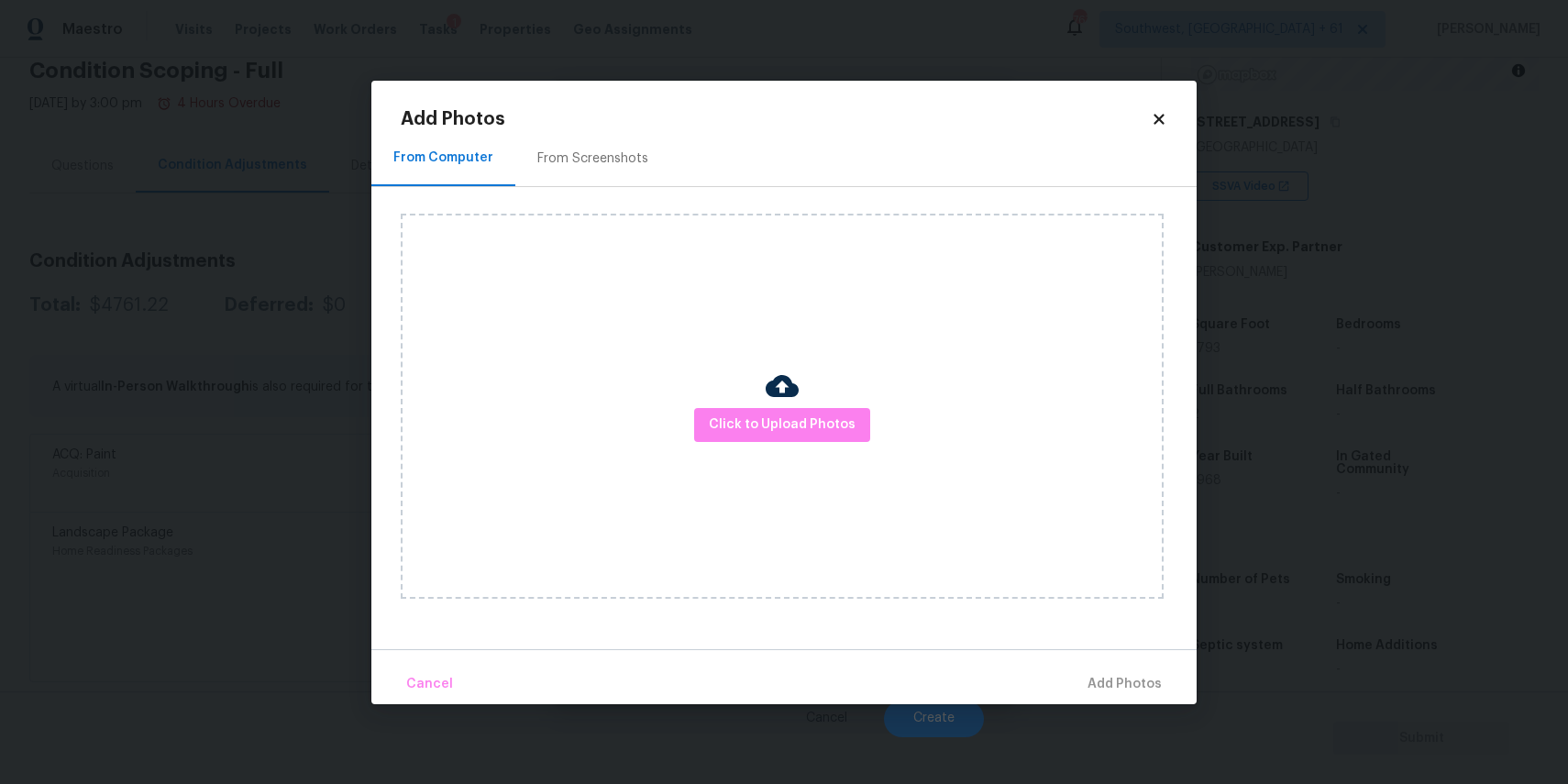
click at [1353, 452] on body "Maestro Visits Projects Work Orders Tasks 1 Properties Geo Assignments 767 Sout…" at bounding box center [784, 392] width 1568 height 784
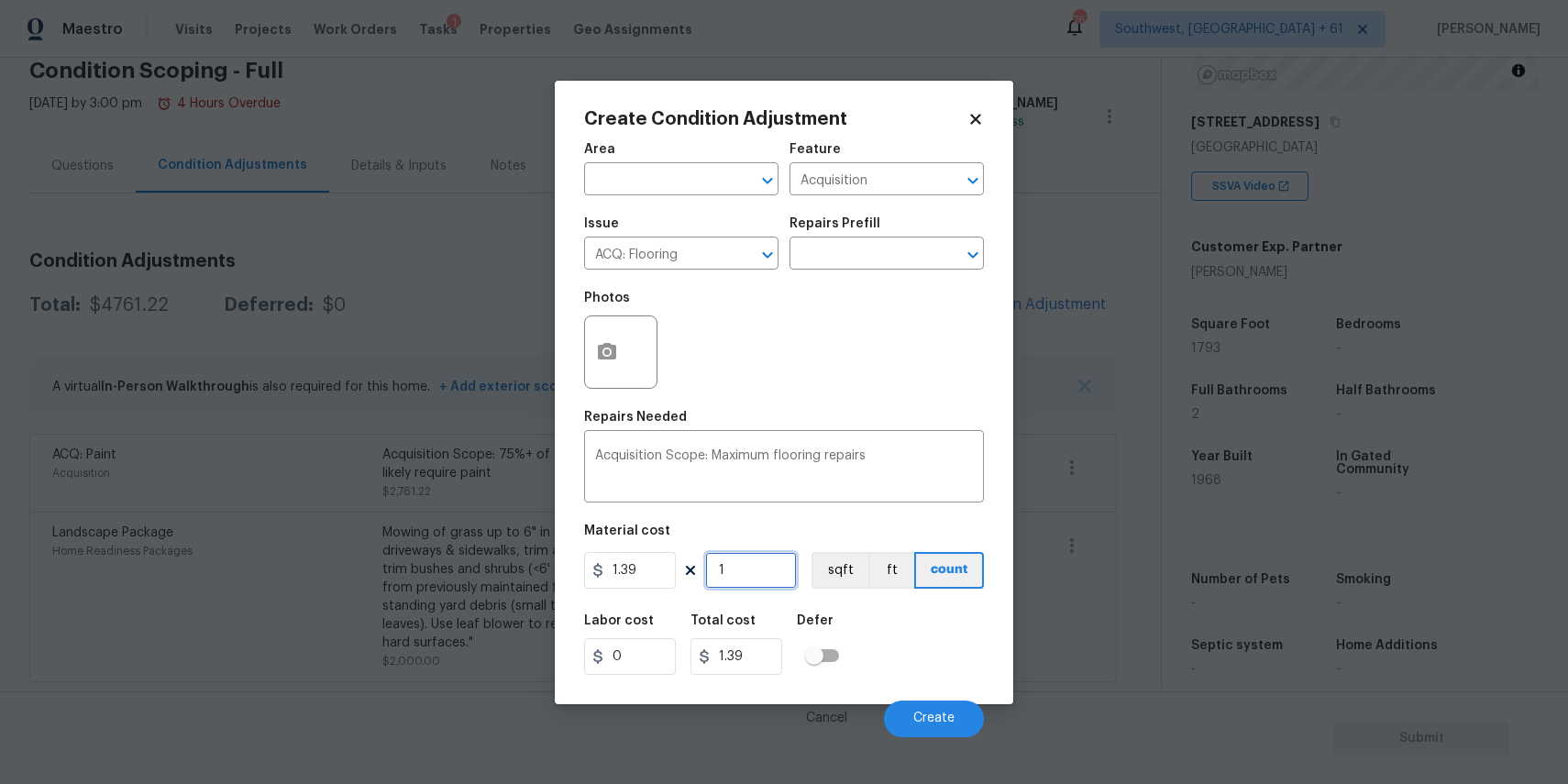
click at [774, 579] on input "1" at bounding box center [751, 570] width 91 height 36
type input "19"
type input "26.41"
type input "1"
type input "1.39"
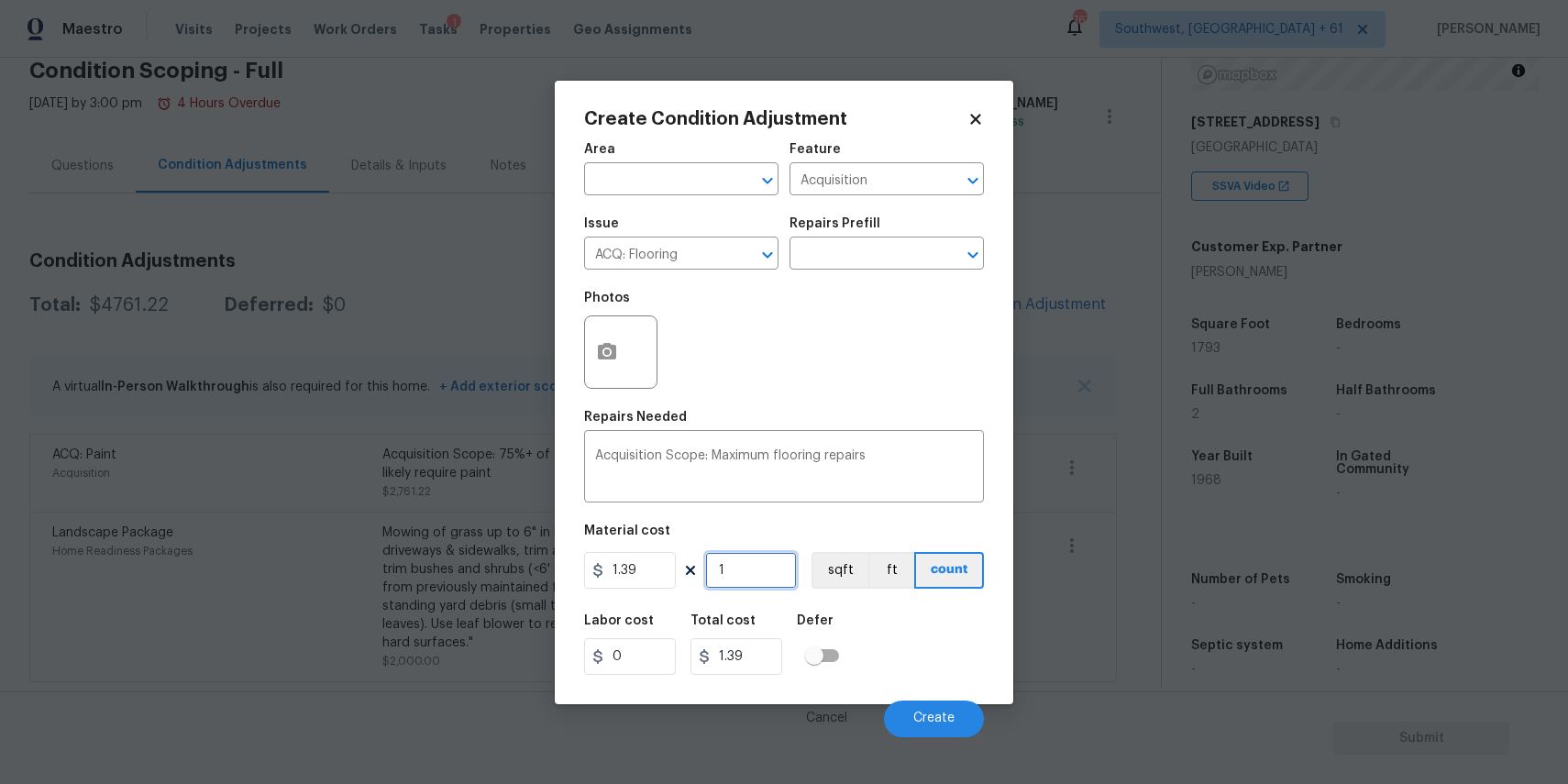
type input "17"
type input "23.63"
type input "179"
type input "248.81"
type input "1793"
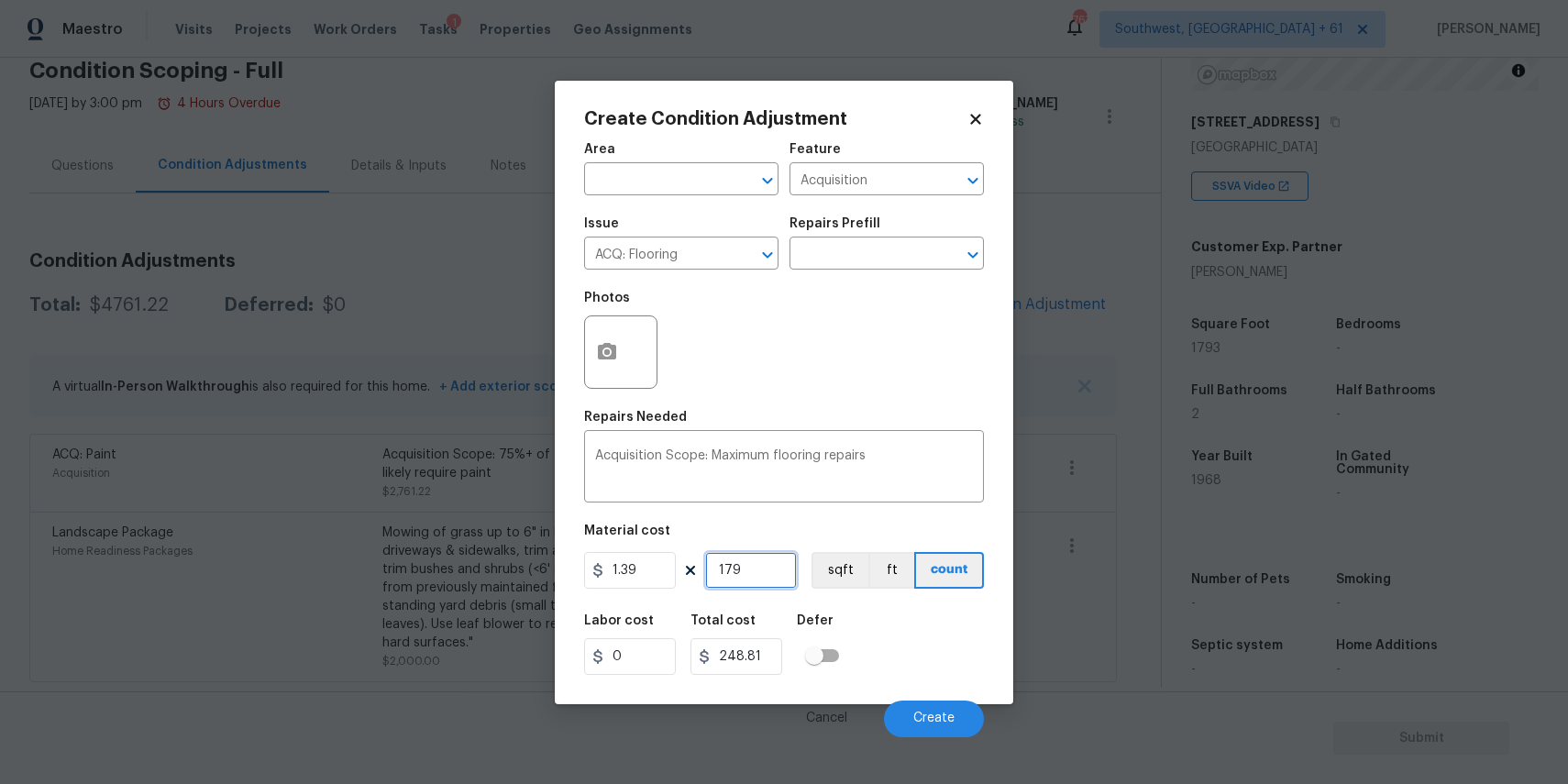
type input "2492.27"
type input "1793"
click at [942, 719] on span "Create" at bounding box center [934, 718] width 41 height 14
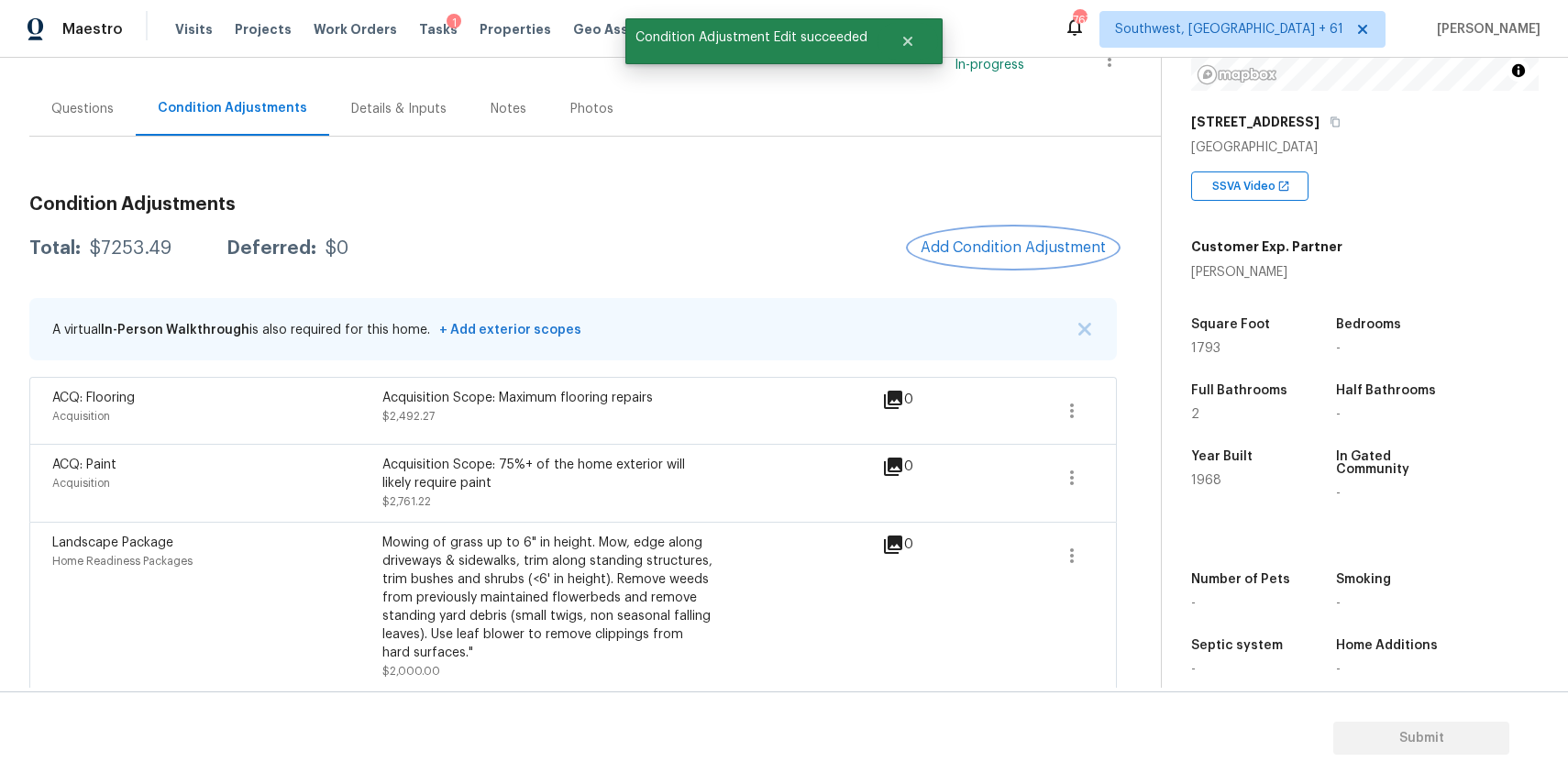
scroll to position [152, 0]
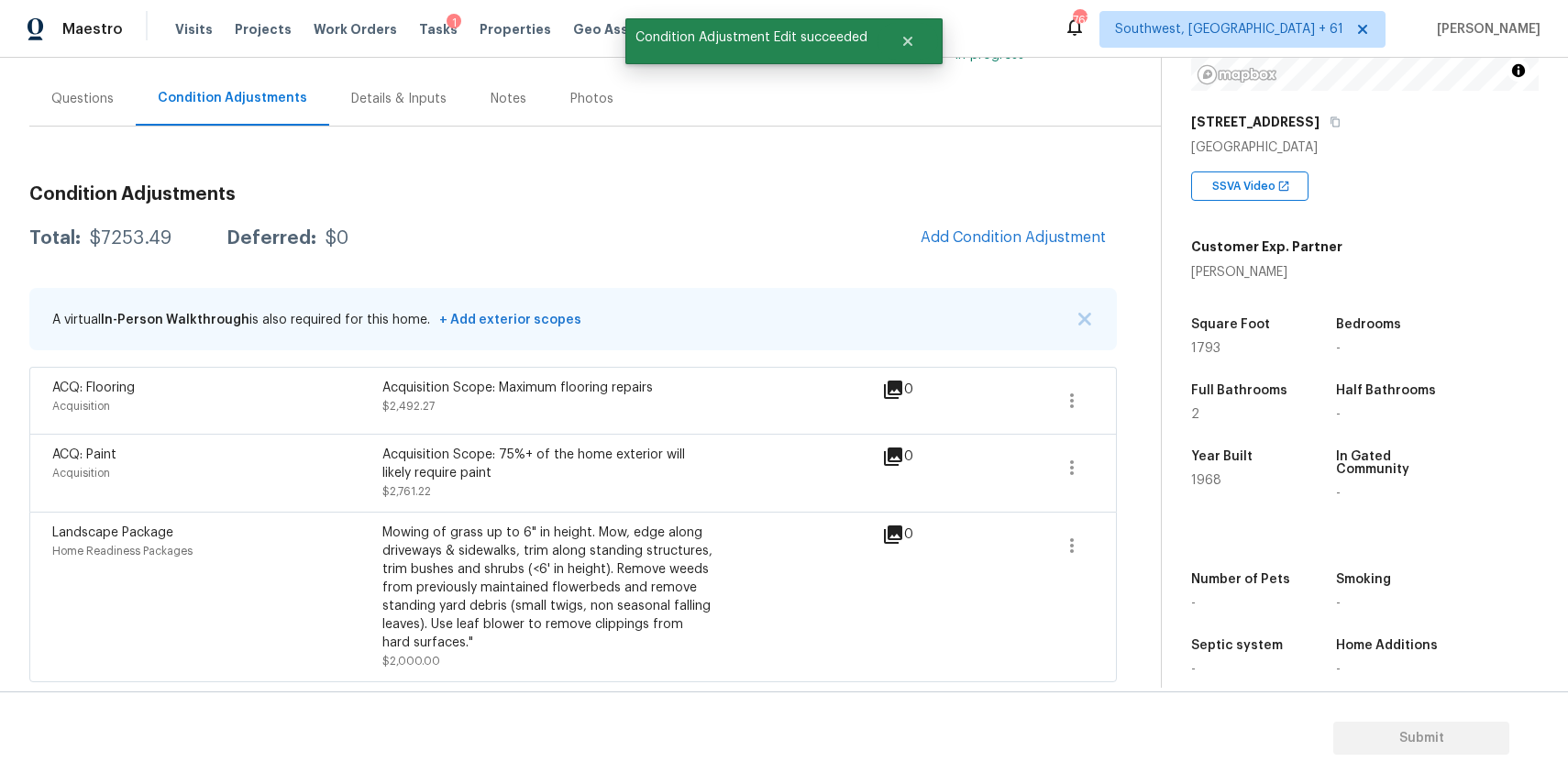
click at [1055, 272] on div "Condition Adjustments Total: $7253.49 Deferred: $0 Add Condition Adjustment A v…" at bounding box center [573, 426] width 1088 height 512
click at [1055, 245] on button "Add Condition Adjustment" at bounding box center [1013, 237] width 207 height 38
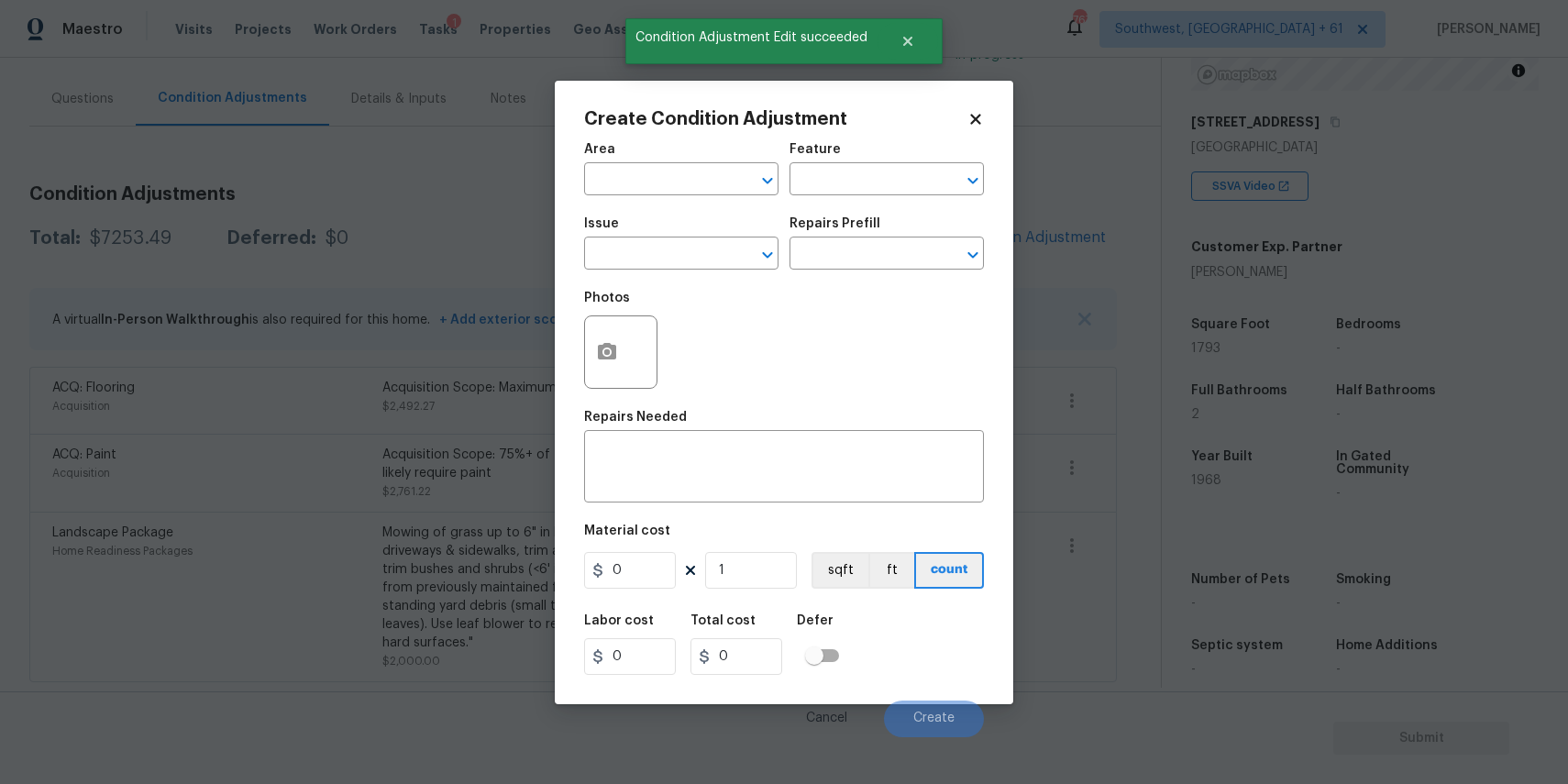
click at [512, 368] on body "Maestro Visits Projects Work Orders Tasks 1 Properties Geo Assignments 767 Sout…" at bounding box center [784, 392] width 1568 height 784
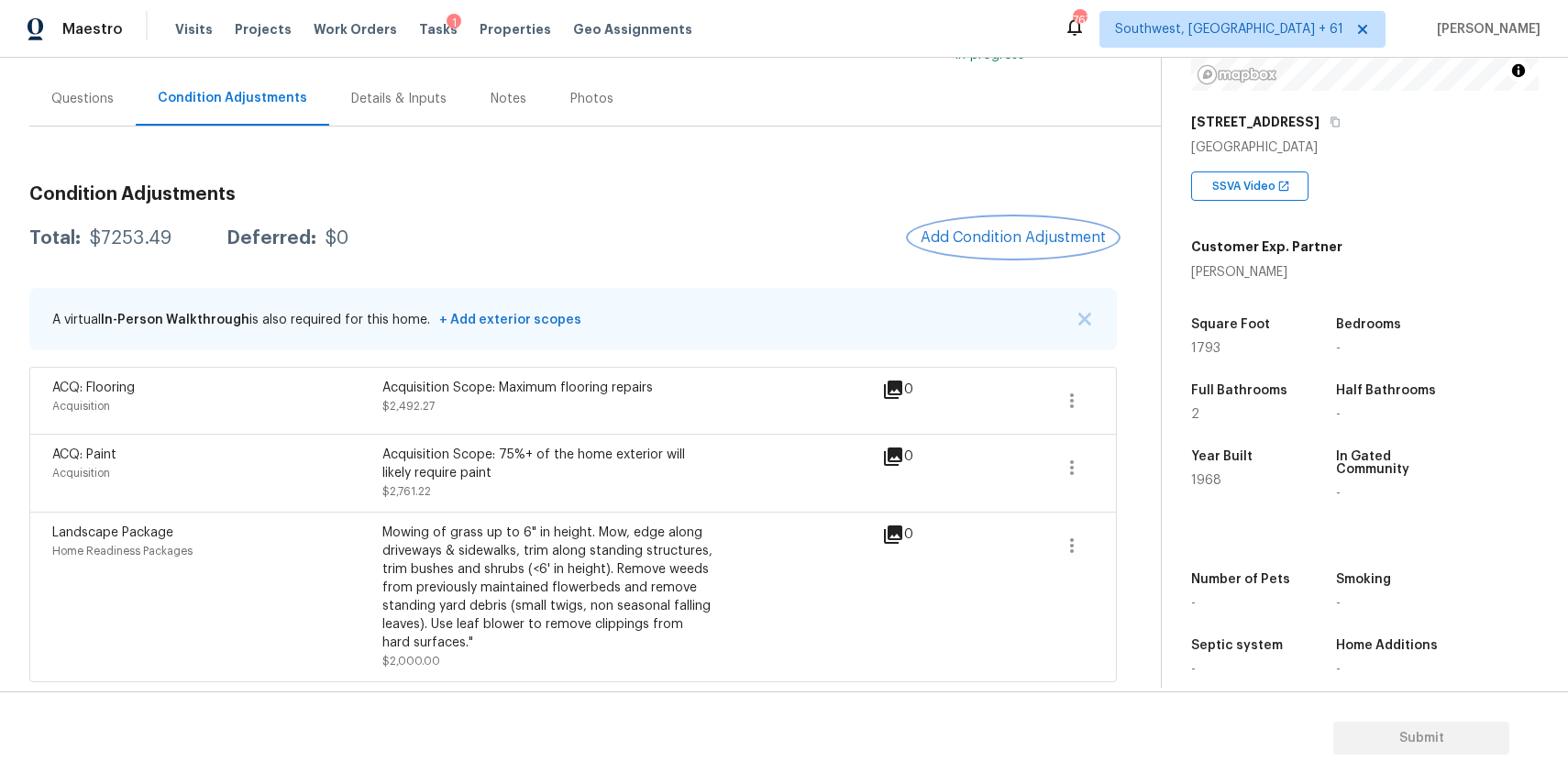
click at [1006, 242] on span "Add Condition Adjustment" at bounding box center [1013, 238] width 186 height 17
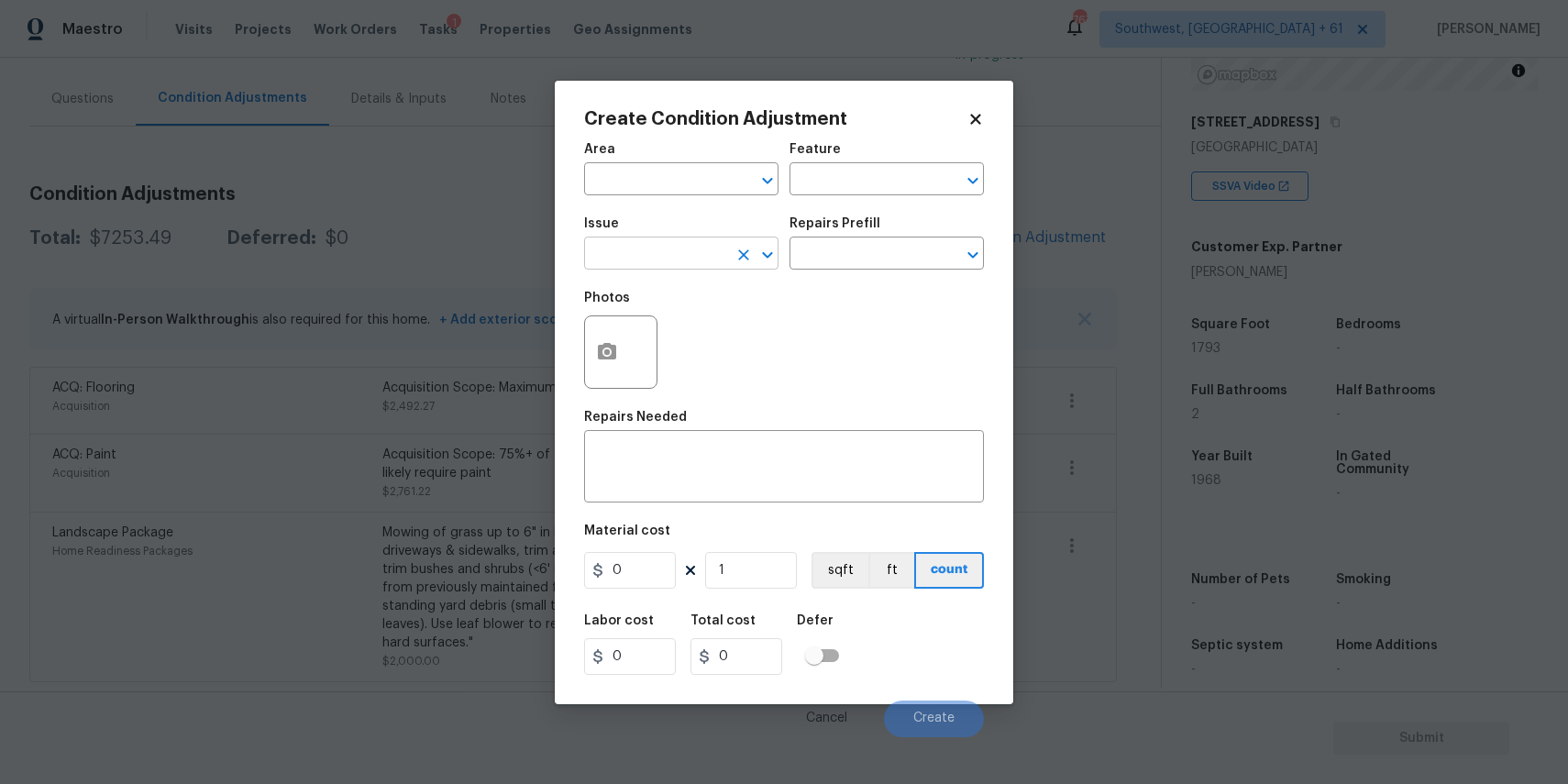
click at [685, 264] on input "text" at bounding box center [655, 255] width 143 height 28
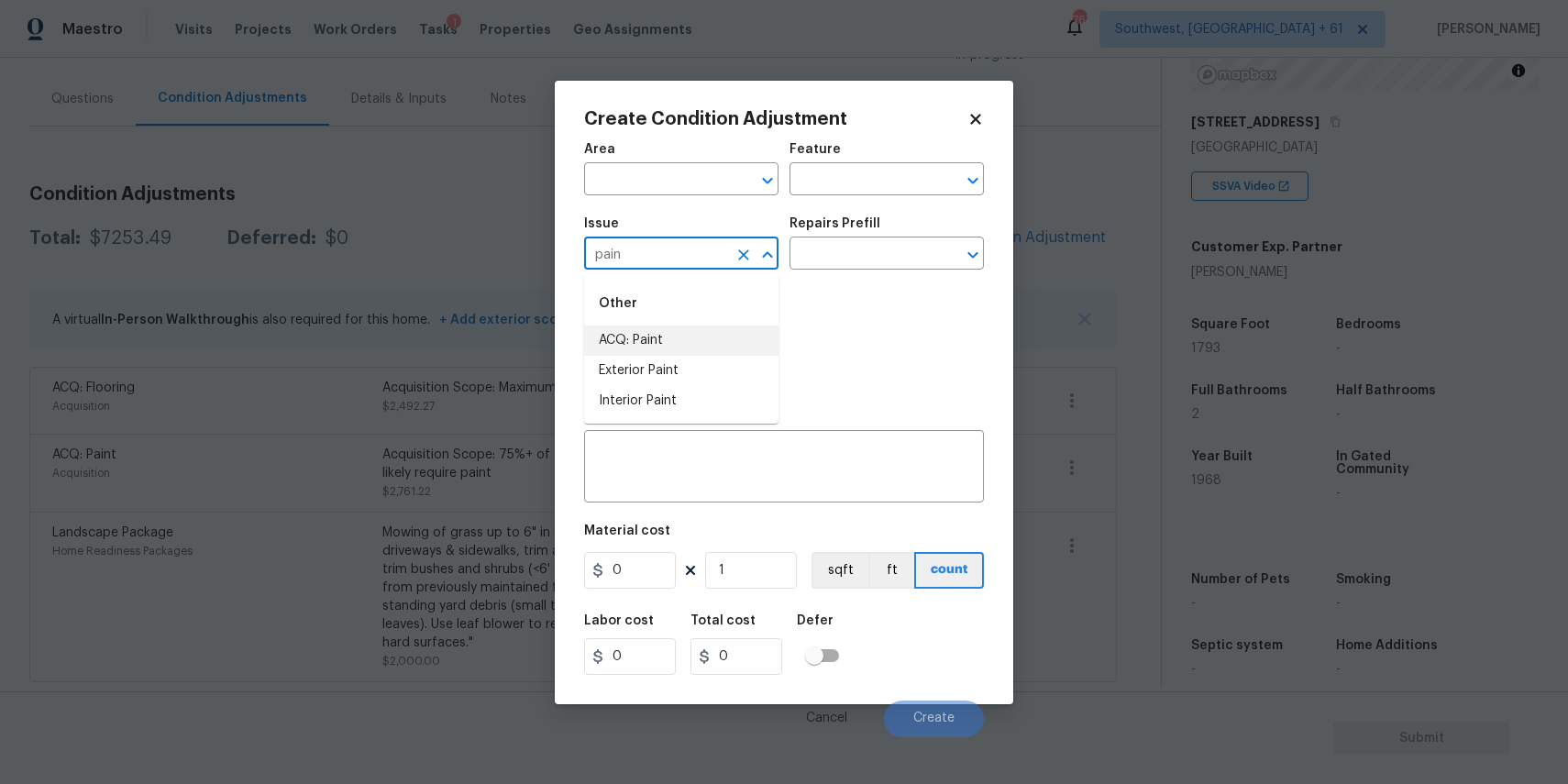
click at [717, 338] on li "ACQ: Paint" at bounding box center [681, 340] width 194 height 30
type input "ACQ: Paint"
click at [858, 242] on input "text" at bounding box center [860, 255] width 143 height 28
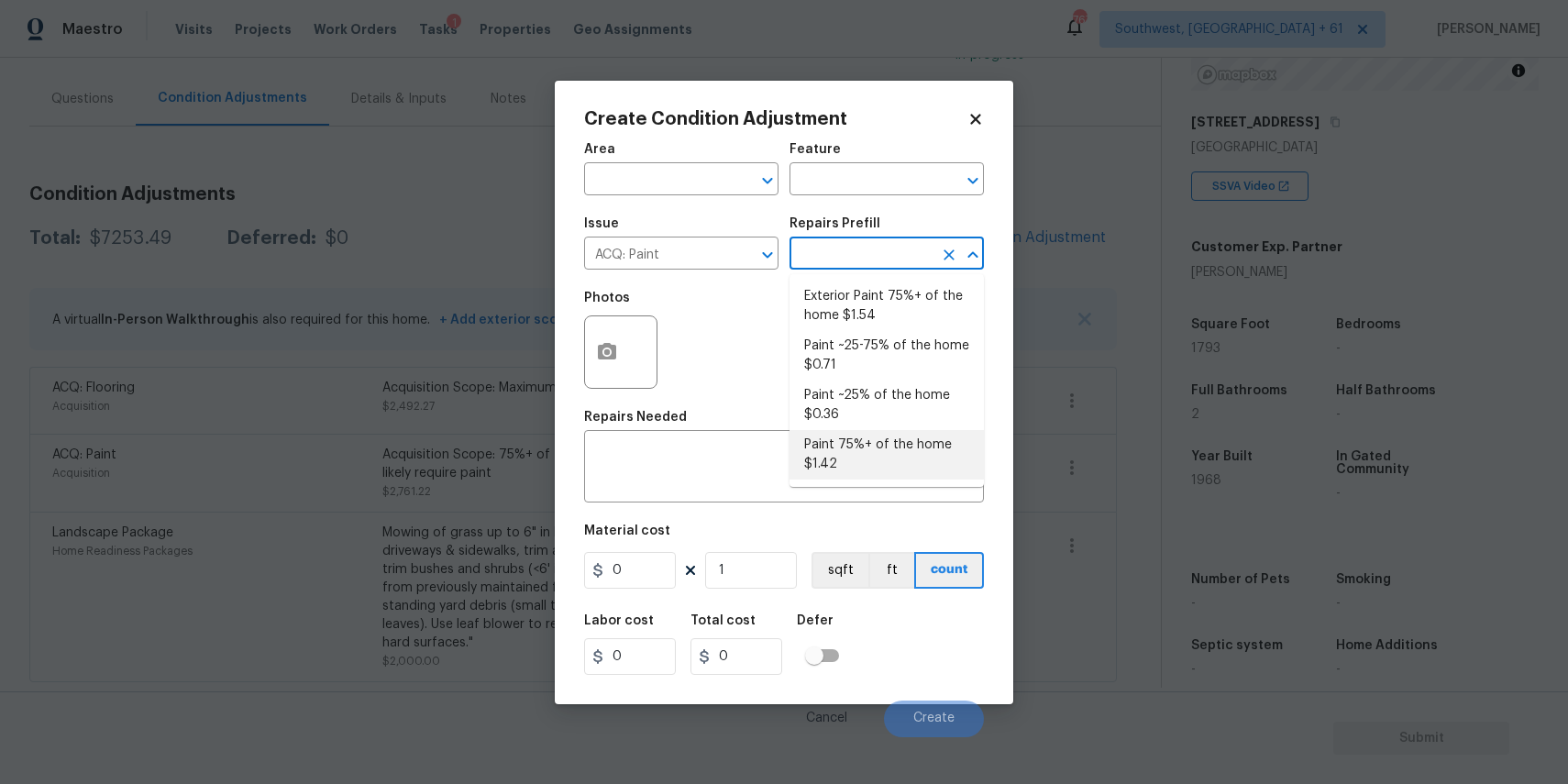
click at [888, 461] on li "Paint 75%+ of the home $1.42" at bounding box center [886, 454] width 194 height 49
type input "Acquisition"
type textarea "Acquisition Scope: 75%+ of the home will likely require interior paint"
type input "1.42"
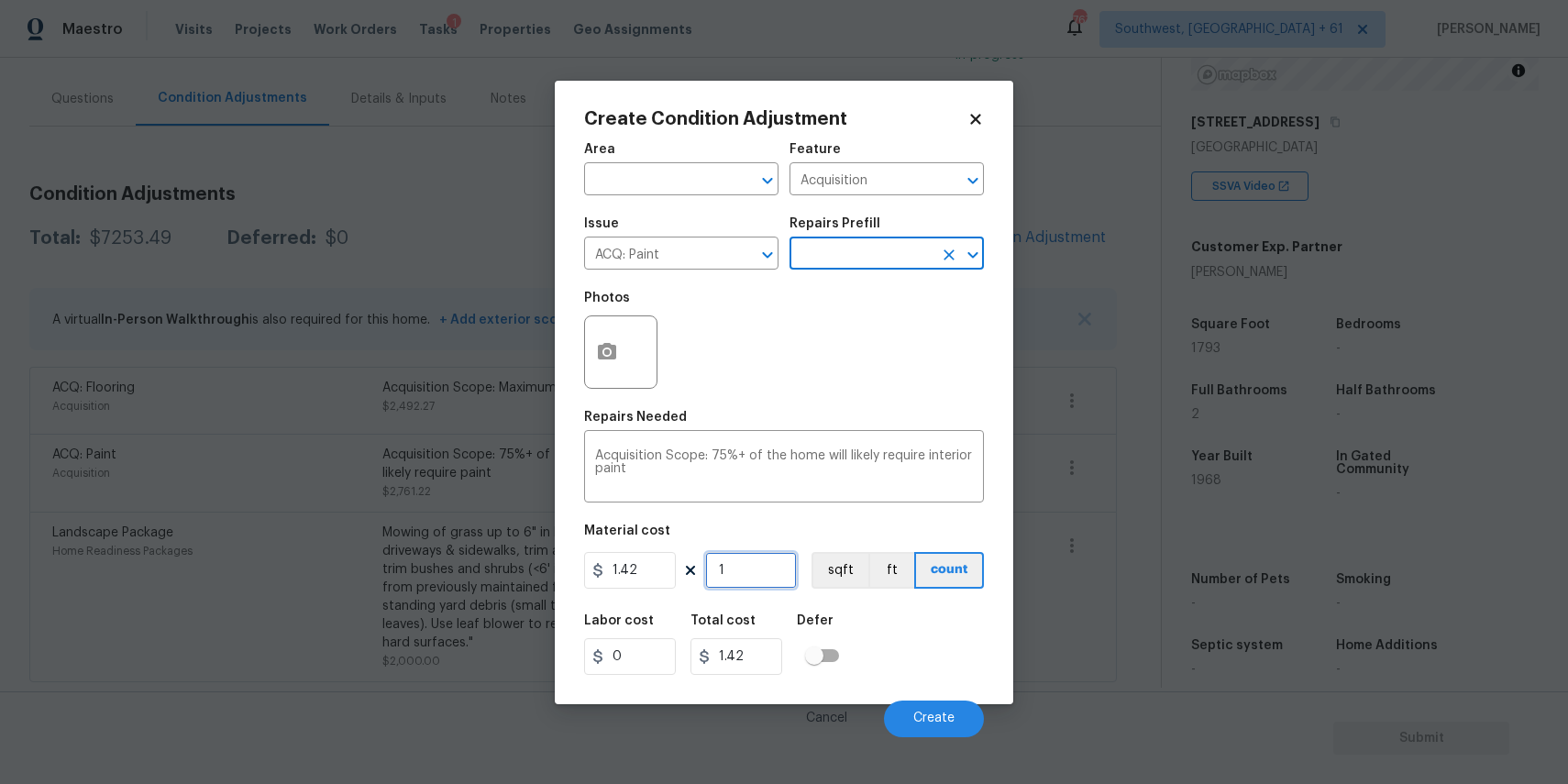
click at [763, 571] on input "1" at bounding box center [751, 570] width 91 height 36
type input "18"
type input "25.56"
type input "189"
type input "268.38"
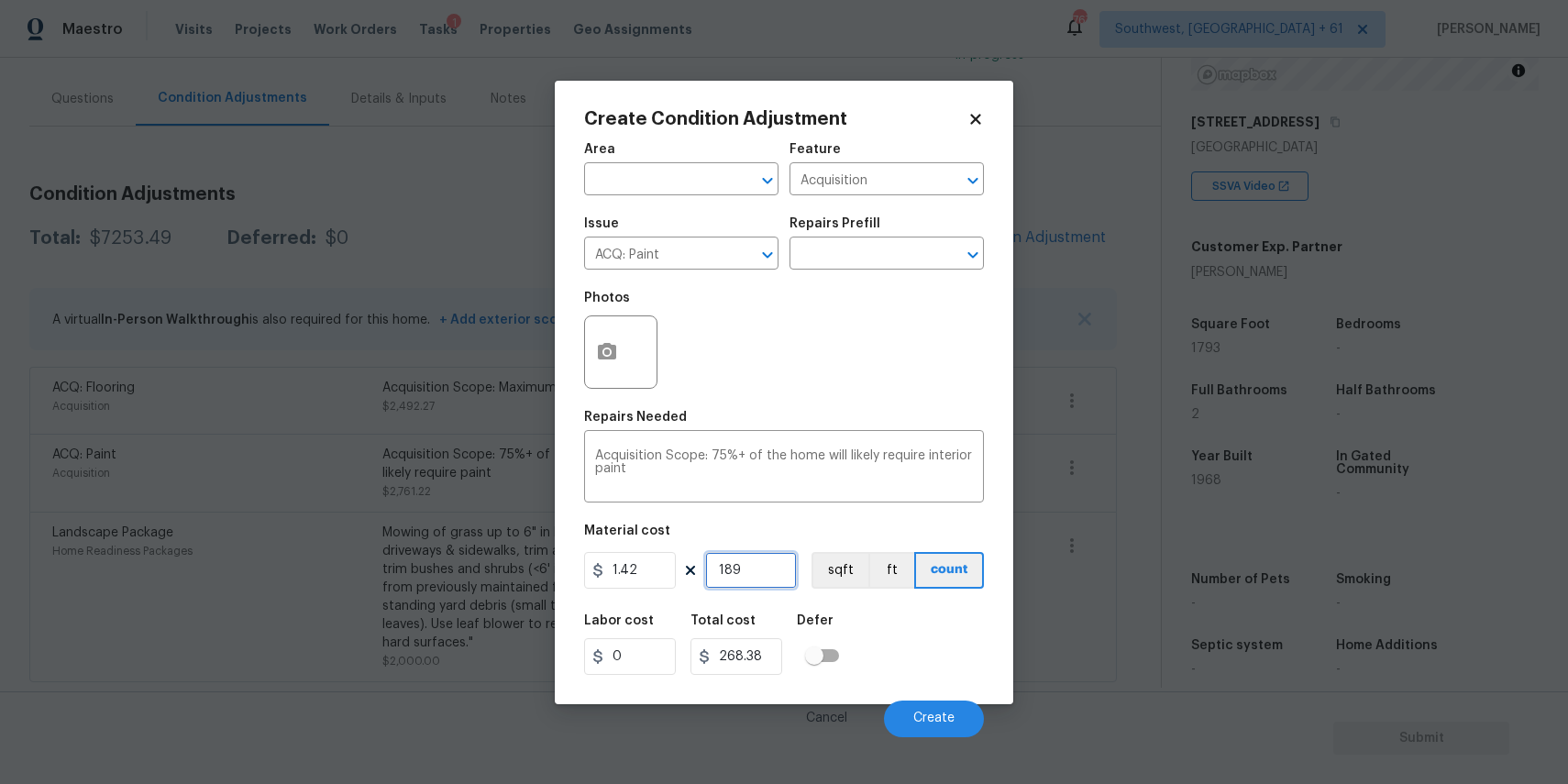
type input "18"
type input "25.56"
type input "1"
type input "1.42"
type input "17"
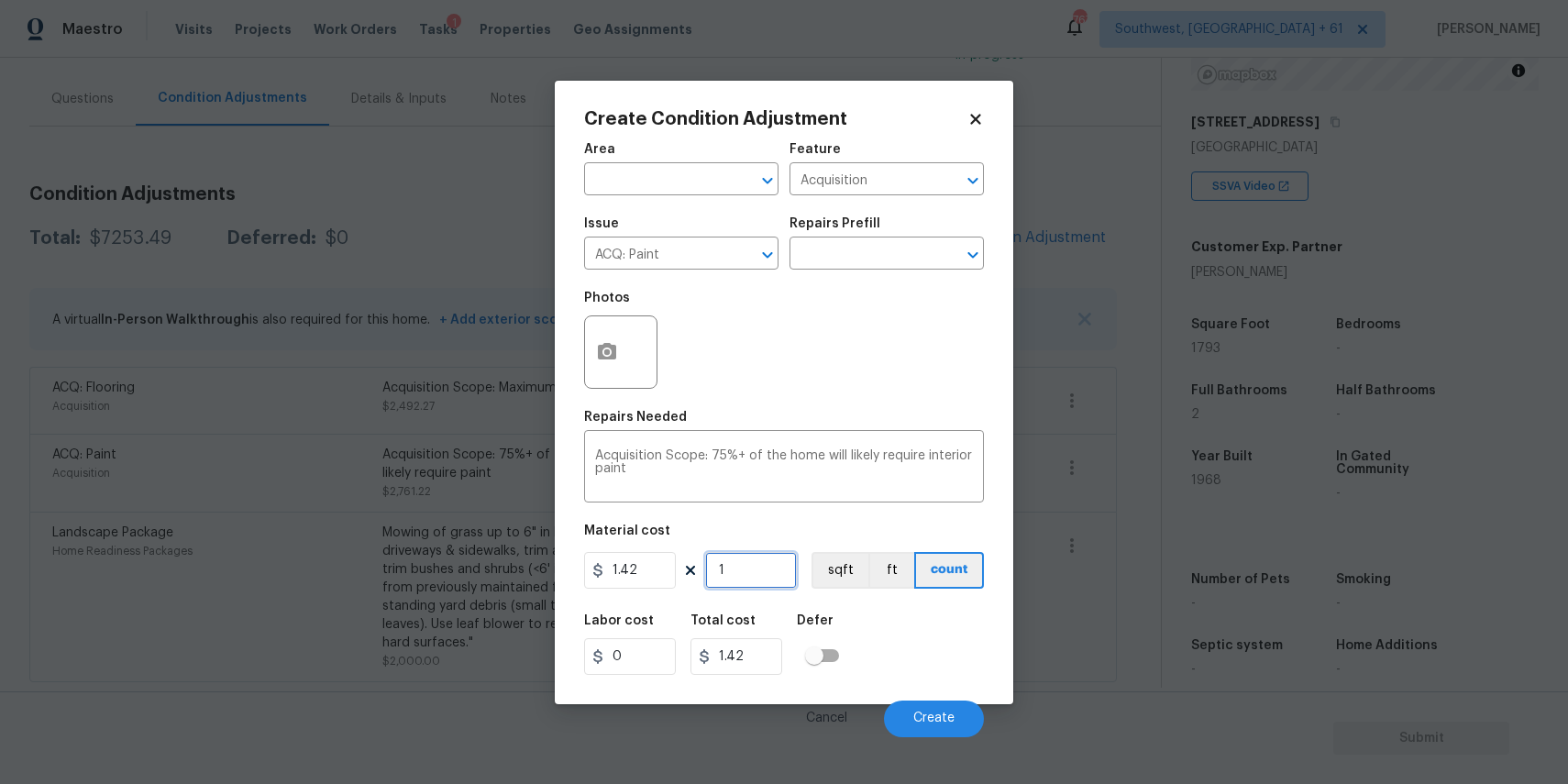
type input "24.14"
type input "179"
type input "254.18"
type input "1793"
type input "2546.06"
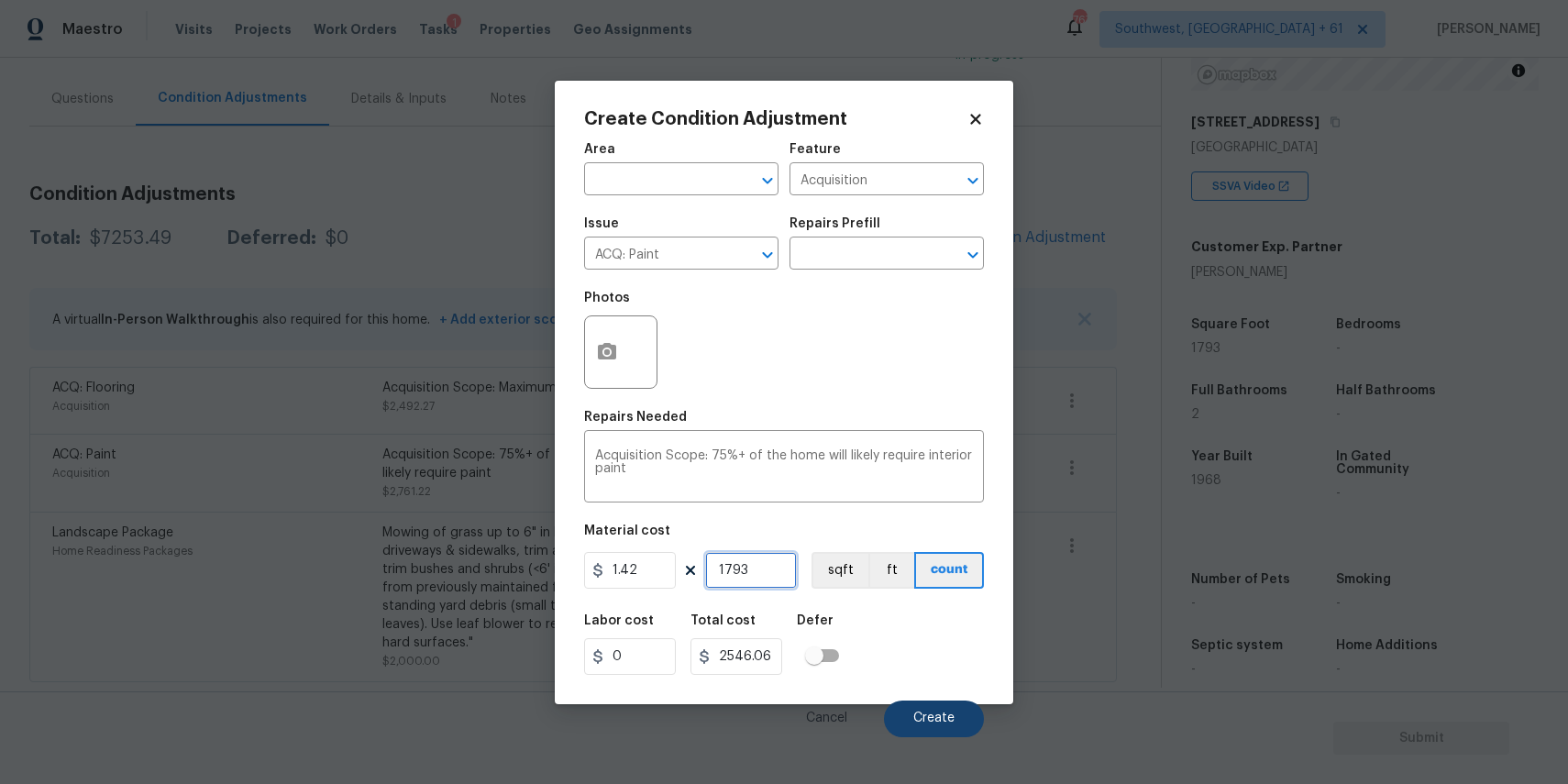
type input "1793"
click at [958, 735] on button "Create" at bounding box center [934, 718] width 100 height 36
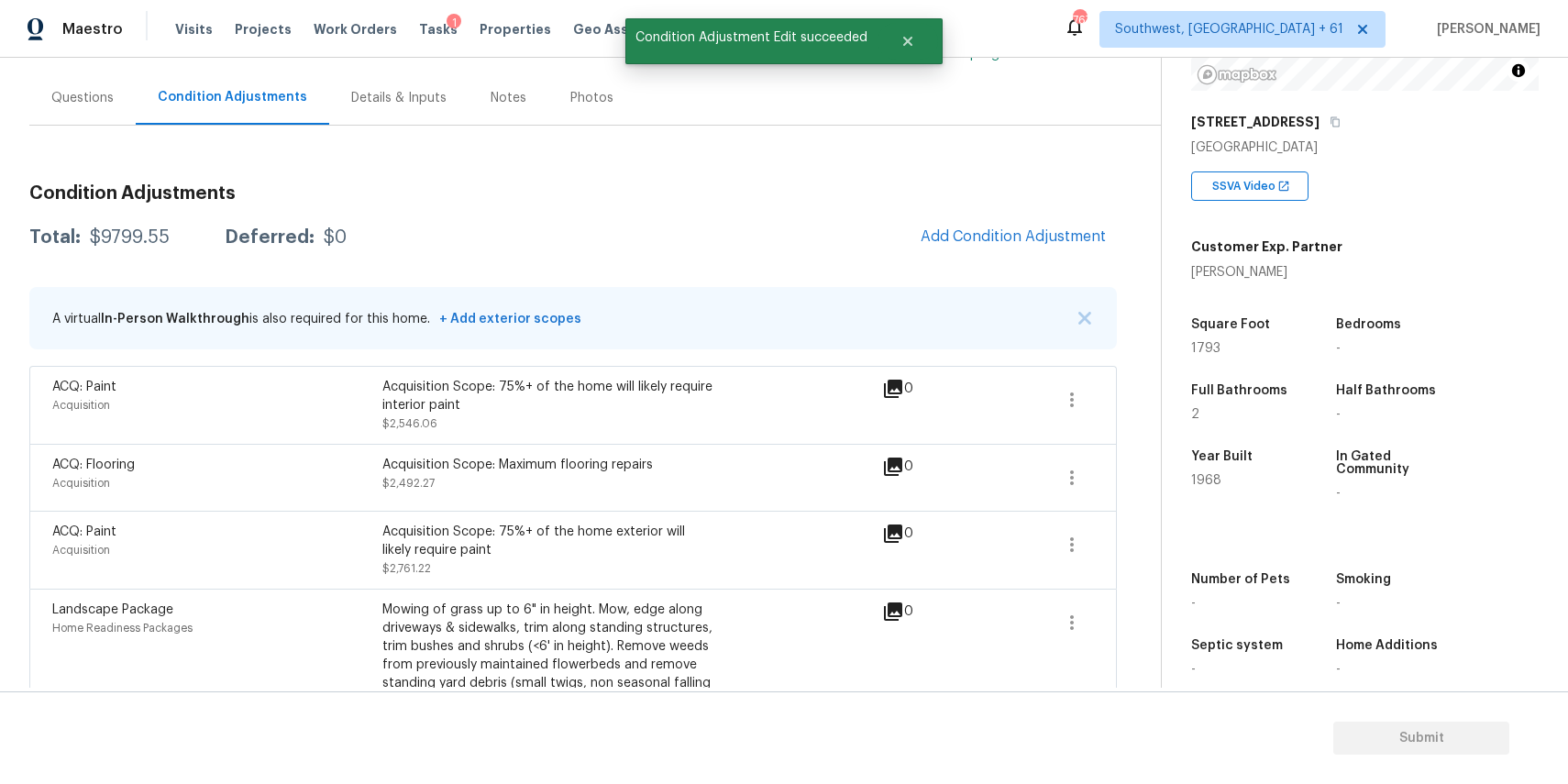
click at [1014, 215] on div "Condition Adjustments Total: $9799.55 Deferred: $0 Add Condition Adjustment A v…" at bounding box center [573, 464] width 1088 height 589
click at [1084, 217] on span "Add Condition Adjustment" at bounding box center [1013, 237] width 207 height 40
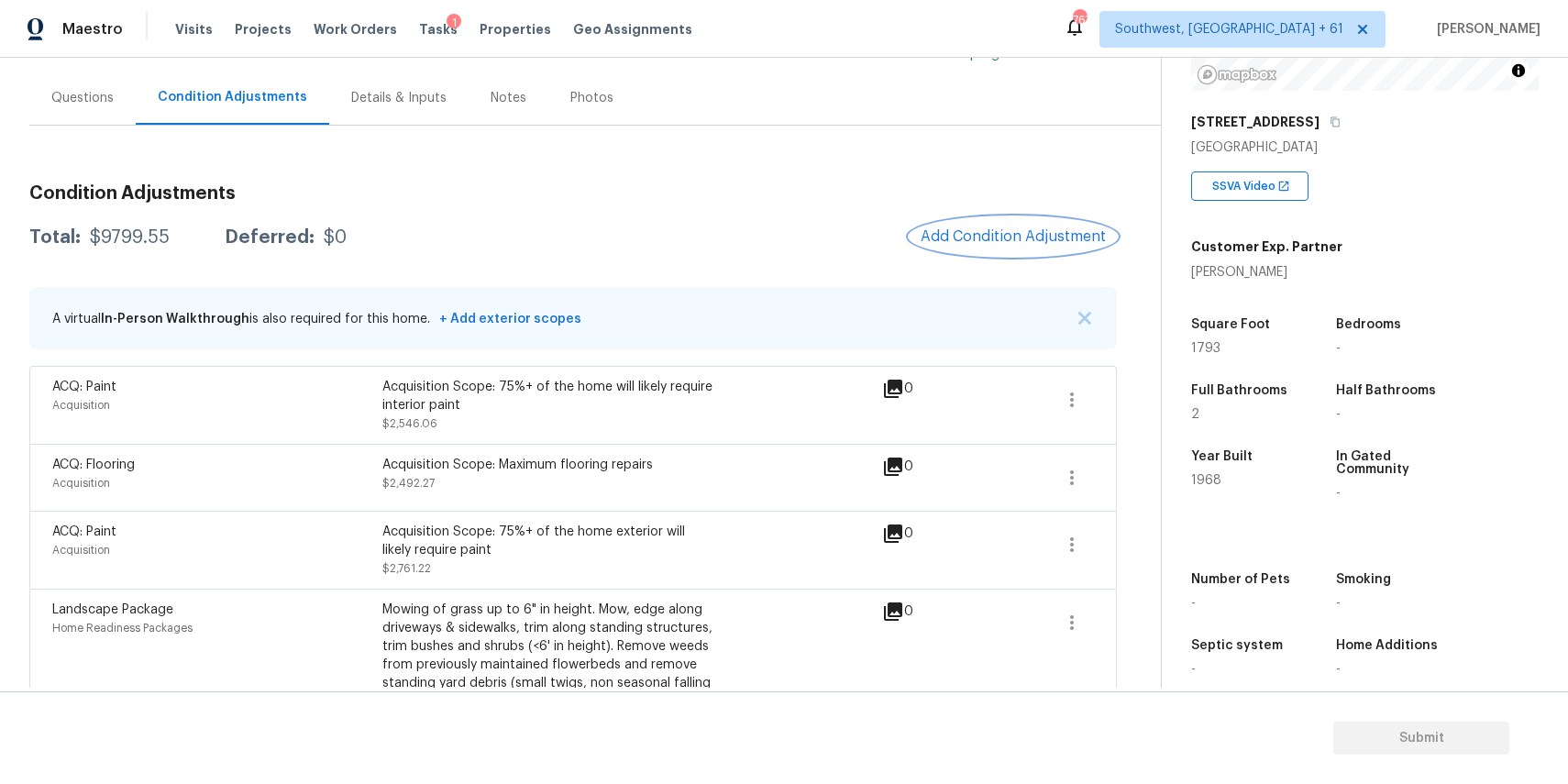
click at [1005, 241] on span "Add Condition Adjustment" at bounding box center [1013, 237] width 186 height 17
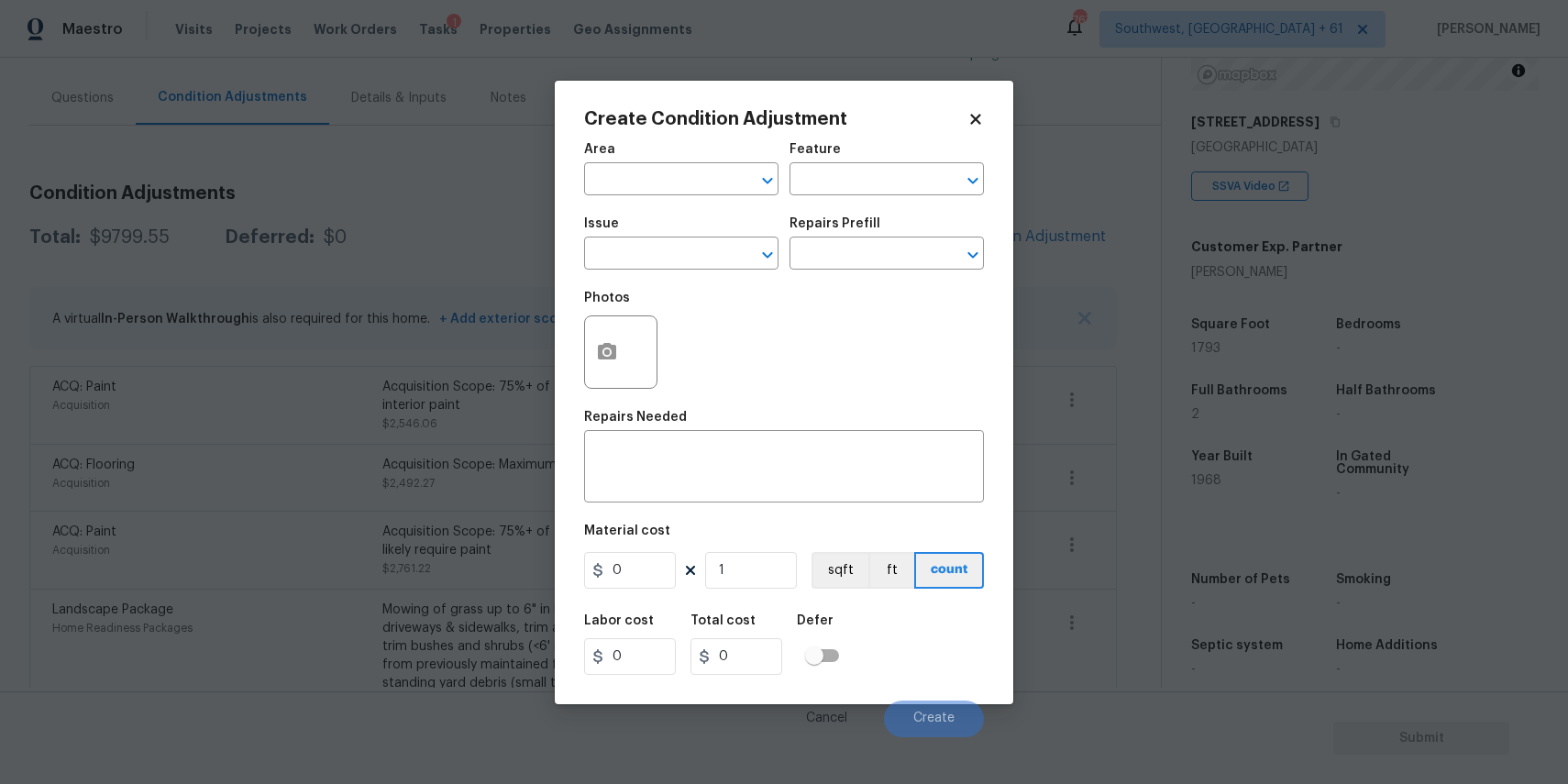
click at [615, 235] on div "Issue" at bounding box center [681, 229] width 194 height 24
click at [651, 254] on input "text" at bounding box center [655, 255] width 143 height 28
click at [679, 335] on li "Pressure Washing" at bounding box center [681, 340] width 194 height 30
type input "Pressure Washing"
click at [798, 443] on div "x ​" at bounding box center [784, 468] width 400 height 68
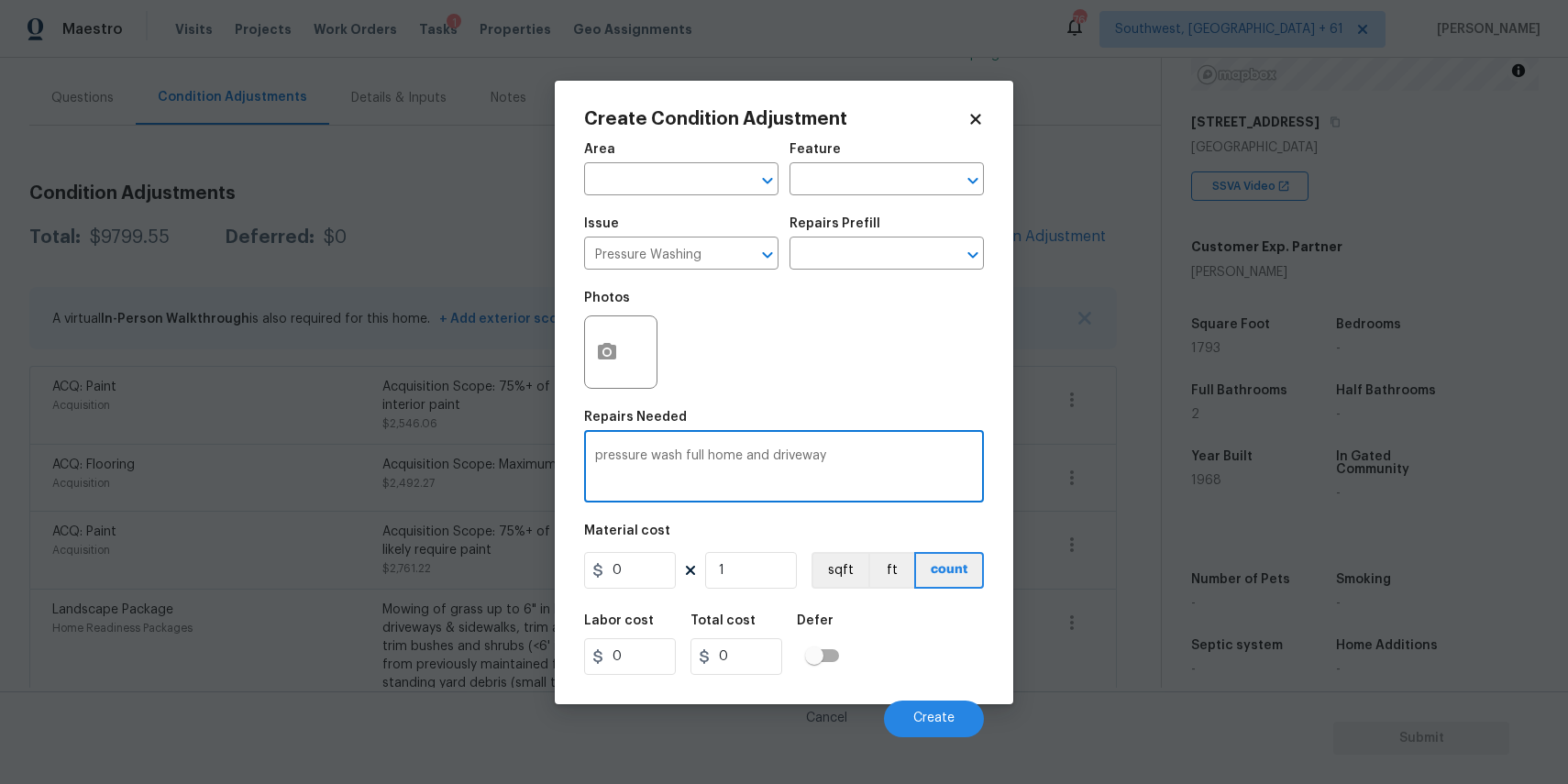
type textarea "pressure wash full home and driveway"
click at [646, 560] on input "0" at bounding box center [630, 570] width 91 height 36
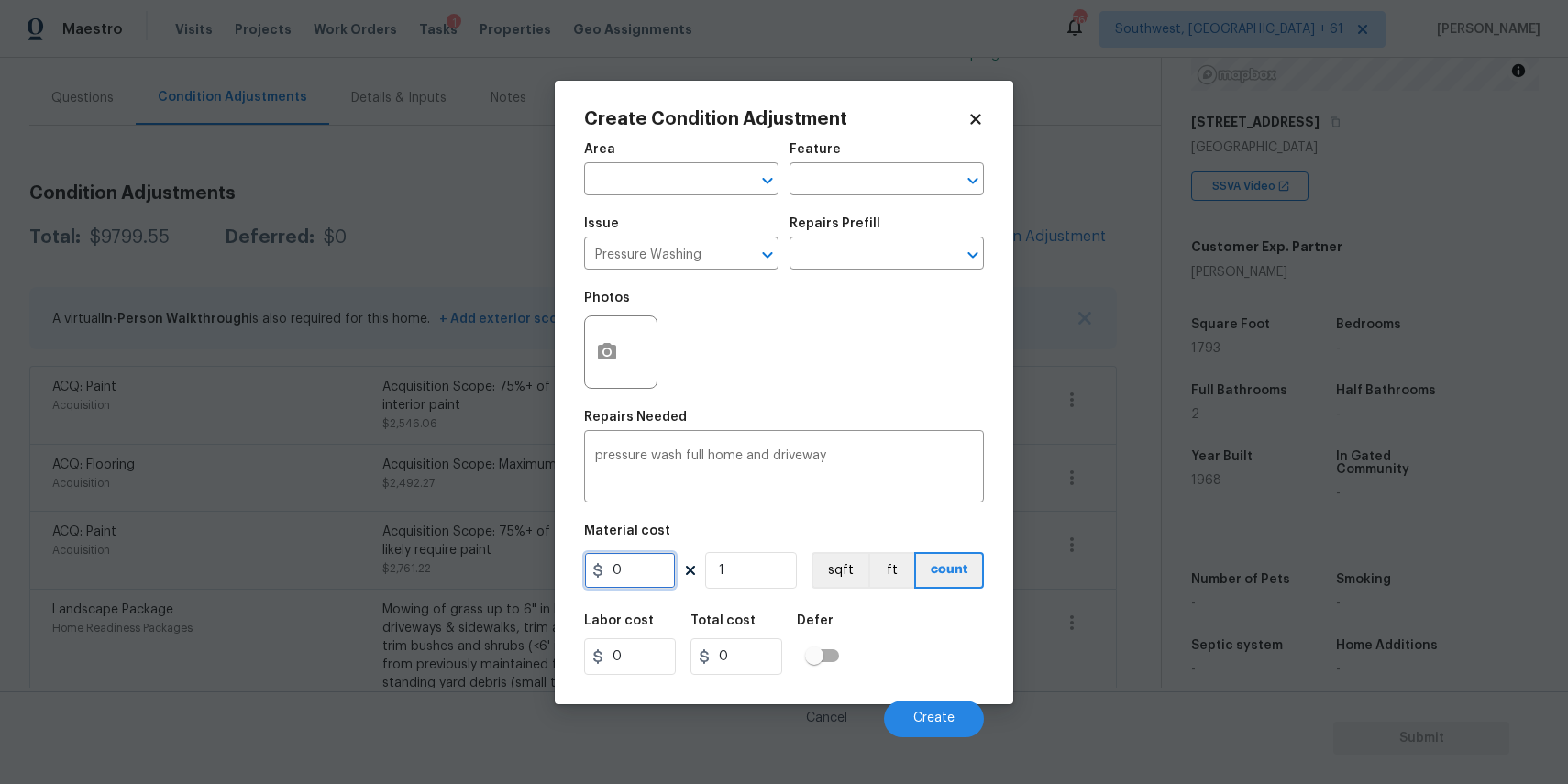
click at [646, 560] on input "0" at bounding box center [630, 570] width 91 height 36
type input "300"
click at [946, 715] on span "Create" at bounding box center [934, 718] width 41 height 14
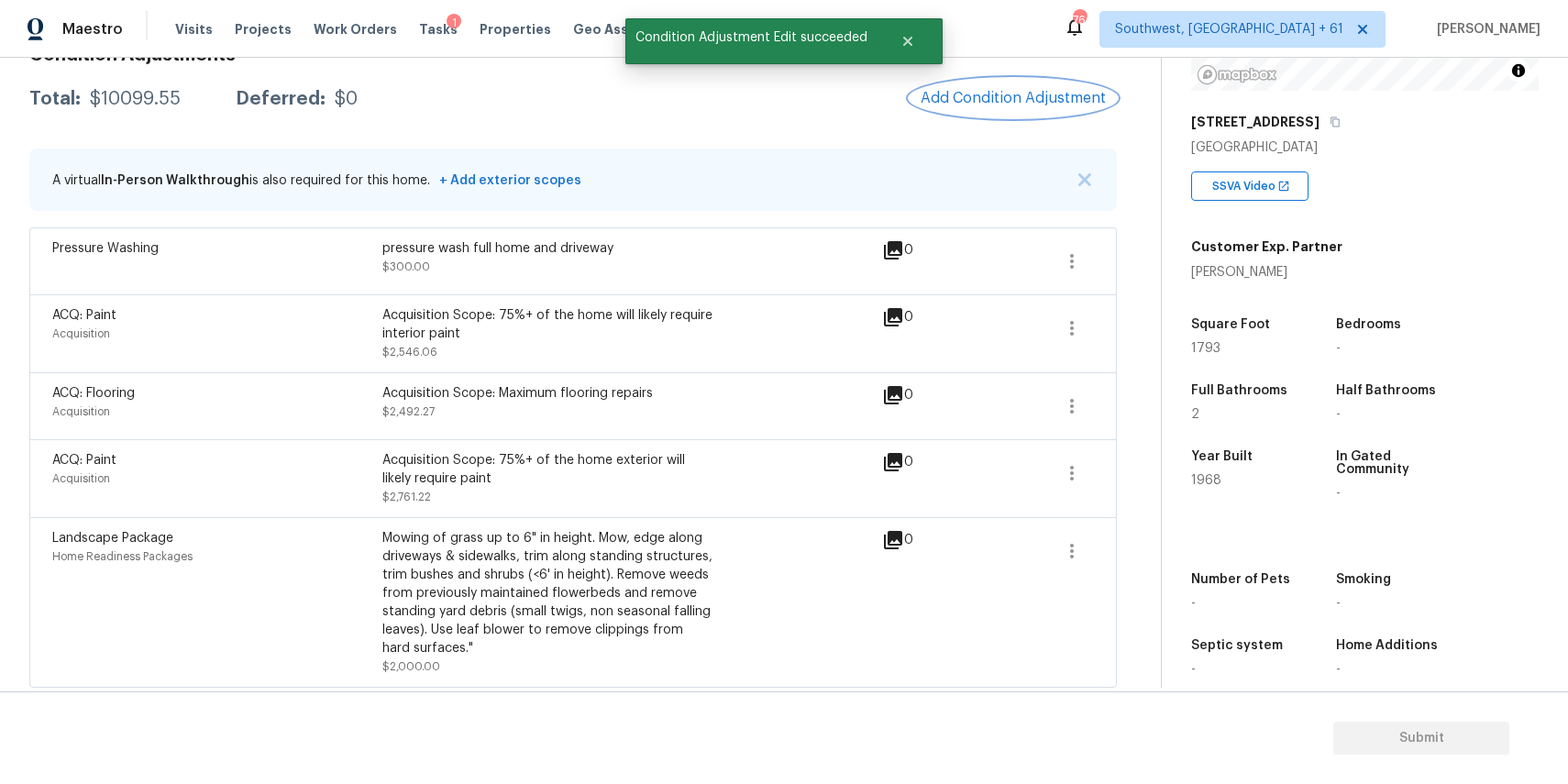
scroll to position [297, 0]
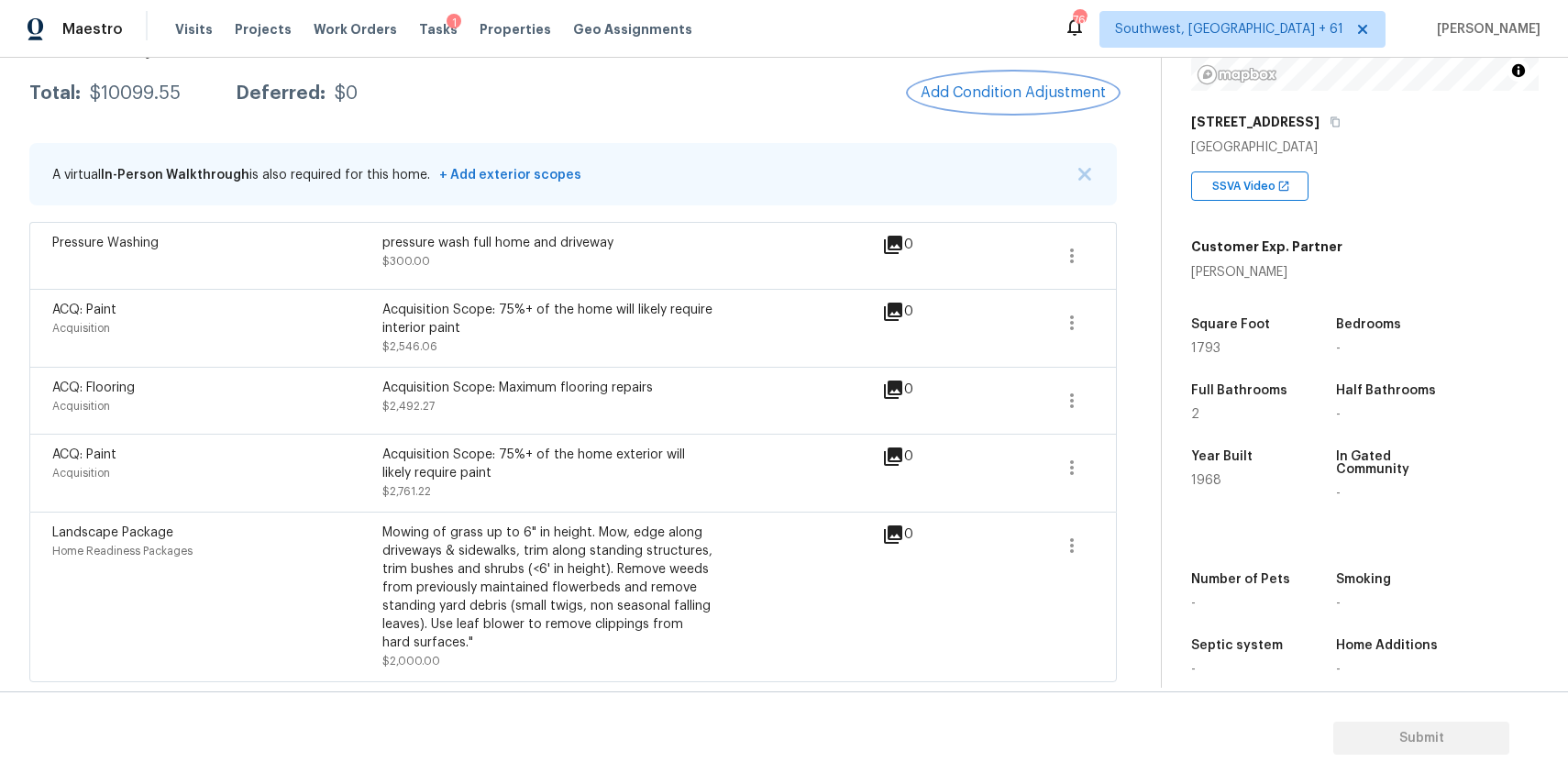
click at [983, 74] on button "Add Condition Adjustment" at bounding box center [1013, 92] width 207 height 38
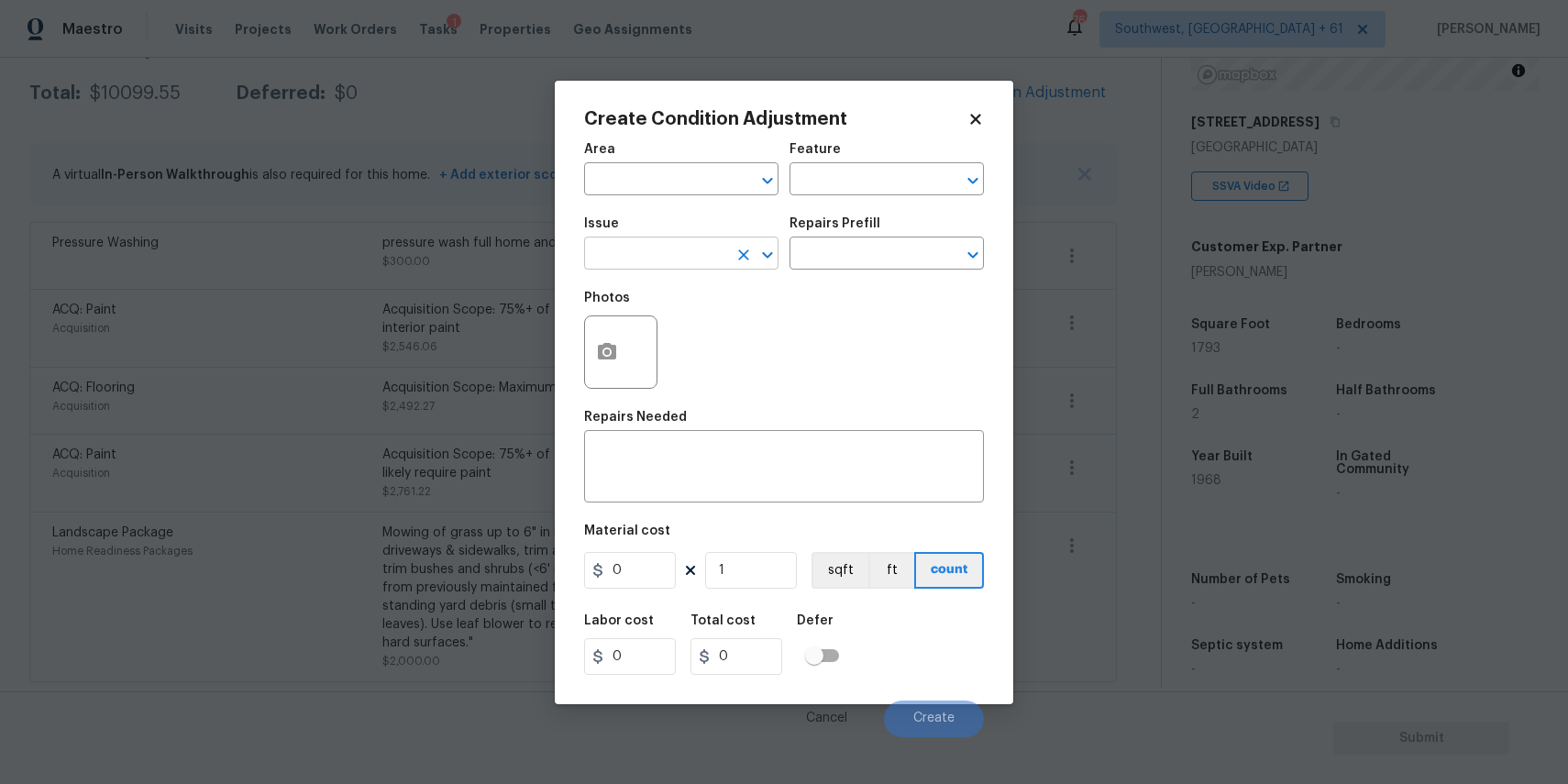
click at [687, 241] on input "text" at bounding box center [655, 255] width 143 height 28
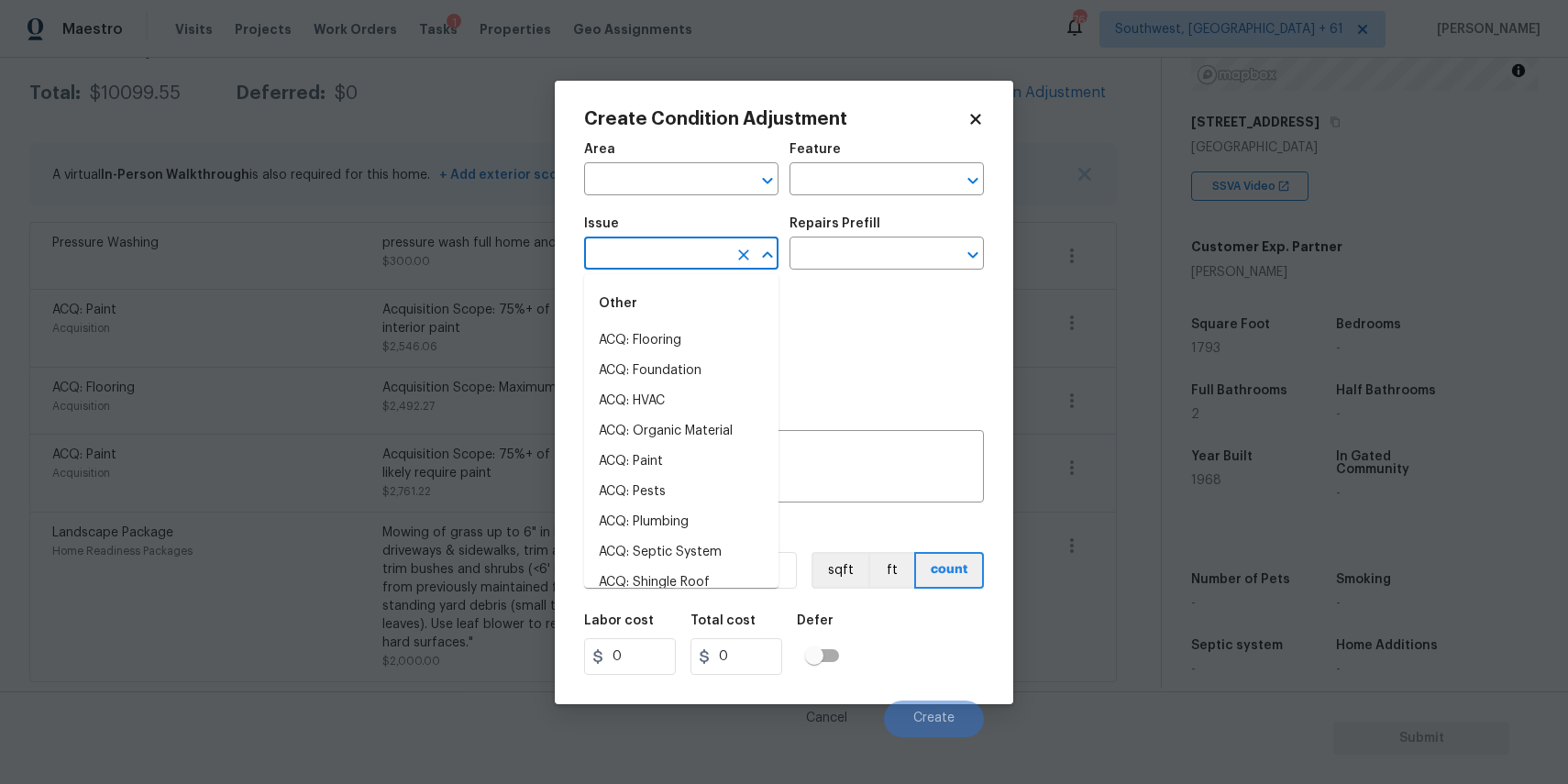
click at [687, 244] on input "text" at bounding box center [655, 255] width 143 height 28
click at [697, 351] on li "ACQ: Shingle Roof" at bounding box center [681, 340] width 194 height 30
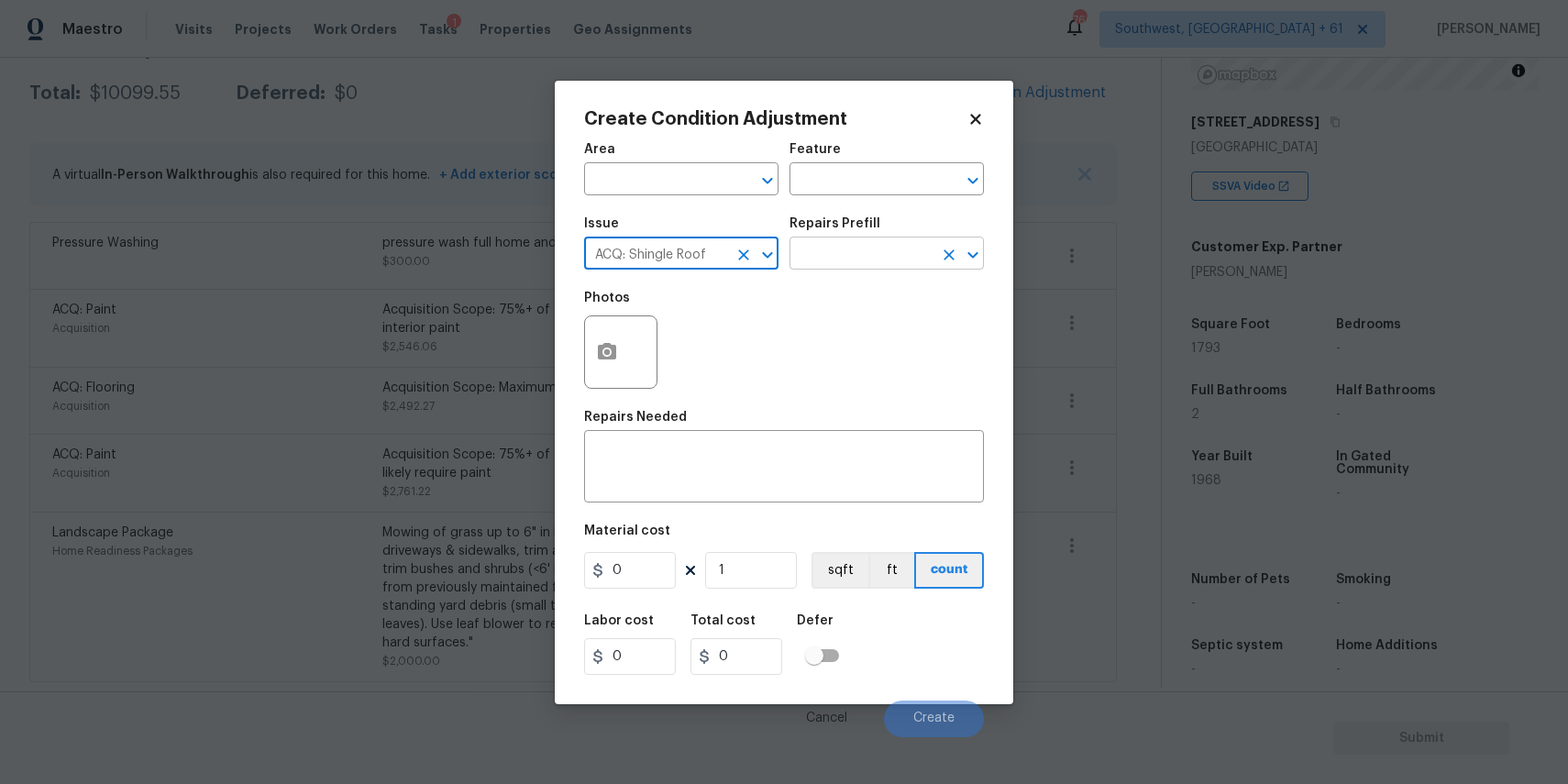
type input "ACQ: Shingle Roof"
click at [863, 258] on input "text" at bounding box center [860, 255] width 143 height 28
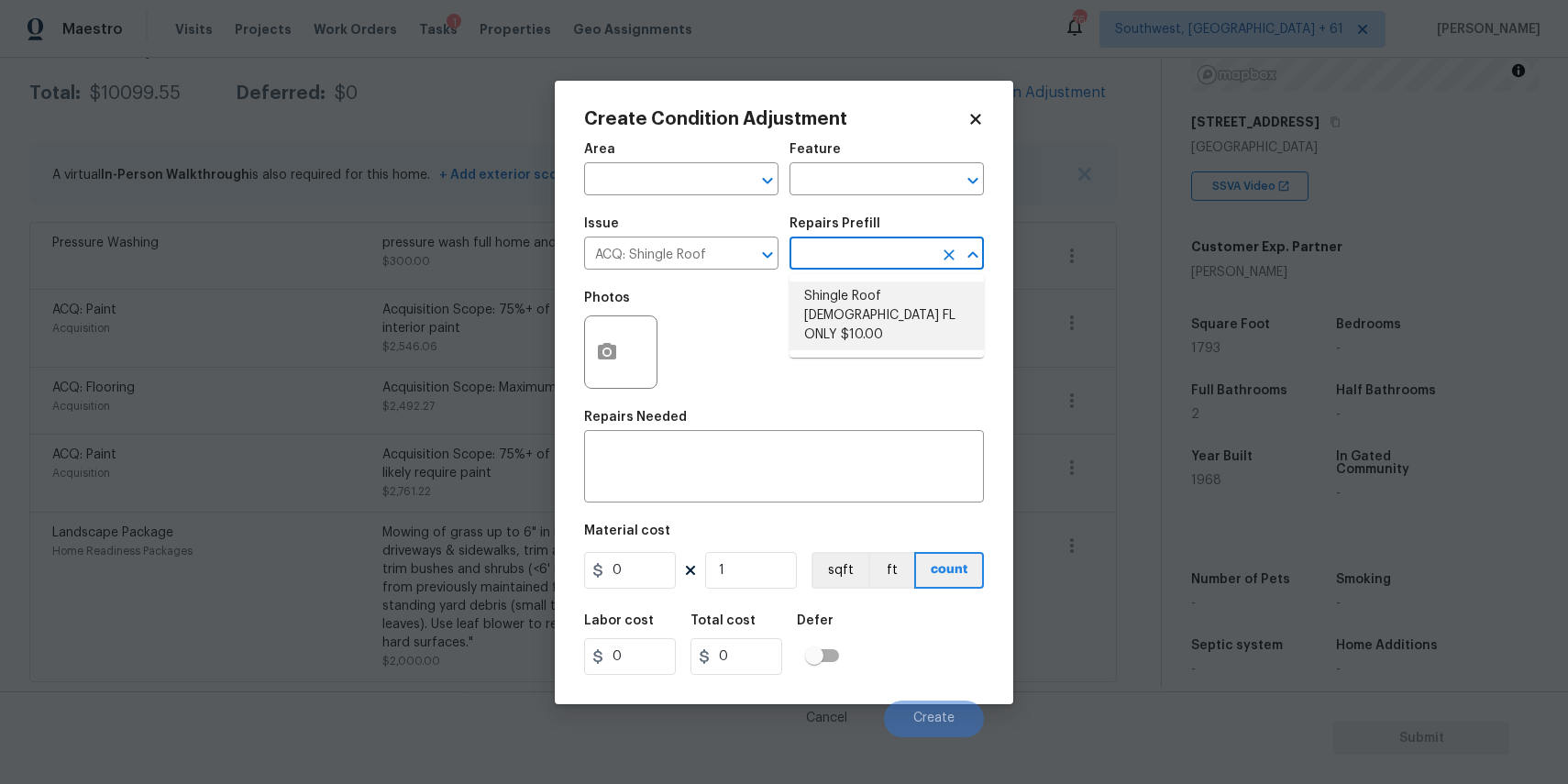
click at [912, 294] on li "Shingle Roof 15+ Years Old FL ONLY $10.00" at bounding box center [886, 316] width 194 height 69
type input "Acquisition"
type textarea "Acquisition Scope (Florida Only): Shingle Roof 15+ years in age maintenance."
type input "10"
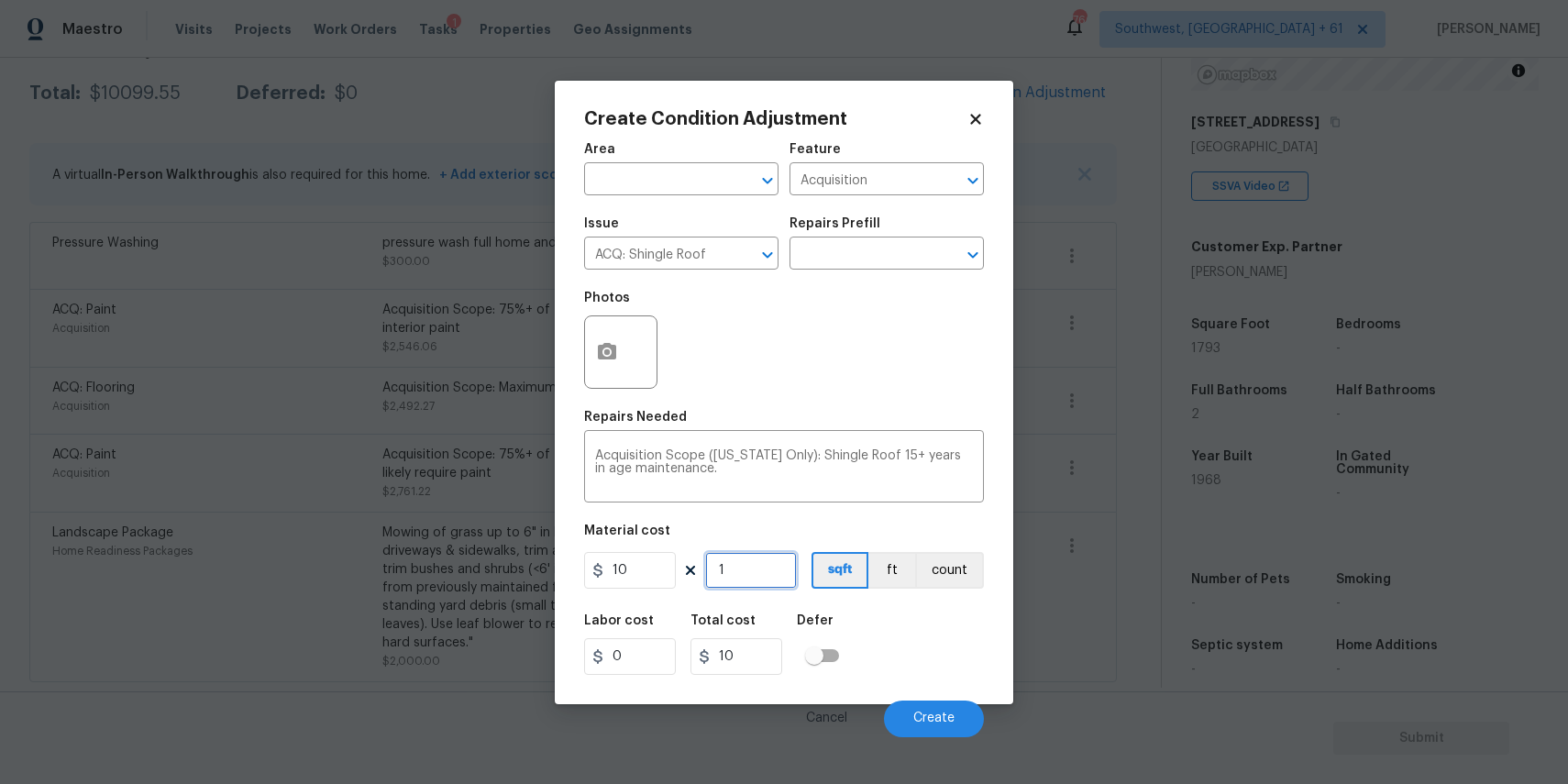
click at [762, 568] on input "1" at bounding box center [751, 570] width 91 height 36
type input "11"
type input "110"
type input "117"
type input "1170"
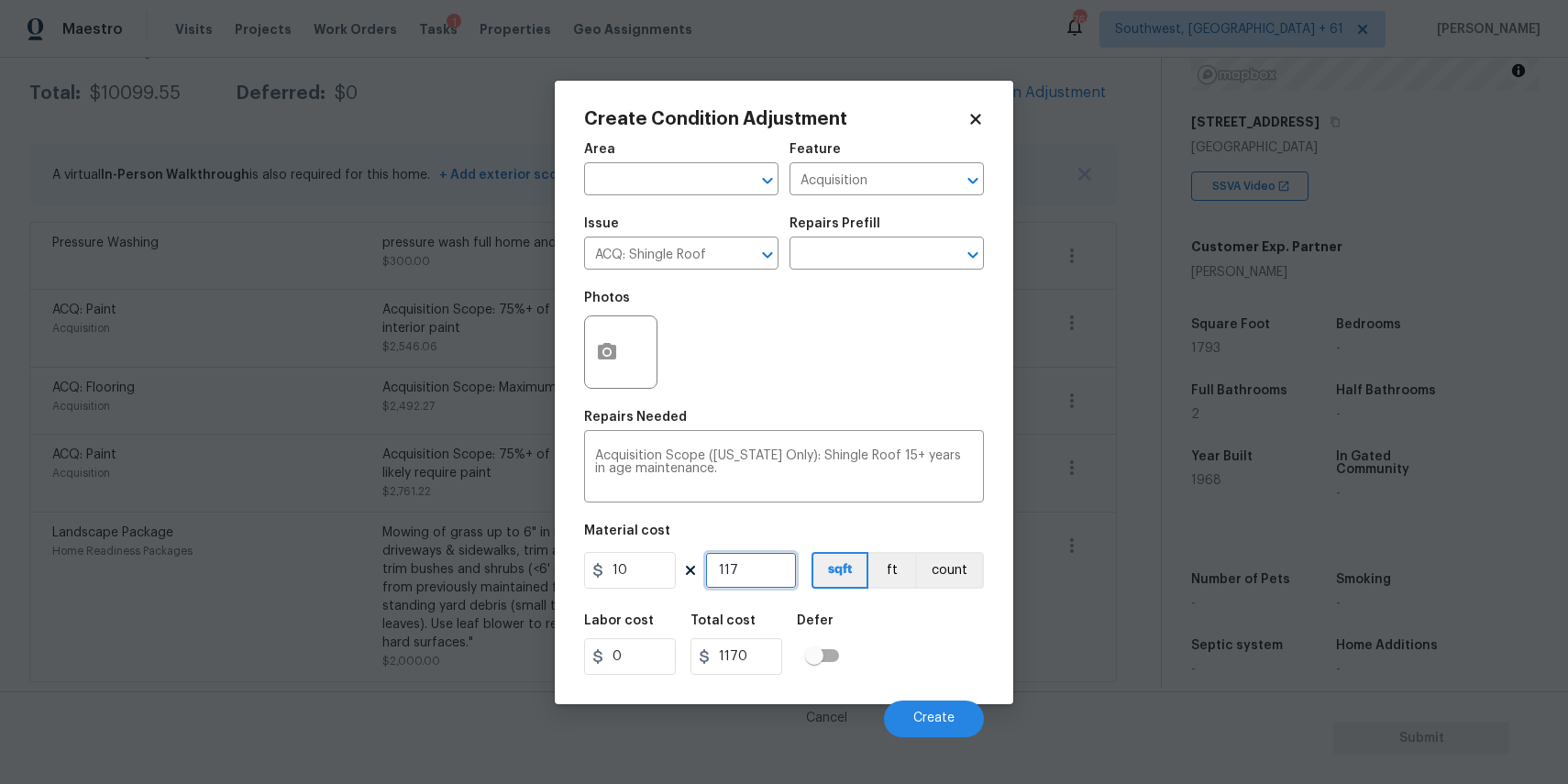
type input "1179"
click at [926, 706] on button "Create" at bounding box center [934, 718] width 100 height 36
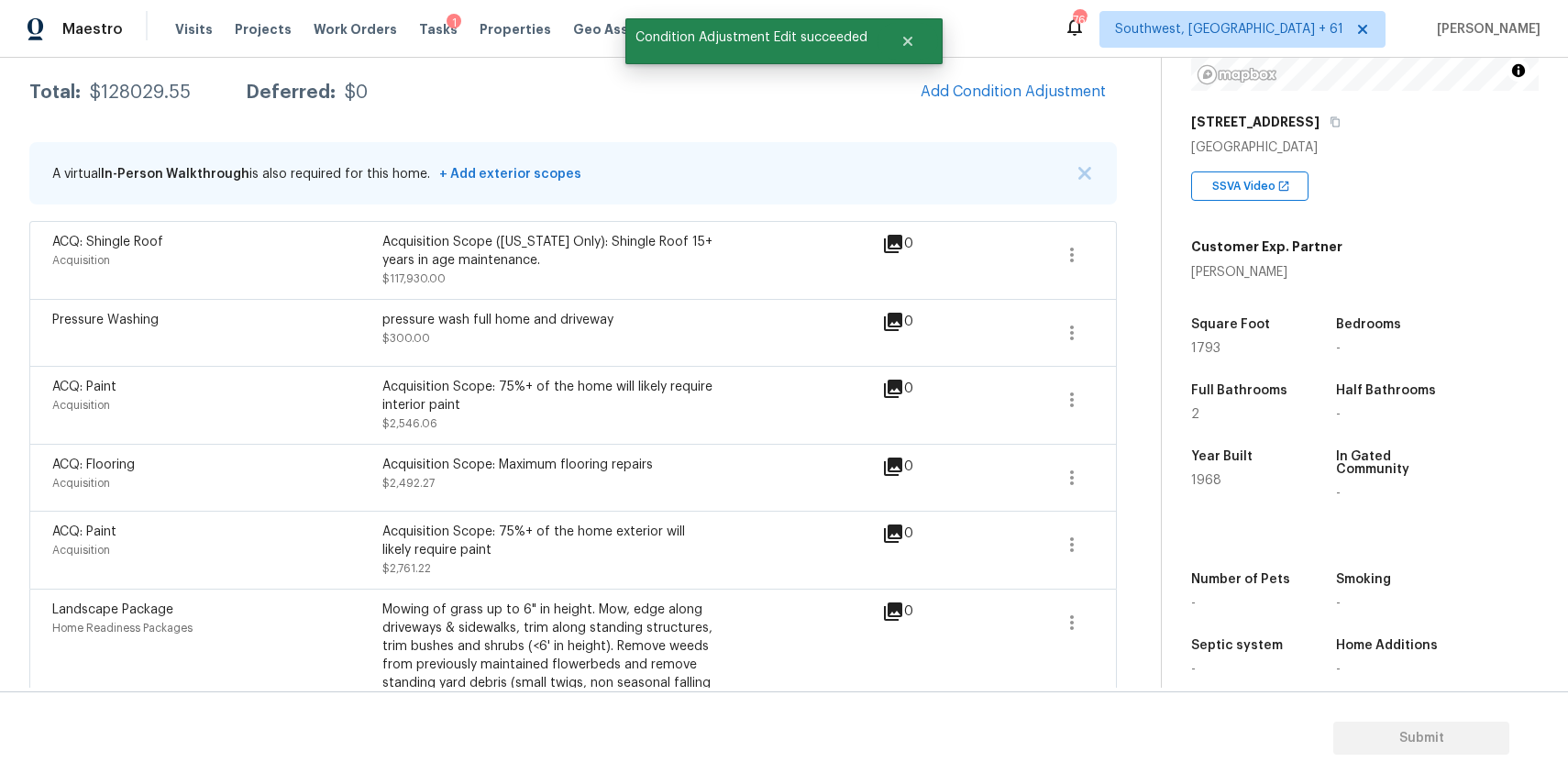
click at [958, 73] on span "Add Condition Adjustment" at bounding box center [1013, 92] width 207 height 40
click at [1007, 81] on button "Add Condition Adjustment" at bounding box center [1013, 91] width 207 height 38
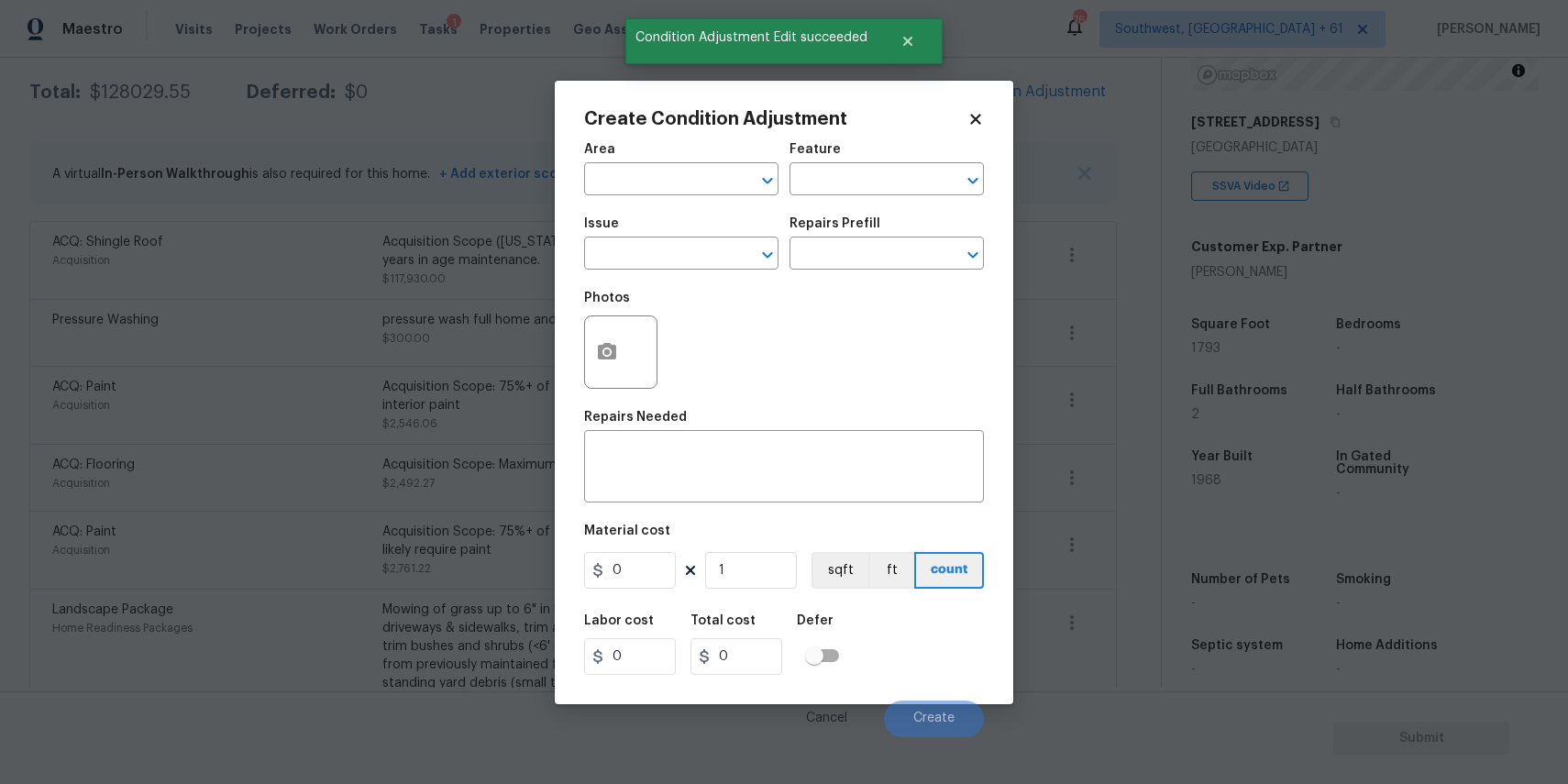
click at [698, 236] on div "Issue" at bounding box center [681, 229] width 194 height 24
click at [701, 245] on input "text" at bounding box center [655, 255] width 143 height 28
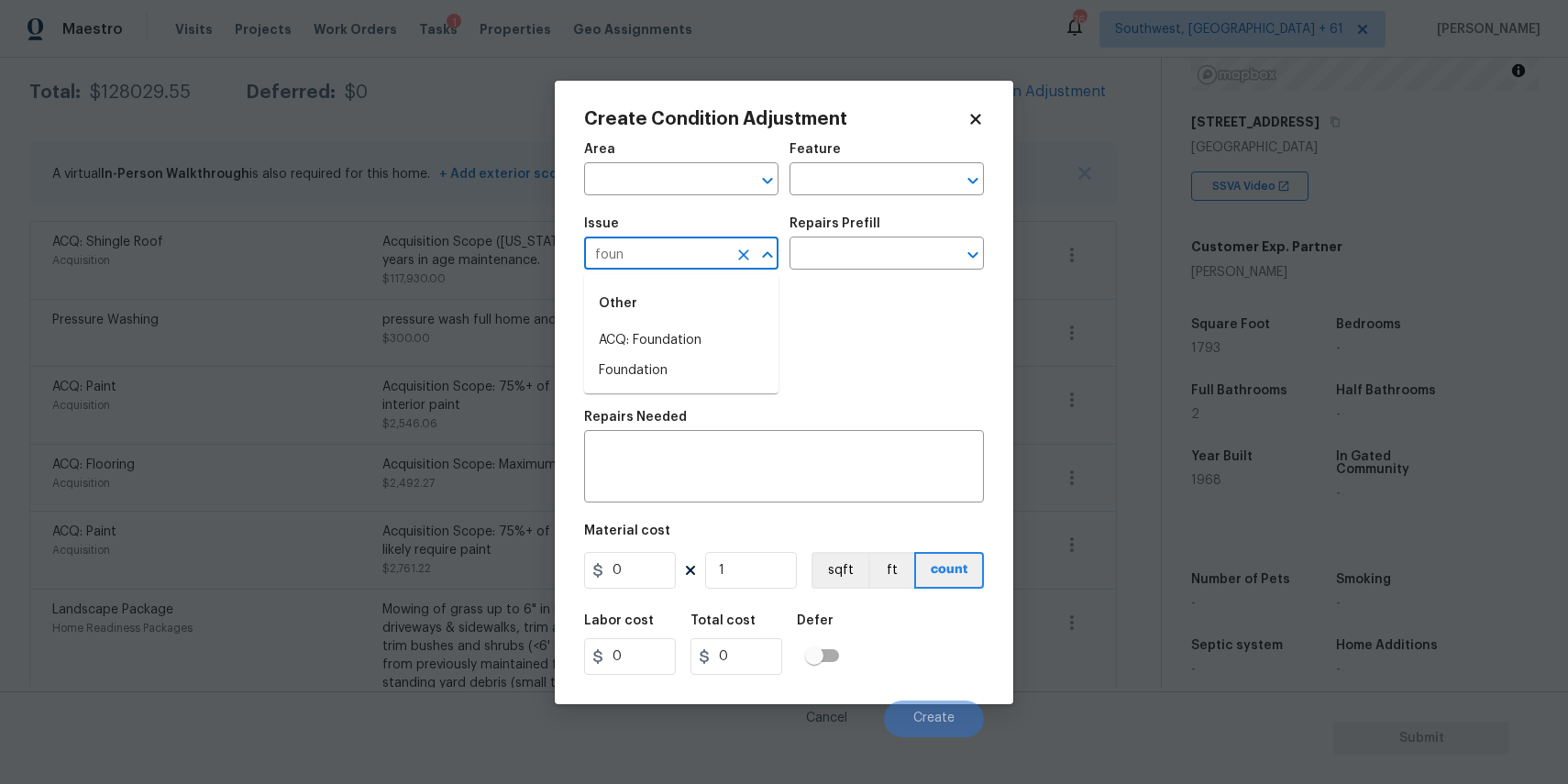
click at [696, 332] on li "ACQ: Foundation" at bounding box center [681, 340] width 194 height 30
click at [800, 273] on div "Issue ACQ: Foundation ​ Repairs Prefill ​" at bounding box center [784, 243] width 400 height 75
click at [819, 256] on input "text" at bounding box center [860, 255] width 143 height 28
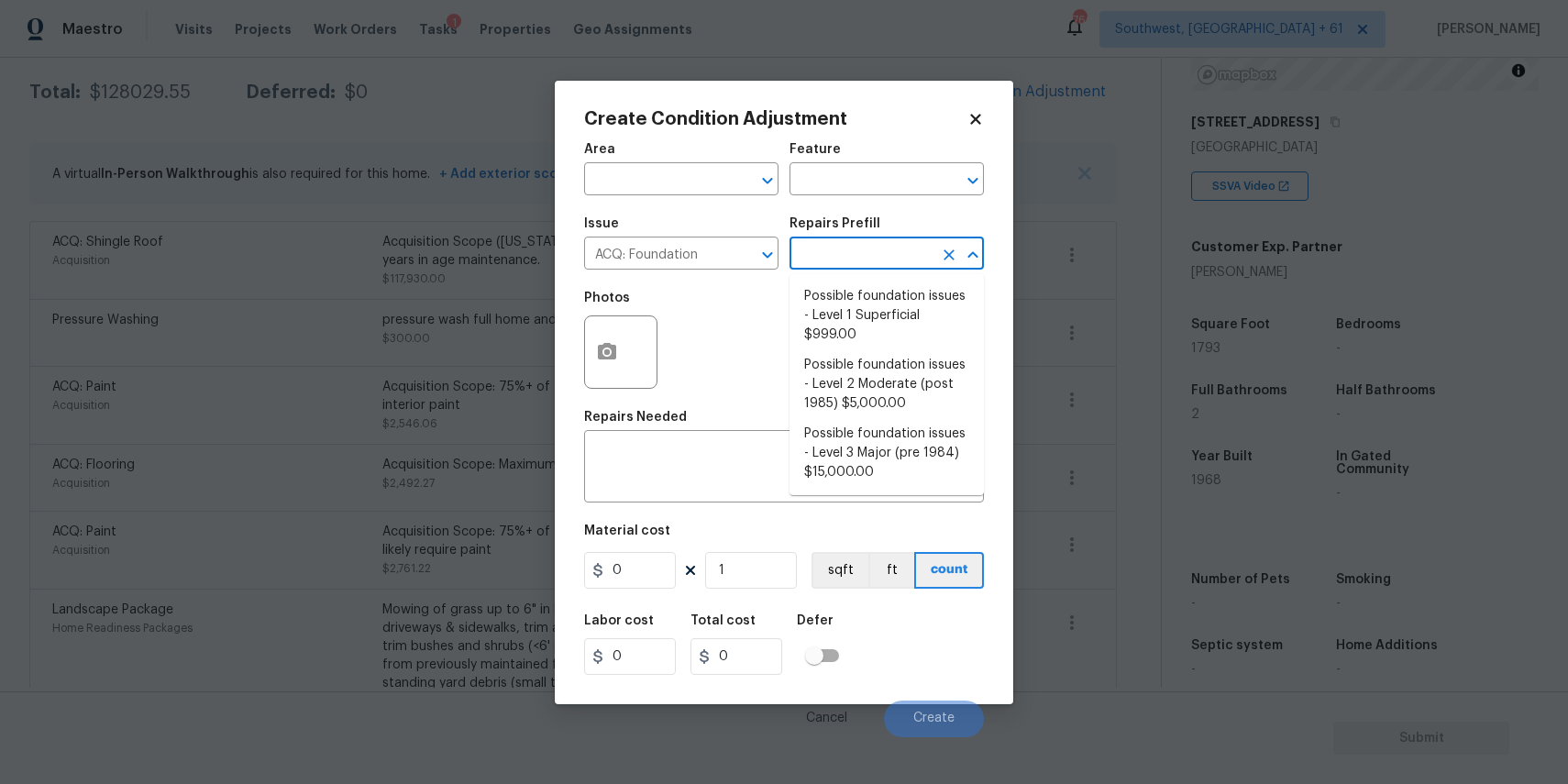
click at [857, 255] on input "text" at bounding box center [860, 255] width 143 height 28
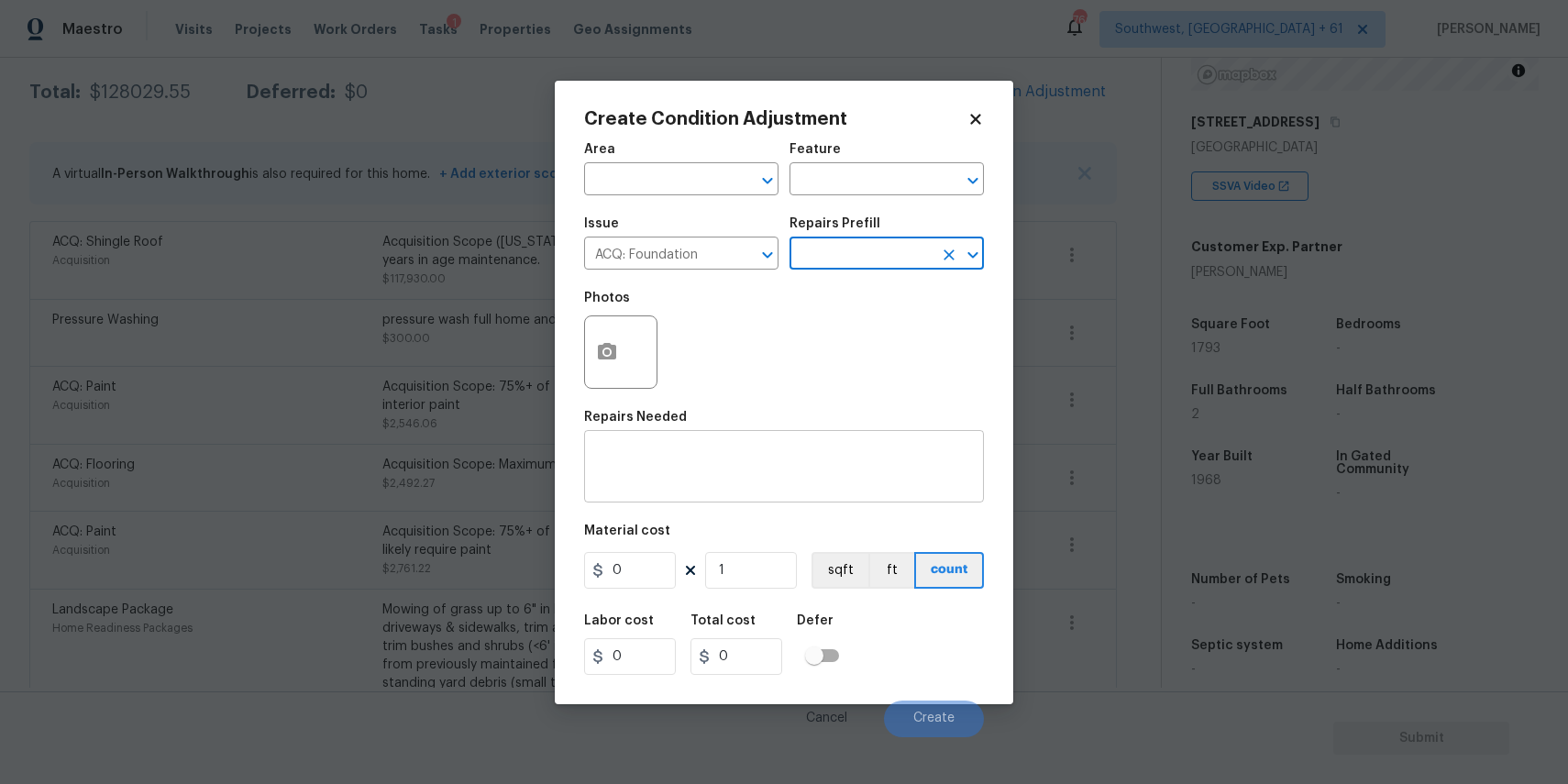
click at [815, 434] on div "x ​" at bounding box center [784, 468] width 400 height 68
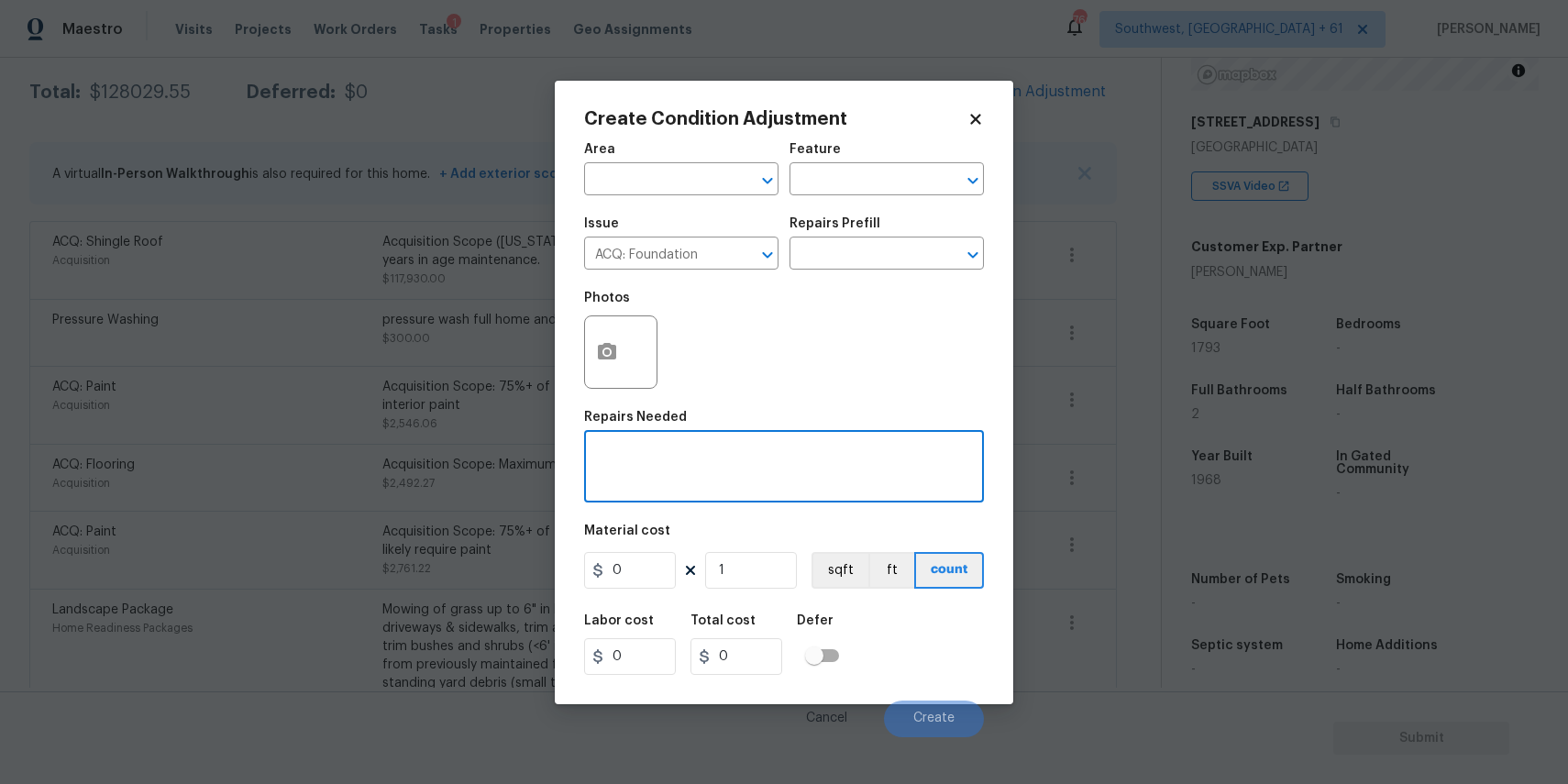
click at [841, 235] on div "Repairs Prefill" at bounding box center [886, 229] width 194 height 24
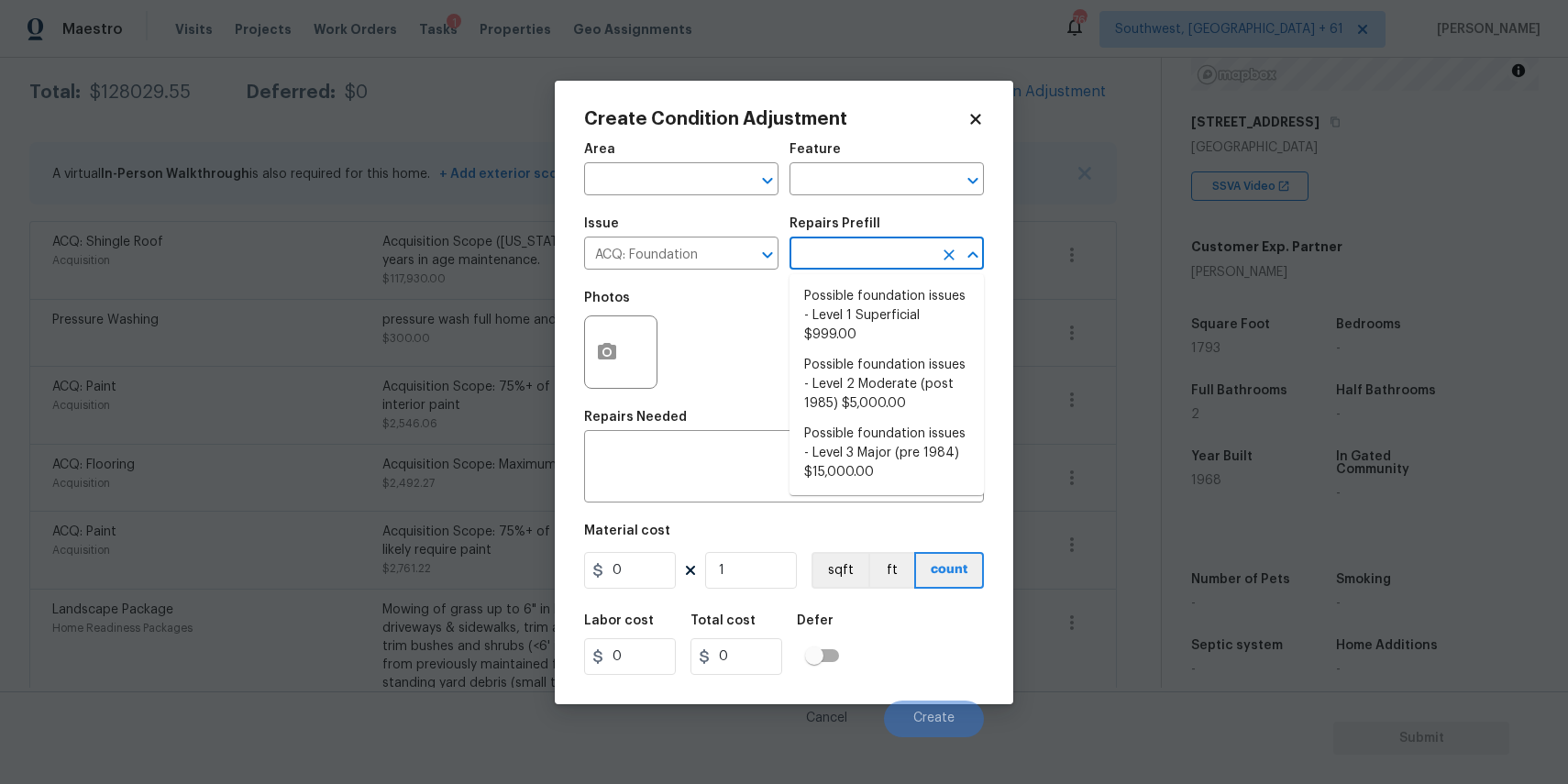
click at [850, 244] on input "text" at bounding box center [860, 255] width 143 height 28
click at [923, 454] on li "Possible foundation issues - Level 3 Major (pre 1984) $15,000.00" at bounding box center [886, 453] width 194 height 69
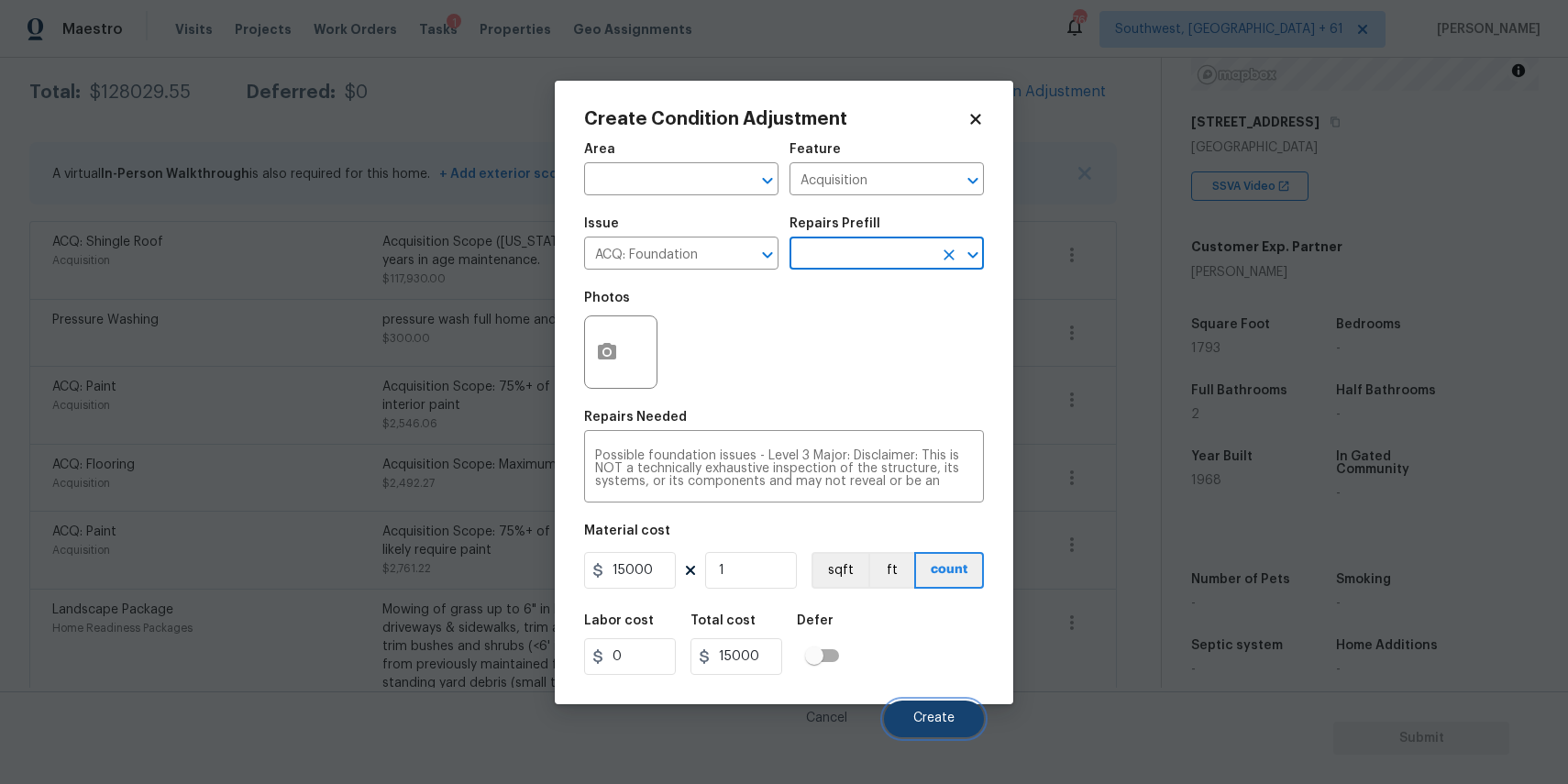
click at [947, 723] on span "Create" at bounding box center [934, 718] width 41 height 14
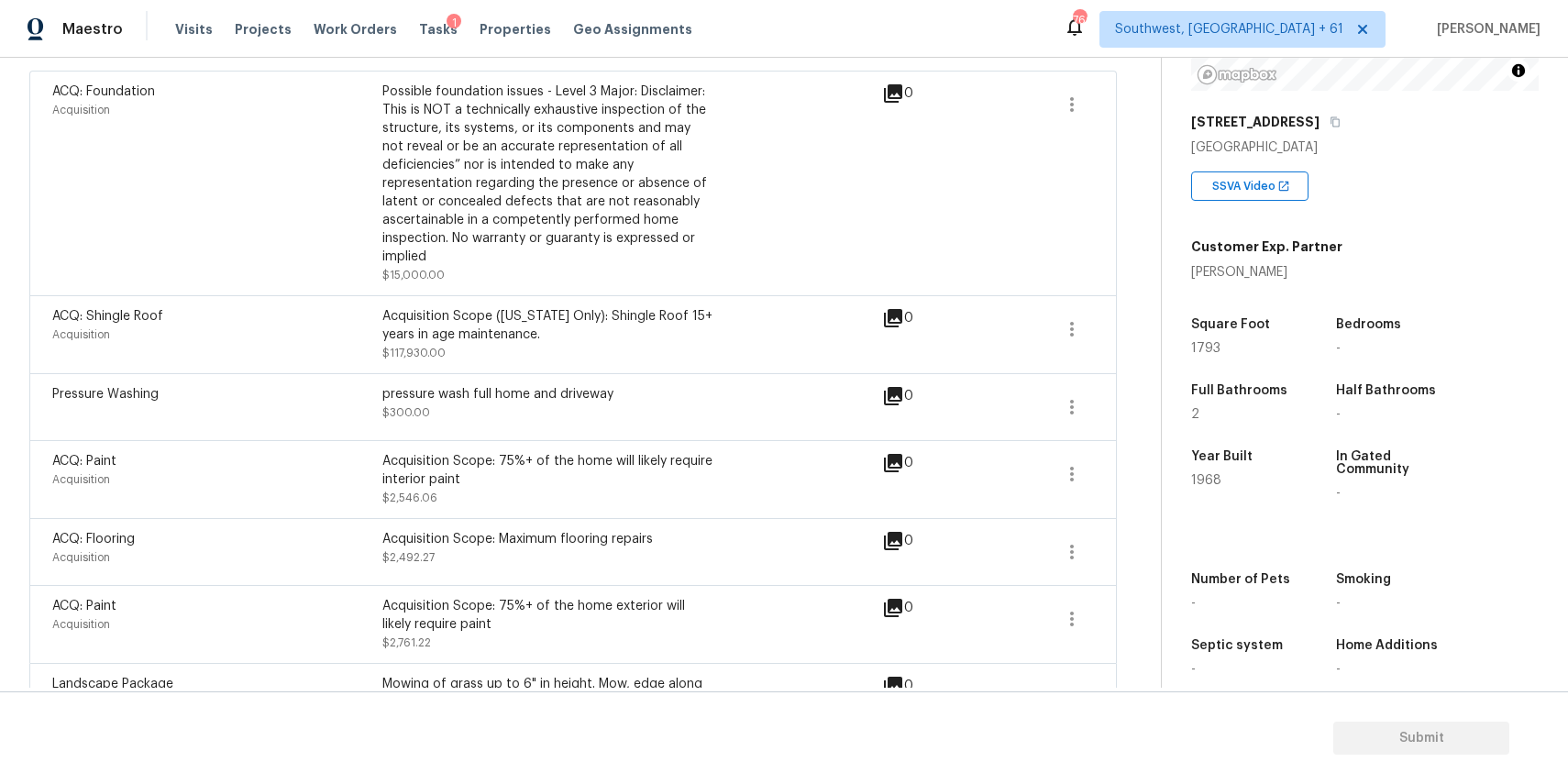
scroll to position [453, 0]
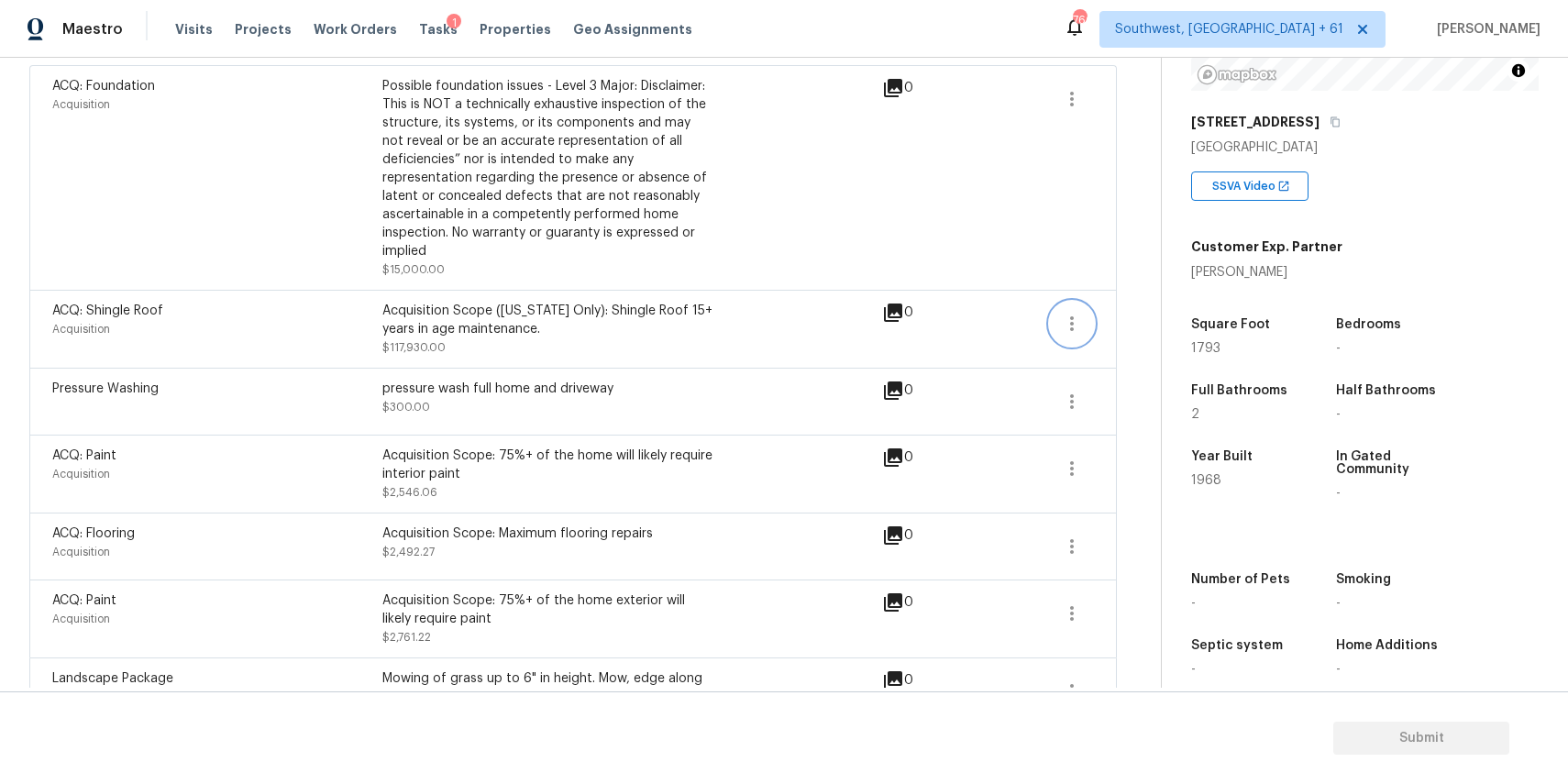
click at [1088, 316] on button "button" at bounding box center [1072, 323] width 44 height 44
click at [1154, 314] on div "Edit" at bounding box center [1176, 321] width 143 height 19
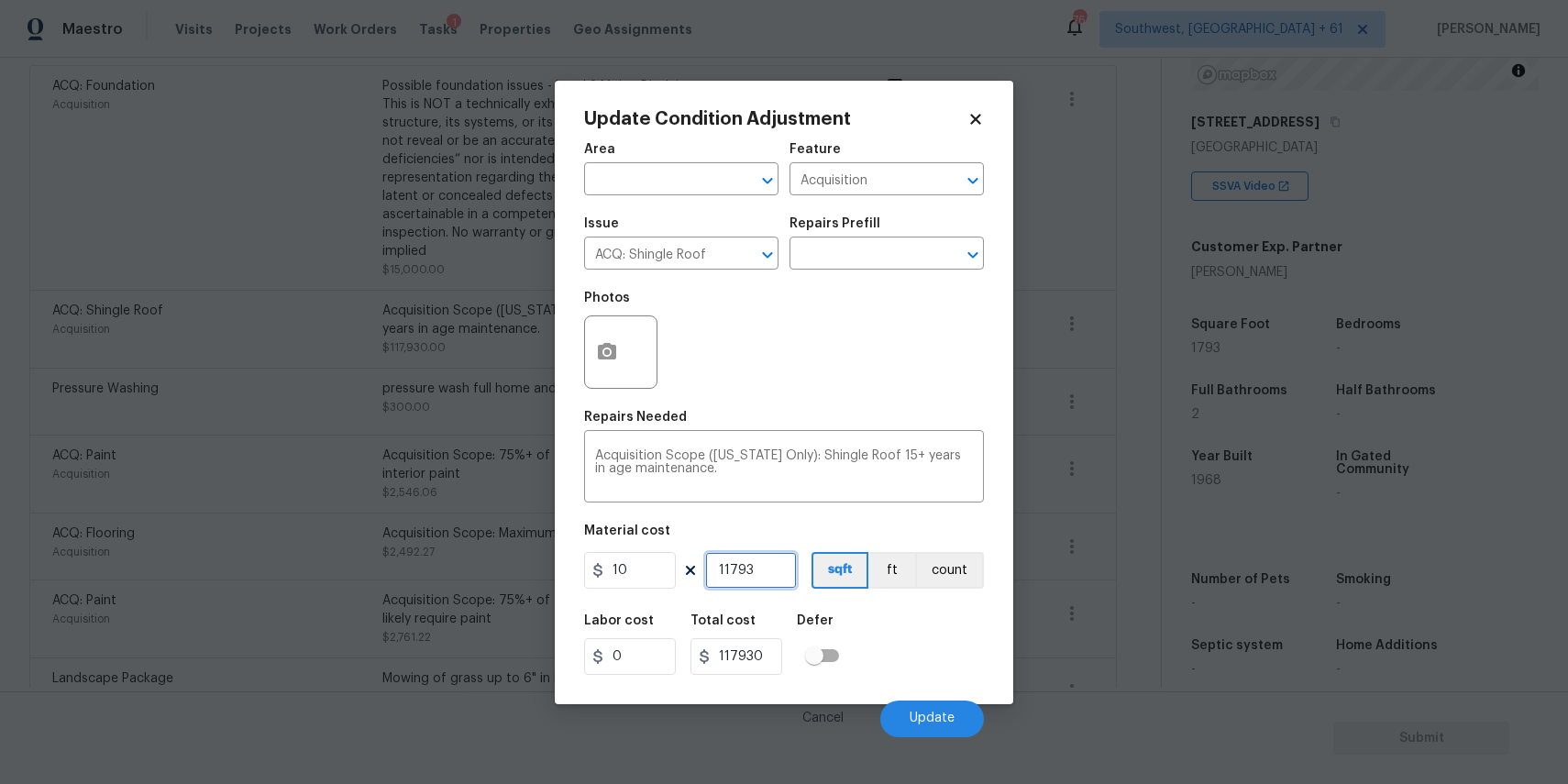
click at [727, 569] on input "11793" at bounding box center [751, 570] width 91 height 36
click at [925, 708] on button "Update" at bounding box center [932, 718] width 104 height 36
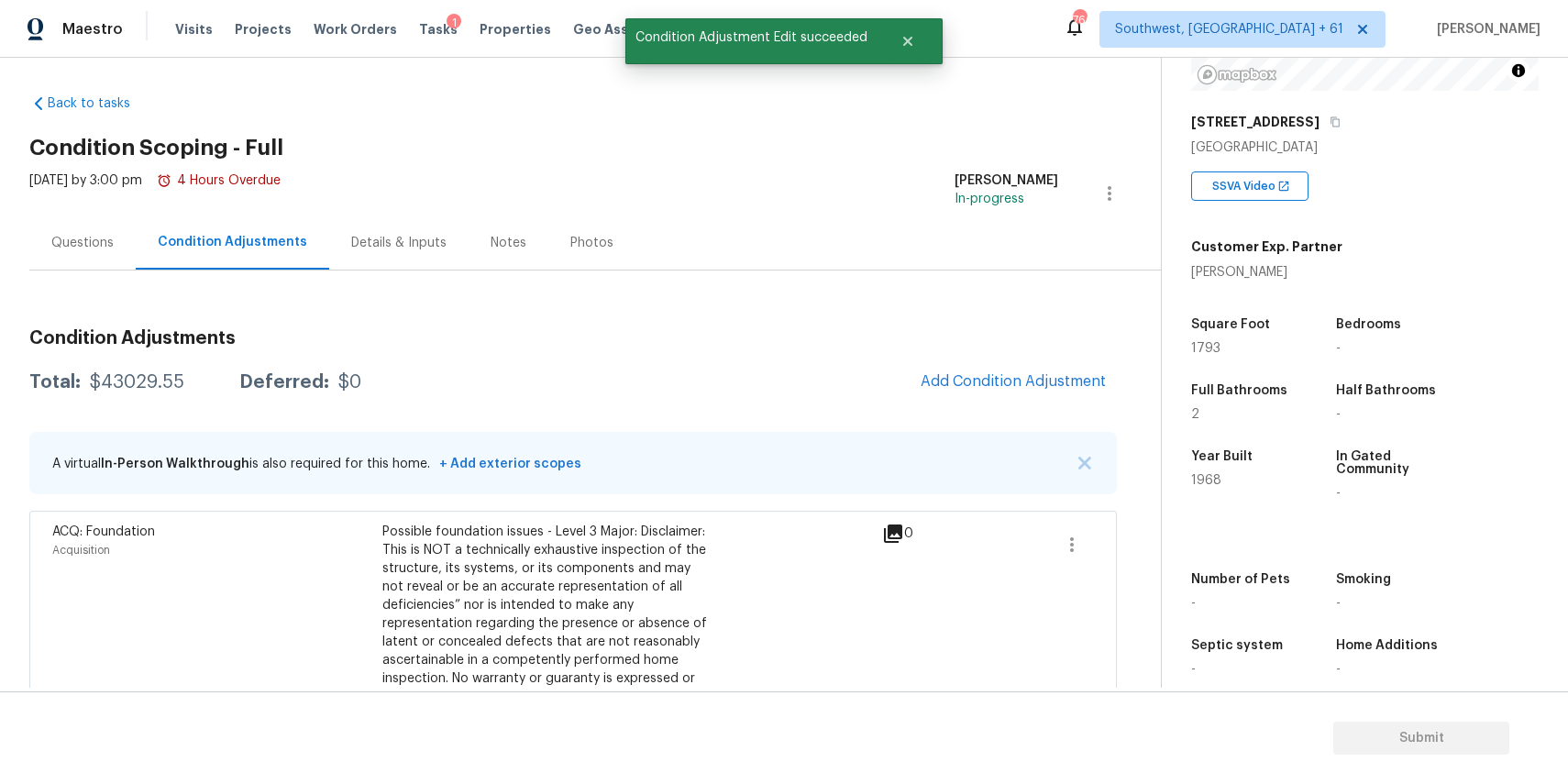
scroll to position [0, 0]
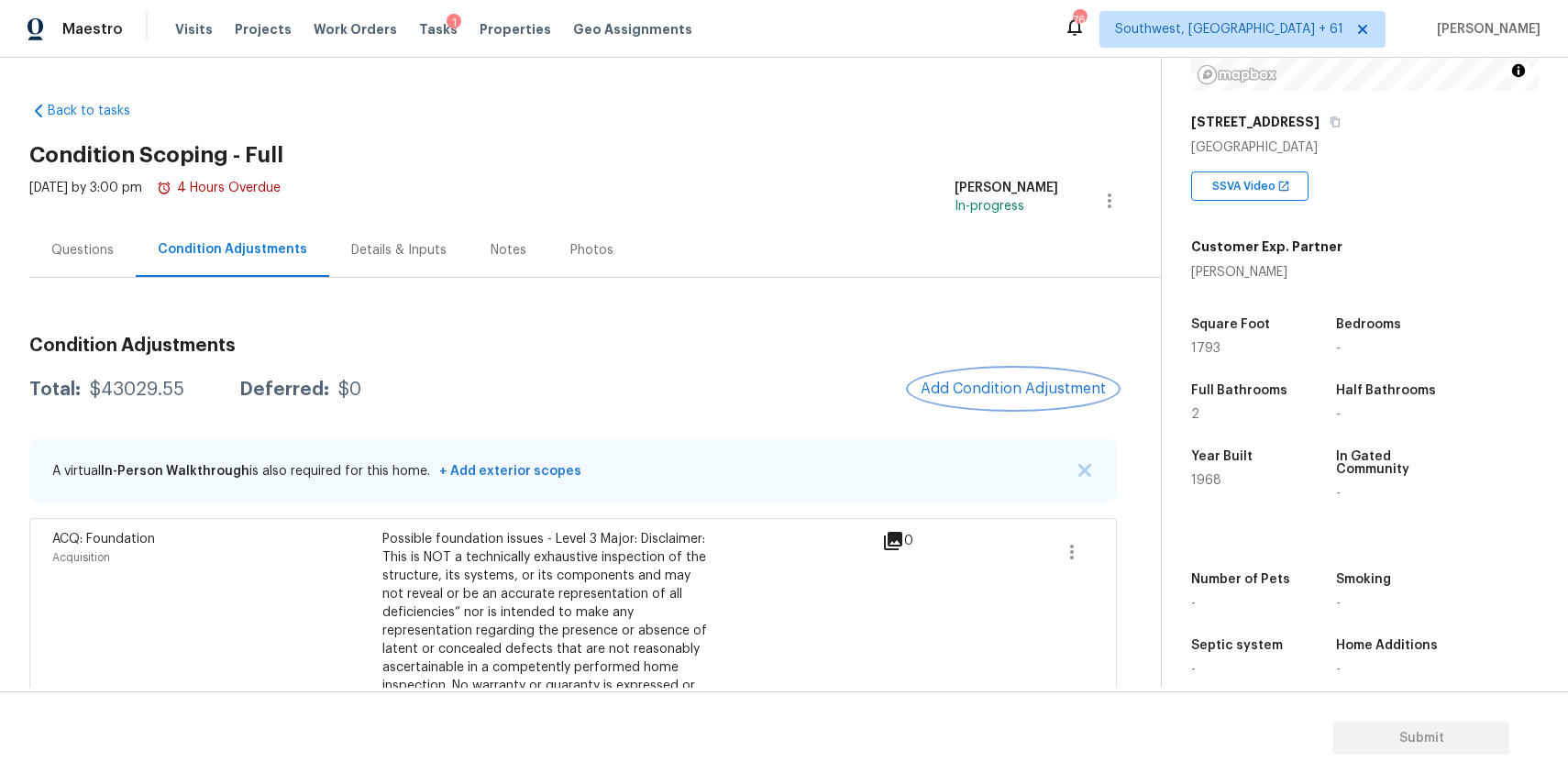
click at [946, 378] on button "Add Condition Adjustment" at bounding box center [1013, 388] width 207 height 38
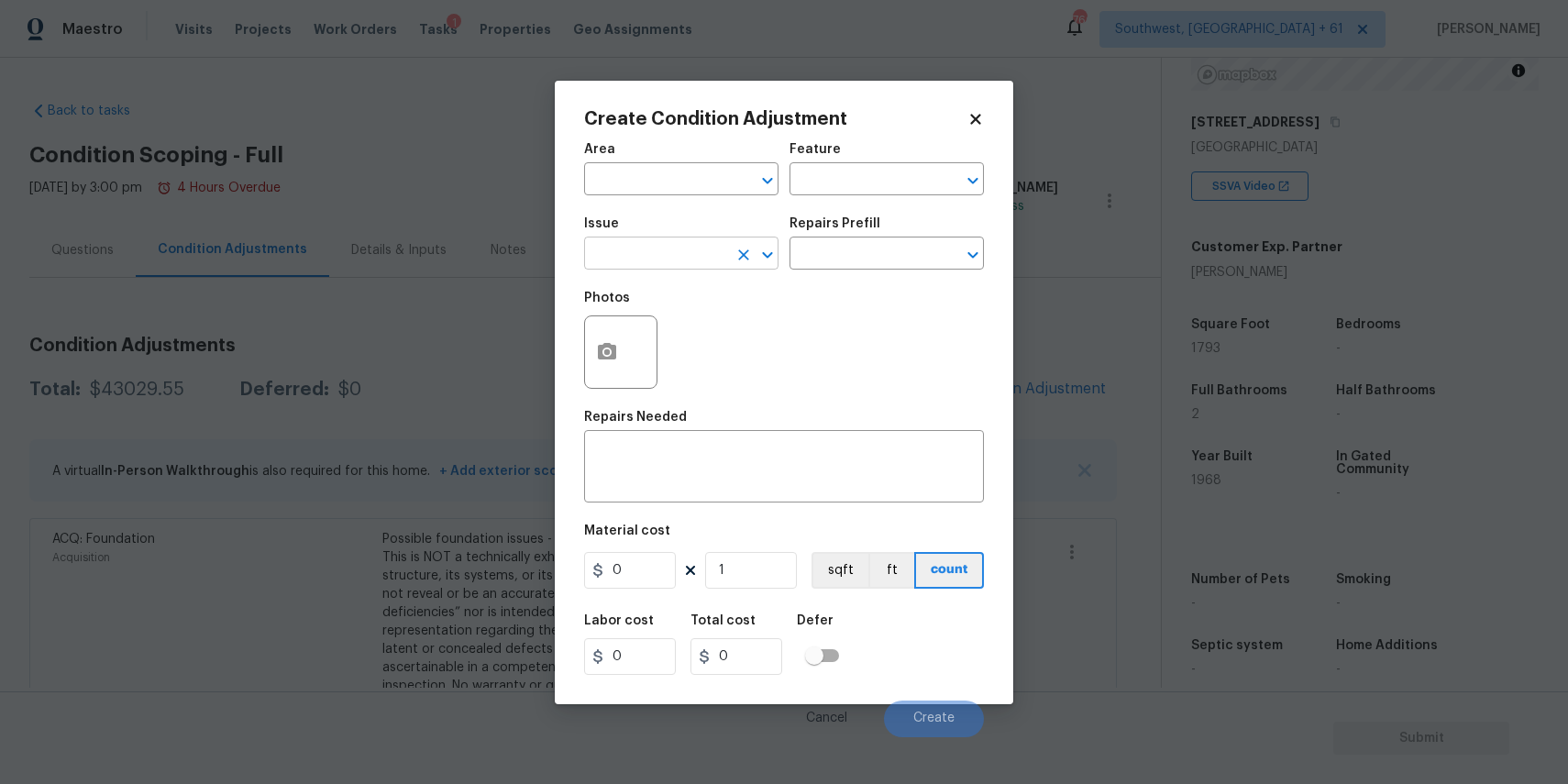
click at [687, 260] on input "text" at bounding box center [655, 255] width 143 height 28
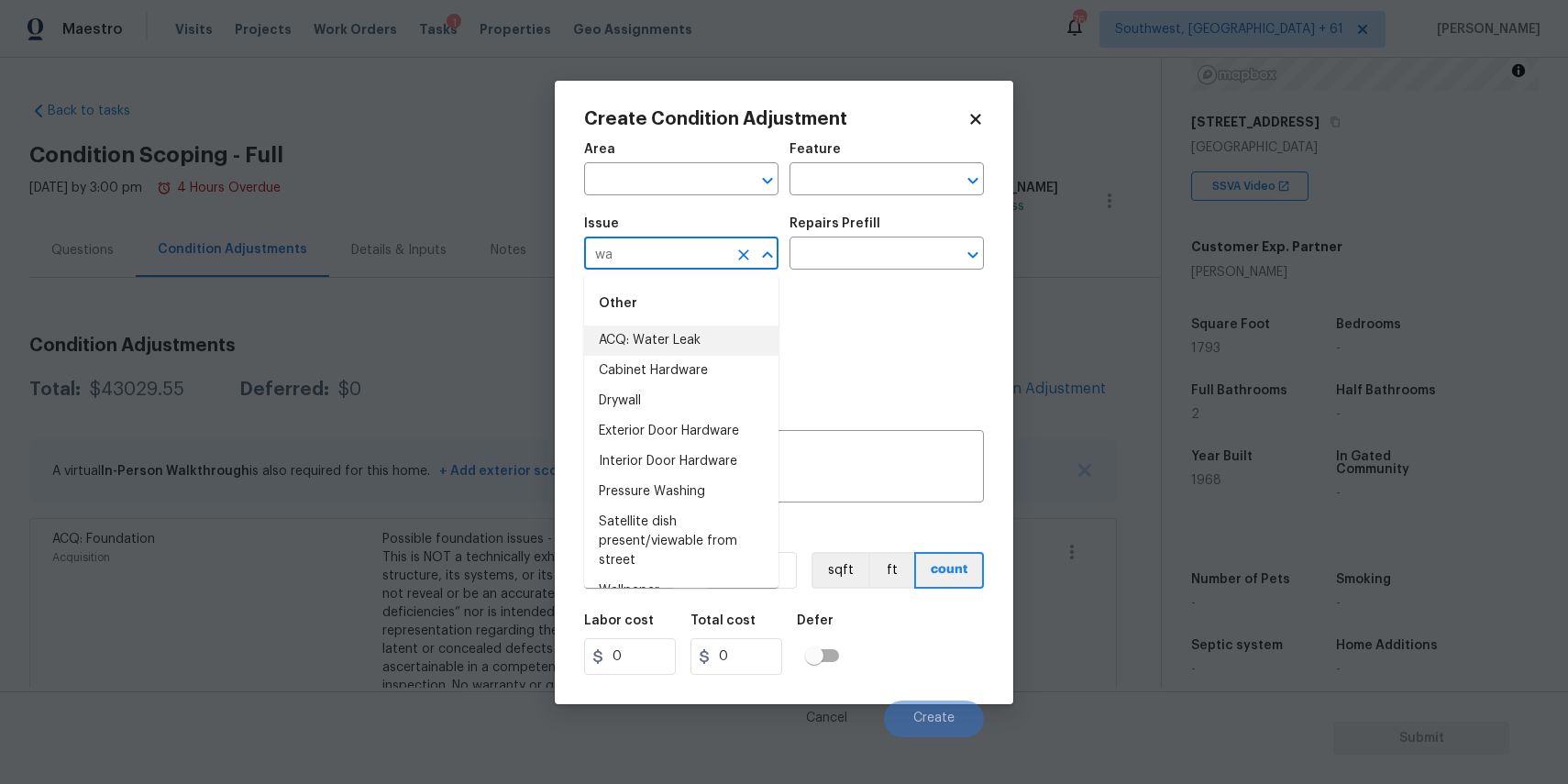
click at [669, 337] on li "ACQ: Water Leak" at bounding box center [681, 340] width 194 height 30
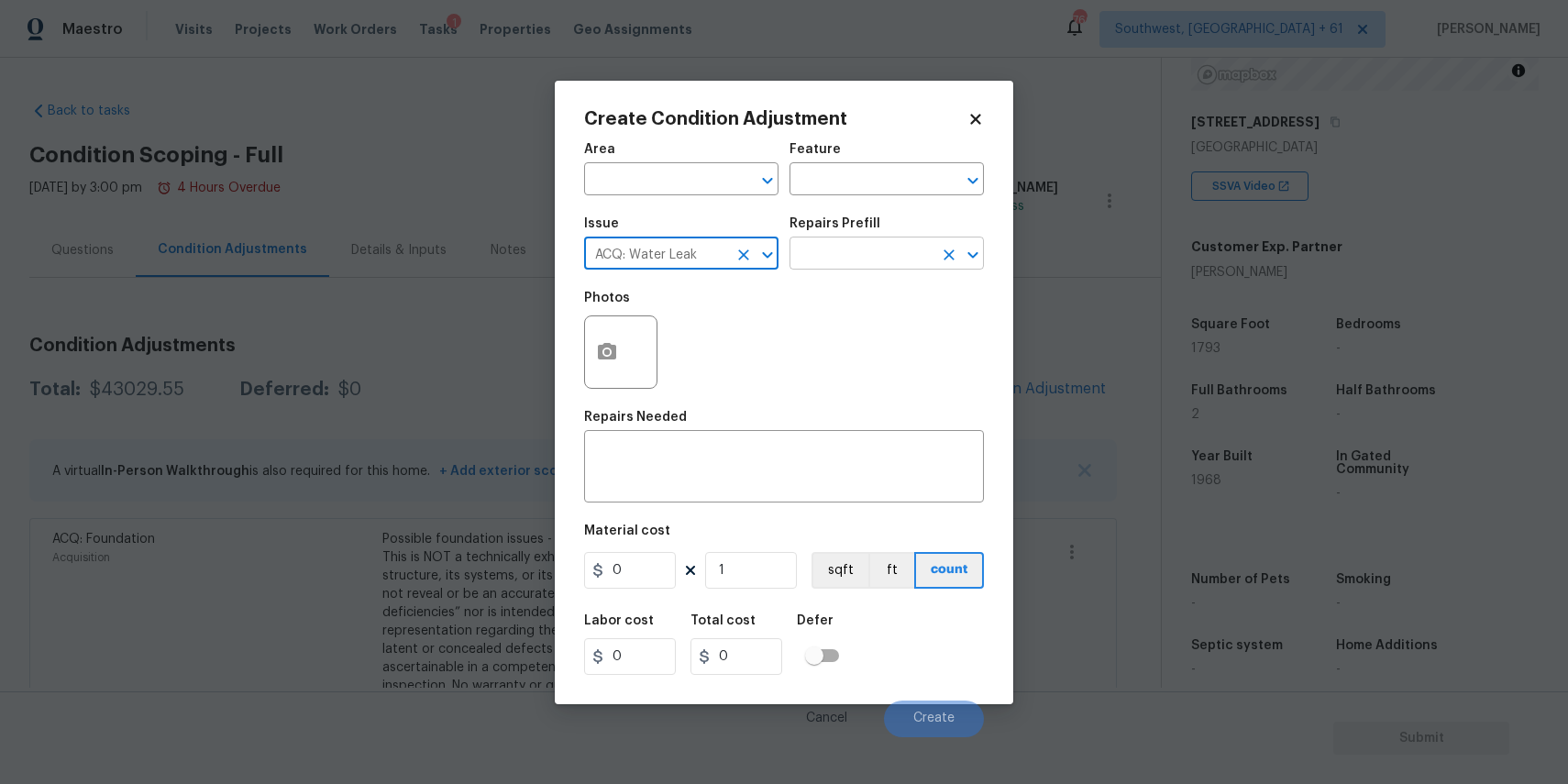
click at [822, 251] on input "text" at bounding box center [860, 255] width 143 height 28
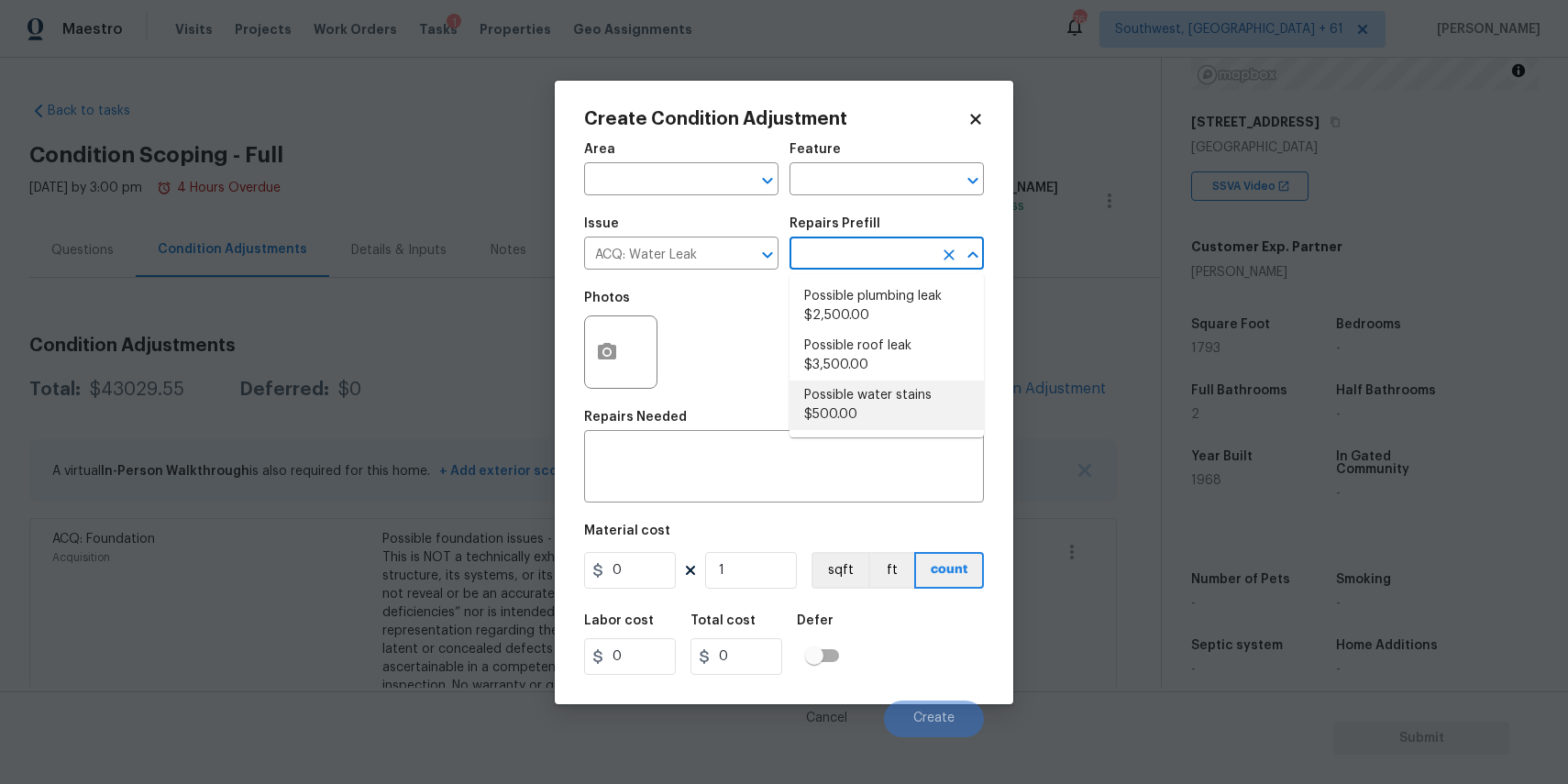
click at [909, 384] on li "Possible water stains $500.00" at bounding box center [886, 405] width 194 height 49
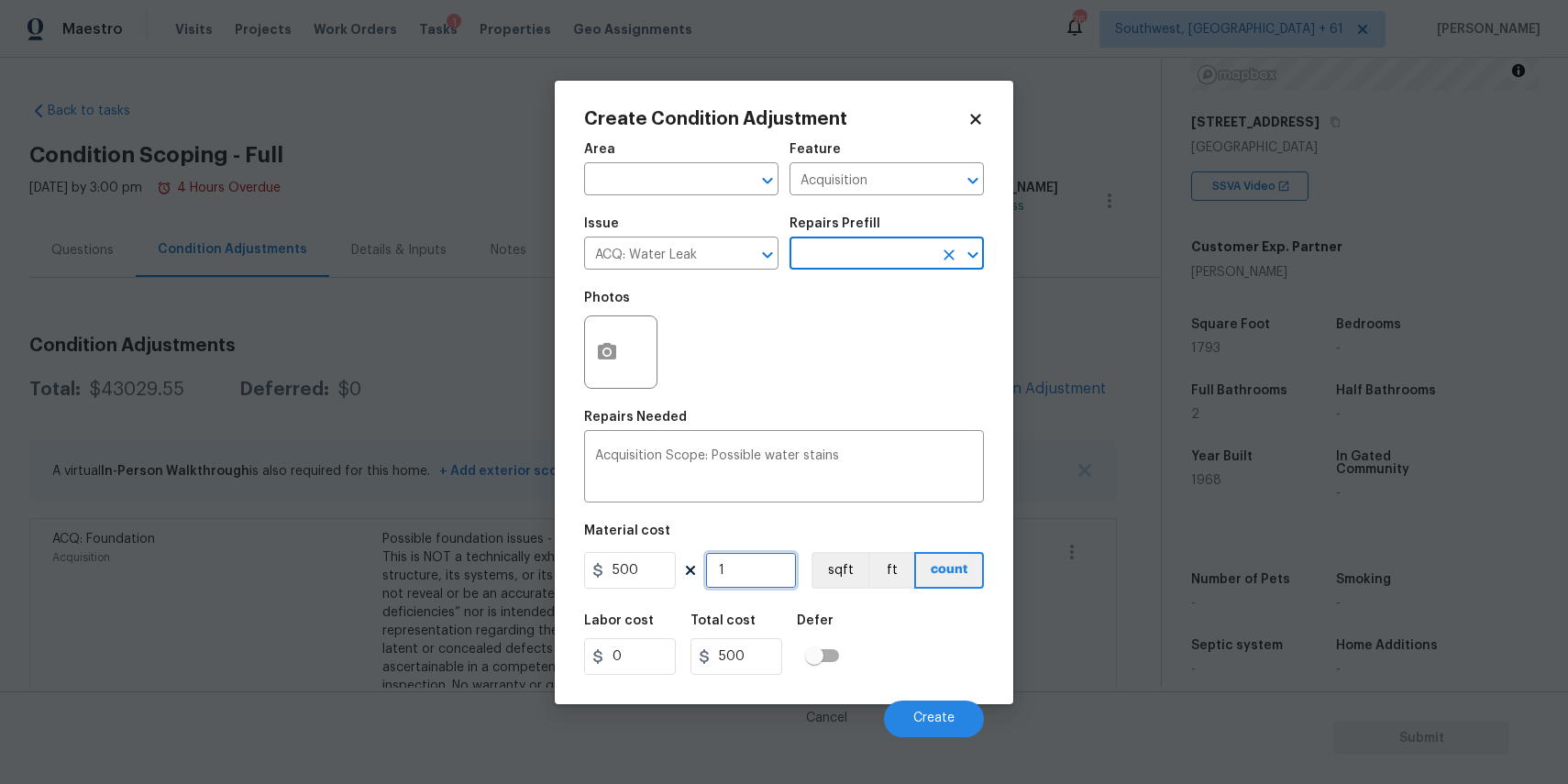
click at [722, 563] on input "1" at bounding box center [751, 570] width 91 height 36
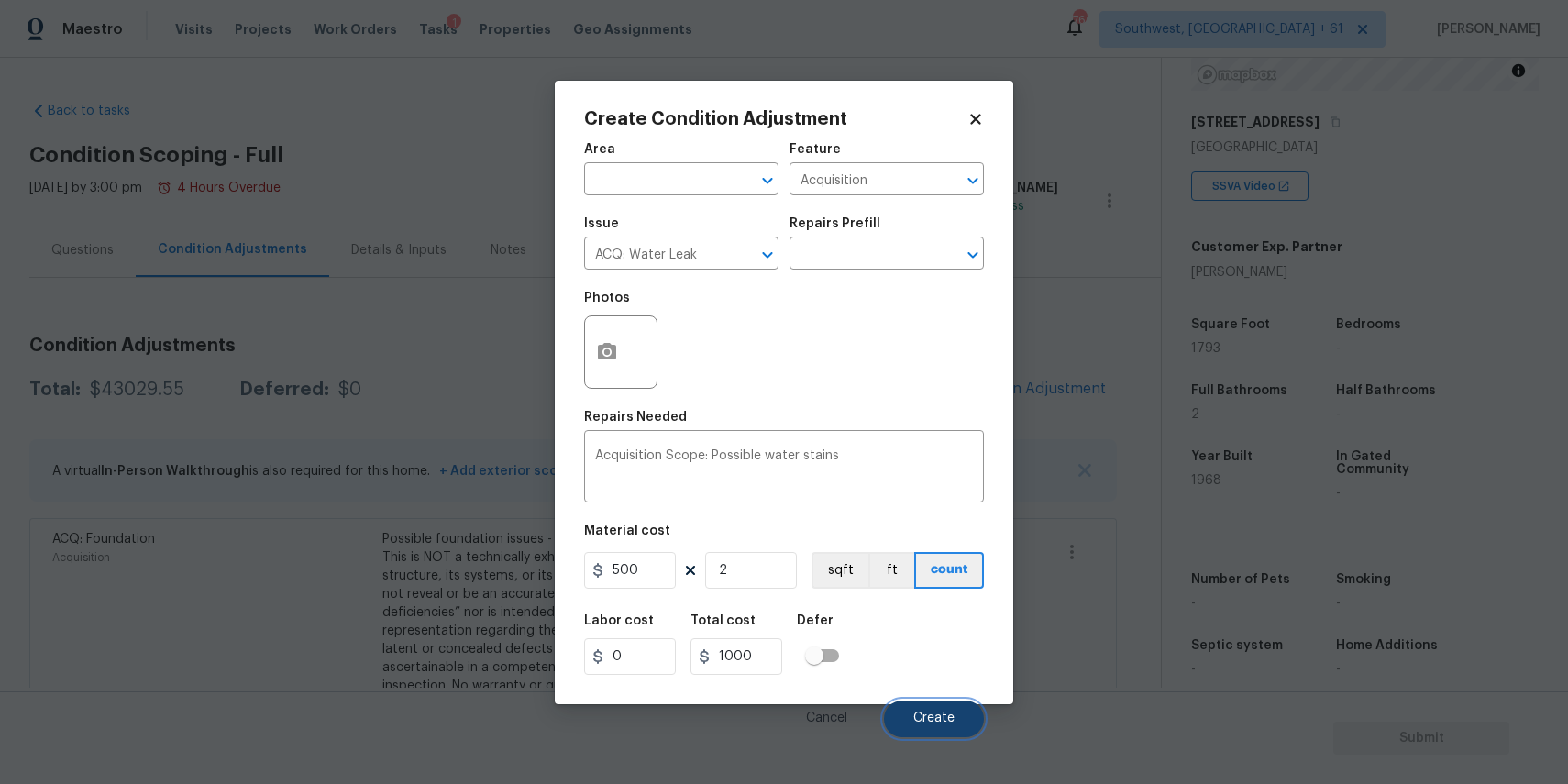
click at [919, 710] on button "Create" at bounding box center [934, 718] width 100 height 36
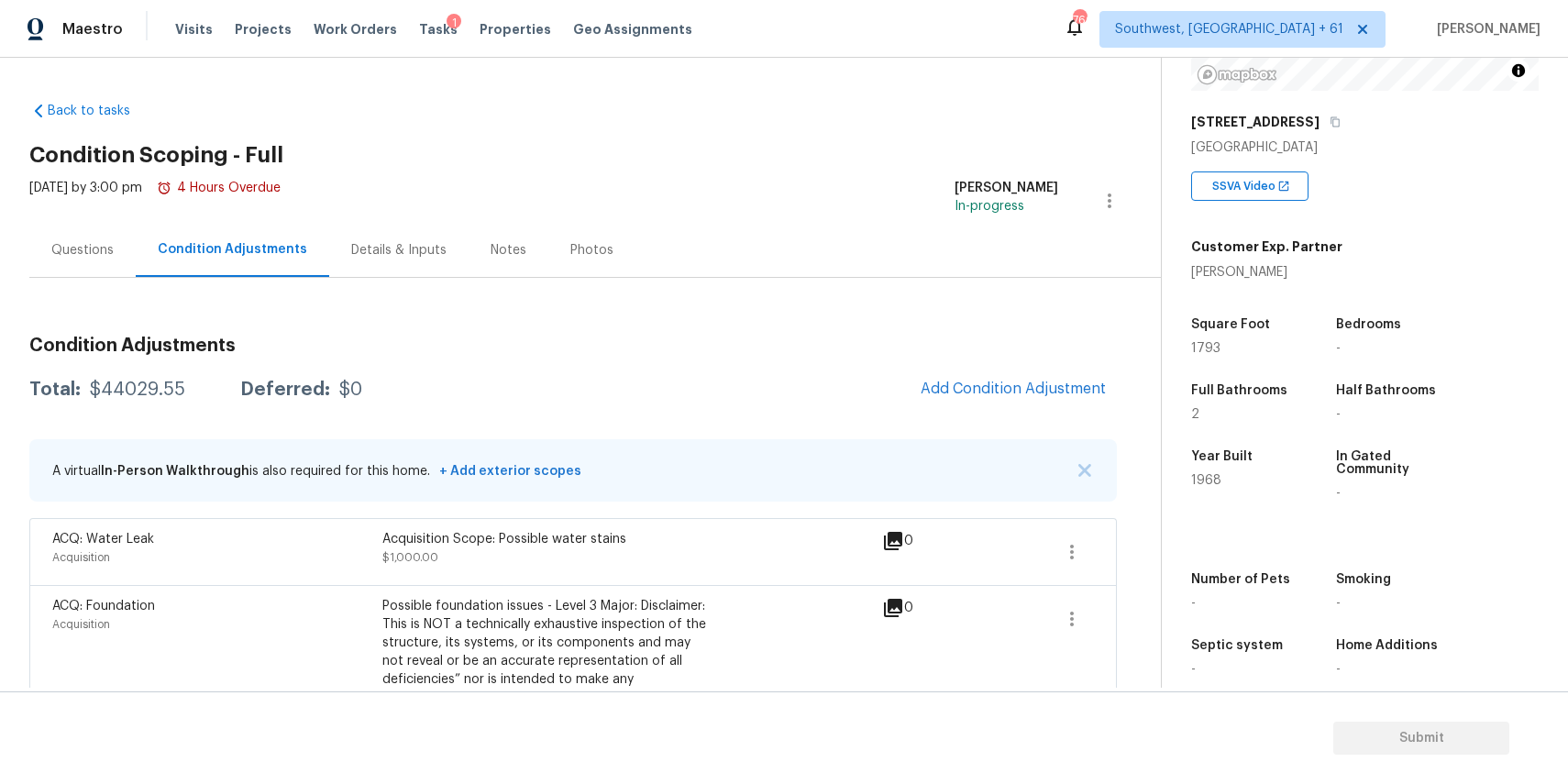
click at [1091, 565] on span at bounding box center [1072, 551] width 44 height 44
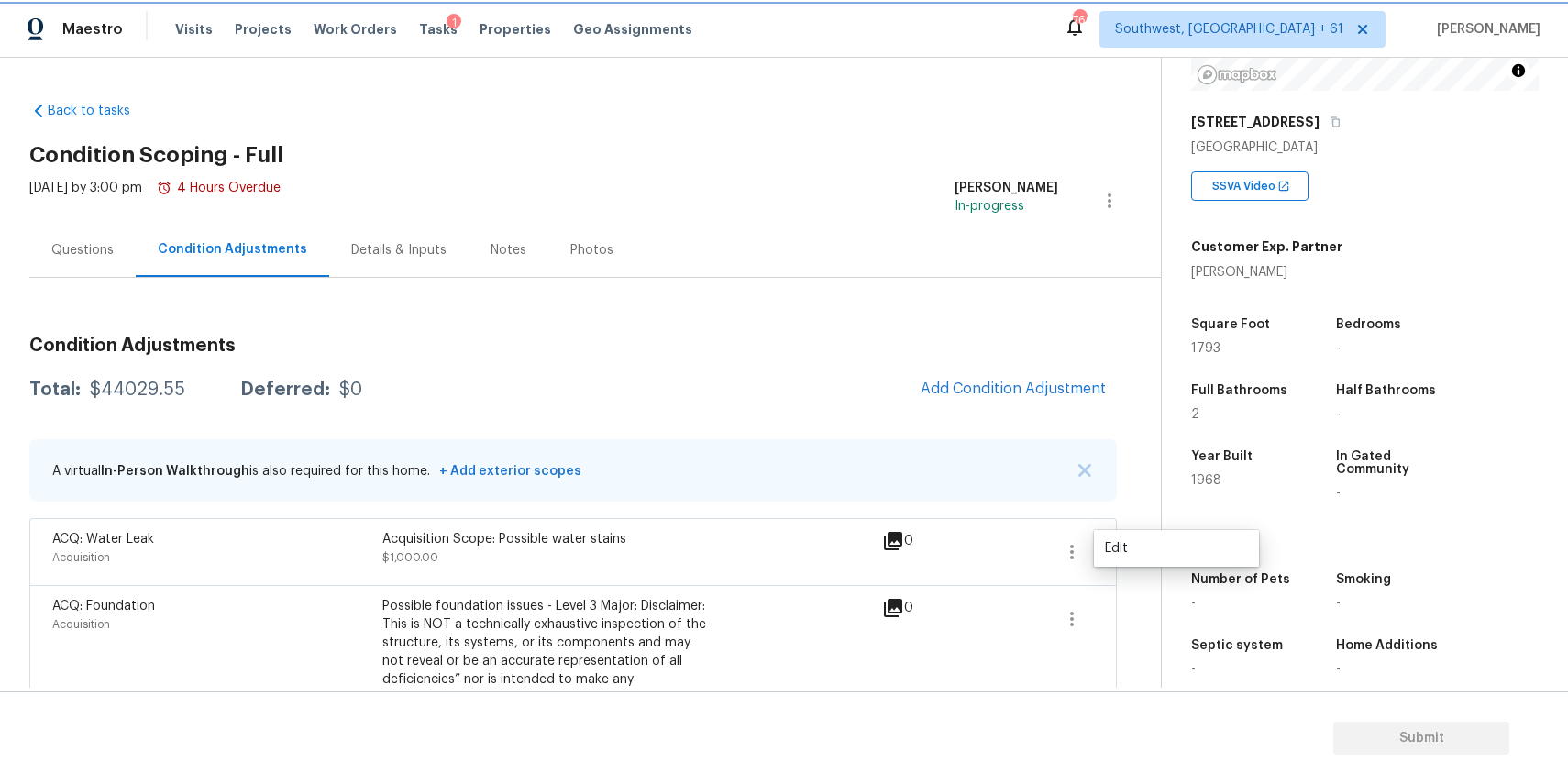
click at [1072, 556] on icon "button" at bounding box center [1072, 552] width 4 height 15
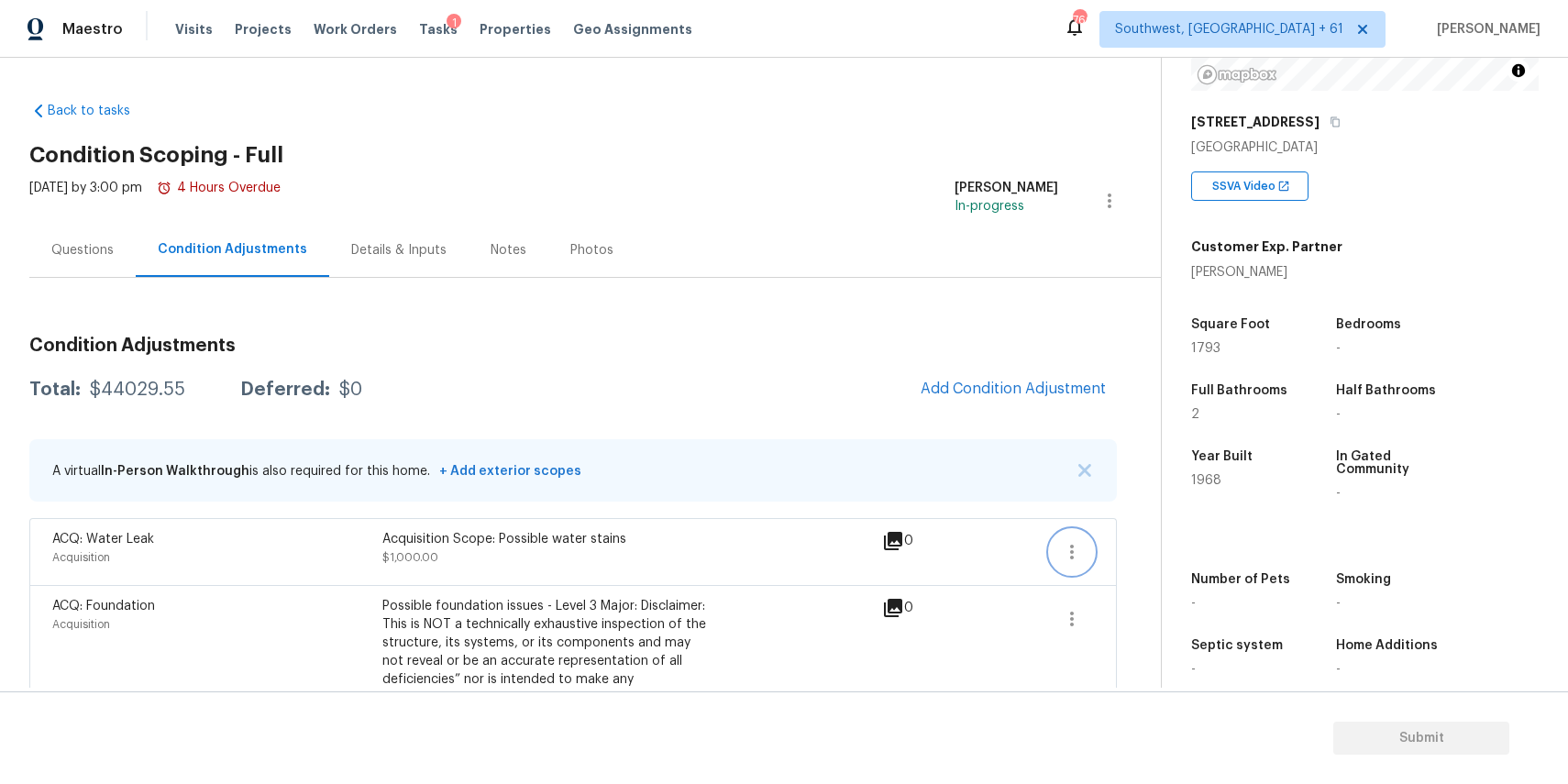
click at [1086, 543] on button "button" at bounding box center [1072, 551] width 44 height 44
click at [1129, 537] on link "Edit" at bounding box center [1176, 547] width 156 height 27
click at [1129, 537] on body "Maestro Visits Projects Work Orders Tasks 1 Properties Geo Assignments 766 Sout…" at bounding box center [784, 392] width 1568 height 784
click at [1075, 557] on icon "button" at bounding box center [1072, 552] width 22 height 22
click at [1118, 559] on link "Edit" at bounding box center [1176, 547] width 156 height 27
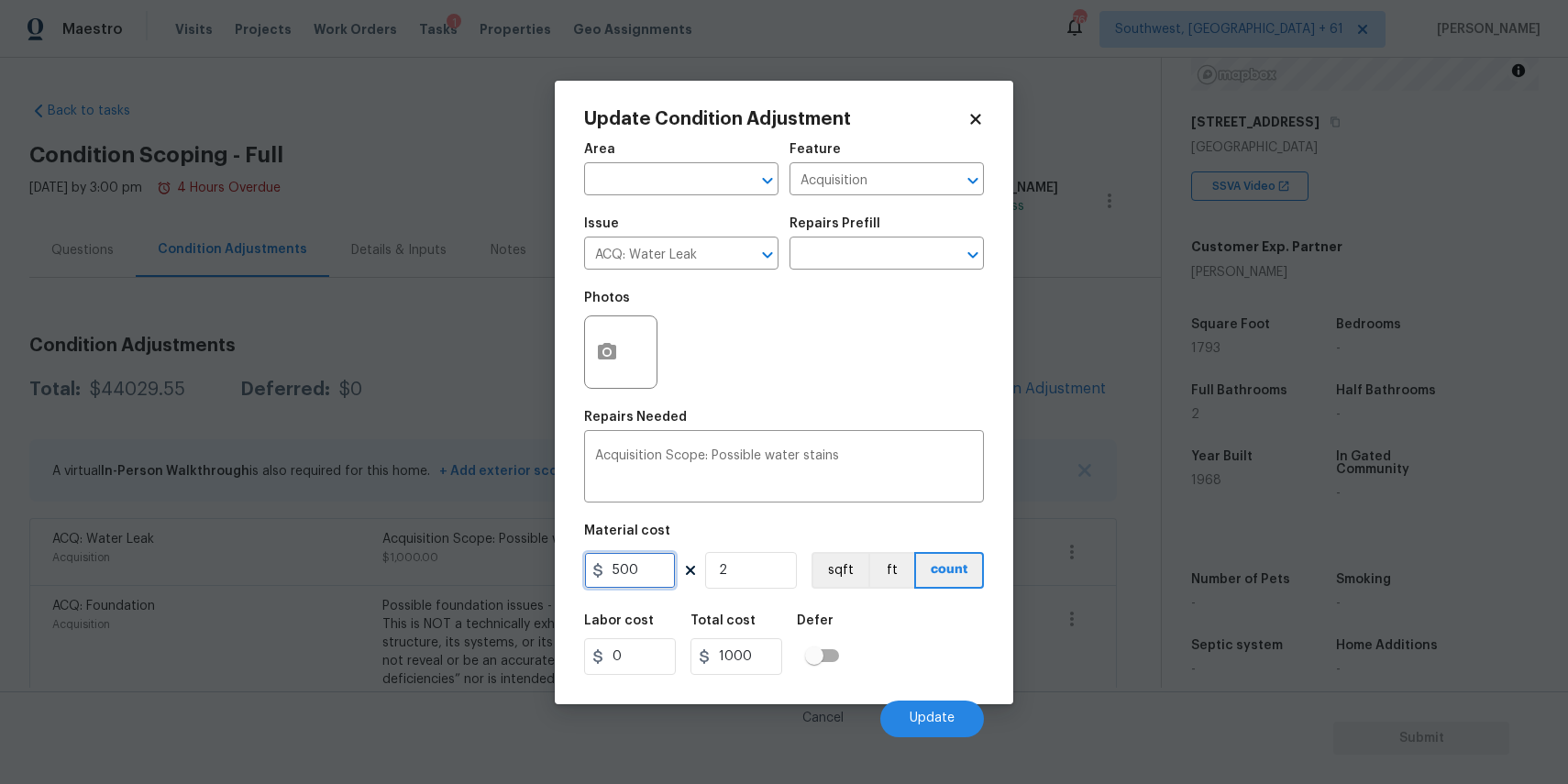
click at [639, 572] on input "500" at bounding box center [630, 570] width 91 height 36
click at [943, 726] on button "Update" at bounding box center [932, 718] width 104 height 36
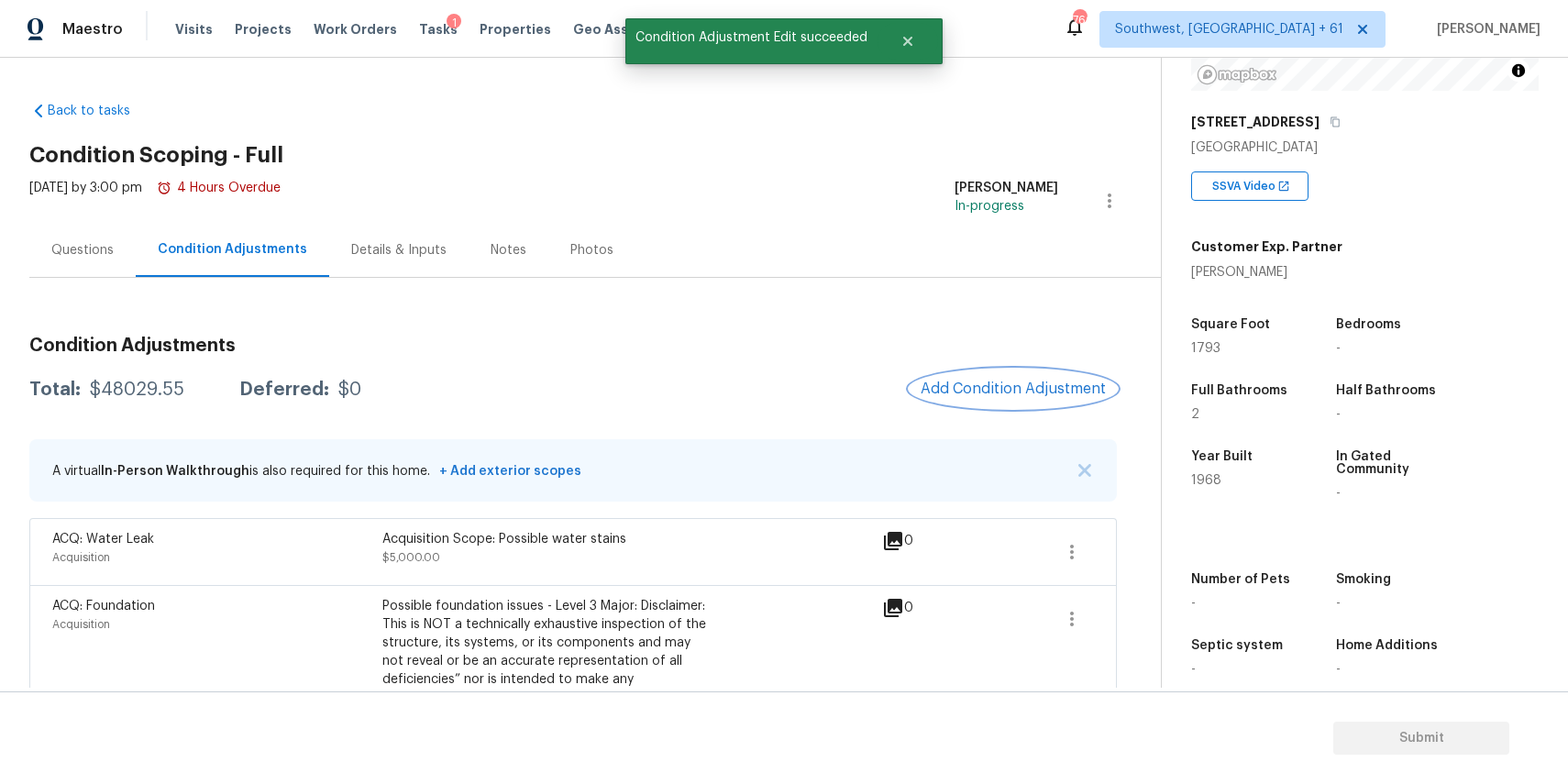
click at [1042, 381] on span "Add Condition Adjustment" at bounding box center [1013, 389] width 186 height 17
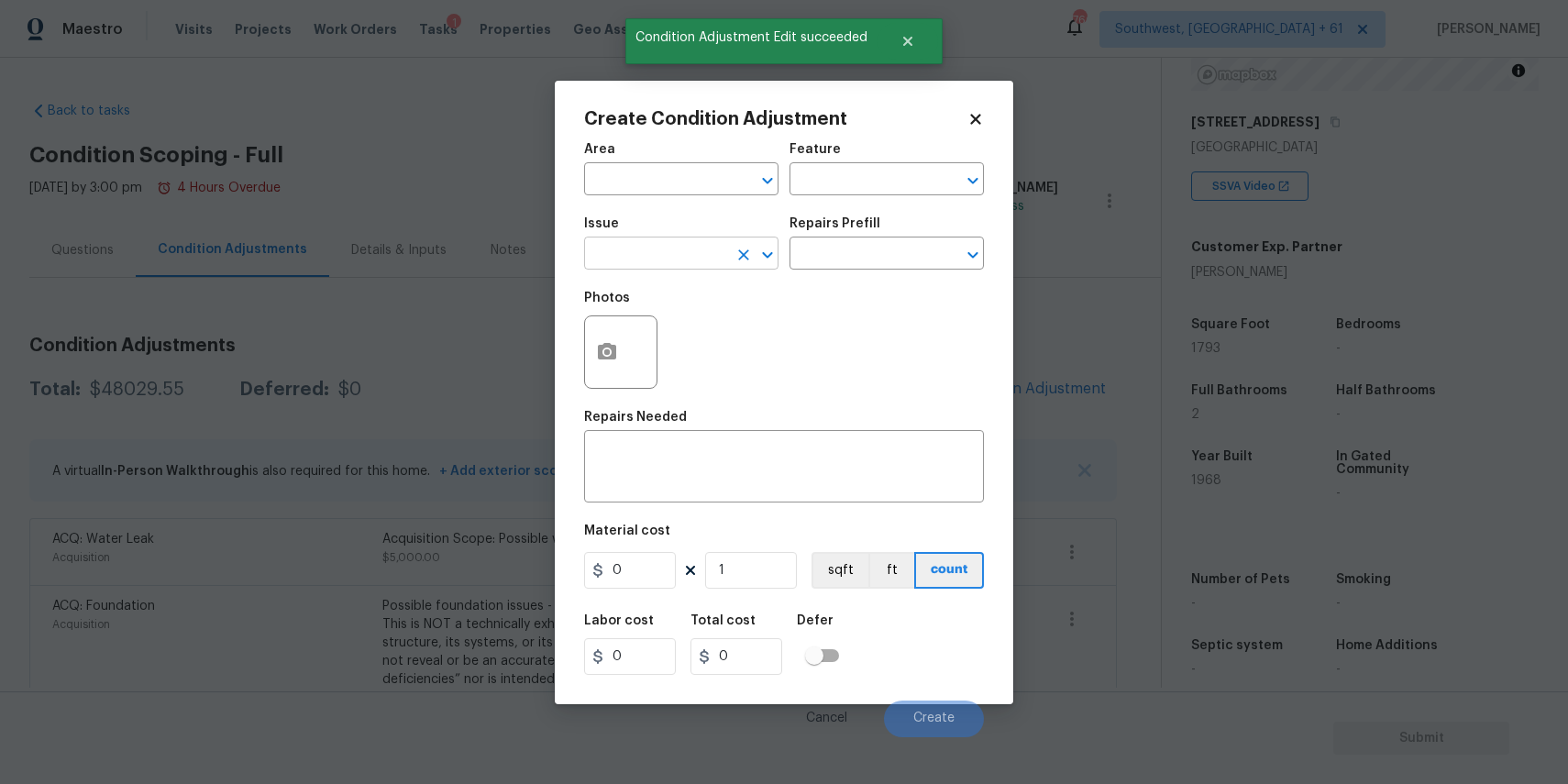
click at [642, 267] on input "text" at bounding box center [655, 255] width 143 height 28
click at [707, 332] on li "ACQ: Water Leak" at bounding box center [681, 340] width 194 height 30
click at [867, 256] on input "text" at bounding box center [860, 255] width 143 height 28
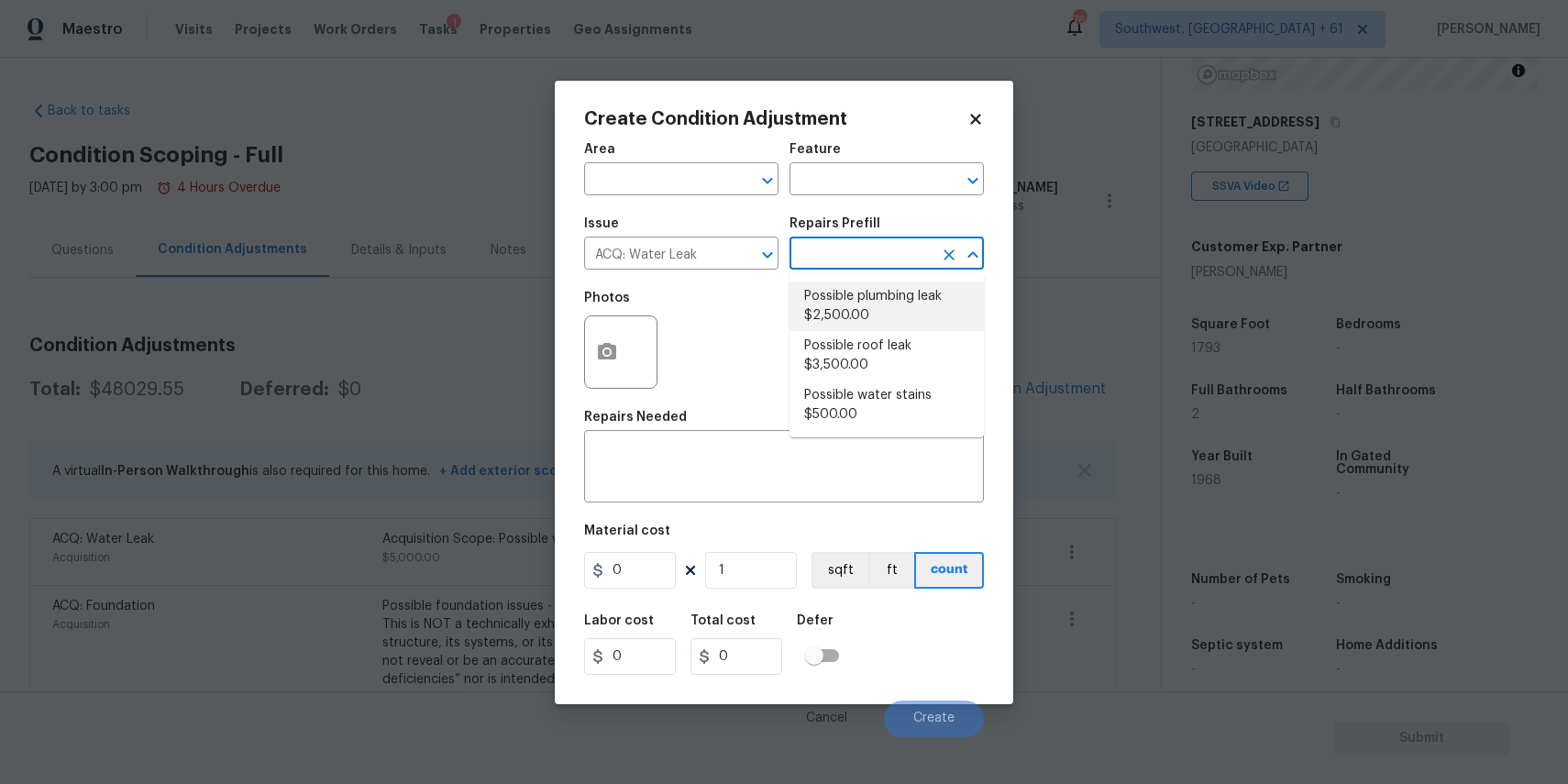
click at [917, 288] on li "Possible plumbing leak $2,500.00" at bounding box center [886, 306] width 194 height 49
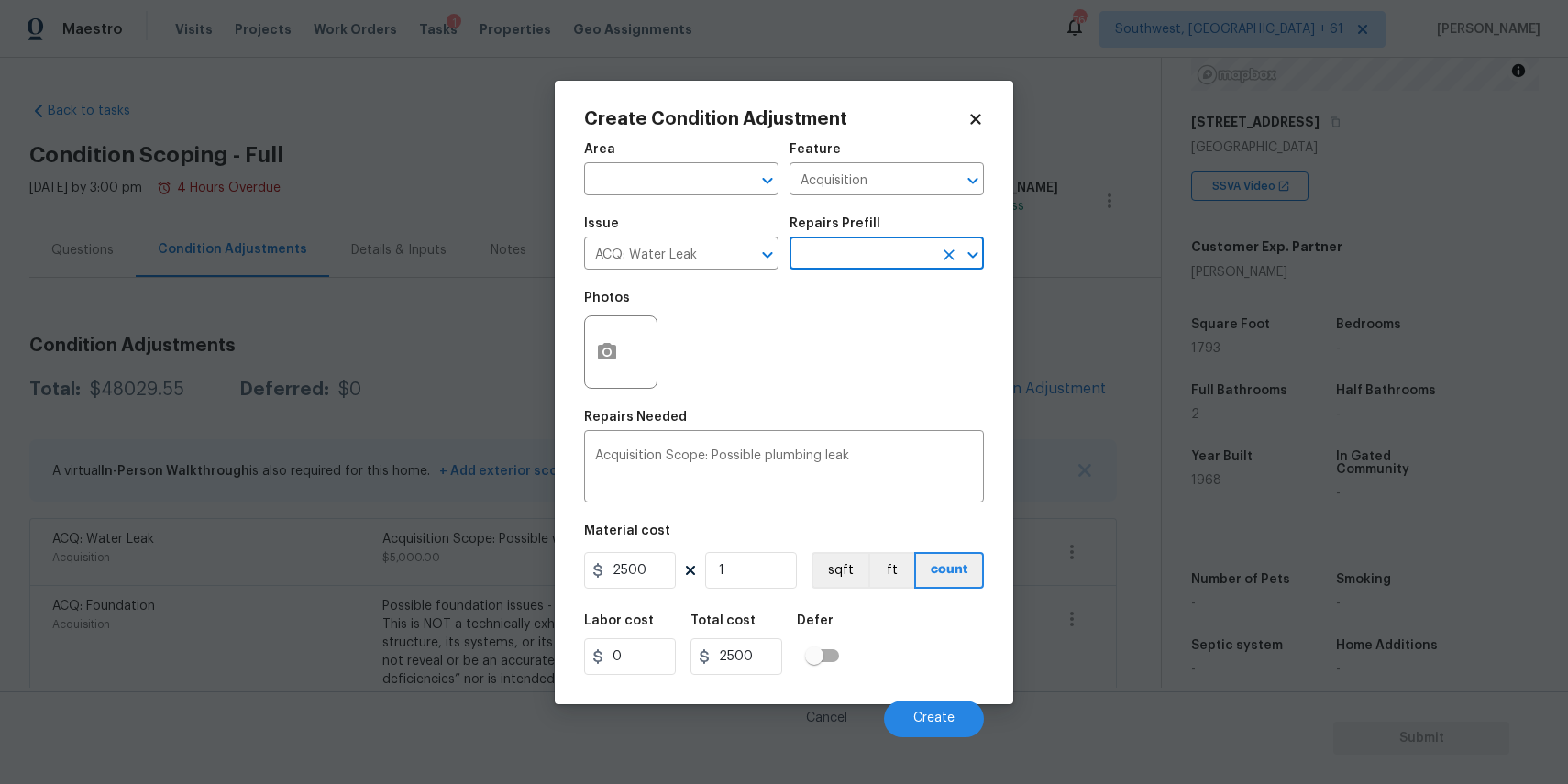
click at [889, 272] on div "Issue ACQ: Water Leak ​ Repairs Prefill ​" at bounding box center [784, 243] width 400 height 75
click at [877, 254] on input "text" at bounding box center [860, 255] width 143 height 28
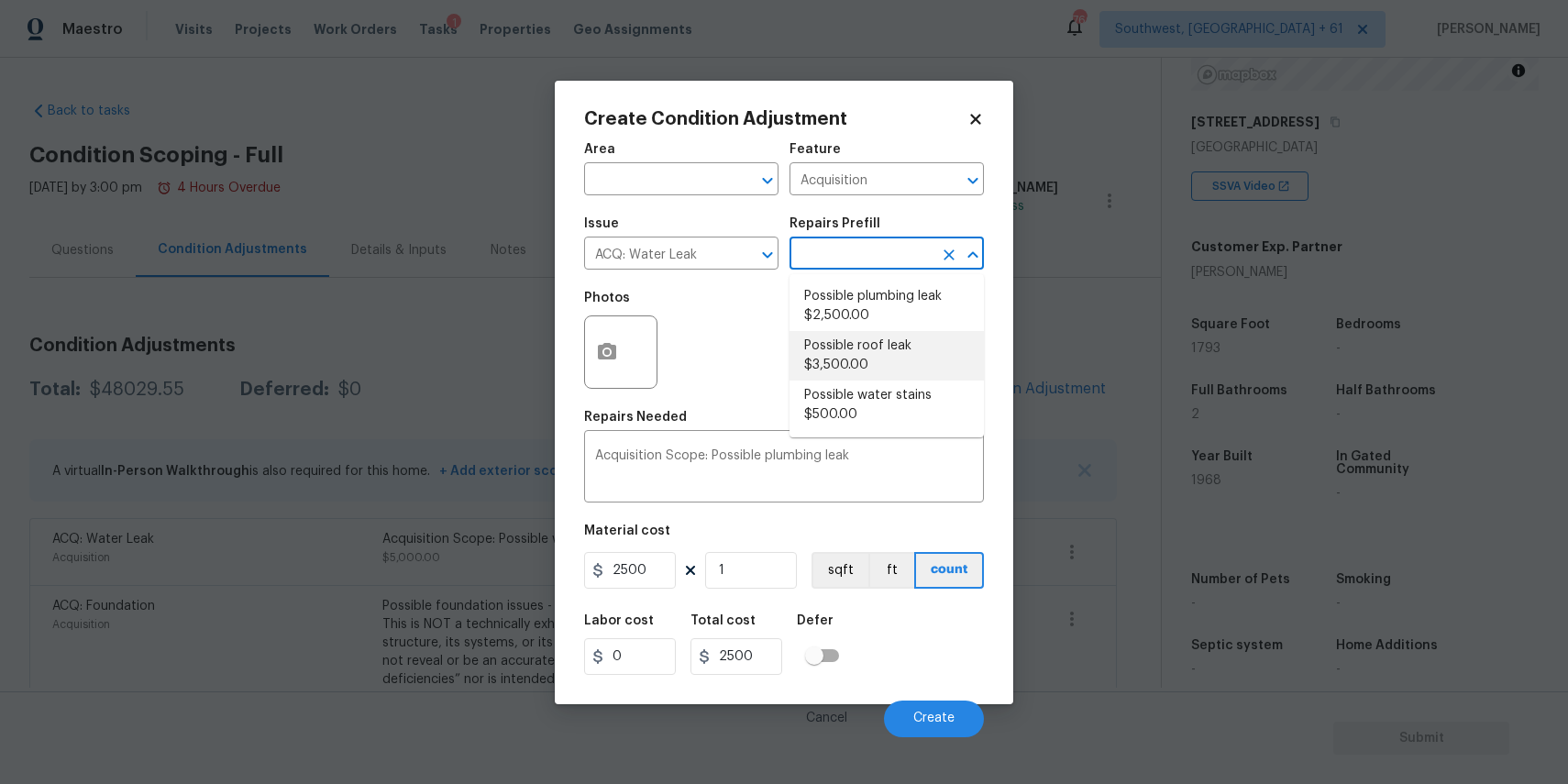
click at [878, 353] on li "Possible roof leak $3,500.00" at bounding box center [886, 355] width 194 height 49
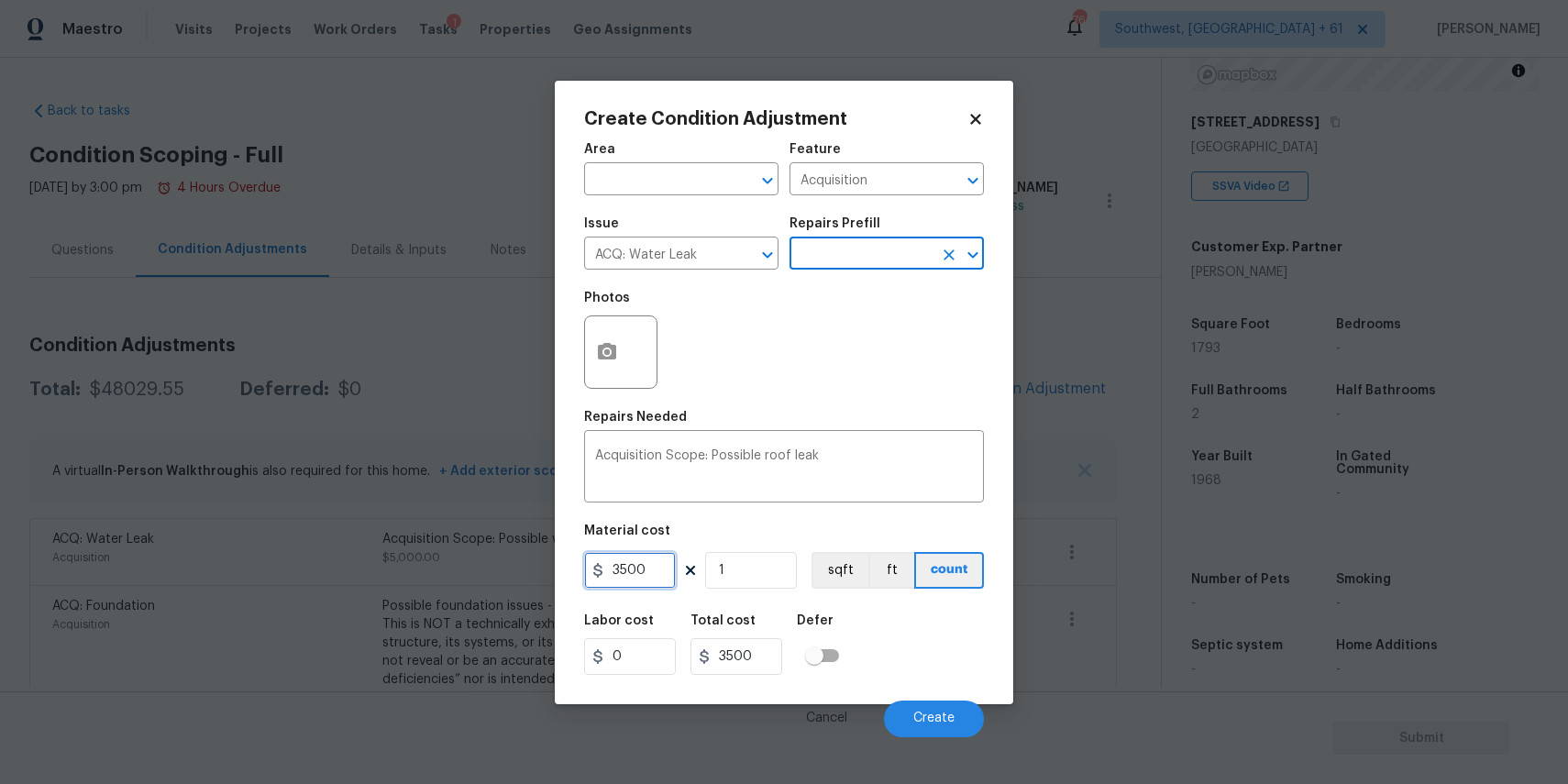
click at [620, 569] on input "3500" at bounding box center [630, 570] width 91 height 36
click at [619, 337] on button "button" at bounding box center [606, 351] width 44 height 72
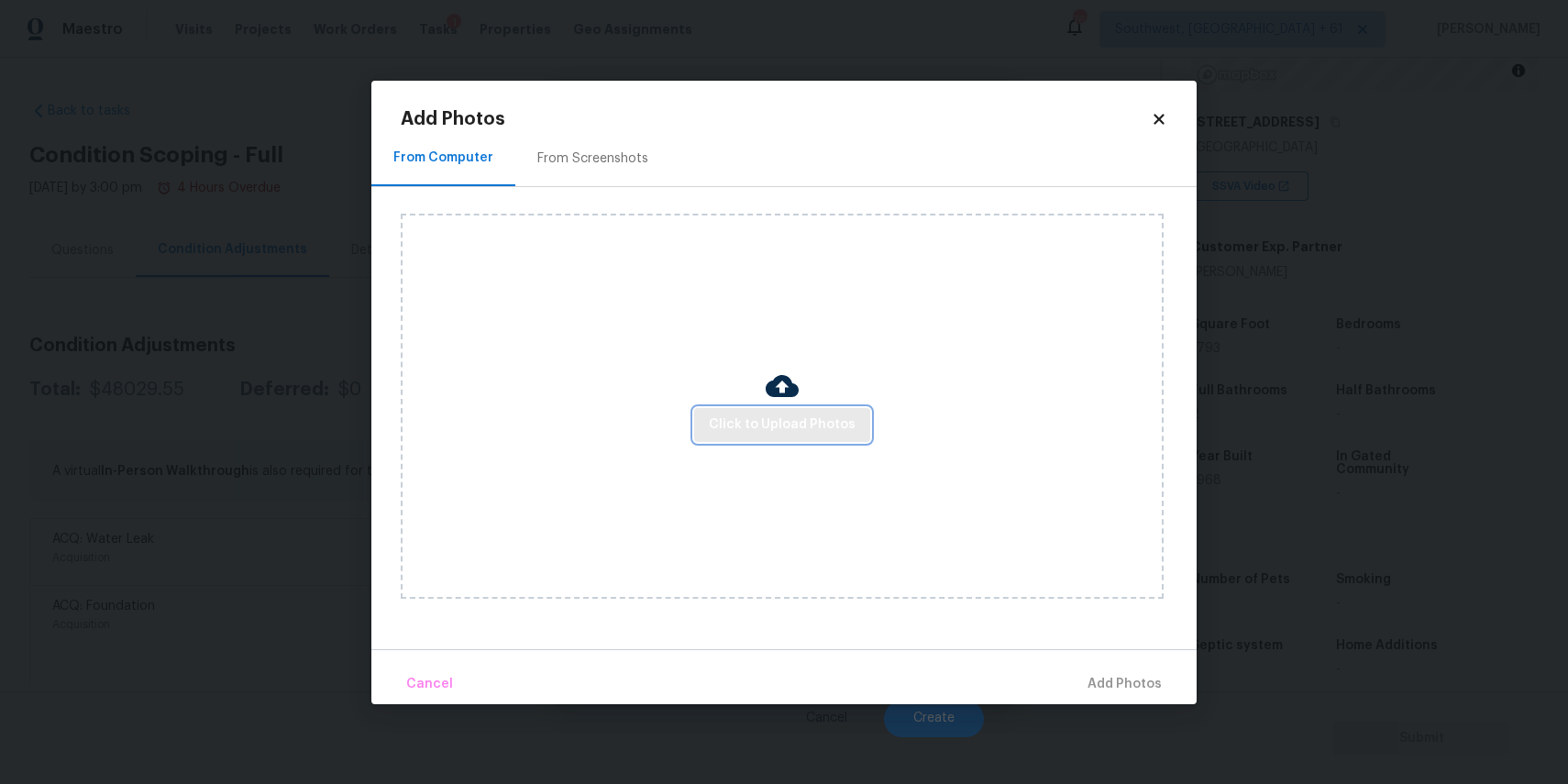
click at [805, 433] on span "Click to Upload Photos" at bounding box center [782, 424] width 146 height 23
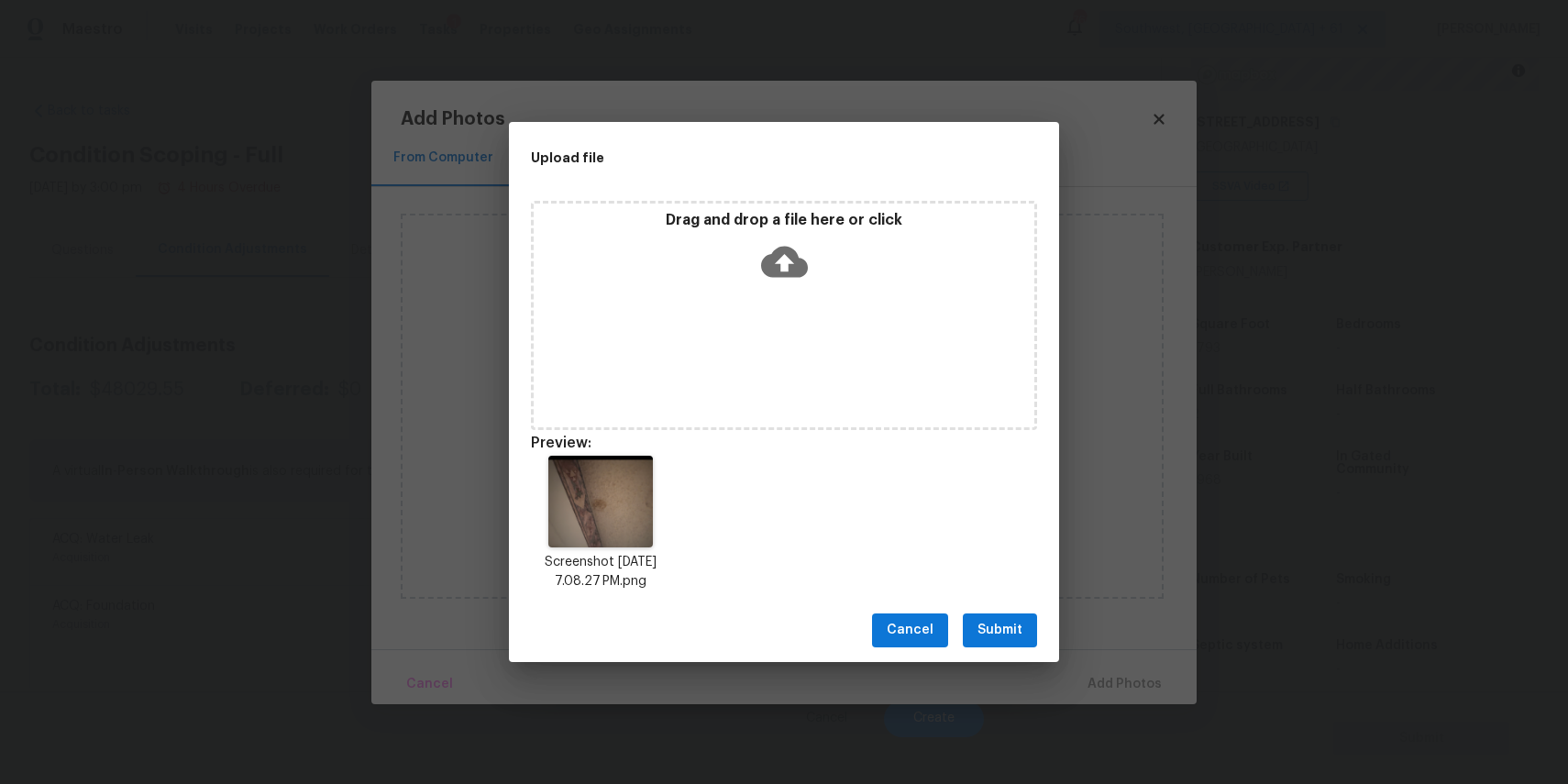
click at [1014, 623] on span "Submit" at bounding box center [1000, 630] width 45 height 23
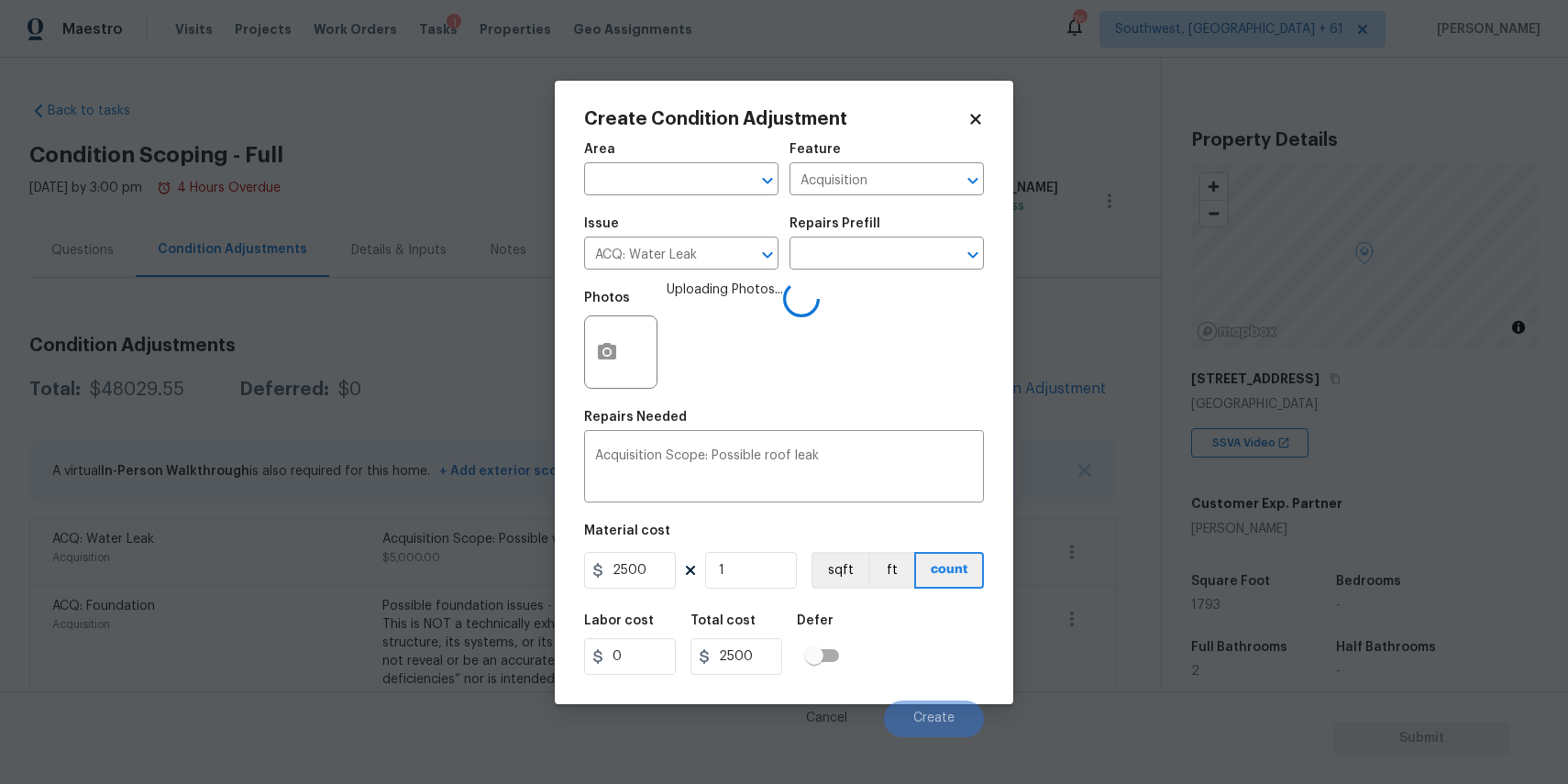
scroll to position [256, 0]
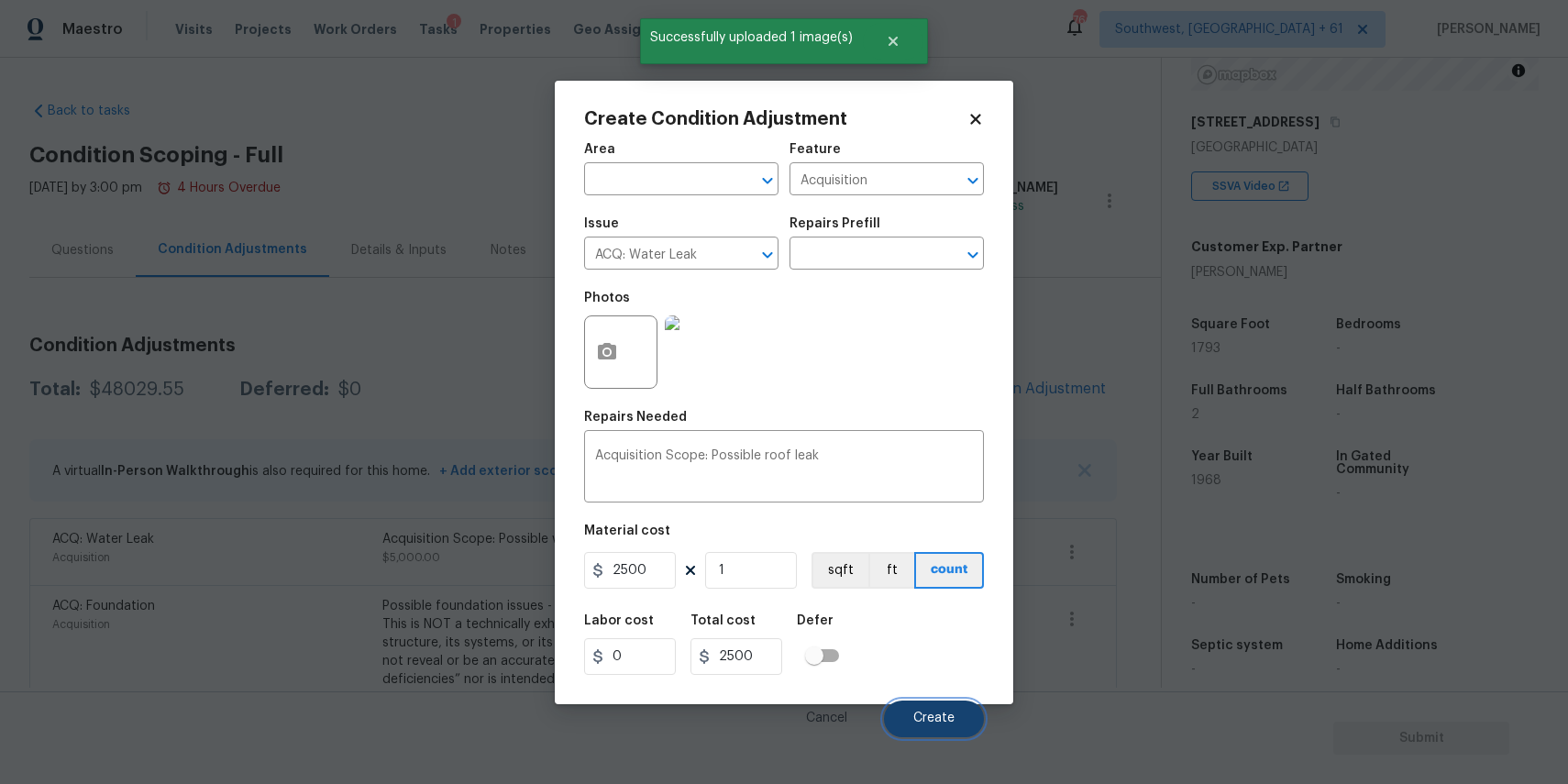
click at [921, 712] on span "Create" at bounding box center [934, 718] width 41 height 14
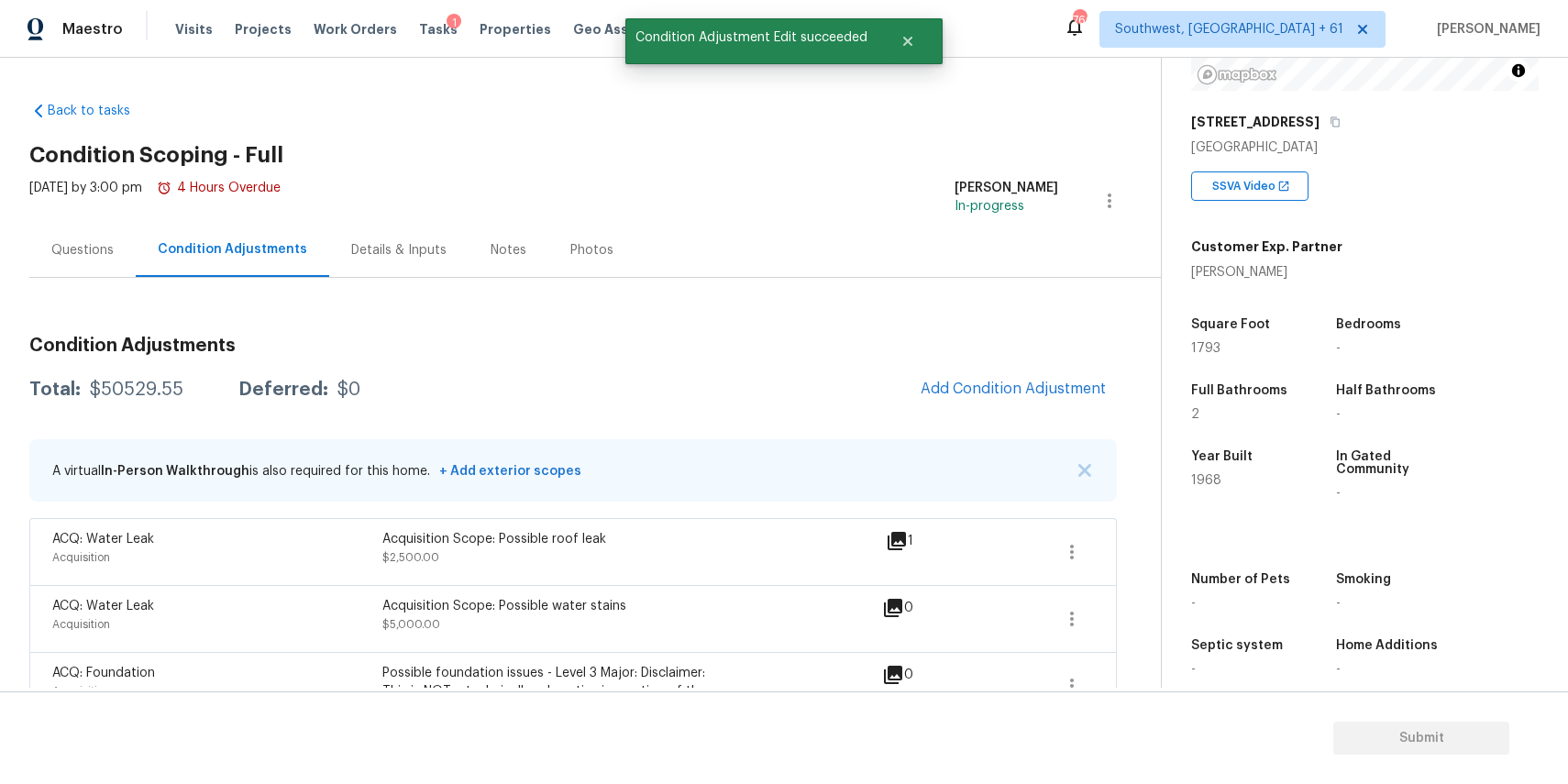
click at [90, 246] on div "Questions" at bounding box center [82, 251] width 62 height 19
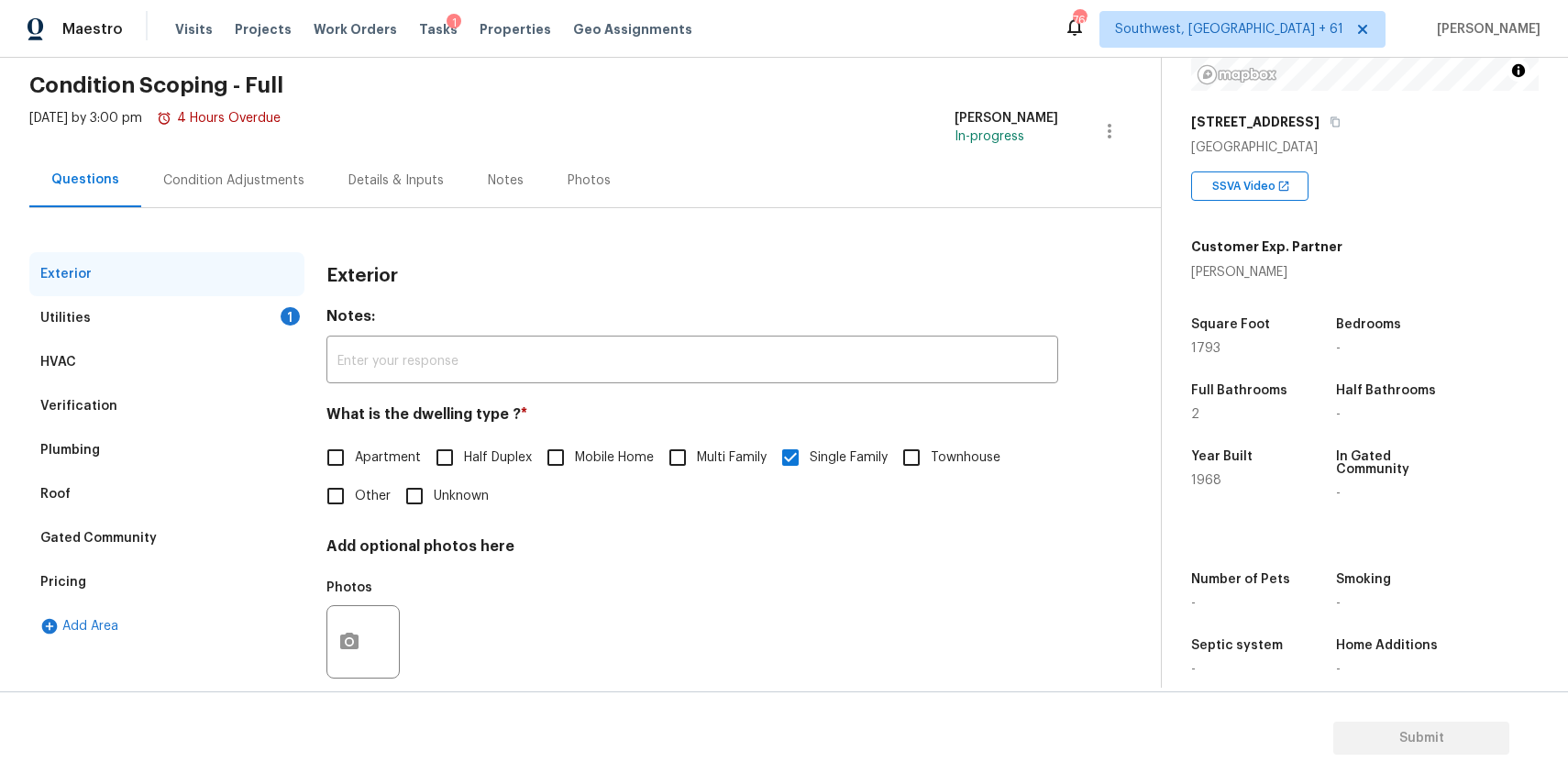
scroll to position [99, 0]
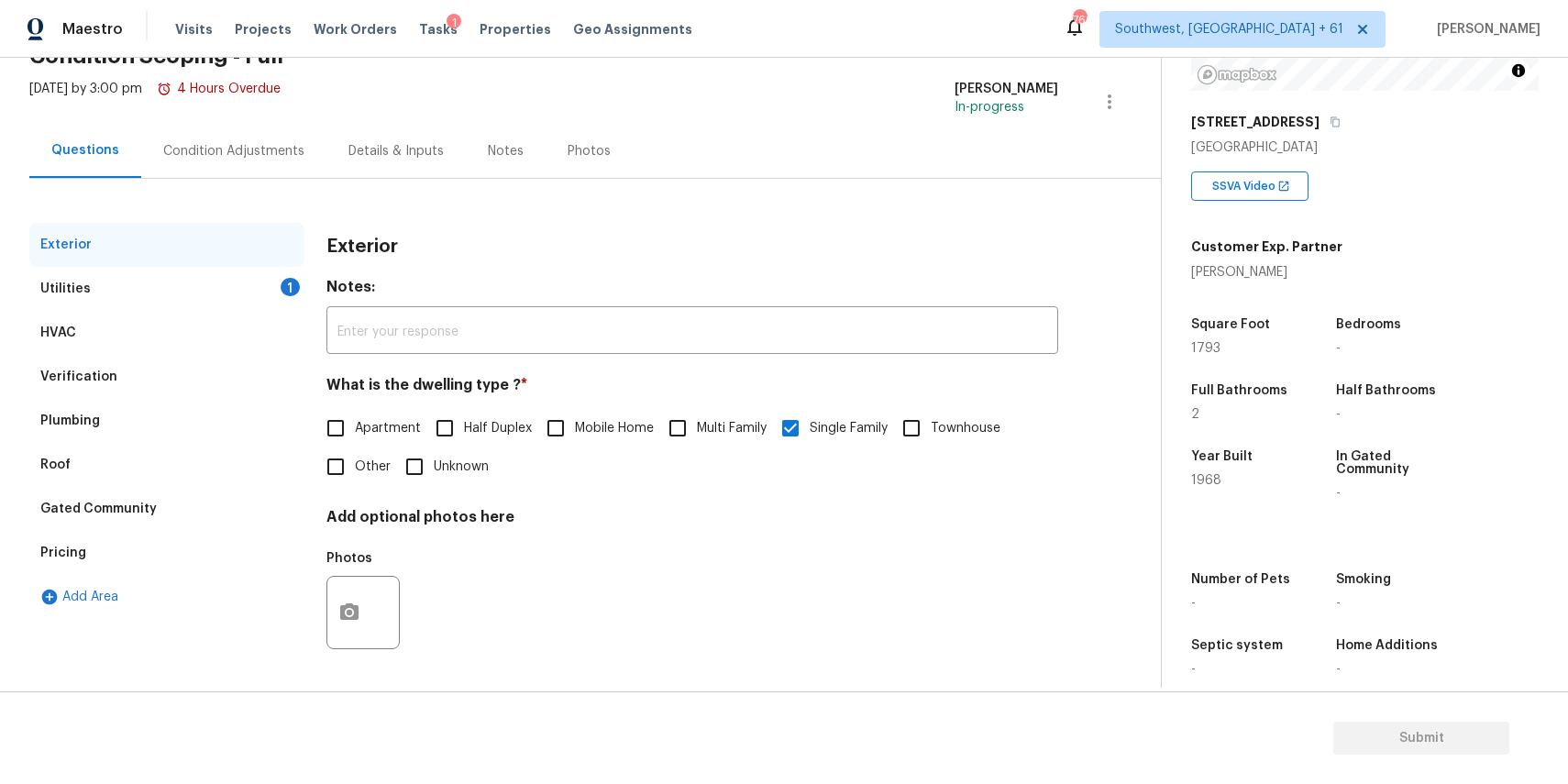
click at [260, 268] on div "Utilities 1" at bounding box center [166, 288] width 275 height 44
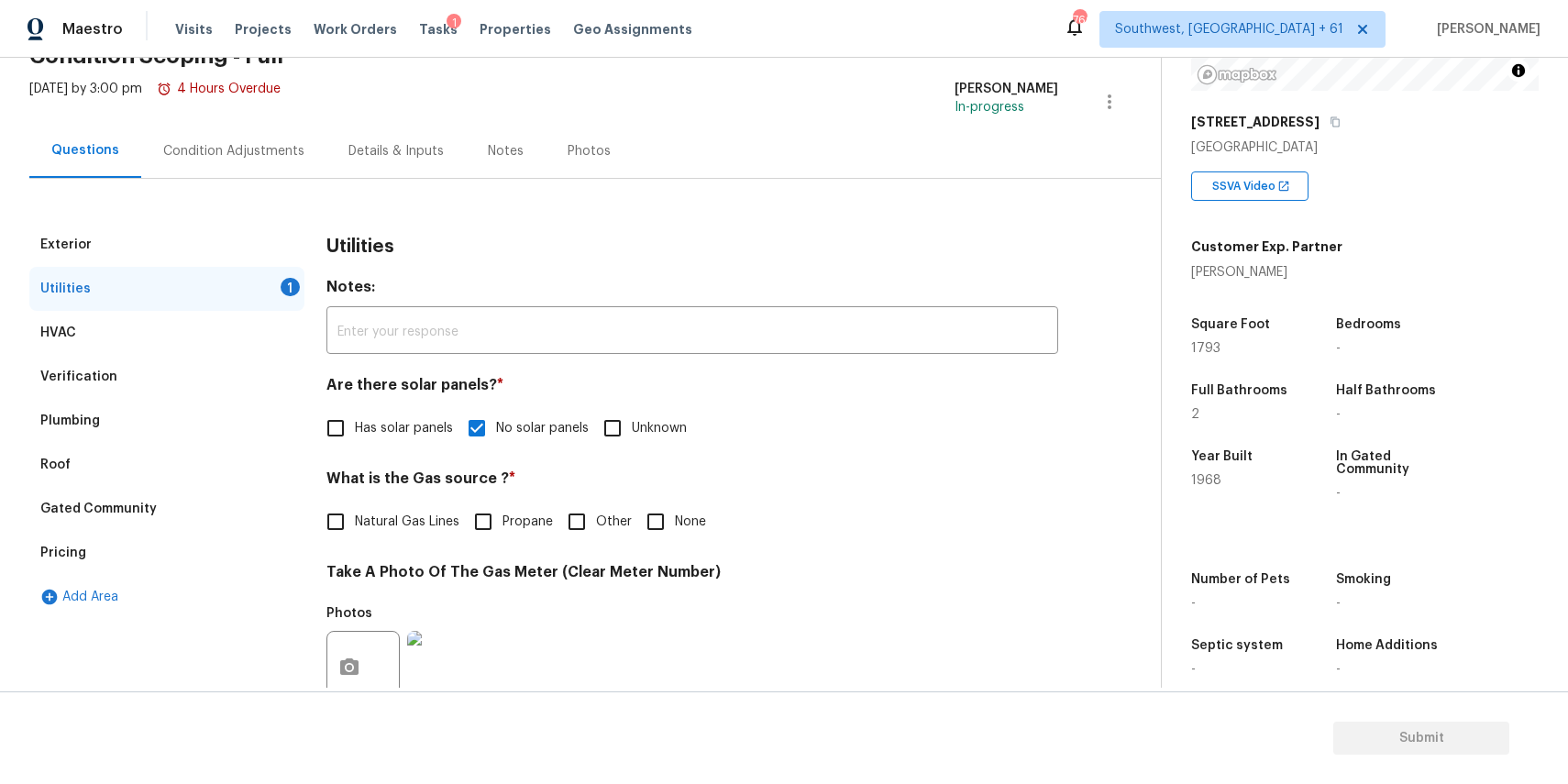
click at [271, 275] on div "Utilities 1" at bounding box center [166, 288] width 275 height 44
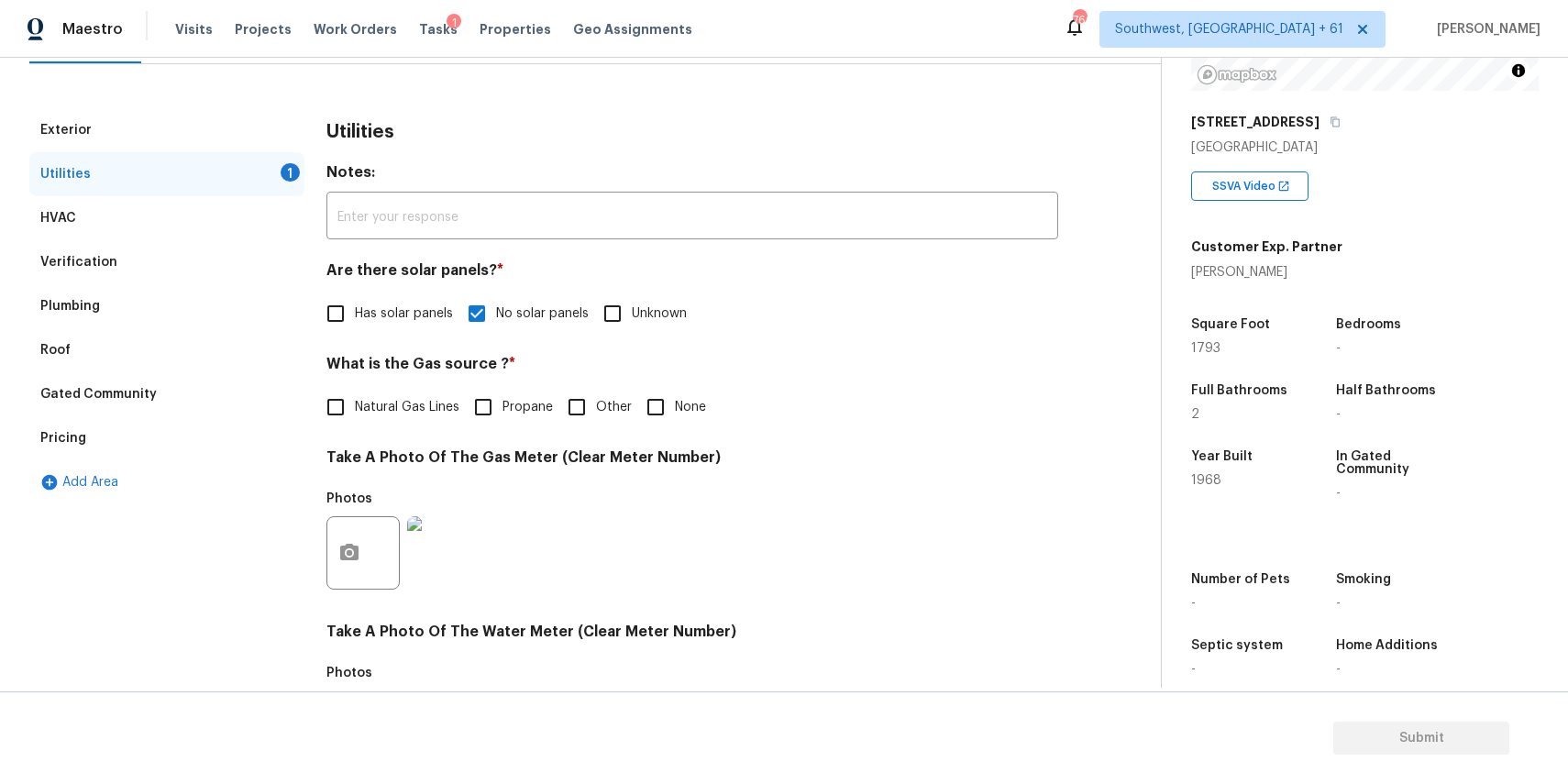
click at [487, 349] on div "Utilities Notes: ​ Are there solar panels? * Has solar panels No solar panels U…" at bounding box center [692, 585] width 732 height 956
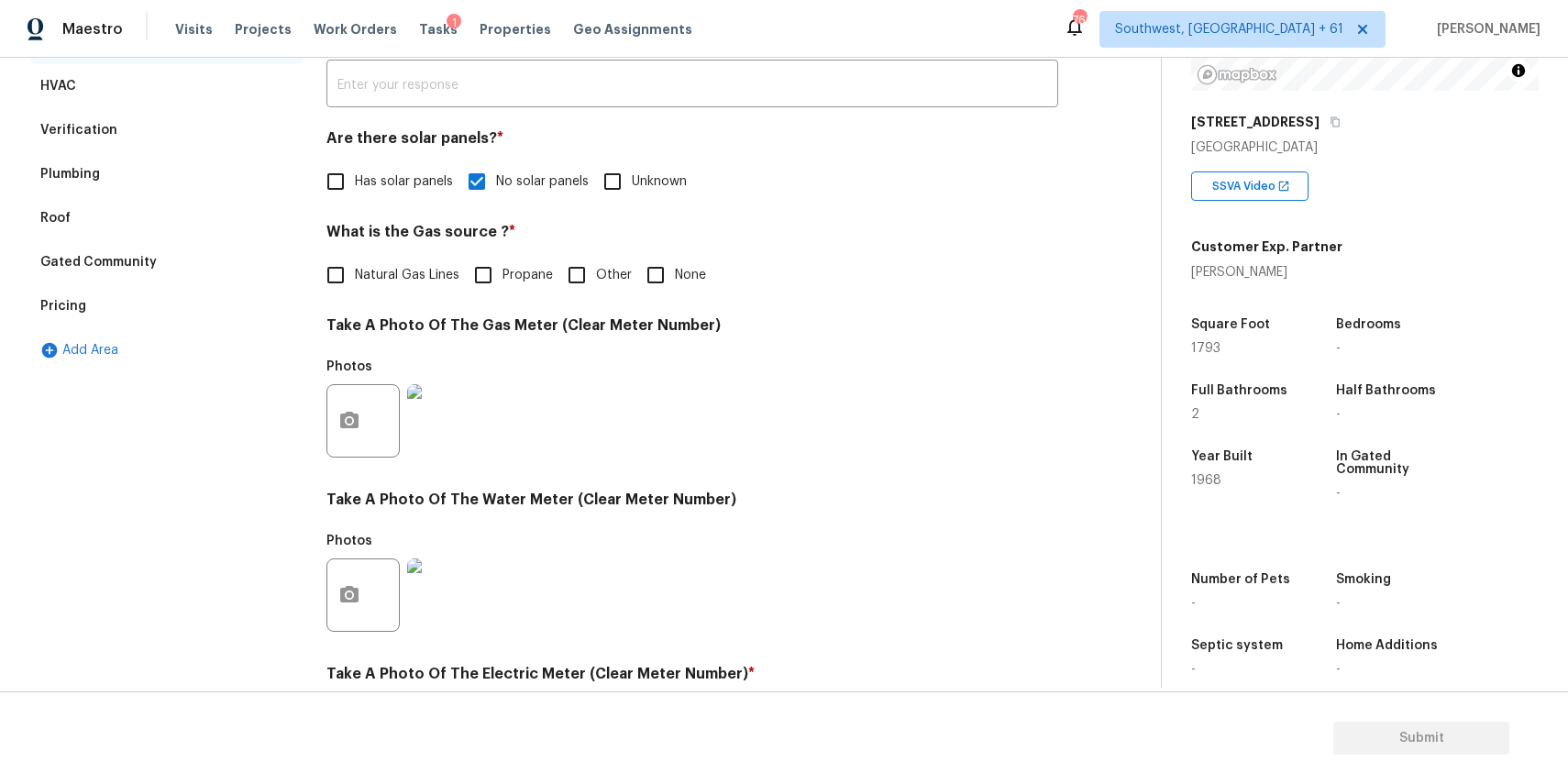
scroll to position [358, 0]
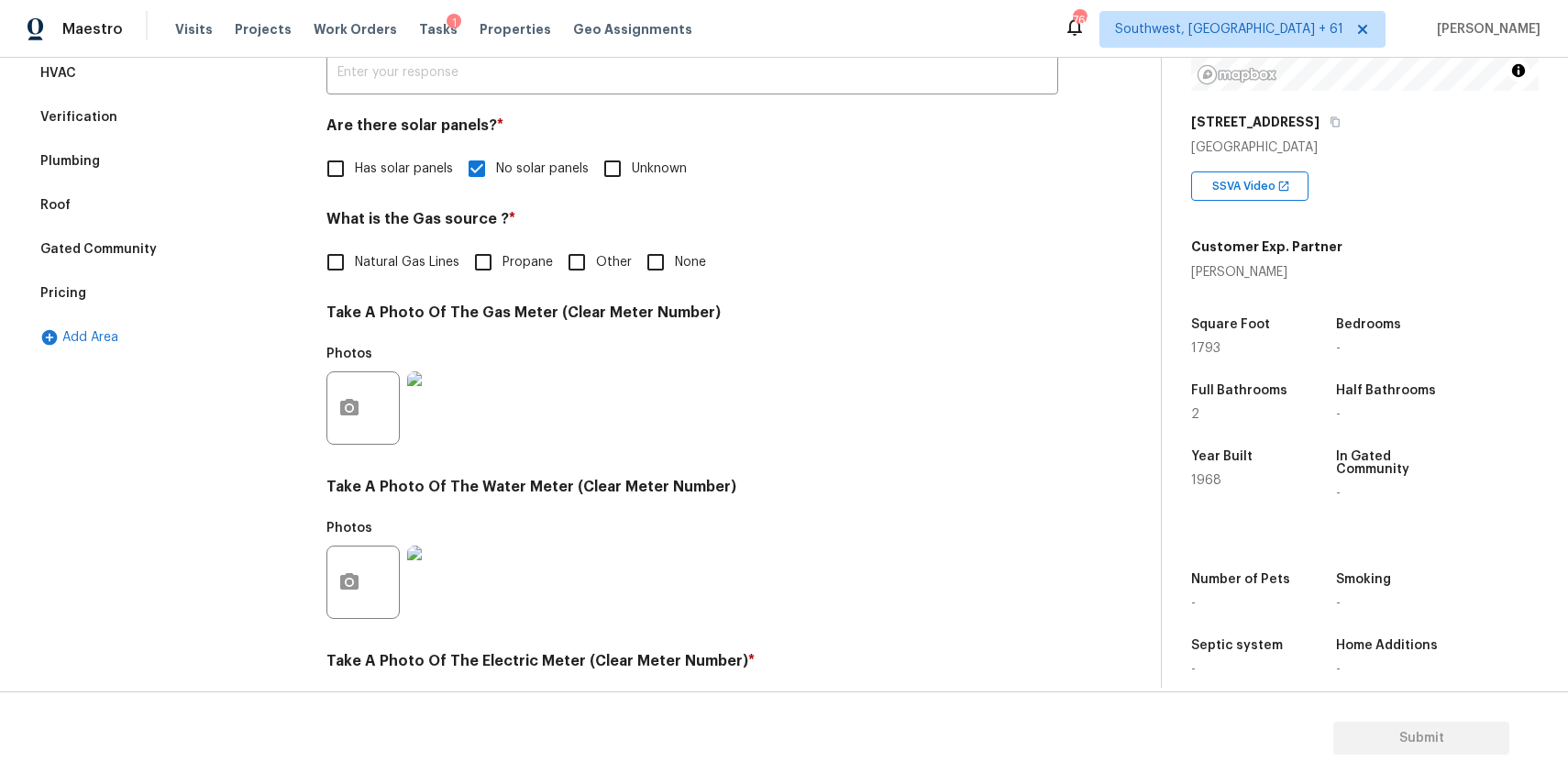
click at [363, 254] on span "Natural Gas Lines" at bounding box center [407, 262] width 104 height 20
click at [354, 254] on input "Natural Gas Lines" at bounding box center [335, 262] width 38 height 38
checkbox input "true"
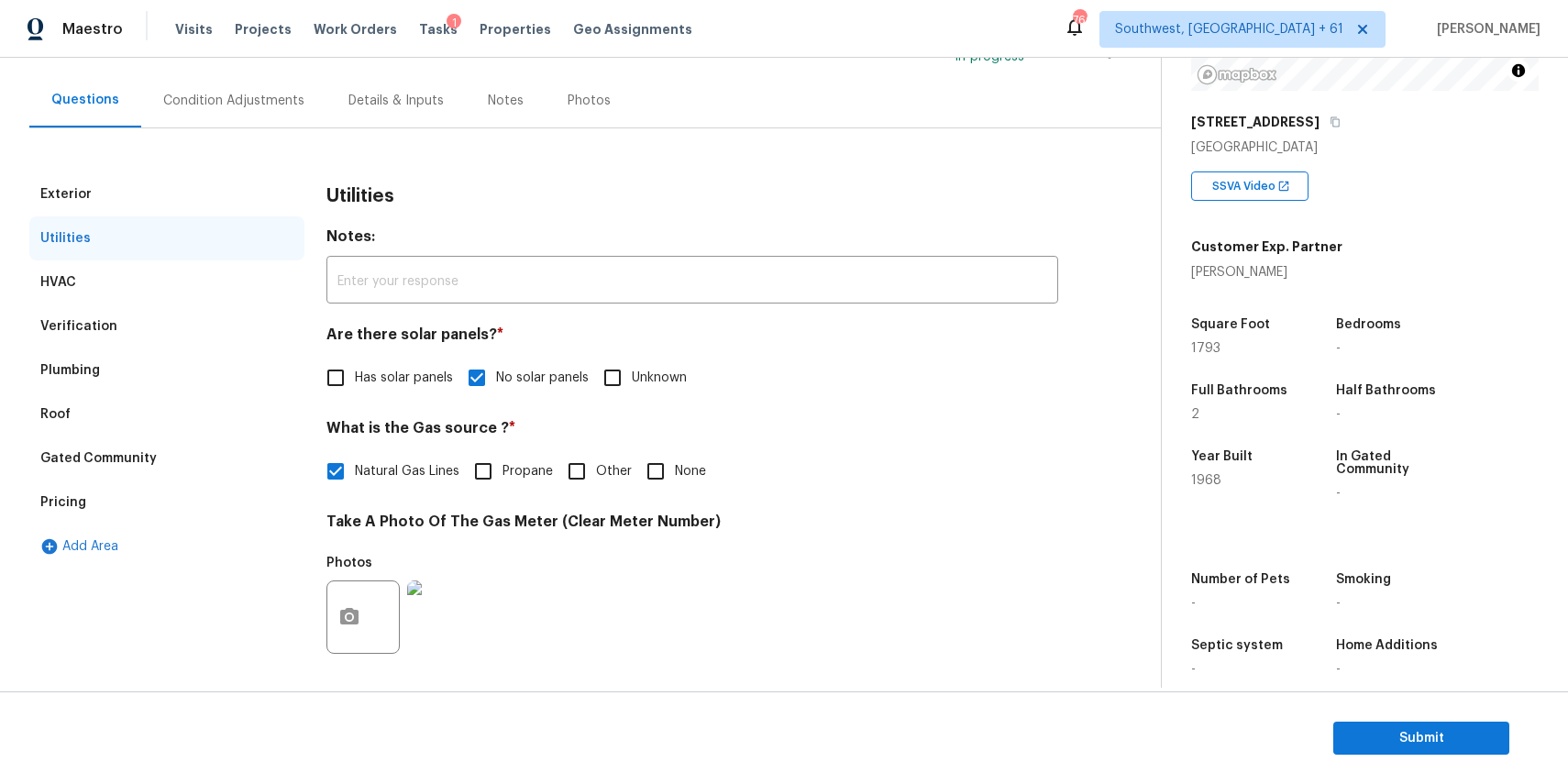
scroll to position [34, 0]
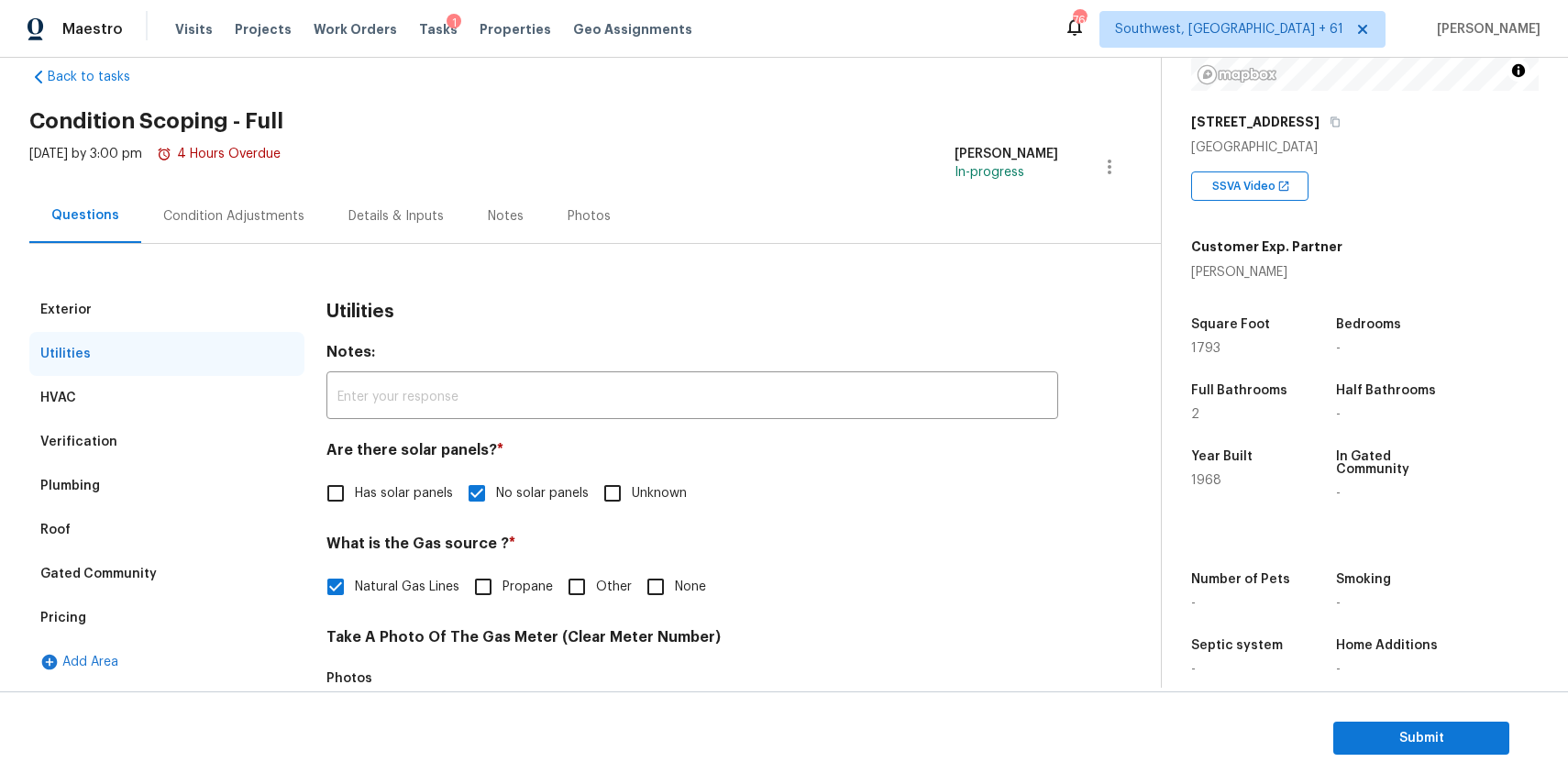
click at [235, 230] on div "Condition Adjustments" at bounding box center [233, 216] width 186 height 54
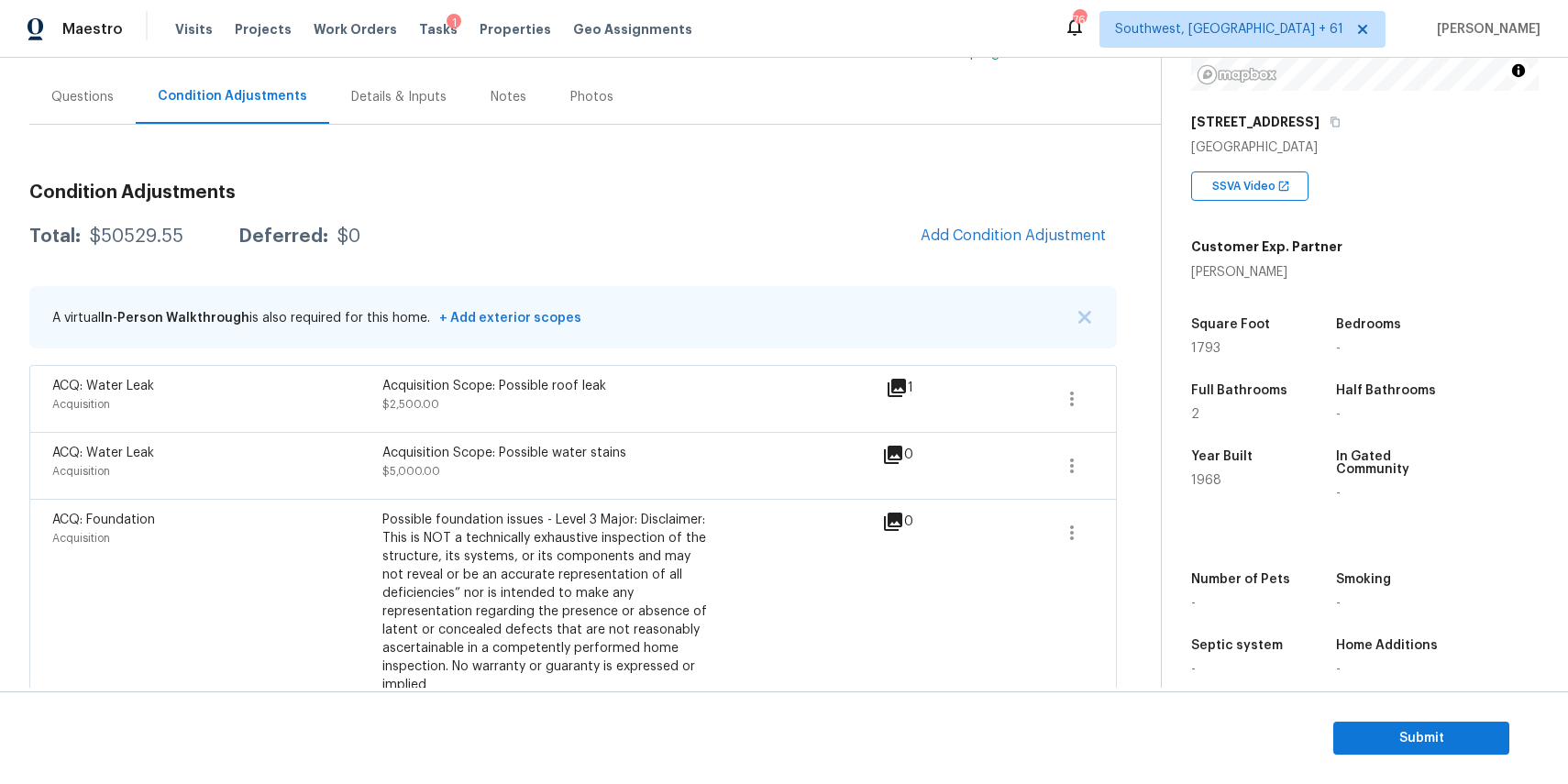
scroll to position [165, 0]
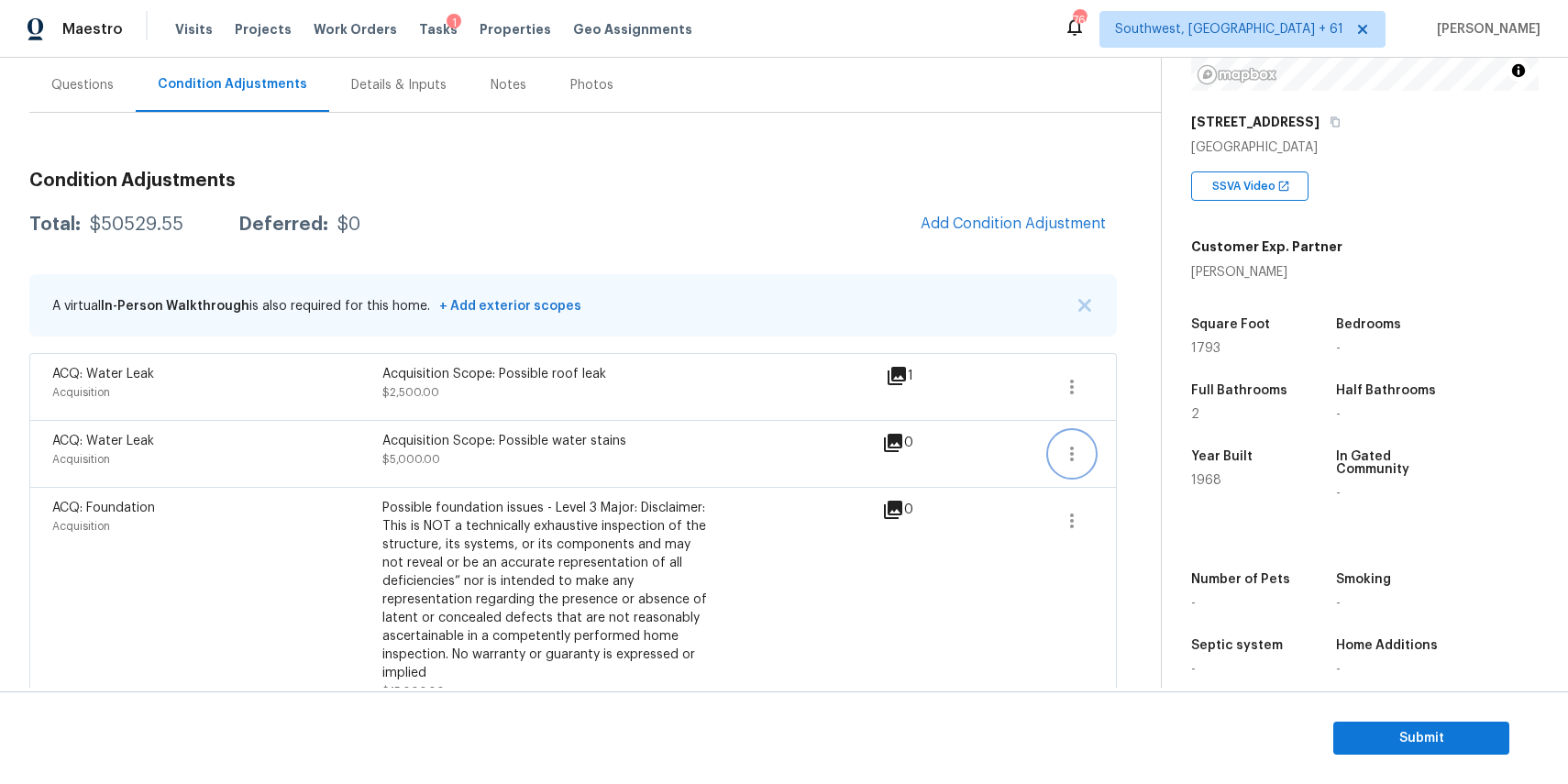
click at [1063, 453] on icon "button" at bounding box center [1072, 454] width 22 height 22
click at [1154, 452] on div "Edit" at bounding box center [1176, 450] width 143 height 19
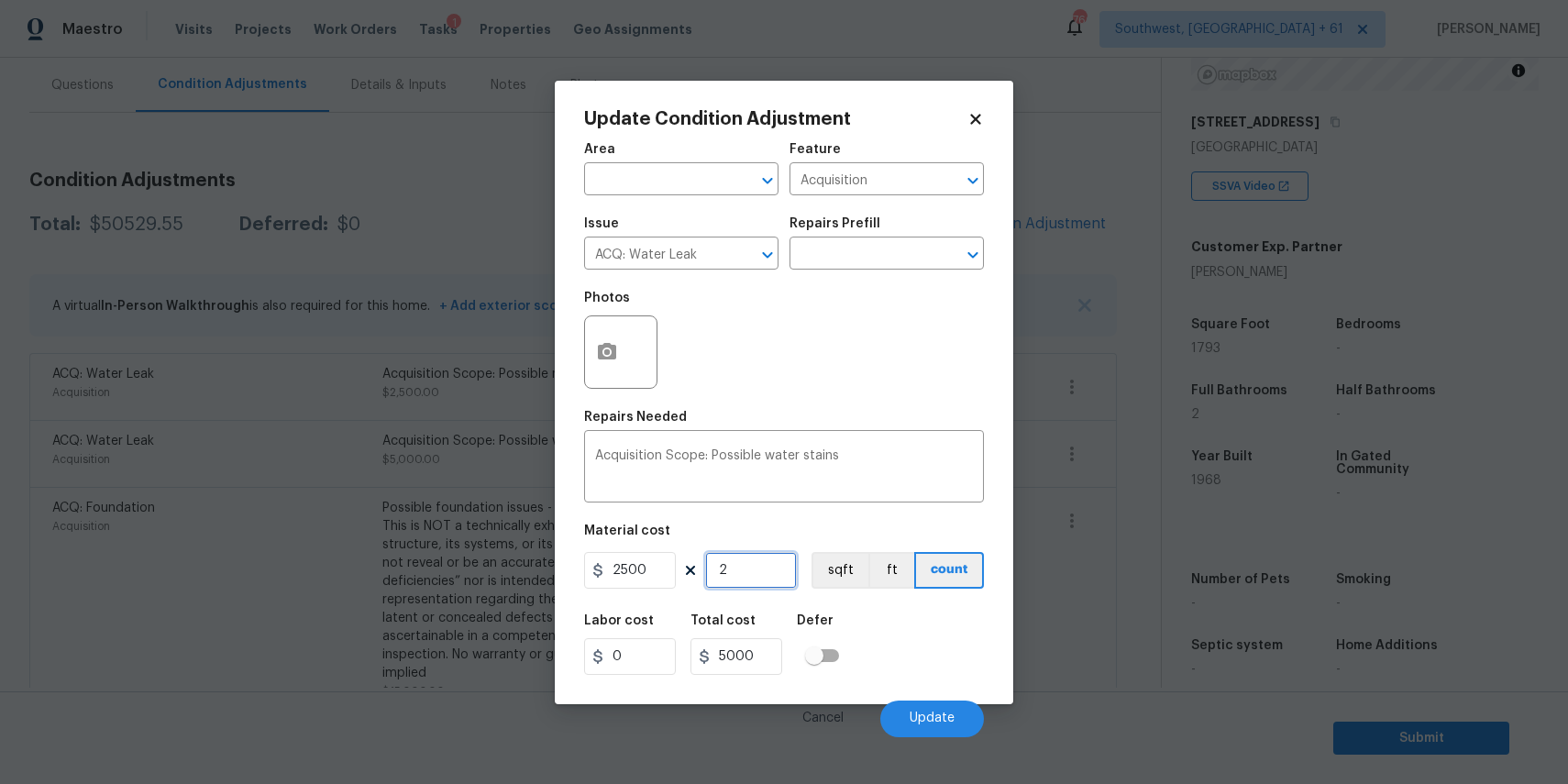
click at [766, 573] on input "2" at bounding box center [751, 570] width 91 height 36
type input "1"
type input "2500"
type input "1"
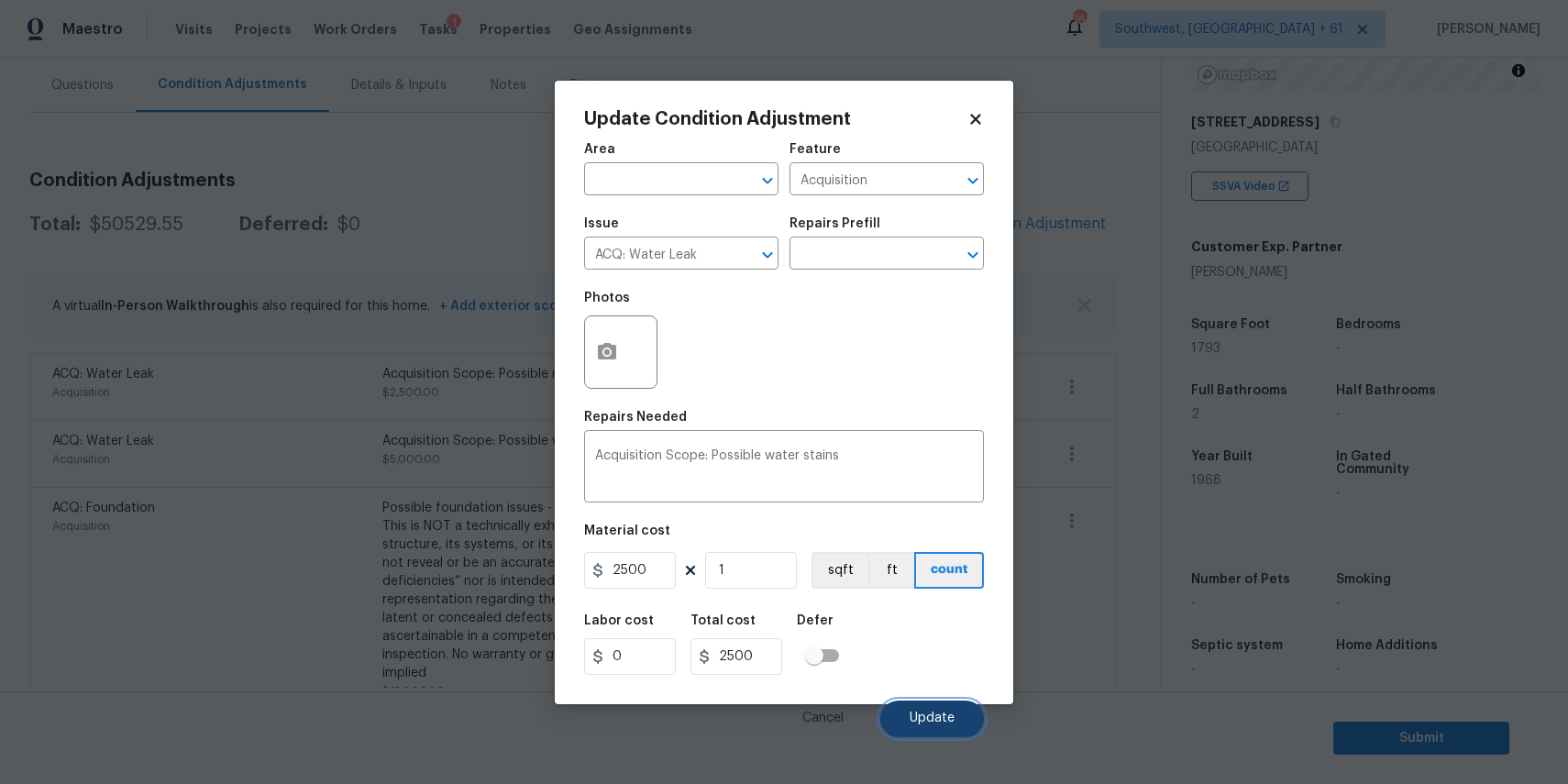
click at [917, 721] on span "Update" at bounding box center [932, 718] width 45 height 14
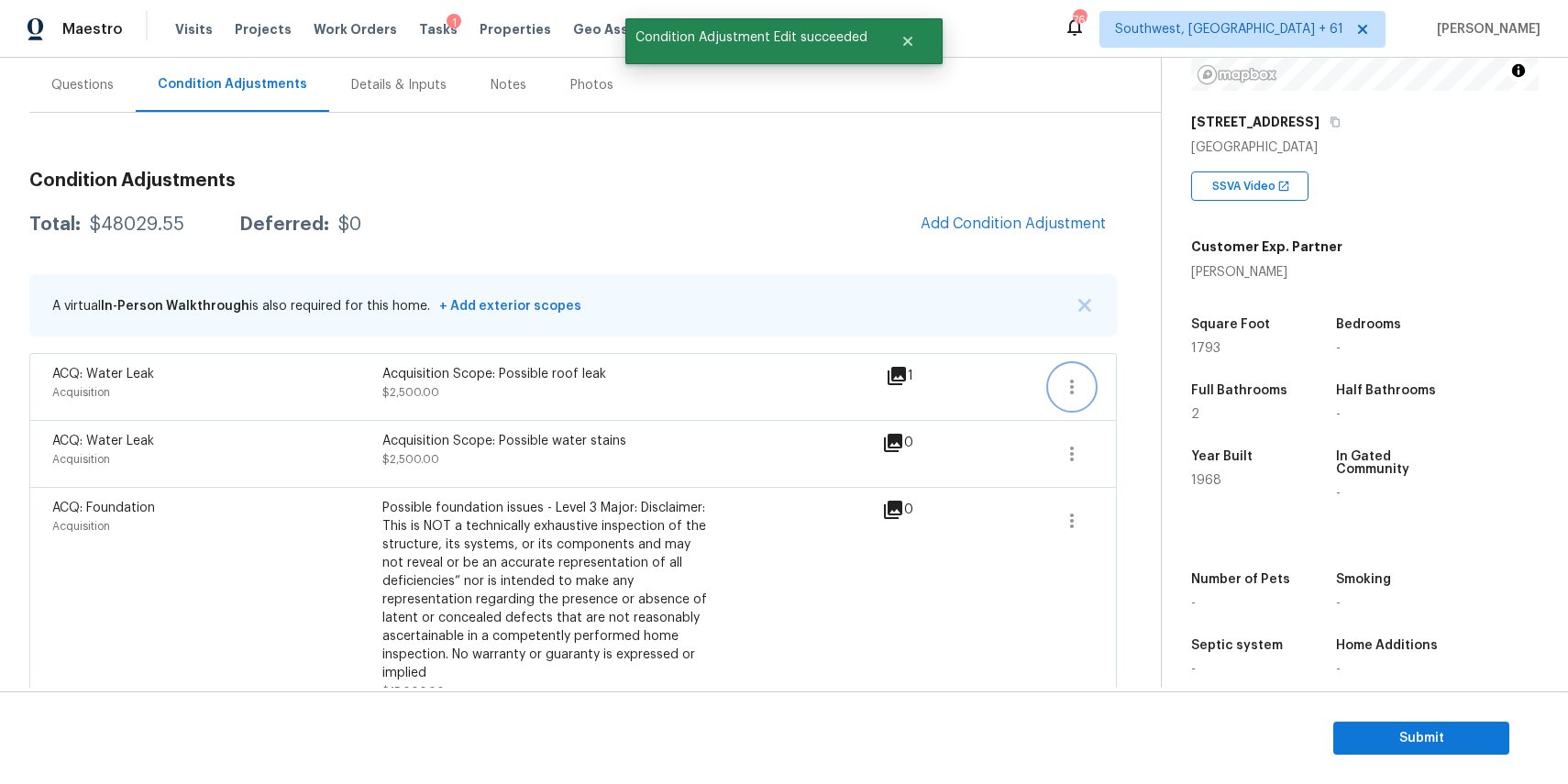
click at [1090, 391] on button "button" at bounding box center [1072, 386] width 44 height 44
click at [1164, 385] on div "Edit" at bounding box center [1176, 383] width 143 height 19
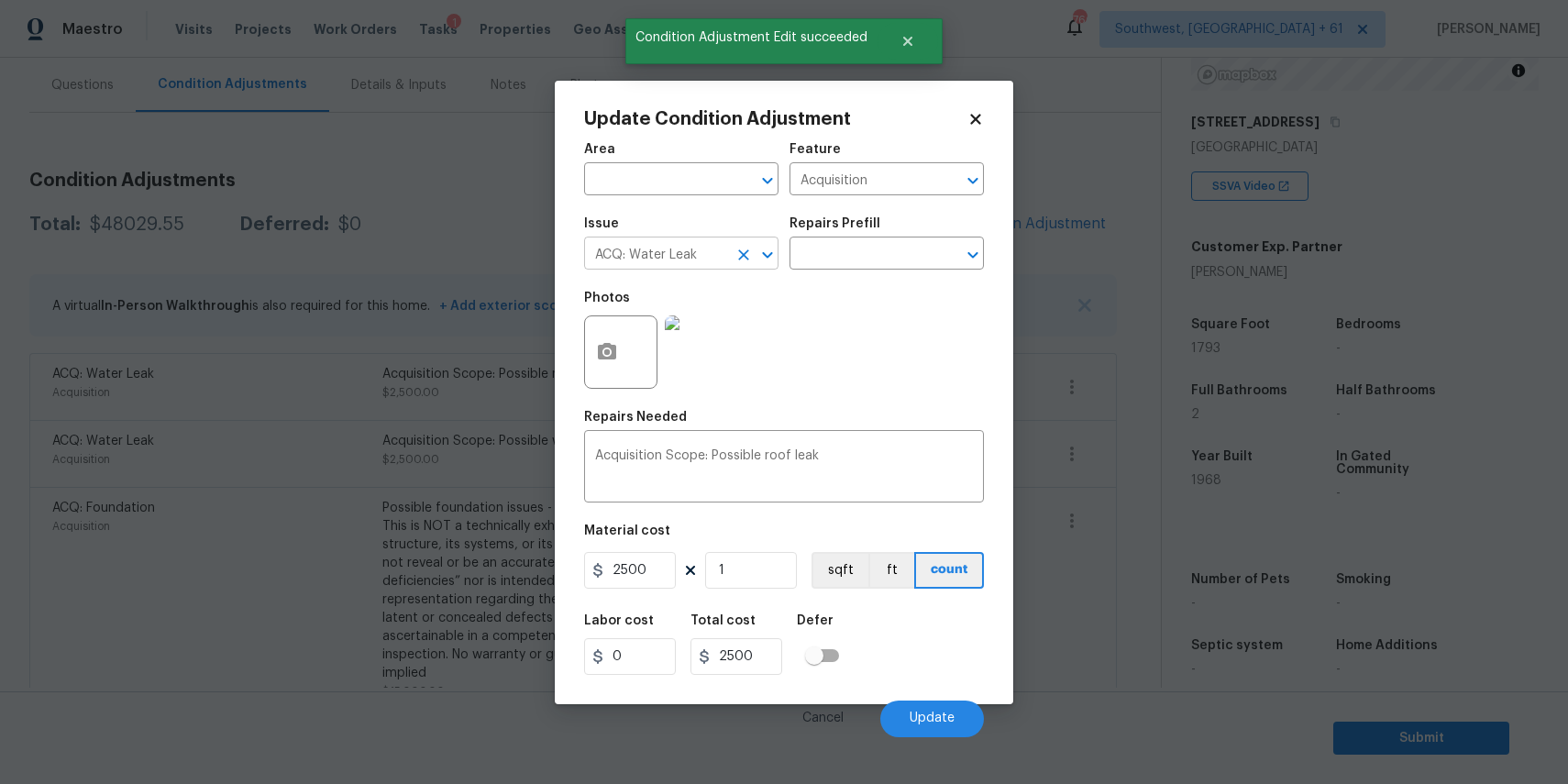
click at [704, 261] on input "ACQ: Water Leak" at bounding box center [655, 255] width 143 height 28
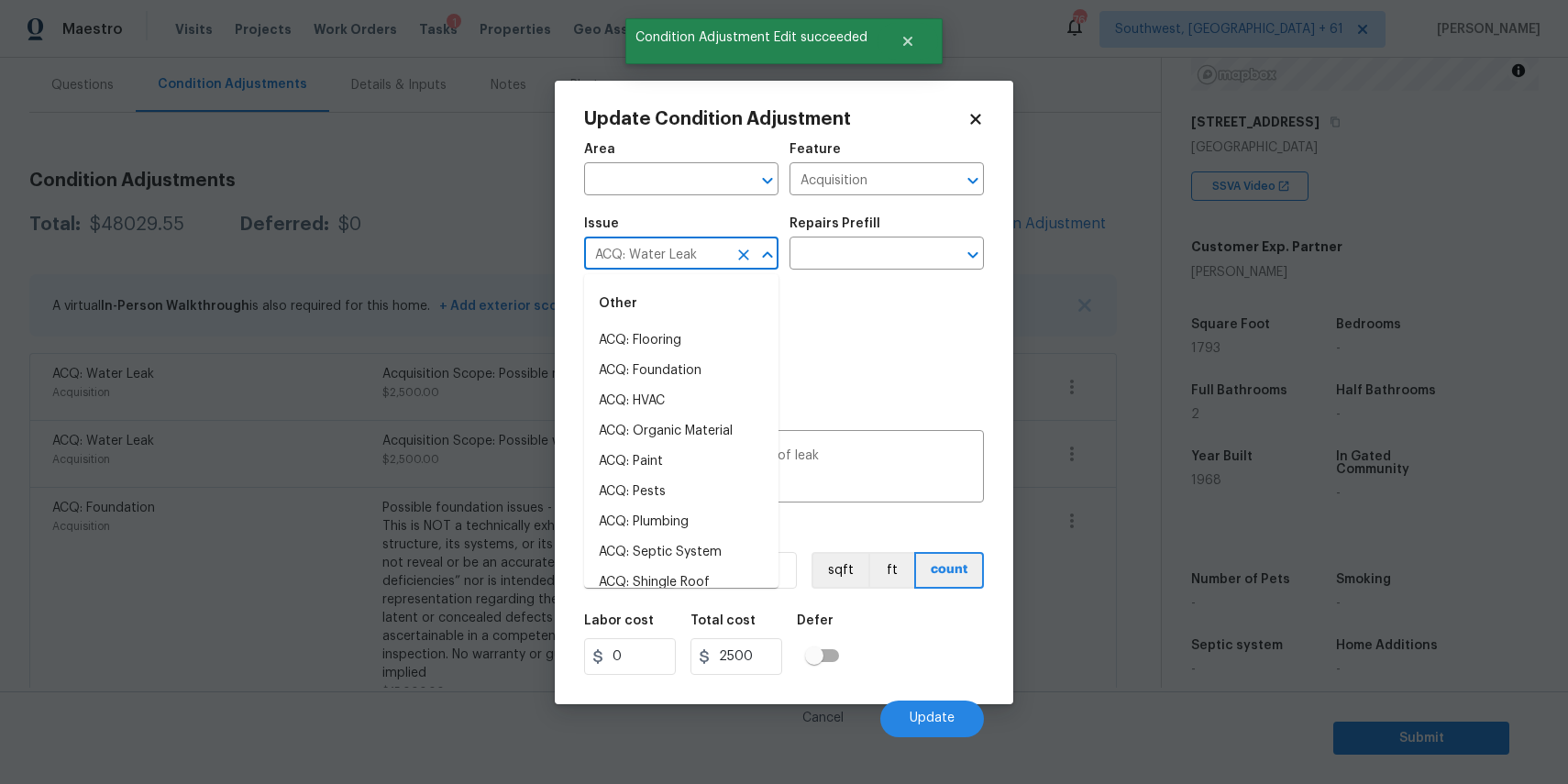
click at [704, 261] on input "ACQ: Water Leak" at bounding box center [655, 255] width 143 height 28
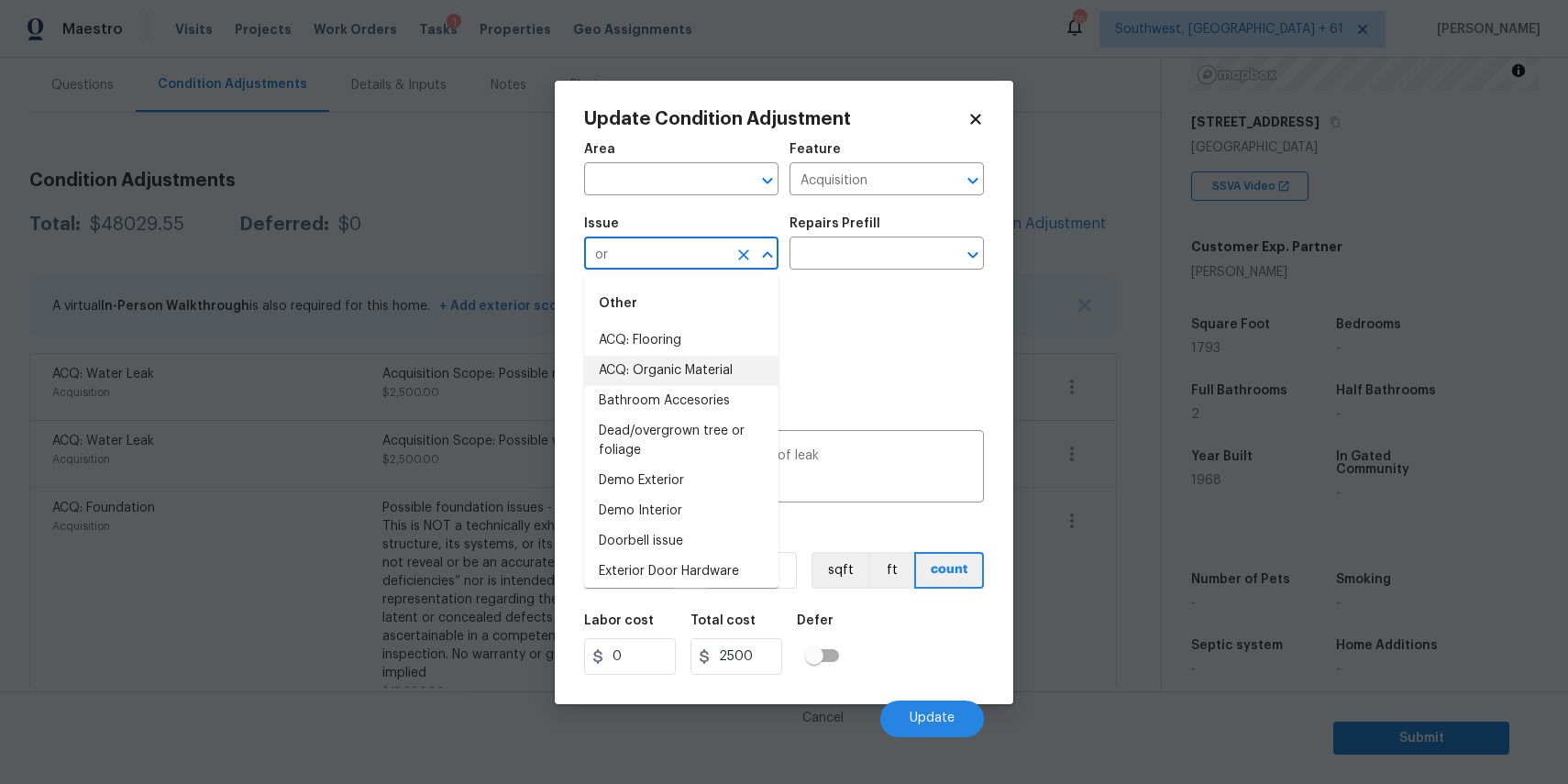
click at [705, 374] on li "ACQ: Organic Material" at bounding box center [681, 370] width 194 height 30
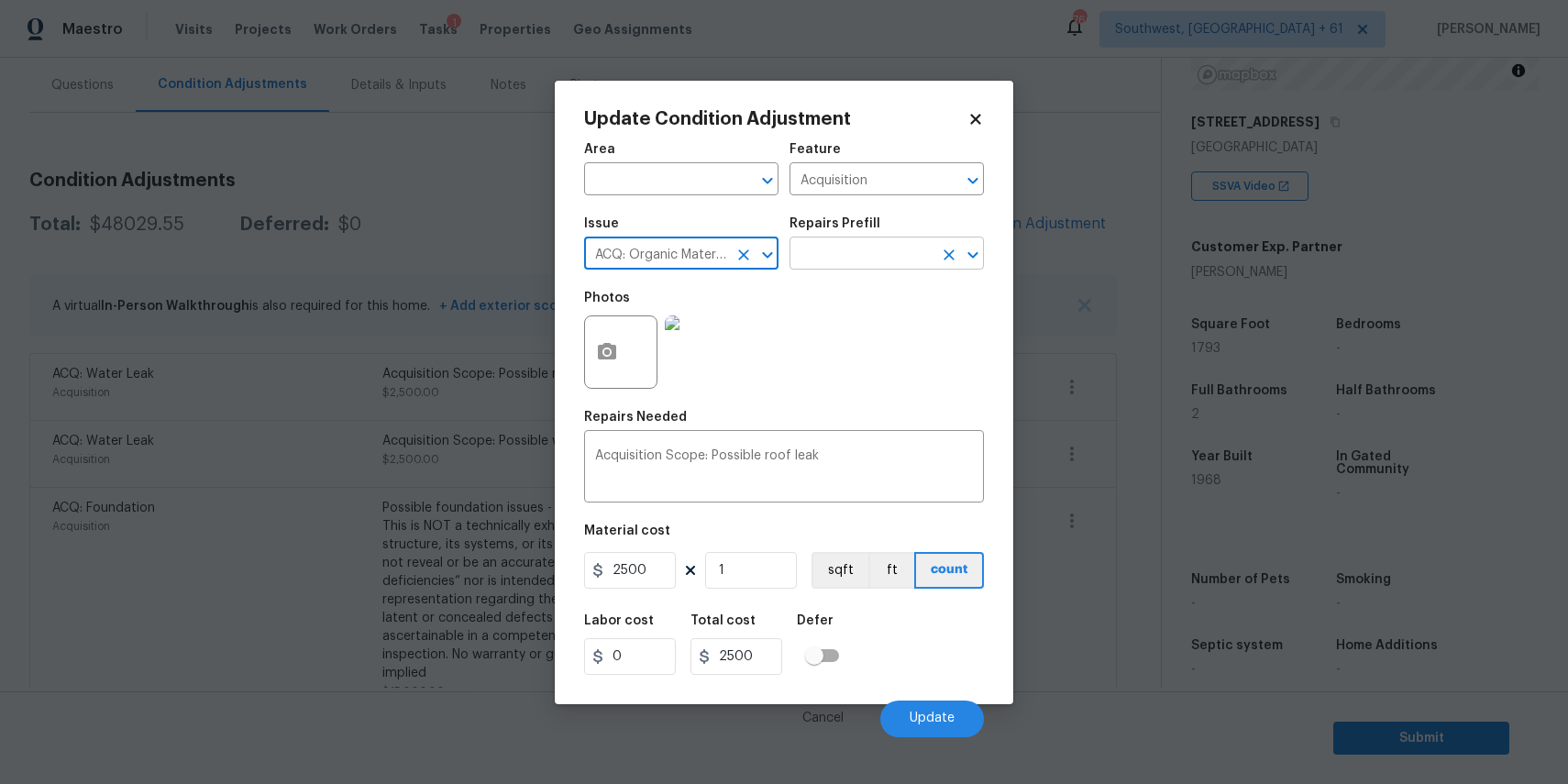
type input "ACQ: Organic Material"
click at [882, 266] on input "text" at bounding box center [860, 255] width 143 height 28
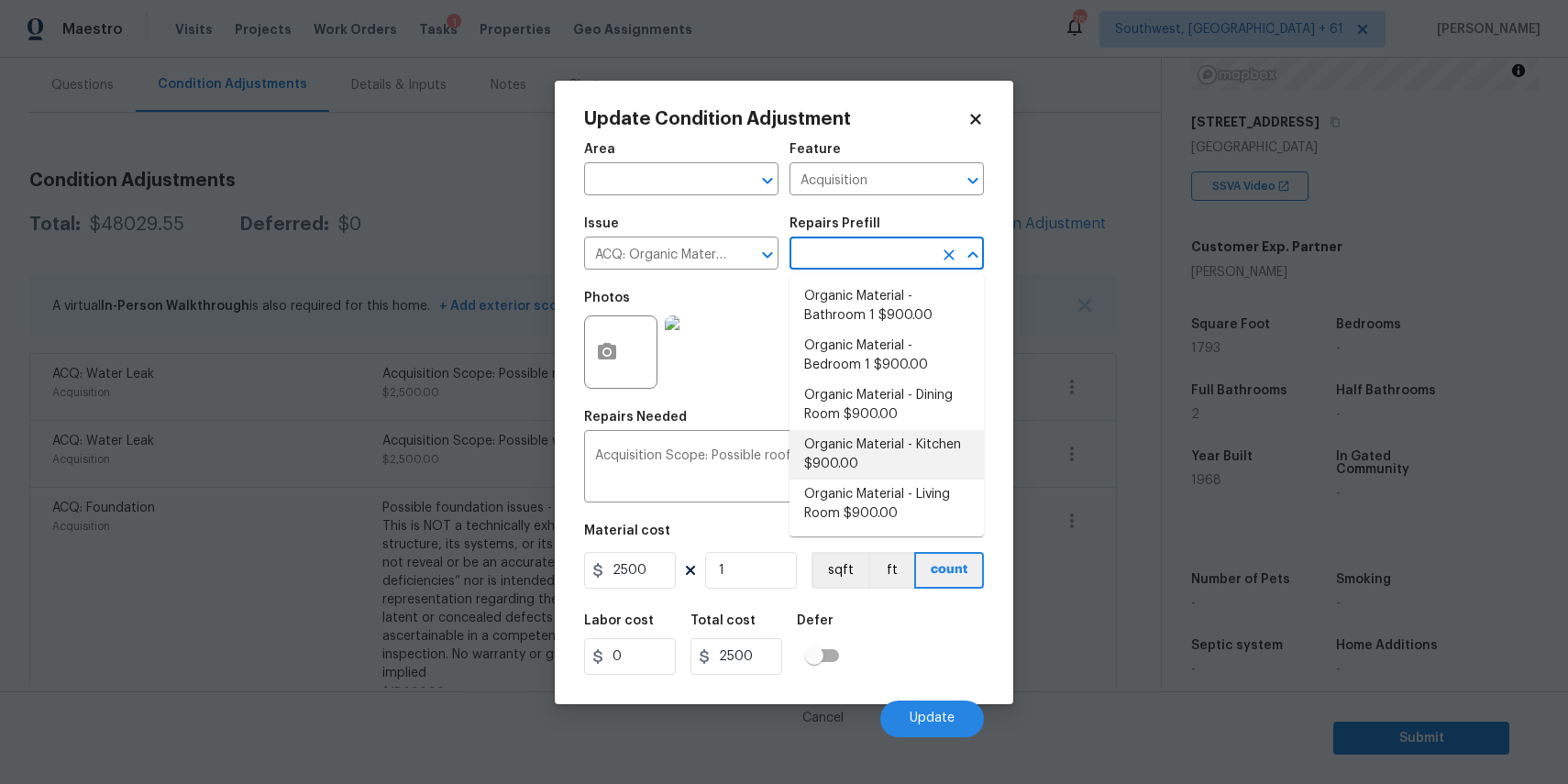
click at [915, 499] on li "Organic Material - Living Room $900.00" at bounding box center [886, 503] width 194 height 49
type textarea "Acquisition Scope: Conditions Conducive to Organic Material - Living Room Discl…"
type input "900"
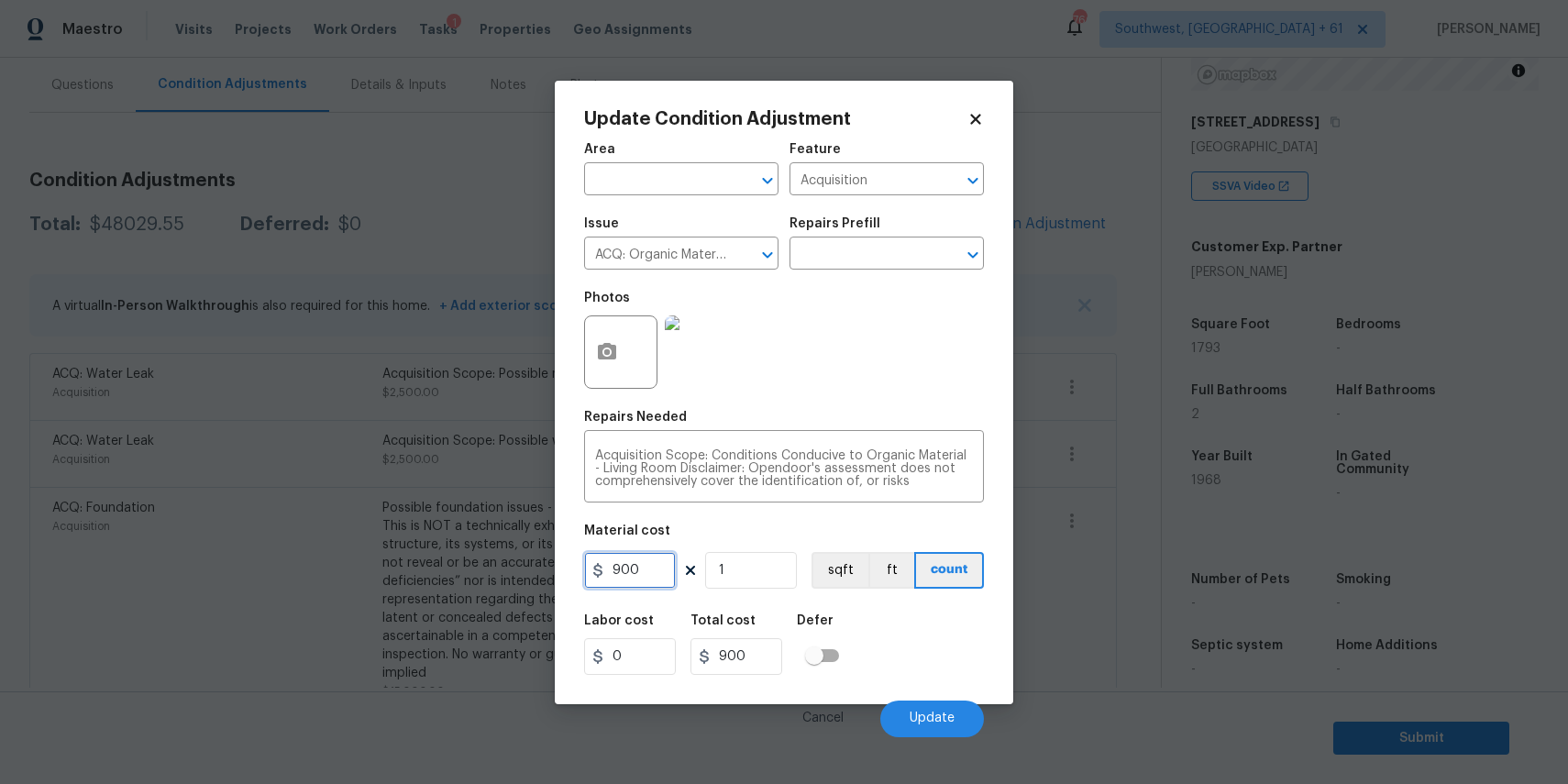
click at [654, 567] on input "900" at bounding box center [630, 570] width 91 height 36
type input "2500"
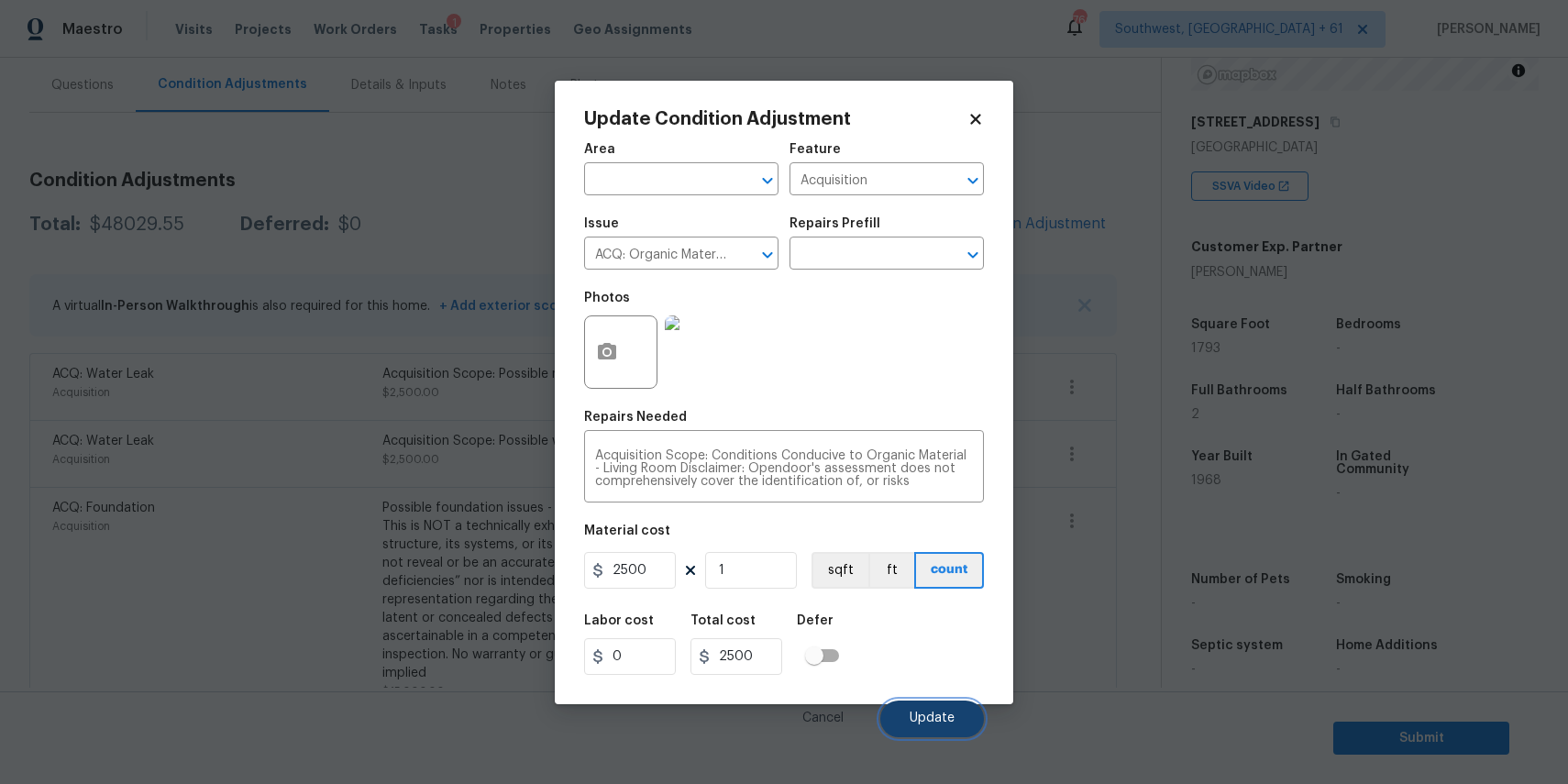
click at [937, 722] on span "Update" at bounding box center [932, 718] width 45 height 14
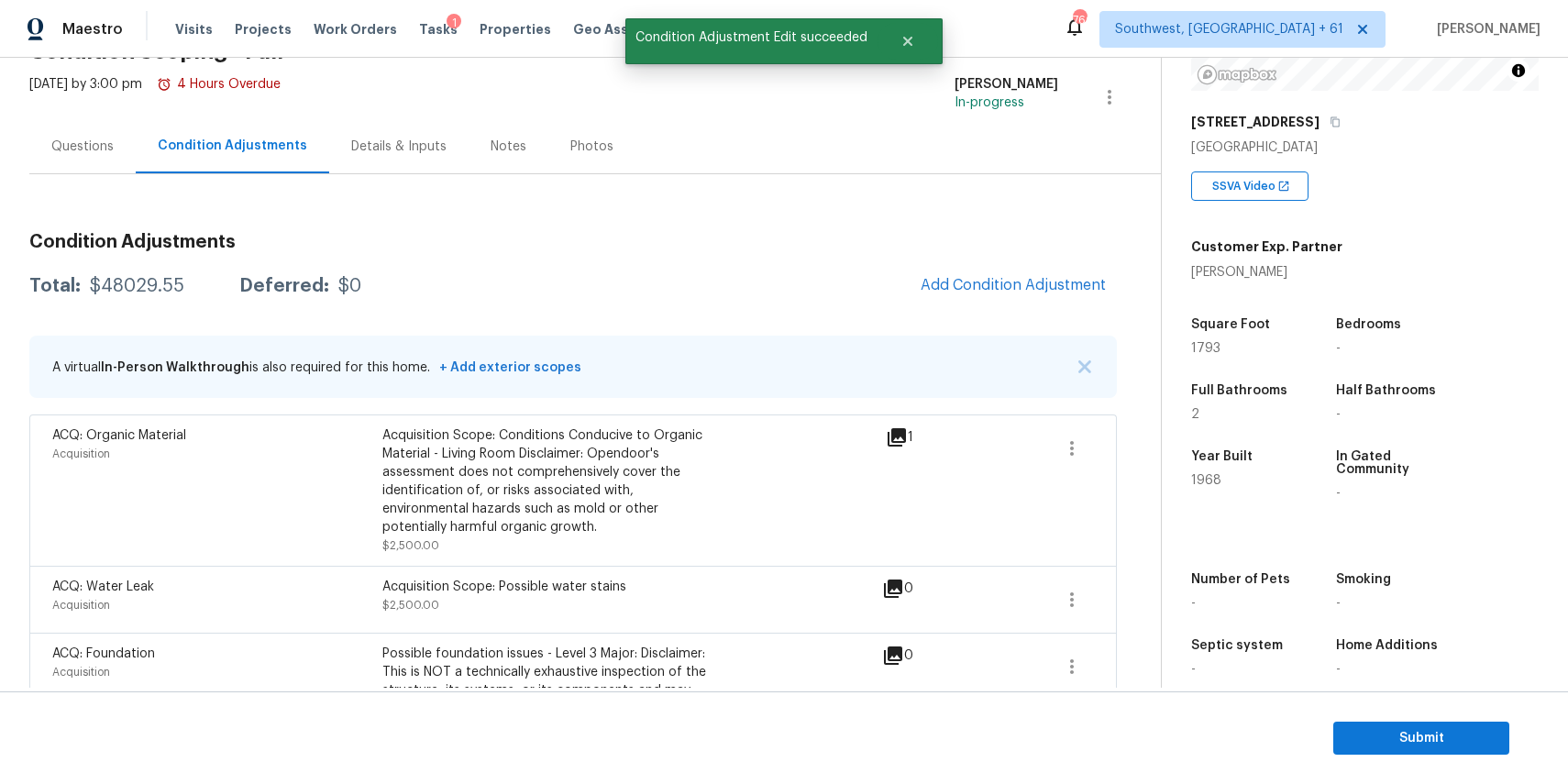
scroll to position [0, 0]
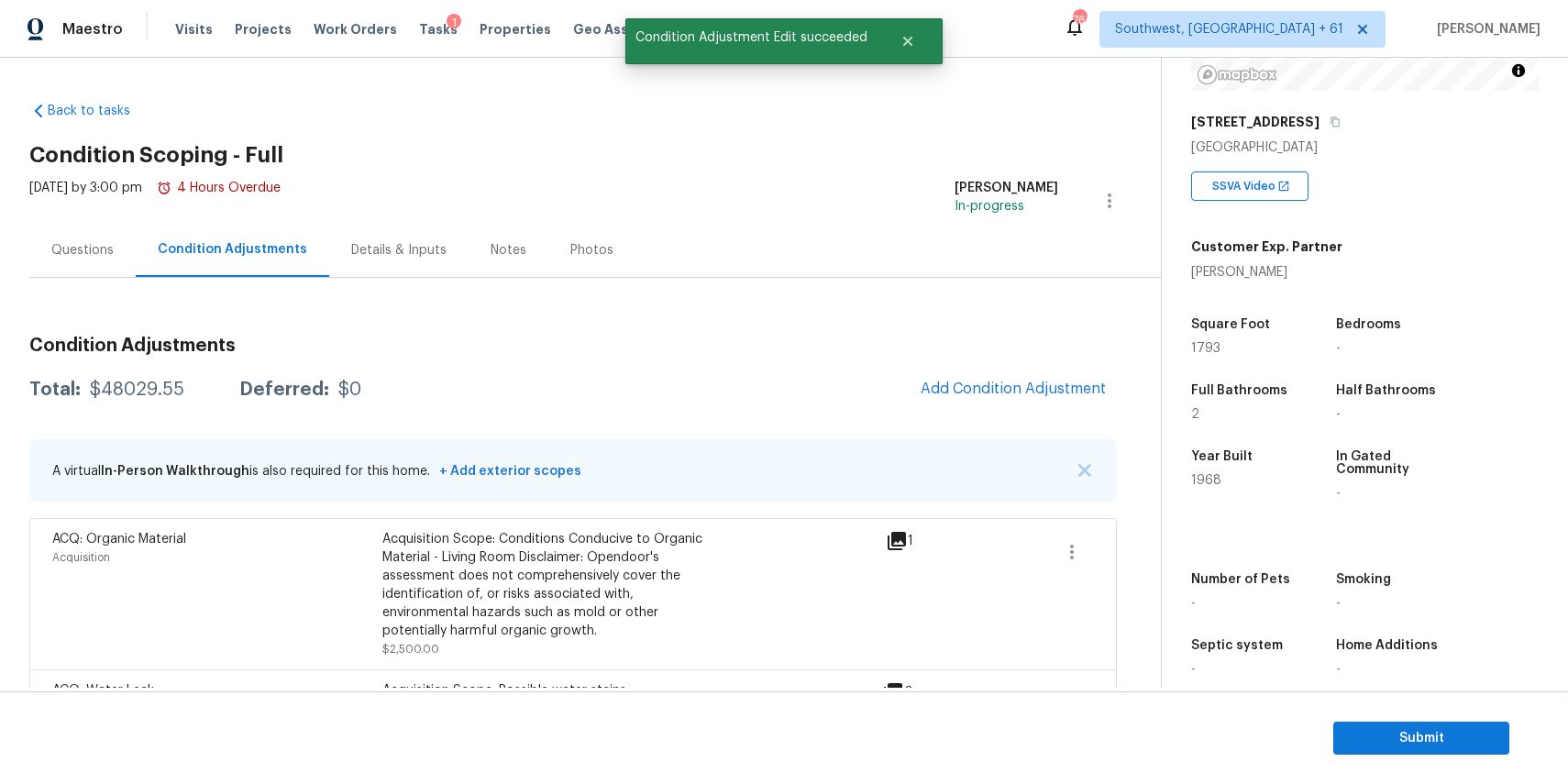
click at [132, 241] on div "Questions" at bounding box center [82, 250] width 106 height 54
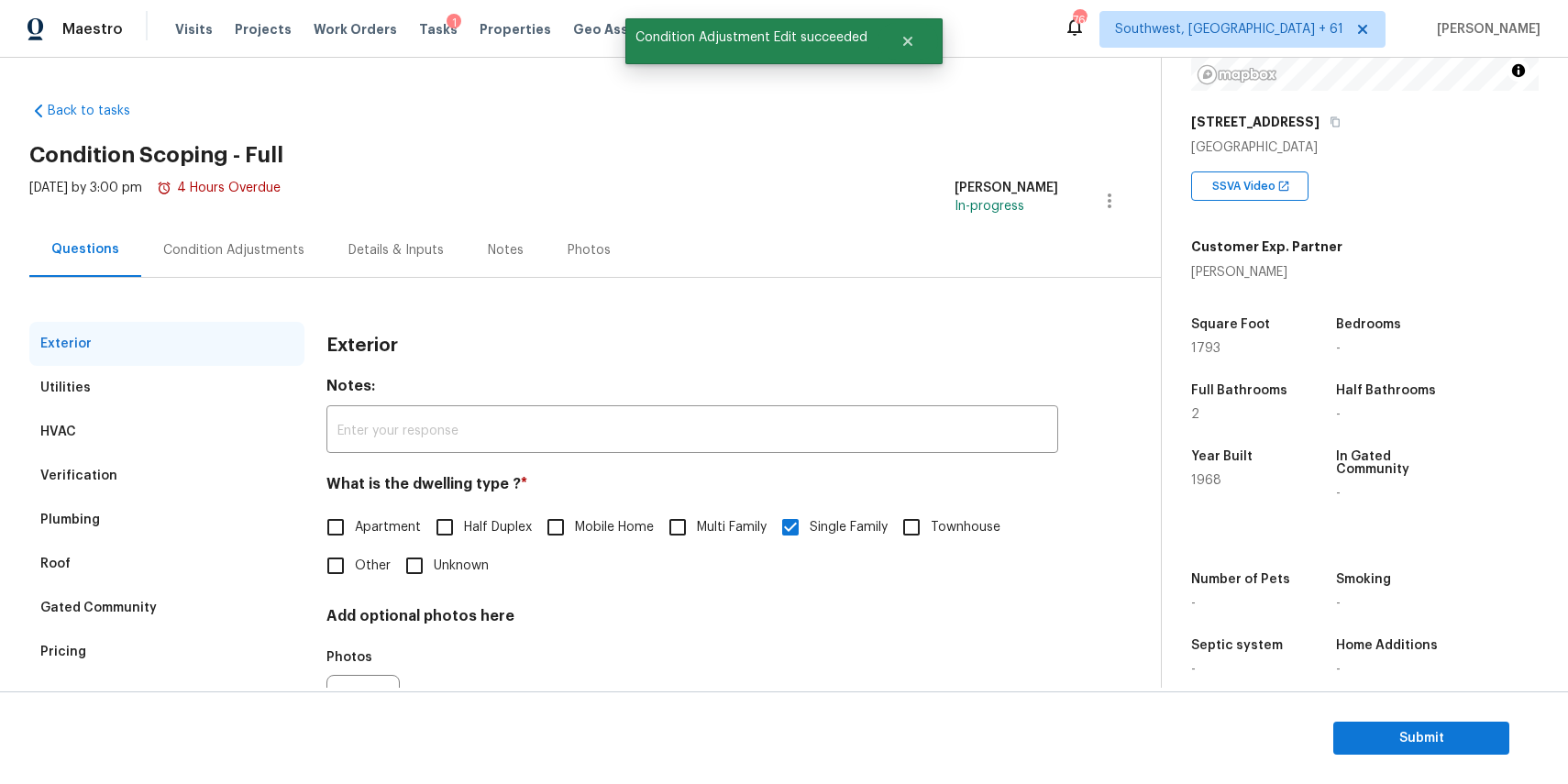
scroll to position [99, 0]
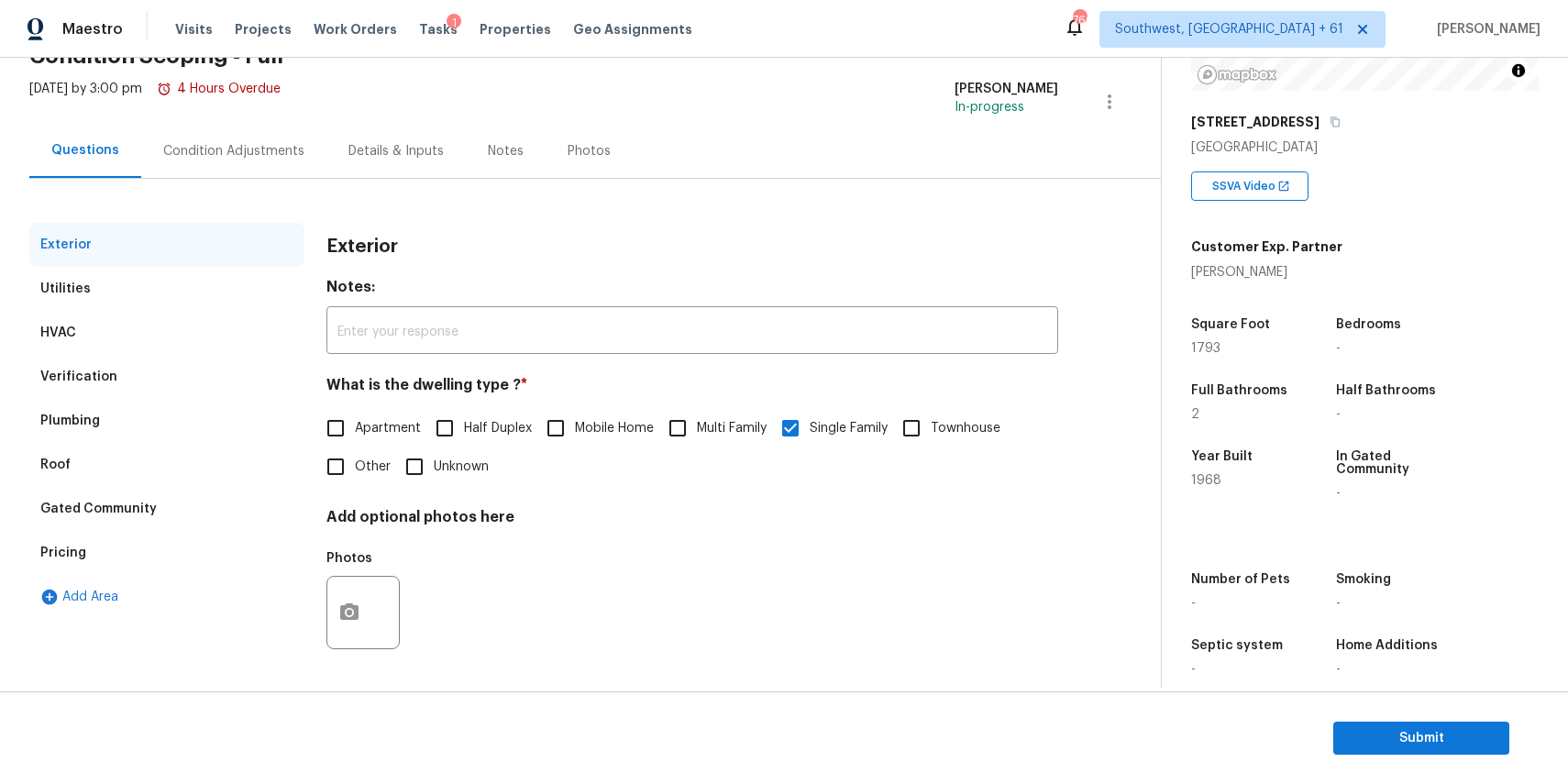
click at [186, 411] on div "Plumbing" at bounding box center [166, 420] width 275 height 44
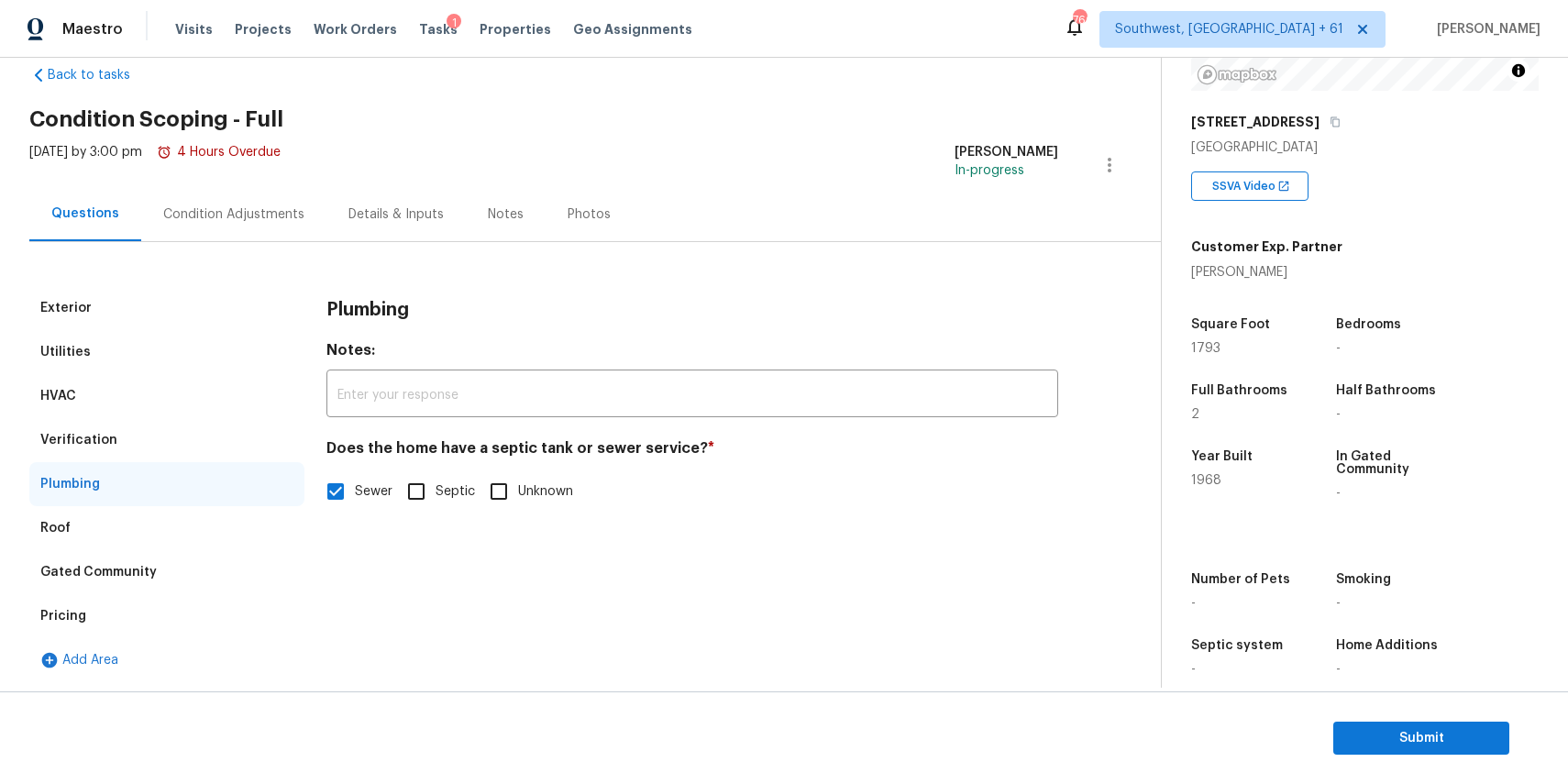
click at [244, 422] on div "Verification" at bounding box center [166, 439] width 275 height 44
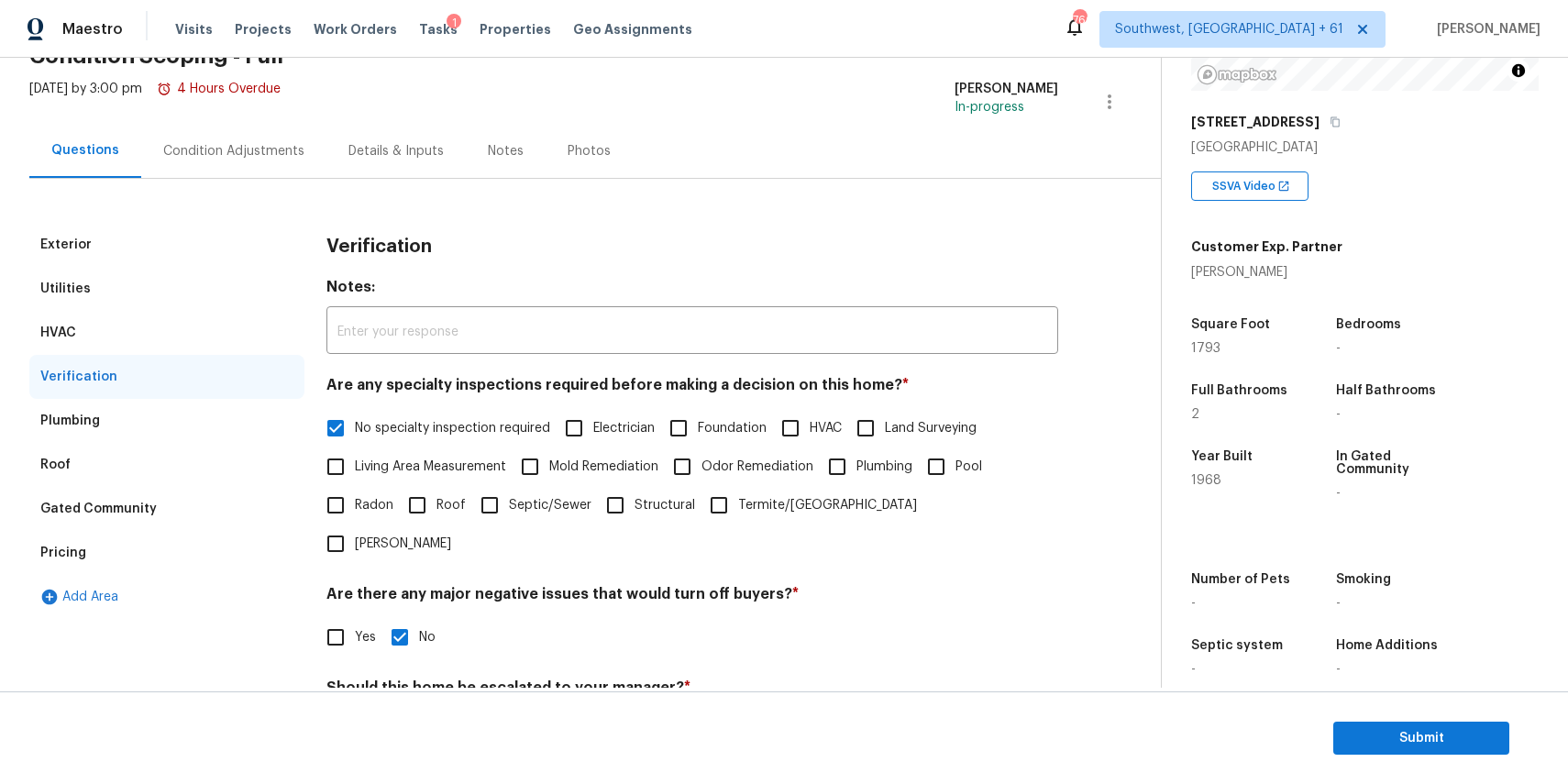
click at [241, 420] on div "Plumbing" at bounding box center [166, 420] width 275 height 44
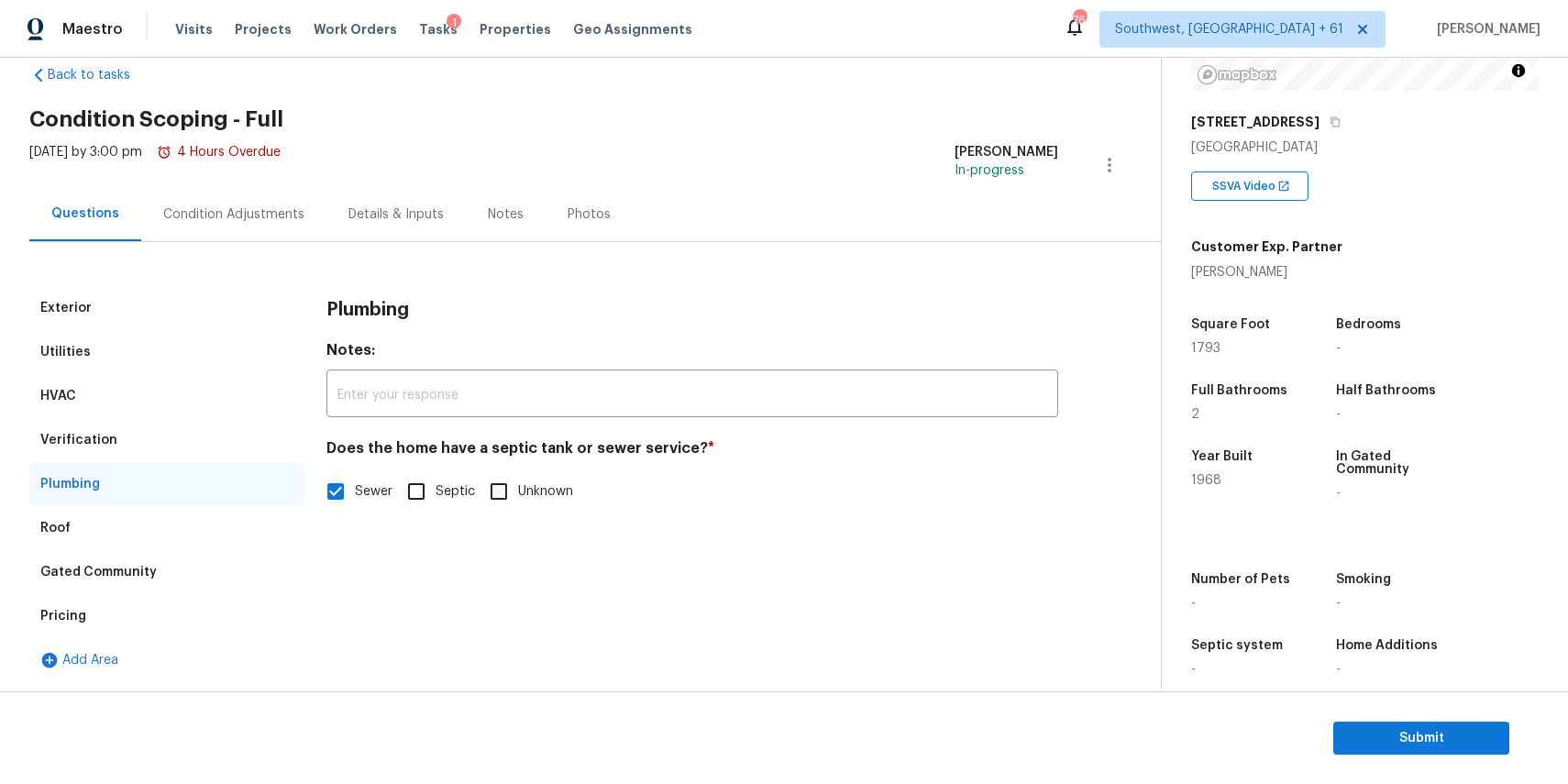
click at [199, 365] on div "Utilities" at bounding box center [166, 351] width 275 height 44
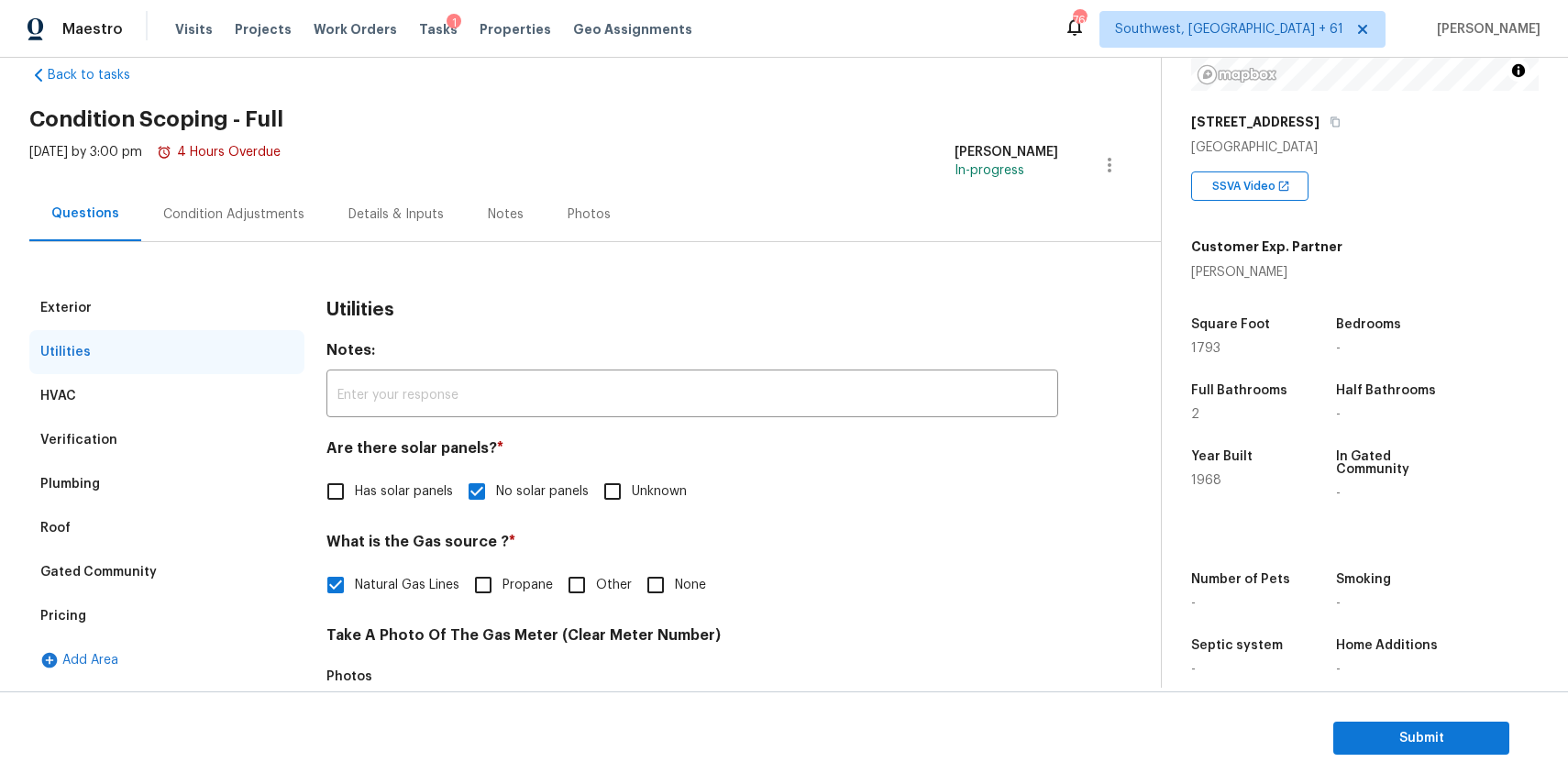
scroll to position [99, 0]
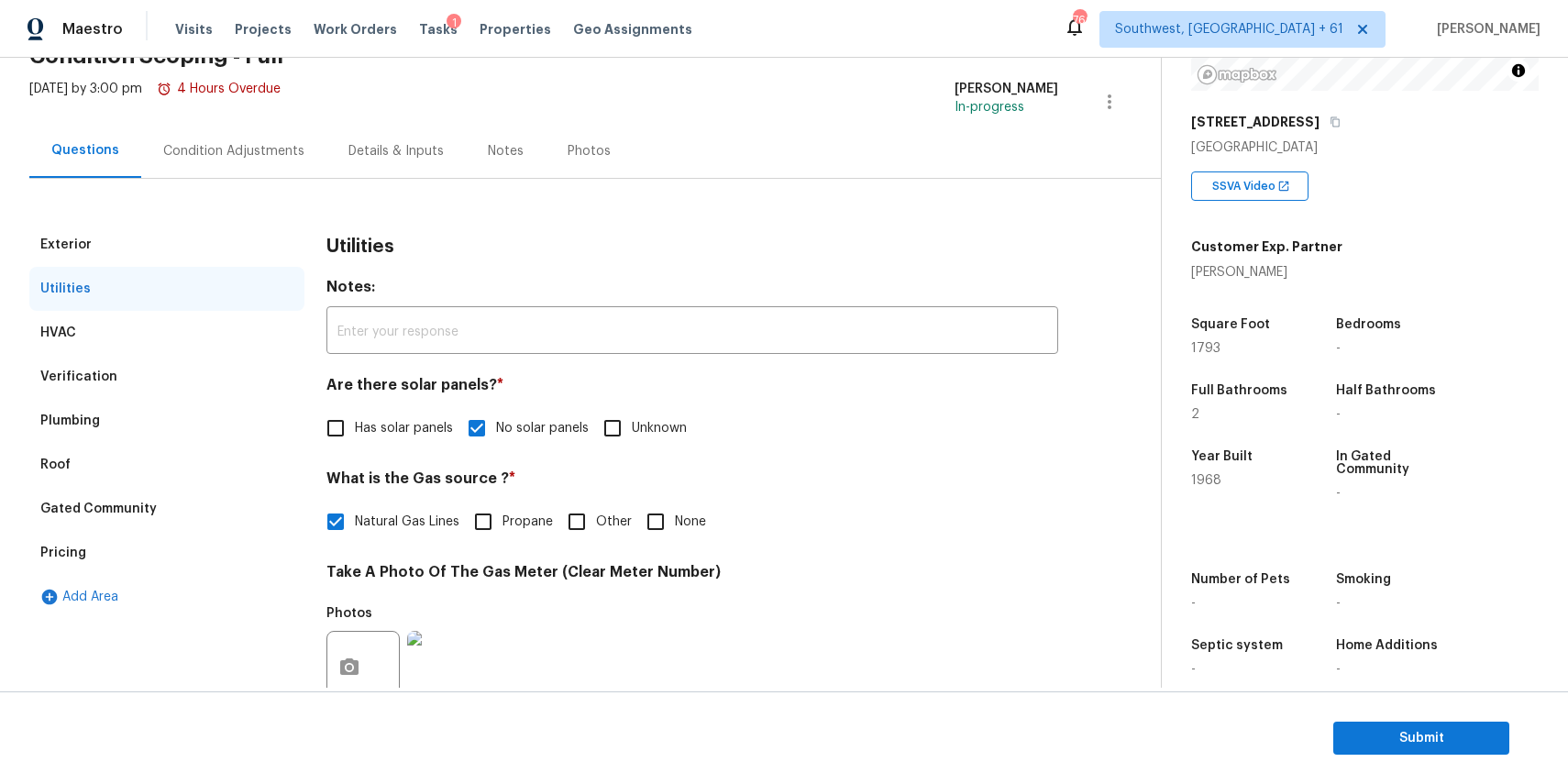
click at [211, 378] on div "Verification" at bounding box center [166, 376] width 275 height 44
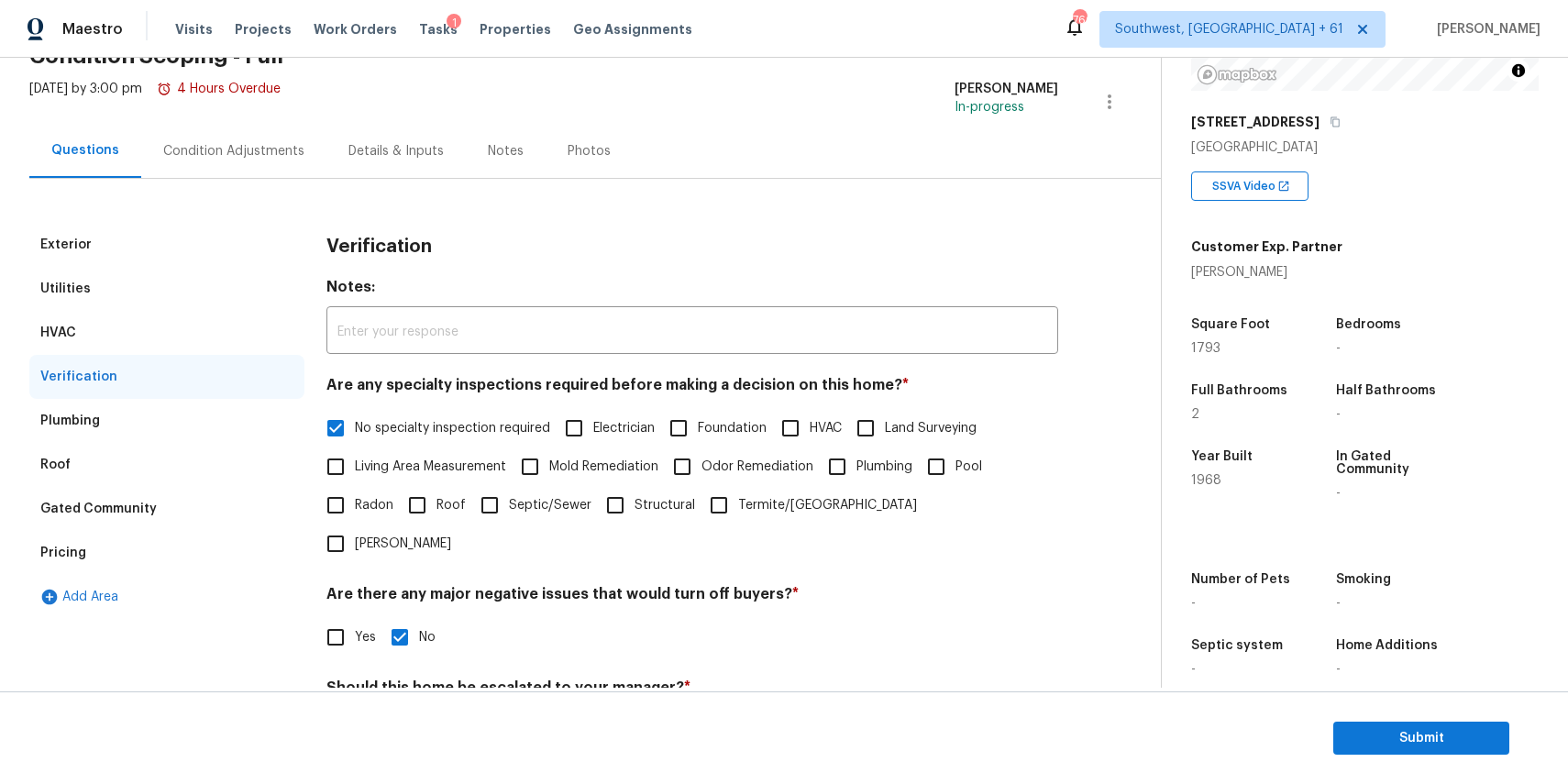
click at [222, 366] on div "Verification" at bounding box center [166, 376] width 275 height 44
click at [241, 351] on div "HVAC" at bounding box center [166, 332] width 275 height 44
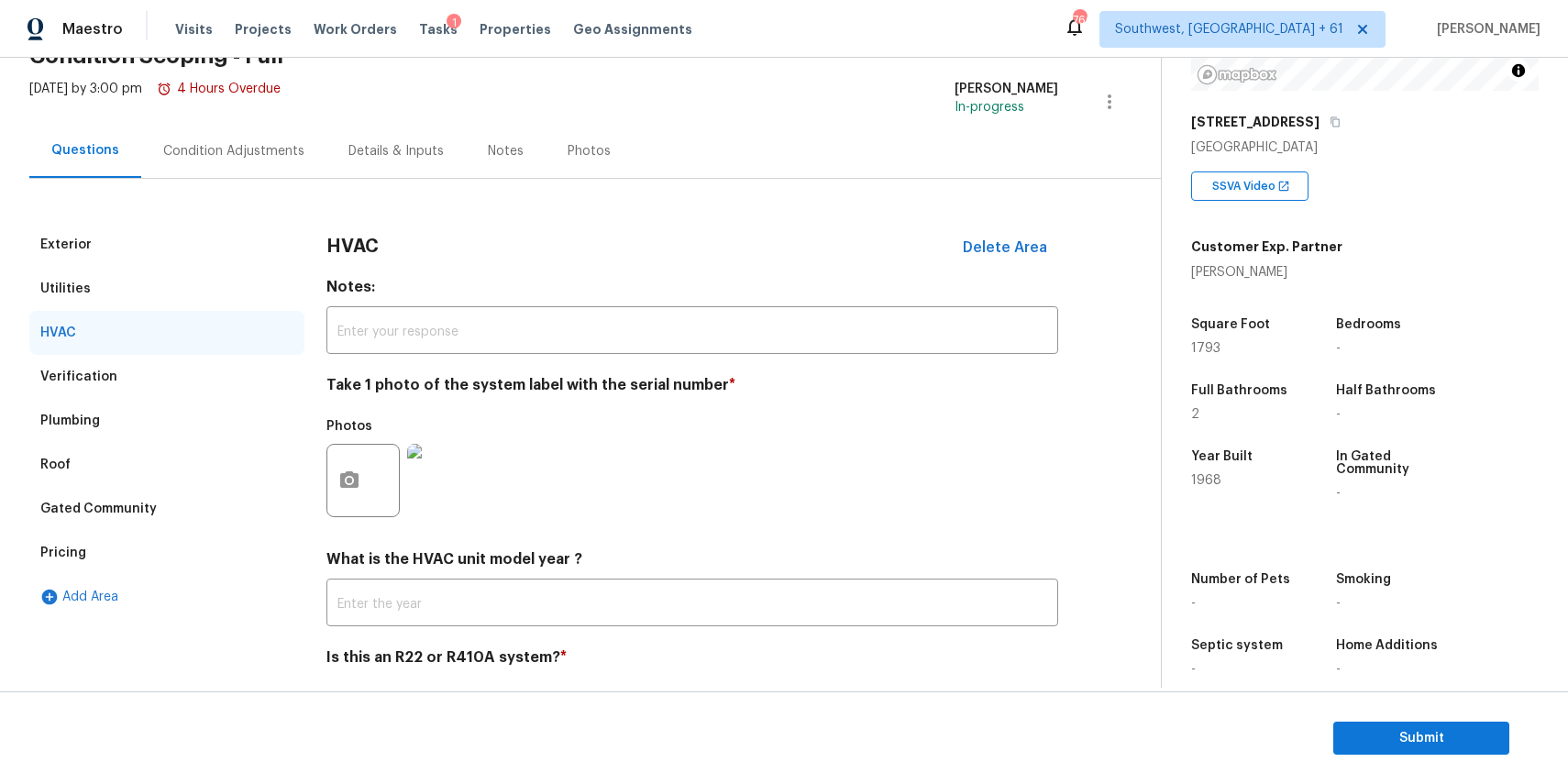
scroll to position [159, 0]
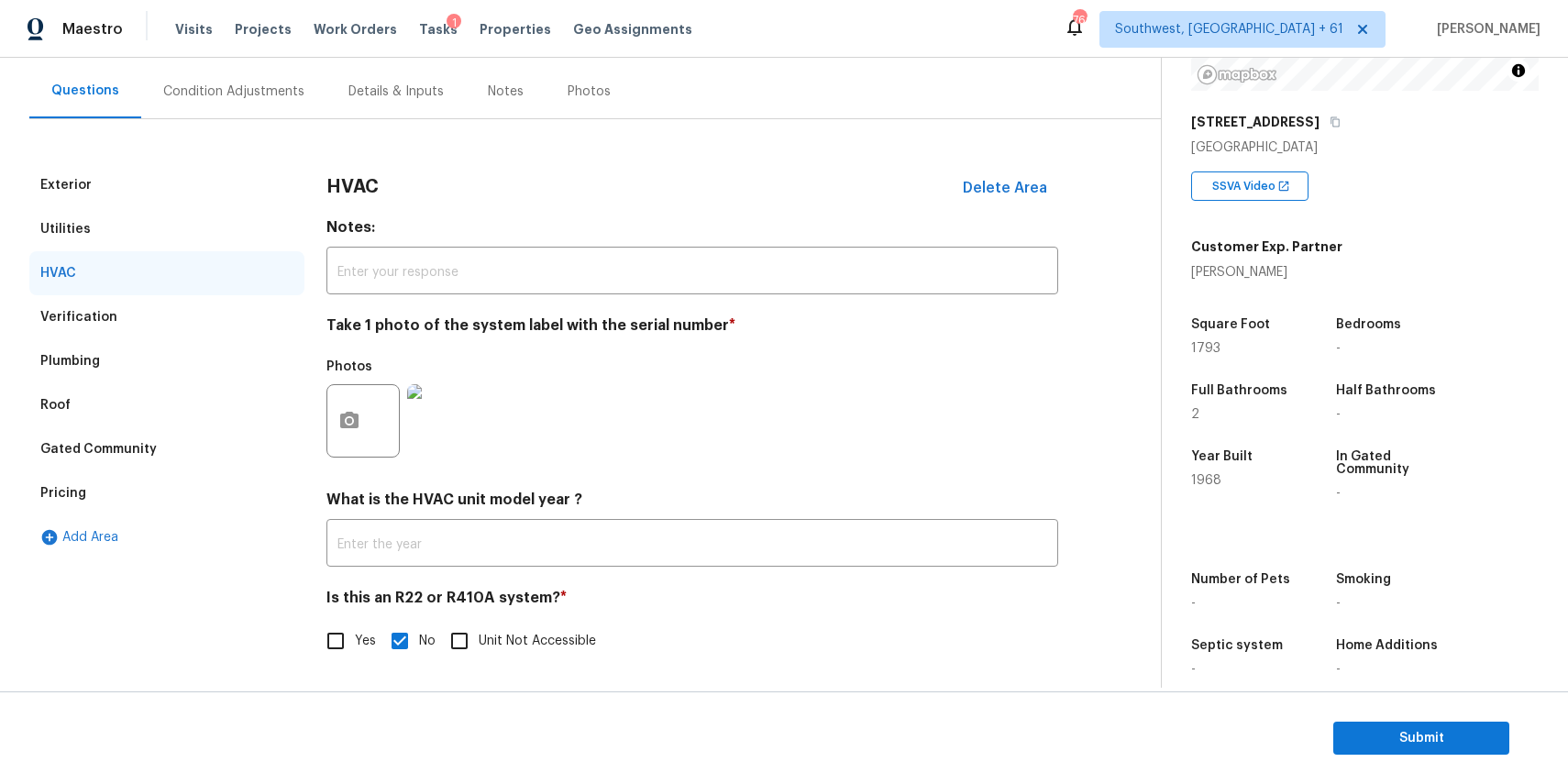
click at [117, 340] on div "Plumbing" at bounding box center [166, 361] width 275 height 44
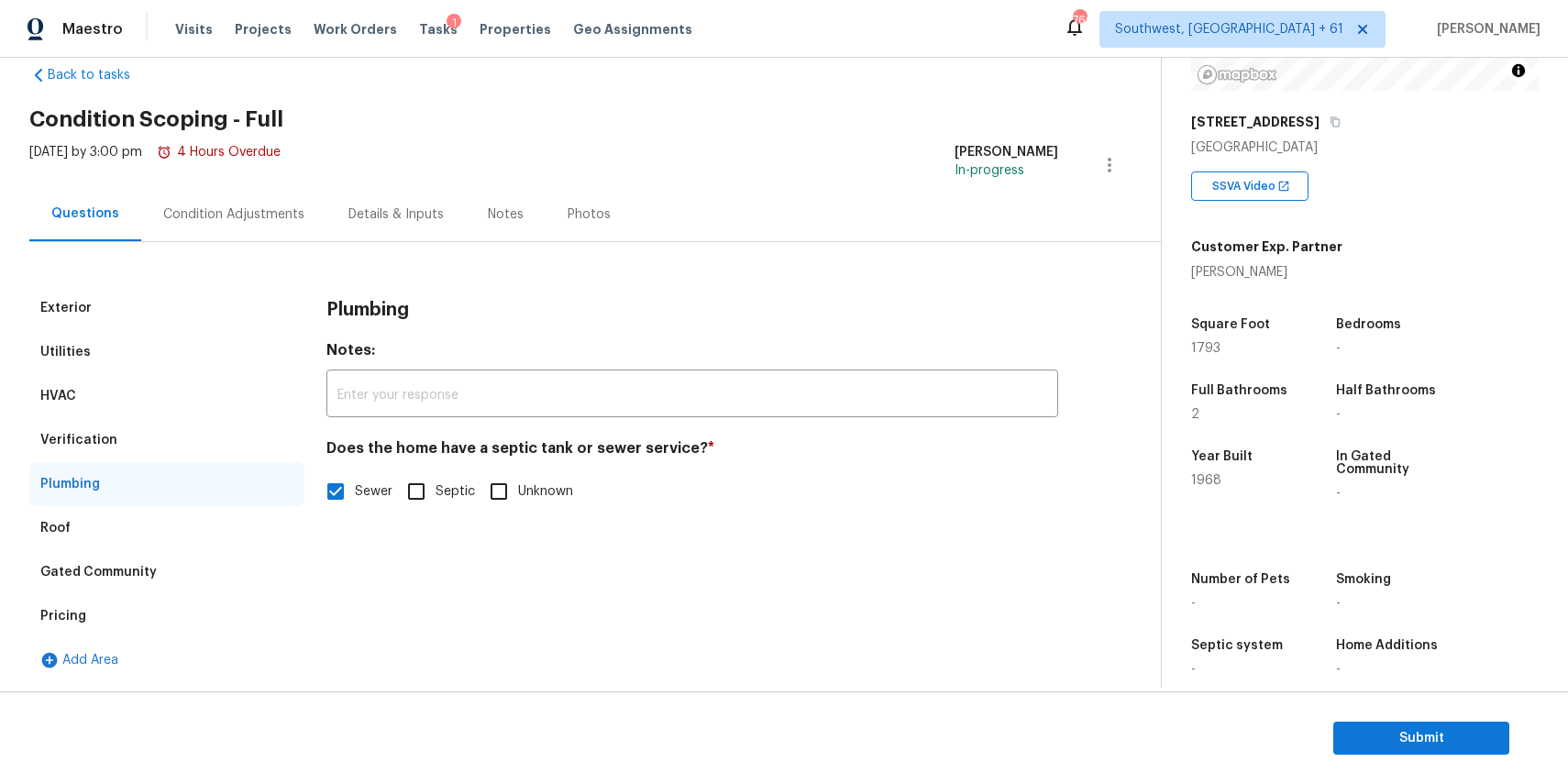
click at [132, 473] on div "Plumbing" at bounding box center [166, 483] width 275 height 44
click at [129, 530] on div "Roof" at bounding box center [166, 528] width 275 height 44
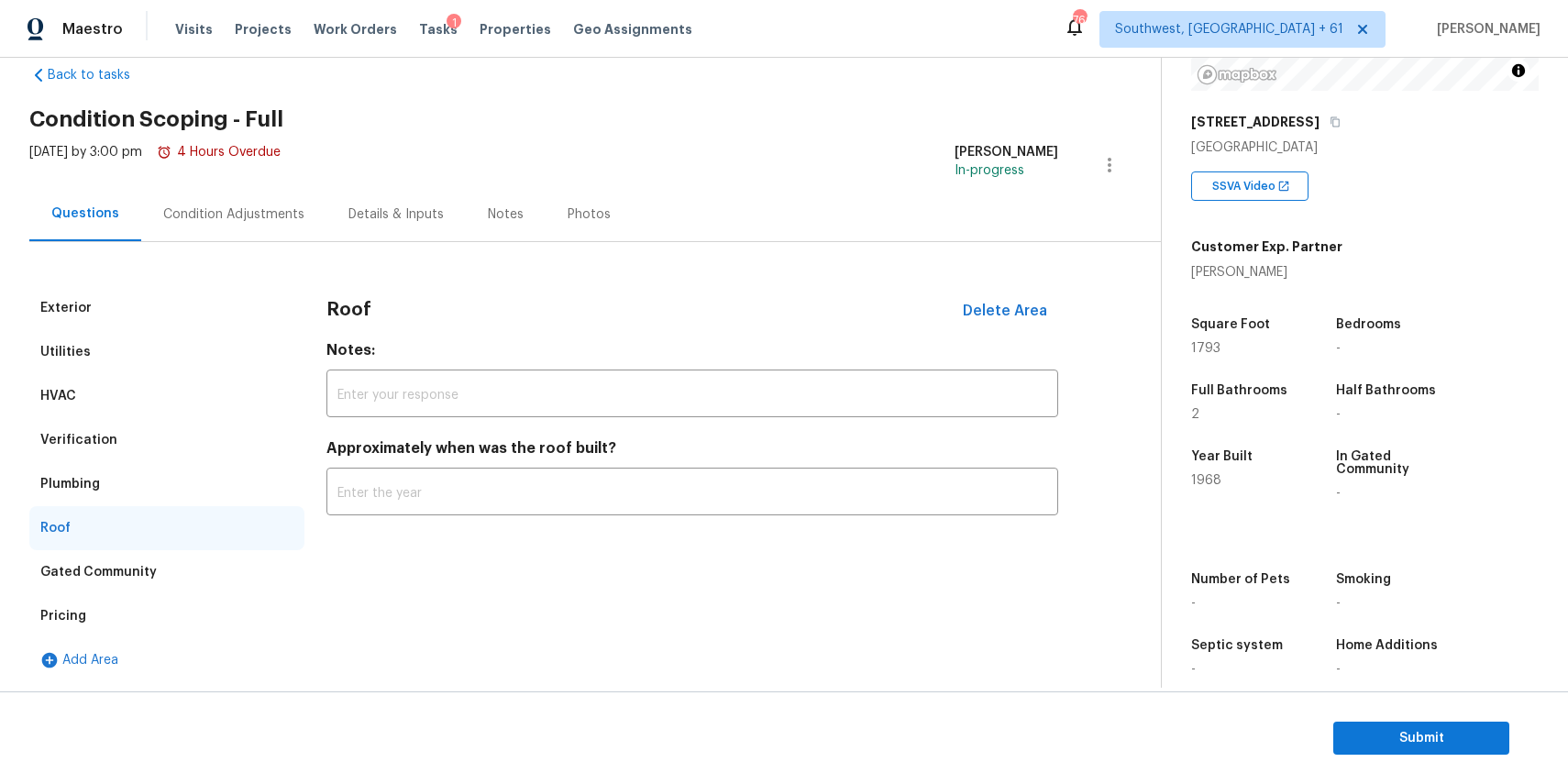
click at [159, 571] on div "Gated Community" at bounding box center [166, 571] width 275 height 44
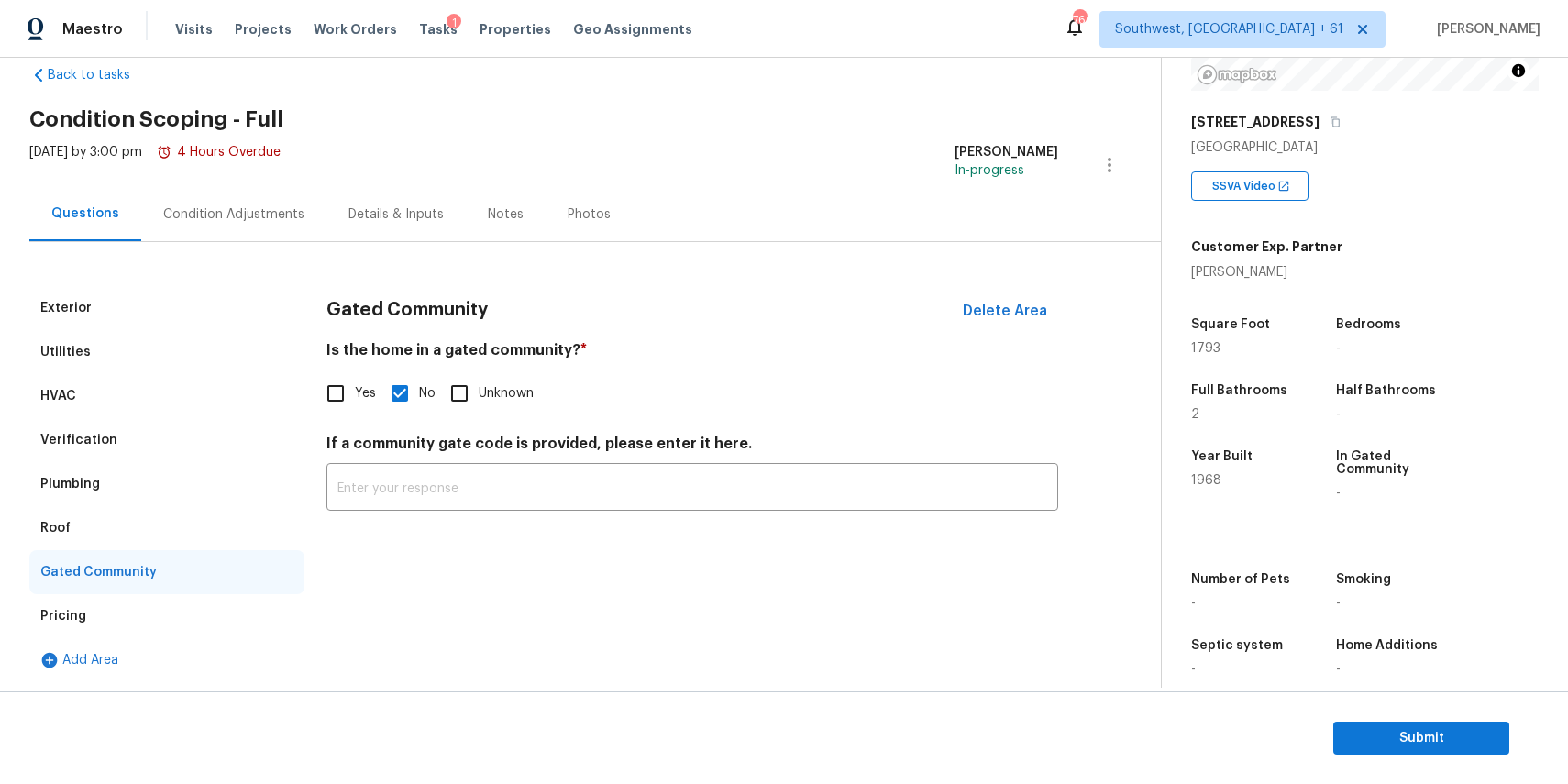
click at [135, 612] on div "Pricing" at bounding box center [166, 615] width 275 height 44
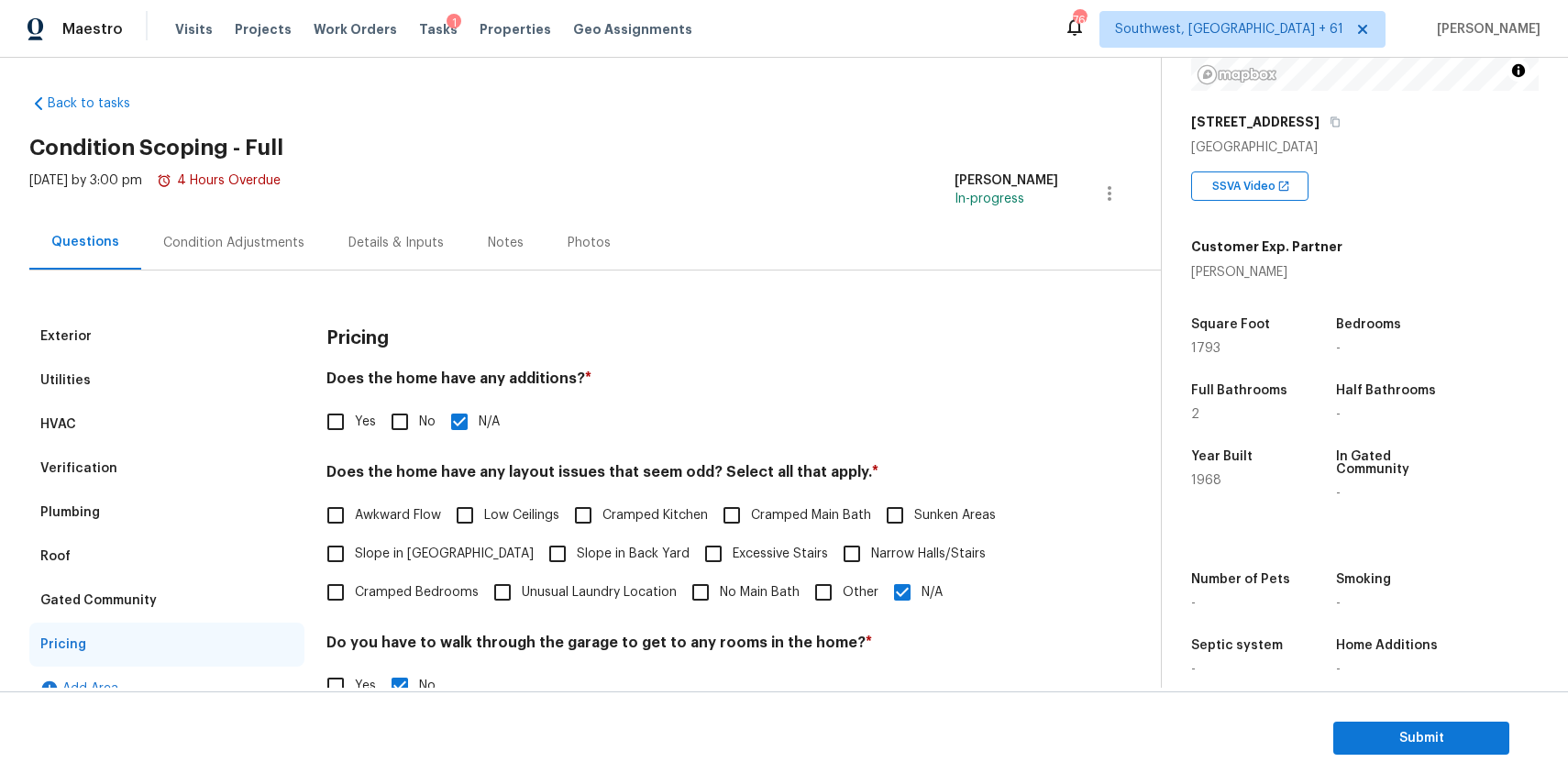
scroll to position [0, 0]
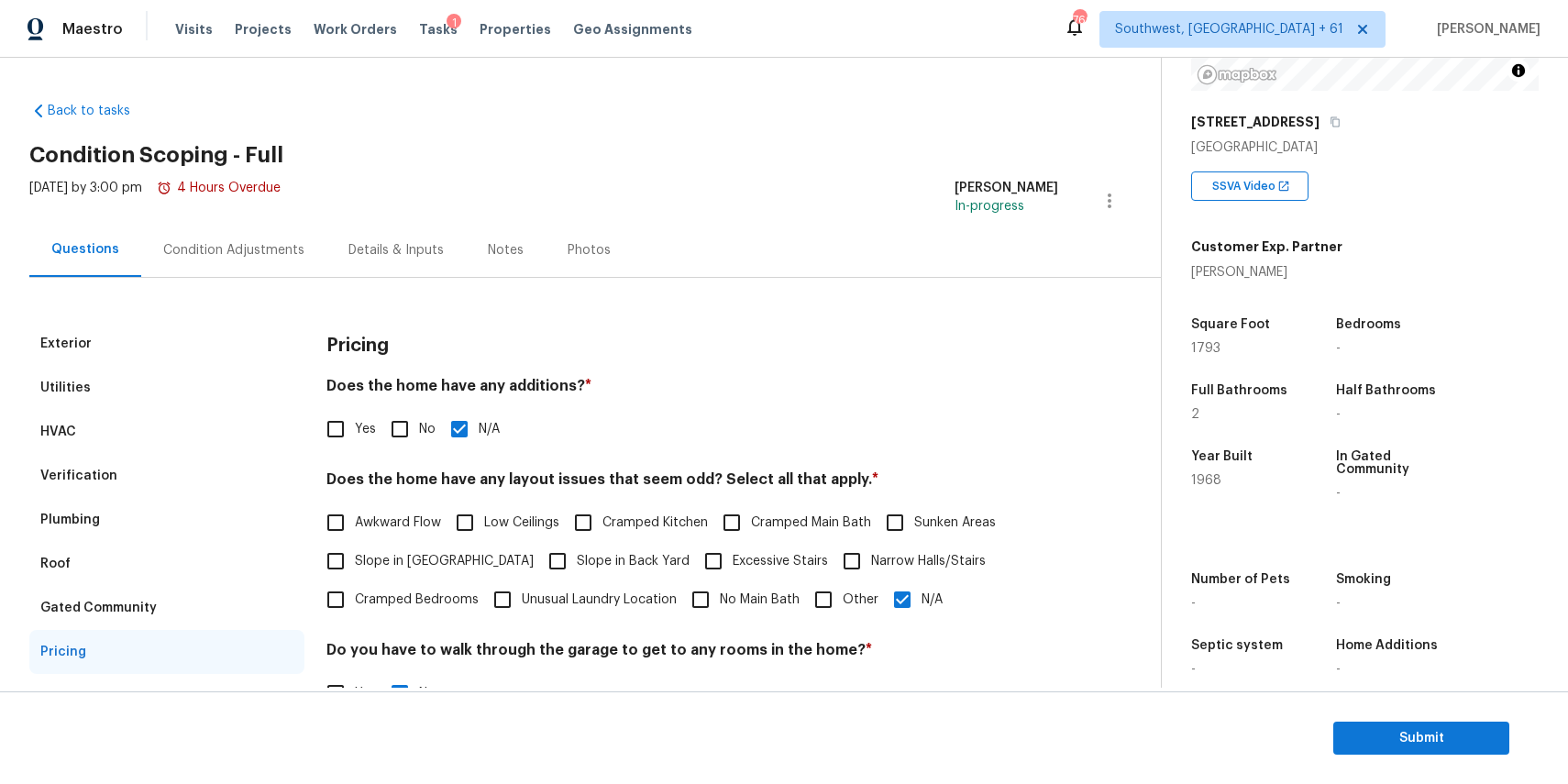
click at [281, 249] on div "Condition Adjustments" at bounding box center [233, 251] width 141 height 19
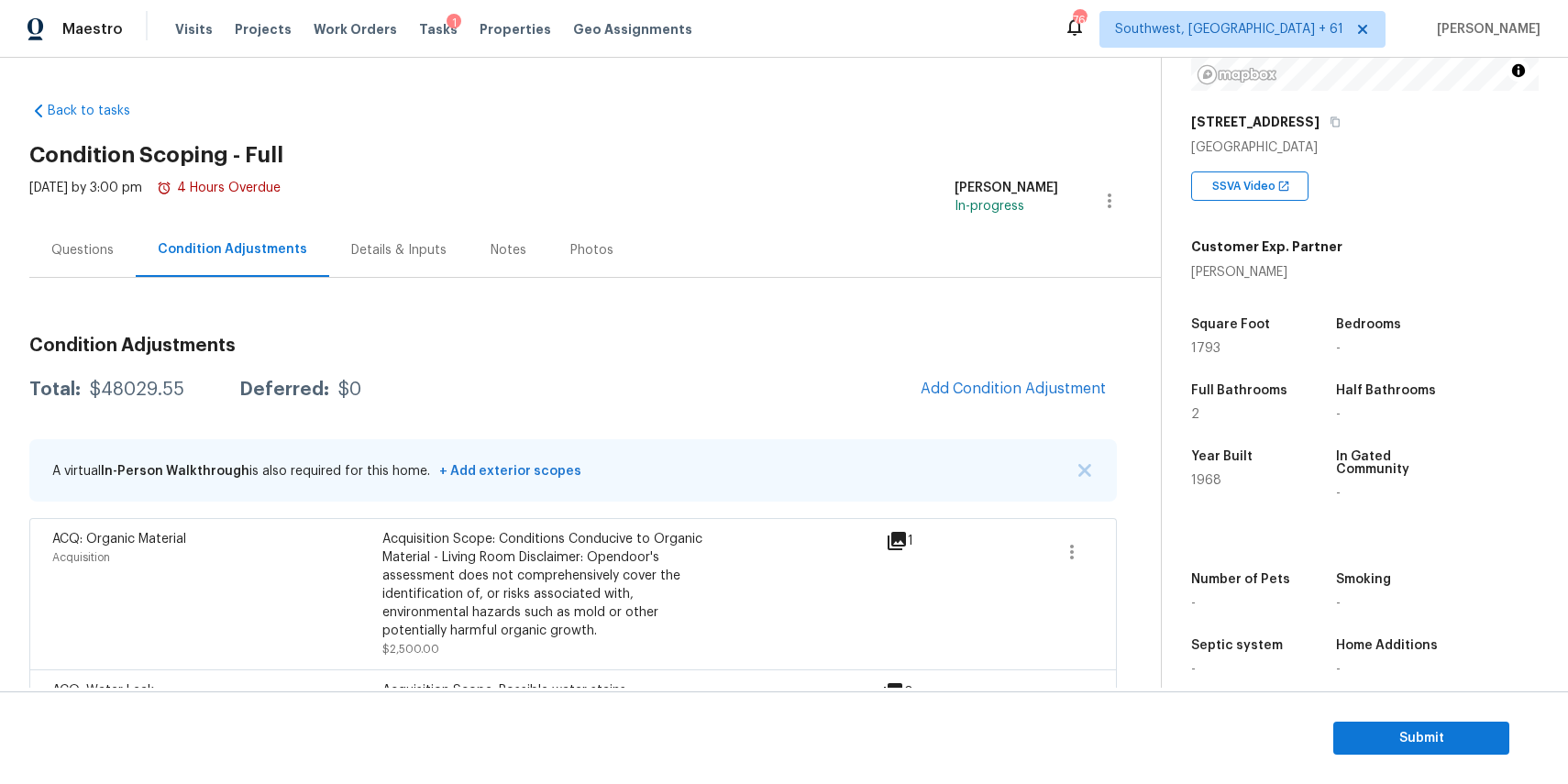
click at [85, 242] on div "Questions" at bounding box center [82, 251] width 62 height 19
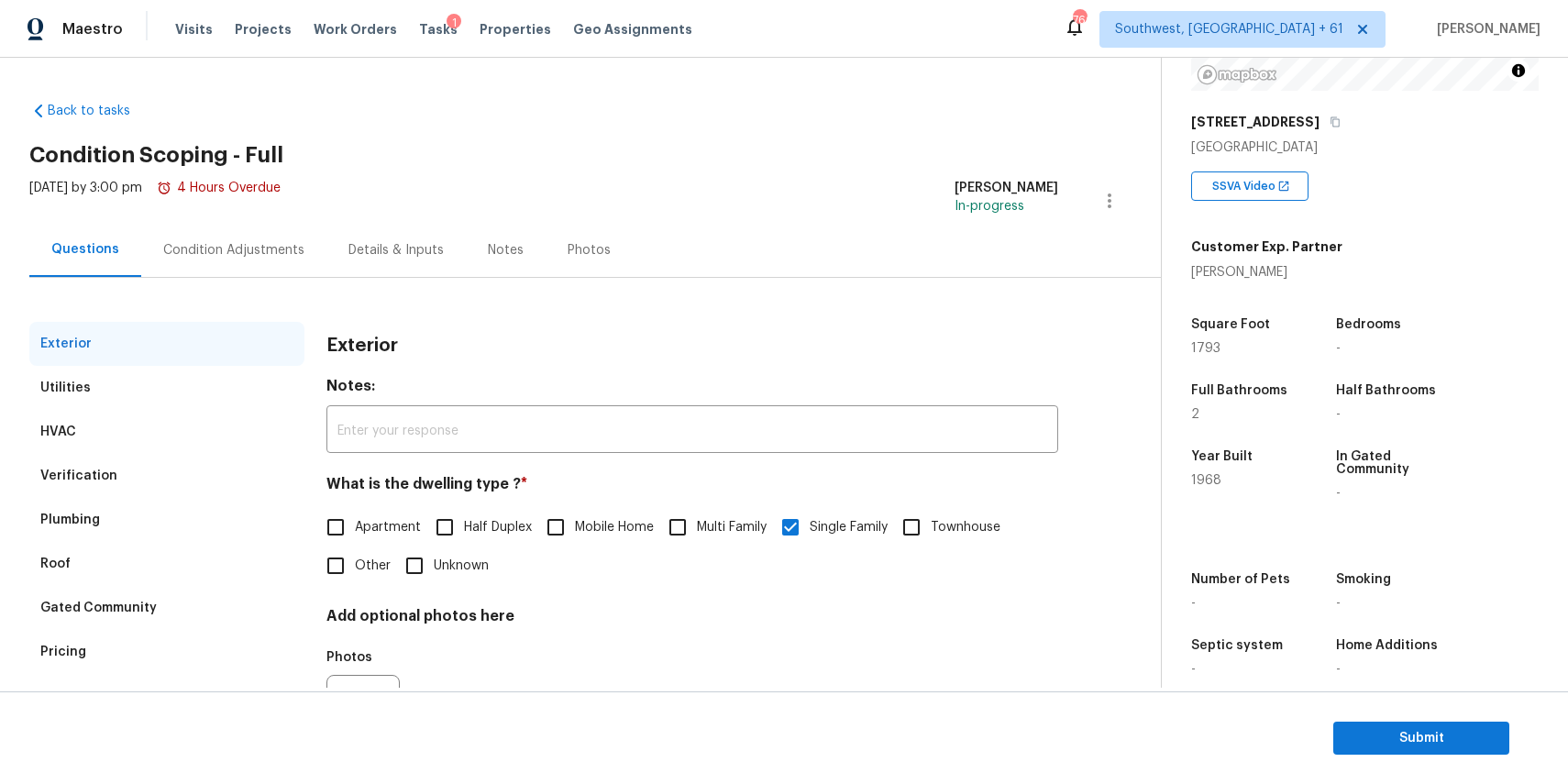
click at [179, 468] on div "Verification" at bounding box center [166, 475] width 275 height 44
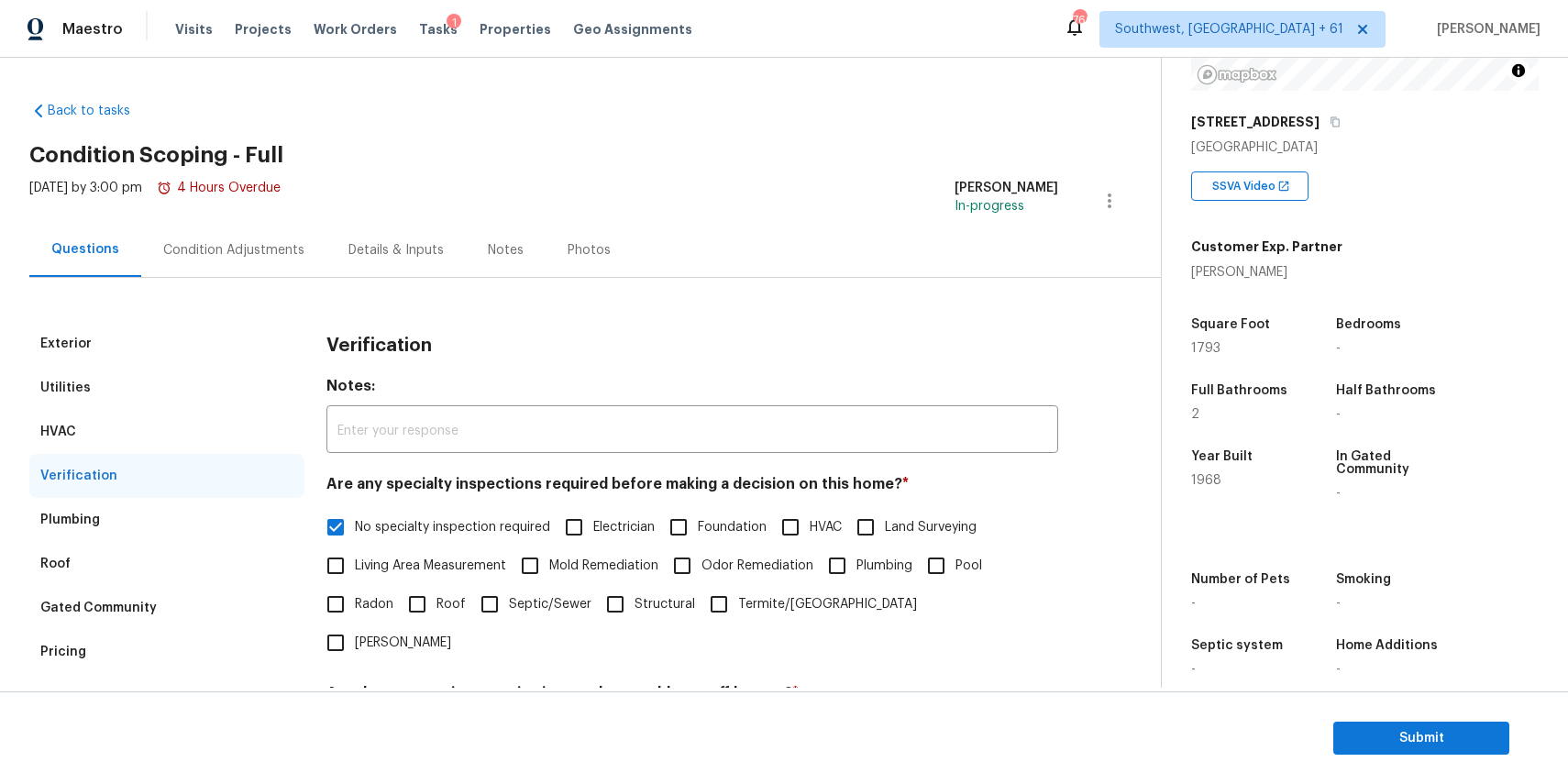
scroll to position [262, 0]
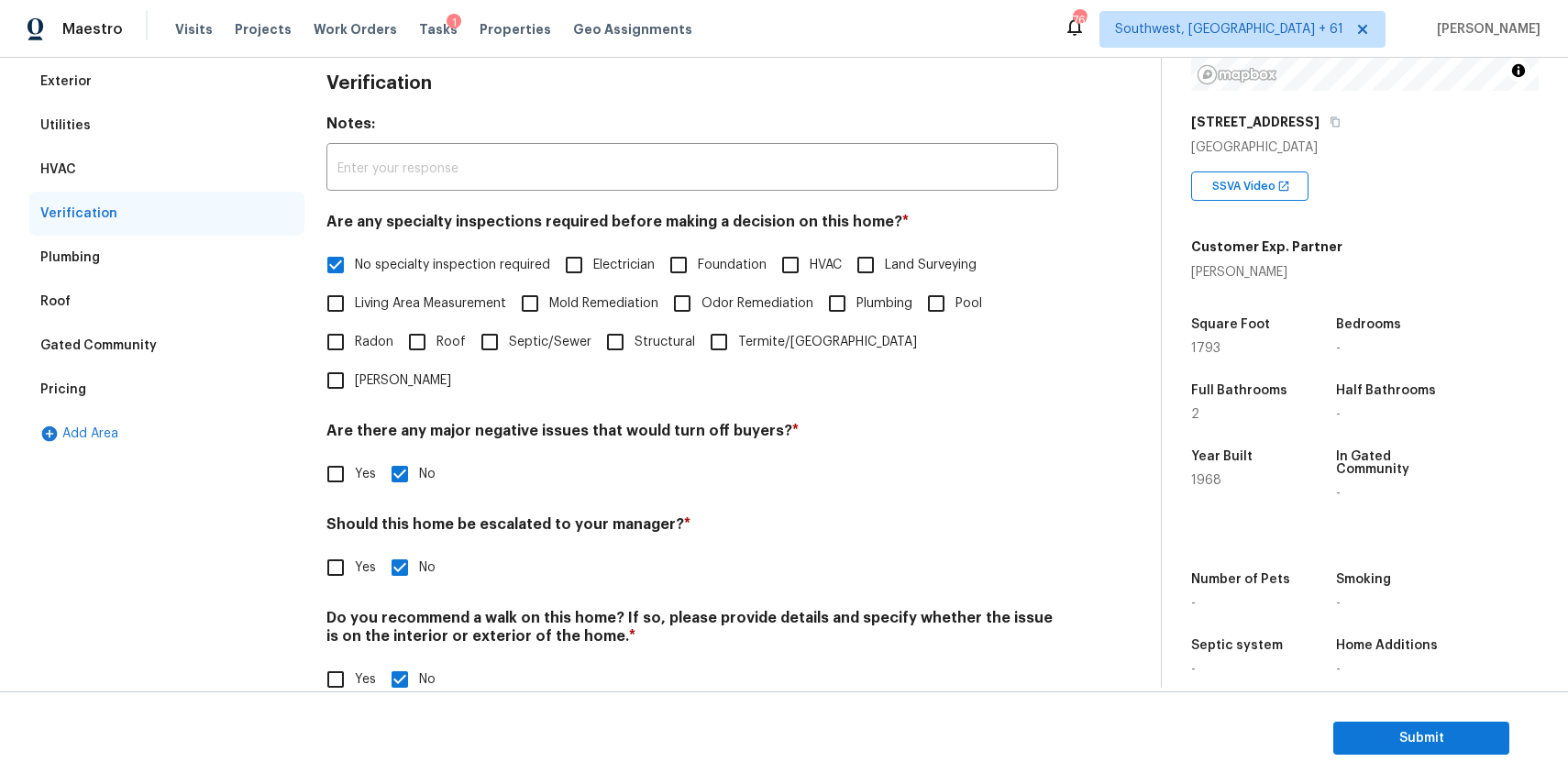
click at [316, 548] on input "Yes" at bounding box center [335, 567] width 38 height 38
checkbox input "true"
checkbox input "false"
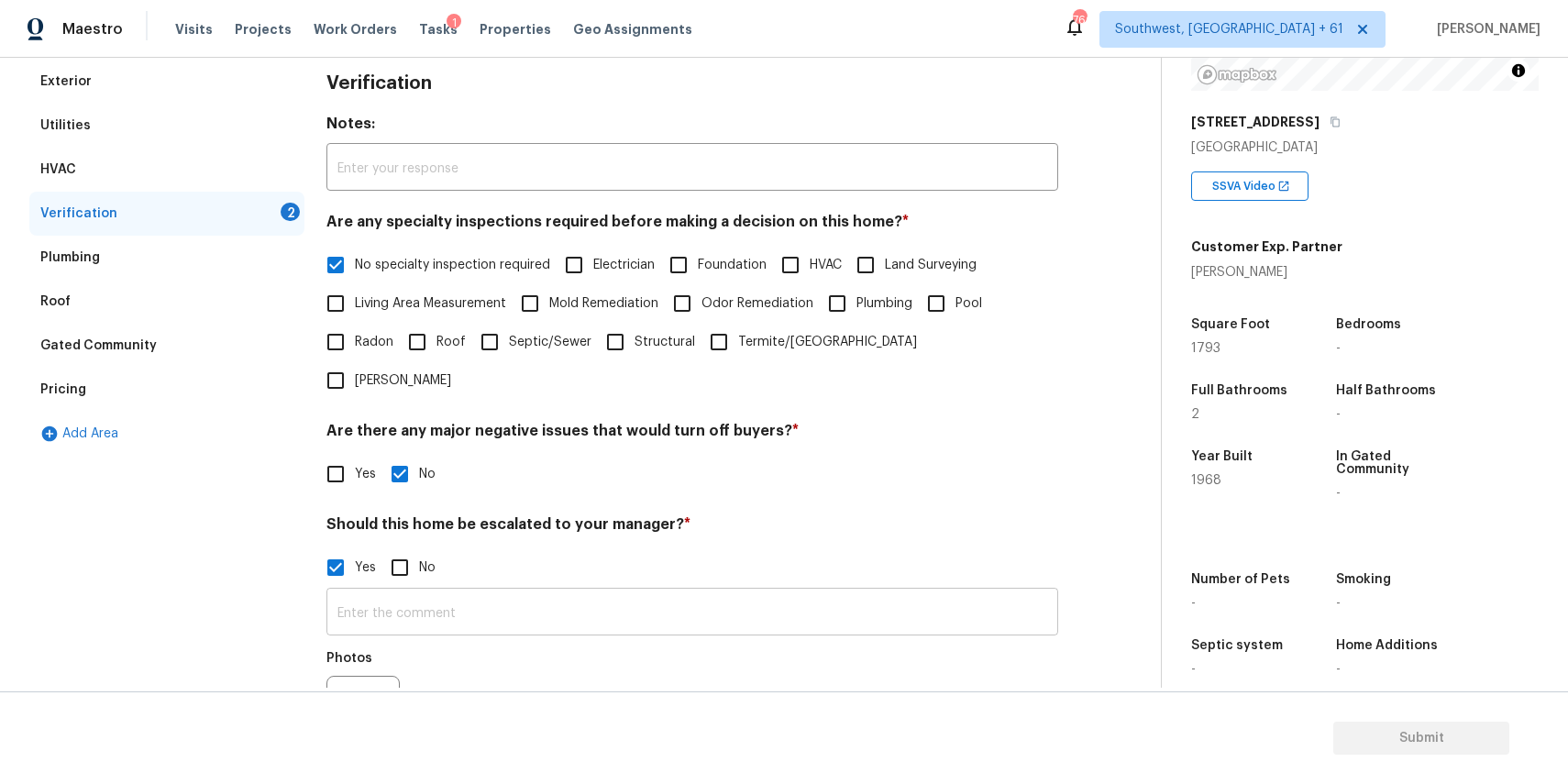
click at [411, 592] on input "text" at bounding box center [692, 613] width 732 height 43
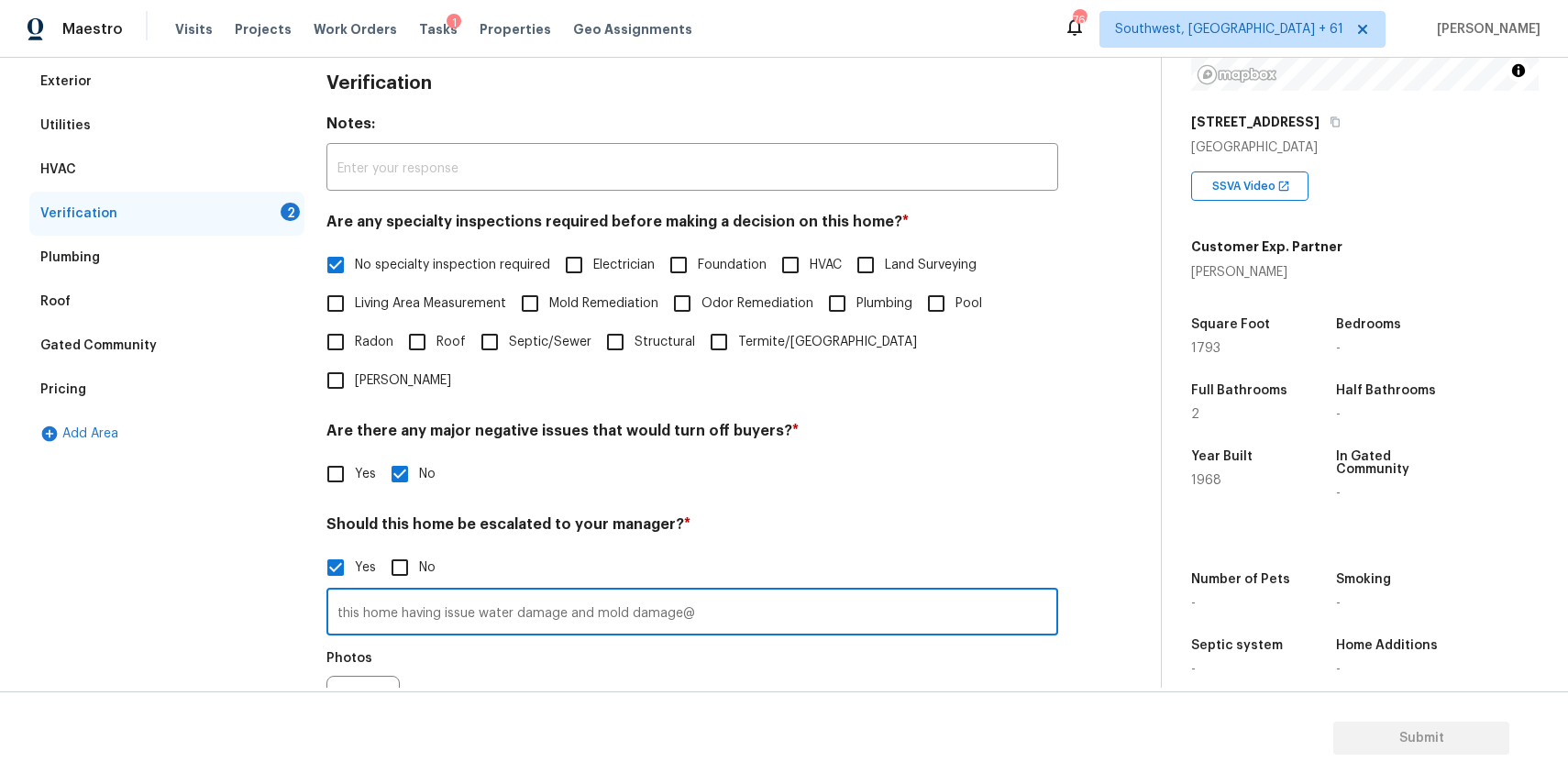
click at [676, 592] on input "this home having issue water damage and mold damage@" at bounding box center [692, 613] width 732 height 43
click at [763, 592] on input "this home having issue water damage and mold damage @" at bounding box center [692, 613] width 732 height 43
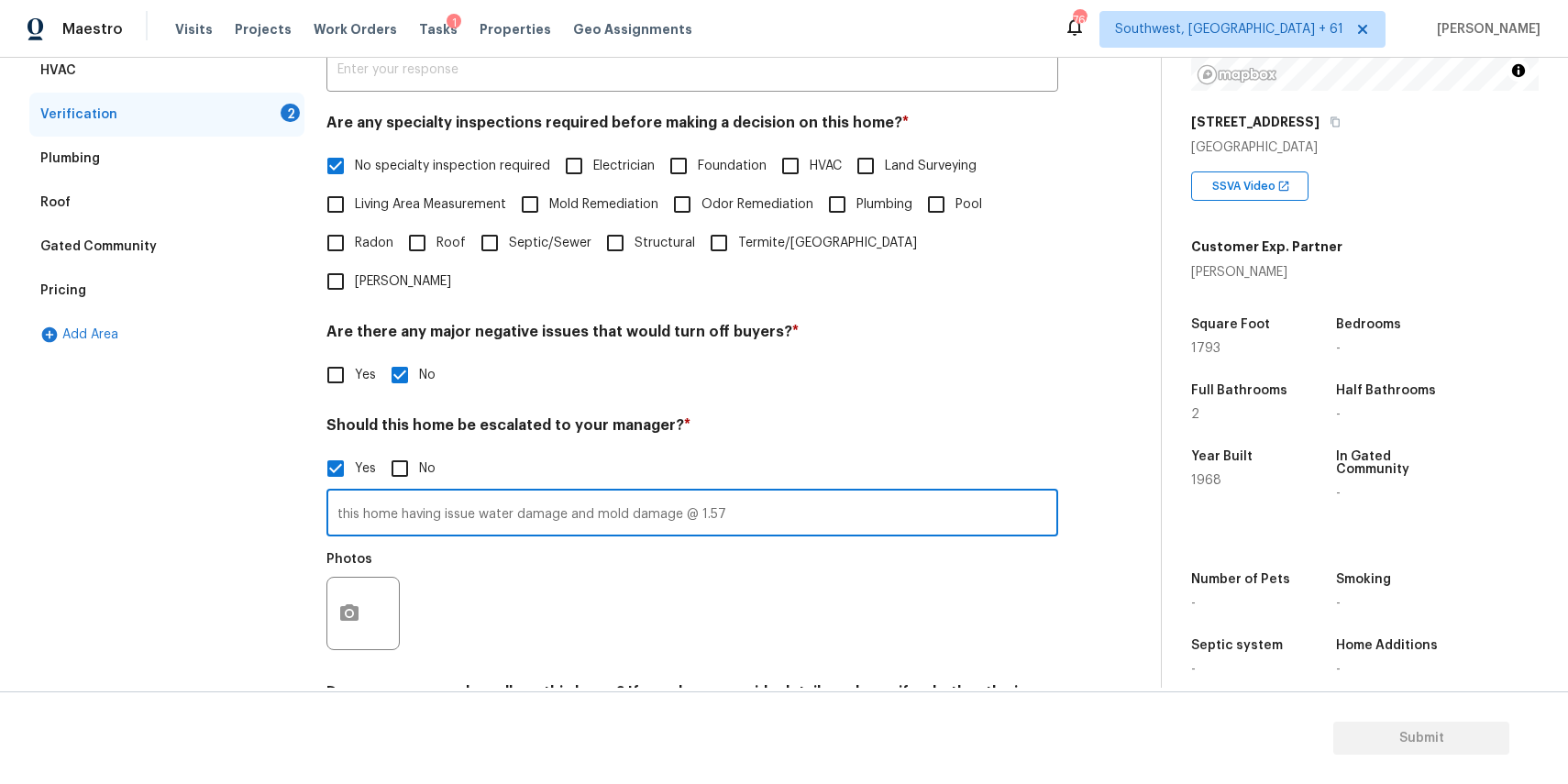
scroll to position [428, 0]
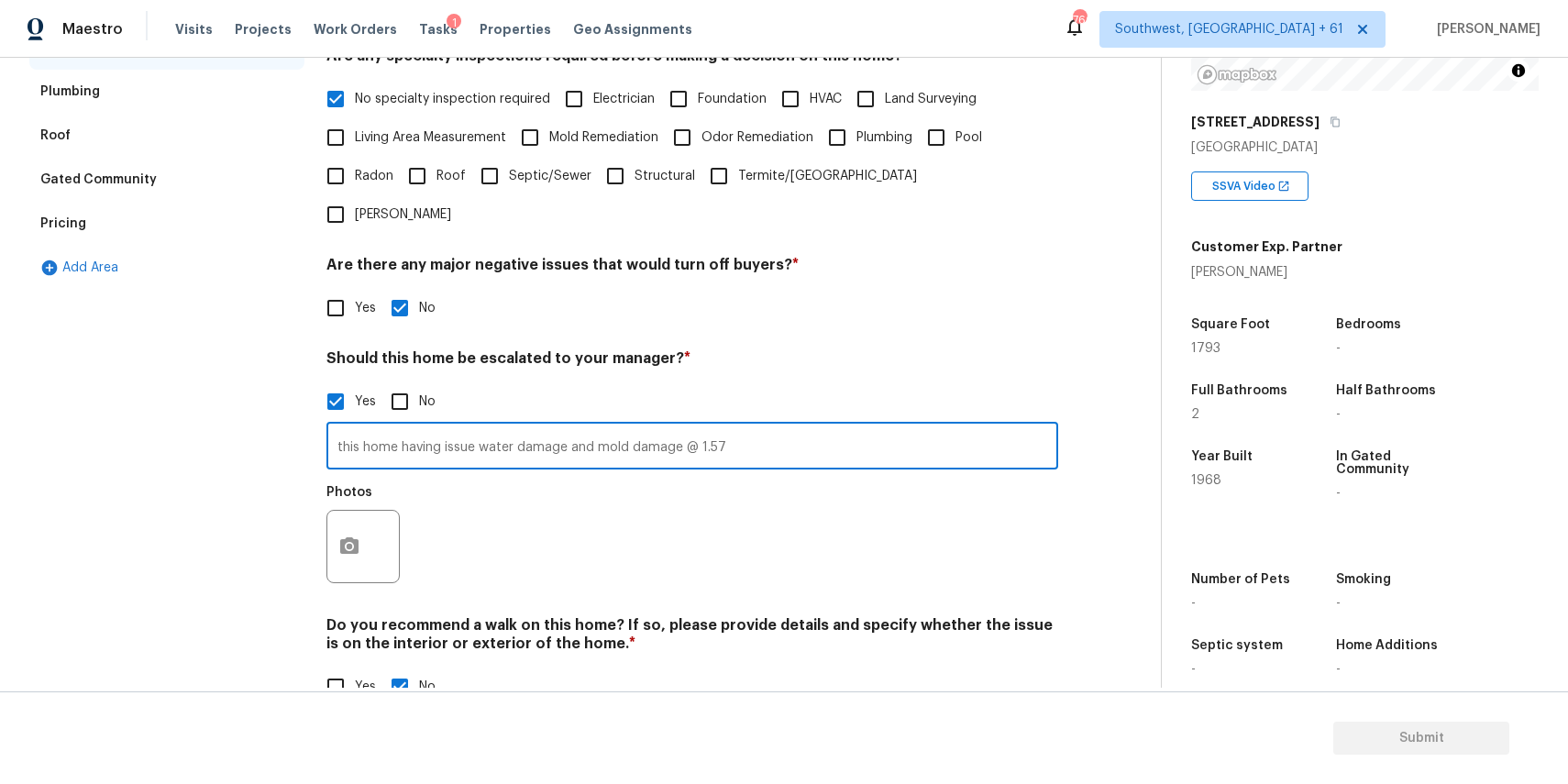
type input "this home having issue water damage and mold damage @ 1.57"
click at [343, 535] on icon "button" at bounding box center [350, 546] width 22 height 22
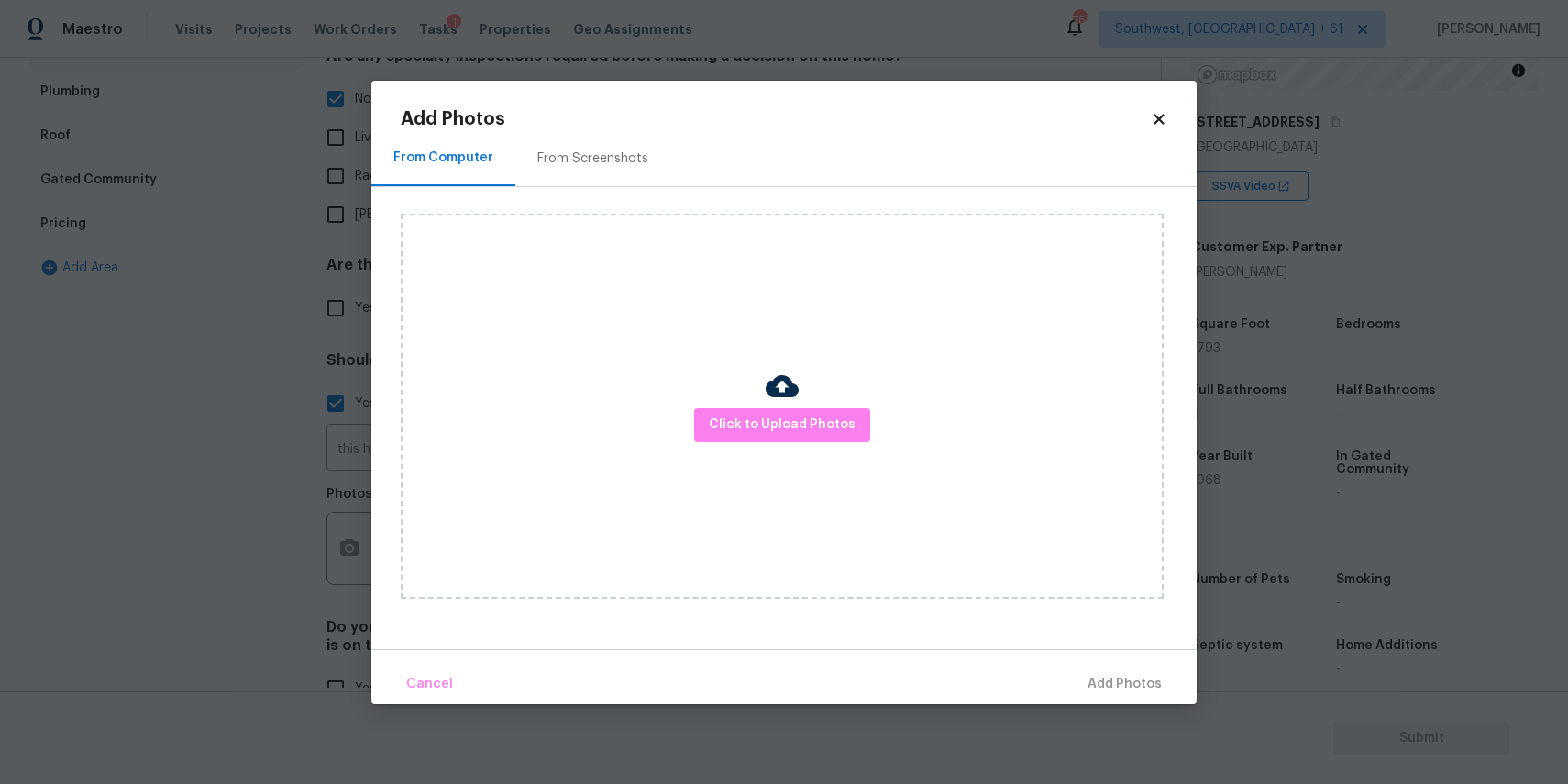
click at [784, 406] on div at bounding box center [782, 388] width 33 height 38
click at [785, 427] on span "Click to Upload Photos" at bounding box center [782, 424] width 146 height 23
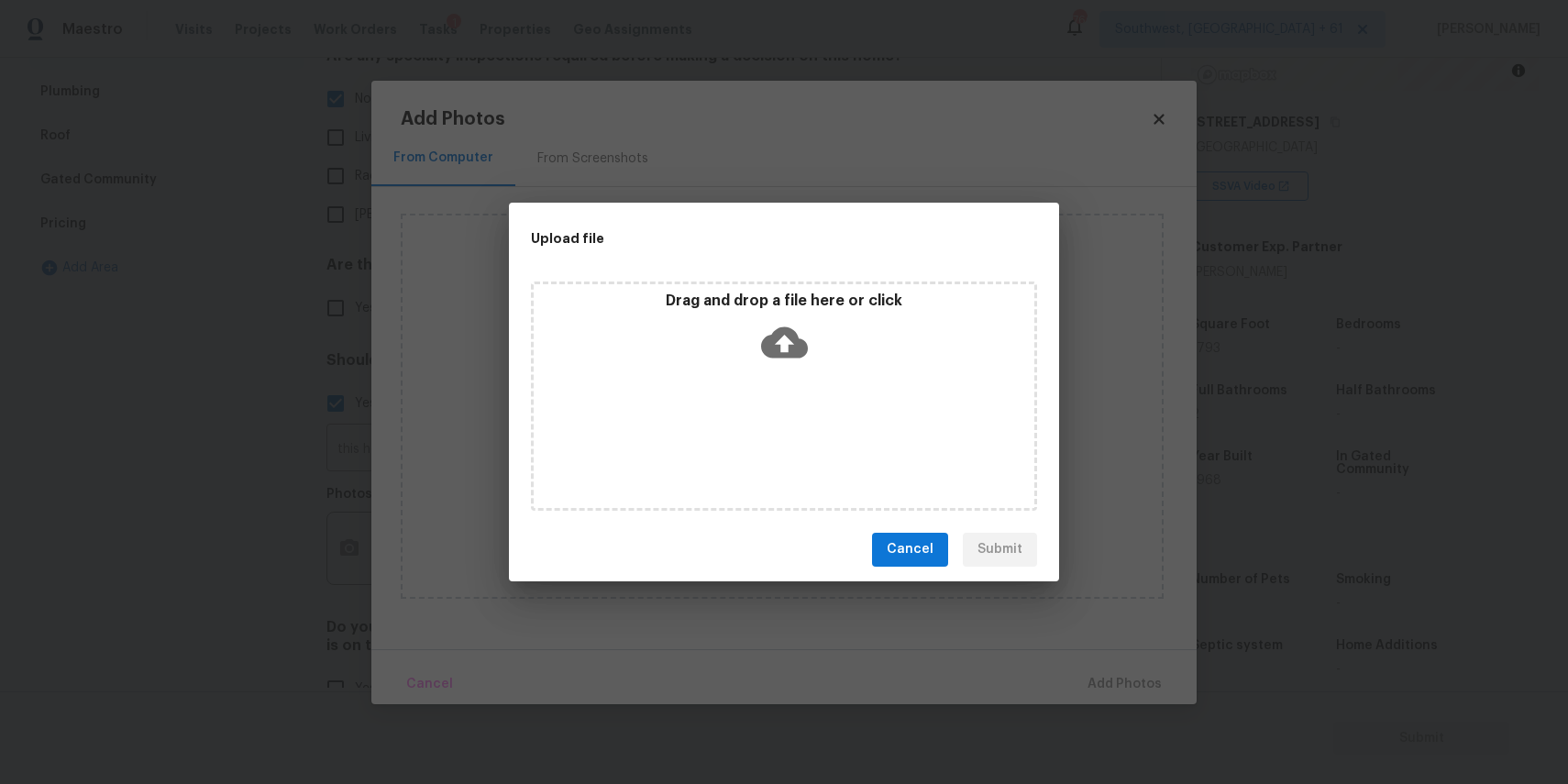
click at [785, 427] on div "Drag and drop a file here or click" at bounding box center [784, 396] width 506 height 229
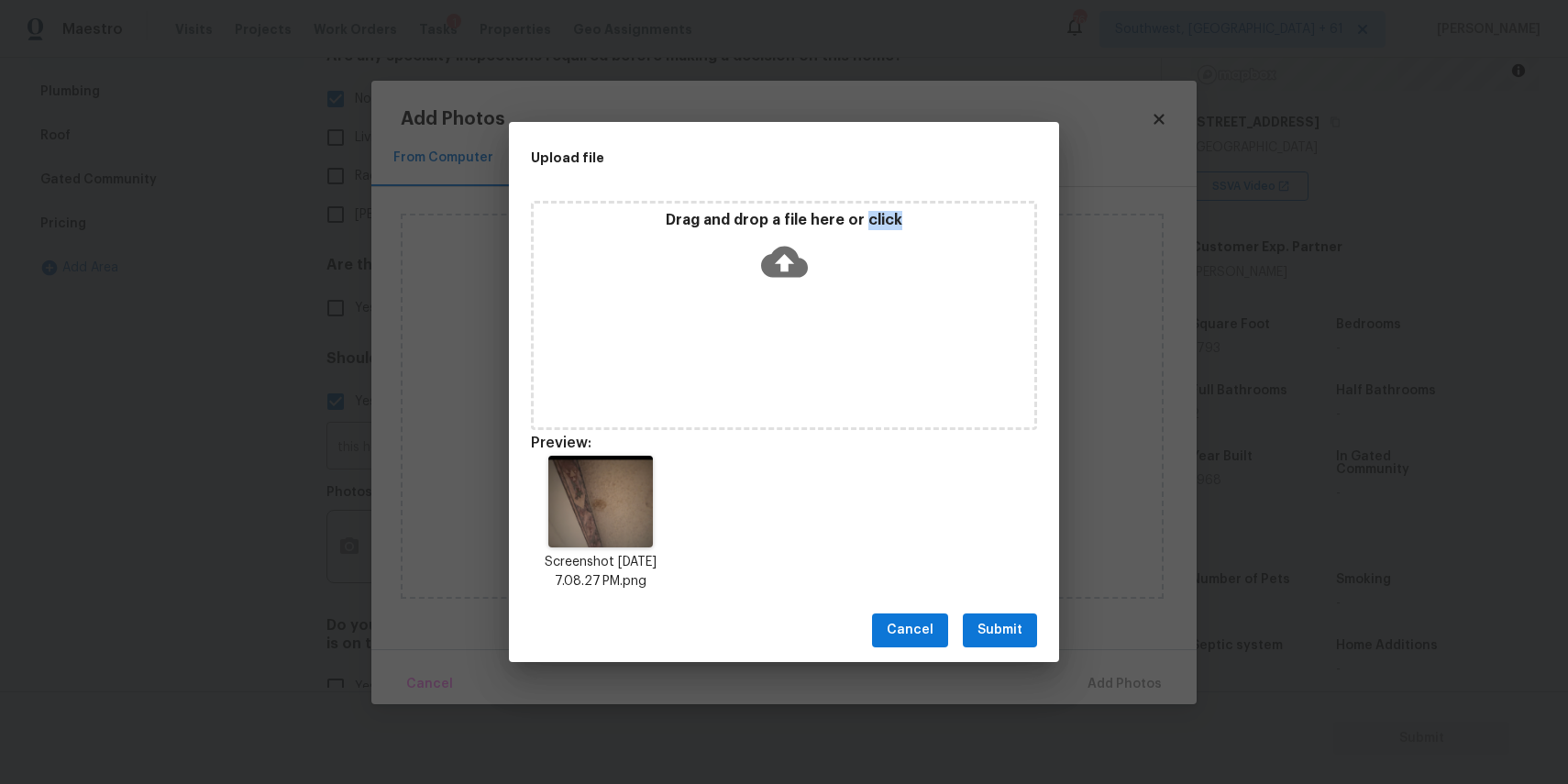
click at [1016, 626] on span "Submit" at bounding box center [1000, 630] width 45 height 23
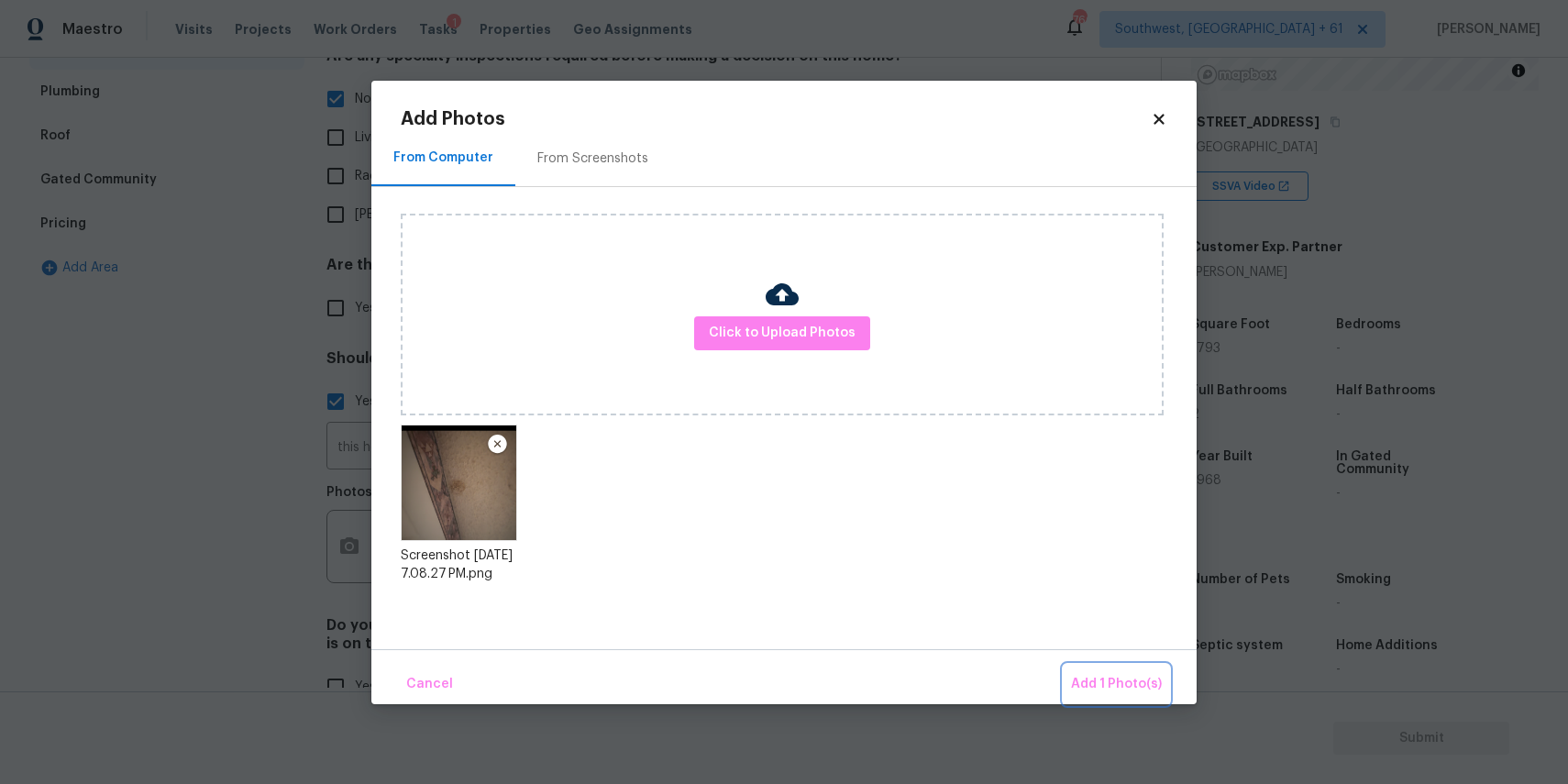
click at [1108, 667] on button "Add 1 Photo(s)" at bounding box center [1116, 684] width 105 height 39
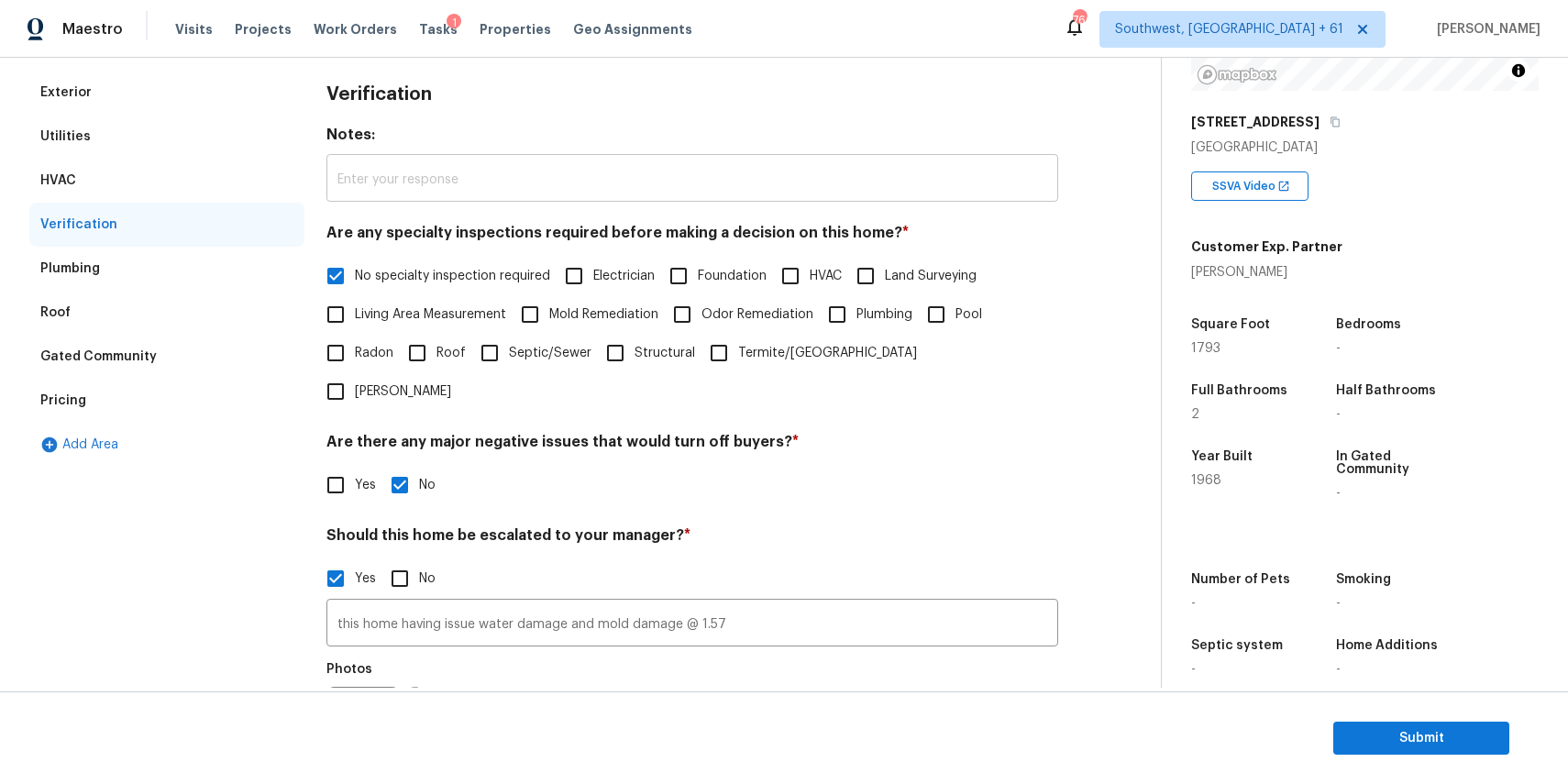
scroll to position [0, 0]
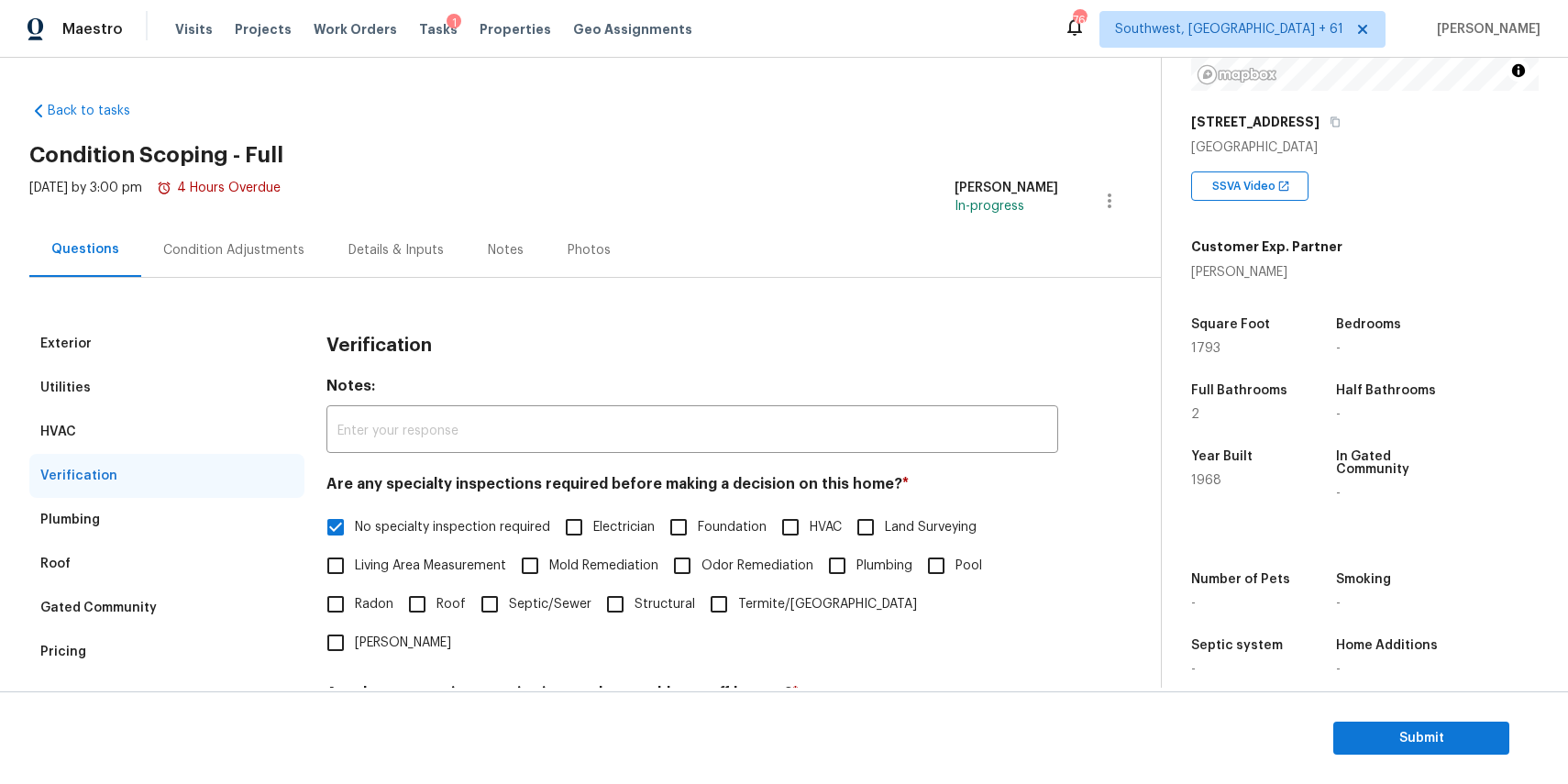
click at [233, 240] on div "Condition Adjustments" at bounding box center [233, 250] width 186 height 54
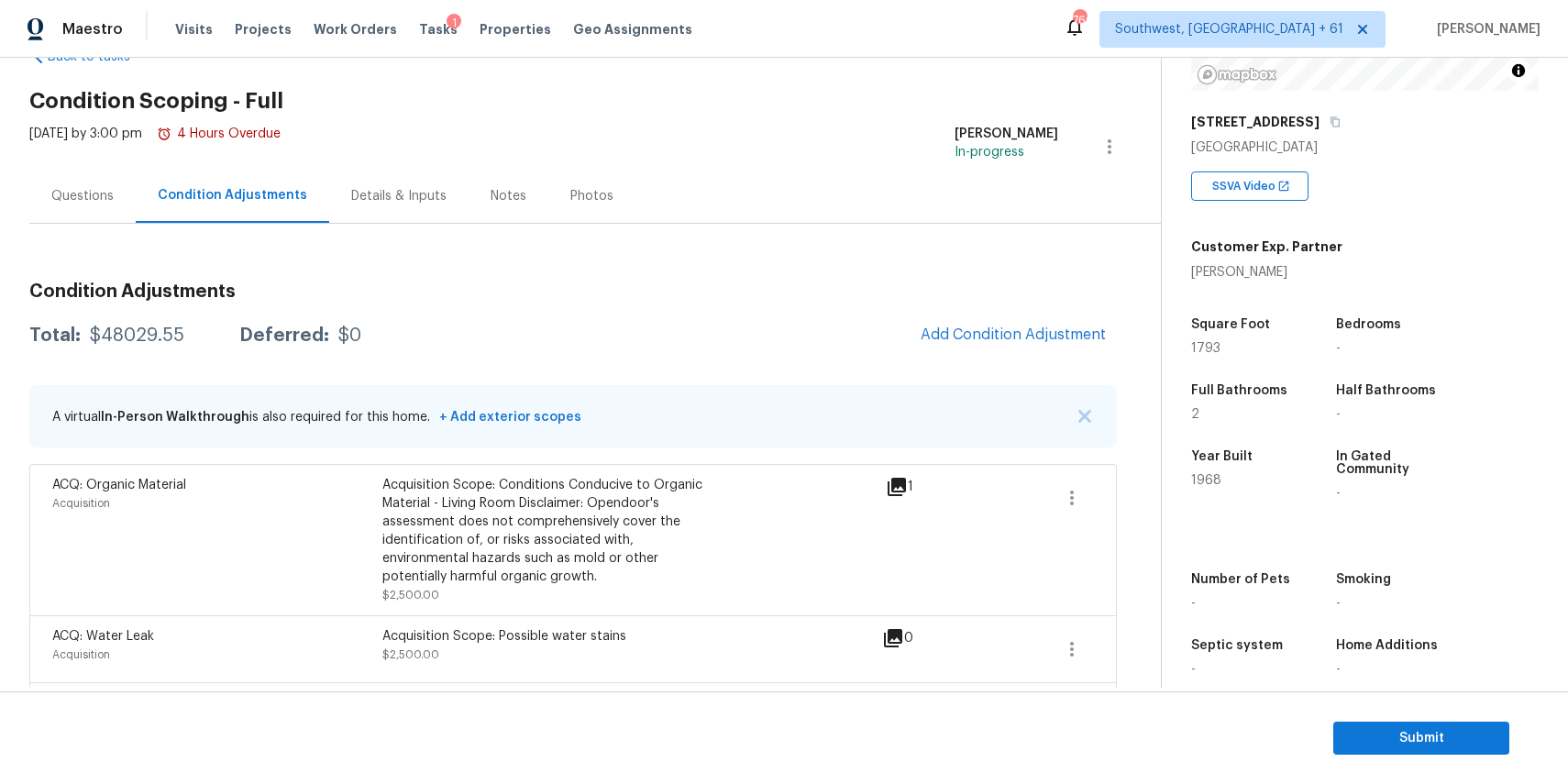
scroll to position [61, 0]
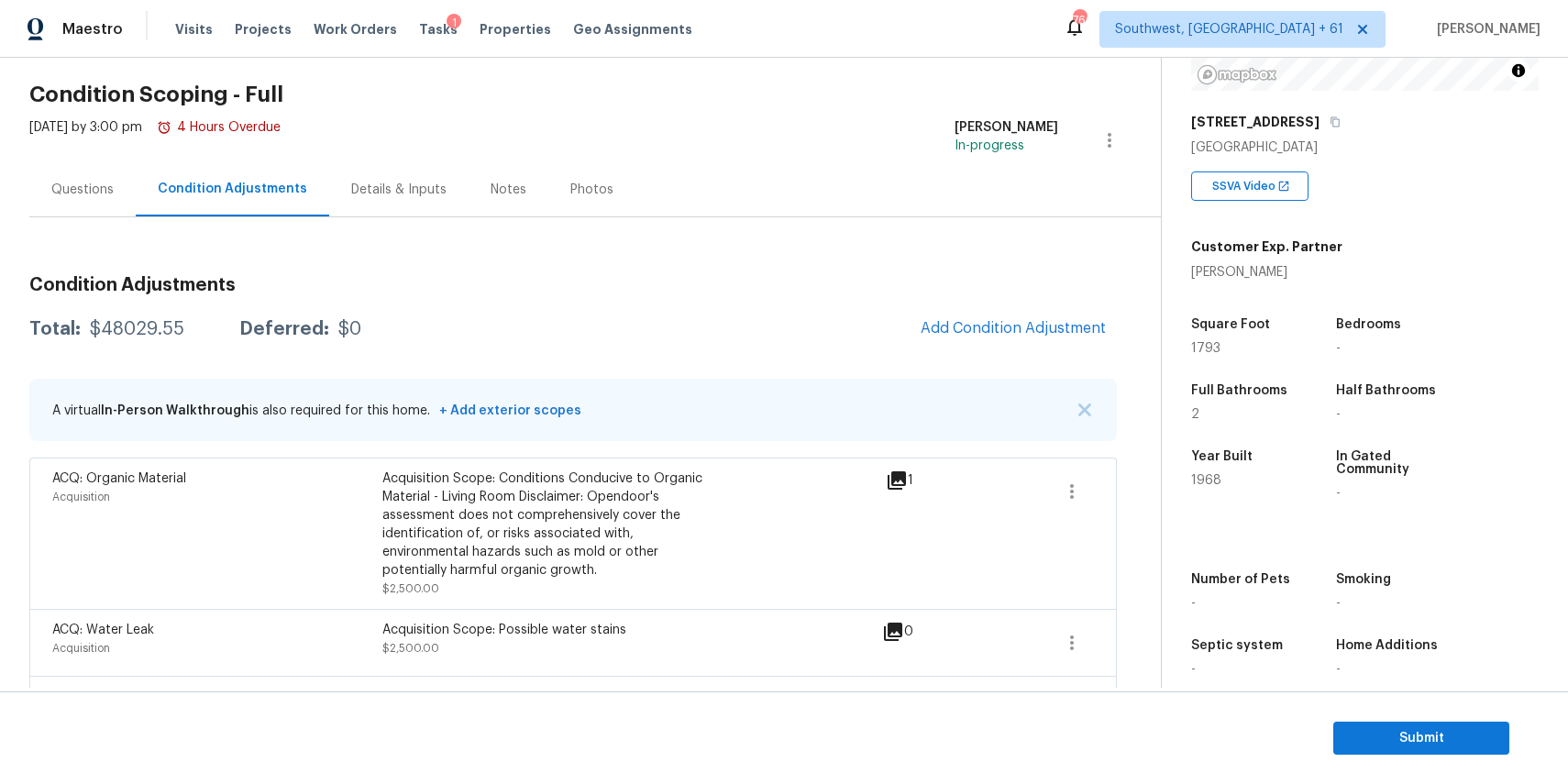
click at [968, 464] on div "ACQ: Organic Material Acquisition Acquisition Scope: Conditions Conducive to Or…" at bounding box center [573, 533] width 1088 height 151
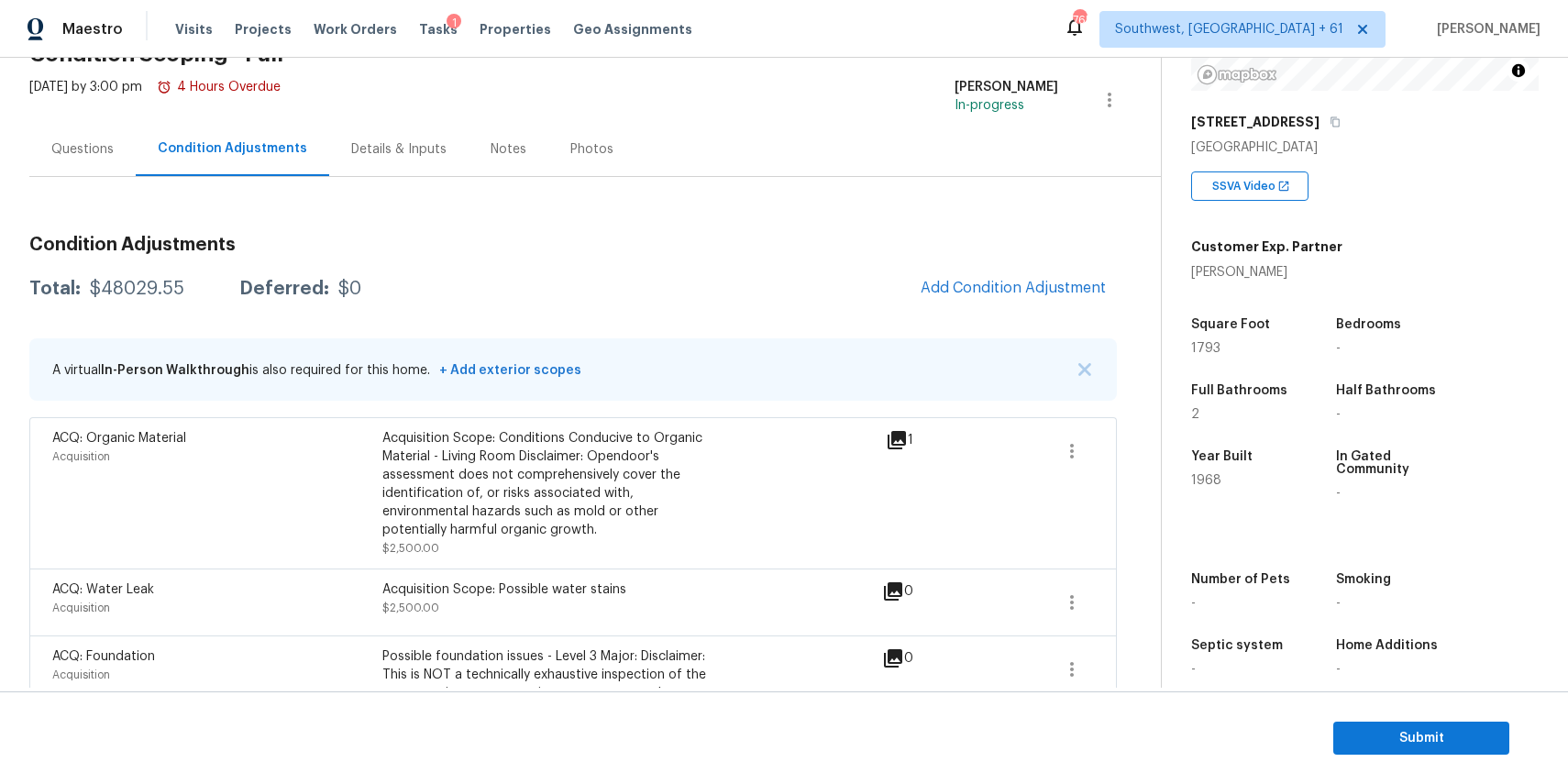
scroll to position [62, 0]
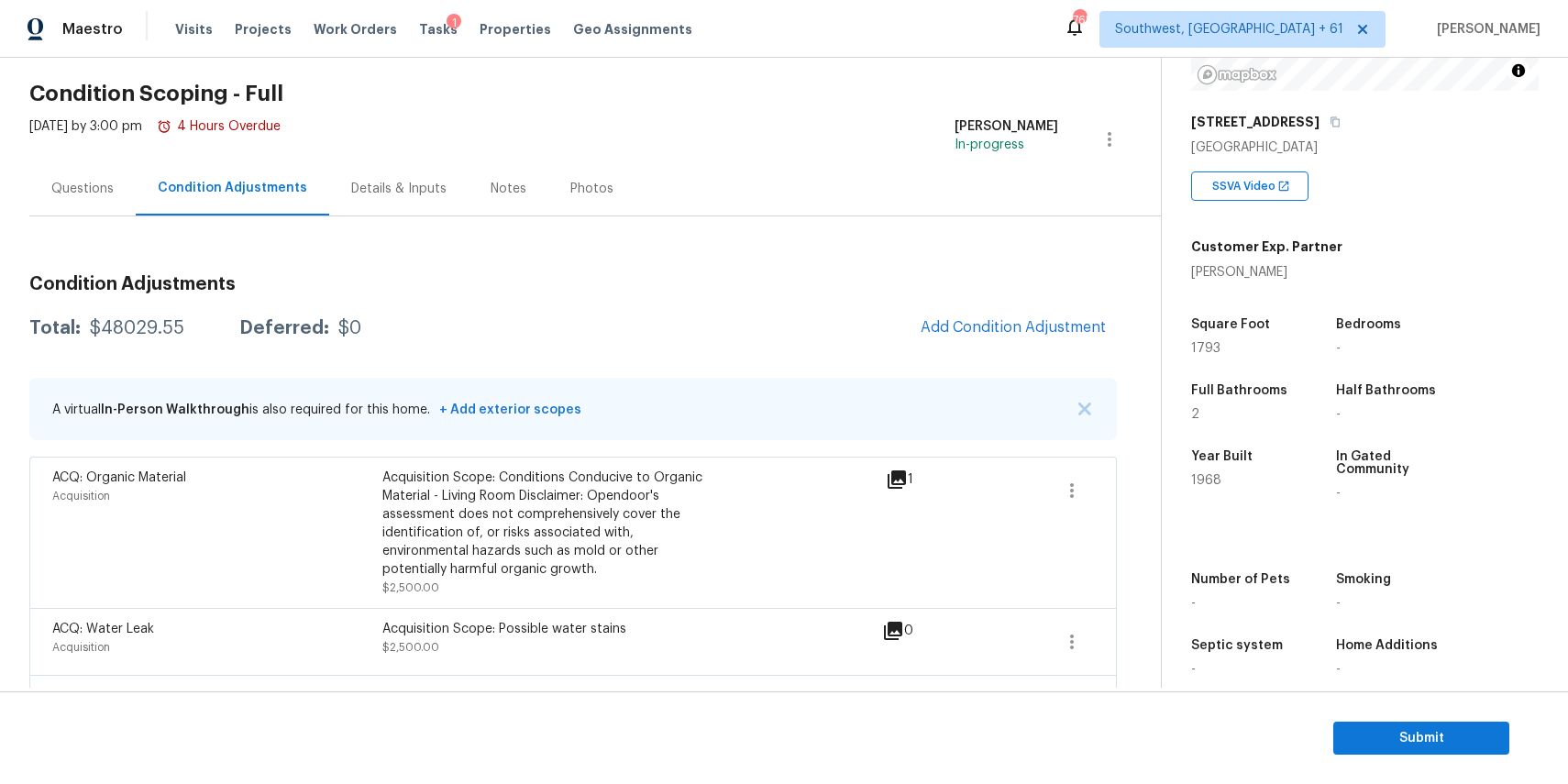
click at [91, 204] on div "Questions" at bounding box center [82, 188] width 106 height 54
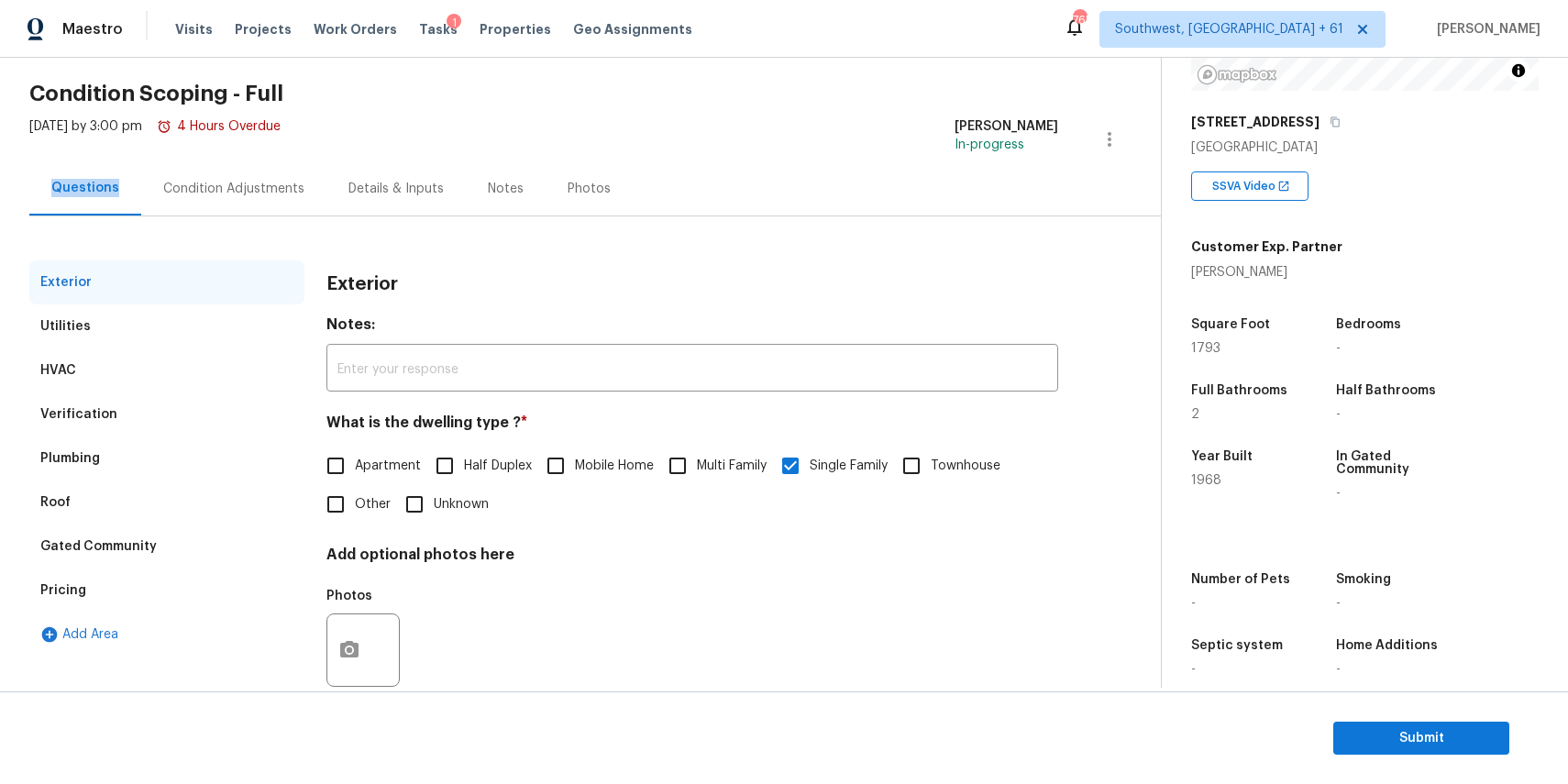
scroll to position [99, 0]
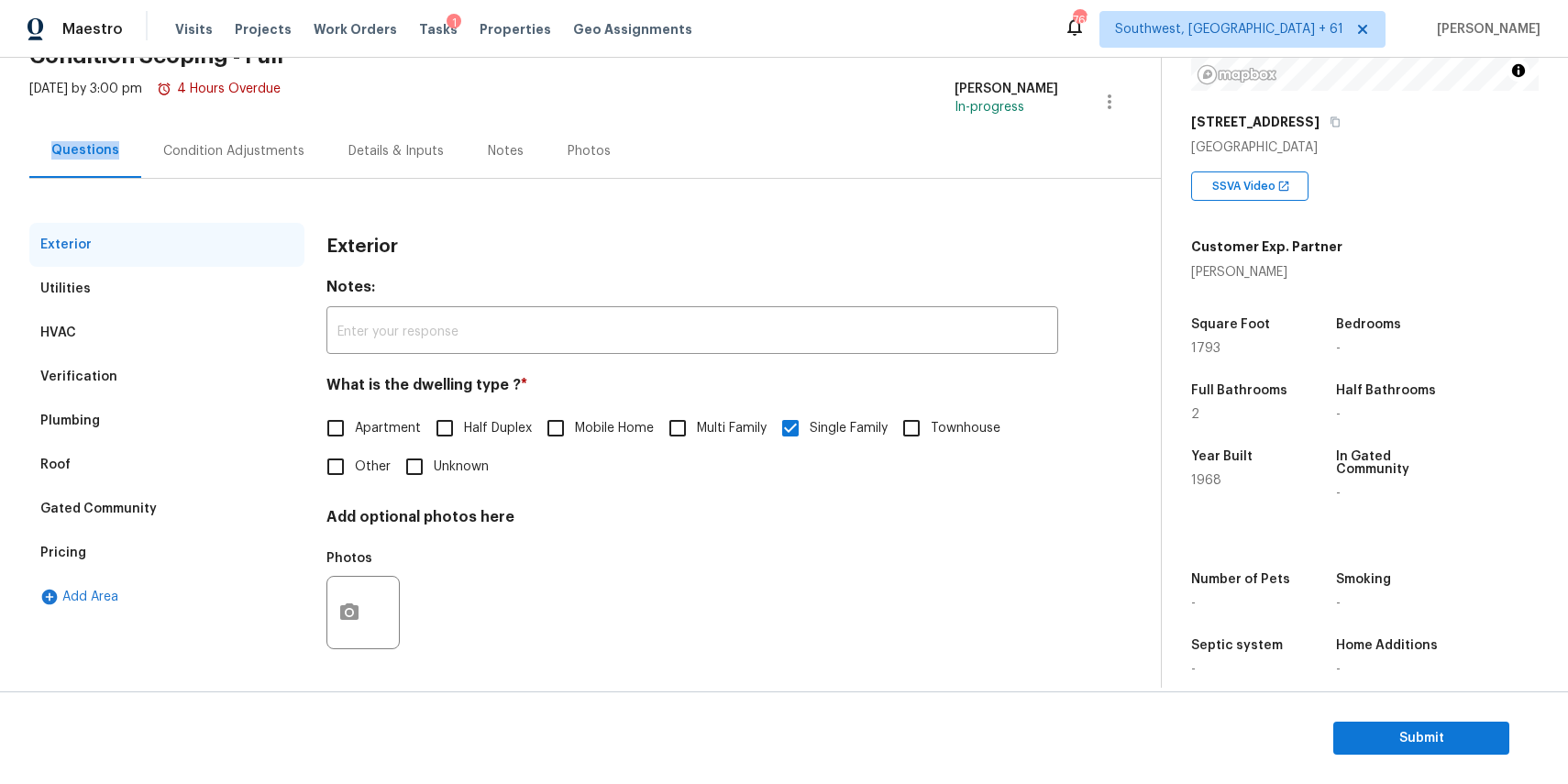
click at [382, 474] on span "Other" at bounding box center [372, 467] width 35 height 20
click at [354, 474] on input "Other" at bounding box center [335, 466] width 38 height 38
checkbox input "true"
checkbox input "false"
click at [443, 519] on h4 "Add optional photos here" at bounding box center [692, 523] width 732 height 26
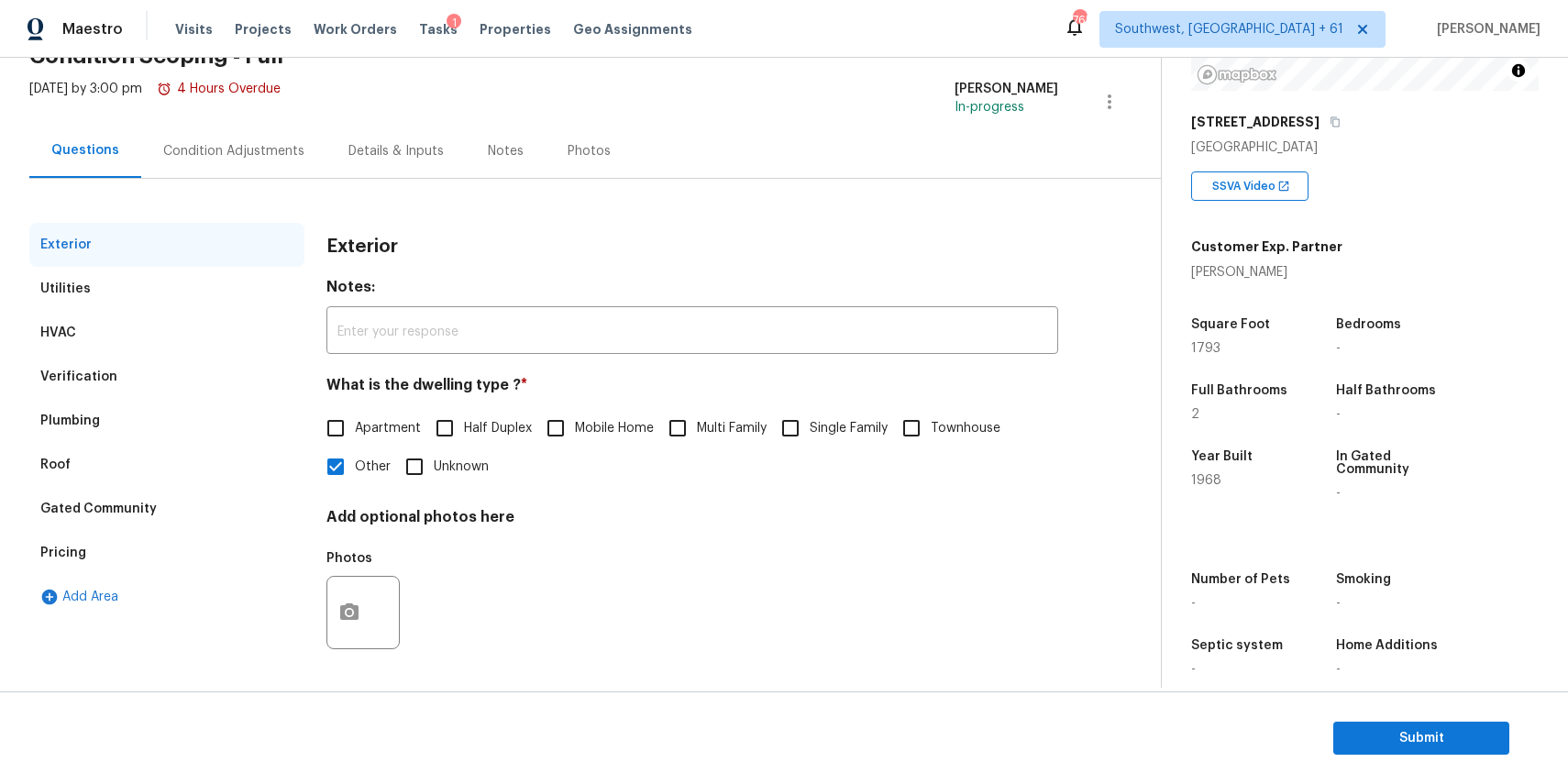
click at [765, 421] on span "Multi Family" at bounding box center [731, 428] width 70 height 20
click at [697, 421] on input "Multi Family" at bounding box center [677, 427] width 38 height 38
checkbox input "true"
checkbox input "false"
click at [785, 424] on input "Single Family" at bounding box center [790, 427] width 38 height 38
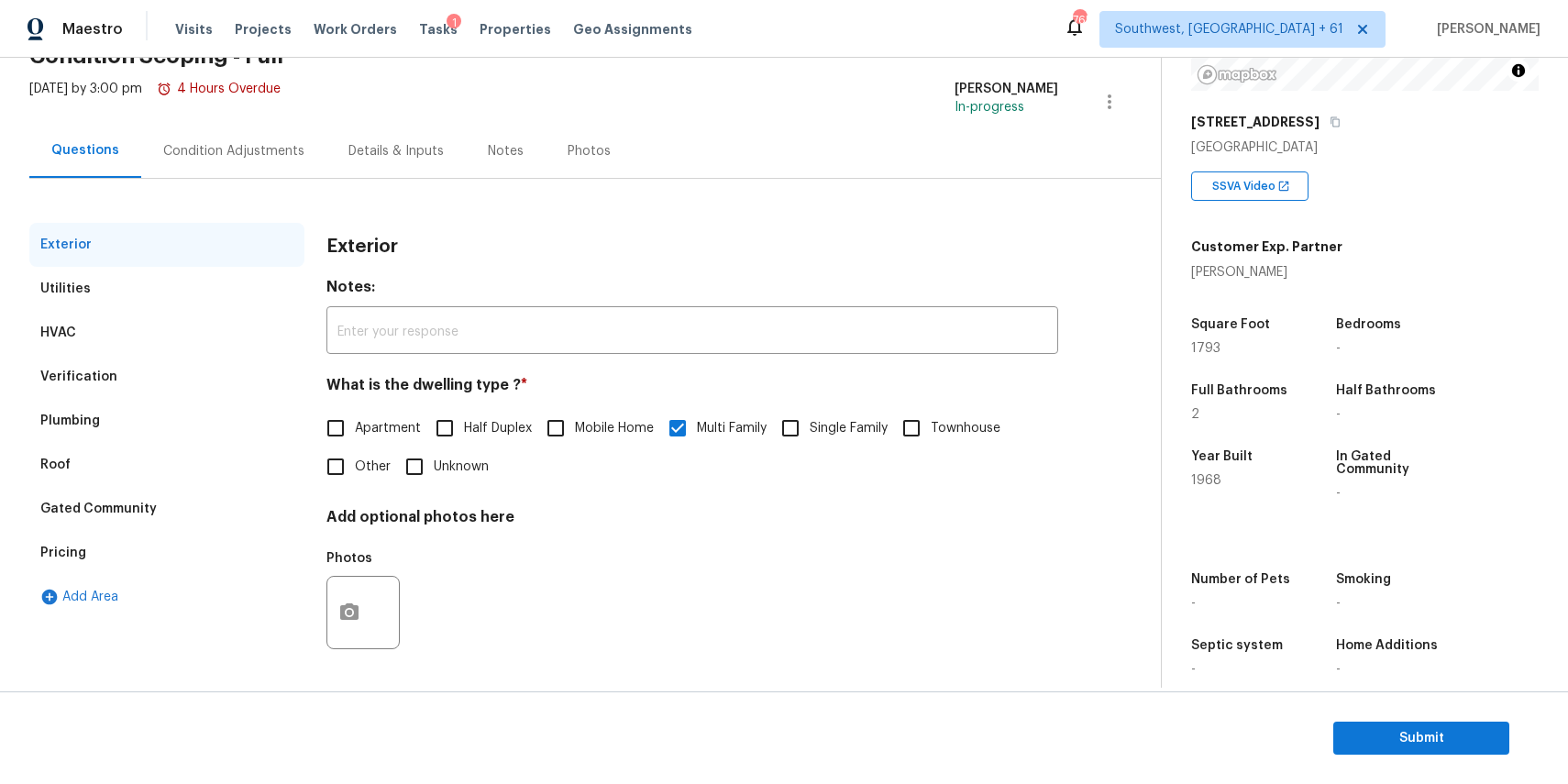
checkbox input "true"
checkbox input "false"
click at [112, 305] on div "Utilities" at bounding box center [166, 288] width 275 height 44
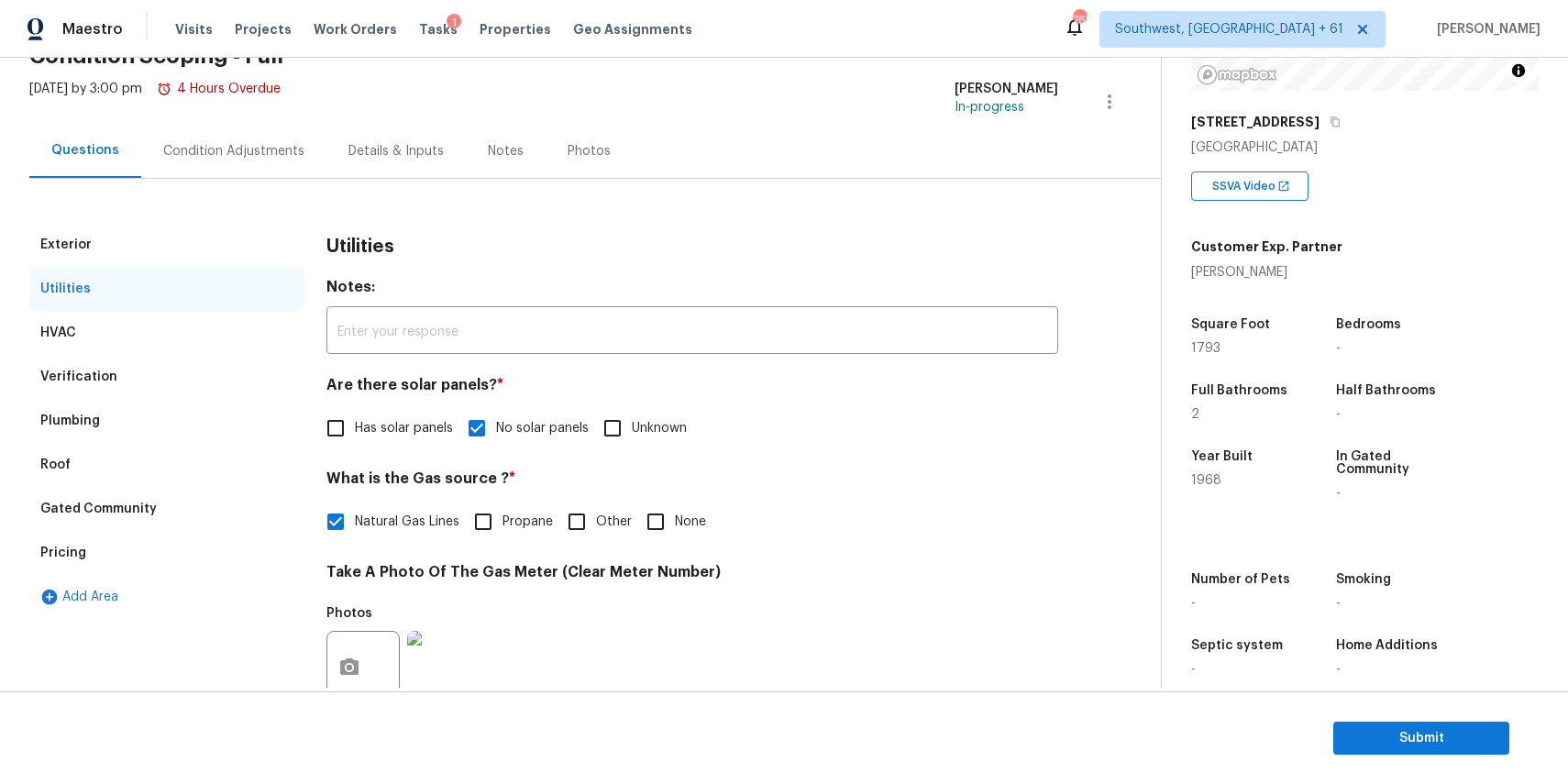
click at [128, 294] on div "Utilities" at bounding box center [166, 288] width 275 height 44
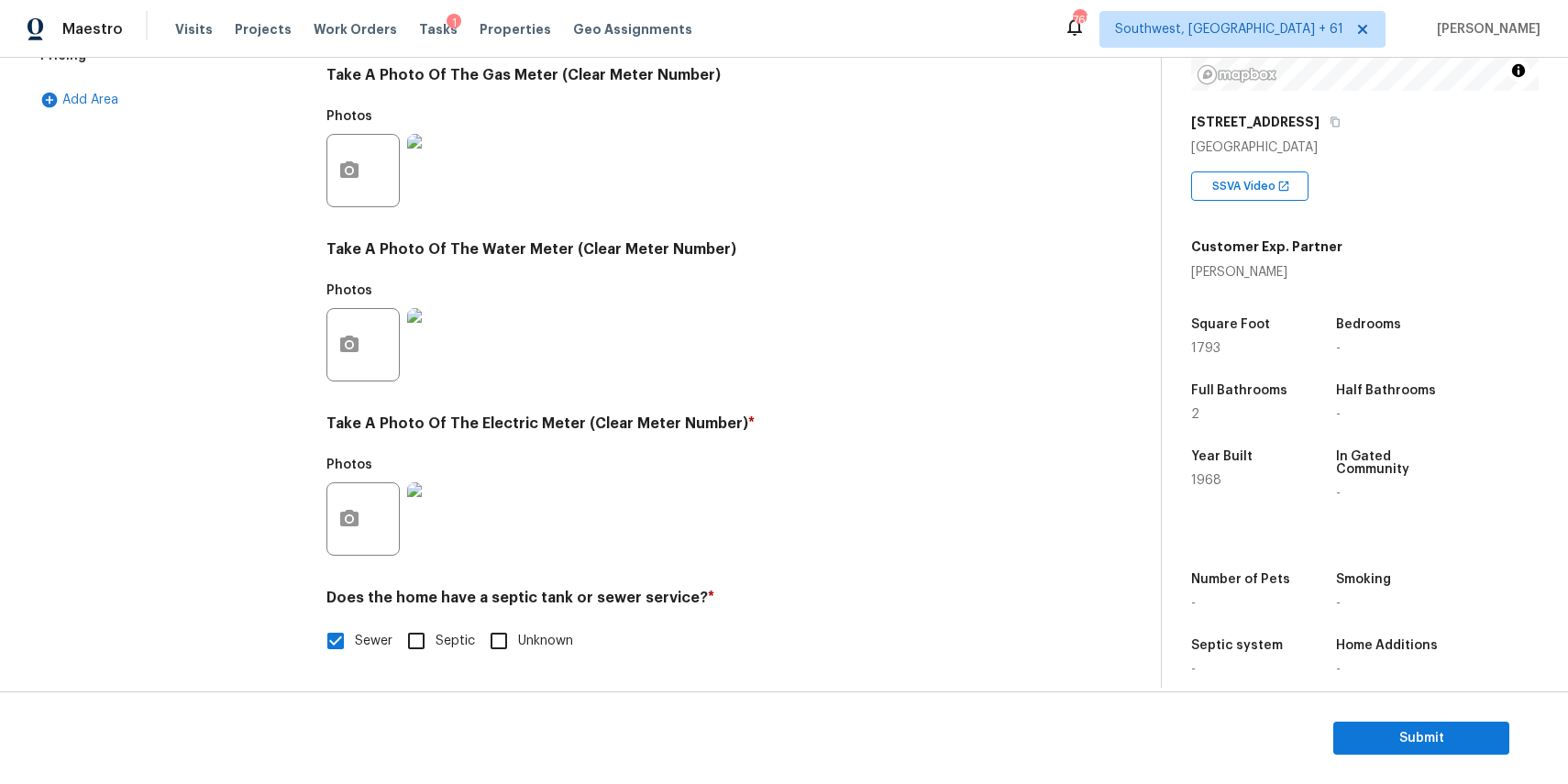
scroll to position [0, 0]
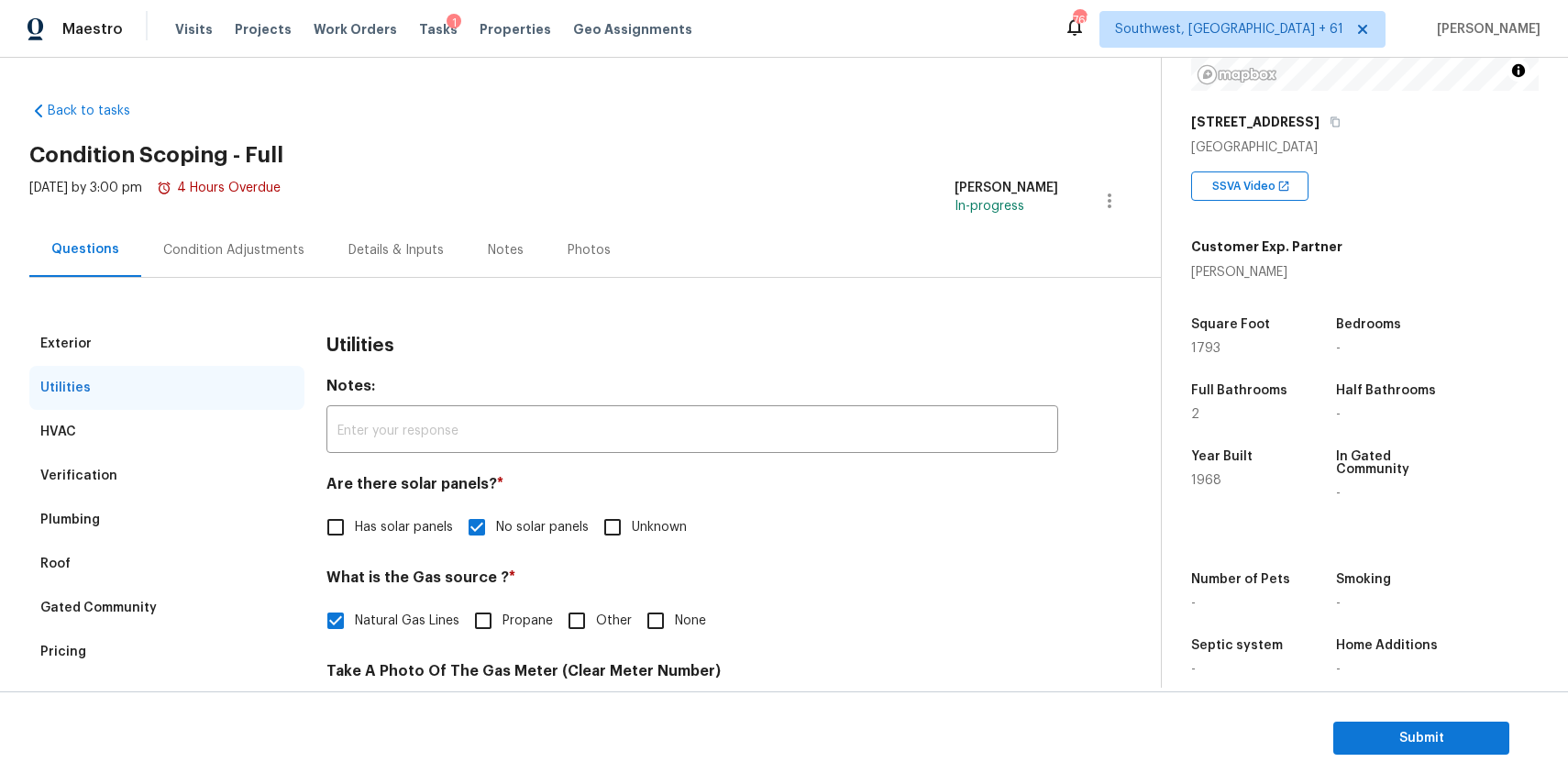
click at [205, 416] on div "HVAC" at bounding box center [166, 431] width 275 height 44
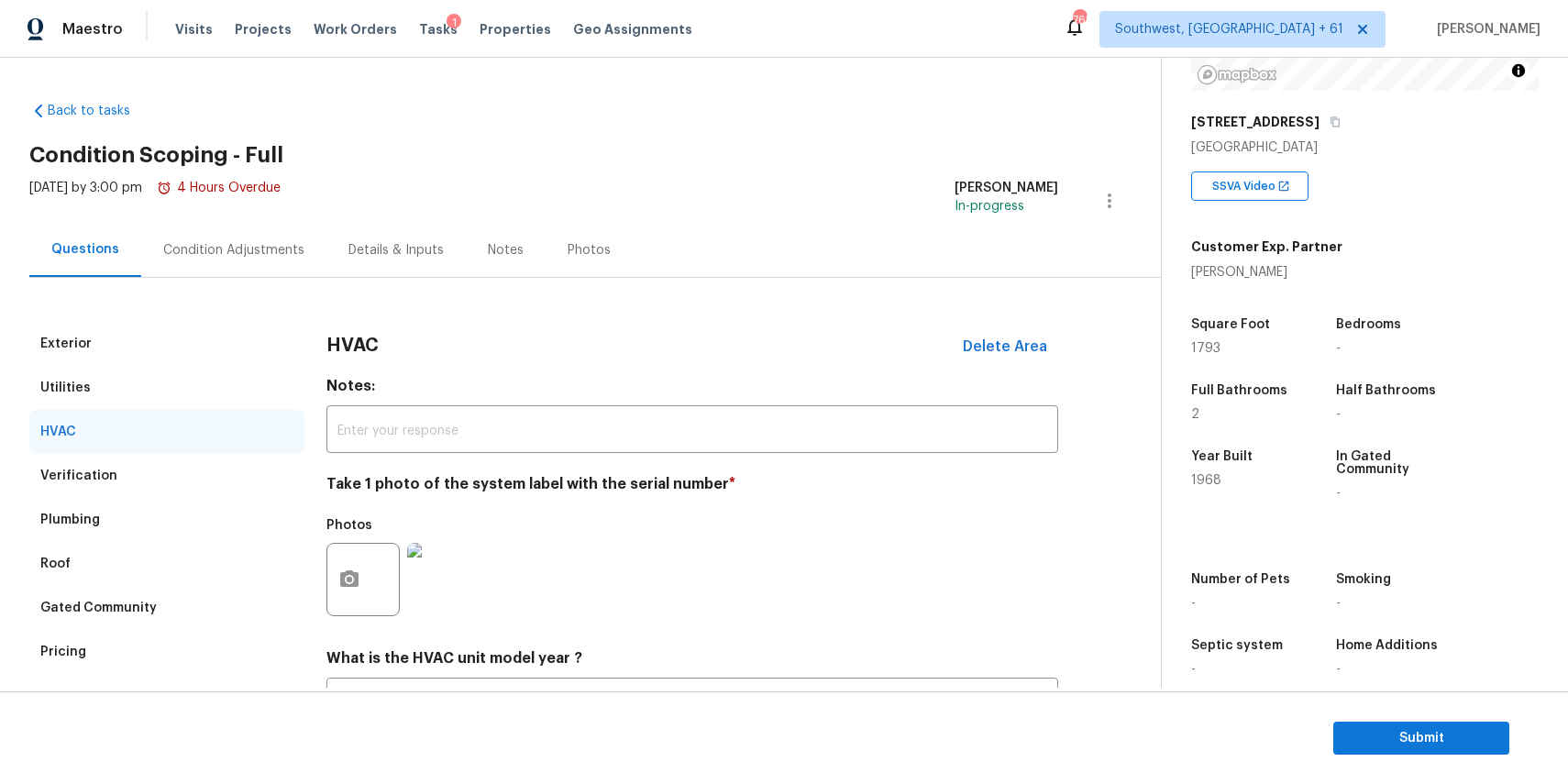
click at [209, 451] on div "HVAC" at bounding box center [166, 431] width 275 height 44
click at [210, 482] on div "Verification" at bounding box center [166, 475] width 275 height 44
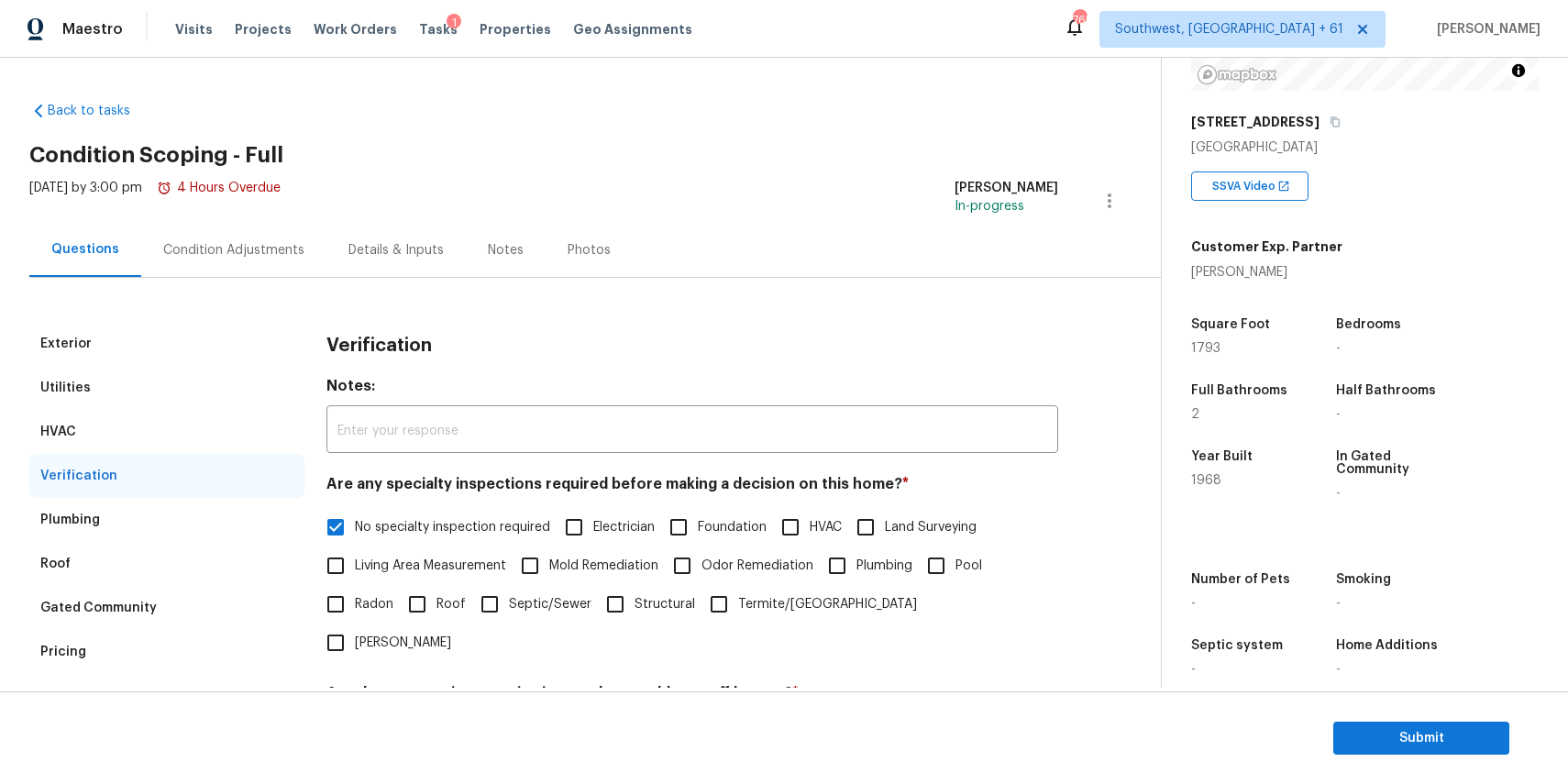
click at [190, 510] on div "Plumbing" at bounding box center [166, 519] width 275 height 44
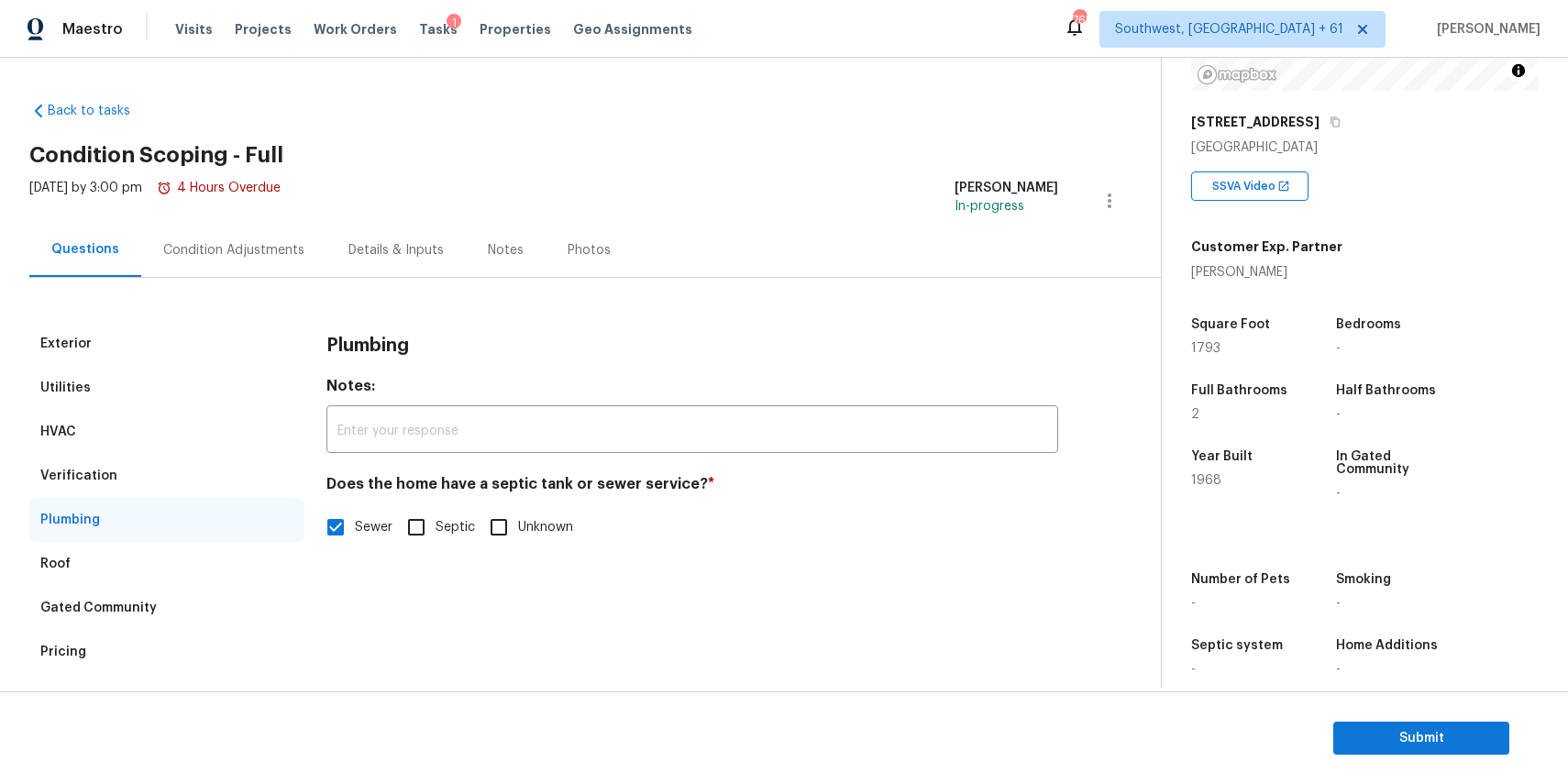
click at [194, 523] on div "Plumbing" at bounding box center [166, 519] width 275 height 44
click at [201, 543] on div "Roof" at bounding box center [166, 563] width 275 height 44
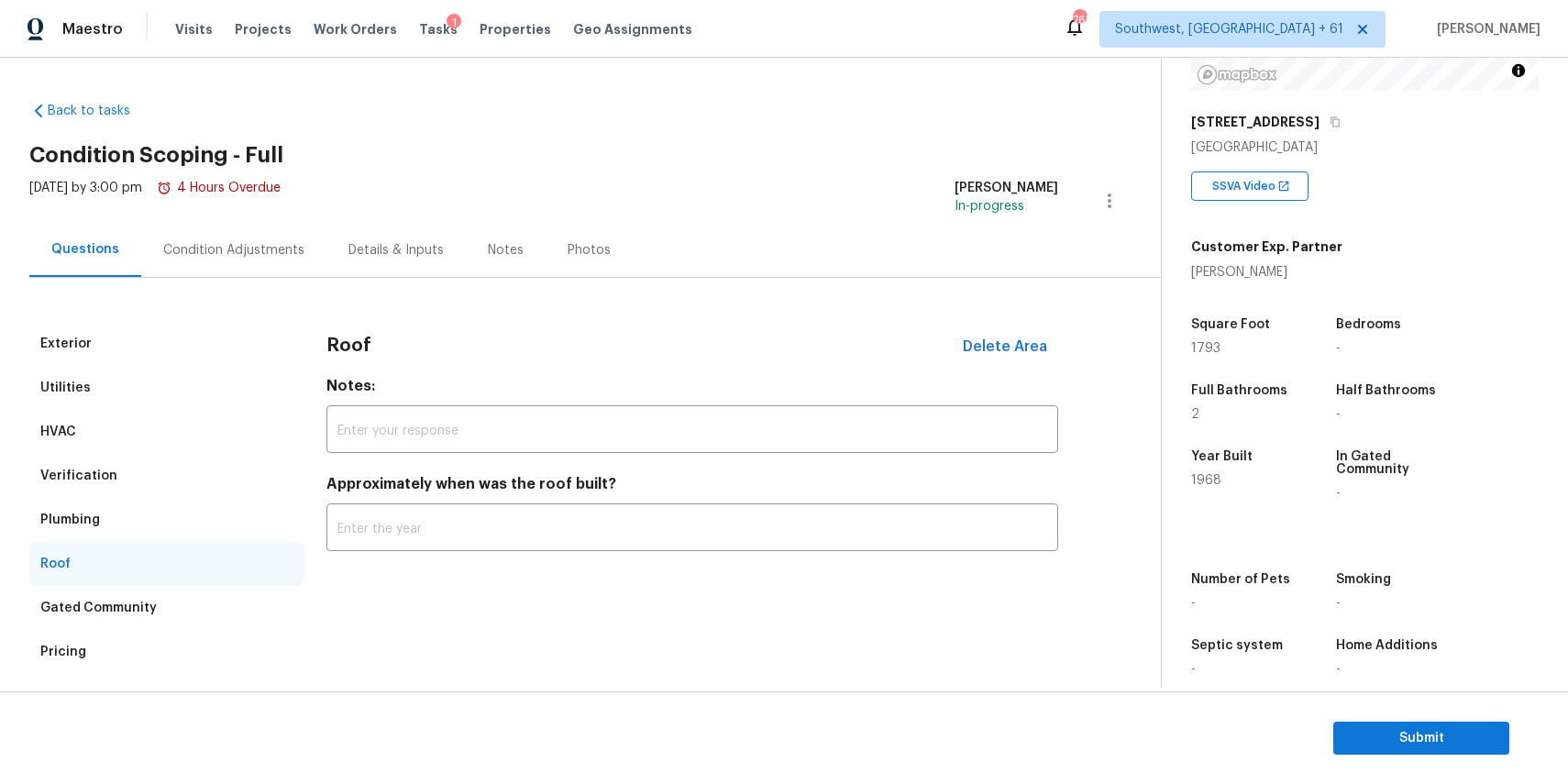
click at [201, 543] on div "Roof" at bounding box center [166, 563] width 275 height 44
click at [254, 241] on div "Condition Adjustments" at bounding box center [233, 251] width 141 height 19
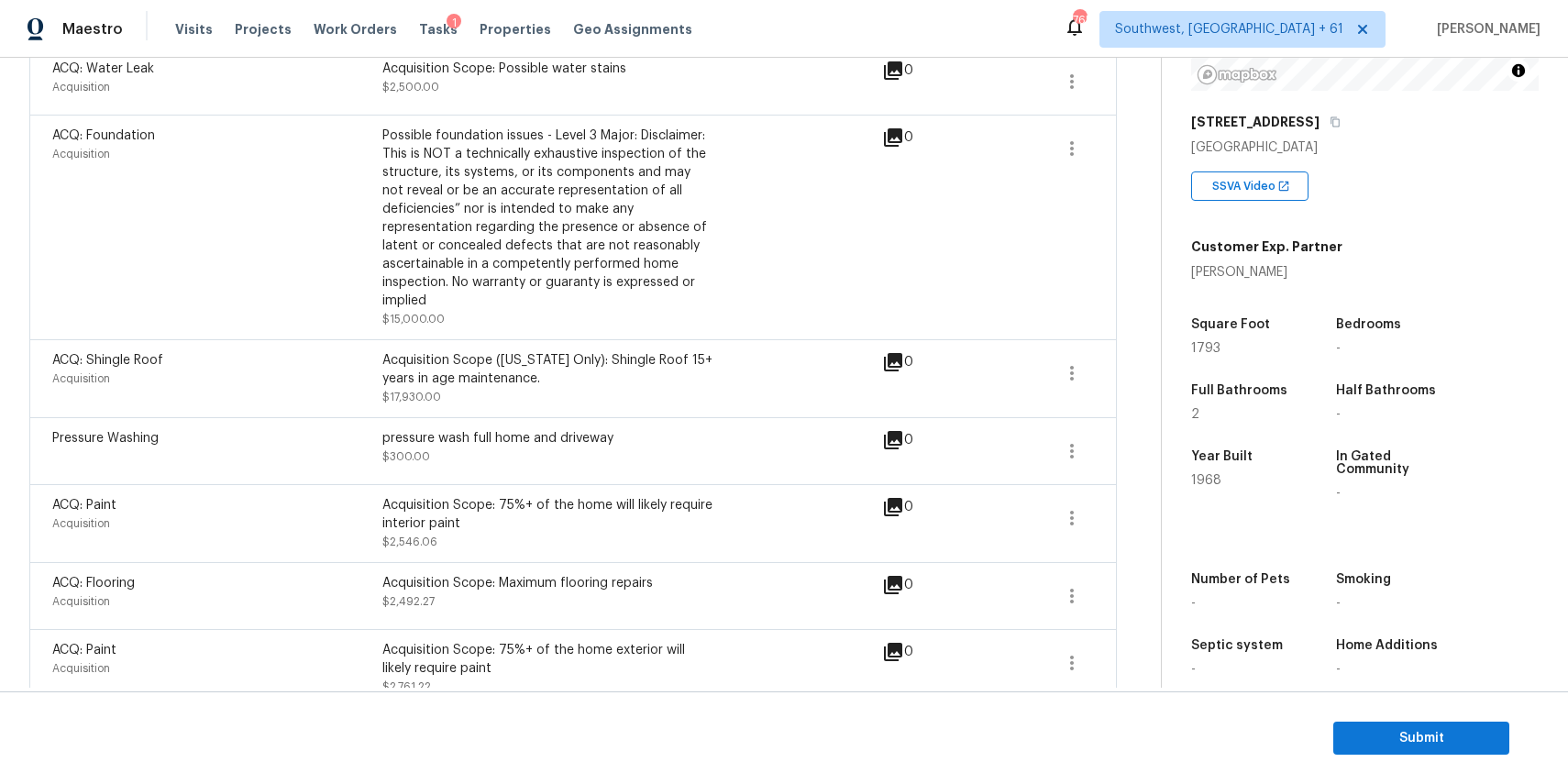
scroll to position [435, 0]
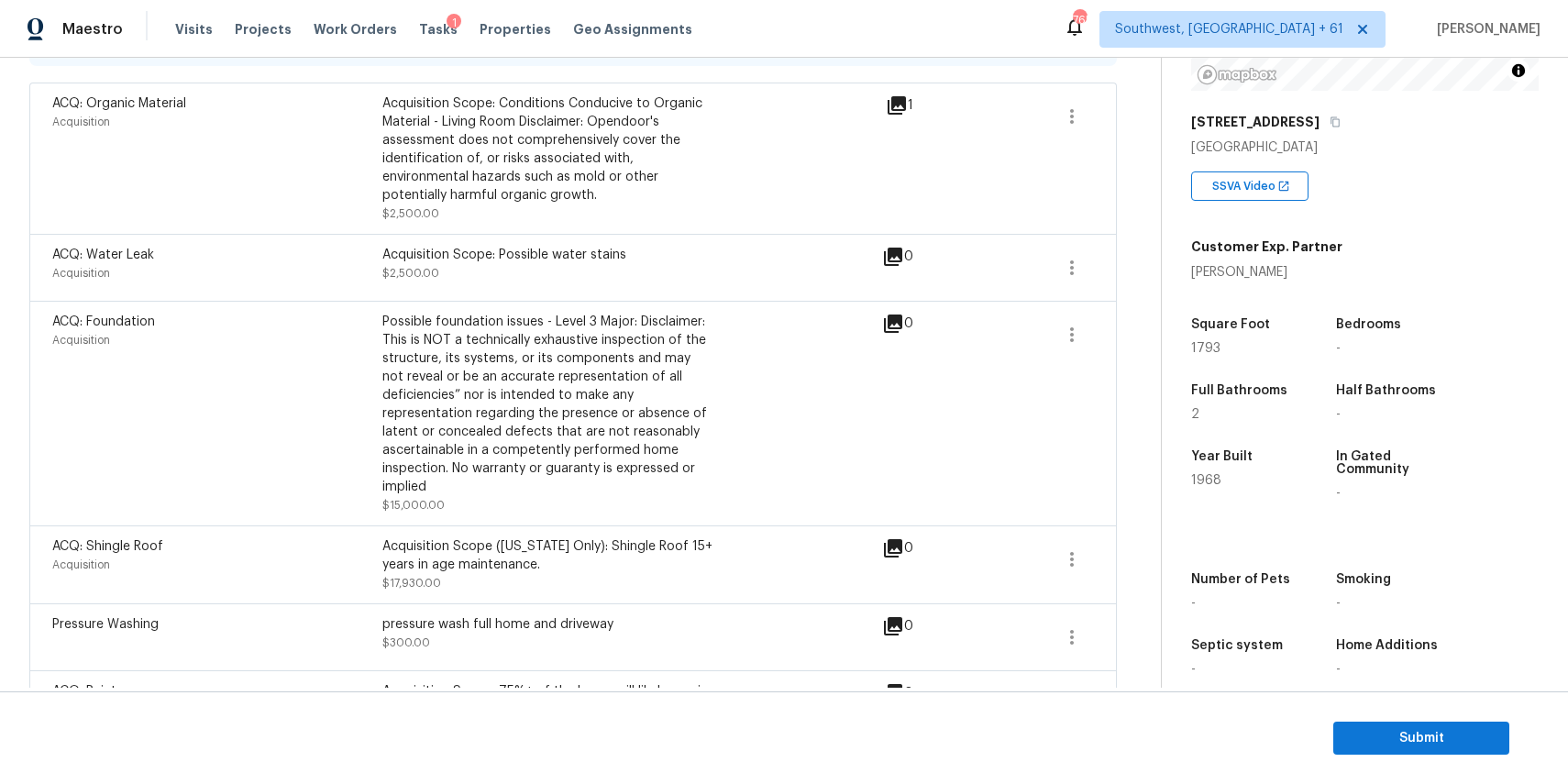
click at [893, 327] on icon at bounding box center [894, 323] width 22 height 22
click at [898, 316] on icon at bounding box center [894, 323] width 19 height 19
click at [879, 336] on div "ACQ: Foundation Acquisition Possible foundation issues - Level 3 Major: Disclai…" at bounding box center [467, 413] width 830 height 201
click at [1094, 347] on span at bounding box center [1072, 334] width 44 height 44
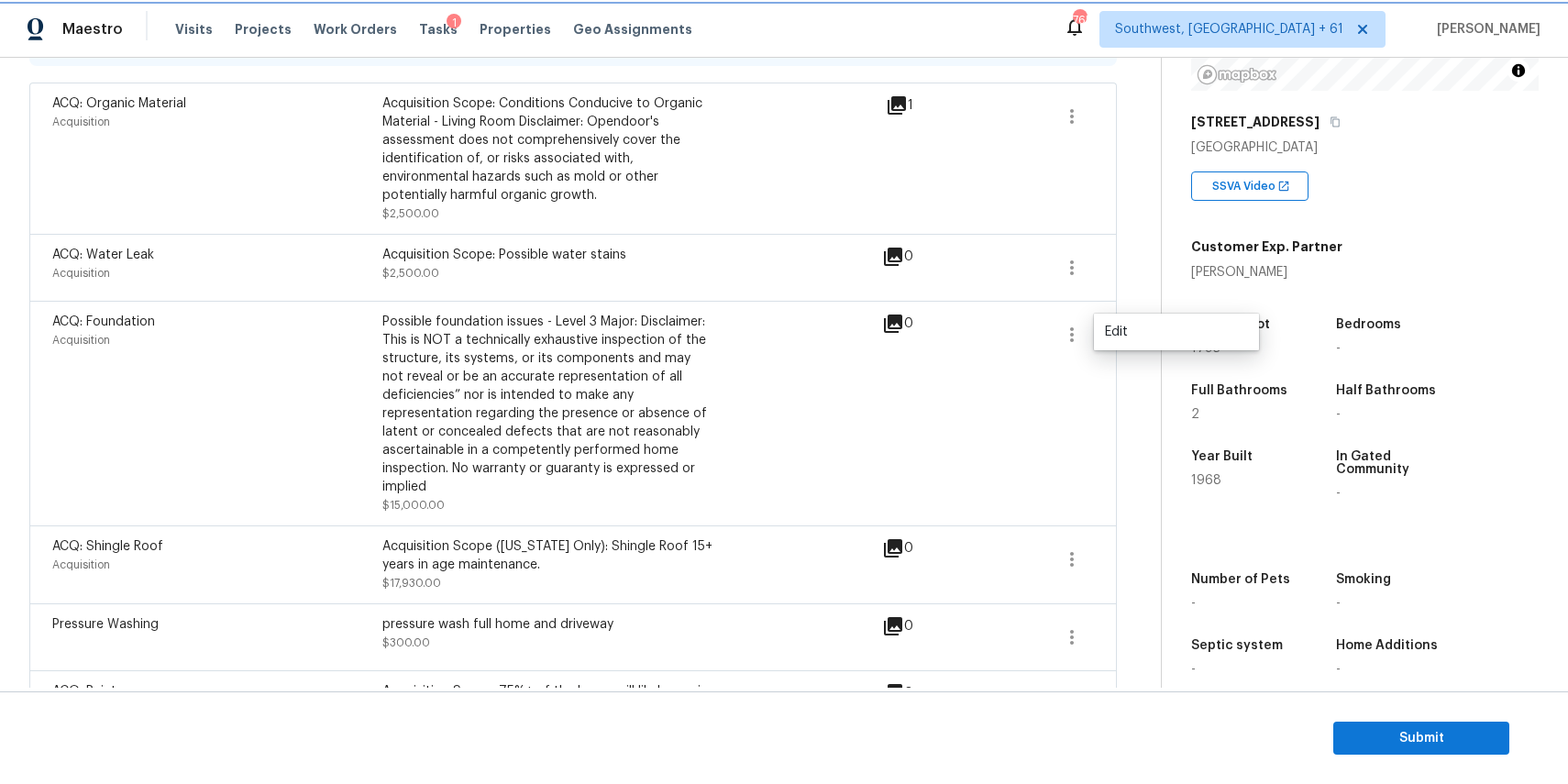
click at [1073, 341] on icon "button" at bounding box center [1072, 335] width 4 height 15
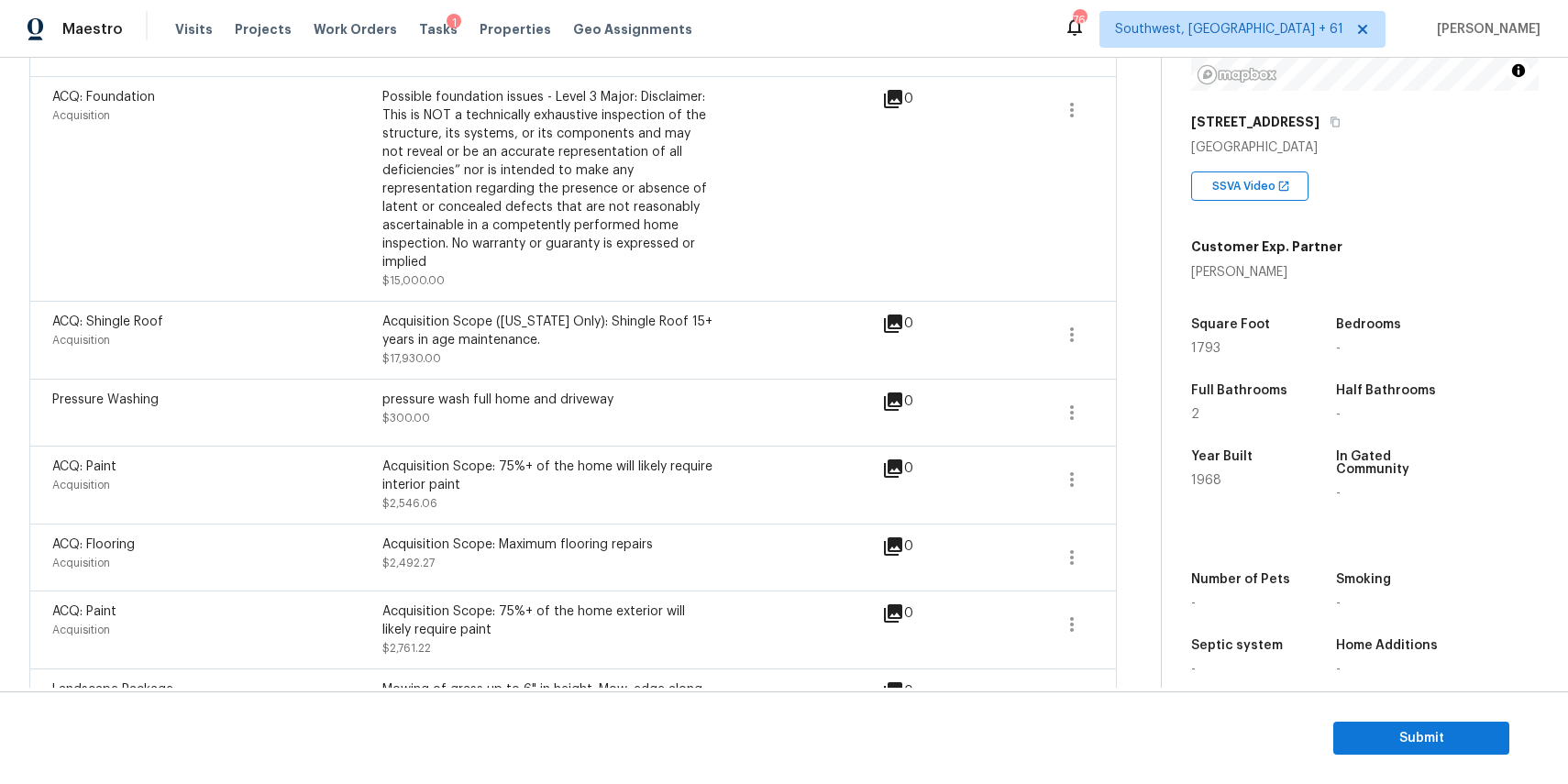
scroll to position [819, 0]
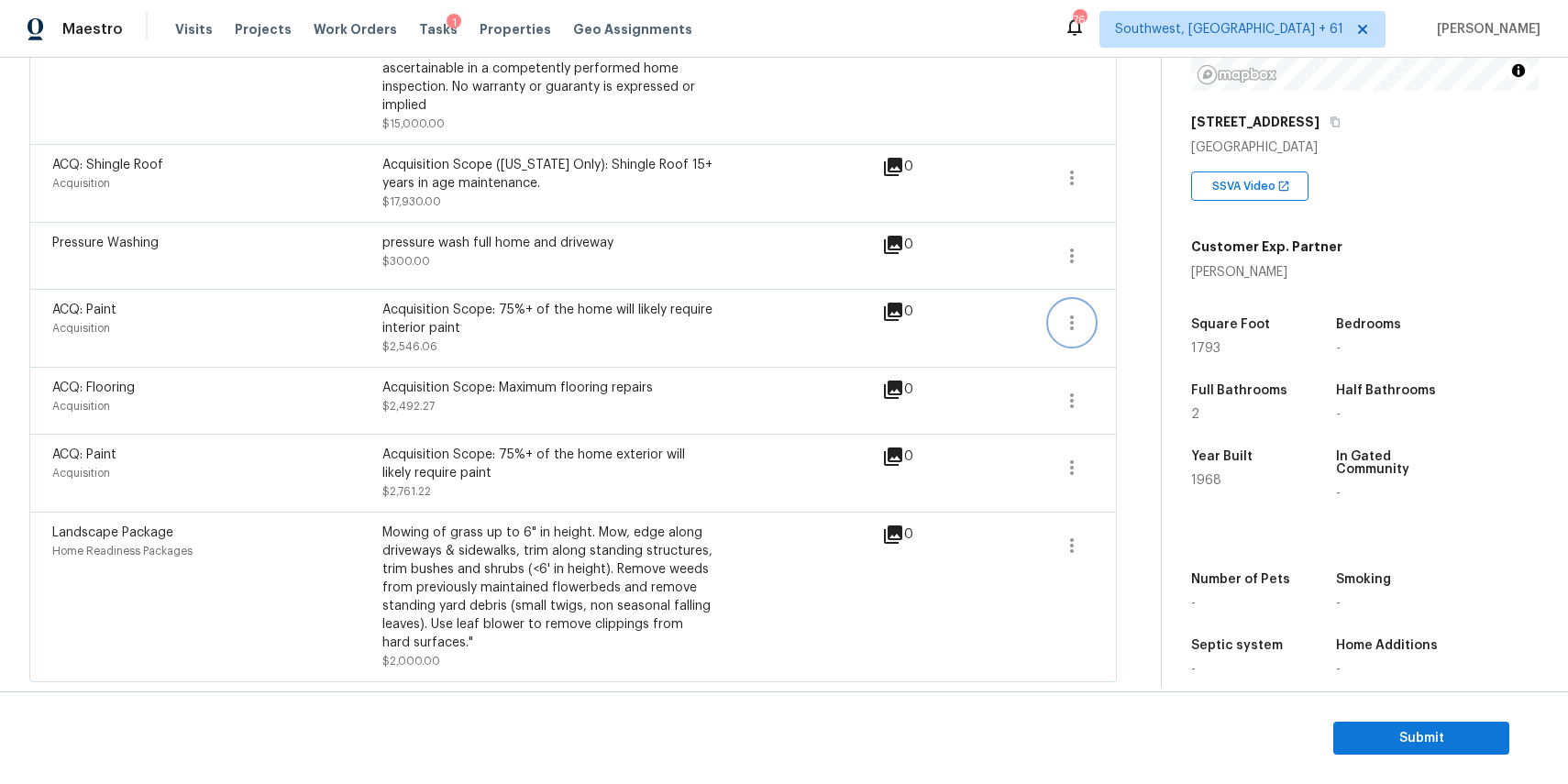
click at [1079, 316] on icon "button" at bounding box center [1072, 323] width 22 height 22
click at [1172, 328] on link "Edit" at bounding box center [1176, 317] width 156 height 27
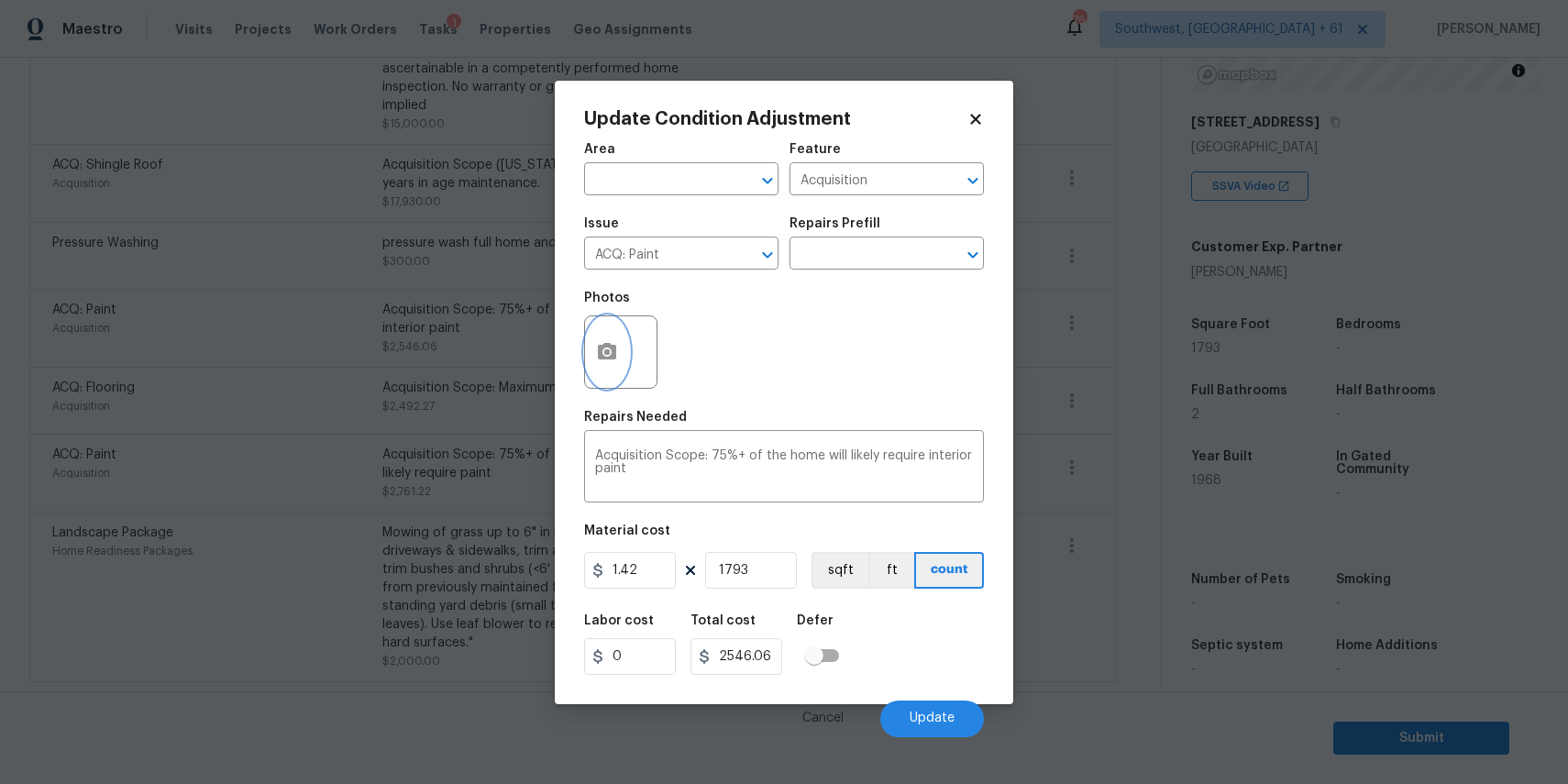
click at [614, 351] on icon "button" at bounding box center [607, 351] width 19 height 17
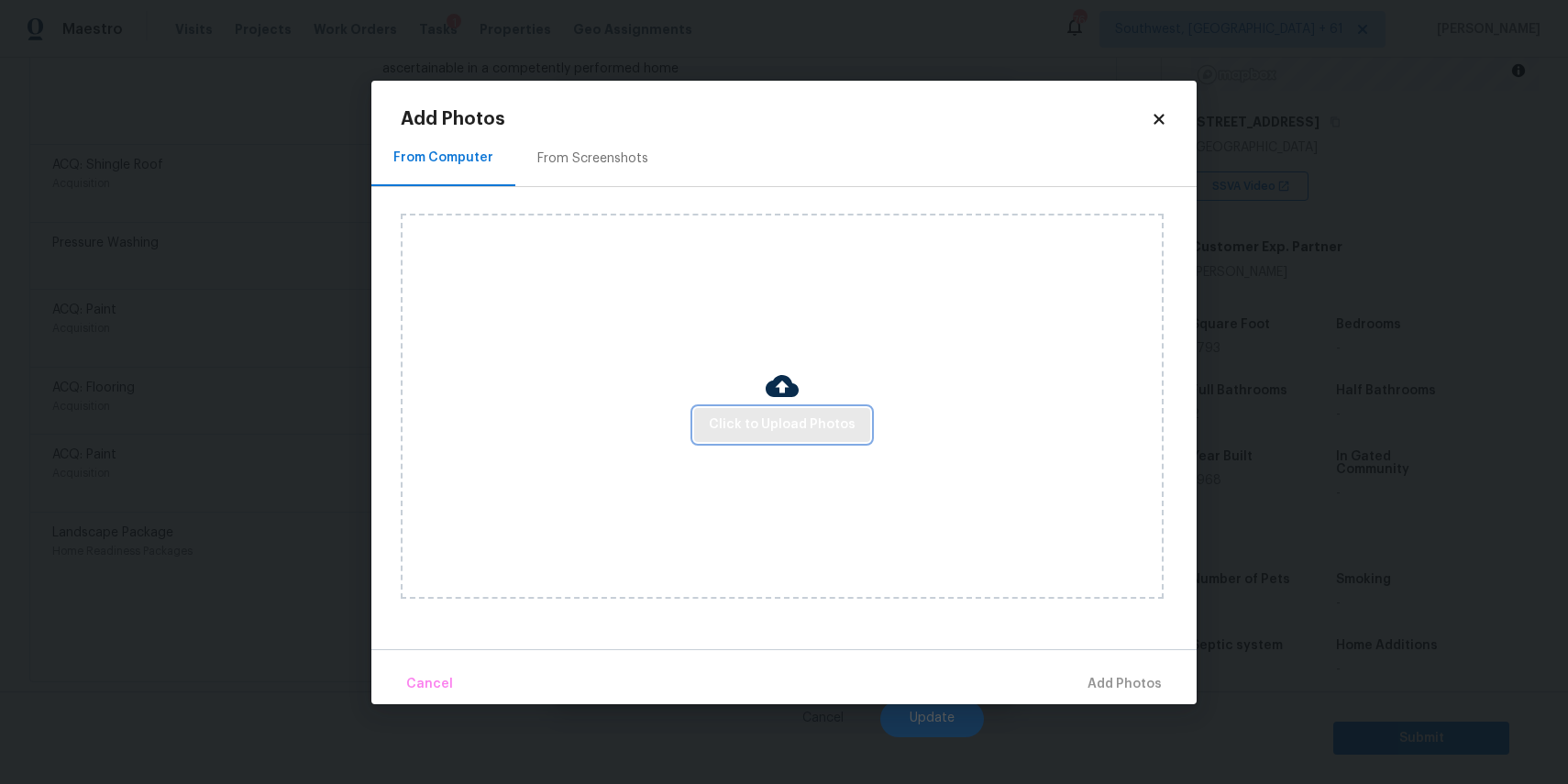
click at [747, 419] on span "Click to Upload Photos" at bounding box center [782, 424] width 146 height 23
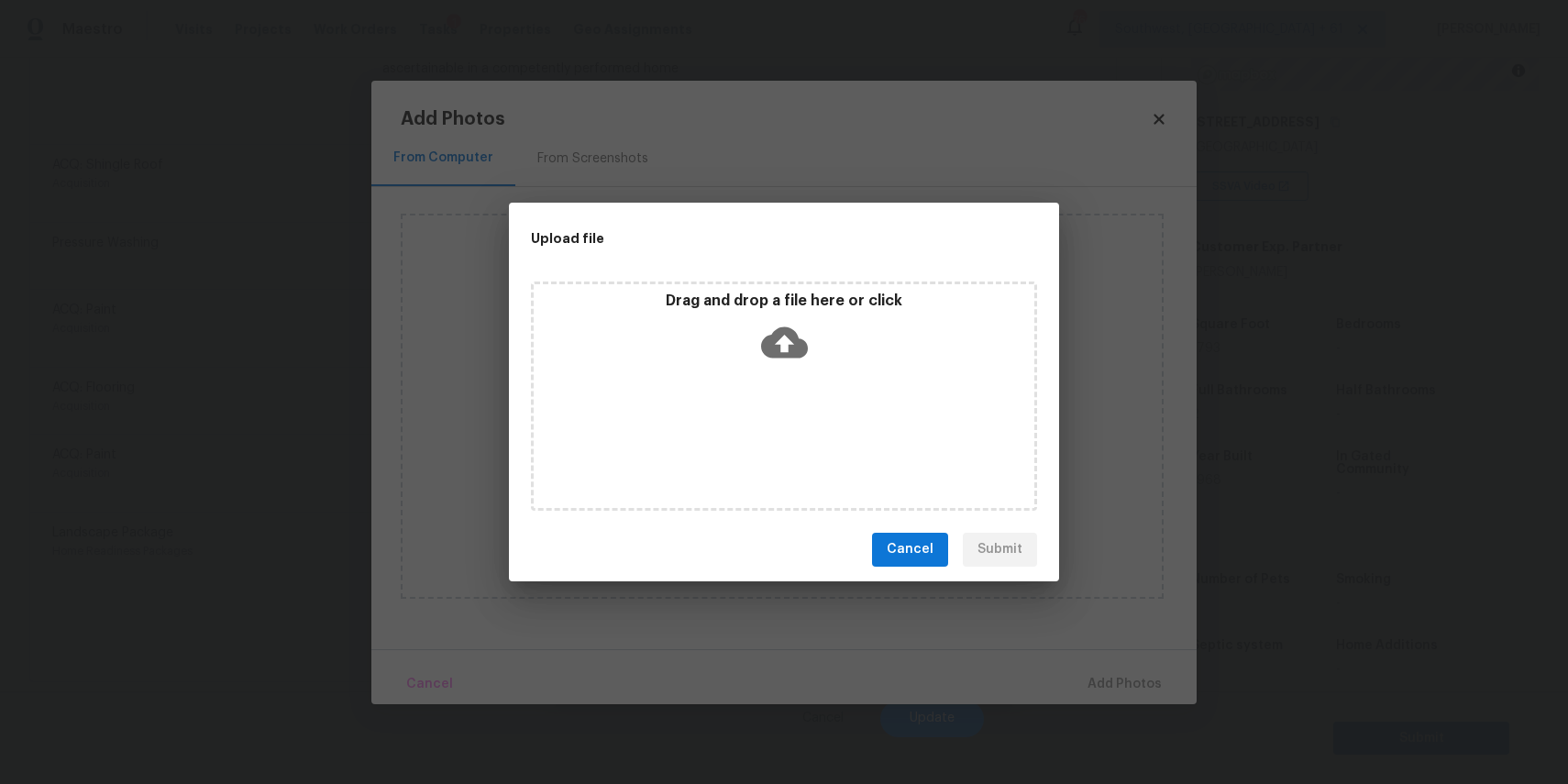
click at [766, 410] on div "Drag and drop a file here or click" at bounding box center [784, 396] width 506 height 229
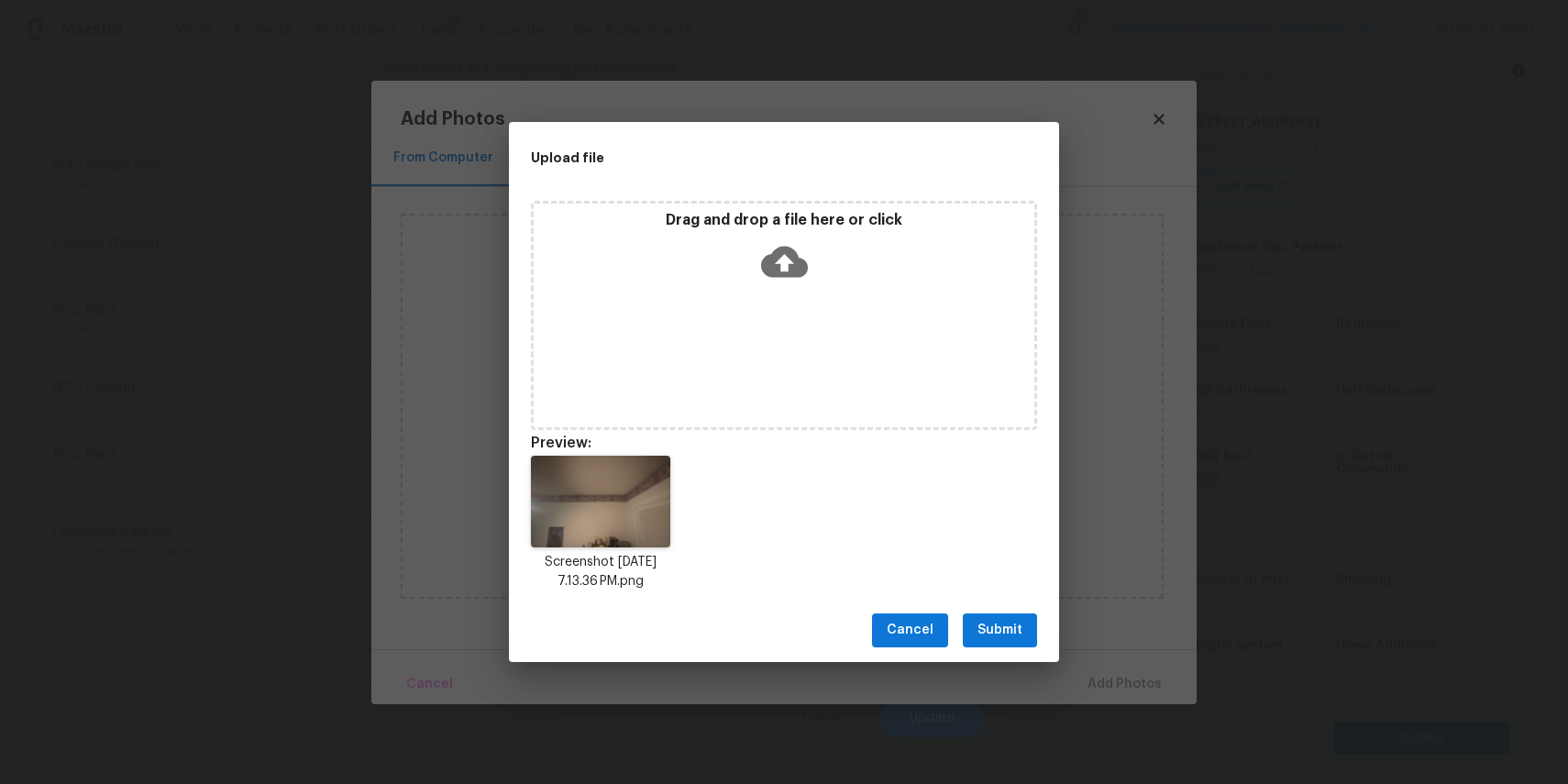
click at [1003, 621] on span "Submit" at bounding box center [1000, 630] width 45 height 23
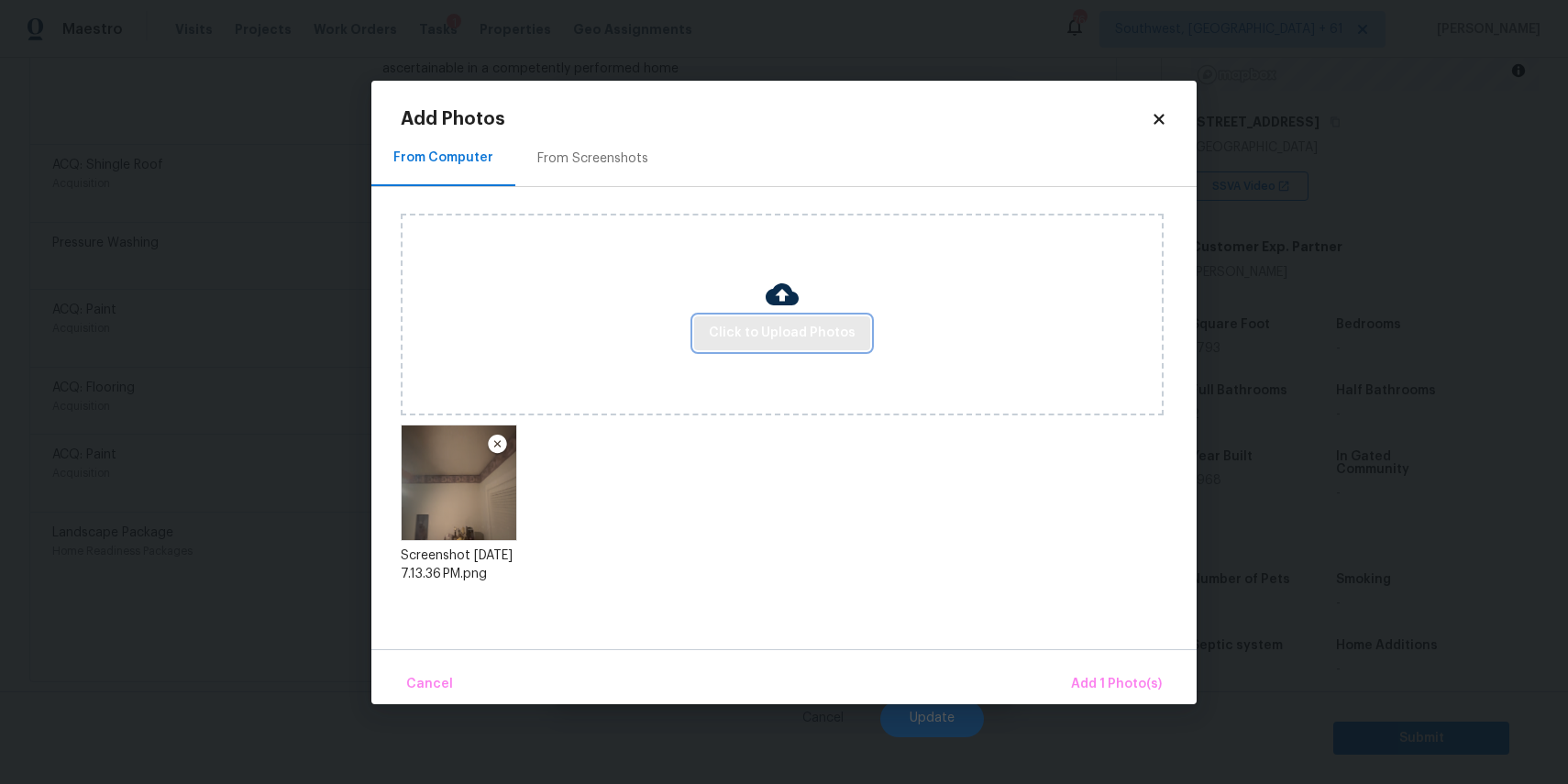
click at [793, 338] on span "Click to Upload Photos" at bounding box center [782, 333] width 146 height 23
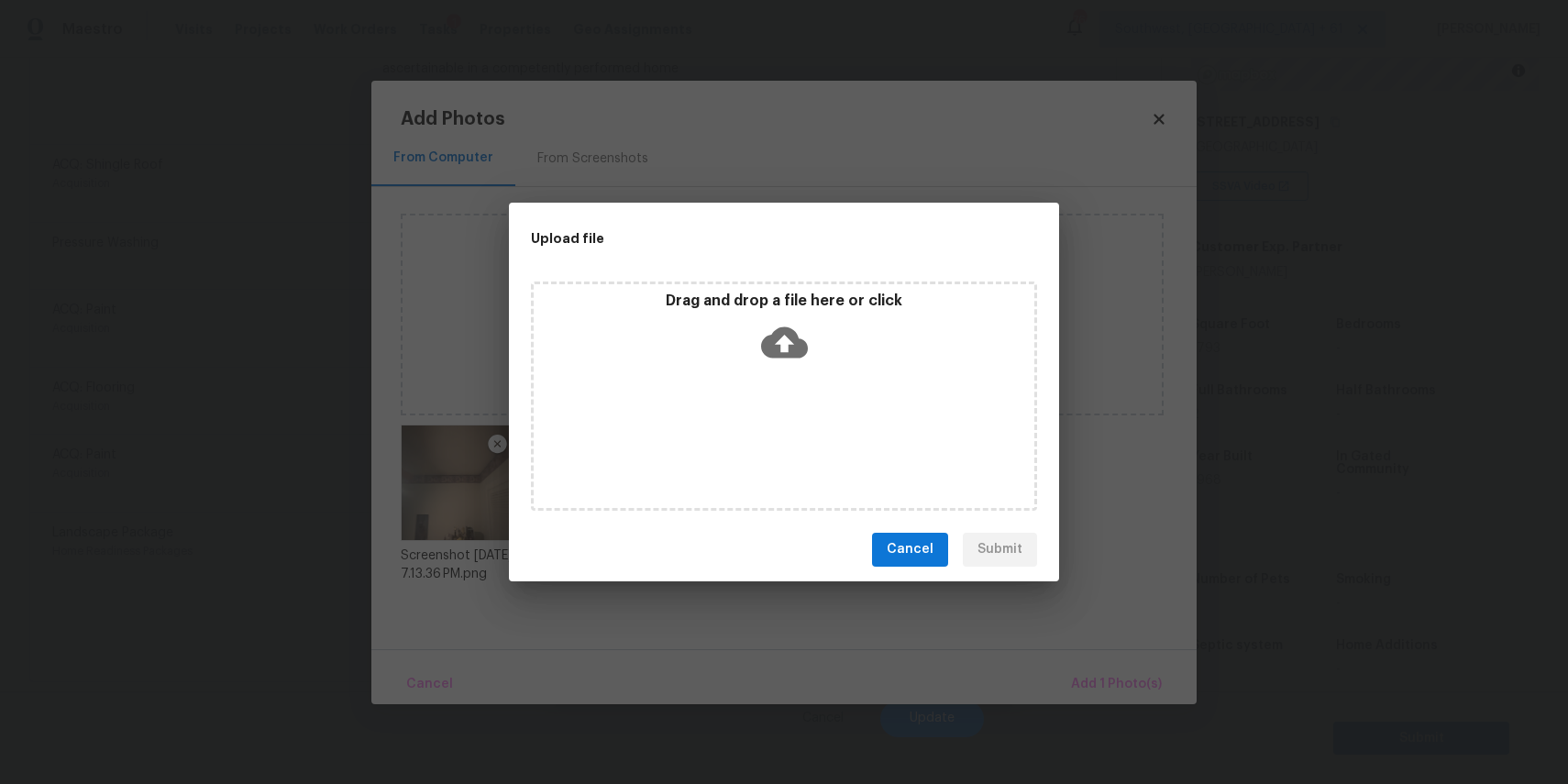
click at [793, 338] on icon at bounding box center [784, 341] width 47 height 31
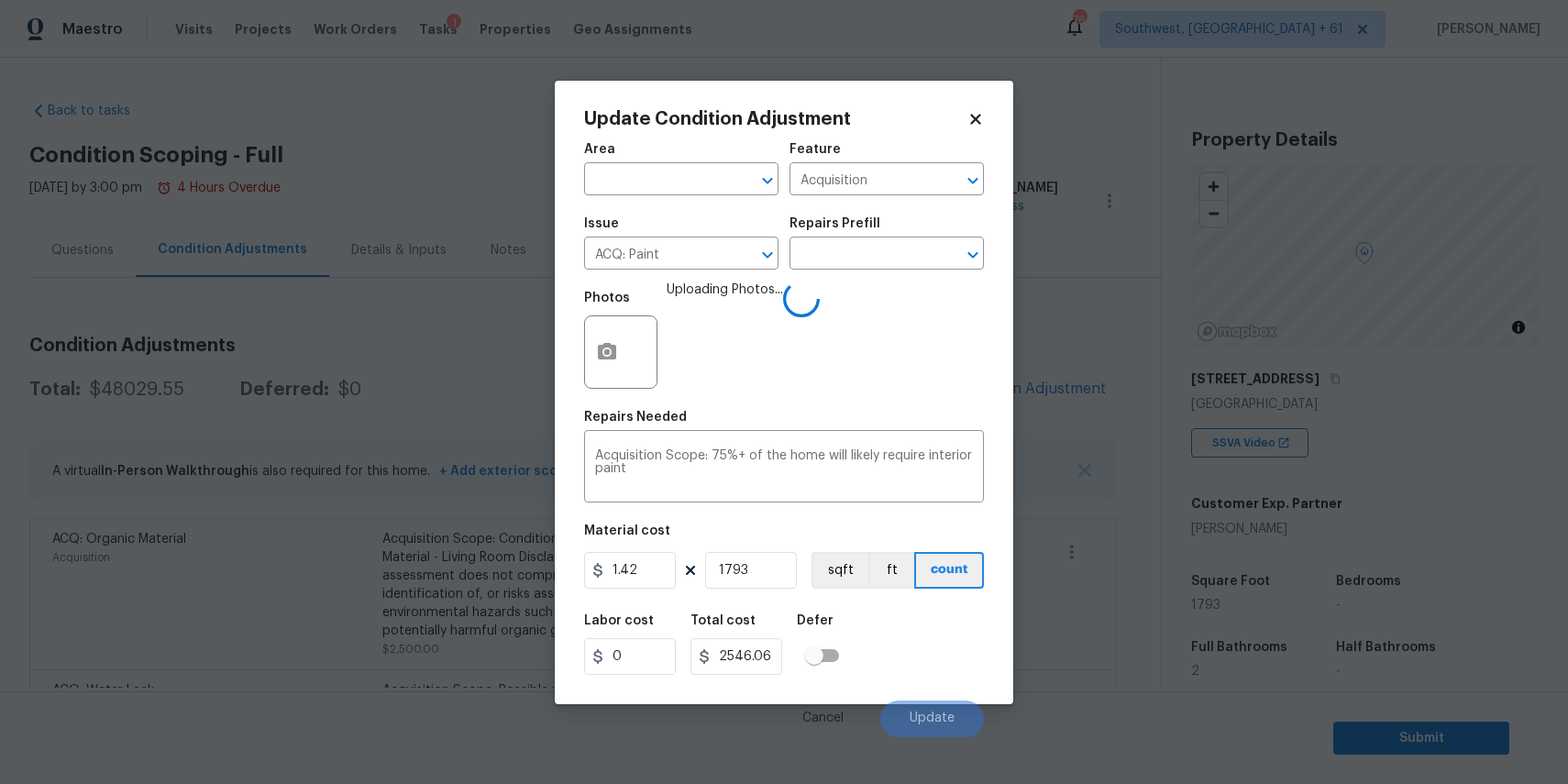
scroll to position [256, 0]
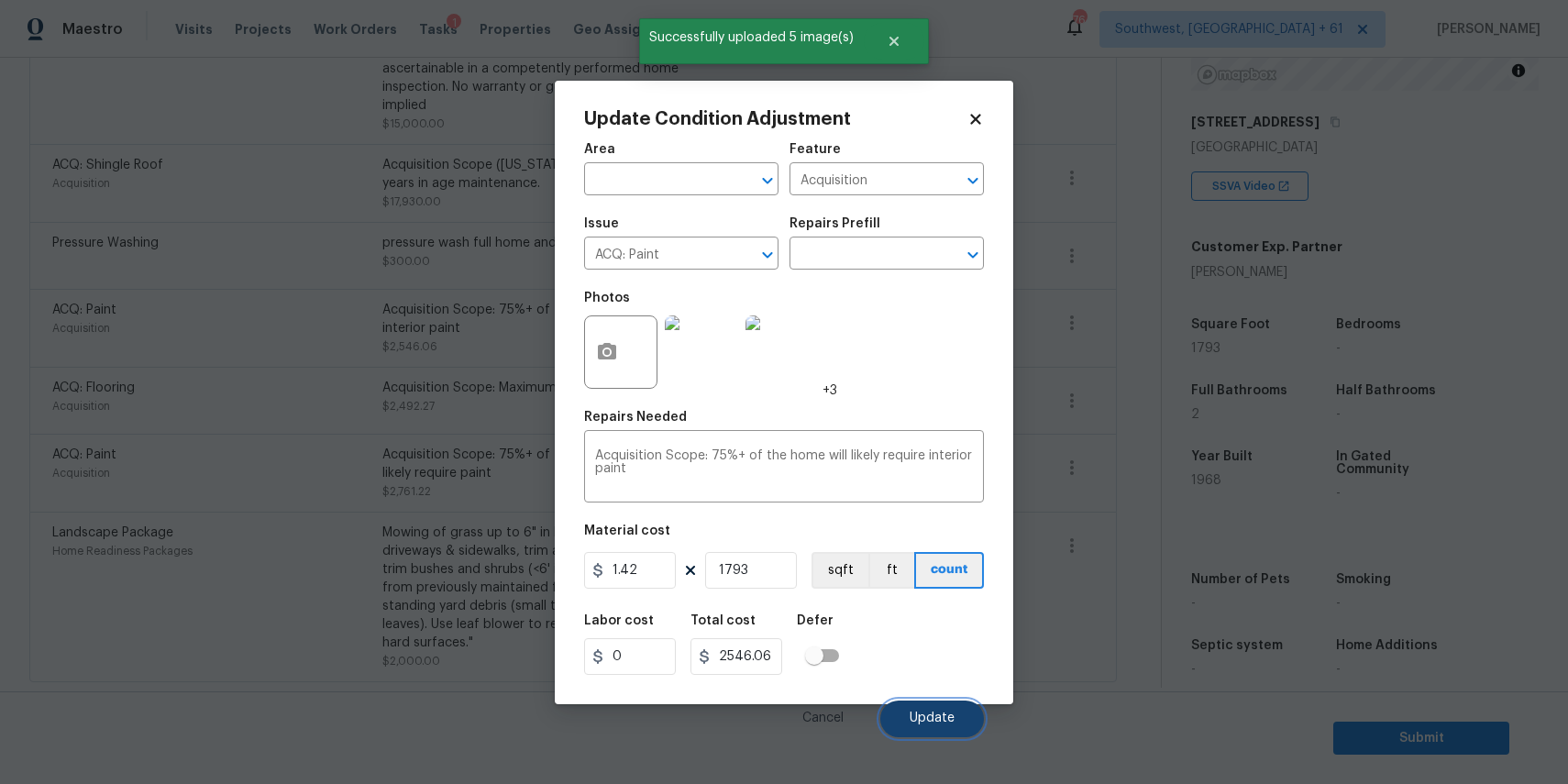
click at [947, 735] on button "Update" at bounding box center [932, 718] width 104 height 36
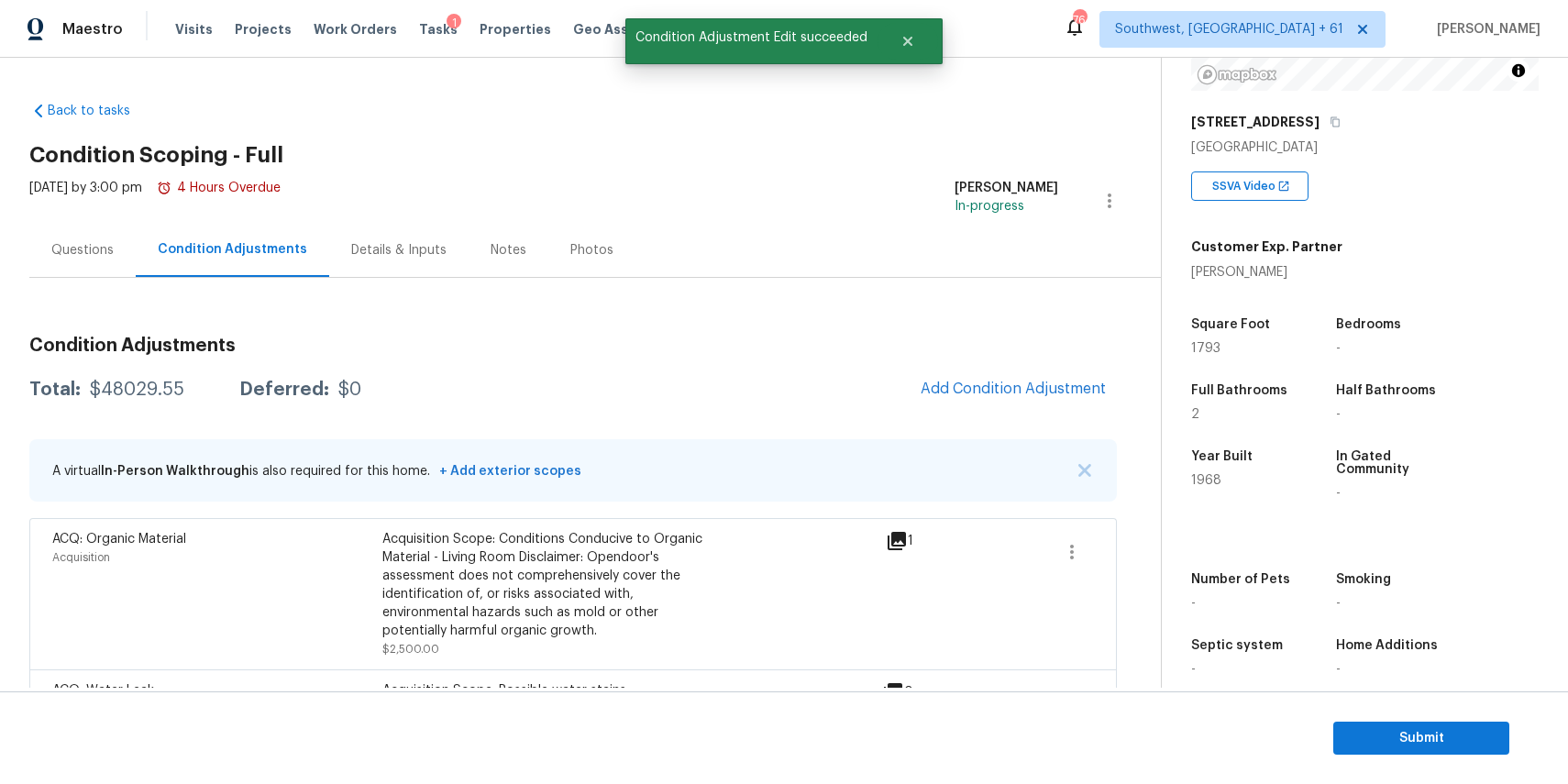
scroll to position [819, 0]
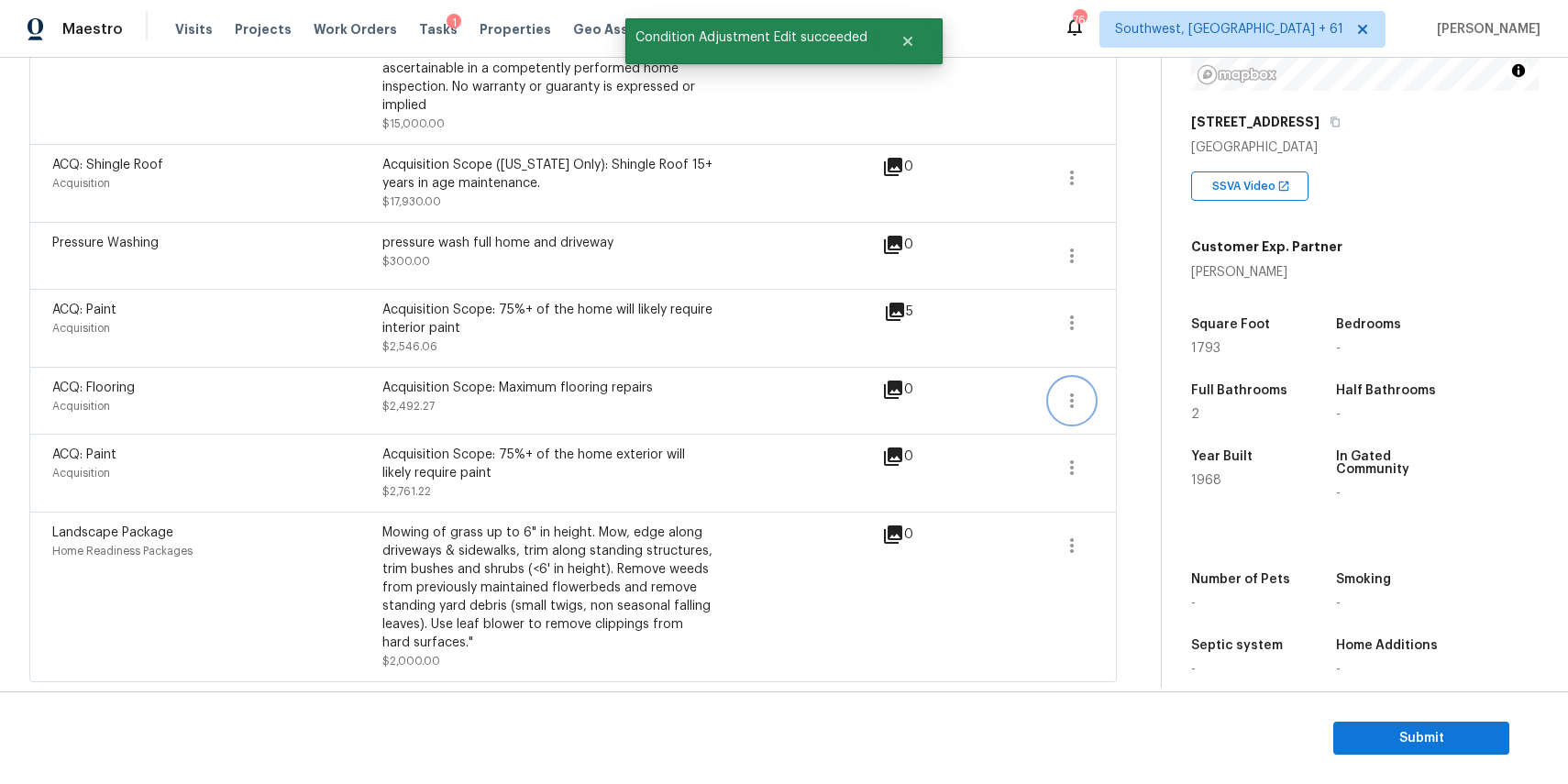
click at [1078, 392] on icon "button" at bounding box center [1072, 401] width 22 height 22
click at [1188, 395] on div "Edit" at bounding box center [1176, 396] width 143 height 19
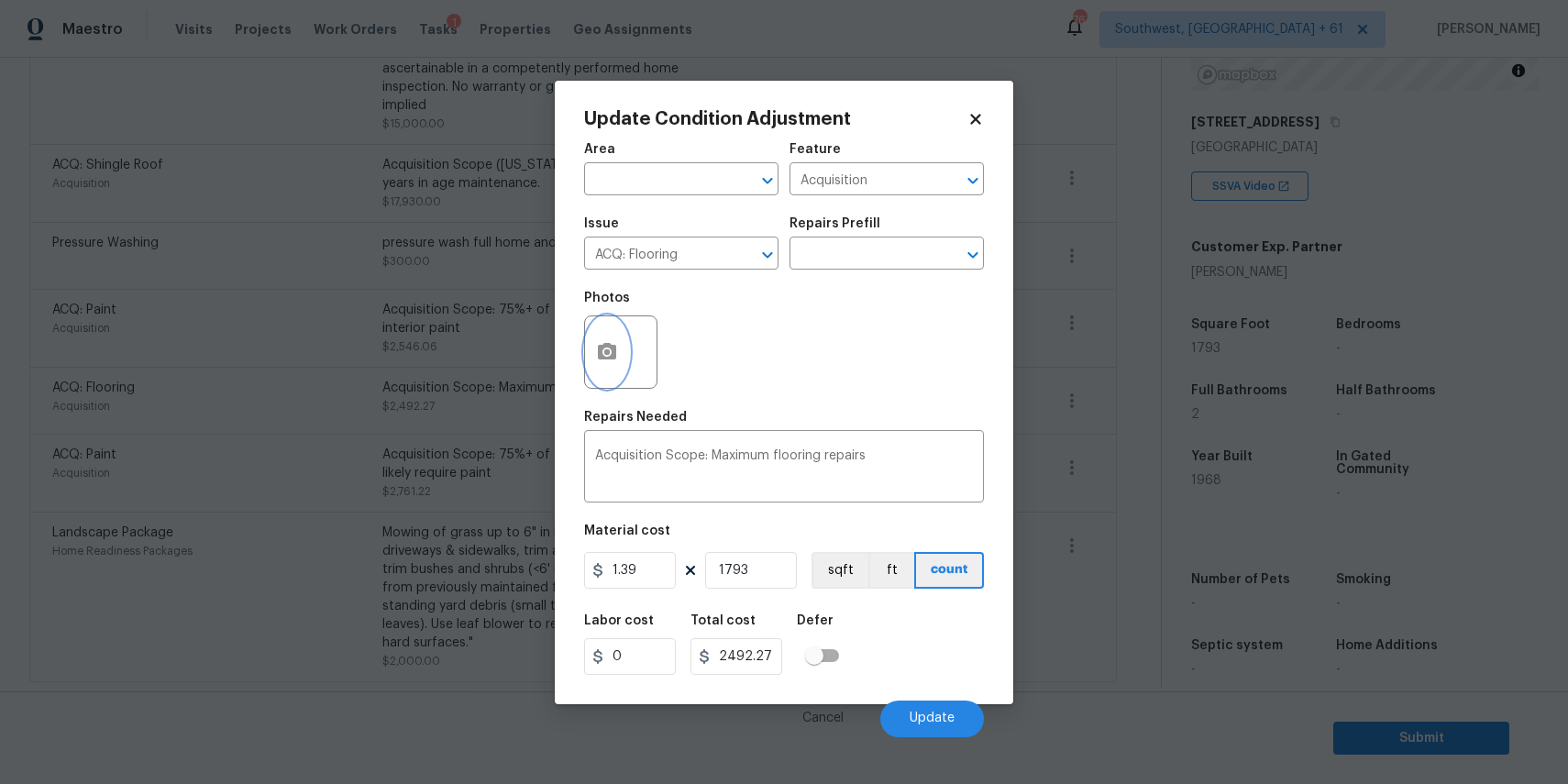
click at [625, 351] on button "button" at bounding box center [606, 351] width 44 height 72
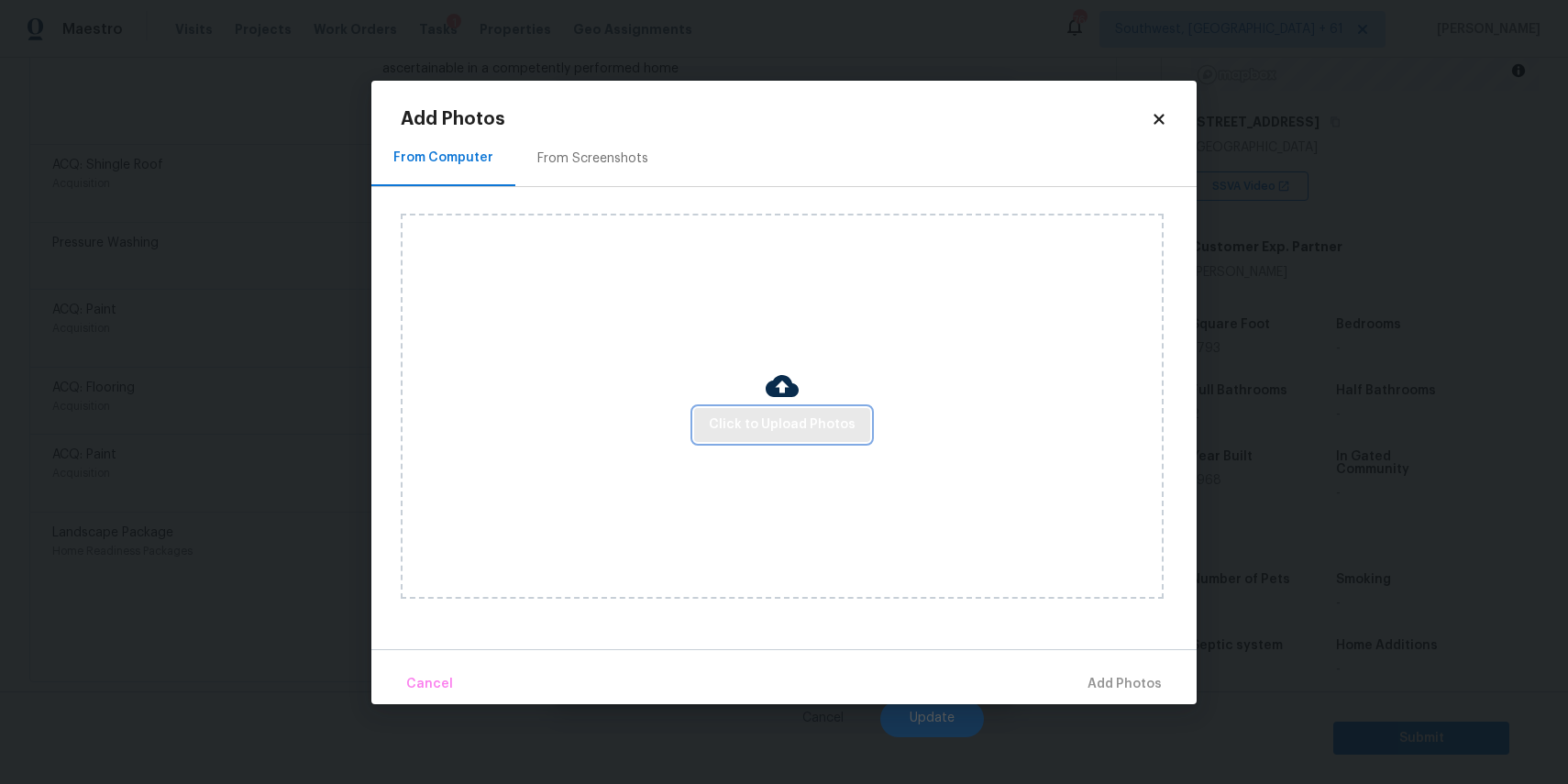
click at [795, 424] on span "Click to Upload Photos" at bounding box center [782, 424] width 146 height 23
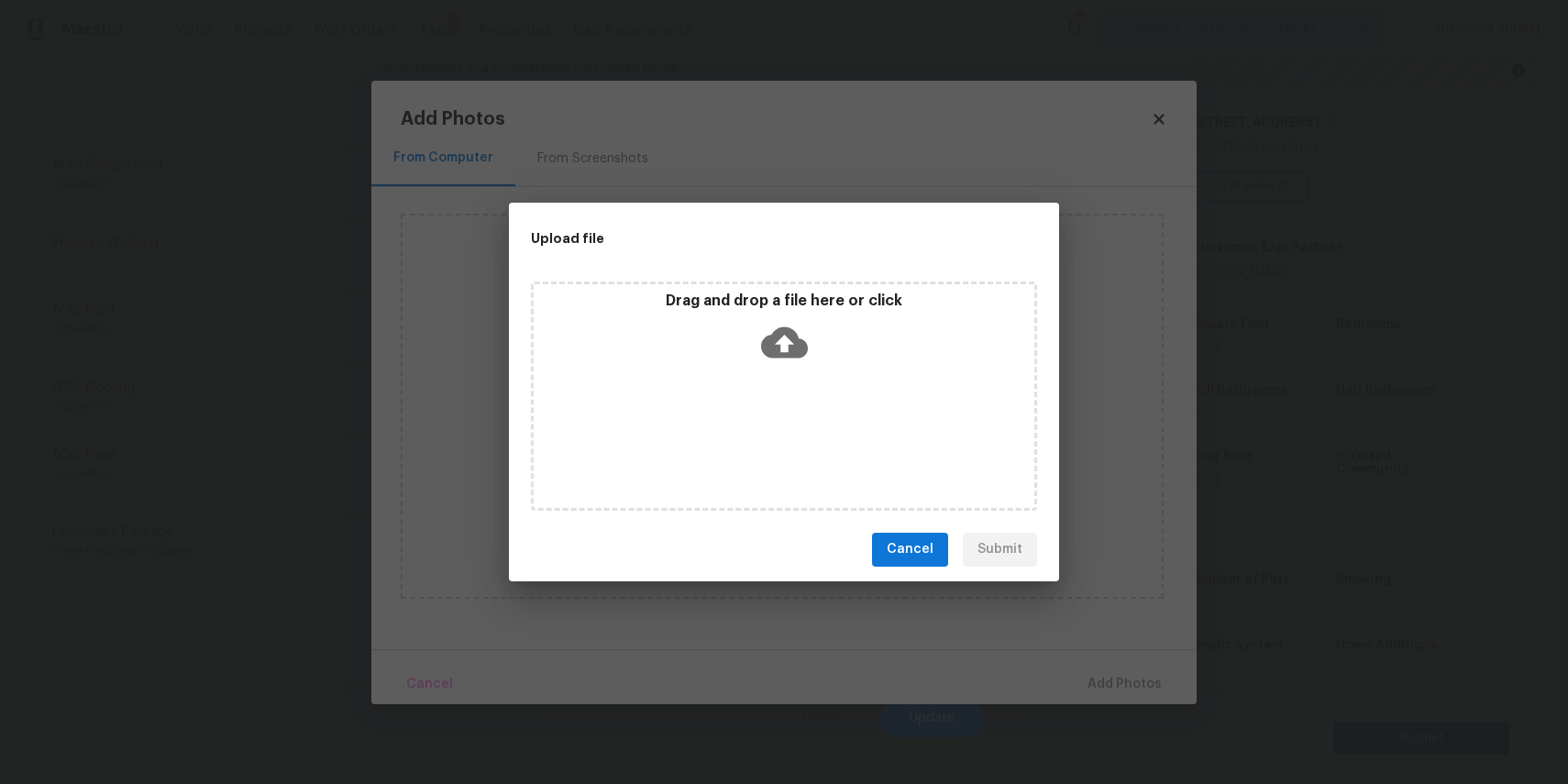
click at [795, 424] on div "Drag and drop a file here or click" at bounding box center [784, 396] width 506 height 229
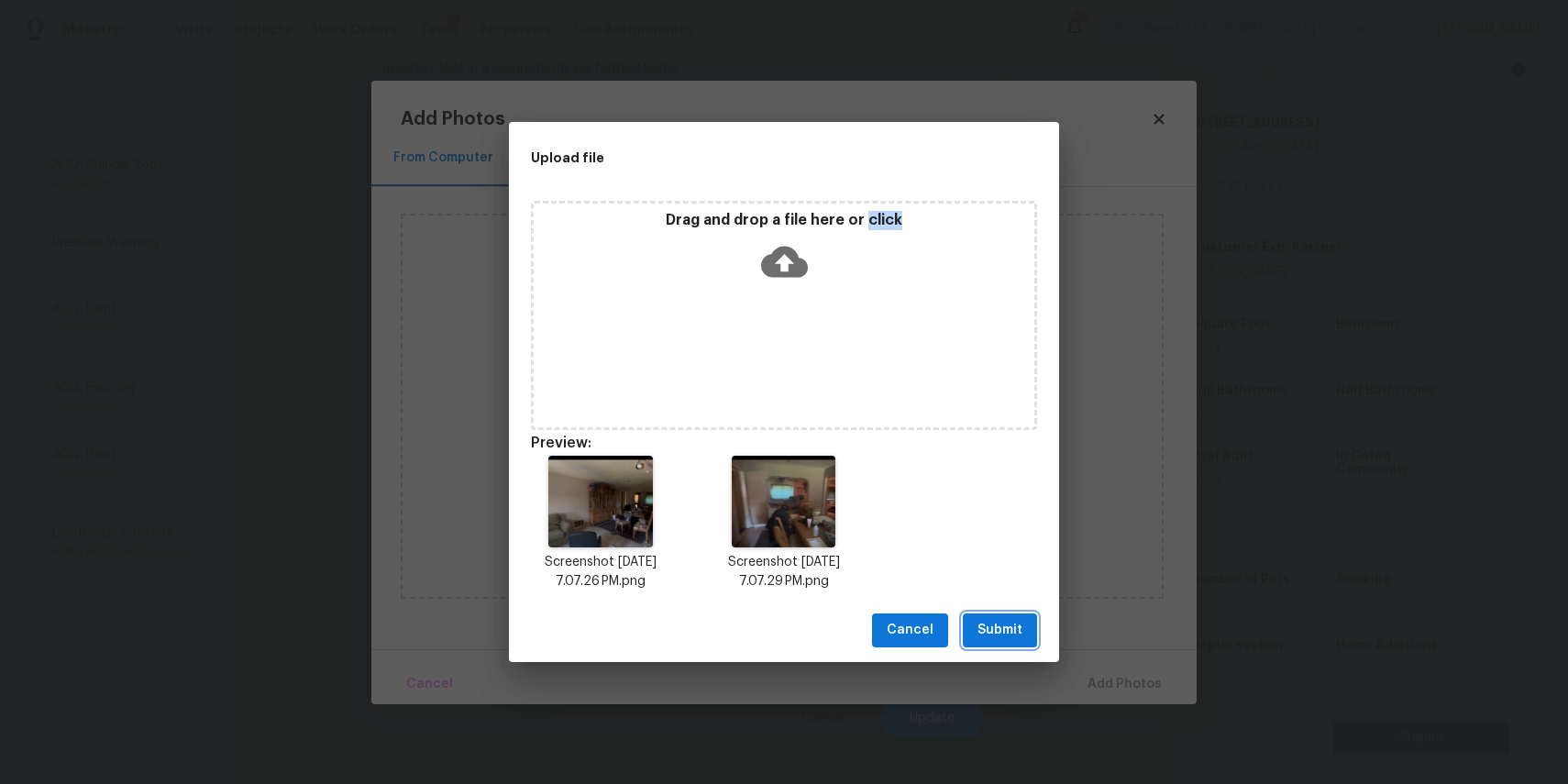
click at [1026, 627] on button "Submit" at bounding box center [1000, 630] width 75 height 34
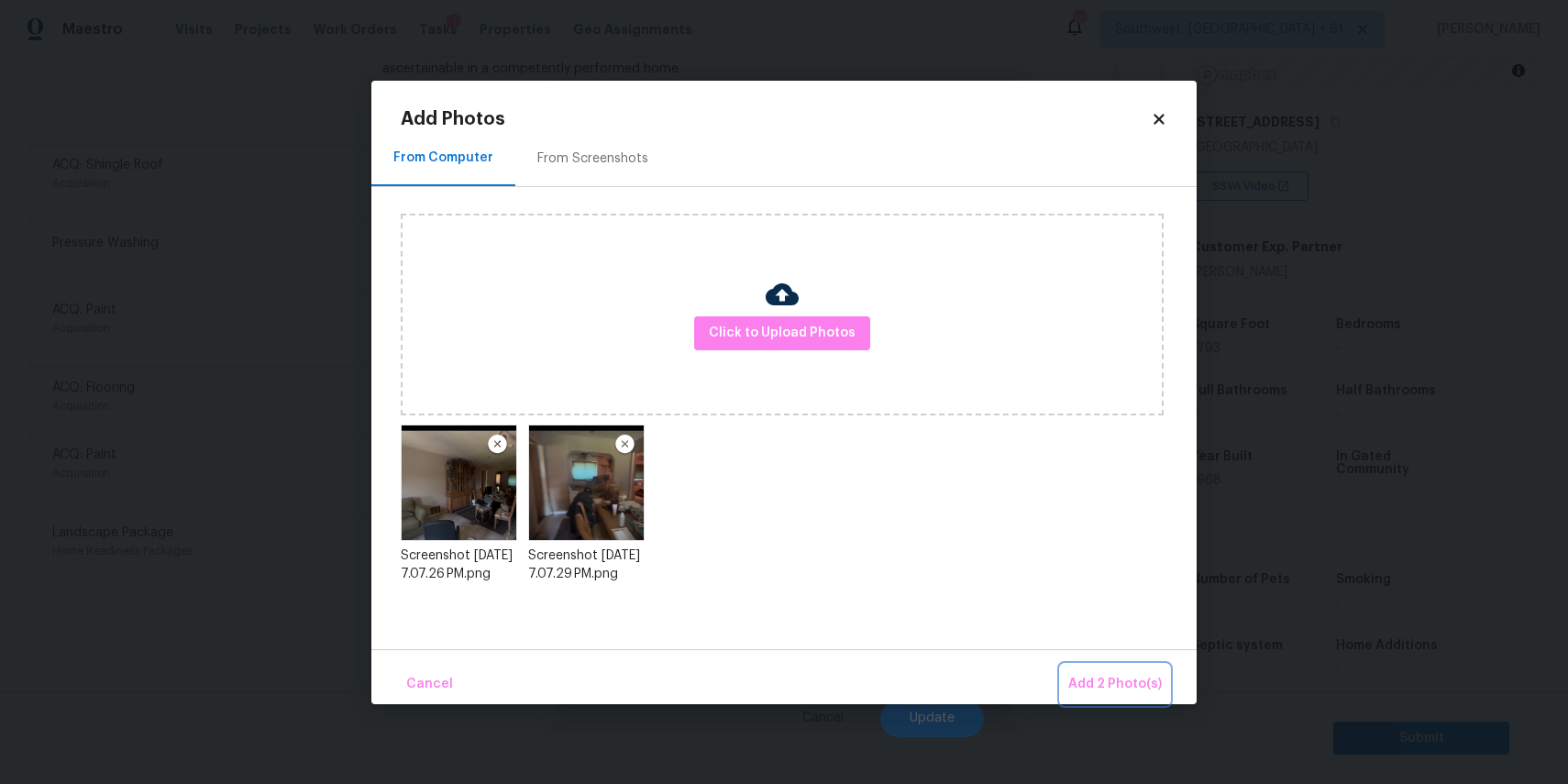
click at [1114, 667] on button "Add 2 Photo(s)" at bounding box center [1115, 684] width 108 height 39
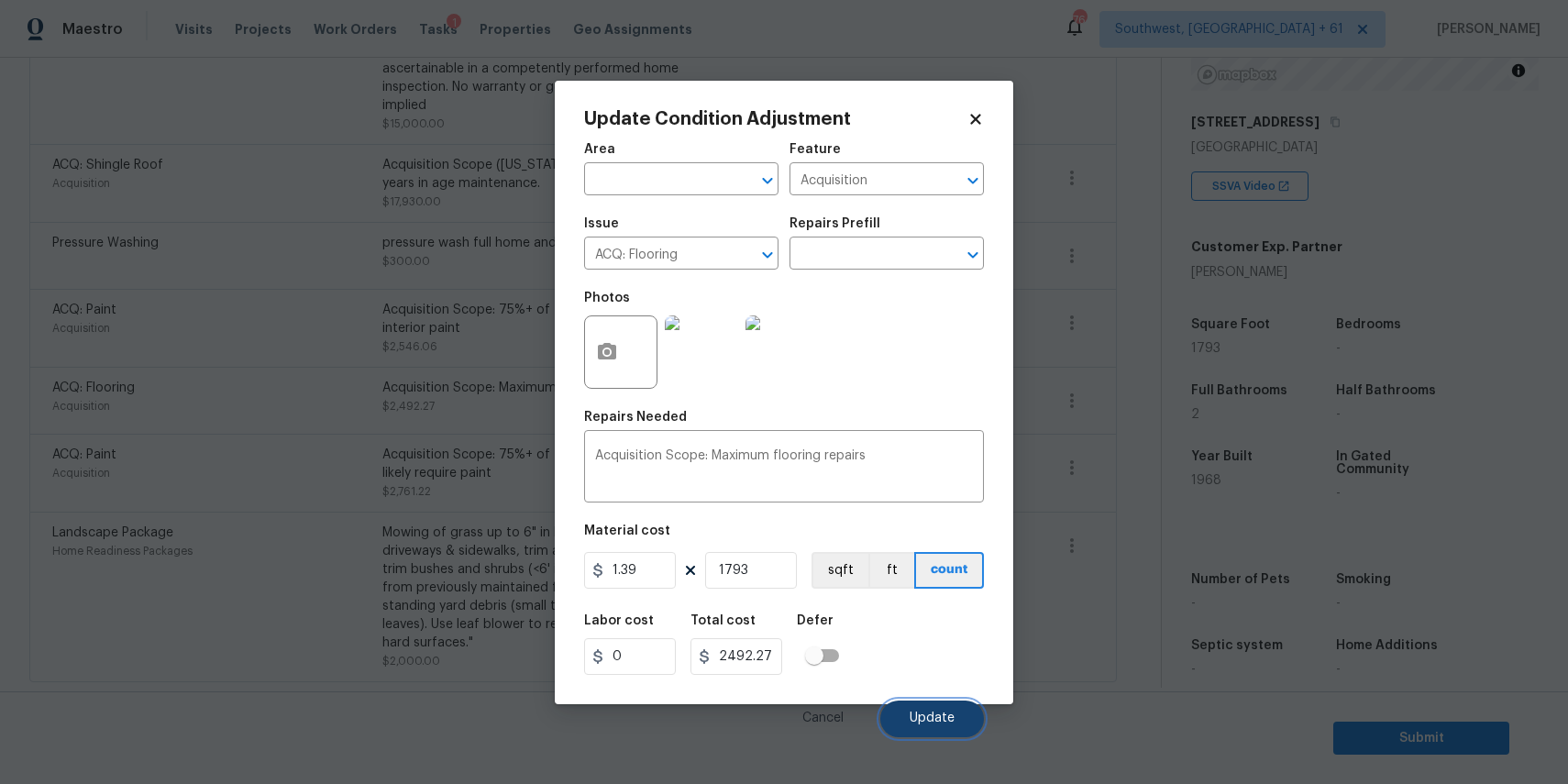
click at [943, 723] on span "Update" at bounding box center [932, 718] width 45 height 14
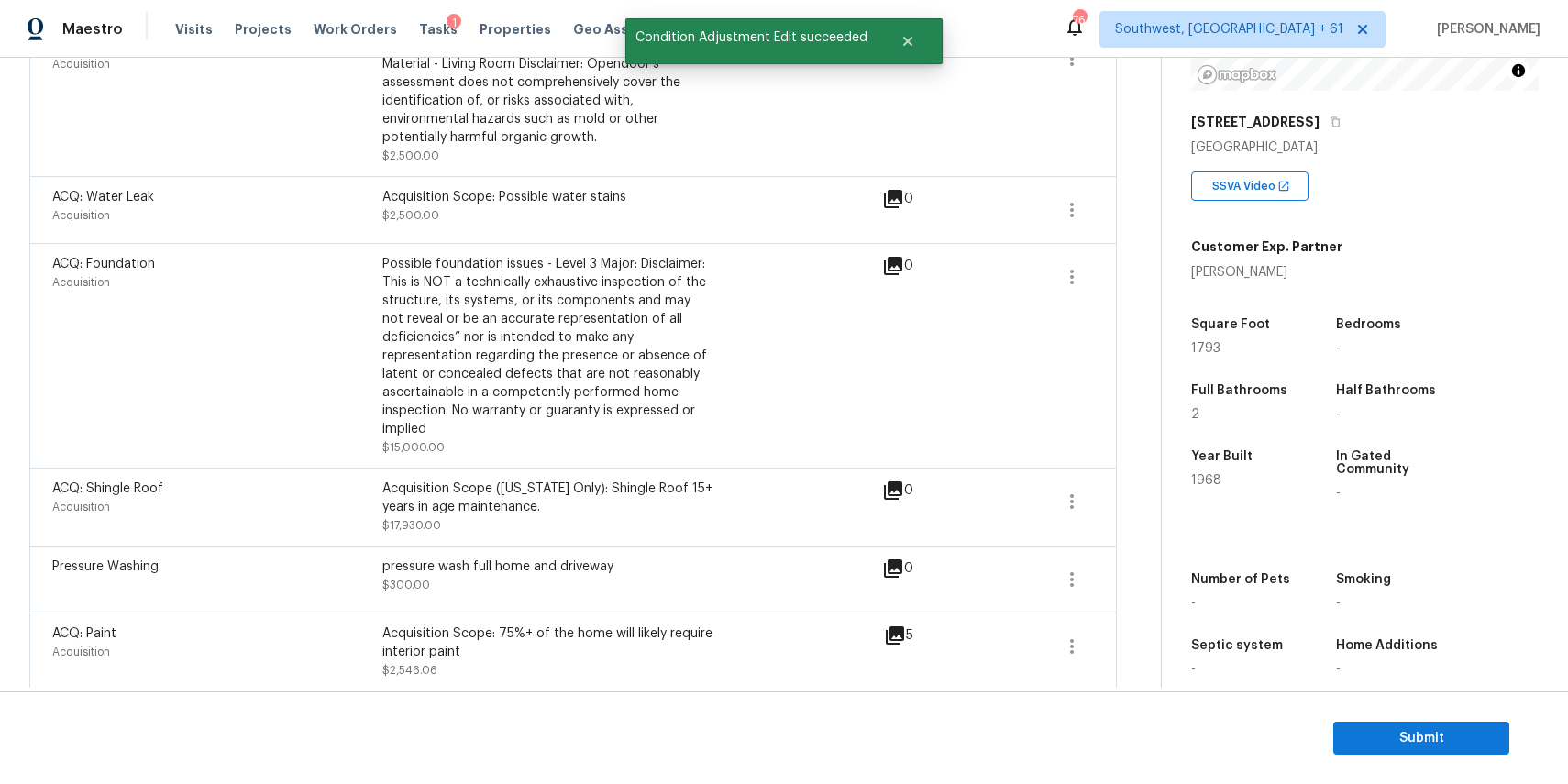
scroll to position [292, 0]
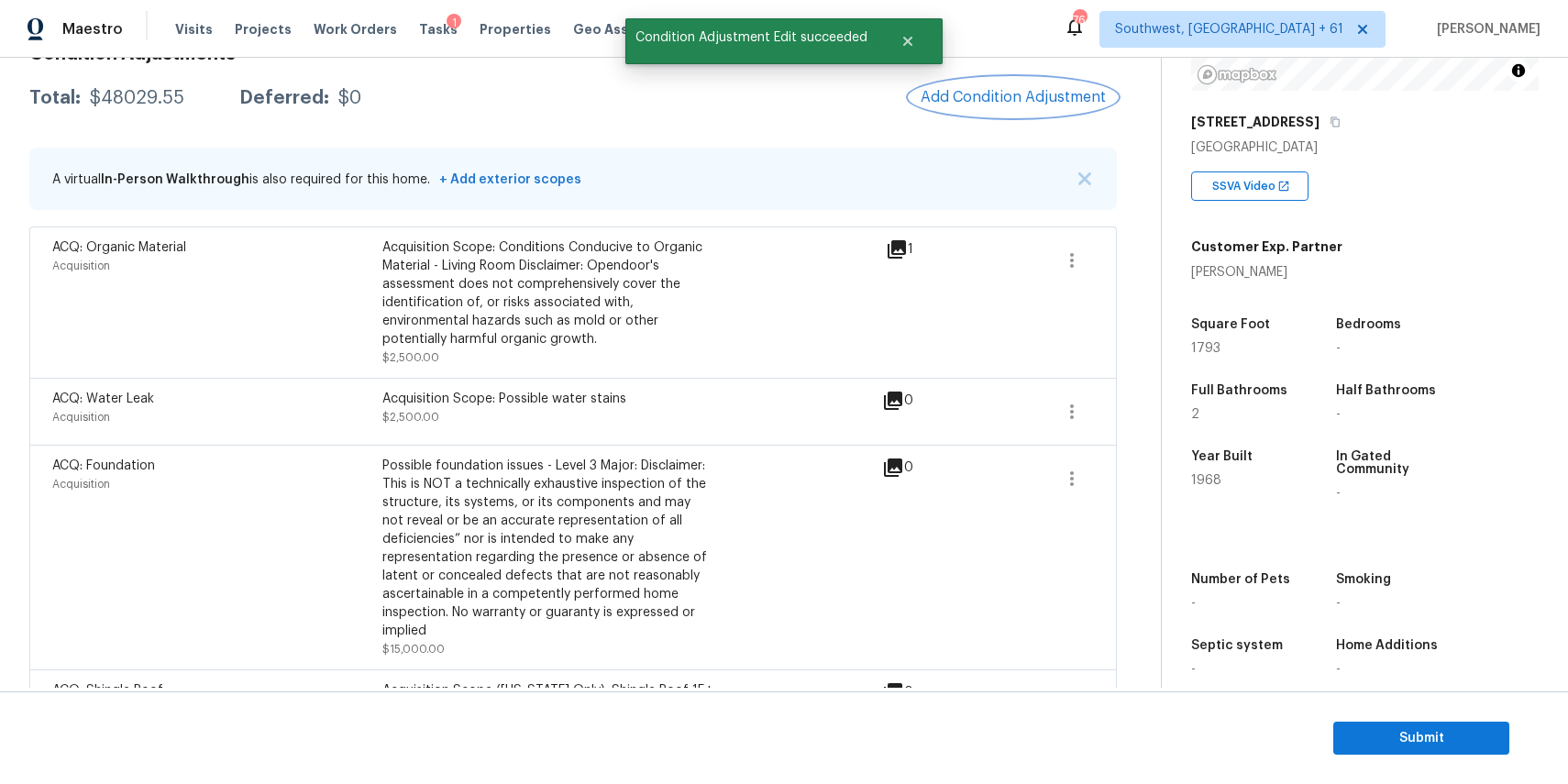
click at [1019, 87] on button "Add Condition Adjustment" at bounding box center [1013, 97] width 207 height 38
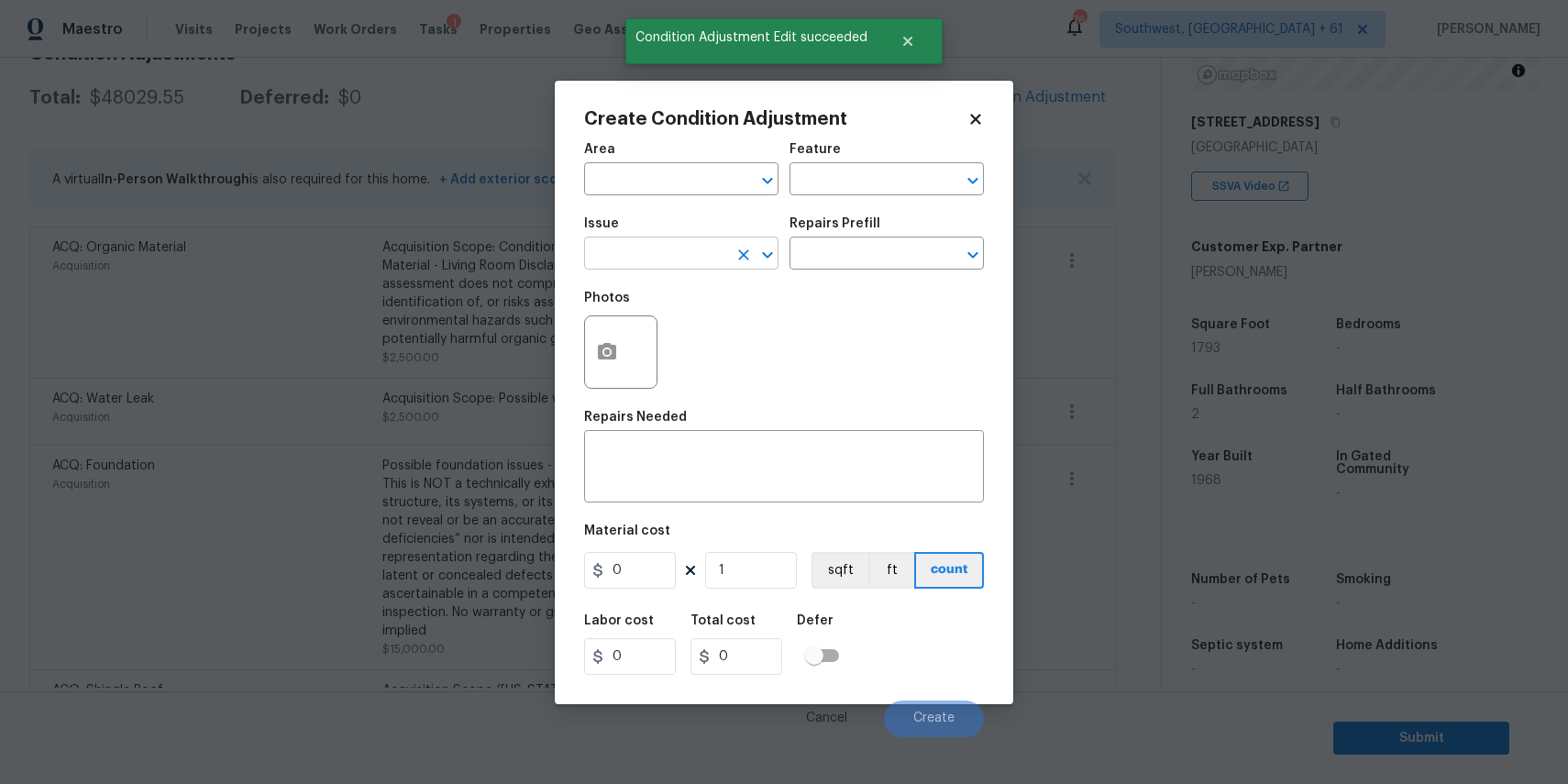
click at [641, 264] on input "text" at bounding box center [655, 255] width 143 height 28
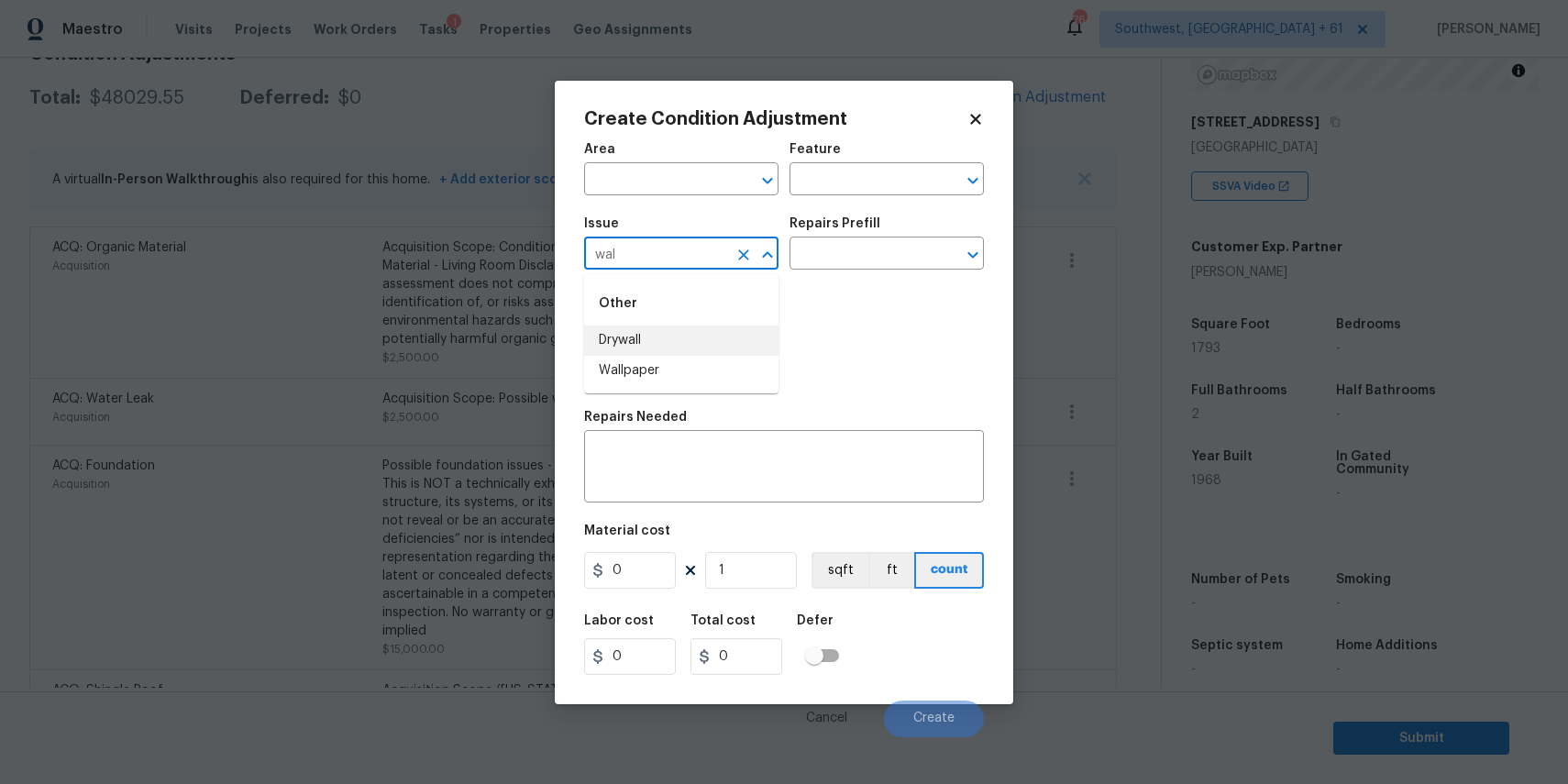
click at [668, 329] on li "Drywall" at bounding box center [681, 340] width 194 height 30
type input "Drywall"
click at [812, 258] on input "text" at bounding box center [860, 255] width 143 height 28
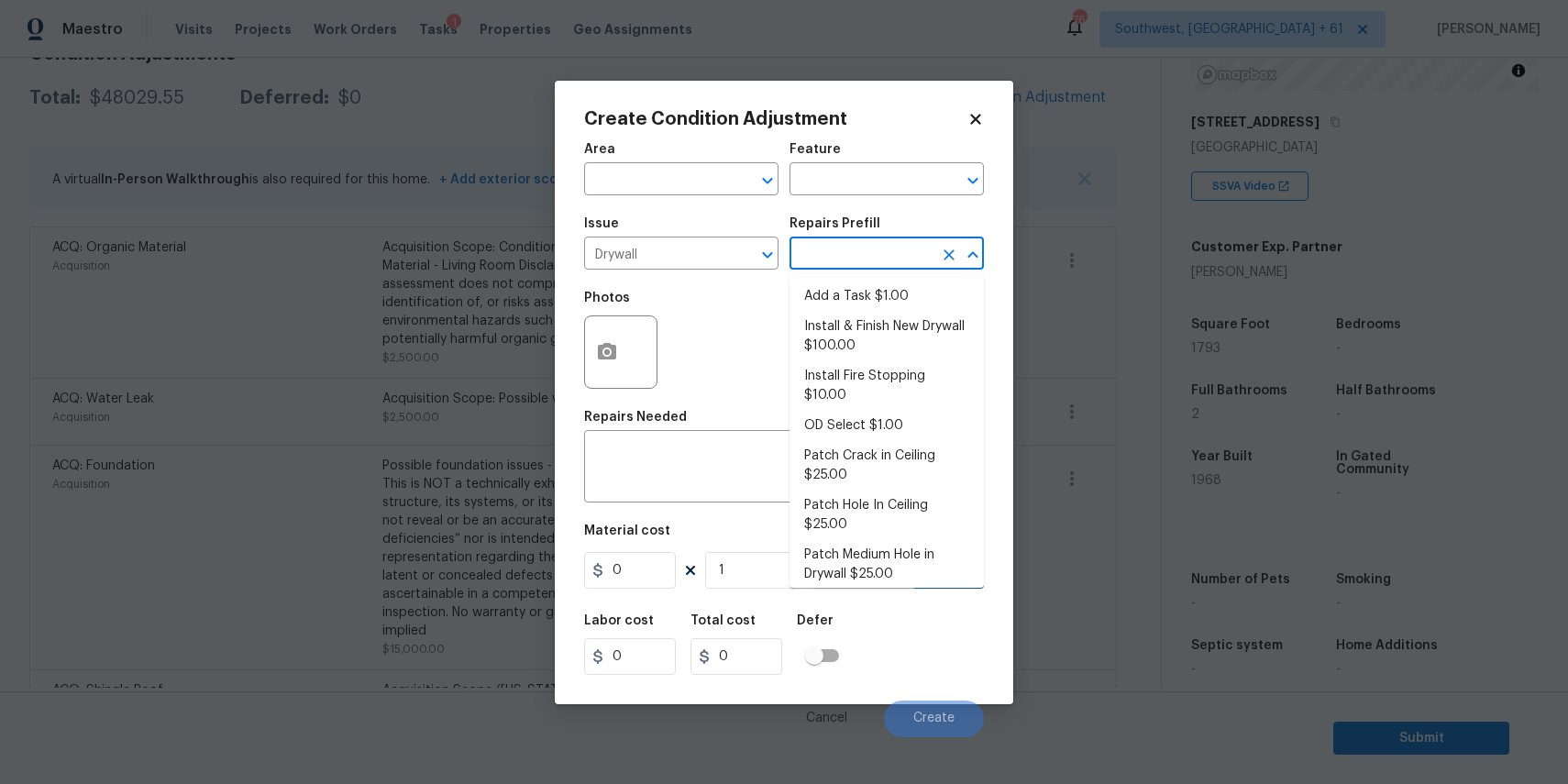
click at [819, 278] on ul "Add a Task $1.00 Install & Finish New Drywall $100.00 Install Fire Stopping $10…" at bounding box center [886, 431] width 194 height 313
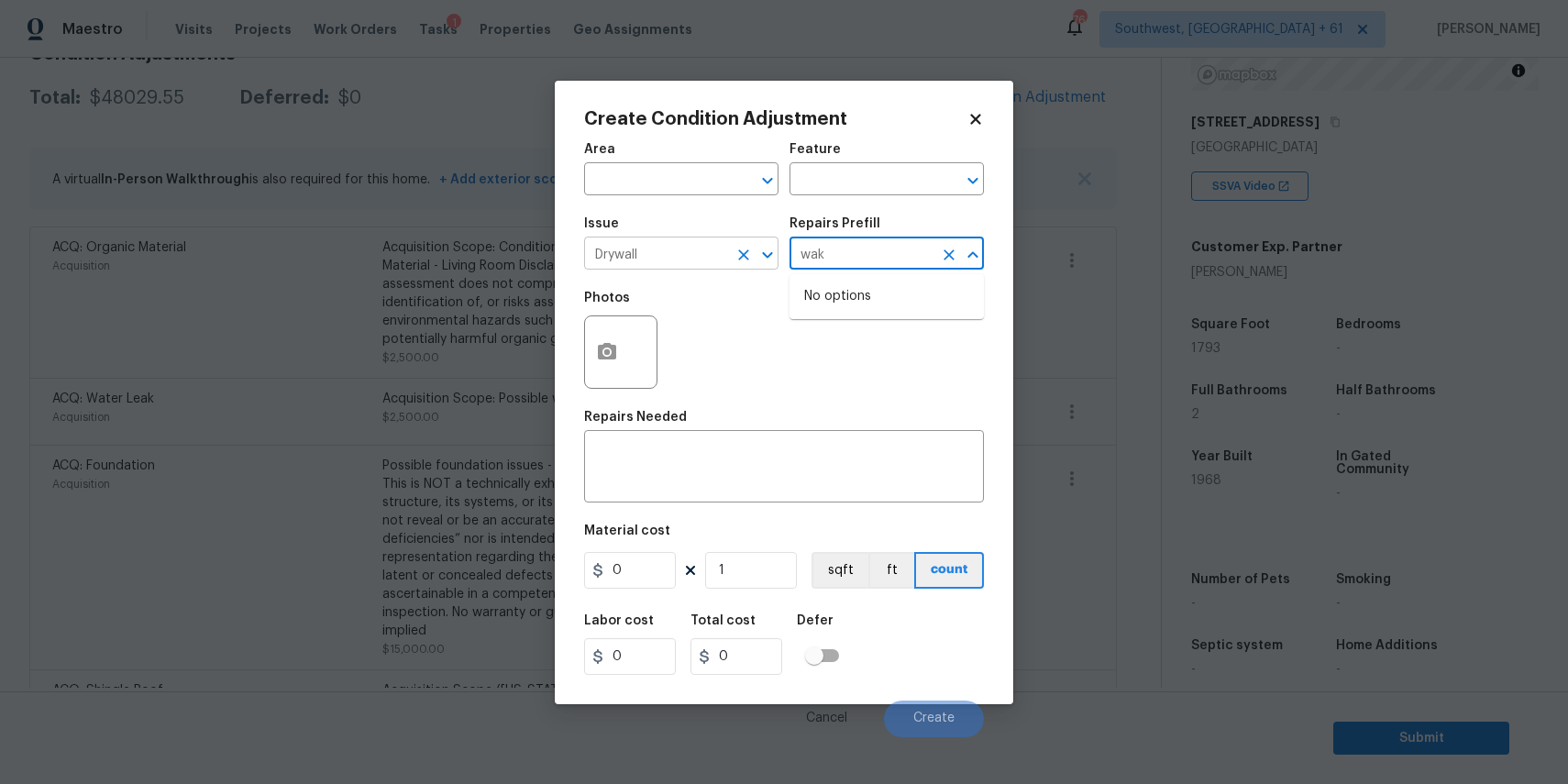
click at [750, 249] on icon "Clear" at bounding box center [743, 254] width 19 height 19
type input "wak"
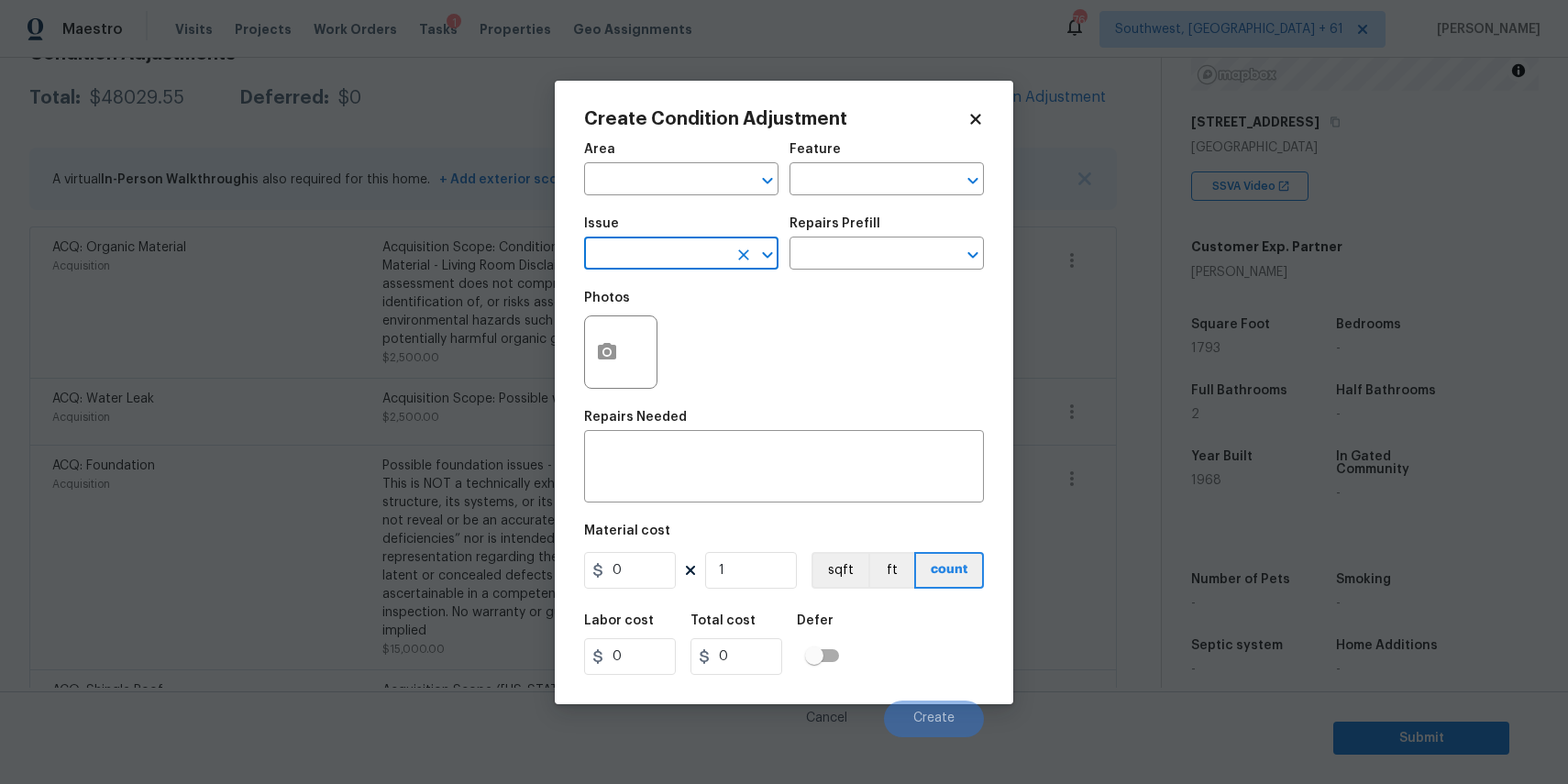
click at [676, 264] on input "text" at bounding box center [655, 255] width 143 height 28
click at [676, 360] on li "Wallpaper" at bounding box center [681, 370] width 194 height 30
type input "Wallpaper"
click at [867, 253] on input "text" at bounding box center [860, 255] width 143 height 28
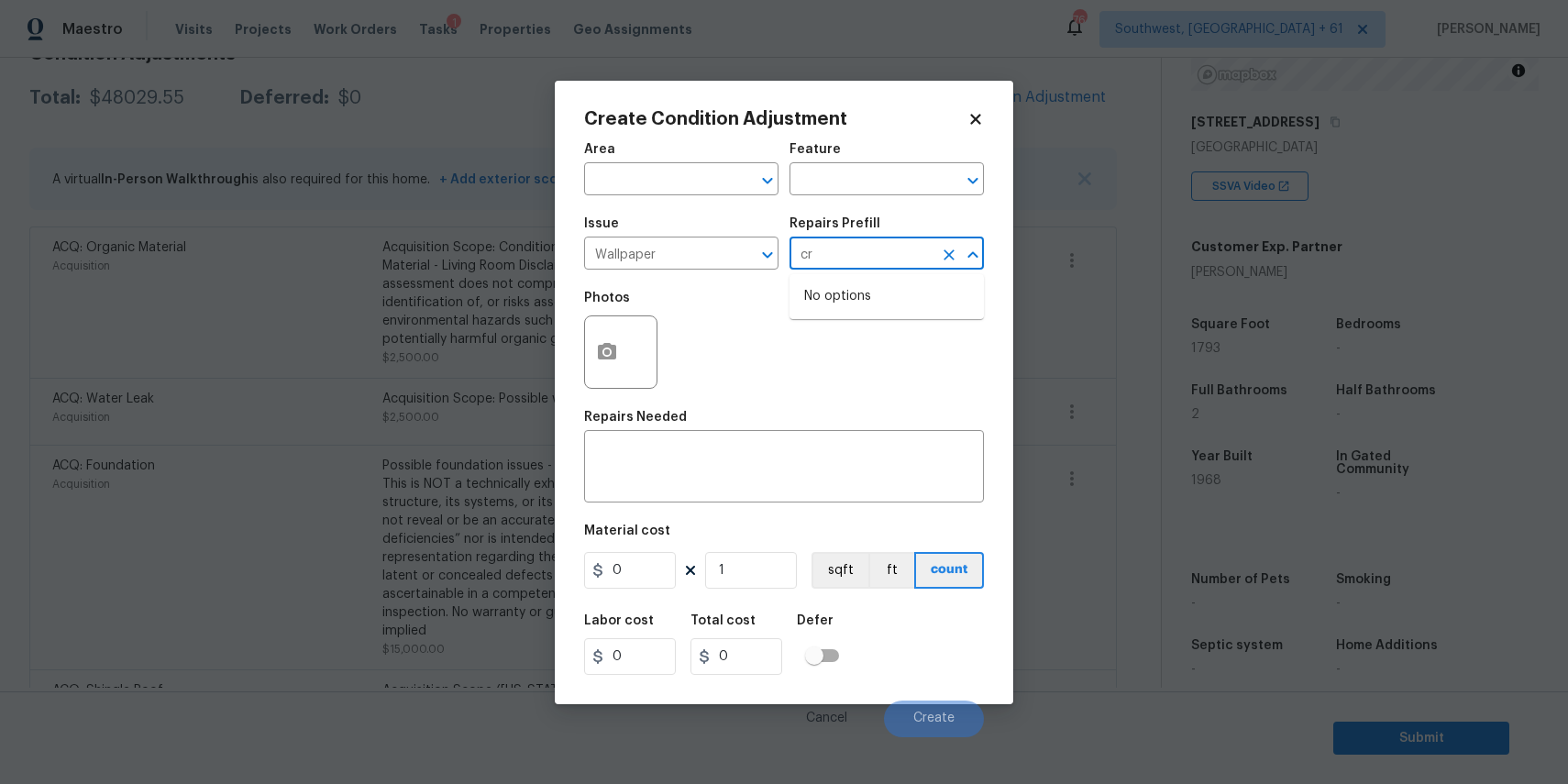
type input "c"
click at [895, 329] on li "Remove Wallpaper $2.50" at bounding box center [886, 326] width 194 height 30
type input "Walls and Ceiling"
type textarea "Remove wallpaper and texture walls to best match existing conditions"
type input "2.5"
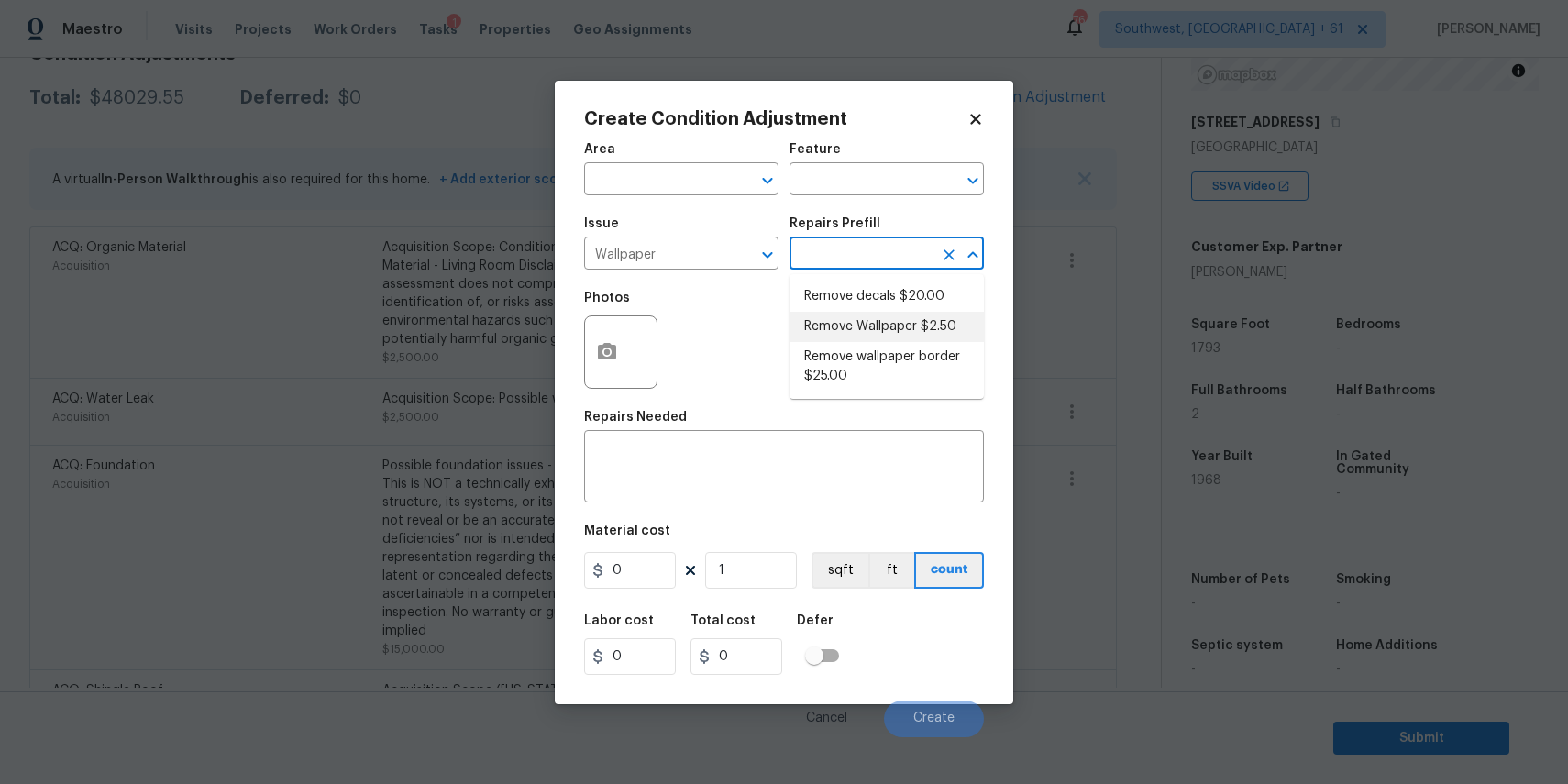
type input "2.5"
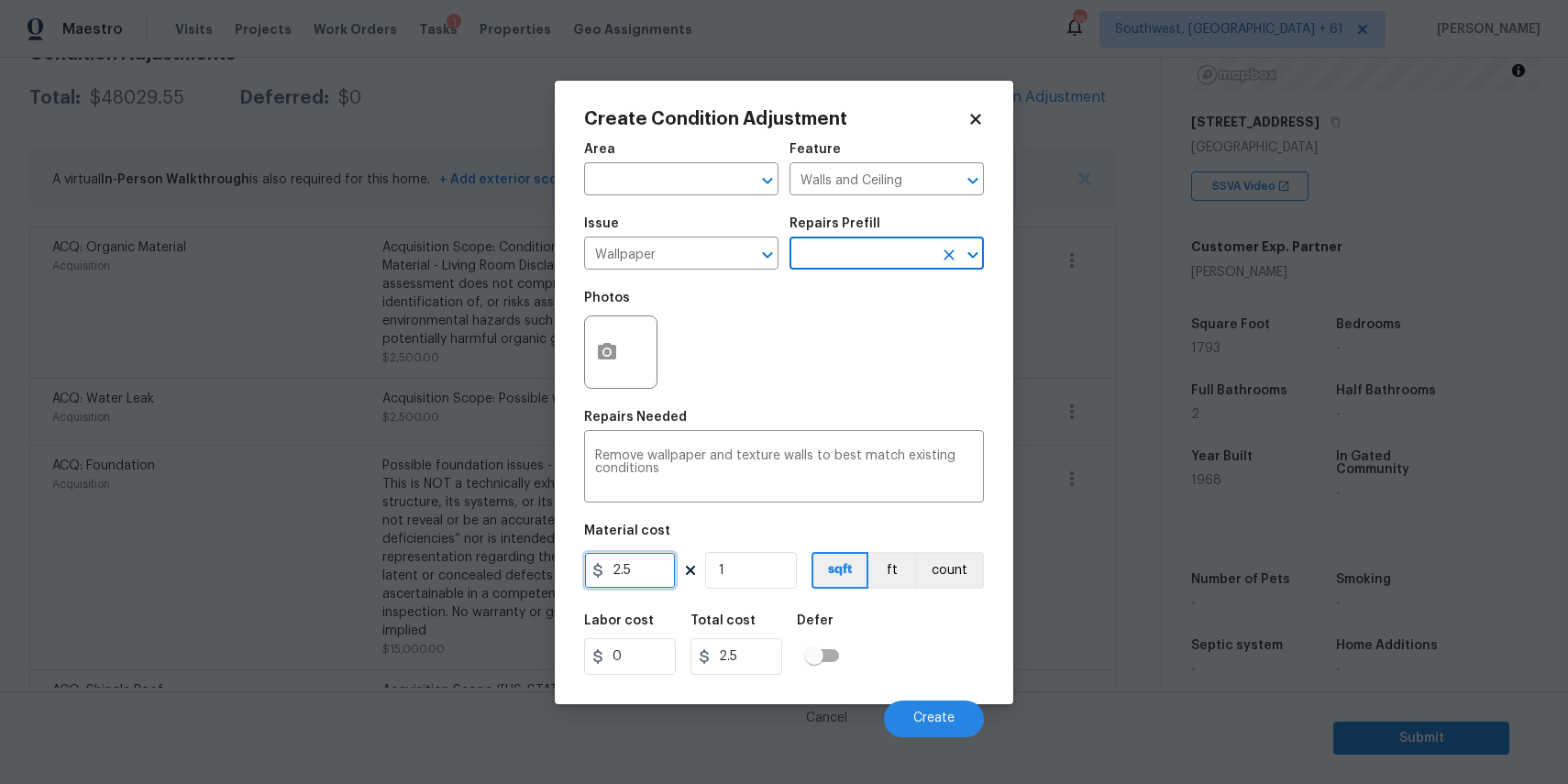
click at [644, 582] on input "2.5" at bounding box center [630, 570] width 91 height 36
type input "100"
click at [953, 697] on div "Cancel Create" at bounding box center [784, 710] width 400 height 51
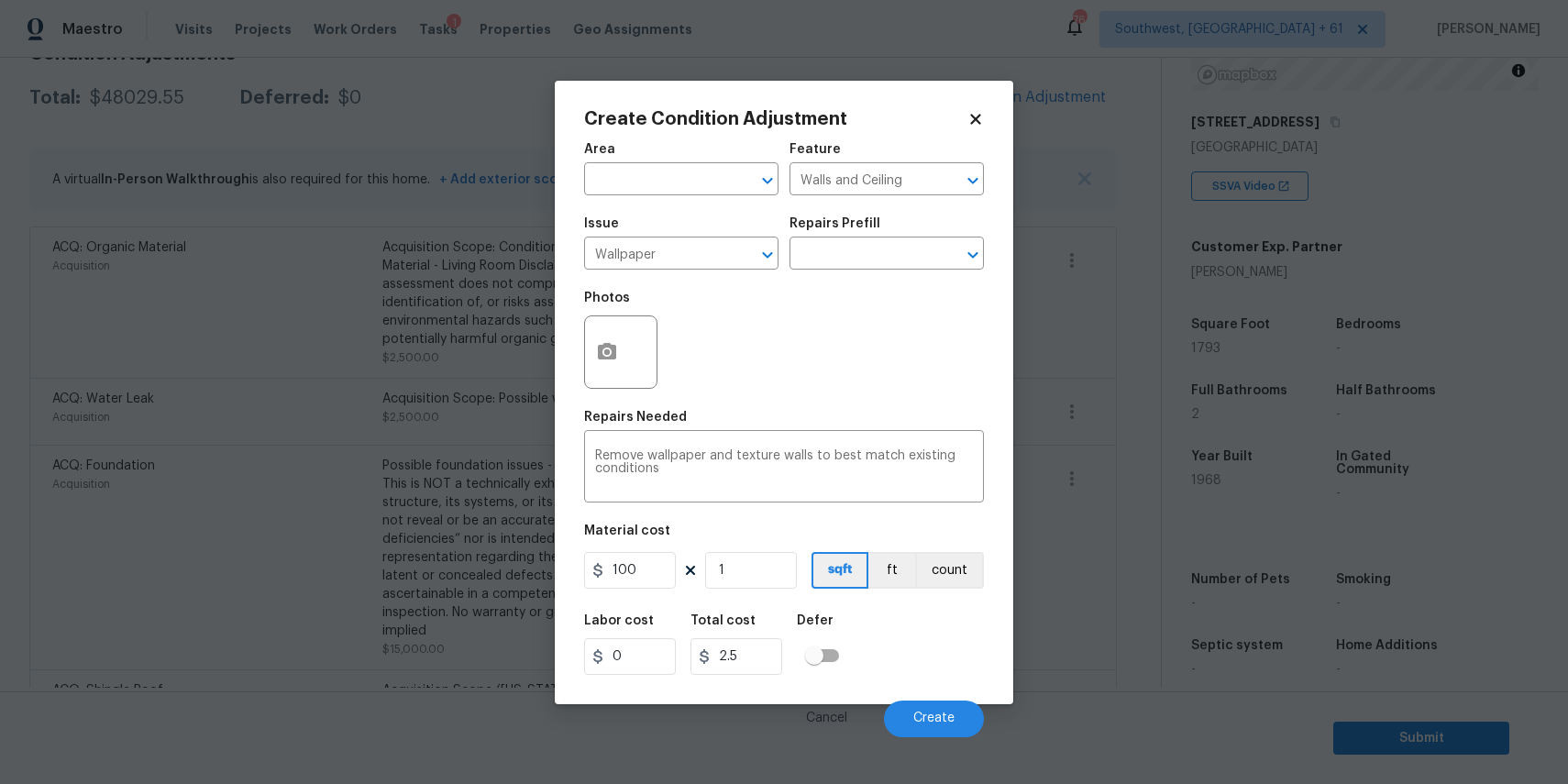
type input "100"
click at [938, 728] on button "Create" at bounding box center [934, 718] width 100 height 36
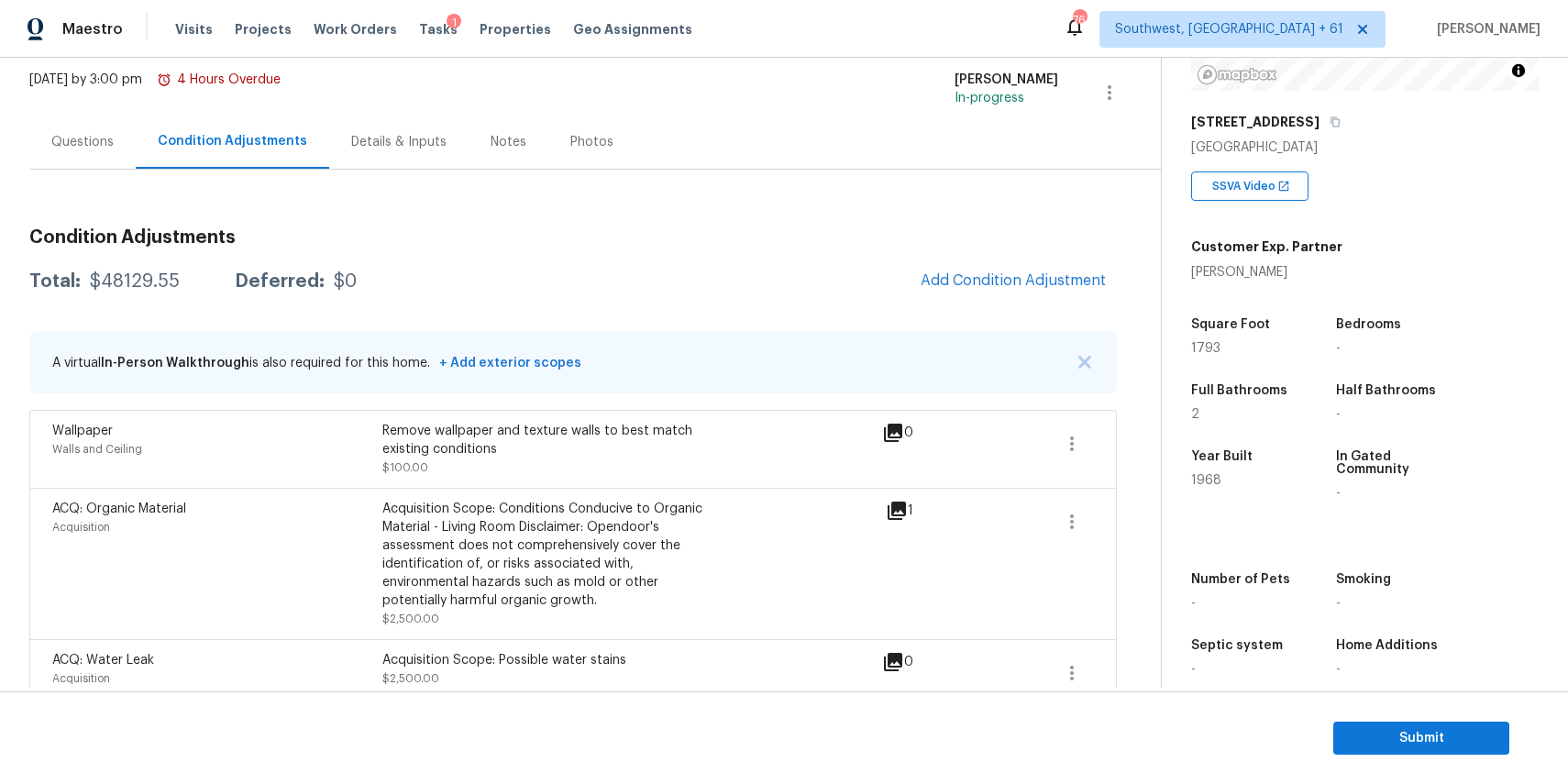
scroll to position [0, 0]
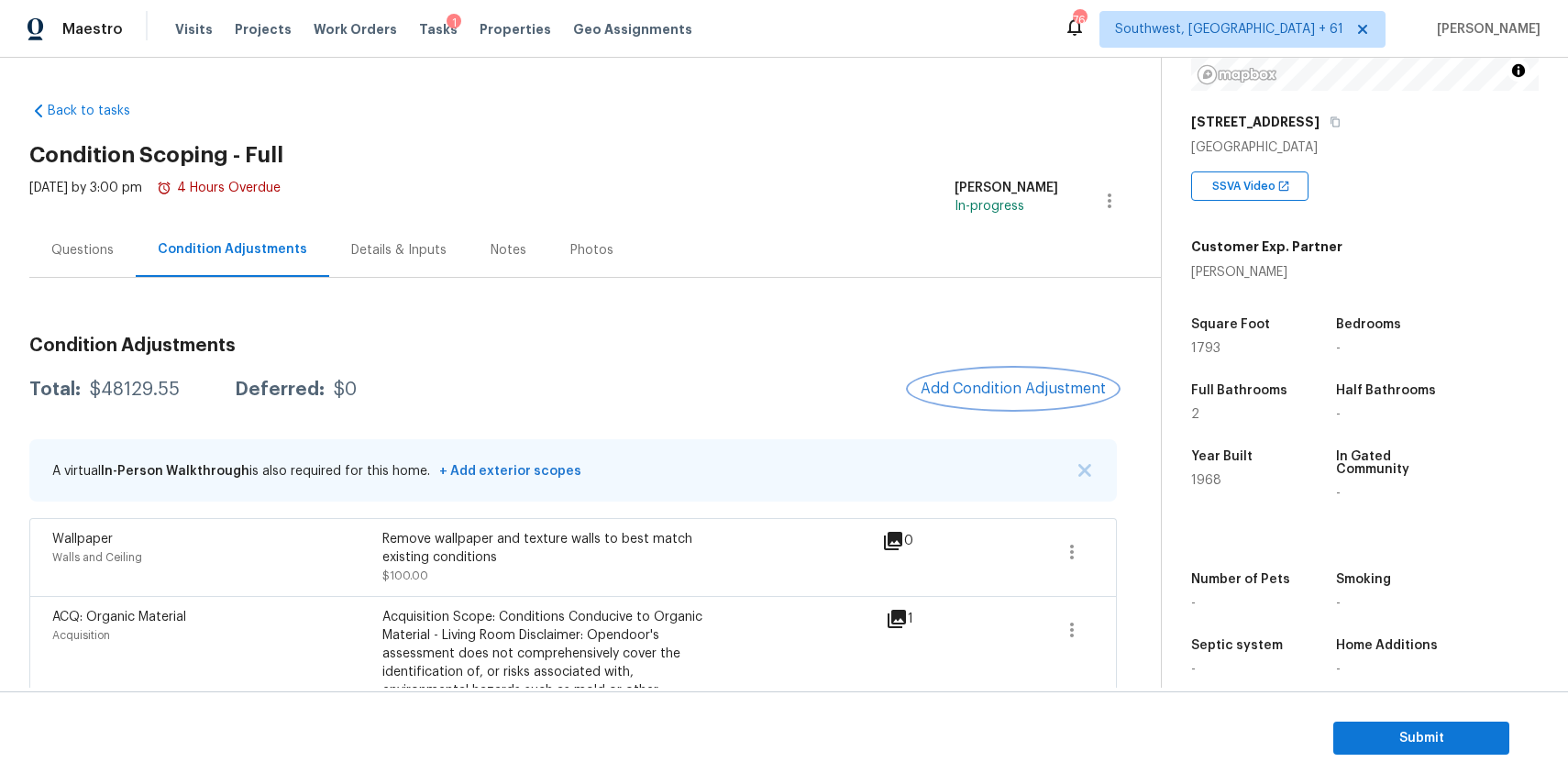
click at [1039, 387] on span "Add Condition Adjustment" at bounding box center [1013, 389] width 186 height 17
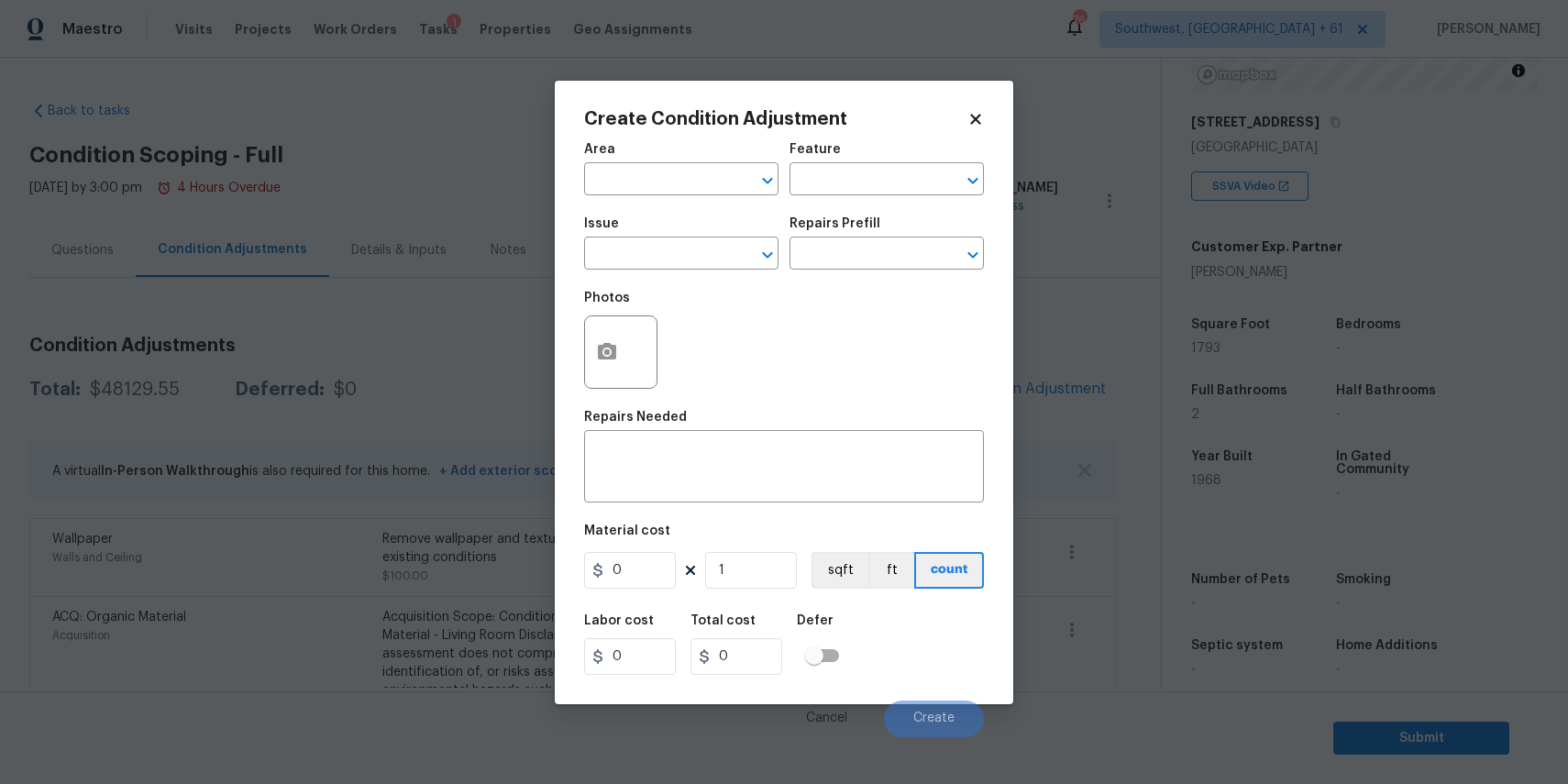
click at [636, 353] on div at bounding box center [620, 351] width 74 height 74
click at [616, 359] on icon "button" at bounding box center [607, 351] width 19 height 17
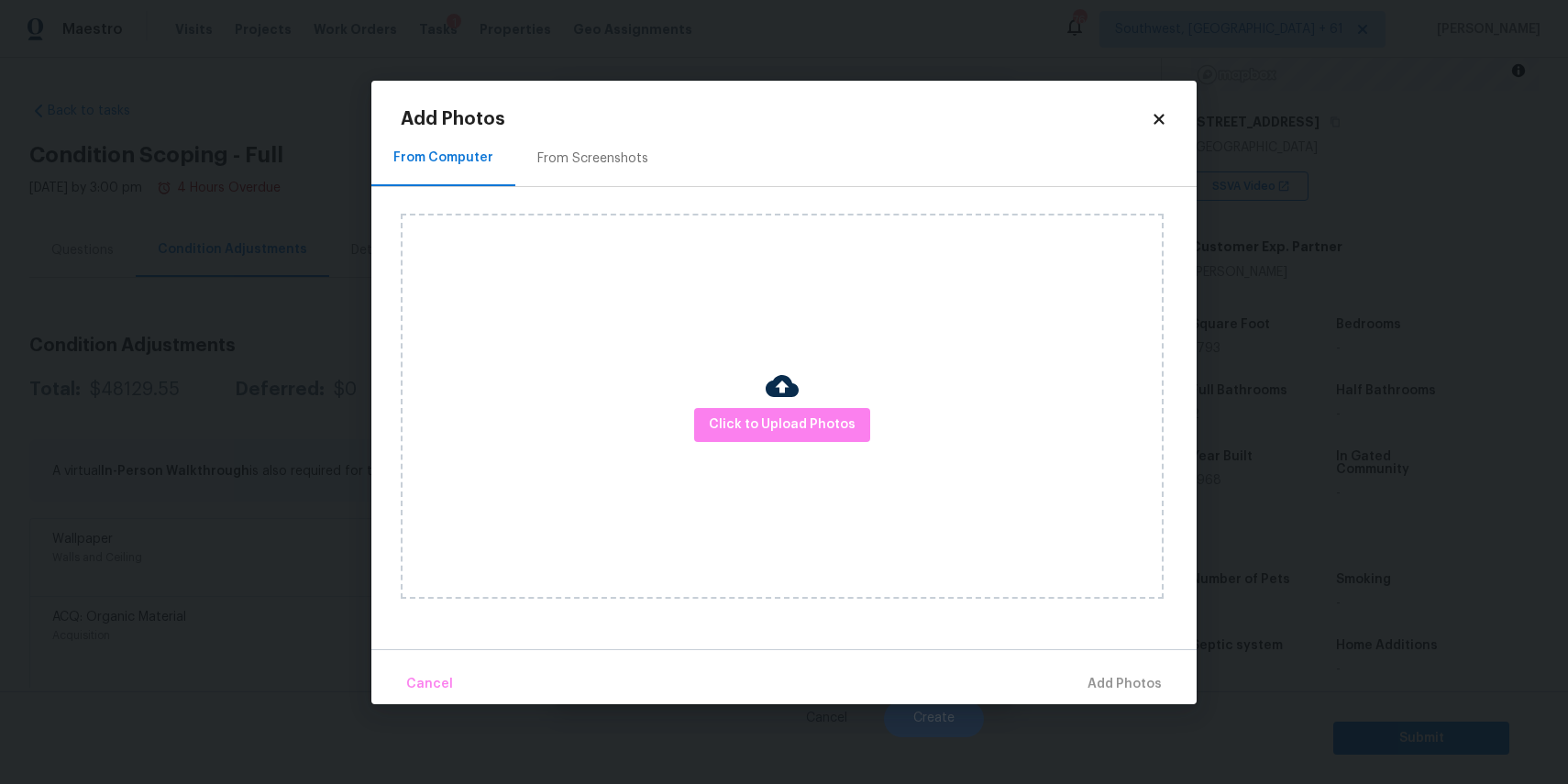
click at [801, 406] on div "Click to Upload Photos" at bounding box center [783, 406] width 763 height 385
click at [822, 425] on span "Click to Upload Photos" at bounding box center [782, 424] width 146 height 23
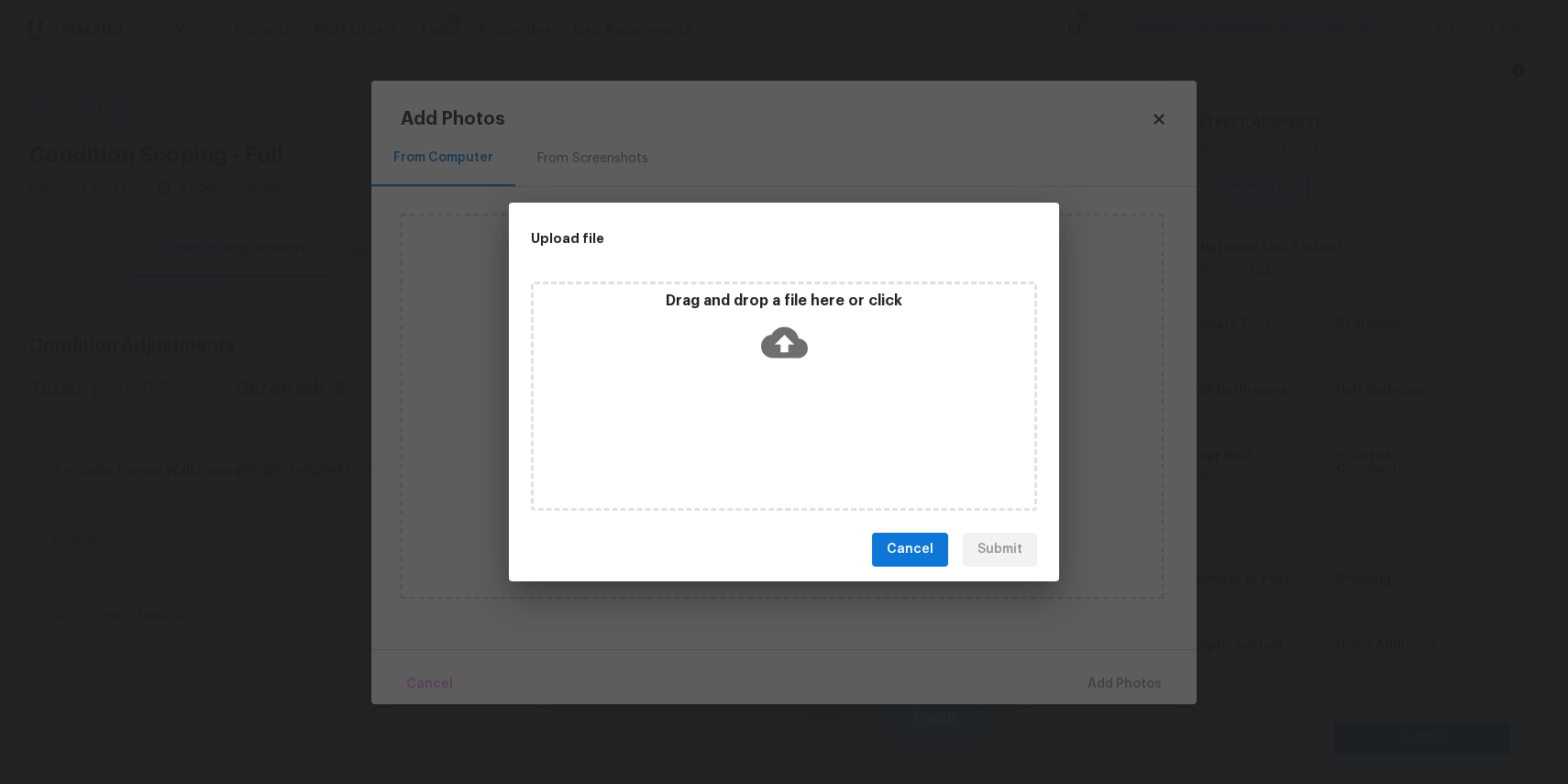
click at [822, 425] on div "Drag and drop a file here or click" at bounding box center [784, 396] width 506 height 229
click at [1169, 662] on div "Upload file Drag and drop a file here or click Cancel Submit" at bounding box center [784, 392] width 1568 height 784
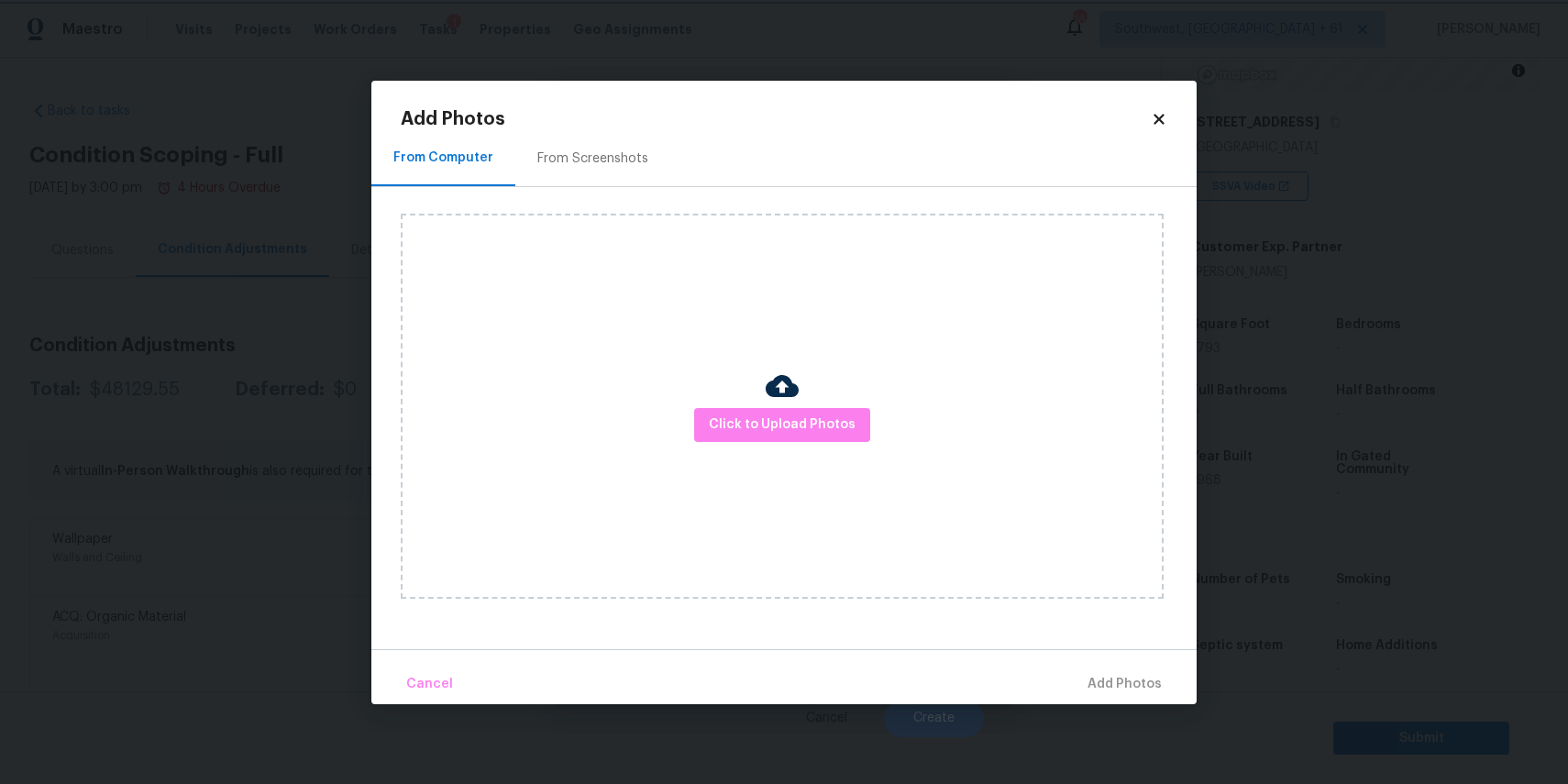
click at [1217, 662] on body "Maestro Visits Projects Work Orders Tasks 1 Properties Geo Assignments [GEOGRAP…" at bounding box center [784, 392] width 1568 height 784
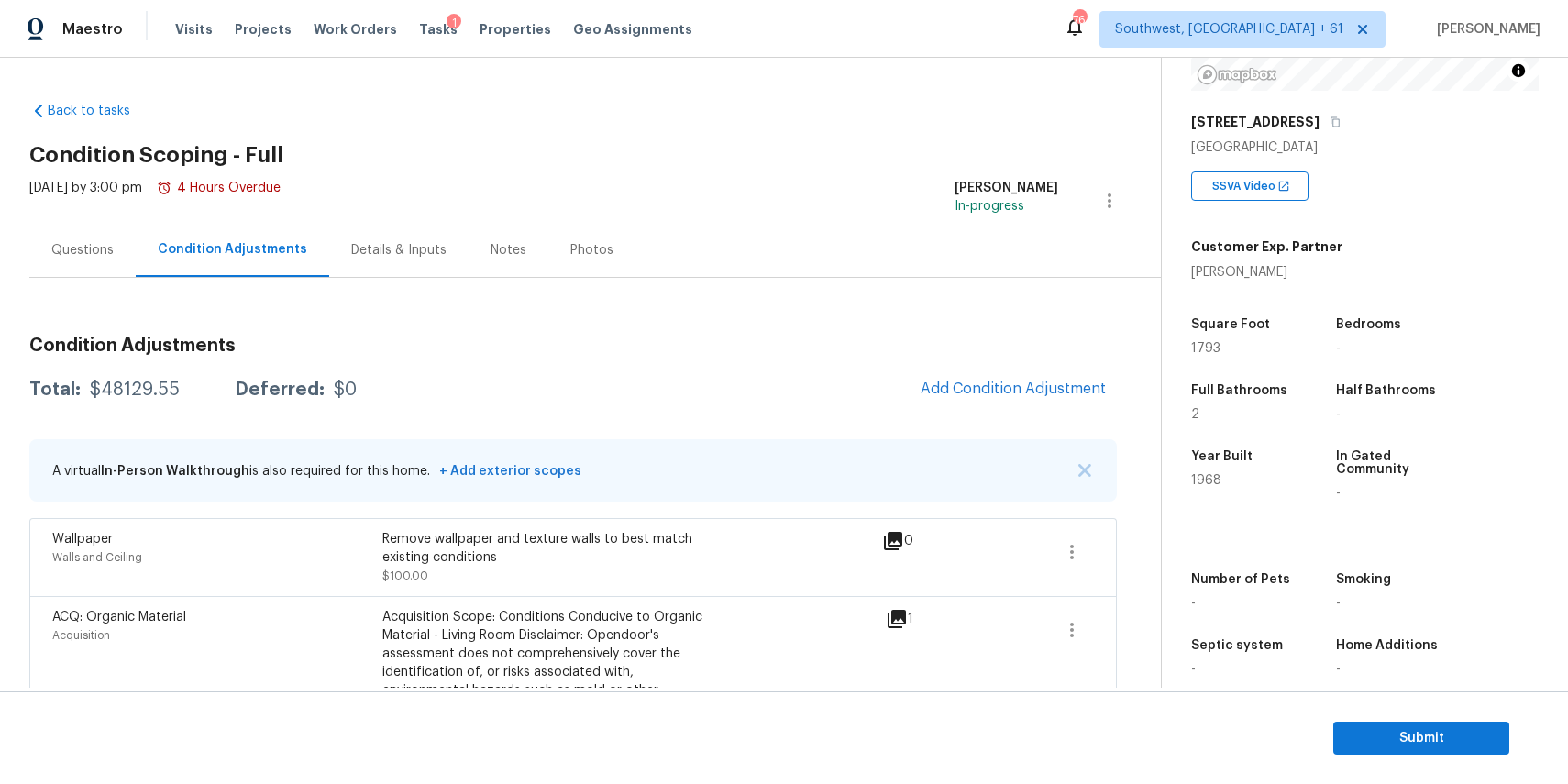
click at [1217, 662] on div "Septic system" at bounding box center [1245, 651] width 109 height 24
click at [73, 264] on div "Questions" at bounding box center [82, 250] width 106 height 54
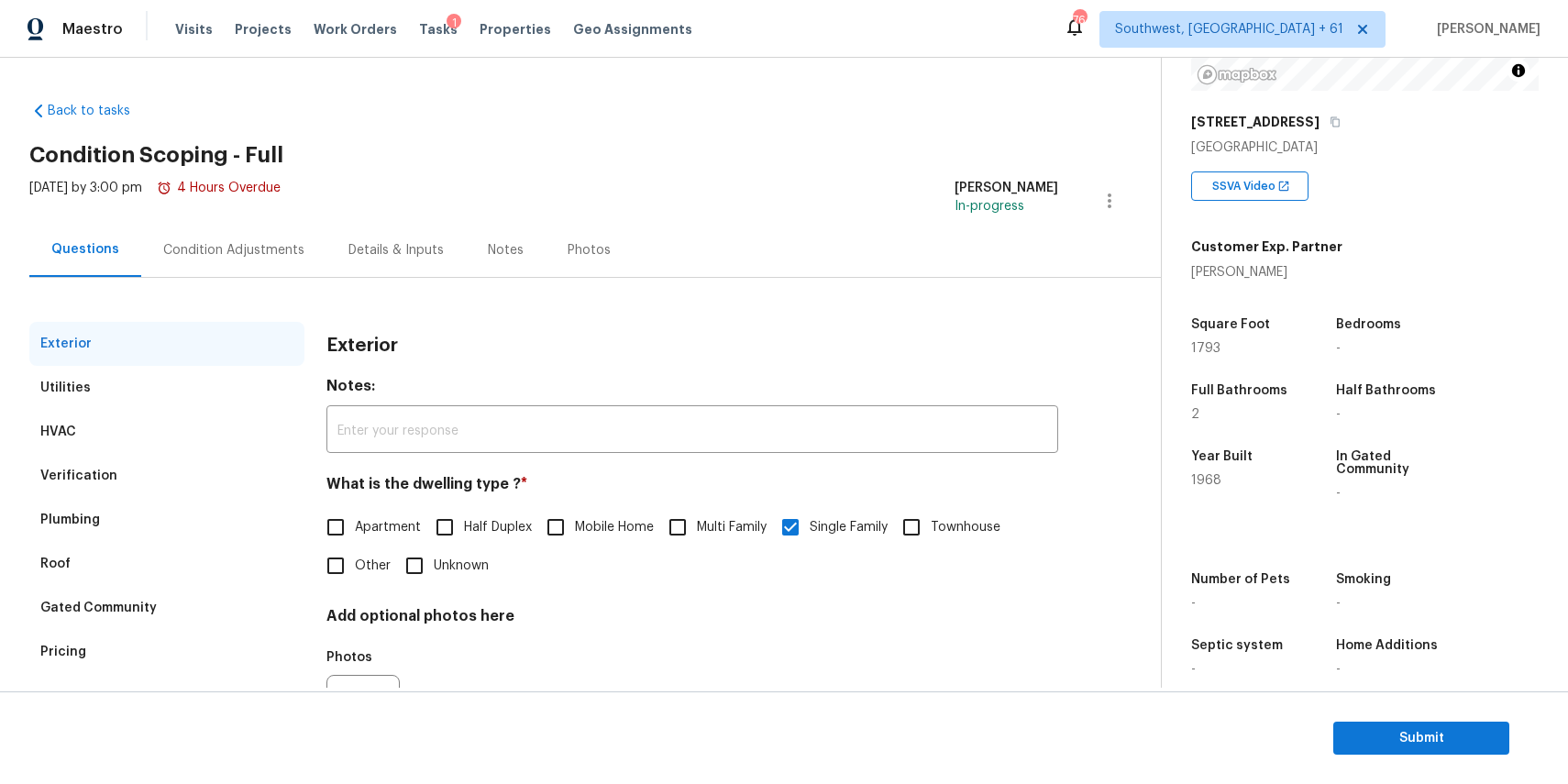
click at [216, 254] on div "Condition Adjustments" at bounding box center [233, 251] width 141 height 19
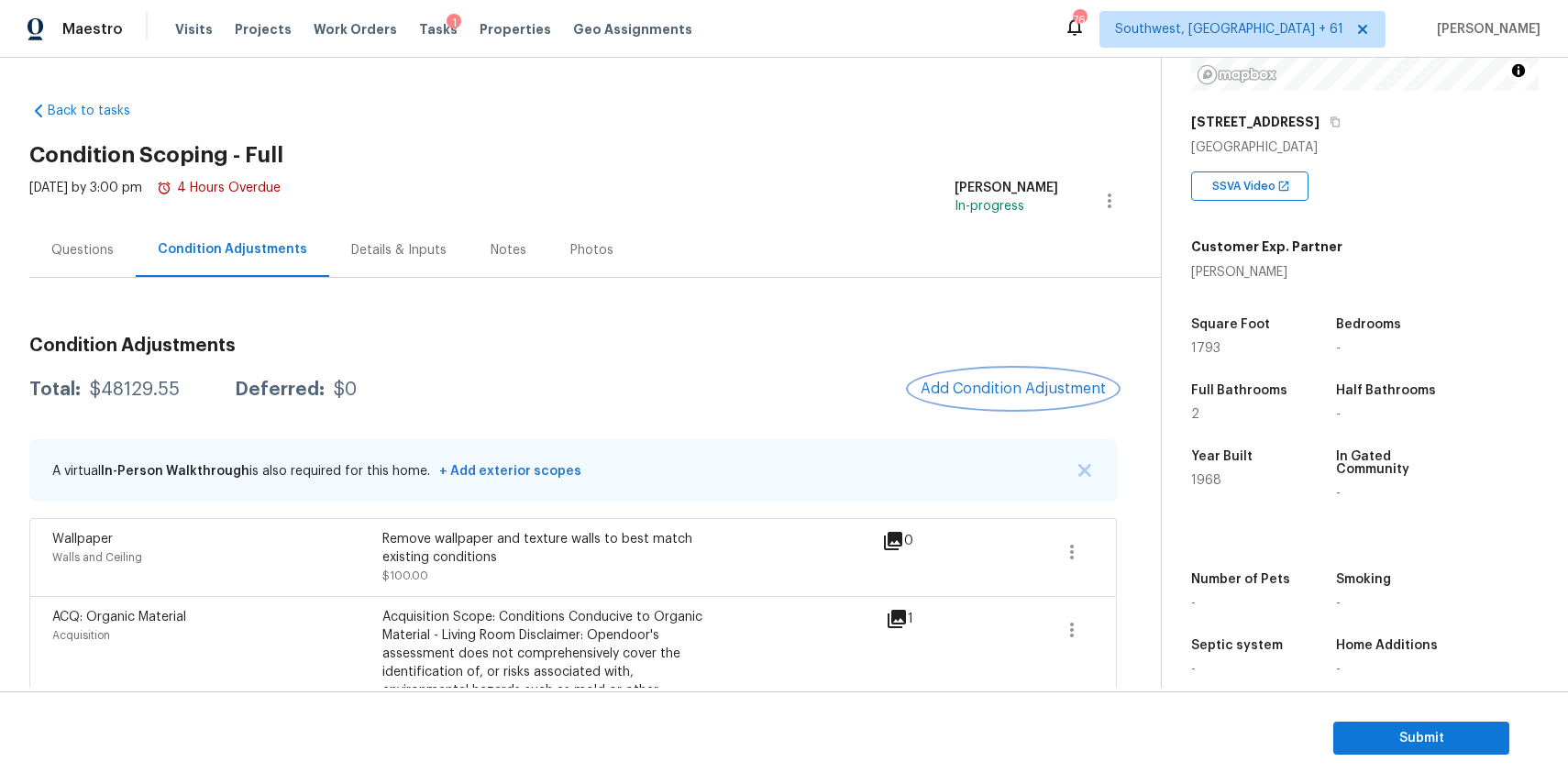
click at [1082, 383] on span "Add Condition Adjustment" at bounding box center [1013, 389] width 186 height 17
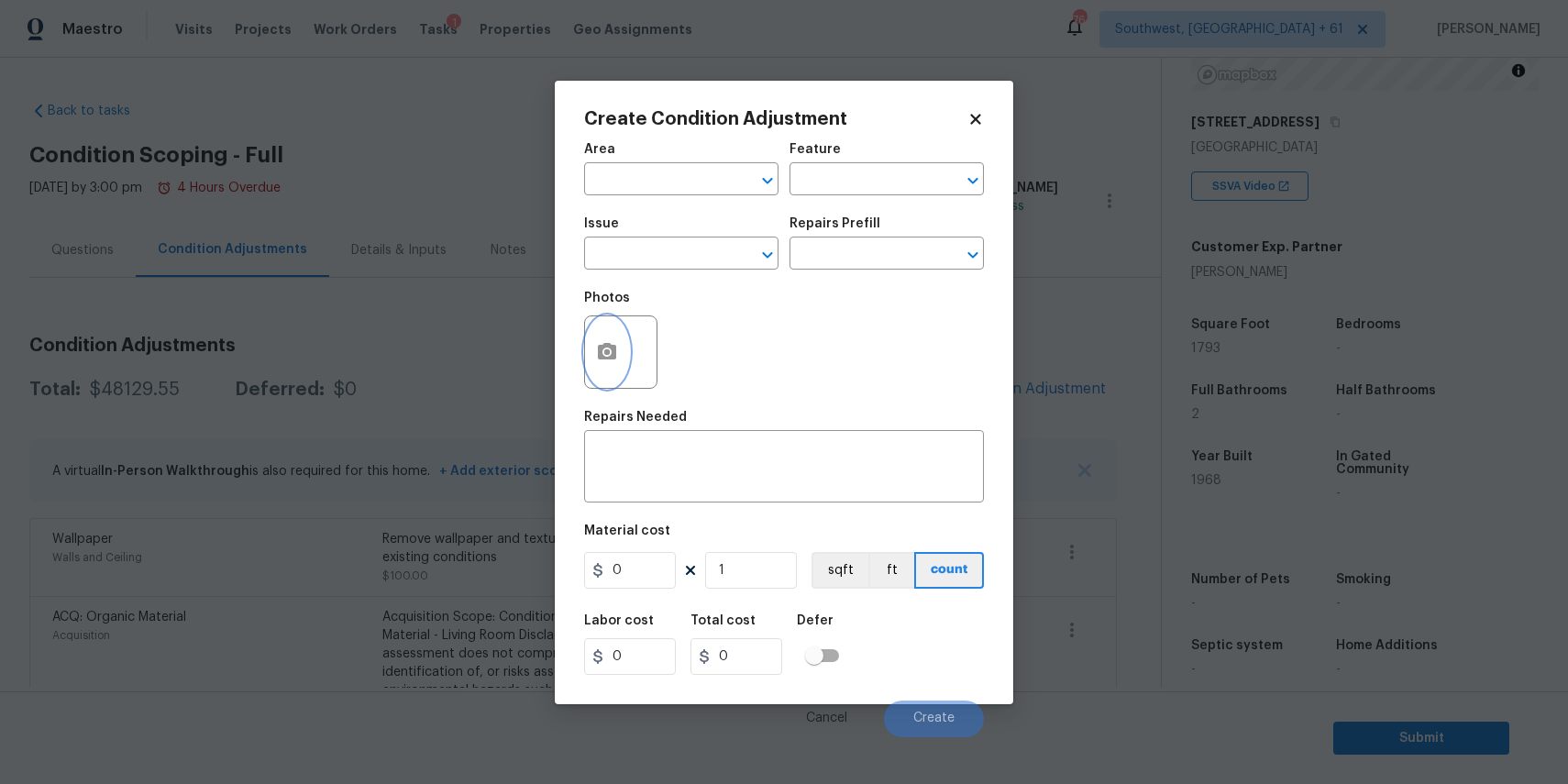
click at [611, 344] on icon "button" at bounding box center [607, 351] width 19 height 17
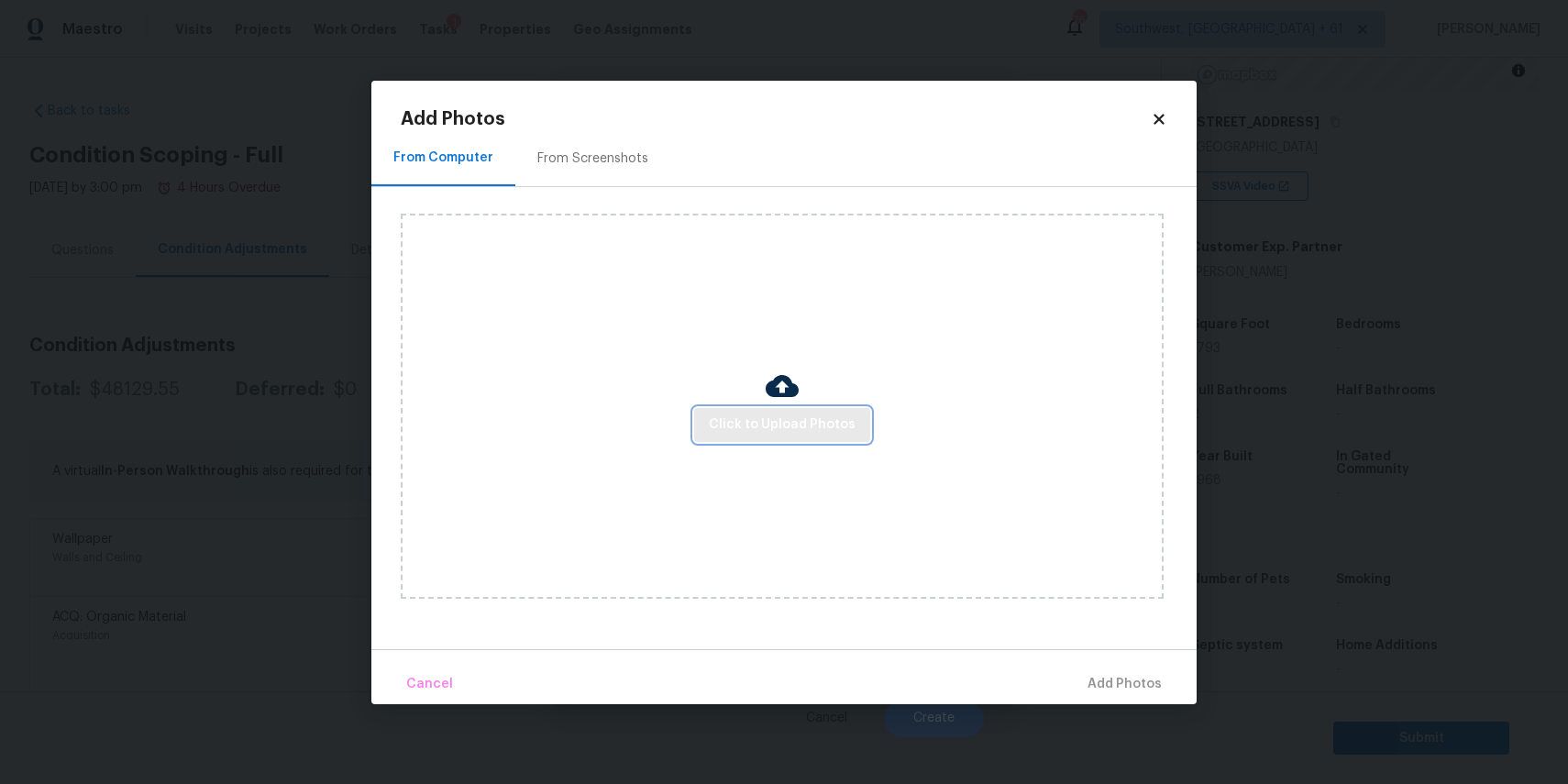
click at [739, 420] on span "Click to Upload Photos" at bounding box center [782, 424] width 146 height 23
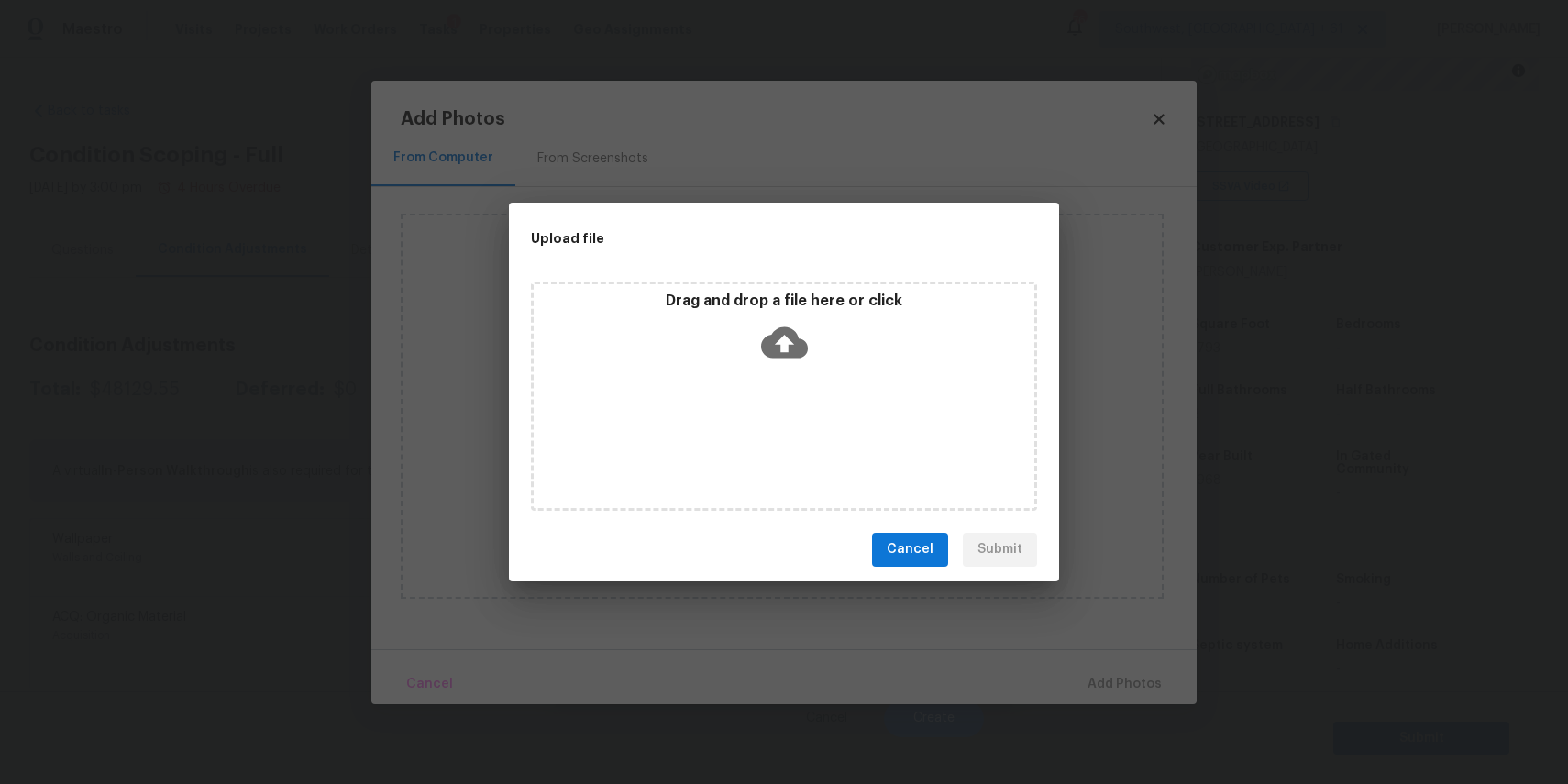
click at [739, 420] on div "Drag and drop a file here or click" at bounding box center [784, 396] width 506 height 229
click at [1260, 615] on div "Upload file Drag and drop a file here or click Cancel Submit" at bounding box center [784, 392] width 1568 height 784
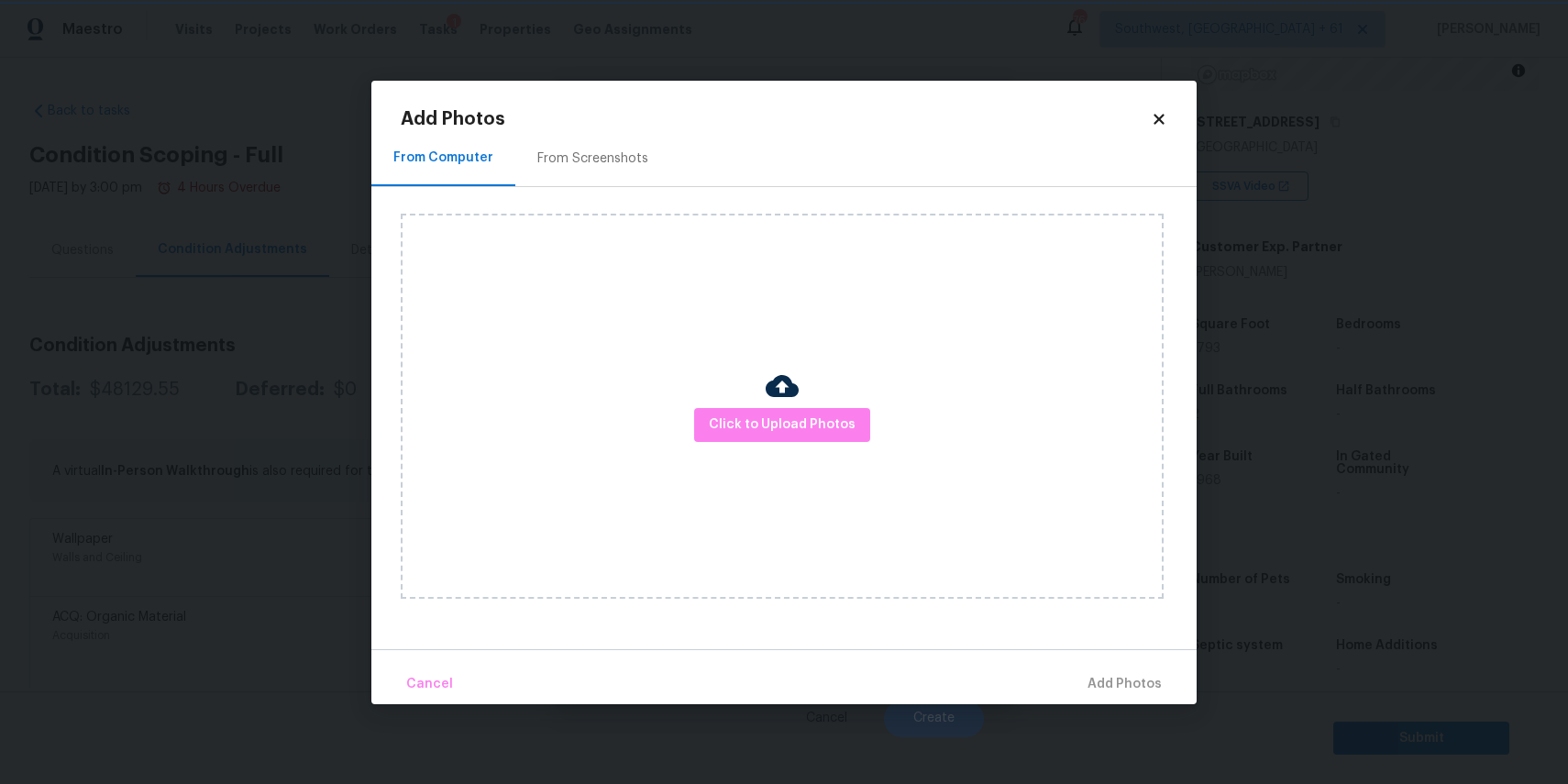
click at [1260, 615] on div "Upload file Drag and drop a file here or click Cancel Submit" at bounding box center [784, 392] width 1568 height 784
click at [1275, 599] on body "Maestro Visits Projects Work Orders Tasks 1 Properties Geo Assignments [GEOGRAP…" at bounding box center [784, 392] width 1568 height 784
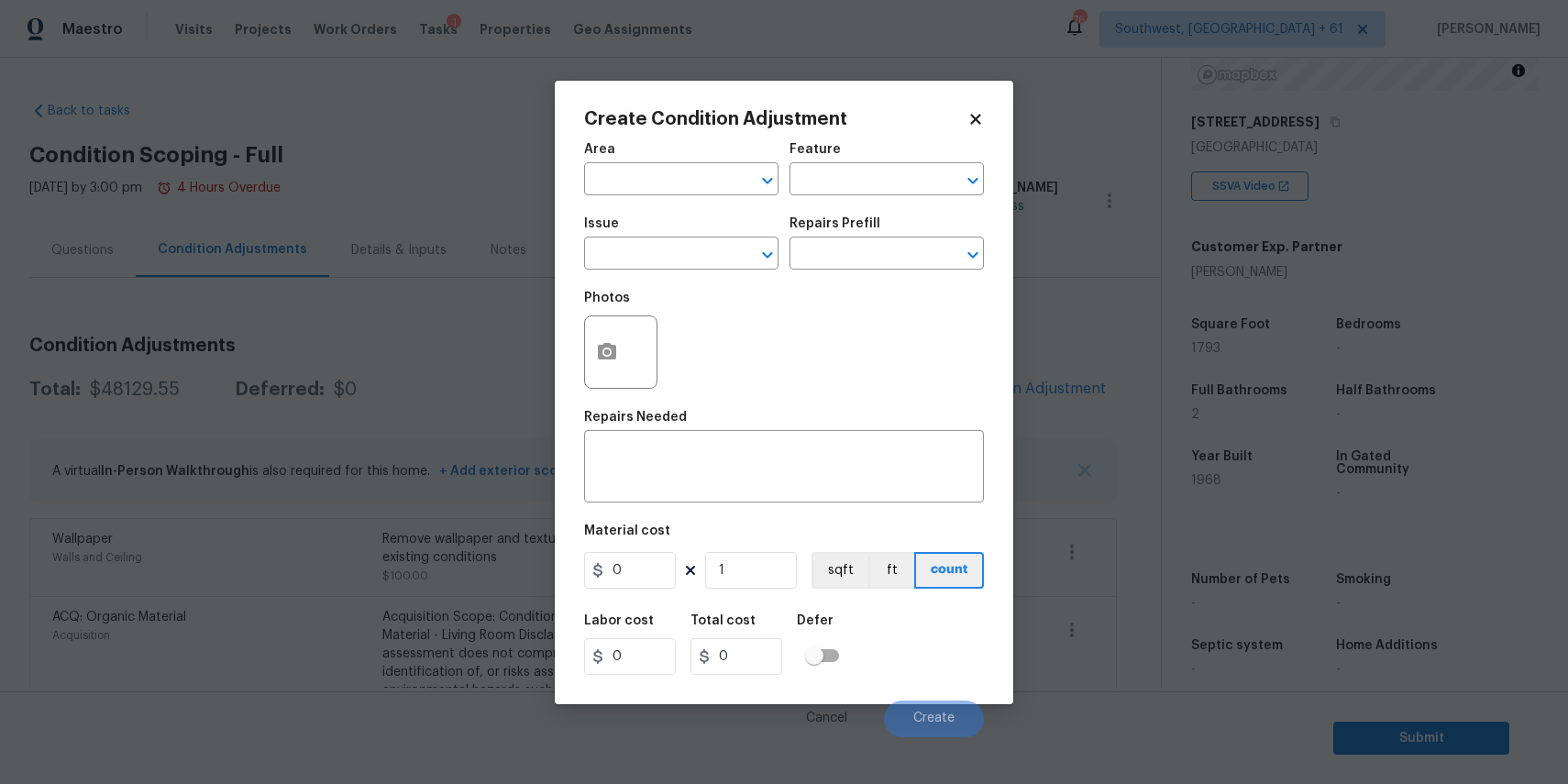
click at [1247, 543] on body "Maestro Visits Projects Work Orders Tasks 1 Properties Geo Assignments [GEOGRAP…" at bounding box center [784, 392] width 1568 height 784
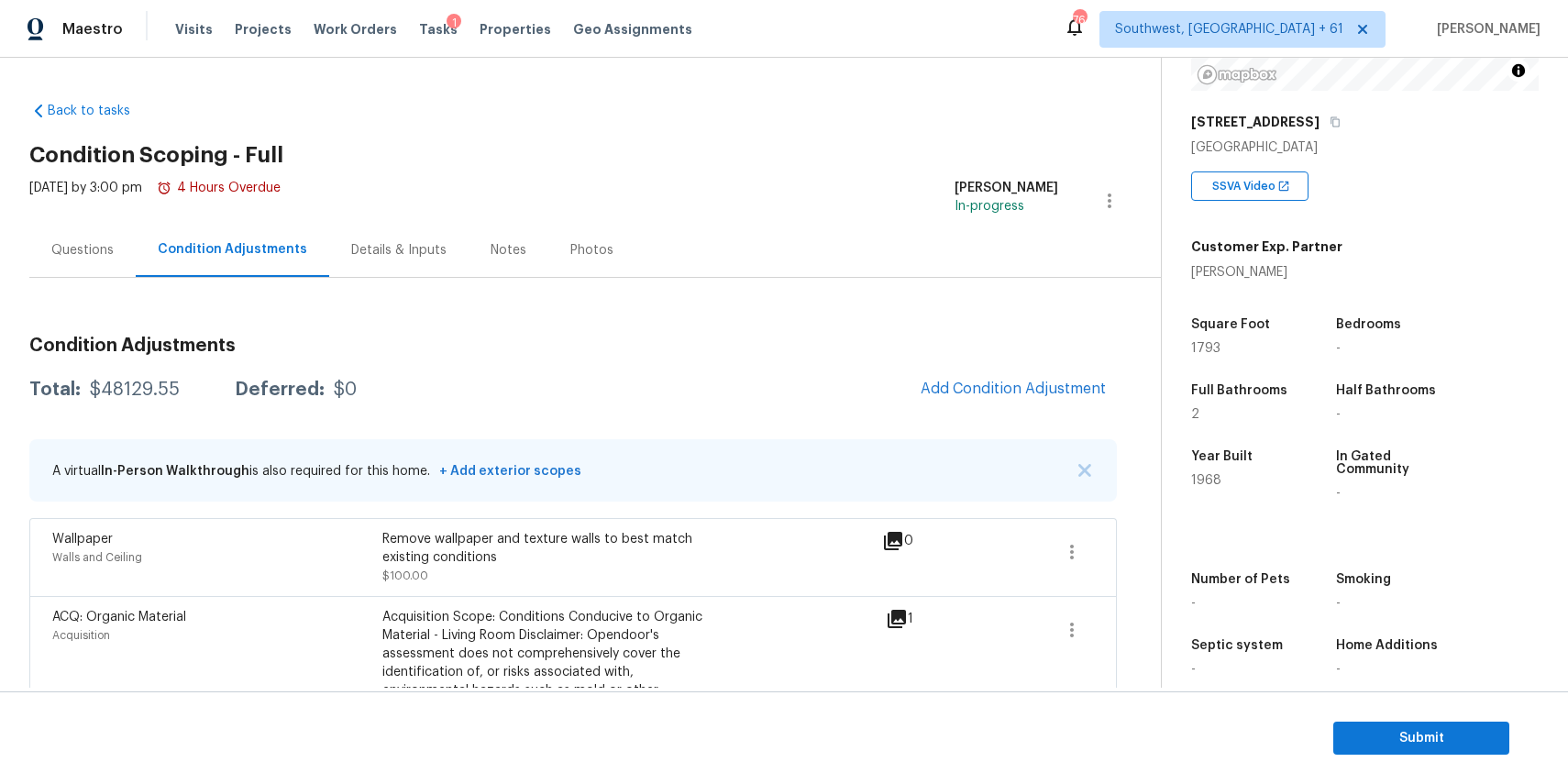
click at [1014, 401] on button "Add Condition Adjustment" at bounding box center [1013, 388] width 207 height 38
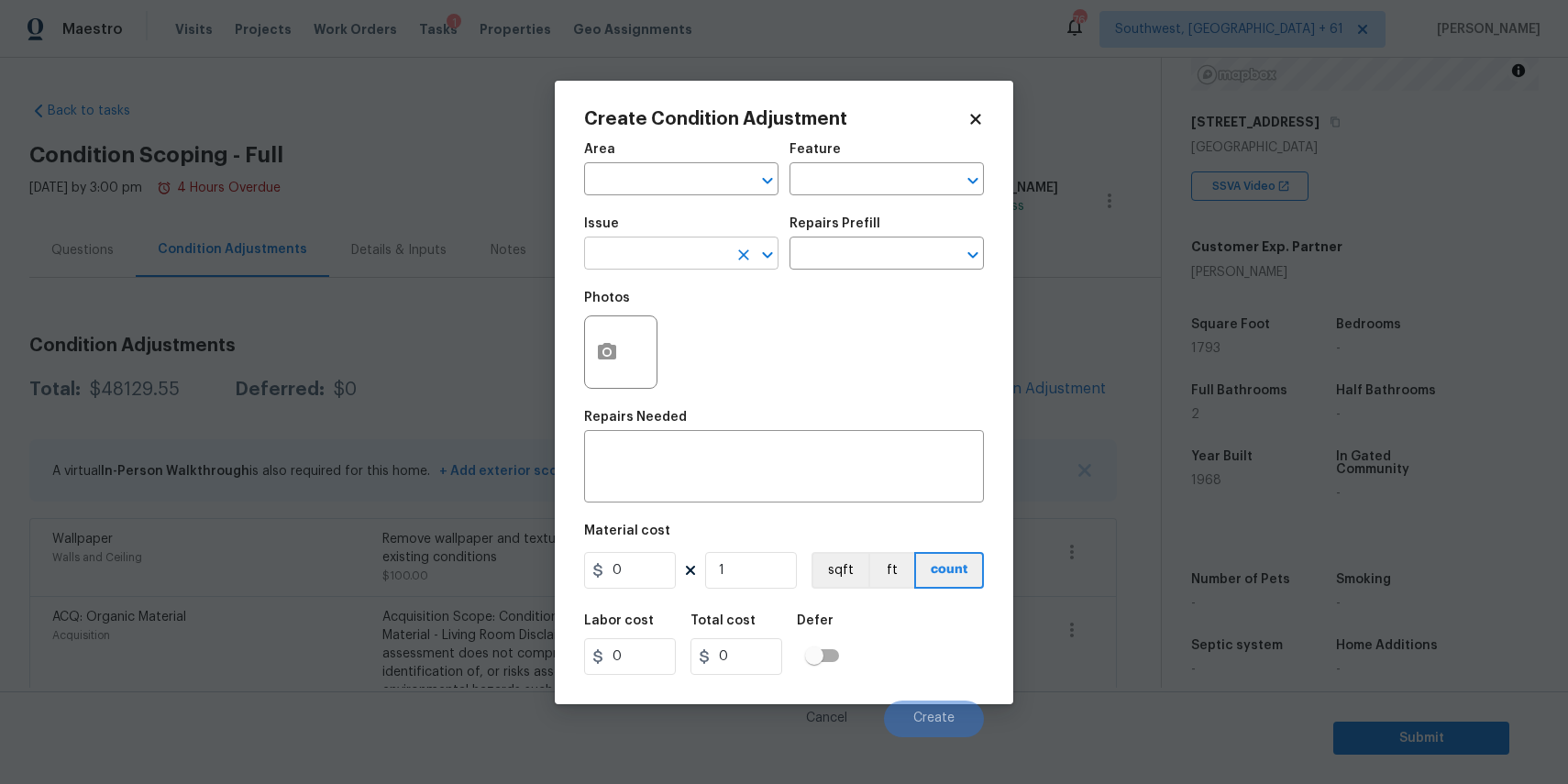
click at [660, 243] on input "text" at bounding box center [655, 255] width 143 height 28
click at [616, 362] on ul "Other Siding" at bounding box center [681, 318] width 194 height 89
click at [647, 326] on li "Siding" at bounding box center [681, 340] width 194 height 30
type input "Siding"
click at [677, 486] on textarea at bounding box center [784, 468] width 378 height 38
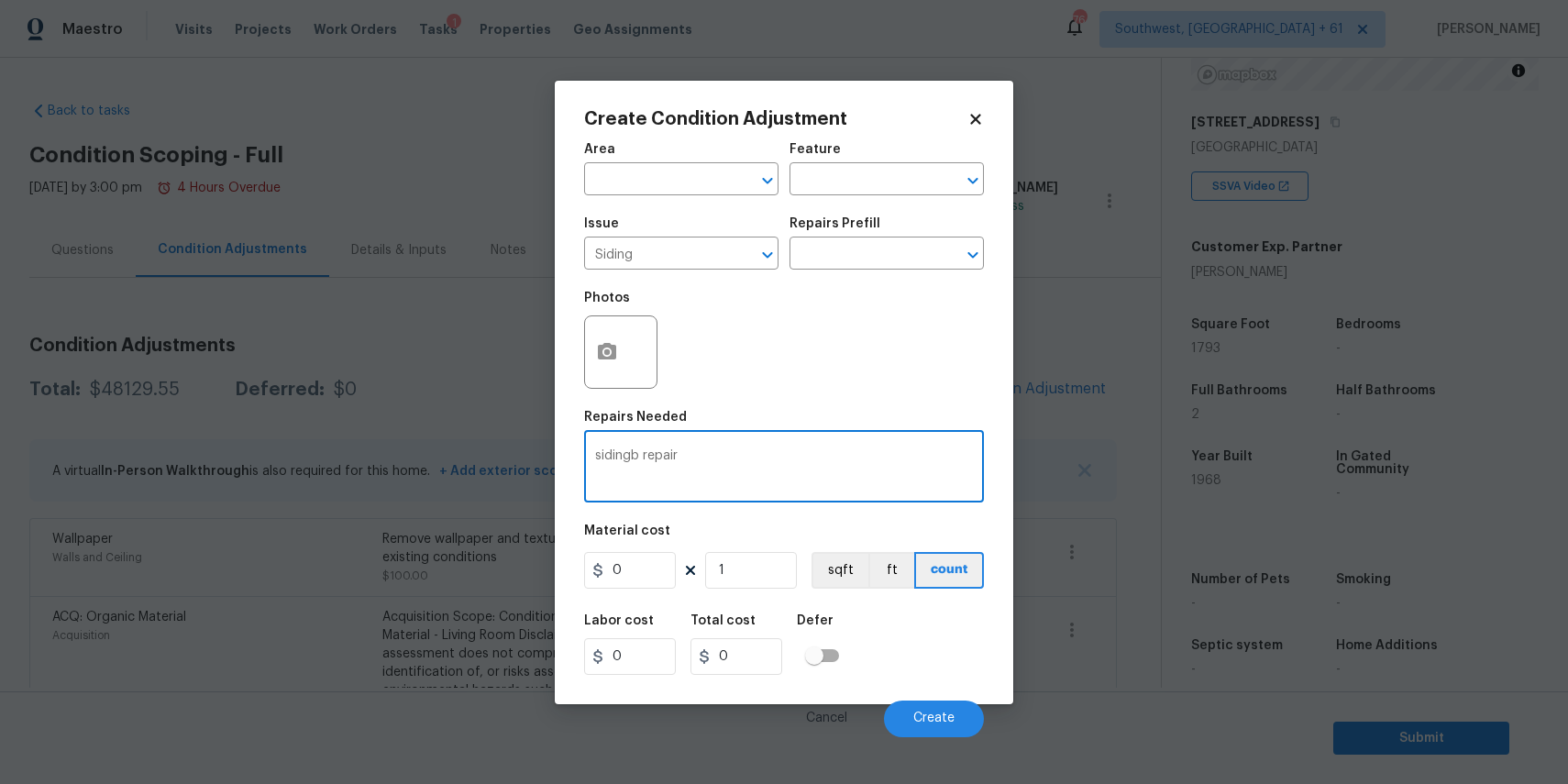
type textarea "sidingb repair"
click at [650, 564] on input "0" at bounding box center [630, 570] width 91 height 36
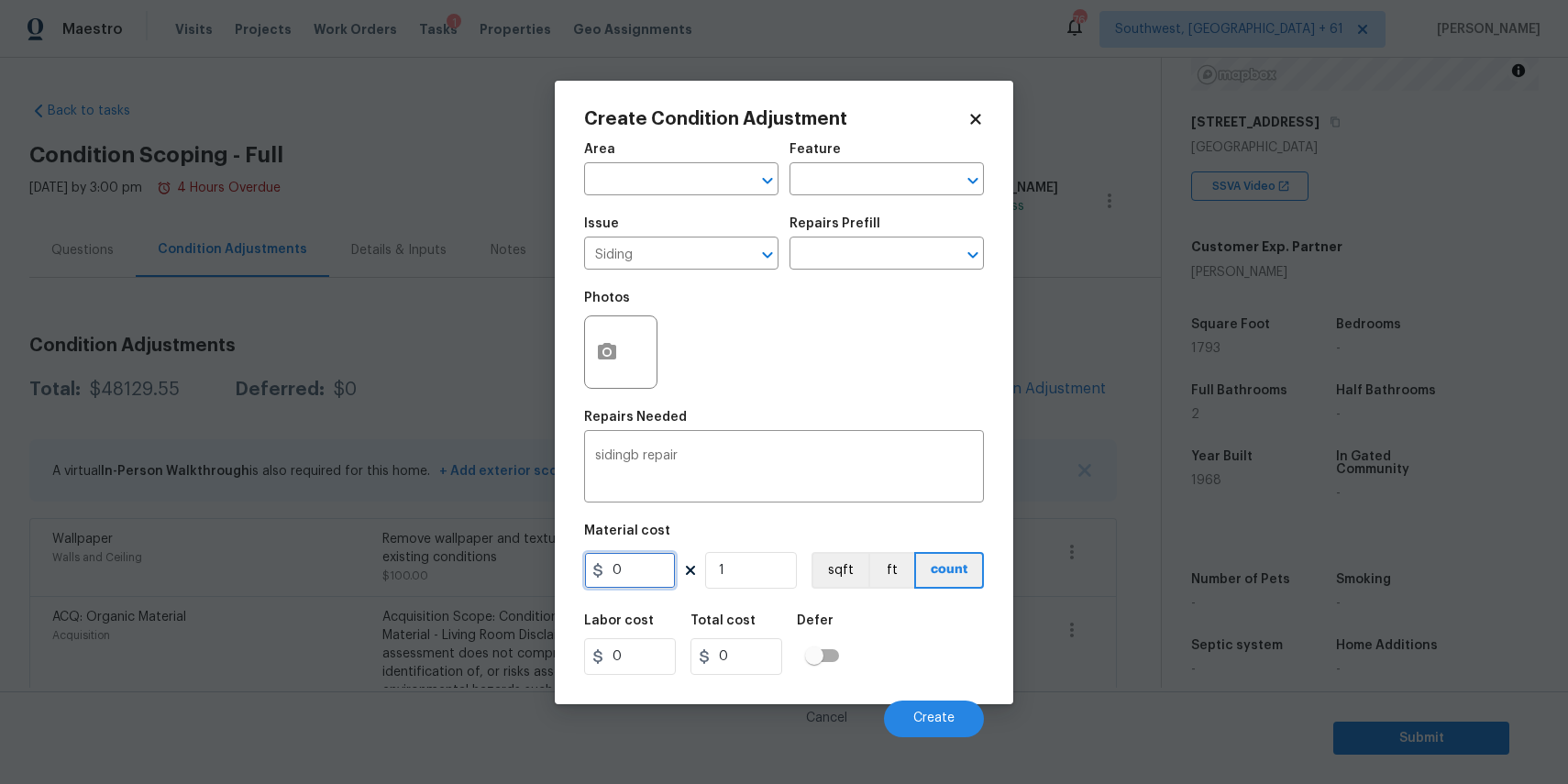
click at [650, 564] on input "0" at bounding box center [630, 570] width 91 height 36
type input "200"
click at [622, 371] on button "button" at bounding box center [606, 351] width 44 height 72
type input "200"
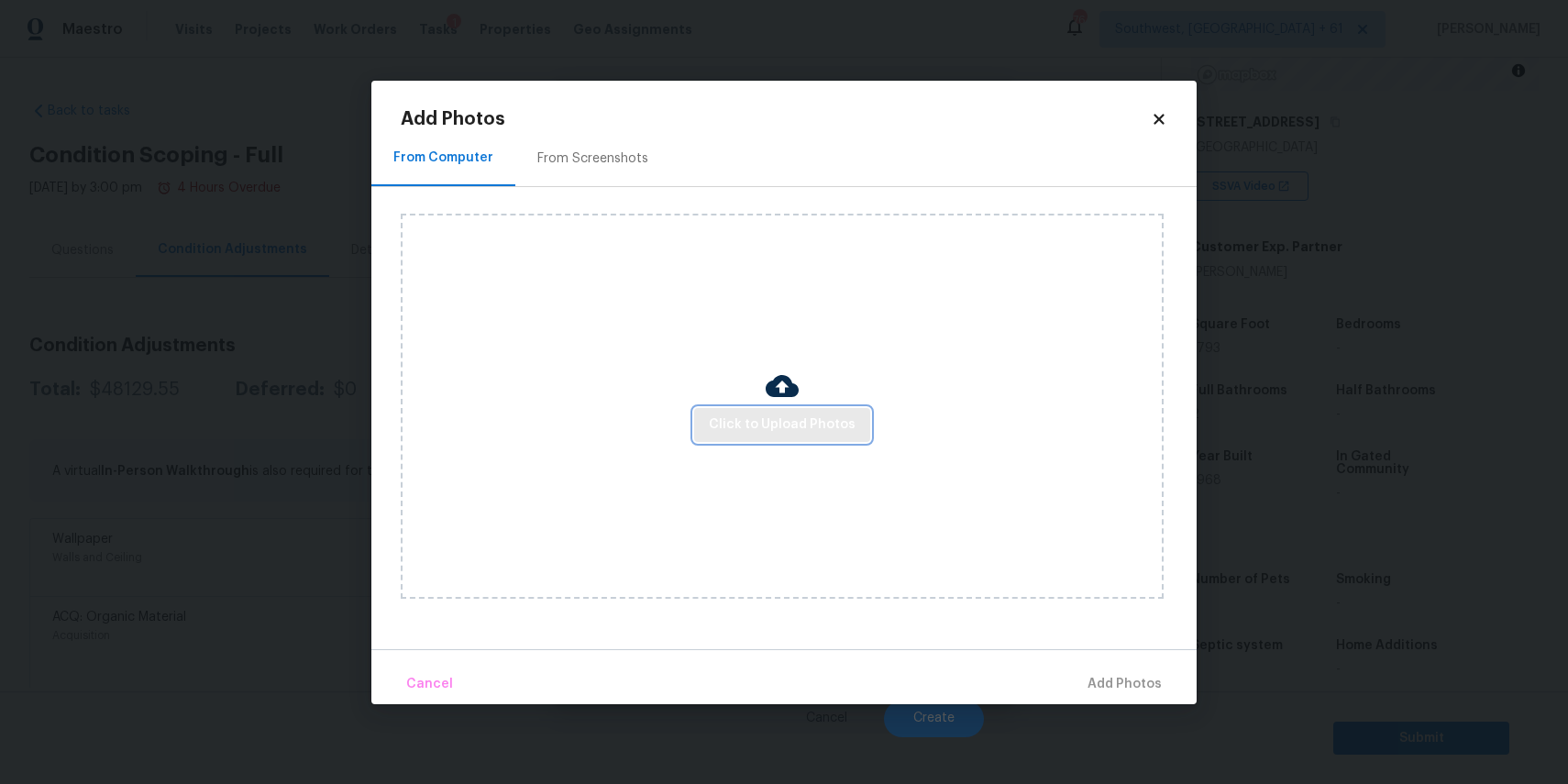
click at [764, 431] on span "Click to Upload Photos" at bounding box center [782, 424] width 146 height 23
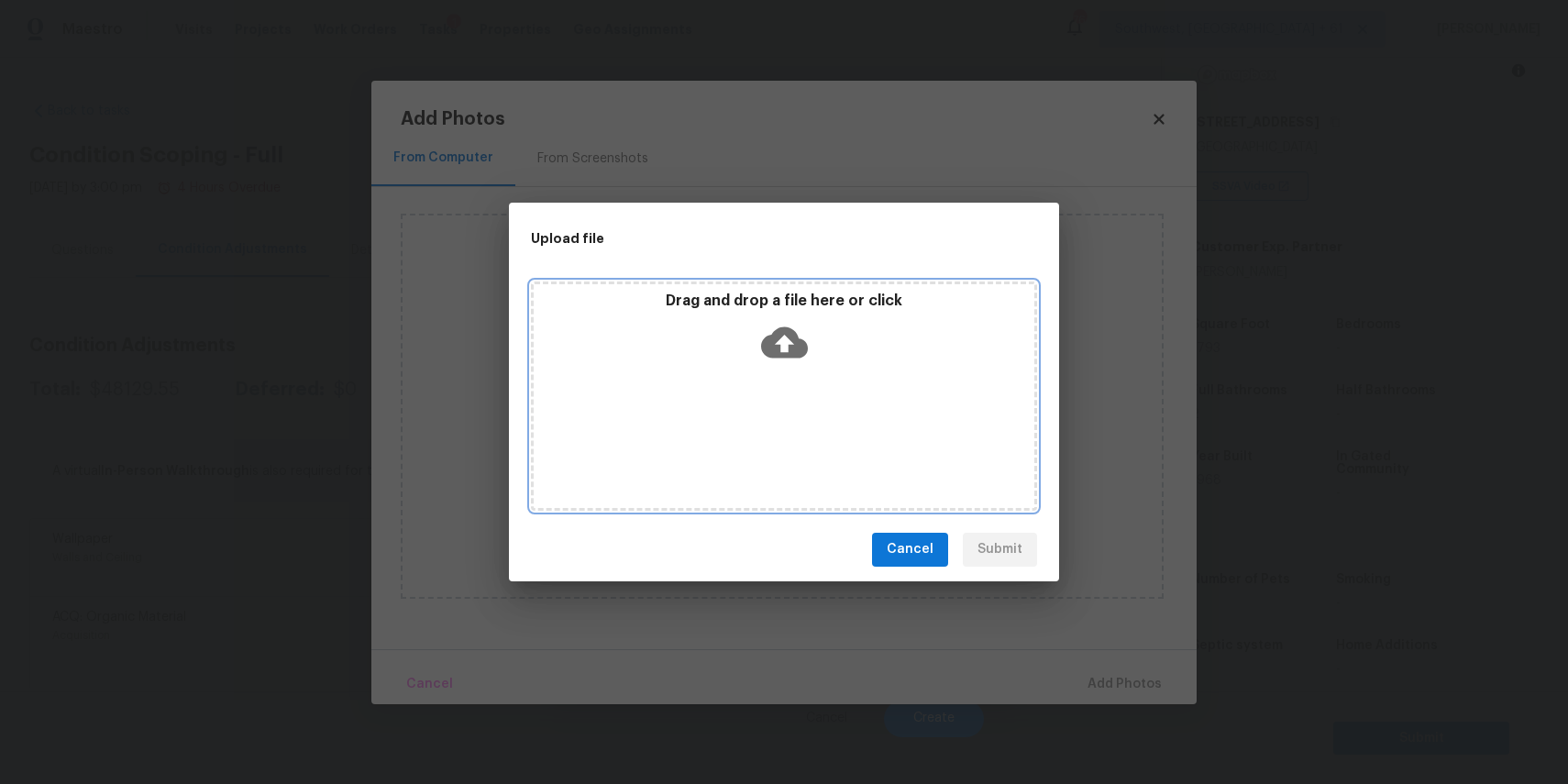
click at [769, 406] on div "Drag and drop a file here or click" at bounding box center [784, 396] width 506 height 229
click at [817, 401] on div "Drag and drop a file here or click" at bounding box center [784, 396] width 506 height 229
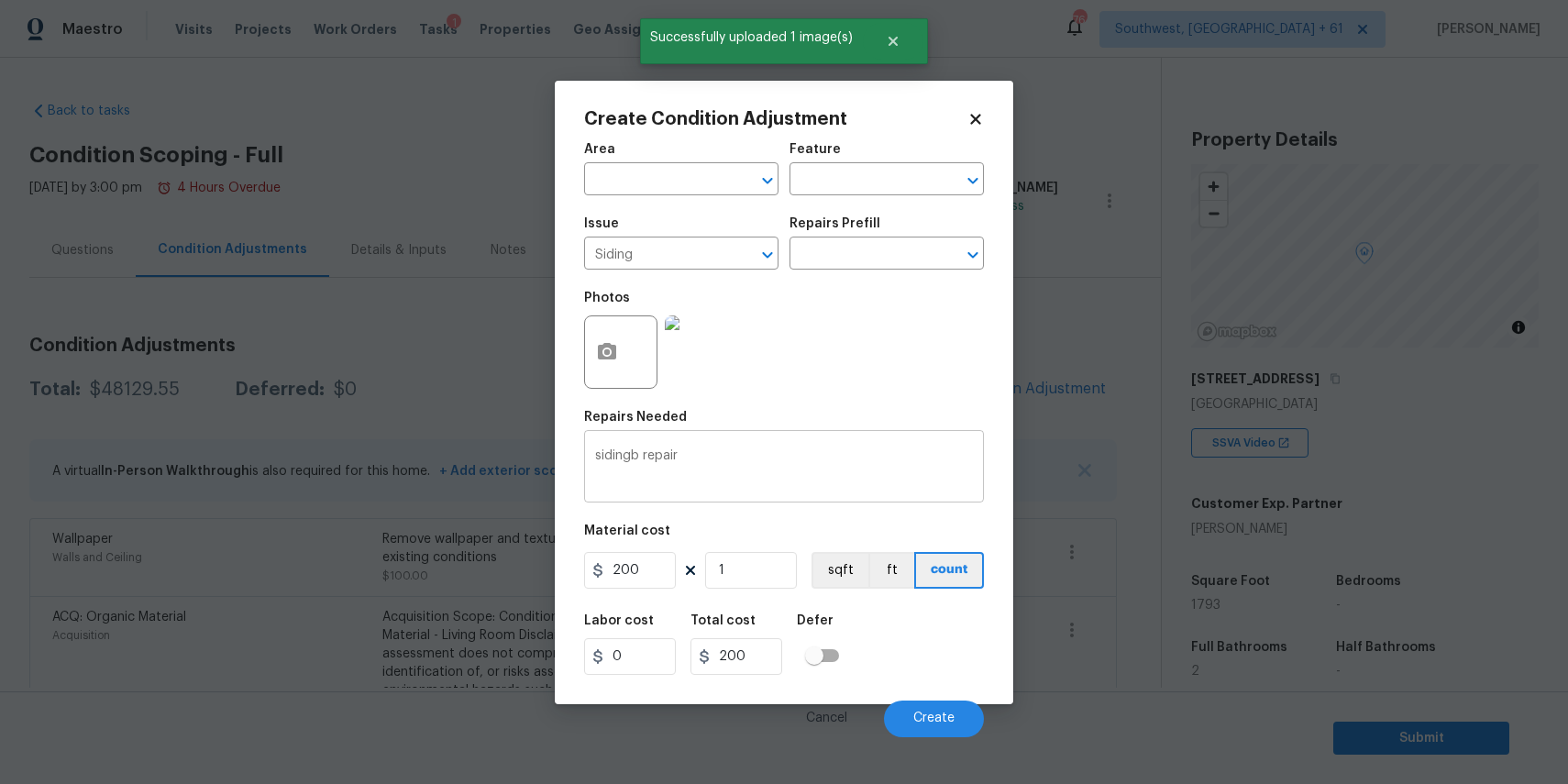
scroll to position [256, 0]
click at [638, 451] on textarea "sidingb repair" at bounding box center [784, 468] width 378 height 38
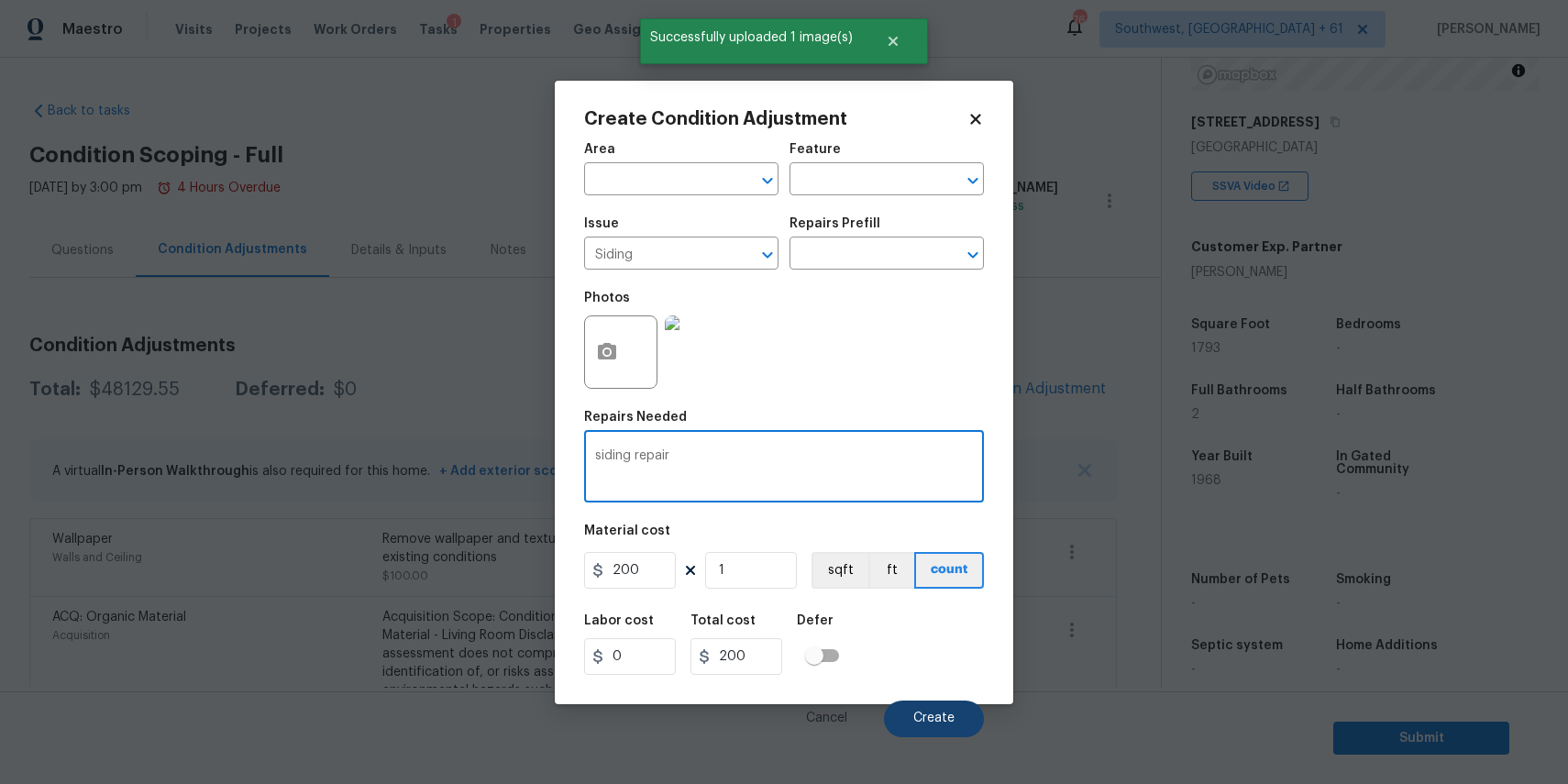
type textarea "siding repair"
click at [951, 705] on button "Create" at bounding box center [934, 718] width 100 height 36
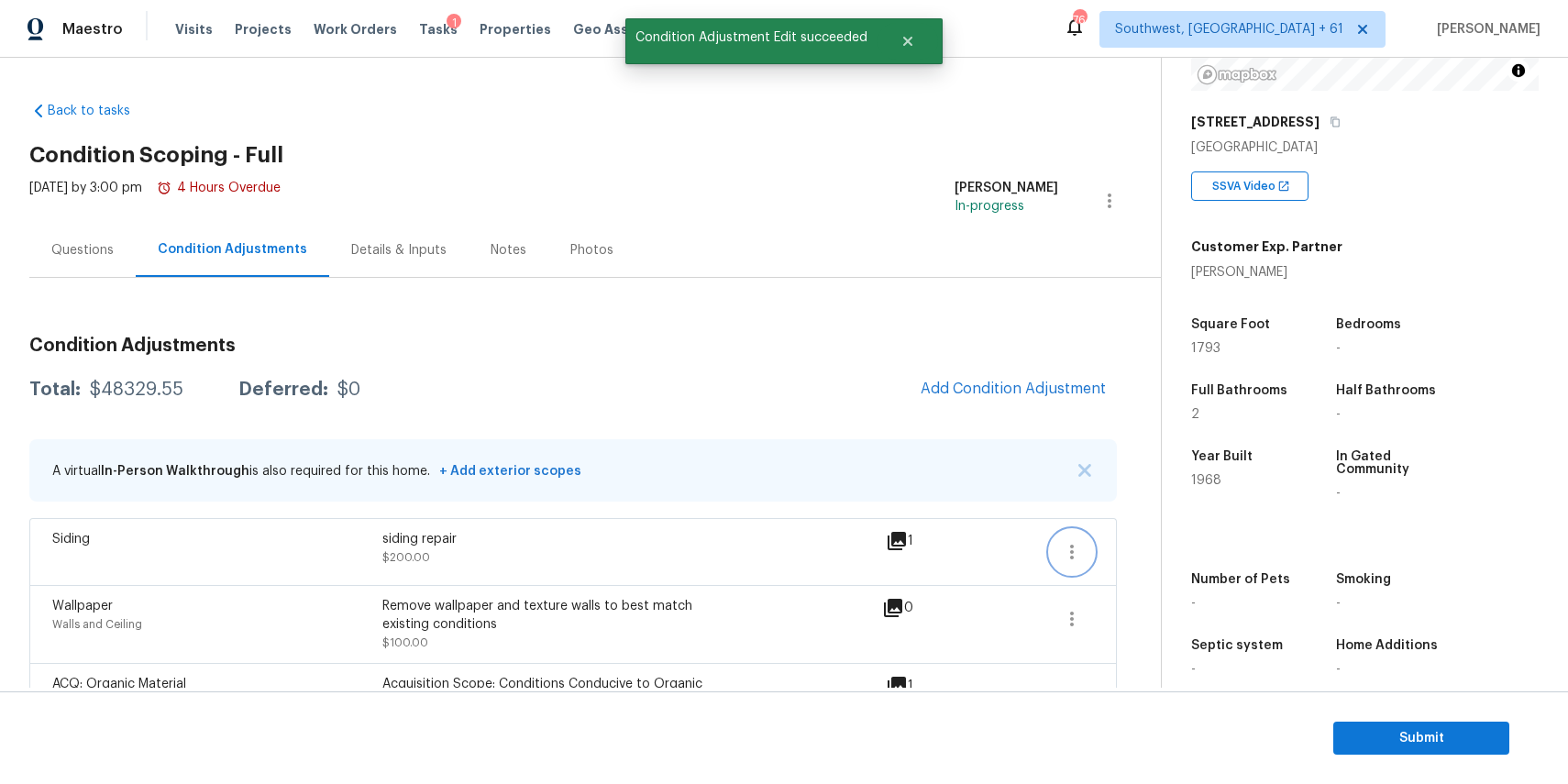
click at [1077, 555] on icon "button" at bounding box center [1072, 552] width 22 height 22
click at [1149, 542] on div "Edit" at bounding box center [1176, 548] width 143 height 19
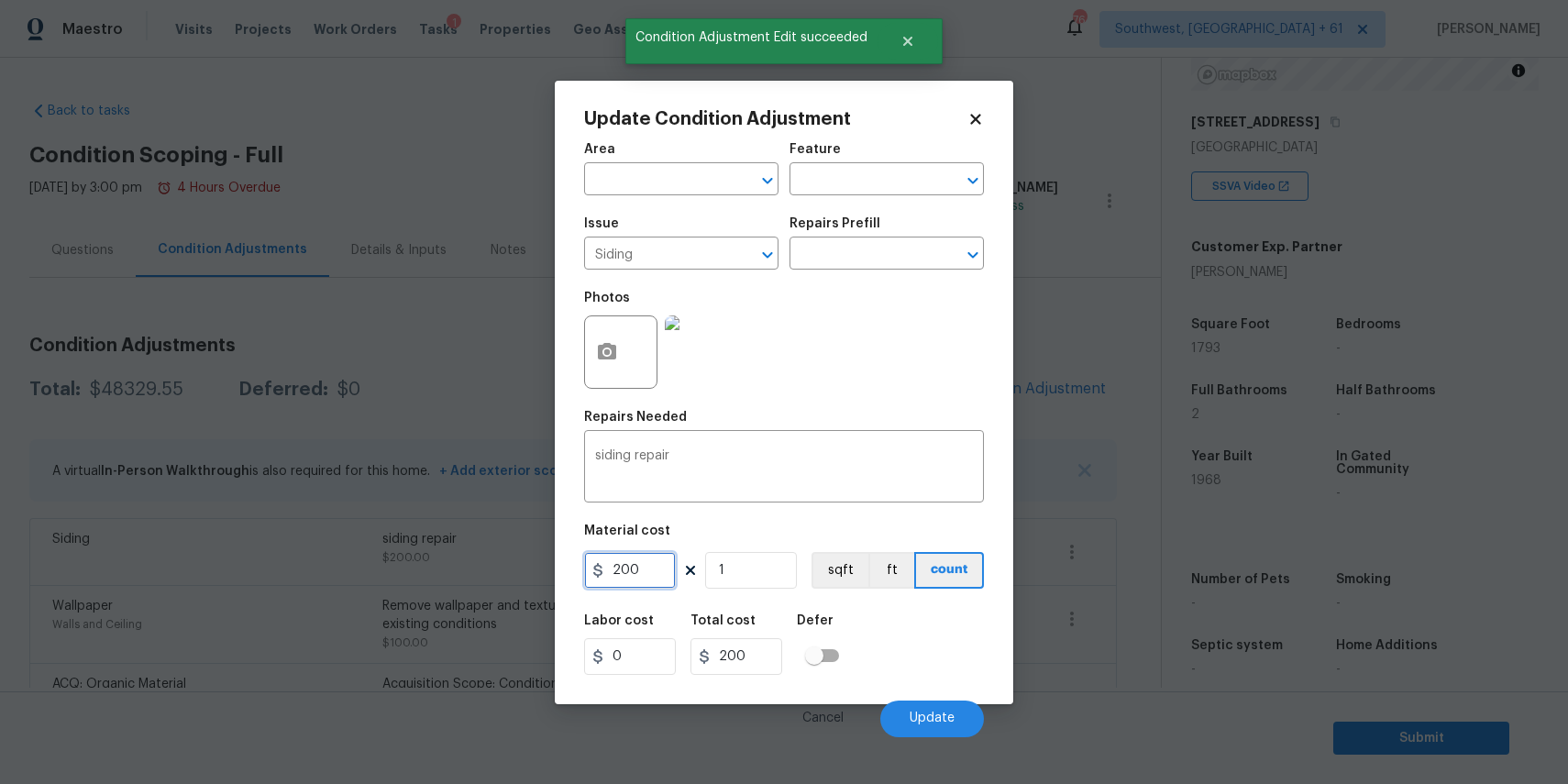
click at [631, 566] on input "200" at bounding box center [630, 570] width 91 height 36
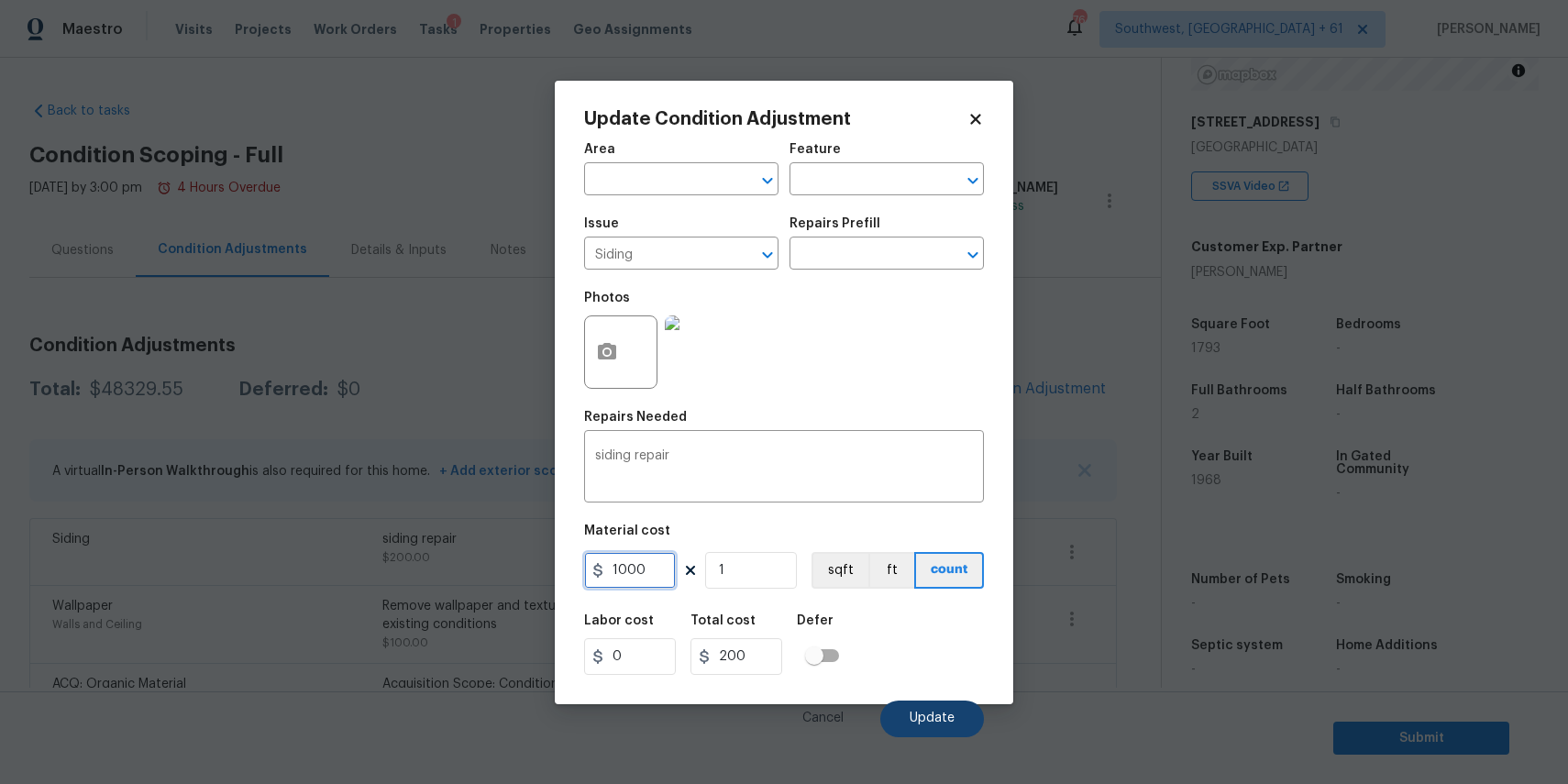
type input "1000"
click at [928, 721] on span "Update" at bounding box center [932, 718] width 45 height 14
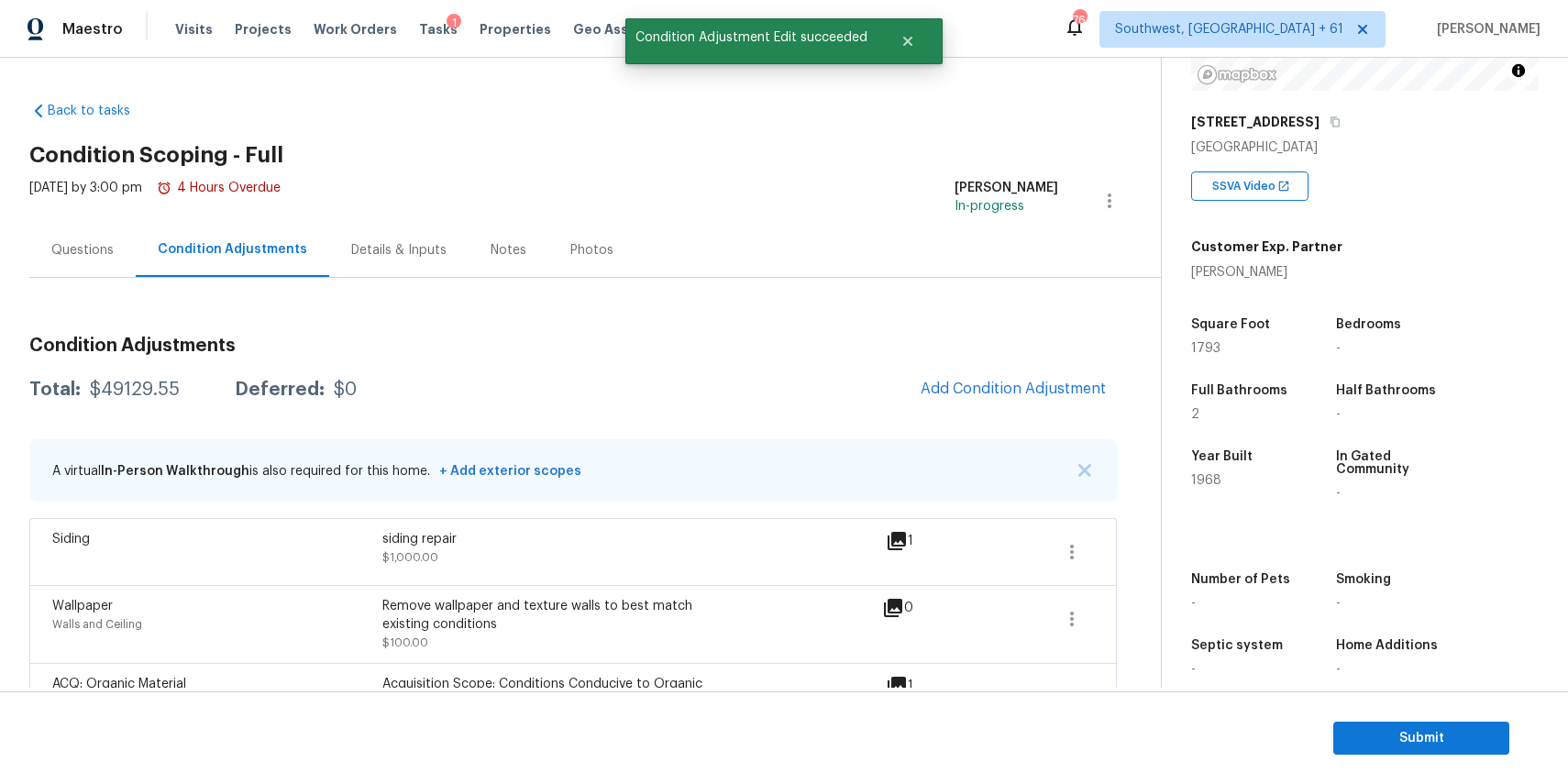
click at [78, 233] on div "Questions" at bounding box center [82, 250] width 106 height 54
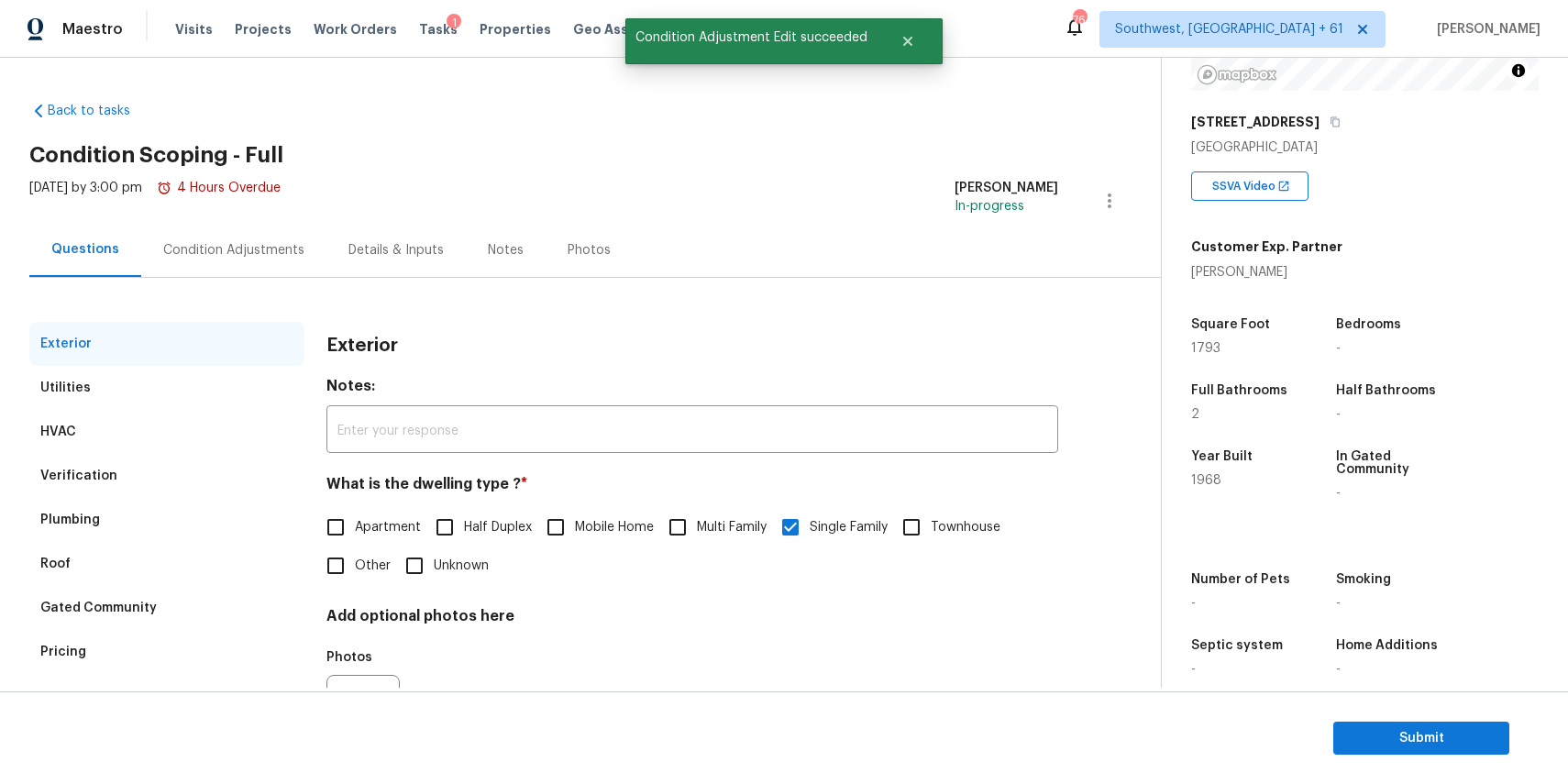
click at [235, 219] on div "Mon, Sep 08 2025 by 3:00 pm 4 Hours Overdue" at bounding box center [154, 200] width 251 height 44
click at [248, 259] on div "Condition Adjustments" at bounding box center [233, 250] width 186 height 54
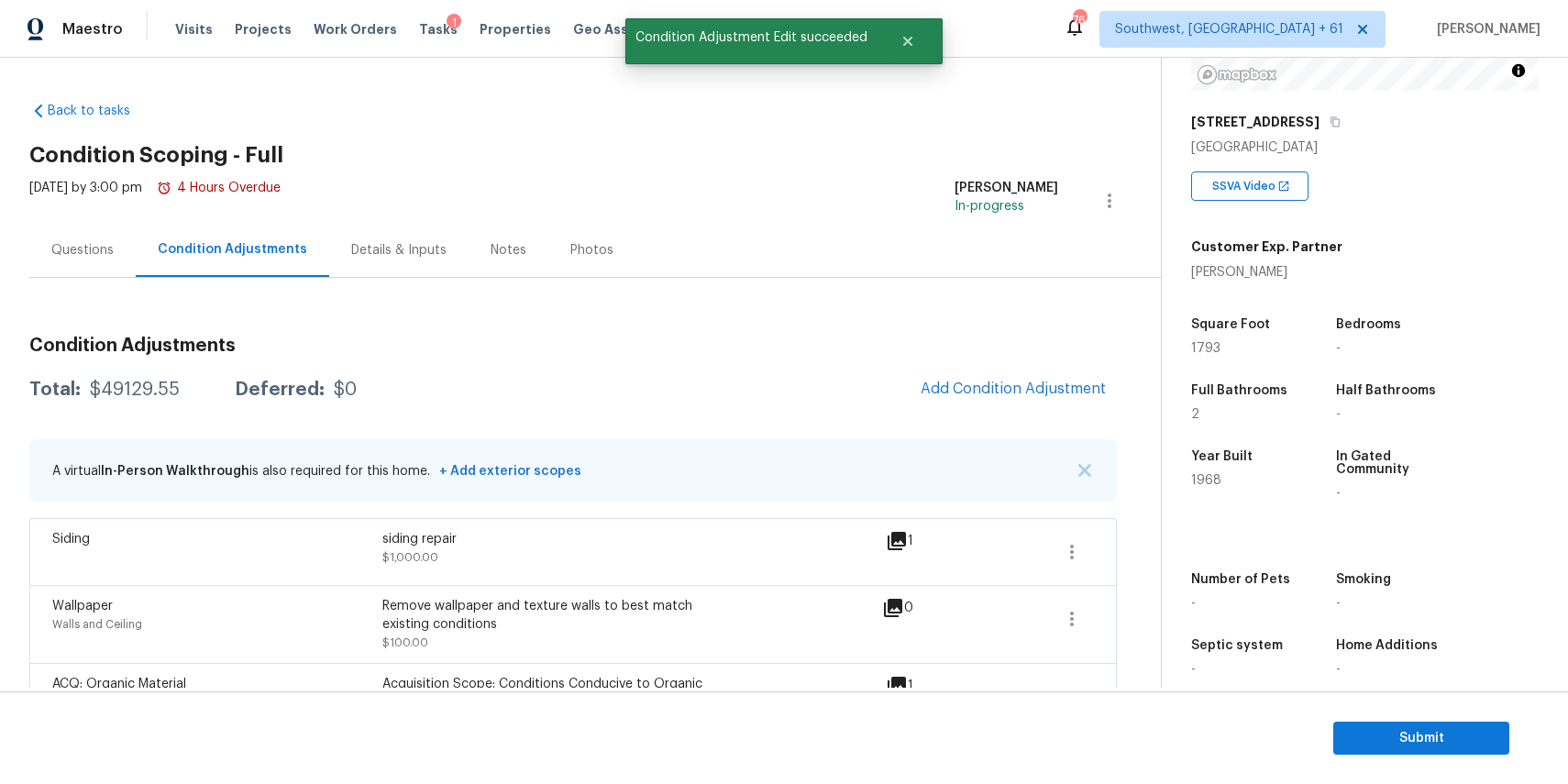
click at [98, 371] on div "Total: $49129.55 Deferred: $0 Add Condition Adjustment" at bounding box center [573, 389] width 1088 height 40
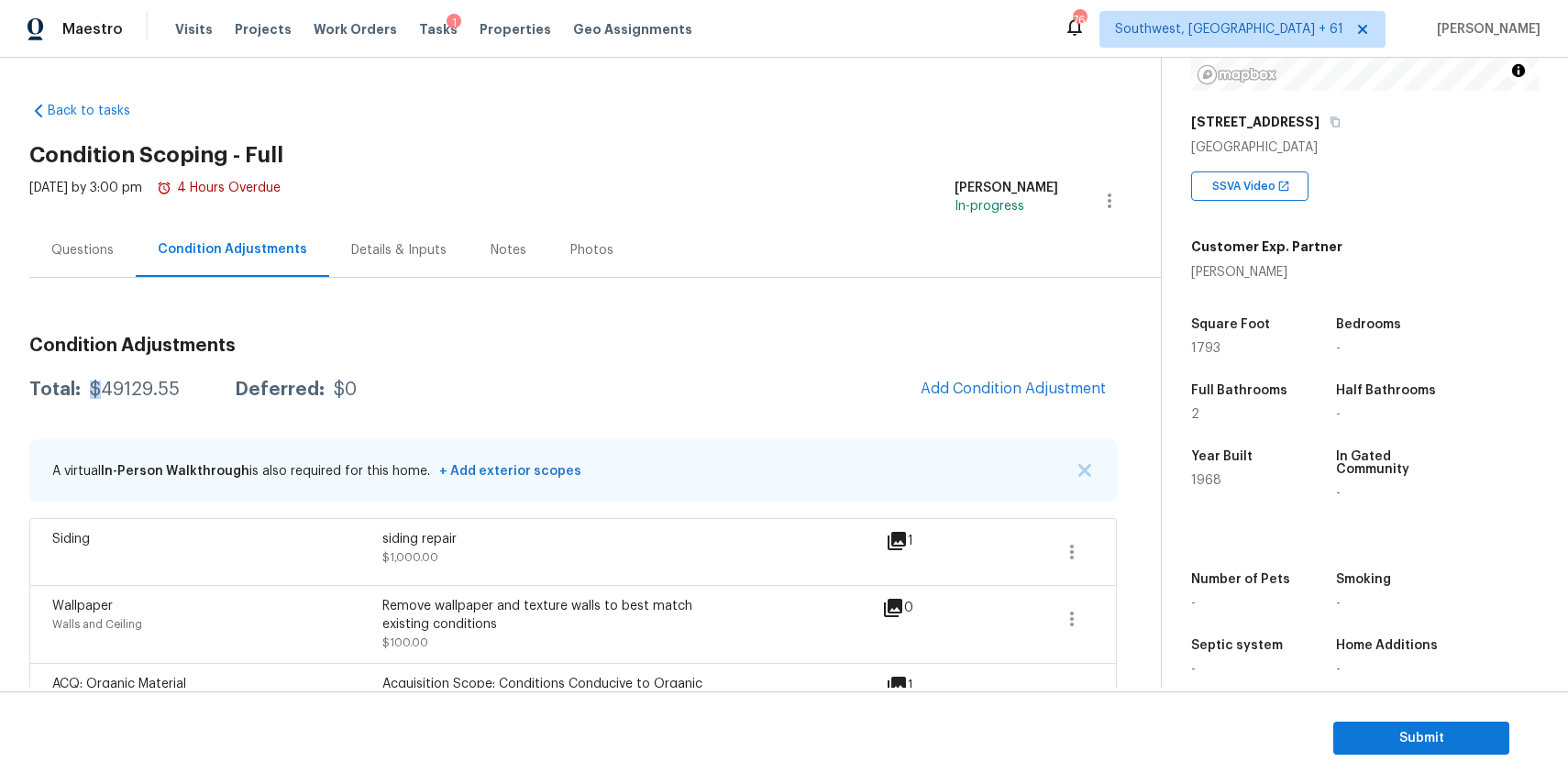
click at [98, 371] on div "Total: $49129.55 Deferred: $0 Add Condition Adjustment" at bounding box center [573, 389] width 1088 height 40
copy div "$49129.55"
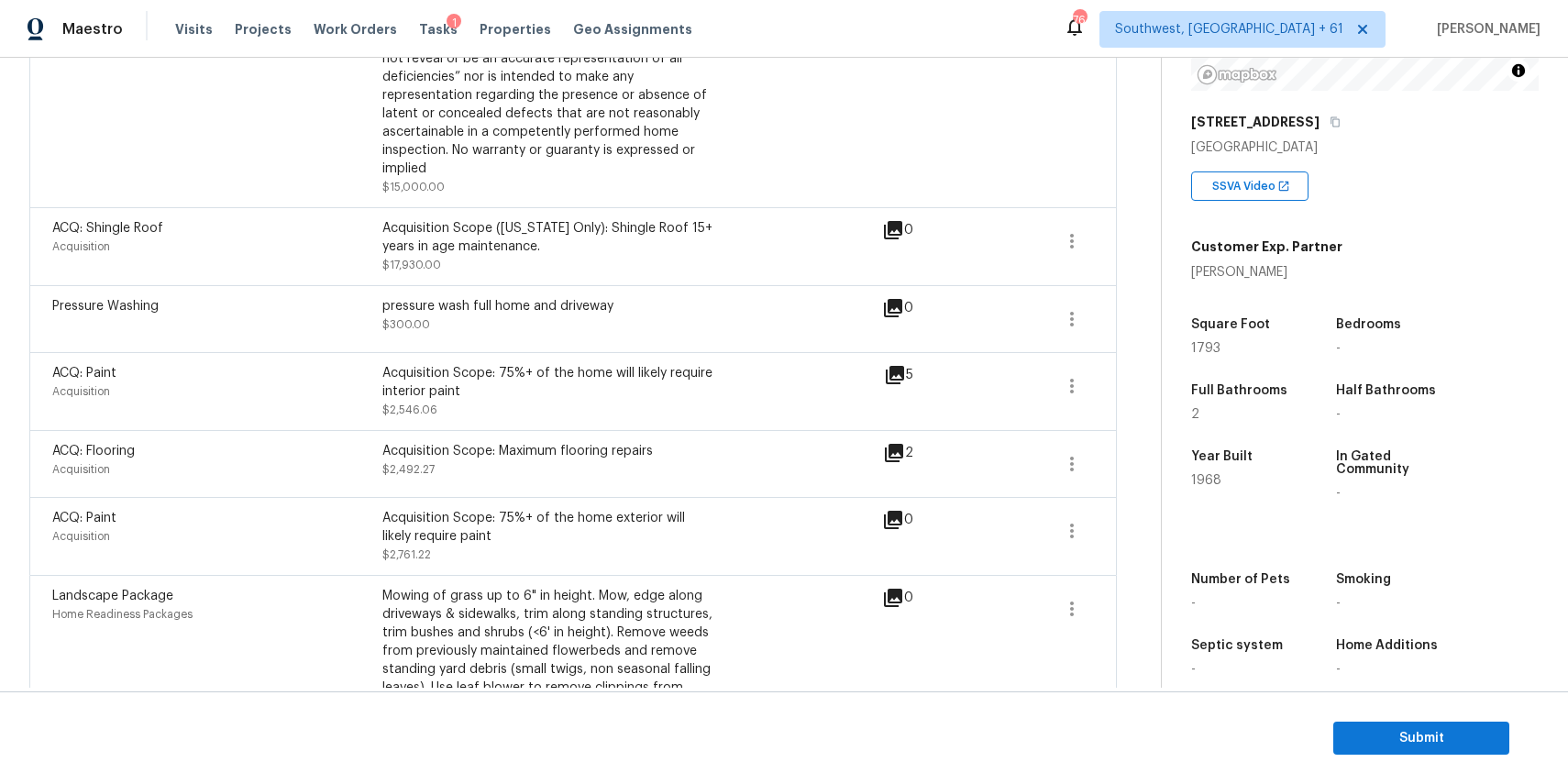
scroll to position [964, 0]
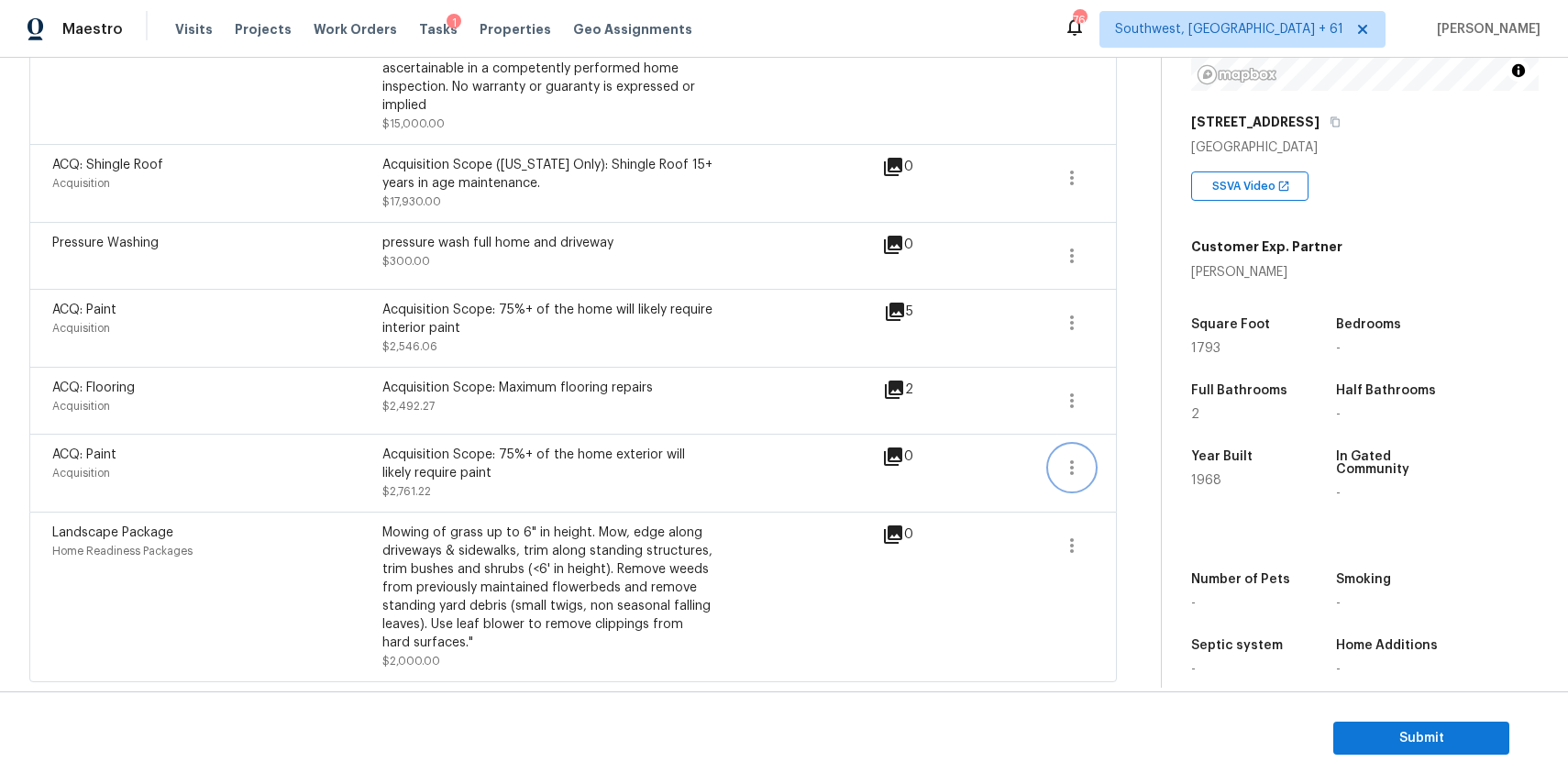
click at [1076, 457] on icon "button" at bounding box center [1072, 468] width 22 height 22
click at [1080, 468] on icon "button" at bounding box center [1072, 468] width 22 height 22
click at [1141, 468] on div "Edit" at bounding box center [1176, 463] width 143 height 19
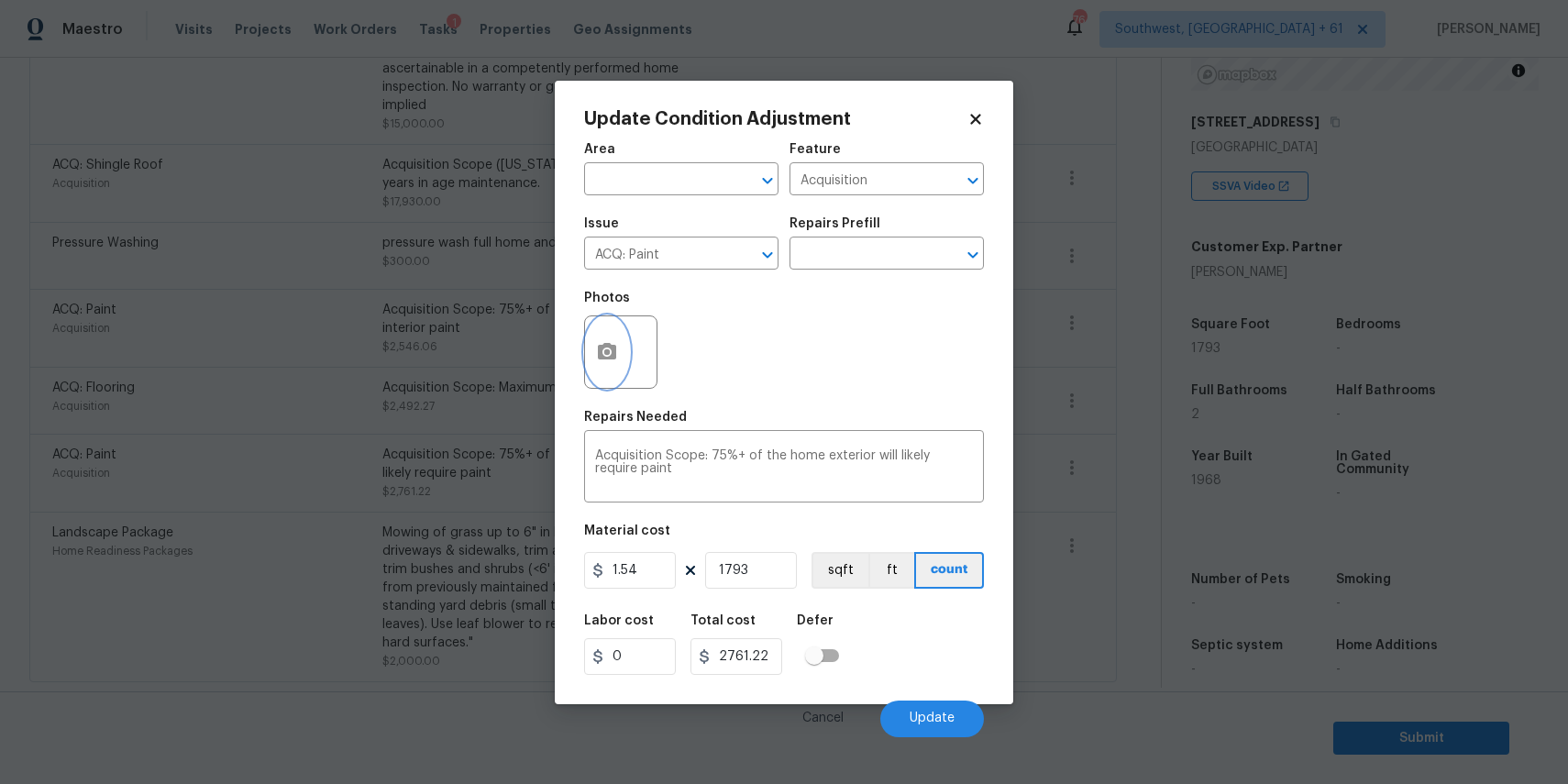
click at [597, 361] on icon "button" at bounding box center [607, 352] width 22 height 22
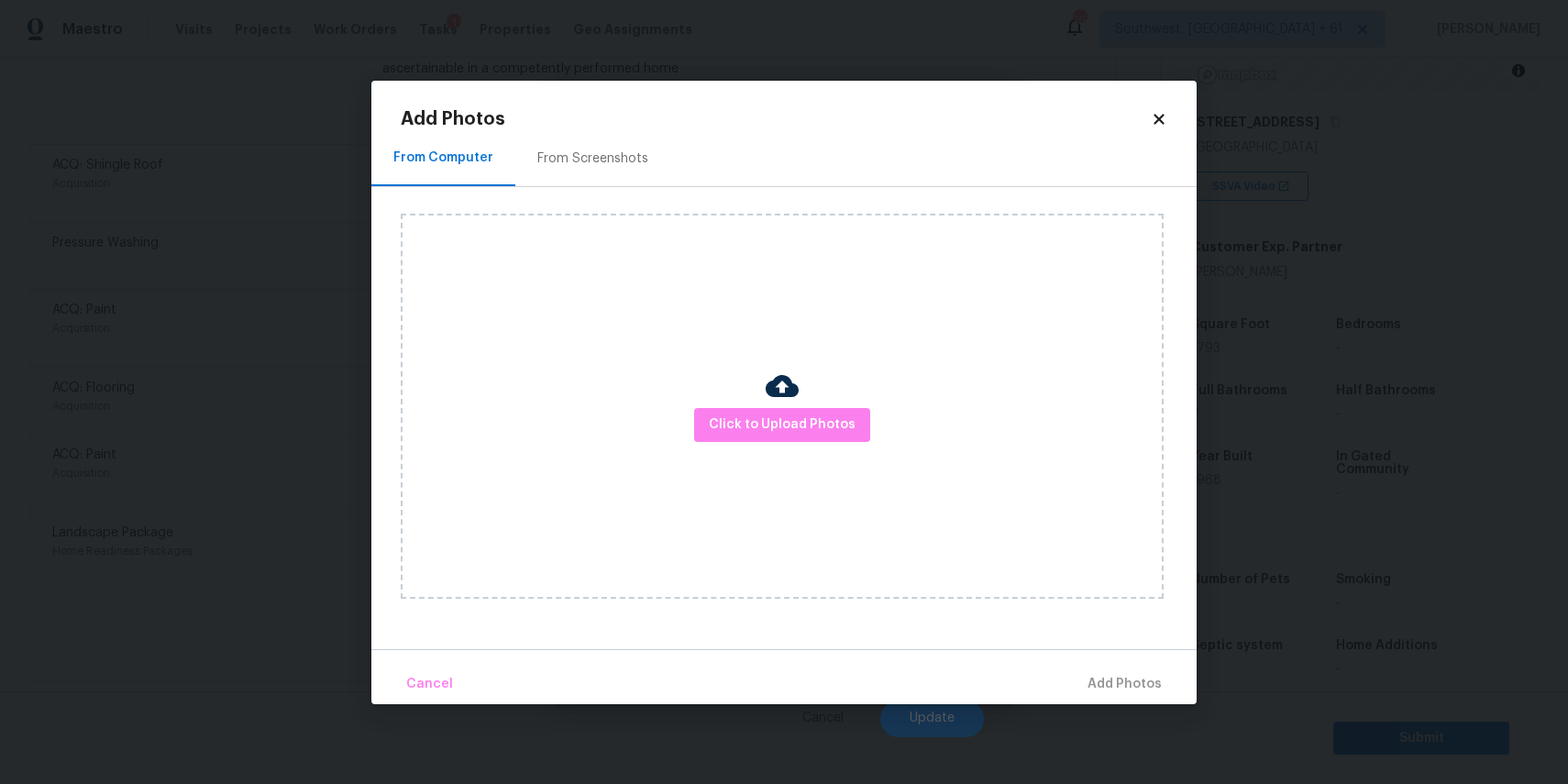
click at [687, 402] on div "Click to Upload Photos" at bounding box center [783, 406] width 763 height 385
click at [740, 413] on span "Click to Upload Photos" at bounding box center [782, 424] width 146 height 23
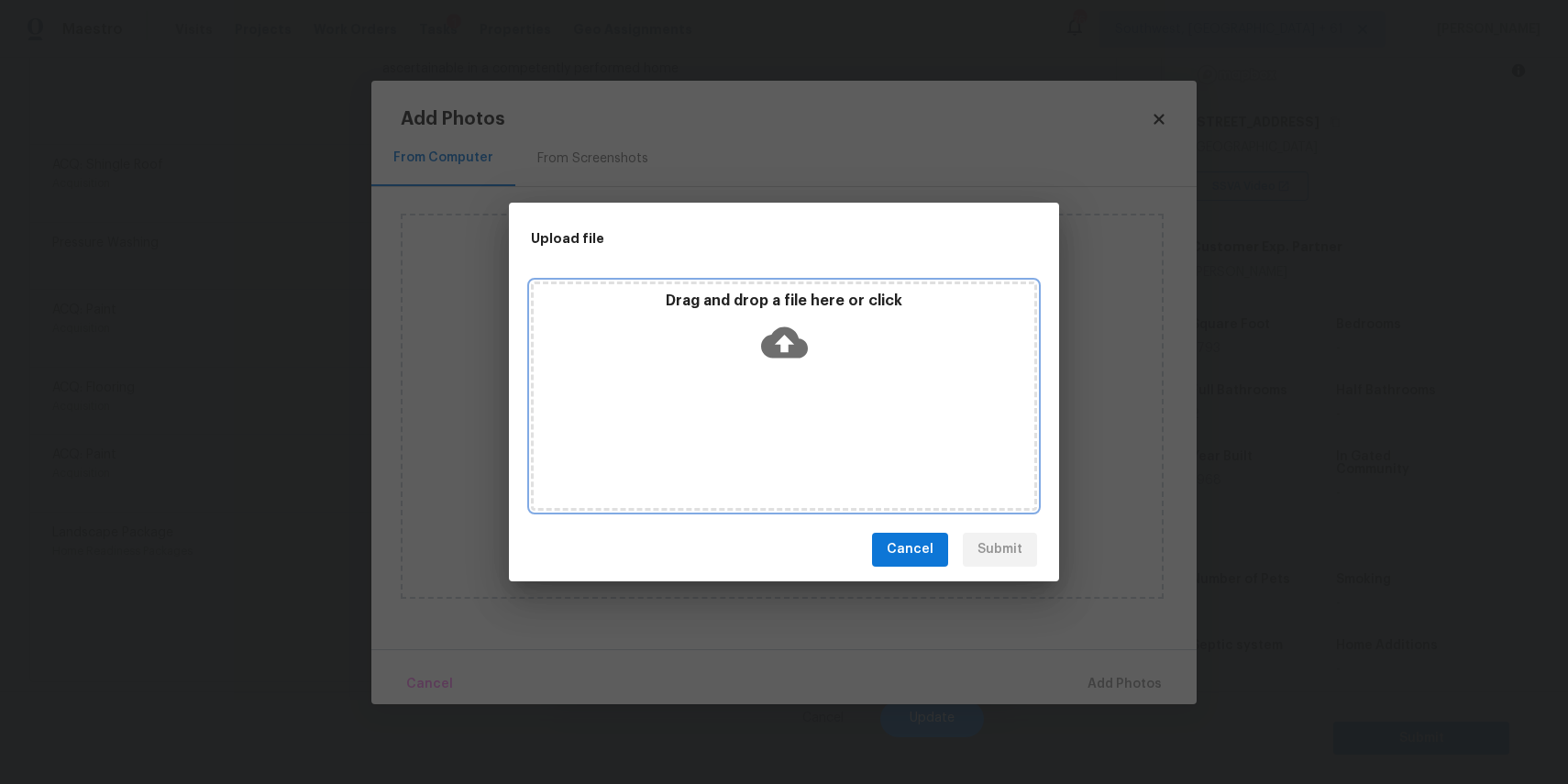
click at [740, 413] on div "Drag and drop a file here or click" at bounding box center [784, 396] width 506 height 229
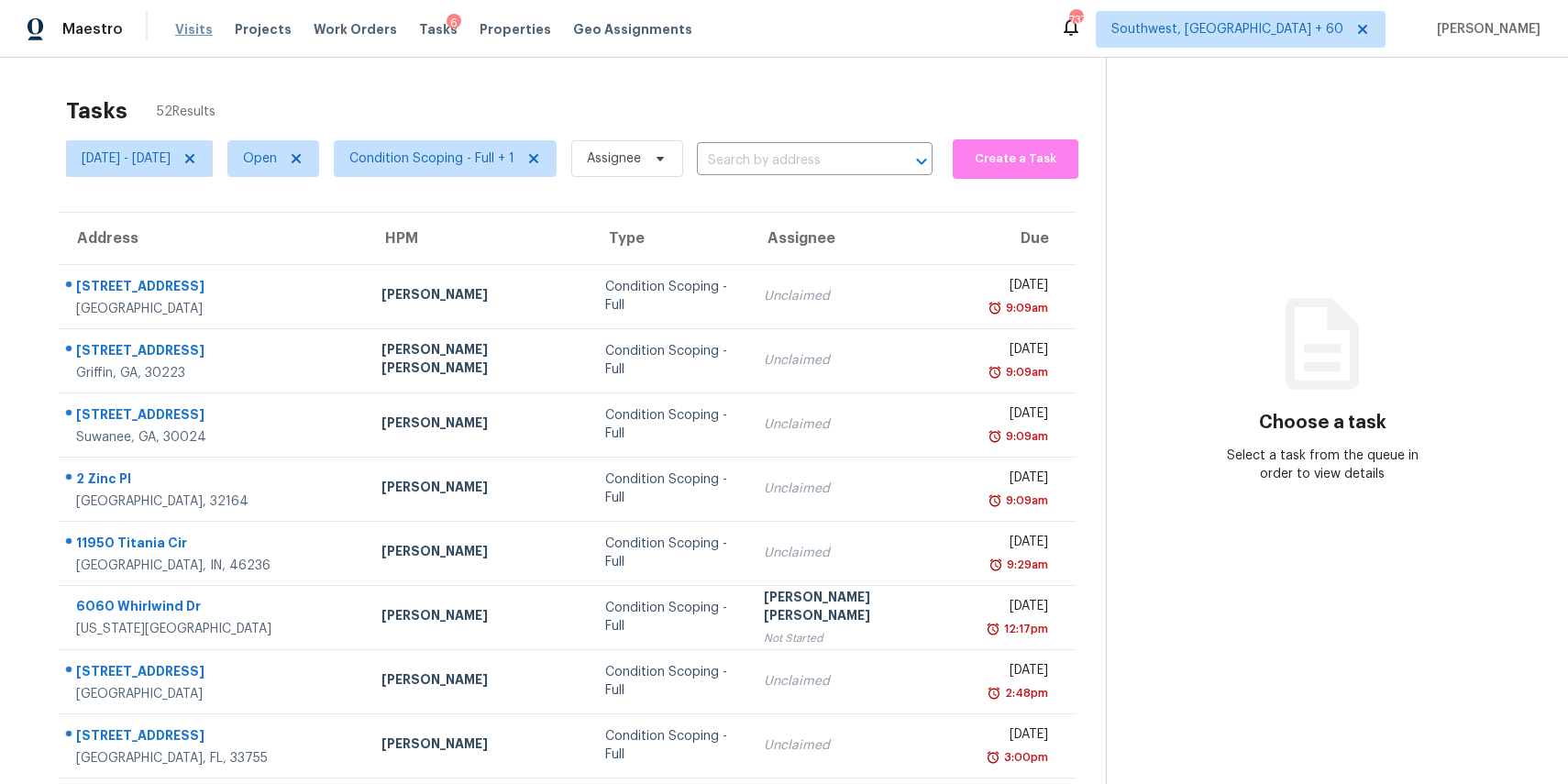
click at [196, 25] on span "Visits" at bounding box center [194, 30] width 37 height 19
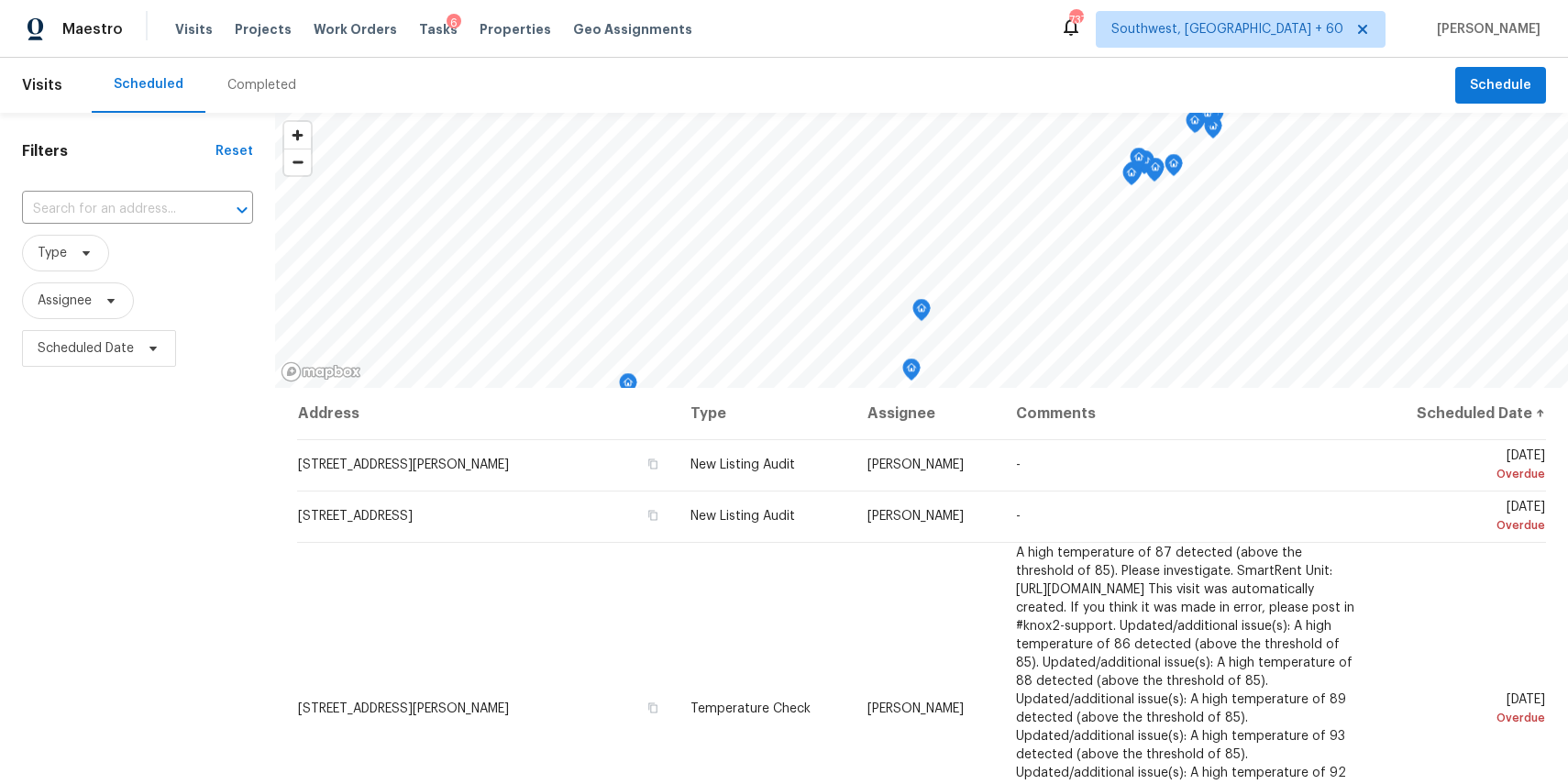
click at [252, 110] on div "Completed" at bounding box center [261, 85] width 113 height 55
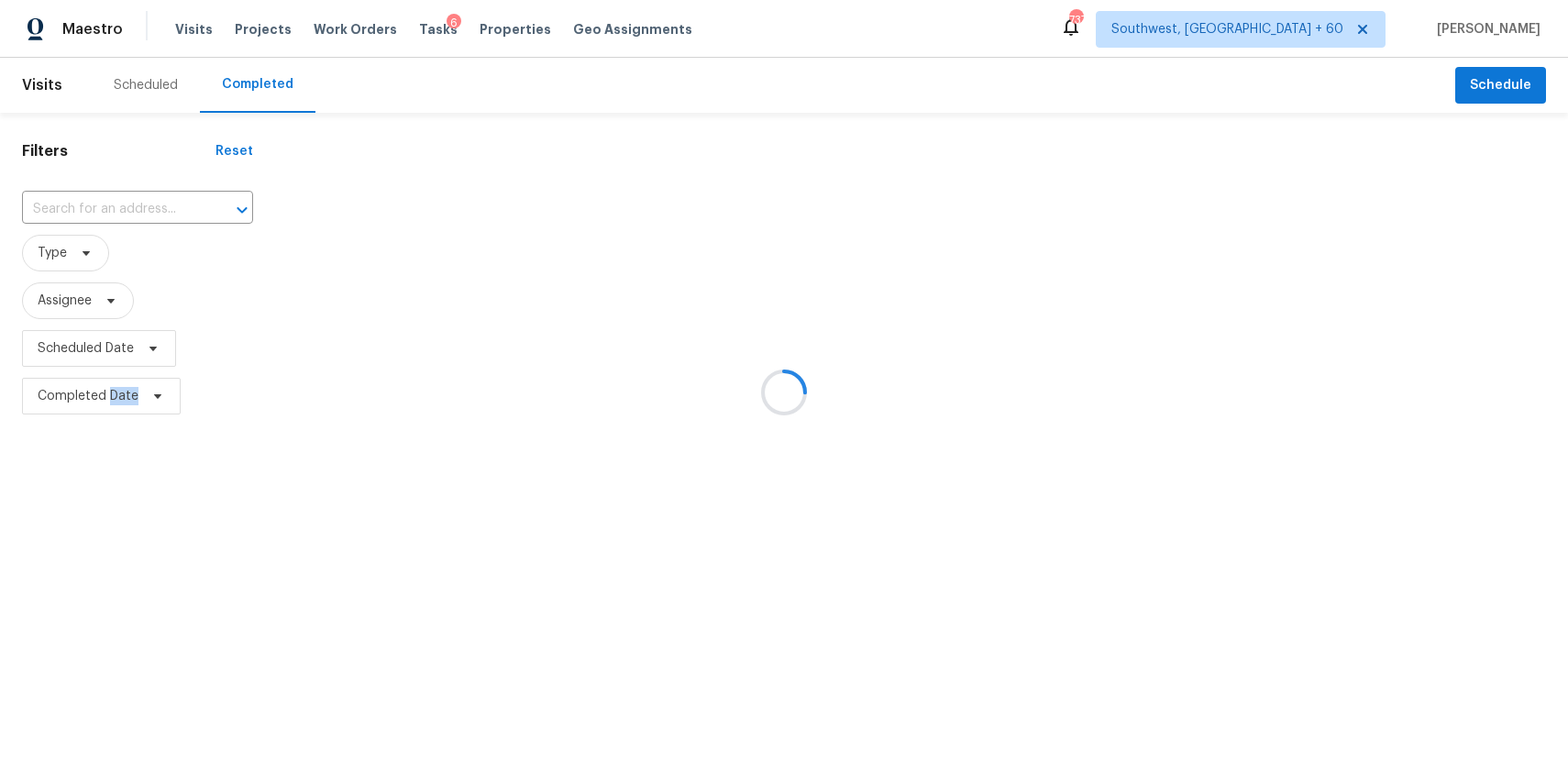
click at [252, 110] on div at bounding box center [784, 392] width 1568 height 784
click at [145, 199] on div at bounding box center [784, 392] width 1568 height 784
click at [134, 205] on div at bounding box center [784, 392] width 1568 height 784
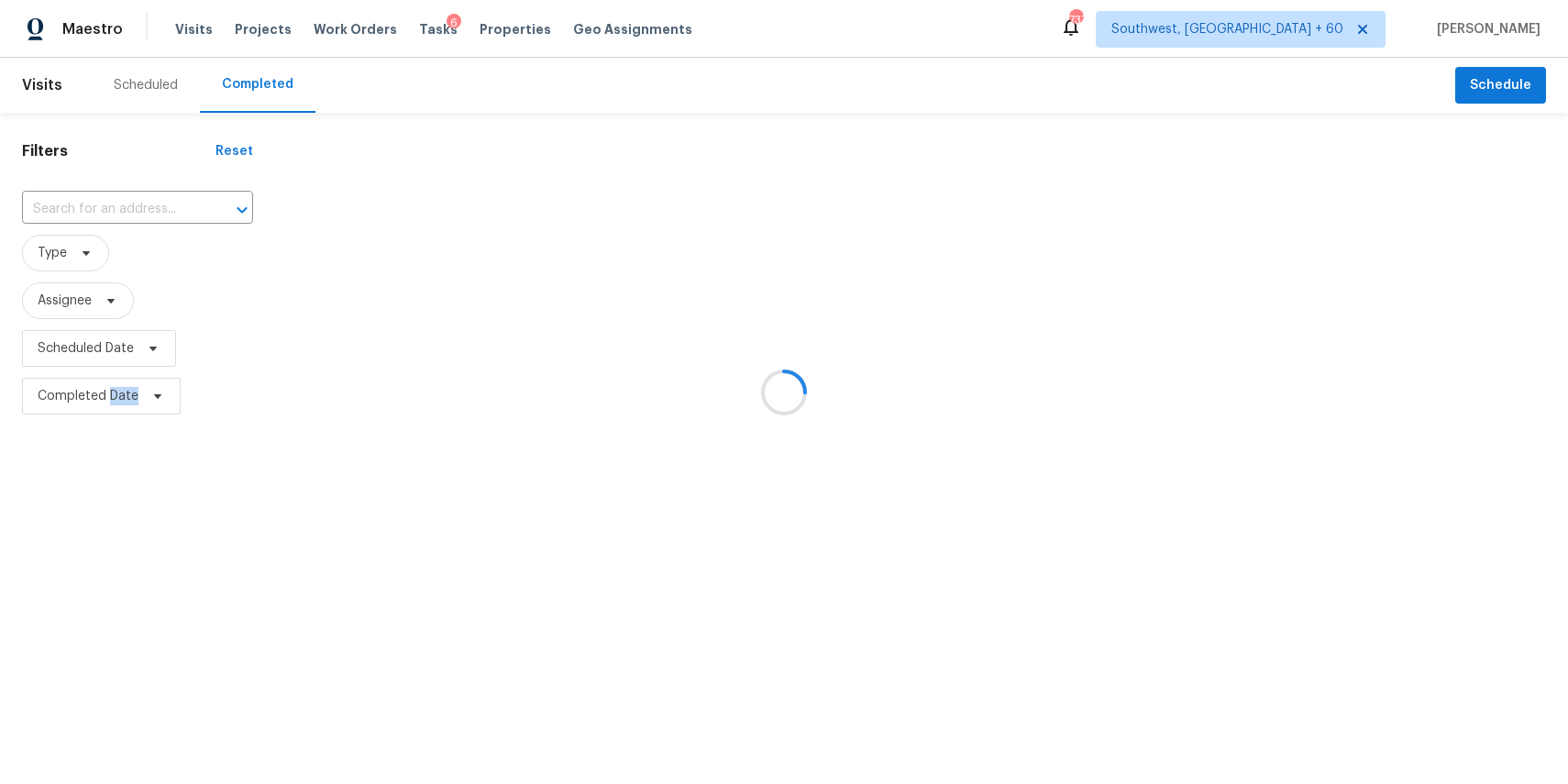
click at [134, 205] on div at bounding box center [784, 392] width 1568 height 784
click at [205, 205] on div at bounding box center [229, 210] width 48 height 26
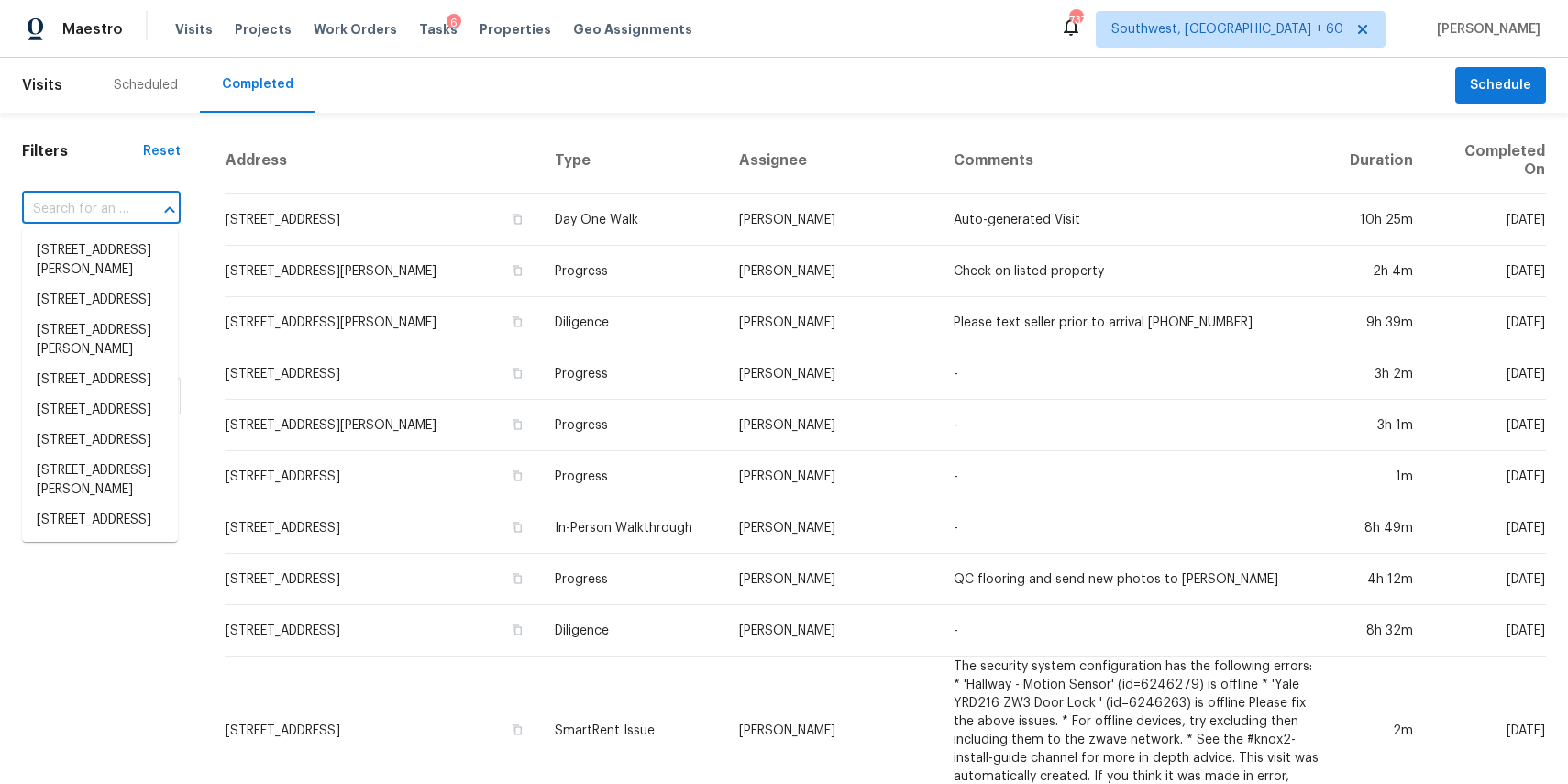
paste input "[STREET_ADDRESS]"
type input "[STREET_ADDRESS]"
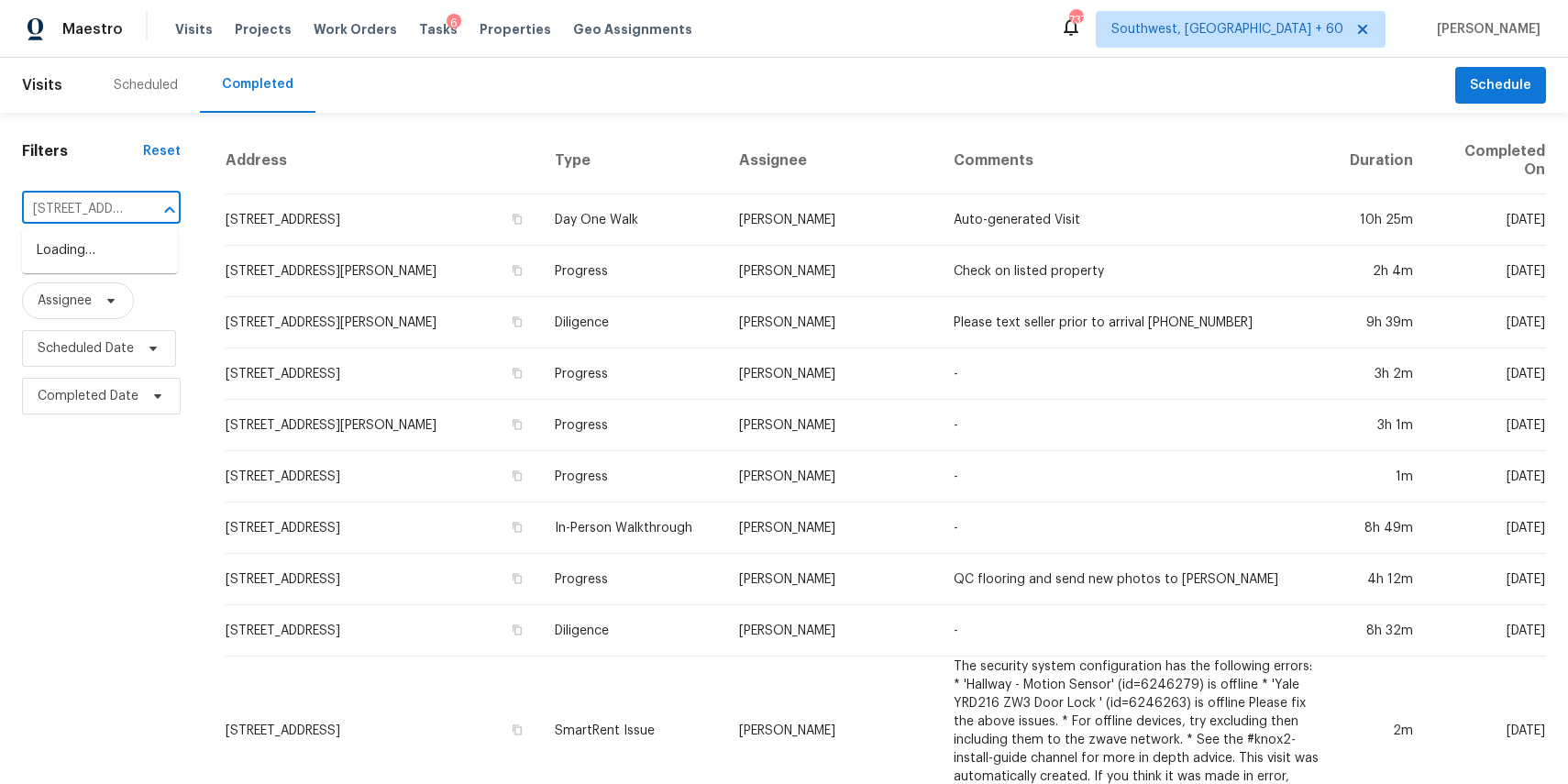
scroll to position [0, 157]
click at [81, 256] on li "[STREET_ADDRESS]" at bounding box center [100, 251] width 156 height 30
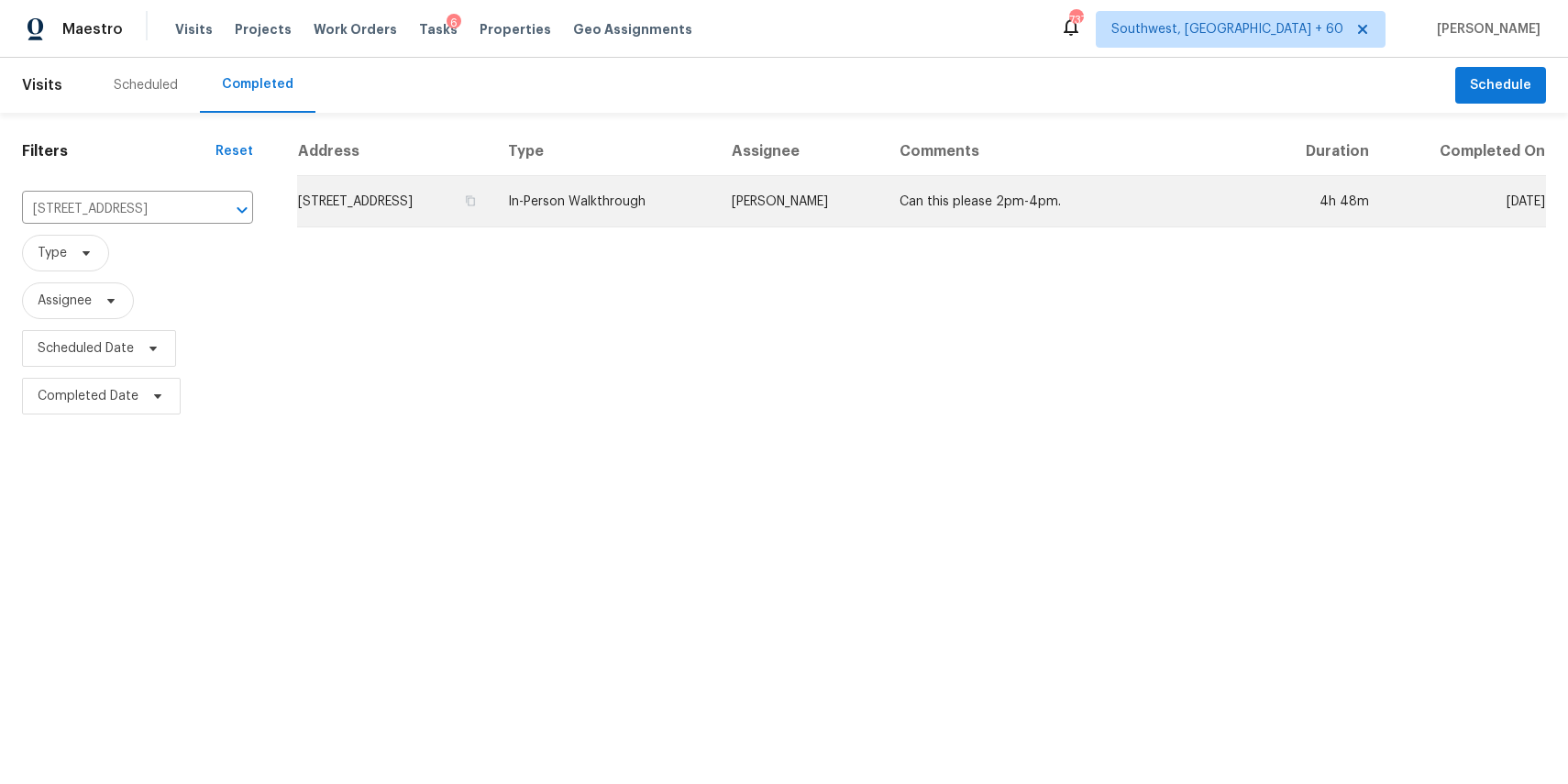
click at [857, 203] on td "[PERSON_NAME]" at bounding box center [801, 201] width 168 height 51
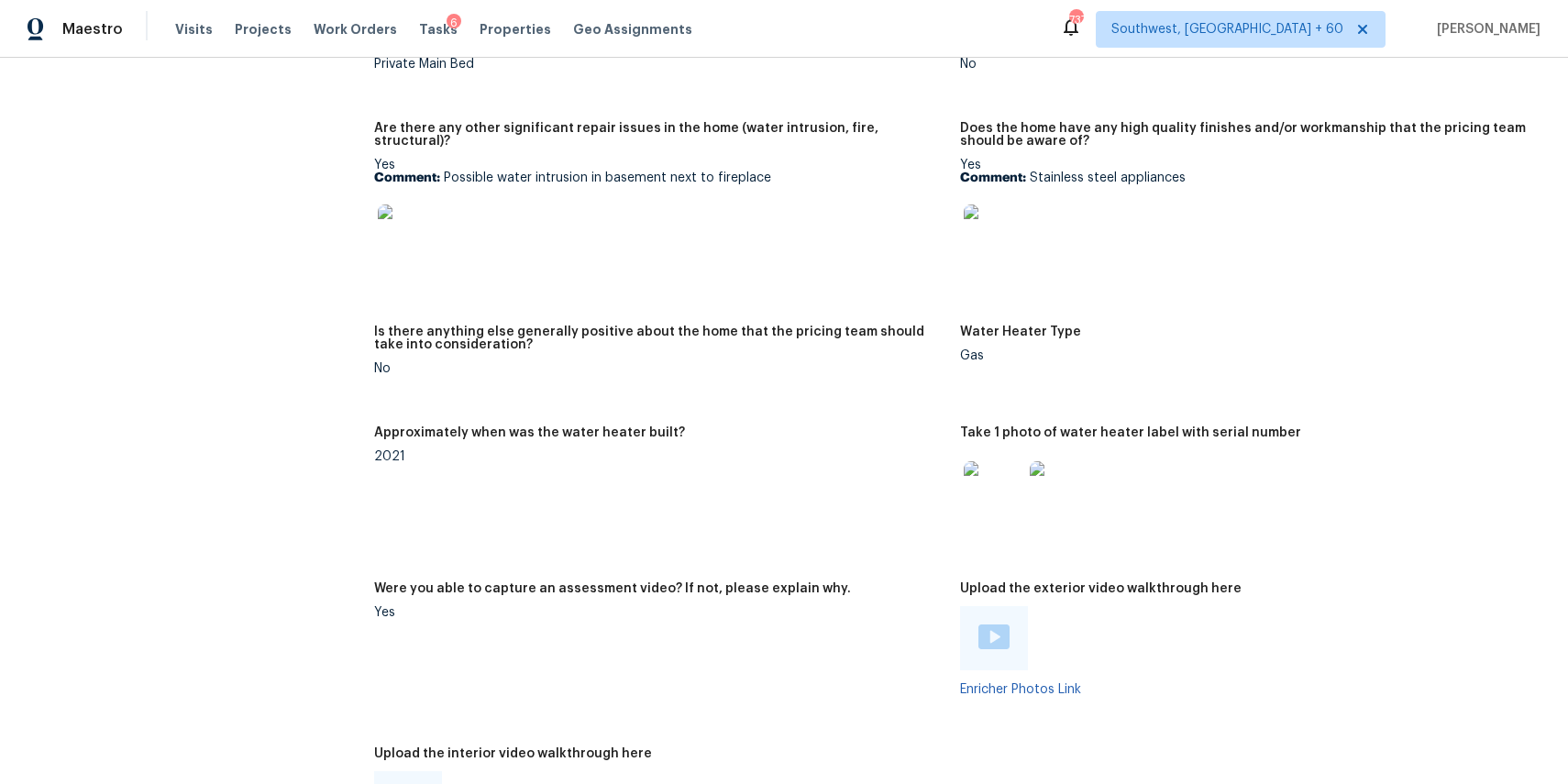
scroll to position [3996, 0]
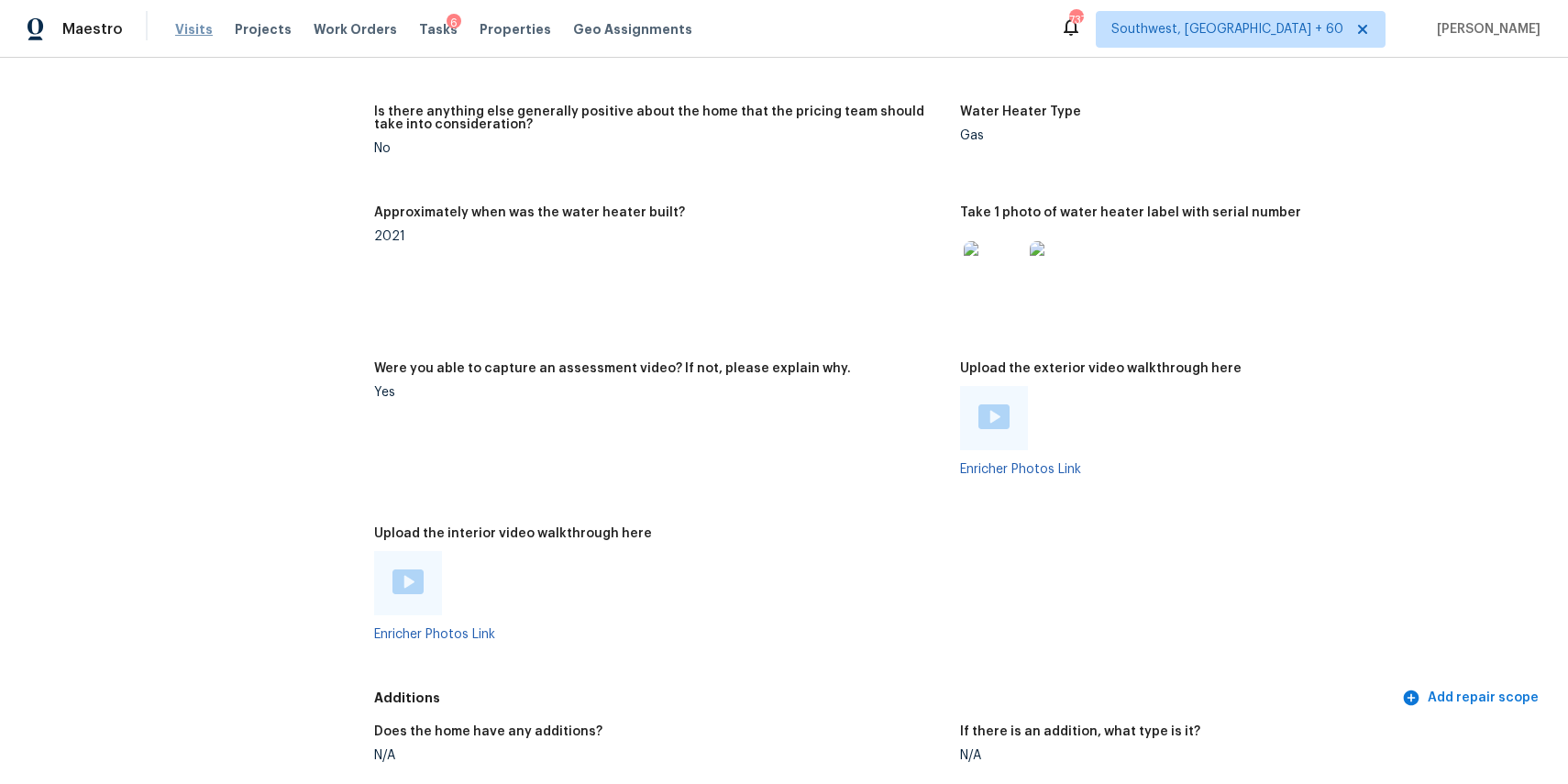
click at [187, 34] on span "Visits" at bounding box center [194, 30] width 37 height 19
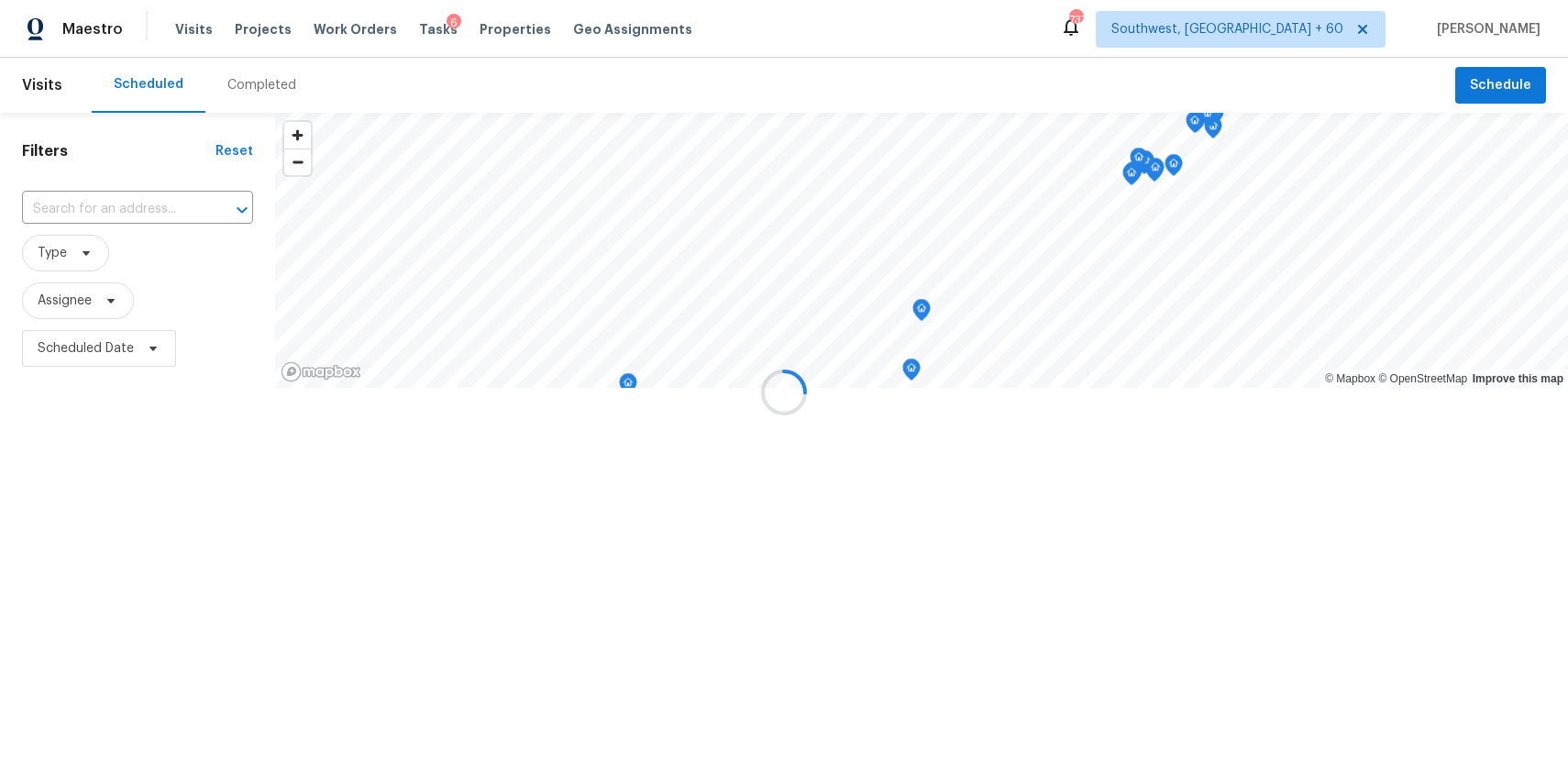
click at [253, 89] on div at bounding box center [784, 392] width 1568 height 784
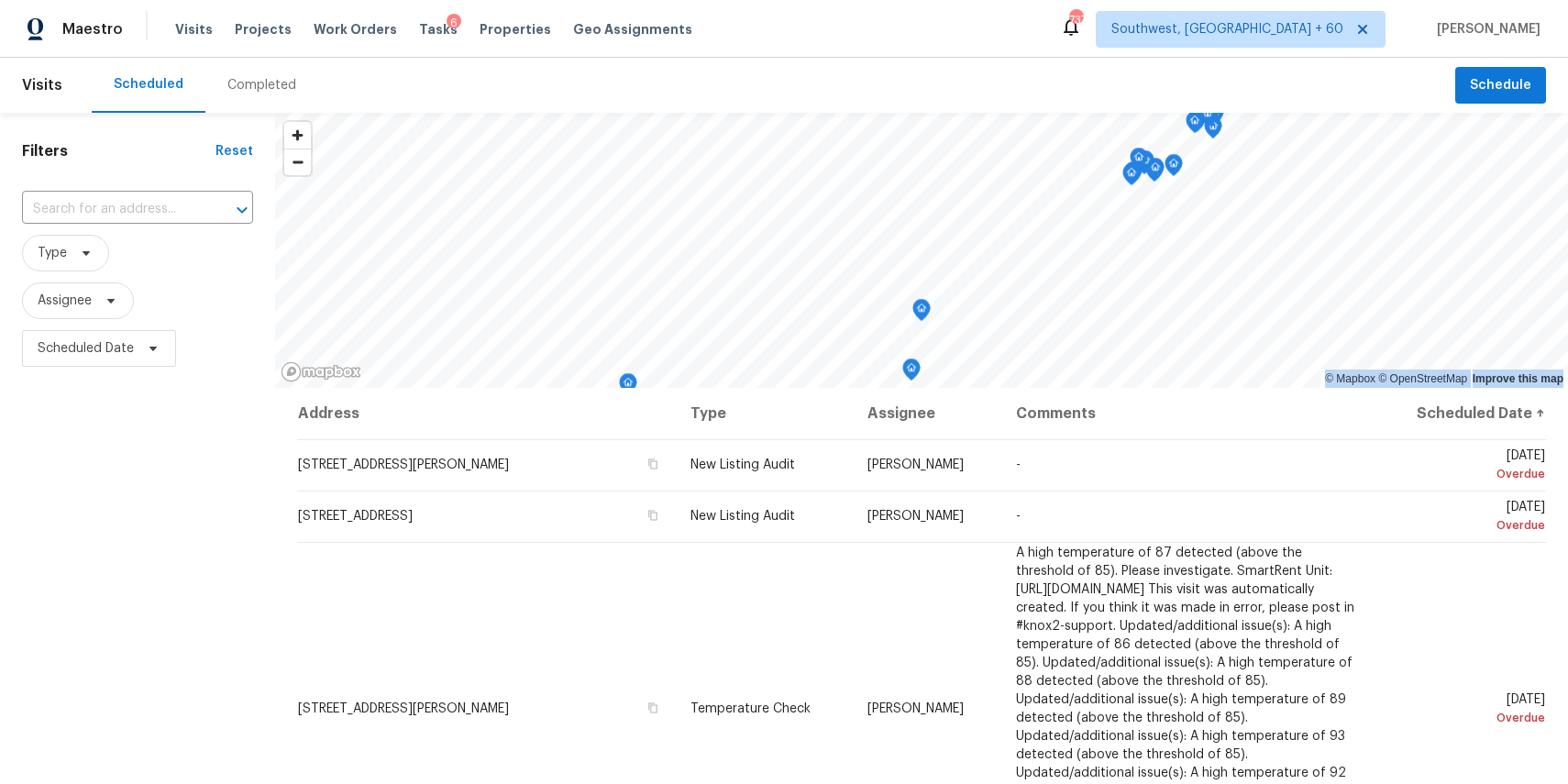
click at [253, 89] on div "Completed" at bounding box center [262, 86] width 69 height 19
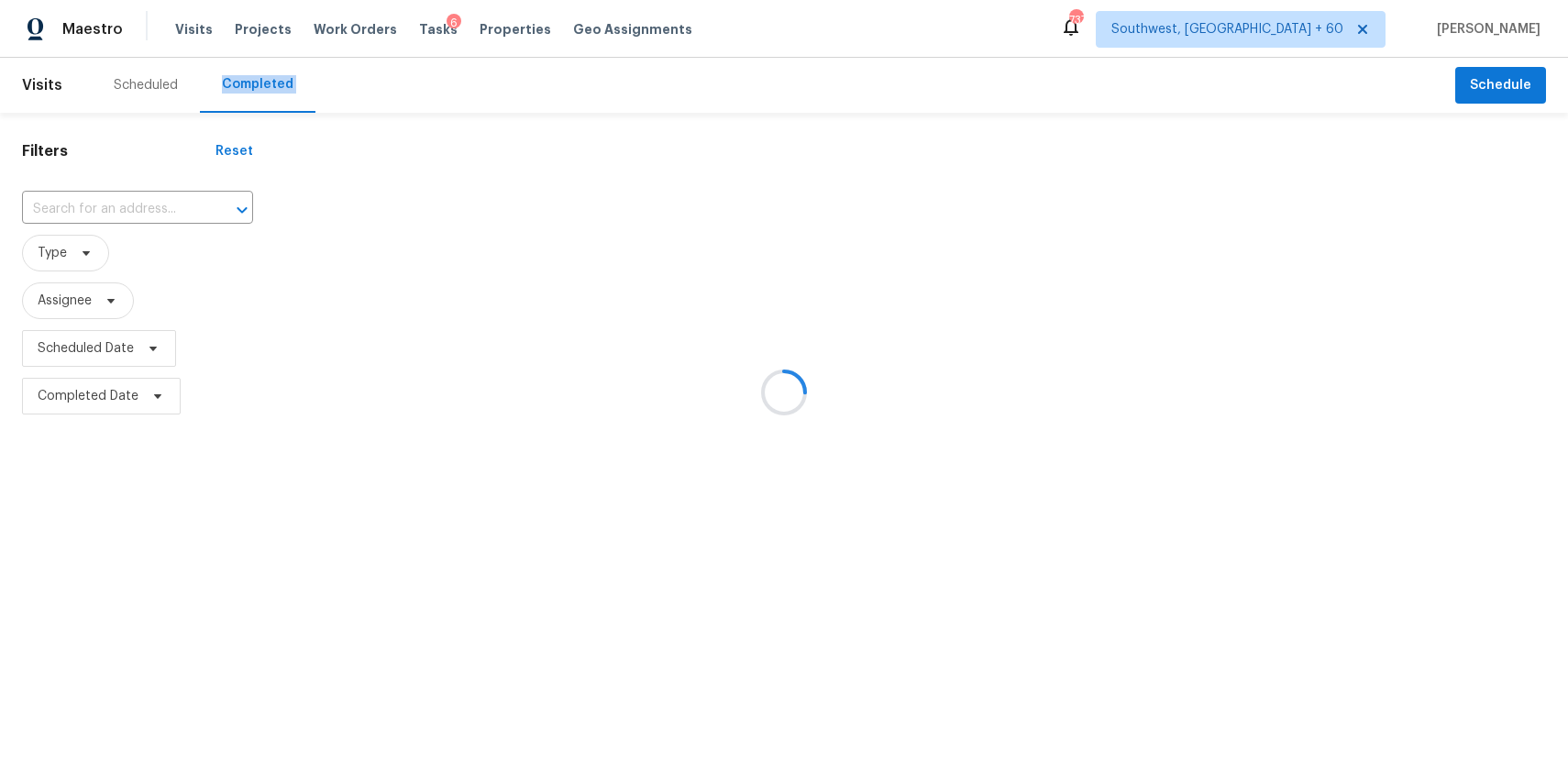
click at [253, 89] on div at bounding box center [784, 392] width 1568 height 784
click at [130, 211] on div at bounding box center [784, 392] width 1568 height 784
click at [126, 205] on div at bounding box center [784, 392] width 1568 height 784
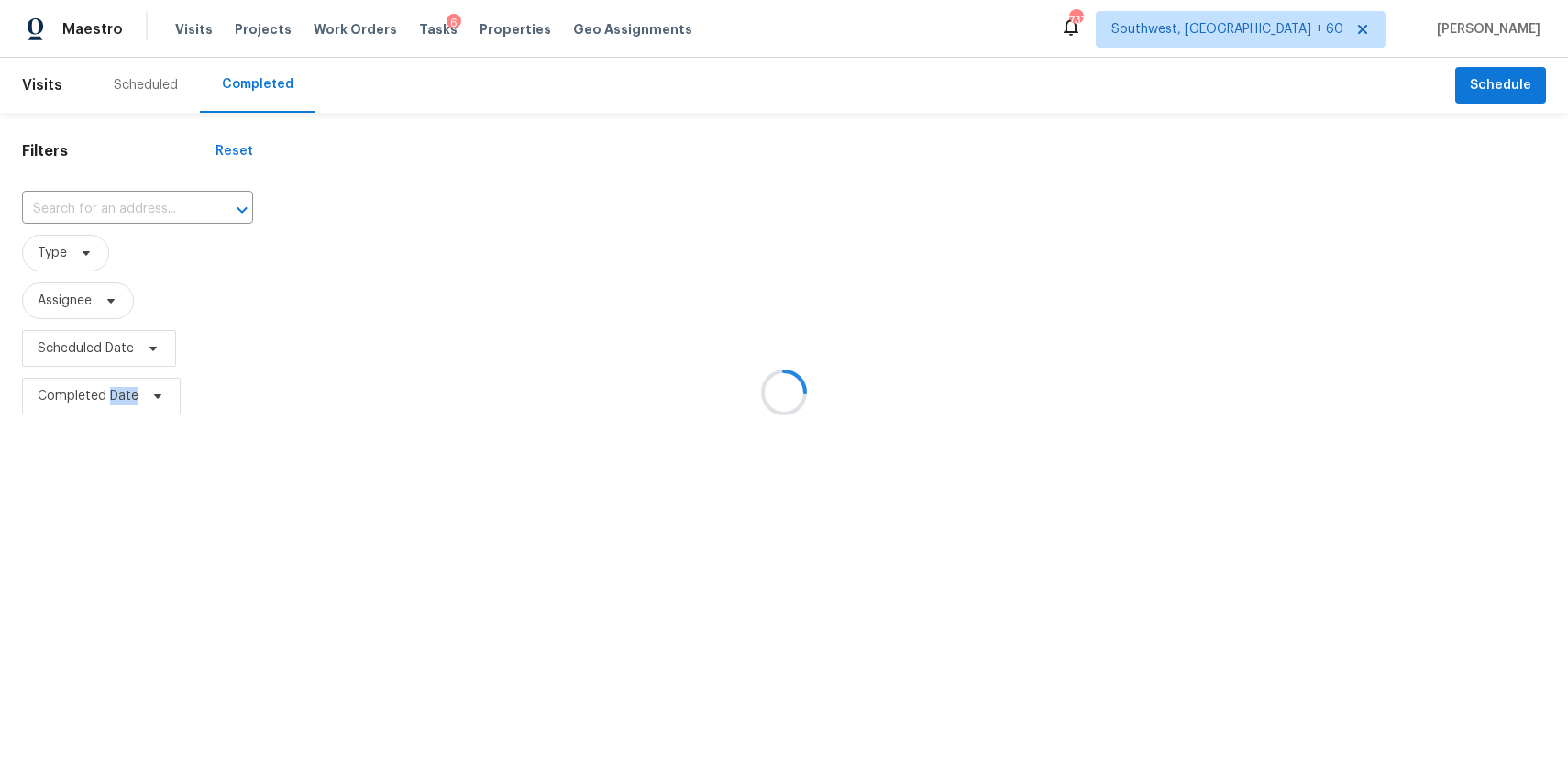
click at [126, 205] on div at bounding box center [784, 392] width 1568 height 784
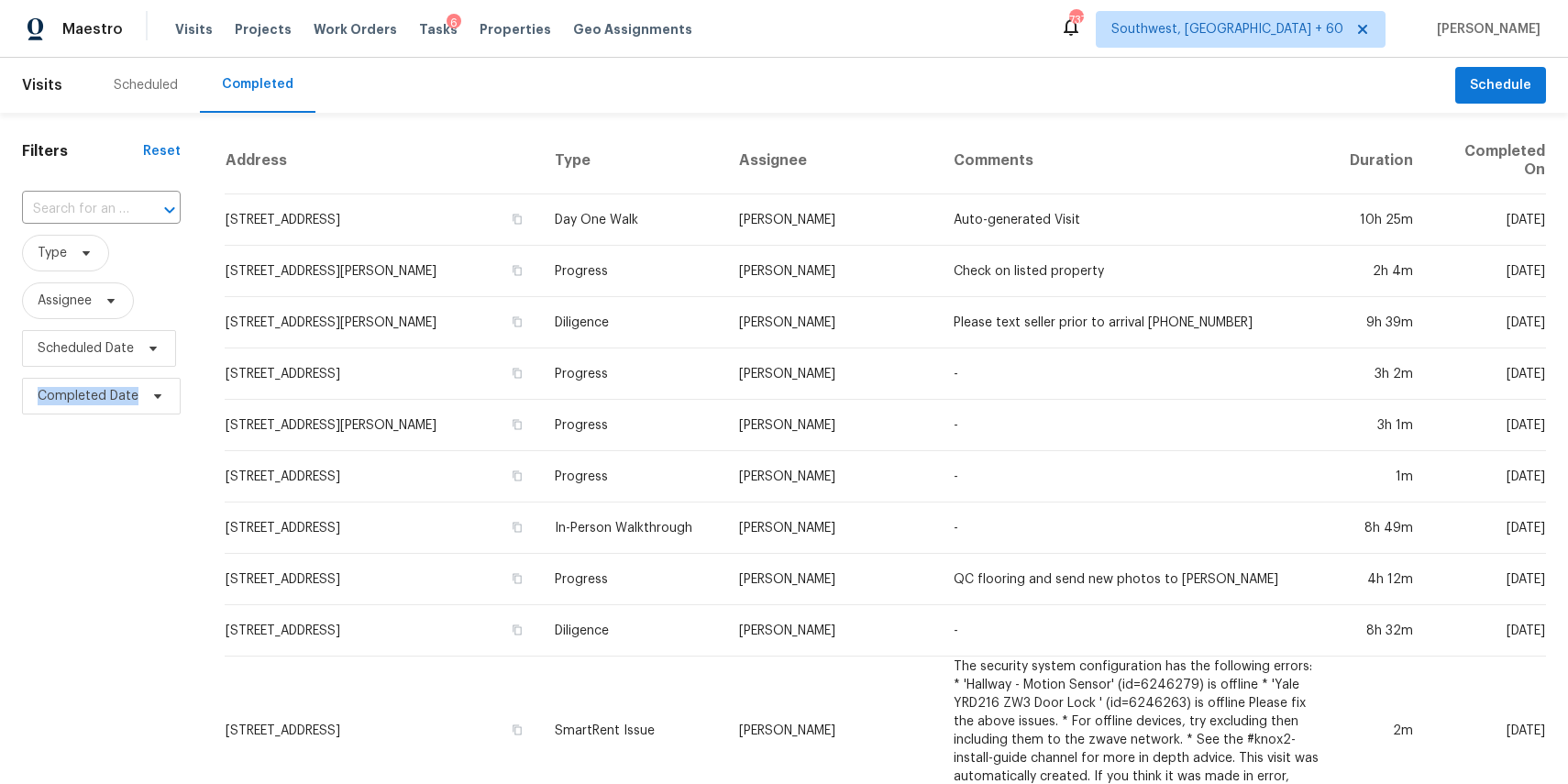
click at [126, 205] on input "text" at bounding box center [76, 209] width 107 height 28
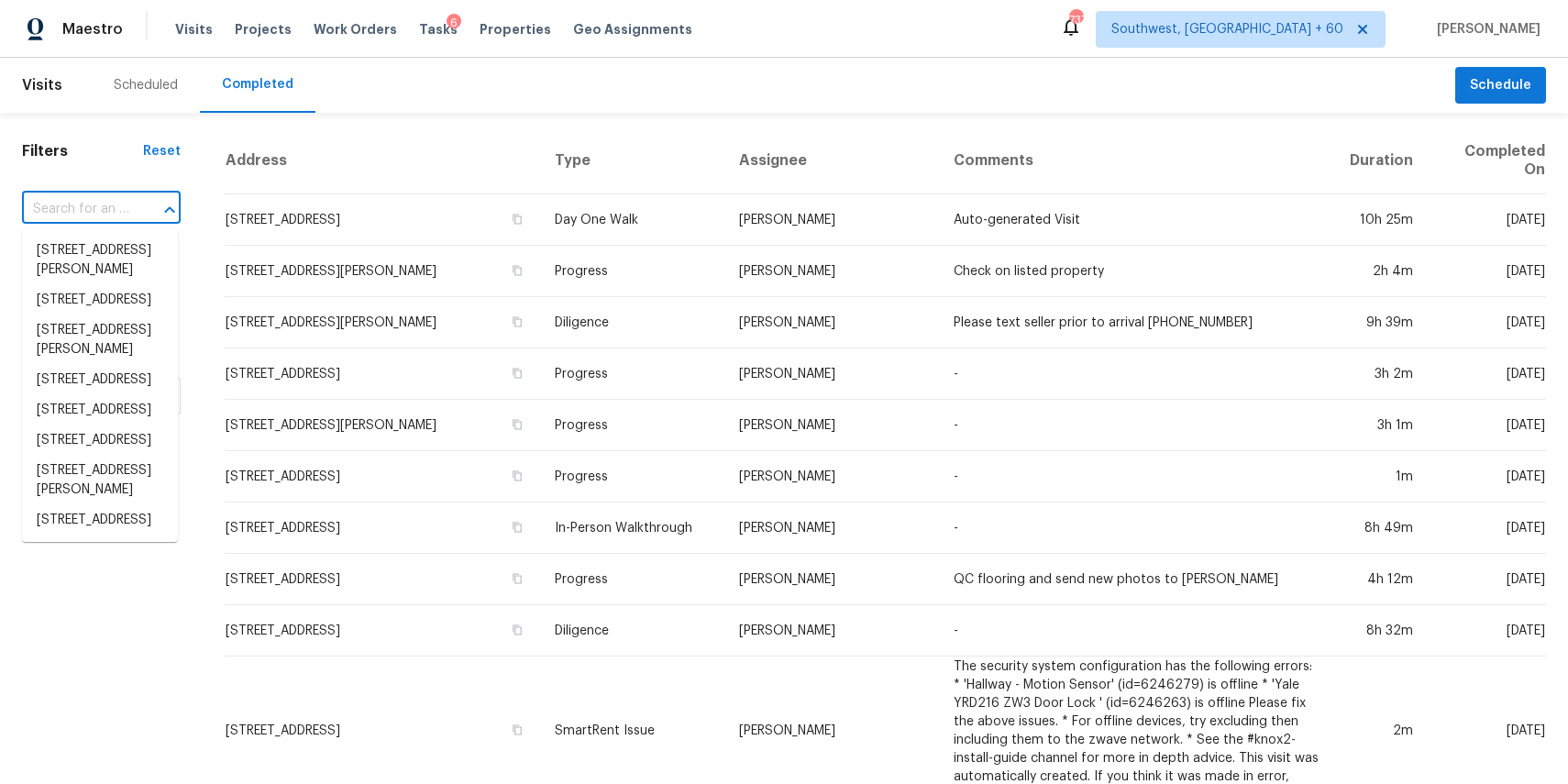
paste input "[STREET_ADDRESS]"
type input "[STREET_ADDRESS]"
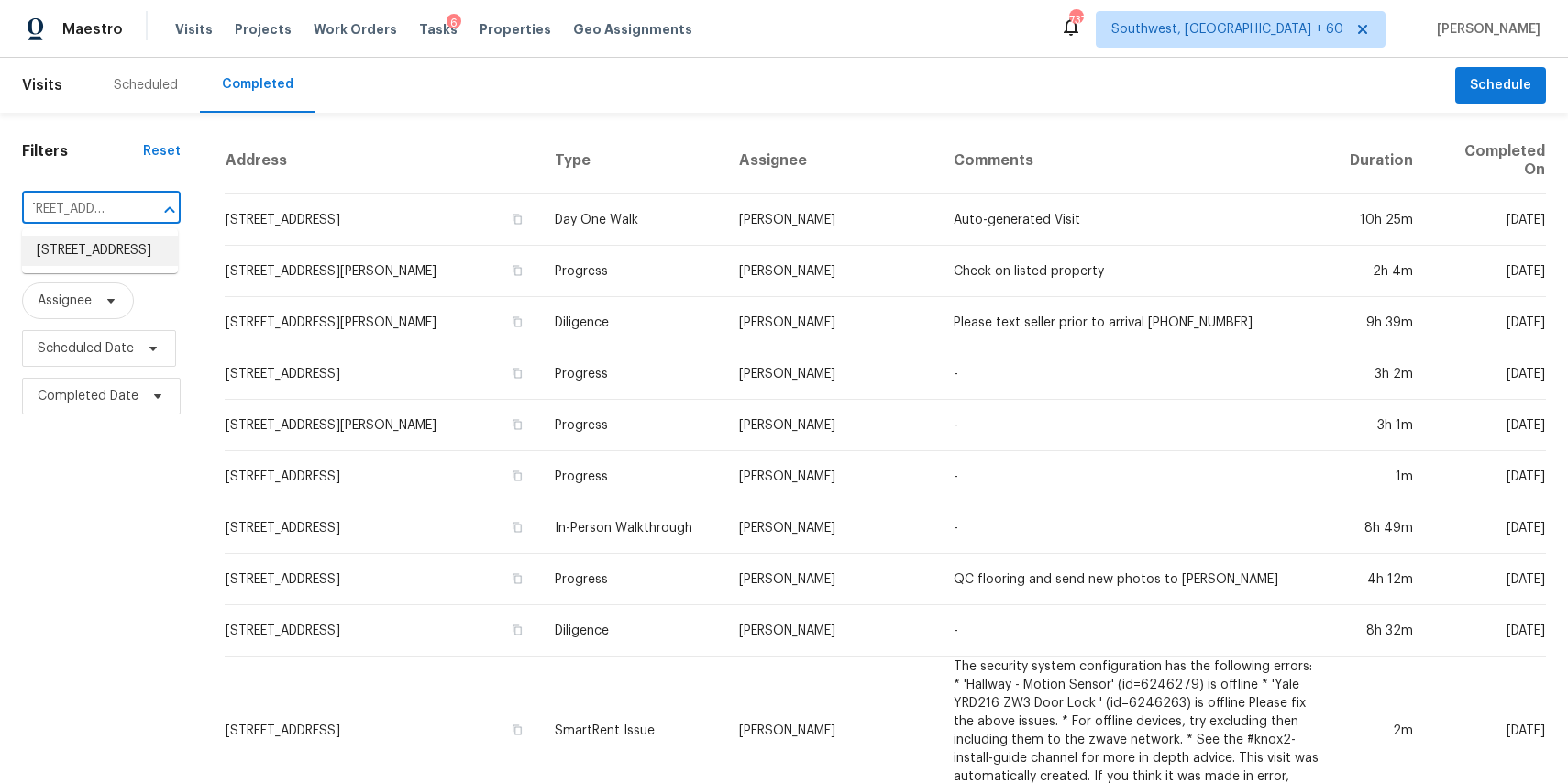
click at [120, 265] on li "[STREET_ADDRESS]" at bounding box center [100, 251] width 156 height 30
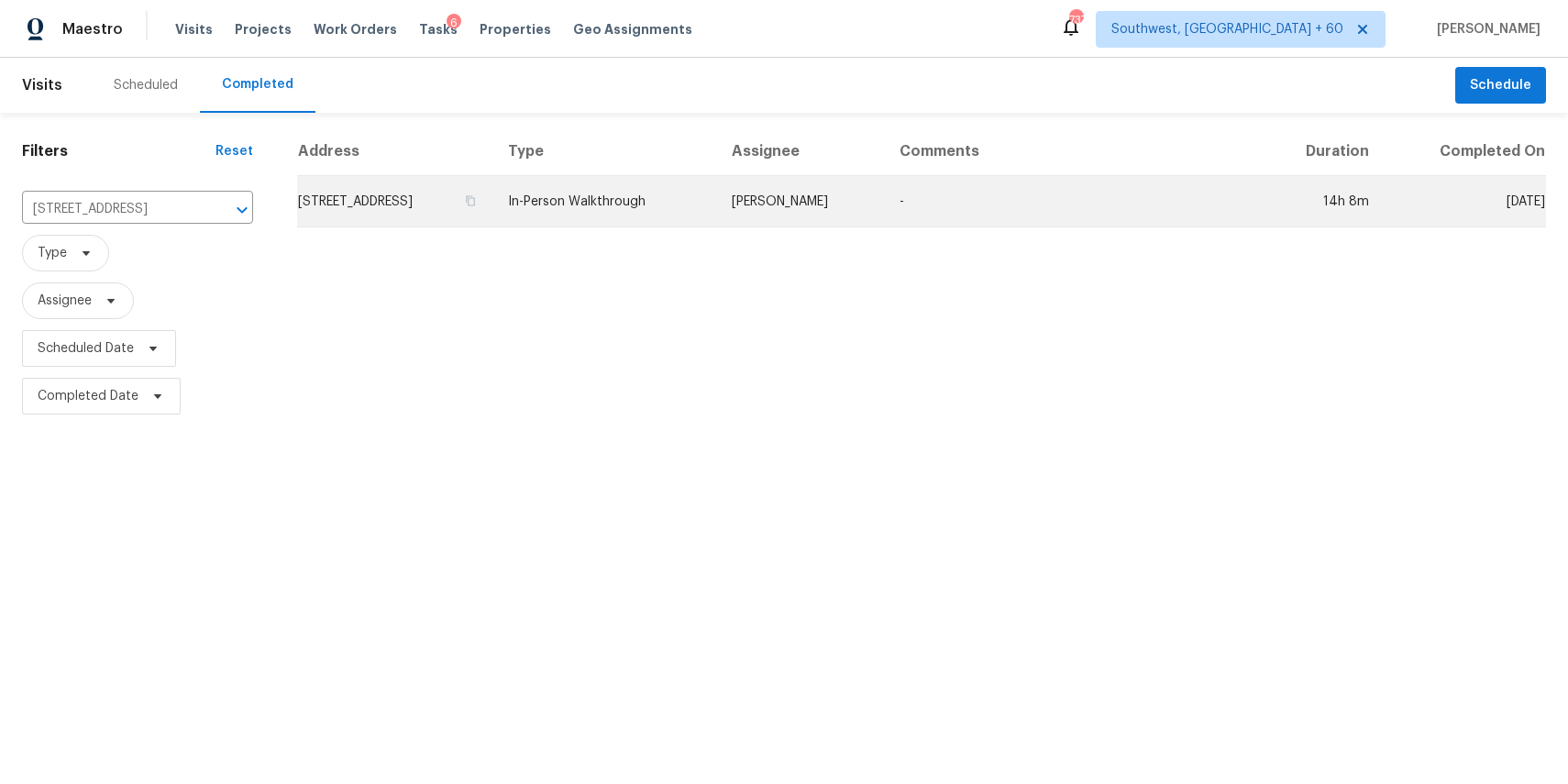
click at [717, 222] on td "In-Person Walkthrough" at bounding box center [605, 201] width 224 height 51
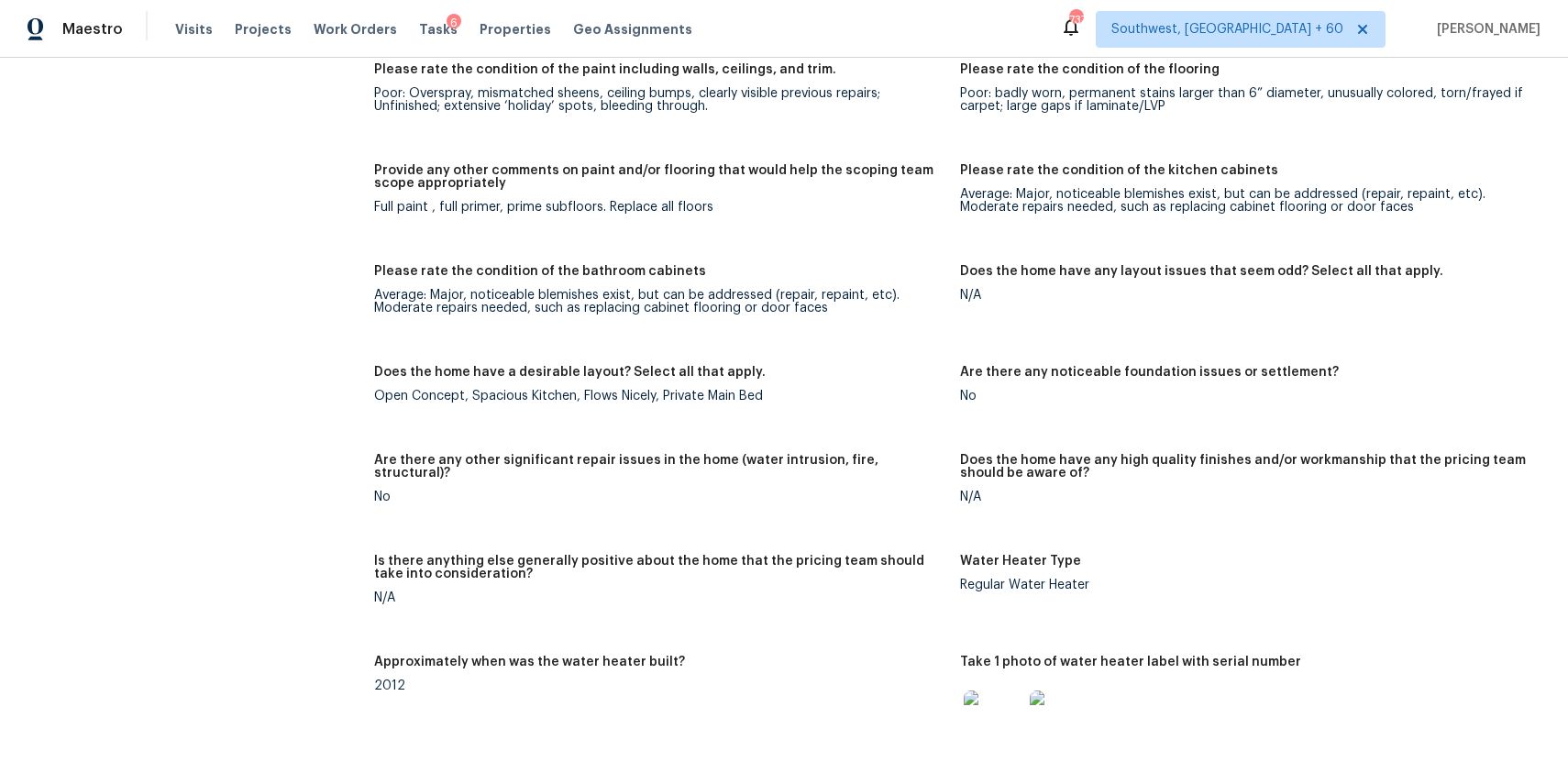
scroll to position [2939, 0]
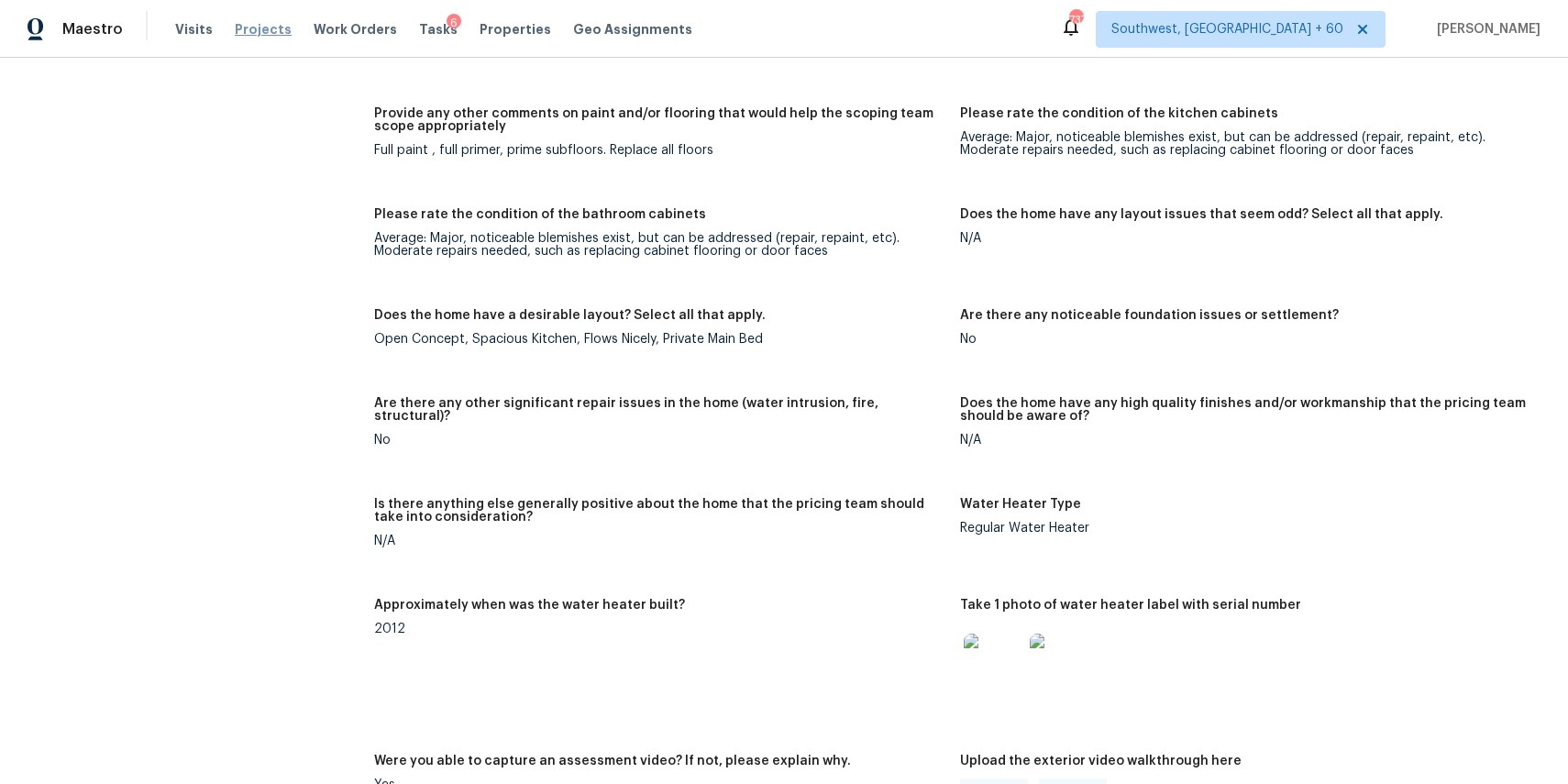
click at [275, 26] on span "Projects" at bounding box center [263, 30] width 57 height 19
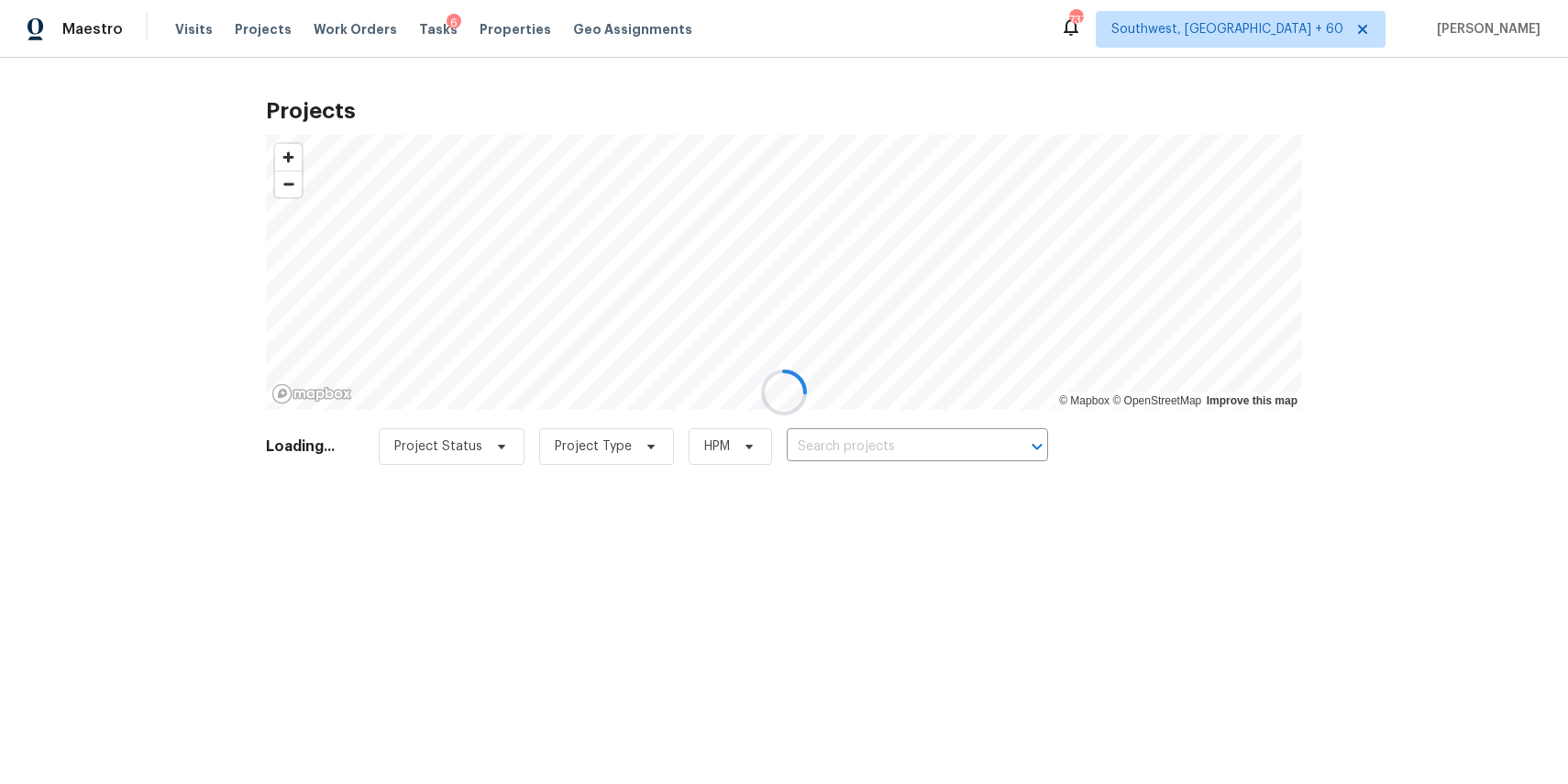
click at [187, 27] on div at bounding box center [784, 392] width 1568 height 784
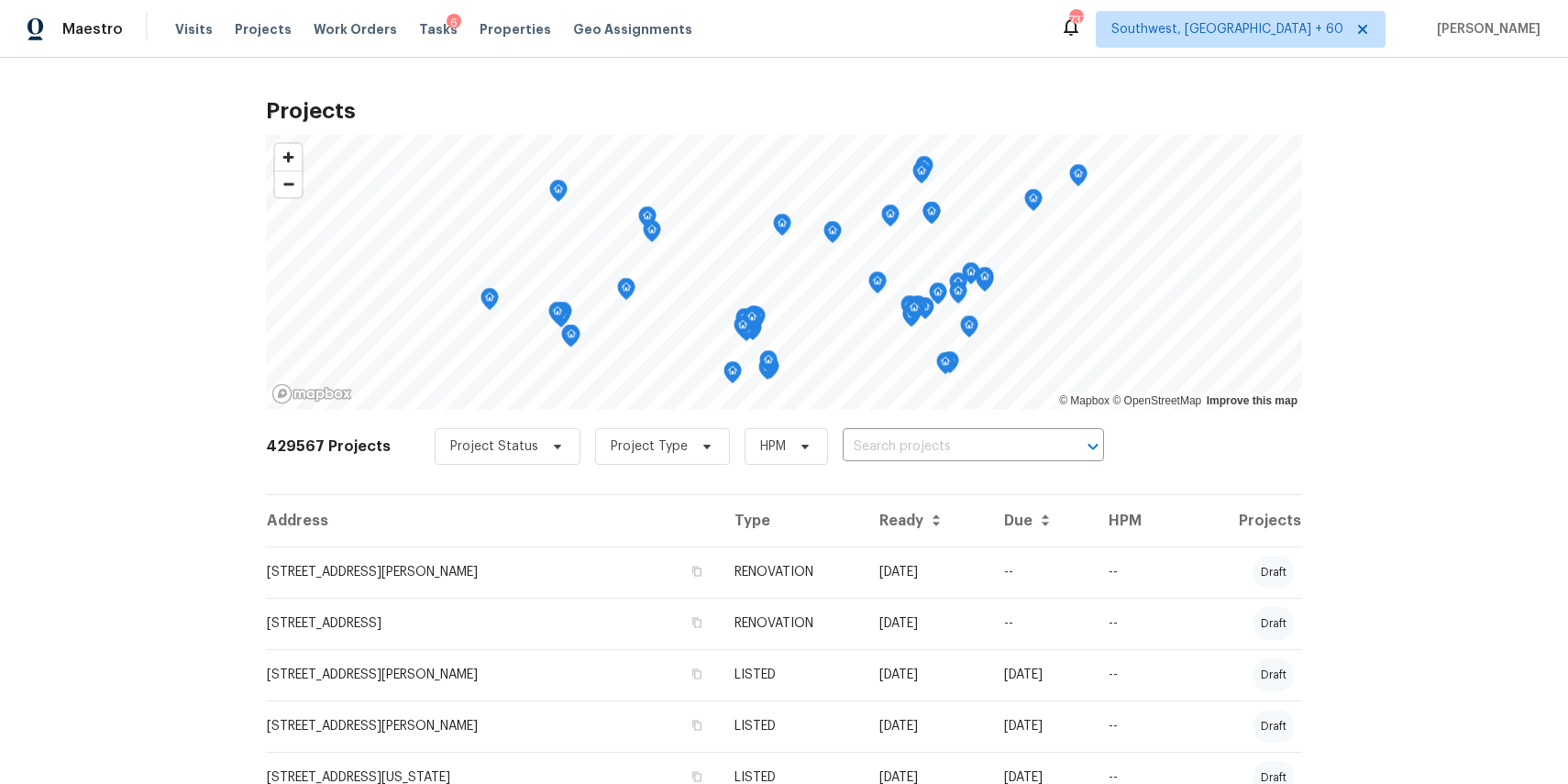
click at [184, 16] on div "Visits Projects Work Orders Tasks 6 Properties Geo Assignments" at bounding box center [445, 29] width 539 height 36
click at [195, 29] on span "Visits" at bounding box center [194, 30] width 37 height 19
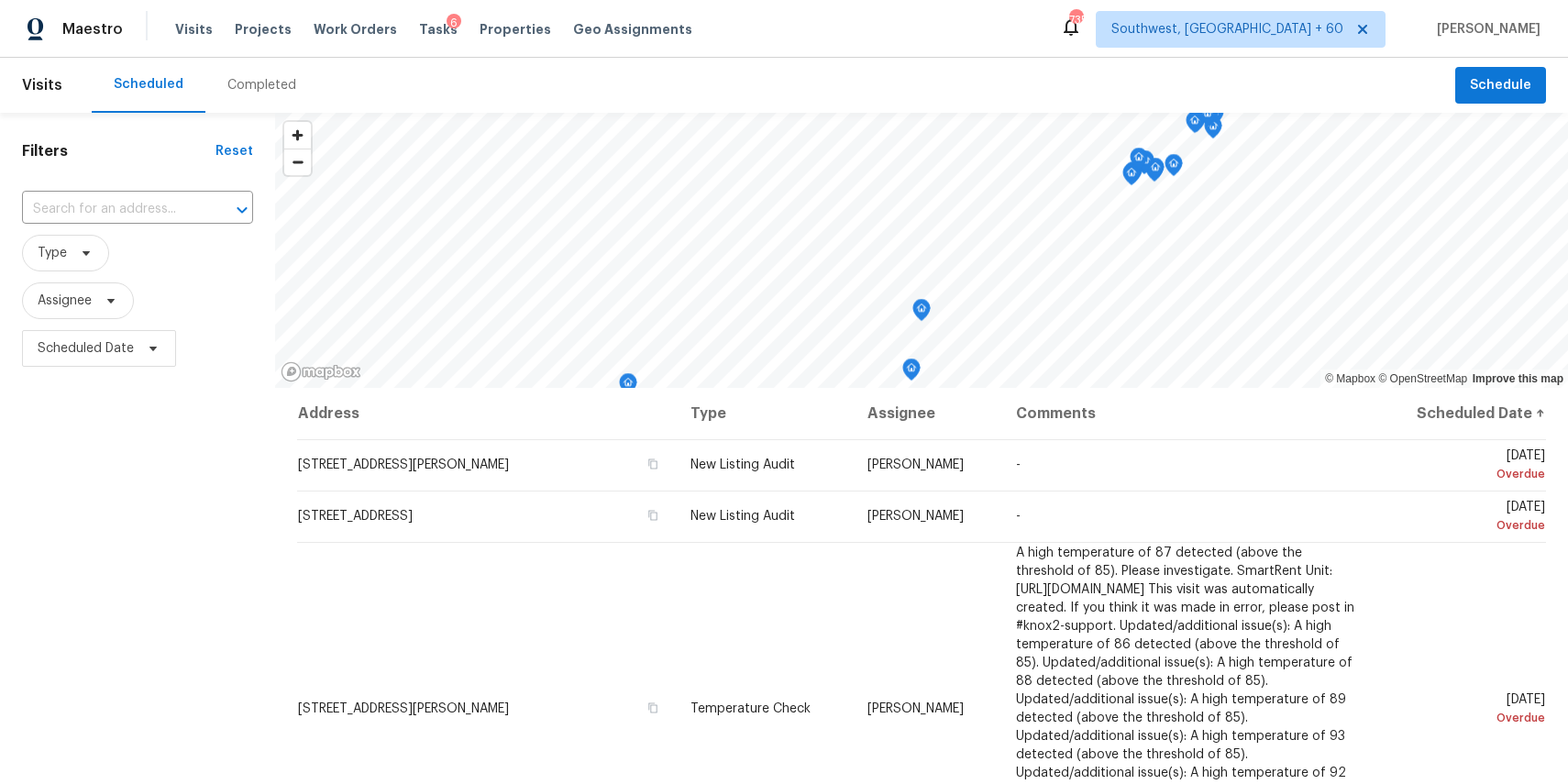
click at [236, 68] on div "Completed" at bounding box center [261, 85] width 113 height 55
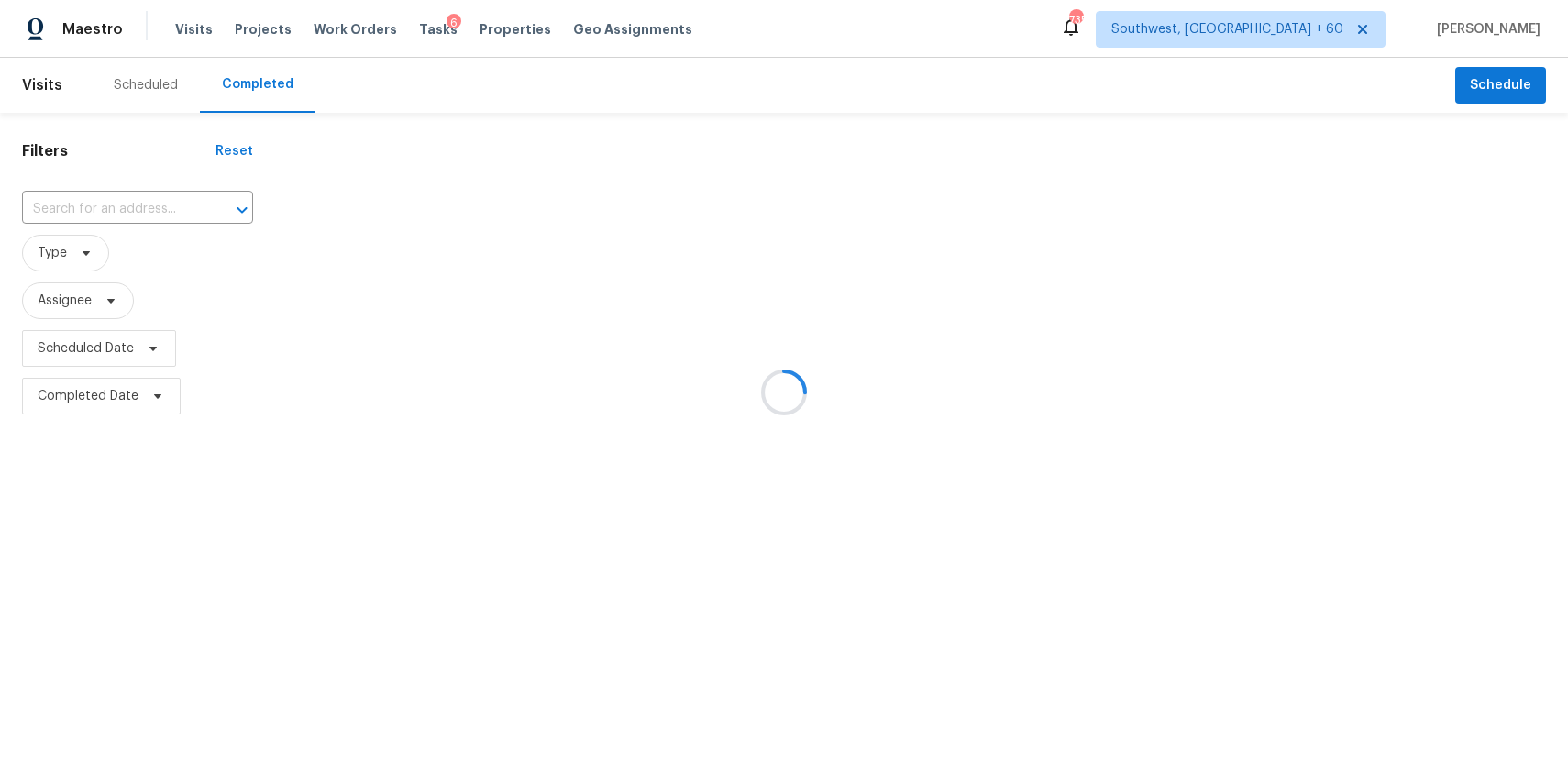
click at [163, 199] on div at bounding box center [784, 392] width 1568 height 784
click at [119, 197] on div at bounding box center [784, 392] width 1568 height 784
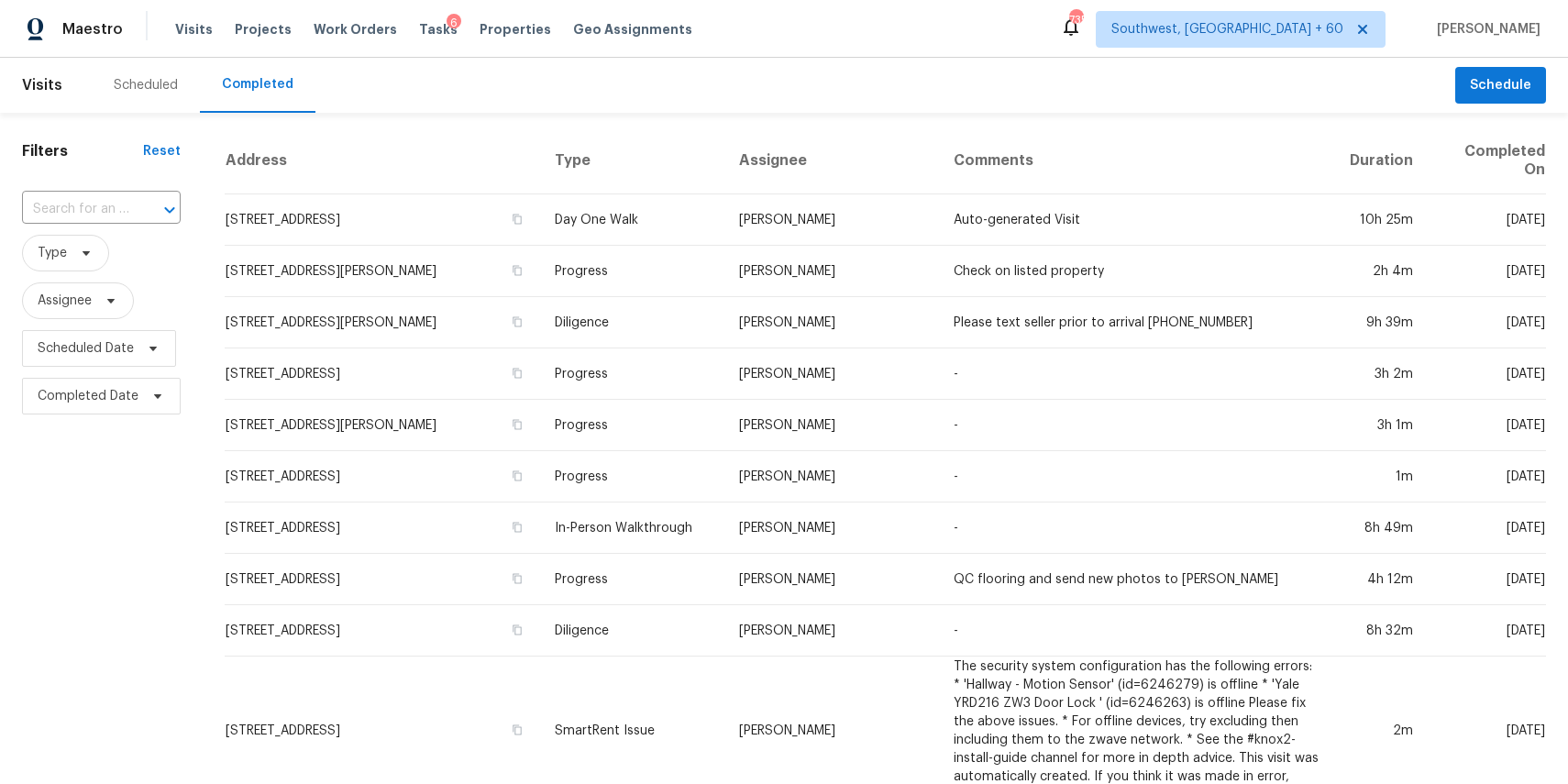
click at [116, 199] on input "text" at bounding box center [76, 209] width 107 height 28
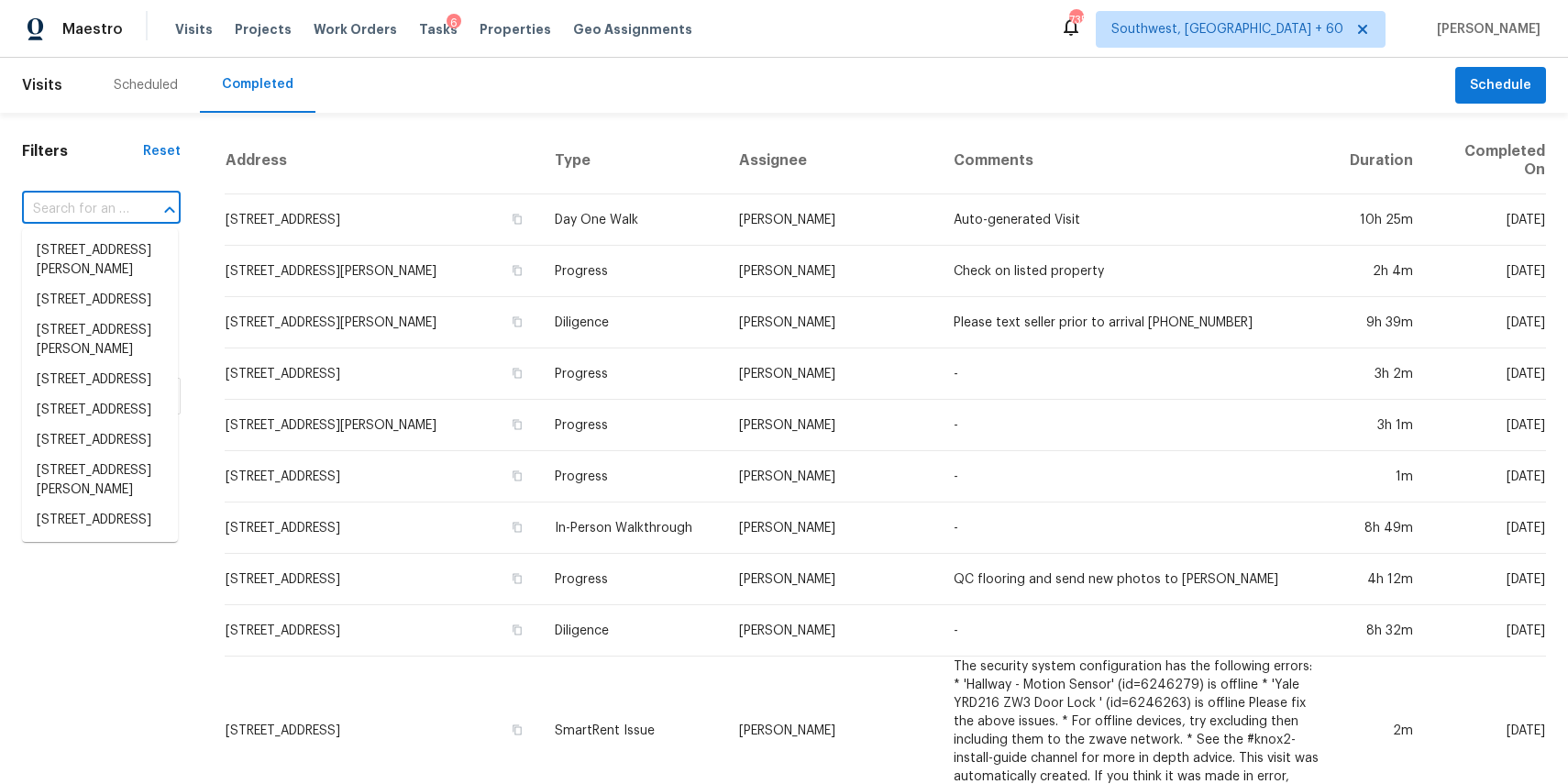
paste input "[STREET_ADDRESS]"
type input "[STREET_ADDRESS]"
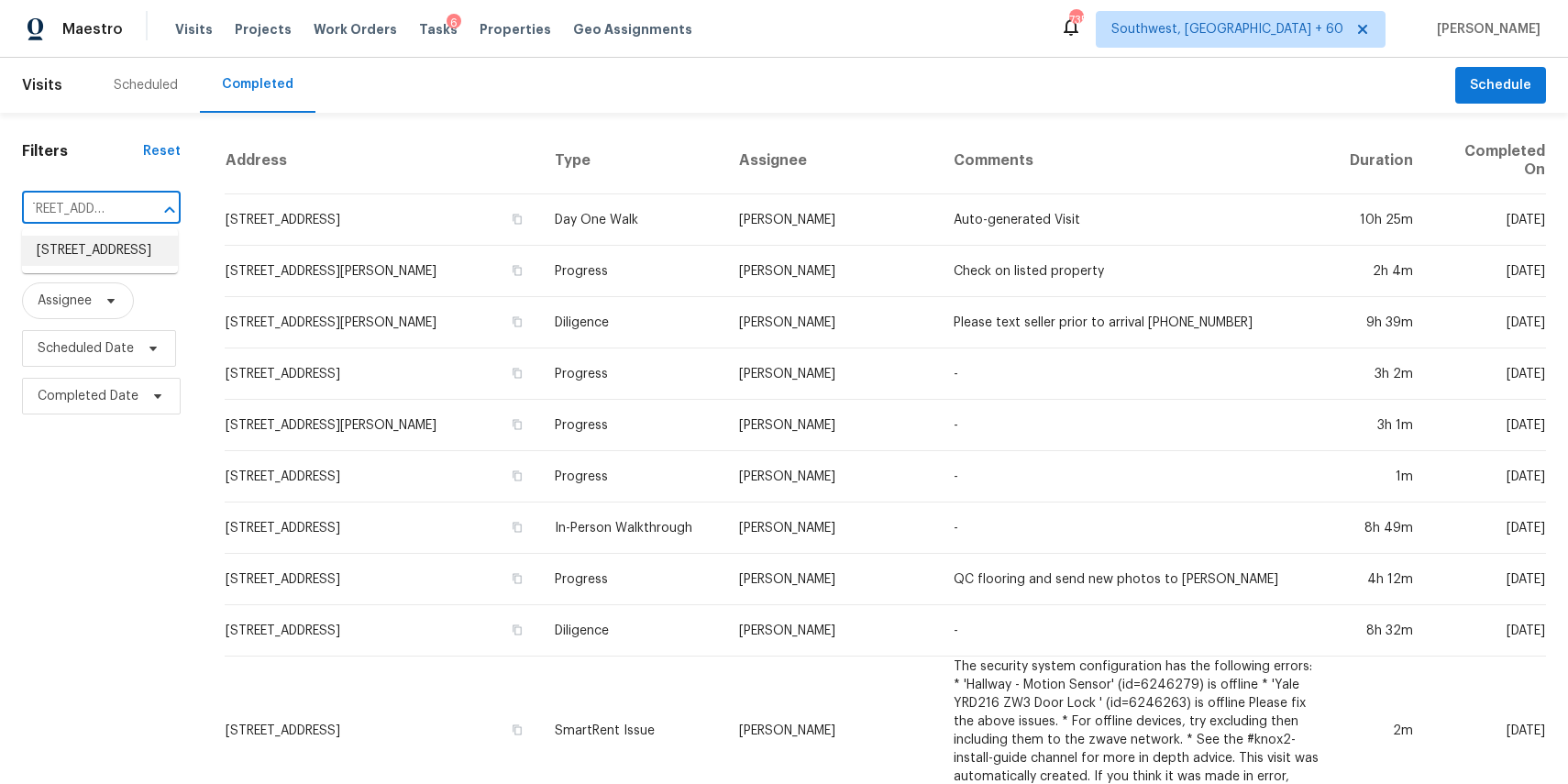
click at [100, 265] on li "[STREET_ADDRESS]" at bounding box center [100, 251] width 156 height 30
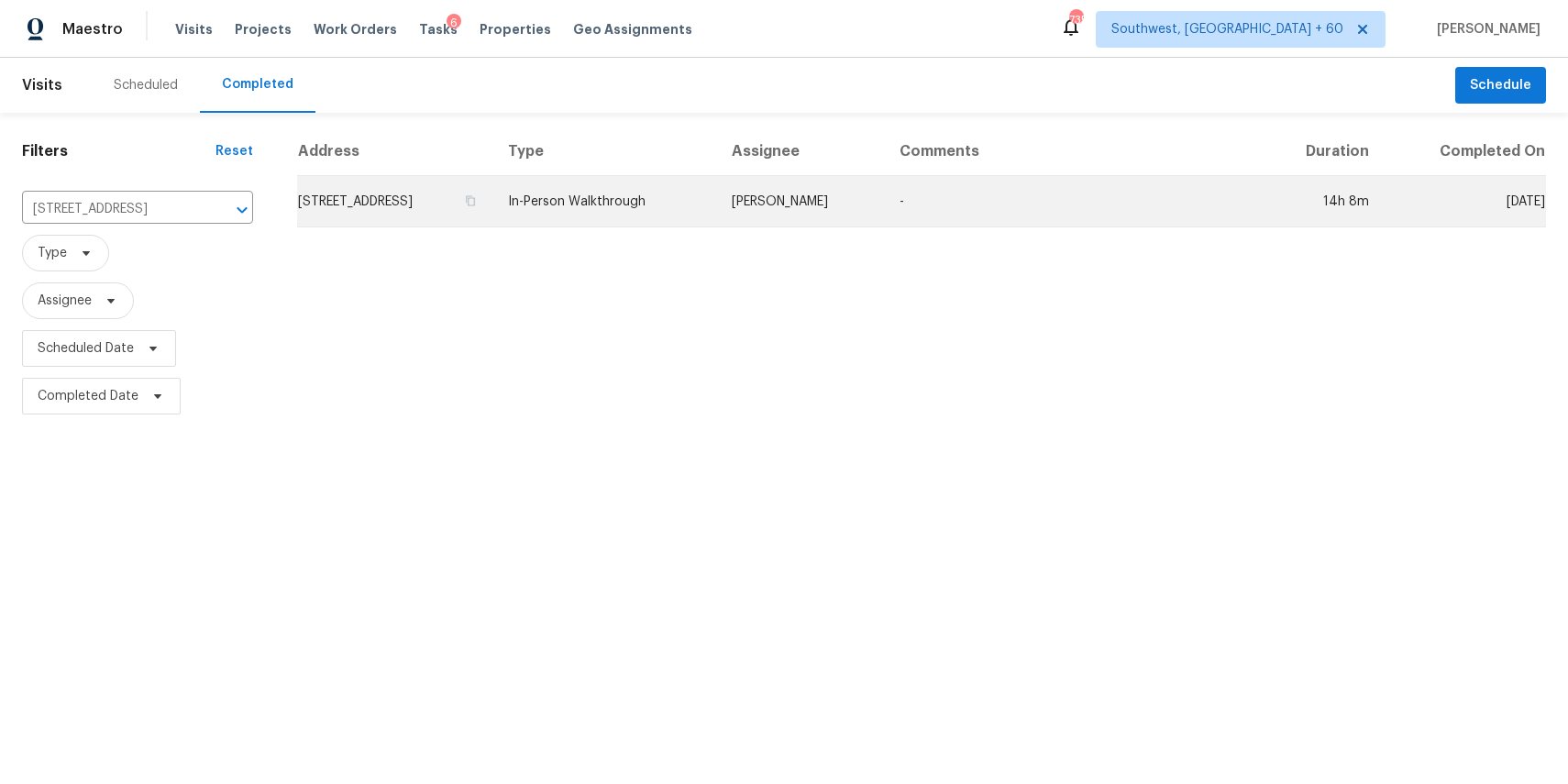
click at [829, 195] on td "[PERSON_NAME]" at bounding box center [801, 201] width 168 height 51
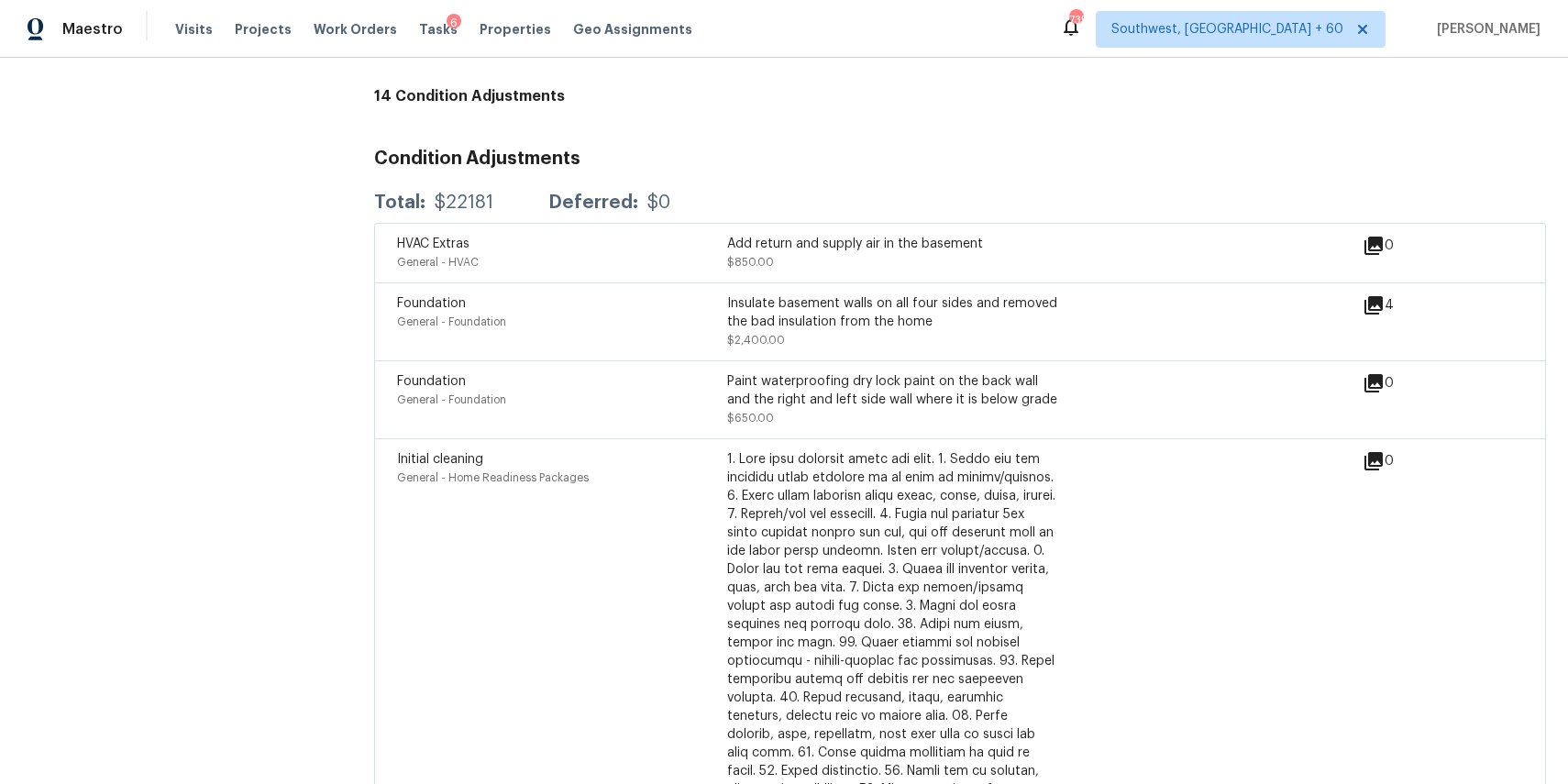
scroll to position [4291, 0]
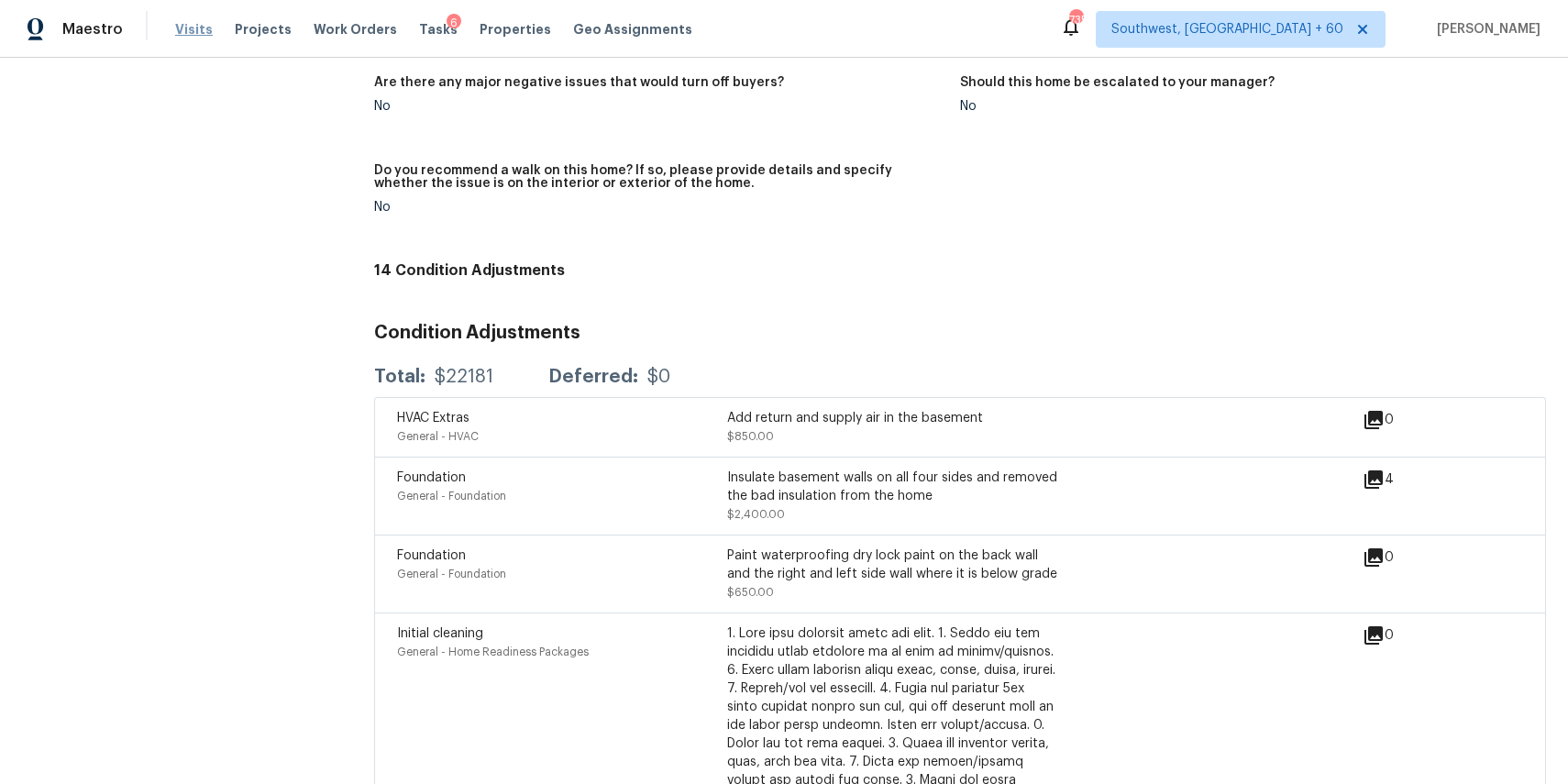
click at [179, 23] on span "Visits" at bounding box center [194, 30] width 37 height 19
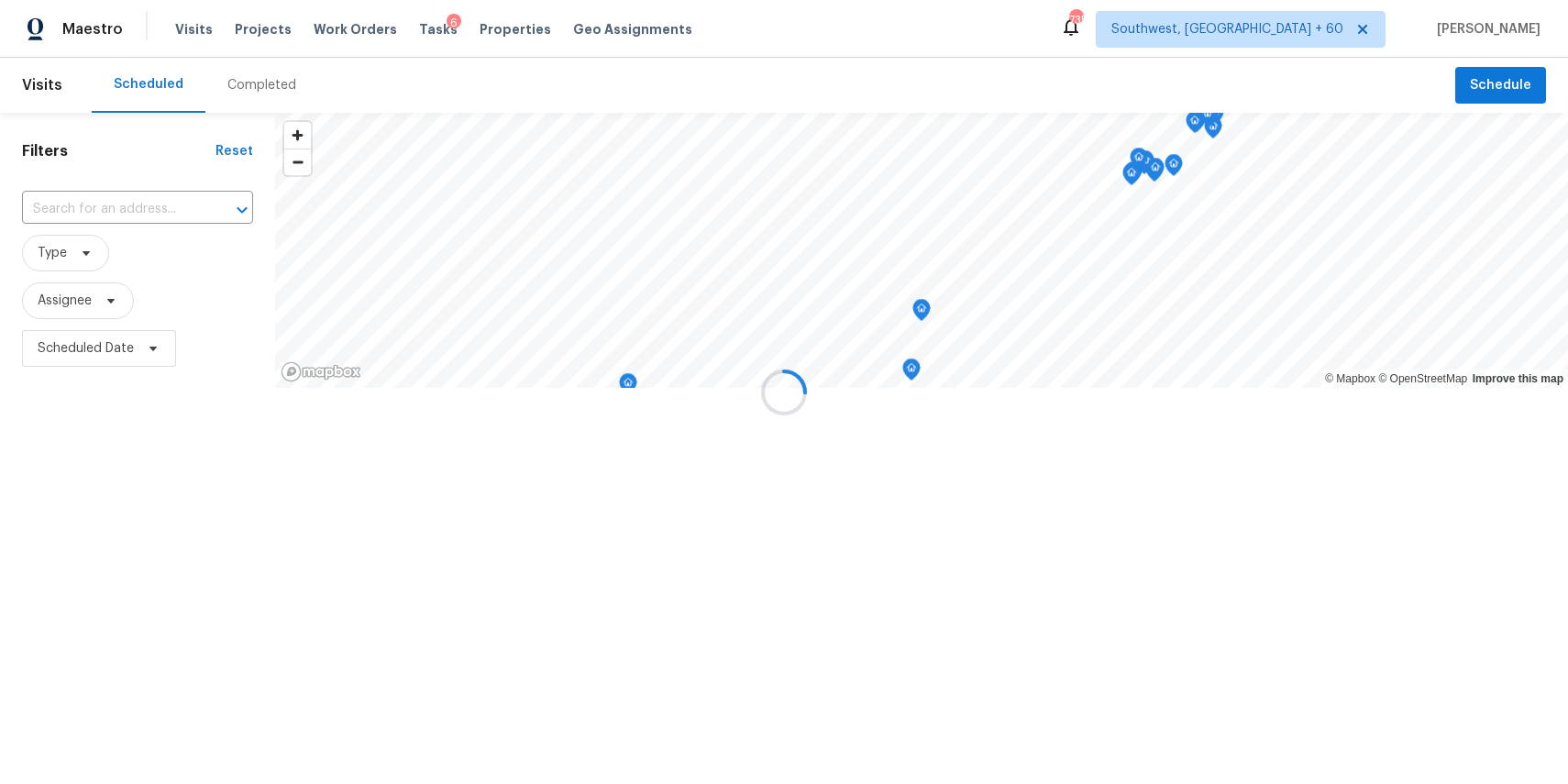
click at [243, 83] on div at bounding box center [784, 392] width 1568 height 784
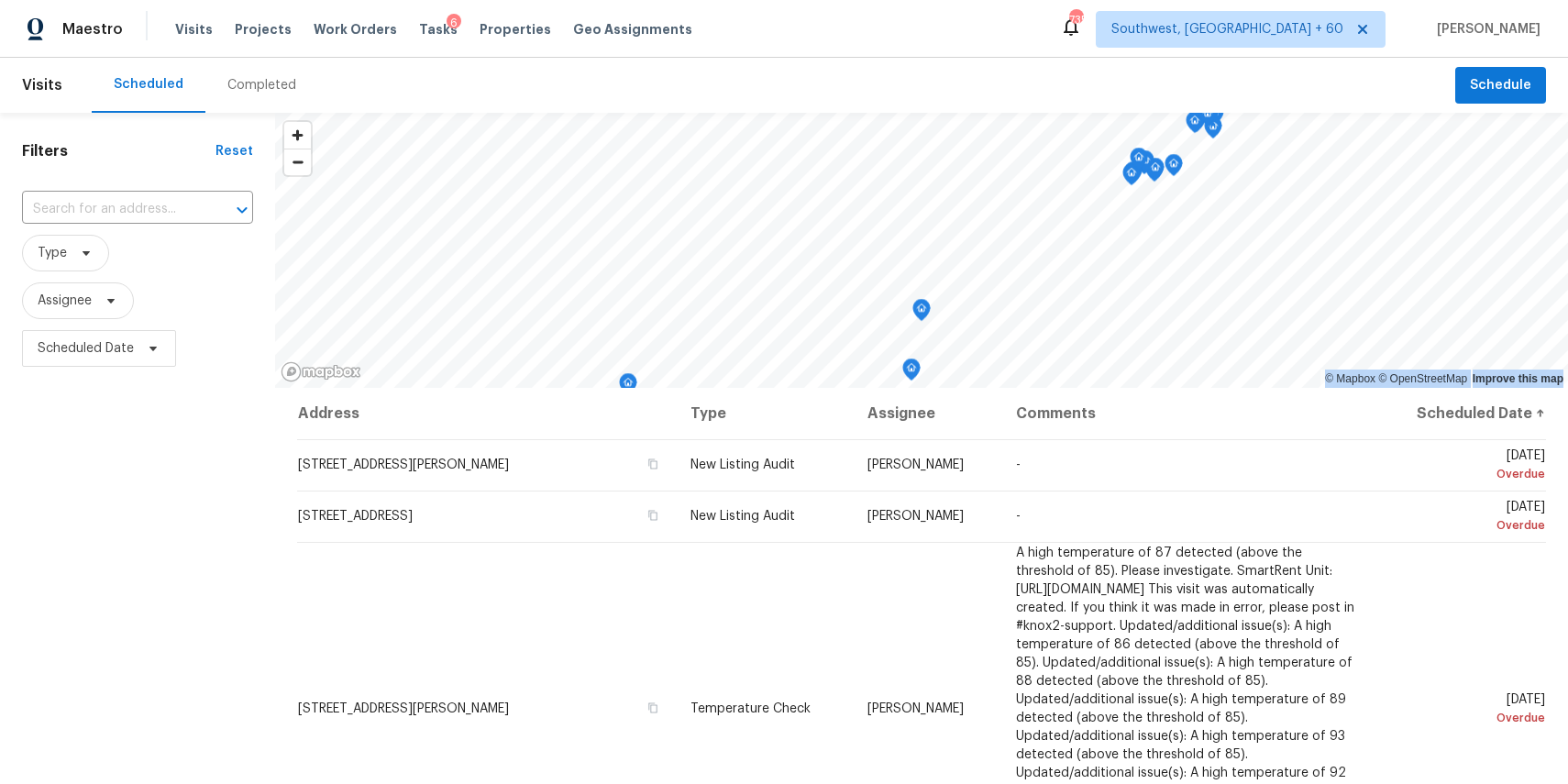
click at [243, 83] on div "Completed" at bounding box center [262, 86] width 69 height 19
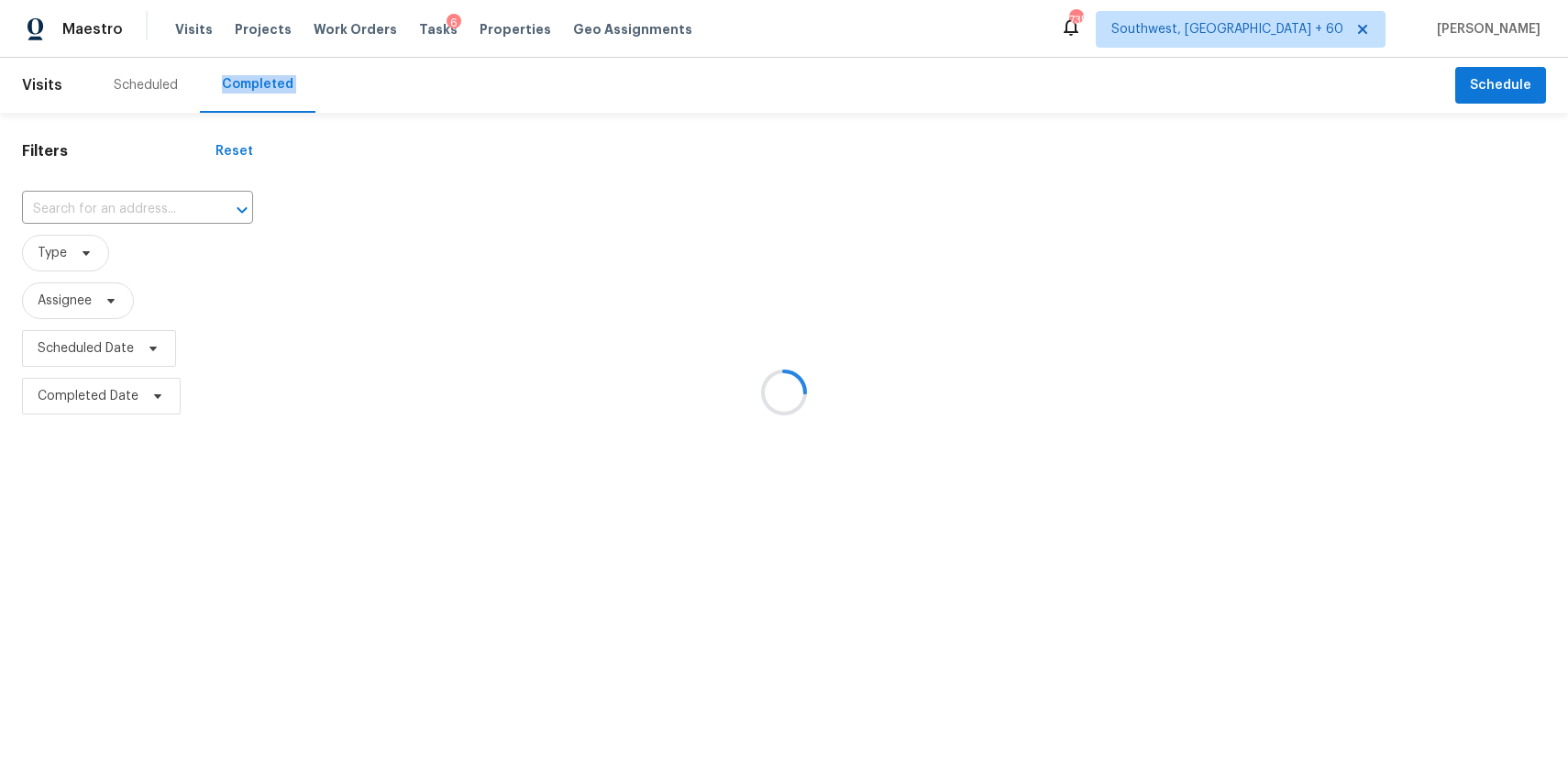
click at [249, 84] on div at bounding box center [784, 392] width 1568 height 784
click at [77, 200] on div at bounding box center [784, 392] width 1568 height 784
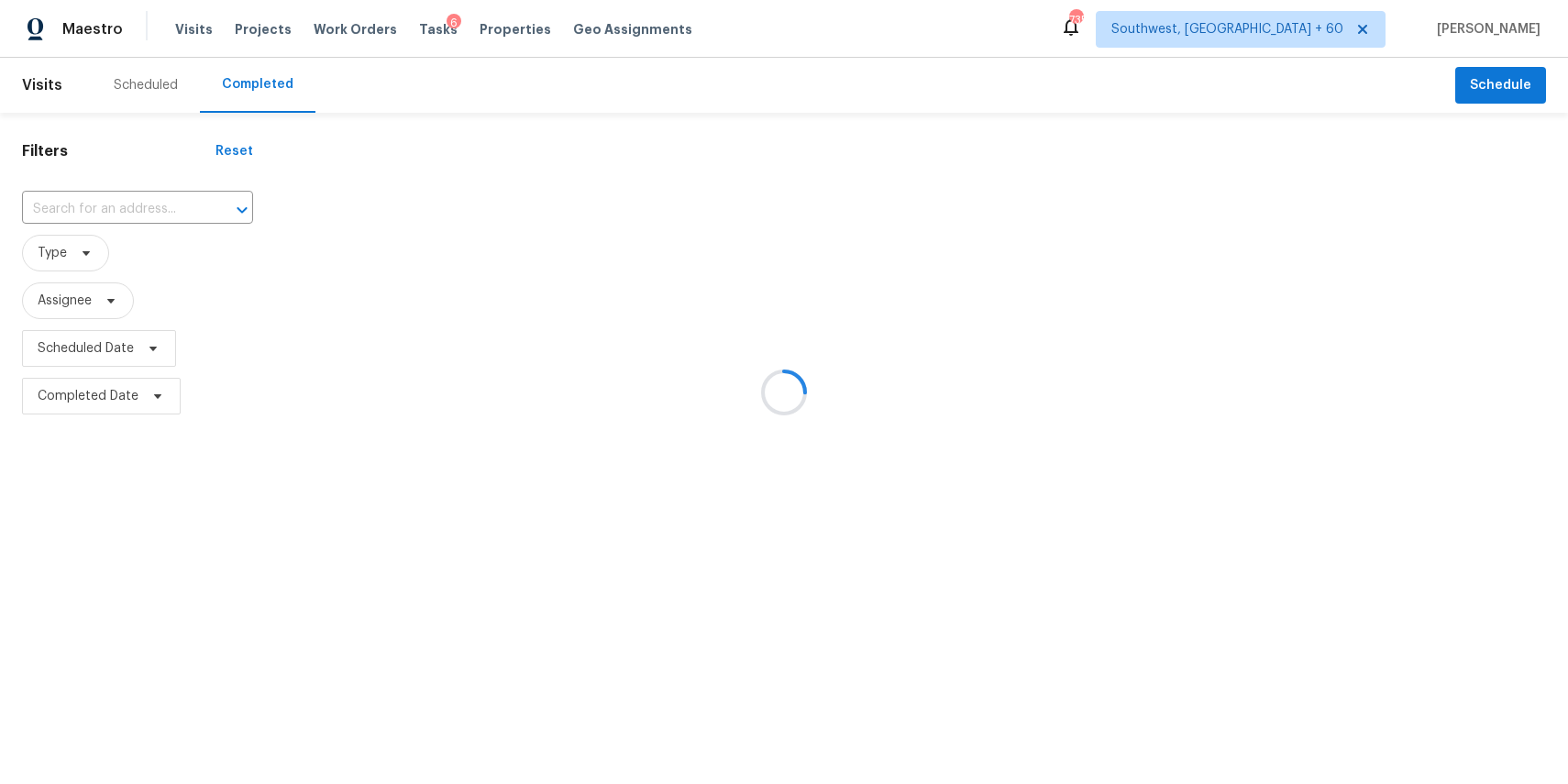
click at [77, 200] on div at bounding box center [784, 392] width 1568 height 784
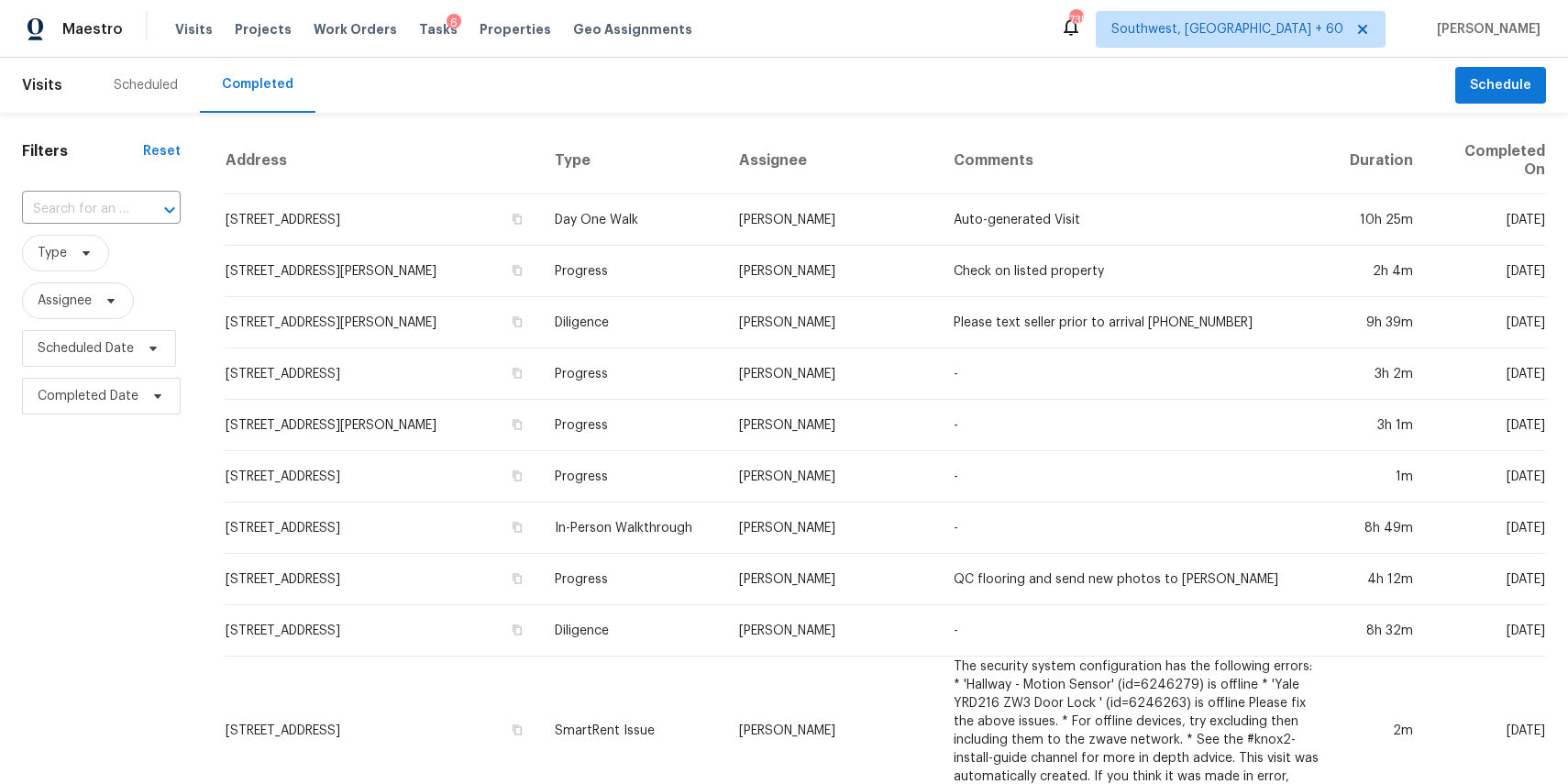
click at [77, 200] on input "text" at bounding box center [76, 209] width 107 height 28
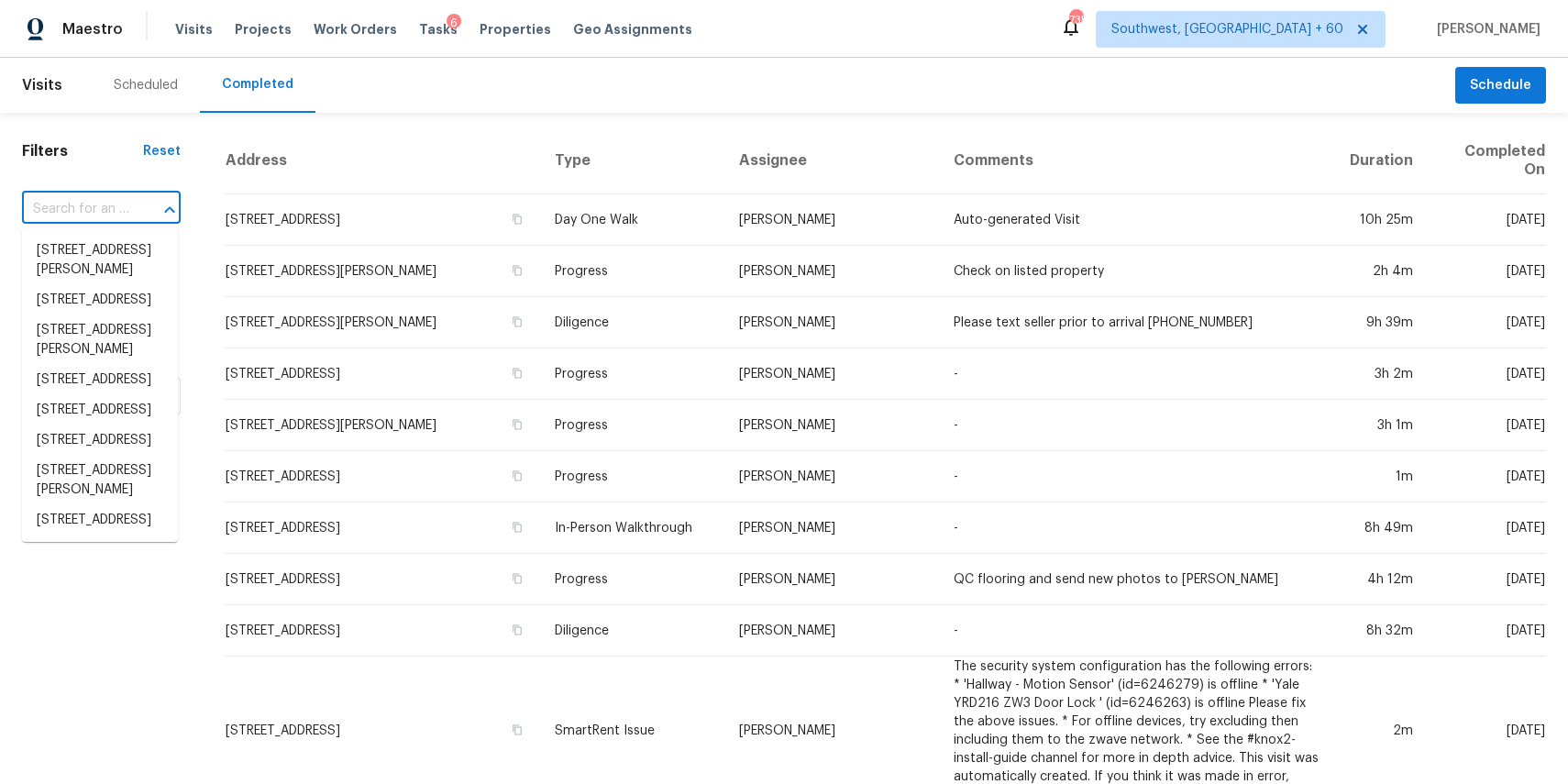
click at [77, 200] on input "text" at bounding box center [76, 209] width 107 height 28
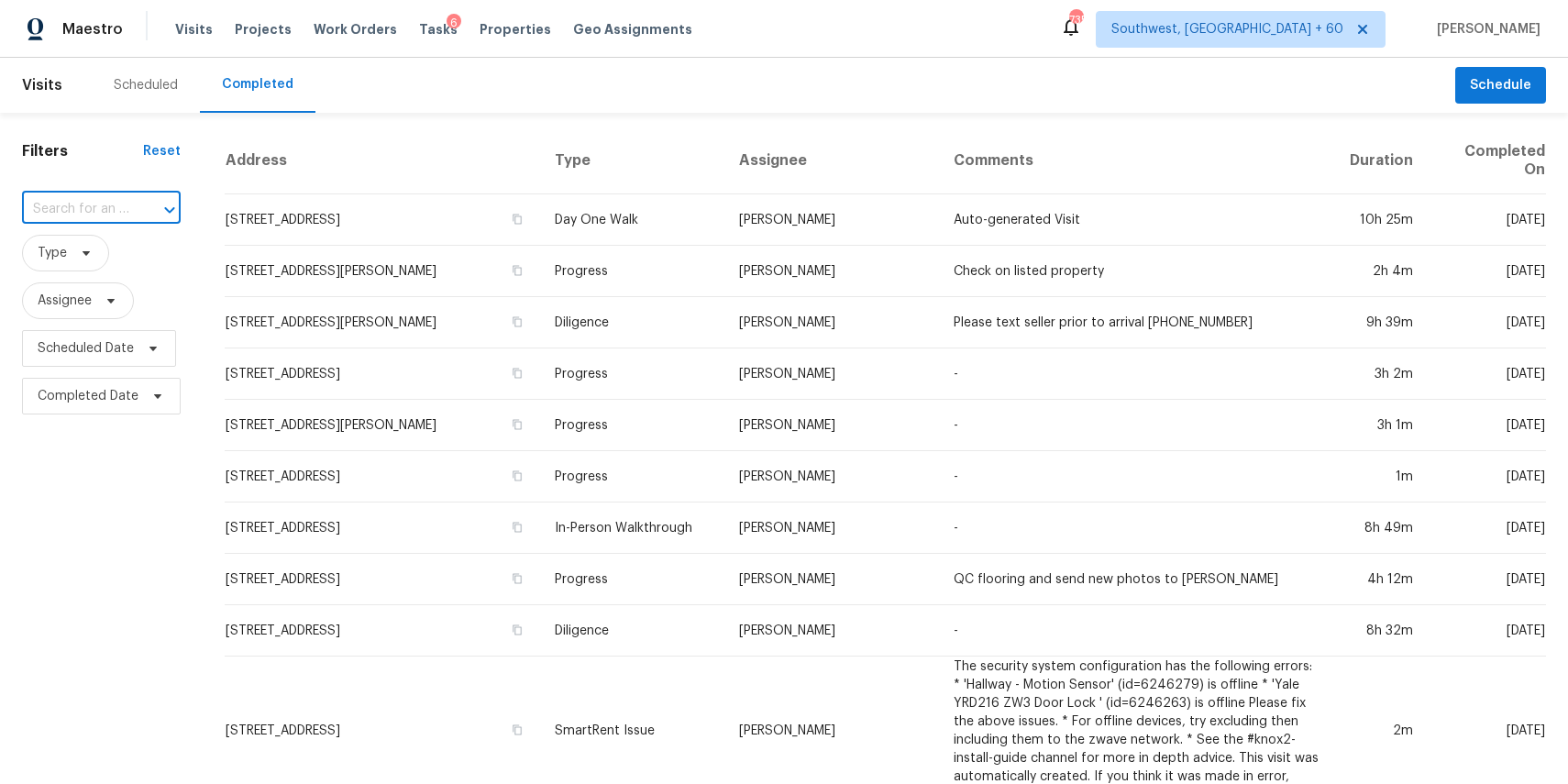
paste input "[STREET_ADDRESS]"
type input "[STREET_ADDRESS]"
click at [104, 260] on li "[STREET_ADDRESS]" at bounding box center [100, 251] width 156 height 30
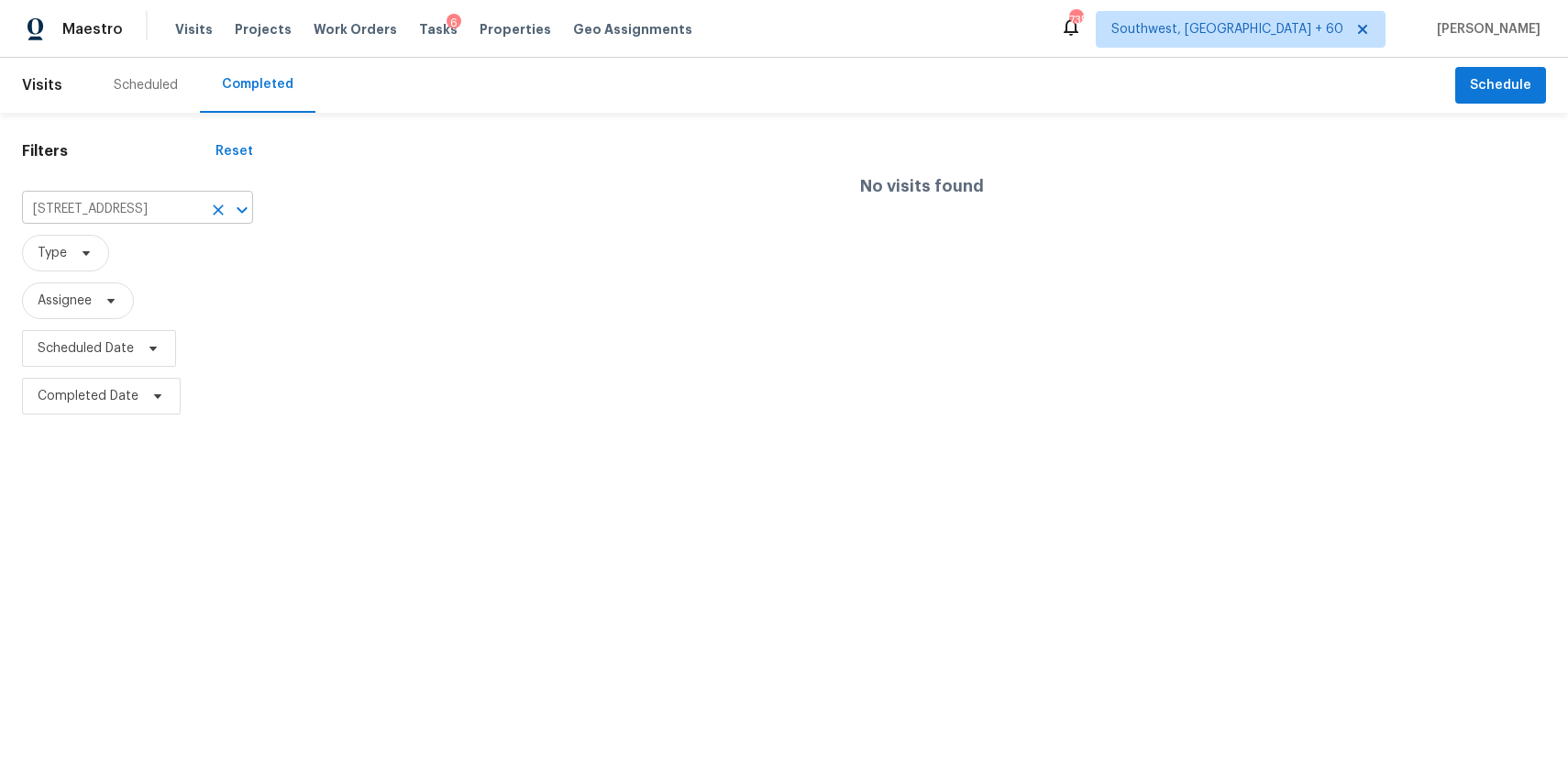
click at [157, 211] on input "[STREET_ADDRESS]" at bounding box center [112, 209] width 180 height 28
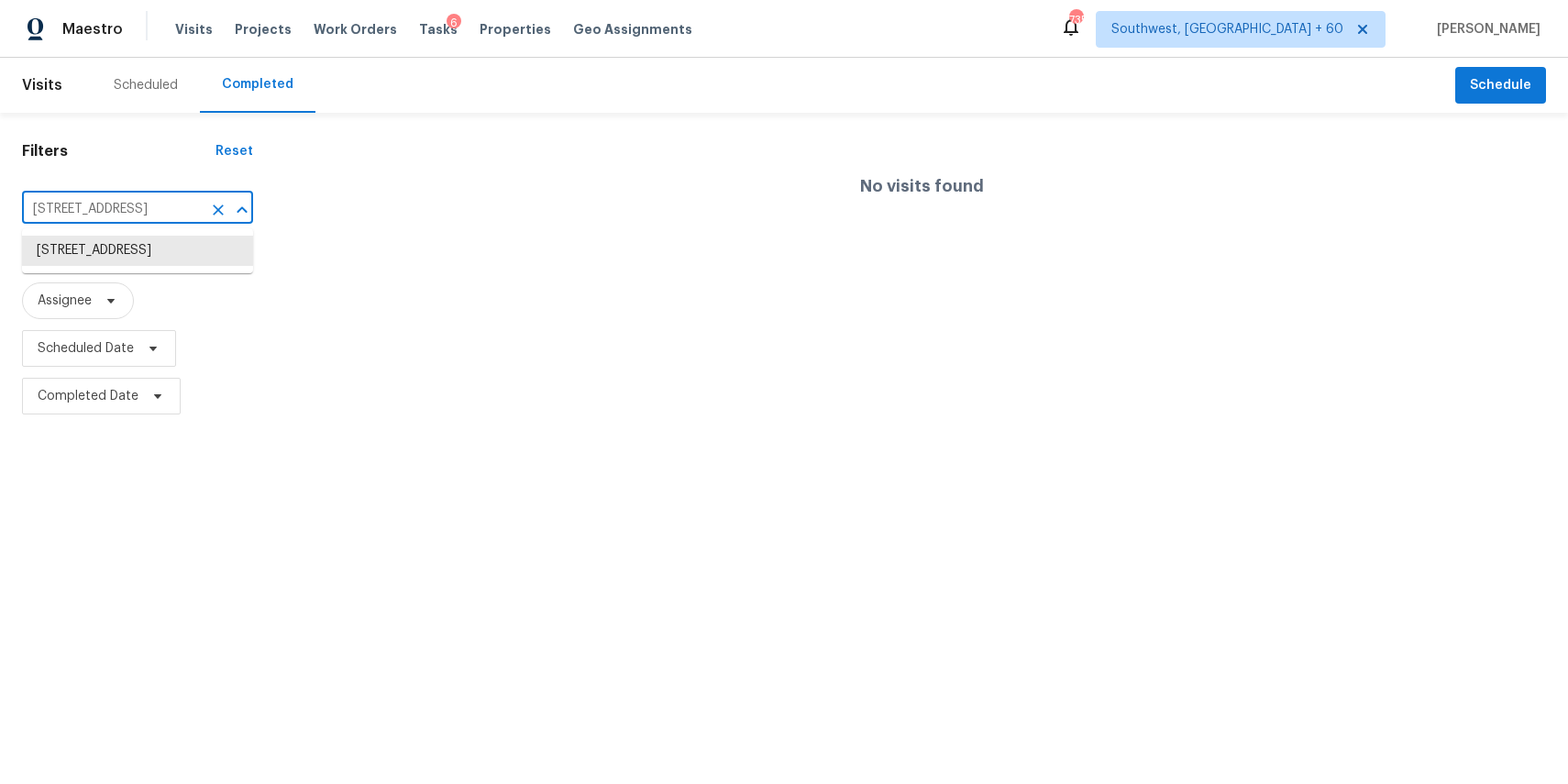
click at [157, 211] on input "[STREET_ADDRESS]" at bounding box center [112, 209] width 180 height 28
click at [148, 255] on li "[STREET_ADDRESS]" at bounding box center [138, 251] width 231 height 30
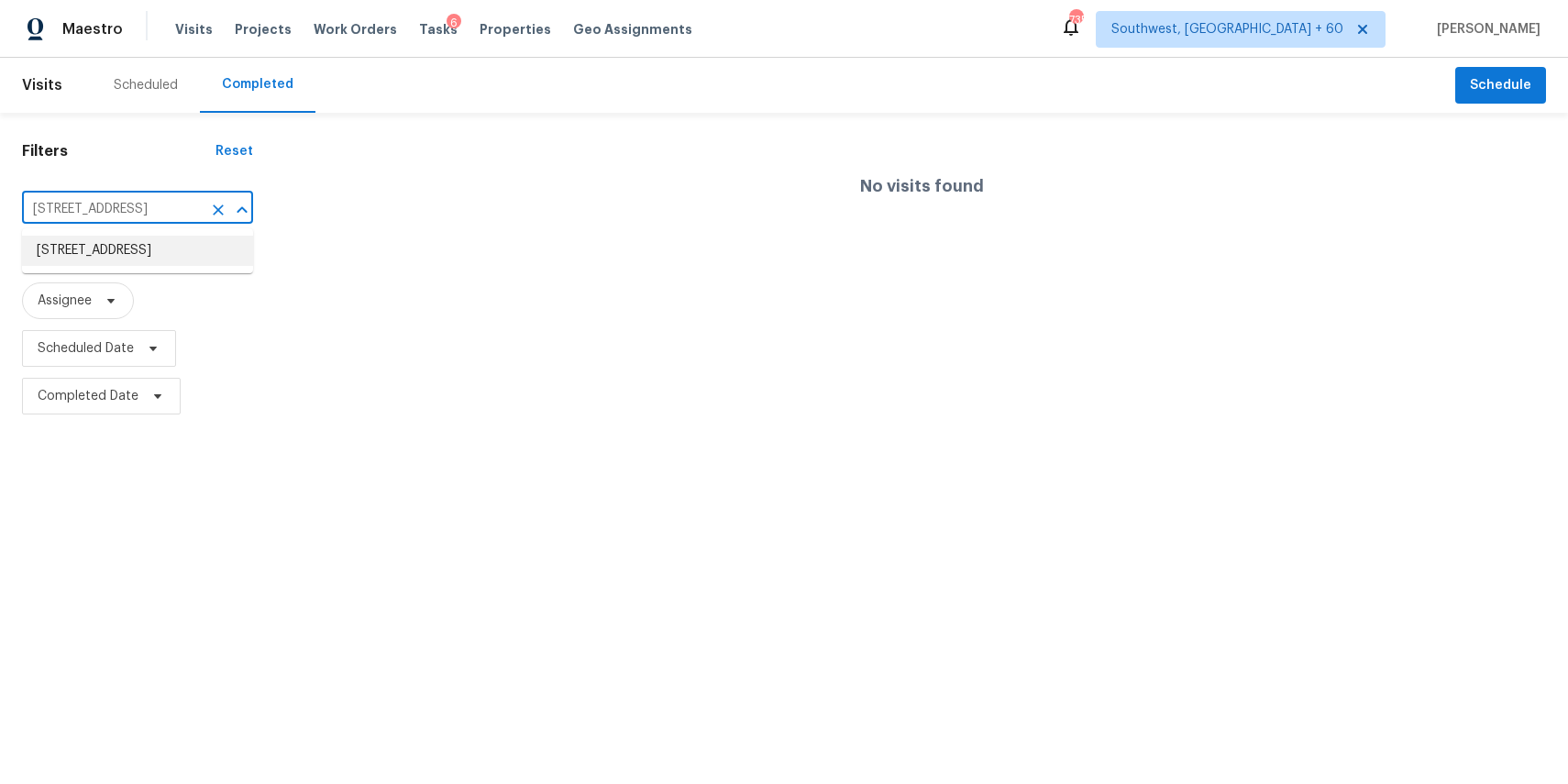
click at [198, 232] on ul "[STREET_ADDRESS]" at bounding box center [138, 251] width 231 height 45
click at [173, 266] on li "[STREET_ADDRESS]" at bounding box center [138, 251] width 231 height 30
click at [103, 203] on input "[STREET_ADDRESS]" at bounding box center [112, 209] width 180 height 28
click at [212, 212] on icon "Clear" at bounding box center [218, 210] width 19 height 19
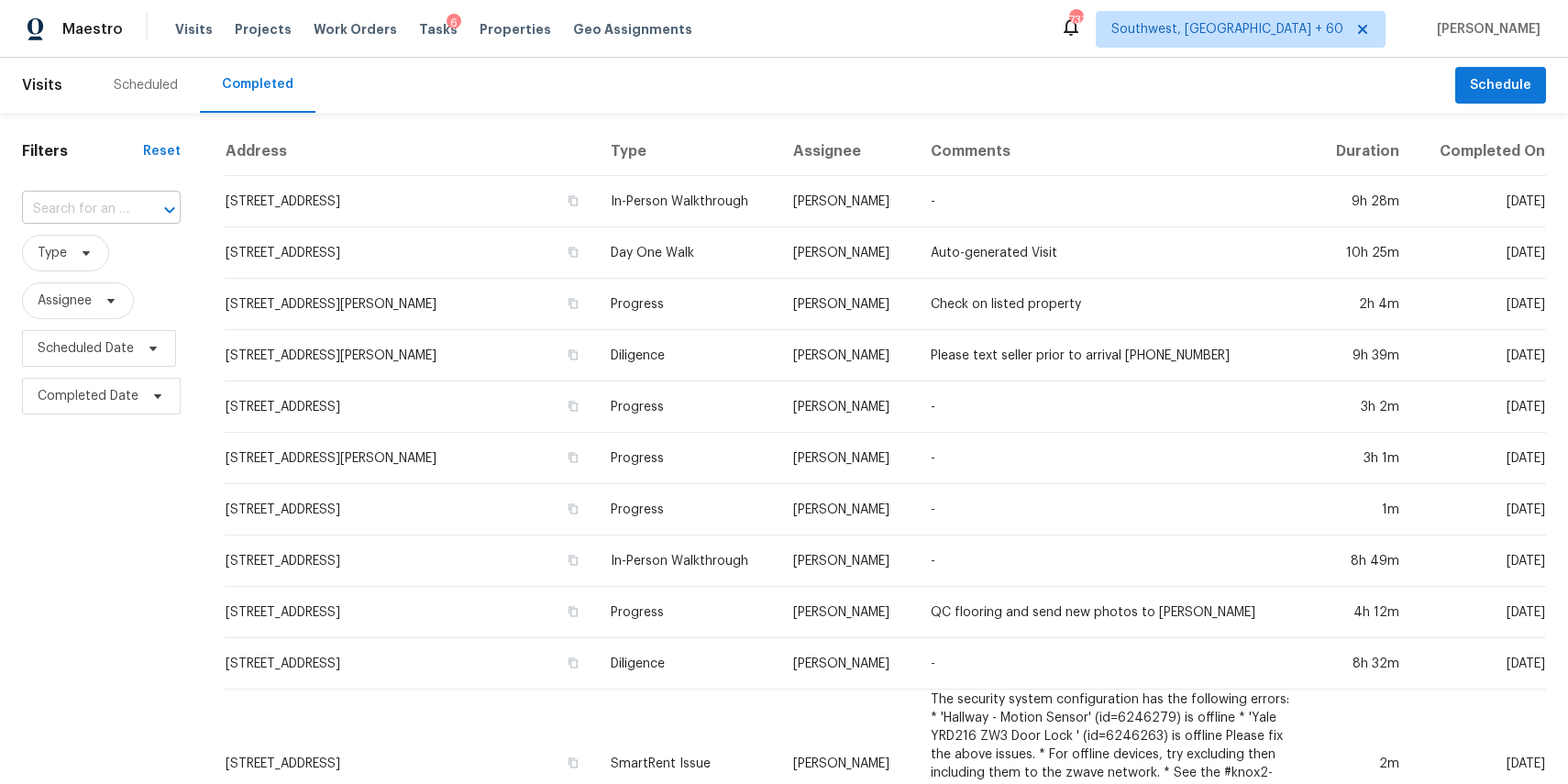
click at [76, 199] on input "text" at bounding box center [76, 209] width 107 height 28
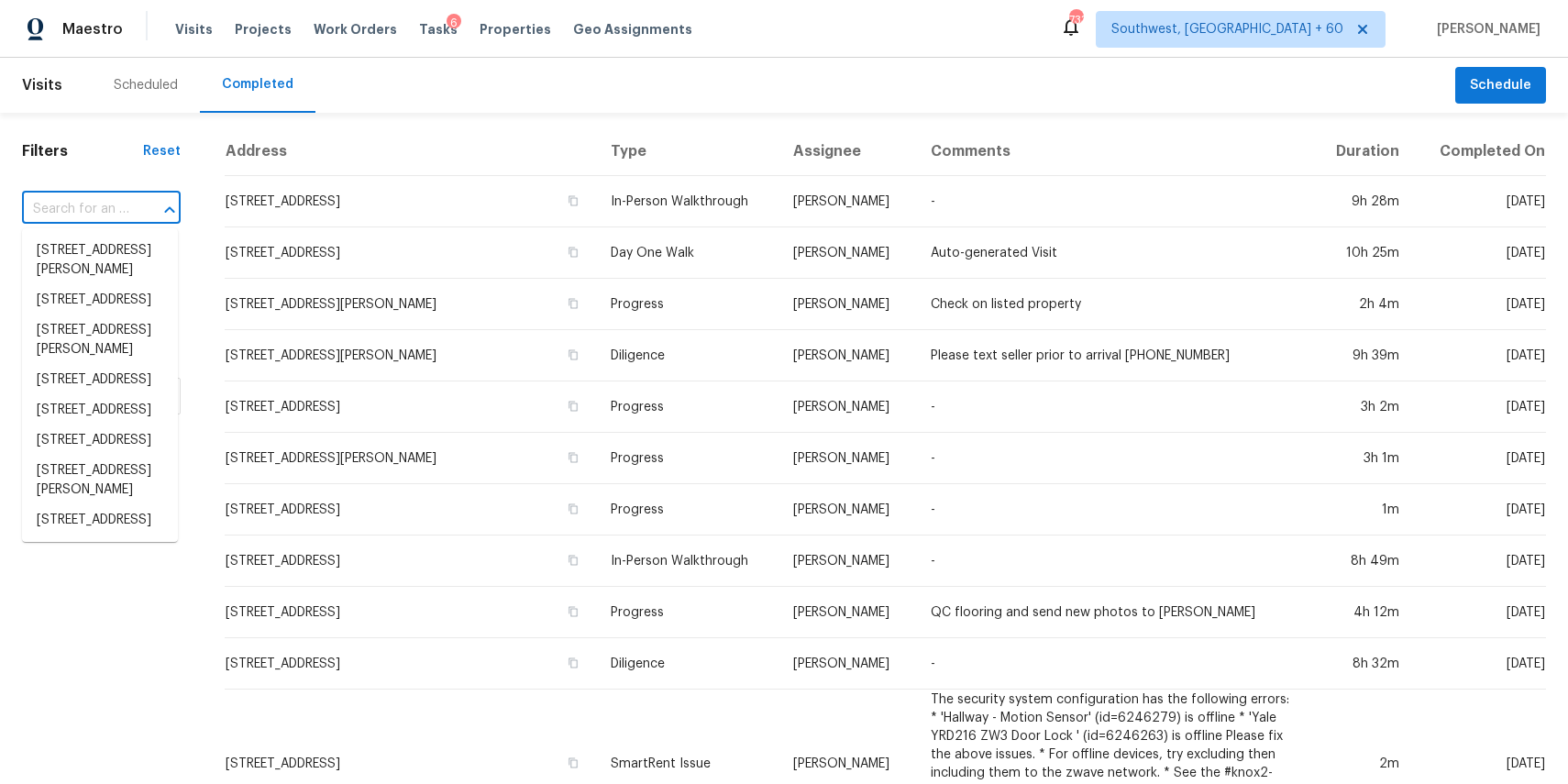
paste input "560 Sweet Stream Trce, Duluth, GA 30097"
type input "560 Sweet Stream Trce, Duluth, GA 30097"
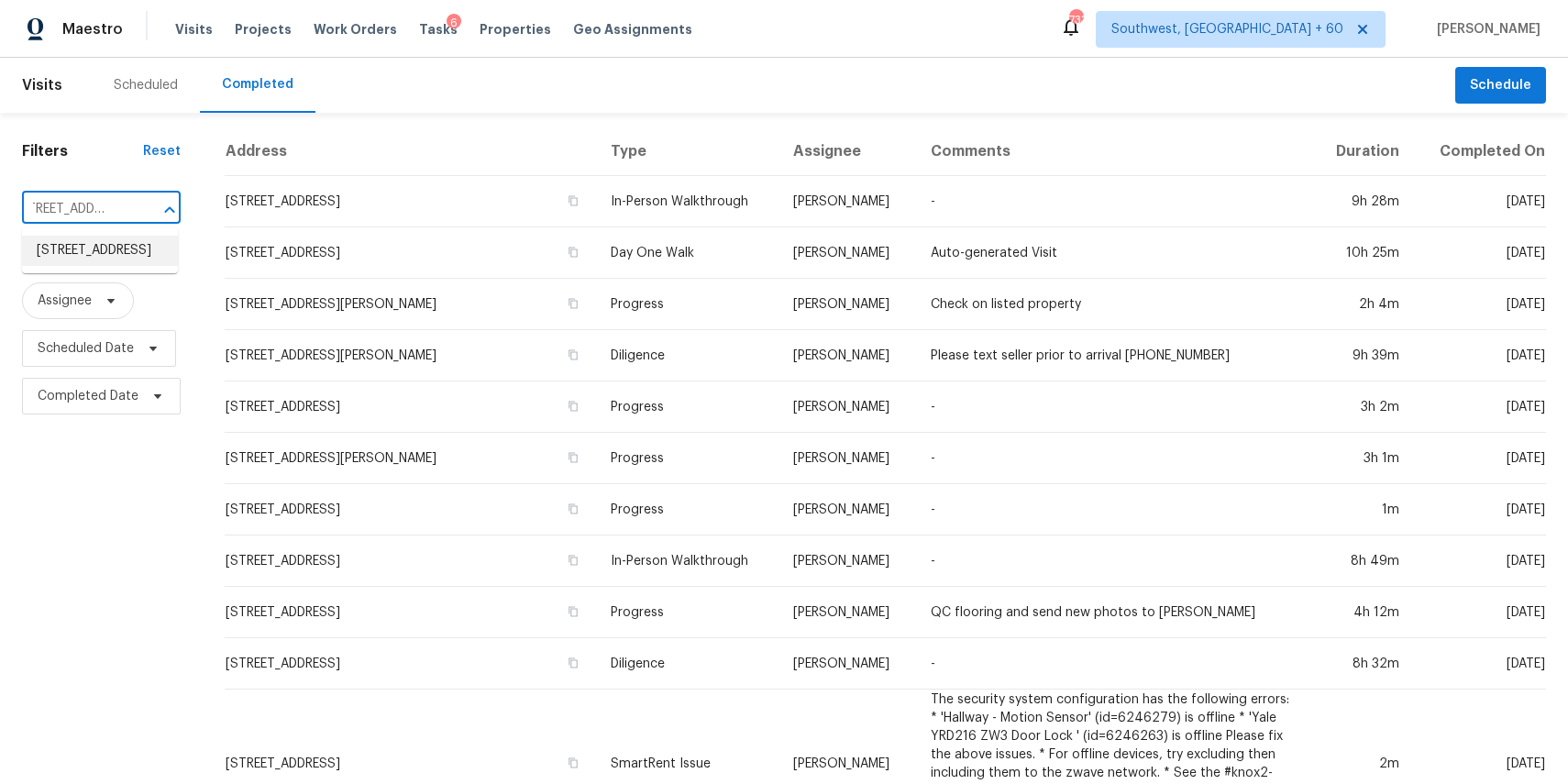
click at [99, 266] on li "560 Sweet Stream Trce, Duluth, GA 30097" at bounding box center [100, 251] width 156 height 30
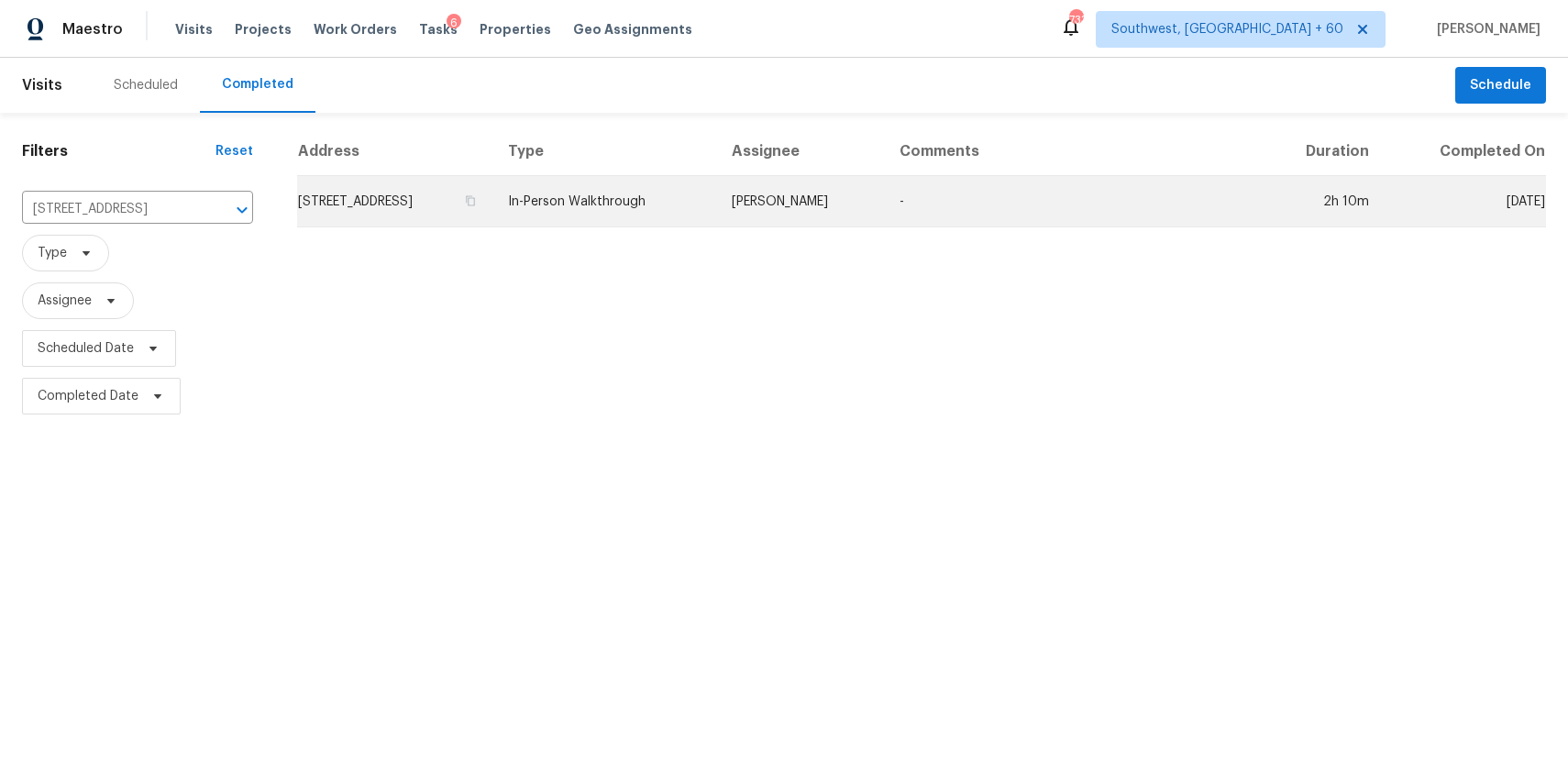
click at [803, 190] on td "Scott Smathers" at bounding box center [801, 201] width 168 height 51
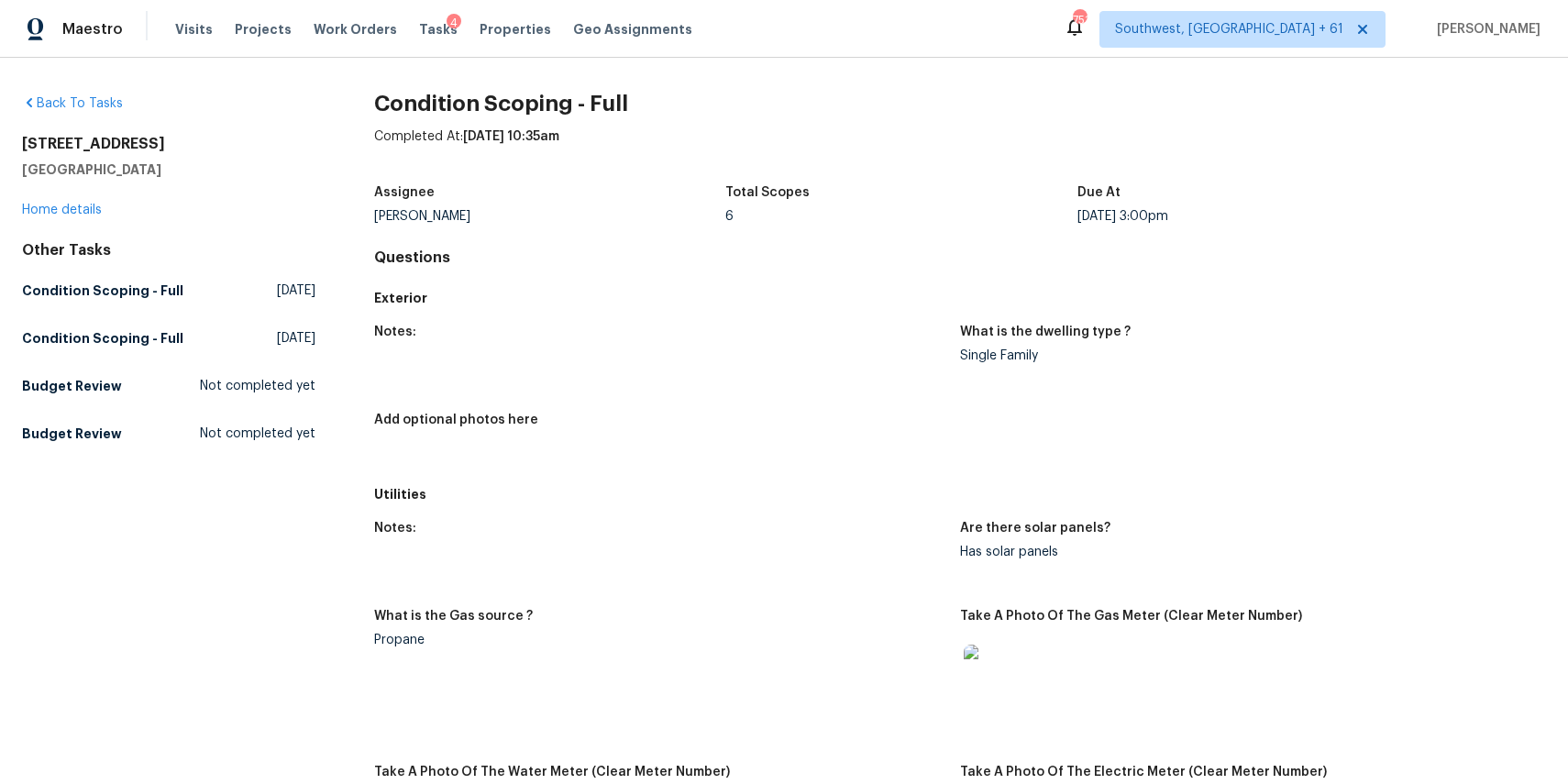
click at [177, 30] on span "Visits" at bounding box center [194, 30] width 37 height 19
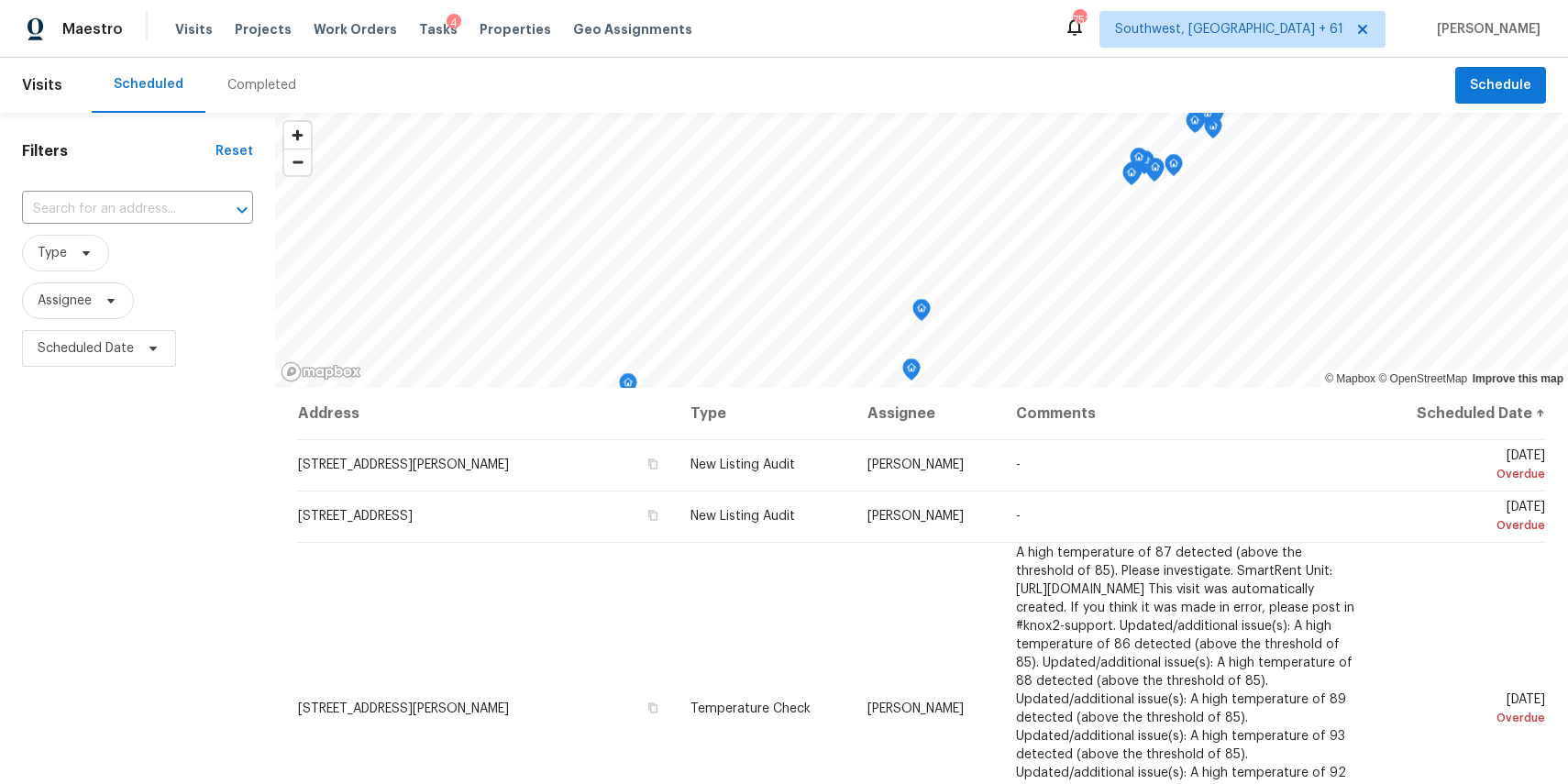
click at [264, 85] on div "Completed" at bounding box center [262, 86] width 69 height 19
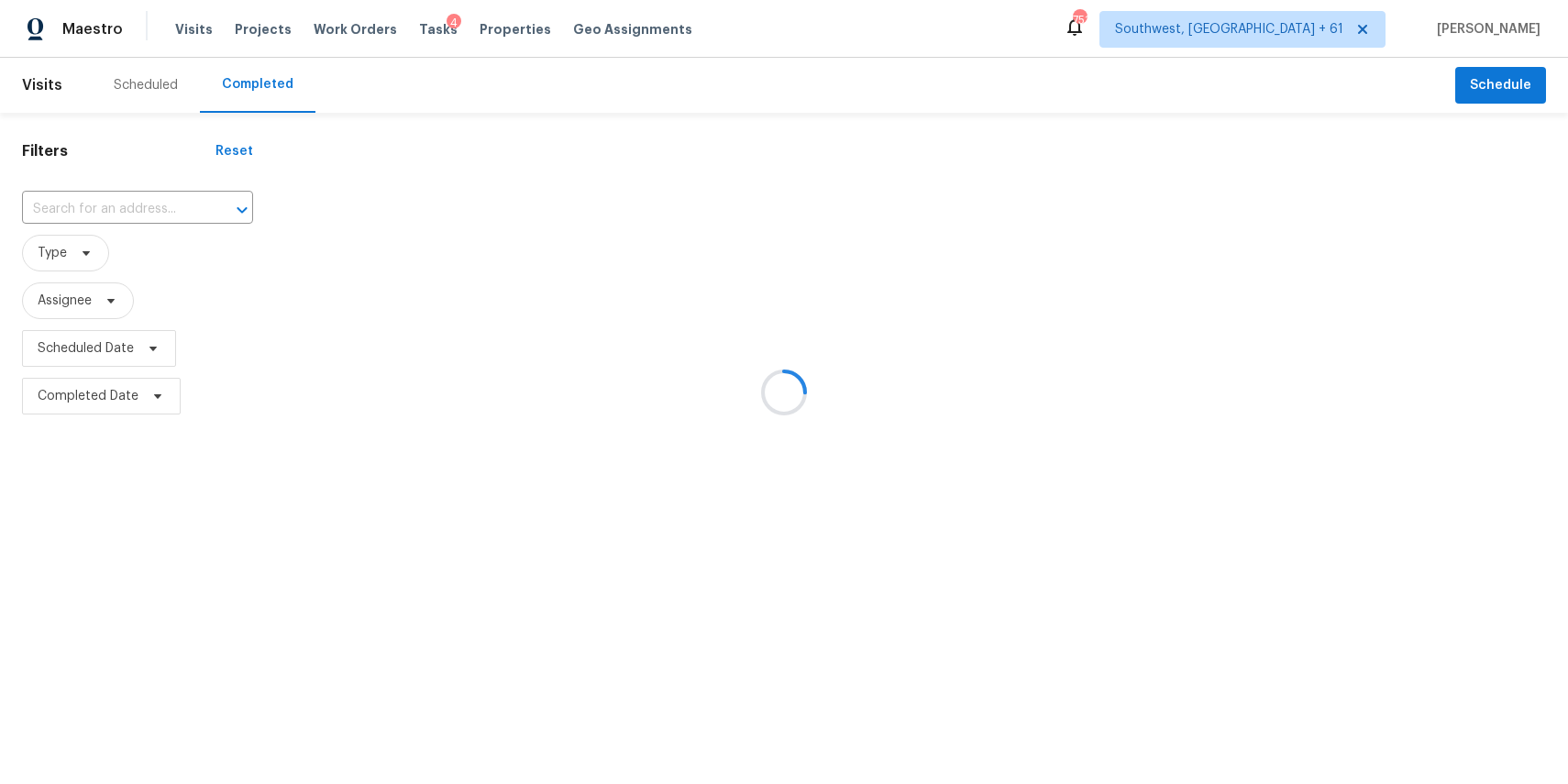
click at [131, 186] on div at bounding box center [784, 392] width 1568 height 784
click at [134, 201] on div at bounding box center [784, 392] width 1568 height 784
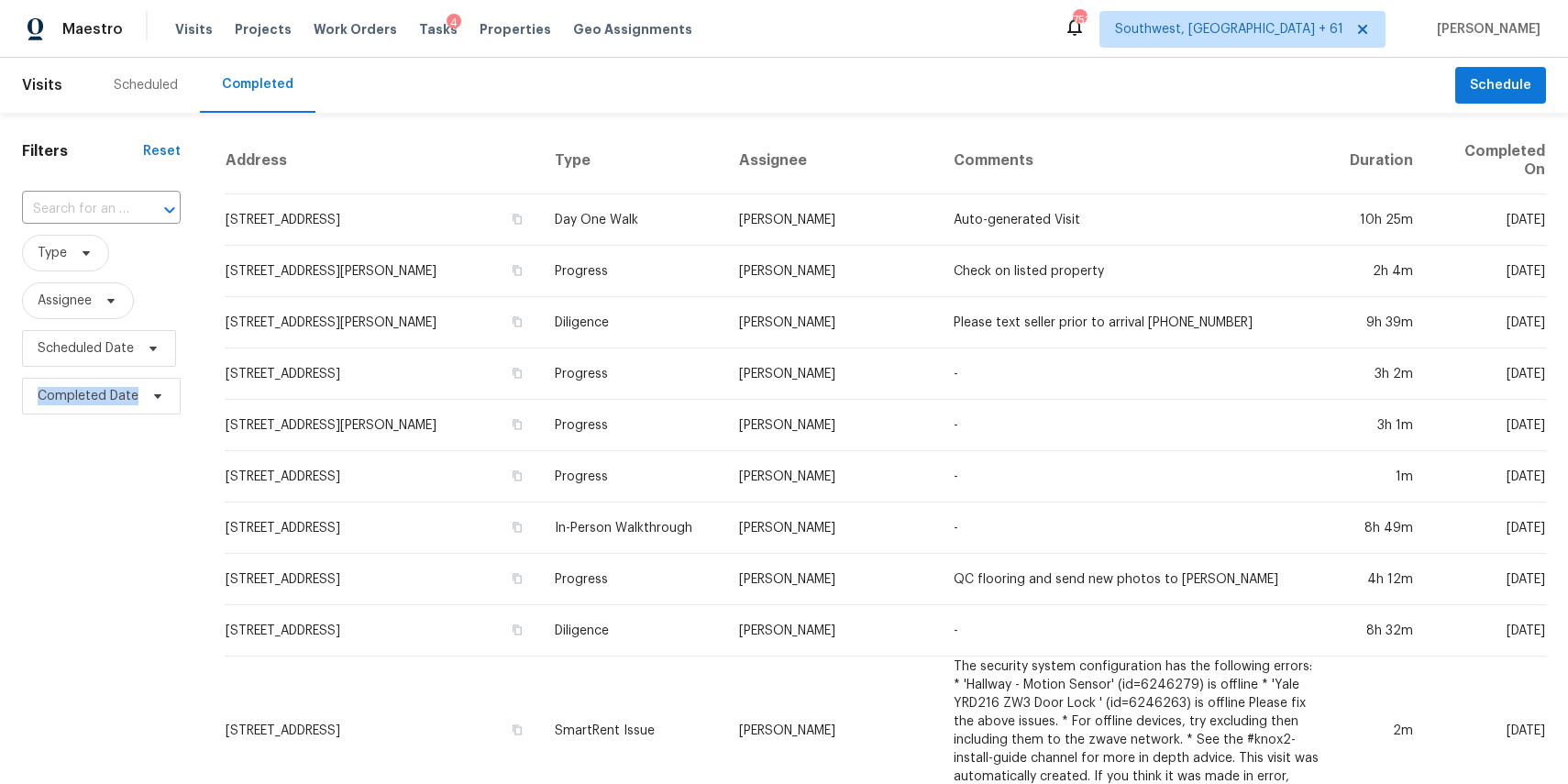
click at [134, 201] on div at bounding box center [157, 210] width 48 height 26
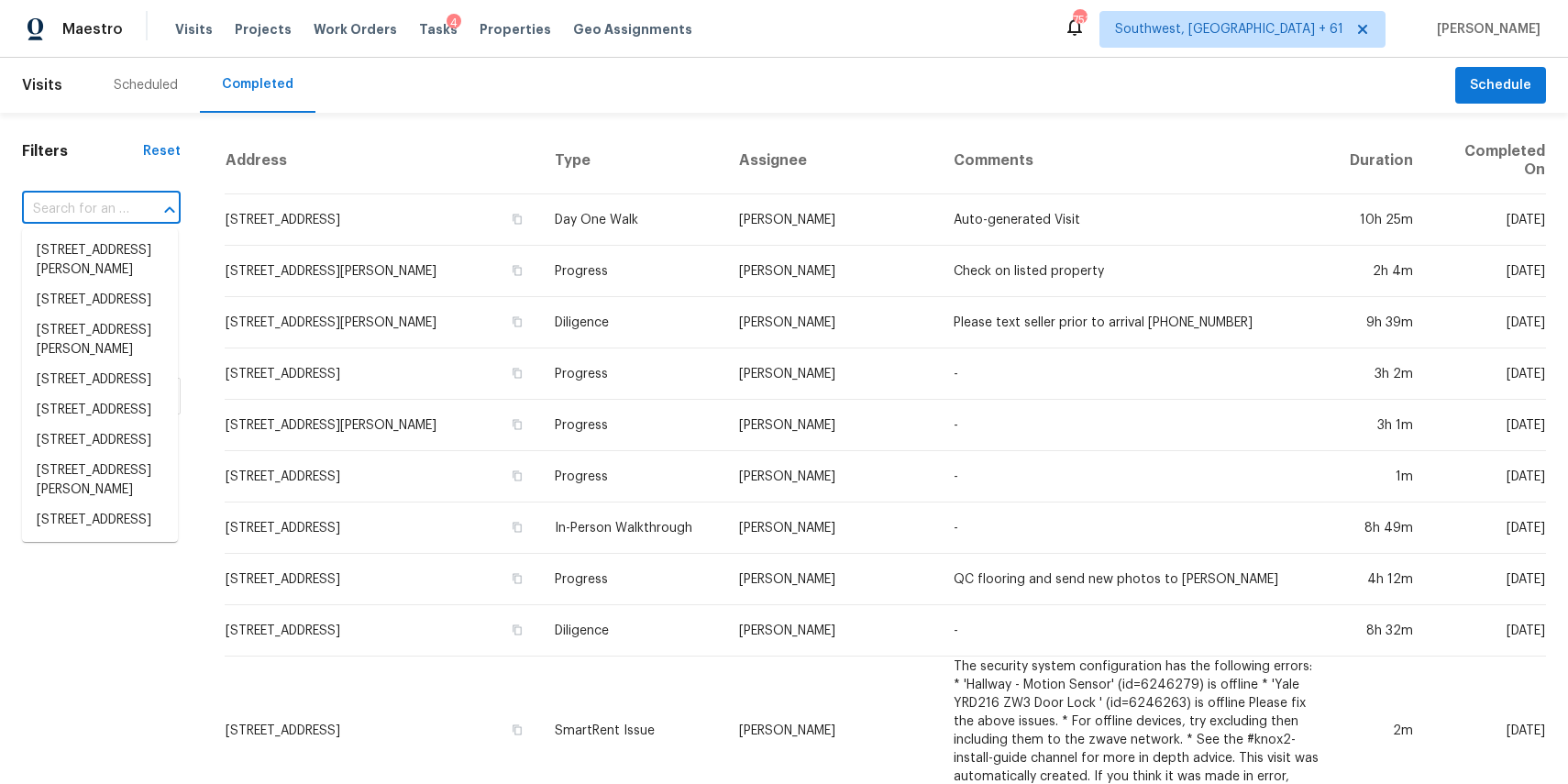
paste input "3390 Springlake Dr, Decatur, GA 30032"
type input "3390 Springlake Dr, Decatur, GA 30032"
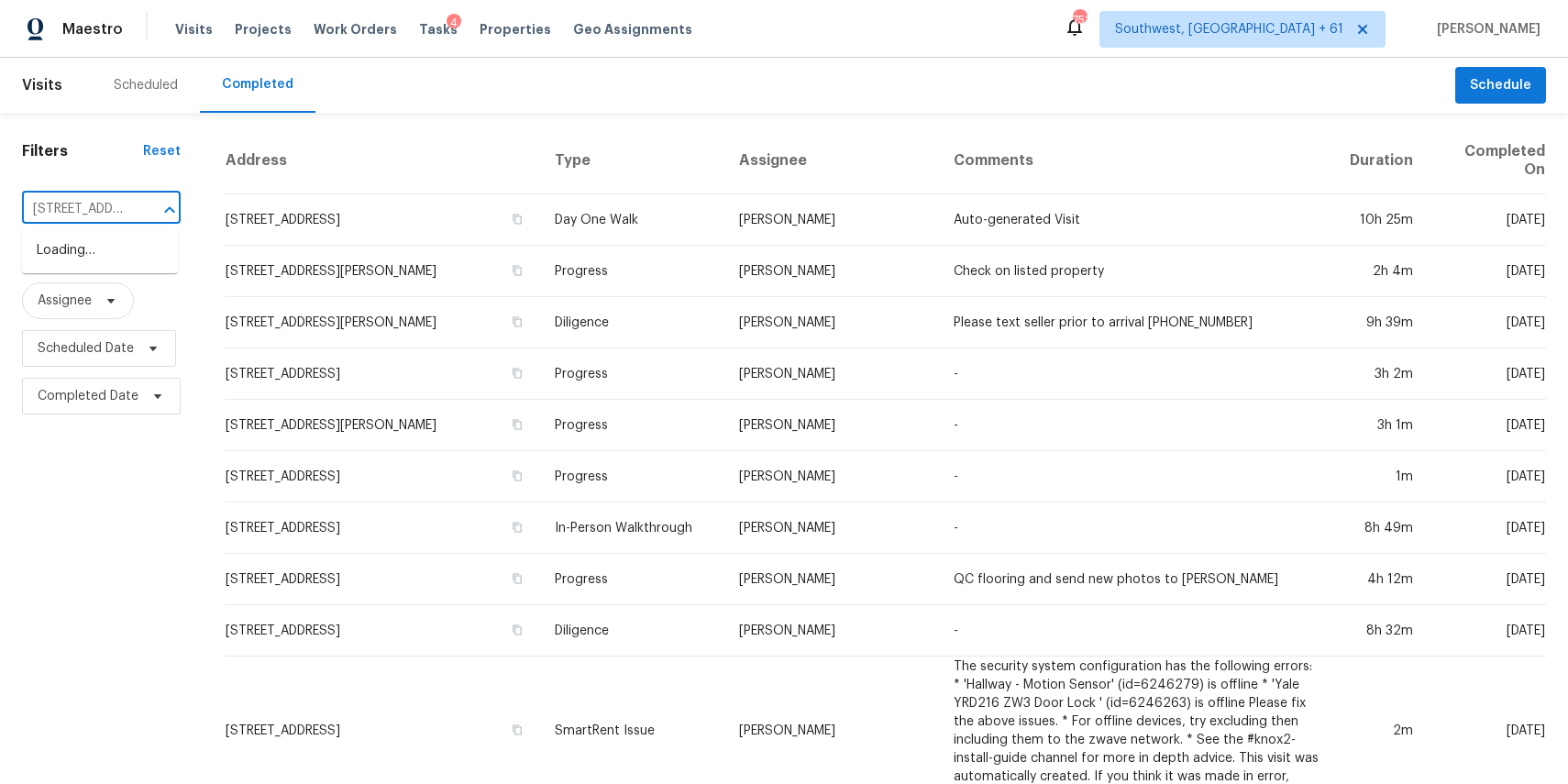
scroll to position [0, 144]
click at [112, 266] on li "3390 Springlake Dr, Decatur, GA 30032" at bounding box center [100, 251] width 156 height 30
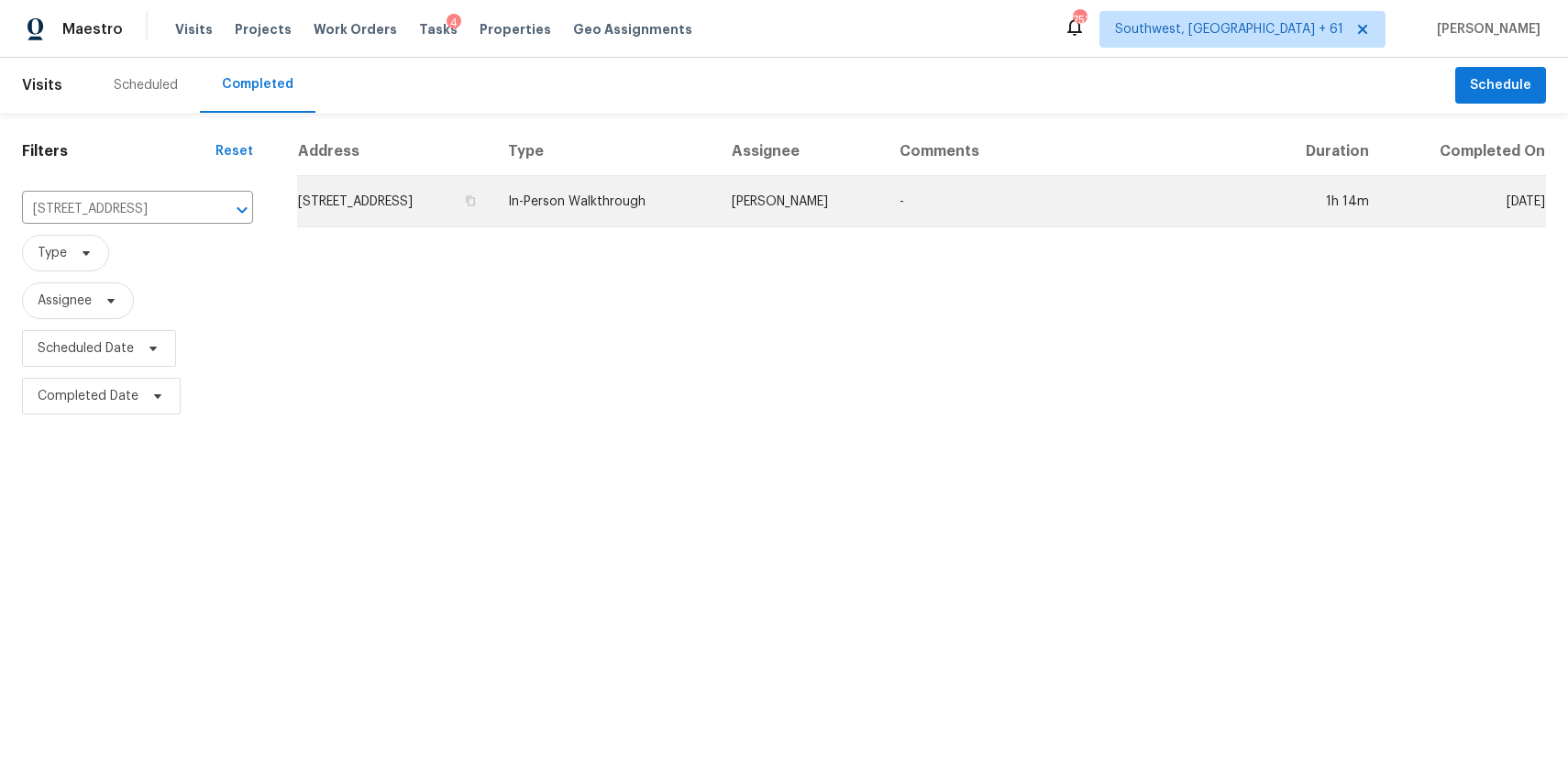
click at [717, 201] on td "In-Person Walkthrough" at bounding box center [605, 201] width 224 height 51
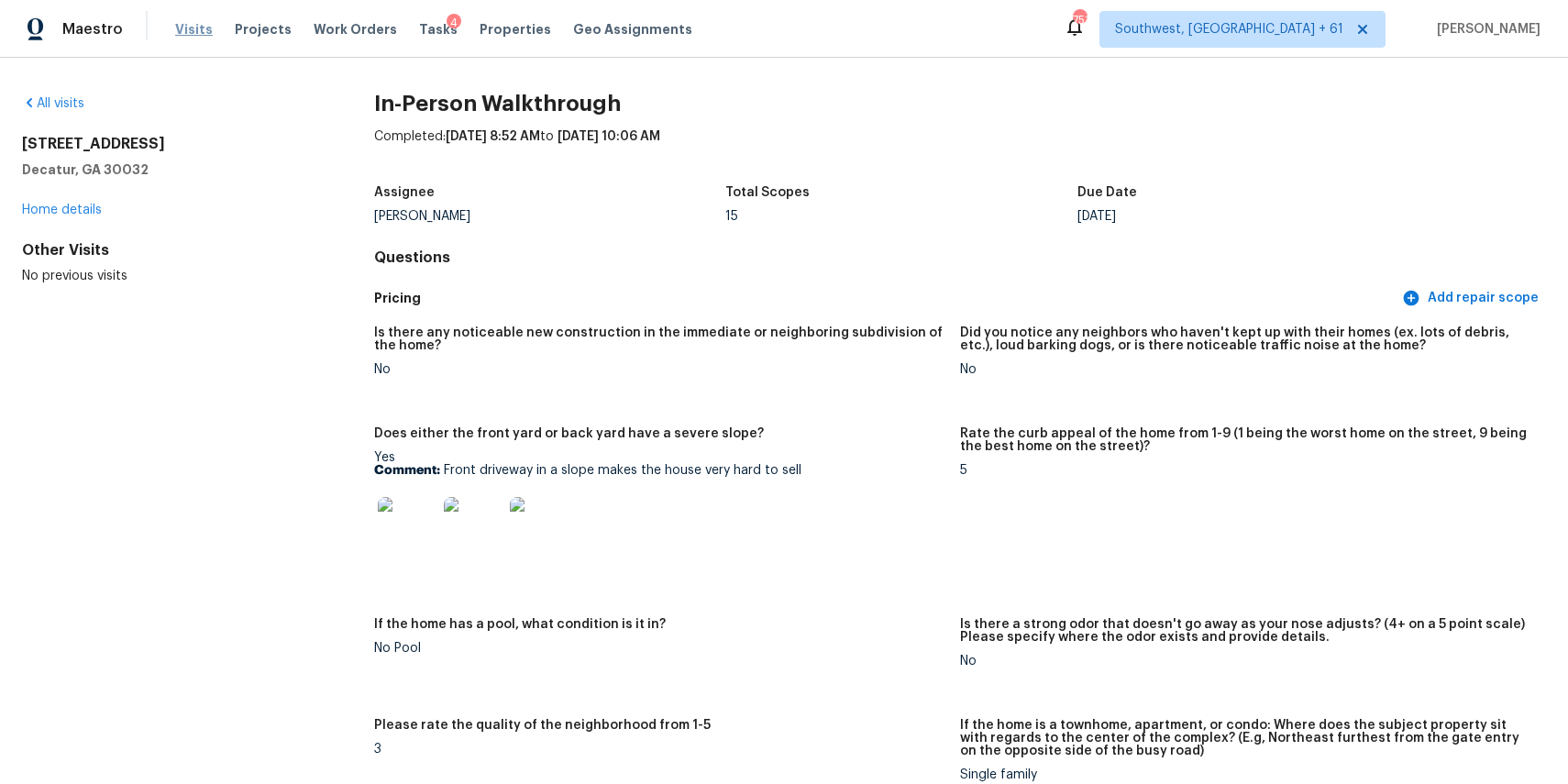
click at [194, 27] on span "Visits" at bounding box center [194, 30] width 37 height 19
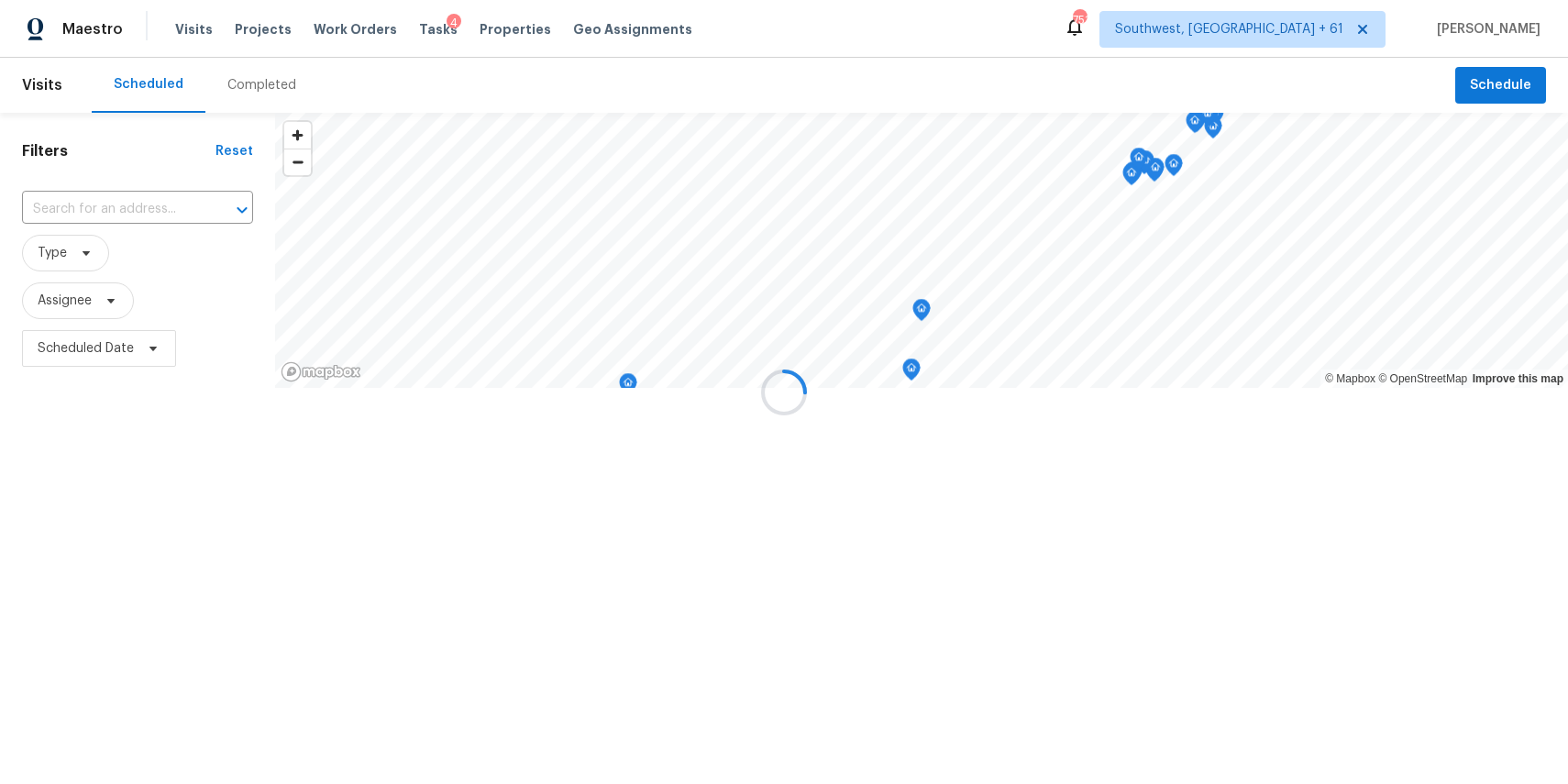
click at [257, 87] on div at bounding box center [784, 392] width 1568 height 784
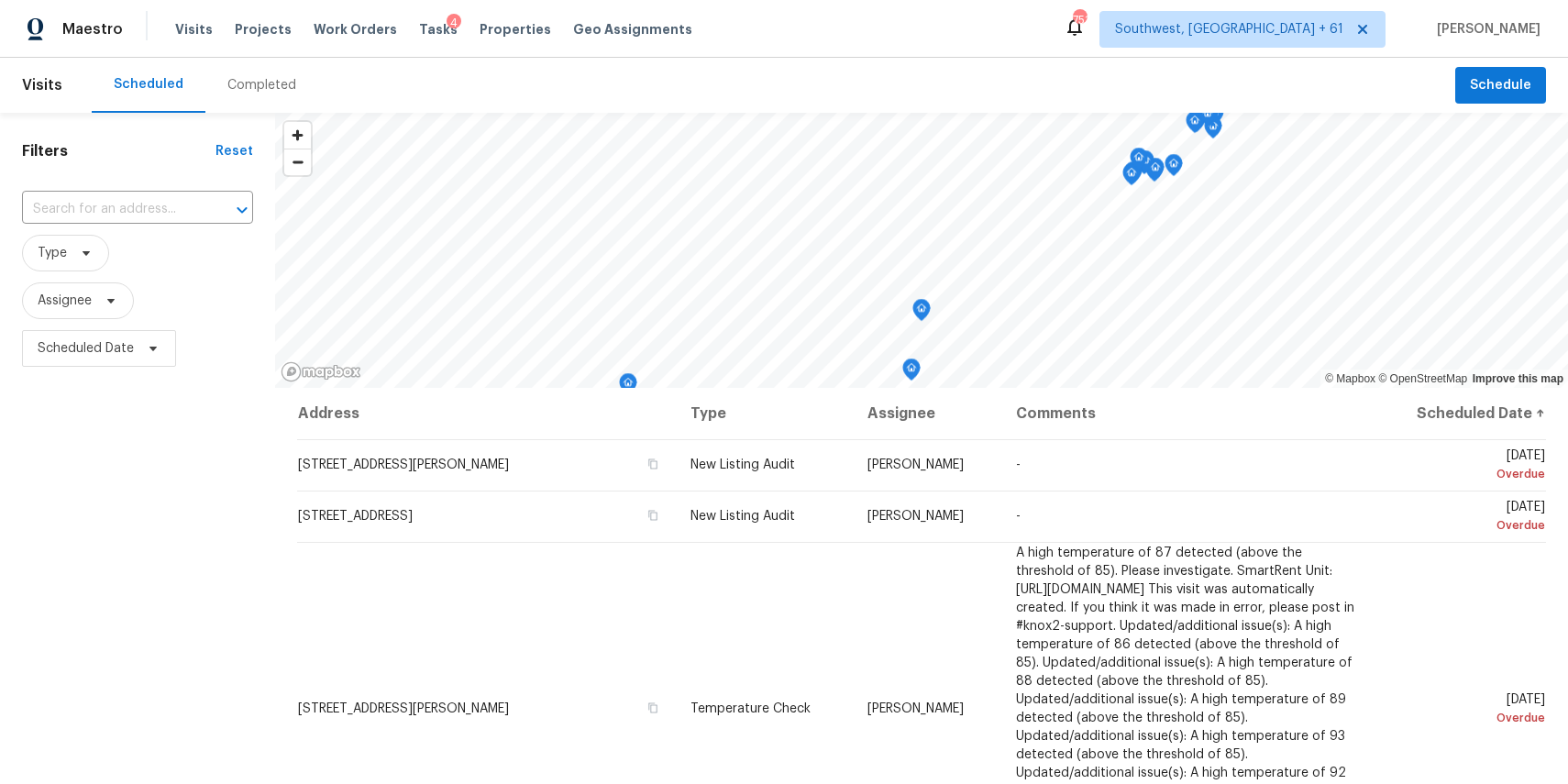
click at [257, 87] on div "Completed" at bounding box center [262, 86] width 69 height 19
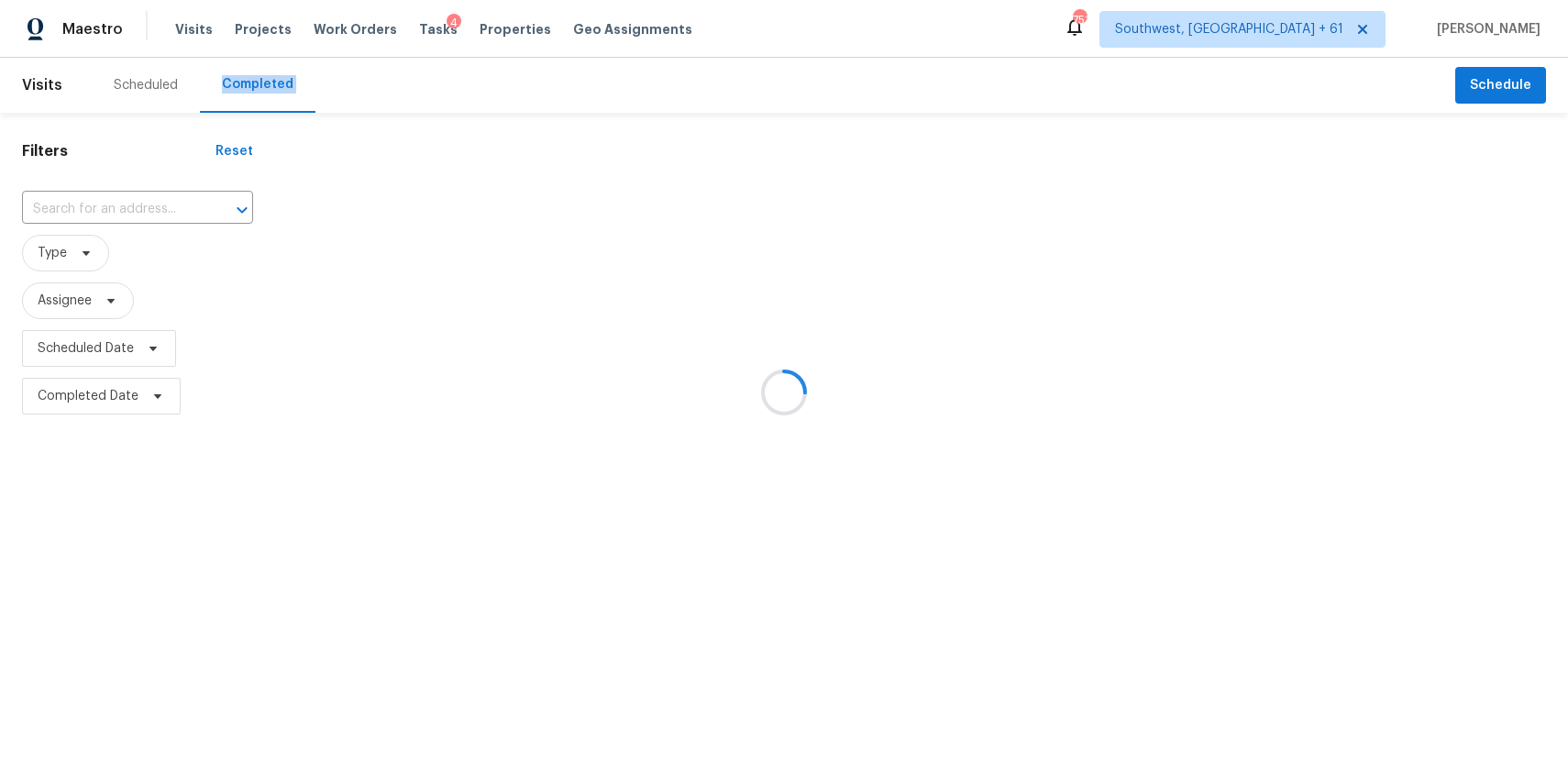
click at [120, 208] on div at bounding box center [784, 392] width 1568 height 784
click at [118, 206] on div at bounding box center [784, 392] width 1568 height 784
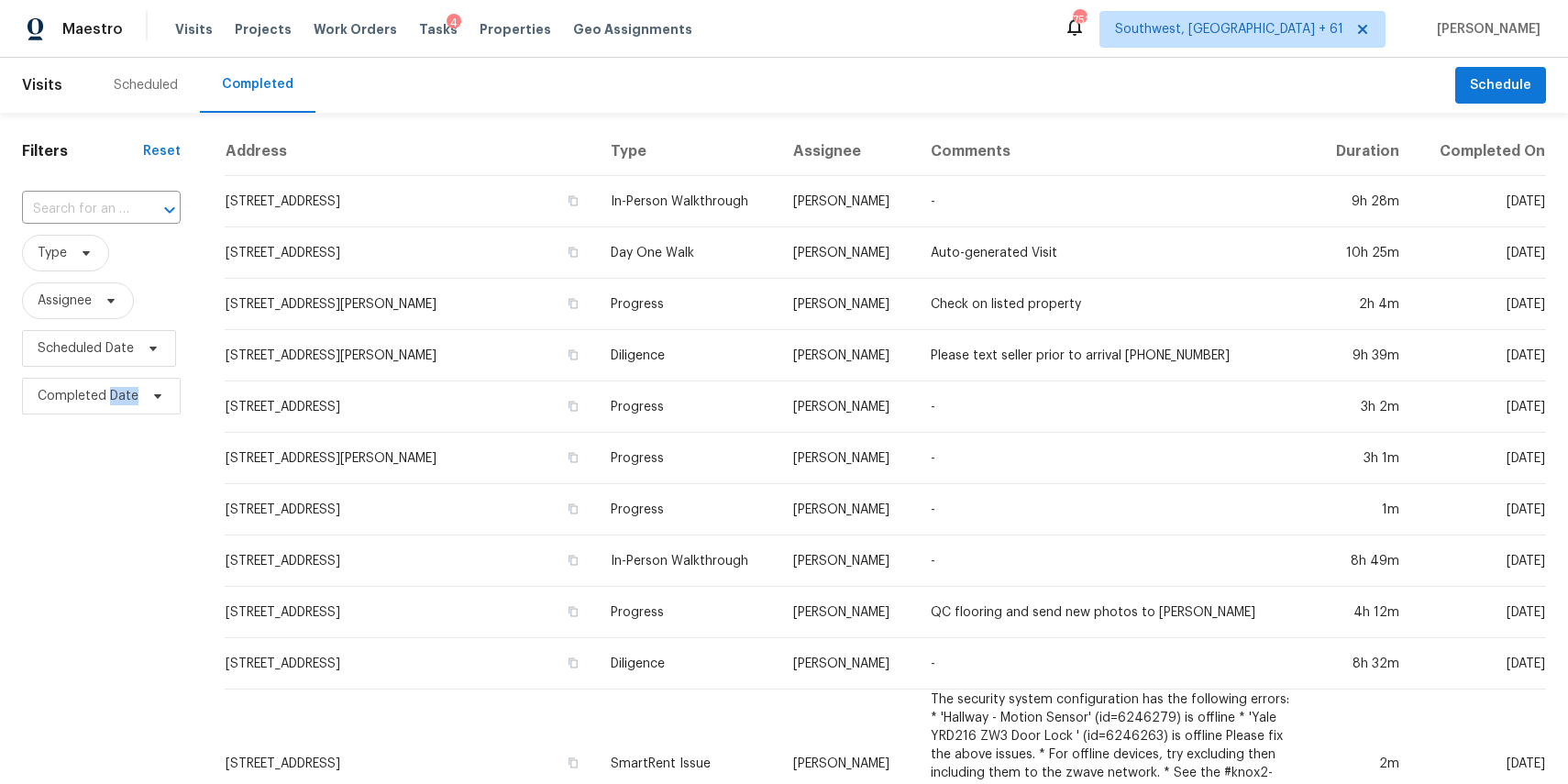
click at [118, 206] on input "text" at bounding box center [76, 209] width 107 height 28
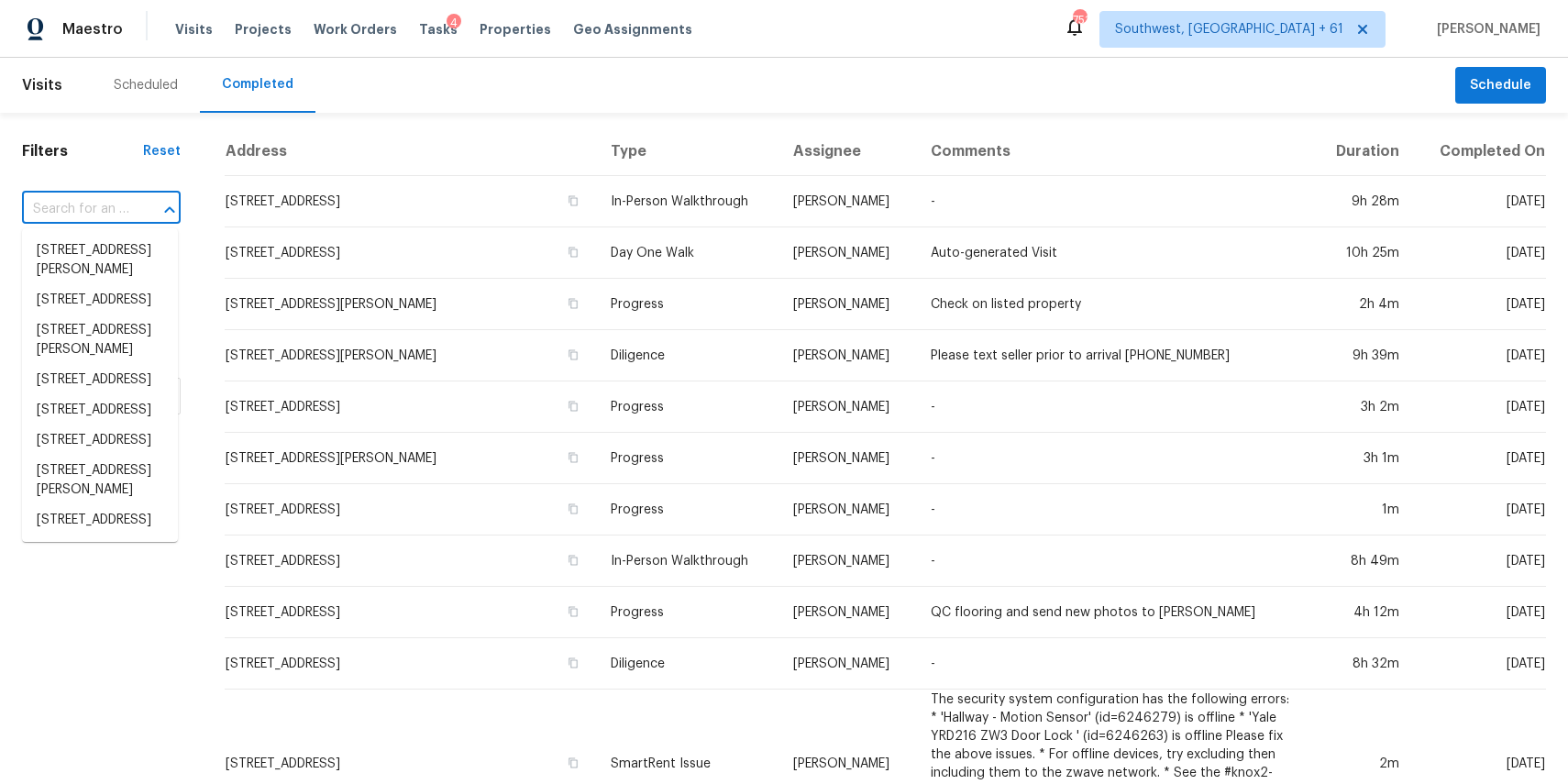
paste input "4933 Wexford Trl, Atlanta, GA 30349"
type input "4933 Wexford Trl, Atlanta, GA 30349"
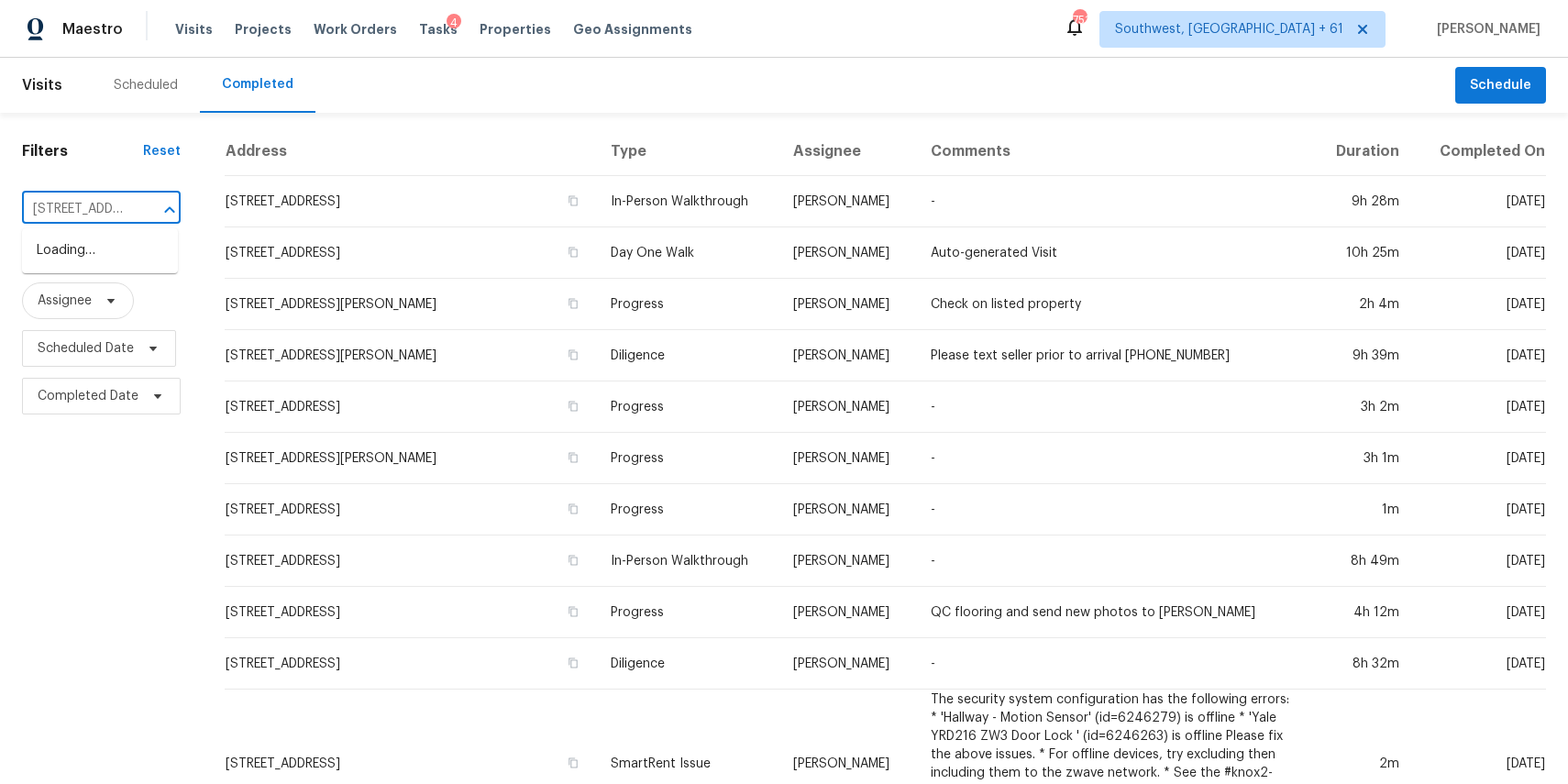
scroll to position [0, 127]
click at [81, 262] on li "4933 Wexford Trl, Atlanta, GA 30349" at bounding box center [100, 251] width 156 height 30
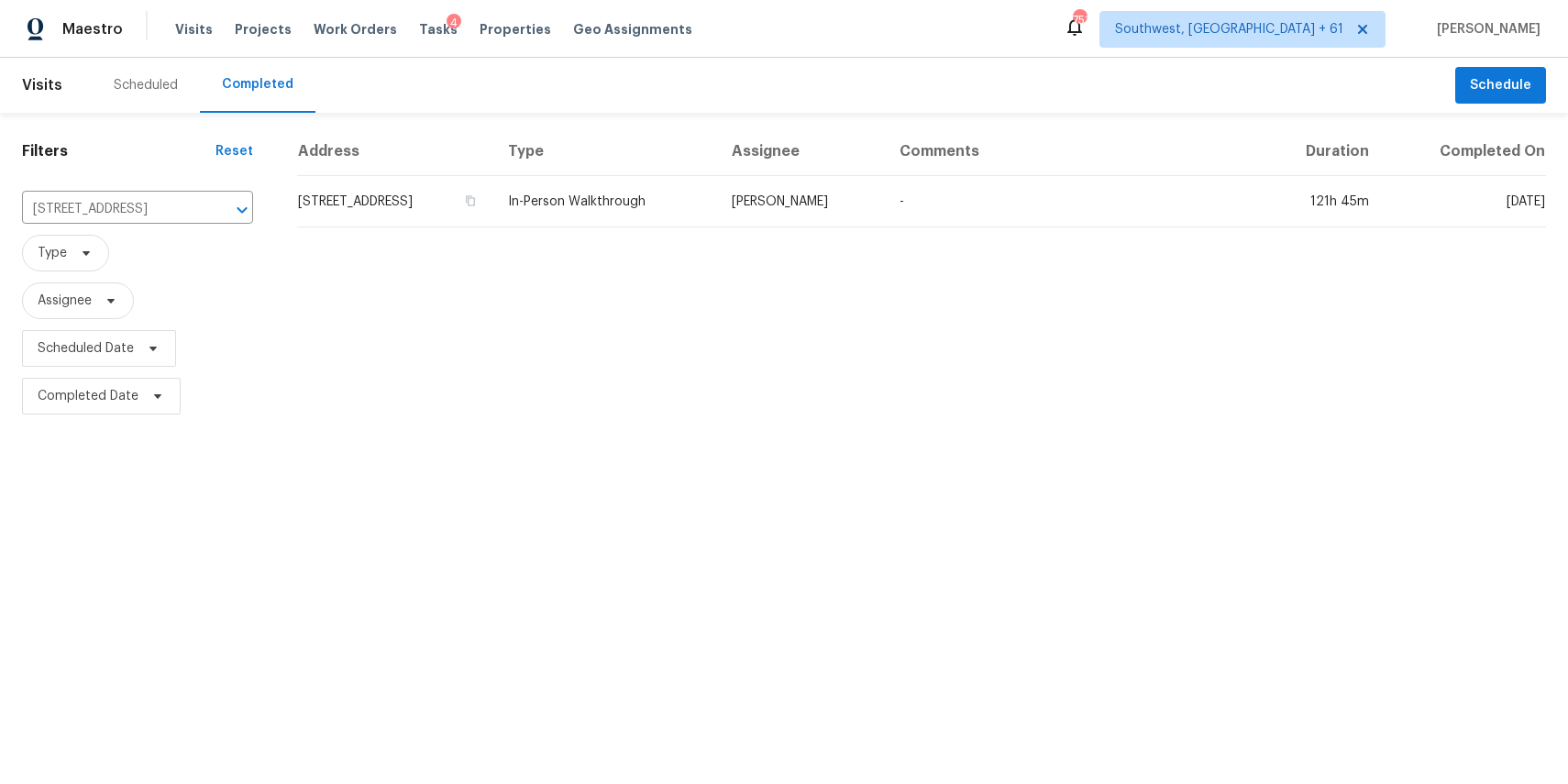
click at [711, 213] on td "In-Person Walkthrough" at bounding box center [605, 201] width 224 height 51
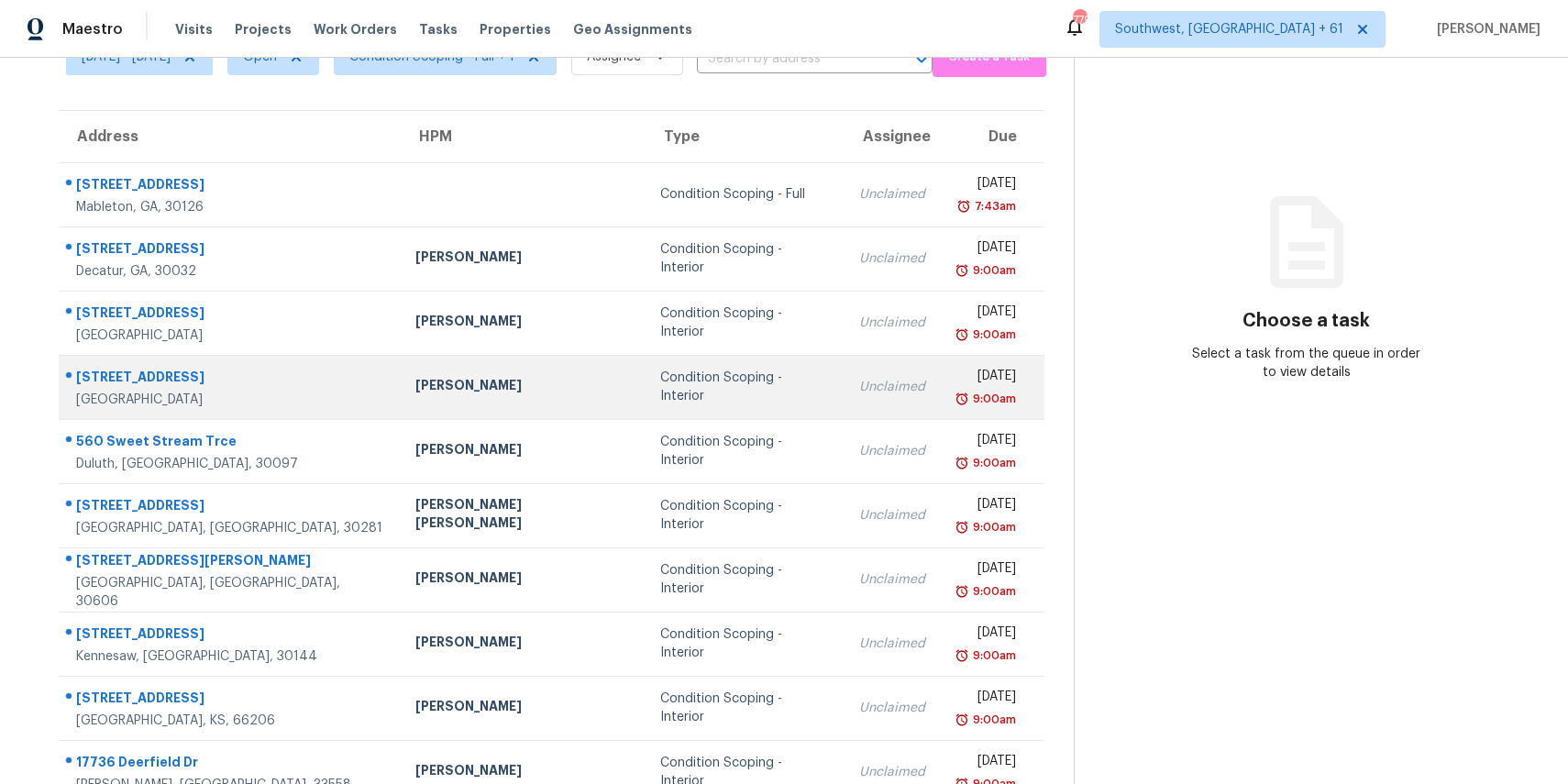
scroll to position [171, 0]
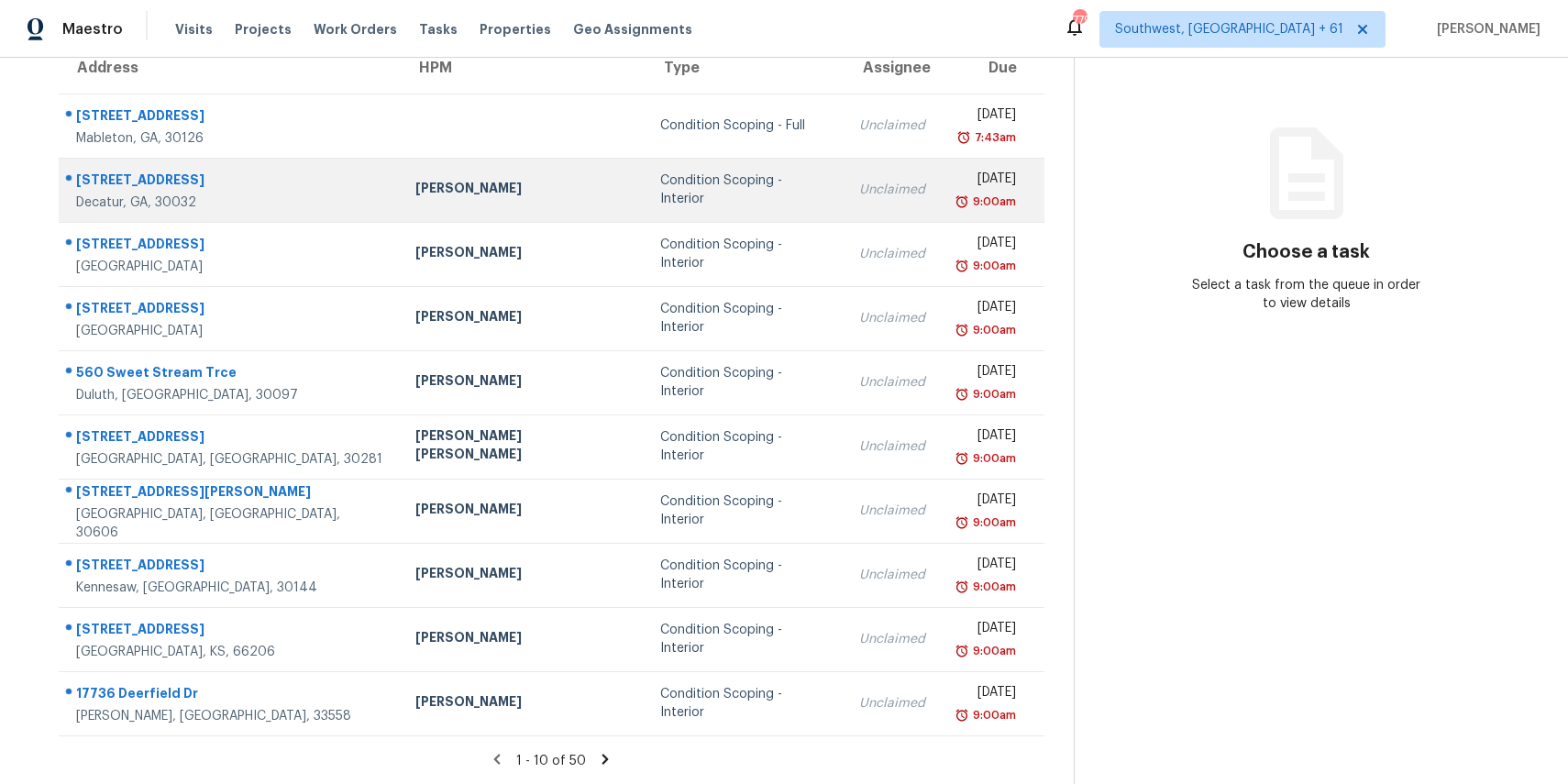
click at [725, 208] on td "Condition Scoping - Interior" at bounding box center [744, 189] width 199 height 64
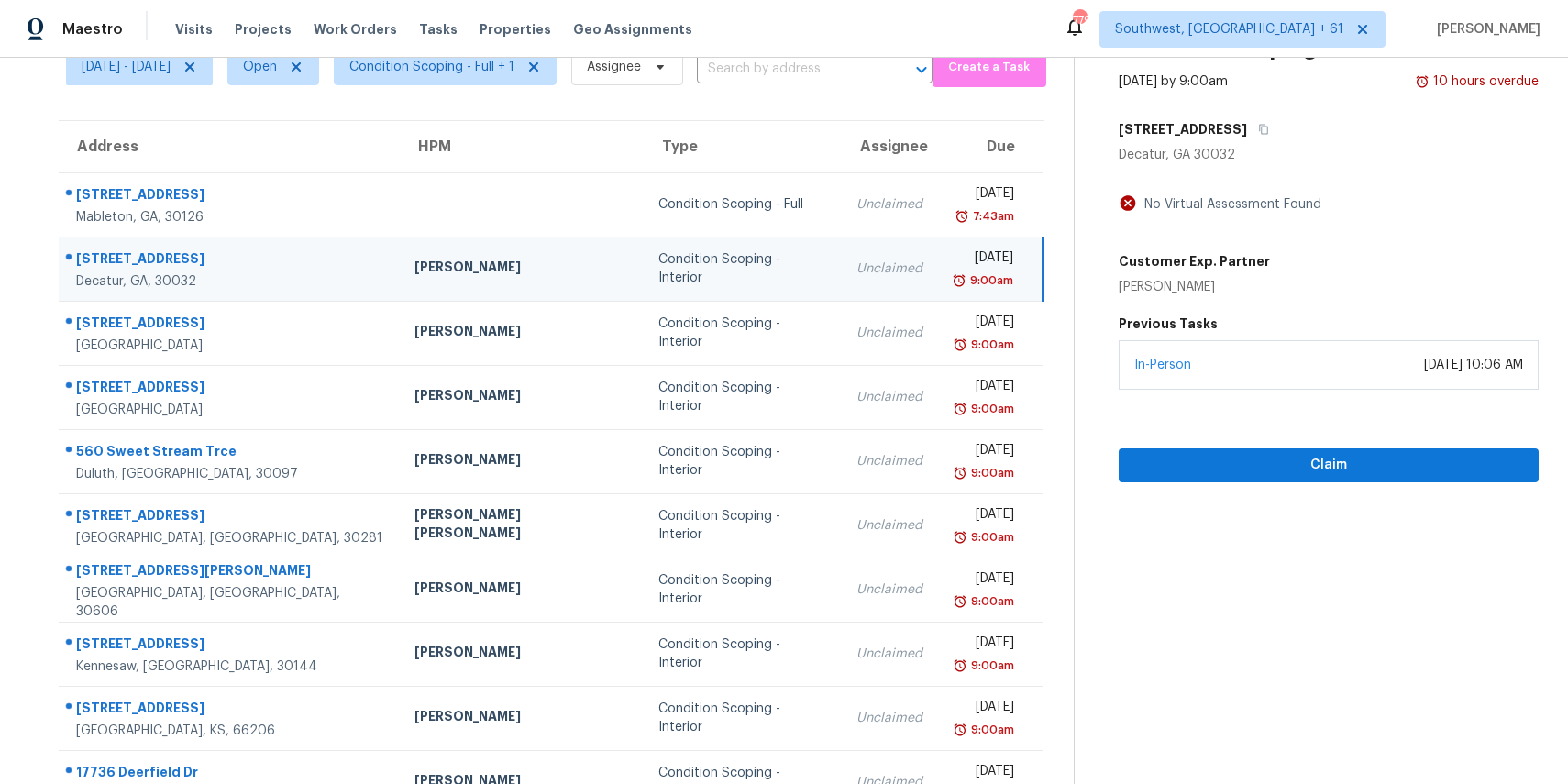
scroll to position [62, 0]
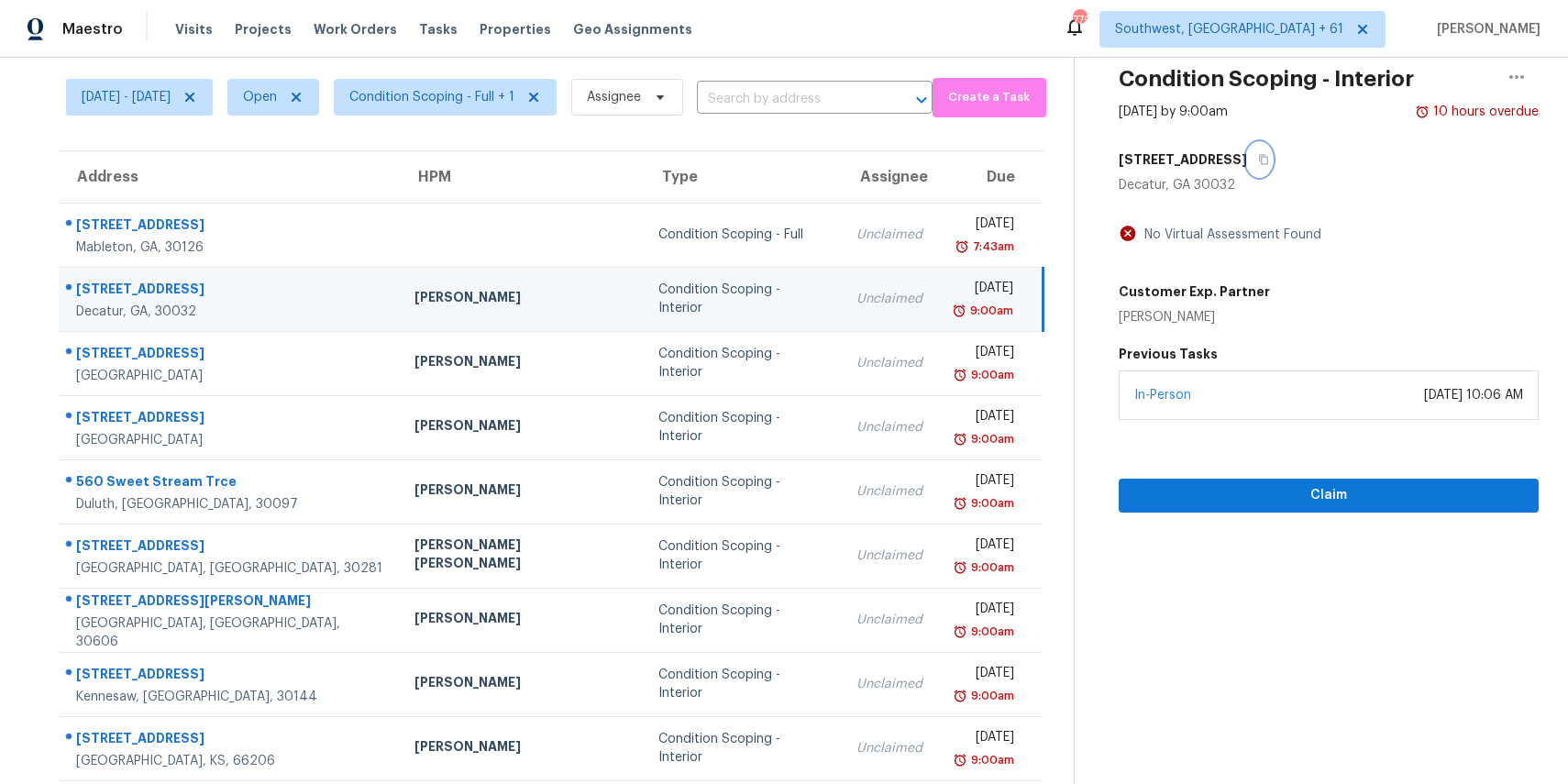
click at [1270, 158] on icon "button" at bounding box center [1264, 159] width 11 height 11
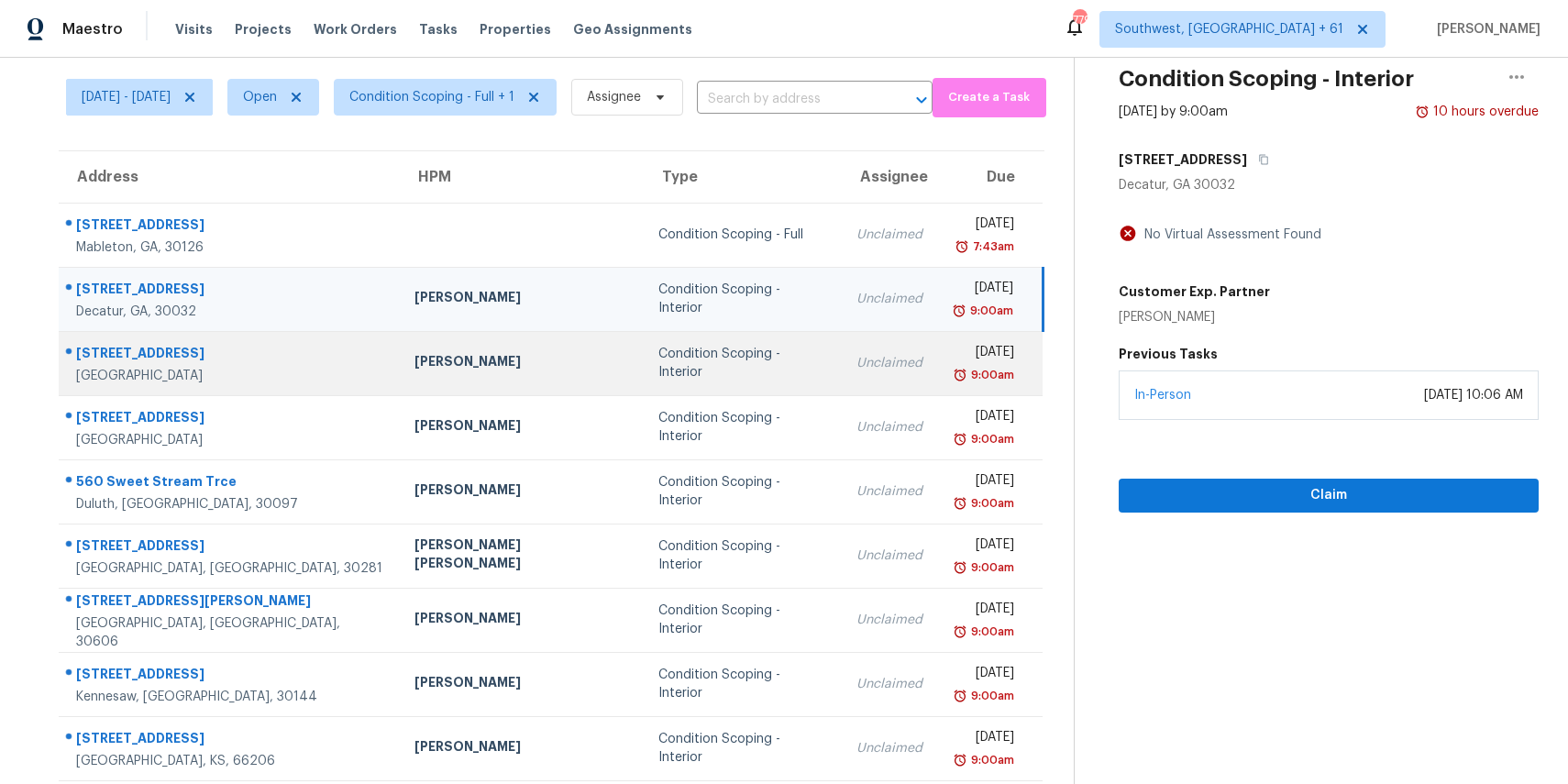
click at [644, 349] on td "Condition Scoping - Interior" at bounding box center [742, 363] width 198 height 64
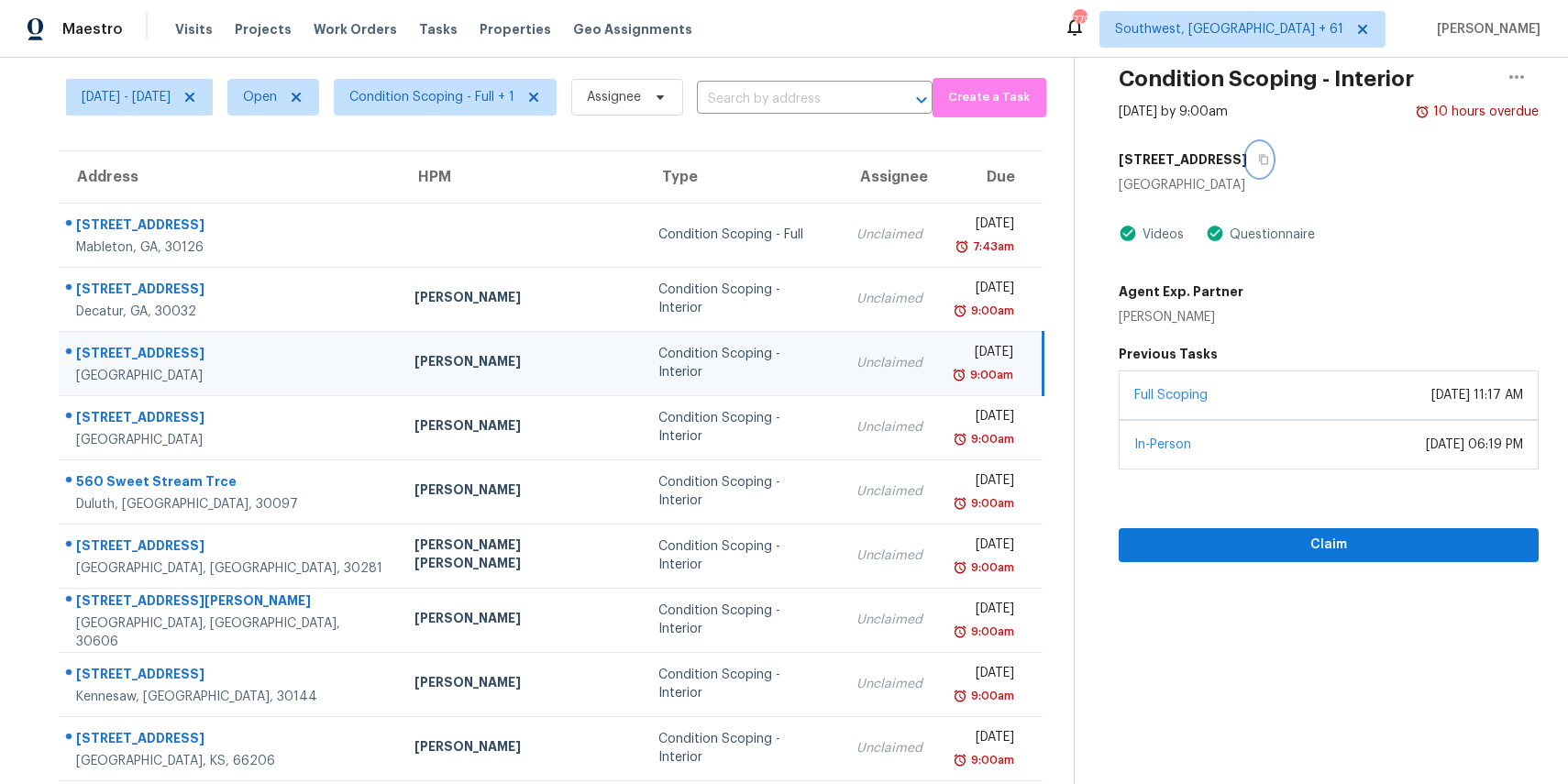
click at [1254, 169] on button "button" at bounding box center [1259, 158] width 25 height 33
click at [1262, 155] on icon "button" at bounding box center [1264, 159] width 11 height 11
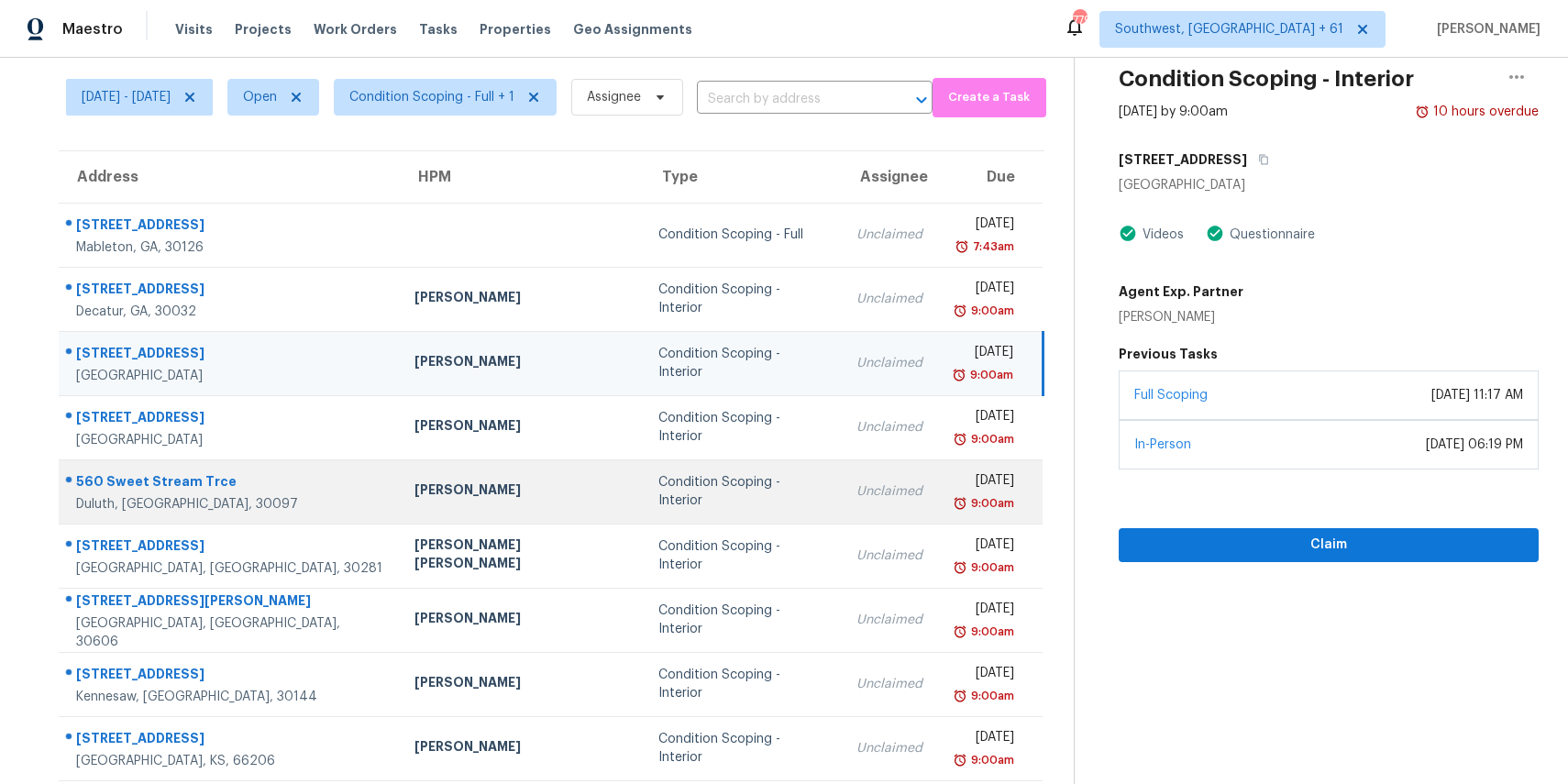
click at [514, 486] on div "[PERSON_NAME]" at bounding box center [521, 491] width 215 height 23
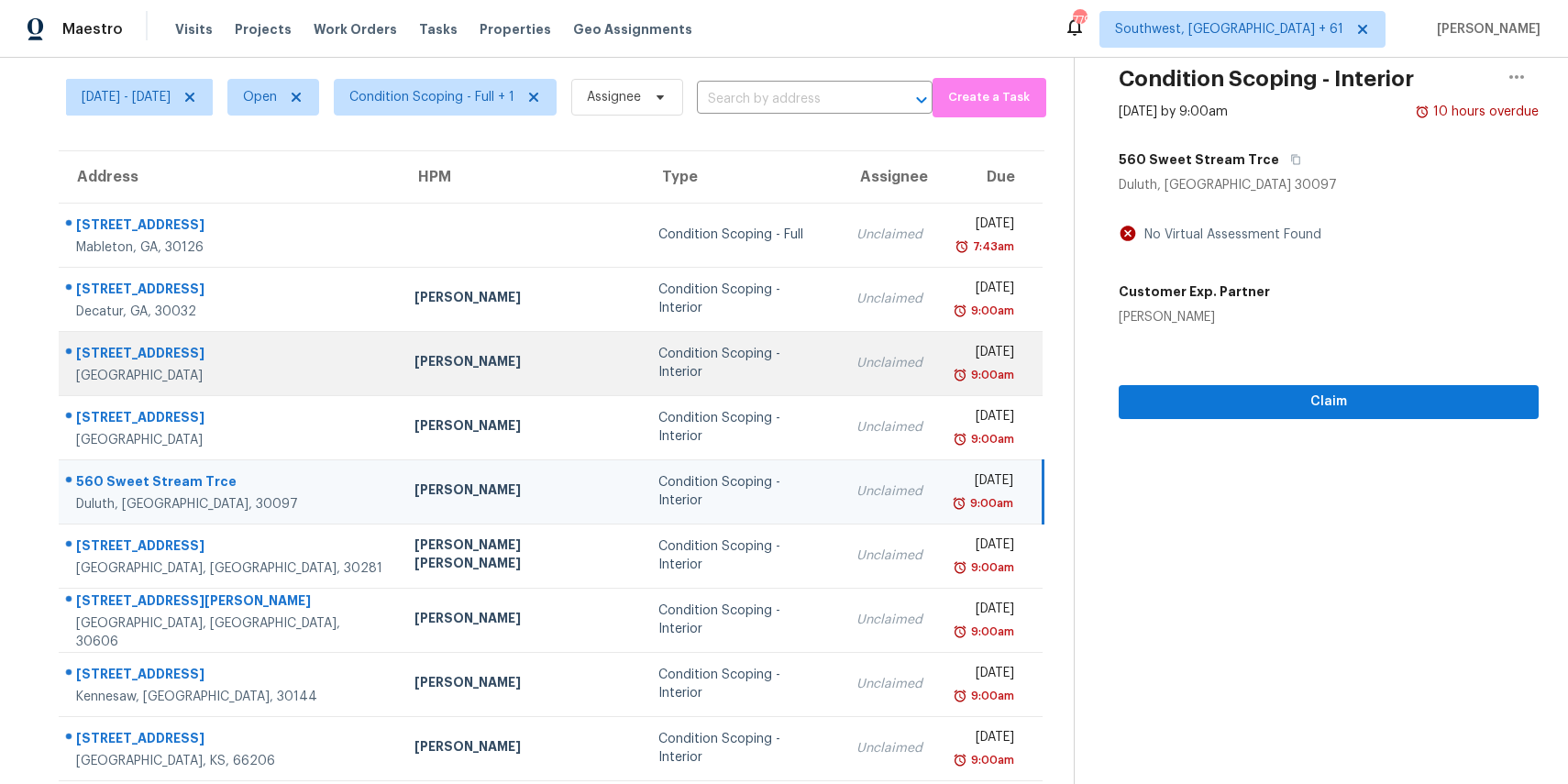
scroll to position [0, 0]
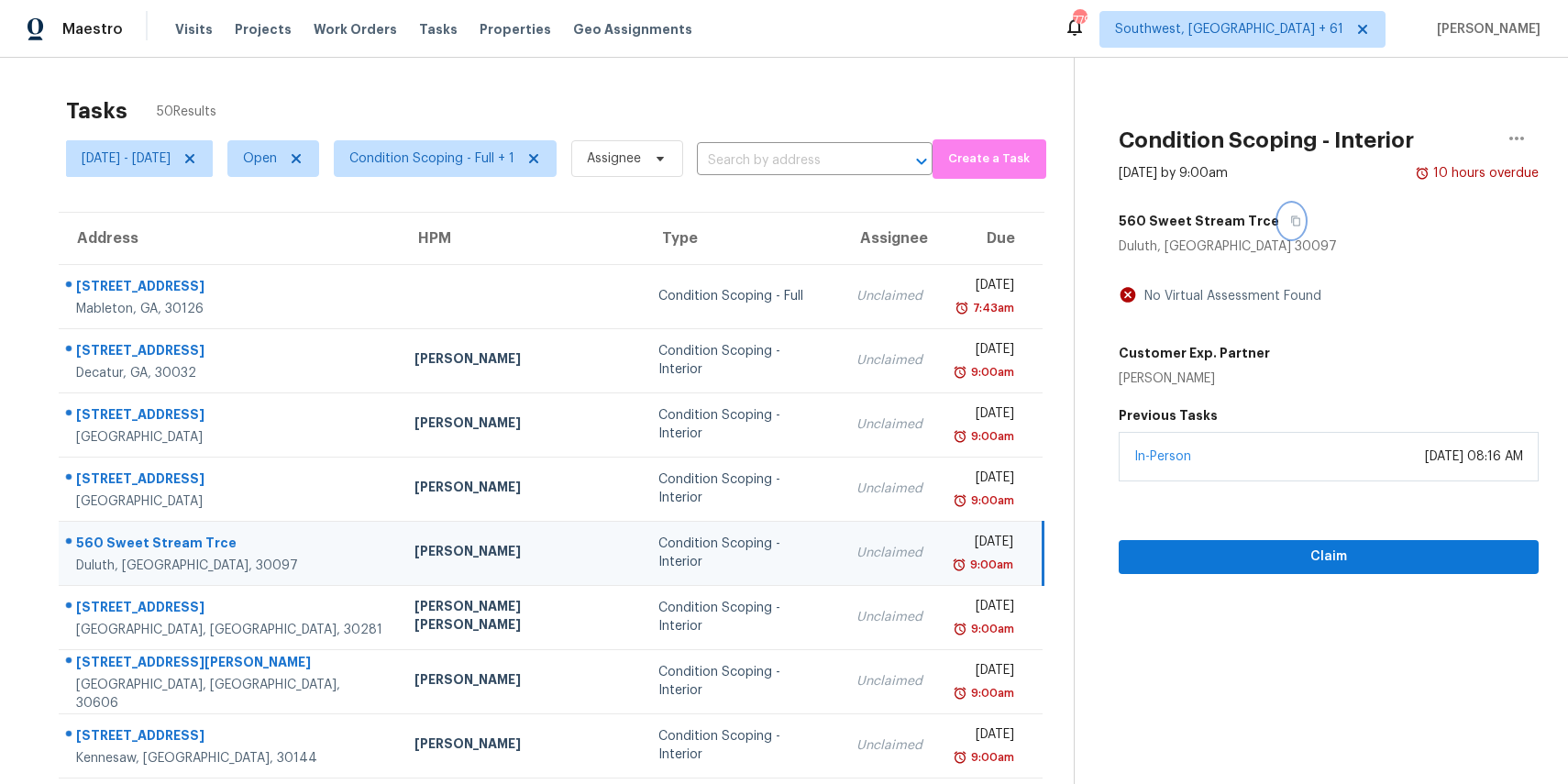
click at [1304, 216] on button "button" at bounding box center [1291, 220] width 25 height 33
click at [1352, 550] on span "Claim" at bounding box center [1328, 557] width 391 height 23
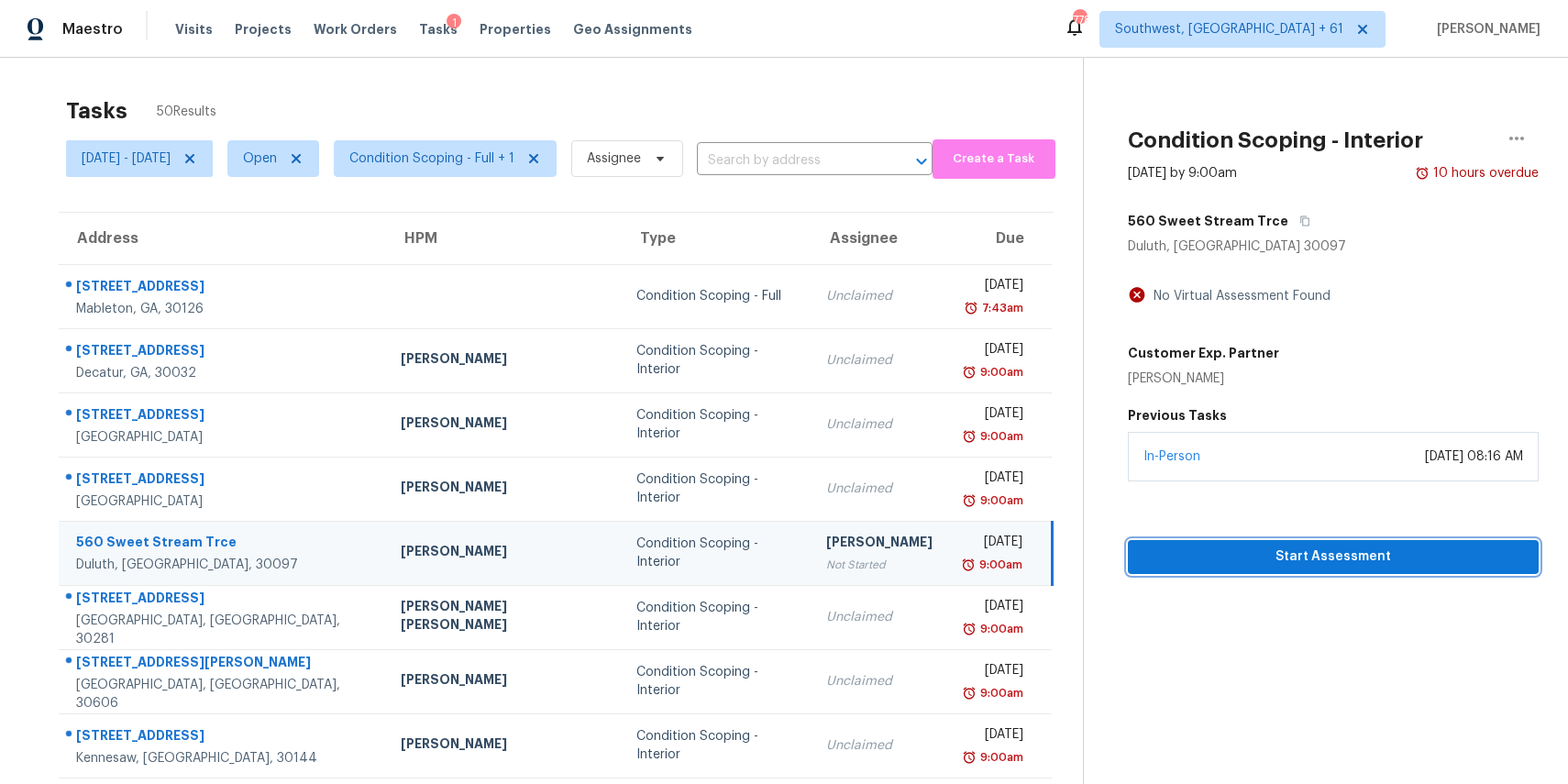
click at [1386, 552] on span "Start Assessment" at bounding box center [1333, 557] width 382 height 23
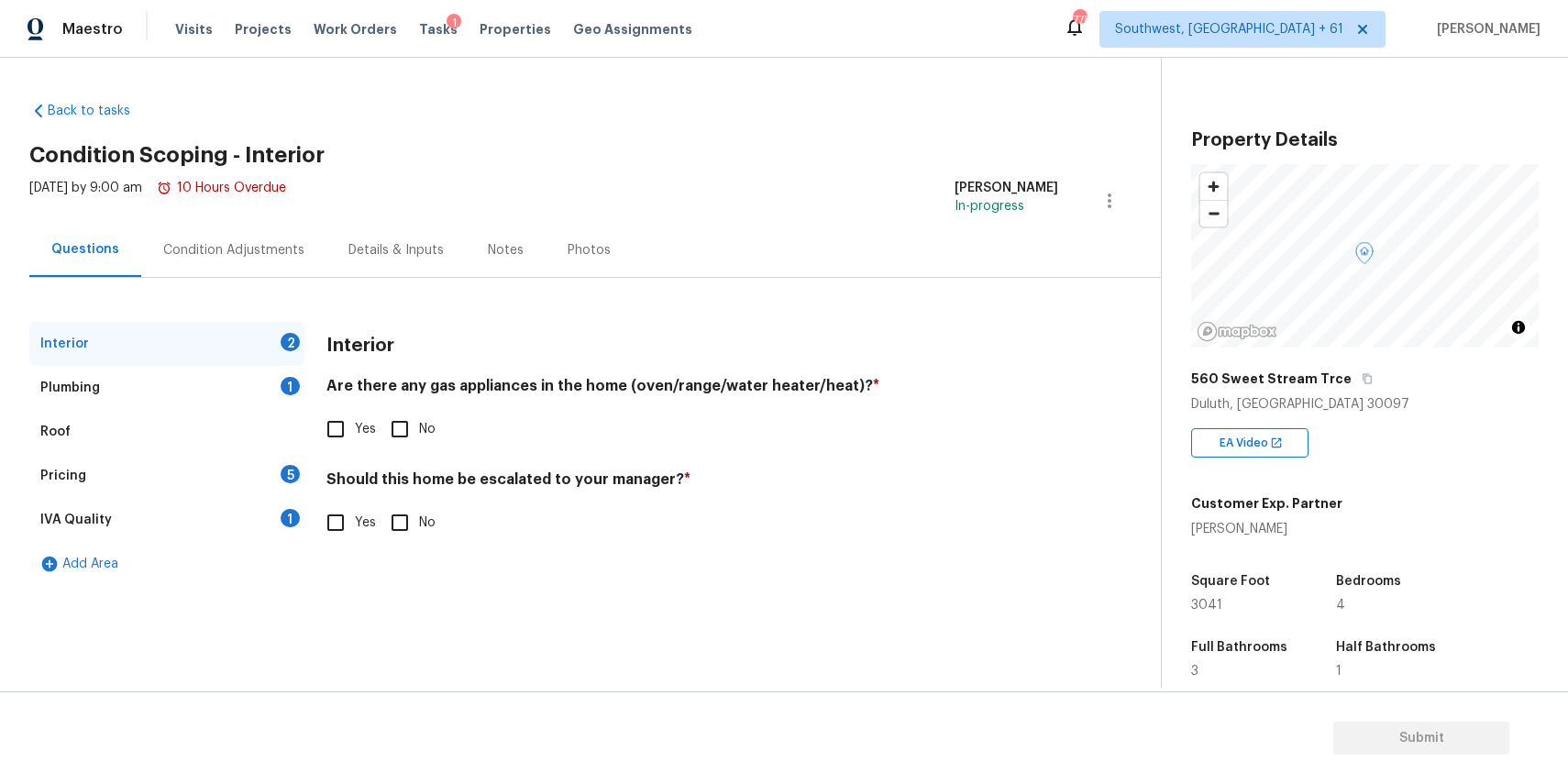
scroll to position [223, 0]
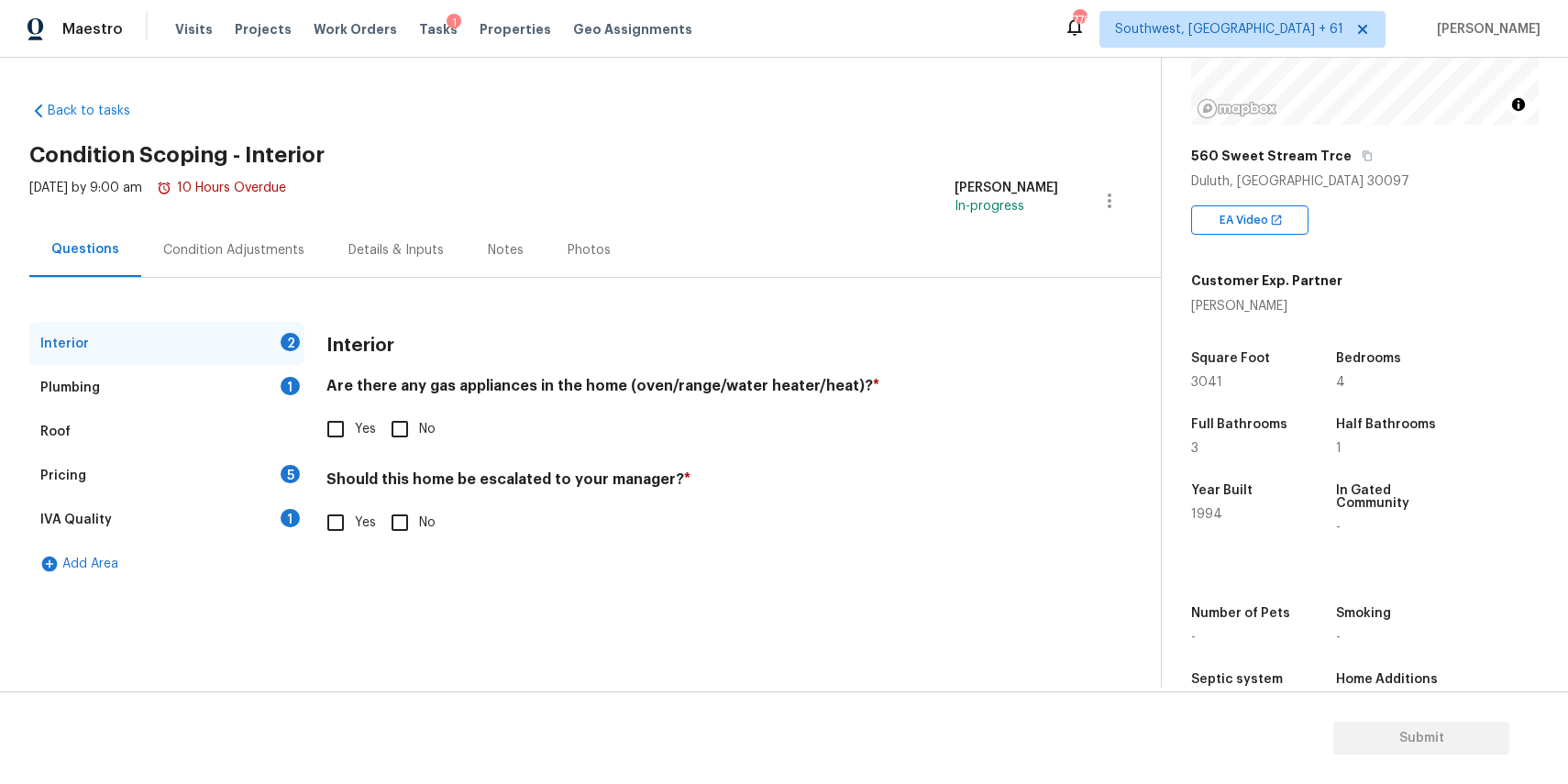
click at [187, 461] on div "Pricing 5" at bounding box center [166, 475] width 275 height 44
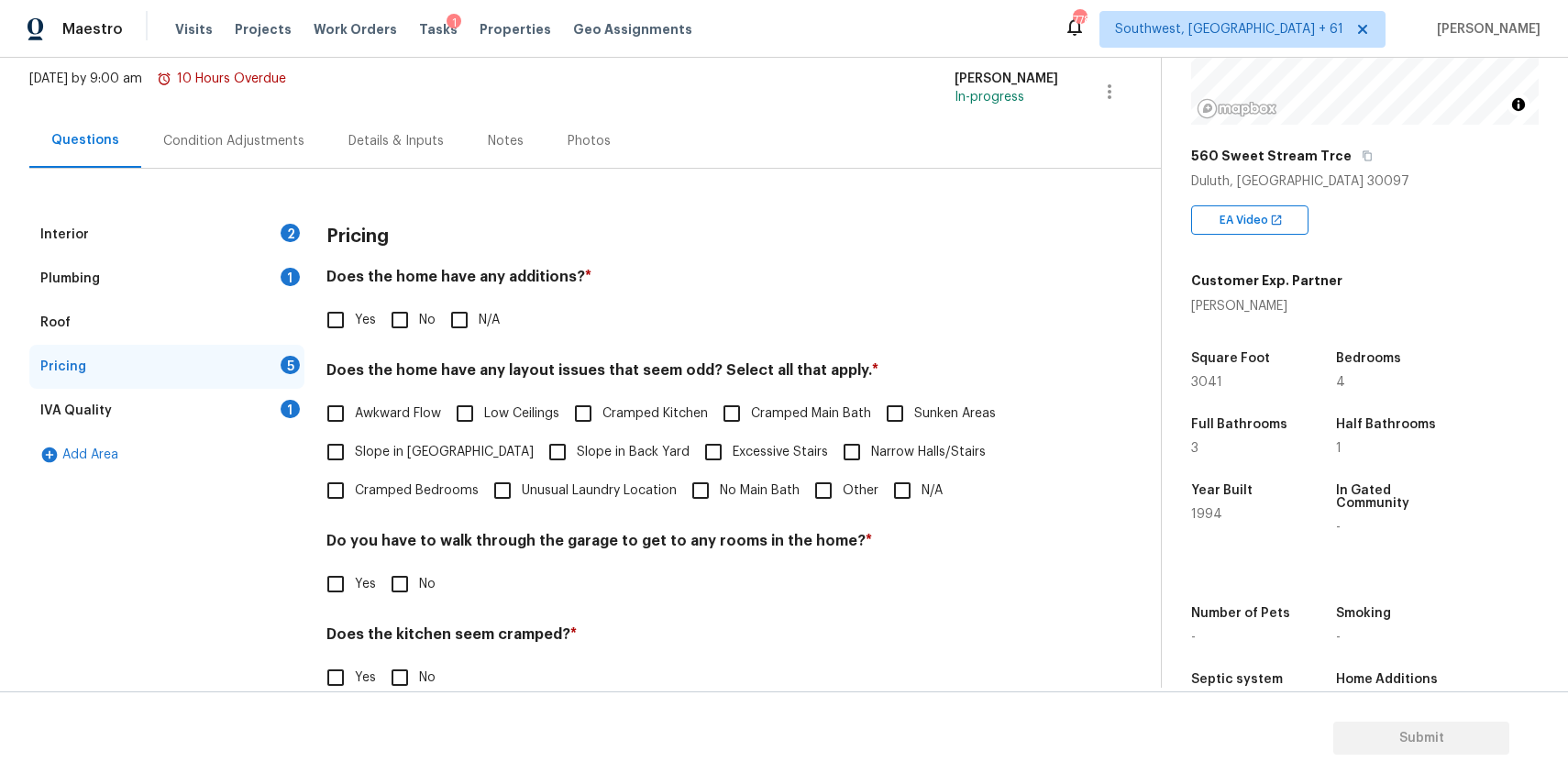
scroll to position [184, 0]
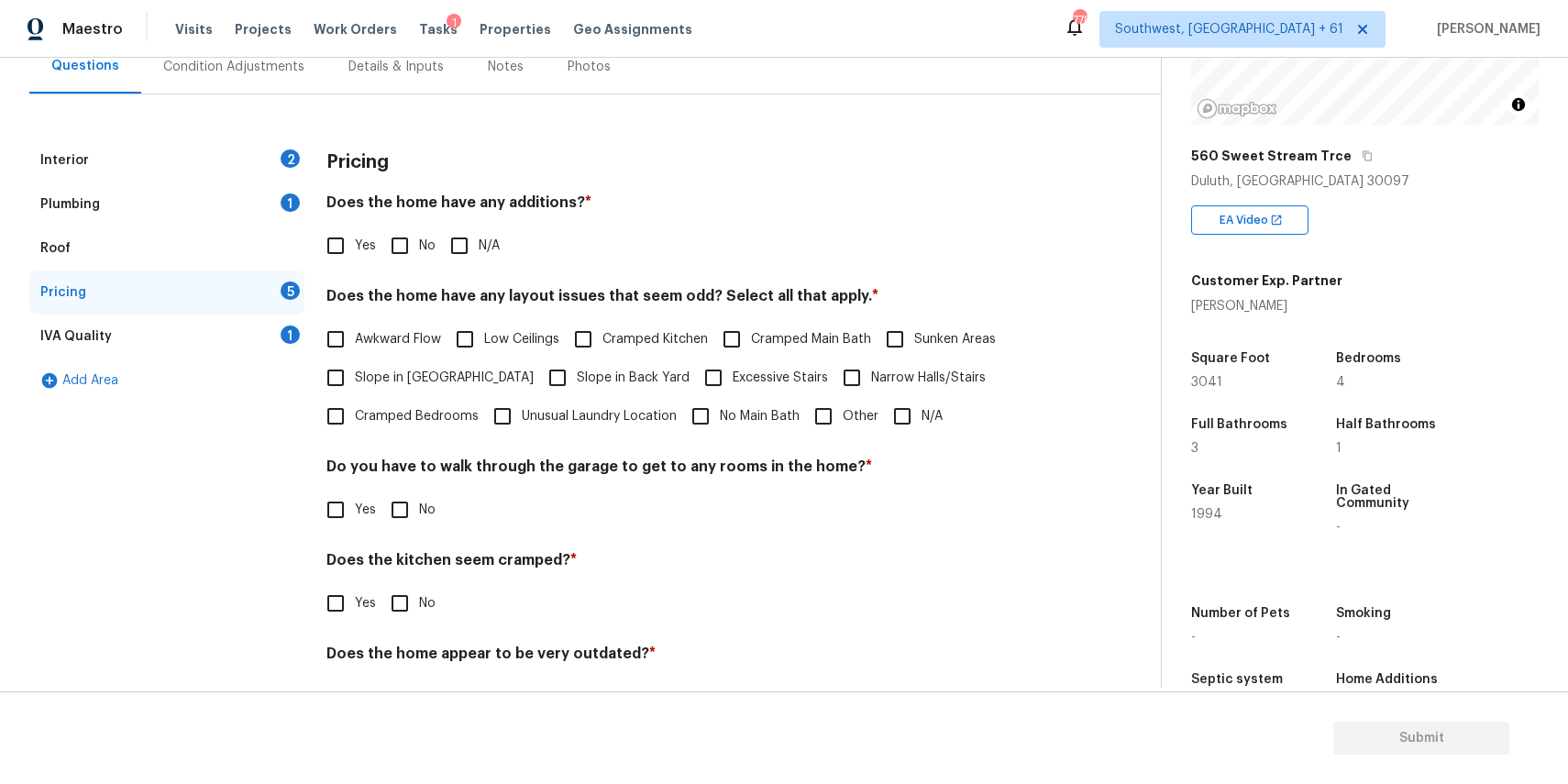
click at [822, 411] on input "Other" at bounding box center [823, 416] width 38 height 38
checkbox input "true"
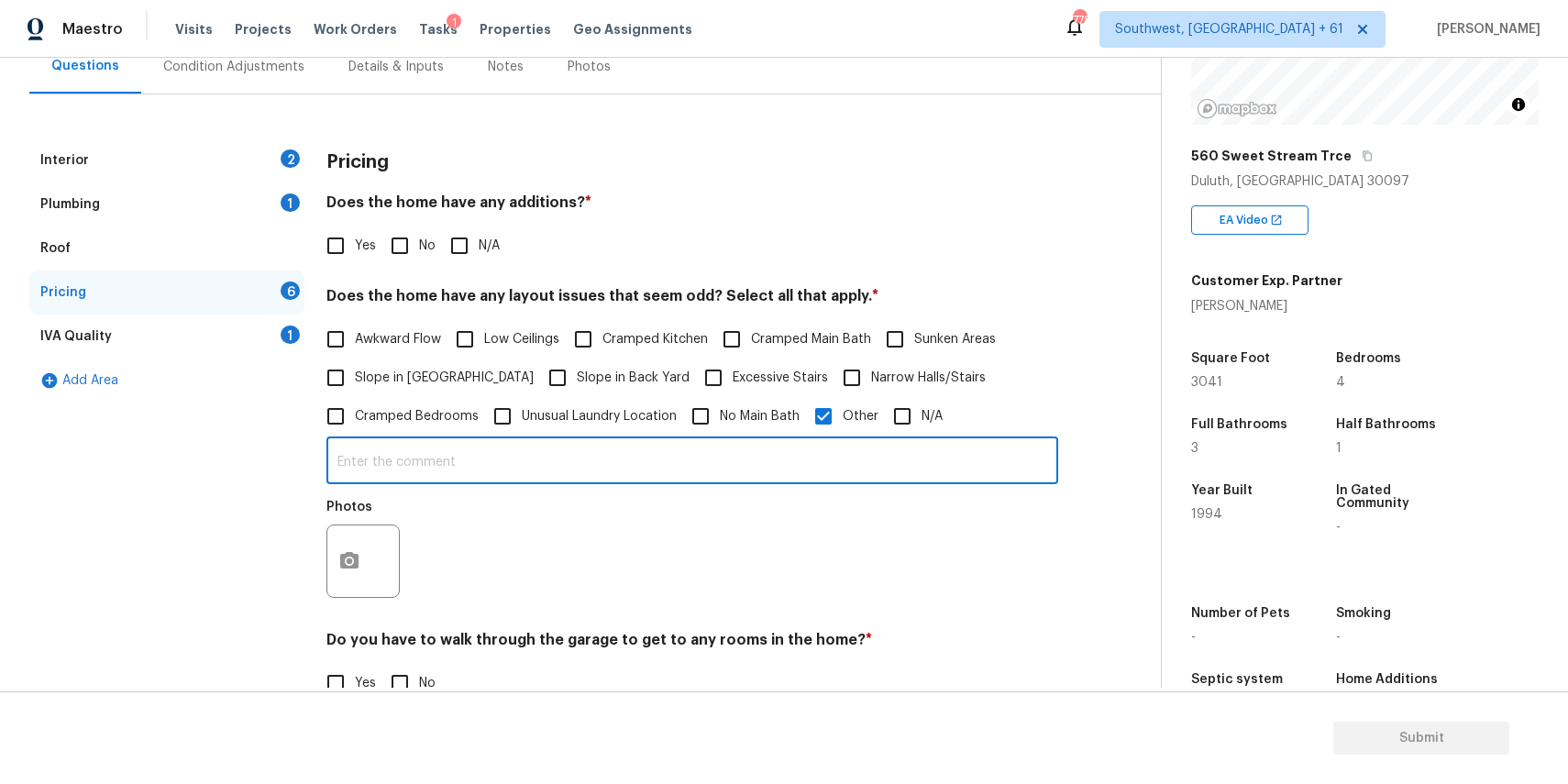
click at [589, 455] on input "text" at bounding box center [692, 462] width 732 height 43
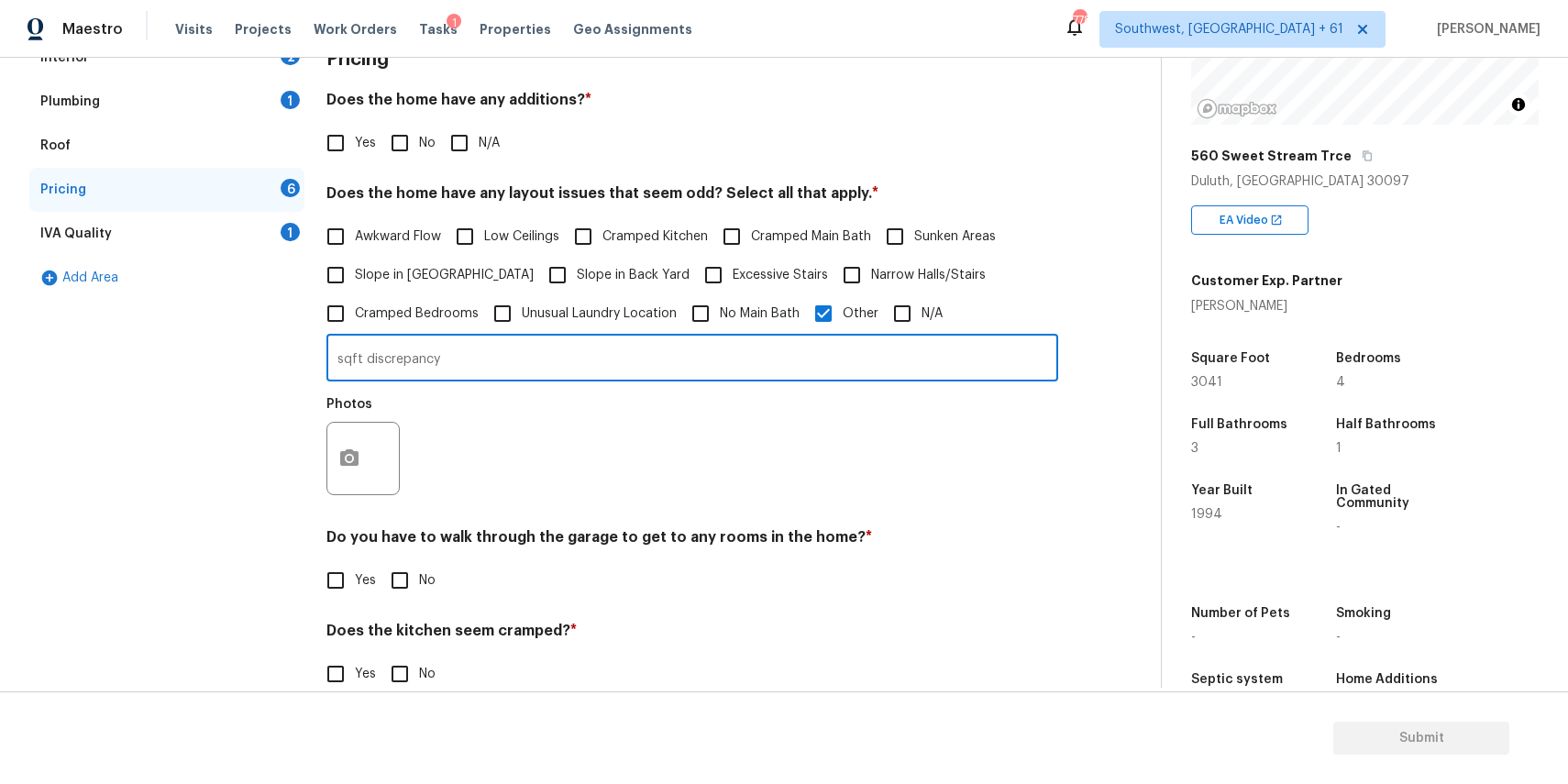
scroll to position [342, 0]
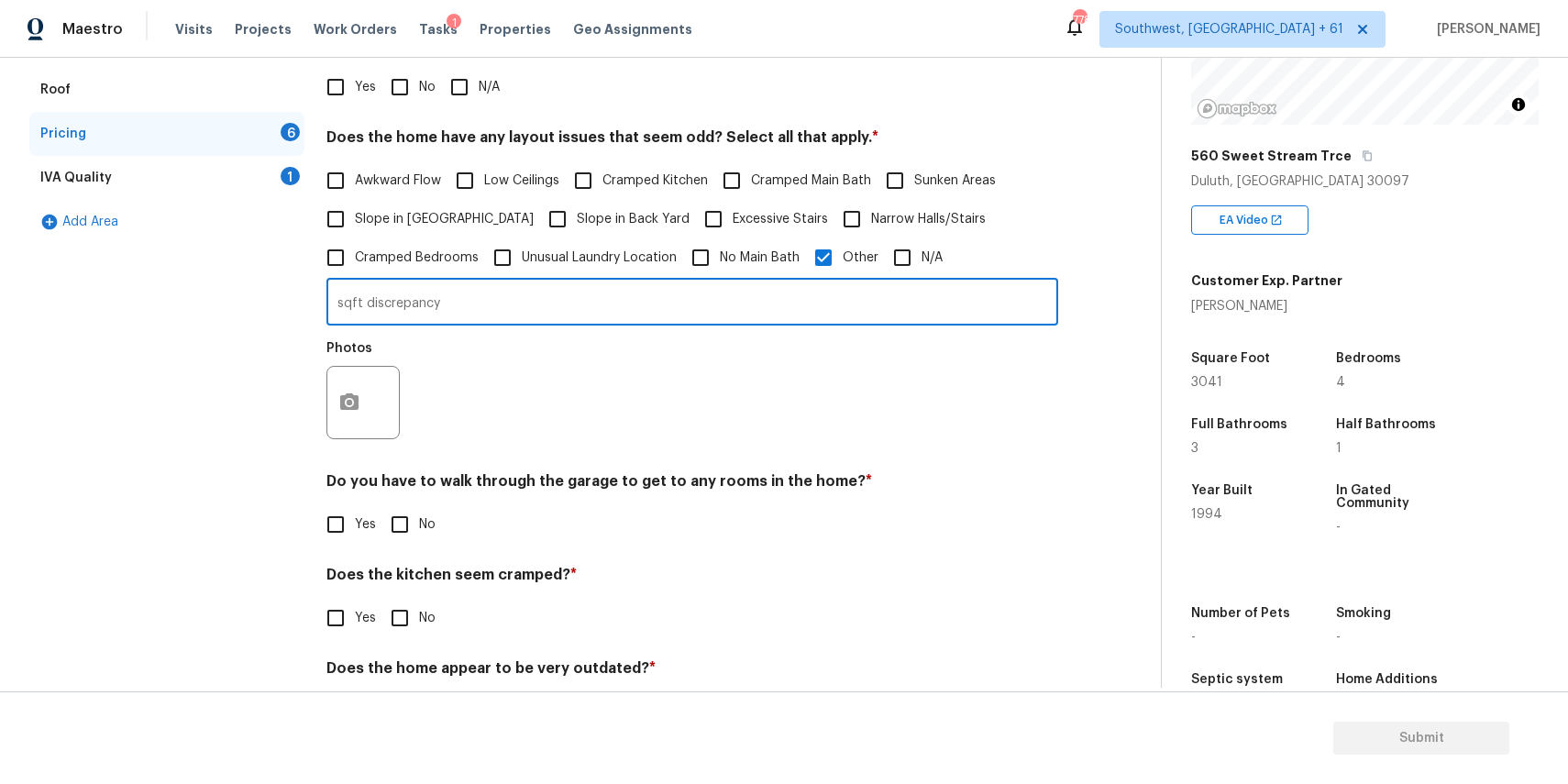
type input "sqft discrepancy"
click at [361, 387] on button "button" at bounding box center [349, 402] width 44 height 72
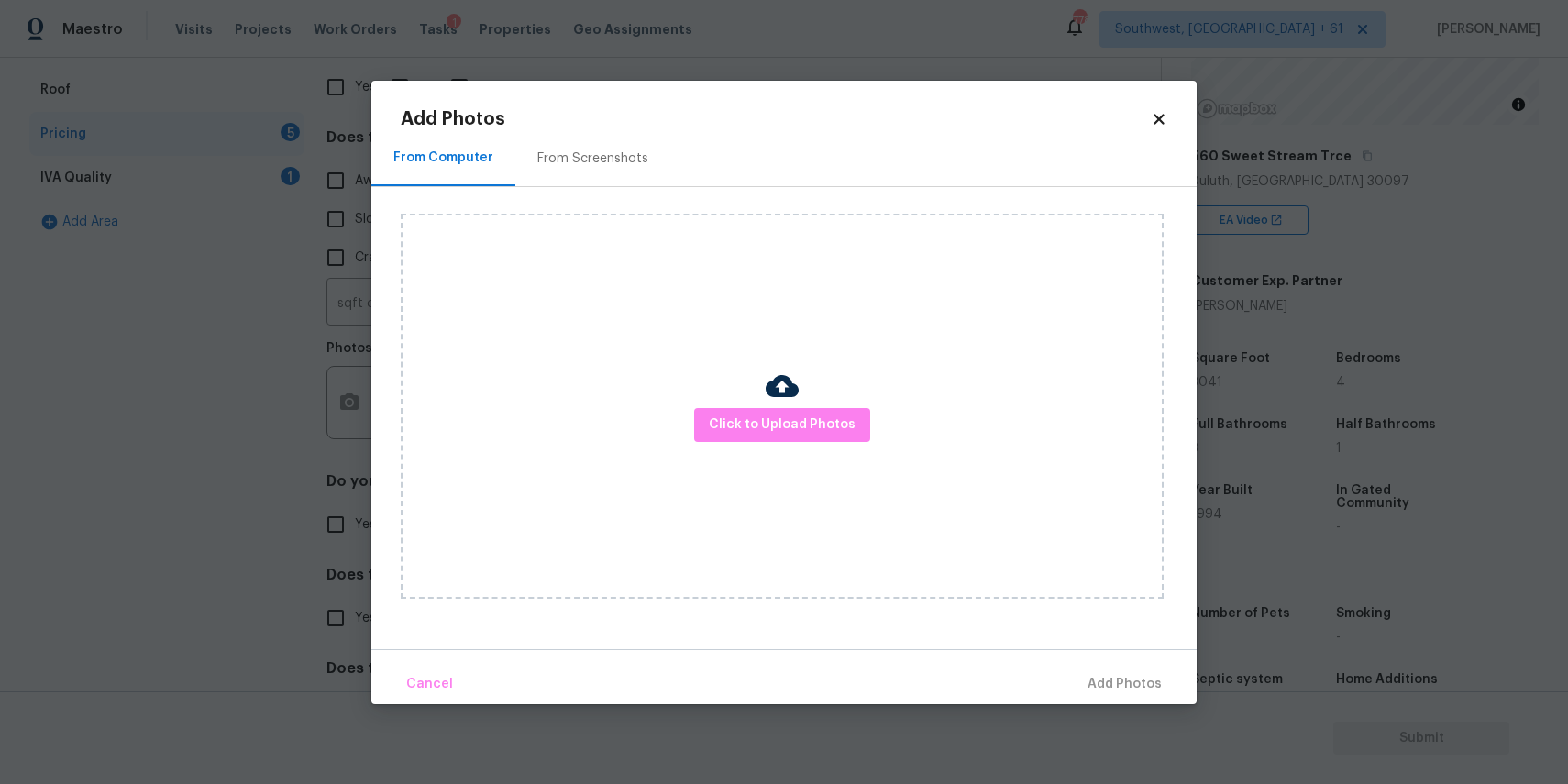
click at [820, 461] on div "Click to Upload Photos" at bounding box center [783, 406] width 763 height 385
click at [826, 429] on span "Click to Upload Photos" at bounding box center [782, 424] width 146 height 23
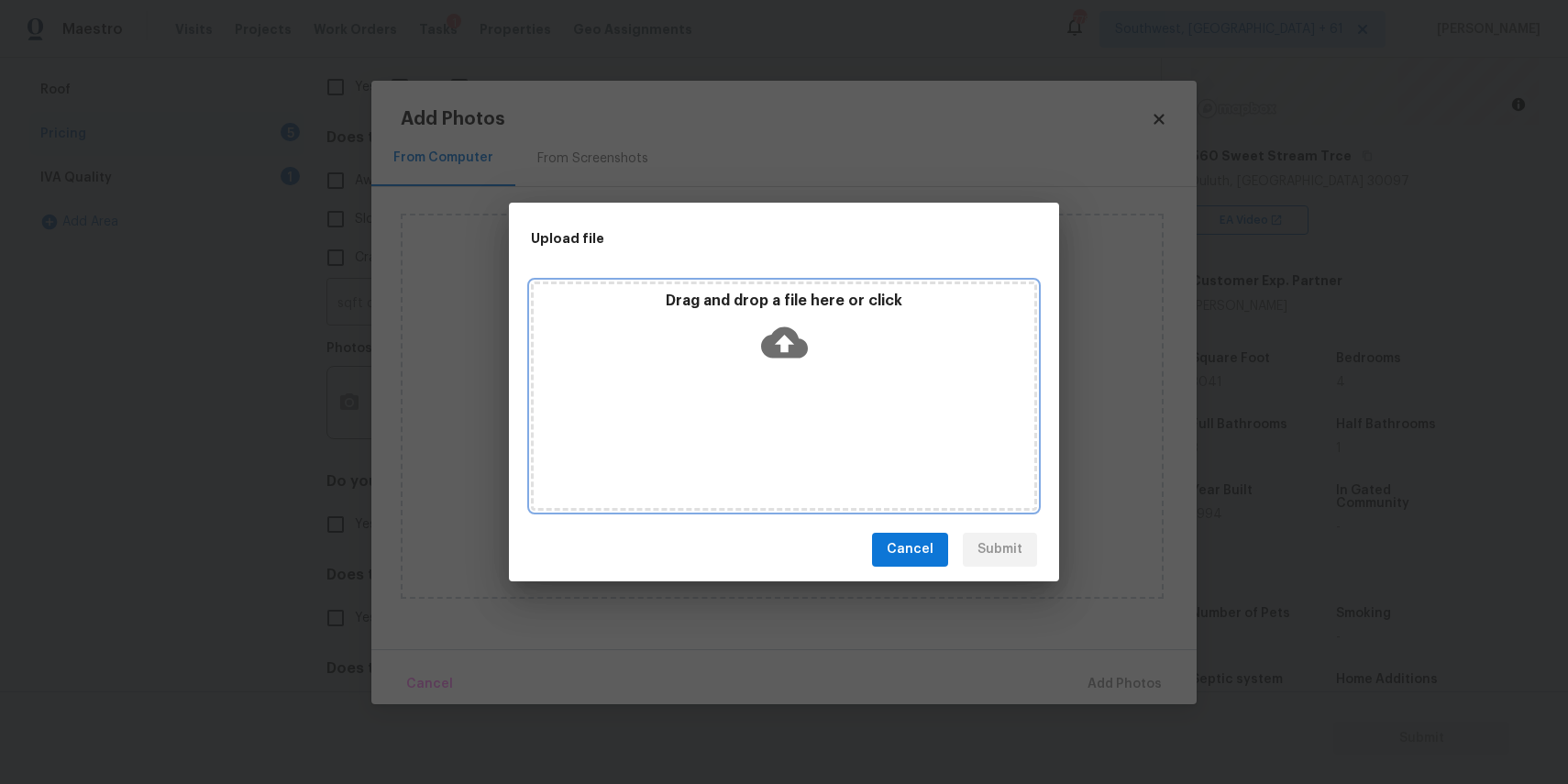
click at [826, 429] on div "Drag and drop a file here or click" at bounding box center [784, 396] width 506 height 229
click at [1197, 443] on div "Upload file Drag and drop a file here or click Cancel Submit" at bounding box center [784, 392] width 1568 height 784
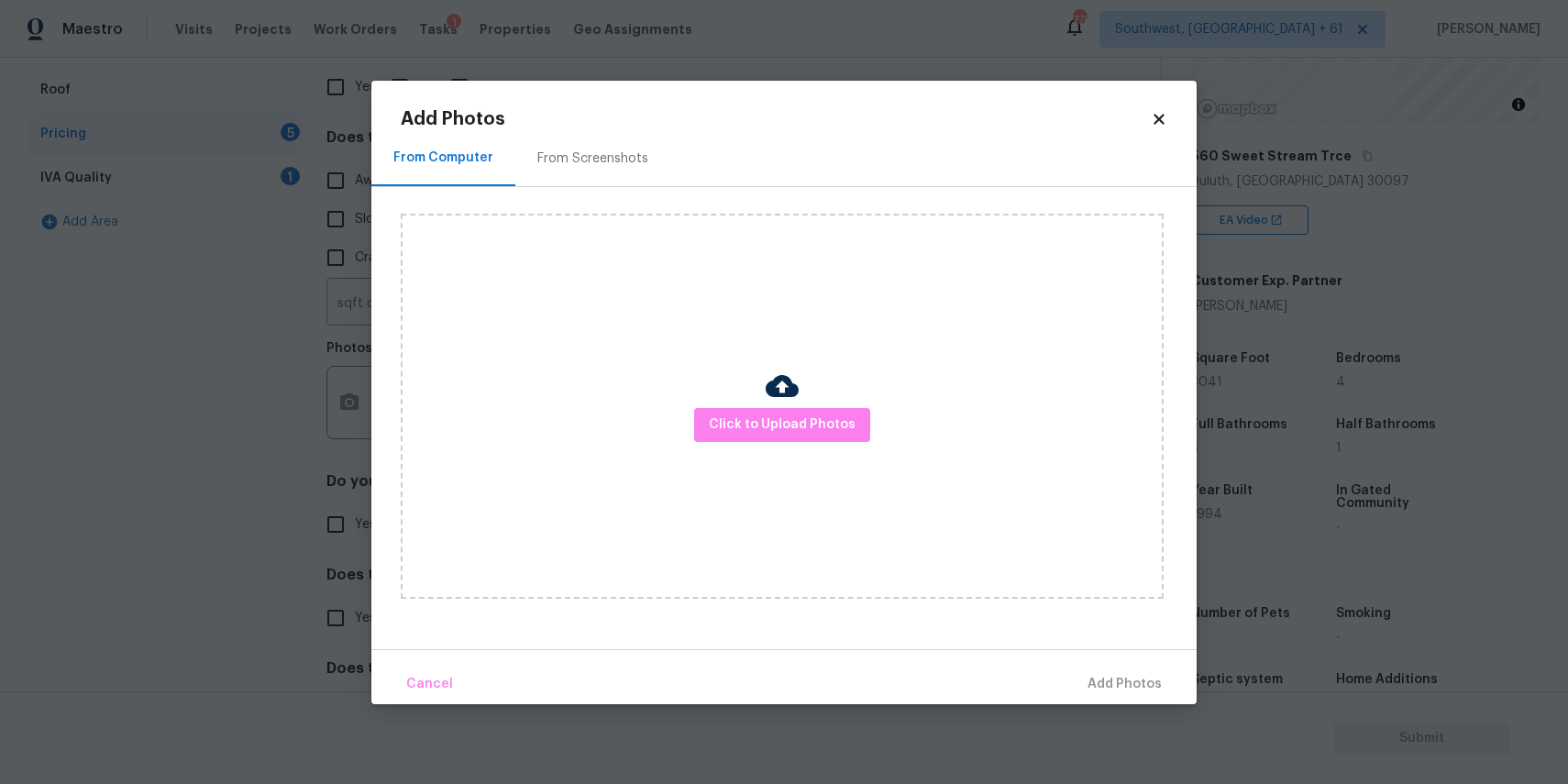
click at [1254, 460] on body "Maestro Visits Projects Work Orders Tasks 1 Properties Geo Assignments 778 Sout…" at bounding box center [784, 392] width 1568 height 784
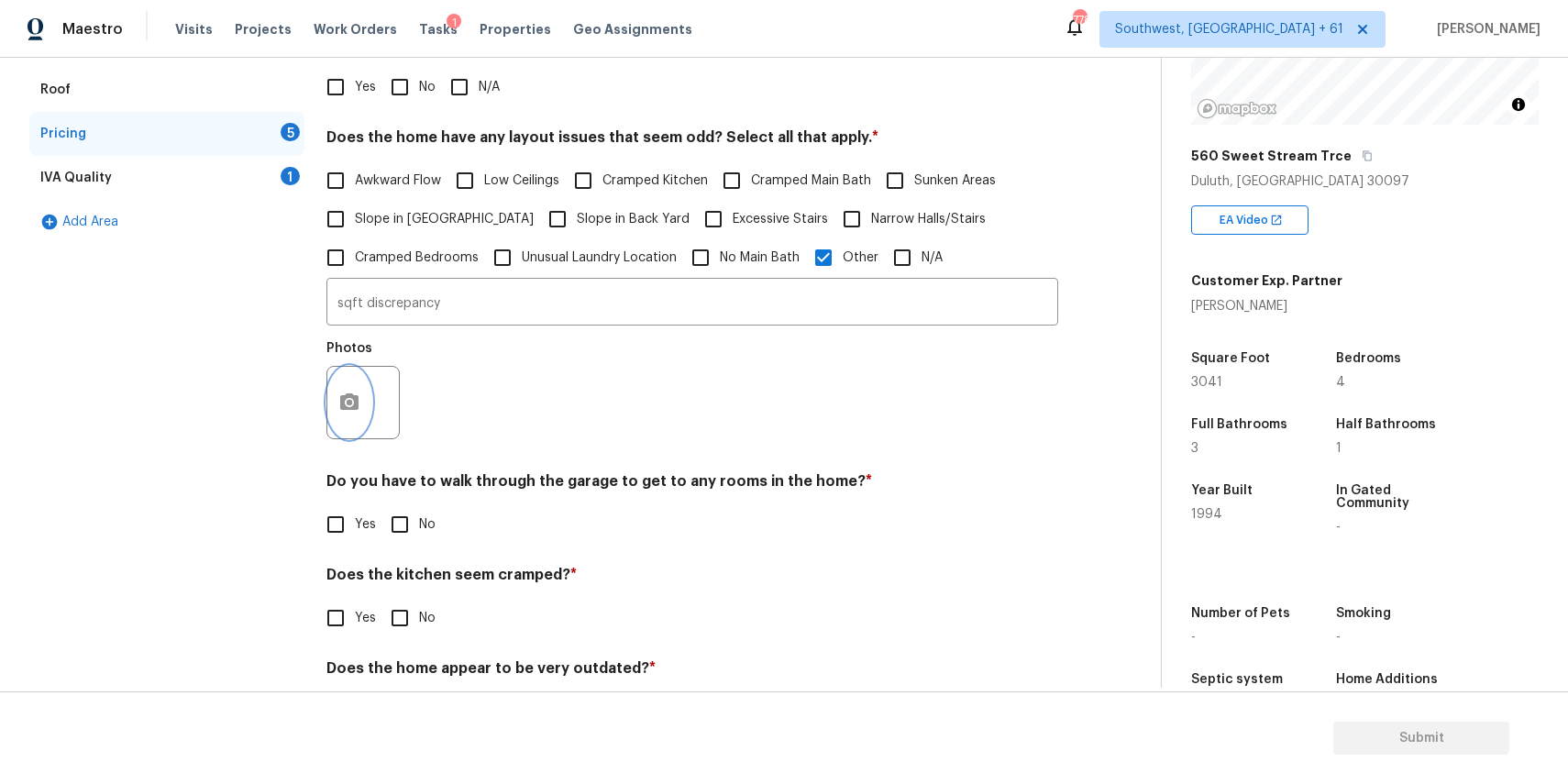
click at [340, 414] on button "button" at bounding box center [349, 402] width 44 height 72
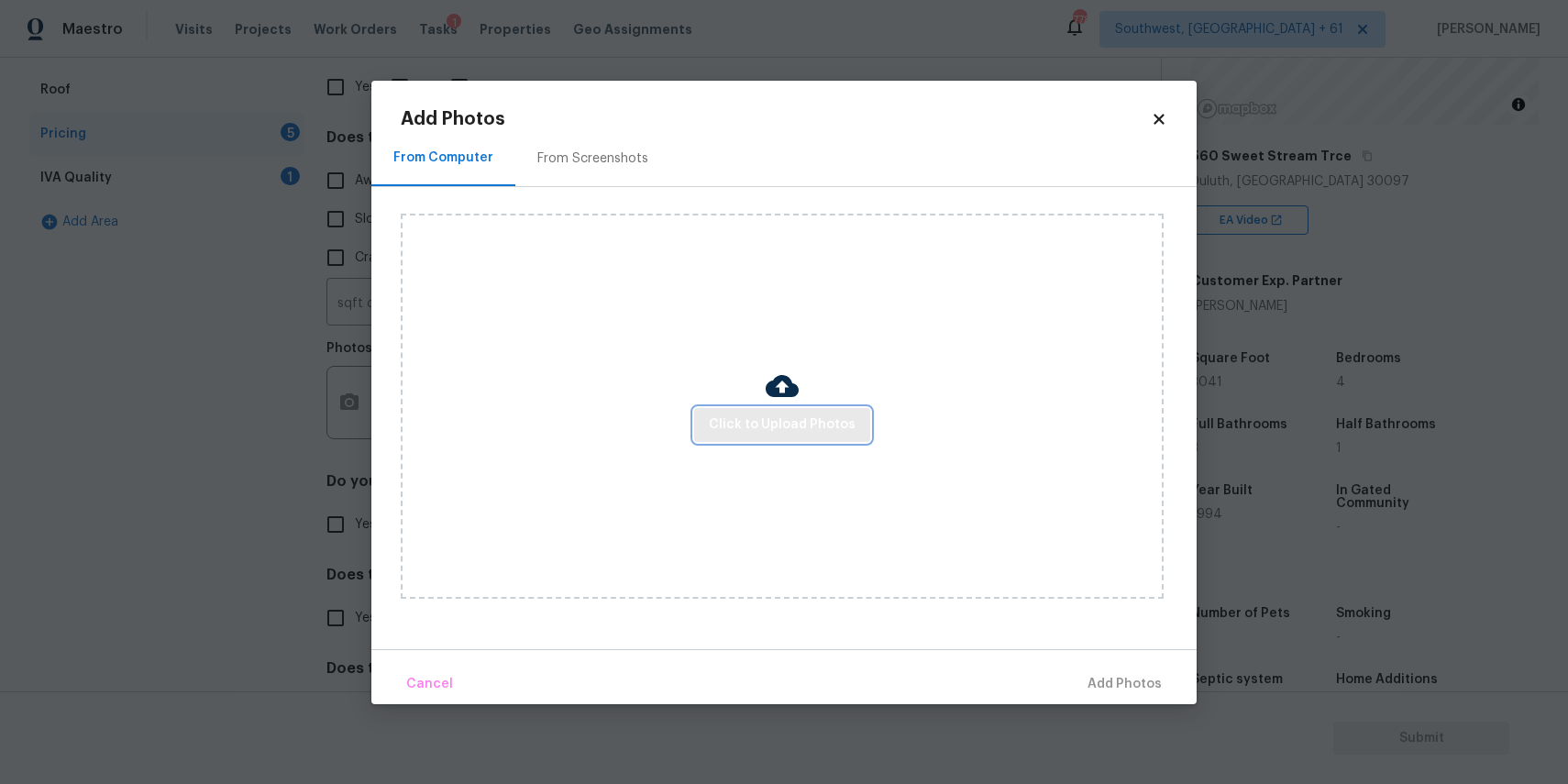
click at [809, 410] on button "Click to Upload Photos" at bounding box center [782, 424] width 176 height 34
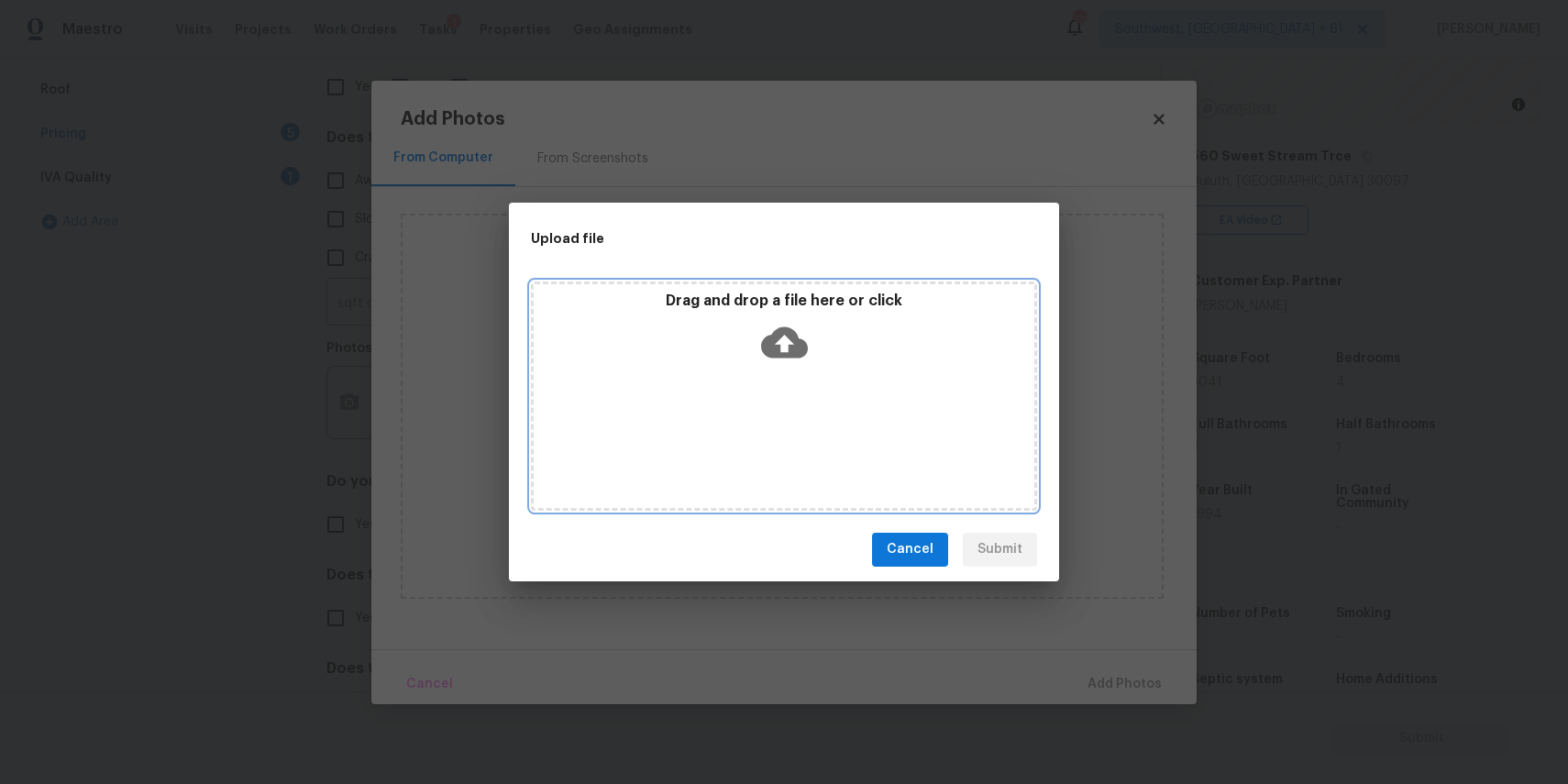
click at [809, 410] on div "Drag and drop a file here or click" at bounding box center [784, 396] width 506 height 229
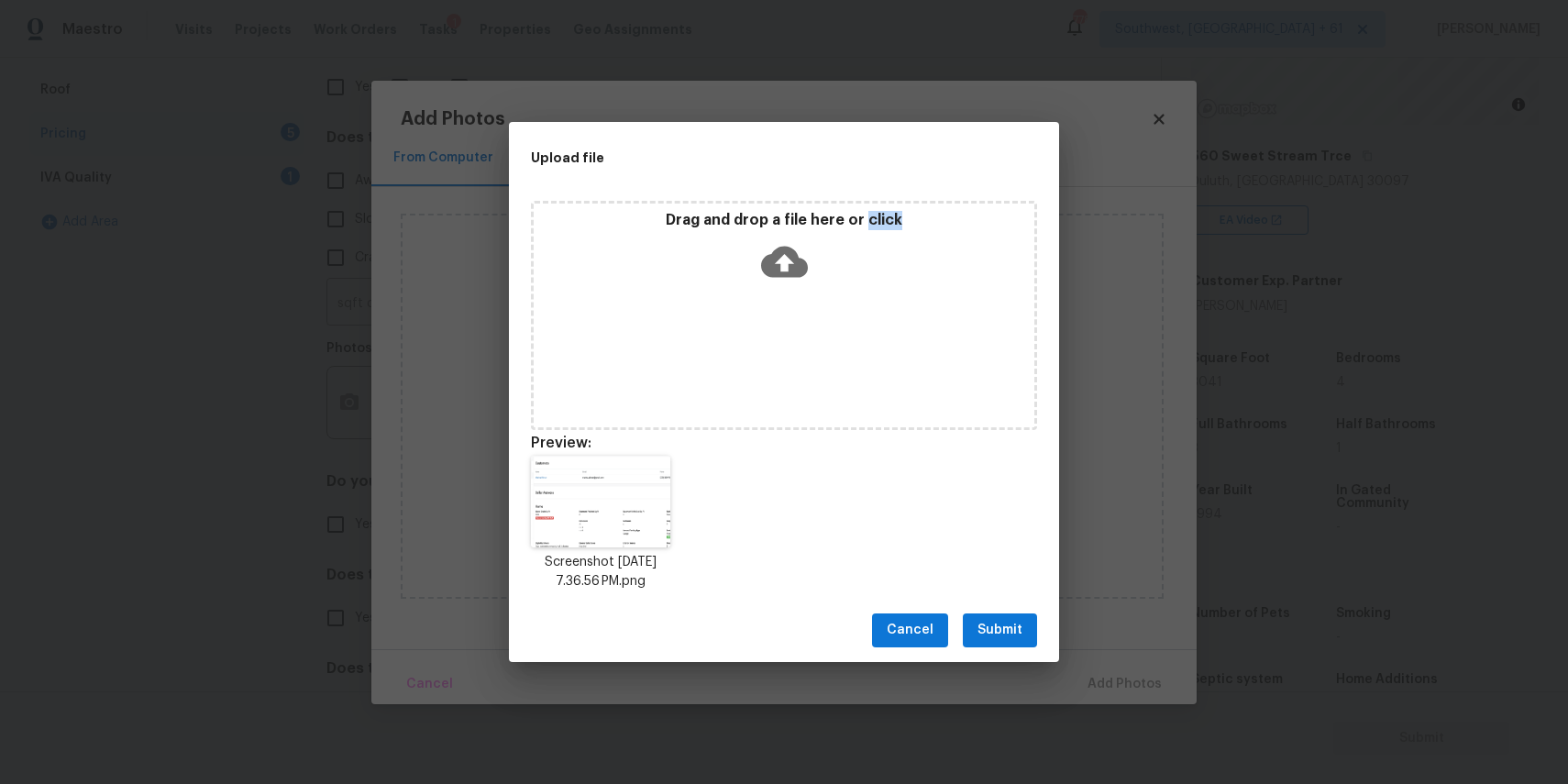
click at [1030, 636] on button "Submit" at bounding box center [1000, 630] width 75 height 34
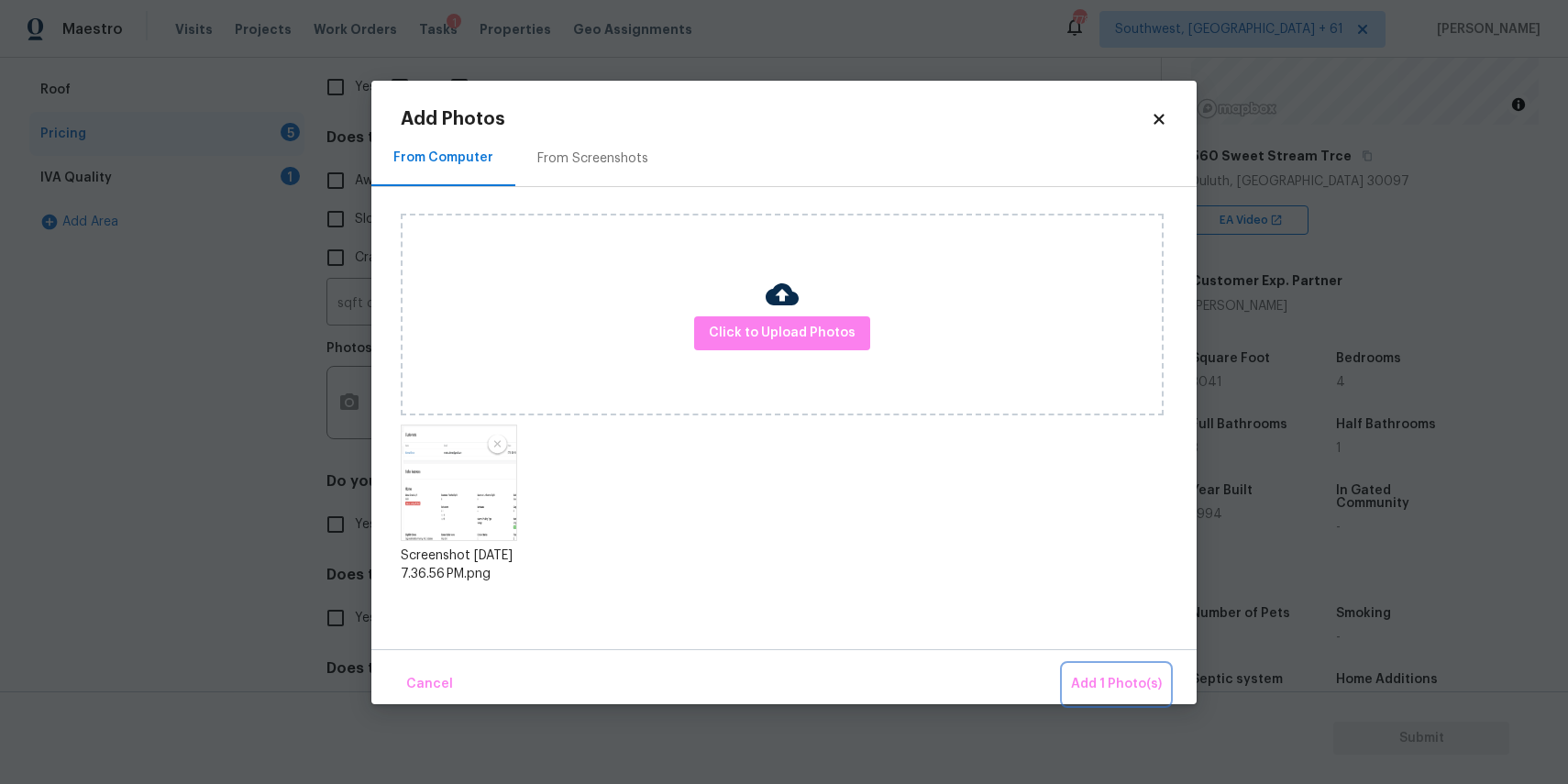
click at [1117, 680] on span "Add 1 Photo(s)" at bounding box center [1116, 684] width 90 height 23
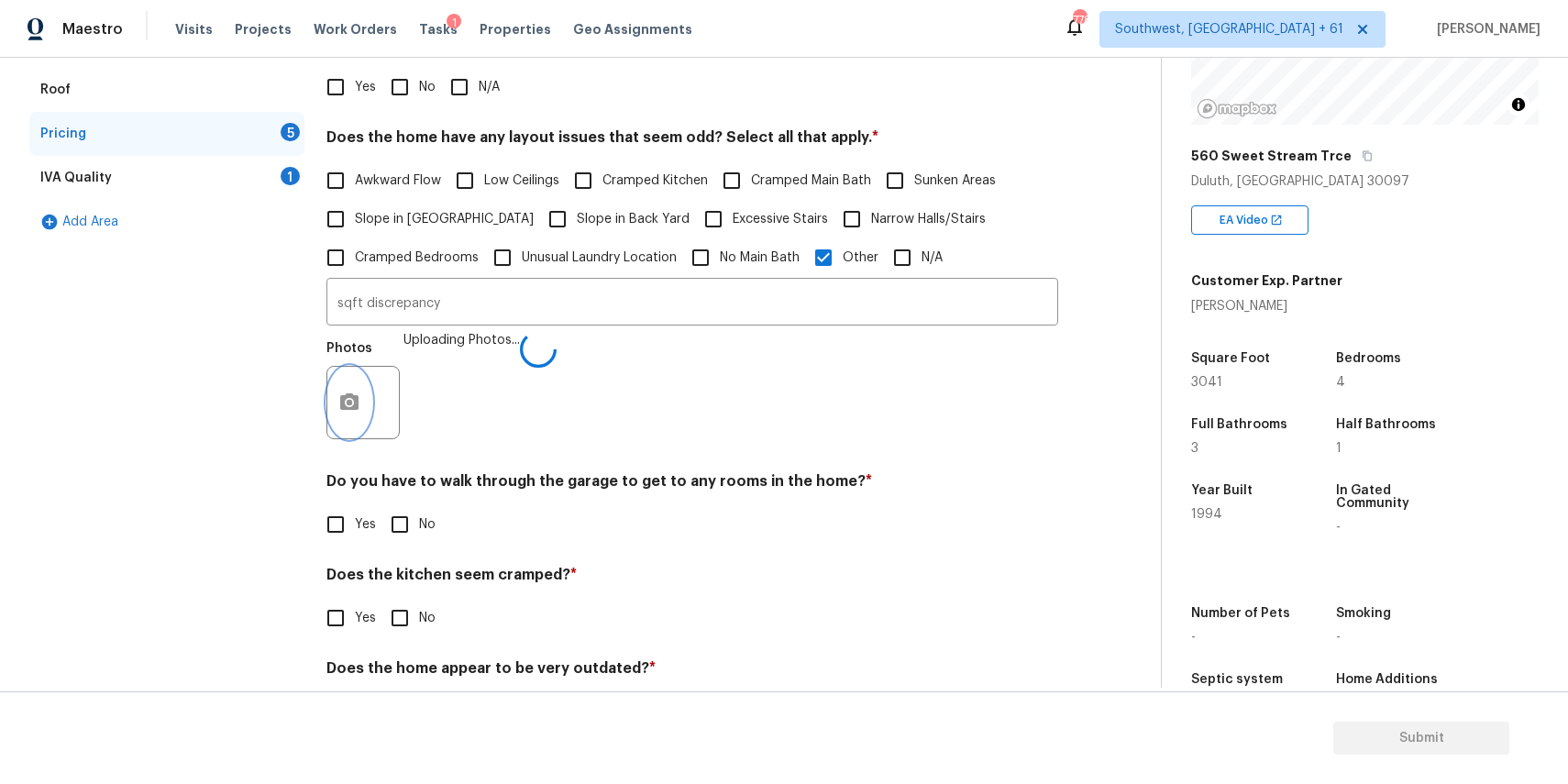
scroll to position [412, 0]
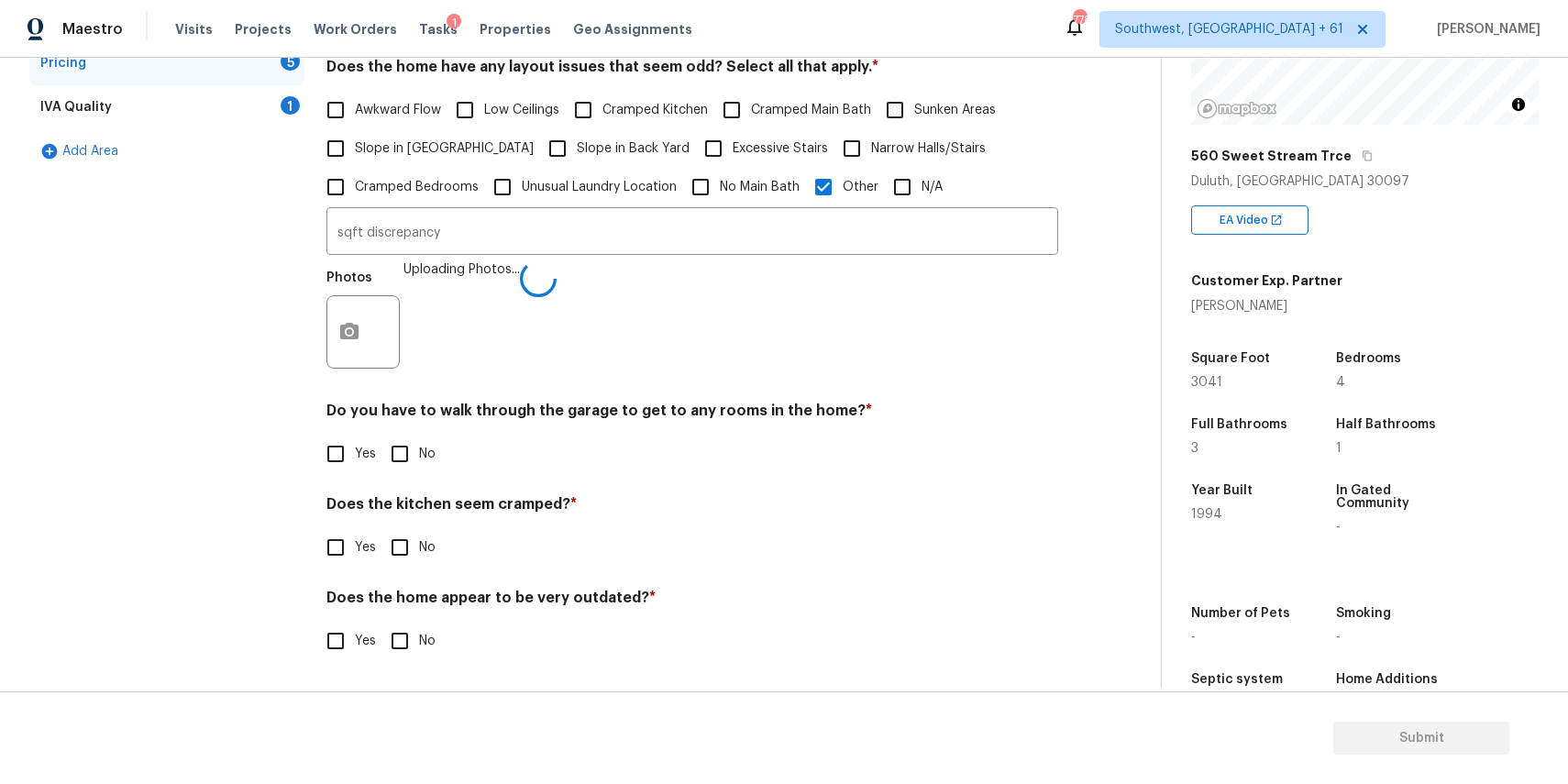
click at [415, 452] on input "No" at bounding box center [399, 453] width 38 height 38
checkbox input "true"
click at [416, 552] on input "No" at bounding box center [399, 548] width 38 height 38
checkbox input "true"
click at [413, 614] on div "Does the home appear to be very outdated? * Yes No" at bounding box center [692, 624] width 732 height 72
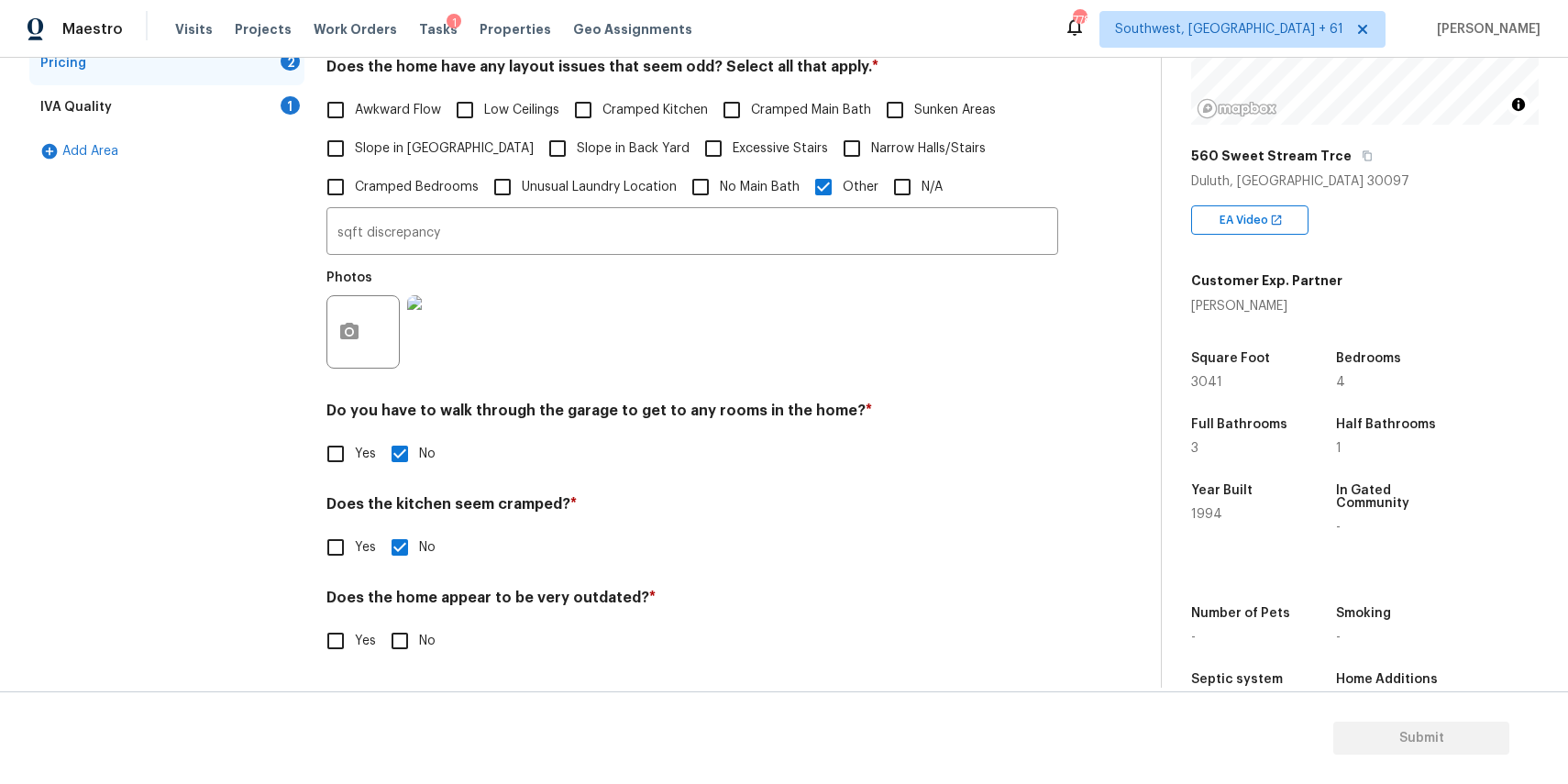
click at [416, 644] on input "No" at bounding box center [399, 640] width 38 height 38
checkbox input "true"
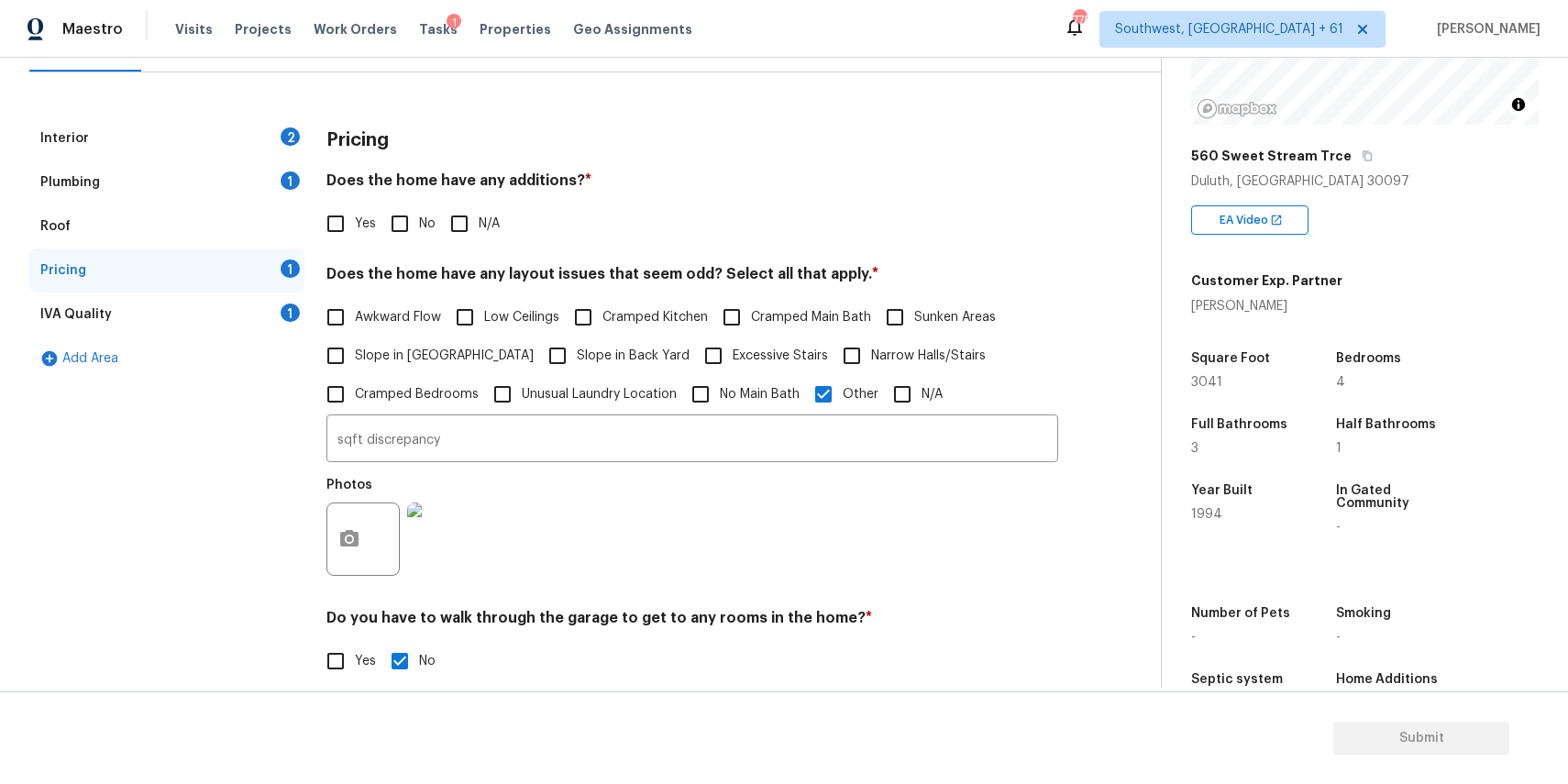
scroll to position [158, 0]
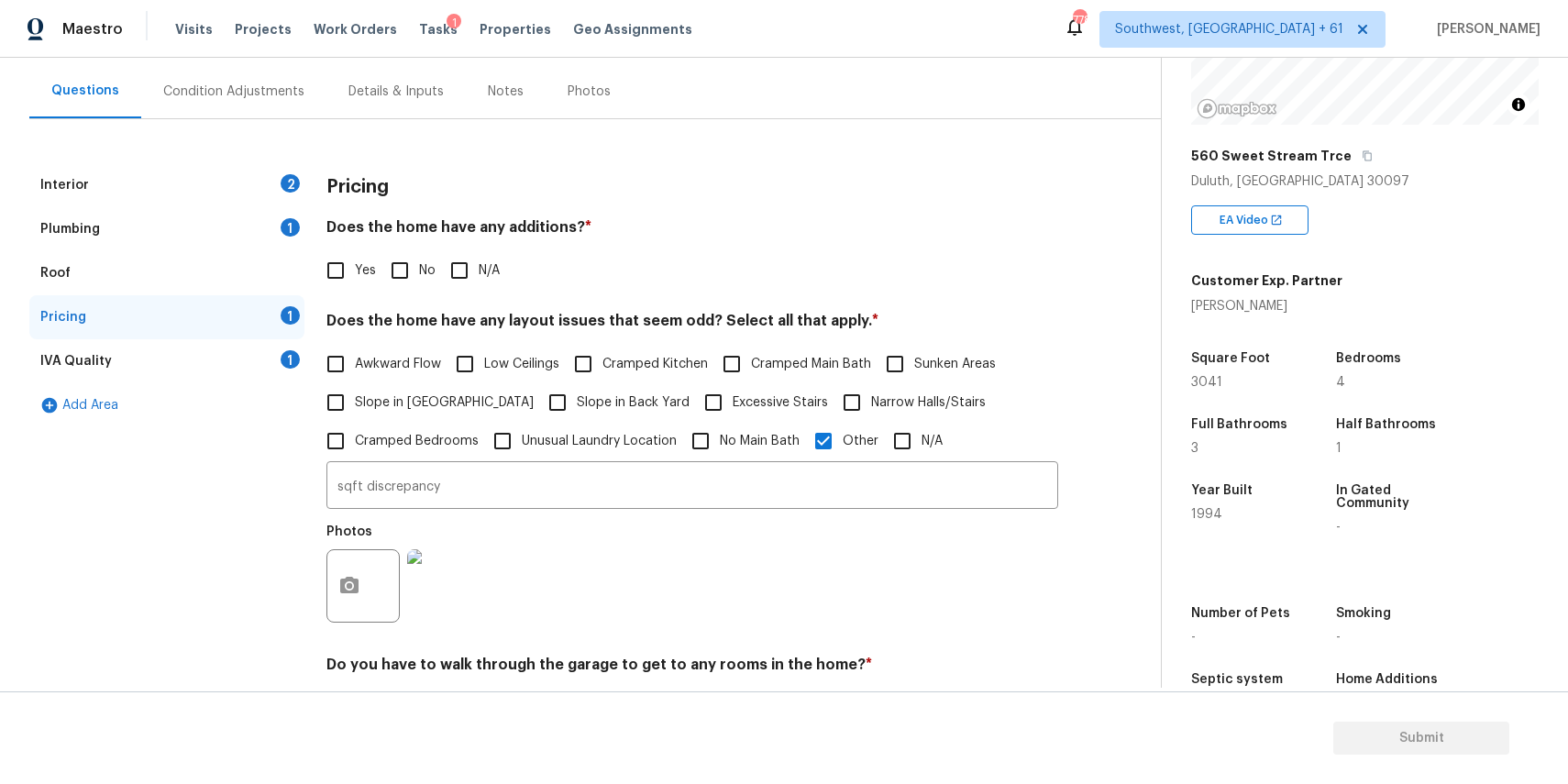
click at [462, 265] on input "N/A" at bounding box center [459, 269] width 38 height 38
checkbox input "true"
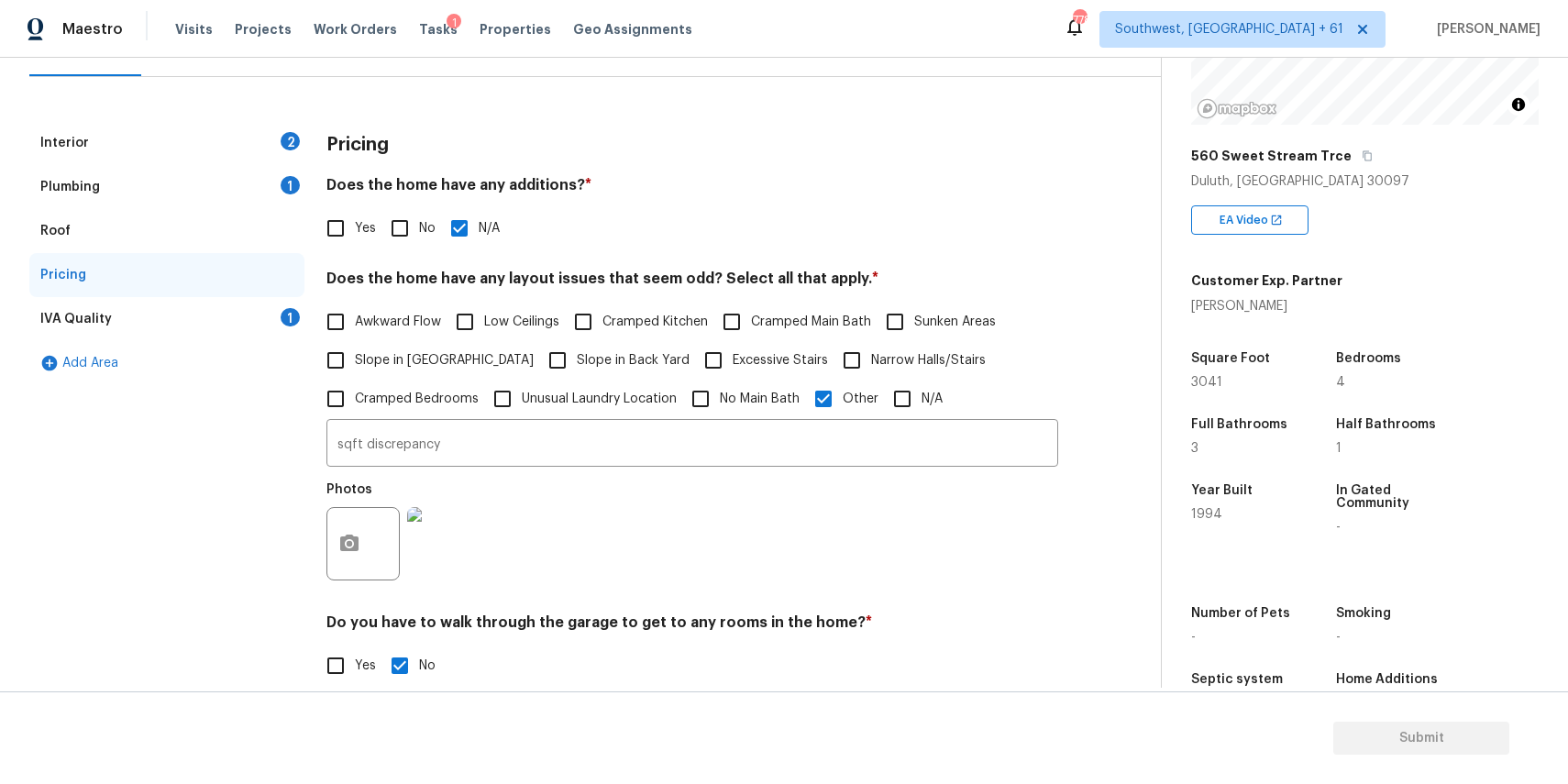
scroll to position [295, 0]
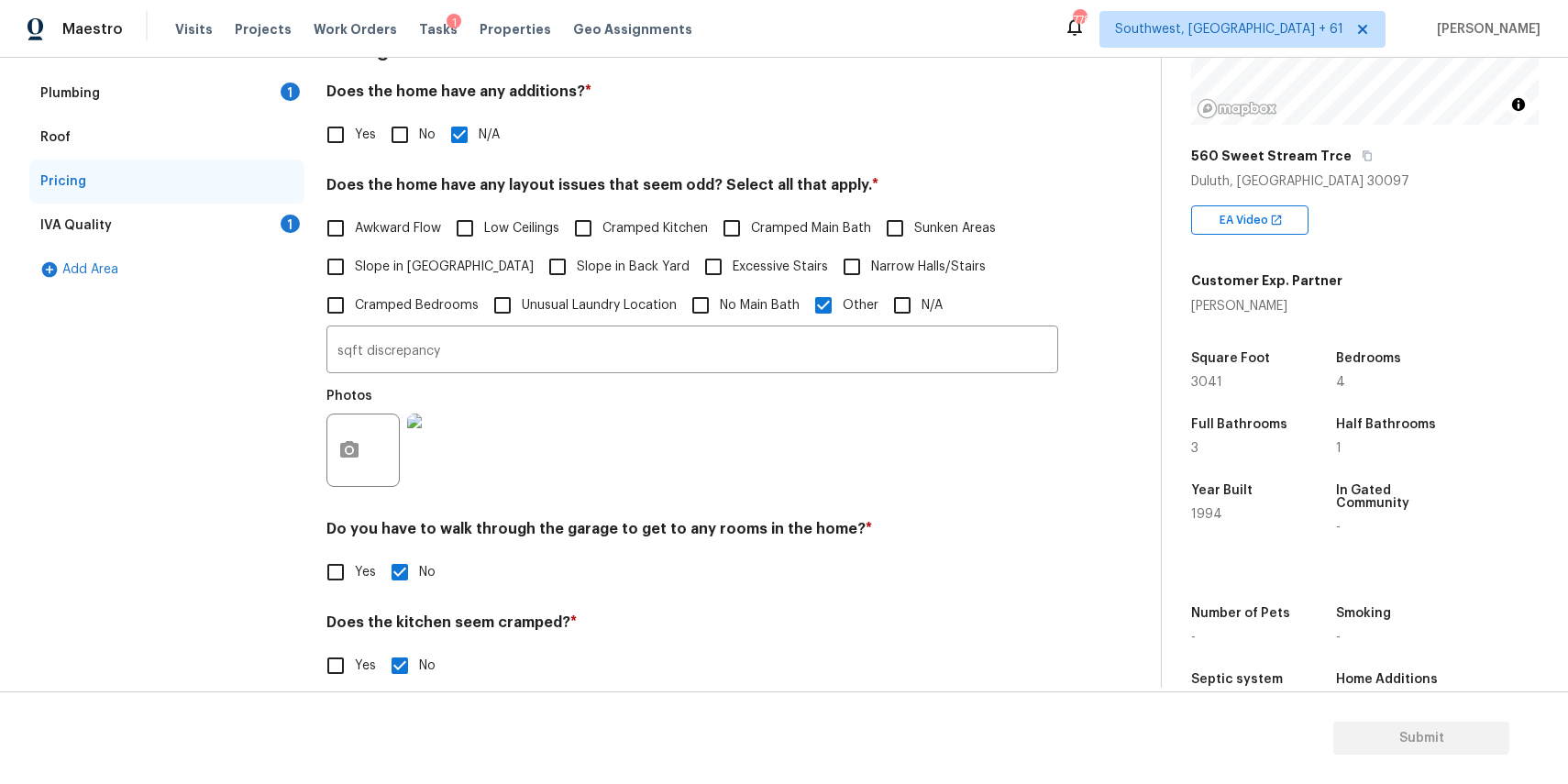
click at [249, 207] on div "IVA Quality 1" at bounding box center [166, 225] width 275 height 44
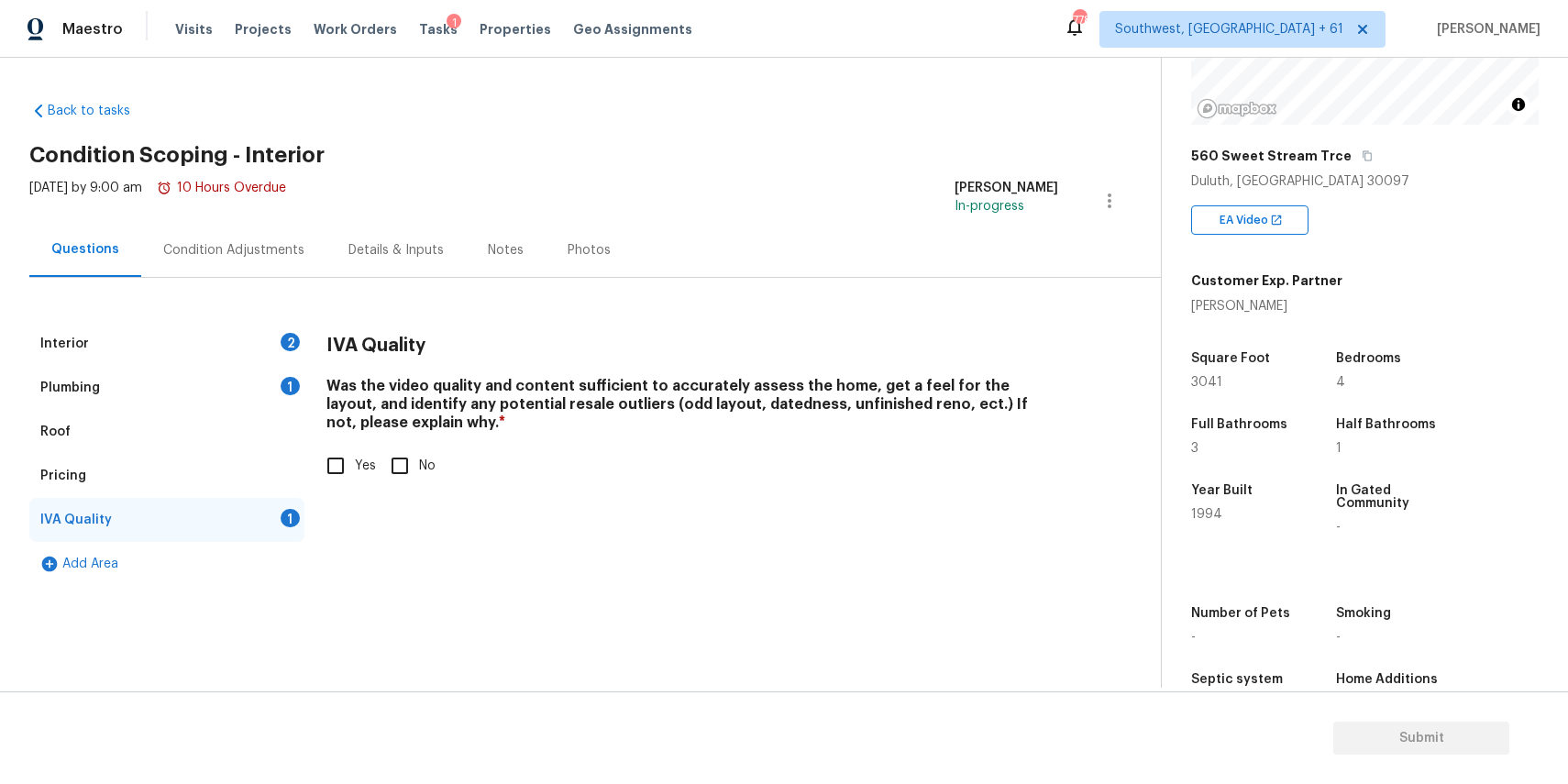
scroll to position [0, 0]
click at [349, 486] on div "IVA Quality Was the video quality and content sufficient to accurately assess t…" at bounding box center [692, 414] width 732 height 186
click at [332, 458] on input "Yes" at bounding box center [335, 465] width 38 height 38
checkbox input "true"
click at [235, 382] on div "Plumbing 1" at bounding box center [166, 387] width 275 height 44
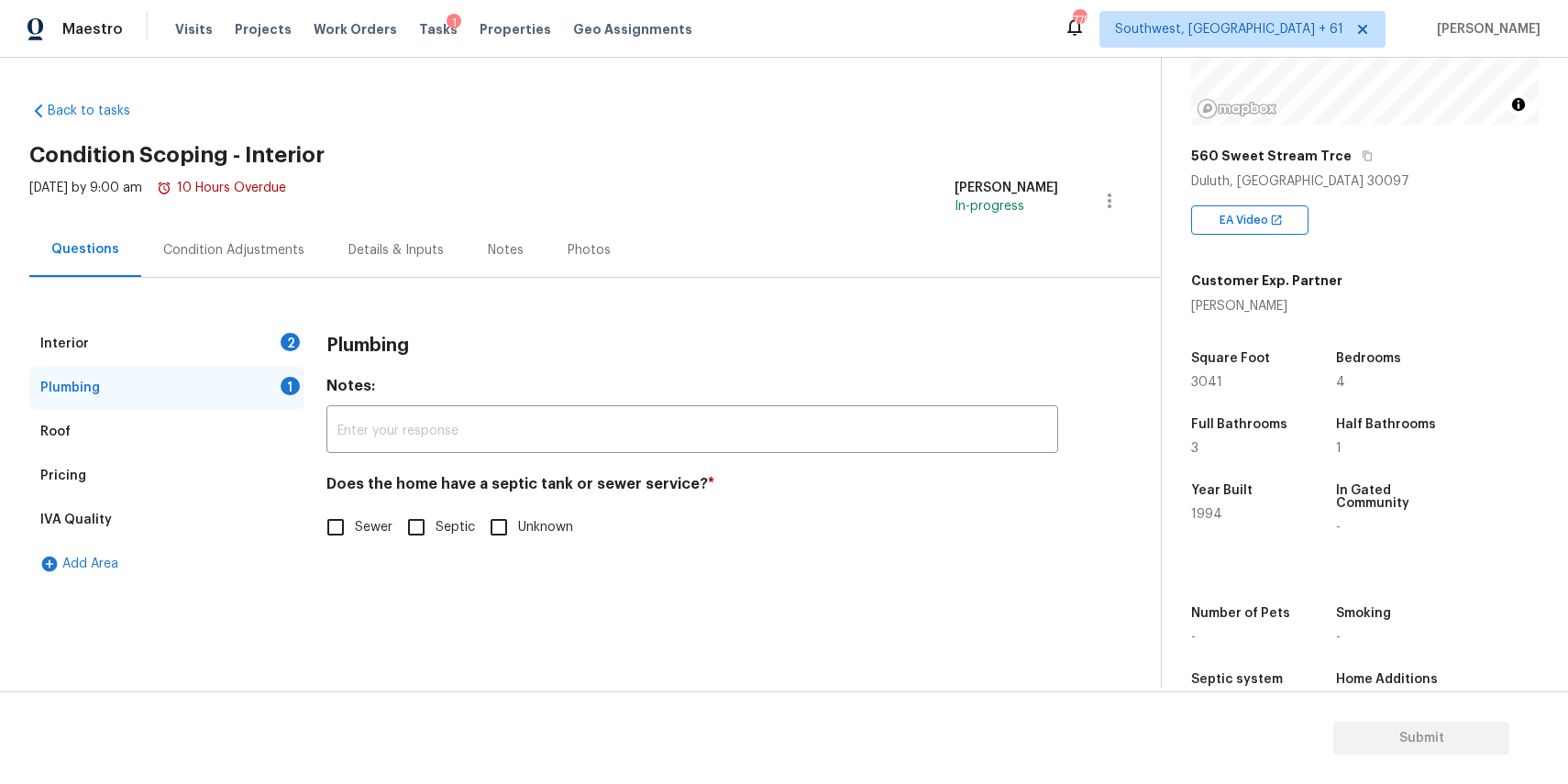
click at [383, 522] on span "Sewer" at bounding box center [373, 527] width 37 height 20
click at [354, 522] on input "Sewer" at bounding box center [335, 527] width 38 height 38
checkbox input "true"
click at [229, 385] on div "Plumbing" at bounding box center [166, 387] width 275 height 44
click at [244, 356] on div "Interior 2" at bounding box center [166, 343] width 275 height 44
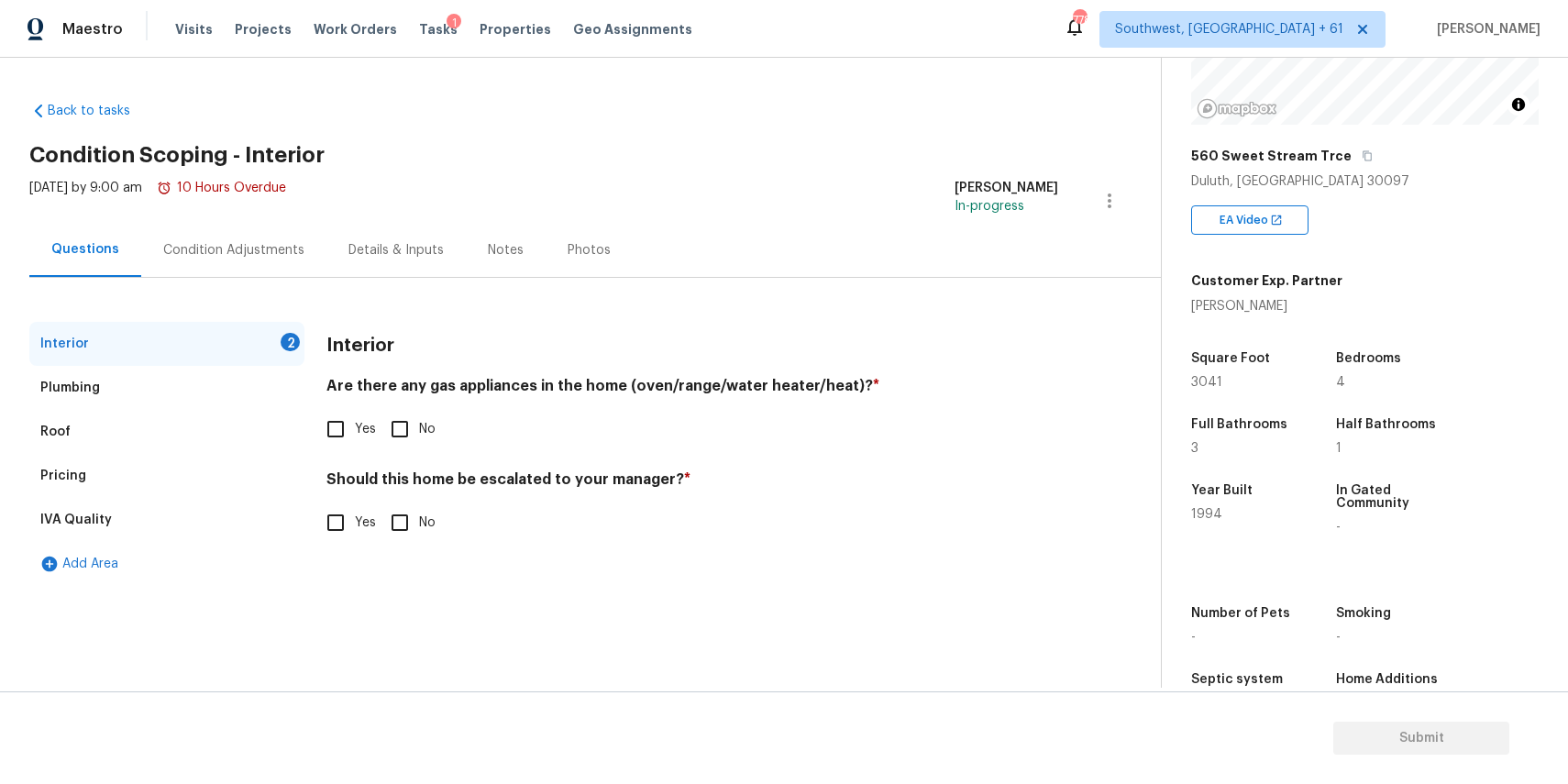
click at [432, 431] on span "No" at bounding box center [427, 429] width 17 height 20
click at [419, 431] on input "No" at bounding box center [399, 428] width 38 height 38
checkbox input "true"
click at [421, 516] on span "No" at bounding box center [427, 523] width 17 height 20
click at [419, 516] on input "No" at bounding box center [399, 522] width 38 height 38
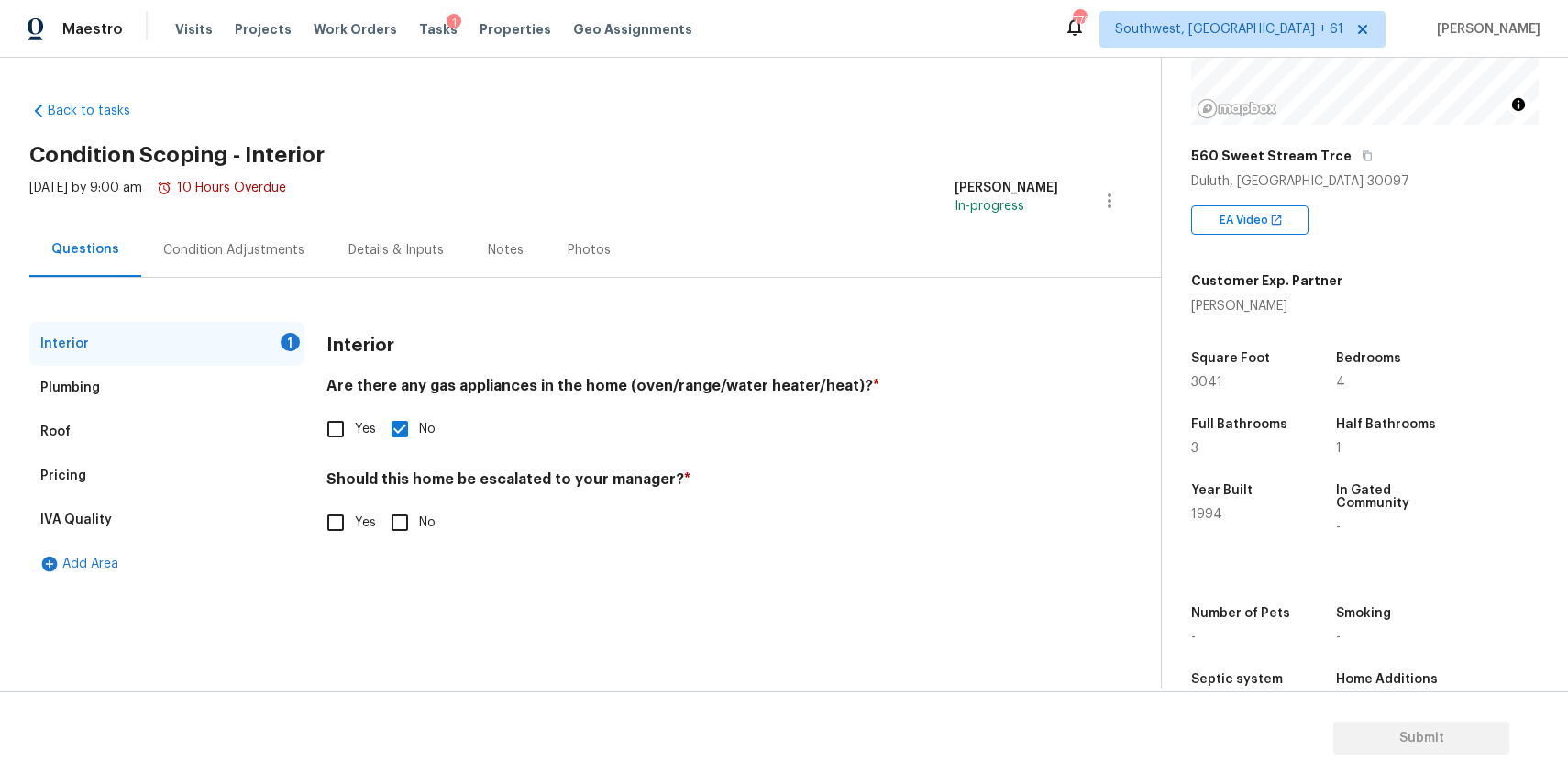
checkbox input "true"
